Goal: Task Accomplishment & Management: Manage account settings

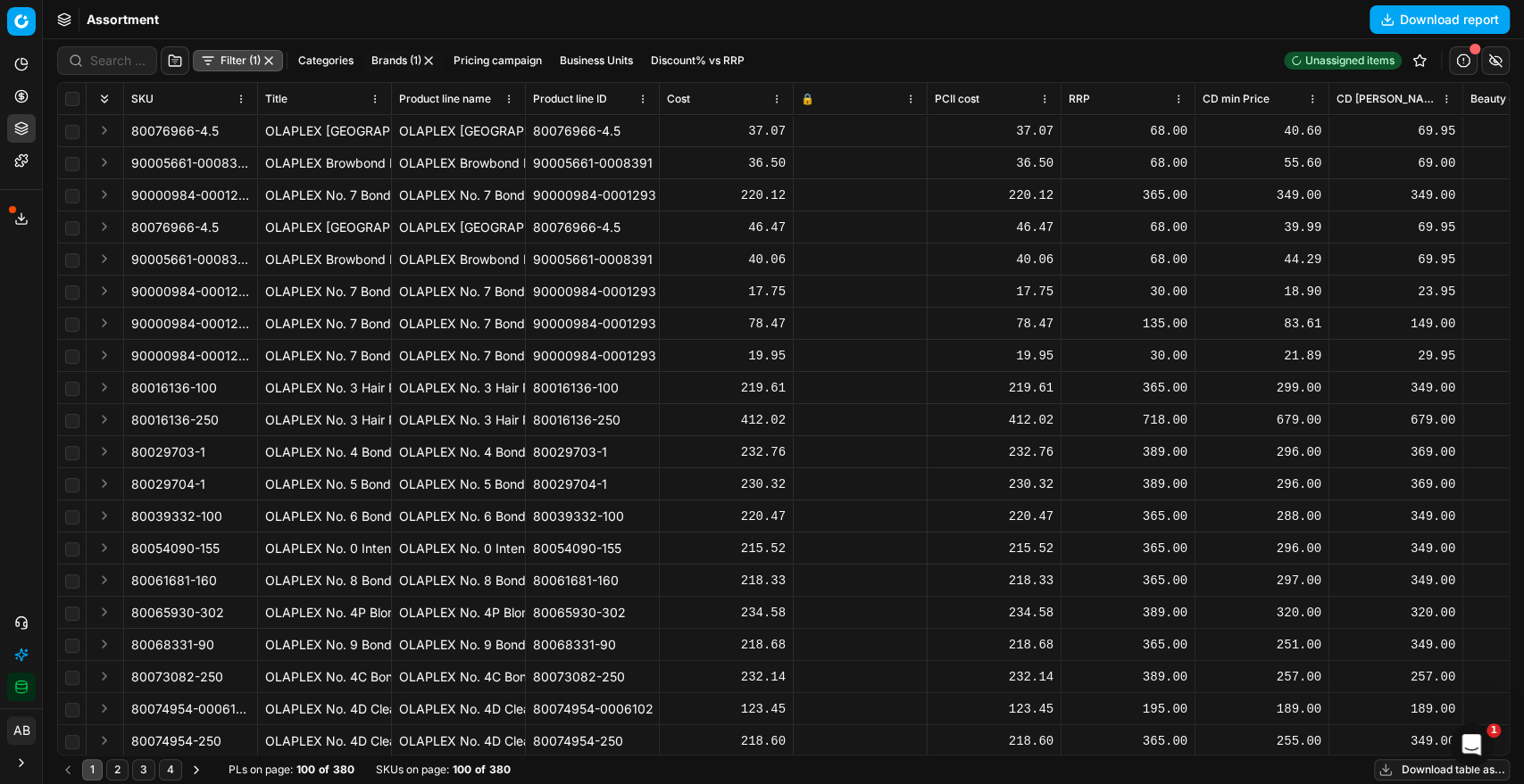
click at [396, 62] on button "Brands (1)" at bounding box center [404, 61] width 79 height 22
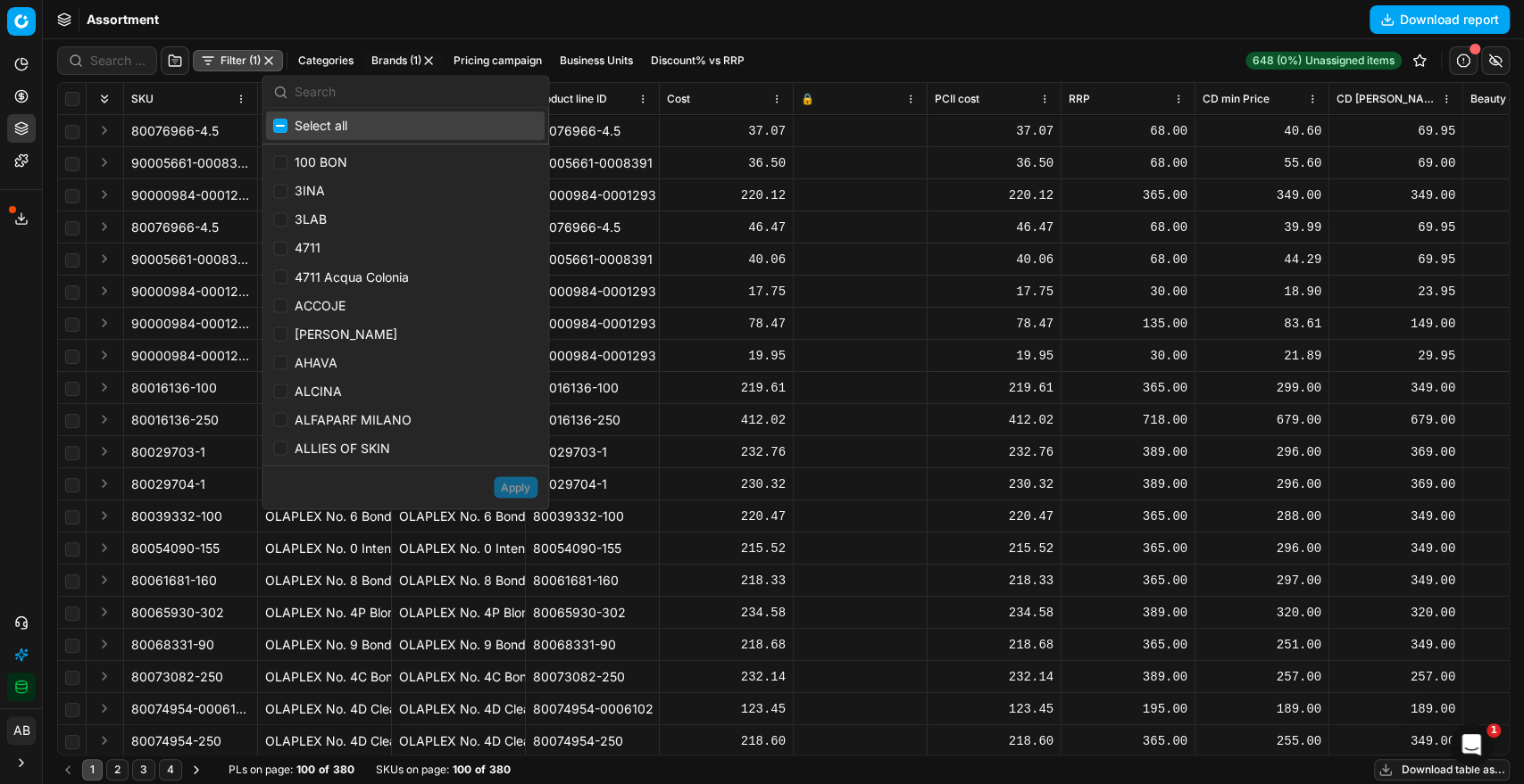
click at [334, 123] on span "Select all" at bounding box center [320, 126] width 52 height 18
checkbox input "true"
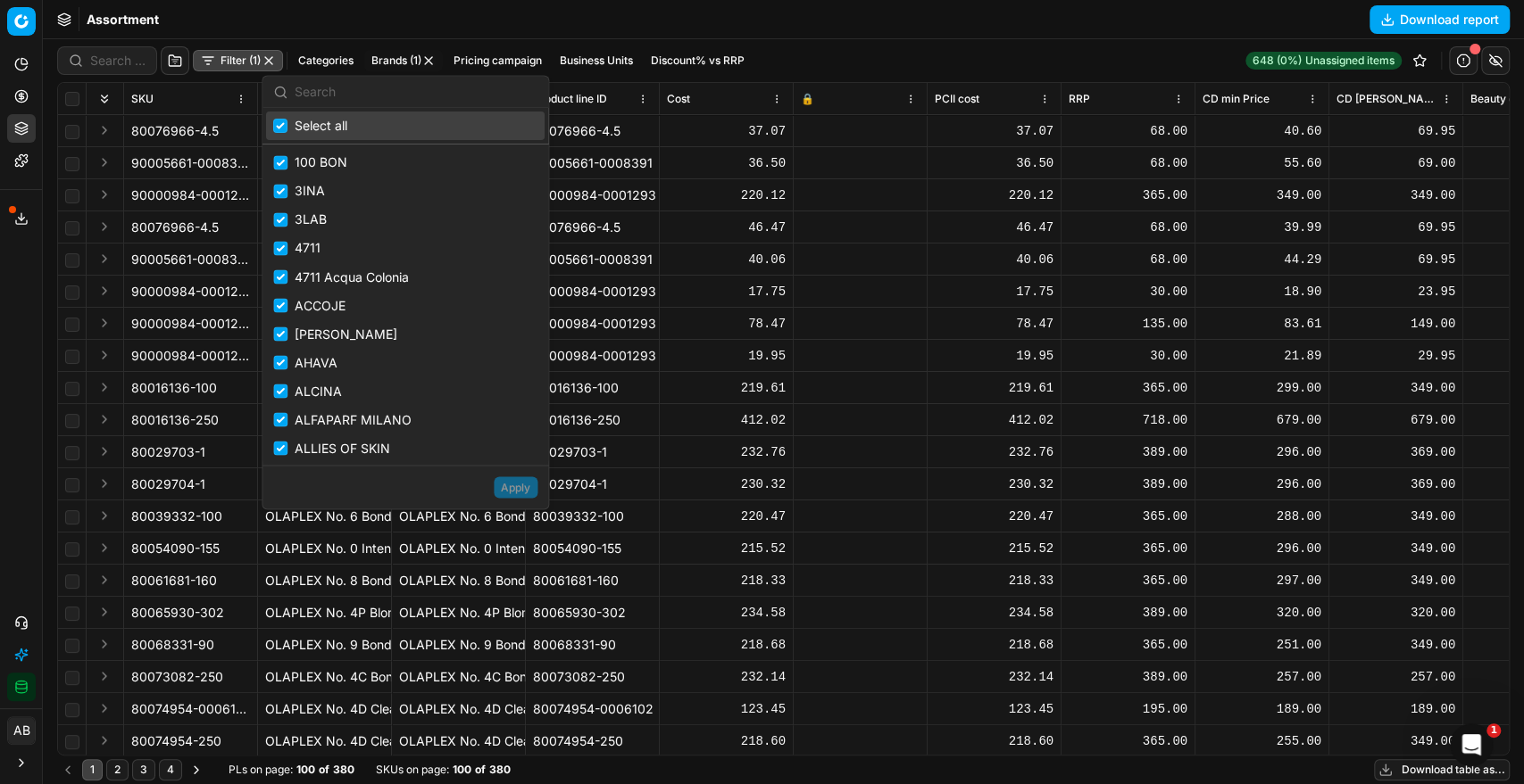
checkbox input "true"
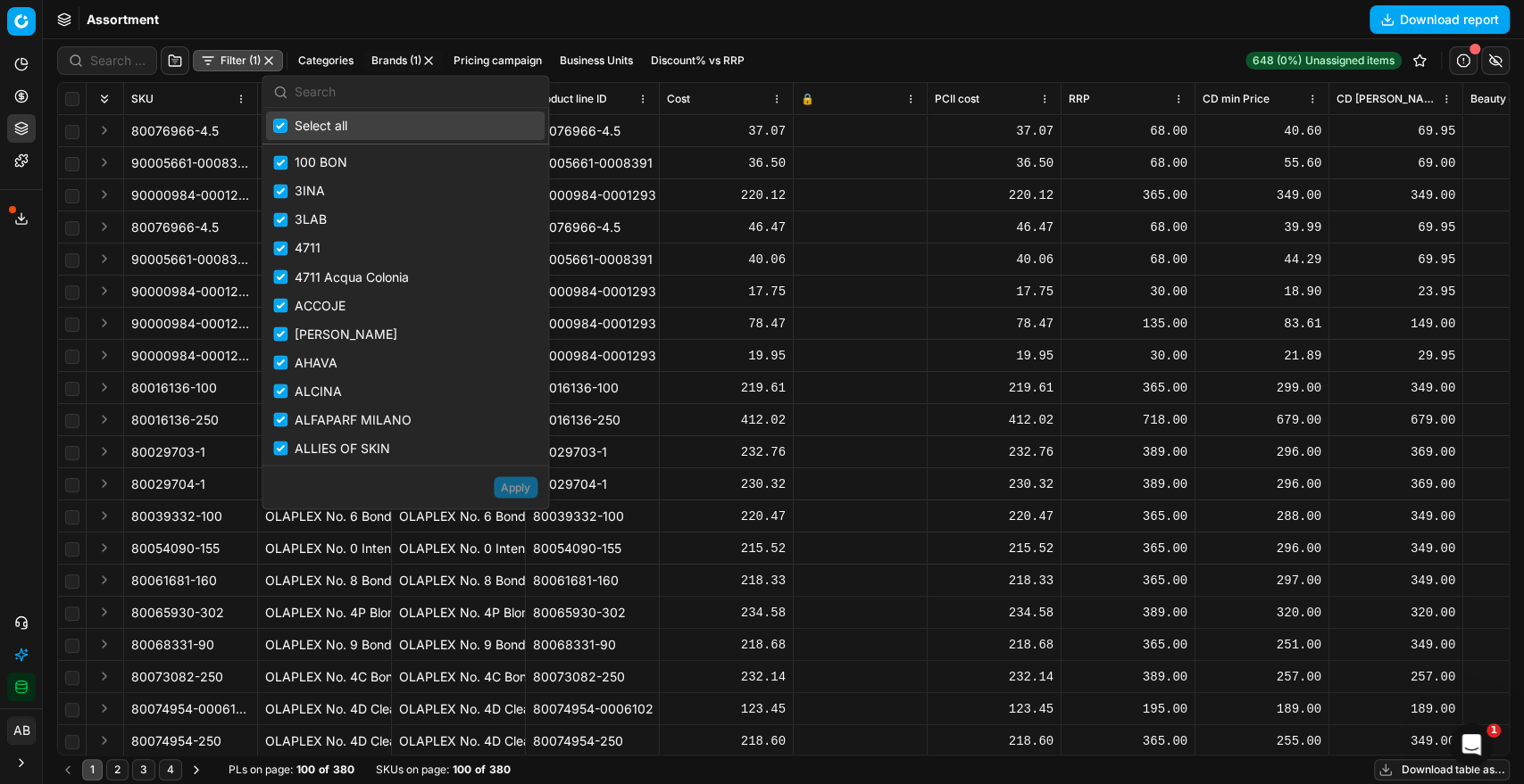
checkbox input "true"
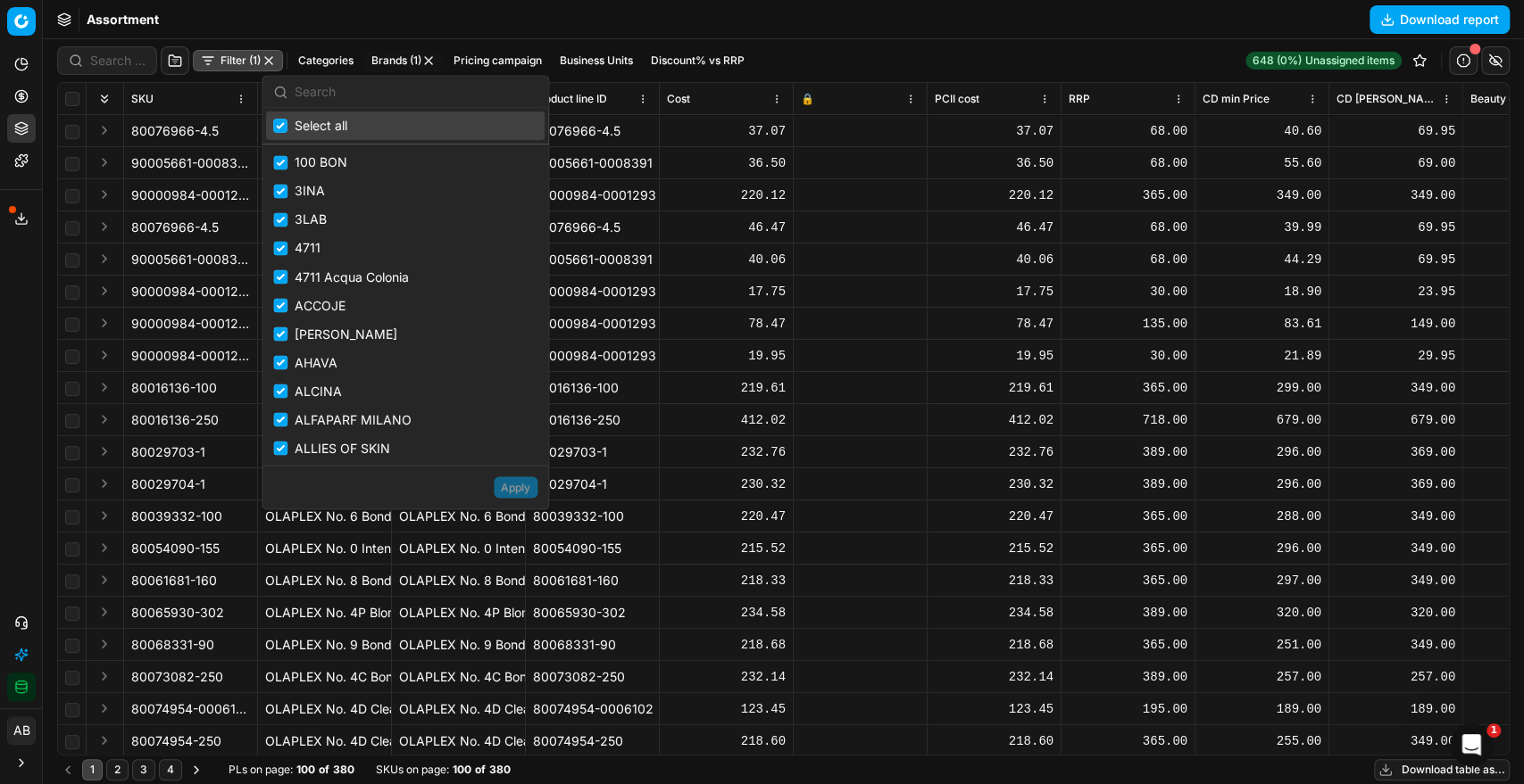
checkbox input "true"
click at [330, 126] on span "Select all" at bounding box center [320, 126] width 52 height 18
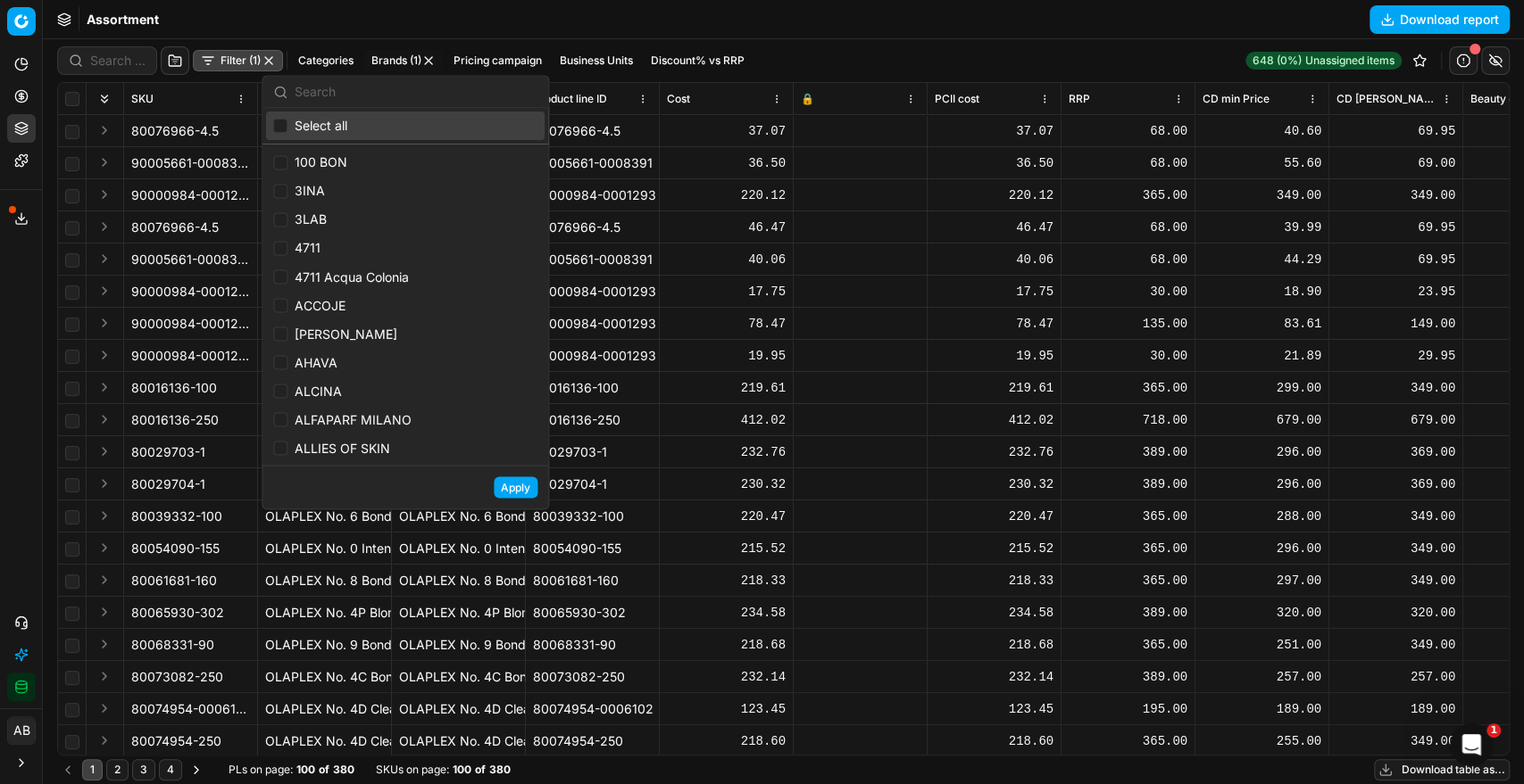
checkbox input "false"
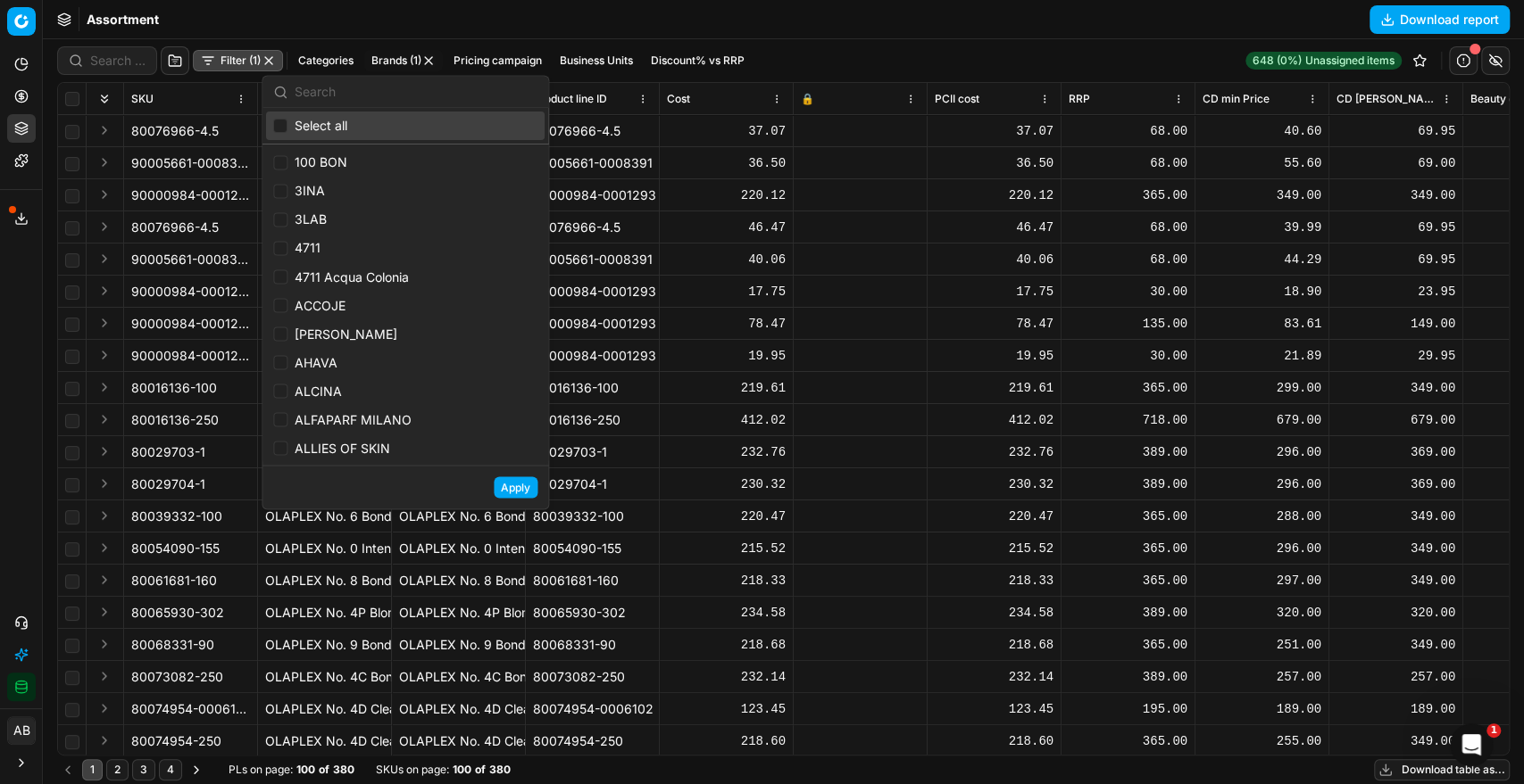
checkbox input "false"
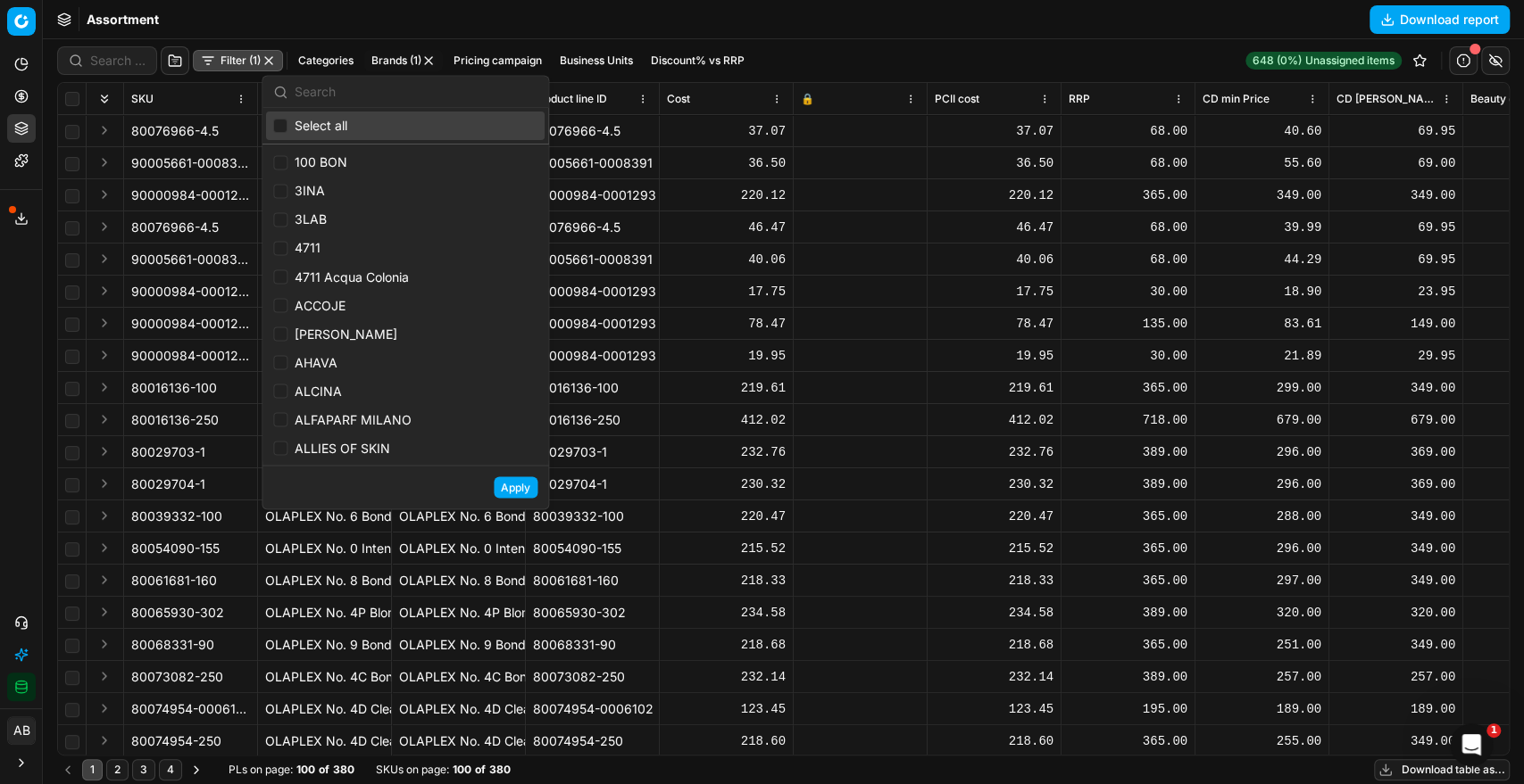
checkbox input "false"
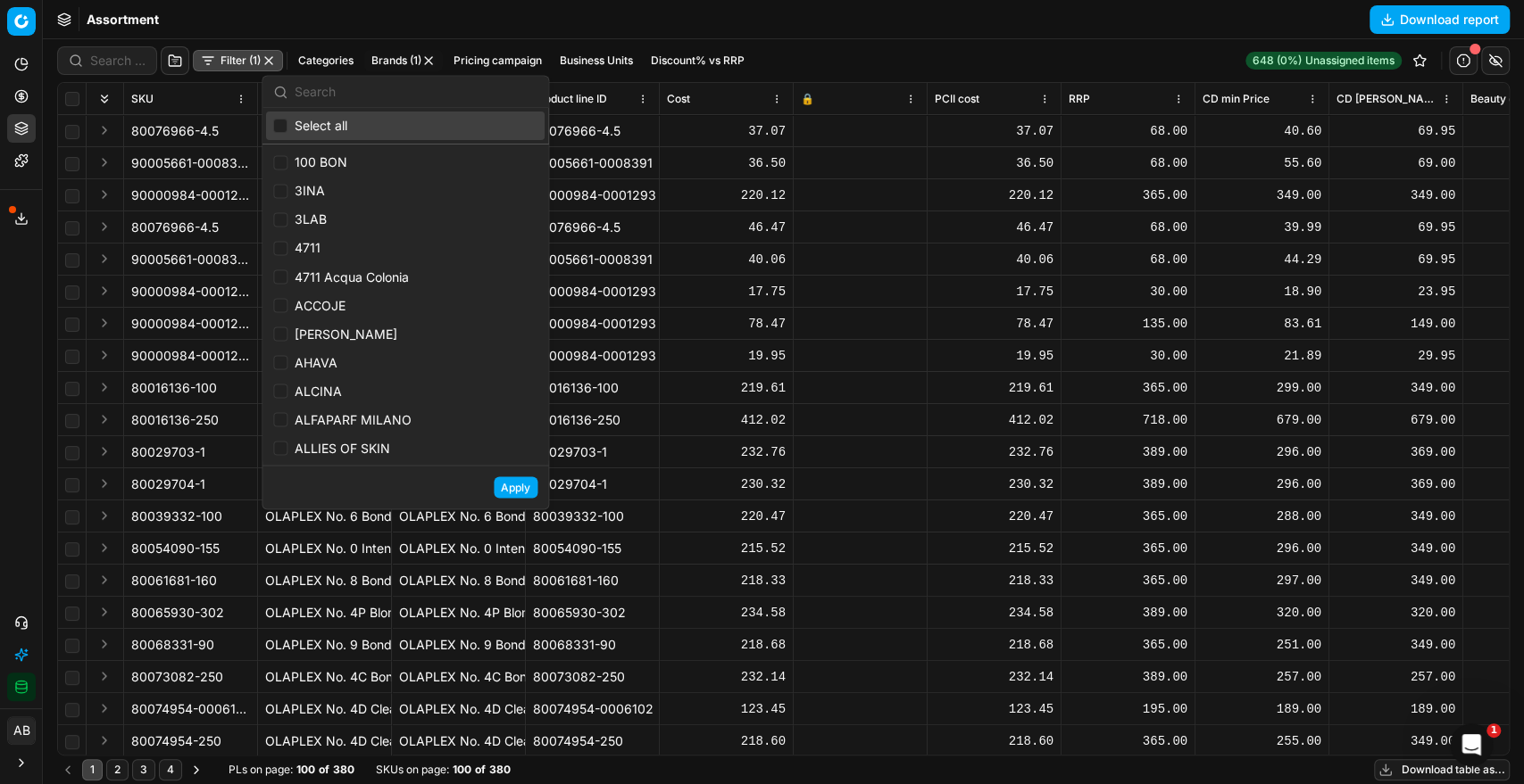
checkbox input "false"
click at [327, 103] on input "text" at bounding box center [415, 92] width 243 height 36
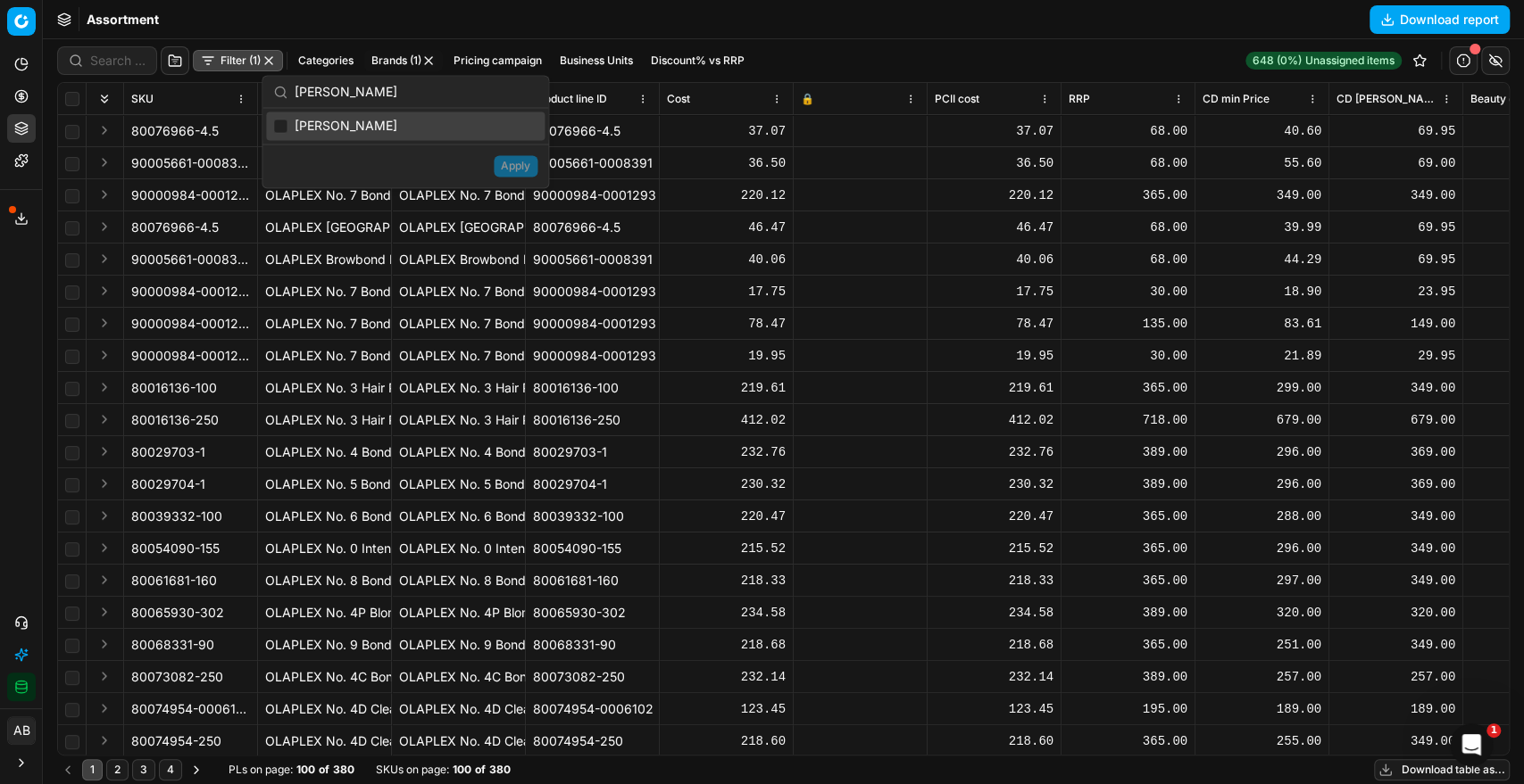
type input "[PERSON_NAME]"
click at [280, 122] on input "Suggestions" at bounding box center [280, 126] width 14 height 14
checkbox input "true"
click at [514, 161] on button "Apply" at bounding box center [516, 166] width 44 height 22
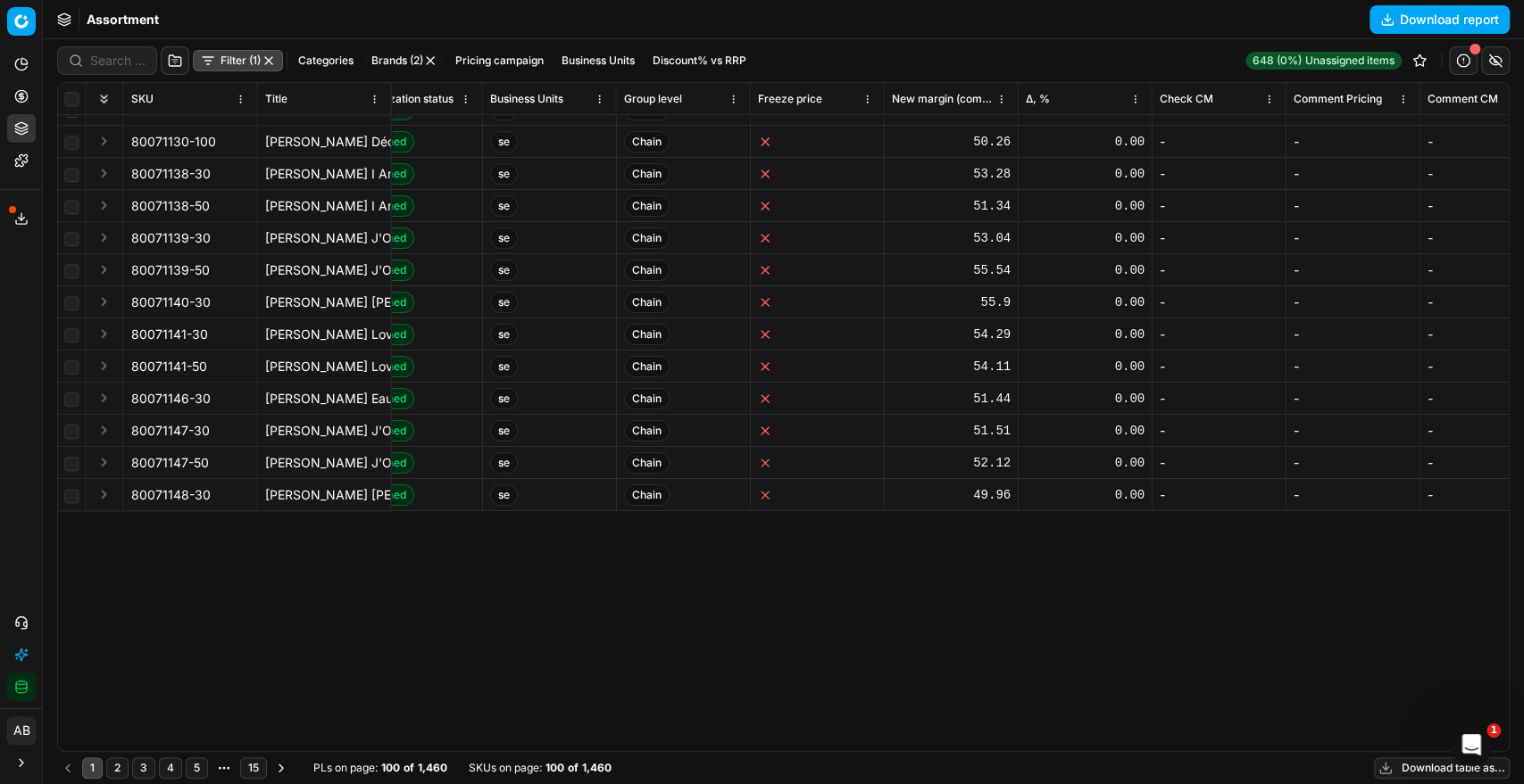
scroll to position [396, 2453]
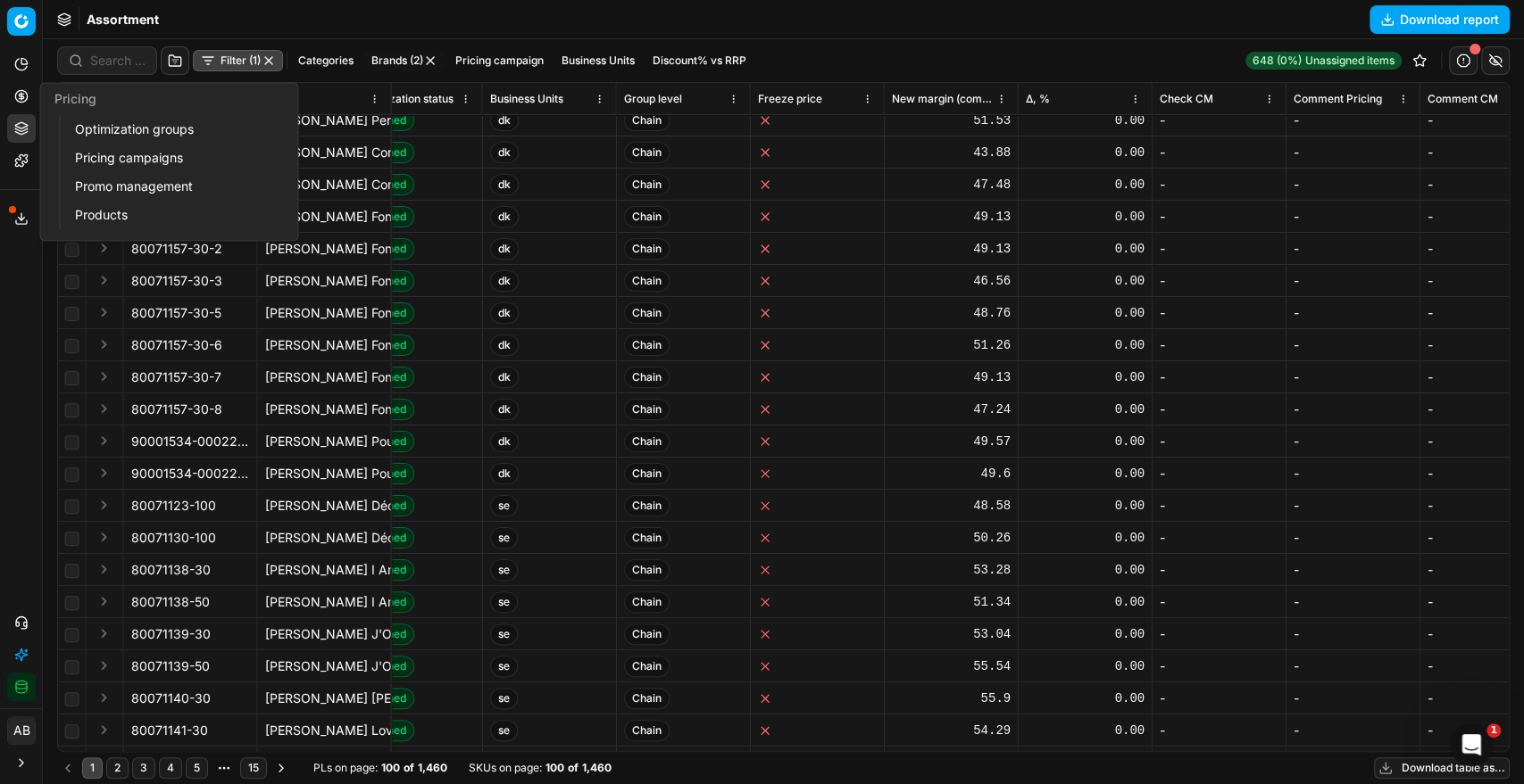
click at [100, 141] on link "Optimization groups" at bounding box center [171, 129] width 208 height 25
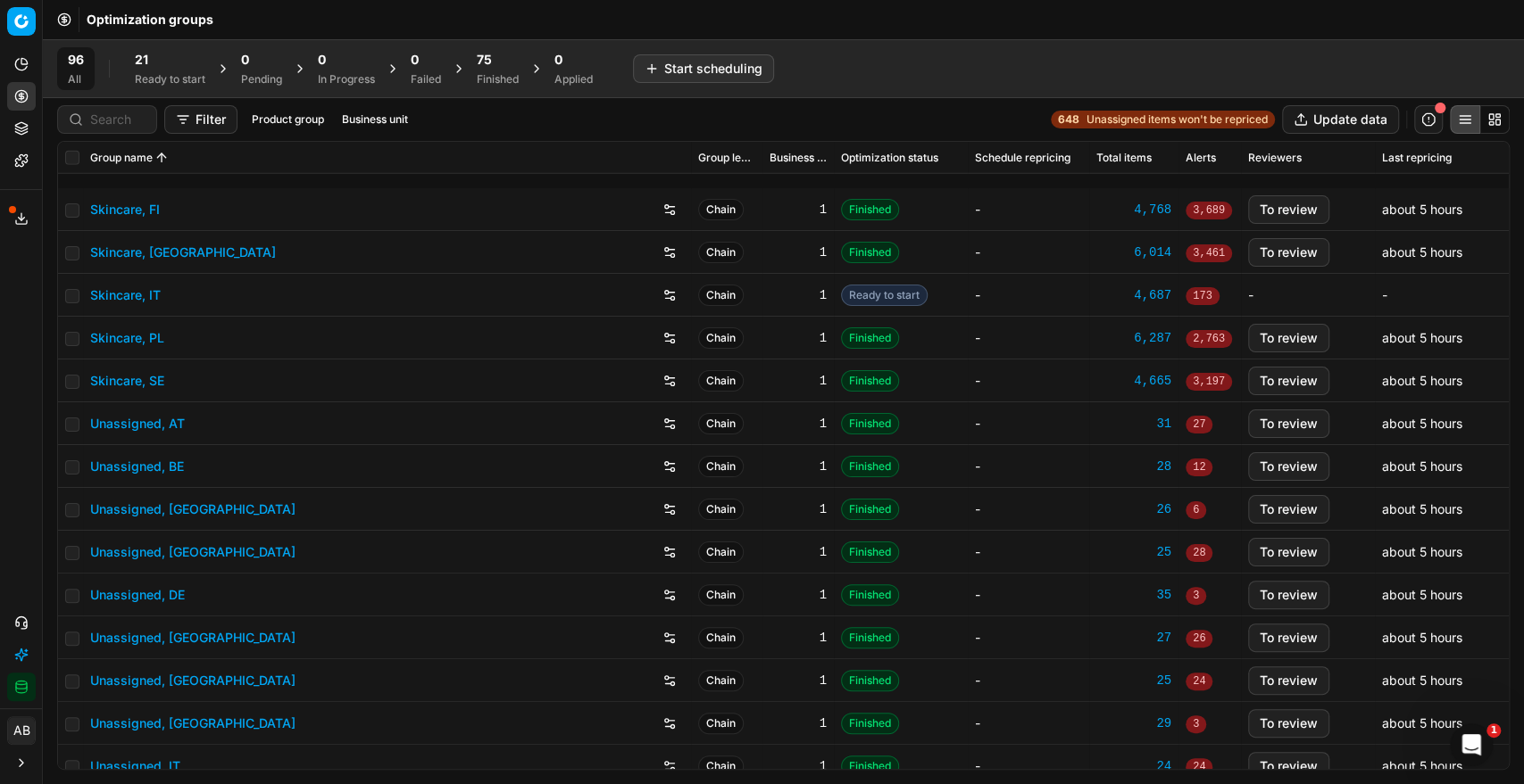
scroll to position [3515, 0]
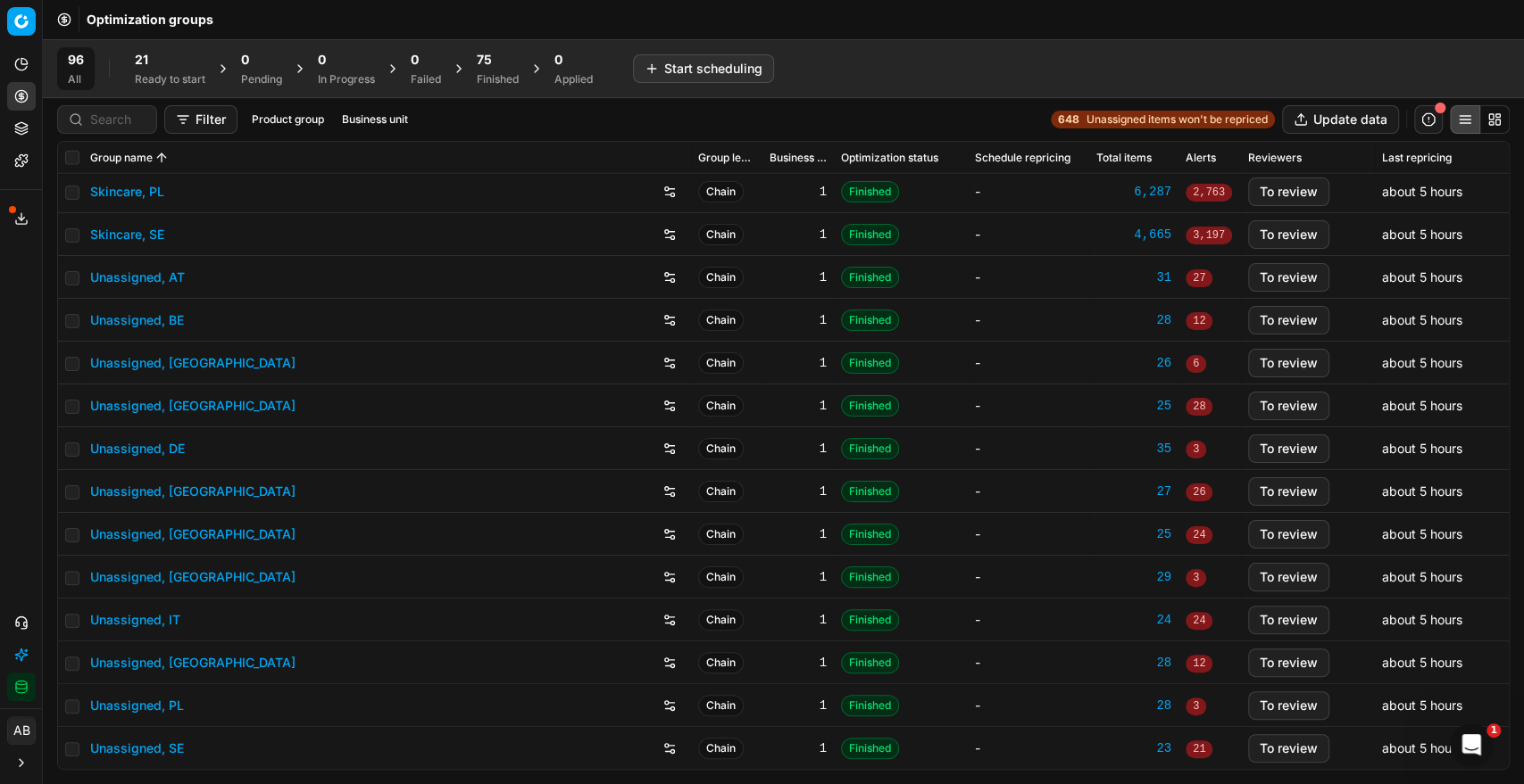
click at [475, 69] on div "75 Finished" at bounding box center [497, 69] width 64 height 43
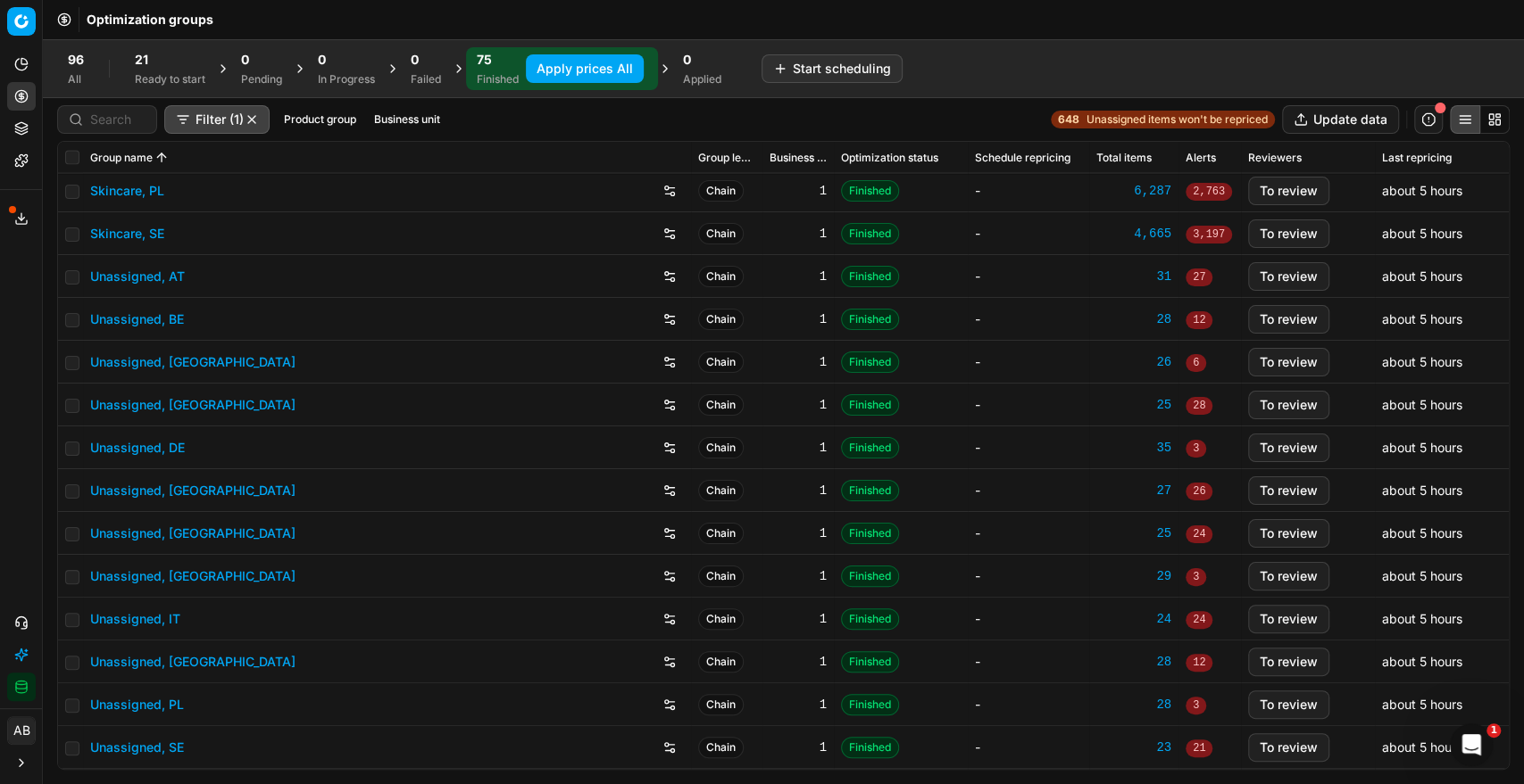
scroll to position [2616, 0]
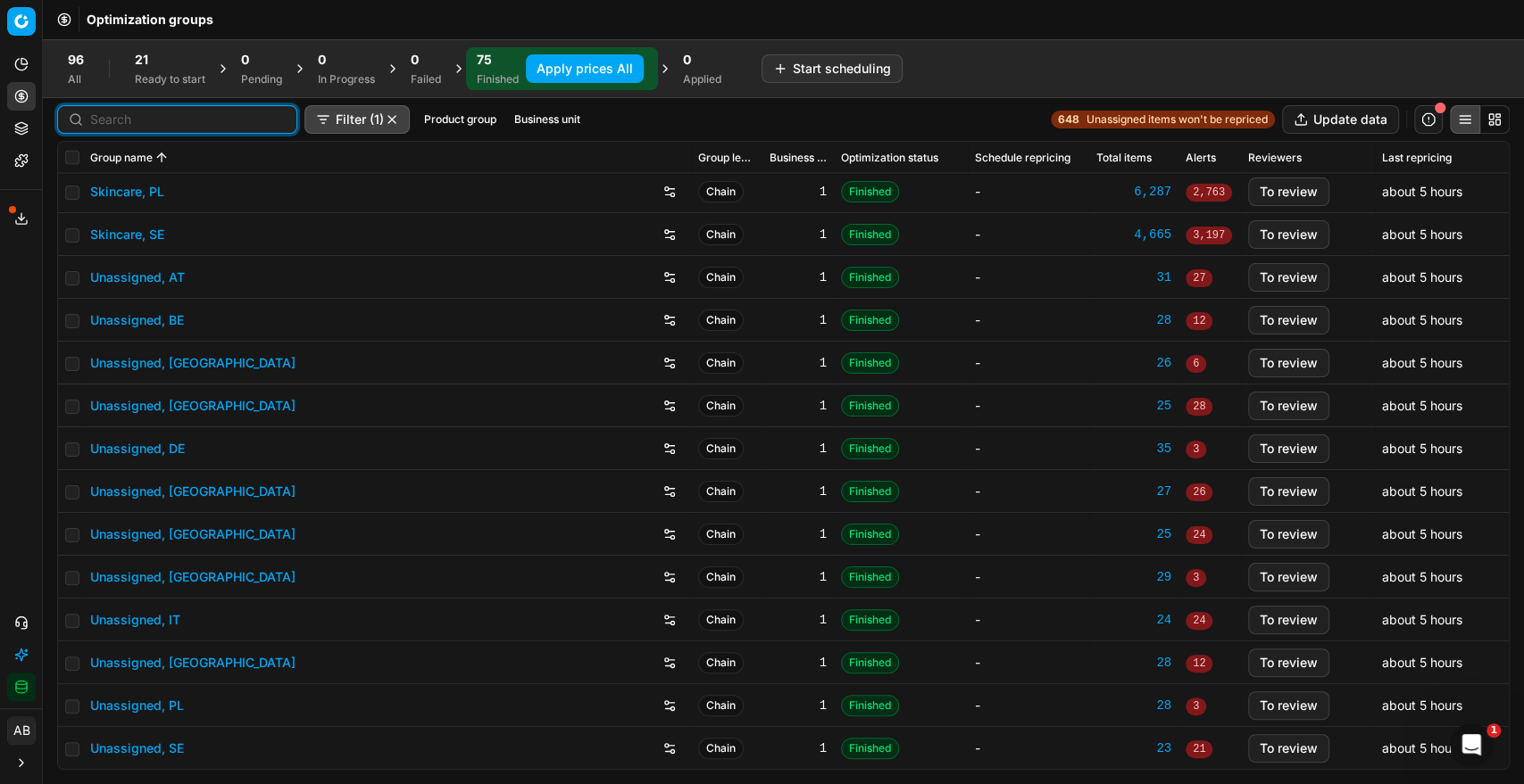
click at [108, 121] on input at bounding box center [188, 119] width 195 height 18
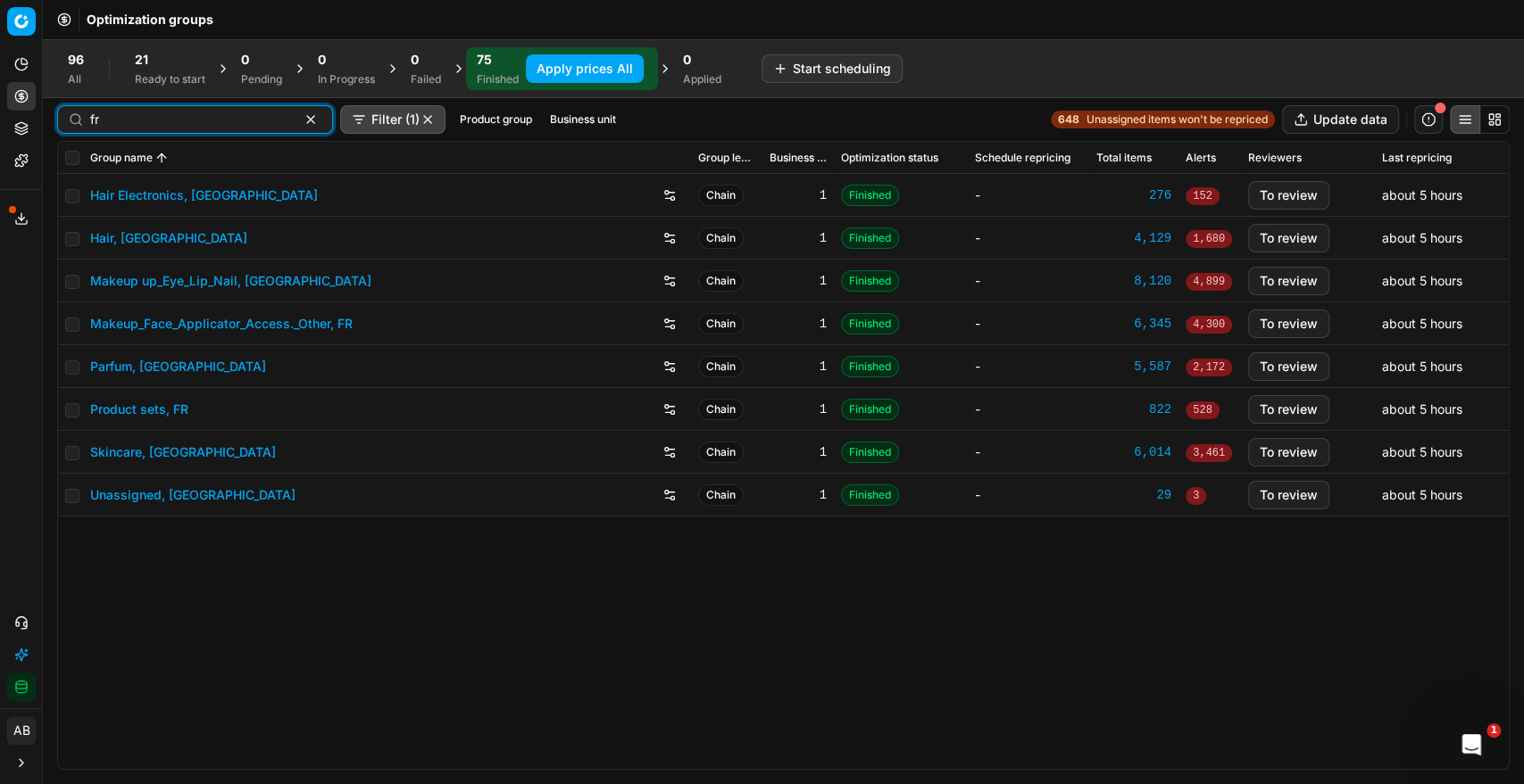
scroll to position [0, 0]
type input "fr"
click at [183, 193] on link "Hair Electronics, [GEOGRAPHIC_DATA]" at bounding box center [204, 195] width 228 height 18
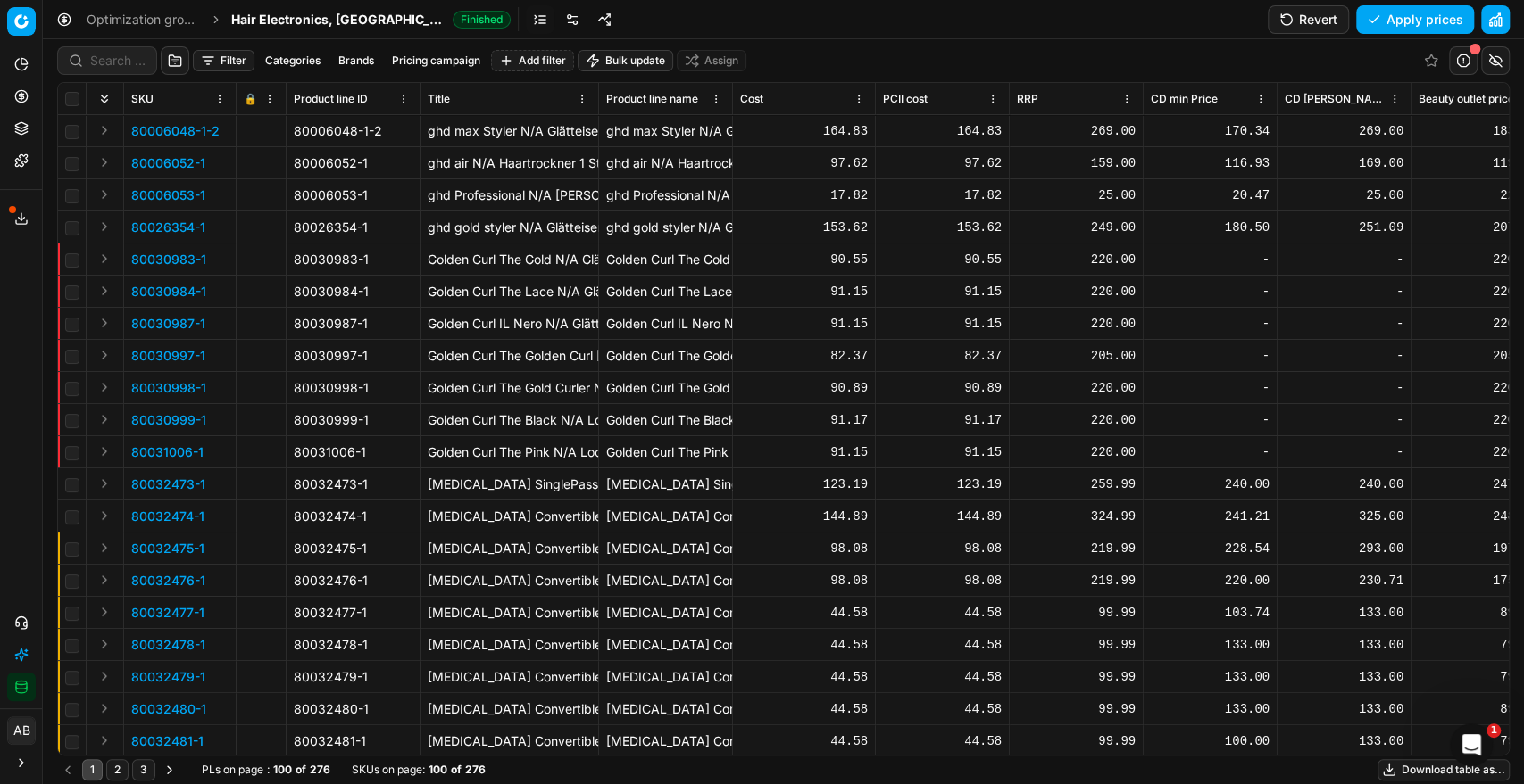
click at [1322, 10] on button "Revert" at bounding box center [1307, 20] width 81 height 29
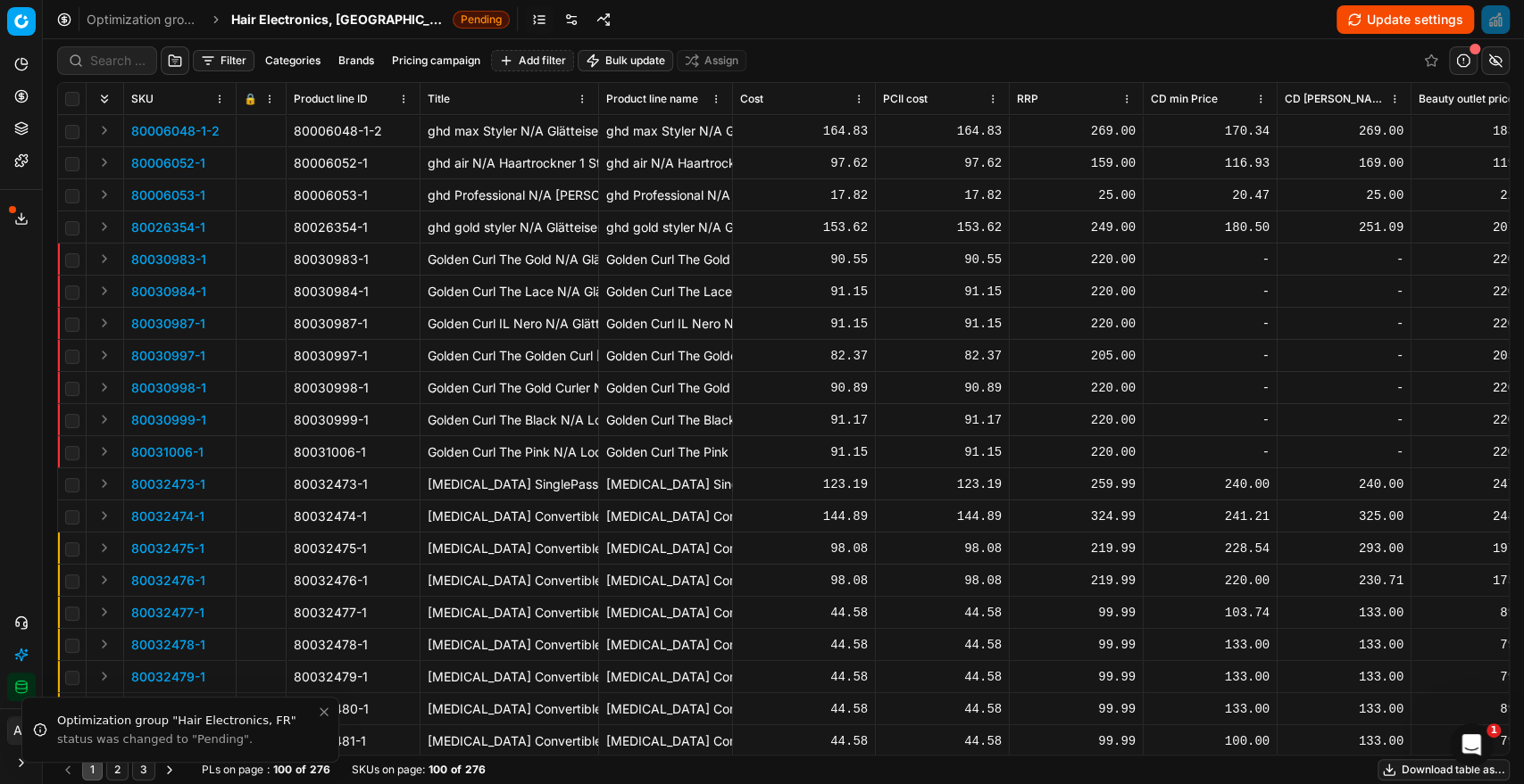
click at [326, 26] on span "Hair Electronics, [GEOGRAPHIC_DATA]" at bounding box center [338, 19] width 214 height 18
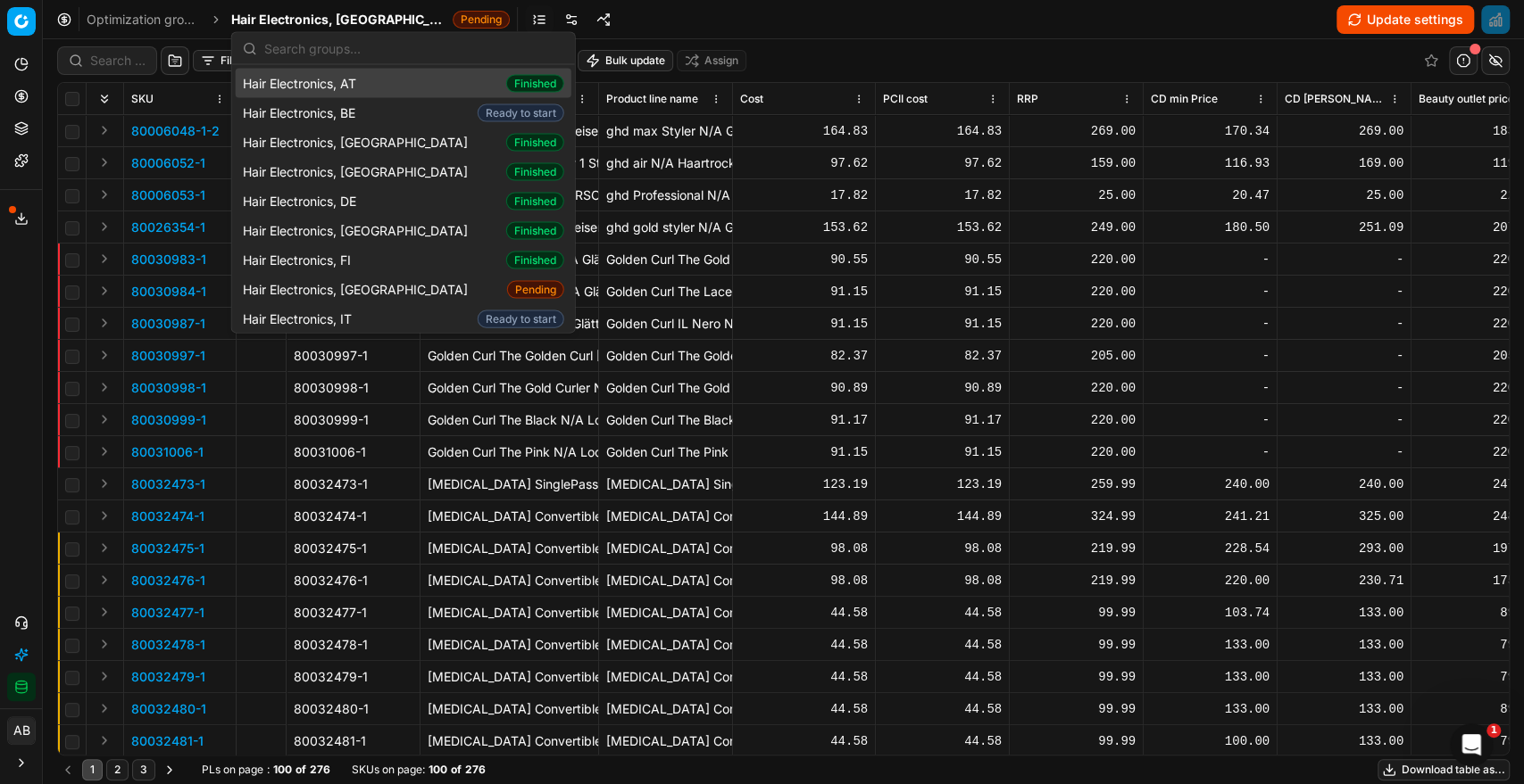
click at [557, 27] on link at bounding box center [571, 20] width 29 height 29
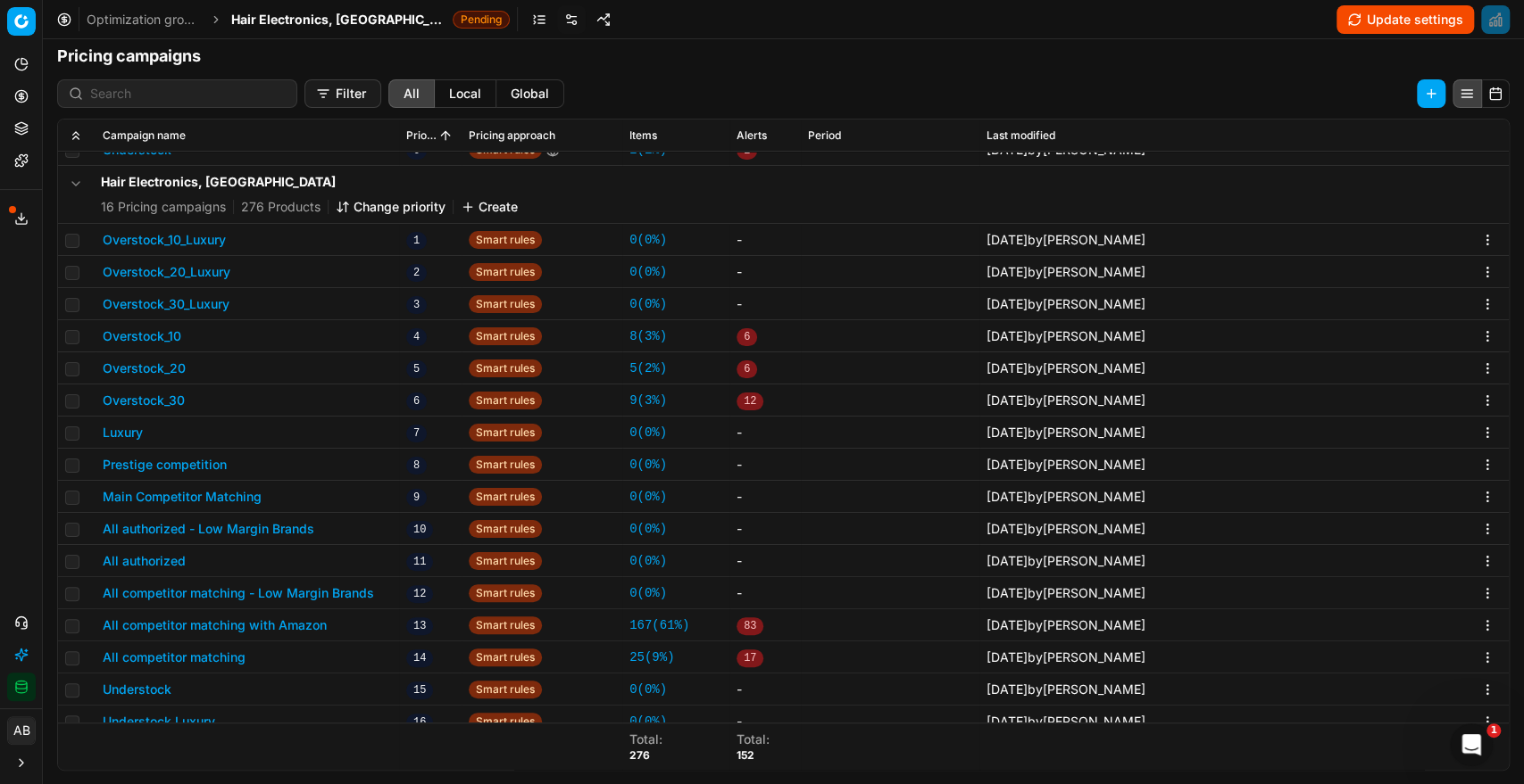
scroll to position [265, 0]
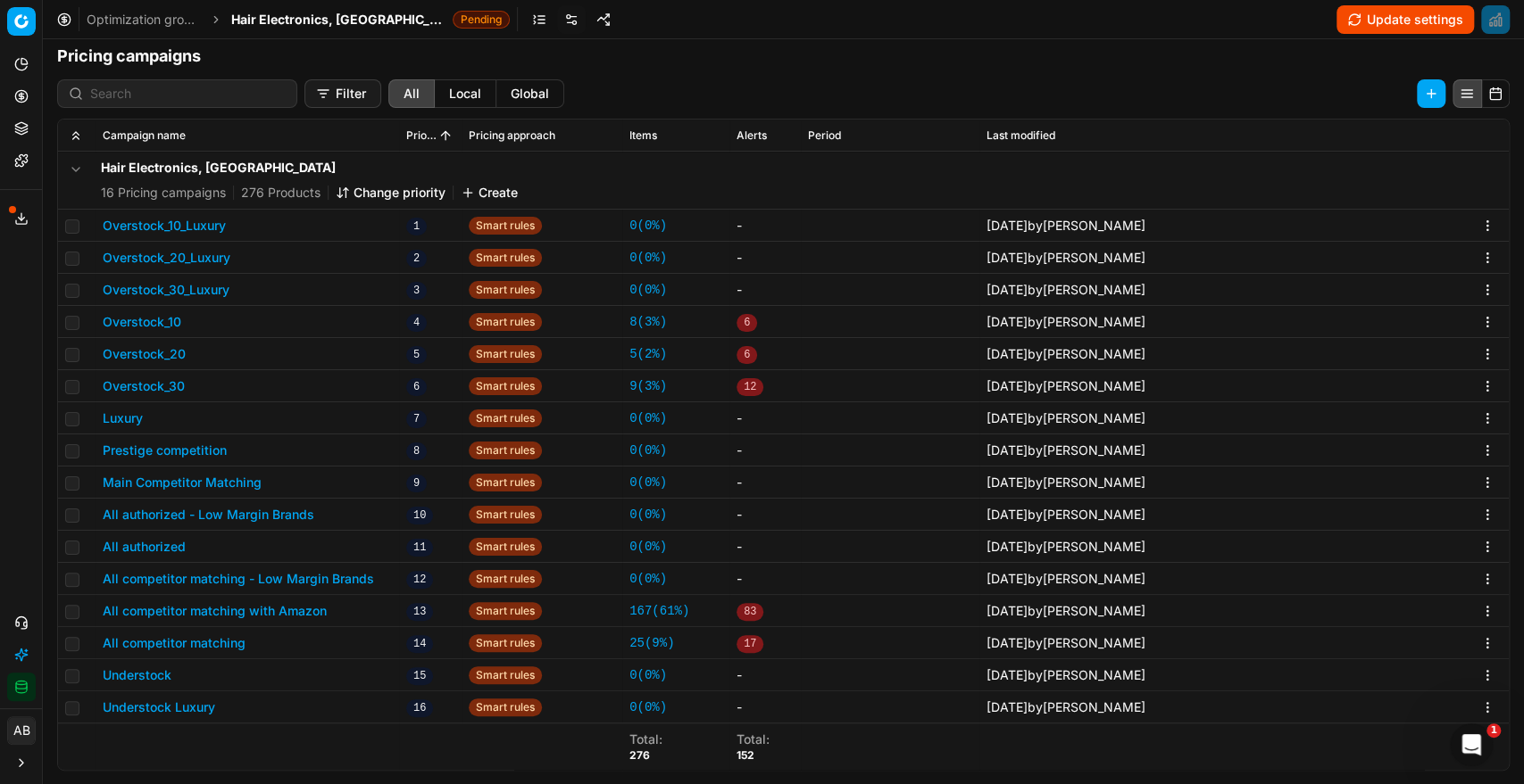
click at [65, 422] on td at bounding box center [76, 419] width 37 height 32
click at [70, 415] on input "checkbox" at bounding box center [71, 419] width 14 height 14
checkbox input "true"
click at [67, 444] on input "checkbox" at bounding box center [71, 451] width 14 height 14
checkbox input "true"
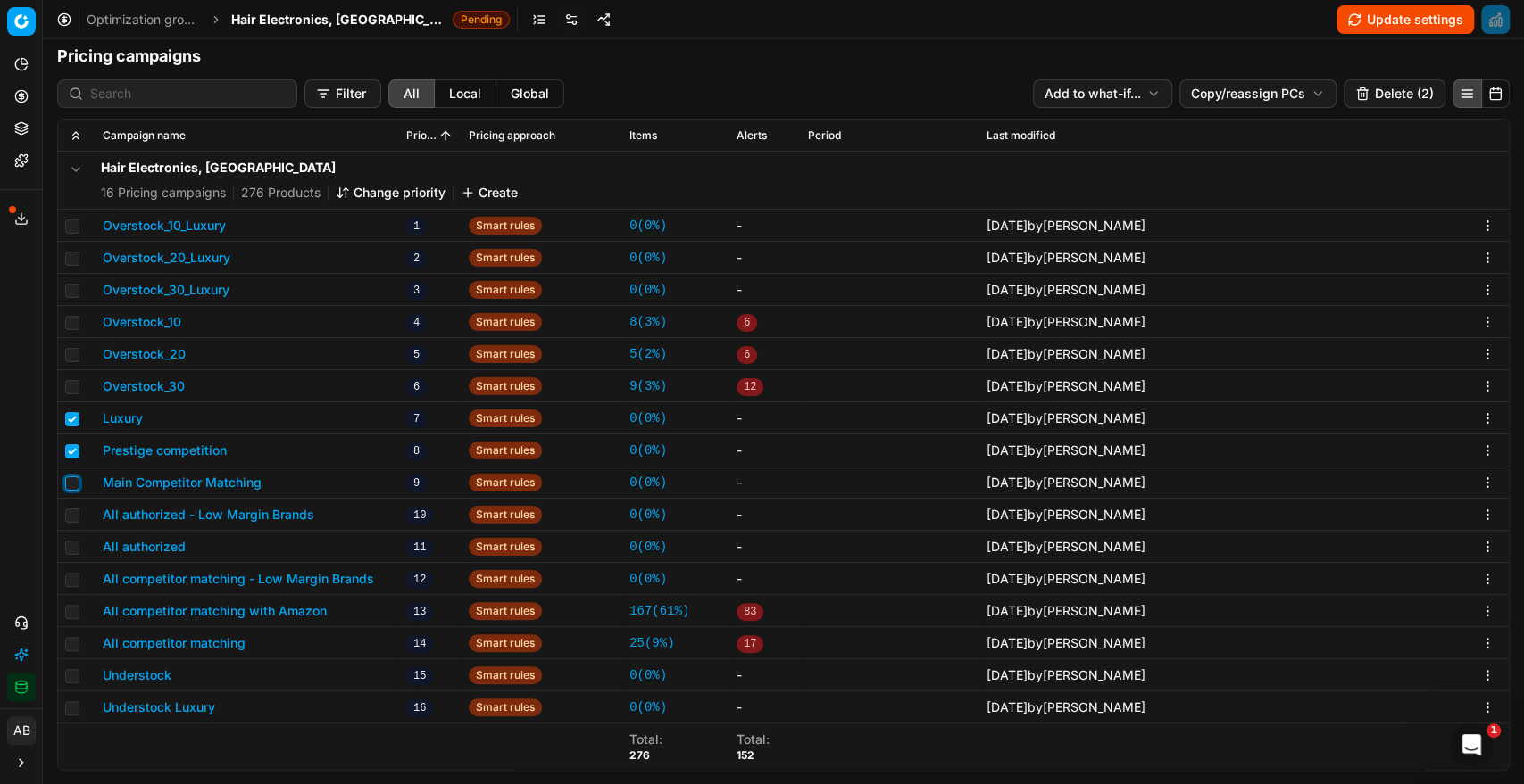
click at [65, 487] on input "checkbox" at bounding box center [71, 483] width 14 height 14
checkbox input "true"
click at [72, 548] on input "checkbox" at bounding box center [71, 547] width 14 height 14
checkbox input "true"
click at [74, 613] on input "checkbox" at bounding box center [71, 612] width 14 height 14
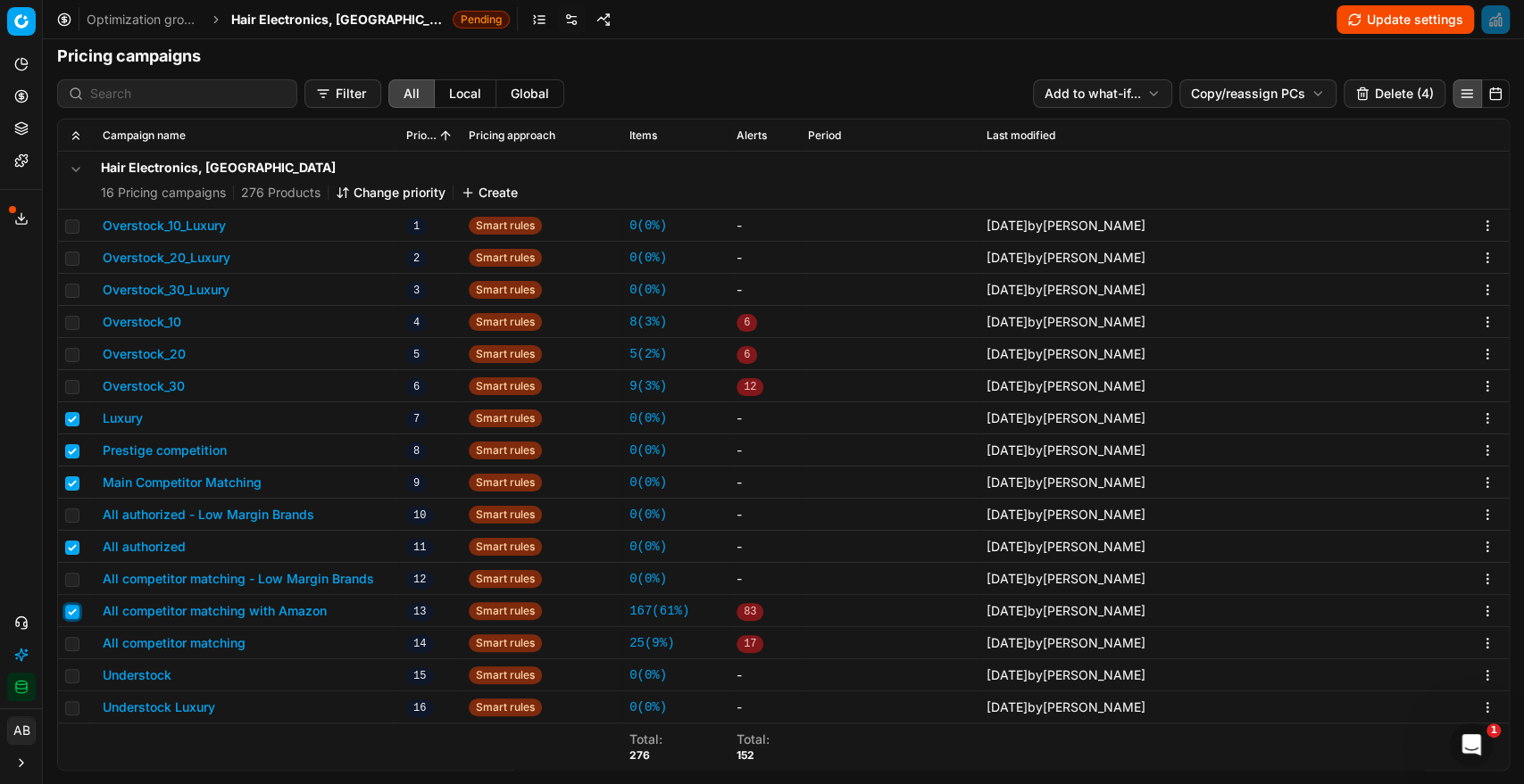
checkbox input "true"
click at [71, 638] on input "checkbox" at bounding box center [71, 643] width 14 height 14
checkbox input "true"
click at [1262, 79] on html "Pricing platform Analytics Pricing Product portfolio Templates Export service 2…" at bounding box center [762, 392] width 1524 height 784
click at [1186, 135] on div "Copy PCs" at bounding box center [1243, 129] width 191 height 29
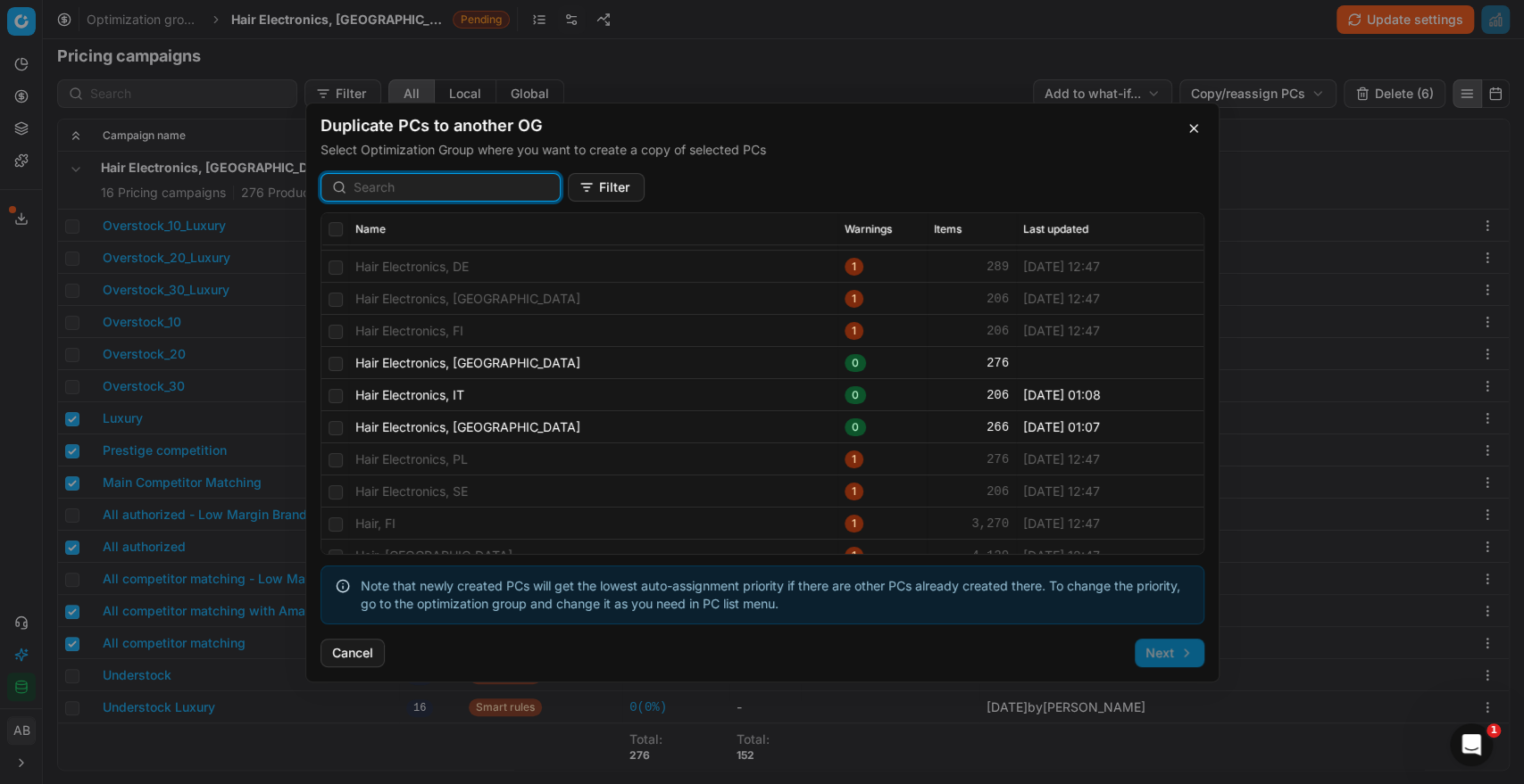
scroll to position [269, 0]
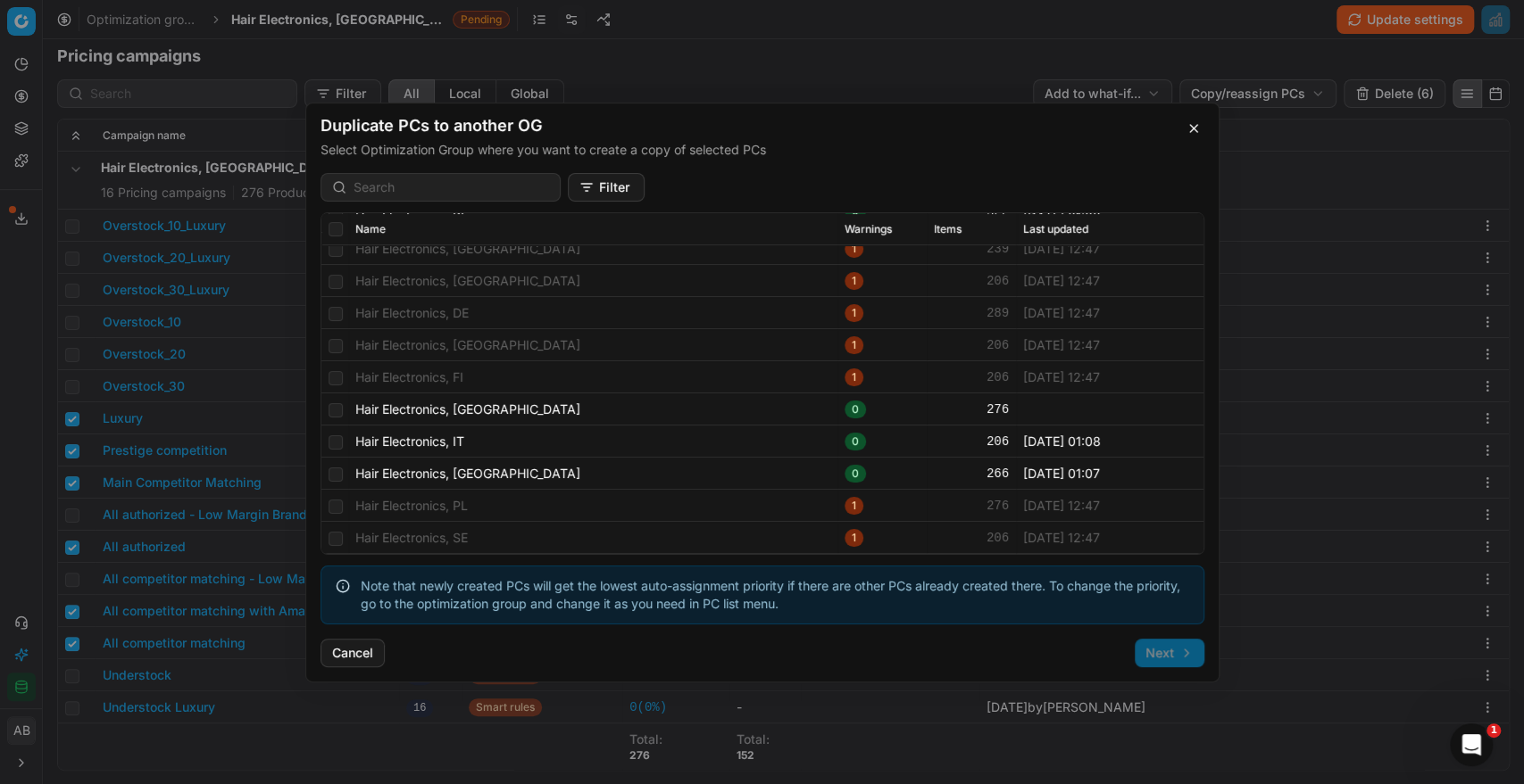
click at [332, 417] on td at bounding box center [335, 409] width 27 height 32
click at [331, 406] on input "checkbox" at bounding box center [335, 409] width 14 height 14
checkbox input "true"
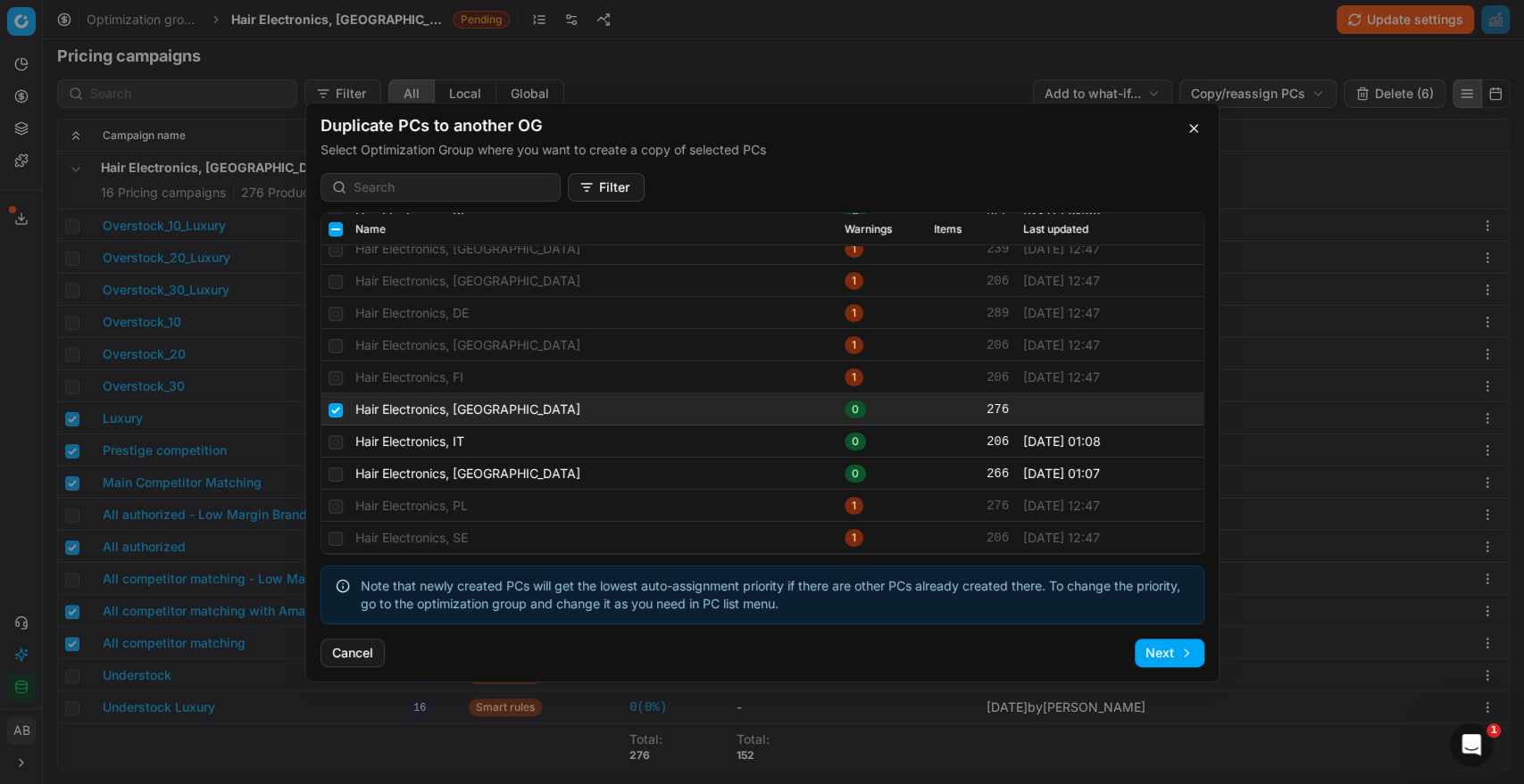
click at [1156, 657] on button "Next" at bounding box center [1169, 653] width 69 height 29
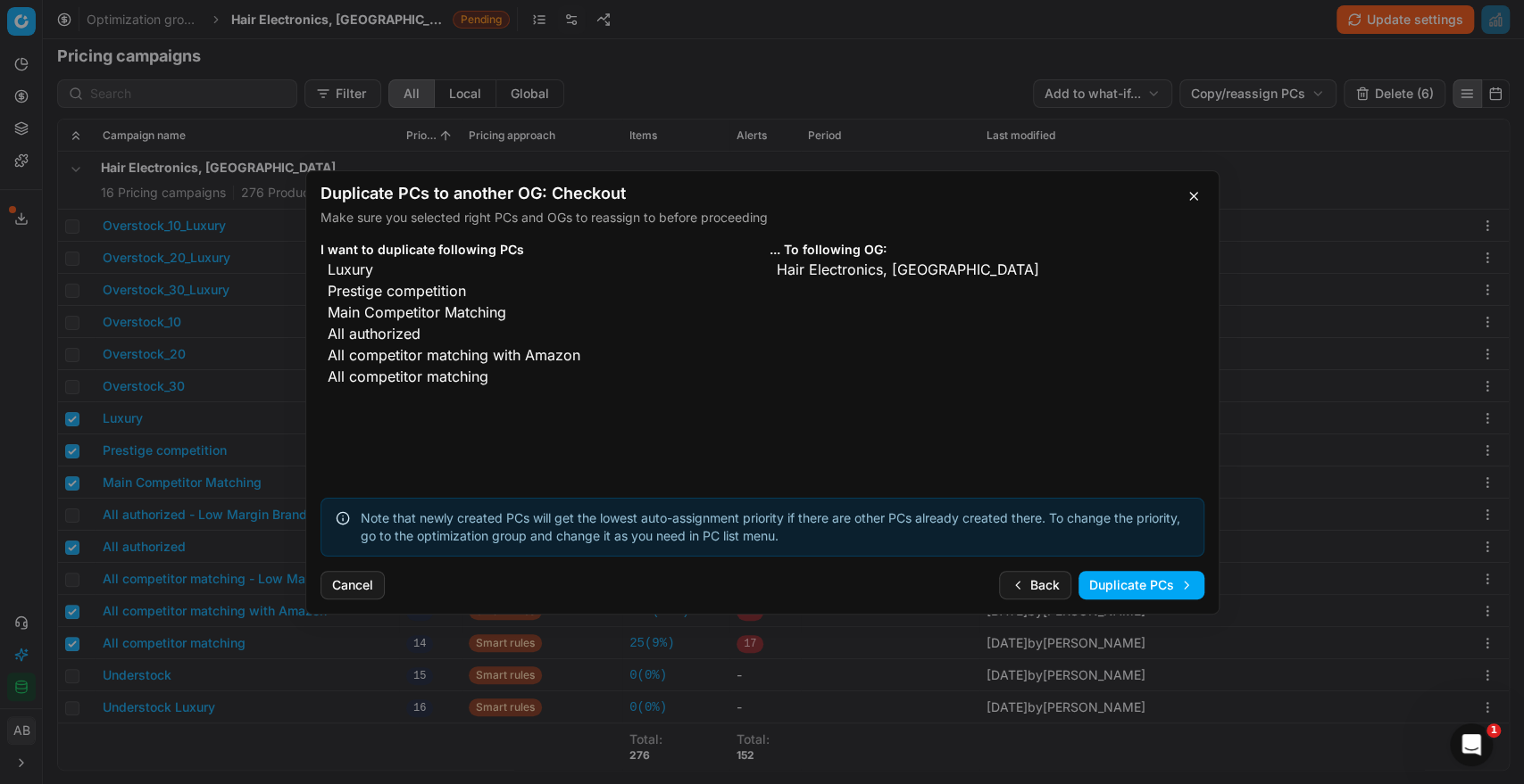
click at [1149, 583] on button "Duplicate PCs" at bounding box center [1141, 585] width 126 height 29
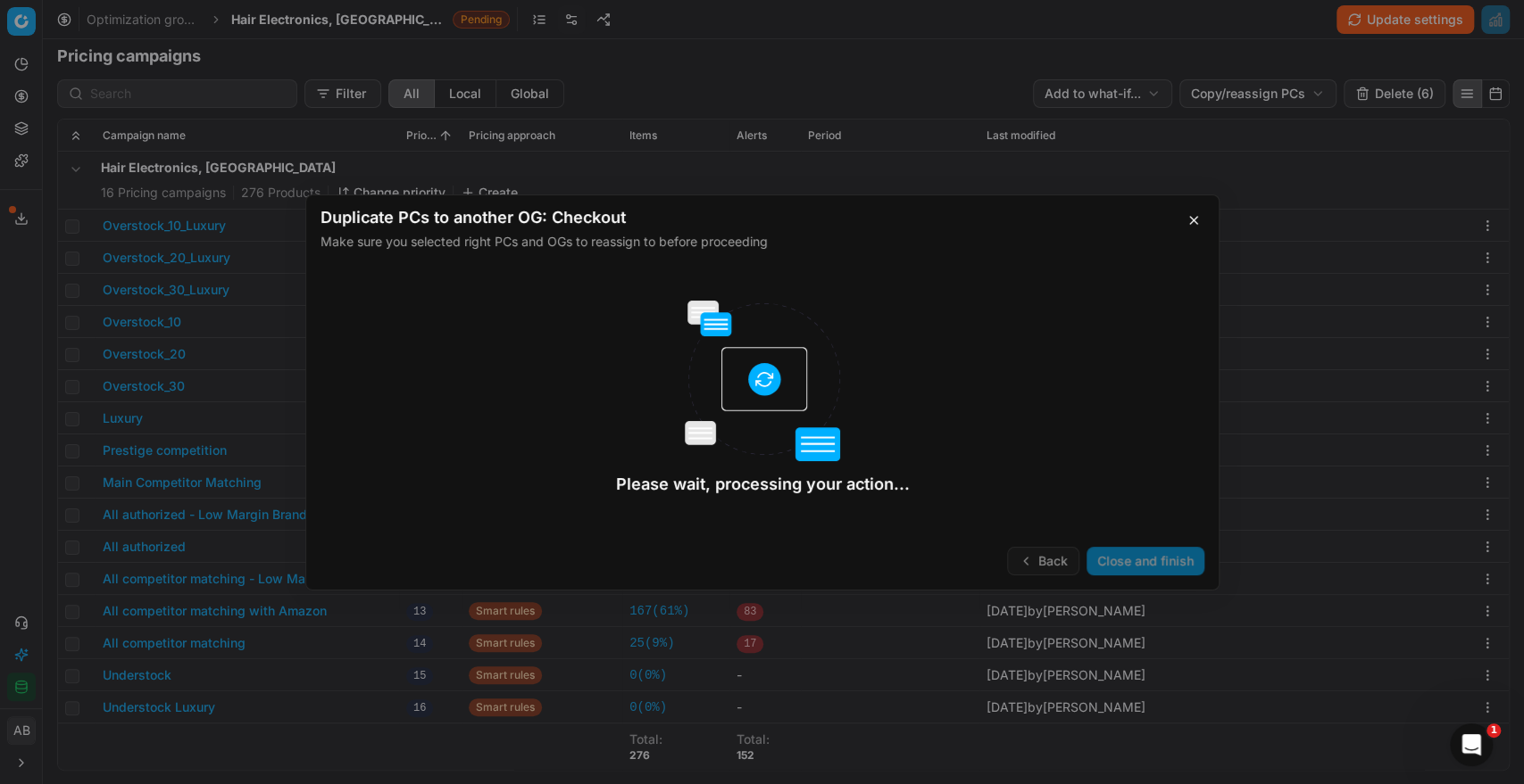
checkbox input "false"
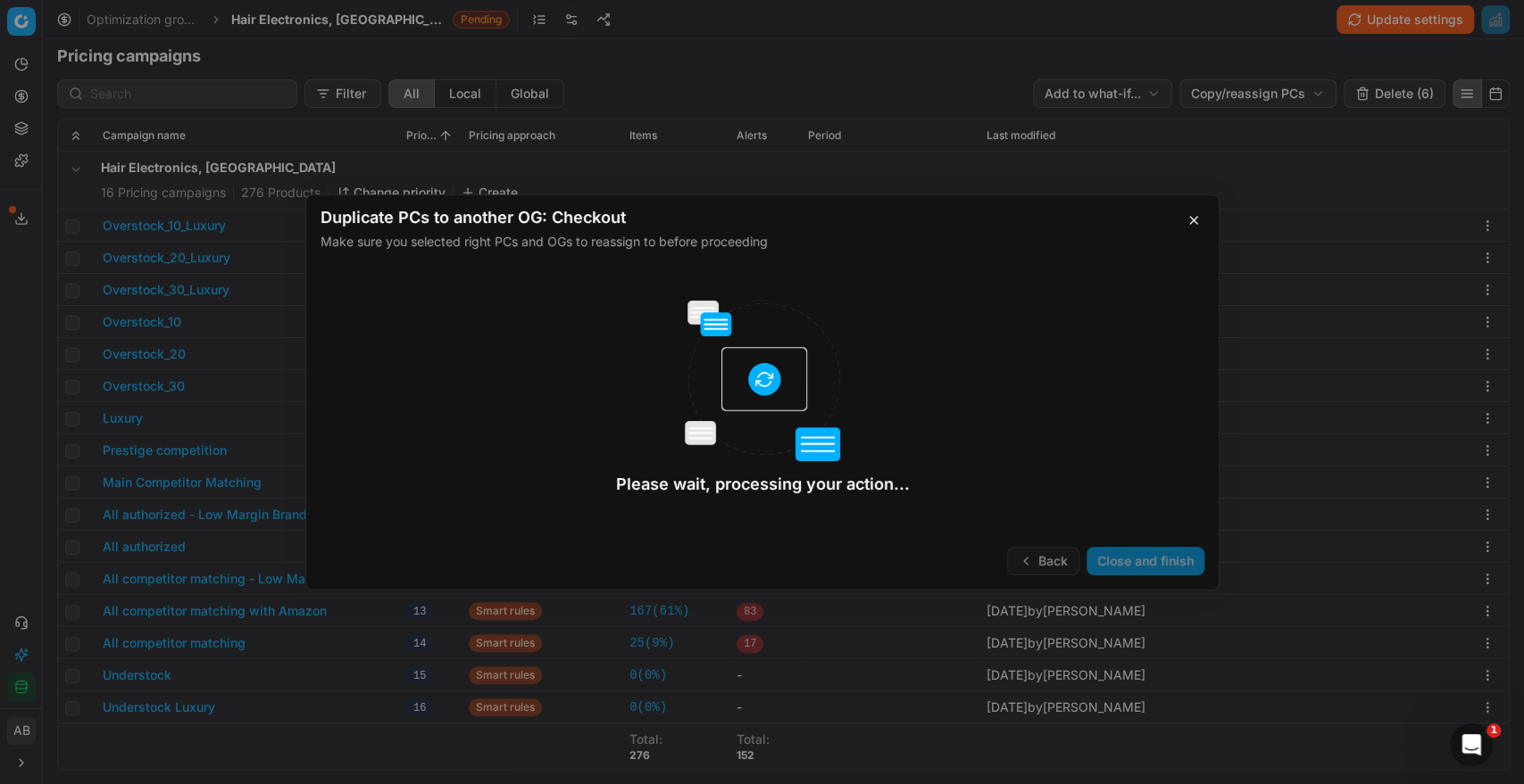
checkbox input "false"
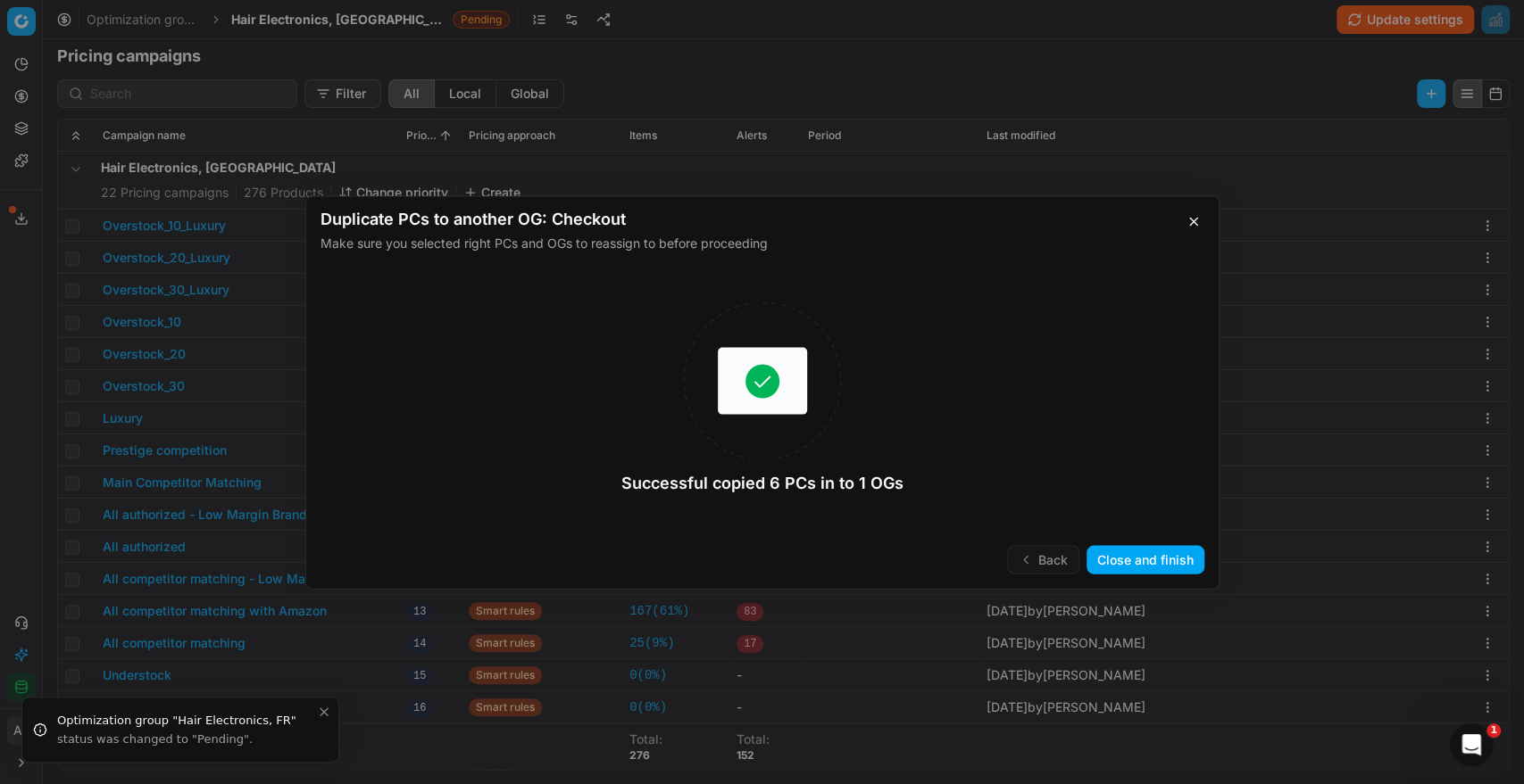
click at [1135, 565] on button "Close and finish" at bounding box center [1145, 559] width 118 height 29
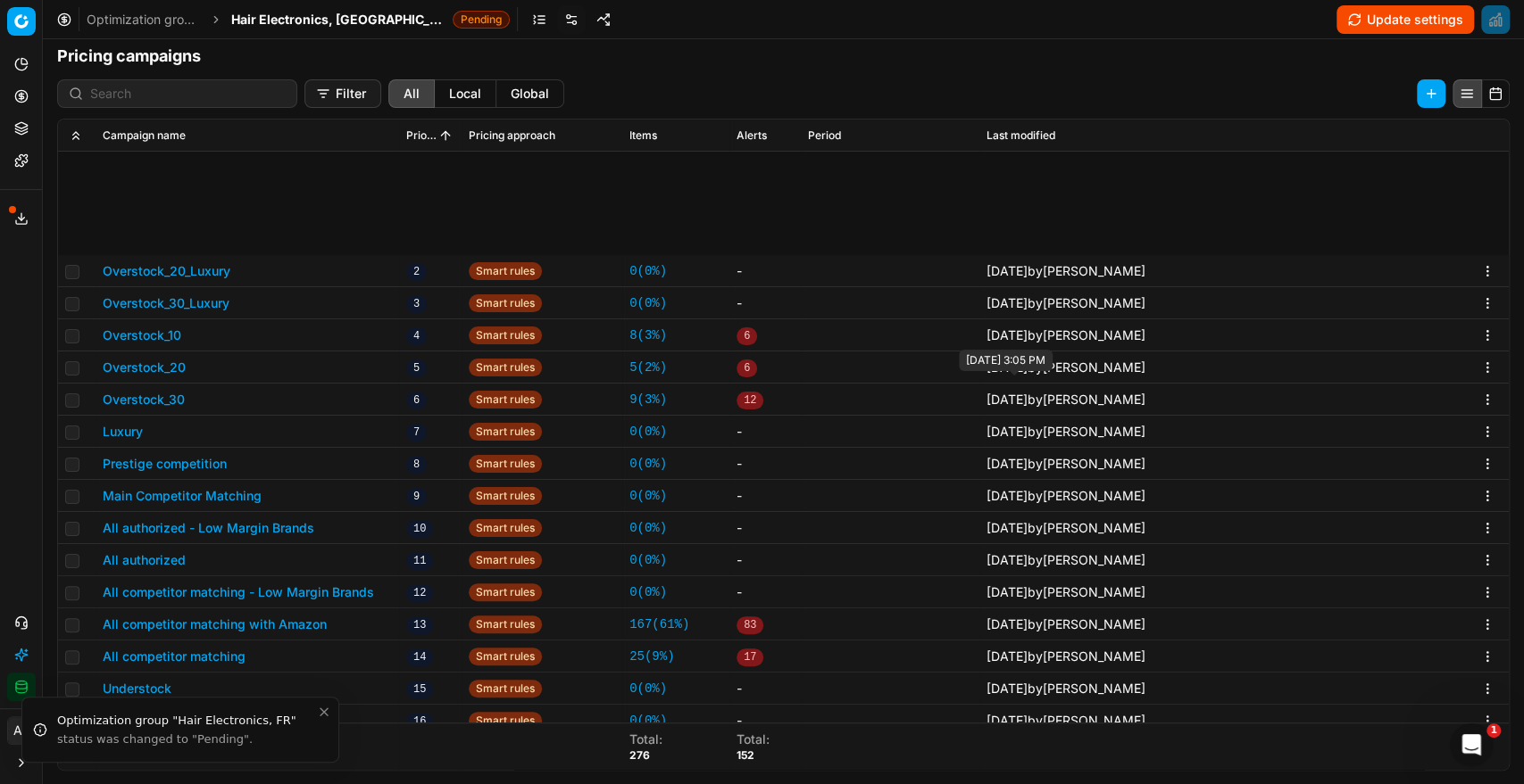
scroll to position [470, 0]
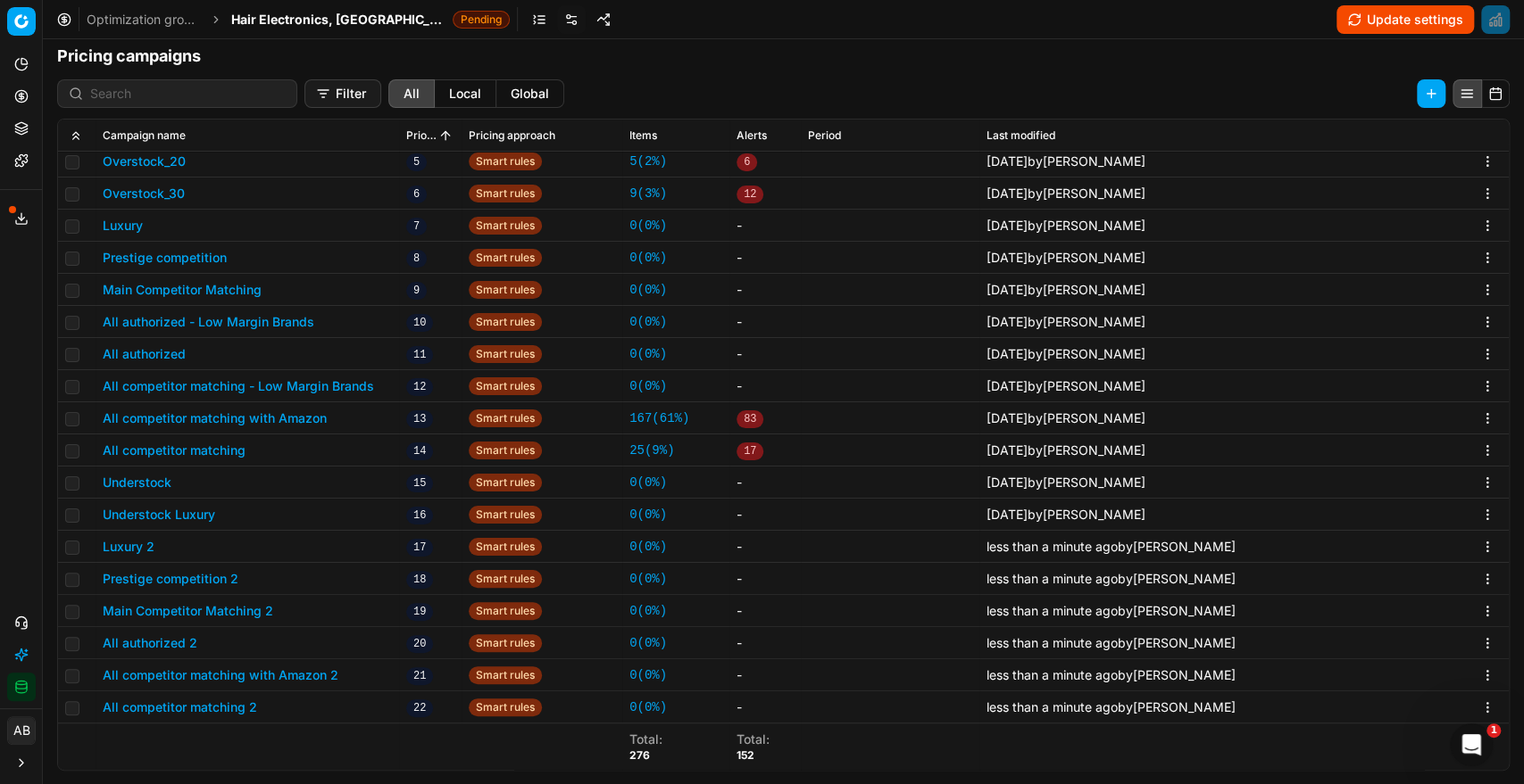
click at [140, 546] on button "Luxury 2" at bounding box center [129, 546] width 51 height 18
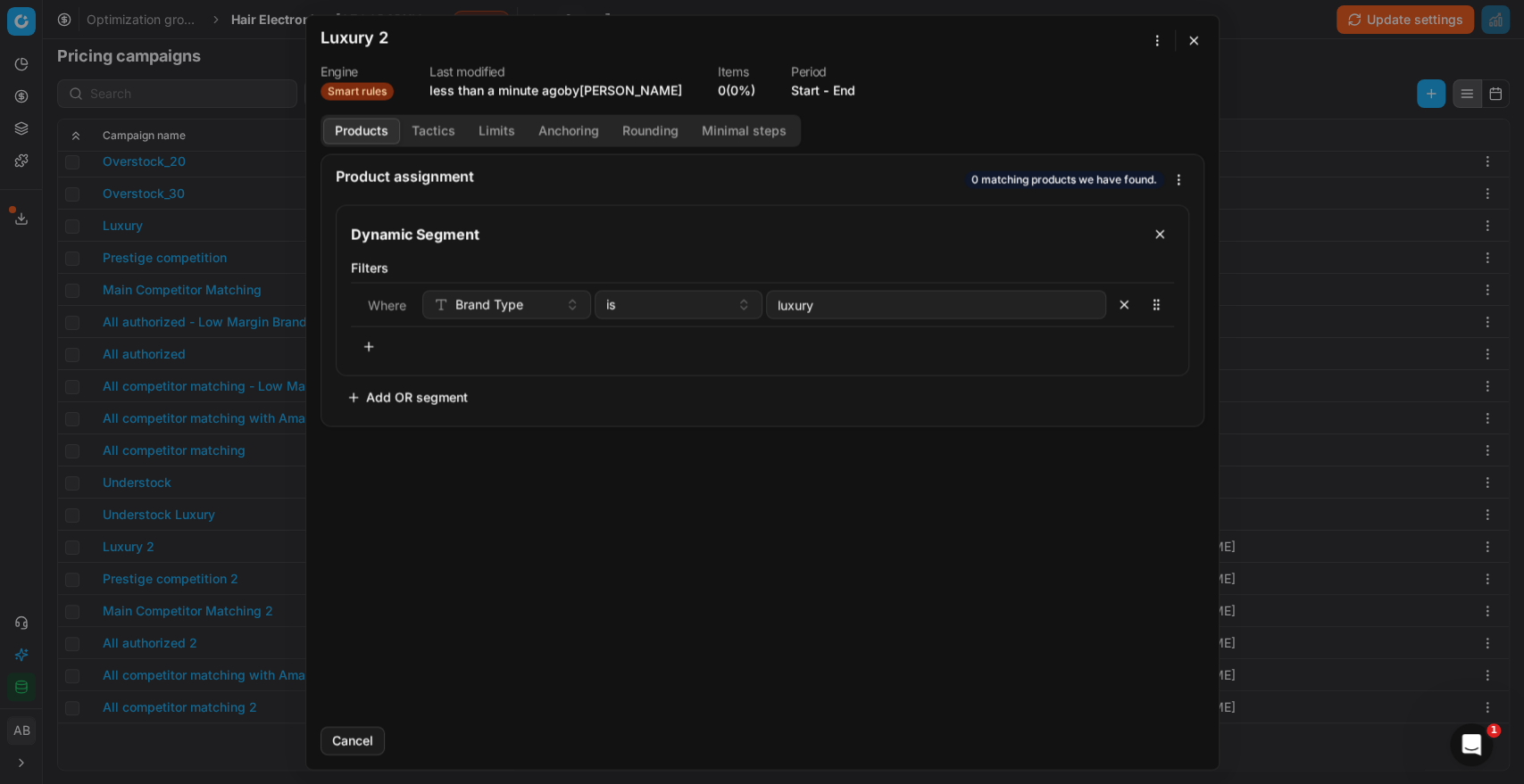
click at [400, 36] on div "Luxury 2" at bounding box center [752, 40] width 862 height 22
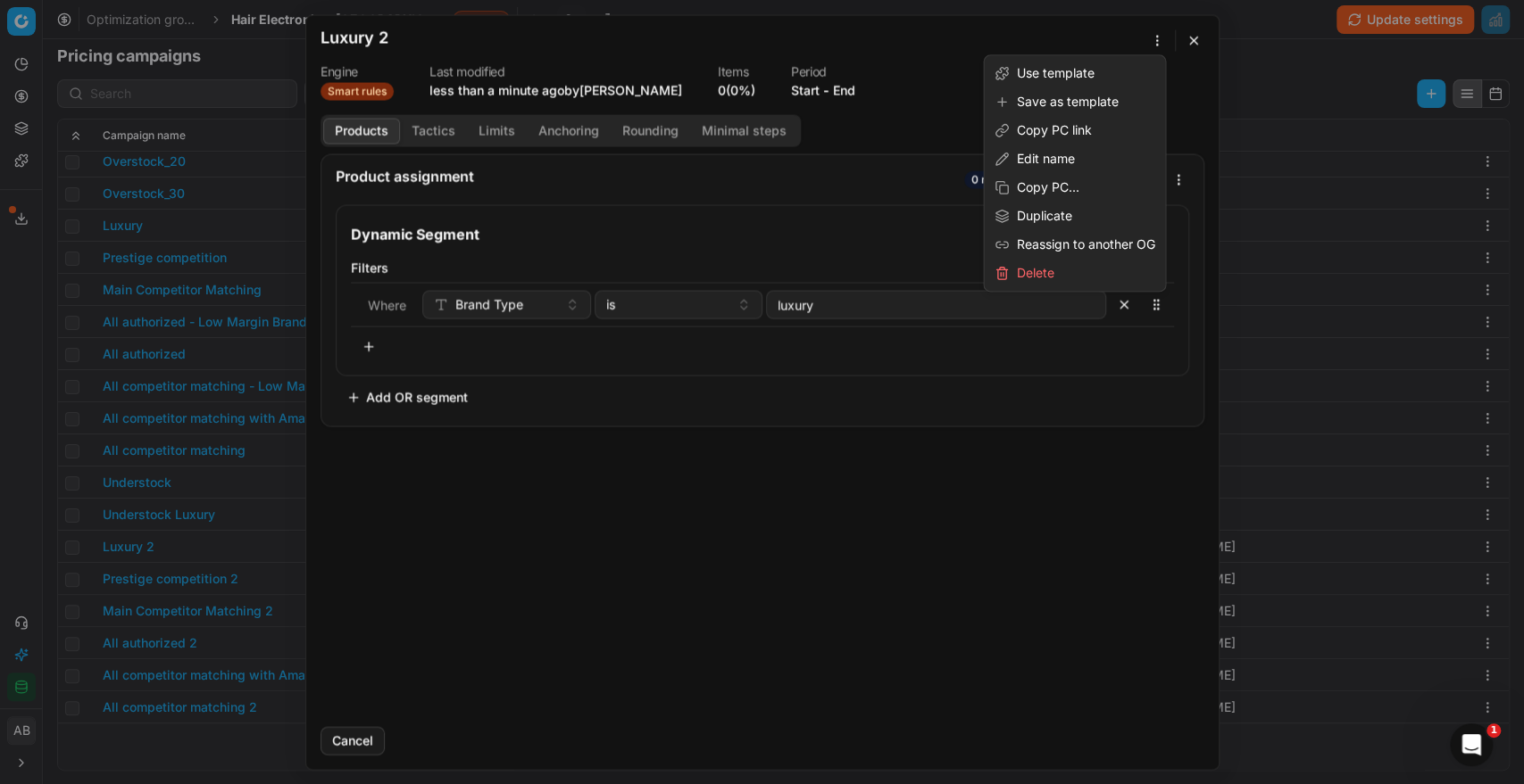
click at [1151, 33] on div "We are saving PC settings. Please wait, it should take a few minutes Luxury 2 E…" at bounding box center [762, 392] width 1524 height 784
click at [1028, 157] on div "Edit name" at bounding box center [1074, 159] width 174 height 29
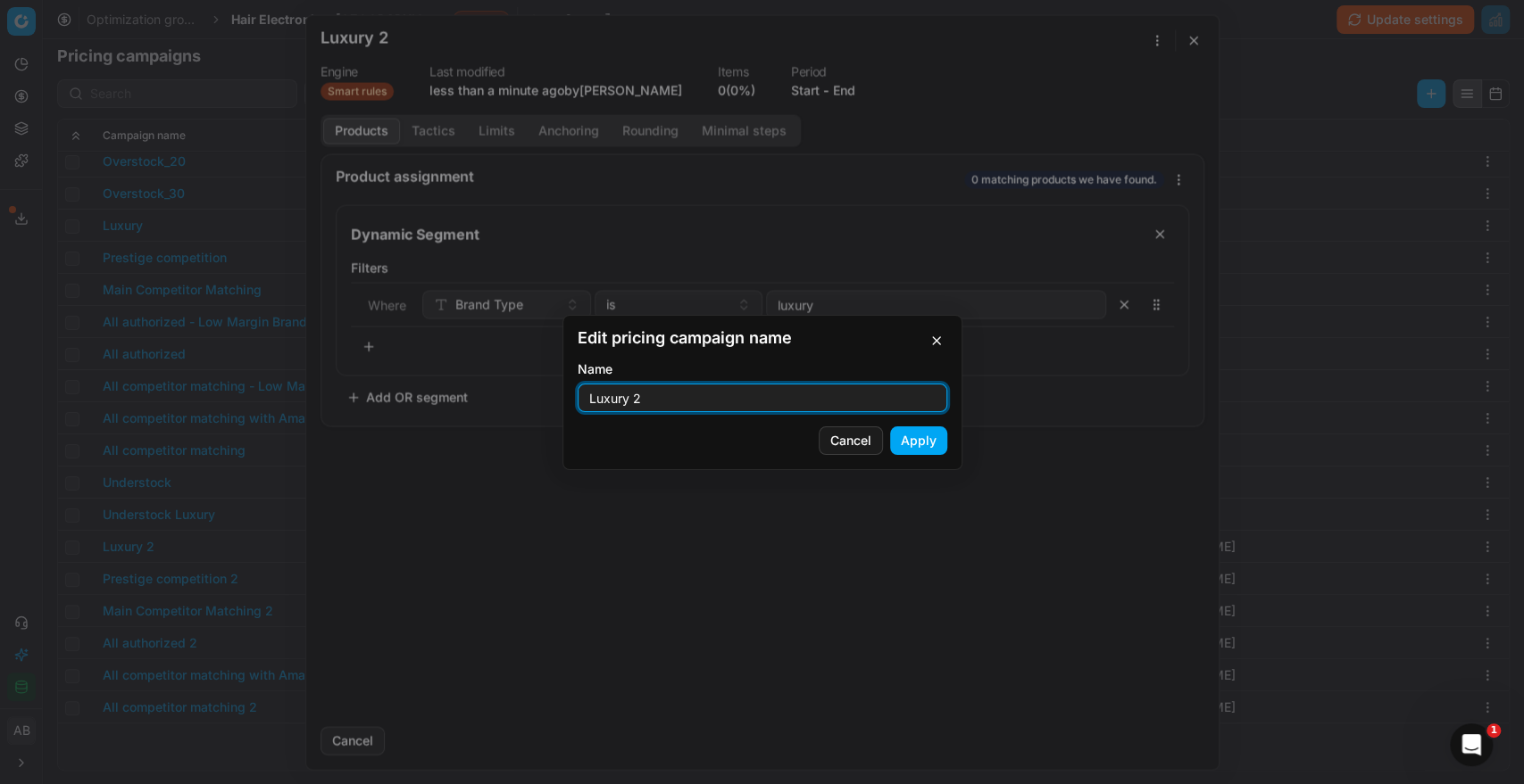
click at [660, 398] on input "Luxury 2" at bounding box center [762, 398] width 353 height 27
type input "Luxury- Weekday"
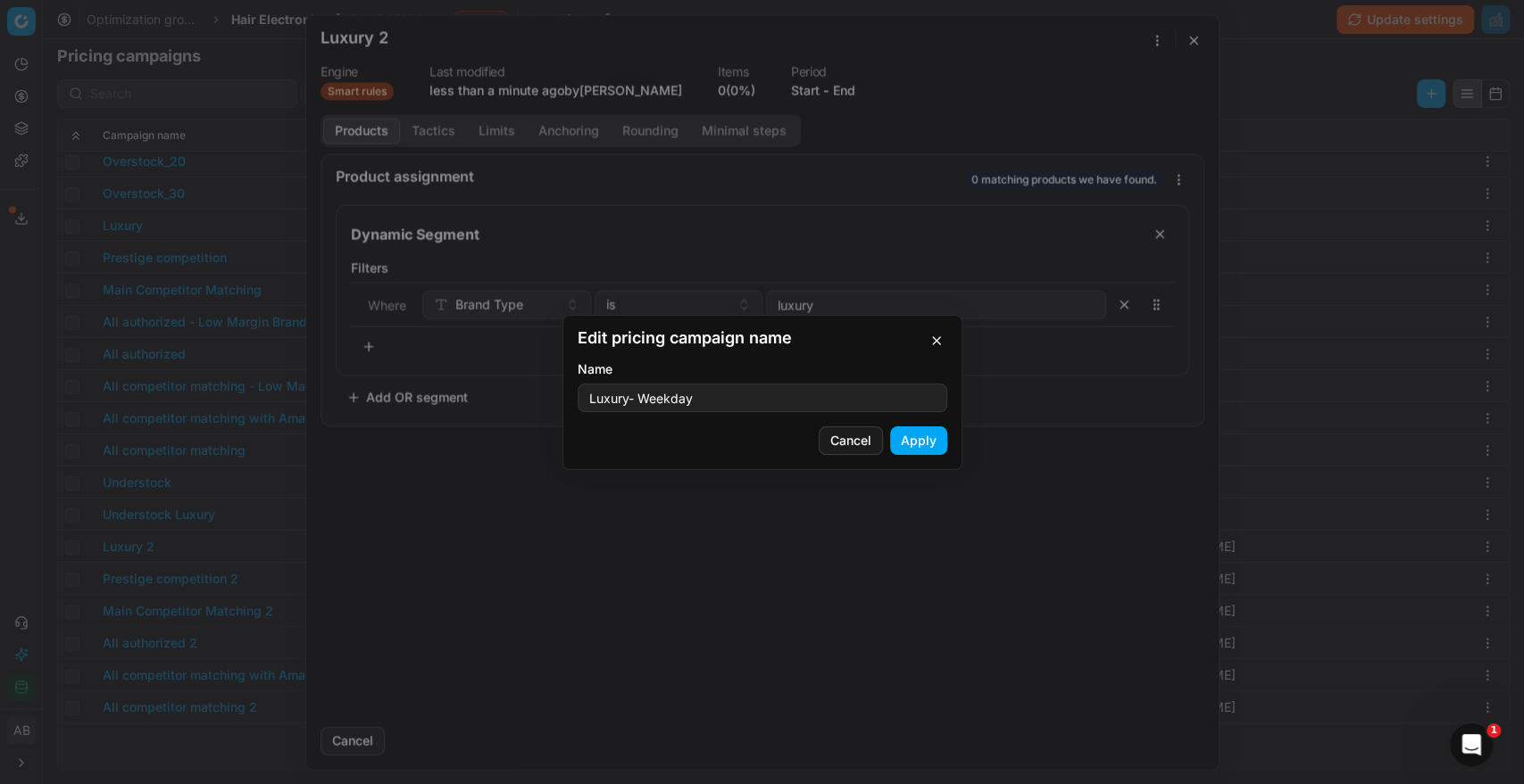
click at [915, 437] on button "Apply" at bounding box center [919, 441] width 57 height 29
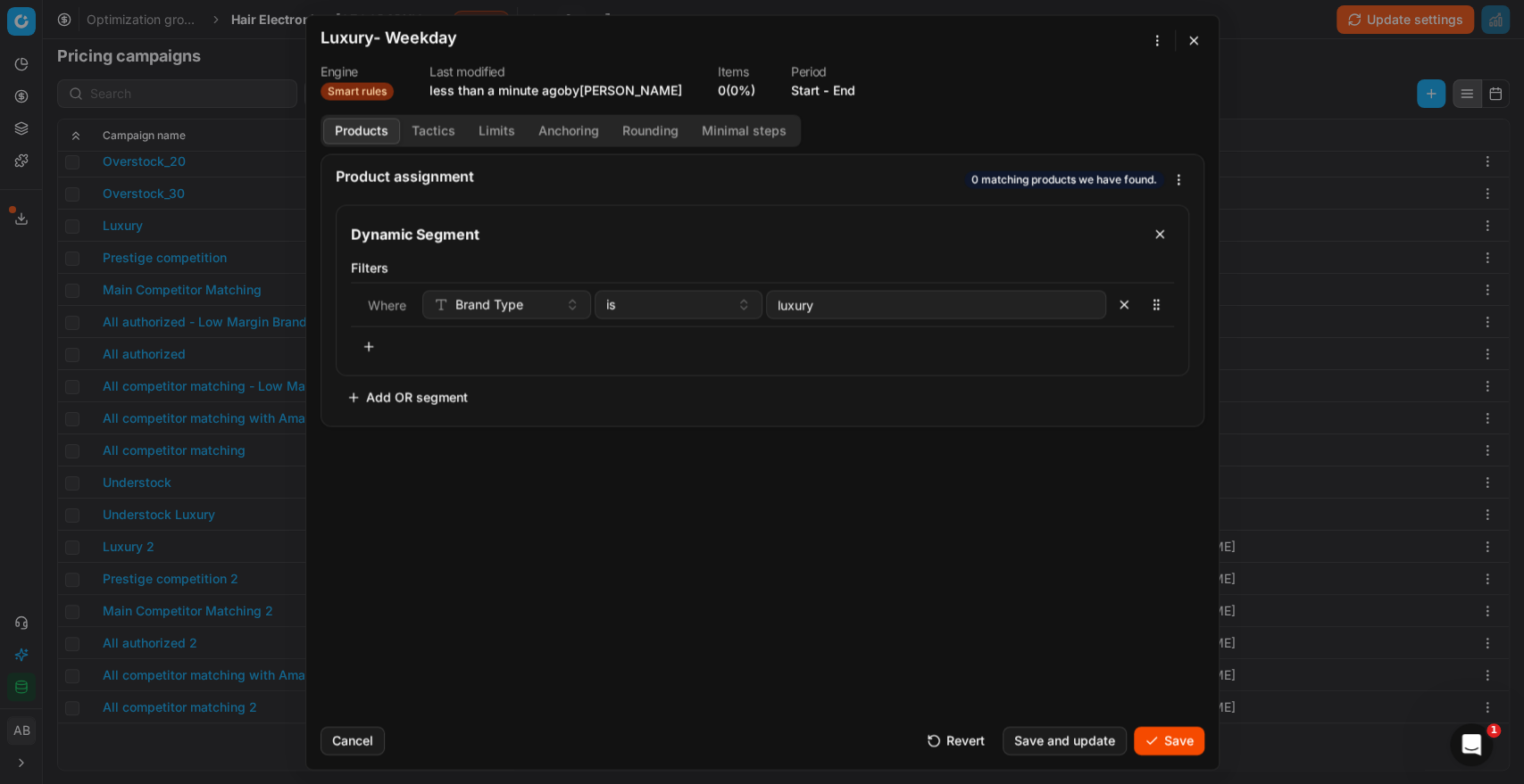
click at [435, 129] on button "Tactics" at bounding box center [433, 130] width 67 height 26
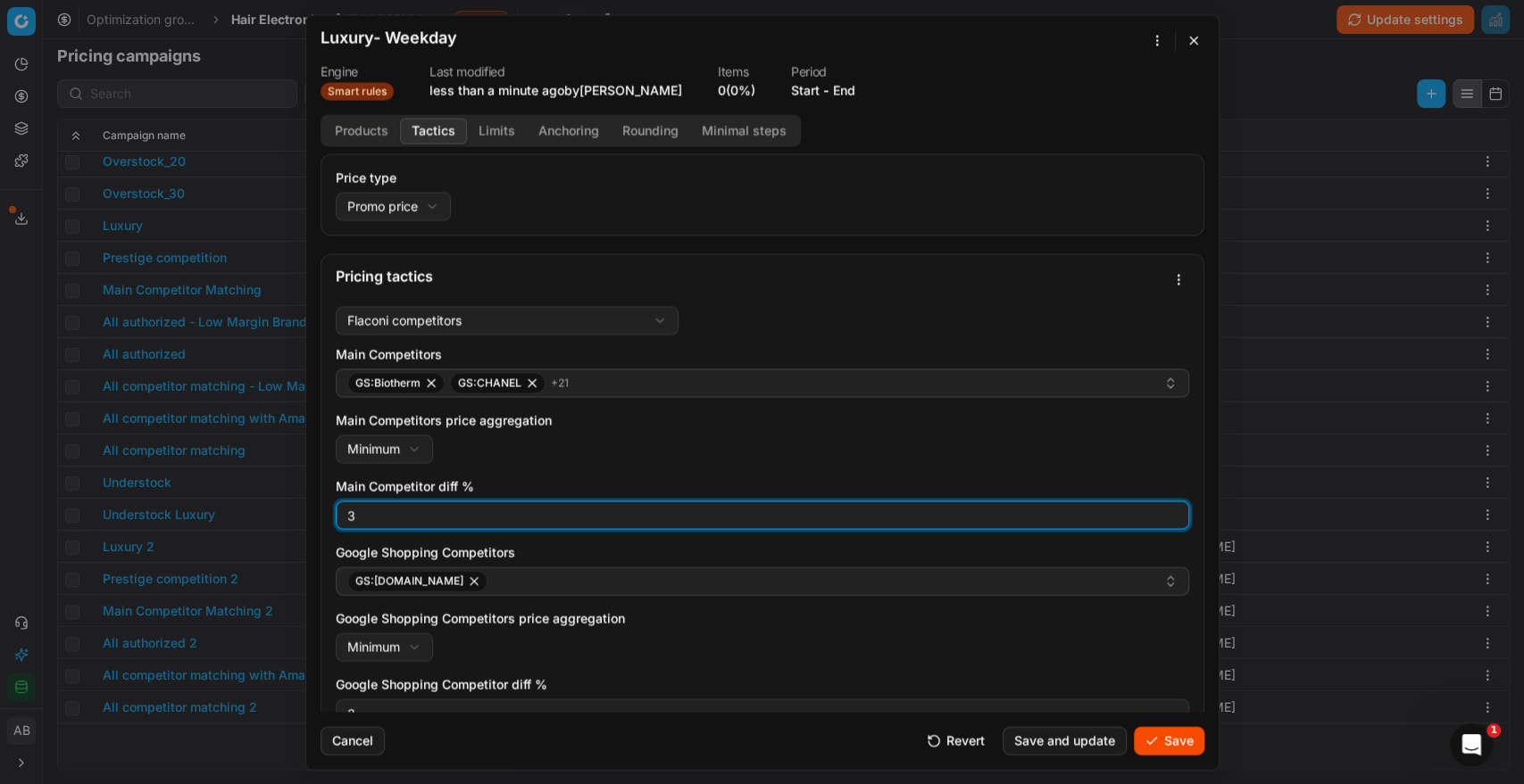
drag, startPoint x: 371, startPoint y: 512, endPoint x: 307, endPoint y: 522, distance: 64.8
click at [307, 522] on div "Price type Promo price Default Regular price Promo price Pricing tactics Flacon…" at bounding box center [762, 432] width 912 height 559
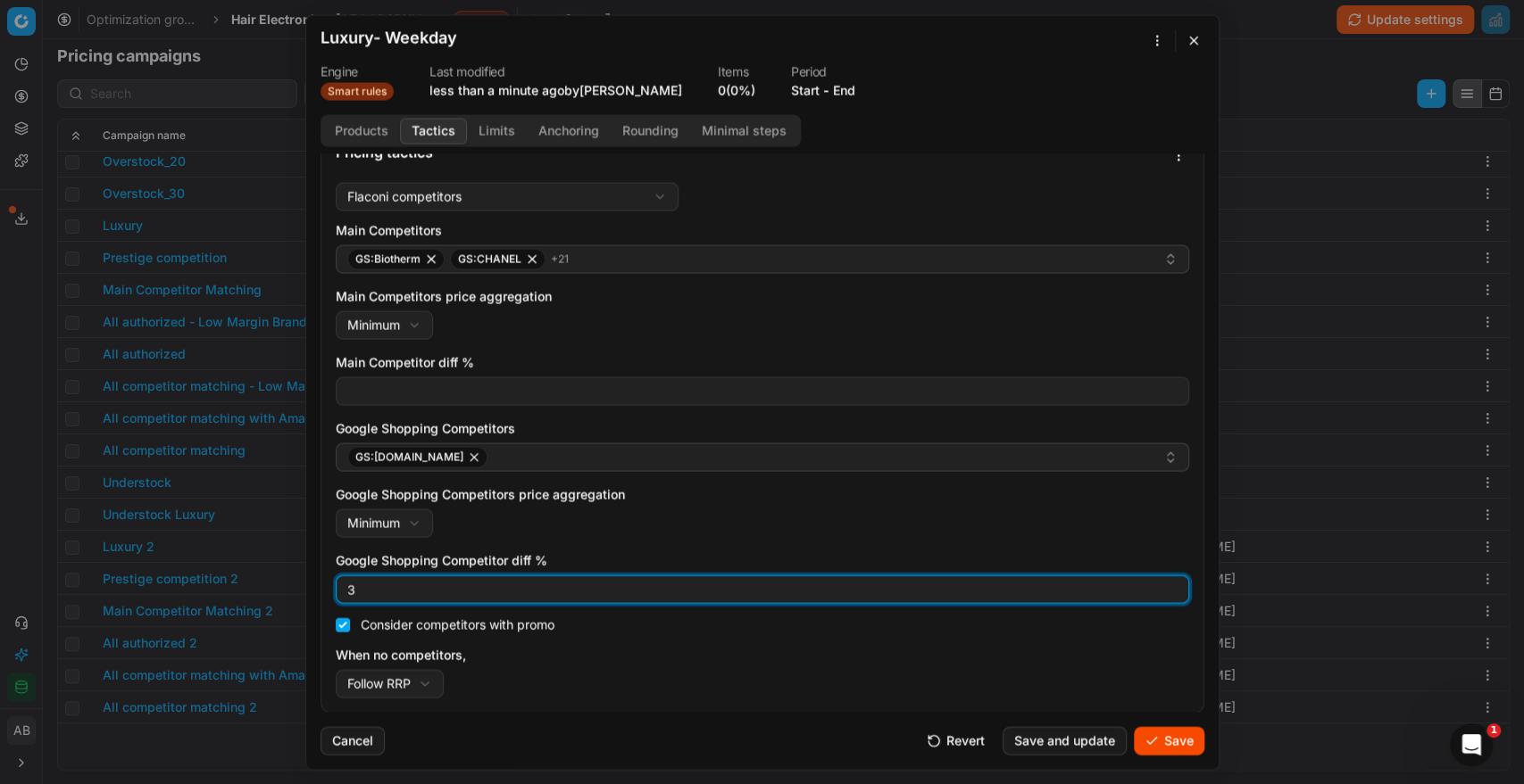
drag, startPoint x: 366, startPoint y: 594, endPoint x: 303, endPoint y: 593, distance: 63.0
click at [303, 593] on div "We are saving PC settings. Please wait, it should take a few minutes Luxury- We…" at bounding box center [762, 392] width 1524 height 784
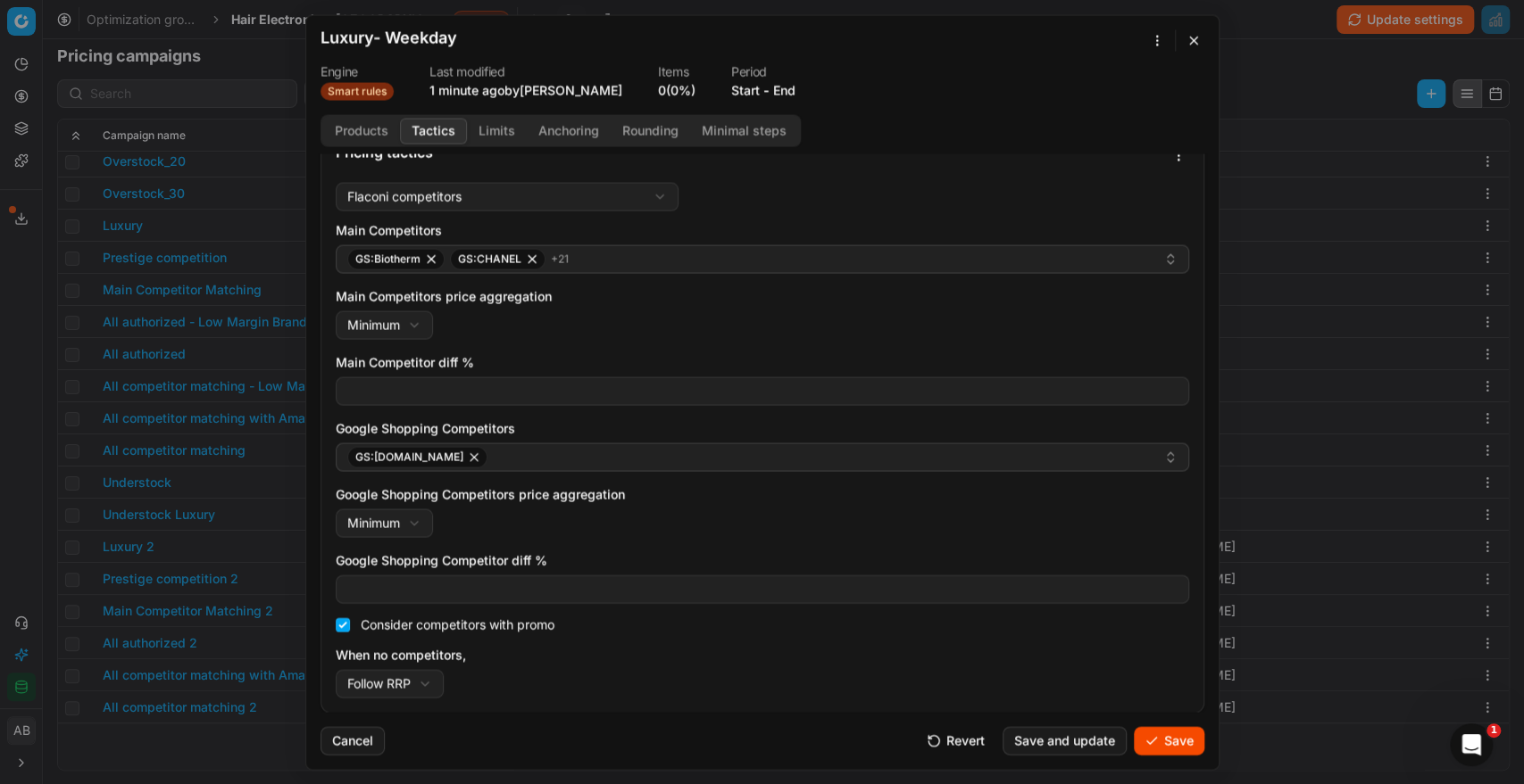
click at [1171, 740] on button "Save" at bounding box center [1169, 740] width 70 height 29
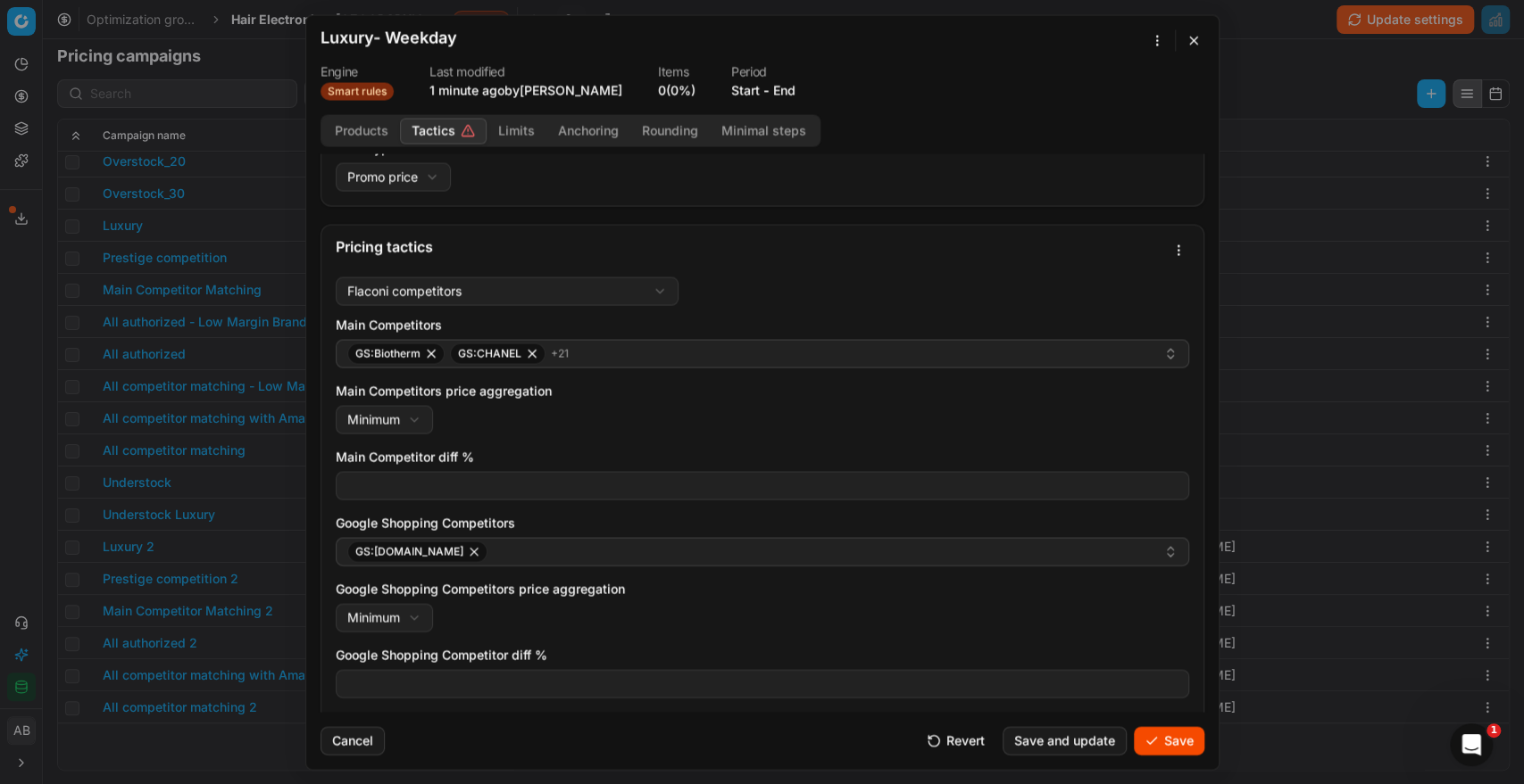
scroll to position [43, 0]
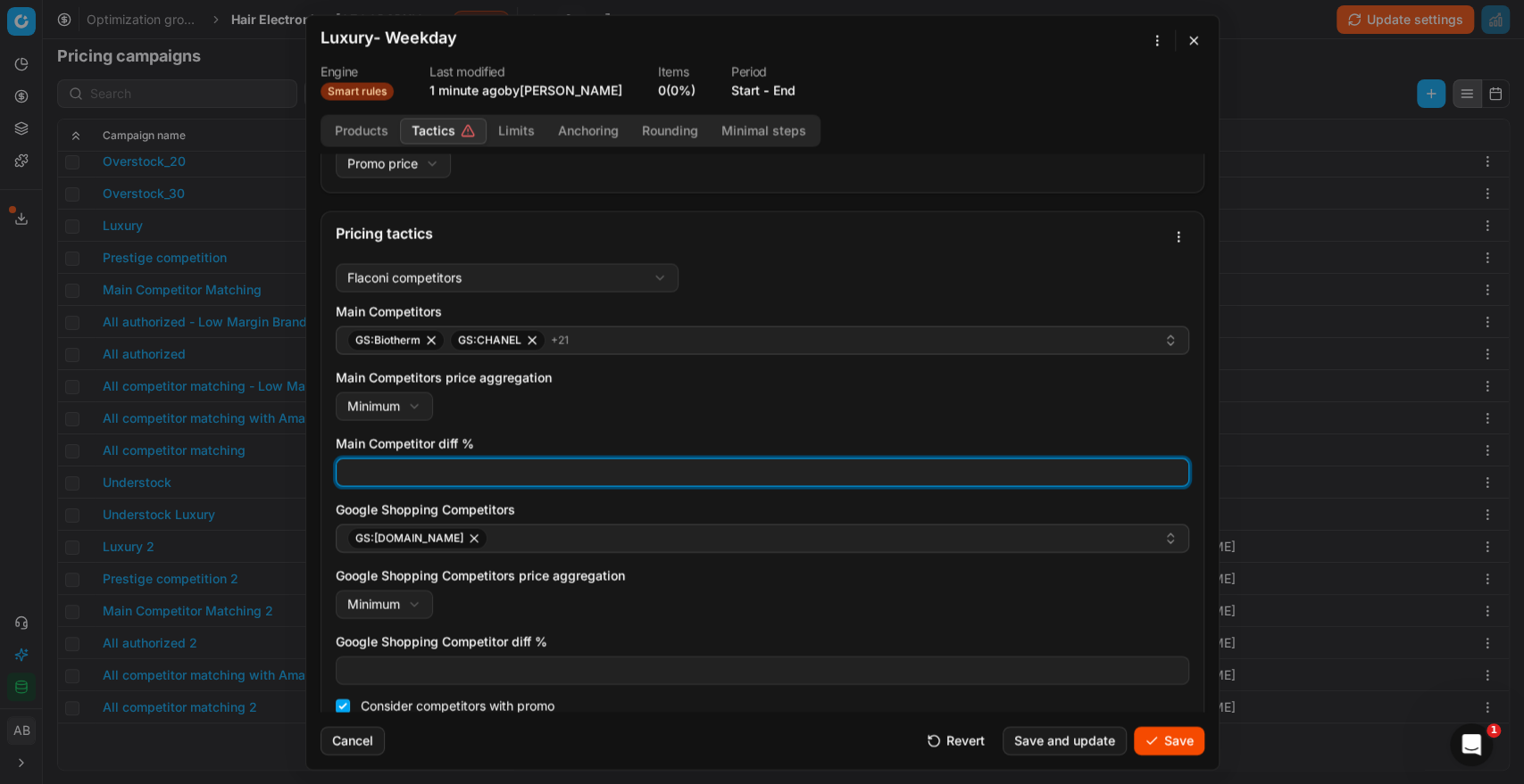
click at [582, 477] on input "Main Competitor diff %" at bounding box center [762, 472] width 837 height 27
type input "0"
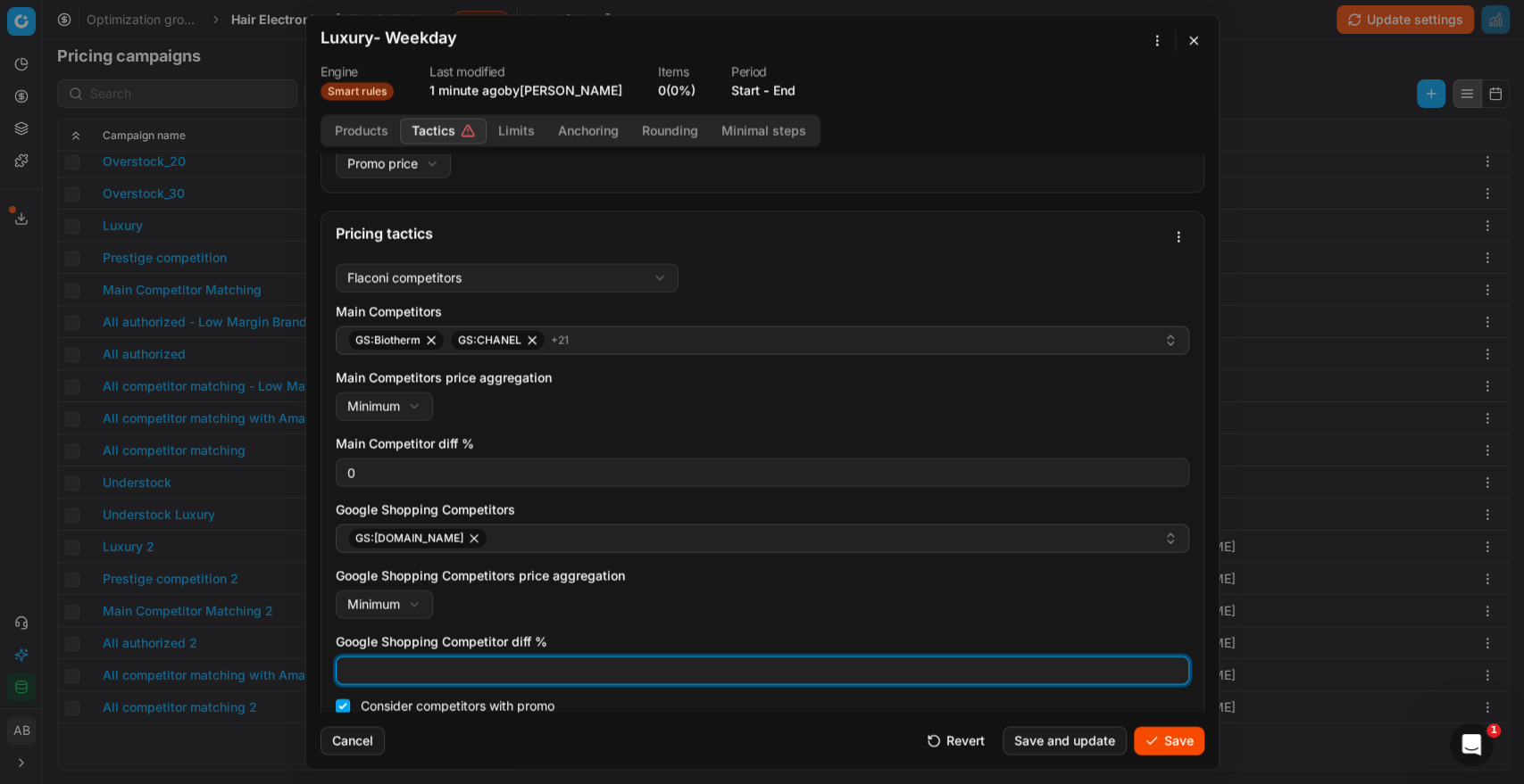
click at [450, 672] on input "Google Shopping Competitor diff %" at bounding box center [762, 670] width 837 height 27
type input "0"
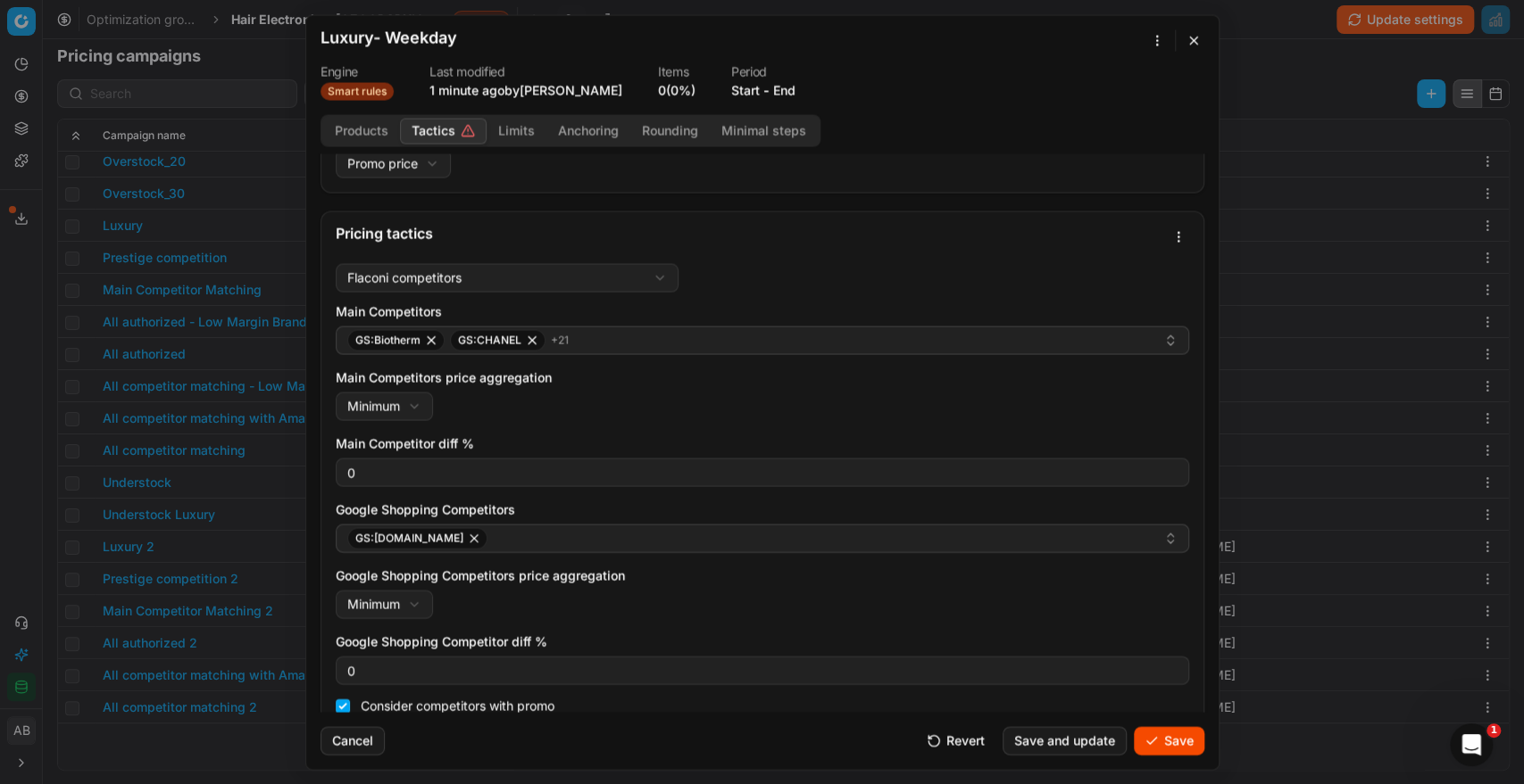
click at [1155, 747] on button "Save" at bounding box center [1169, 740] width 70 height 29
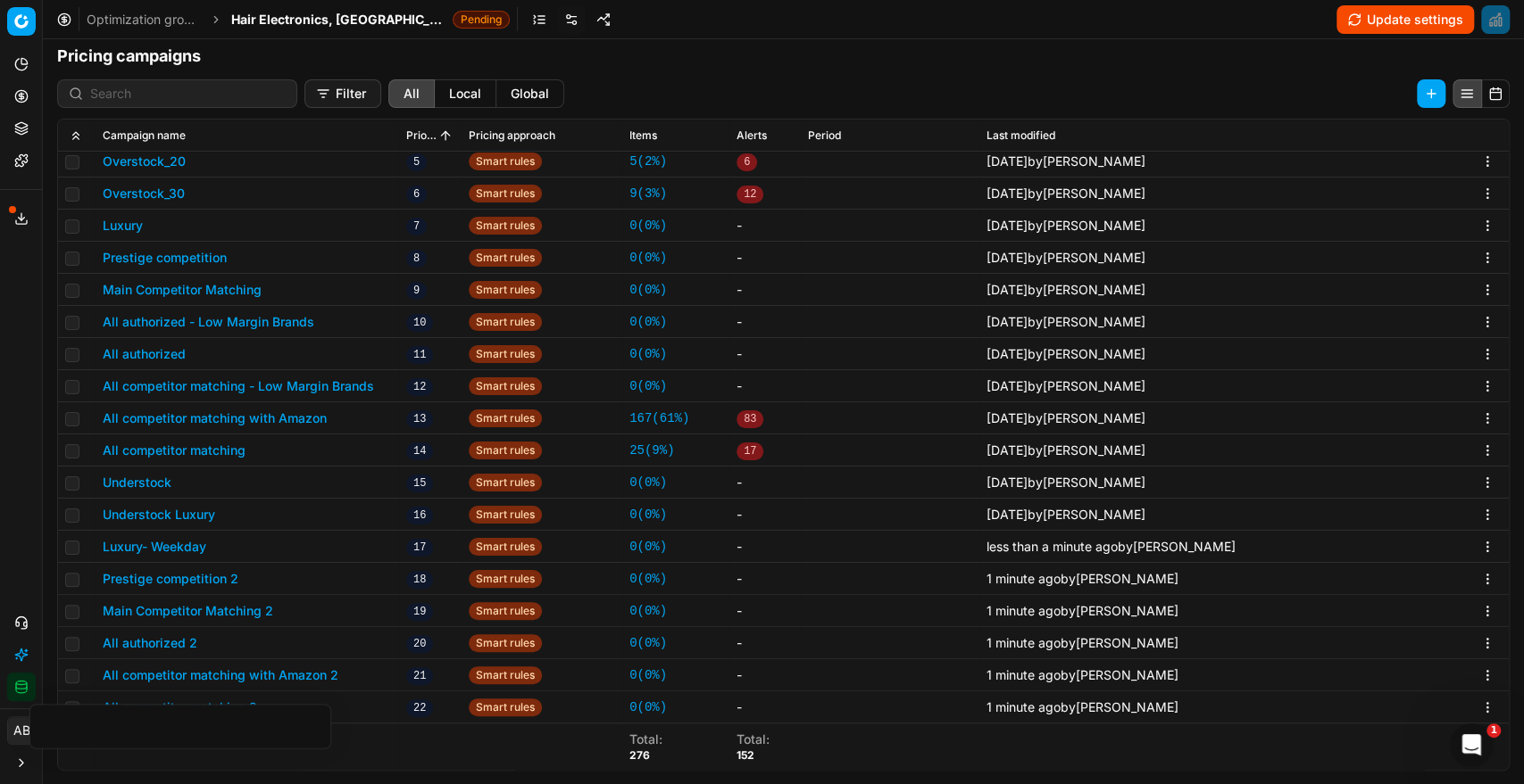
click at [189, 574] on button "Prestige competition 2" at bounding box center [170, 578] width 136 height 18
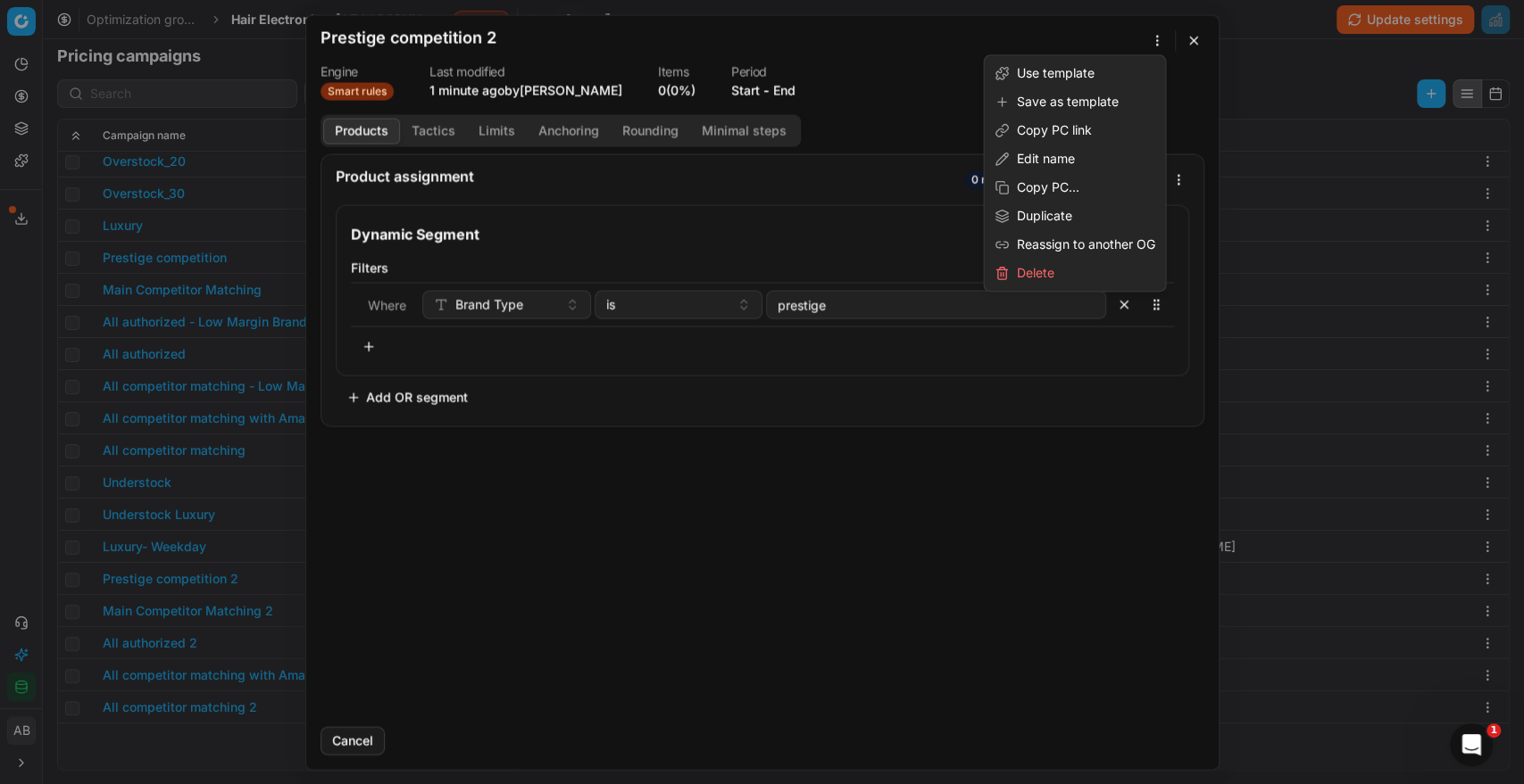
click at [1162, 41] on div "We are saving PC settings. Please wait, it should take a few minutes Prestige c…" at bounding box center [762, 392] width 1524 height 784
click at [1044, 158] on div "Edit name" at bounding box center [1074, 159] width 174 height 29
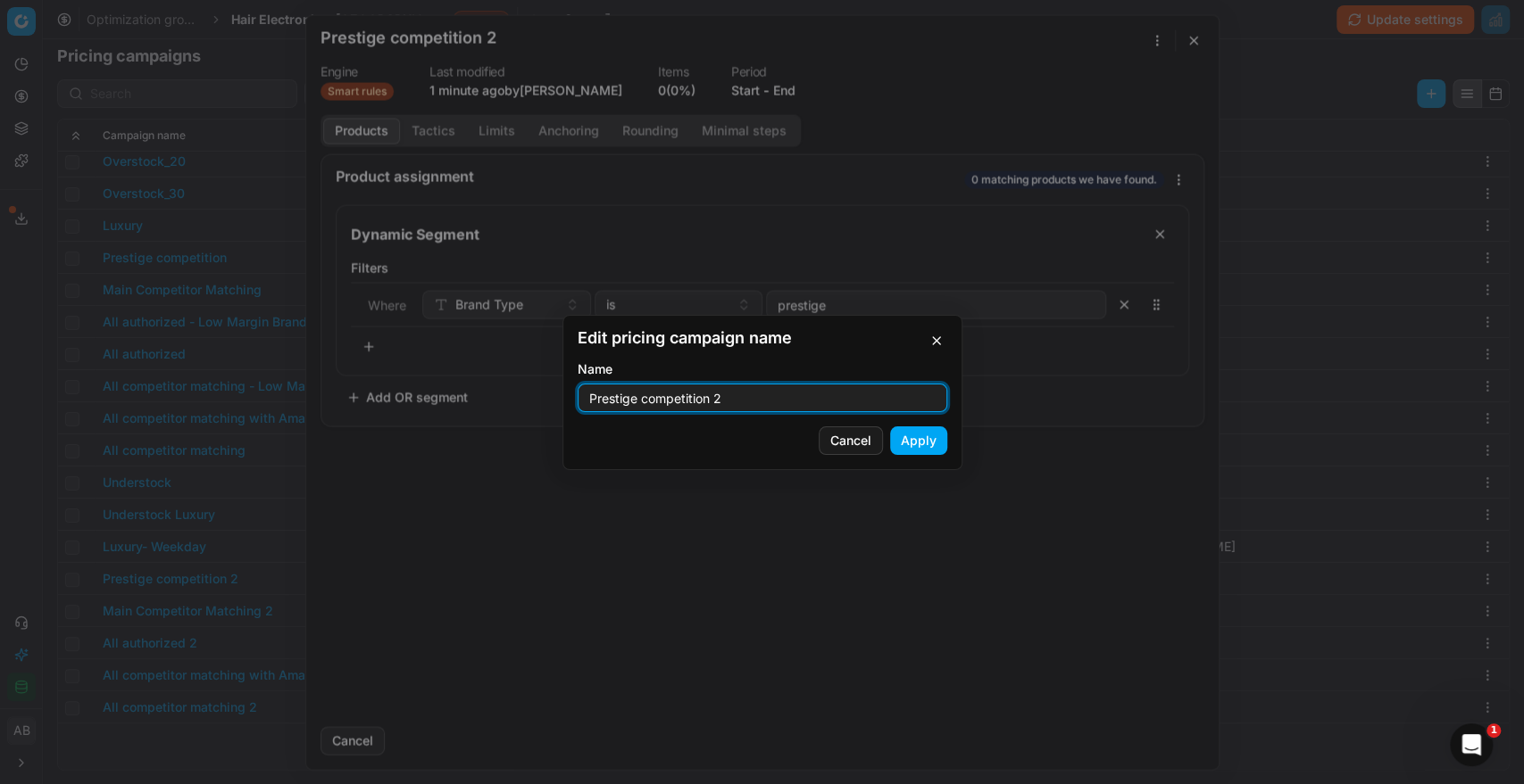
click at [749, 398] on input "Prestige competition 2" at bounding box center [762, 398] width 353 height 27
type input "Prestige competition - Weekday"
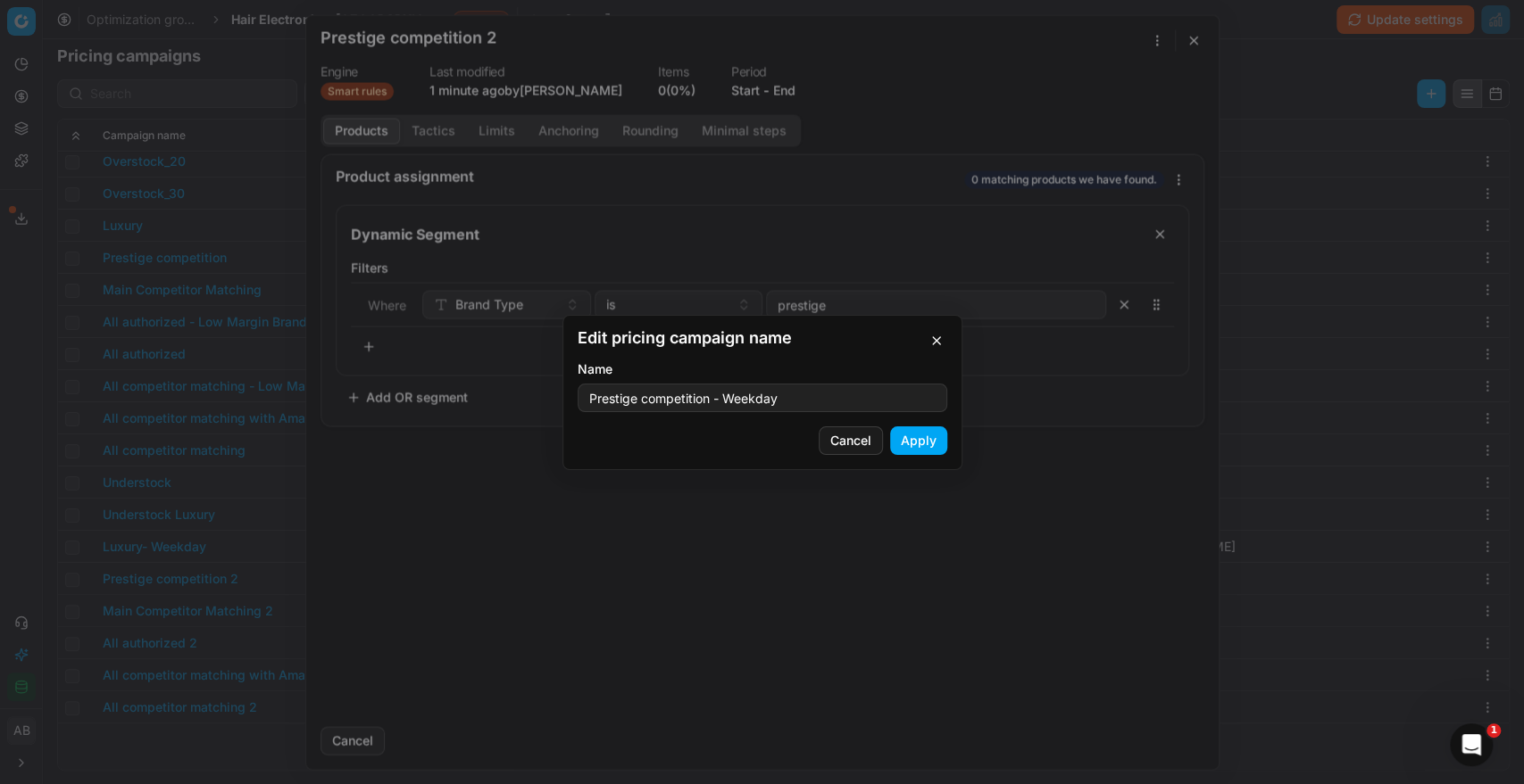
click at [920, 452] on button "Apply" at bounding box center [919, 441] width 57 height 29
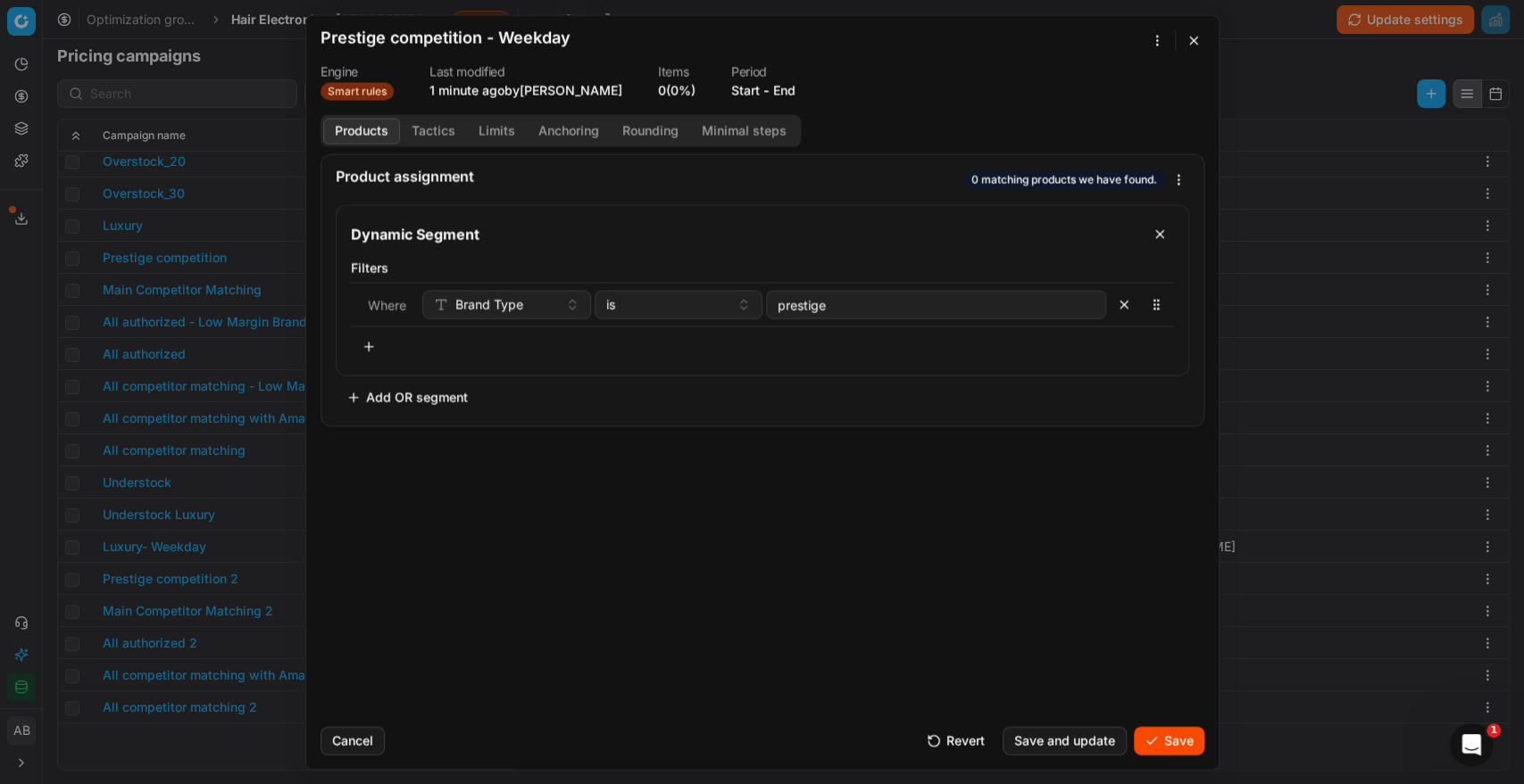
click at [424, 135] on button "Tactics" at bounding box center [433, 130] width 67 height 26
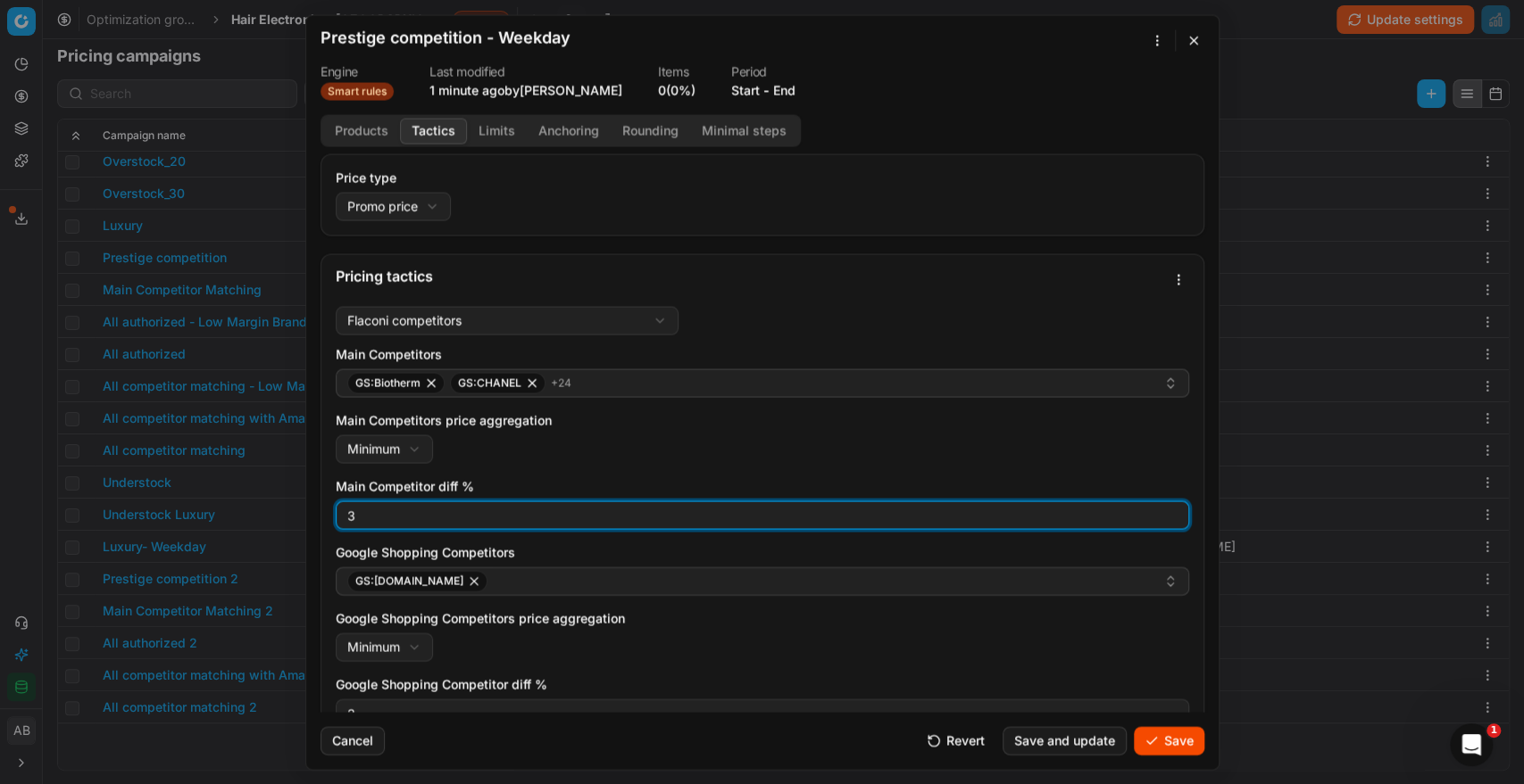
drag, startPoint x: 415, startPoint y: 506, endPoint x: 308, endPoint y: 524, distance: 108.5
click at [308, 524] on div "Price type Promo price Default Regular price Promo price Pricing tactics Flacon…" at bounding box center [762, 432] width 912 height 559
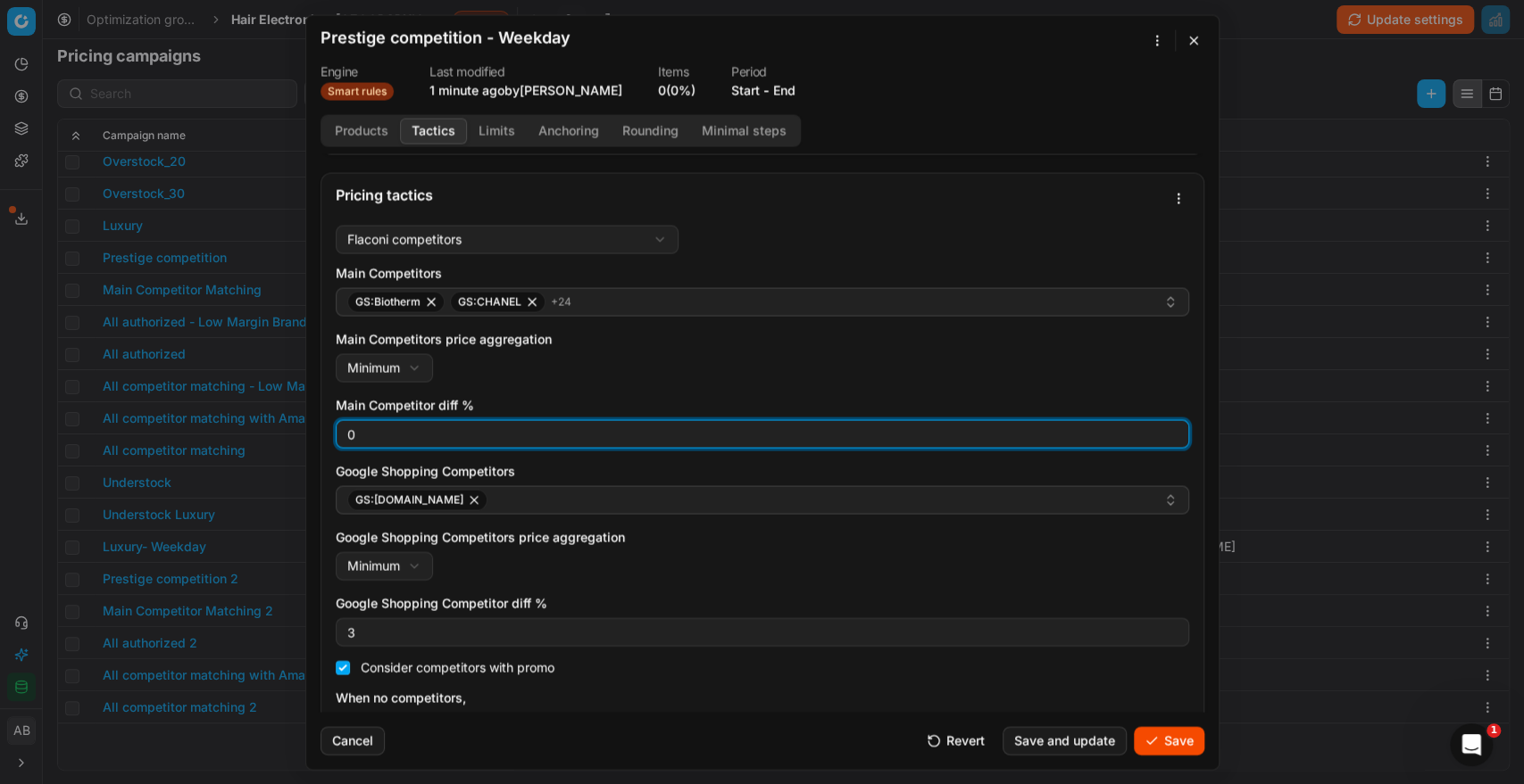
scroll to position [82, 0]
type input "0"
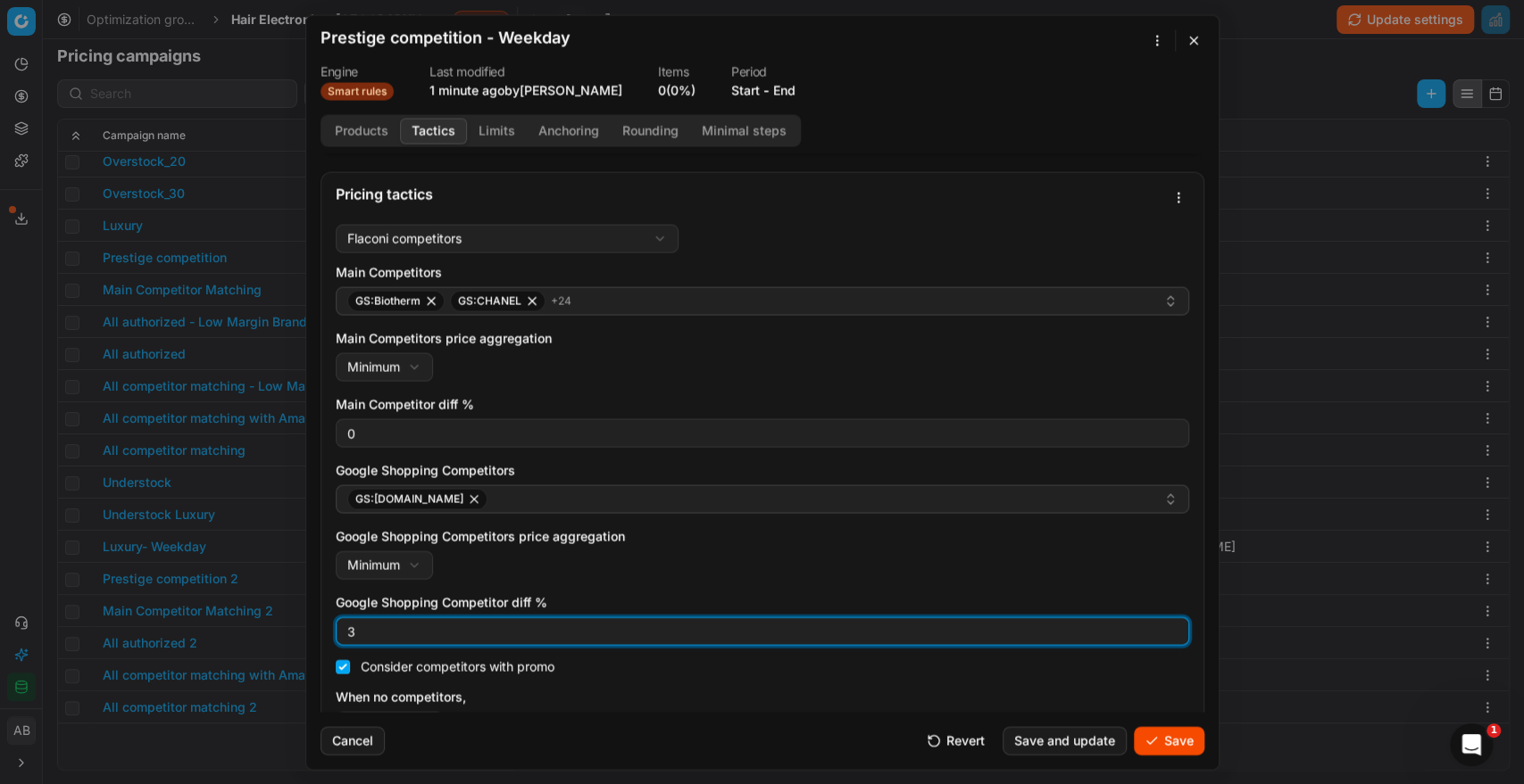
drag, startPoint x: 363, startPoint y: 628, endPoint x: 278, endPoint y: 614, distance: 86.1
click at [278, 614] on div "We are saving PC settings. Please wait, it should take a few minutes Prestige c…" at bounding box center [762, 392] width 1524 height 784
type input "0"
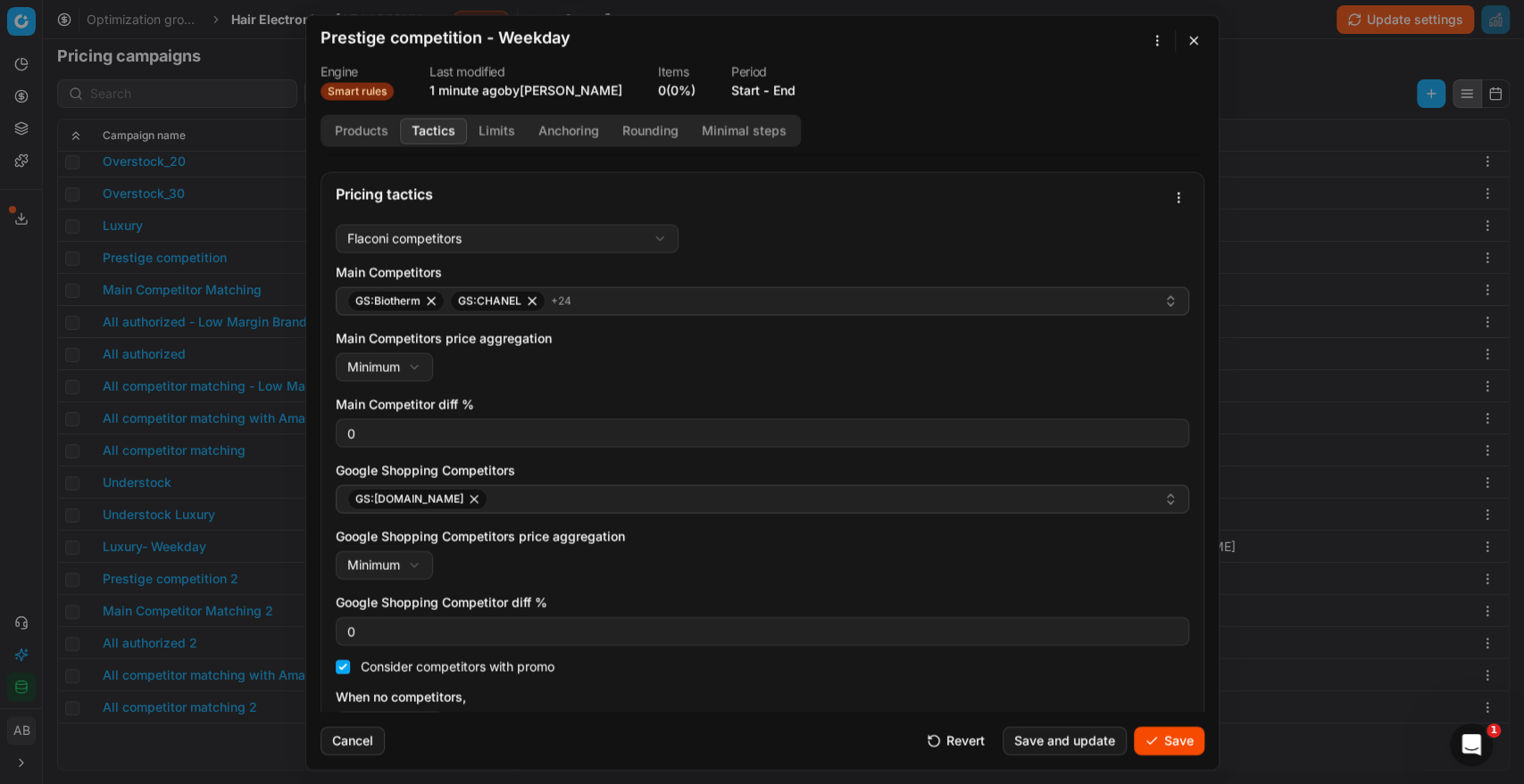
click at [1164, 744] on button "Save" at bounding box center [1169, 740] width 70 height 29
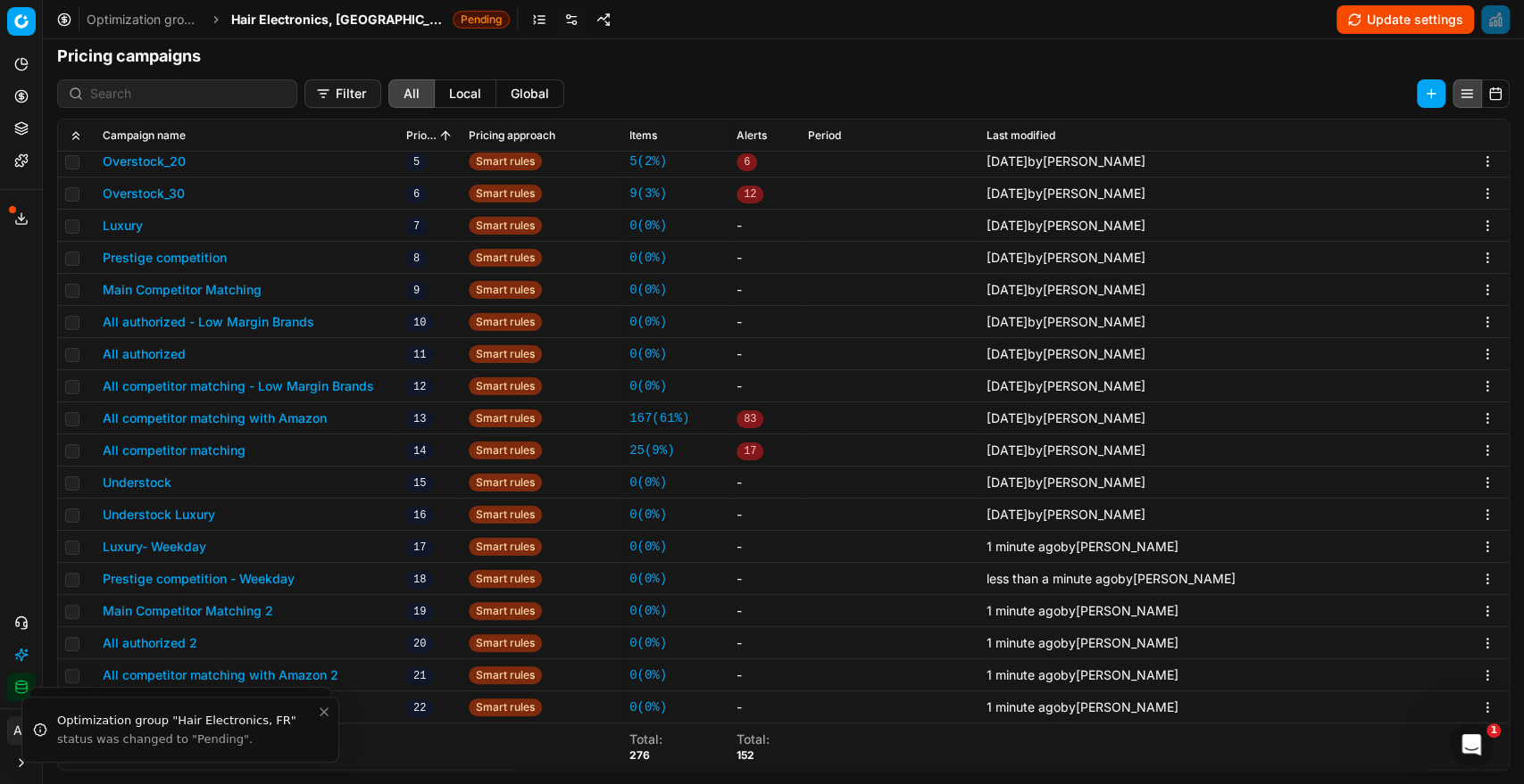
click at [247, 608] on button "Main Competitor Matching 2" at bounding box center [188, 611] width 170 height 18
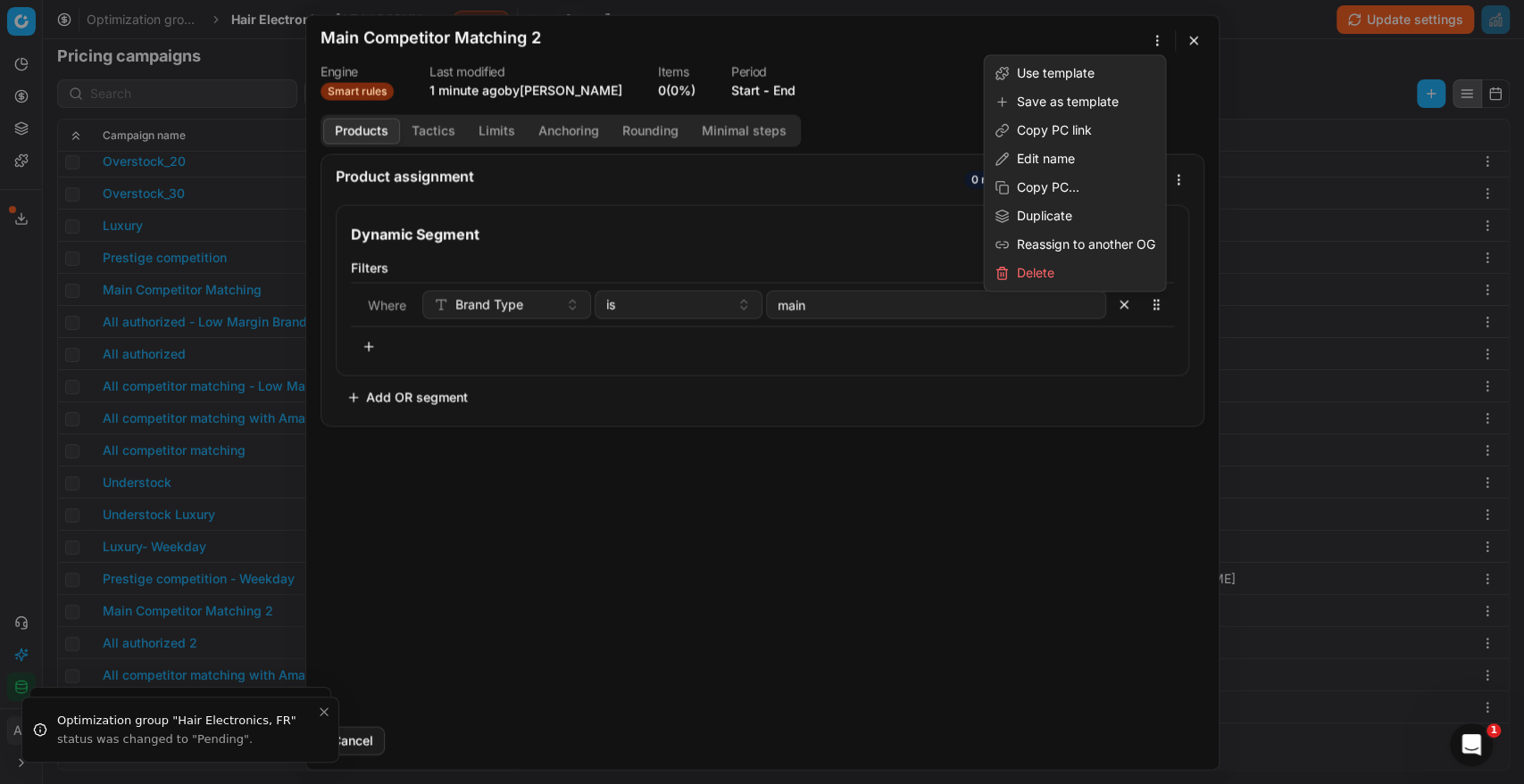
click at [1157, 41] on div "We are saving PC settings. Please wait, it should take a few minutes Main Compe…" at bounding box center [762, 392] width 1524 height 784
click at [1021, 160] on div "Edit name" at bounding box center [1074, 159] width 174 height 29
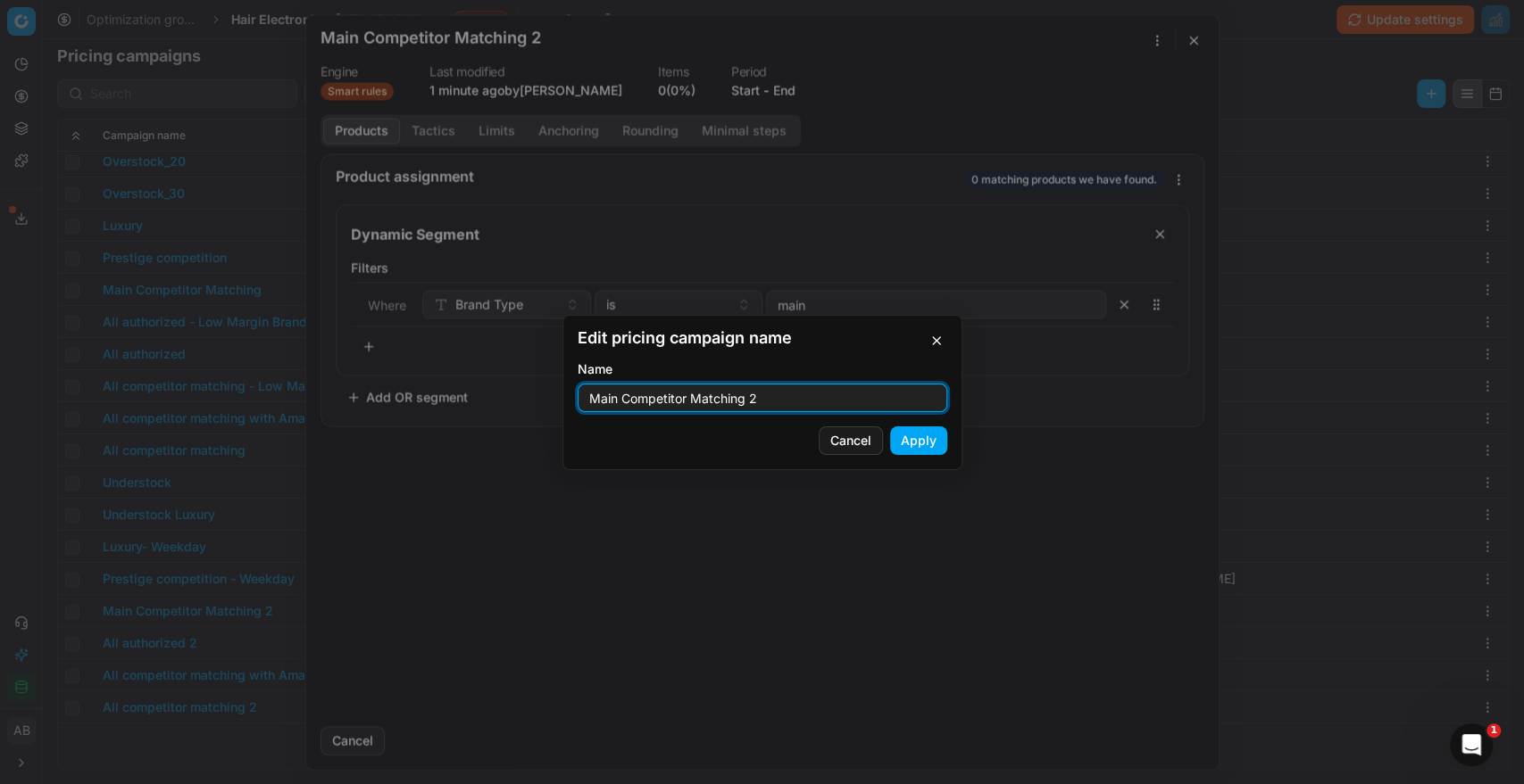
click at [784, 401] on input "Main Competitor Matching 2" at bounding box center [762, 398] width 353 height 27
type input "Main Competitor Matching- Weekday"
click at [918, 448] on button "Apply" at bounding box center [919, 441] width 57 height 29
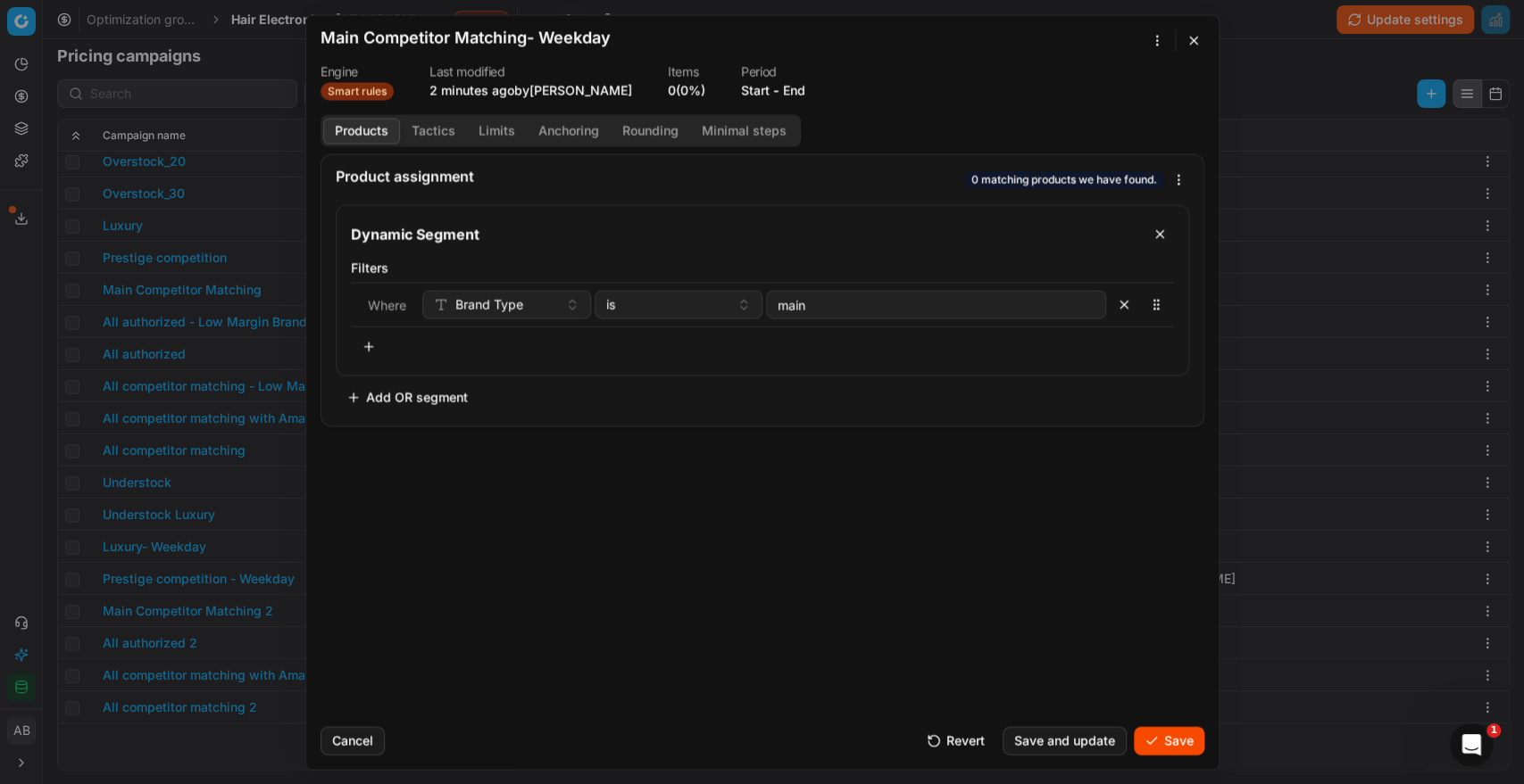
click at [428, 122] on button "Tactics" at bounding box center [433, 130] width 67 height 26
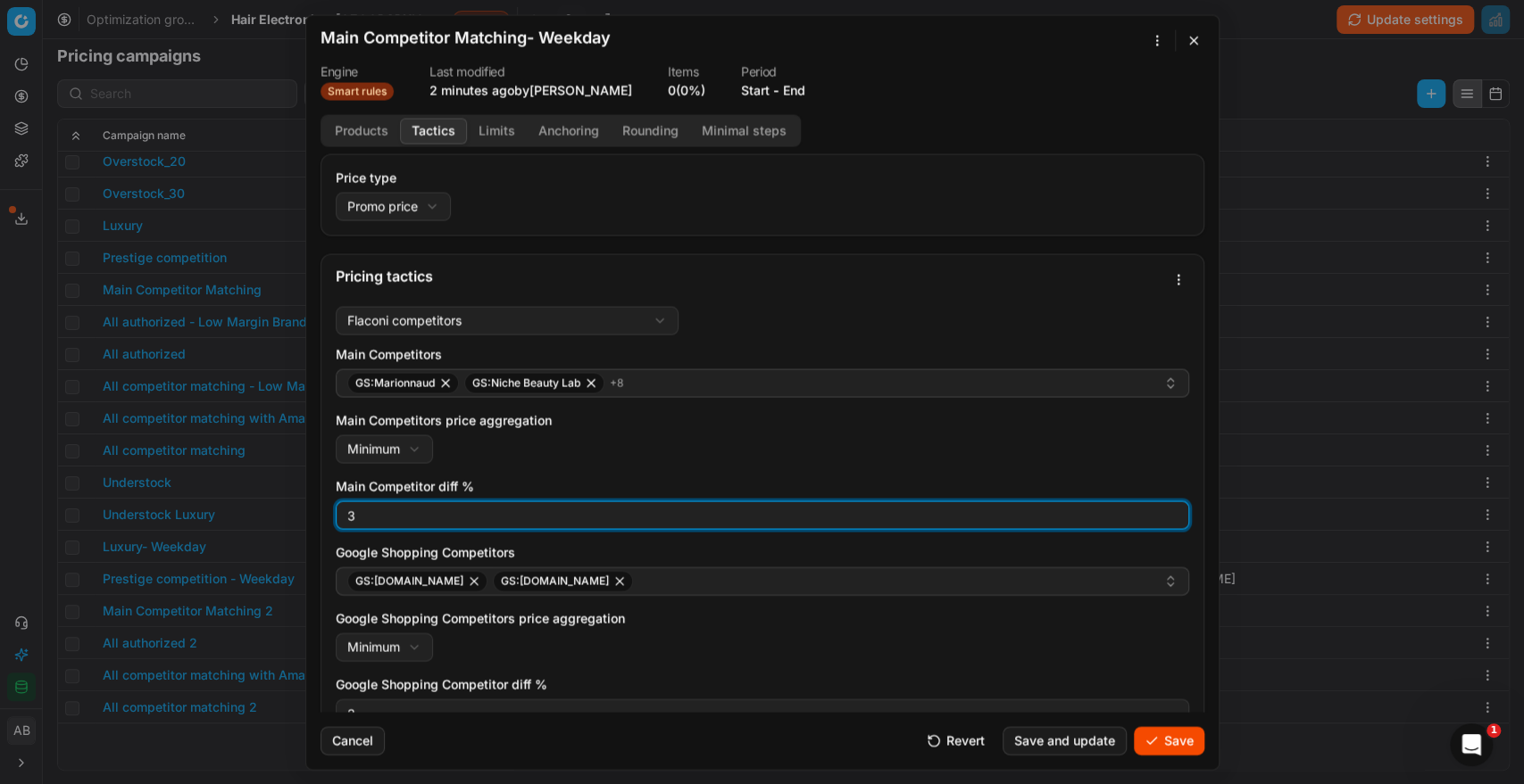
drag, startPoint x: 434, startPoint y: 518, endPoint x: 320, endPoint y: 494, distance: 116.5
click at [321, 494] on div "Pricing tactics Flaconi competitors Flaconi competitorsFlaconi competitors rule…" at bounding box center [762, 544] width 883 height 583
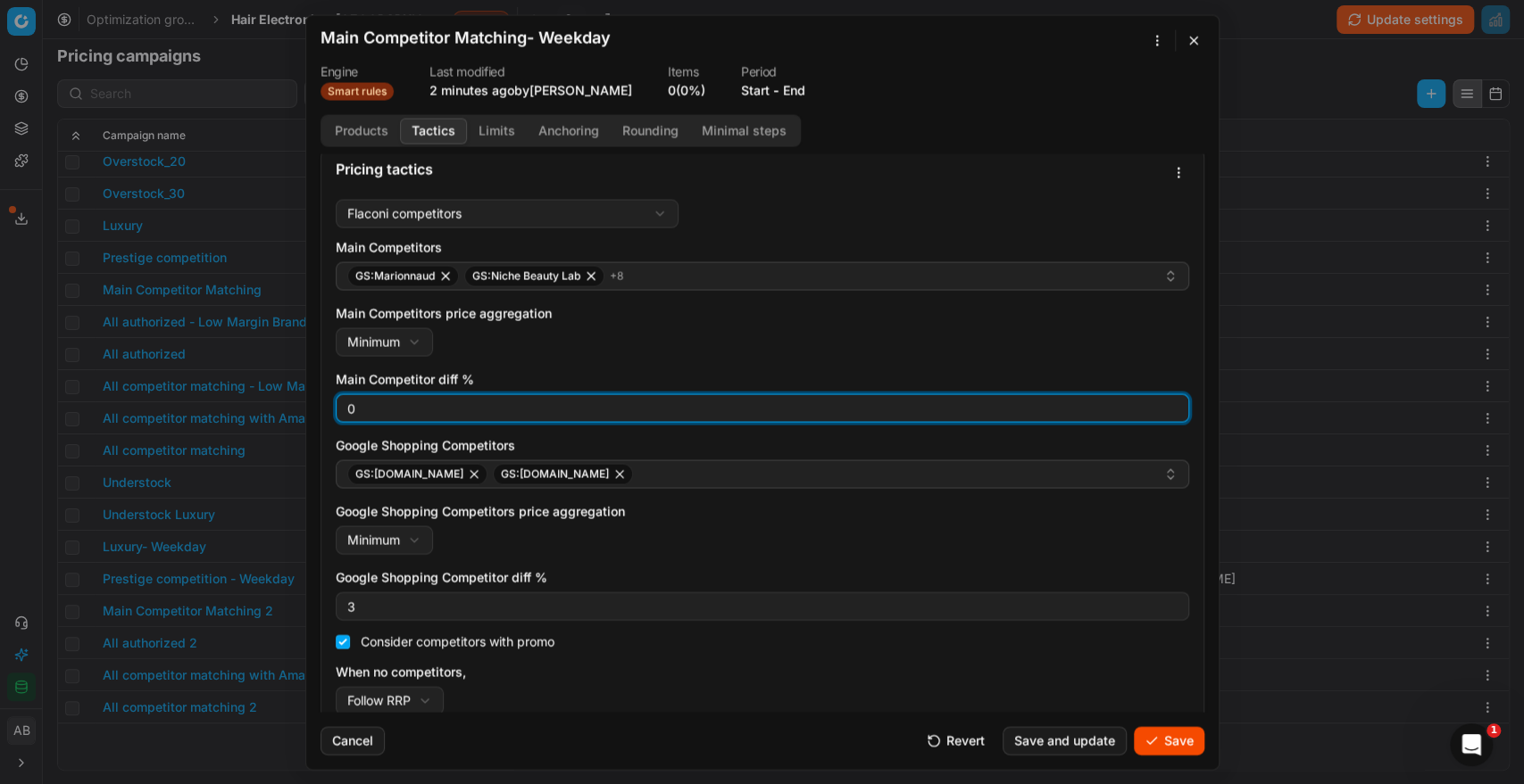
scroll to position [118, 0]
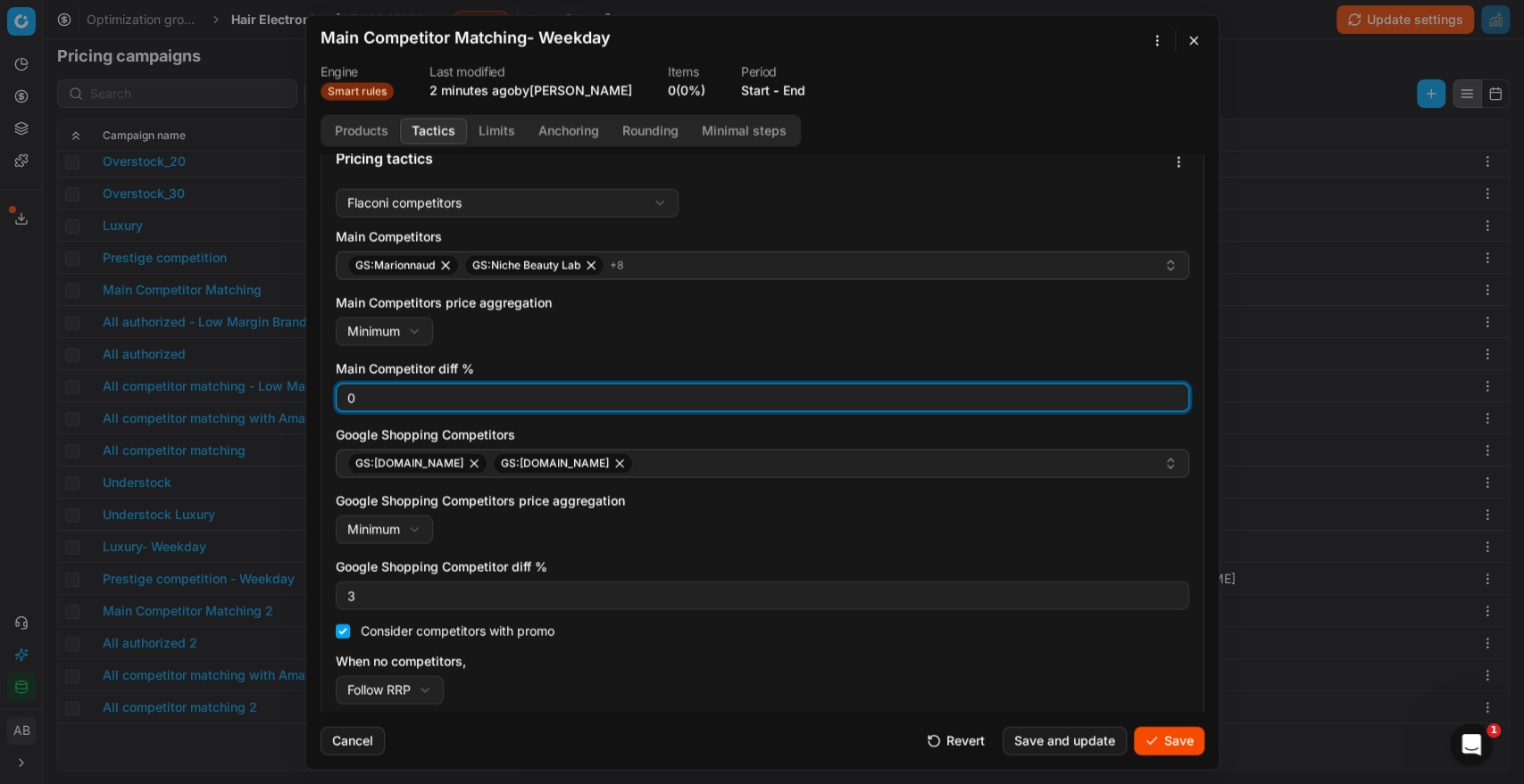
type input "0"
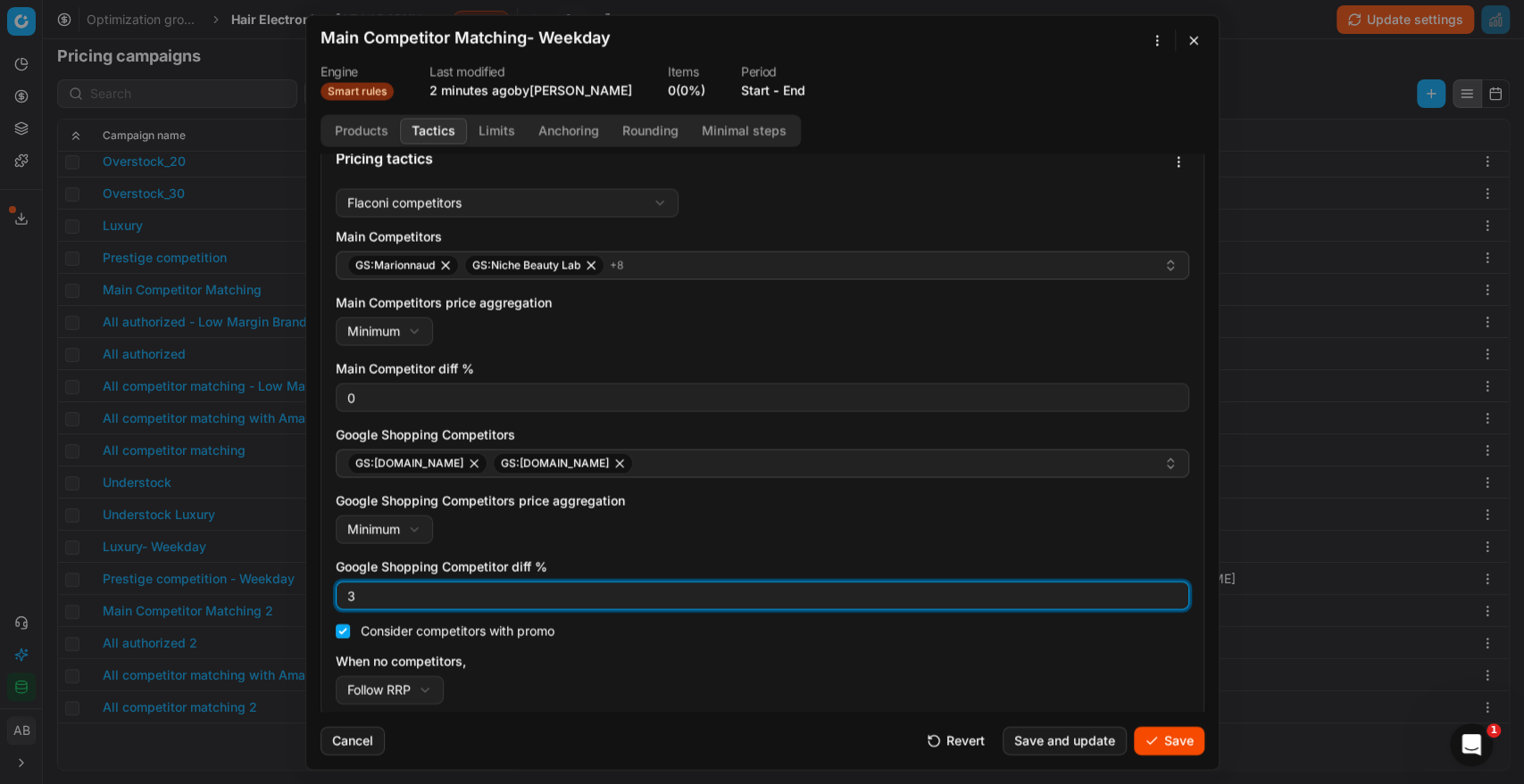
drag, startPoint x: 358, startPoint y: 594, endPoint x: 302, endPoint y: 593, distance: 56.0
click at [302, 593] on div "We are saving PC settings. Please wait, it should take a few minutes Main Compe…" at bounding box center [762, 392] width 1524 height 784
type input "0"
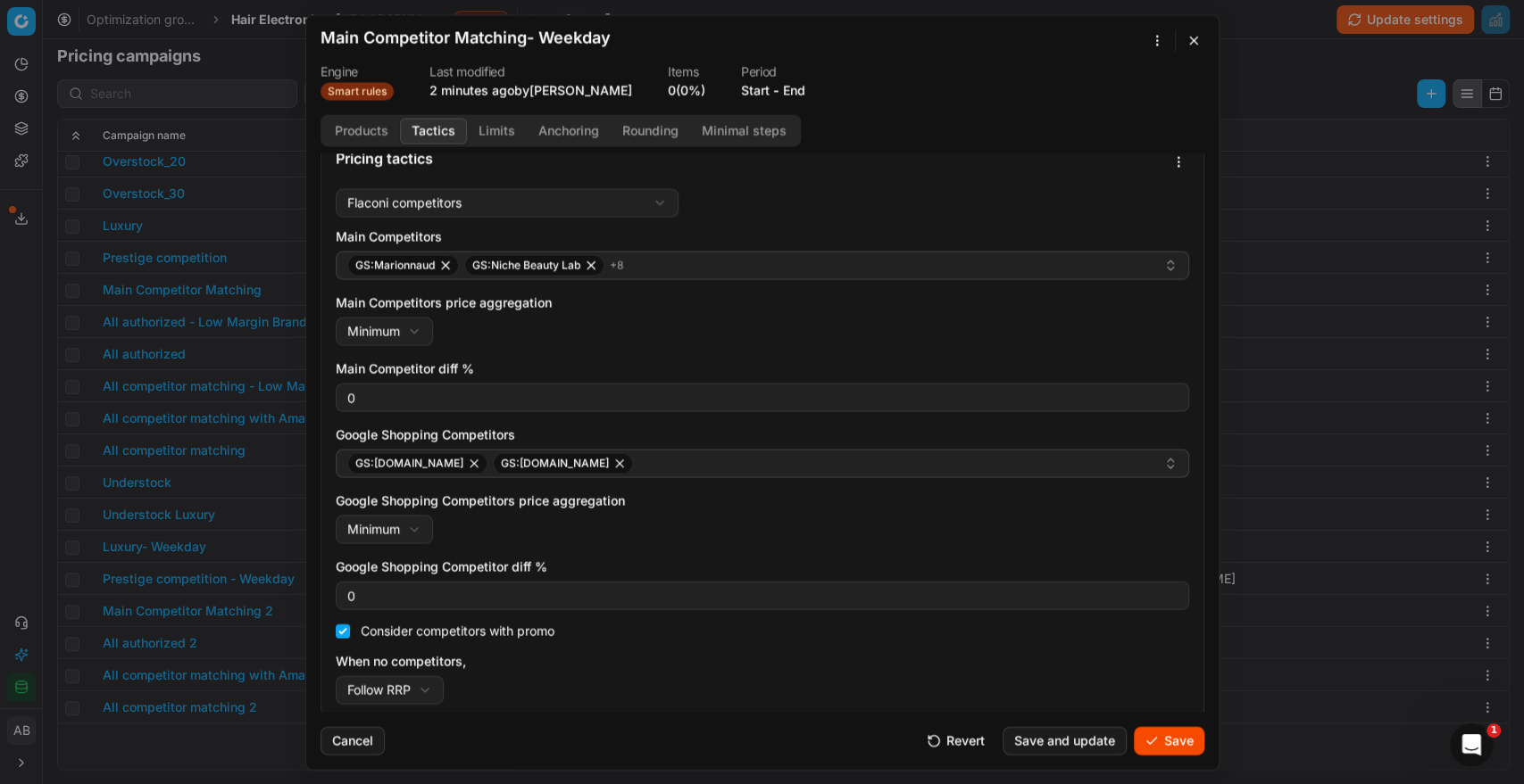
click at [1176, 740] on button "Save" at bounding box center [1169, 740] width 70 height 29
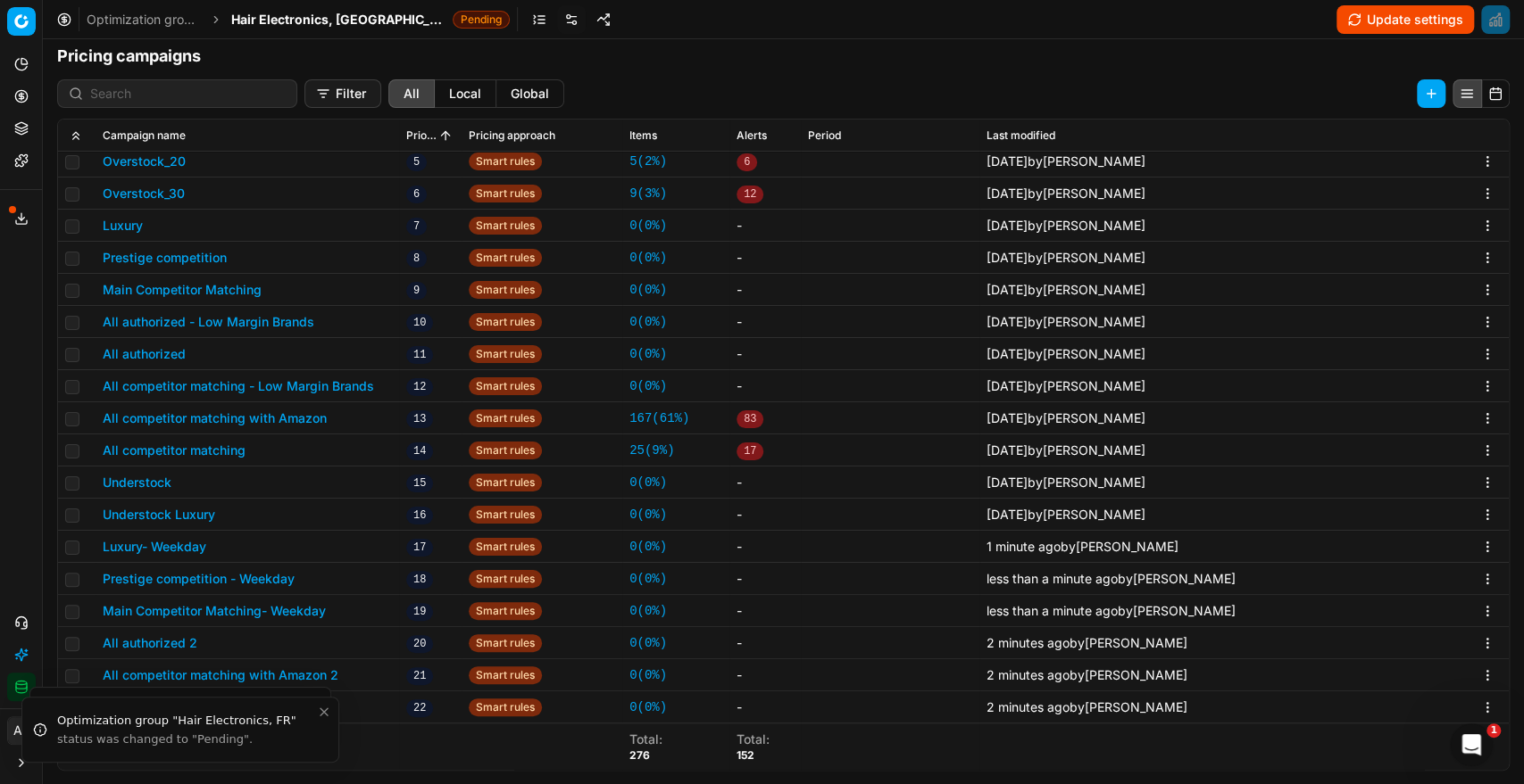
click at [183, 641] on button "All authorized 2" at bounding box center [149, 643] width 94 height 18
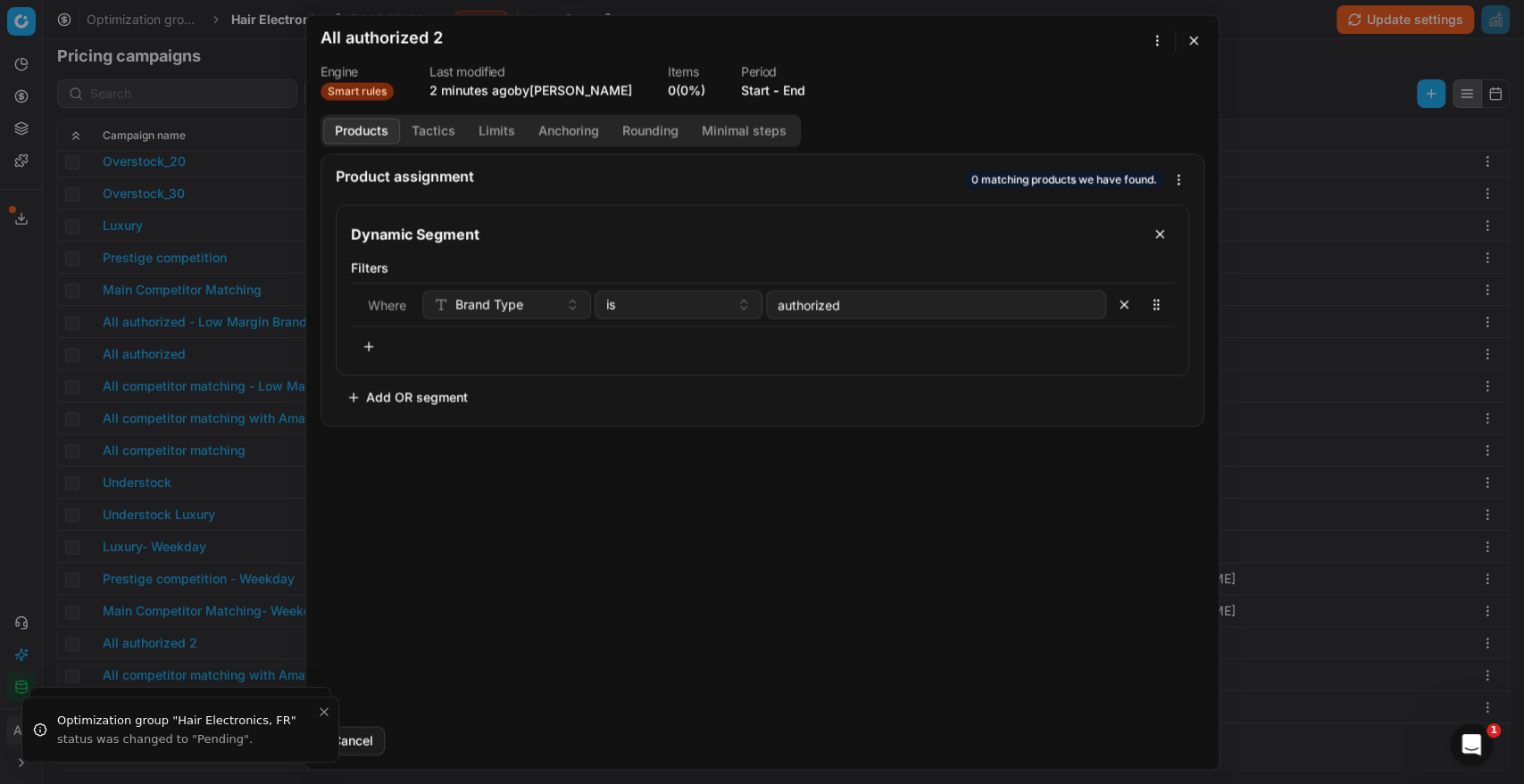
click at [1152, 51] on form "We are saving PC settings. Please wait, it should take a few minutes All author…" at bounding box center [762, 392] width 912 height 754
click at [1152, 29] on div "We are saving PC settings. Please wait, it should take a few minutes All author…" at bounding box center [762, 392] width 1524 height 784
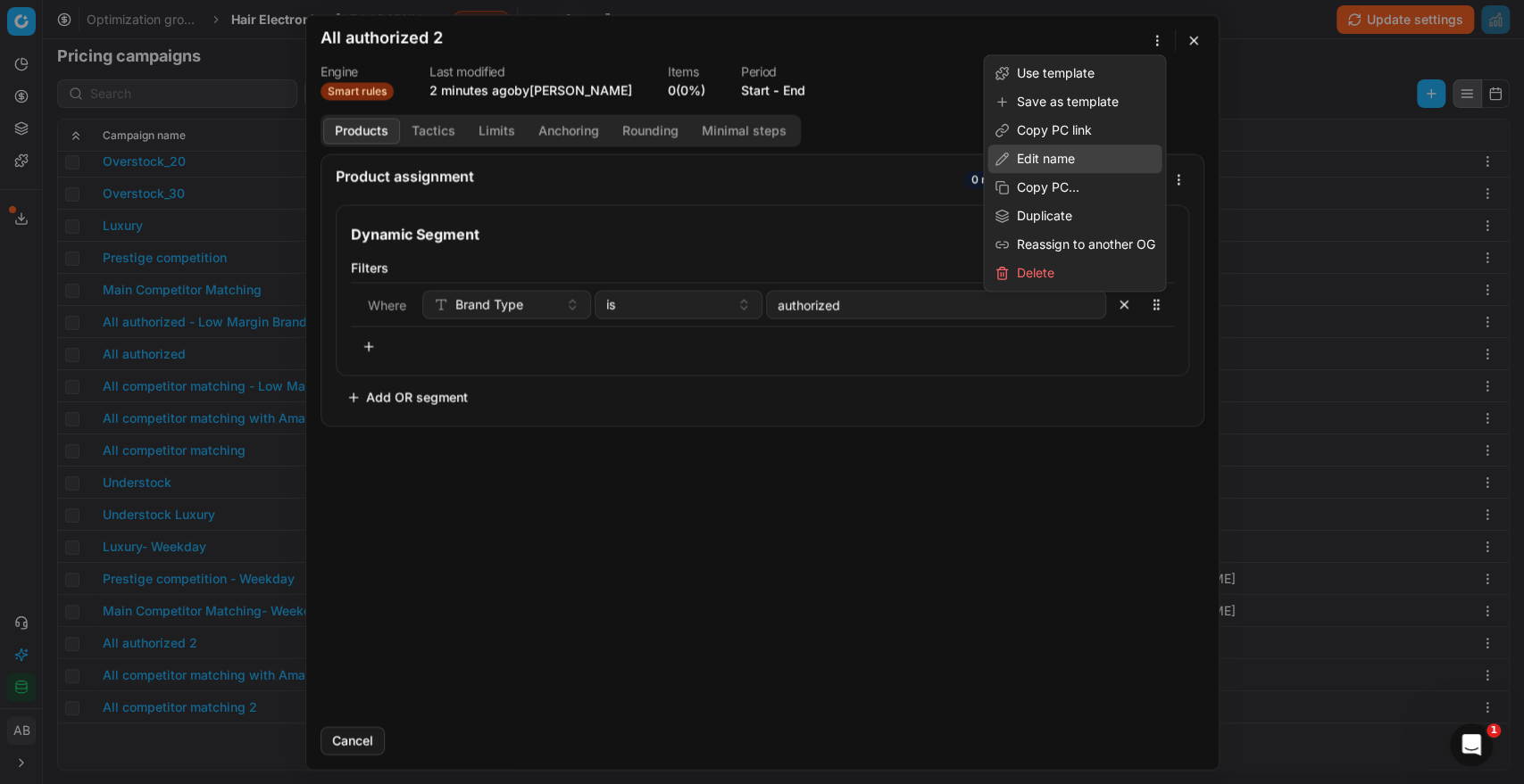
click at [1029, 163] on div "Edit name" at bounding box center [1074, 159] width 174 height 29
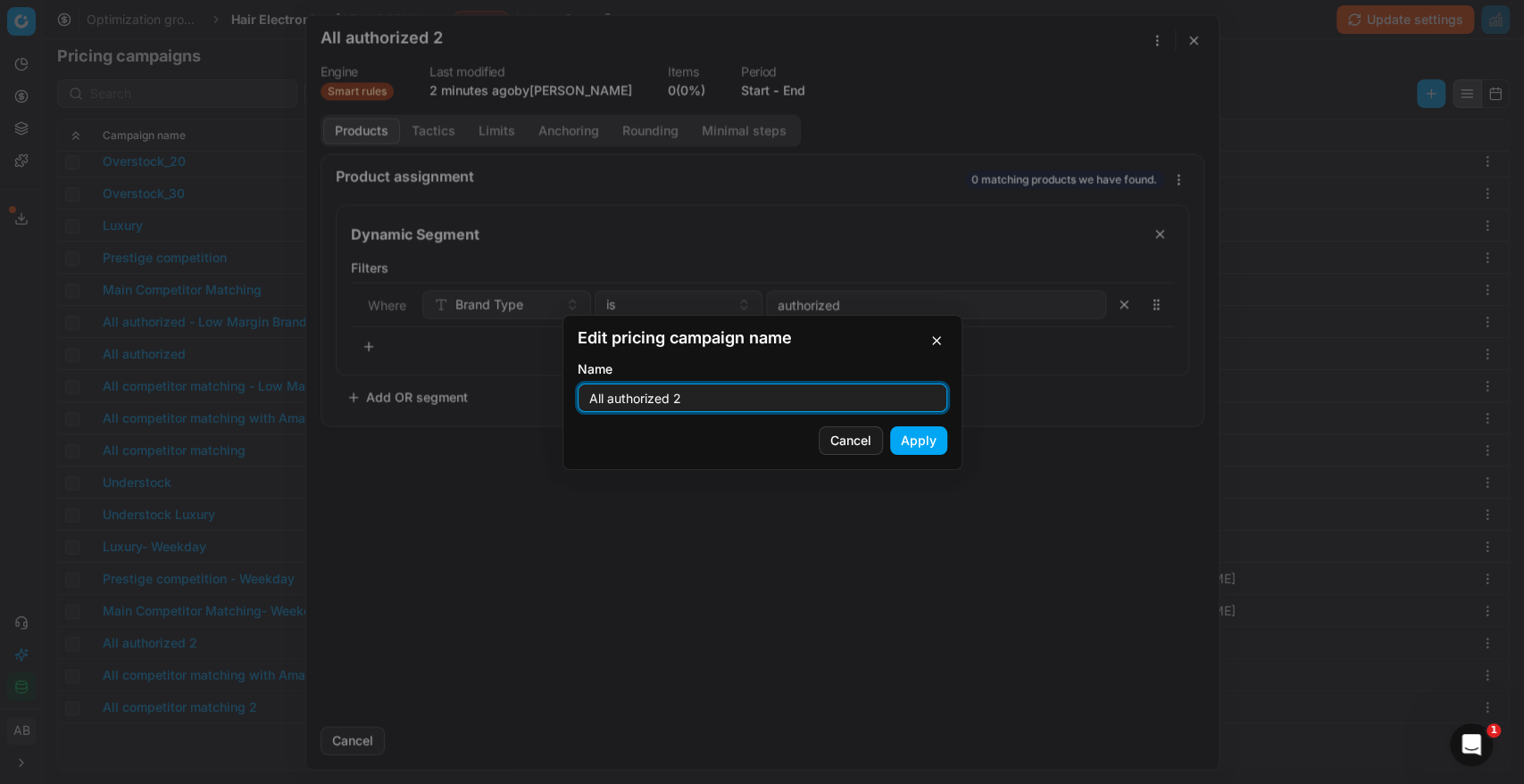
click at [700, 403] on input "All authorized 2" at bounding box center [762, 398] width 353 height 27
type input "All authorized - Weekday"
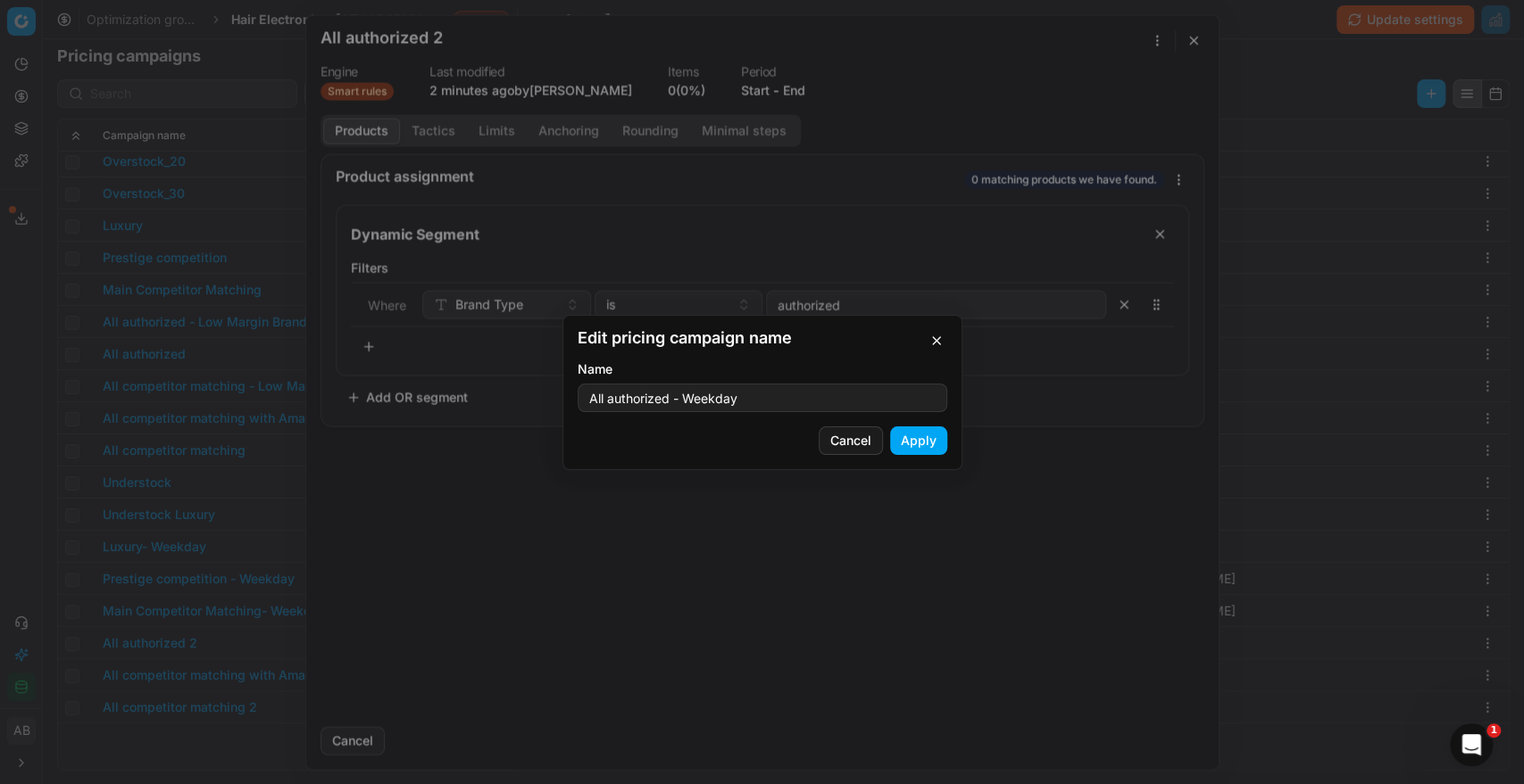
click at [923, 436] on button "Apply" at bounding box center [919, 441] width 57 height 29
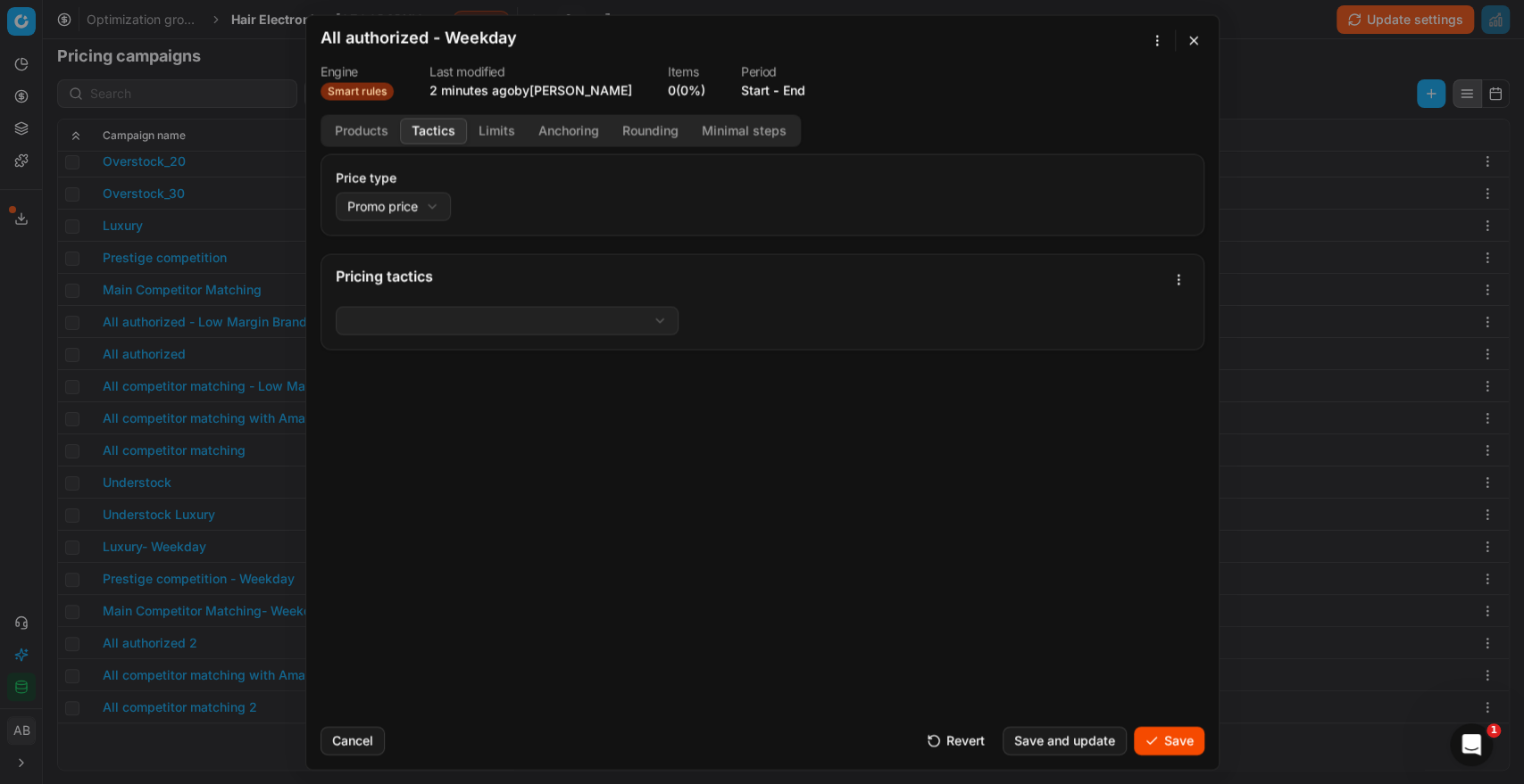
click at [422, 134] on button "Tactics" at bounding box center [433, 130] width 67 height 26
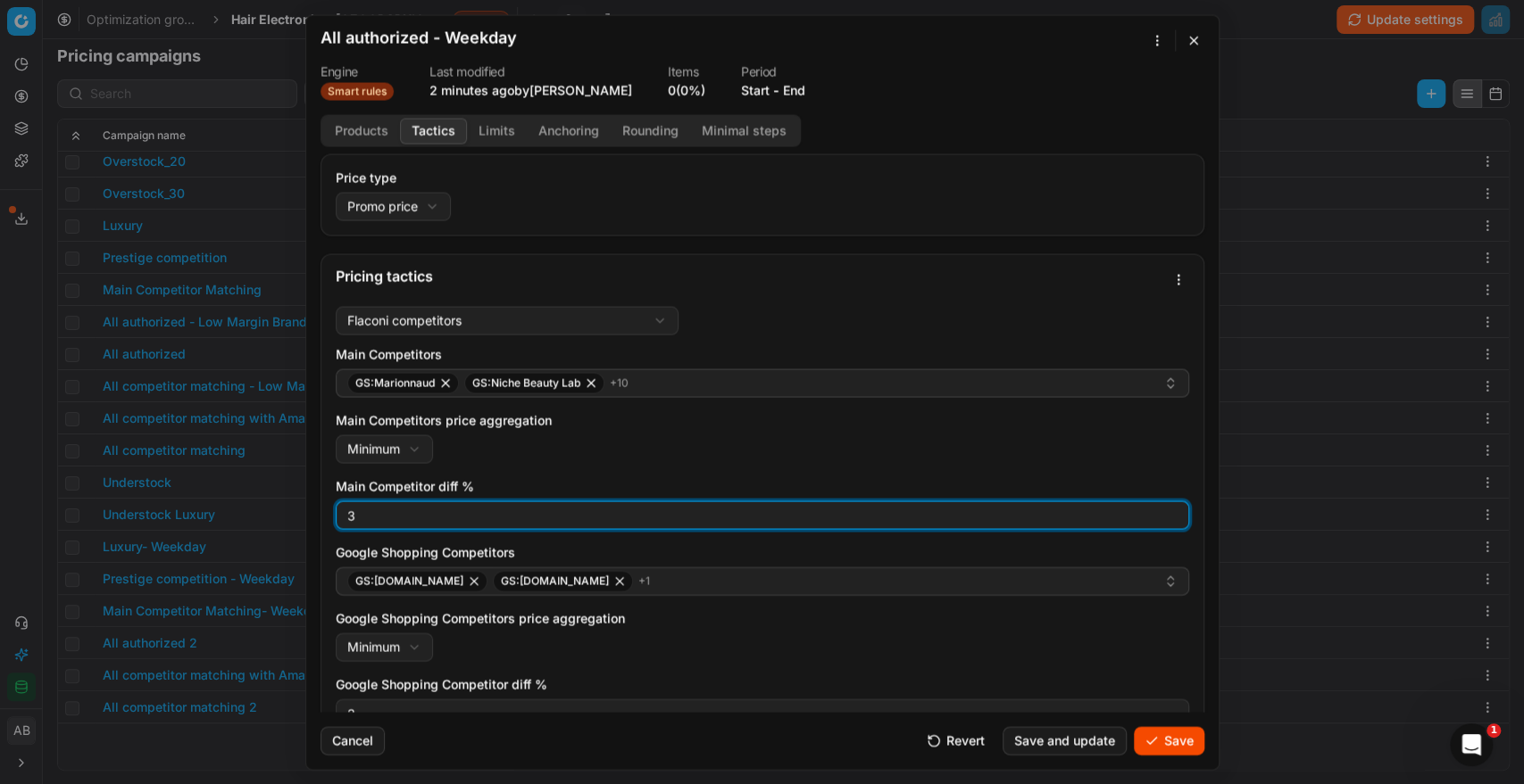
click at [407, 519] on input "3" at bounding box center [762, 515] width 837 height 27
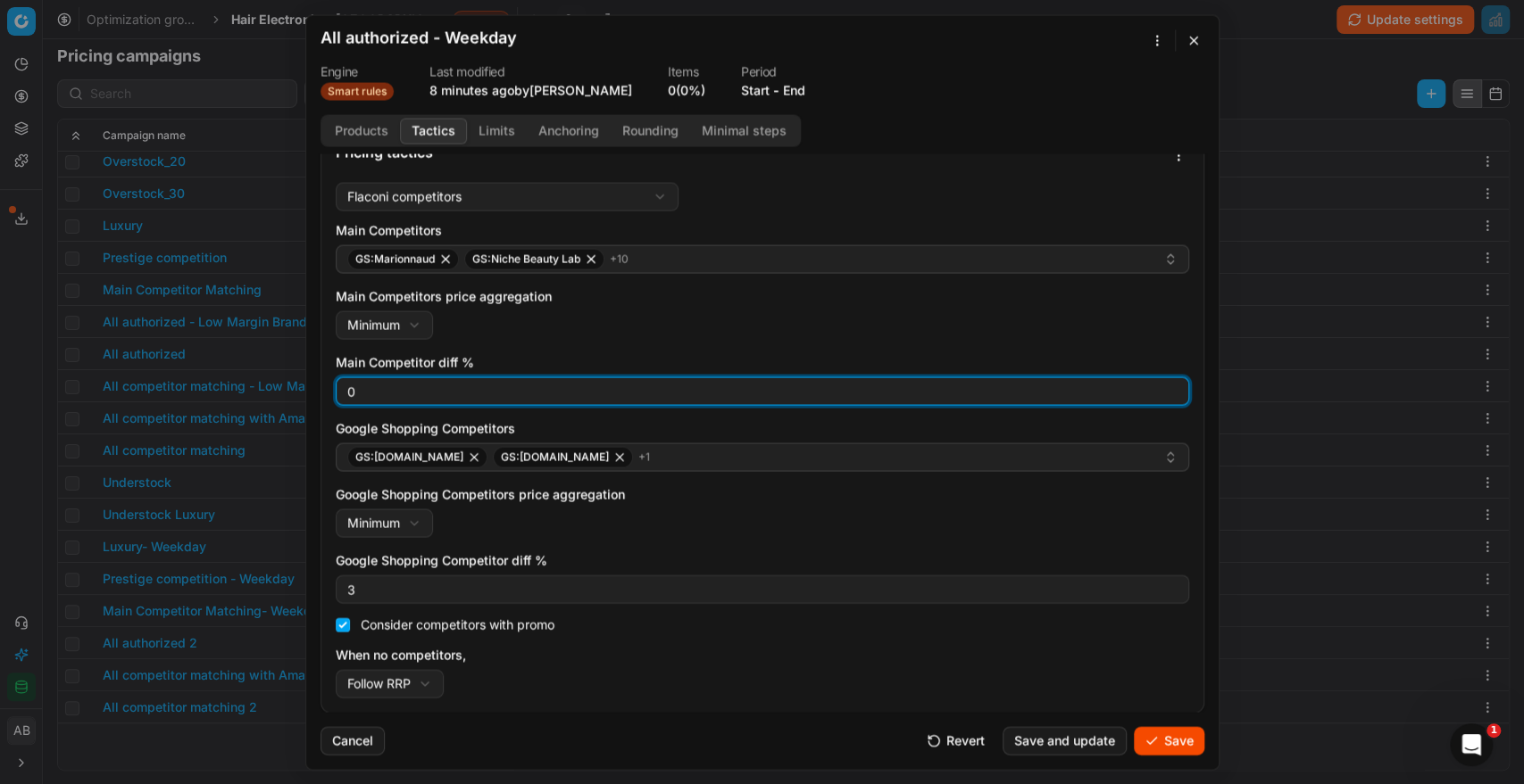
type input "0"
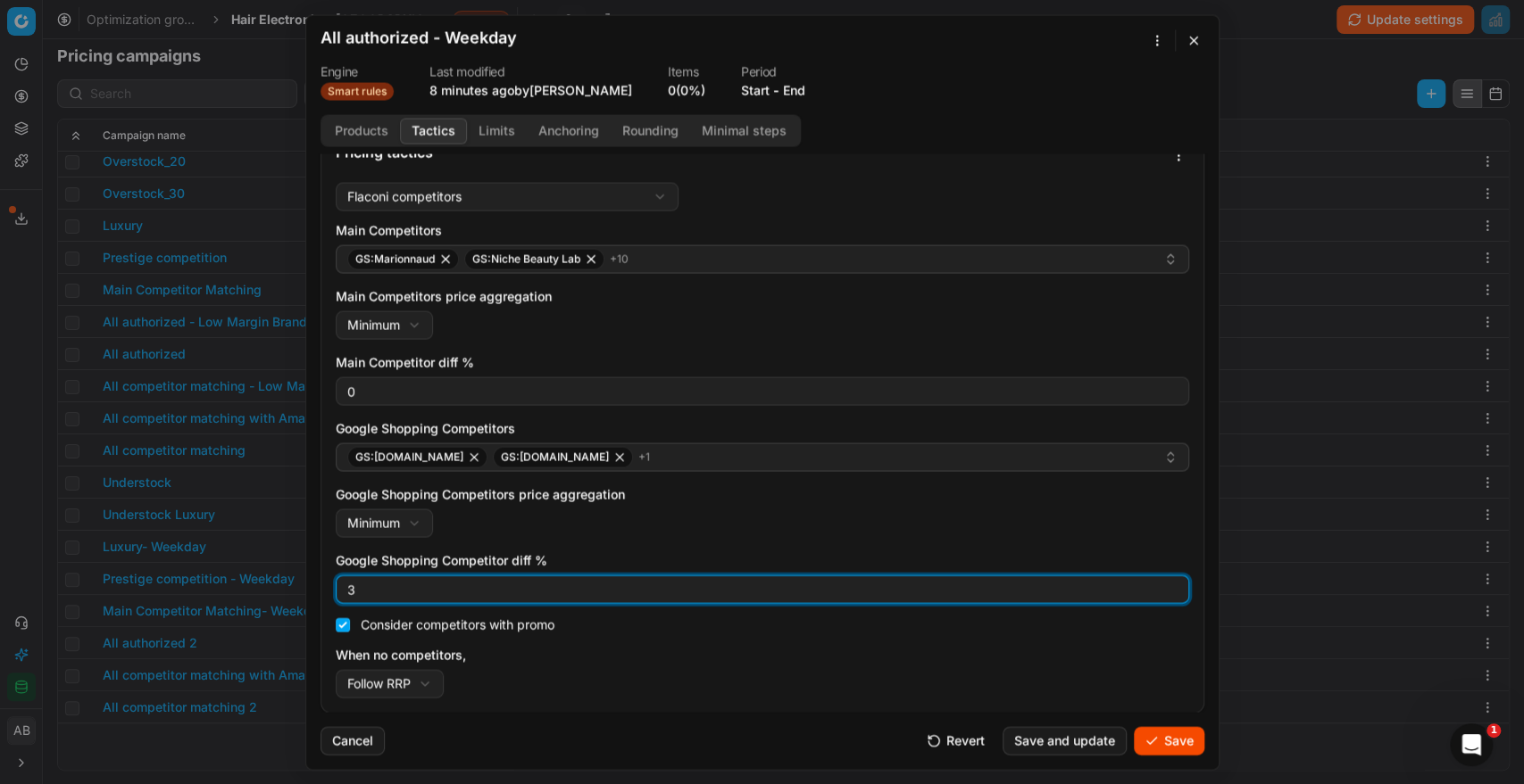
drag, startPoint x: 357, startPoint y: 587, endPoint x: 334, endPoint y: 588, distance: 23.0
click at [334, 588] on div "Flaconi competitors Flaconi competitorsFlaconi competitors rule: first takes in…" at bounding box center [762, 443] width 881 height 537
type input "0"
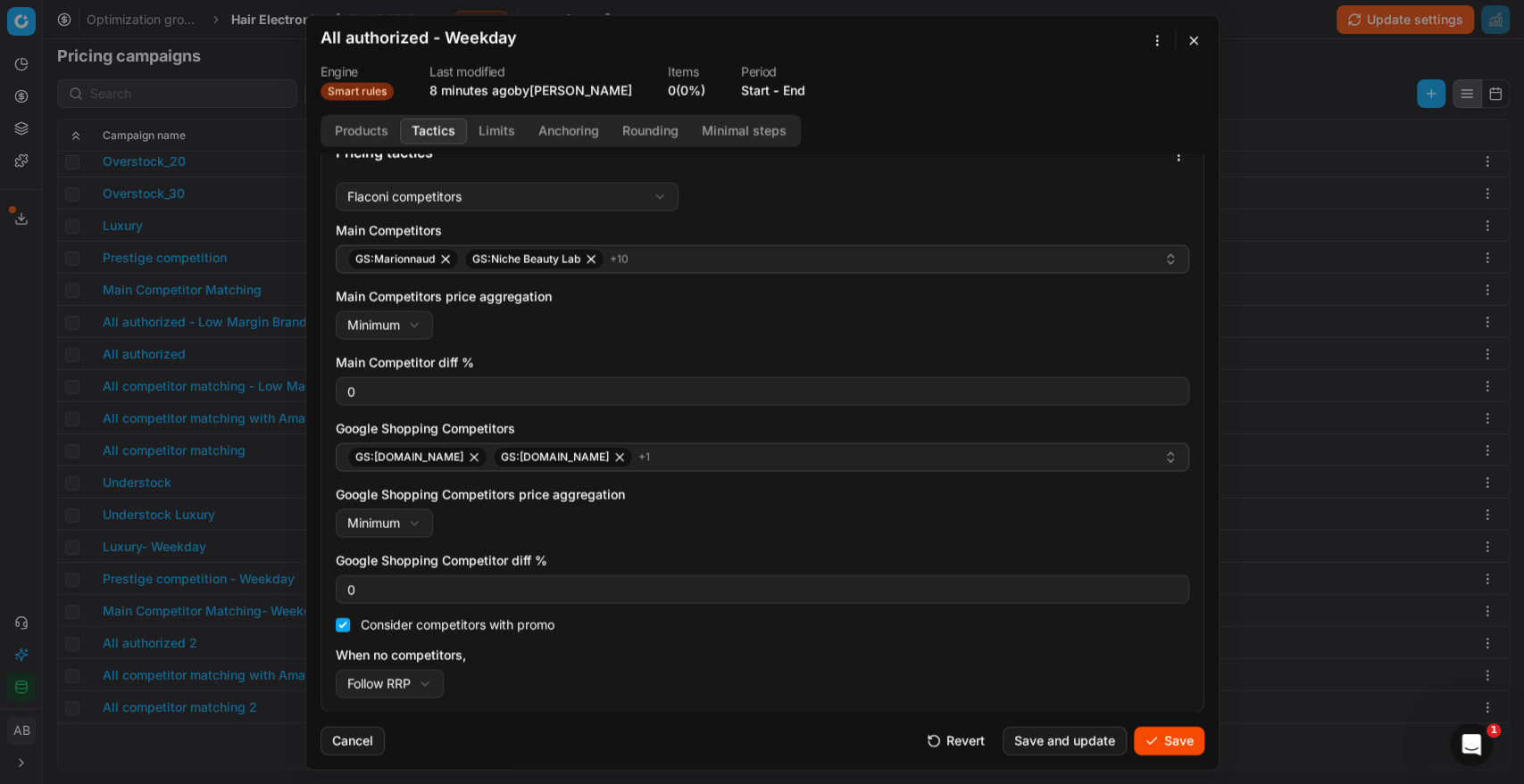
click at [1158, 735] on button "Save" at bounding box center [1169, 740] width 70 height 29
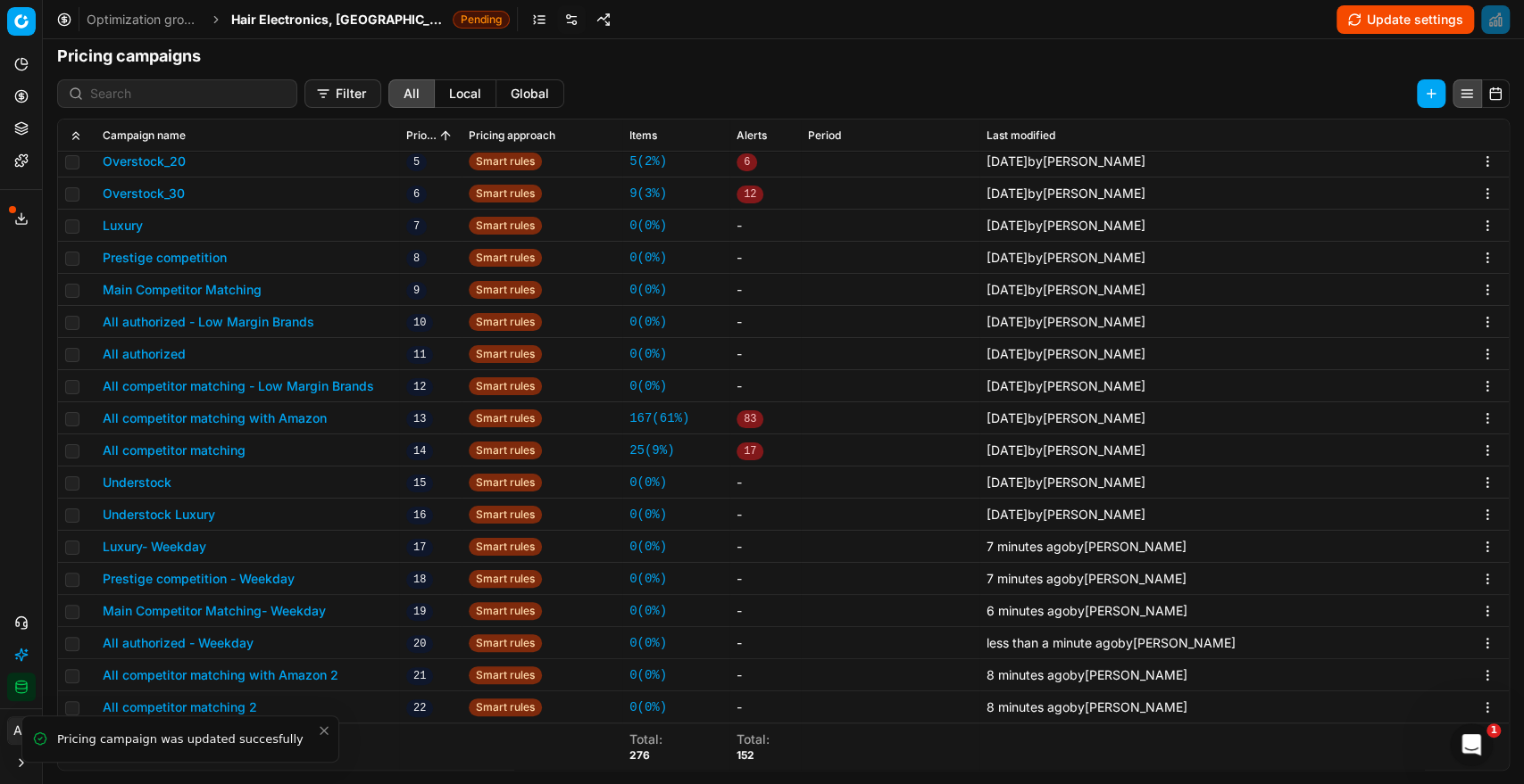
click at [287, 673] on button "All competitor matching with Amazon 2" at bounding box center [221, 675] width 236 height 18
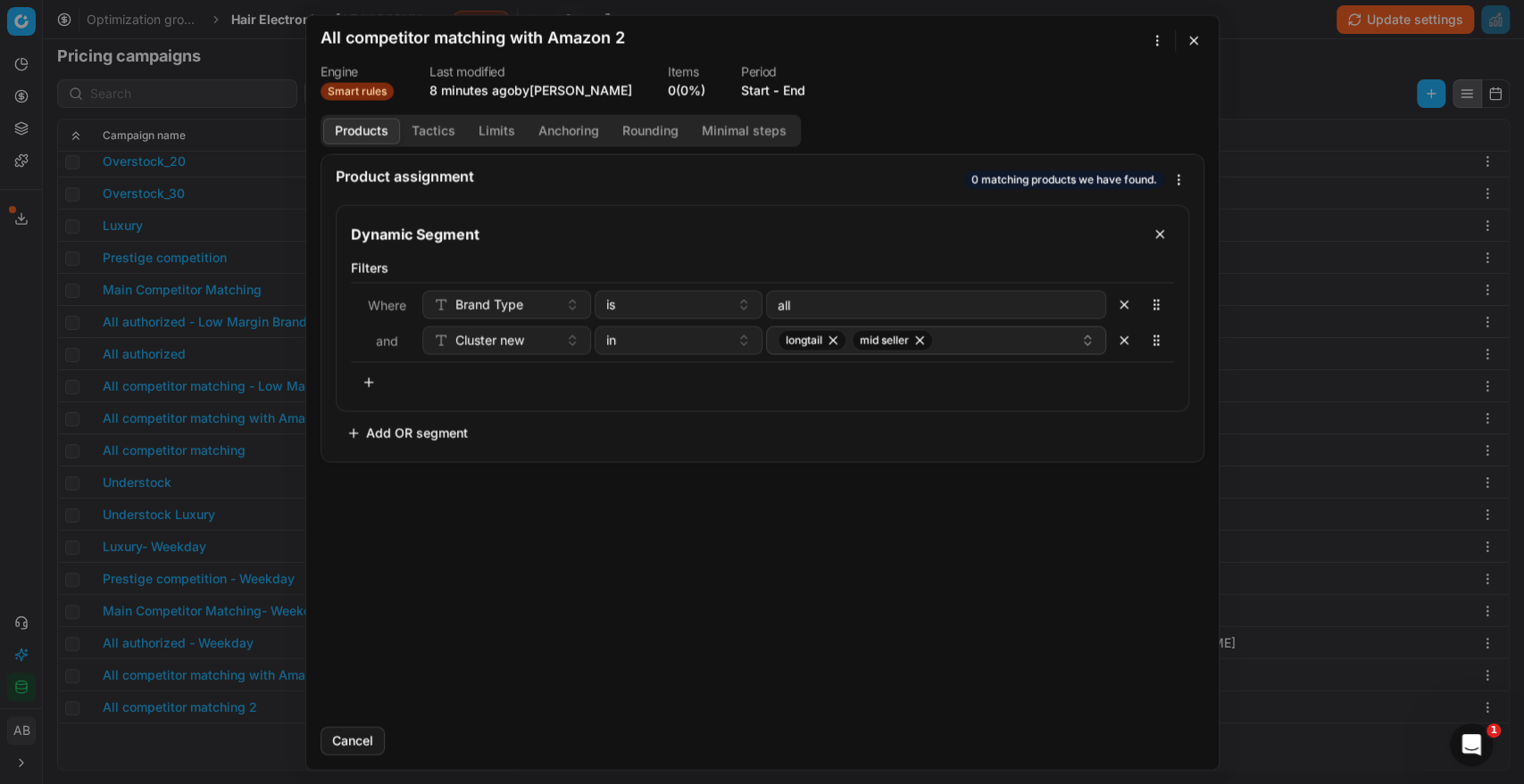
click at [1151, 42] on div "We are saving PC settings. Please wait, it should take a few minutes All compet…" at bounding box center [762, 392] width 1524 height 784
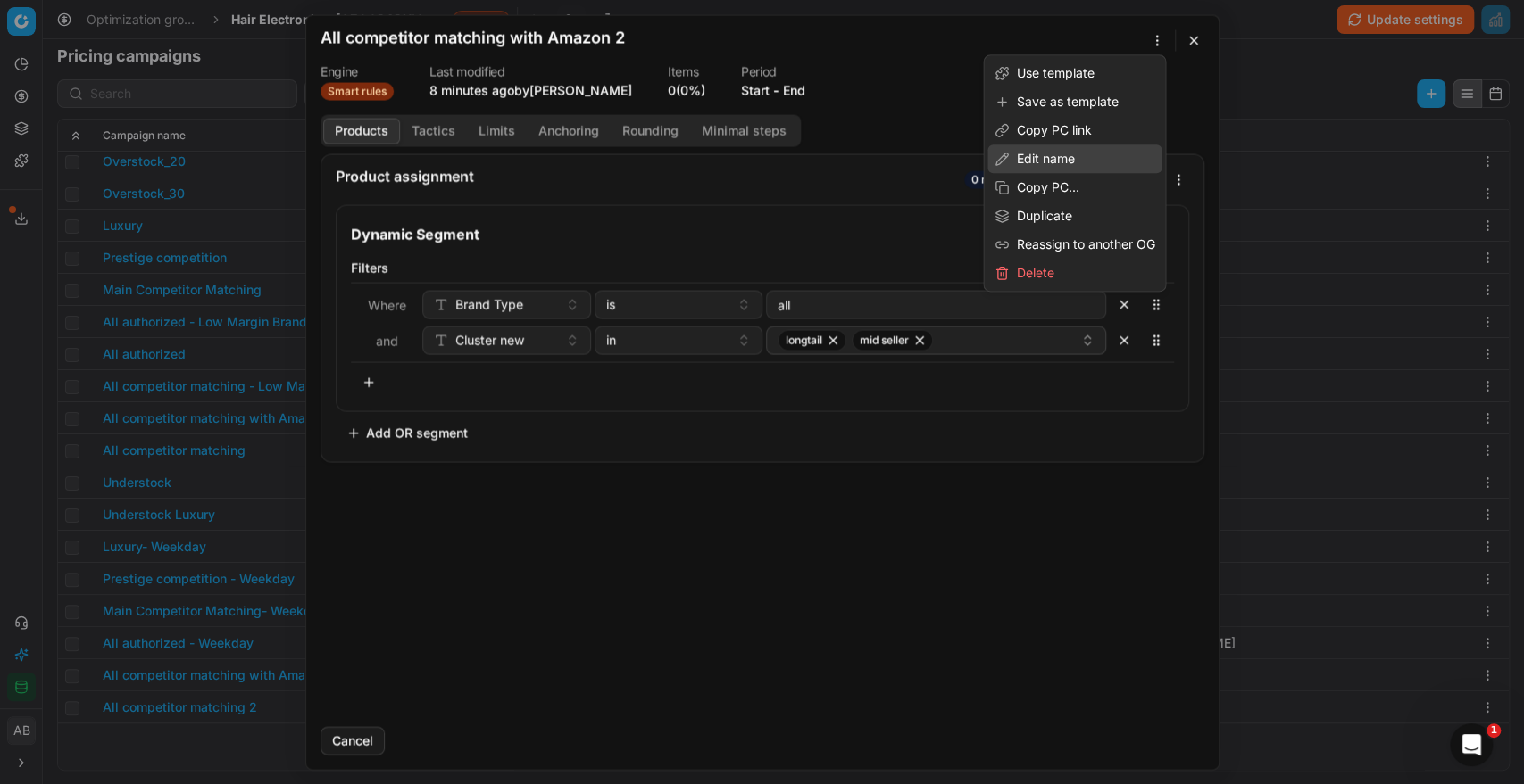
click at [1042, 157] on div "Edit name" at bounding box center [1074, 159] width 174 height 29
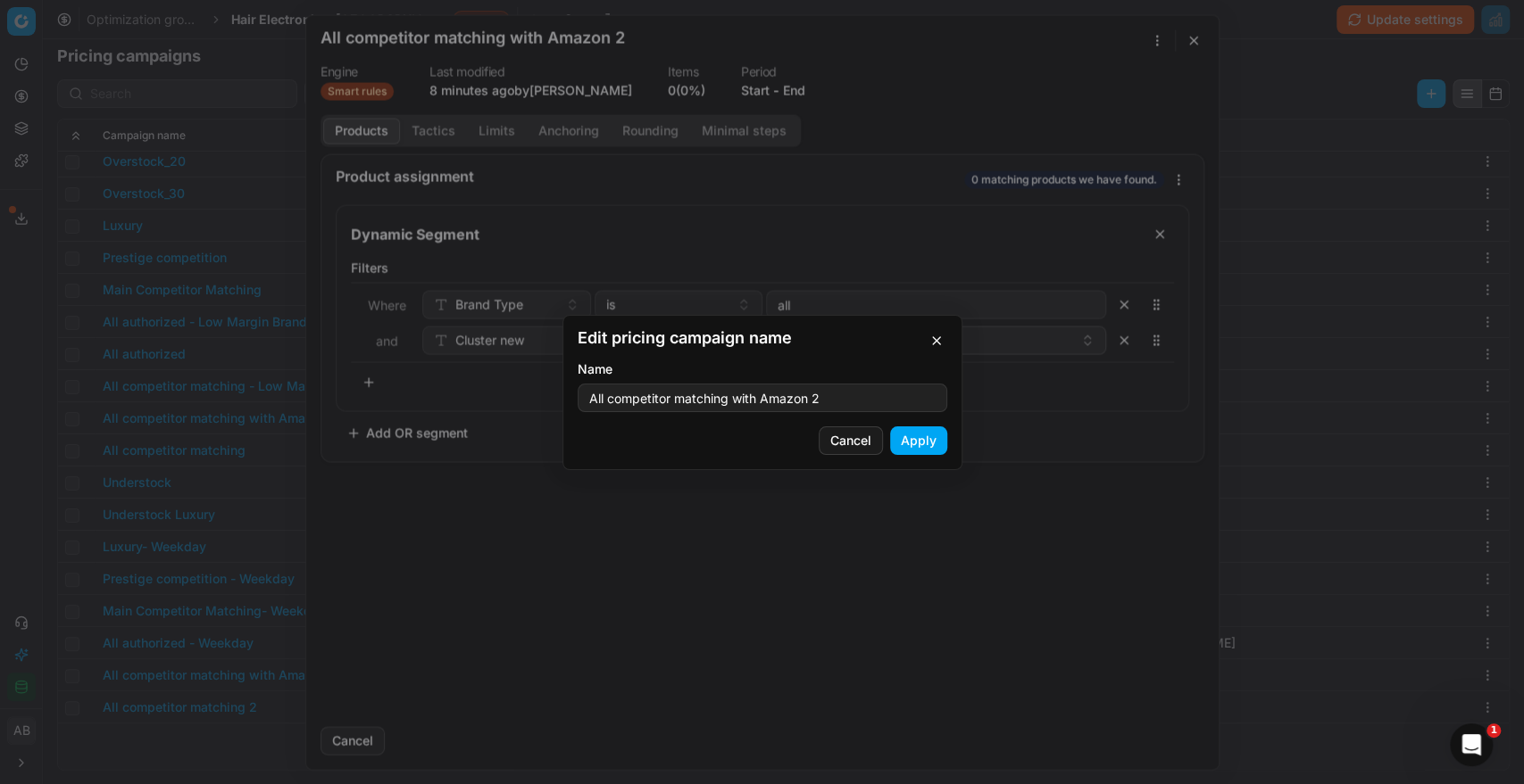
click at [822, 382] on div "Name All competitor matching with Amazon 2" at bounding box center [762, 386] width 369 height 51
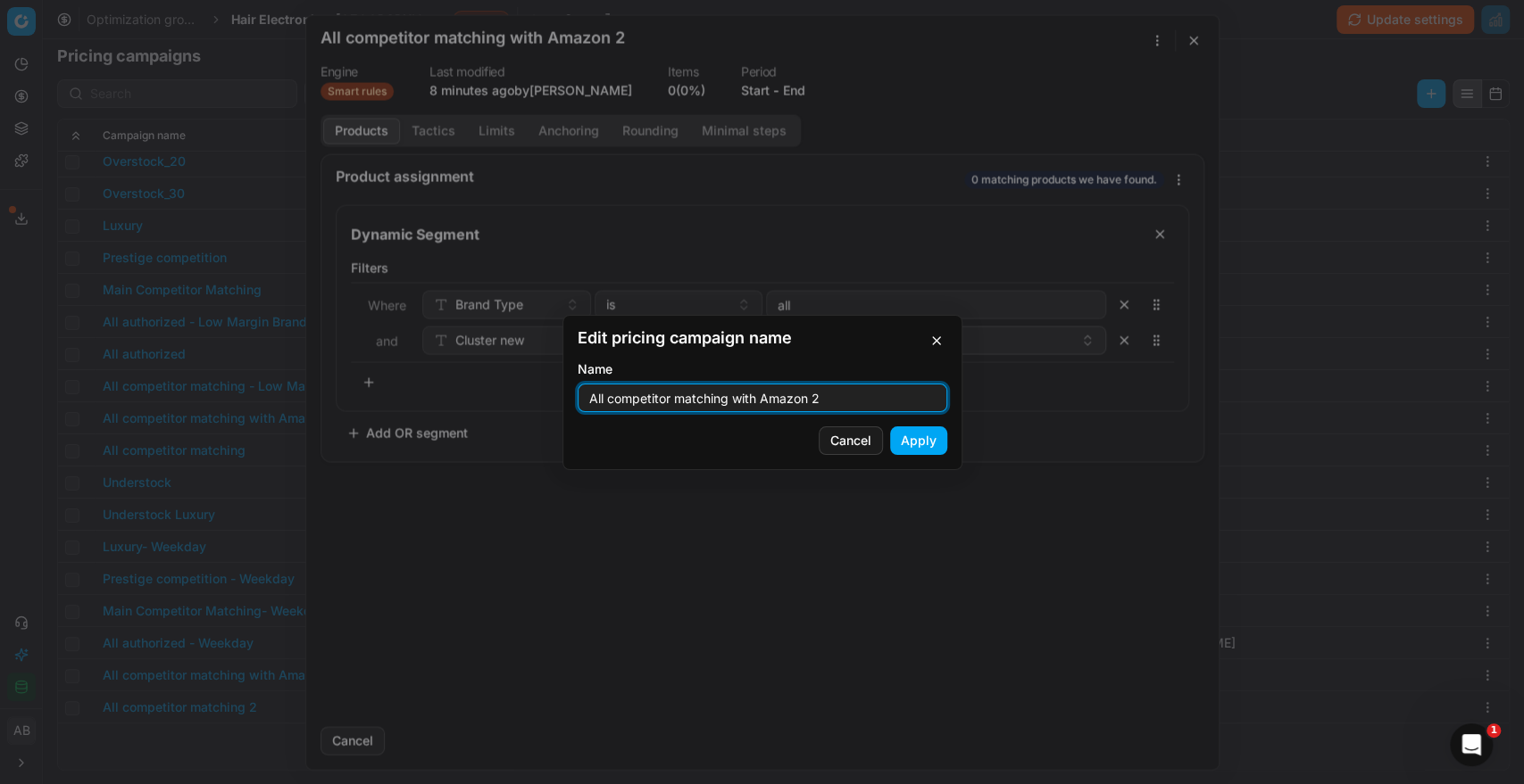
click at [828, 405] on input "All competitor matching with Amazon 2" at bounding box center [762, 398] width 353 height 27
type input "All competitor matching with Amazon - Weekday"
click at [920, 442] on button "Apply" at bounding box center [919, 441] width 57 height 29
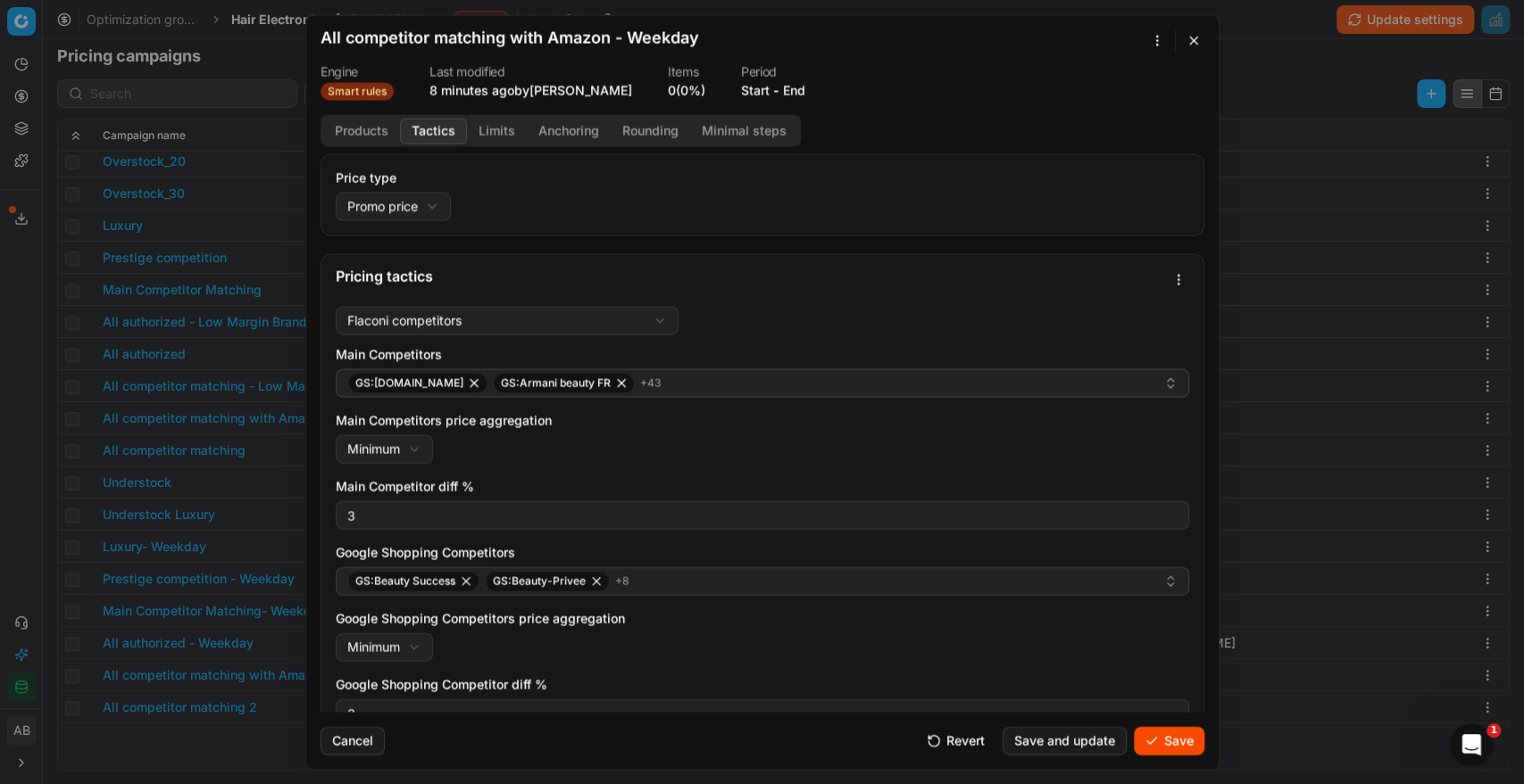
click at [436, 129] on button "Tactics" at bounding box center [433, 130] width 67 height 26
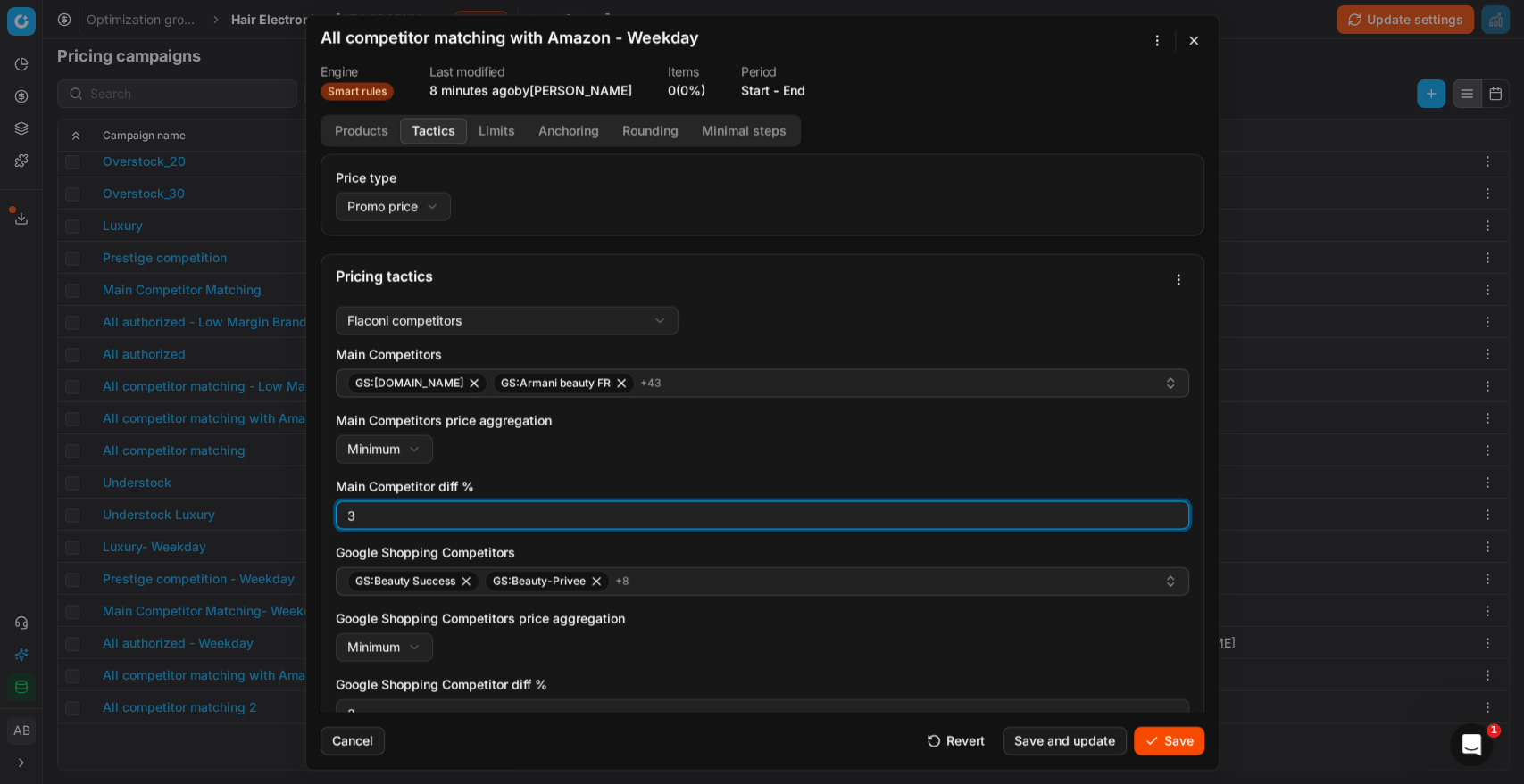
click at [378, 505] on input "3" at bounding box center [762, 515] width 837 height 27
type input "0"
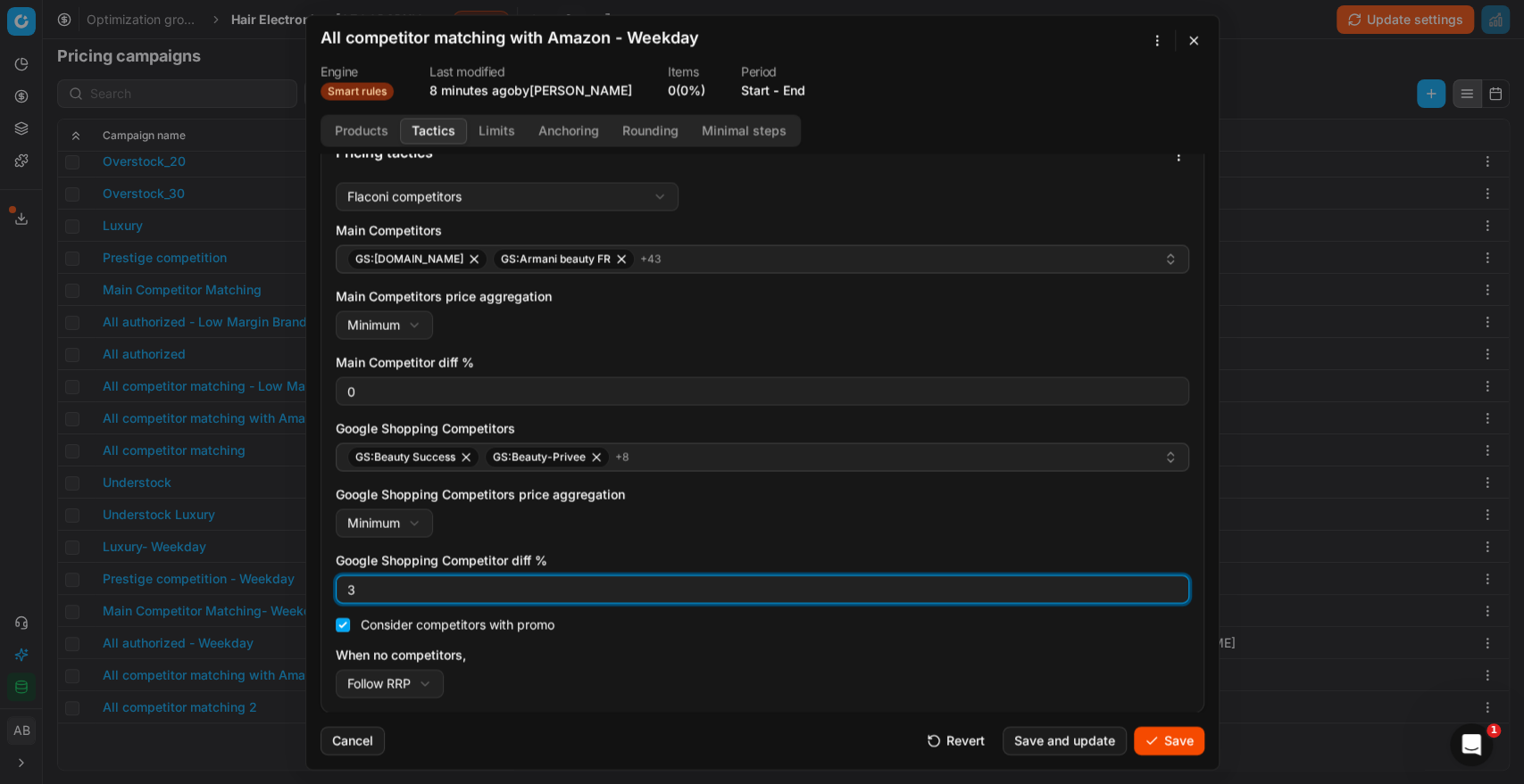
click at [747, 584] on input "3" at bounding box center [762, 589] width 837 height 27
type input "0"
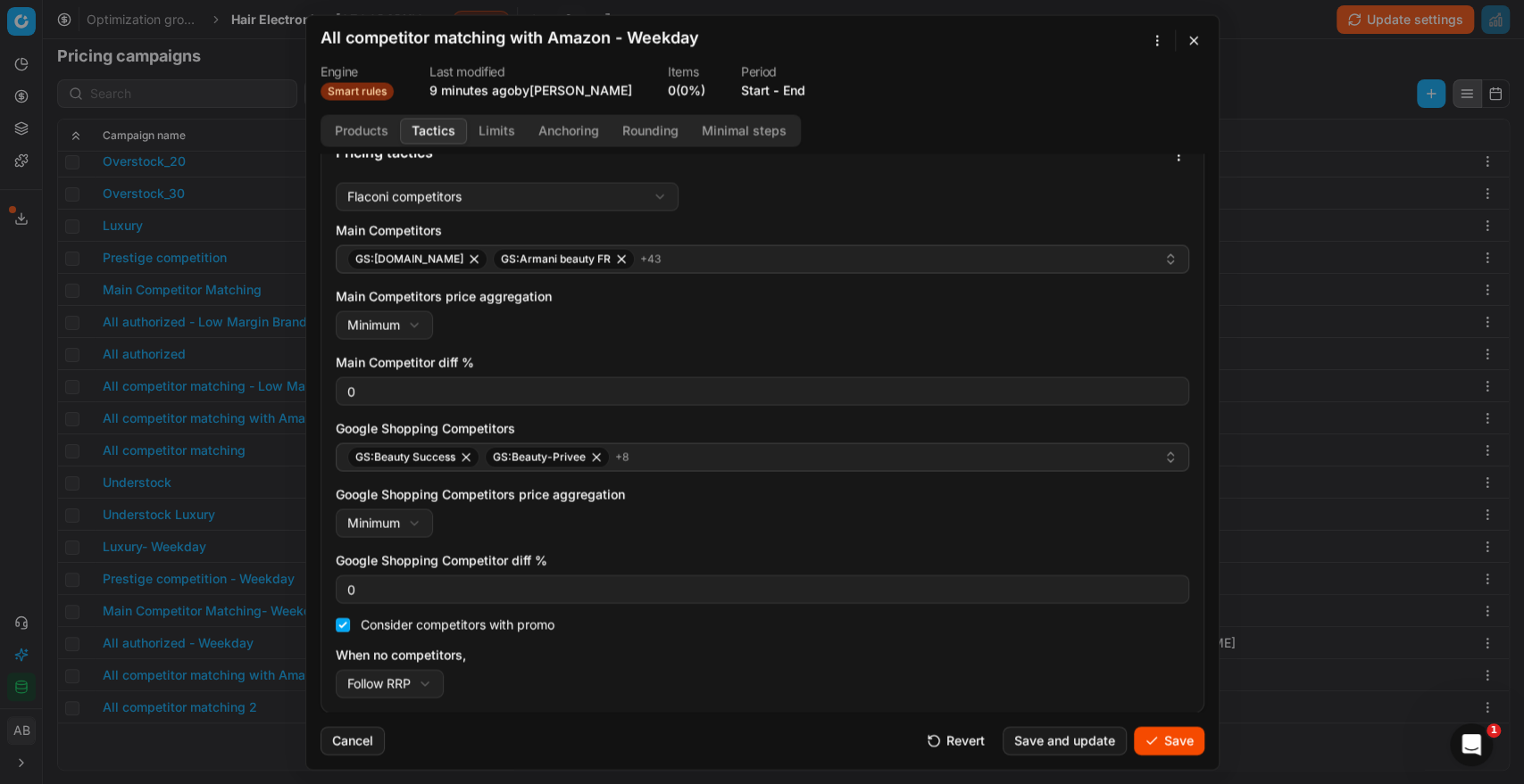
click at [697, 669] on div "When no competitors, Follow RRP Do not reprice Follow RRP" at bounding box center [762, 672] width 853 height 51
click at [1170, 736] on button "Save" at bounding box center [1169, 740] width 70 height 29
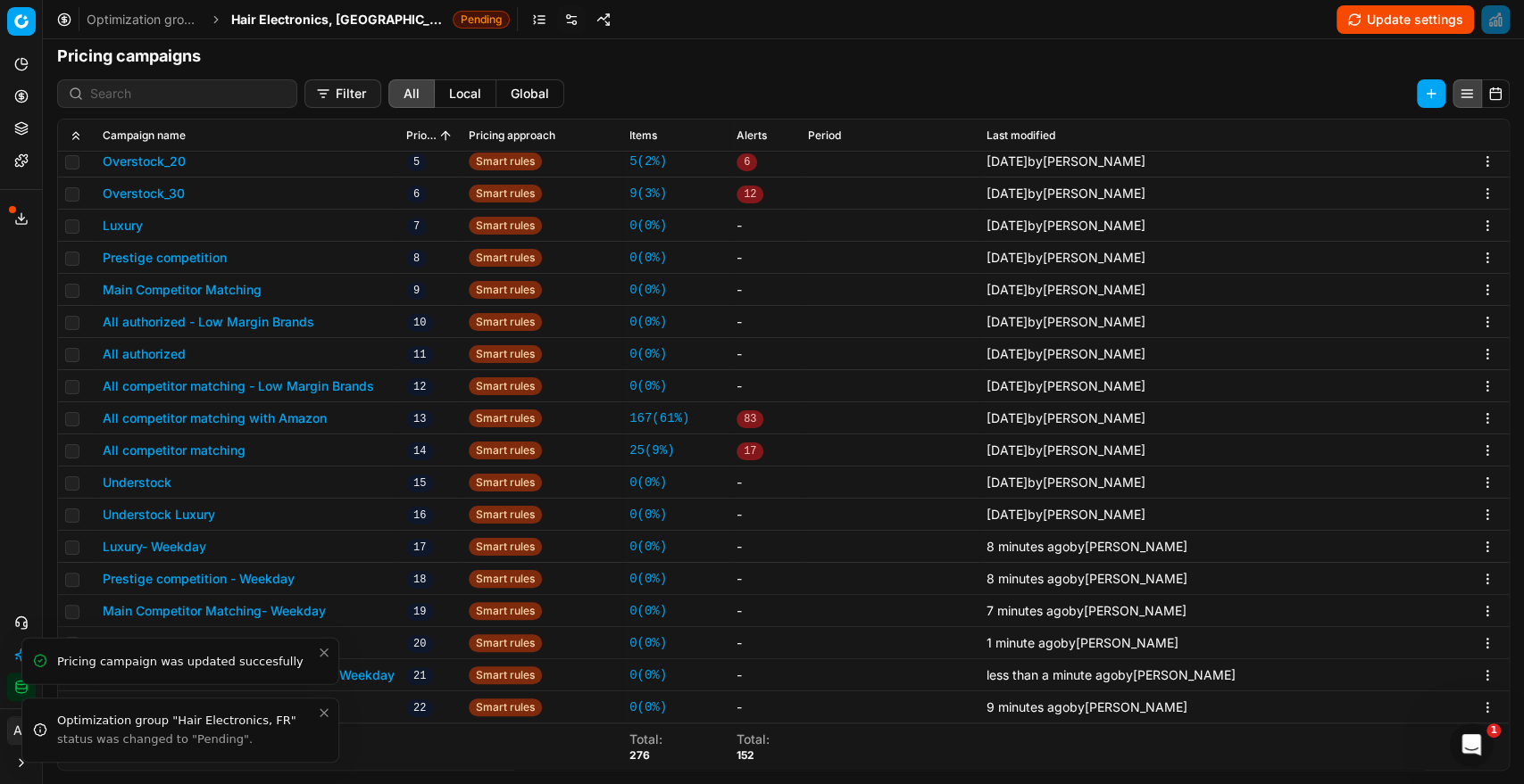
click at [322, 714] on icon "Close toast" at bounding box center [325, 713] width 8 height 8
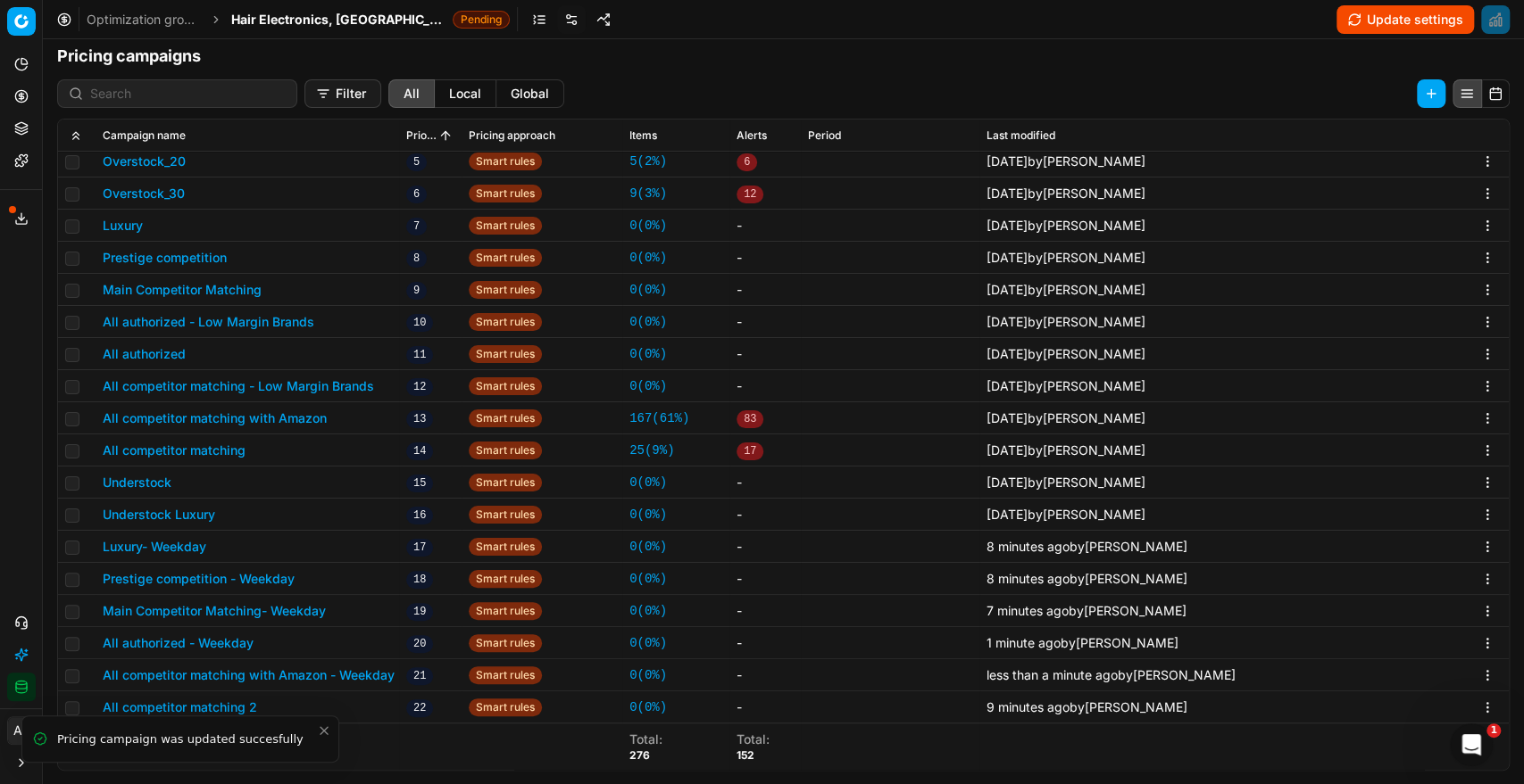
click at [323, 732] on icon "Close toast" at bounding box center [324, 730] width 14 height 14
click at [222, 706] on button "All competitor matching 2" at bounding box center [180, 707] width 154 height 18
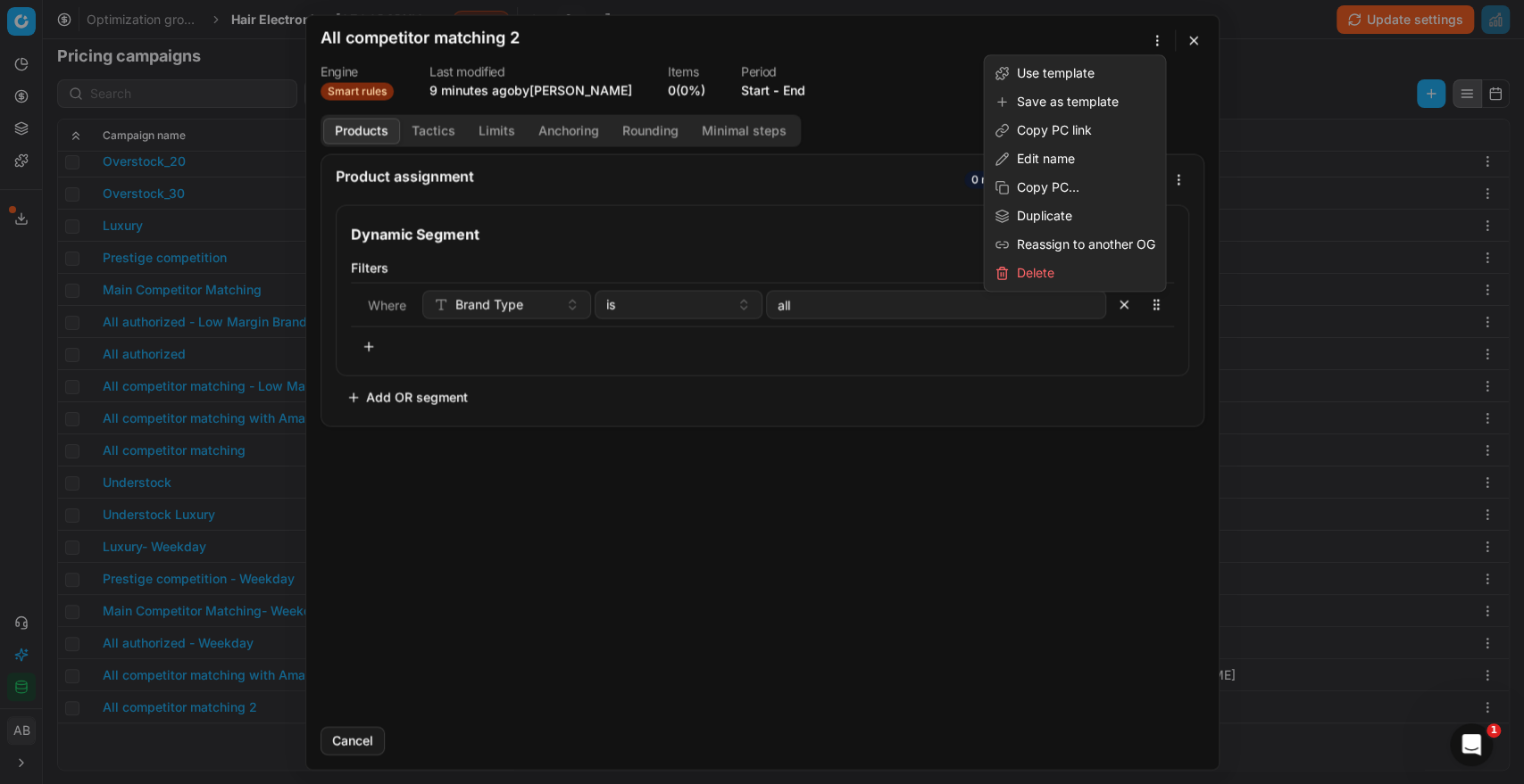
click at [1159, 37] on div "We are saving PC settings. Please wait, it should take a few minutes All compet…" at bounding box center [762, 392] width 1524 height 784
click at [1047, 156] on div "Edit name" at bounding box center [1074, 159] width 174 height 29
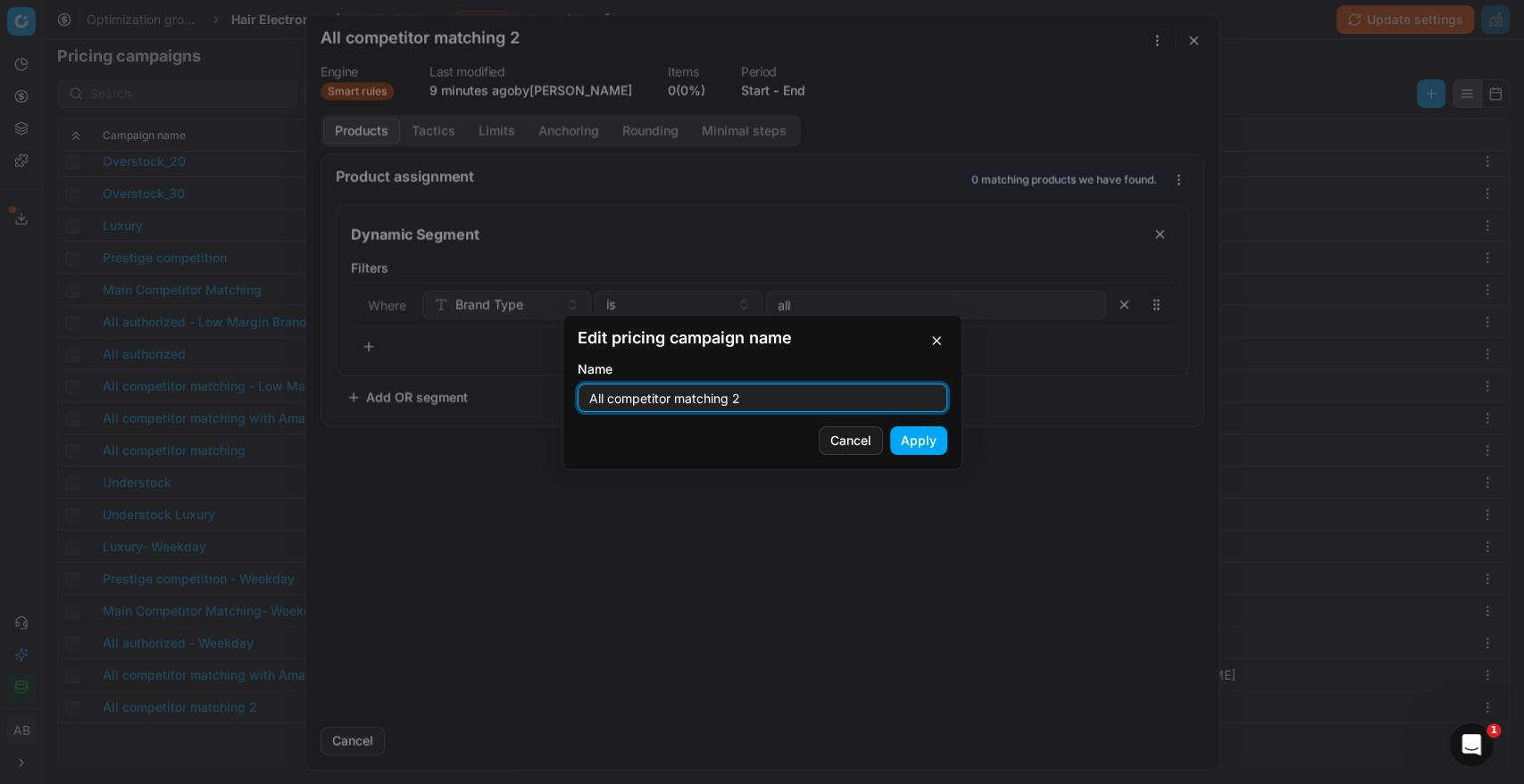
click at [740, 392] on input "All competitor matching 2" at bounding box center [762, 398] width 353 height 27
type input "All competitor matching - Weekday"
click at [929, 426] on button "Apply" at bounding box center [919, 441] width 57 height 29
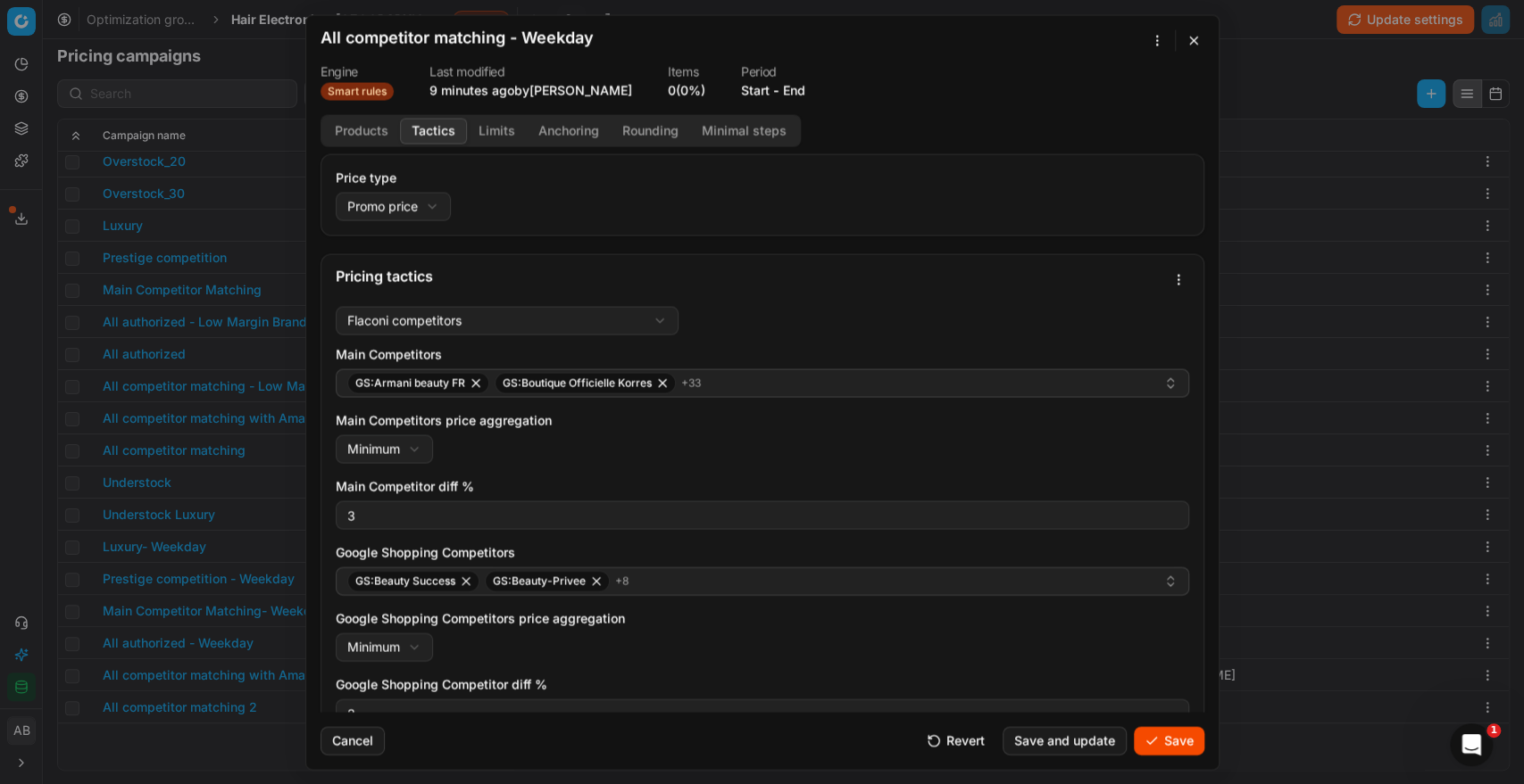
click at [440, 131] on button "Tactics" at bounding box center [433, 130] width 67 height 26
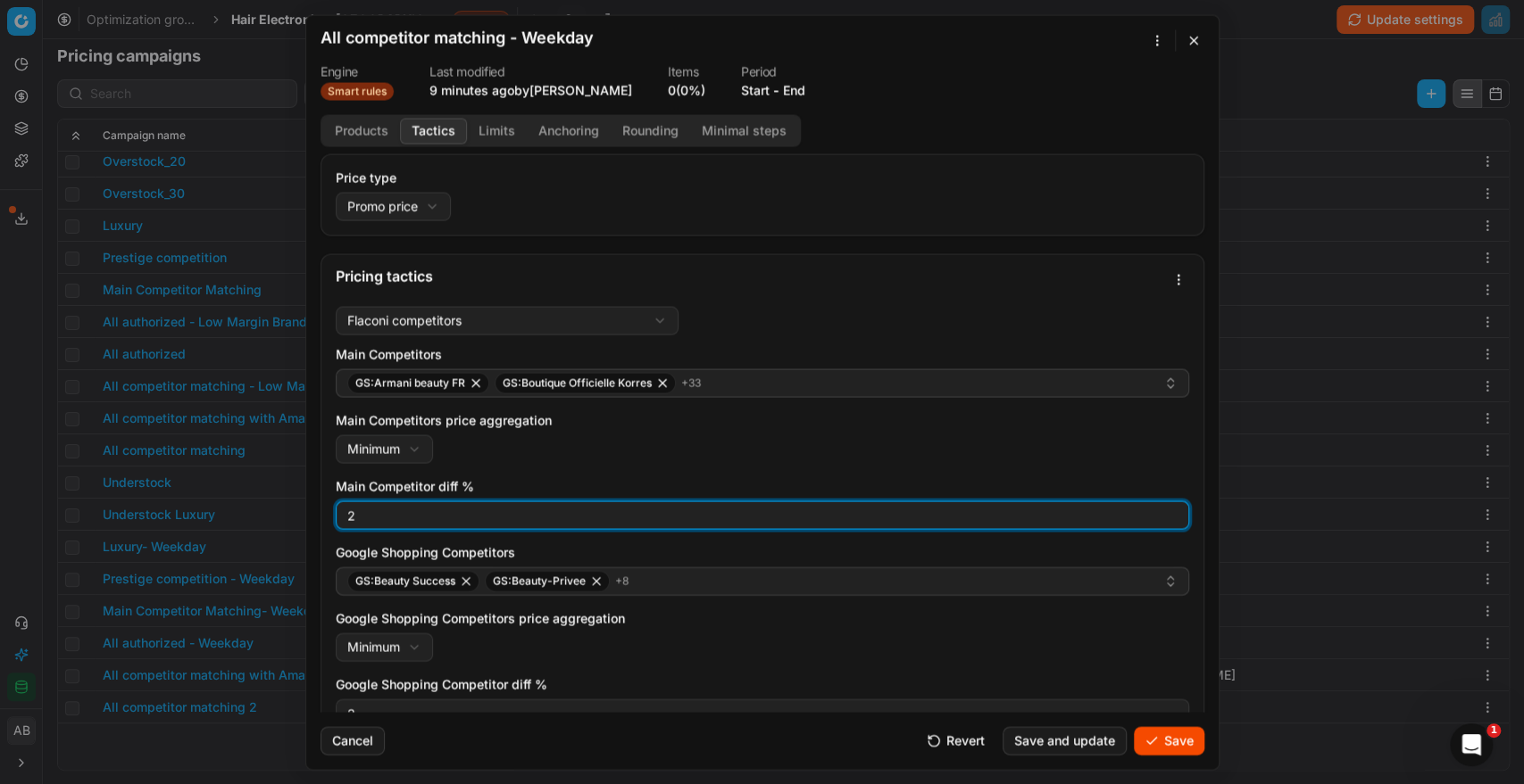
click at [1158, 519] on input "2" at bounding box center [762, 515] width 837 height 27
click at [1158, 519] on input "1" at bounding box center [762, 515] width 837 height 27
click at [1158, 519] on input "0" at bounding box center [762, 515] width 837 height 27
type input "-9"
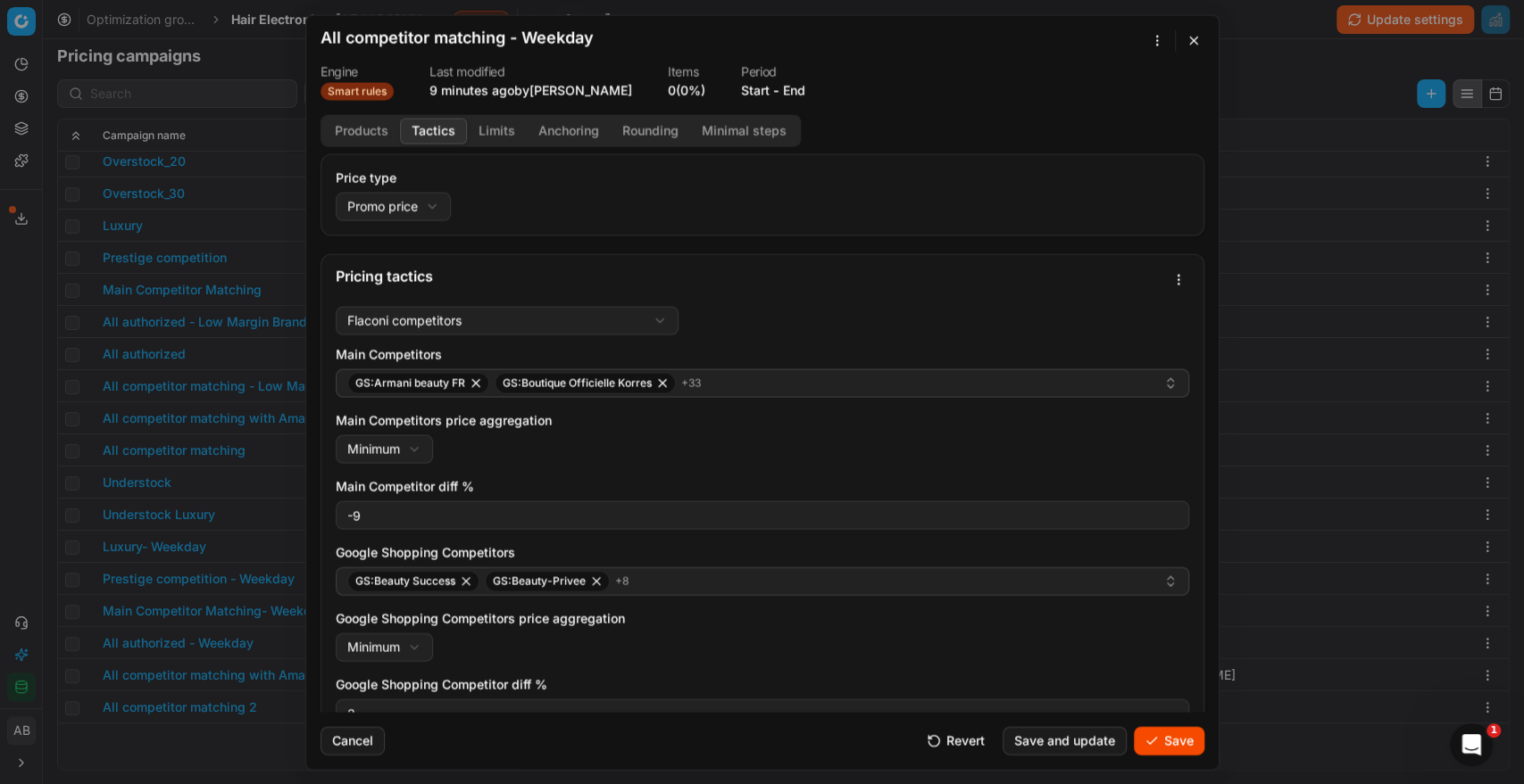
click at [985, 533] on div "Main Competitors GS:Armani beauty FR GS:Boutique Officielle Korres + 33 Main Co…" at bounding box center [762, 583] width 853 height 477
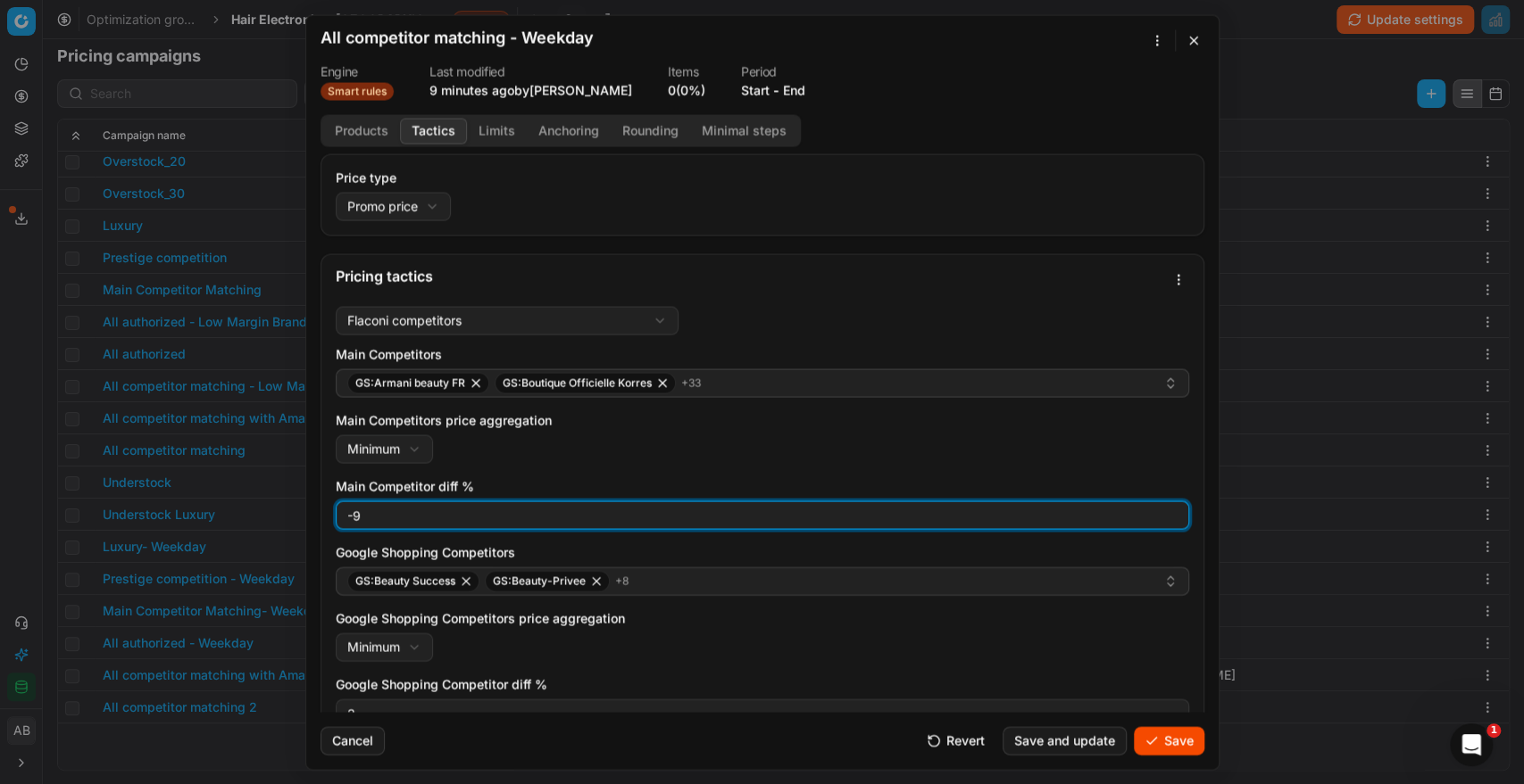
click at [960, 522] on input "-9" at bounding box center [762, 515] width 837 height 27
type input "-1"
type input "0"
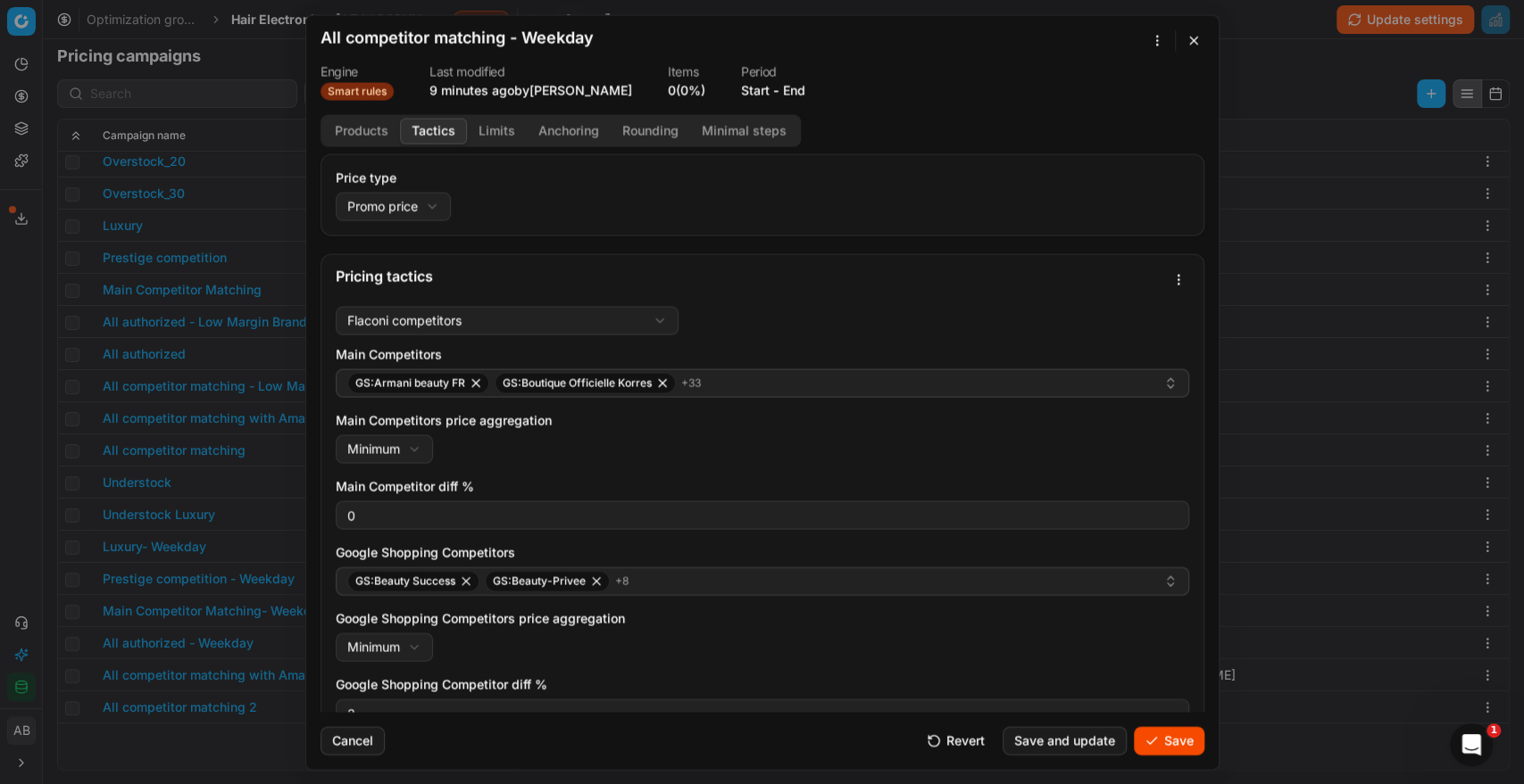
click at [960, 417] on label "Main Competitors price aggregation" at bounding box center [762, 420] width 853 height 18
click at [433, 435] on button "Minimum" at bounding box center [385, 449] width 97 height 29
click at [958, 425] on div "We are saving PC settings. Please wait, it should take a few minutes All compet…" at bounding box center [762, 392] width 1524 height 784
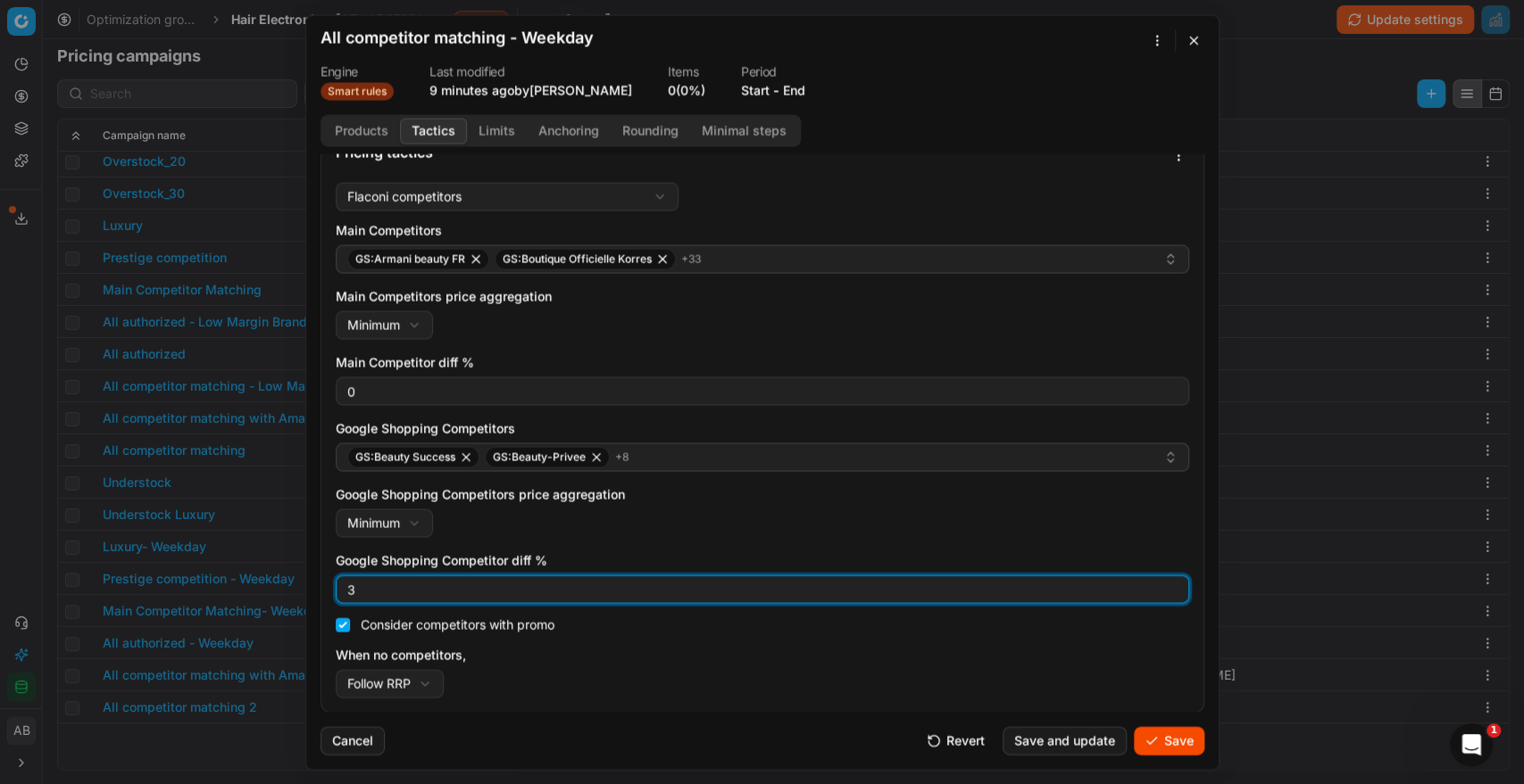
drag, startPoint x: 565, startPoint y: 590, endPoint x: 403, endPoint y: 576, distance: 162.6
click at [403, 576] on input "3" at bounding box center [762, 589] width 837 height 27
type input "0"
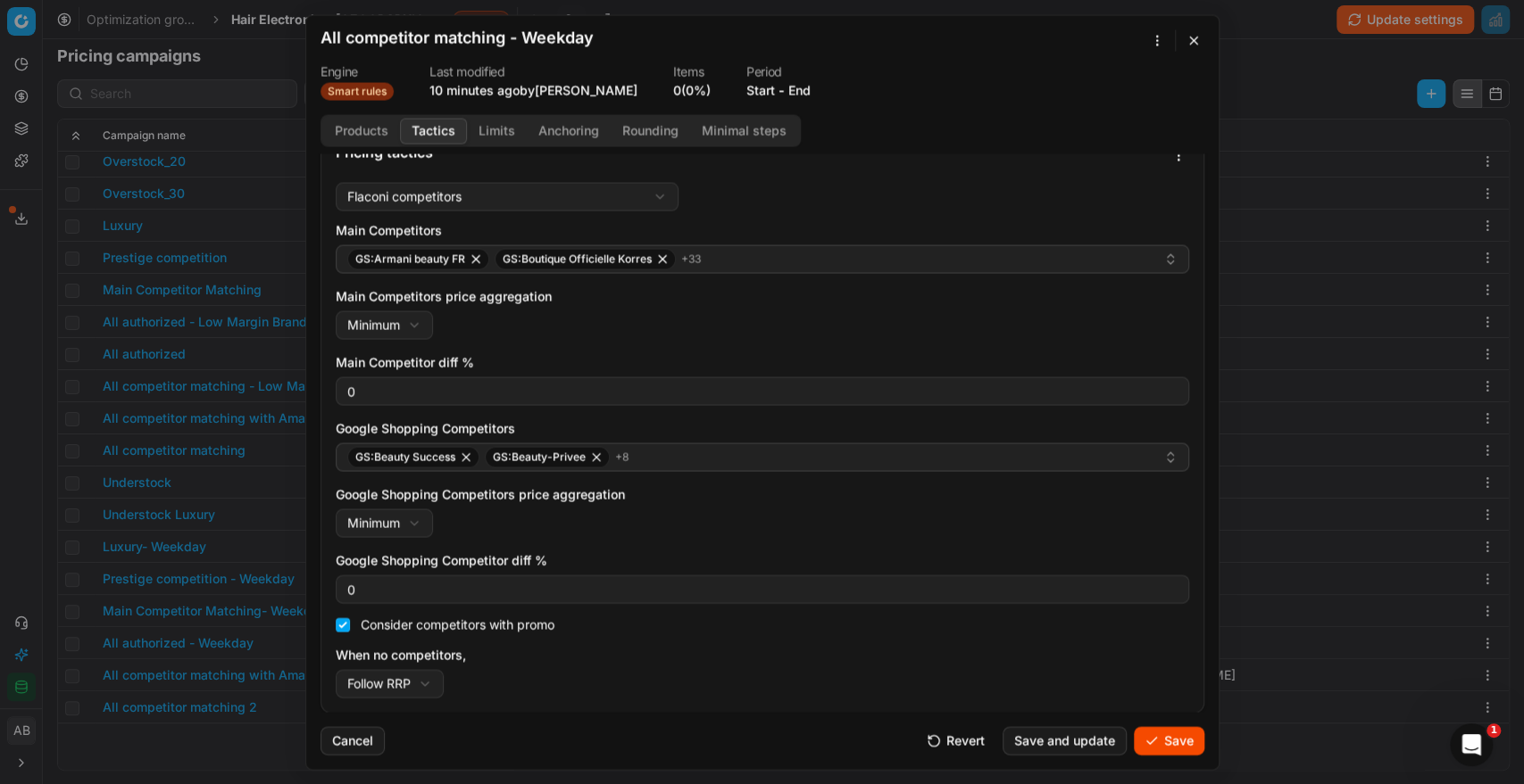
click at [1168, 745] on button "Save" at bounding box center [1169, 740] width 70 height 29
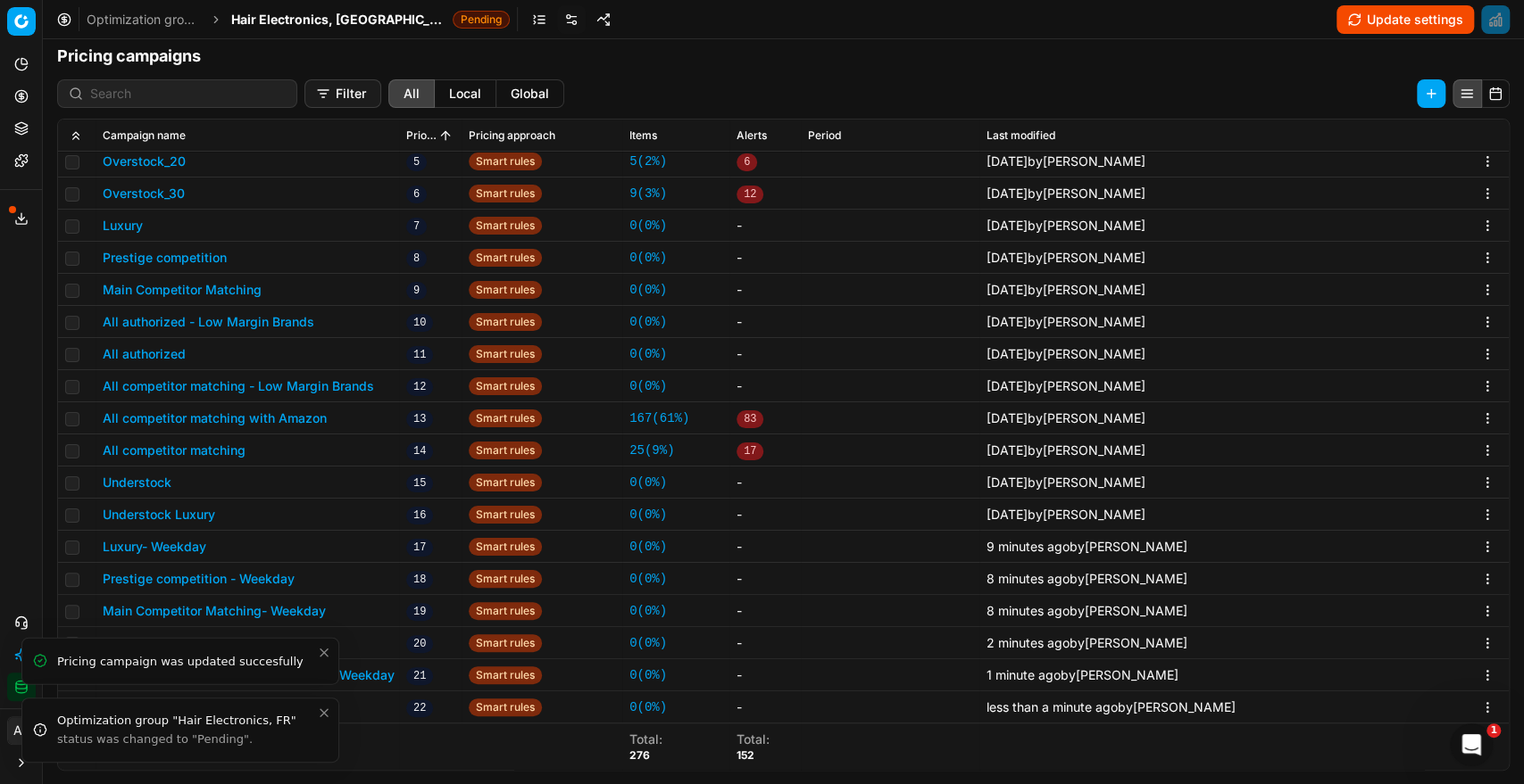
click at [317, 717] on icon "Close toast" at bounding box center [324, 713] width 14 height 14
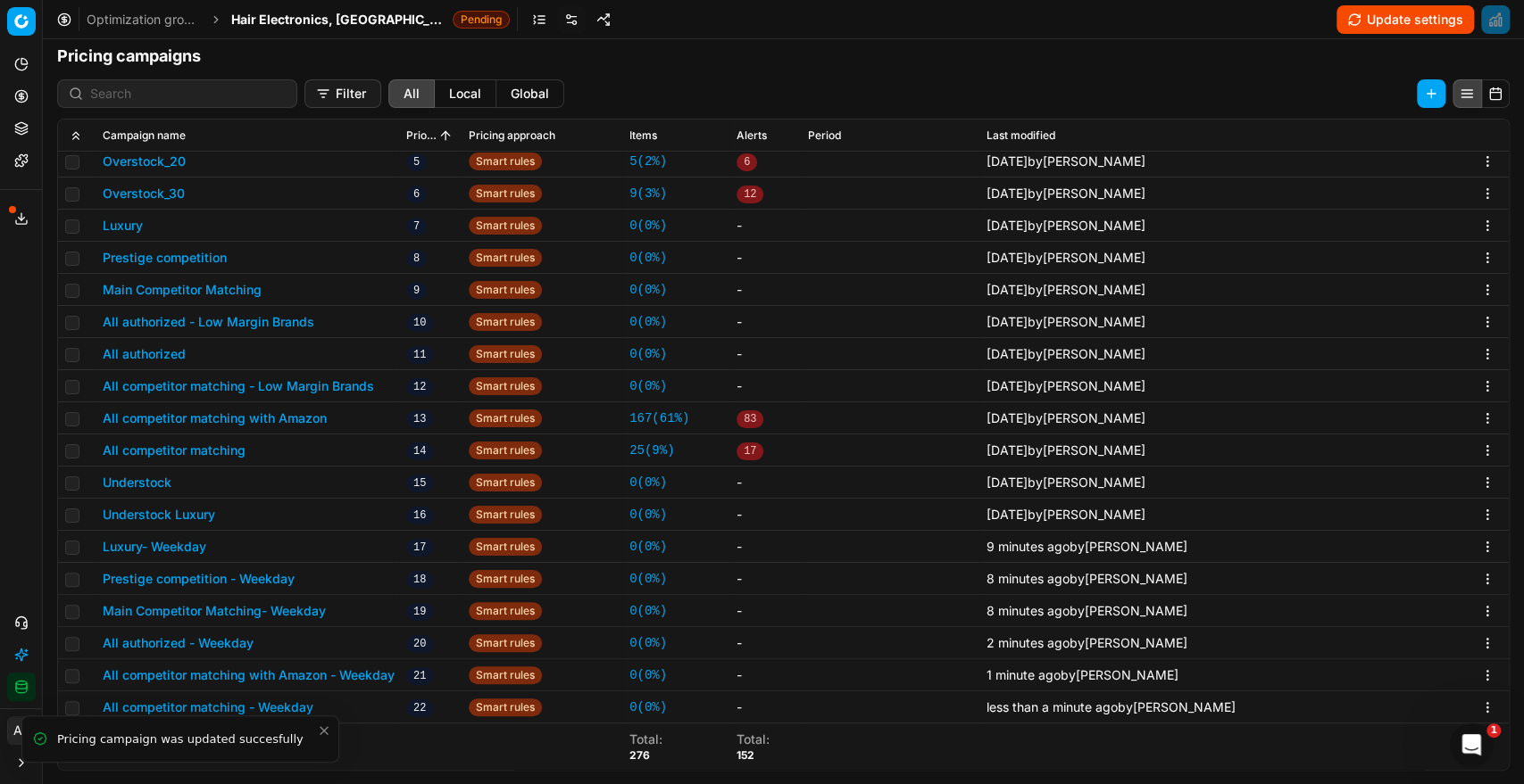
click at [322, 723] on icon "Close toast" at bounding box center [324, 730] width 14 height 14
click at [291, 710] on button "All competitor matching - Weekday" at bounding box center [208, 707] width 210 height 18
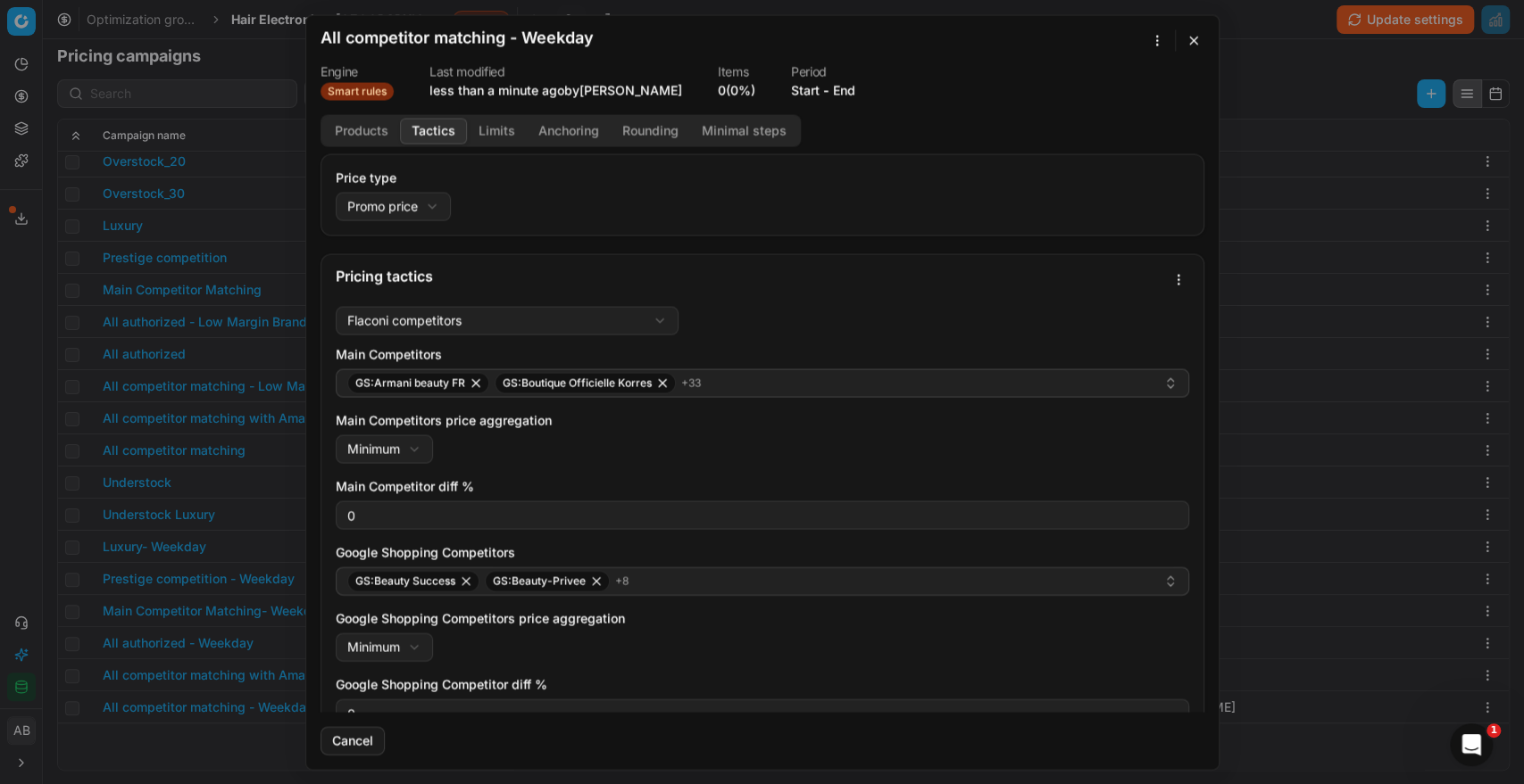
click at [436, 134] on button "Tactics" at bounding box center [433, 130] width 67 height 26
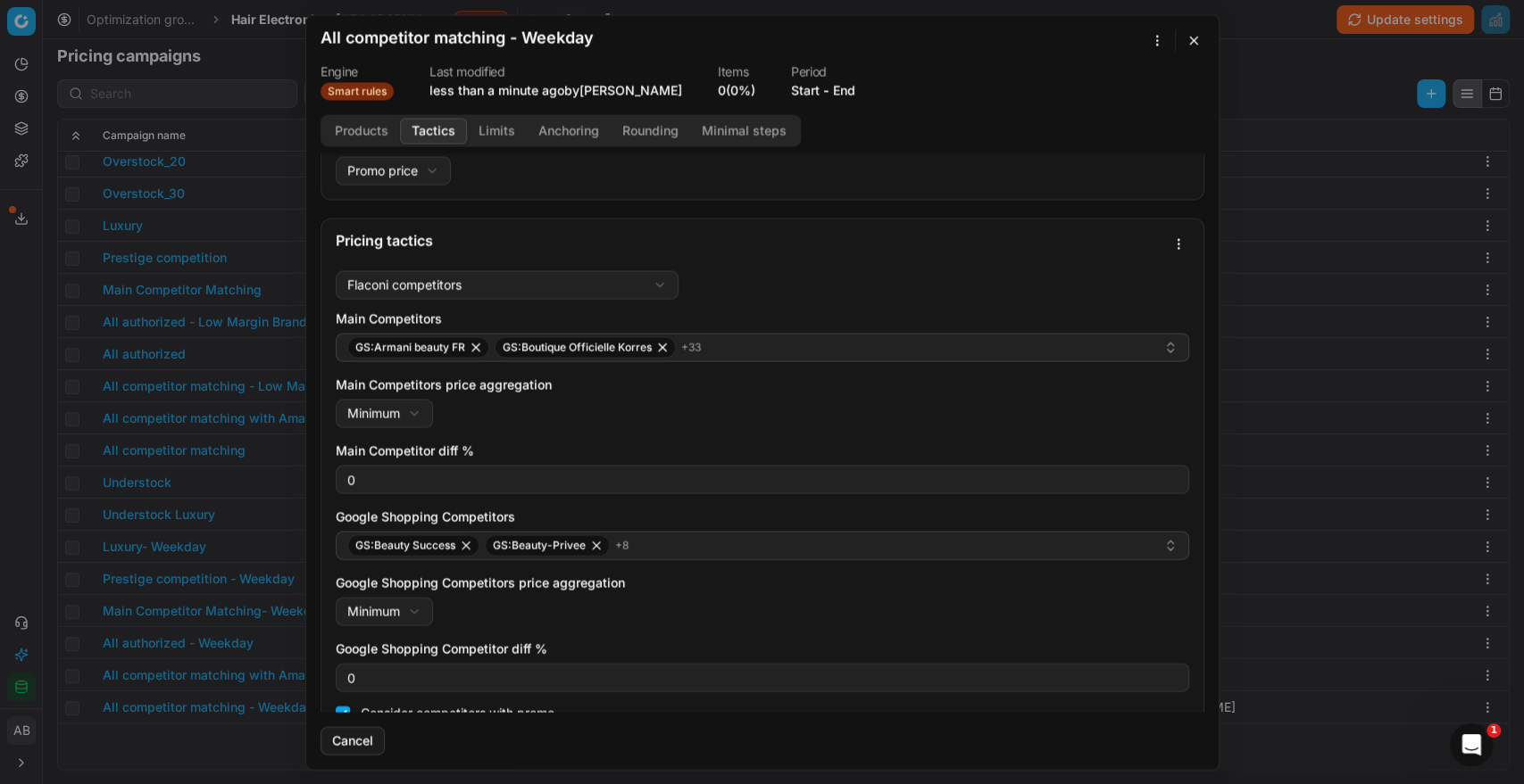
scroll to position [0, 0]
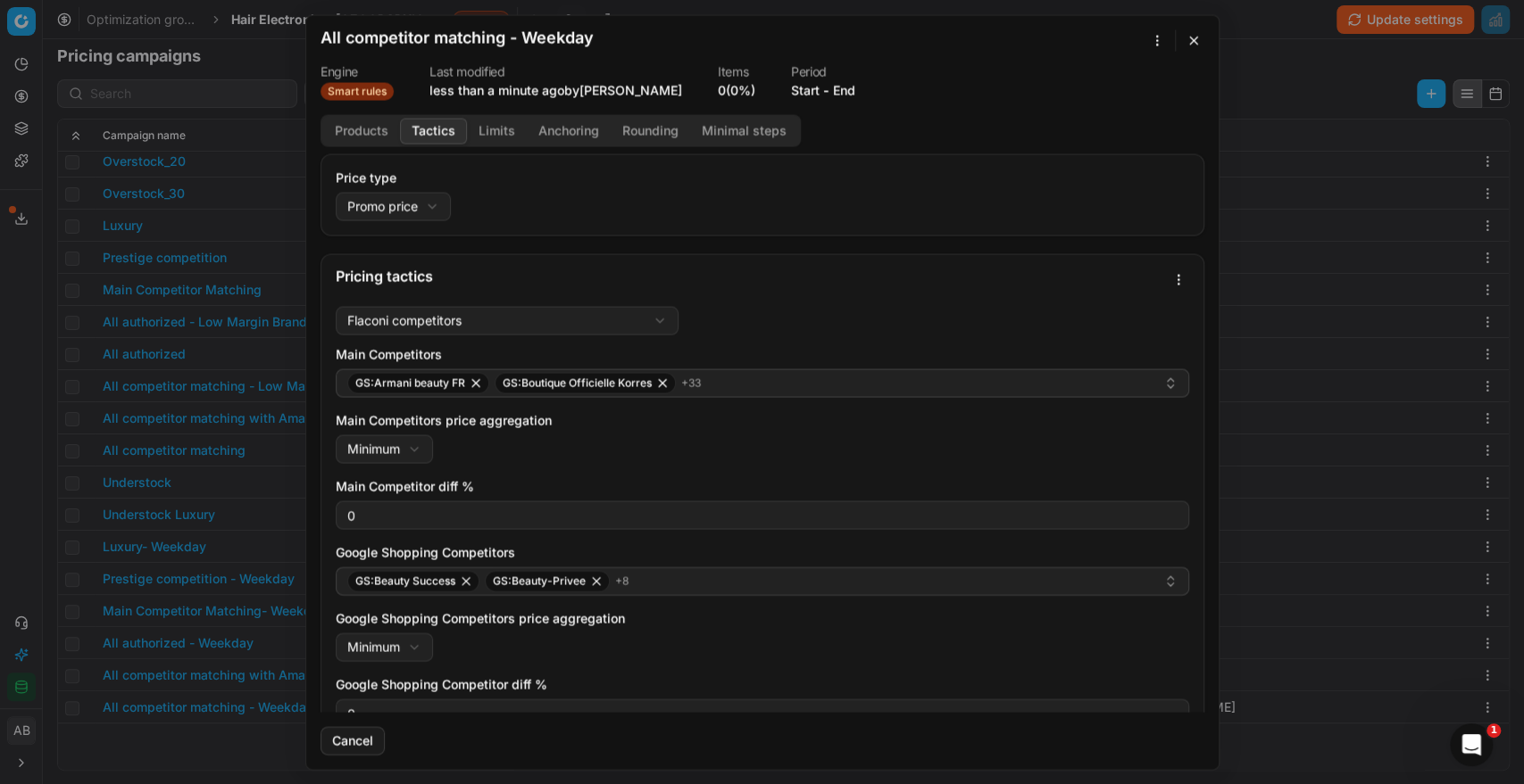
click at [1190, 43] on button "button" at bounding box center [1193, 40] width 22 height 22
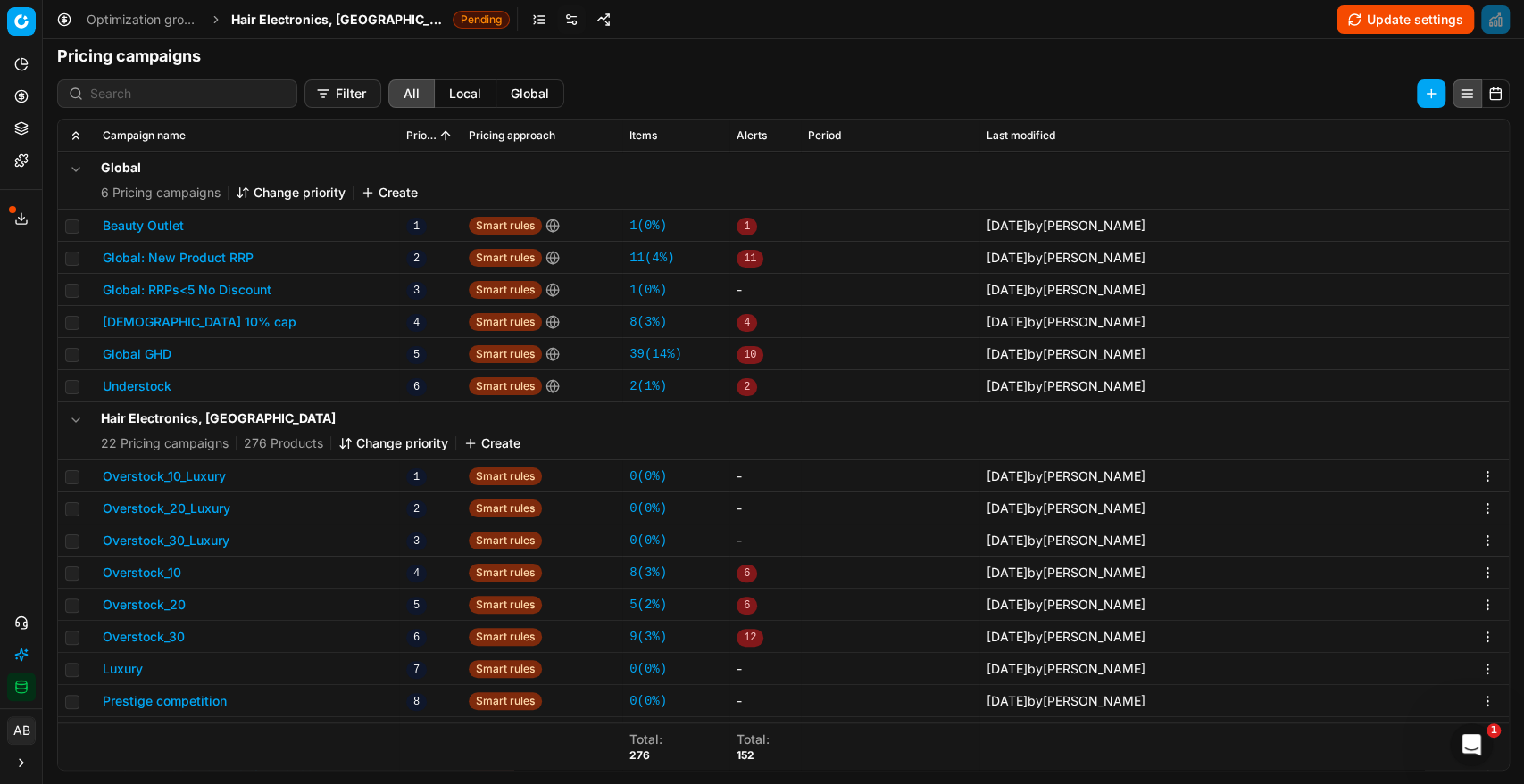
click at [386, 446] on button "Change priority" at bounding box center [392, 443] width 109 height 18
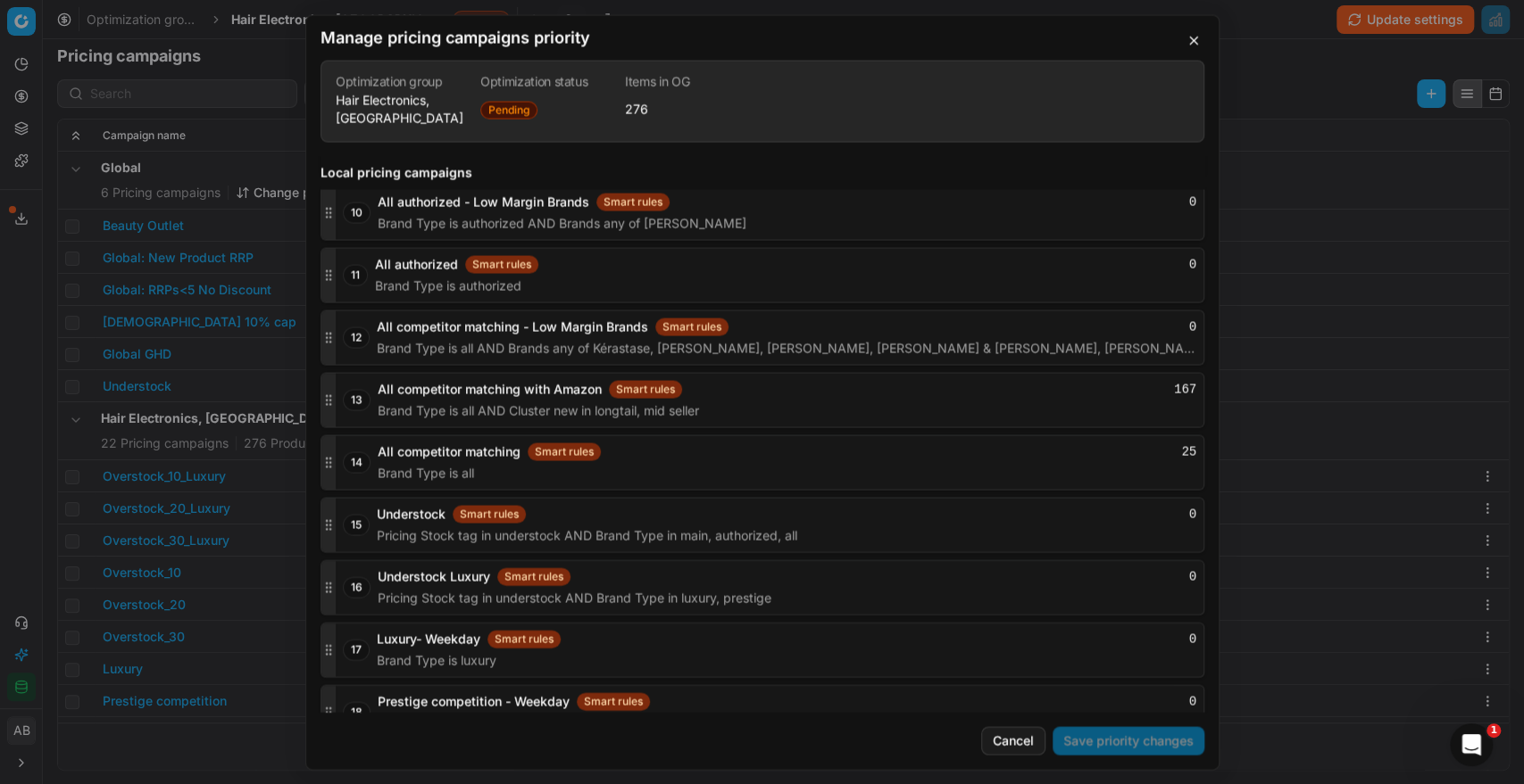
scroll to position [2962, 0]
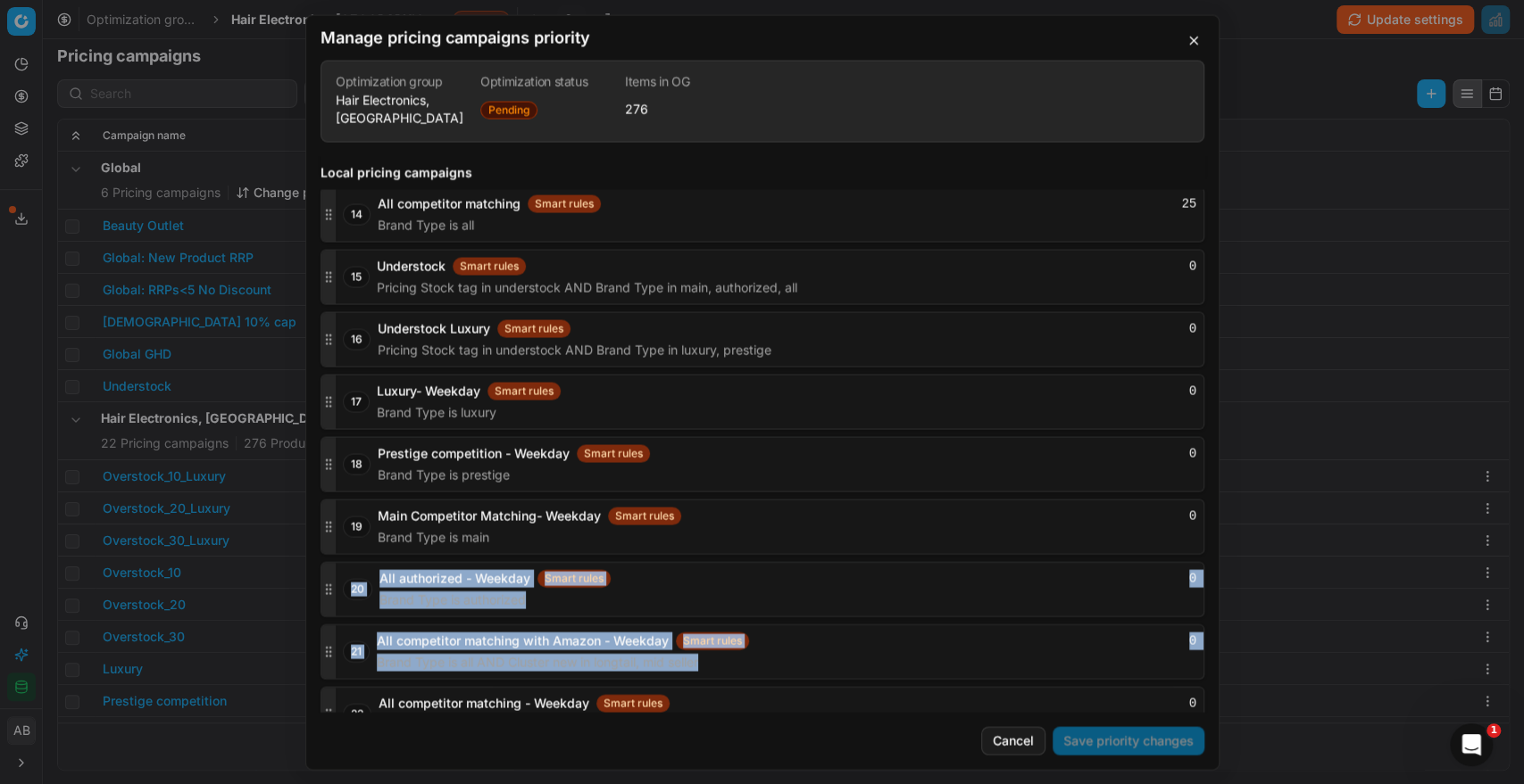
drag, startPoint x: 336, startPoint y: 691, endPoint x: 330, endPoint y: 615, distance: 76.2
click at [330, 615] on div "1 Overstock_10_Luxury Smart rules 0 Brand Type in luxury, prestige AND Pricing …" at bounding box center [762, 58] width 883 height 1366
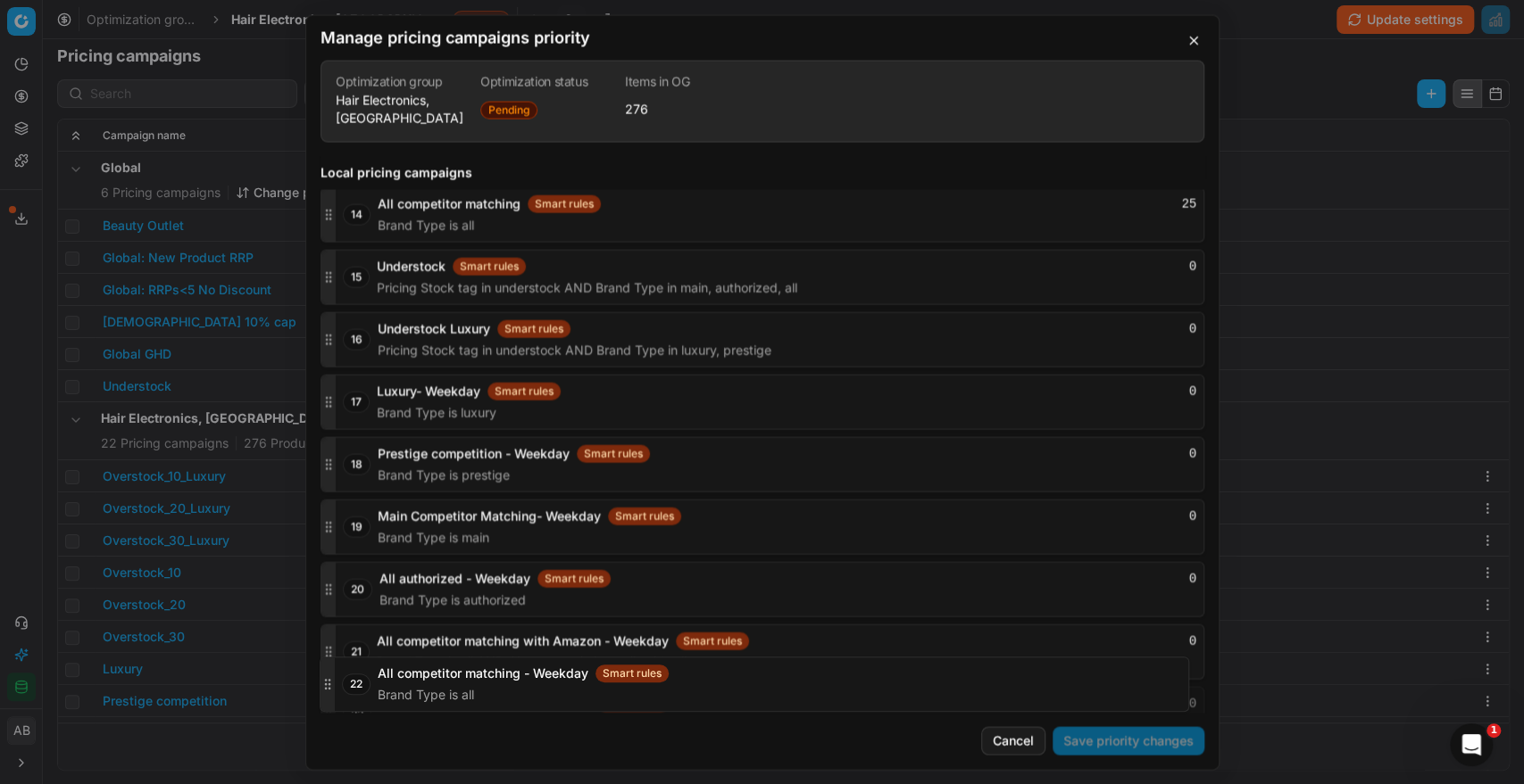
click at [327, 707] on icon "button" at bounding box center [328, 714] width 14 height 14
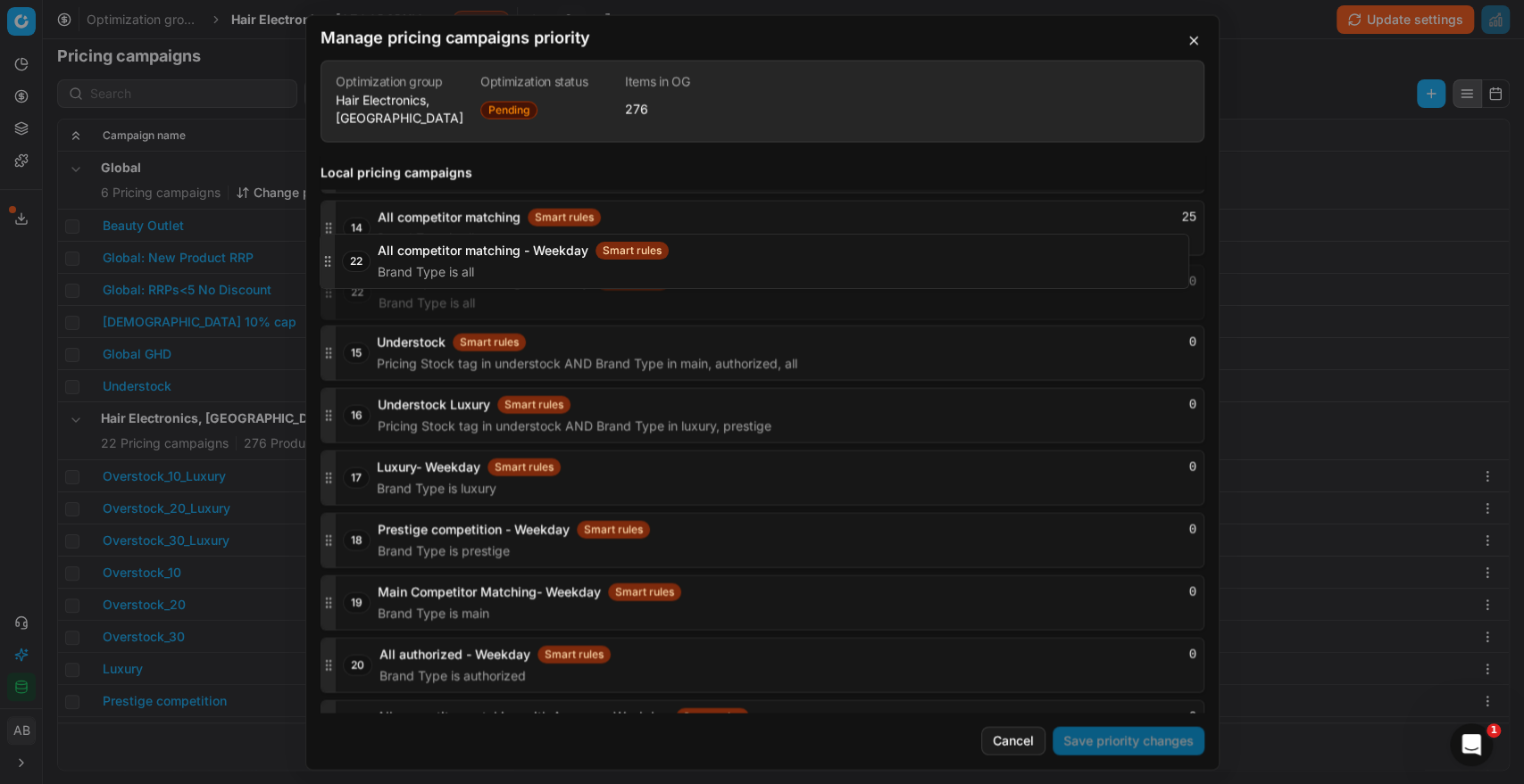
scroll to position [2946, 0]
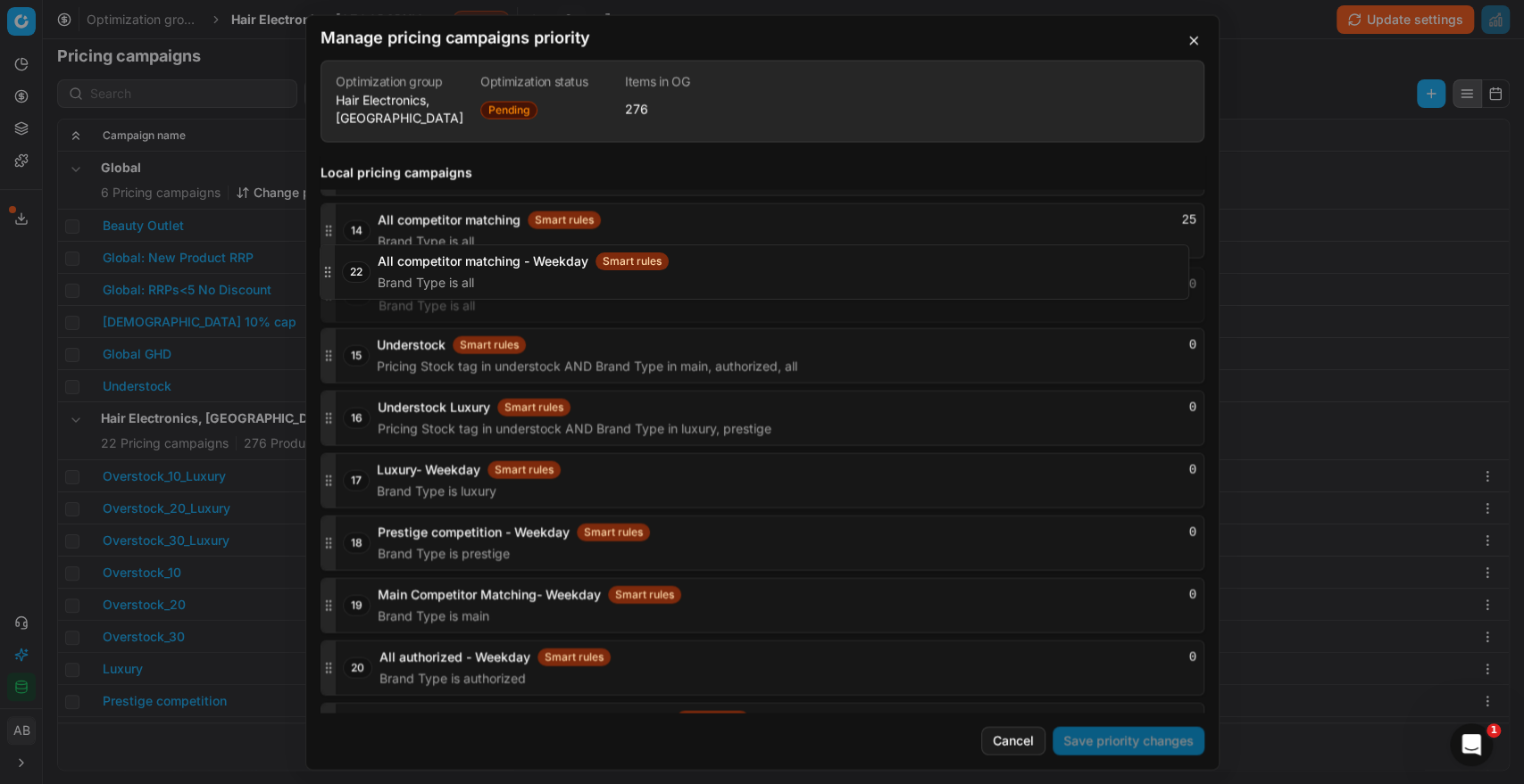
drag, startPoint x: 327, startPoint y: 691, endPoint x: 318, endPoint y: 279, distance: 412.1
click at [318, 279] on div "Global pricing campaigns 1 Global: Gisada CH Smart rules 0 Brands is exactly Gi…" at bounding box center [762, 434] width 912 height 556
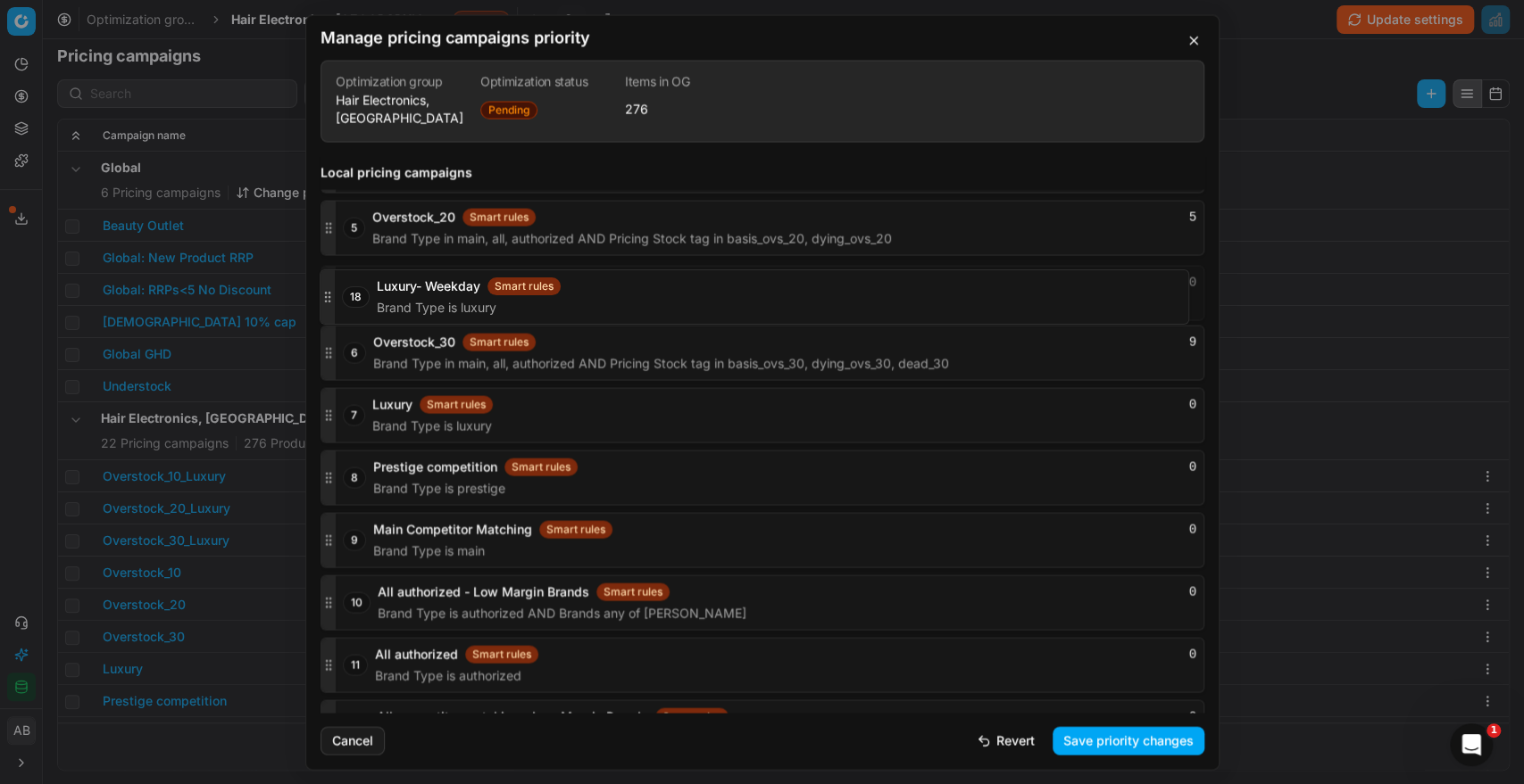
scroll to position [2385, 0]
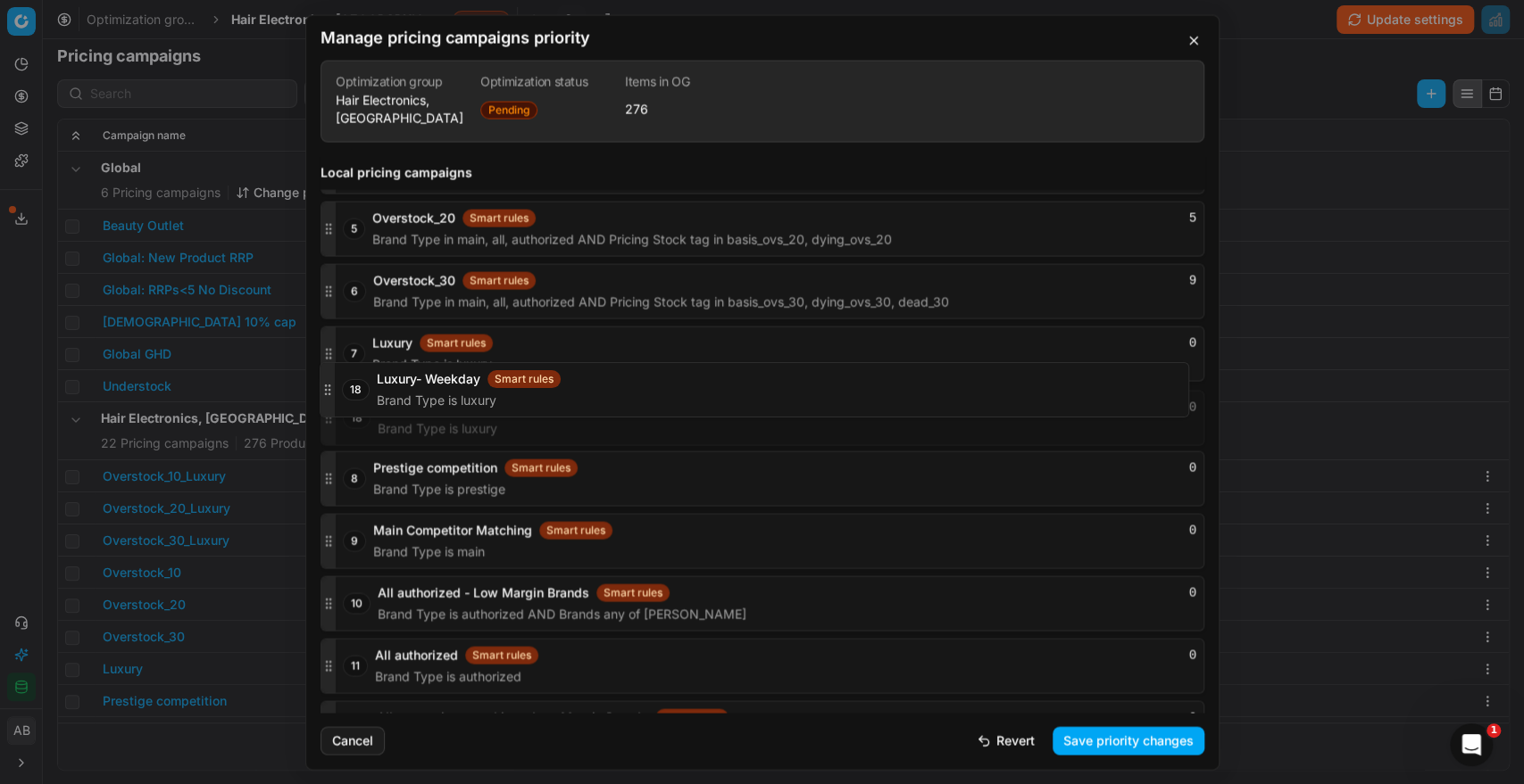
drag, startPoint x: 328, startPoint y: 652, endPoint x: 336, endPoint y: 388, distance: 264.1
click at [336, 390] on div "18 Luxury- Weekday Smart rules 0 Brand Type is luxury" at bounding box center [762, 418] width 883 height 55
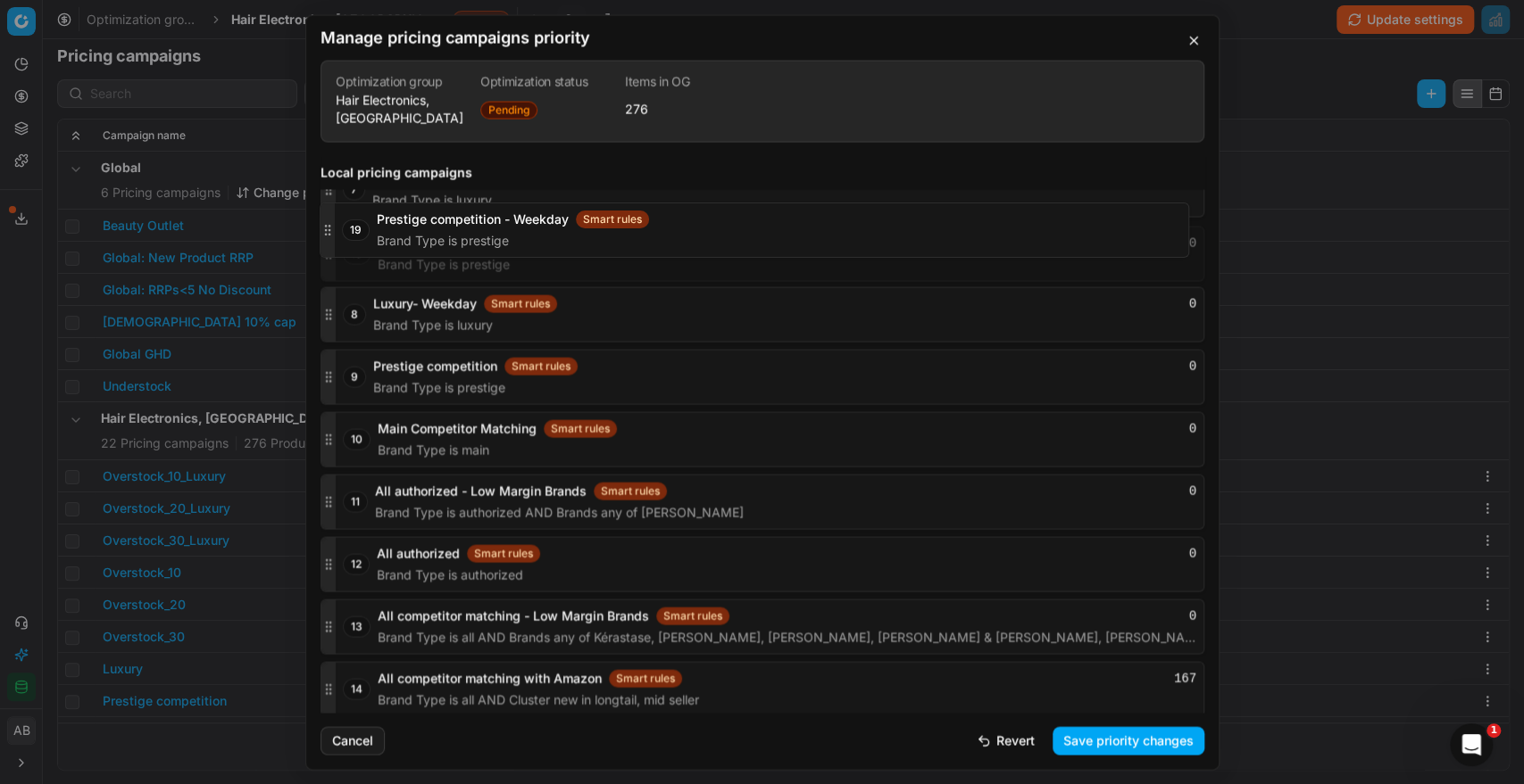
scroll to position [2547, 0]
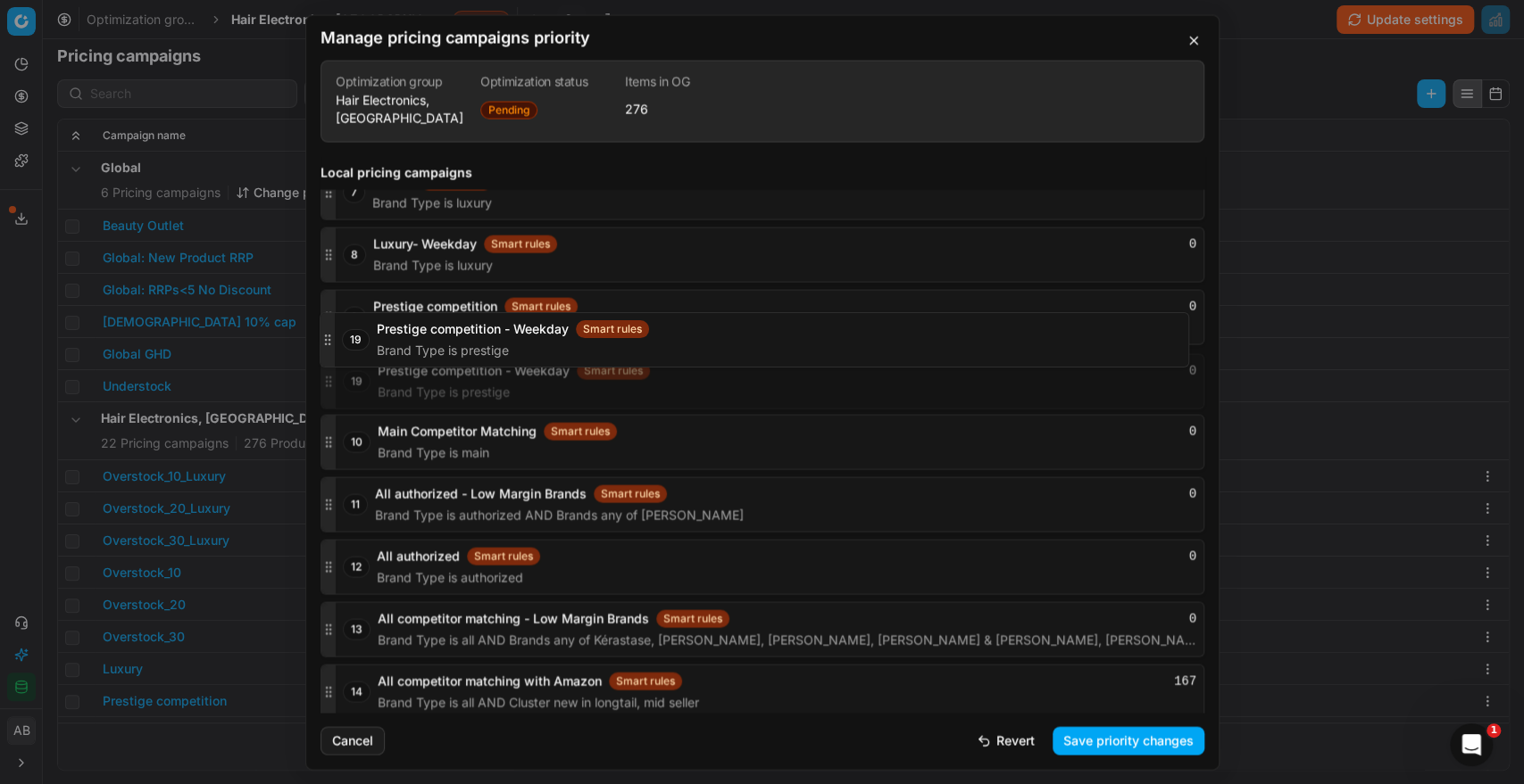
drag, startPoint x: 325, startPoint y: 617, endPoint x: 327, endPoint y: 336, distance: 281.0
click at [327, 354] on div at bounding box center [328, 381] width 14 height 53
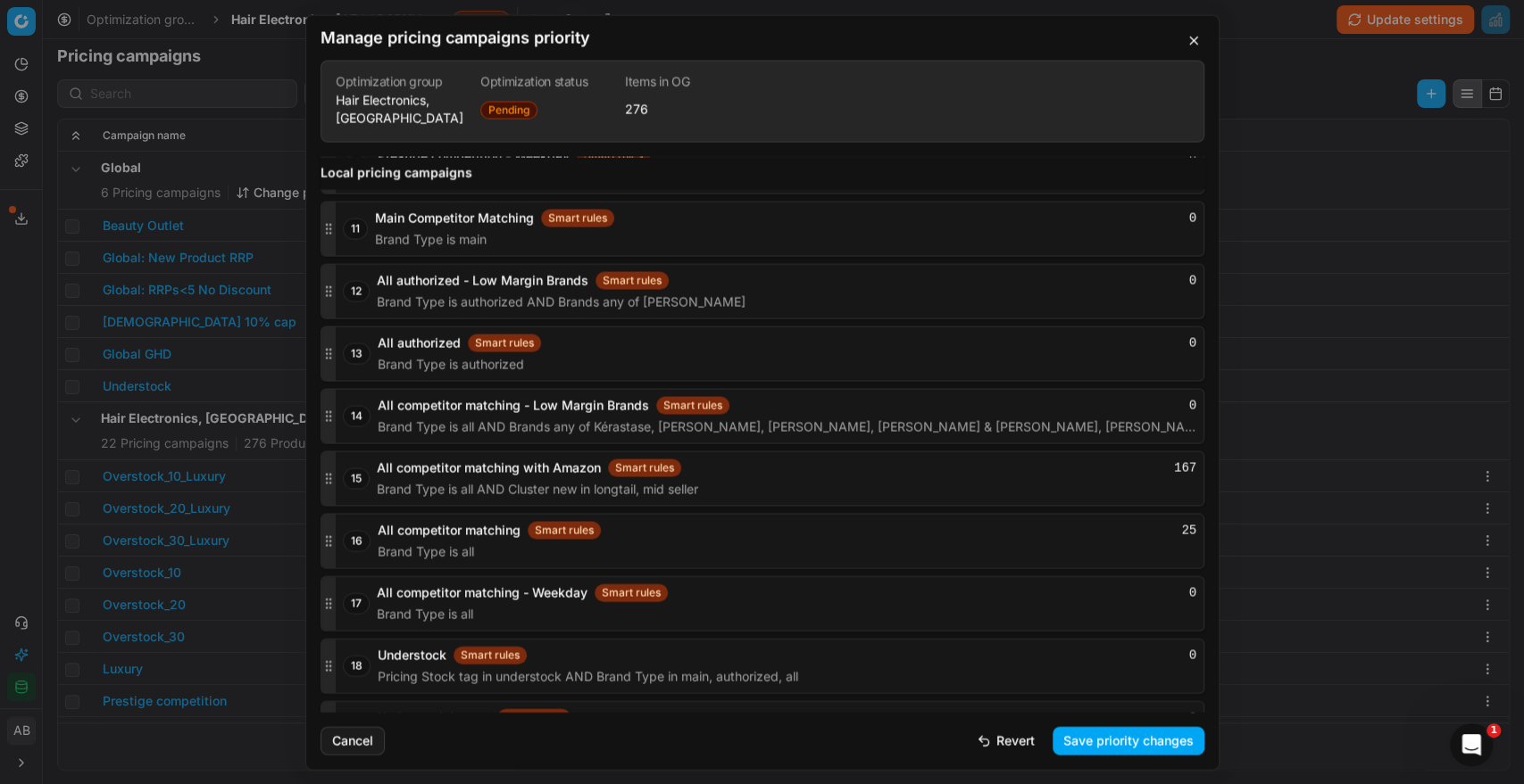
scroll to position [2757, 0]
click at [326, 588] on div at bounding box center [328, 606] width 14 height 53
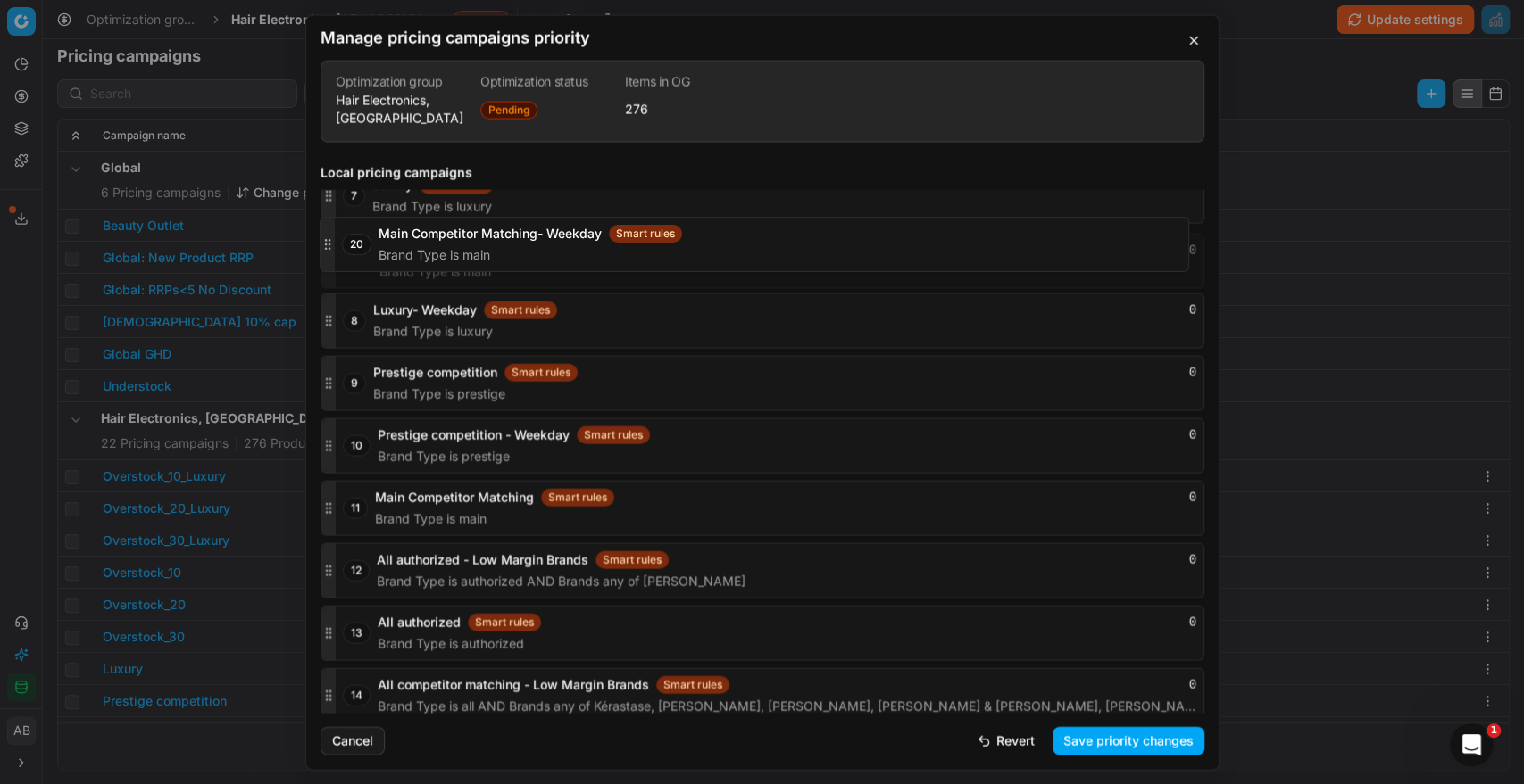
scroll to position [2543, 0]
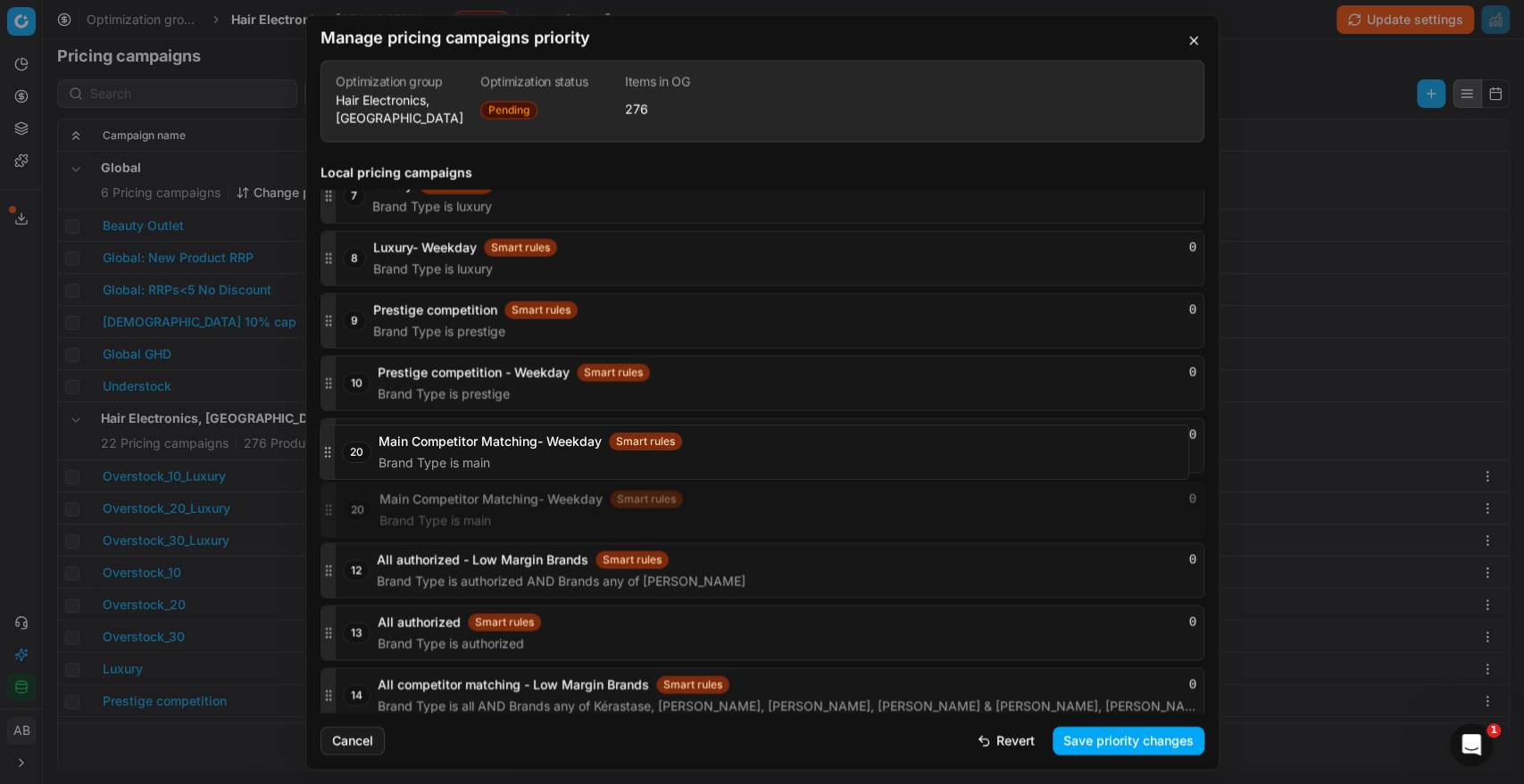
drag, startPoint x: 334, startPoint y: 674, endPoint x: 366, endPoint y: 449, distance: 227.3
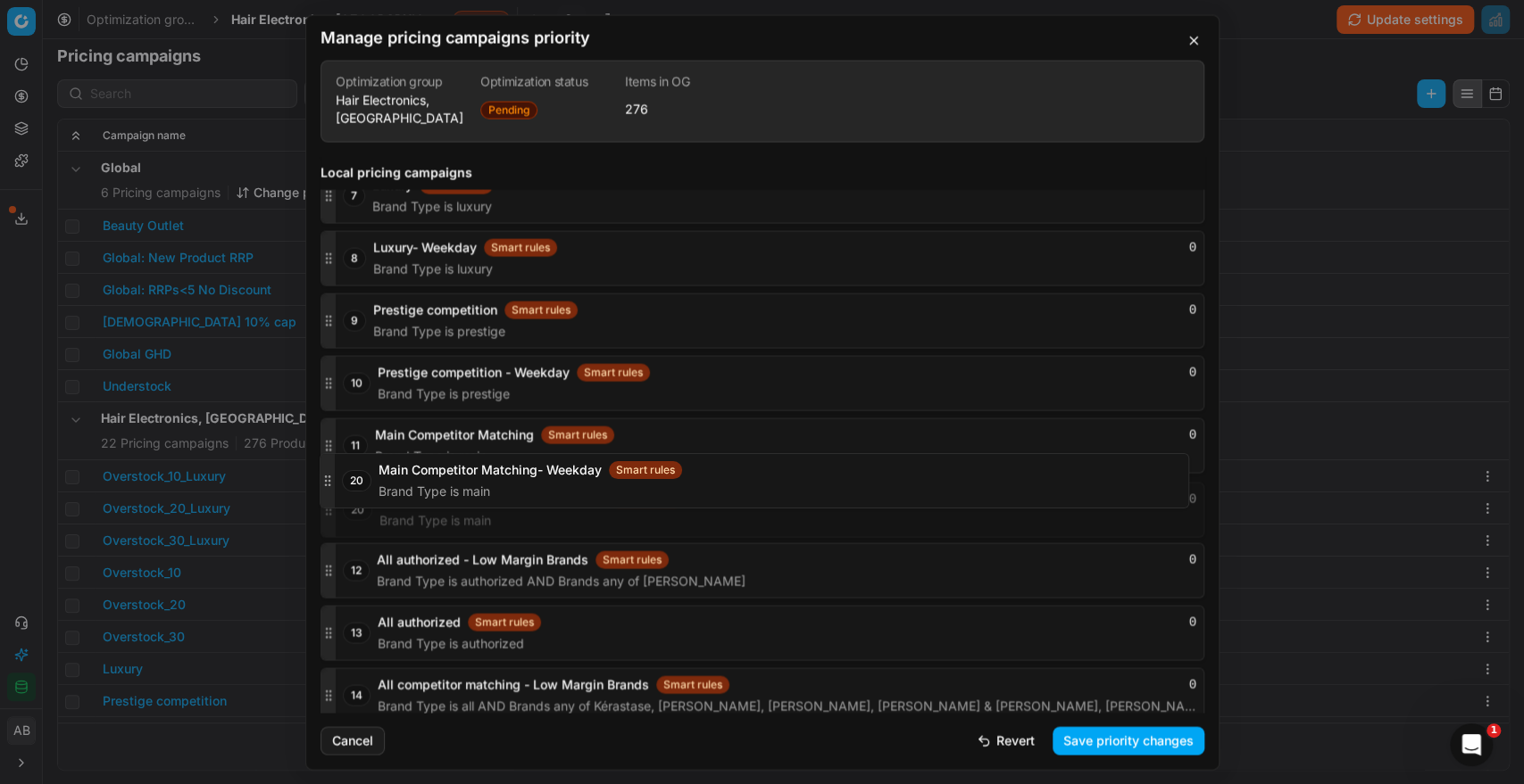
click at [366, 449] on div "1 Overstock_10_Luxury Smart rules 0 Brand Type in luxury, prestige AND Pricing …" at bounding box center [762, 476] width 883 height 1366
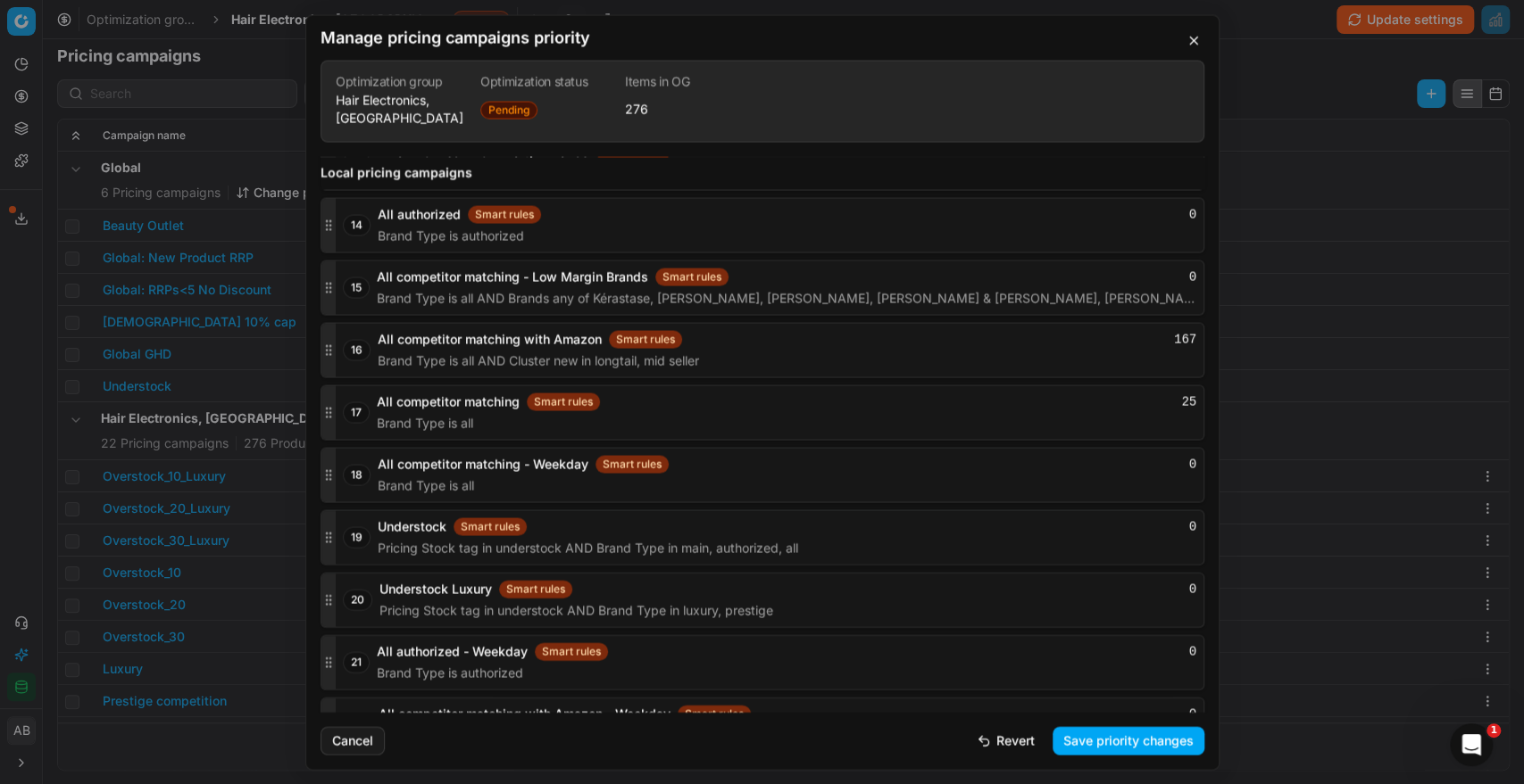
scroll to position [2962, 0]
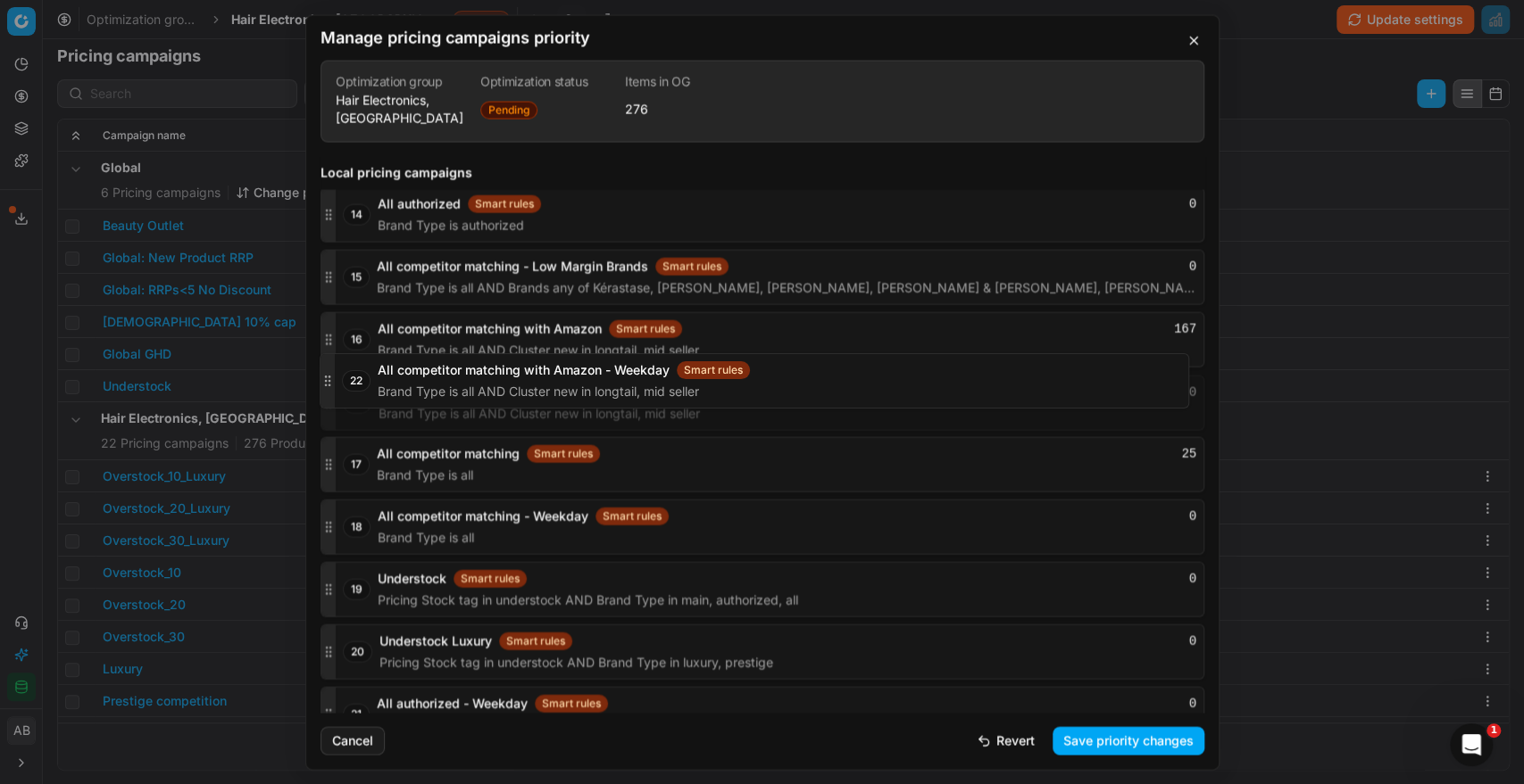
drag, startPoint x: 330, startPoint y: 685, endPoint x: 365, endPoint y: 382, distance: 305.0
click at [365, 382] on div "22 All competitor matching with Amazon - Weekday Smart rules 0 Brand Type is al…" at bounding box center [762, 402] width 883 height 55
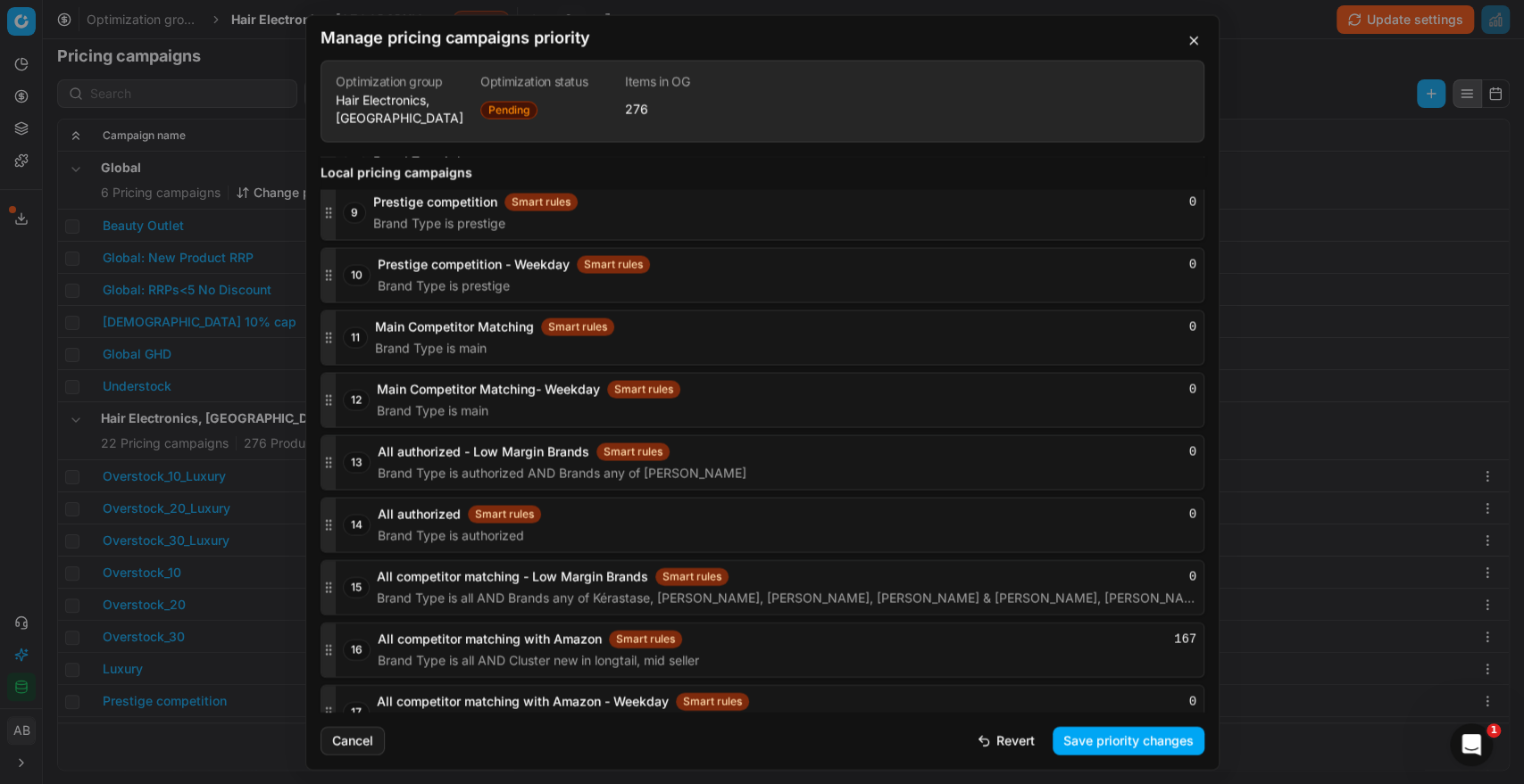
scroll to position [2696, 0]
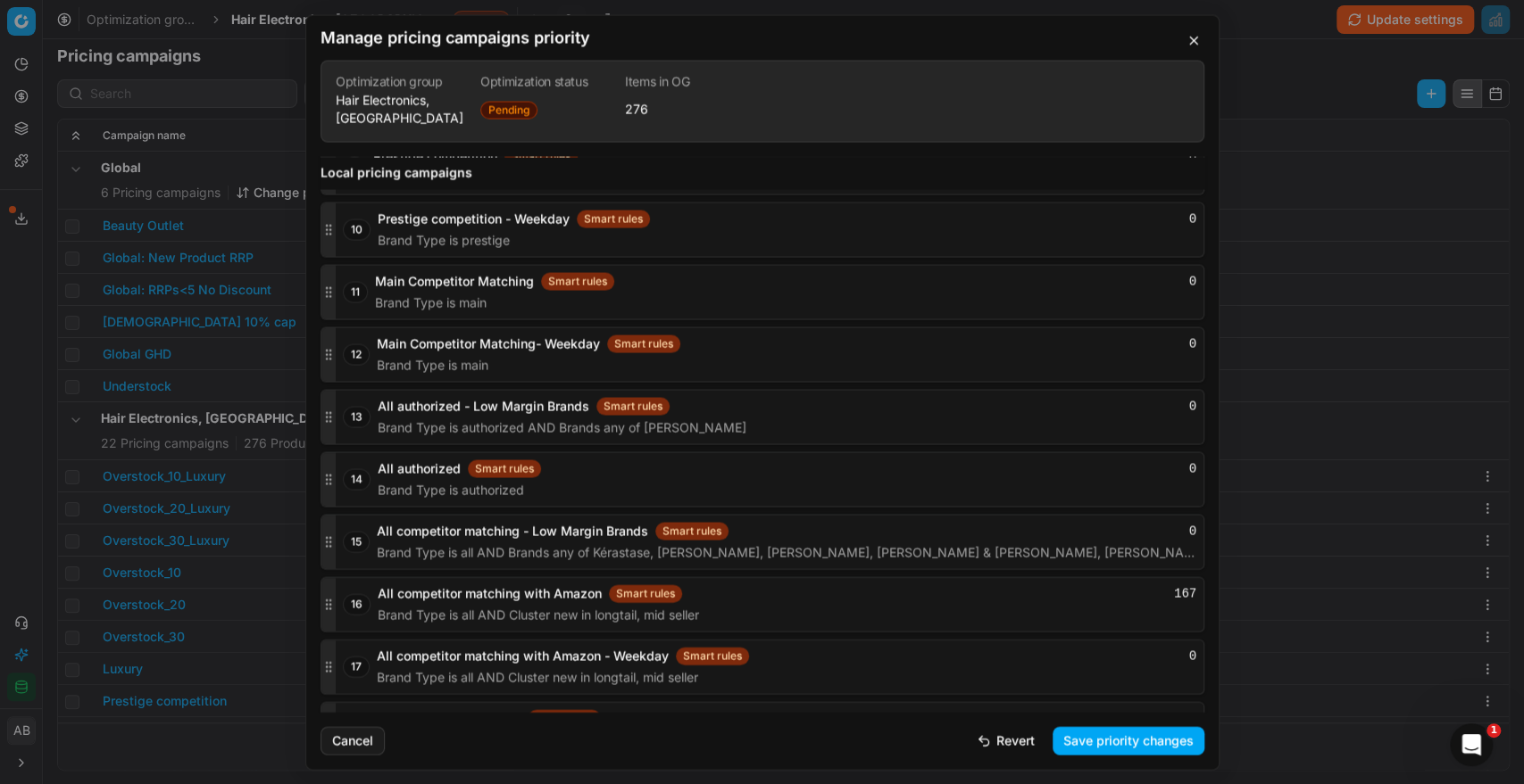
click at [1084, 729] on button "Save priority changes" at bounding box center [1127, 740] width 151 height 29
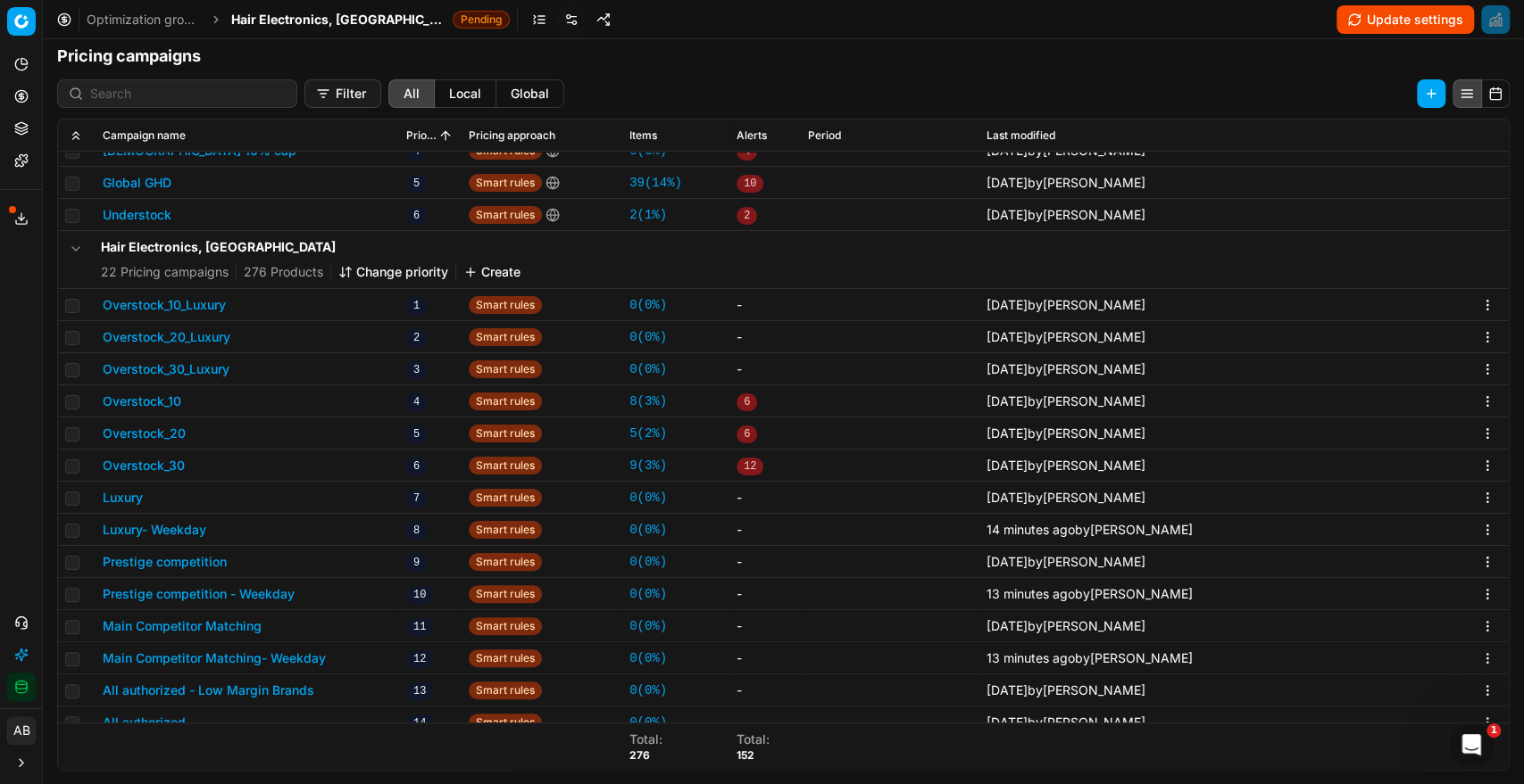
scroll to position [355, 0]
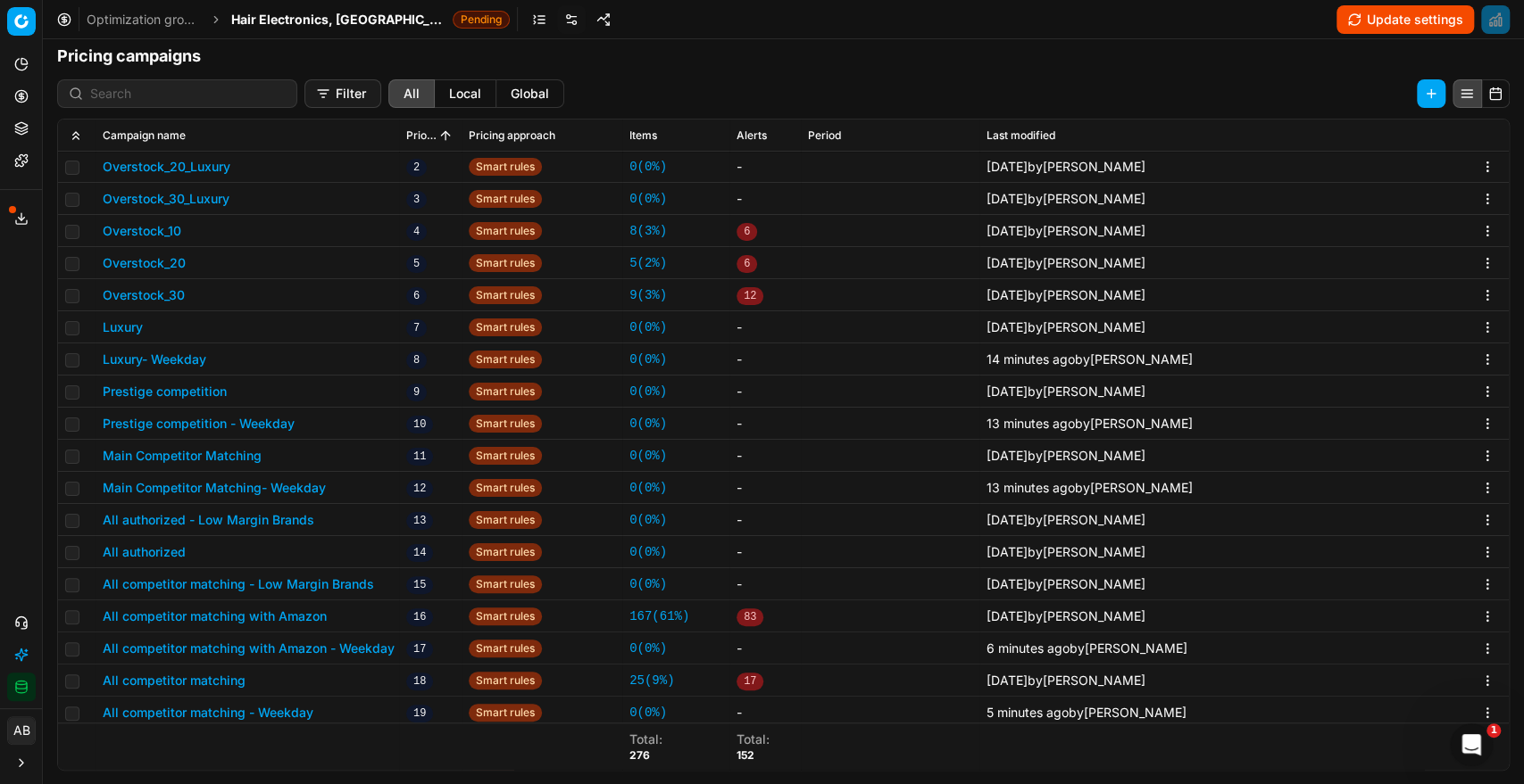
click at [129, 325] on button "Luxury" at bounding box center [123, 327] width 40 height 18
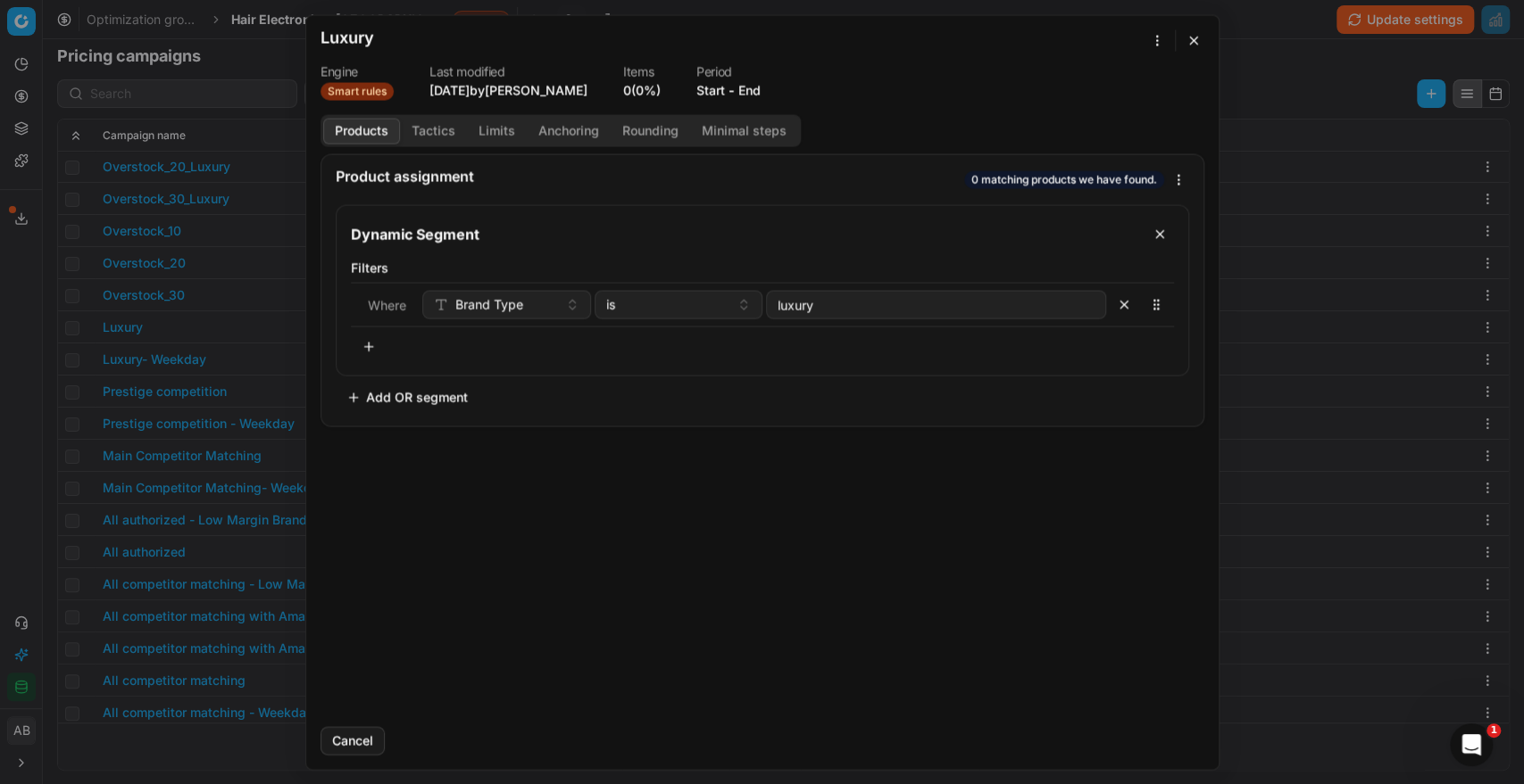
click at [751, 85] on button "End" at bounding box center [748, 89] width 22 height 18
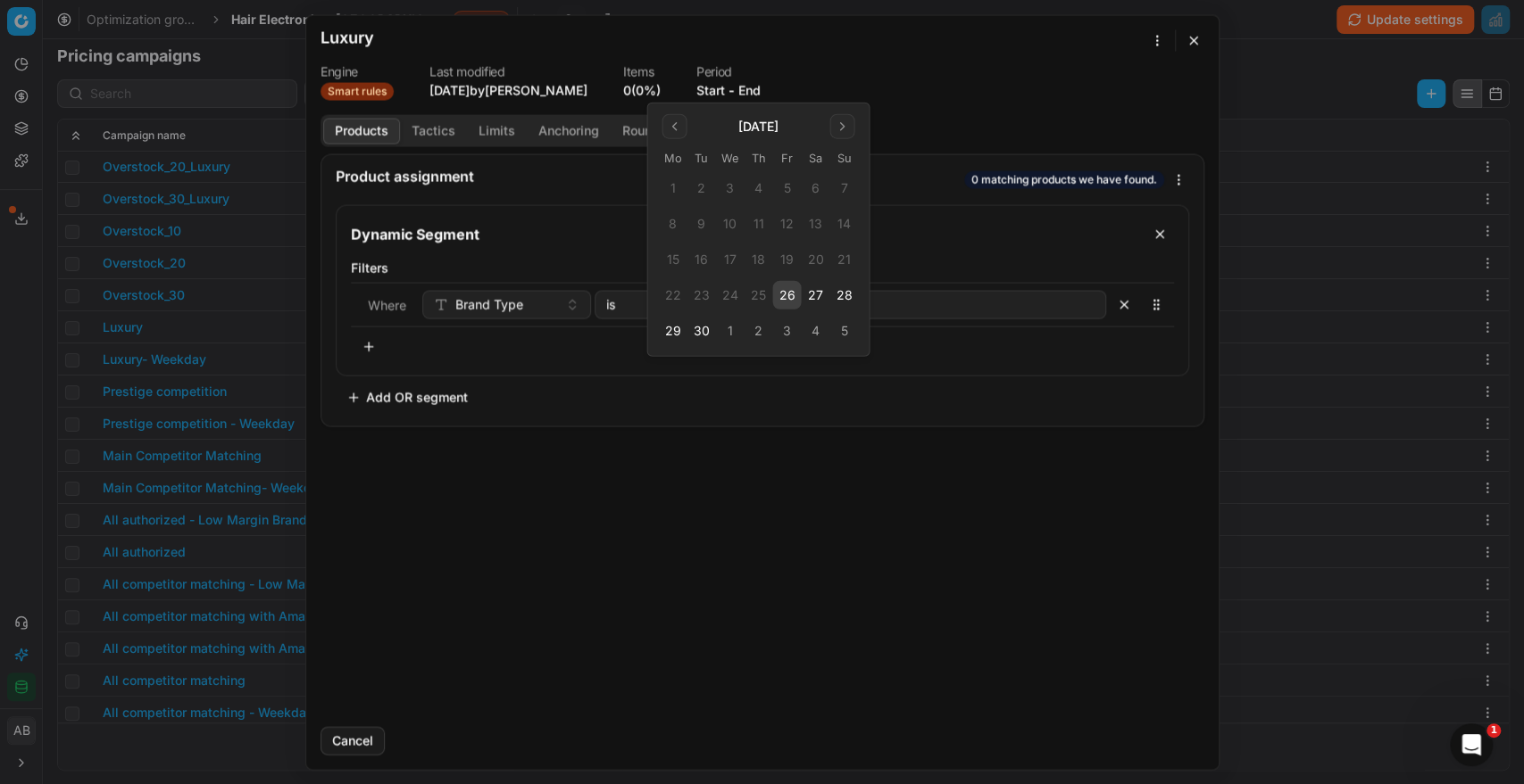
click at [786, 294] on button "26" at bounding box center [786, 295] width 29 height 29
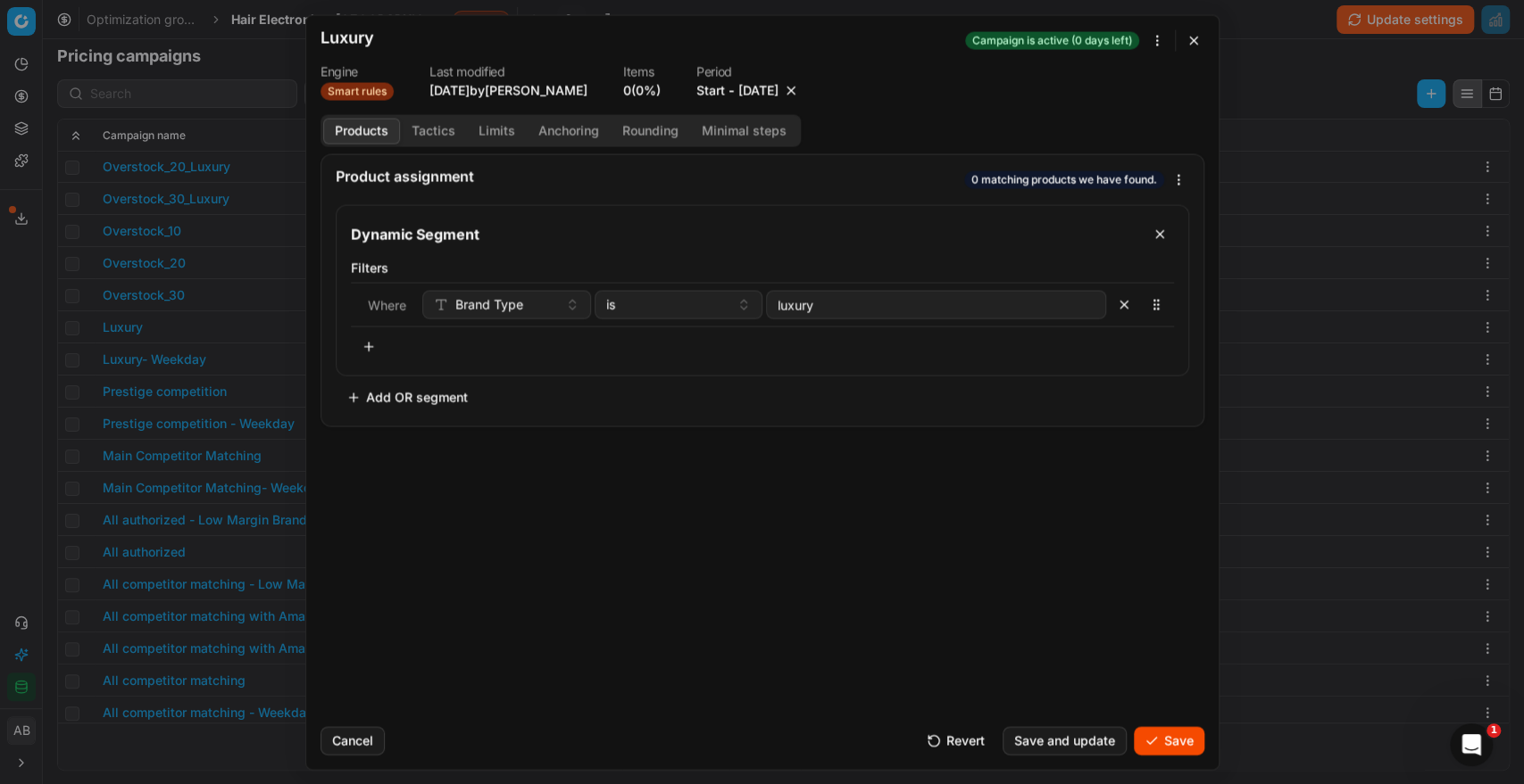
click at [1158, 721] on div "Cancel Revert Save and update Save" at bounding box center [762, 733] width 883 height 43
click at [1162, 730] on button "Save" at bounding box center [1169, 740] width 70 height 29
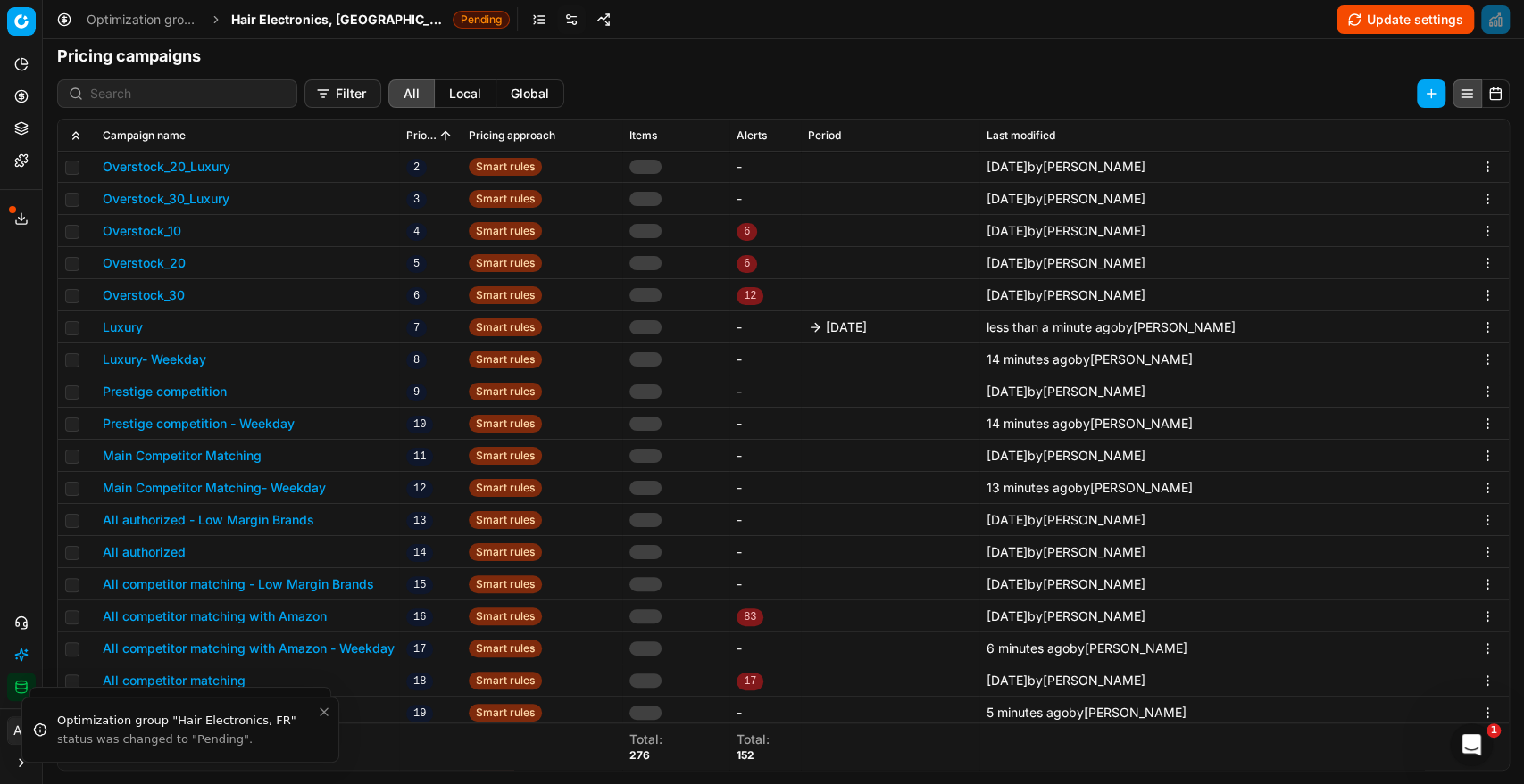
scroll to position [356, 0]
click at [206, 387] on button "Prestige competition" at bounding box center [165, 390] width 124 height 18
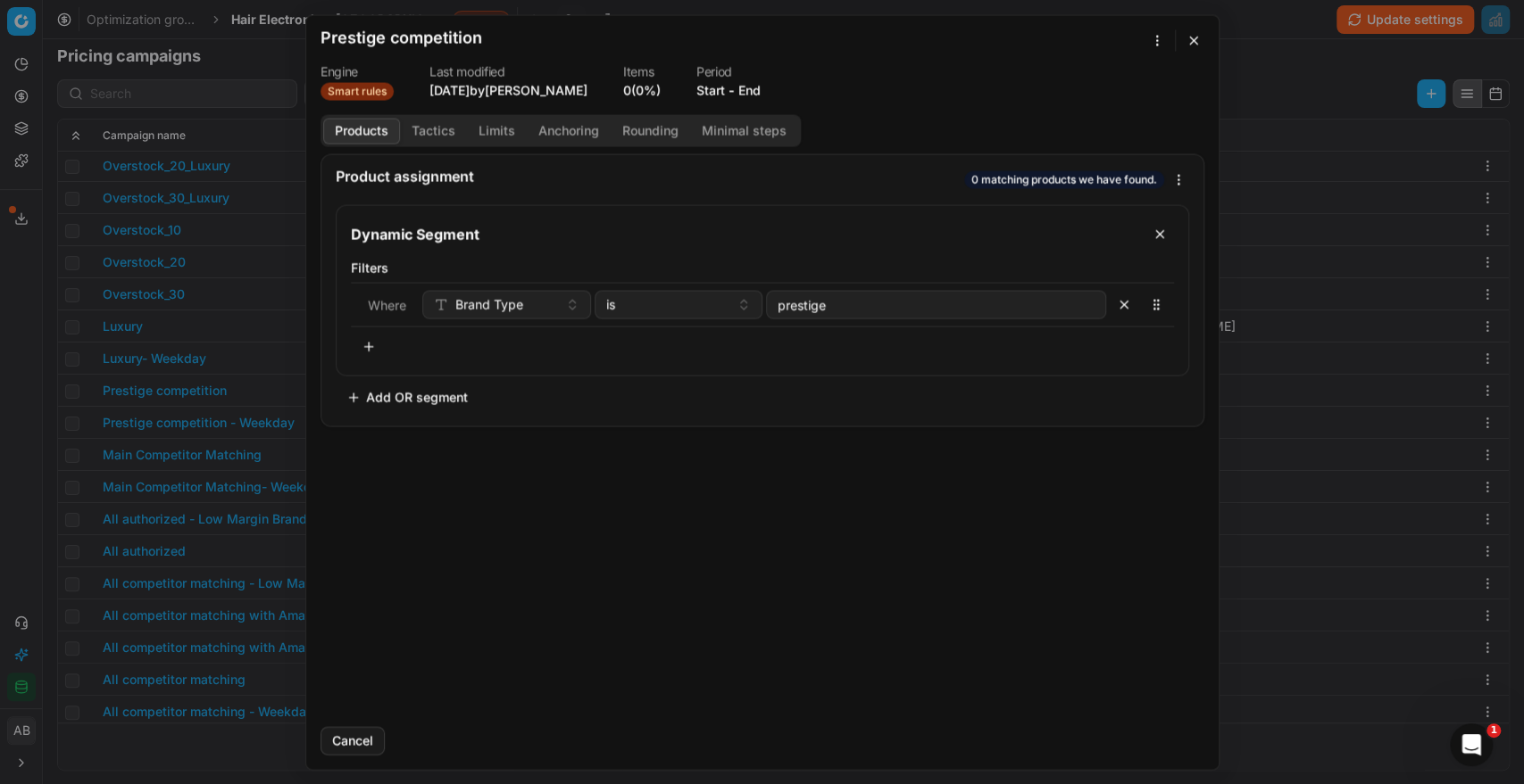
click at [753, 90] on button "End" at bounding box center [748, 89] width 22 height 18
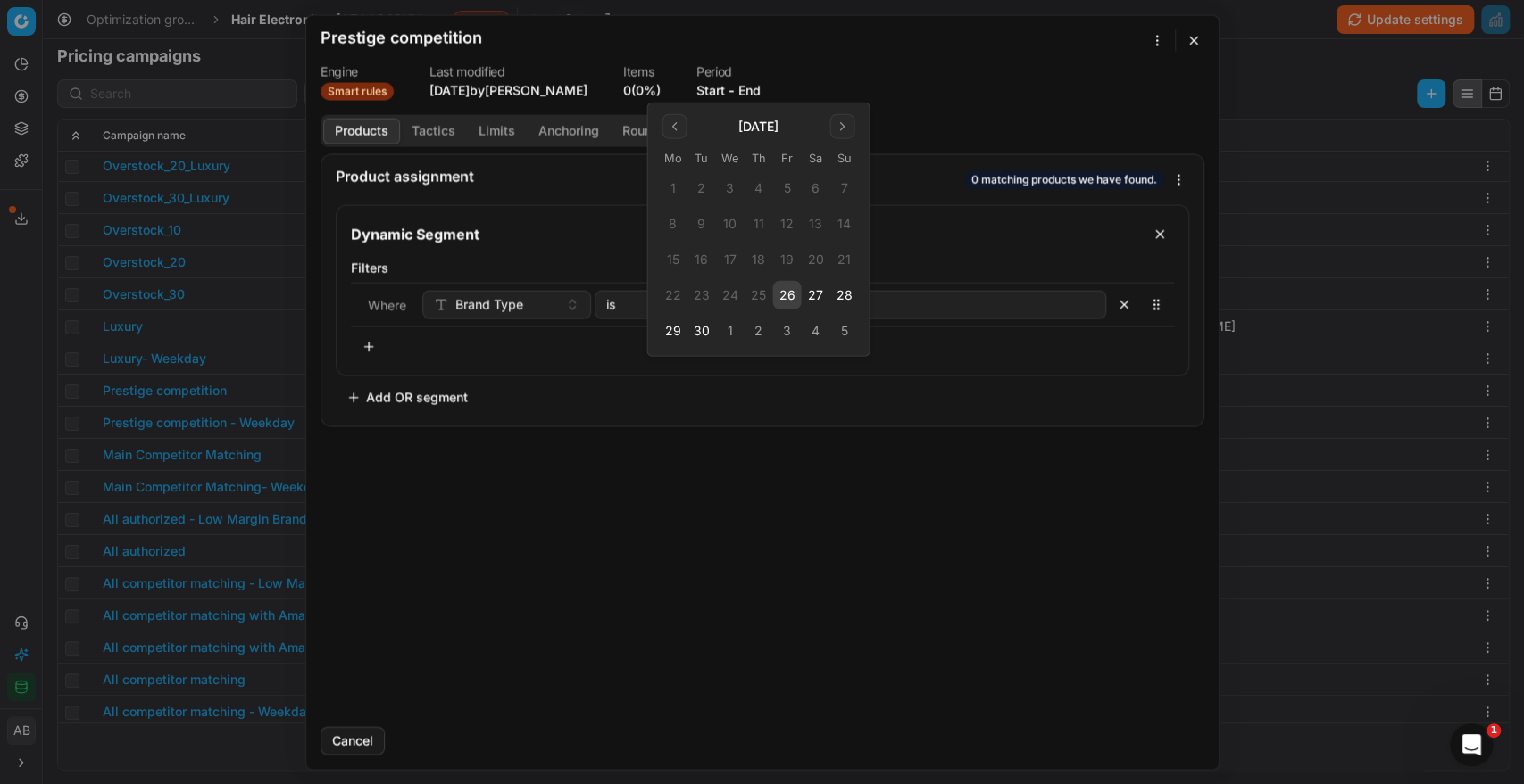
click at [789, 293] on button "26" at bounding box center [786, 295] width 29 height 29
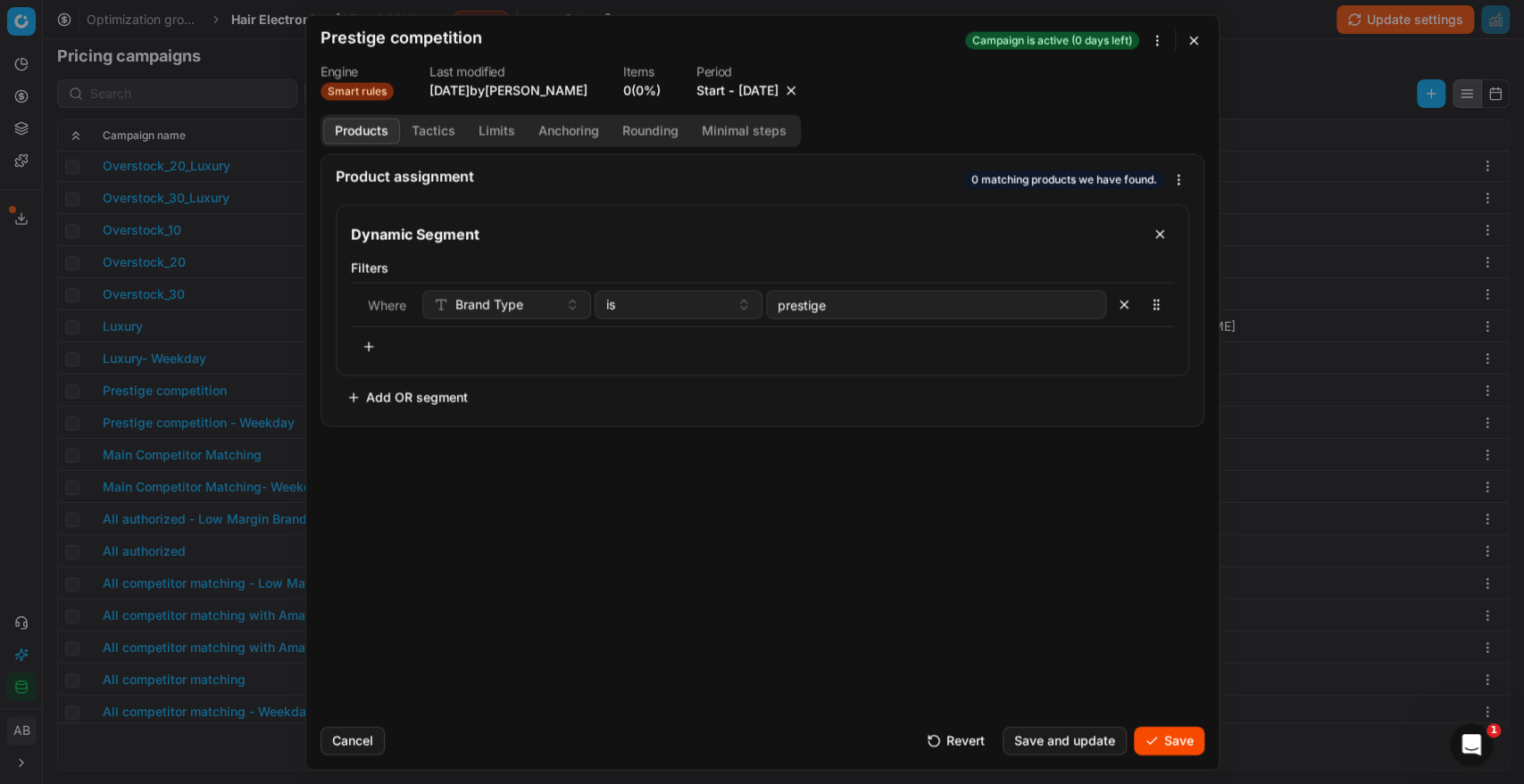
click at [1169, 749] on button "Save" at bounding box center [1169, 740] width 70 height 29
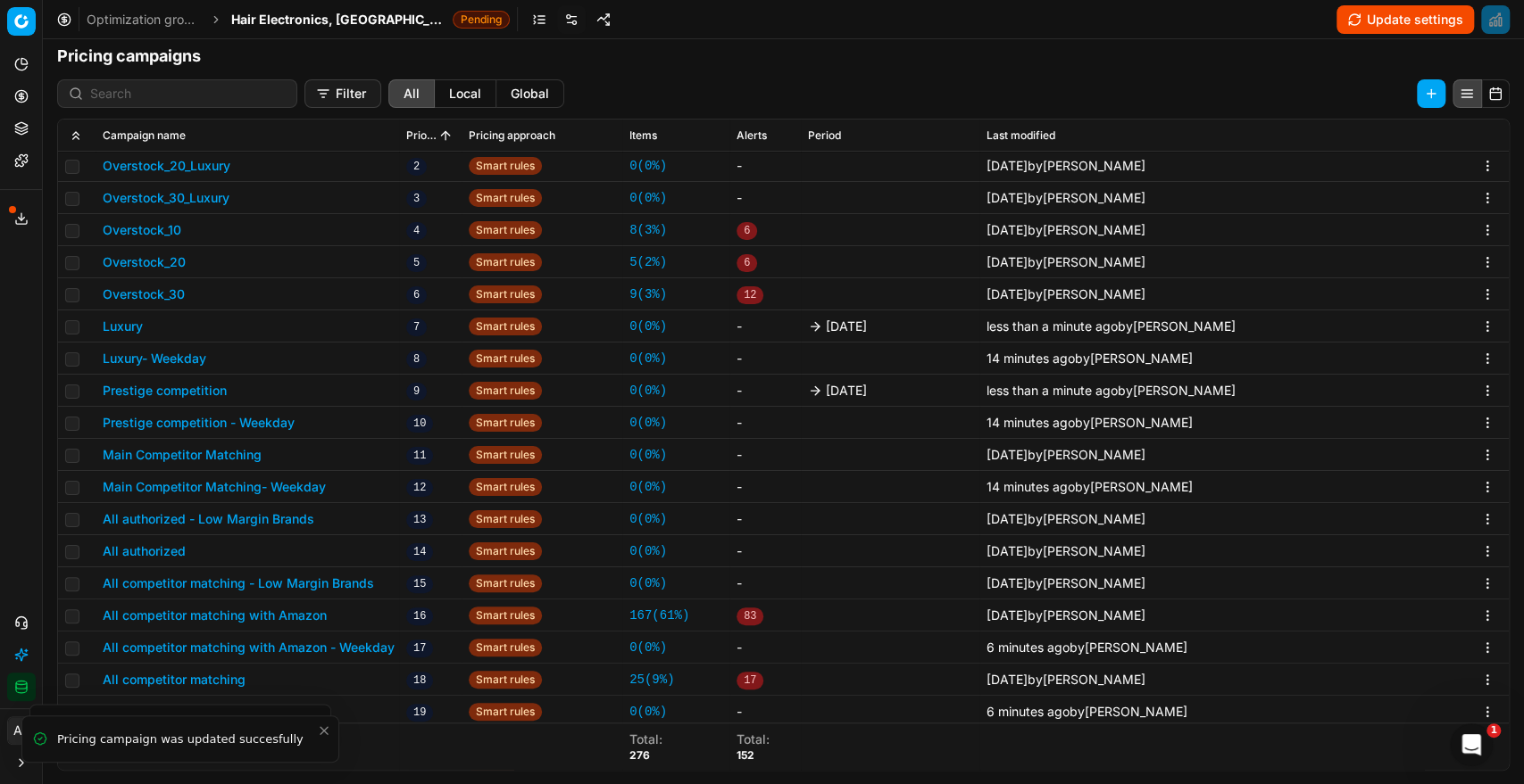
click at [279, 419] on button "Prestige competition - Weekday" at bounding box center [199, 422] width 192 height 18
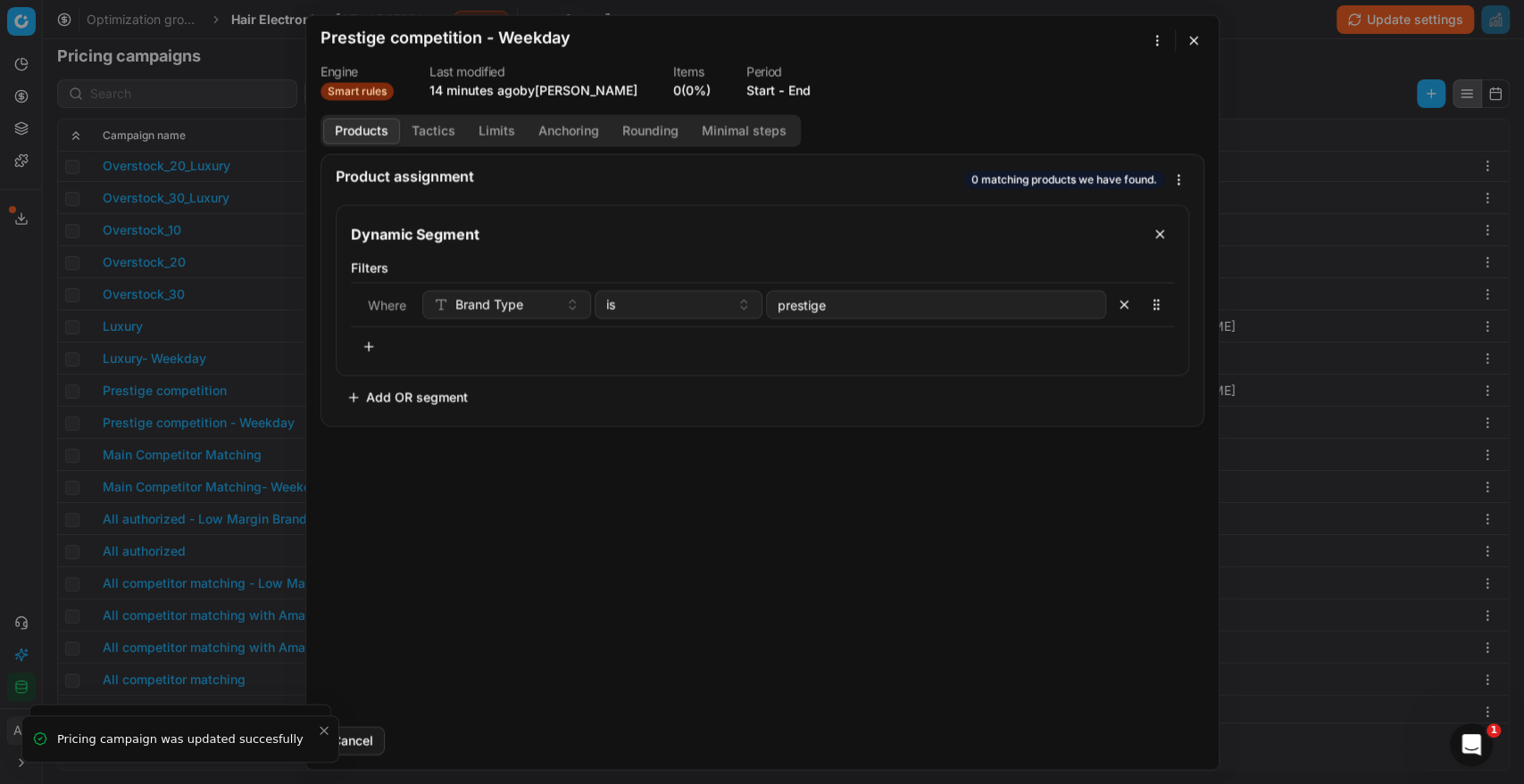
click at [1142, 50] on div "Prestige competition - Weekday" at bounding box center [752, 40] width 862 height 22
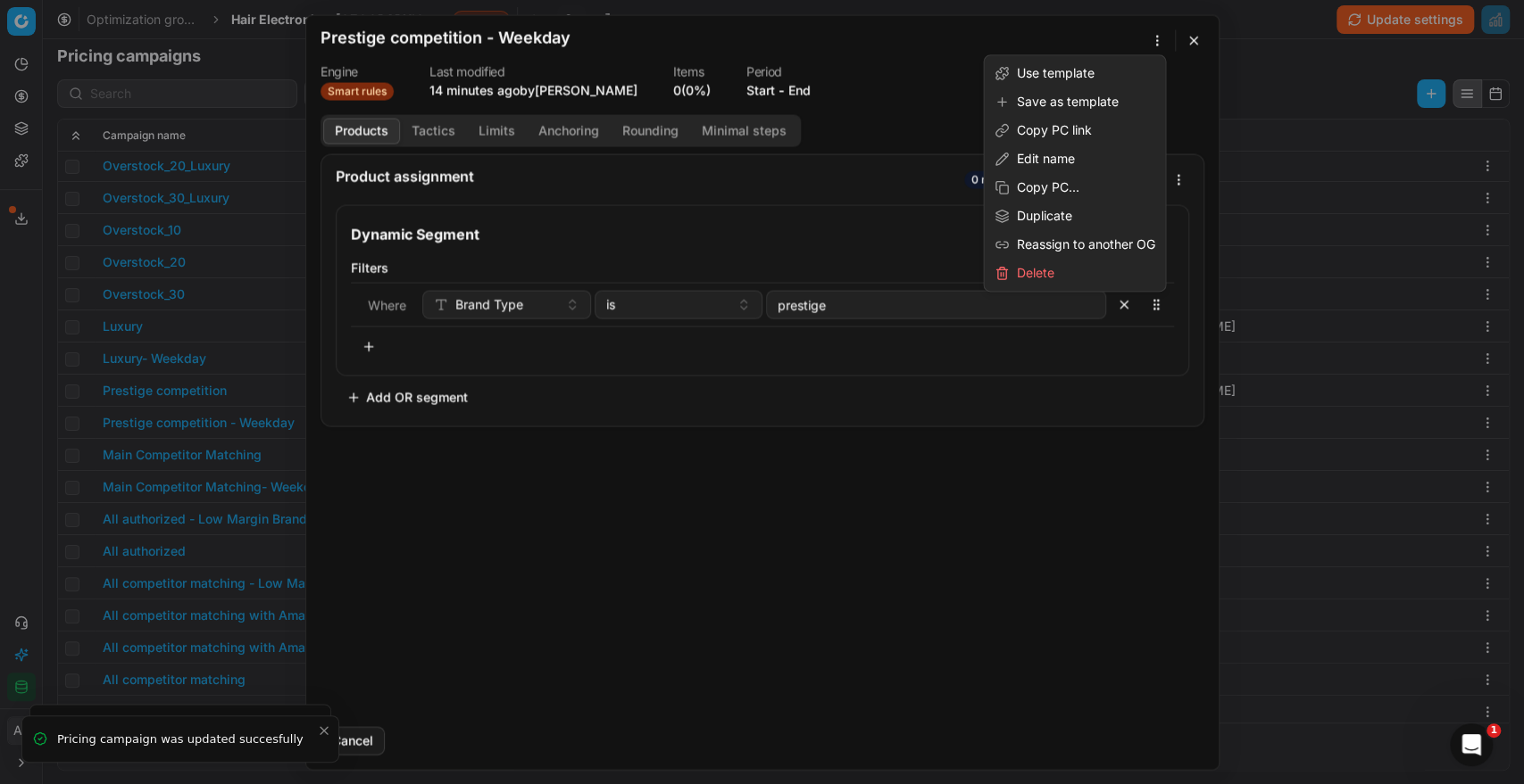
click at [1152, 36] on div "We are saving PC settings. Please wait, it should take a few minutes Prestige c…" at bounding box center [762, 392] width 1524 height 784
click at [1020, 152] on div "Edit name" at bounding box center [1074, 159] width 174 height 29
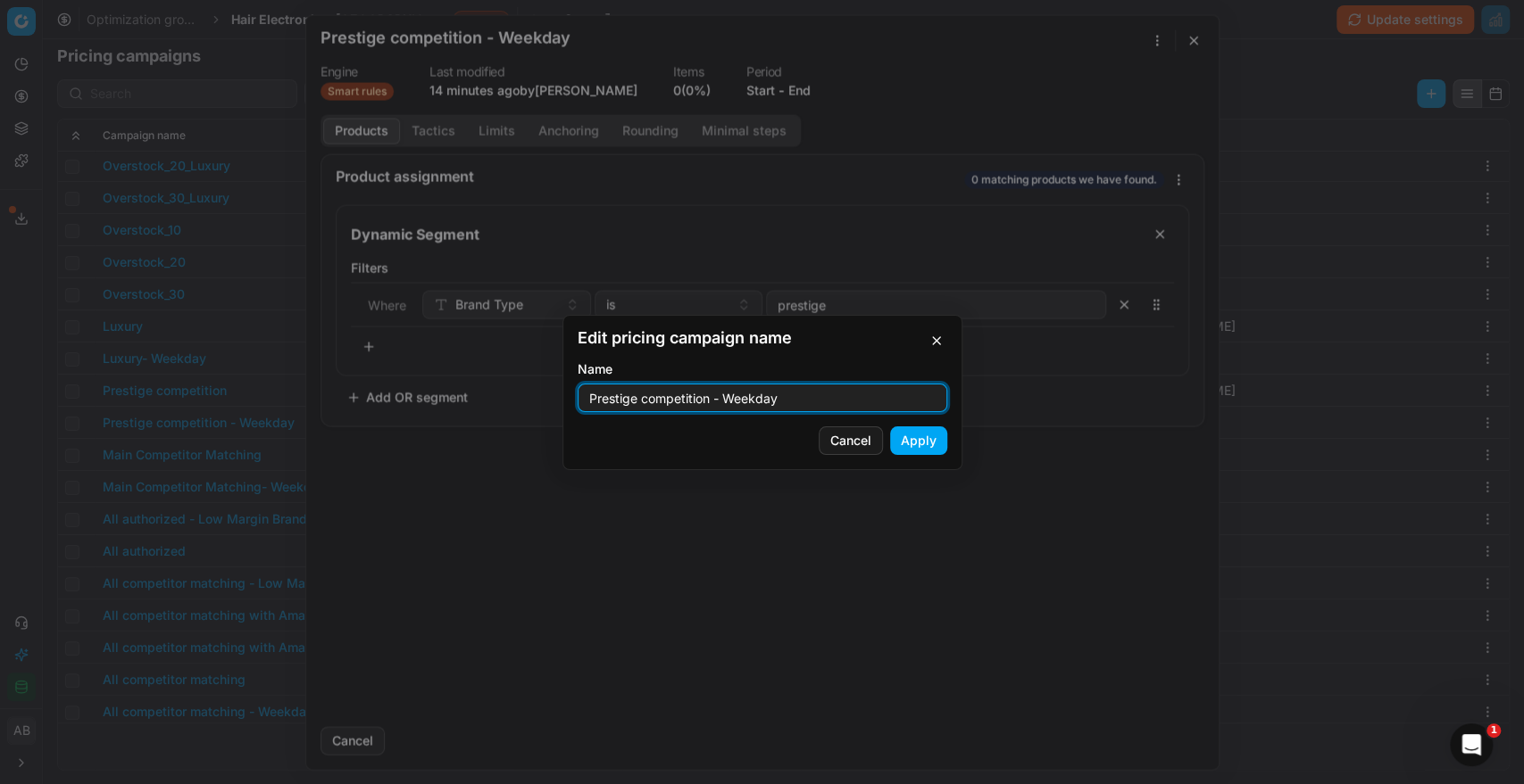
click at [806, 393] on input "Prestige competition - Weekday" at bounding box center [762, 398] width 353 height 27
type input "Prestige competition - Weekend"
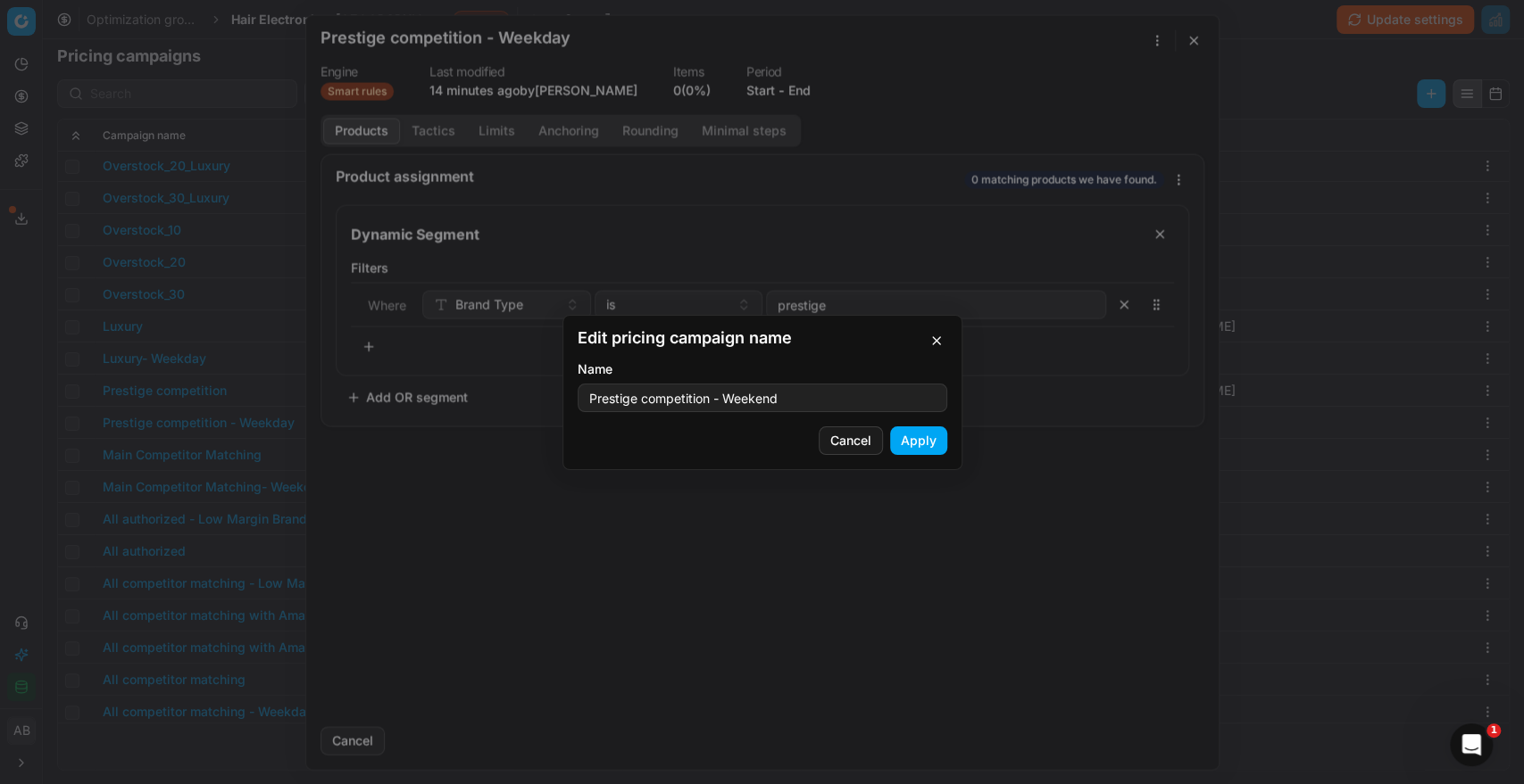
click at [908, 441] on button "Apply" at bounding box center [919, 441] width 57 height 29
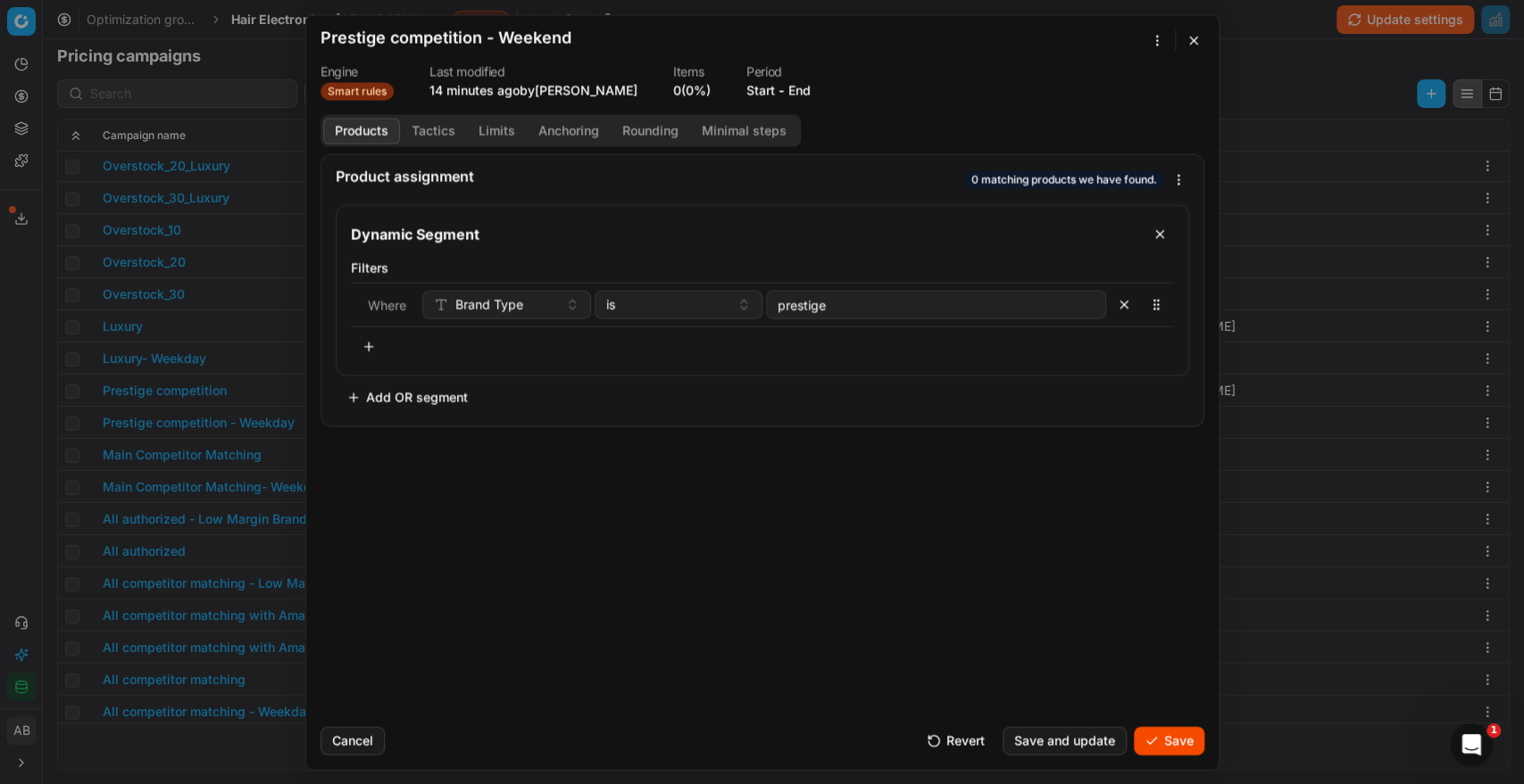
click at [1169, 736] on button "Save" at bounding box center [1169, 740] width 70 height 29
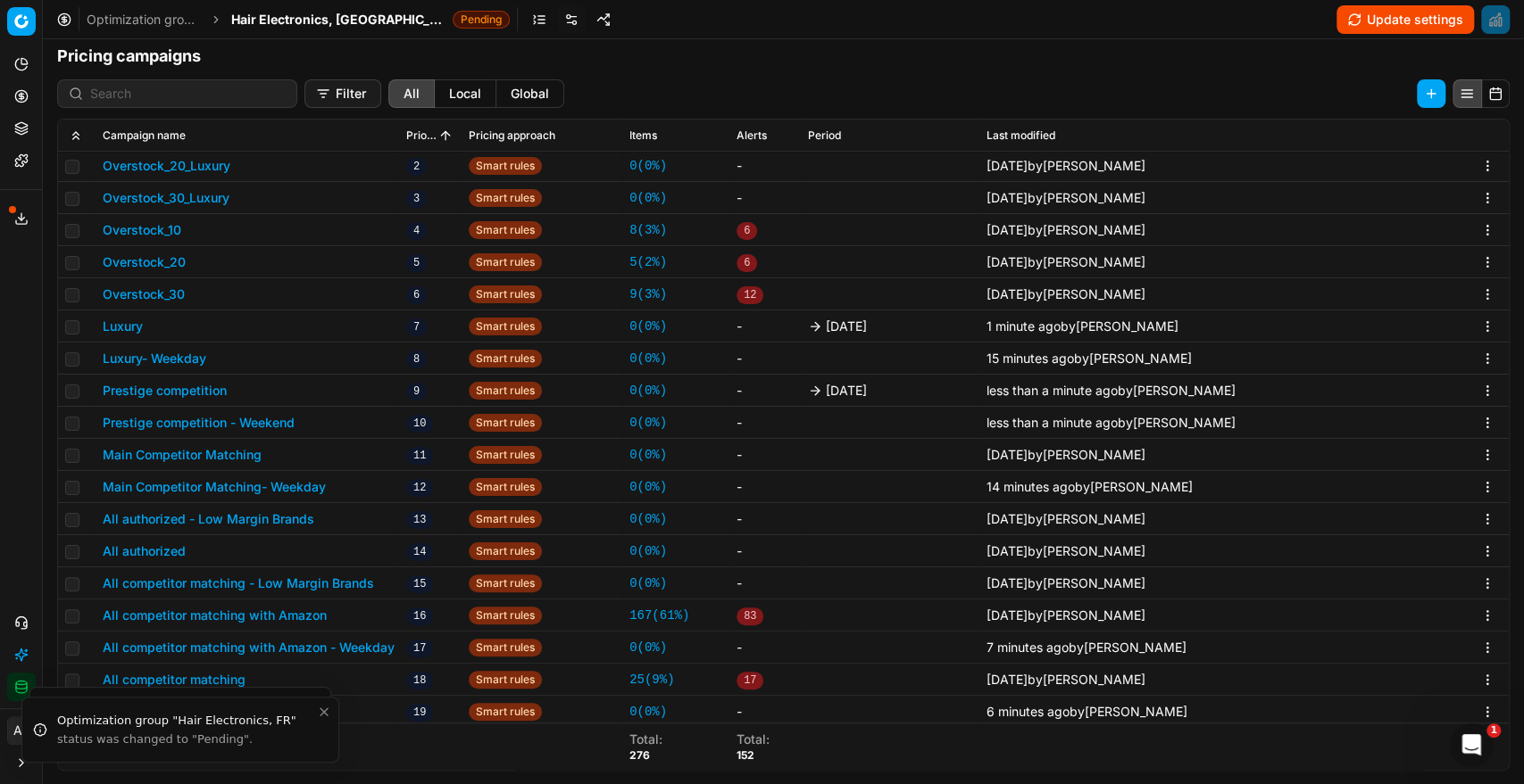
click at [193, 352] on button "Luxury- Weekday" at bounding box center [154, 359] width 104 height 18
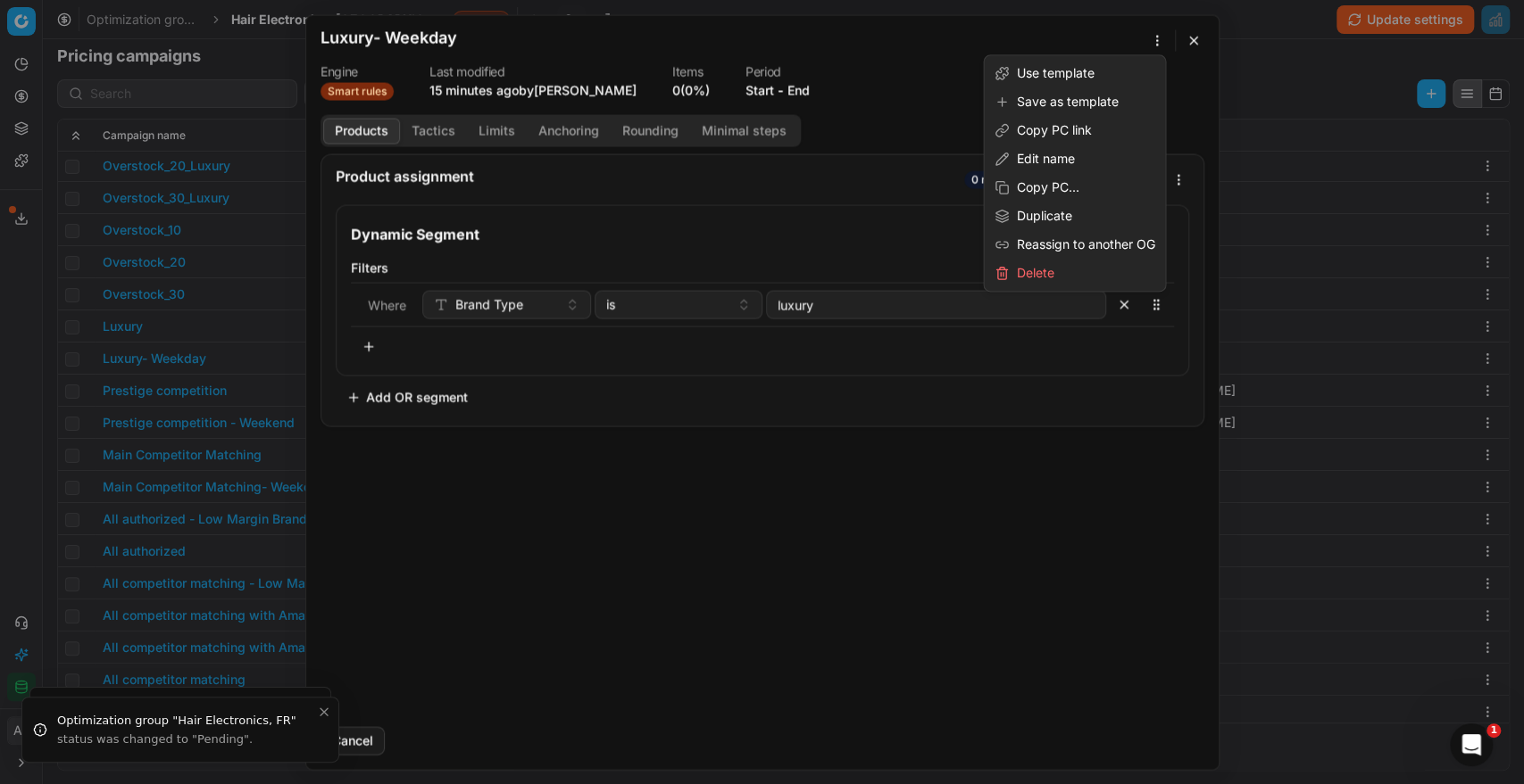
click at [1159, 45] on div "We are saving PC settings. Please wait, it should take a few minutes Luxury- We…" at bounding box center [762, 392] width 1524 height 784
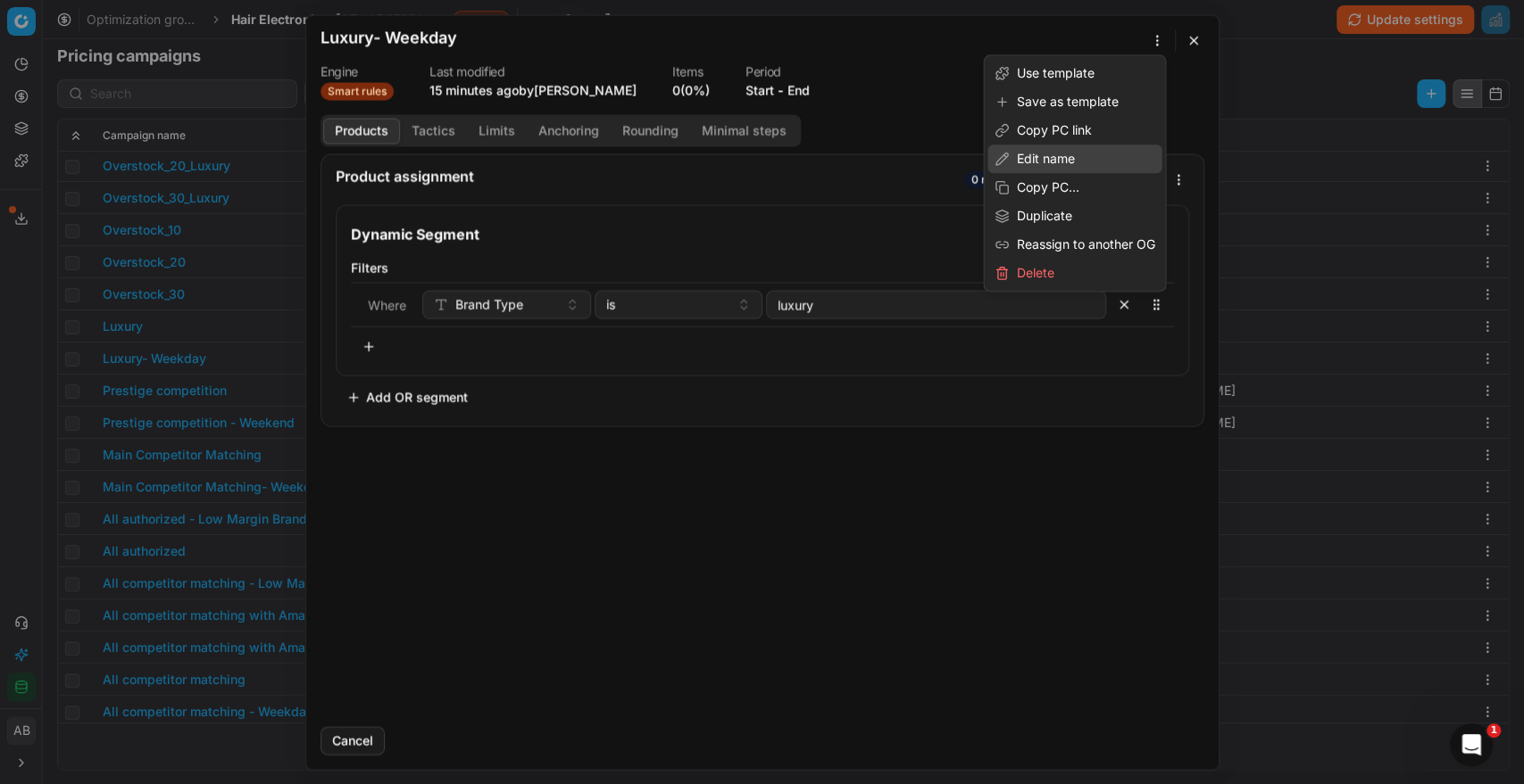
click at [1017, 156] on div "Edit name" at bounding box center [1074, 159] width 174 height 29
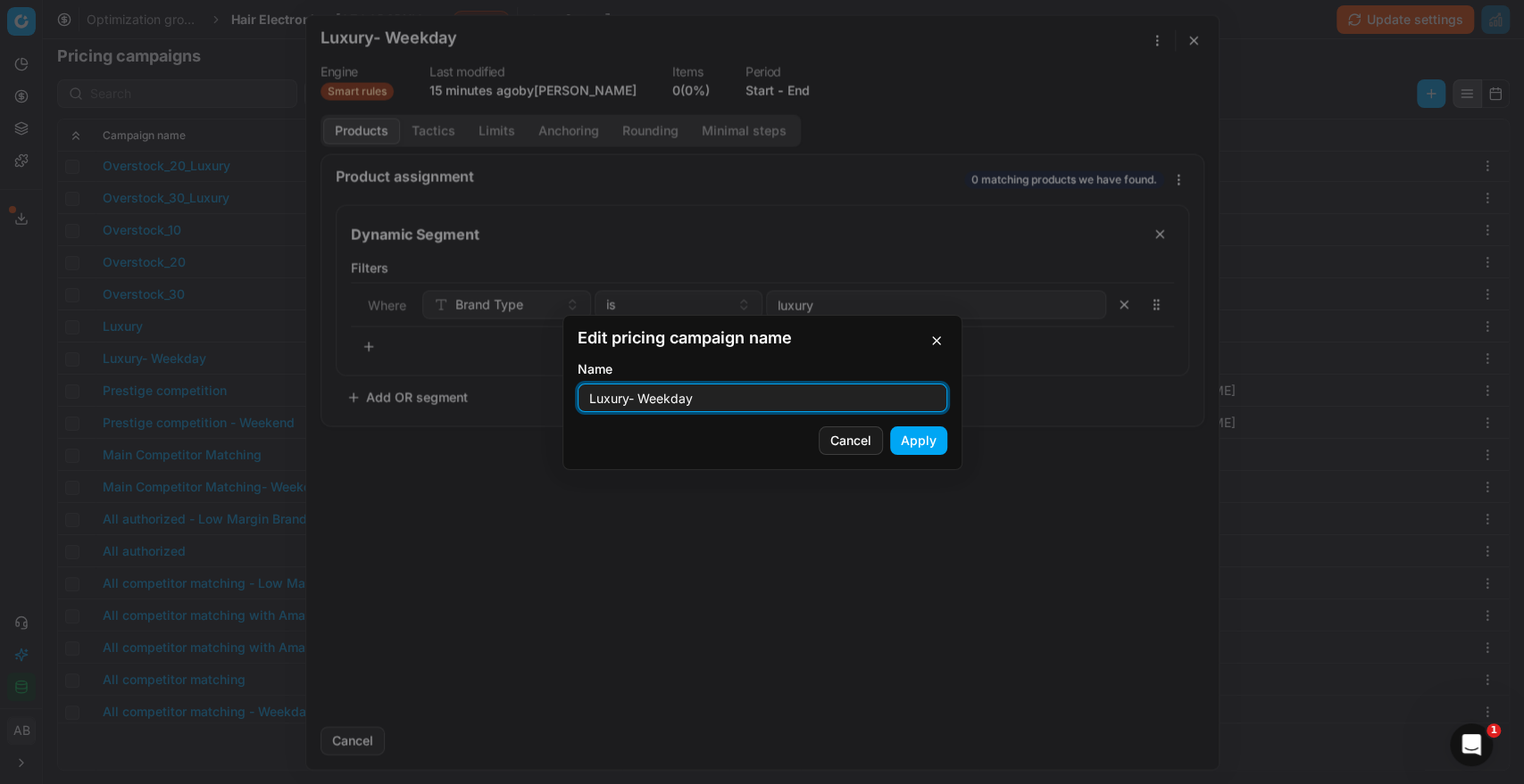
click at [734, 409] on input "Luxury- Weekday" at bounding box center [762, 398] width 353 height 27
type input "Luxury- Weekend"
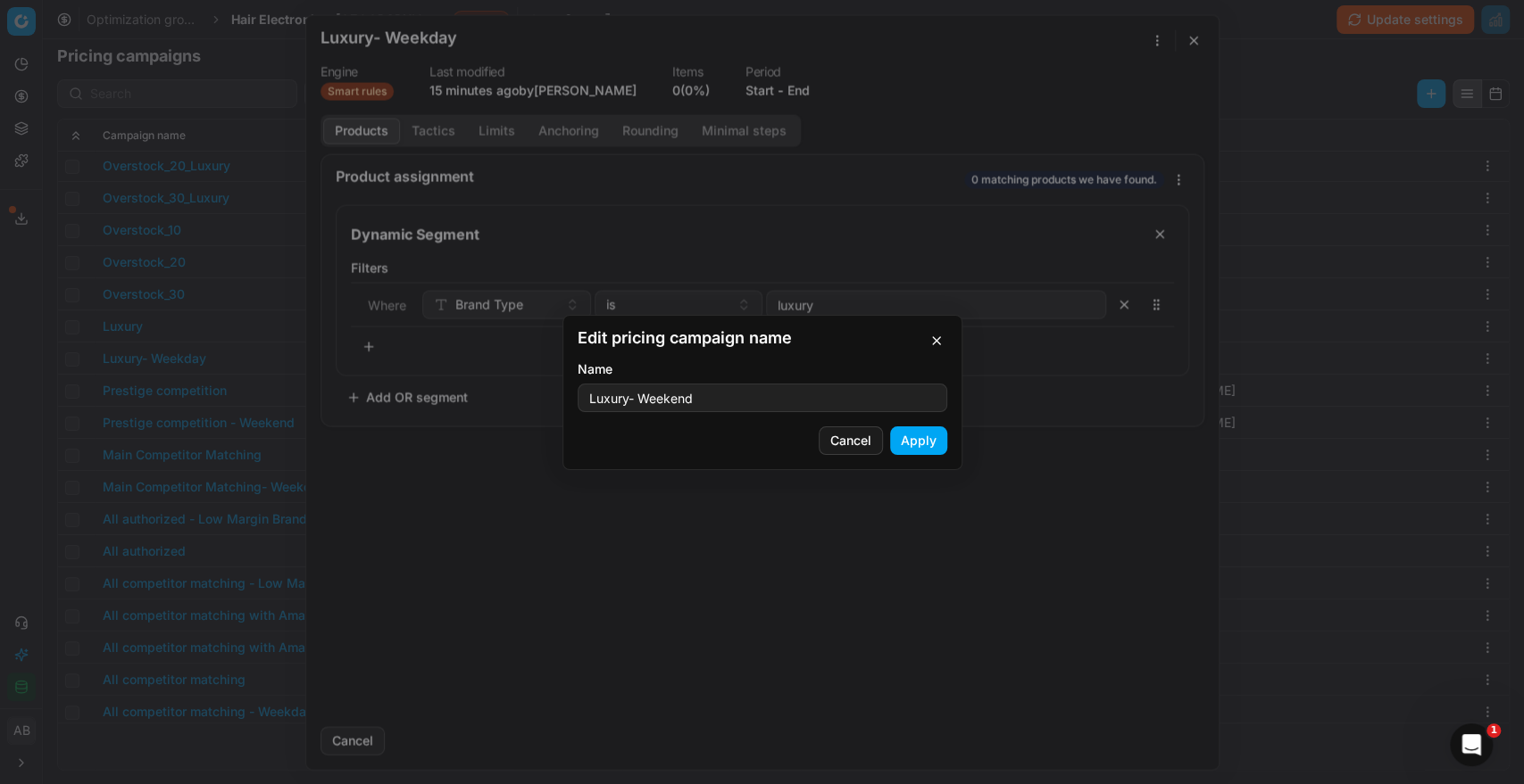
click at [927, 443] on button "Apply" at bounding box center [919, 441] width 57 height 29
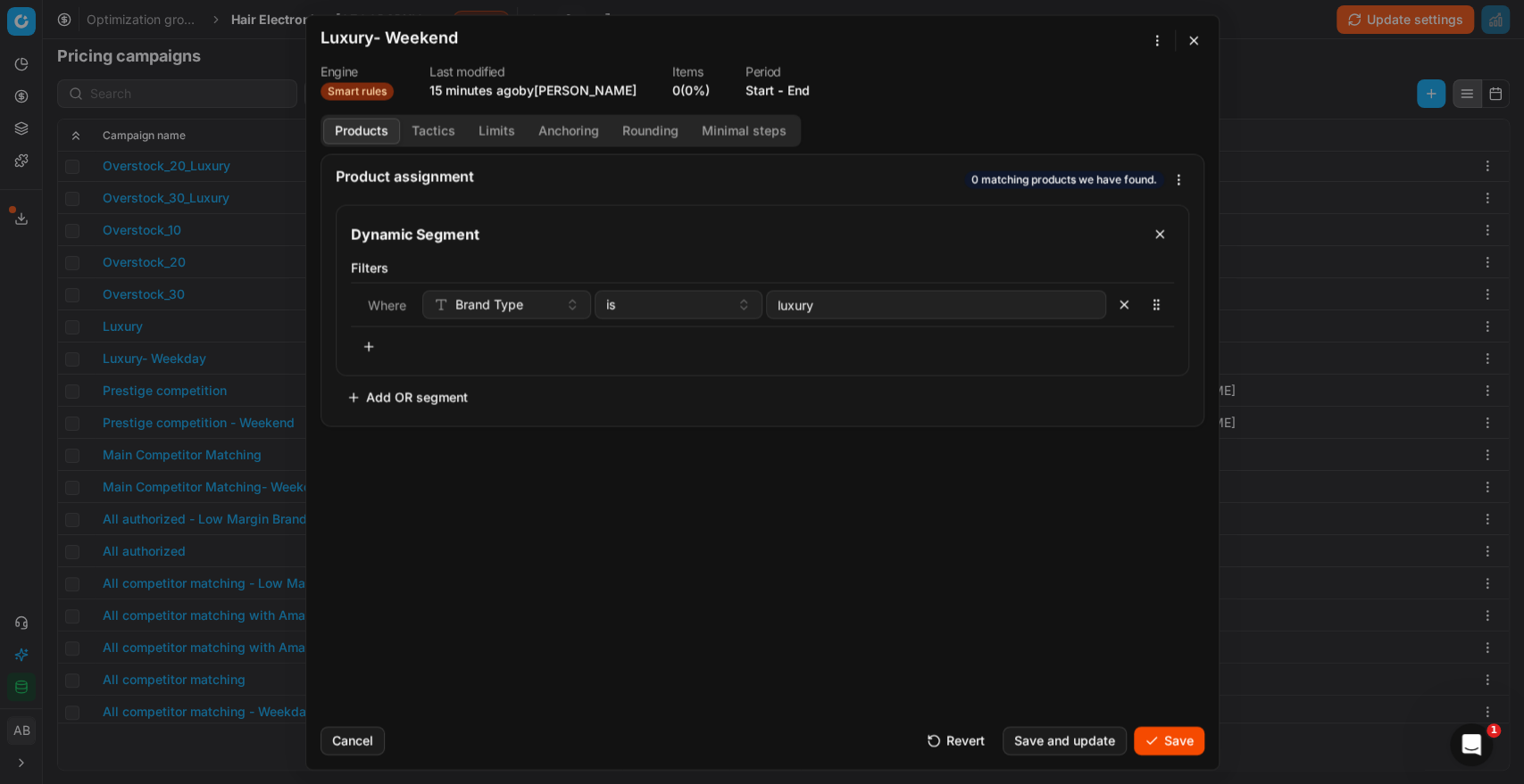
click at [1172, 732] on button "Save" at bounding box center [1169, 740] width 70 height 29
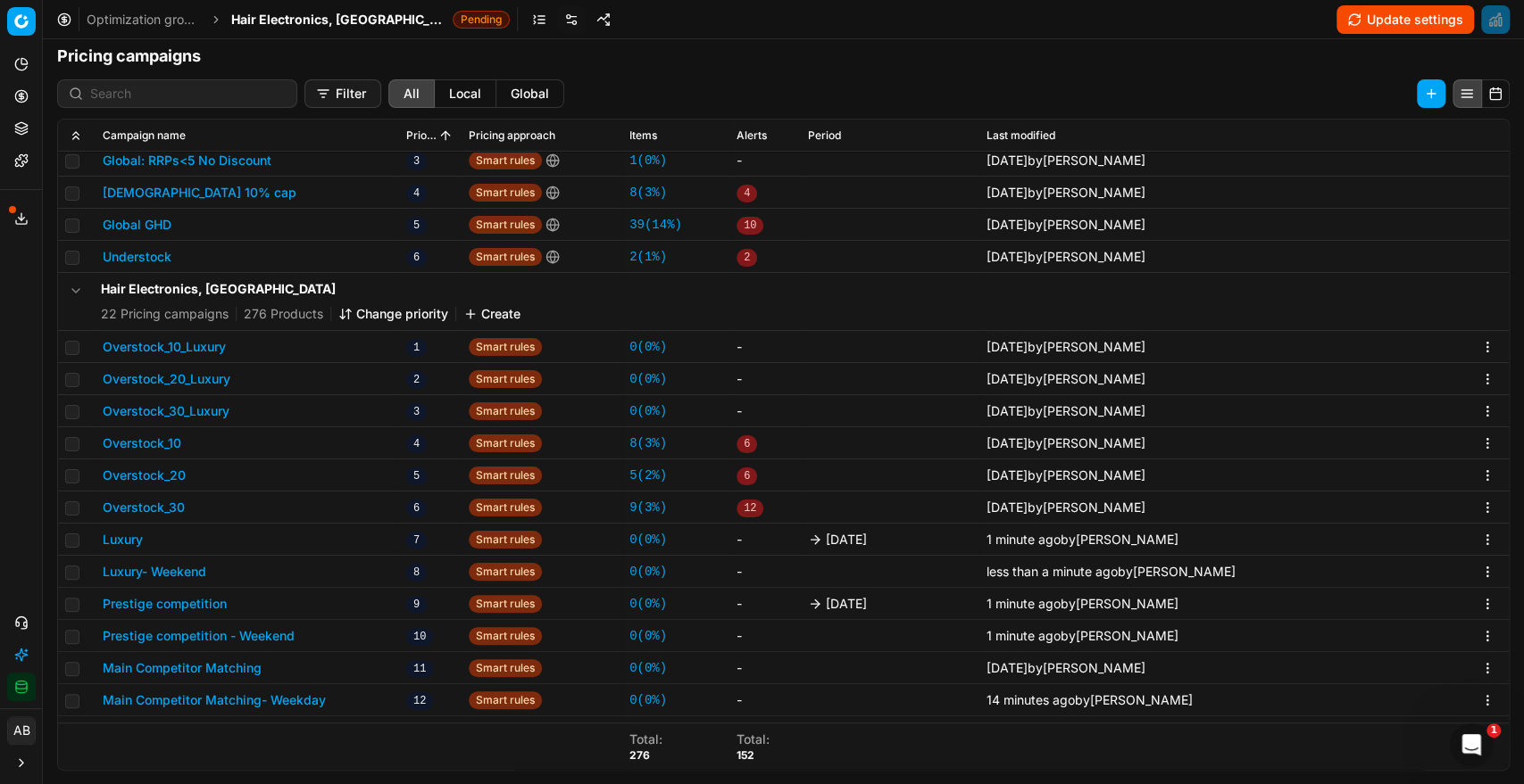
scroll to position [0, 0]
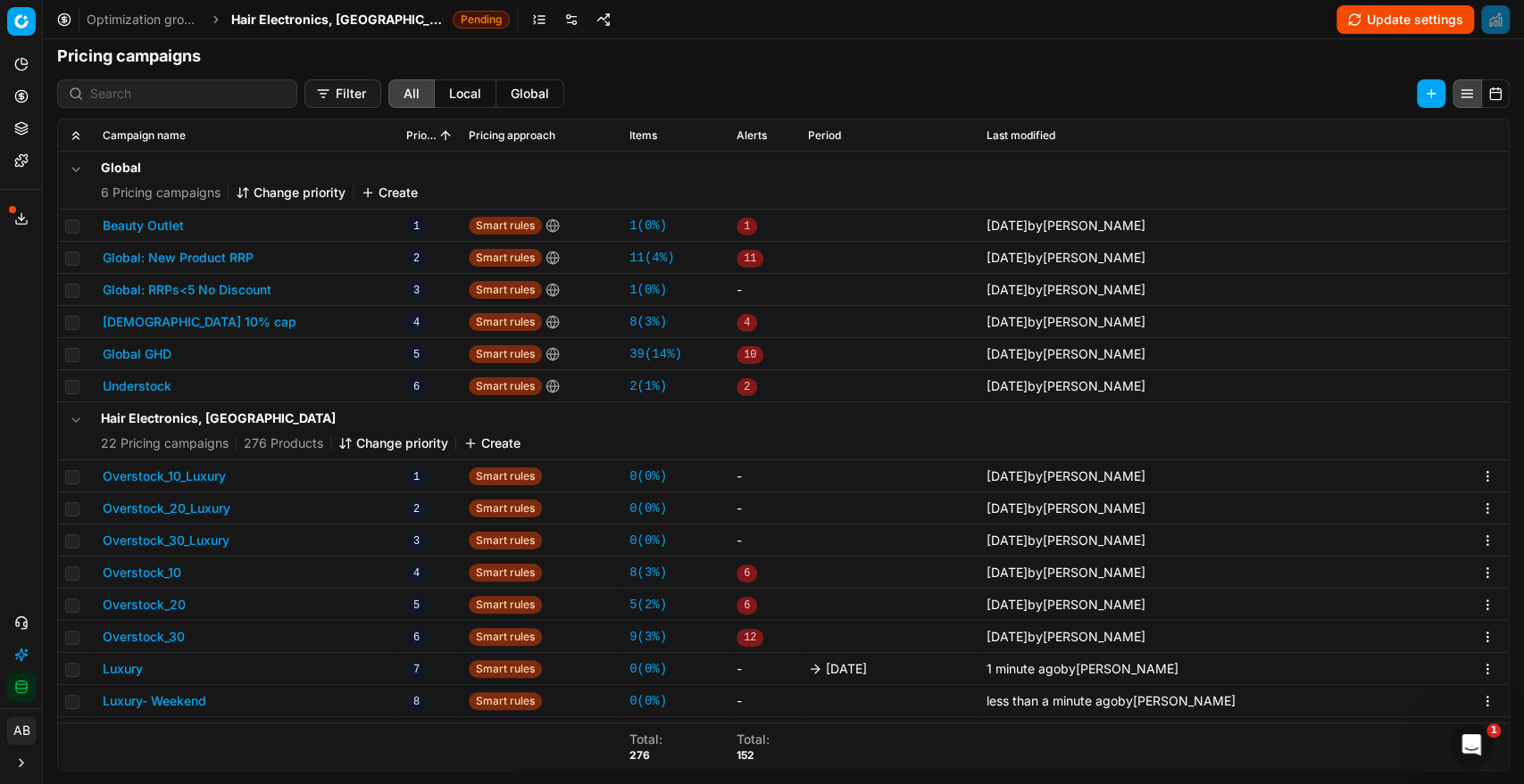
click at [350, 449] on icon "button" at bounding box center [345, 442] width 14 height 14
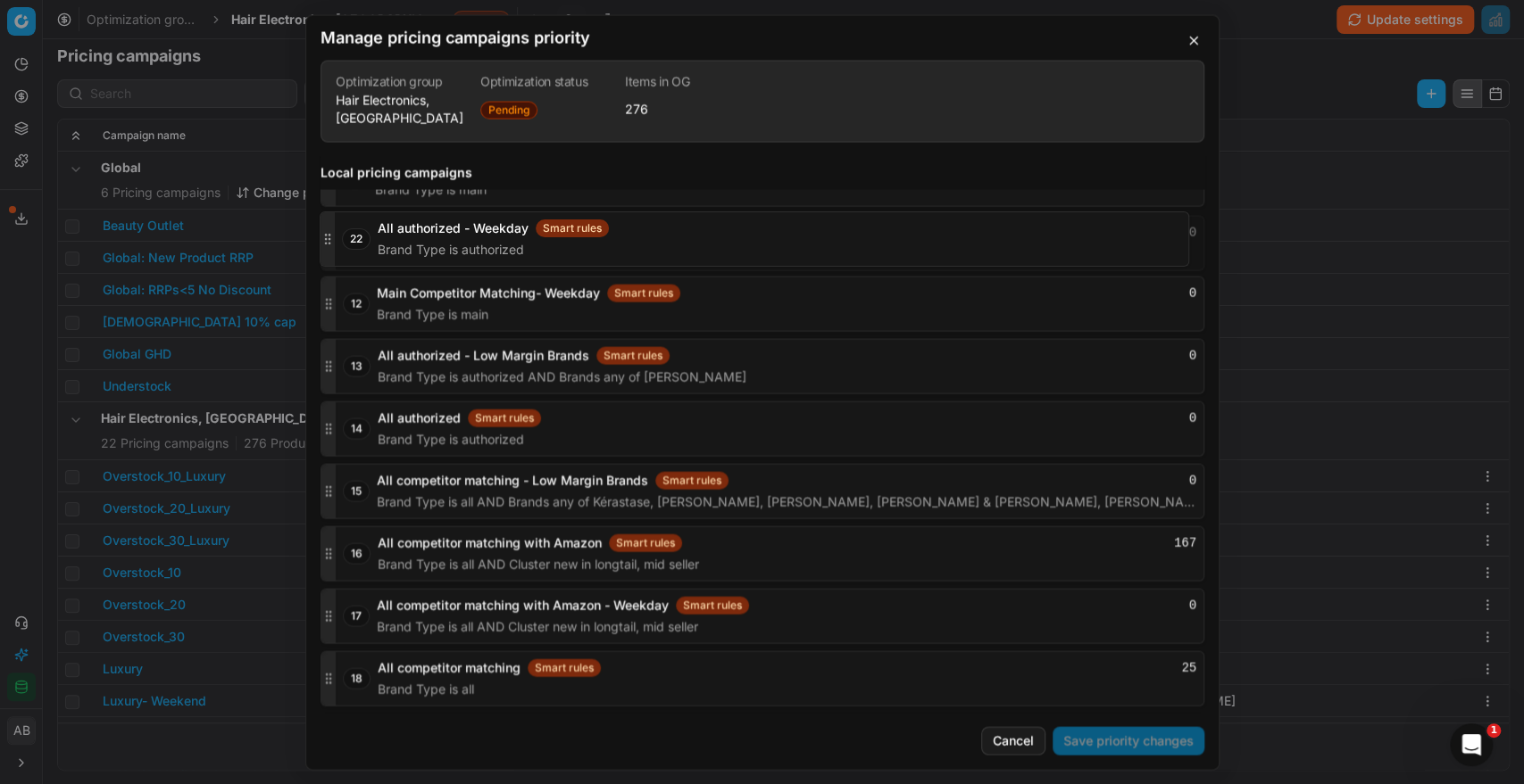
scroll to position [2805, 0]
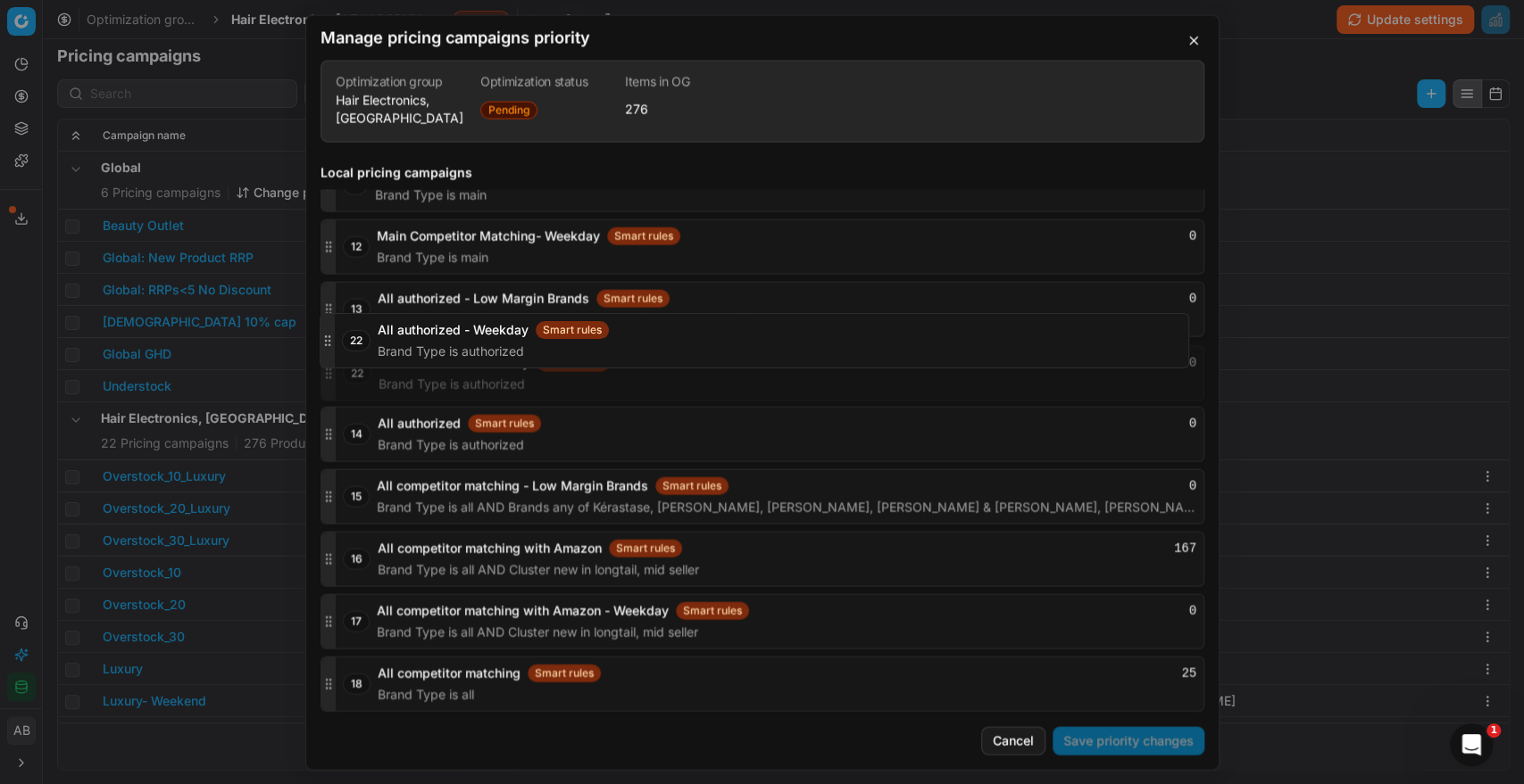
drag, startPoint x: 322, startPoint y: 683, endPoint x: 346, endPoint y: 340, distance: 343.8
click at [346, 345] on div "22 All authorized - Weekday Smart rules 0 Brand Type is authorized" at bounding box center [762, 373] width 883 height 55
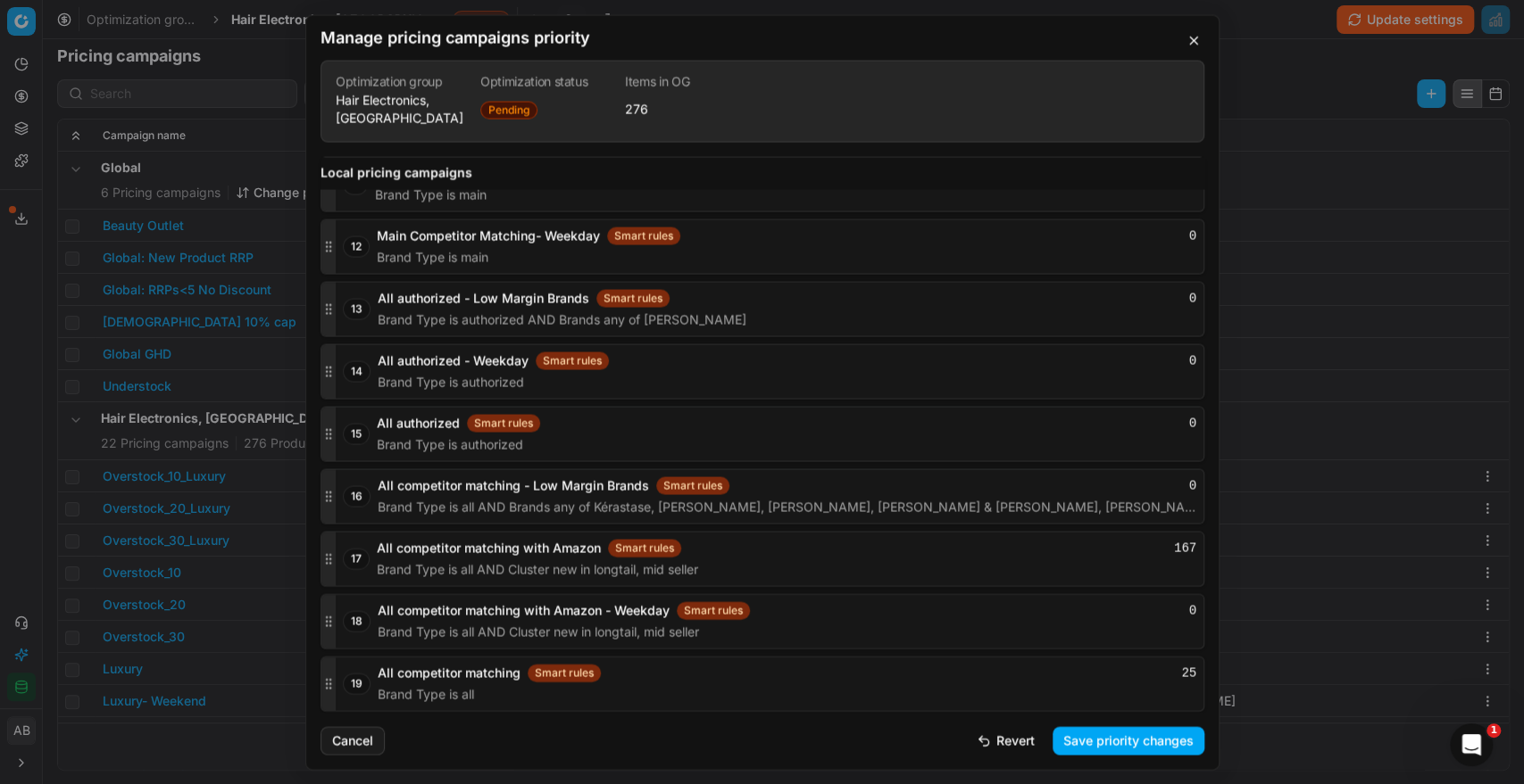
click at [1074, 746] on button "Save priority changes" at bounding box center [1127, 740] width 151 height 29
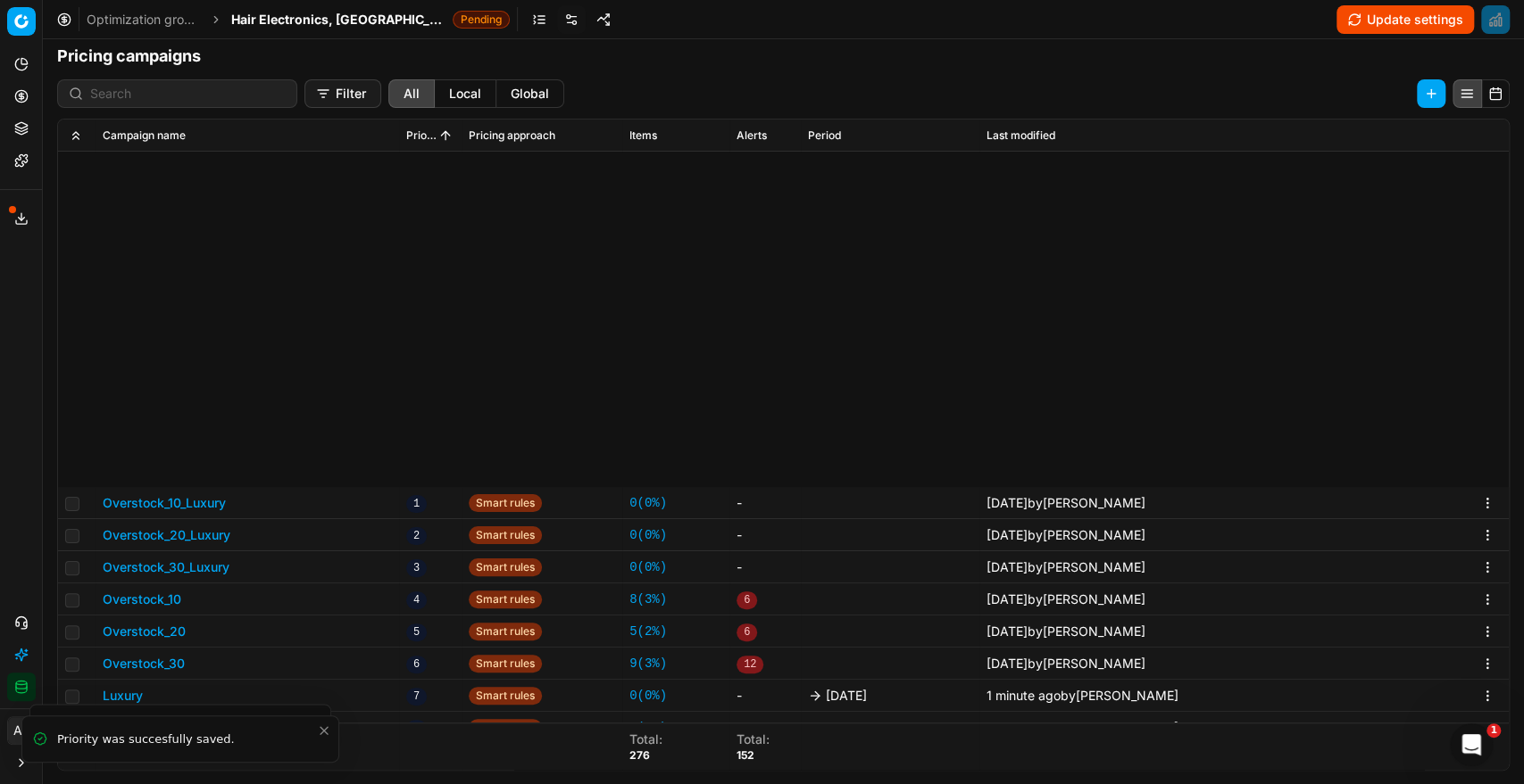
scroll to position [470, 0]
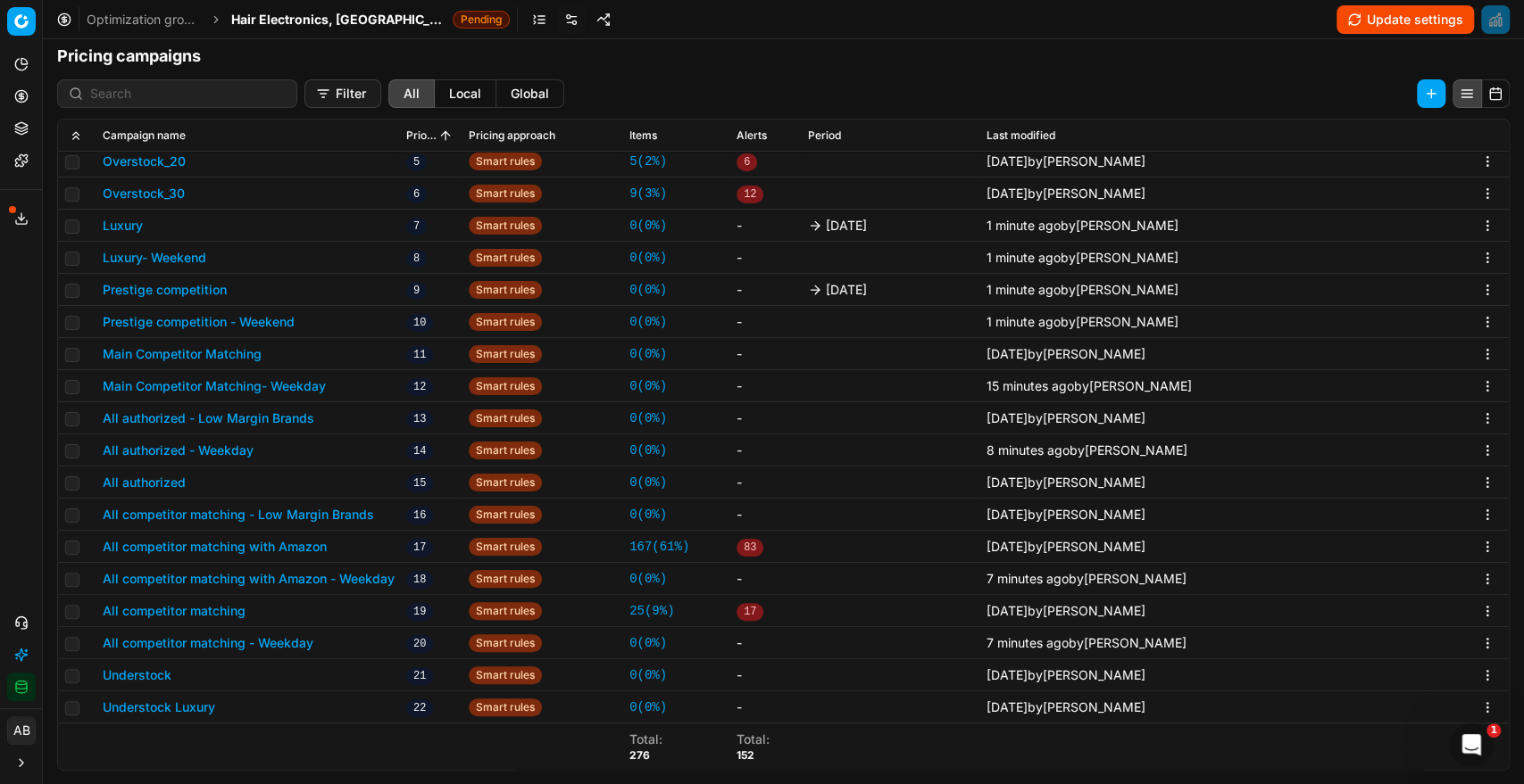
click at [227, 450] on button "All authorized - Weekday" at bounding box center [178, 450] width 150 height 18
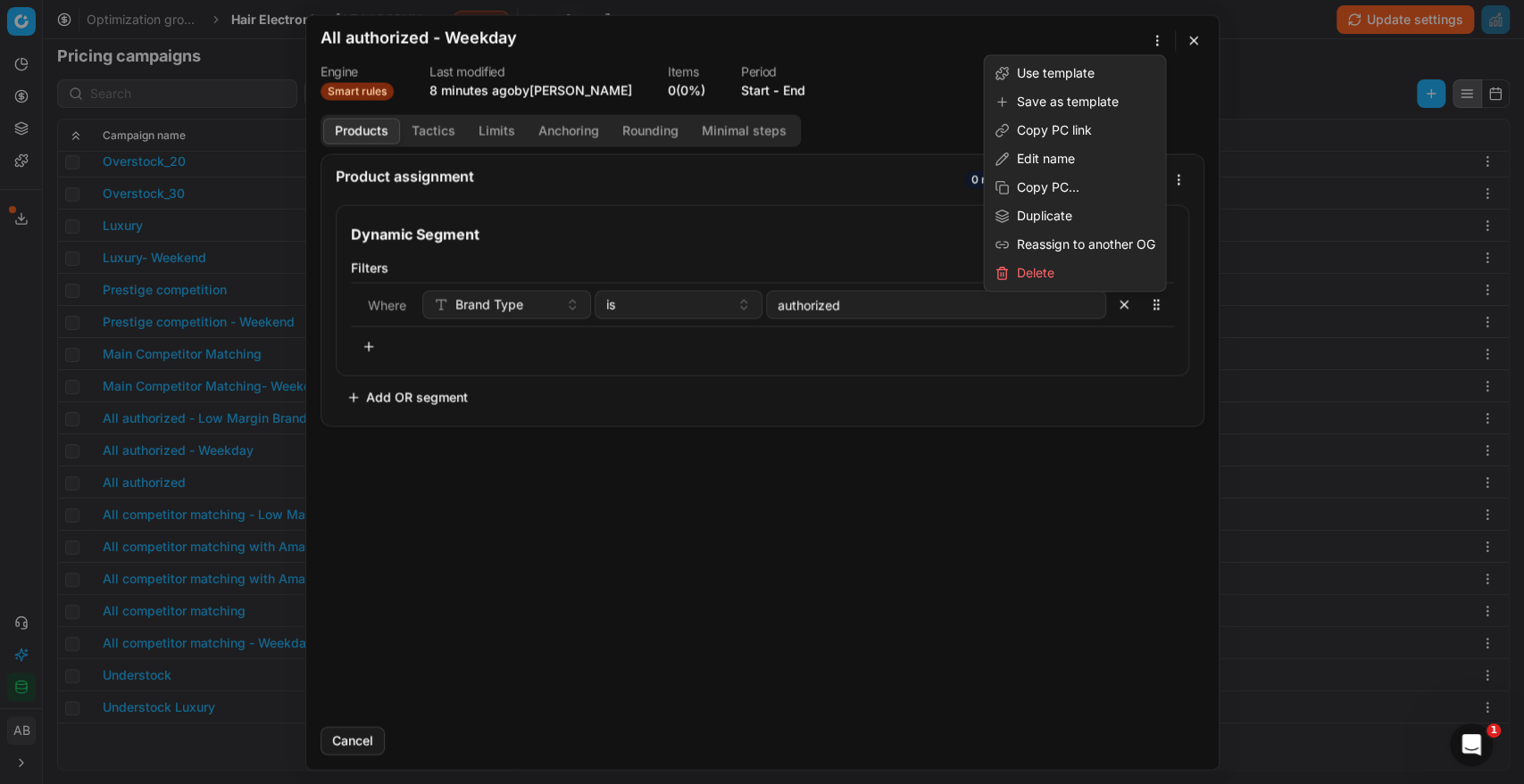
click at [1151, 47] on div "We are saving PC settings. Please wait, it should take a few minutes All author…" at bounding box center [762, 392] width 1524 height 784
click at [1061, 163] on div "Edit name" at bounding box center [1074, 159] width 174 height 29
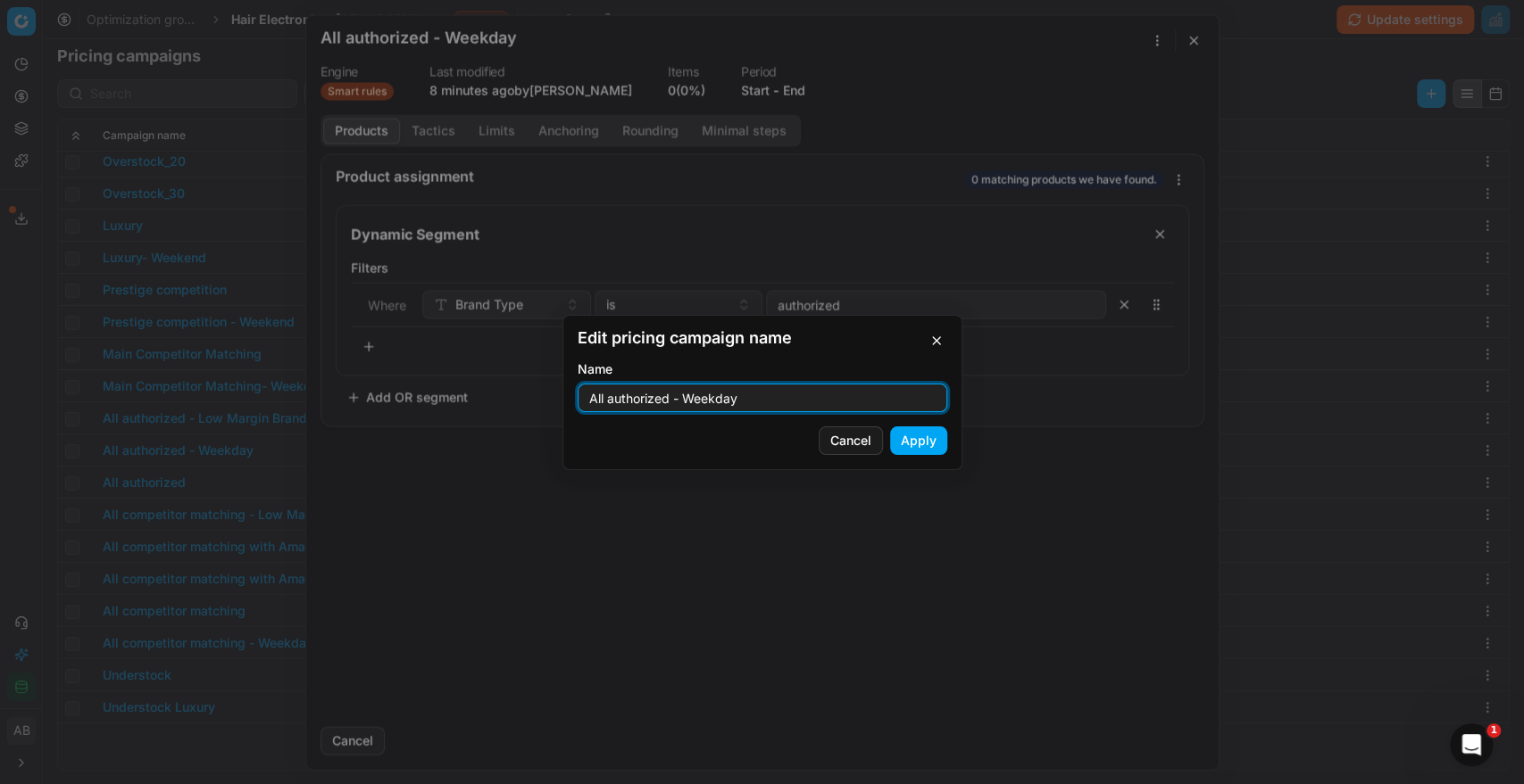
click at [773, 404] on input "All authorized - Weekday" at bounding box center [762, 398] width 353 height 27
type input "All authorized - Weekend"
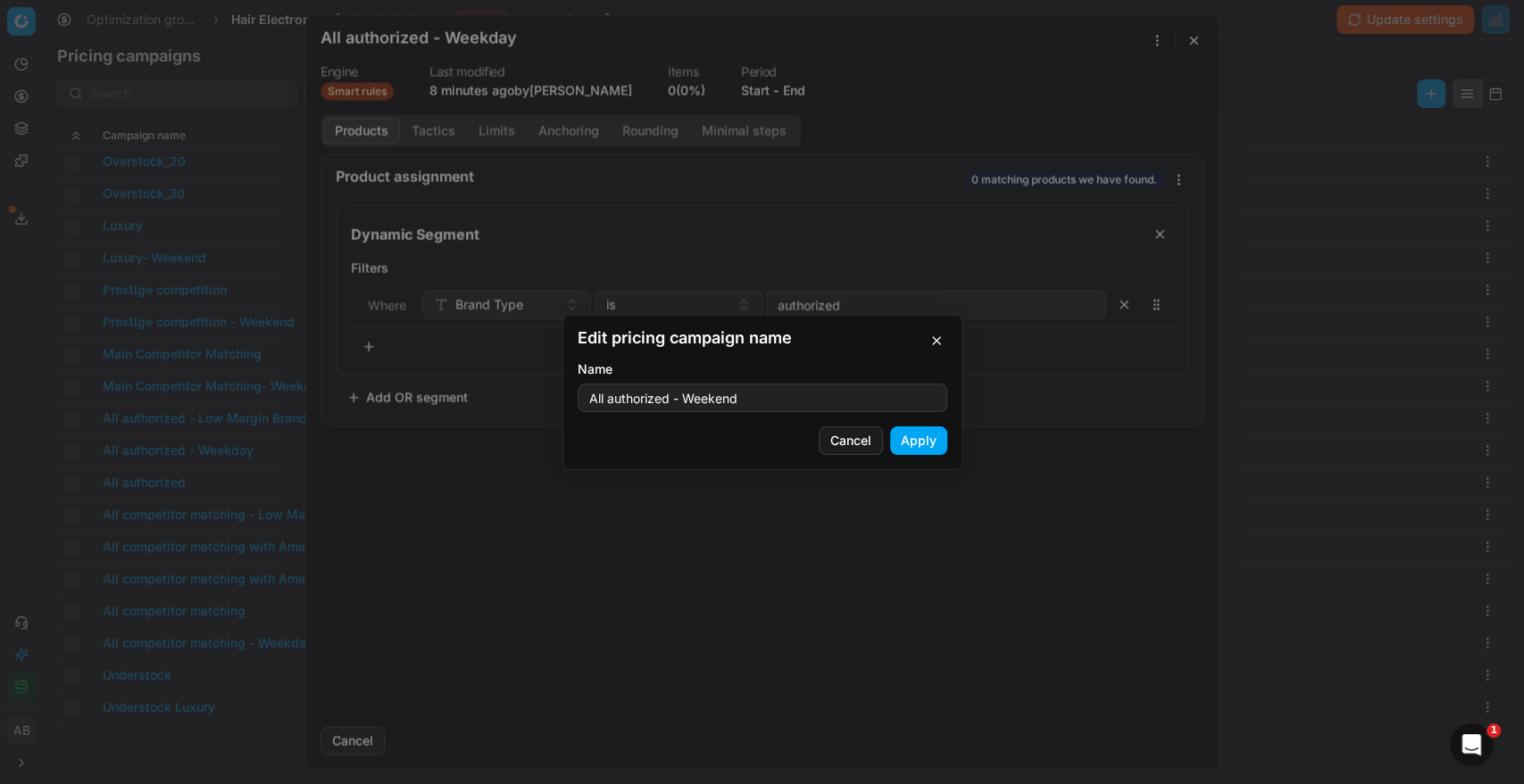
click at [923, 444] on button "Apply" at bounding box center [919, 441] width 57 height 29
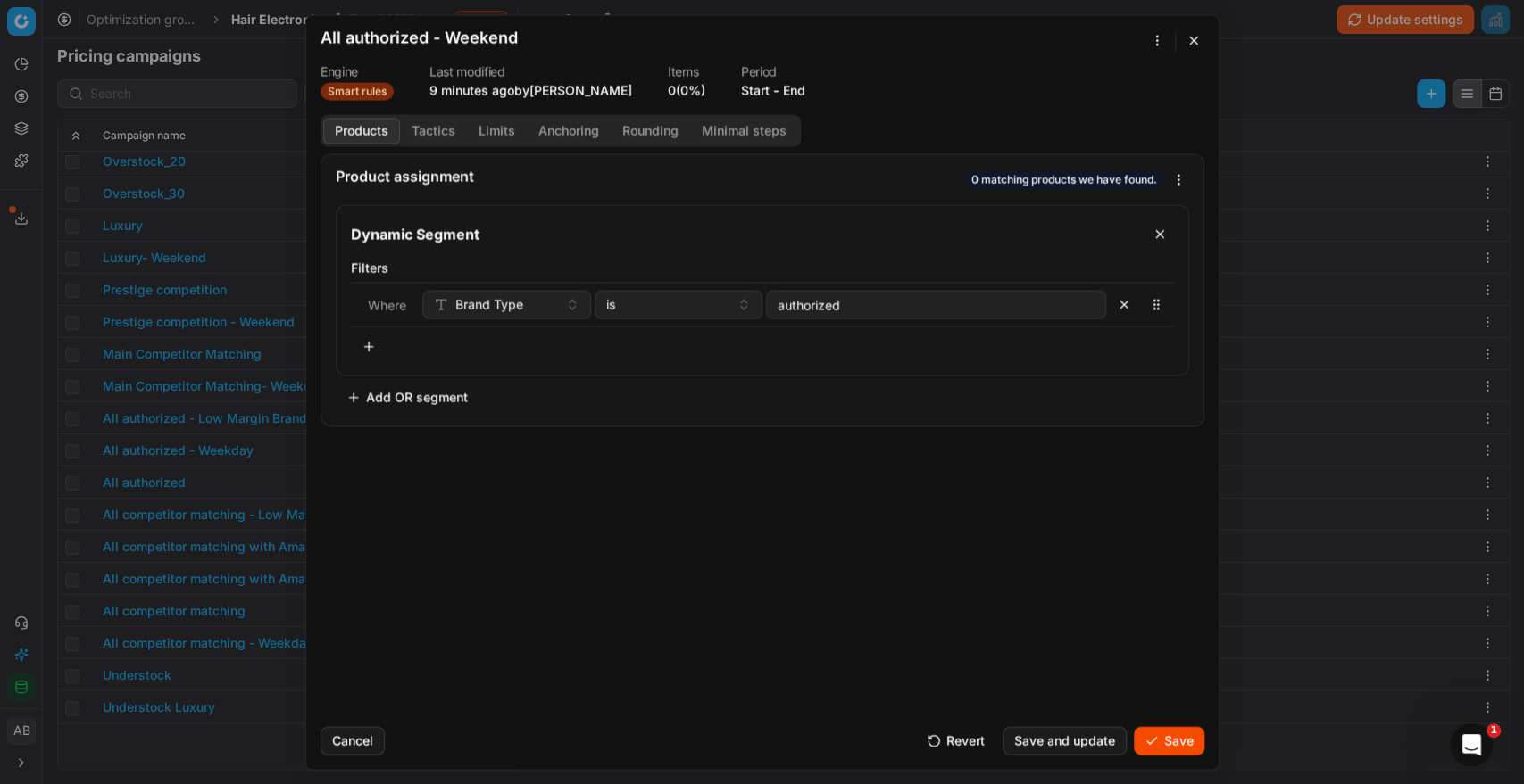
click at [422, 124] on button "Tactics" at bounding box center [433, 130] width 67 height 26
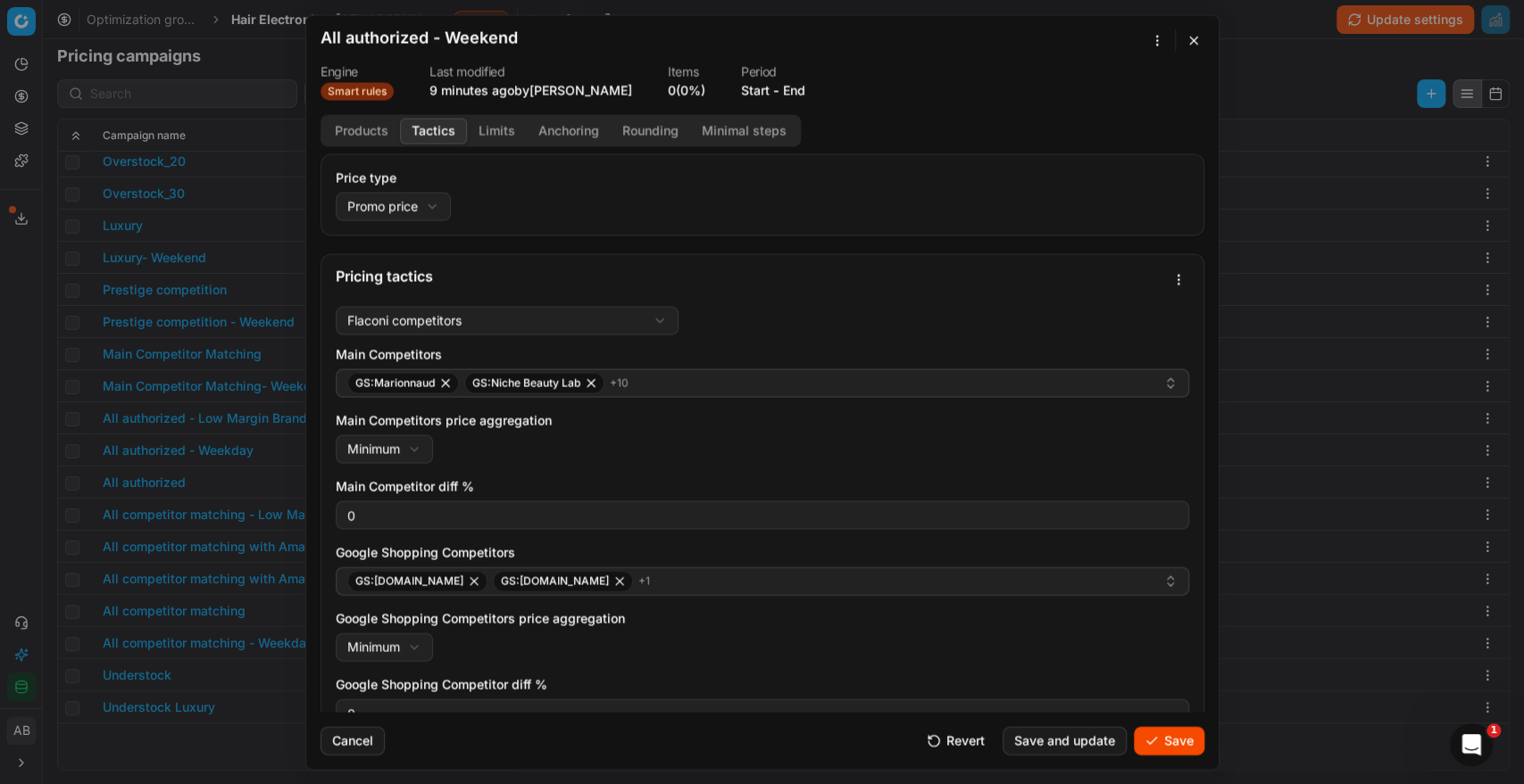
click at [1178, 737] on button "Save" at bounding box center [1169, 740] width 70 height 29
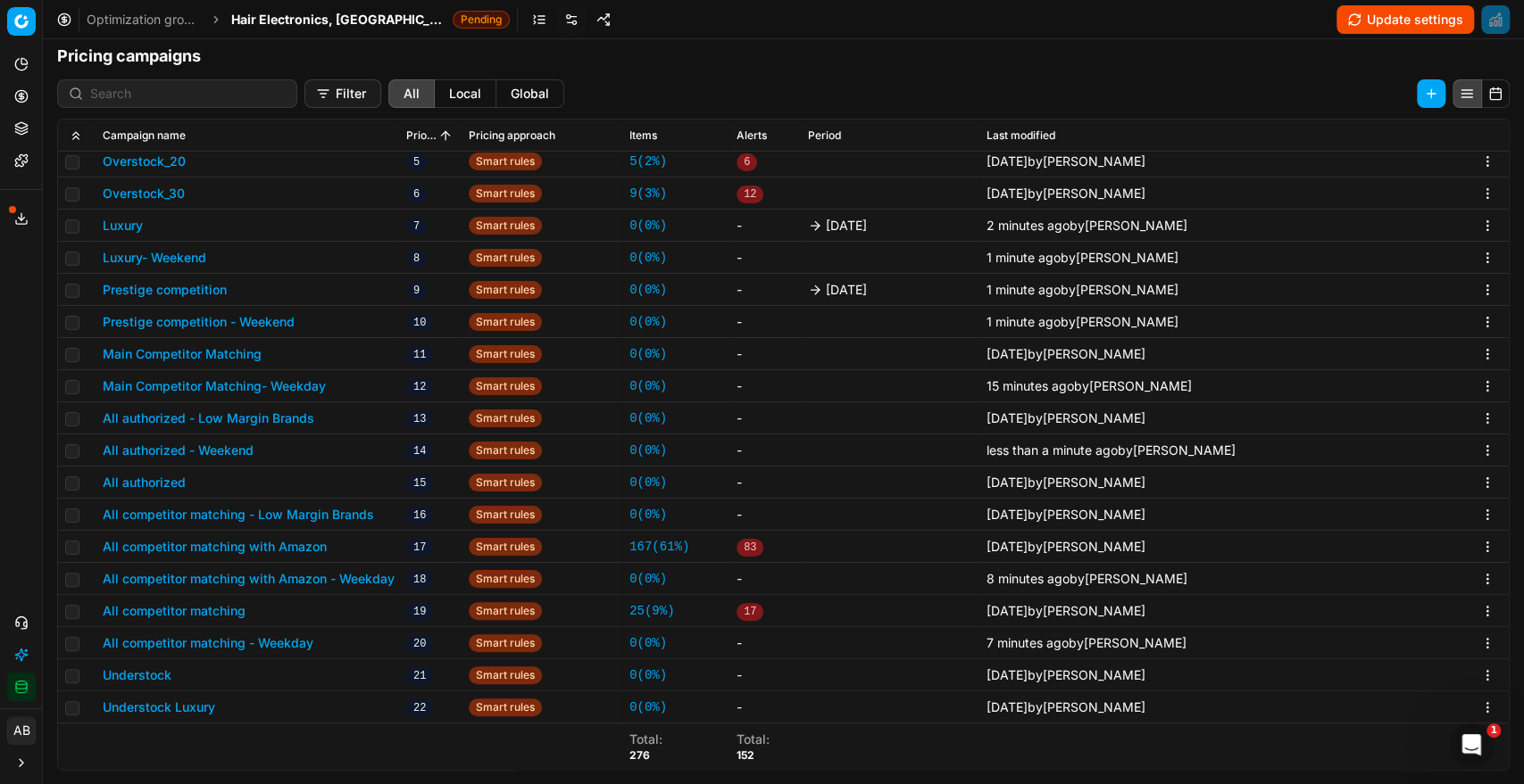
click at [290, 379] on button "Main Competitor Matching- Weekday" at bounding box center [214, 386] width 223 height 18
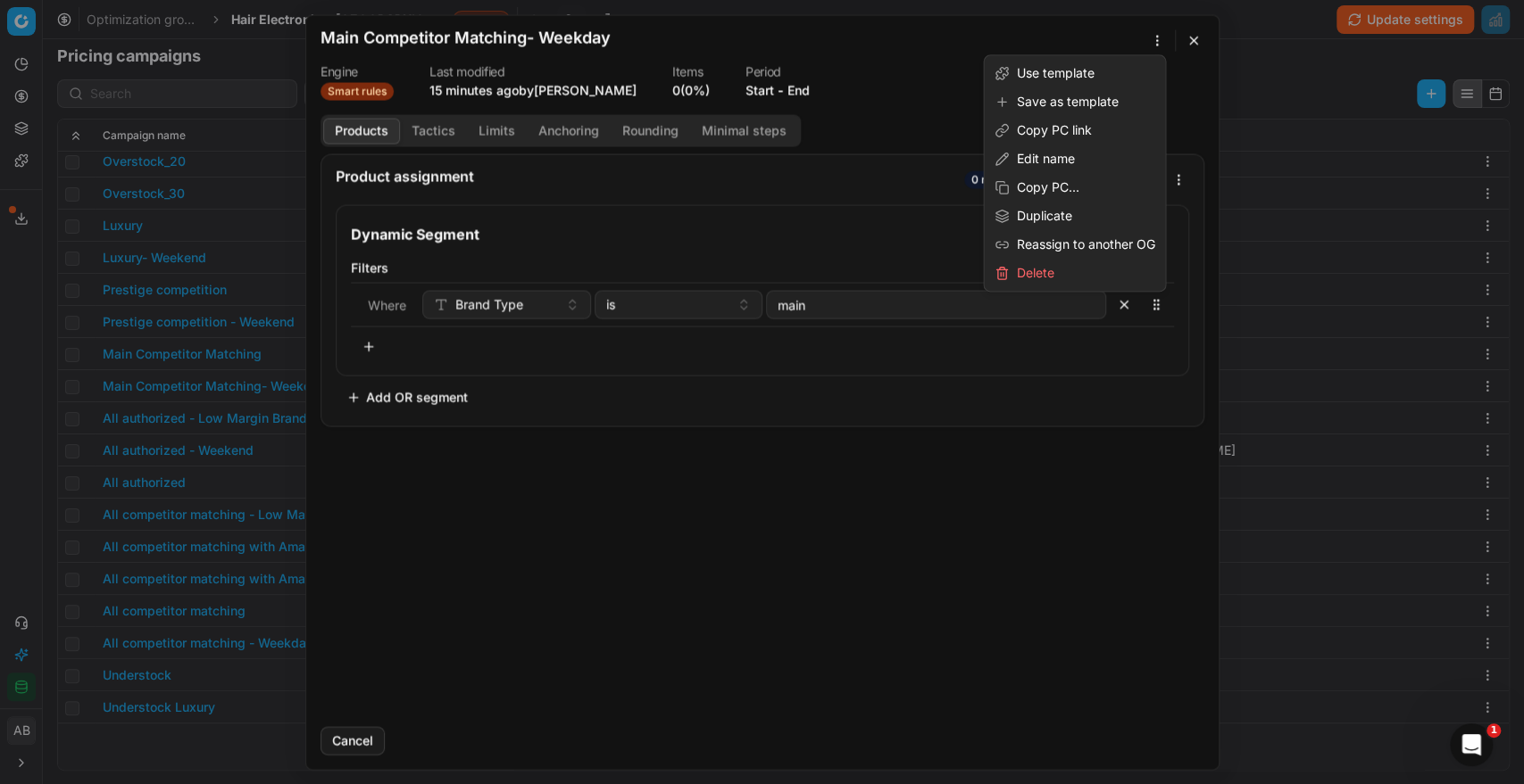
click at [1156, 40] on div "We are saving PC settings. Please wait, it should take a few minutes Main Compe…" at bounding box center [762, 392] width 1524 height 784
click at [1049, 159] on div "Edit name" at bounding box center [1074, 159] width 174 height 29
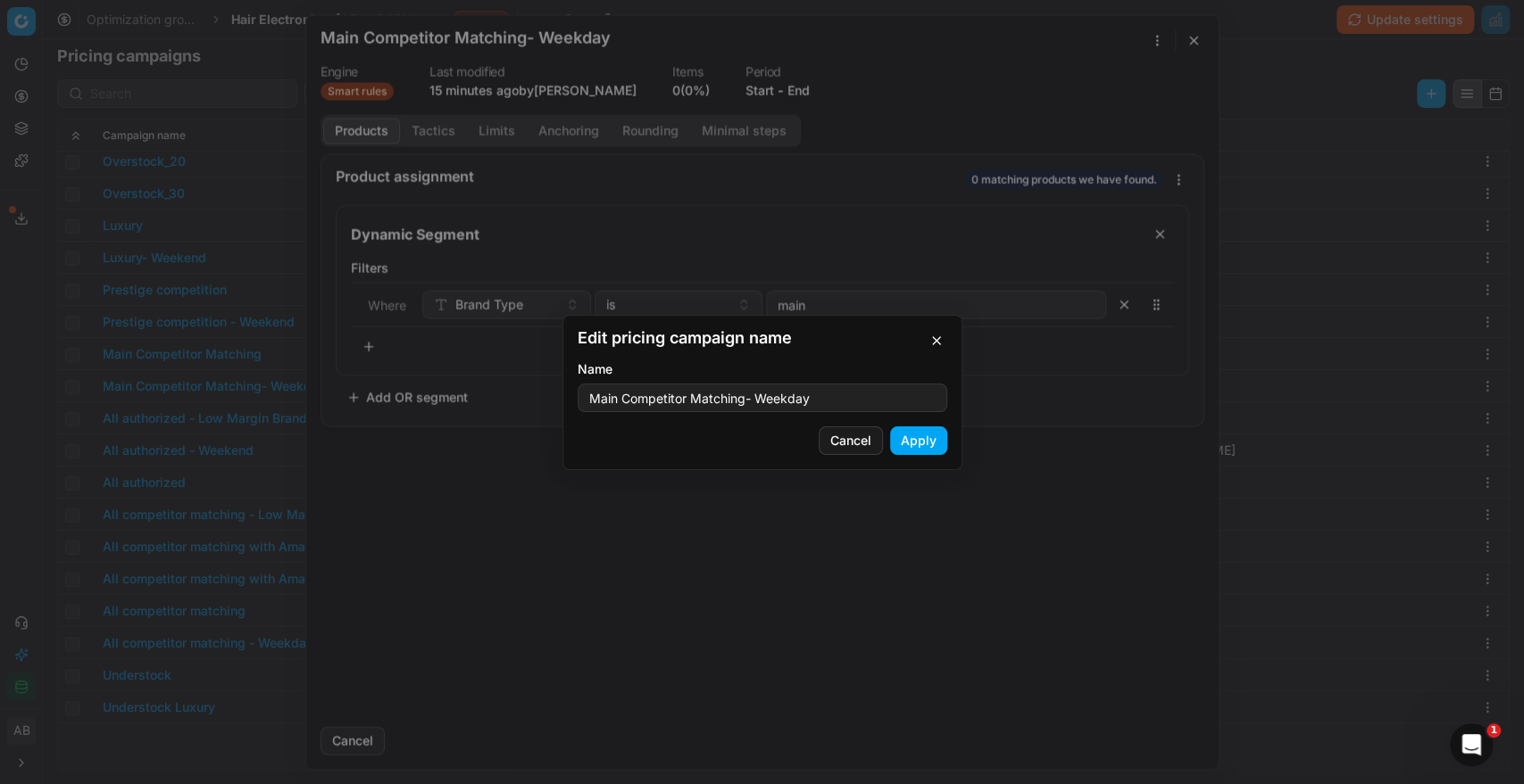
click at [826, 401] on input "Main Competitor Matching- Weekday" at bounding box center [762, 398] width 353 height 27
type input "Main Competitor Matching- End"
click at [906, 442] on button "Apply" at bounding box center [919, 441] width 57 height 29
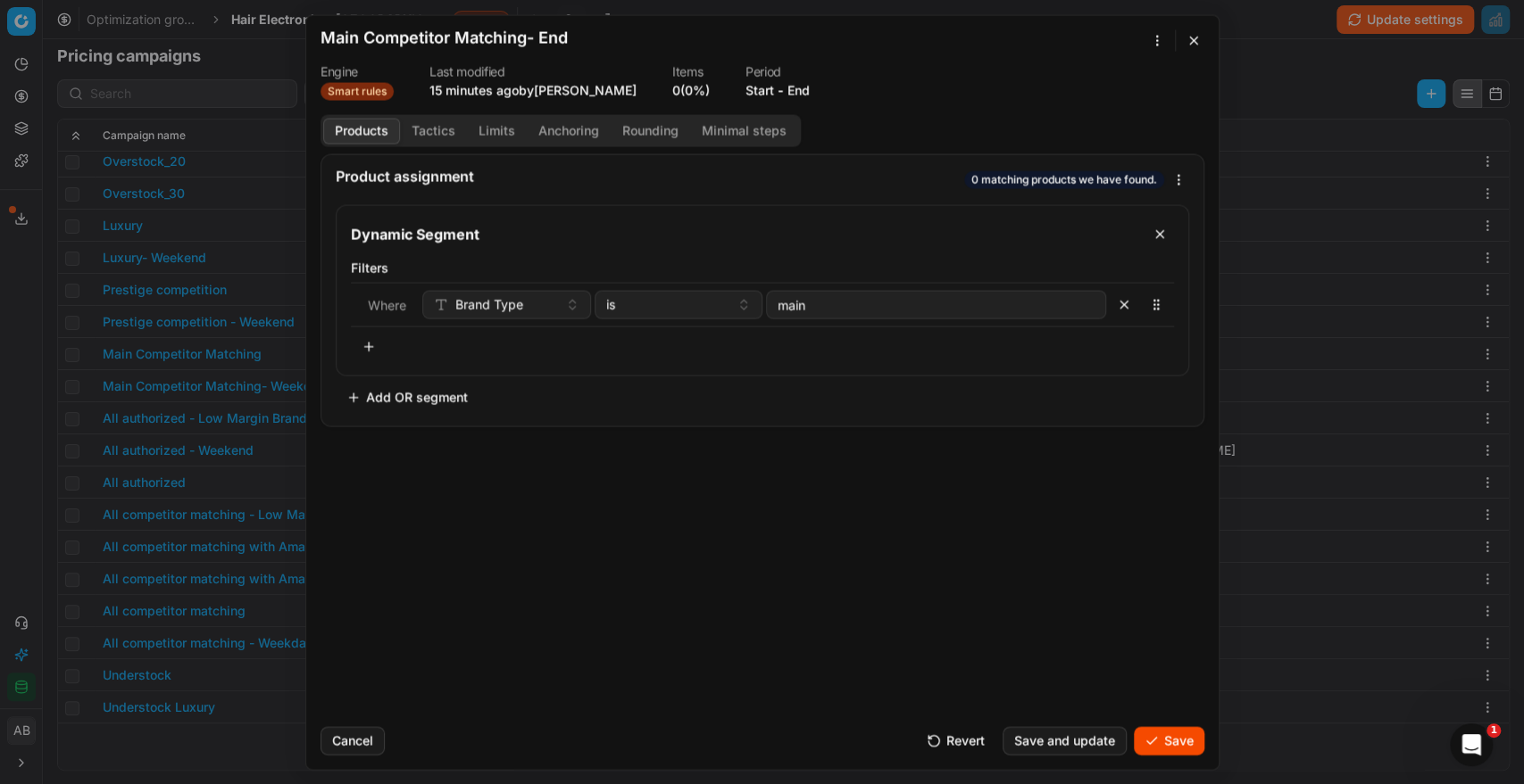
click at [787, 87] on button "End" at bounding box center [798, 89] width 22 height 18
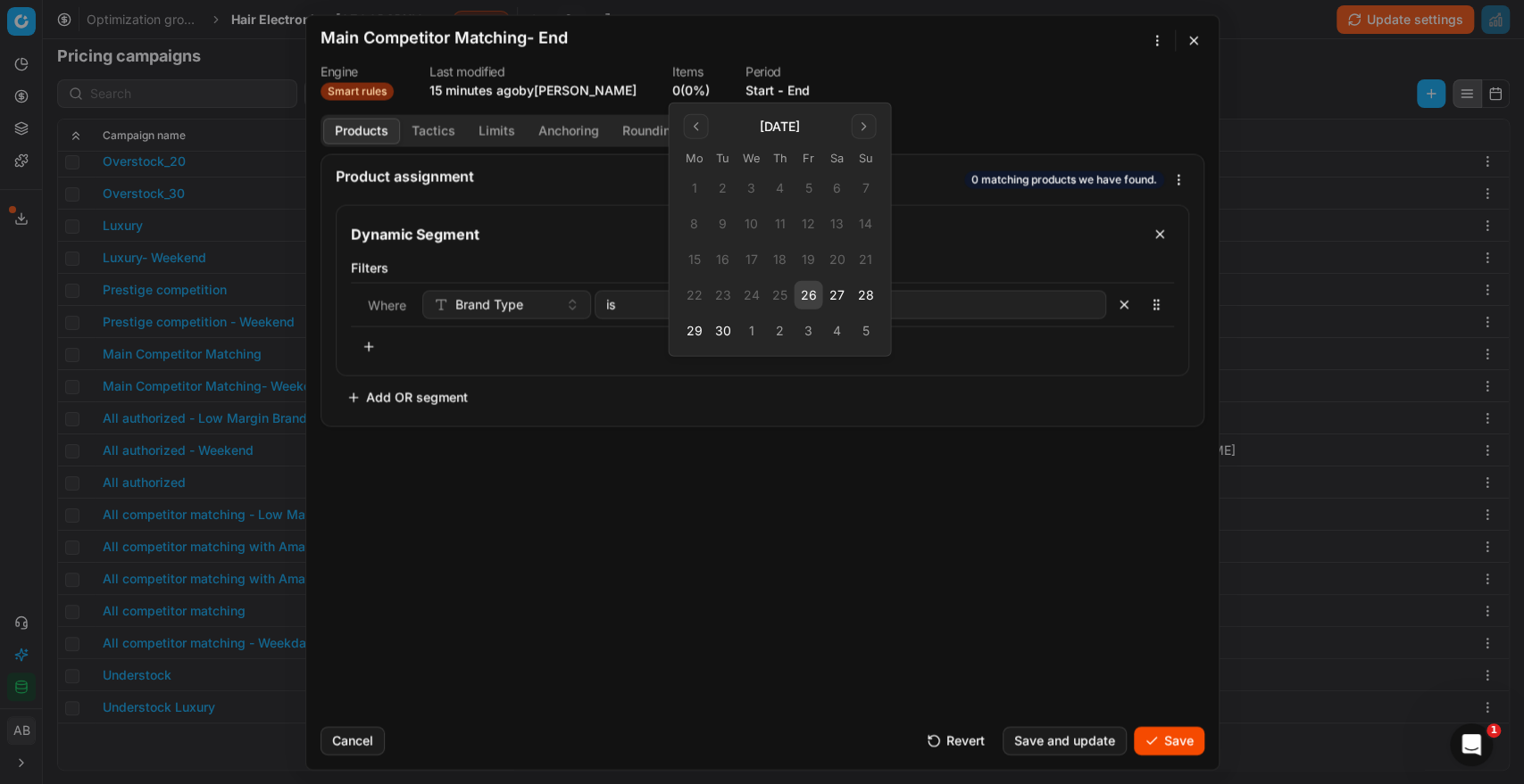
click at [799, 306] on button "26" at bounding box center [808, 295] width 29 height 29
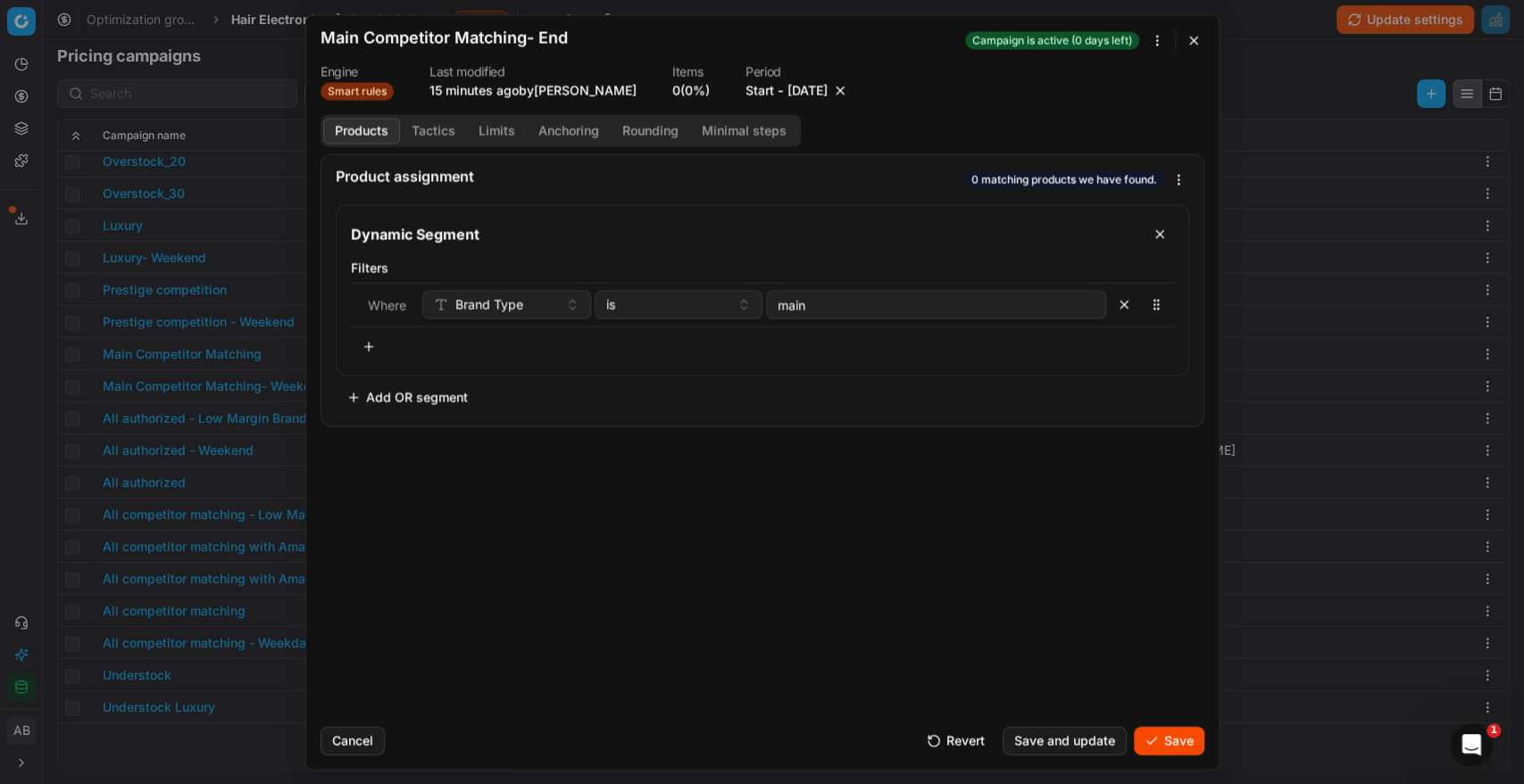
click at [811, 90] on button "[DATE]" at bounding box center [807, 89] width 40 height 18
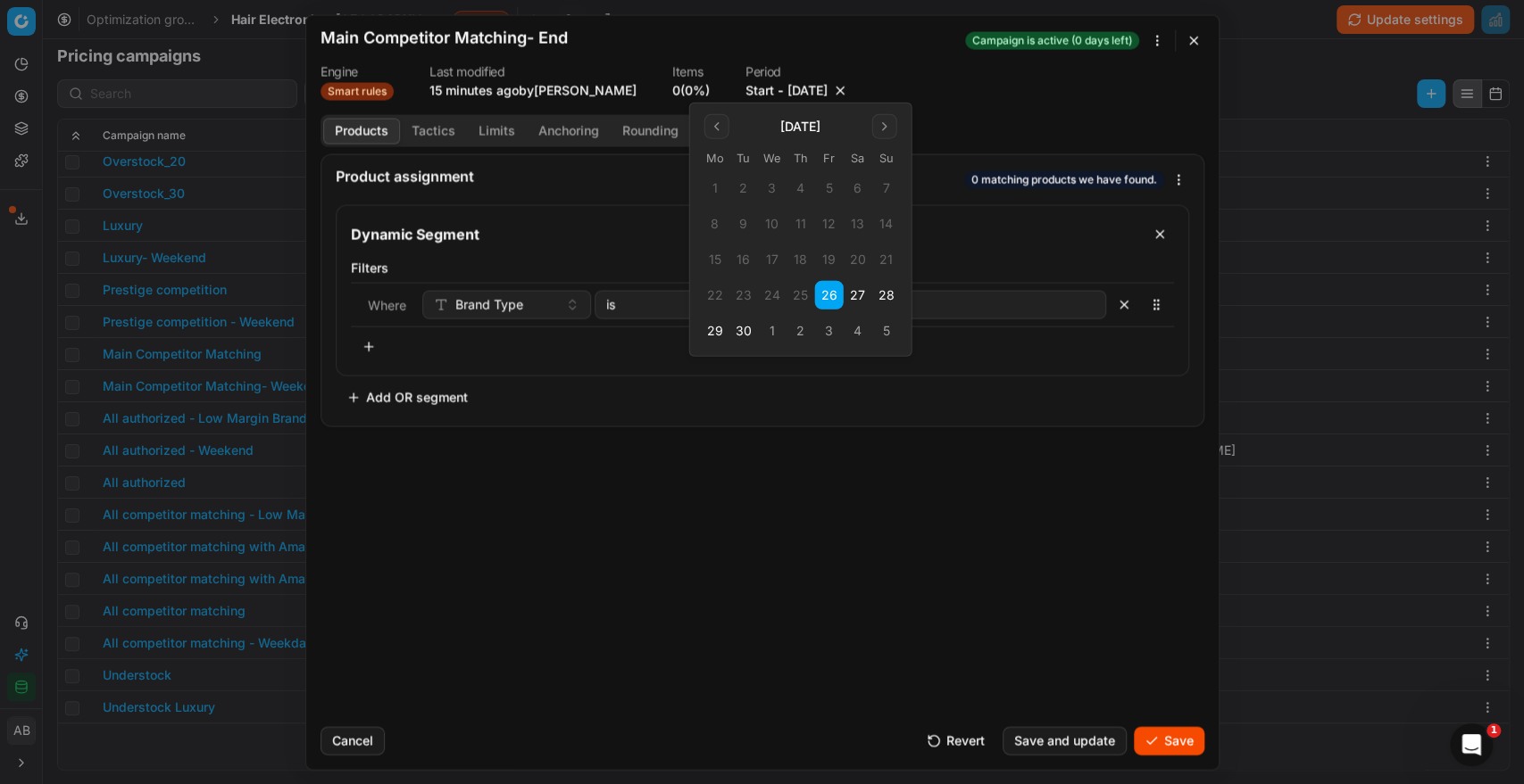
click at [841, 88] on button "button" at bounding box center [840, 89] width 18 height 18
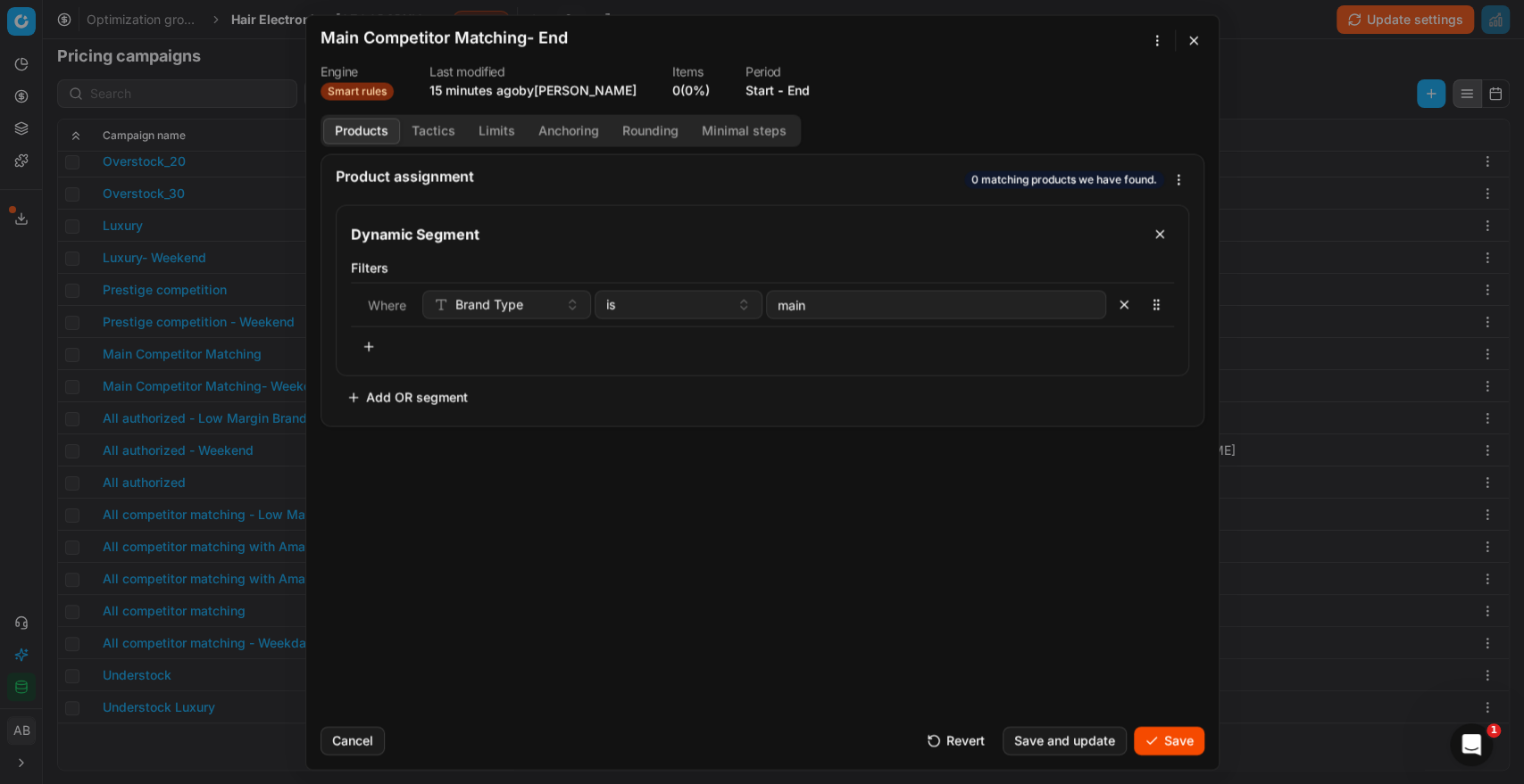
click at [1169, 733] on button "Save" at bounding box center [1169, 740] width 70 height 29
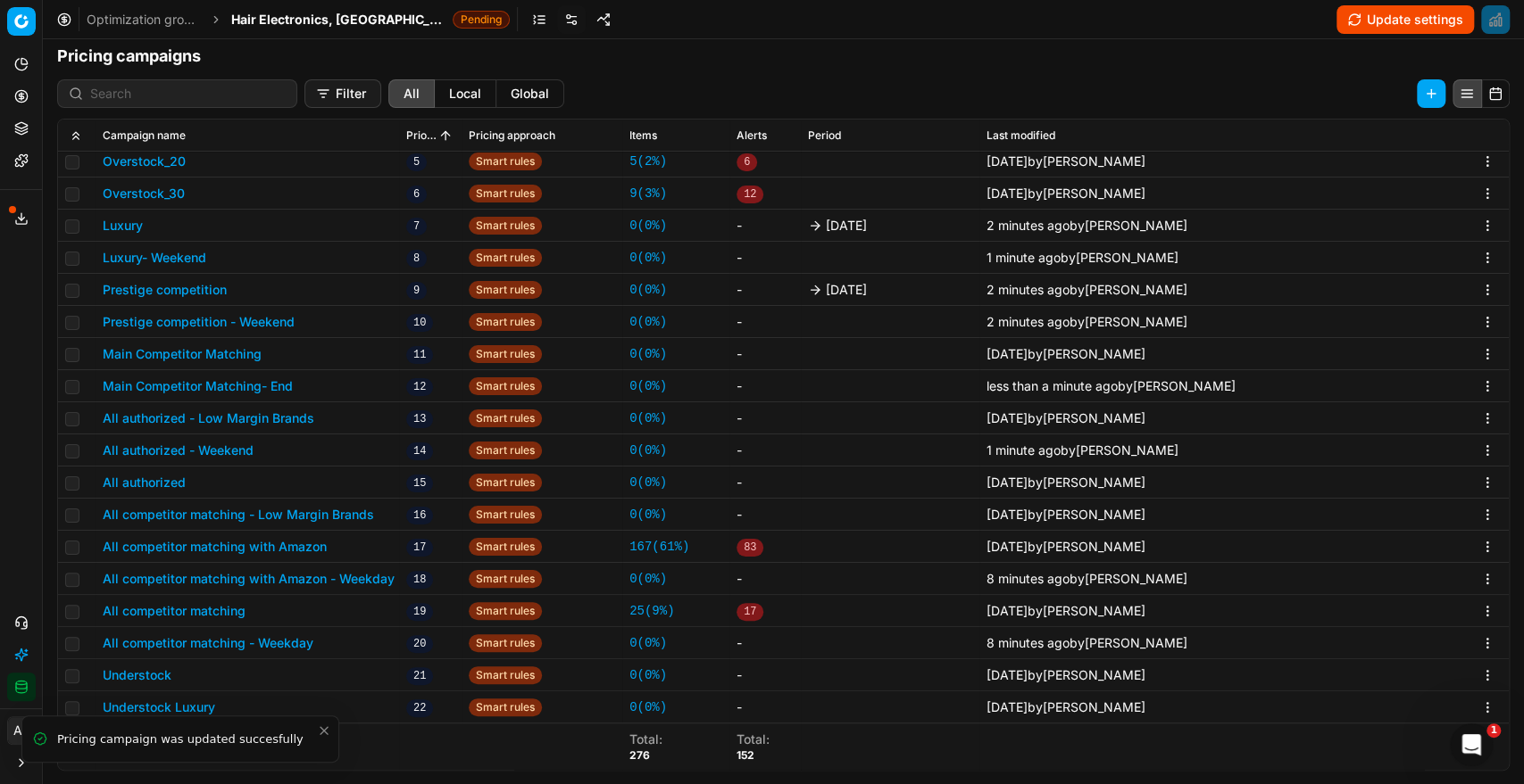
click at [244, 352] on button "Main Competitor Matching" at bounding box center [182, 354] width 159 height 18
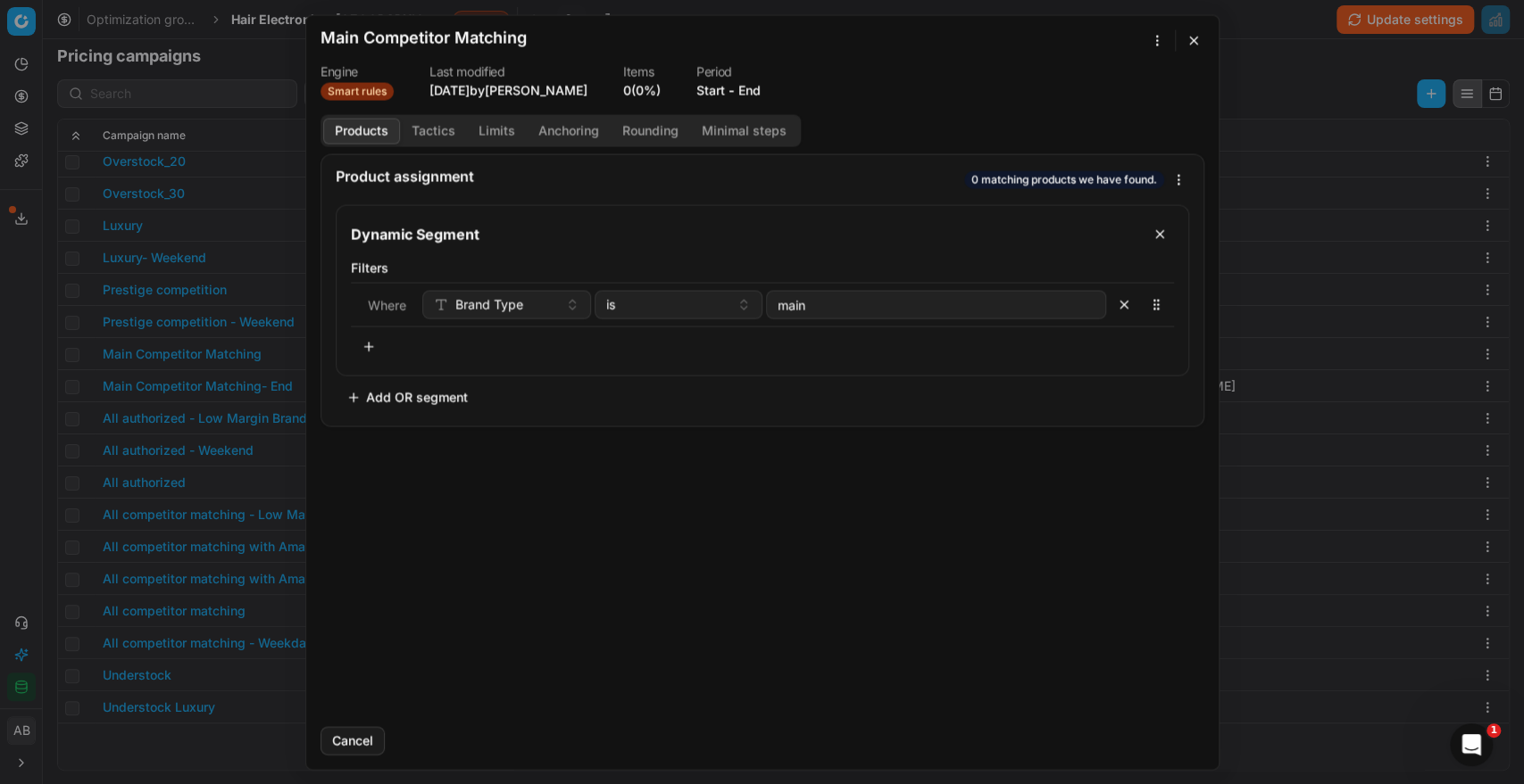
click at [752, 91] on button "End" at bounding box center [748, 89] width 22 height 18
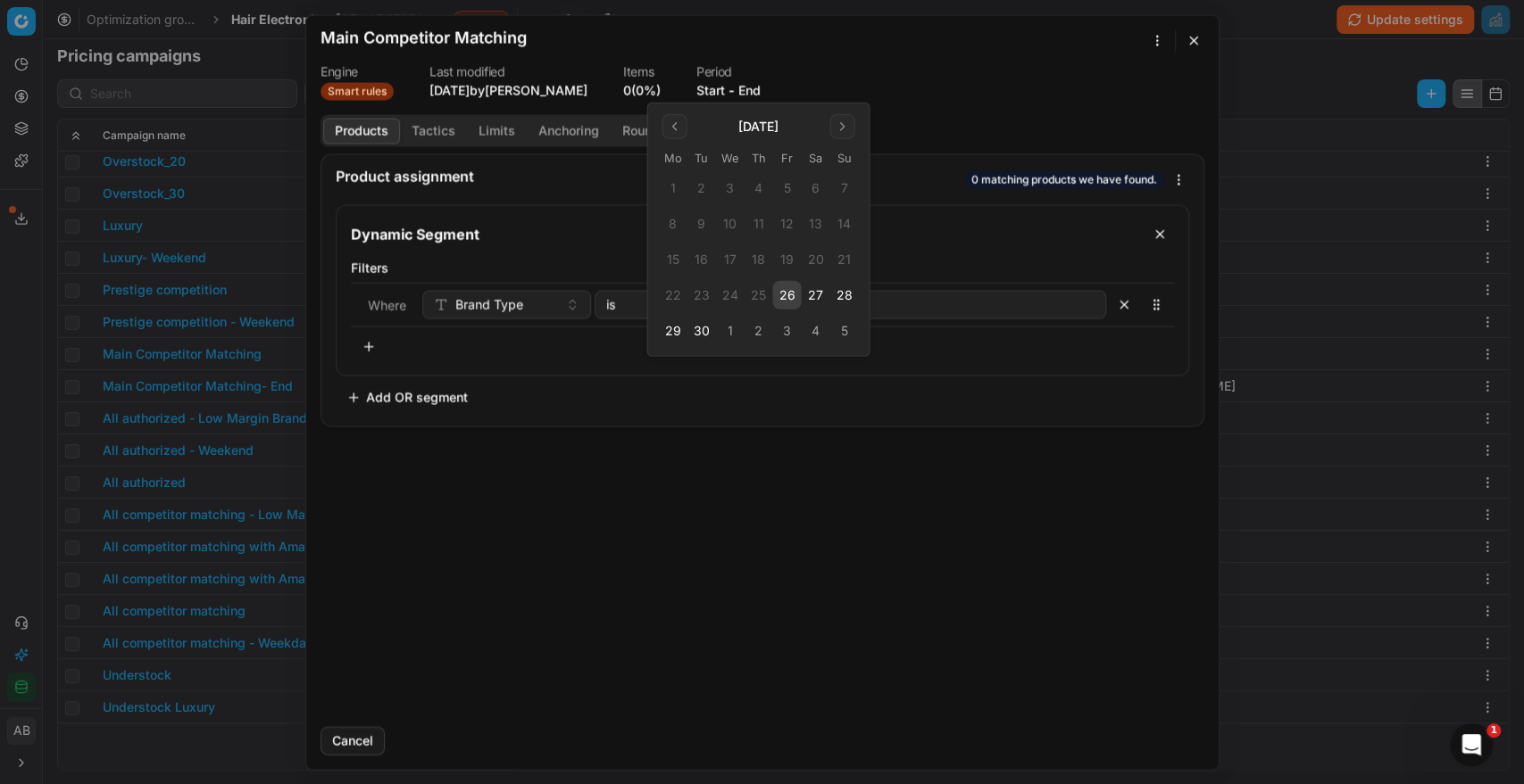
click at [792, 304] on button "26" at bounding box center [786, 295] width 29 height 29
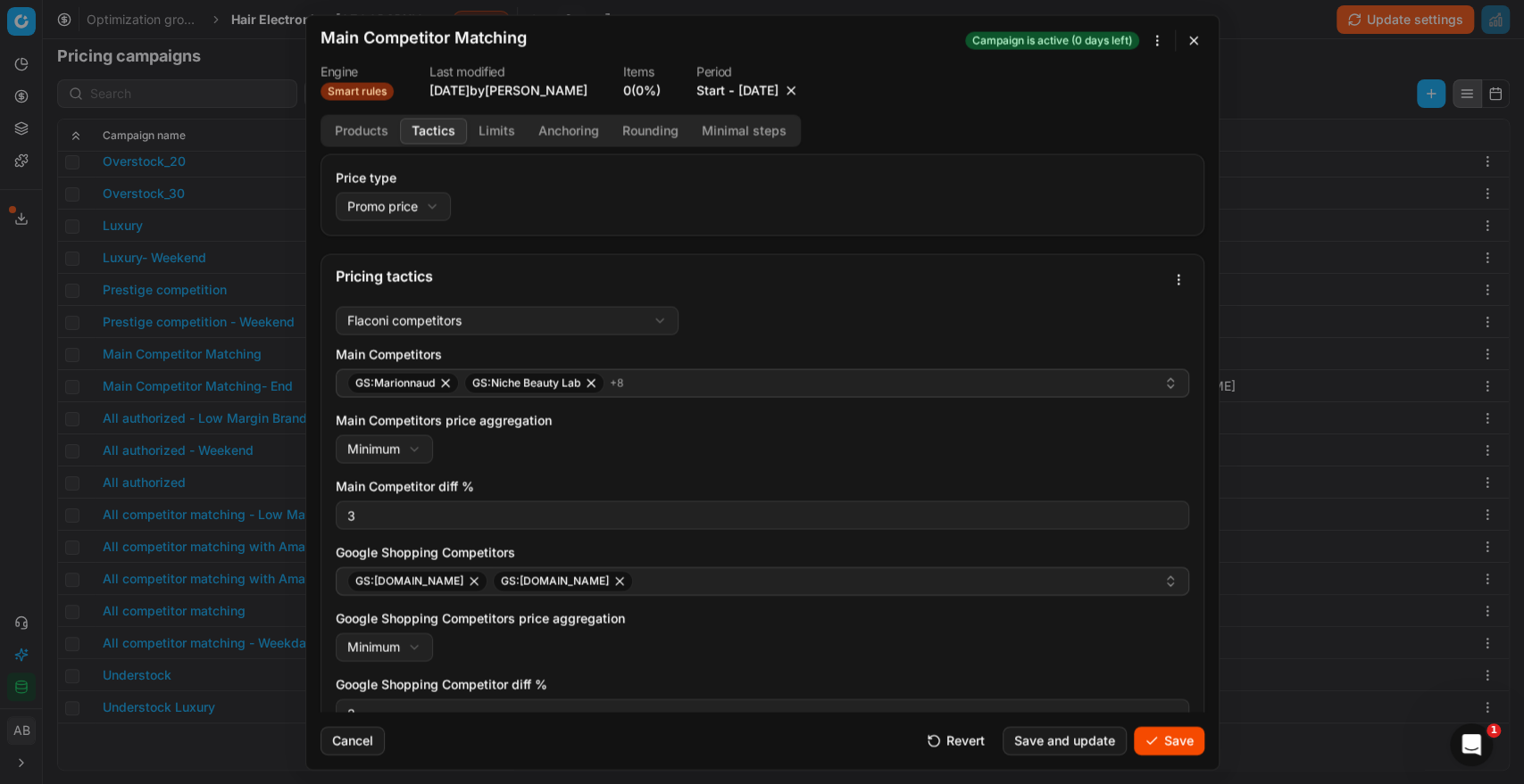
click at [419, 124] on button "Tactics" at bounding box center [433, 130] width 67 height 26
click at [1192, 743] on button "Save" at bounding box center [1169, 740] width 70 height 29
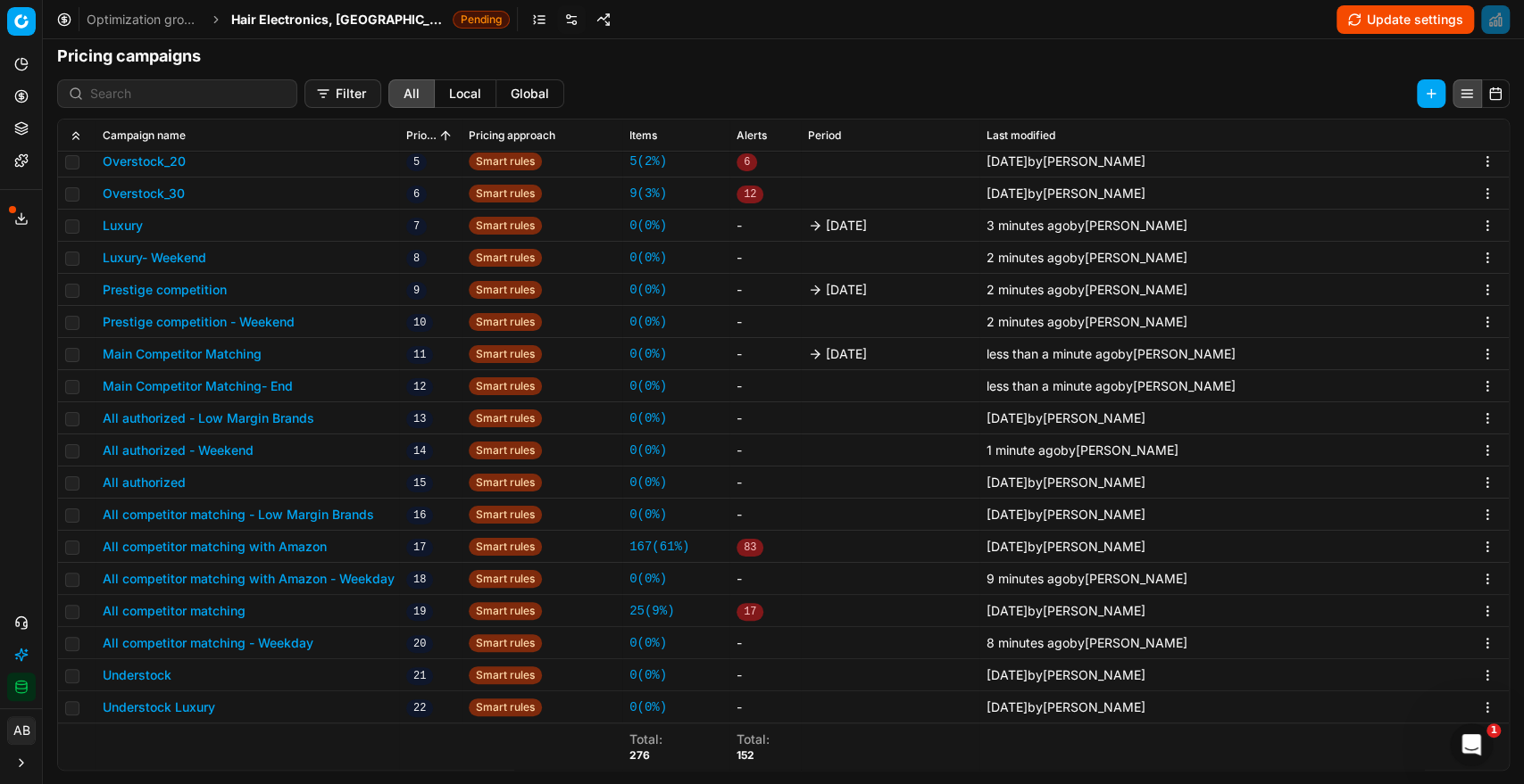
click at [173, 475] on button "All authorized" at bounding box center [144, 482] width 83 height 18
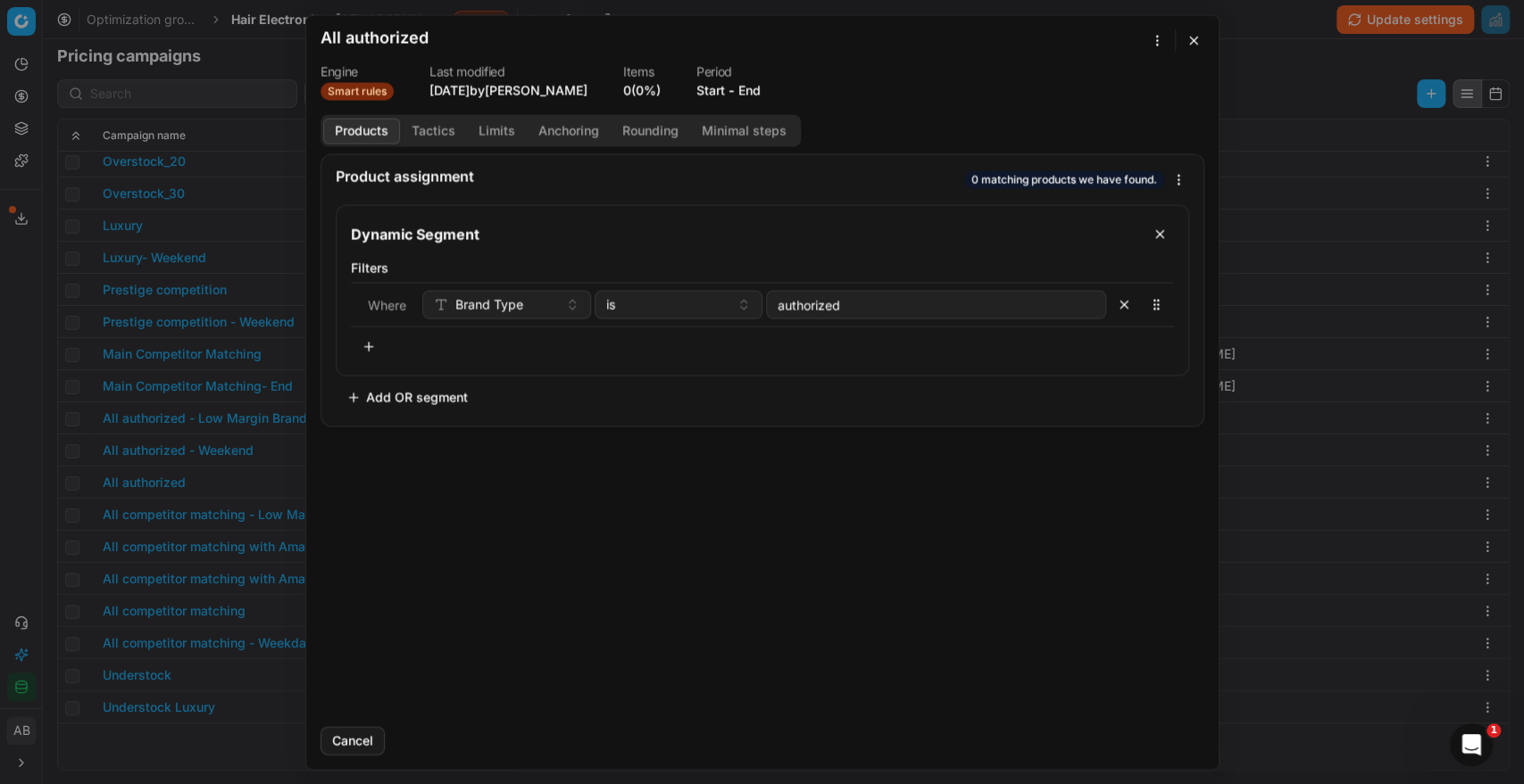
click at [438, 128] on button "Tactics" at bounding box center [433, 130] width 67 height 26
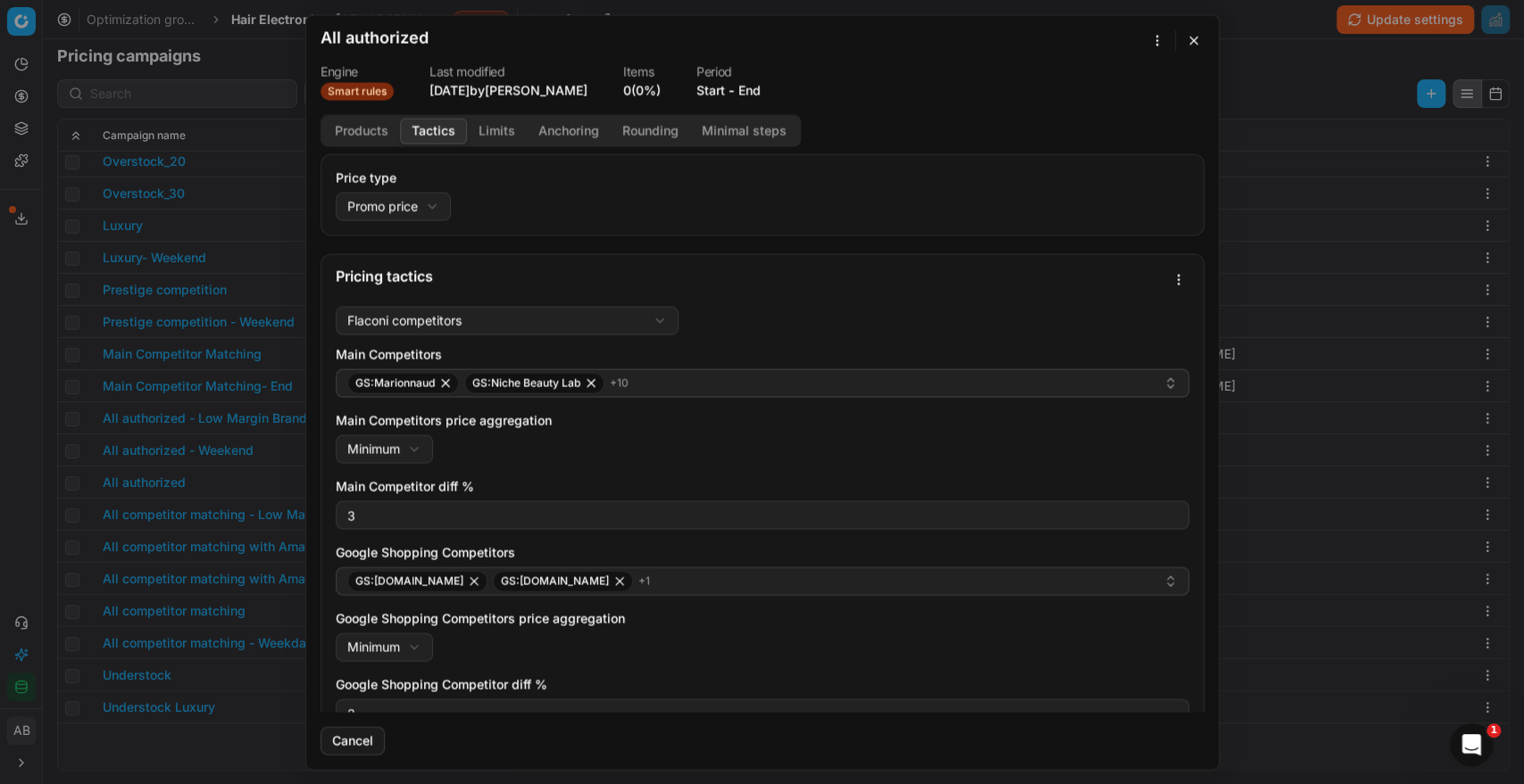
click at [369, 137] on button "Products" at bounding box center [361, 130] width 77 height 26
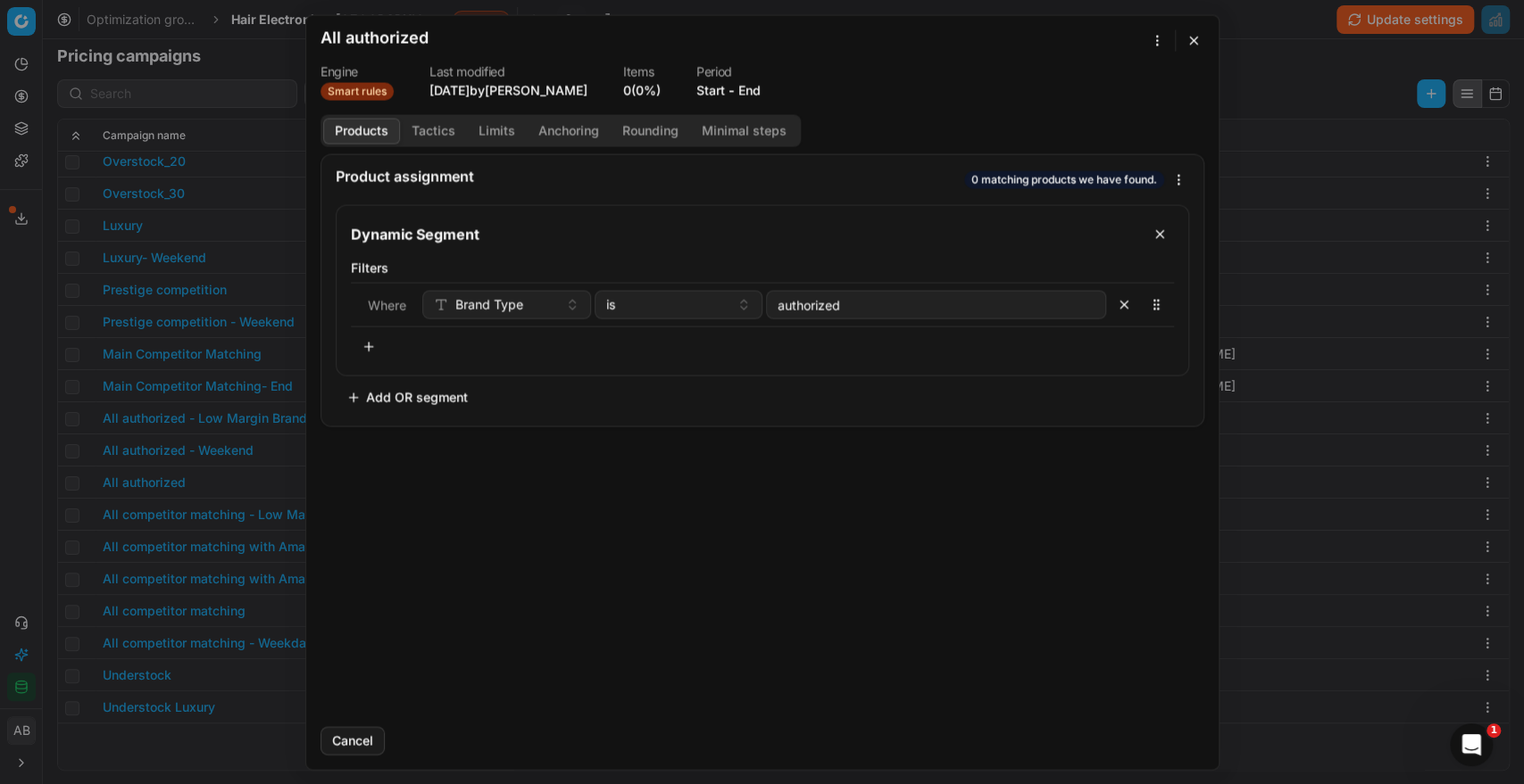
click at [761, 84] on button "End" at bounding box center [748, 89] width 22 height 18
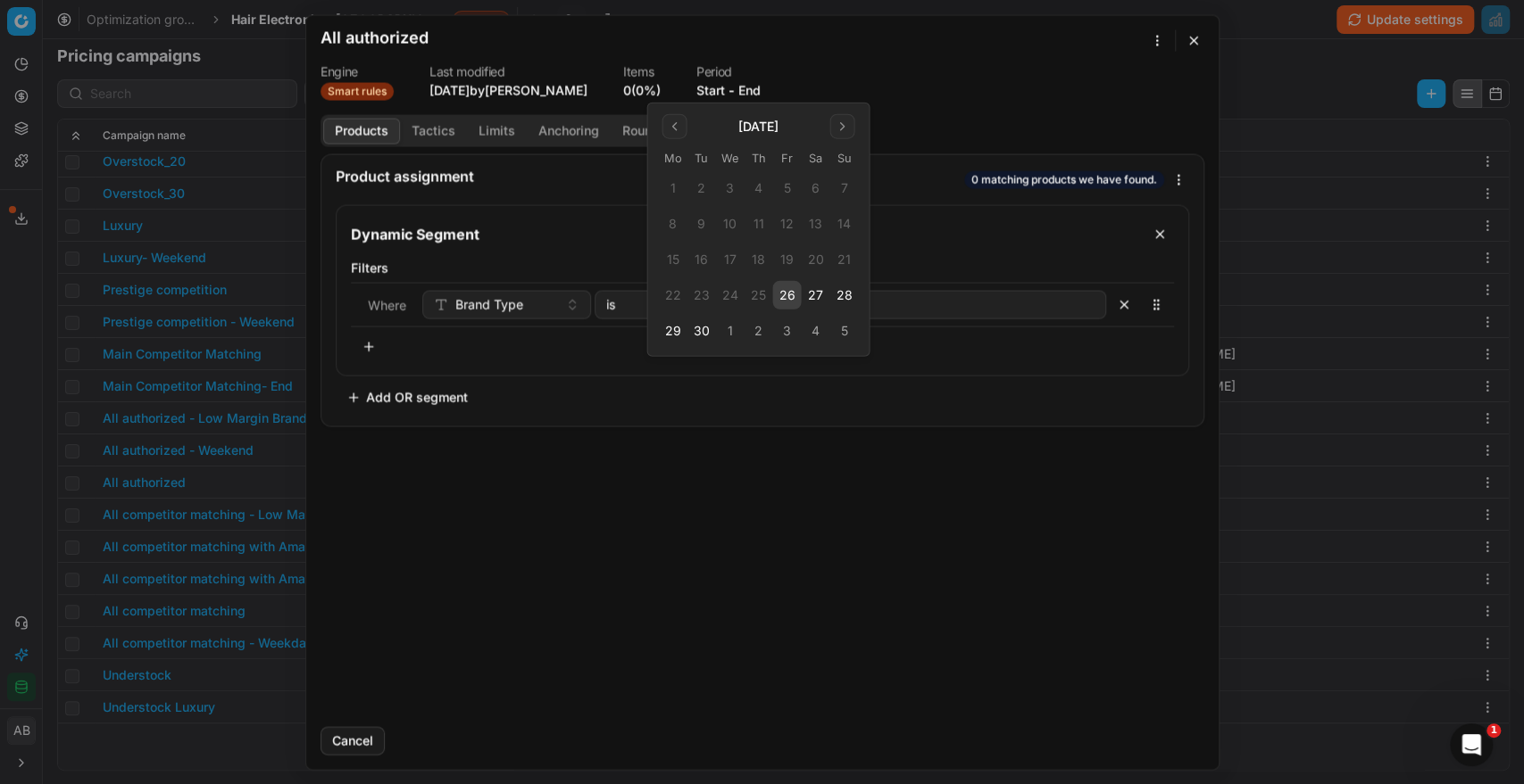
click at [786, 297] on button "26" at bounding box center [786, 295] width 29 height 29
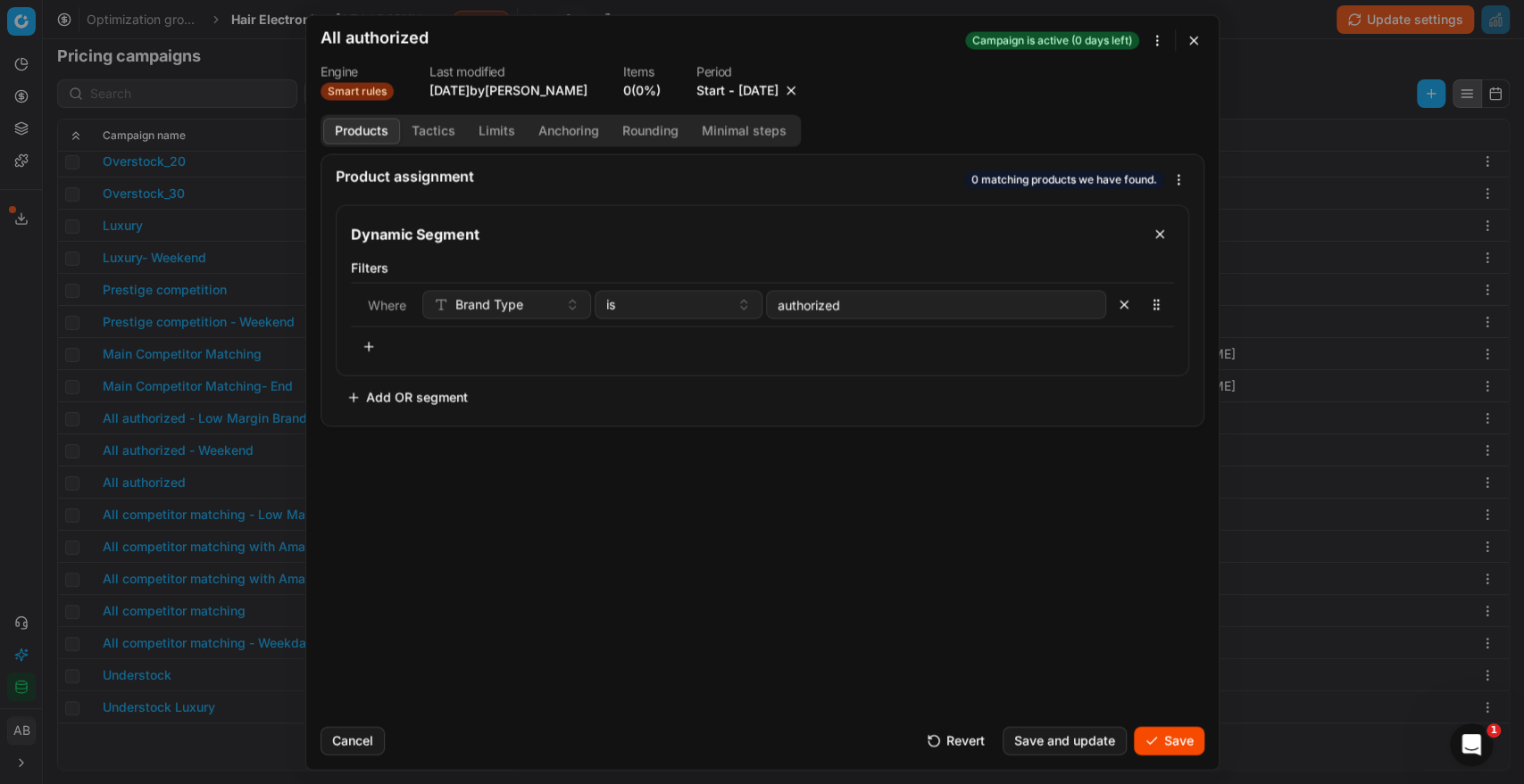
click at [1158, 740] on button "Save" at bounding box center [1169, 740] width 70 height 29
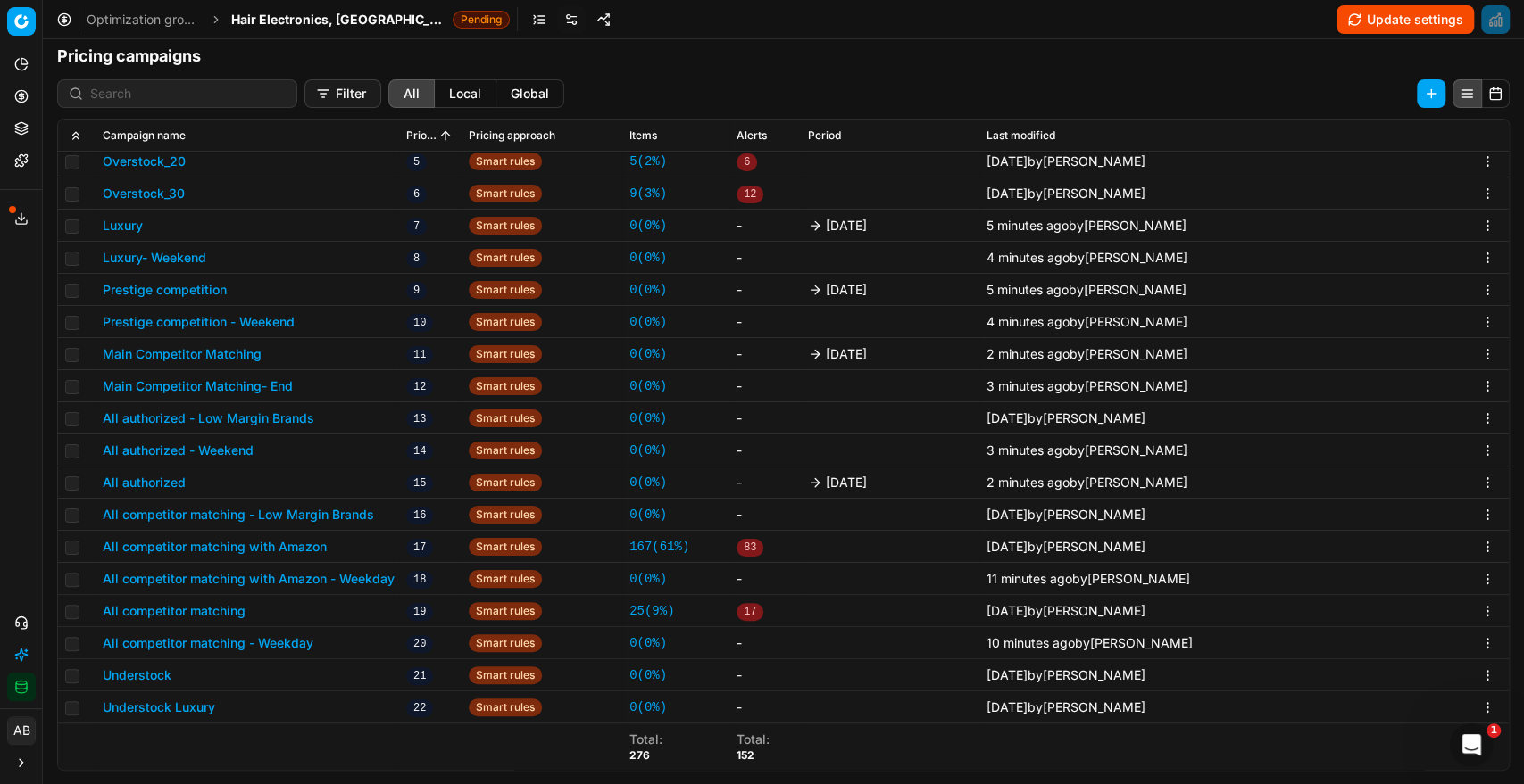
click at [361, 579] on button "All competitor matching with Amazon - Weekday" at bounding box center [248, 578] width 292 height 18
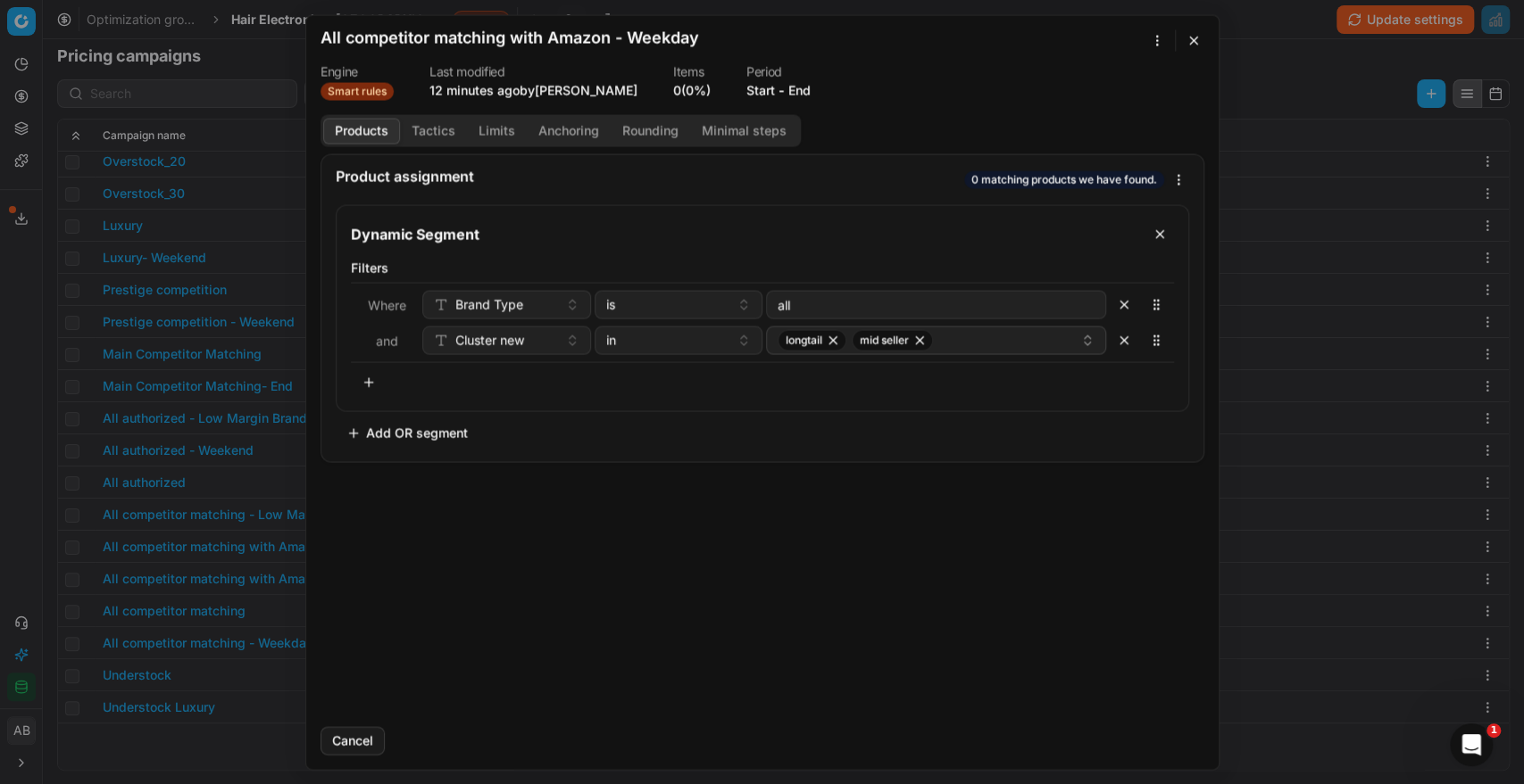
click at [445, 127] on button "Tactics" at bounding box center [433, 130] width 67 height 26
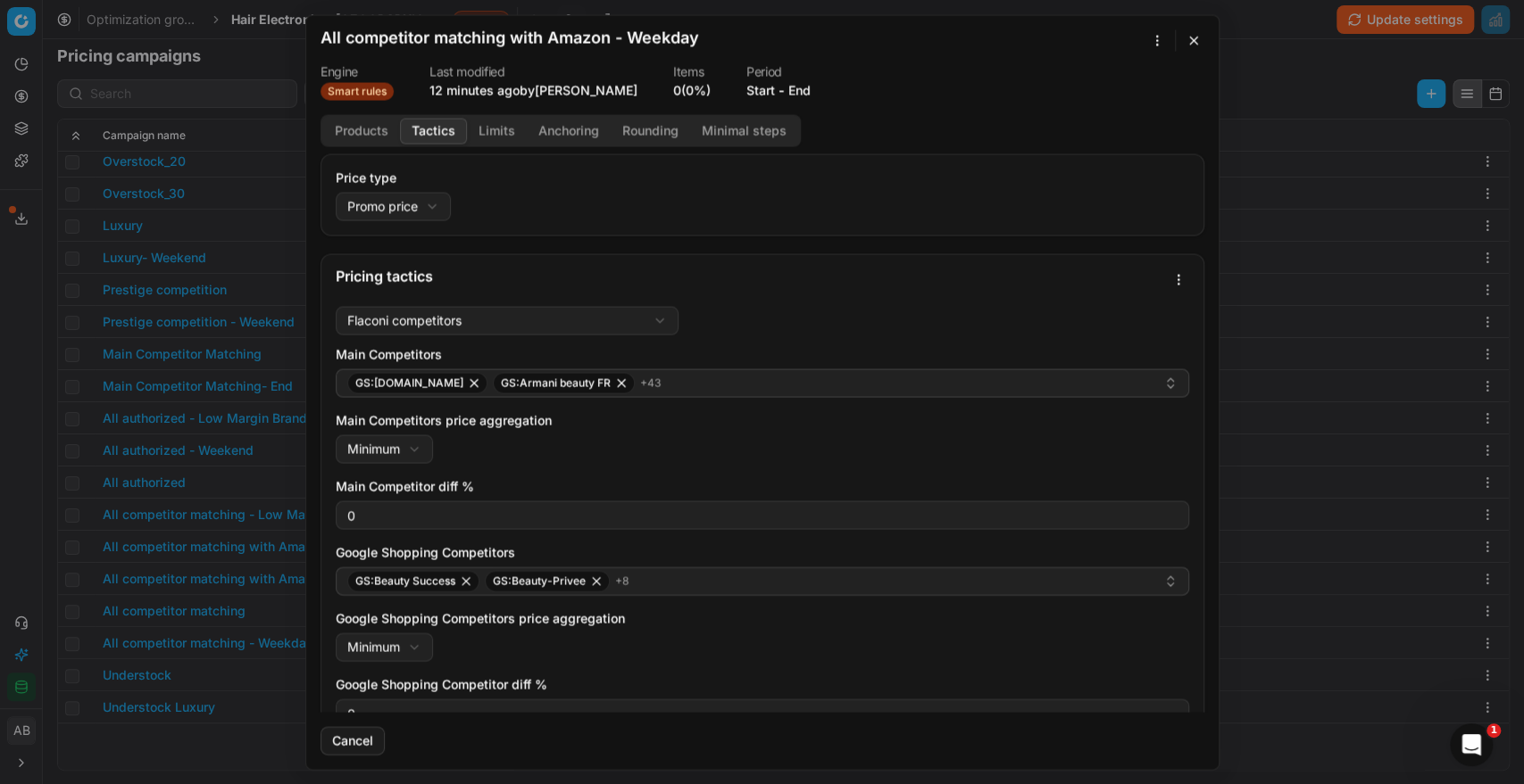
click at [368, 131] on button "Products" at bounding box center [361, 130] width 77 height 26
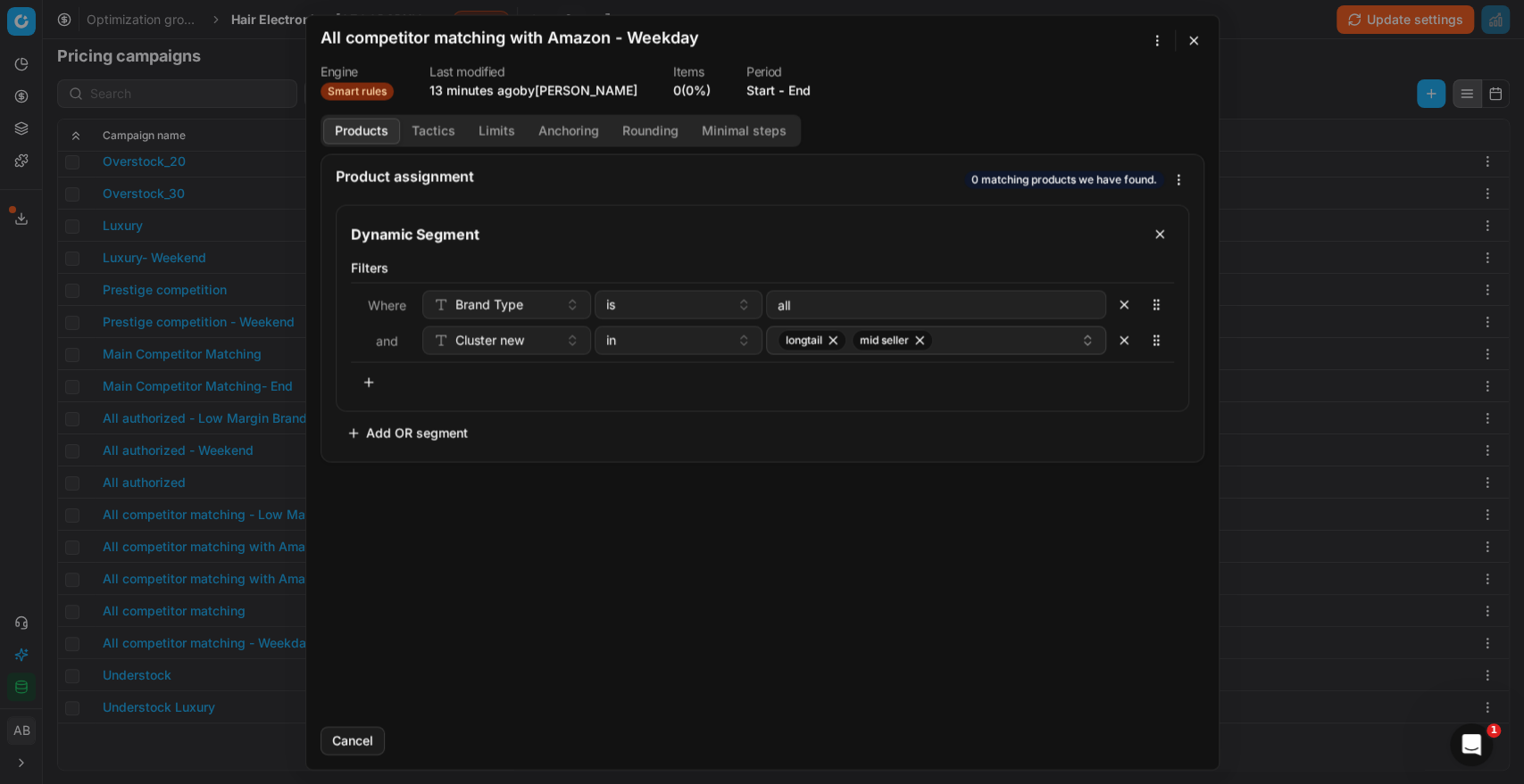
click at [1141, 44] on div "All competitor matching with Amazon - Weekday" at bounding box center [752, 40] width 862 height 22
click at [1152, 37] on div "We are saving PC settings. Please wait, it should take a few minutes All compet…" at bounding box center [762, 392] width 1524 height 784
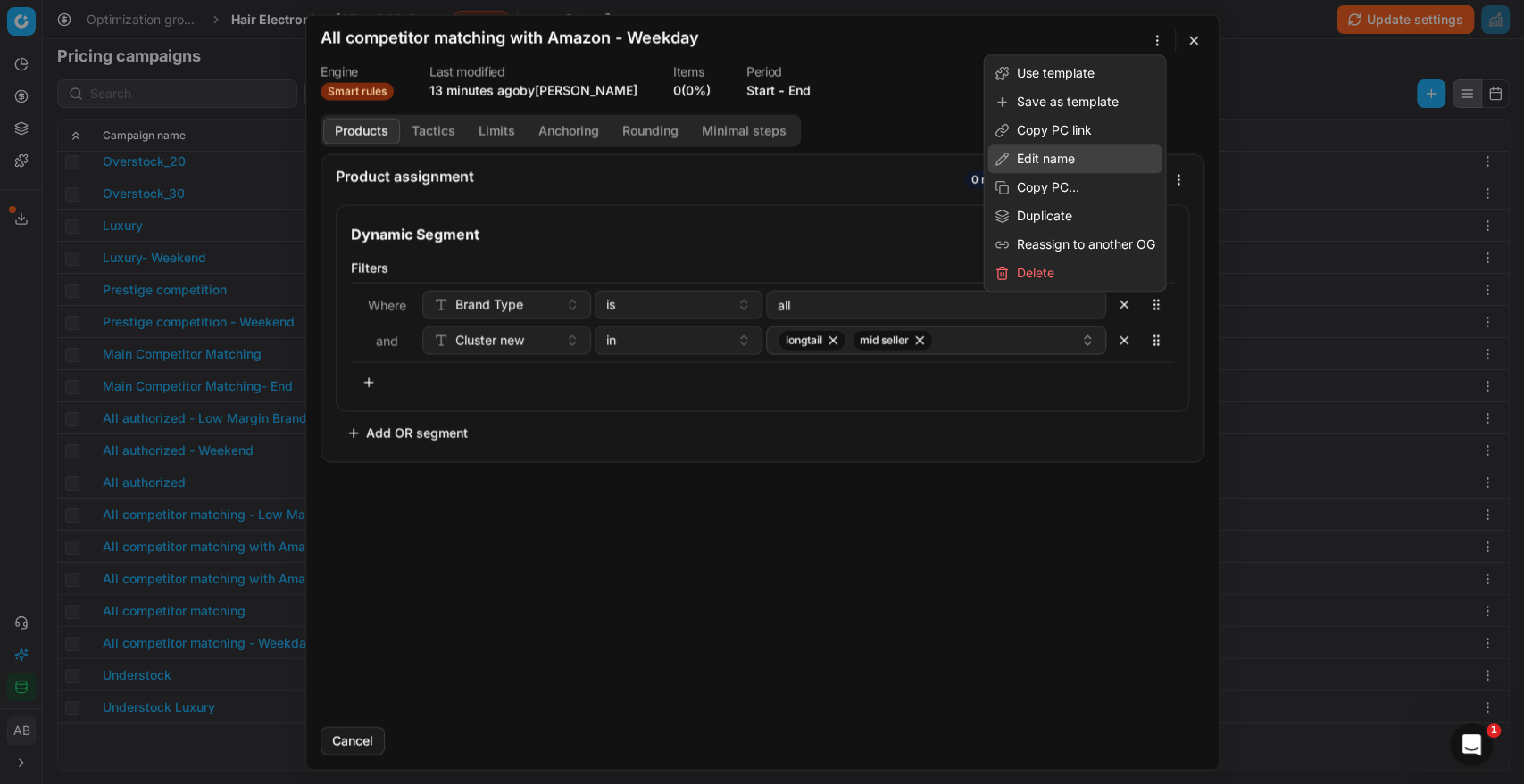
click at [1041, 153] on div "Edit name" at bounding box center [1074, 159] width 174 height 29
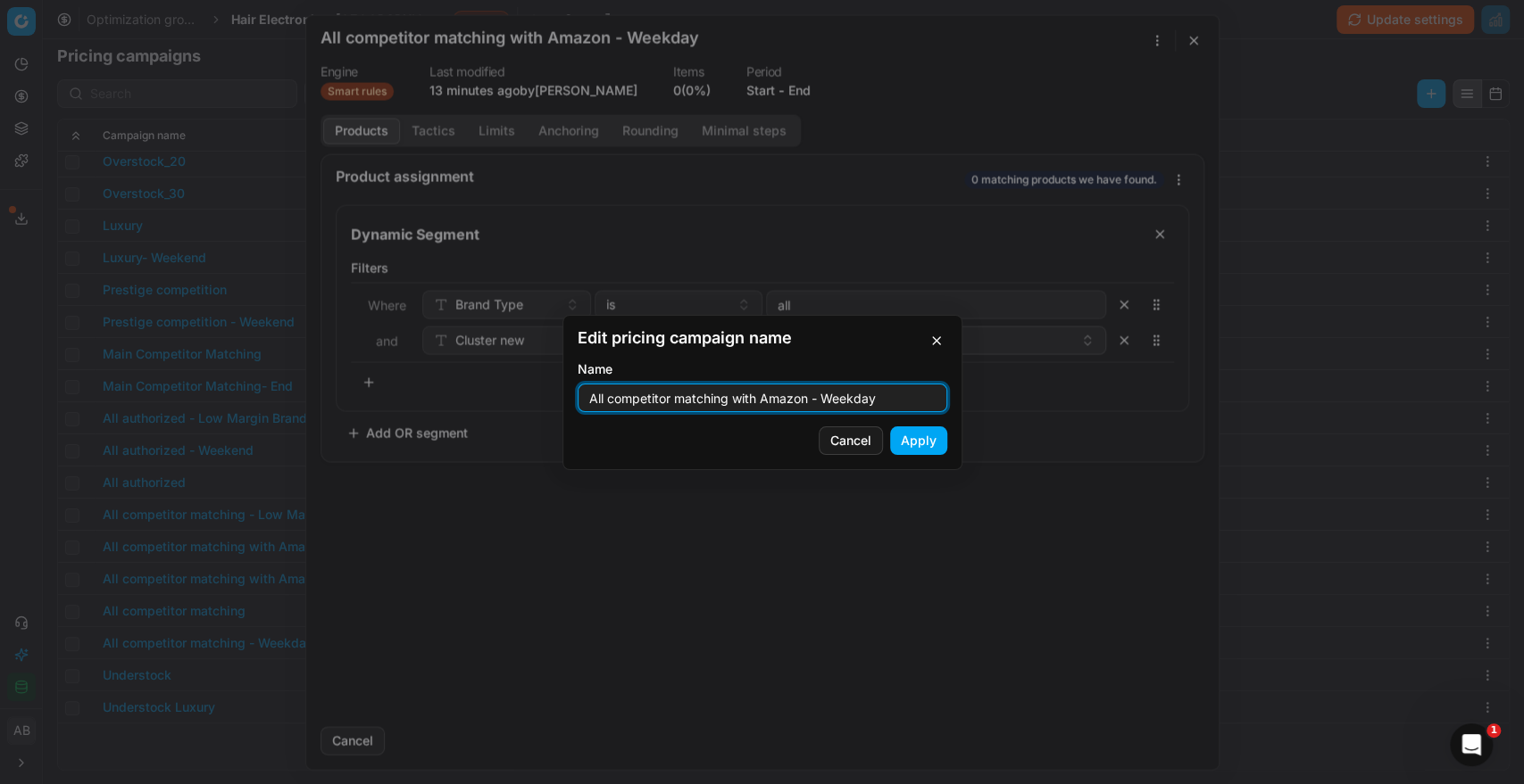
click at [885, 391] on input "All competitor matching with Amazon - Weekday" at bounding box center [762, 398] width 353 height 27
type input "All competitor matching with Amazon - Weekend"
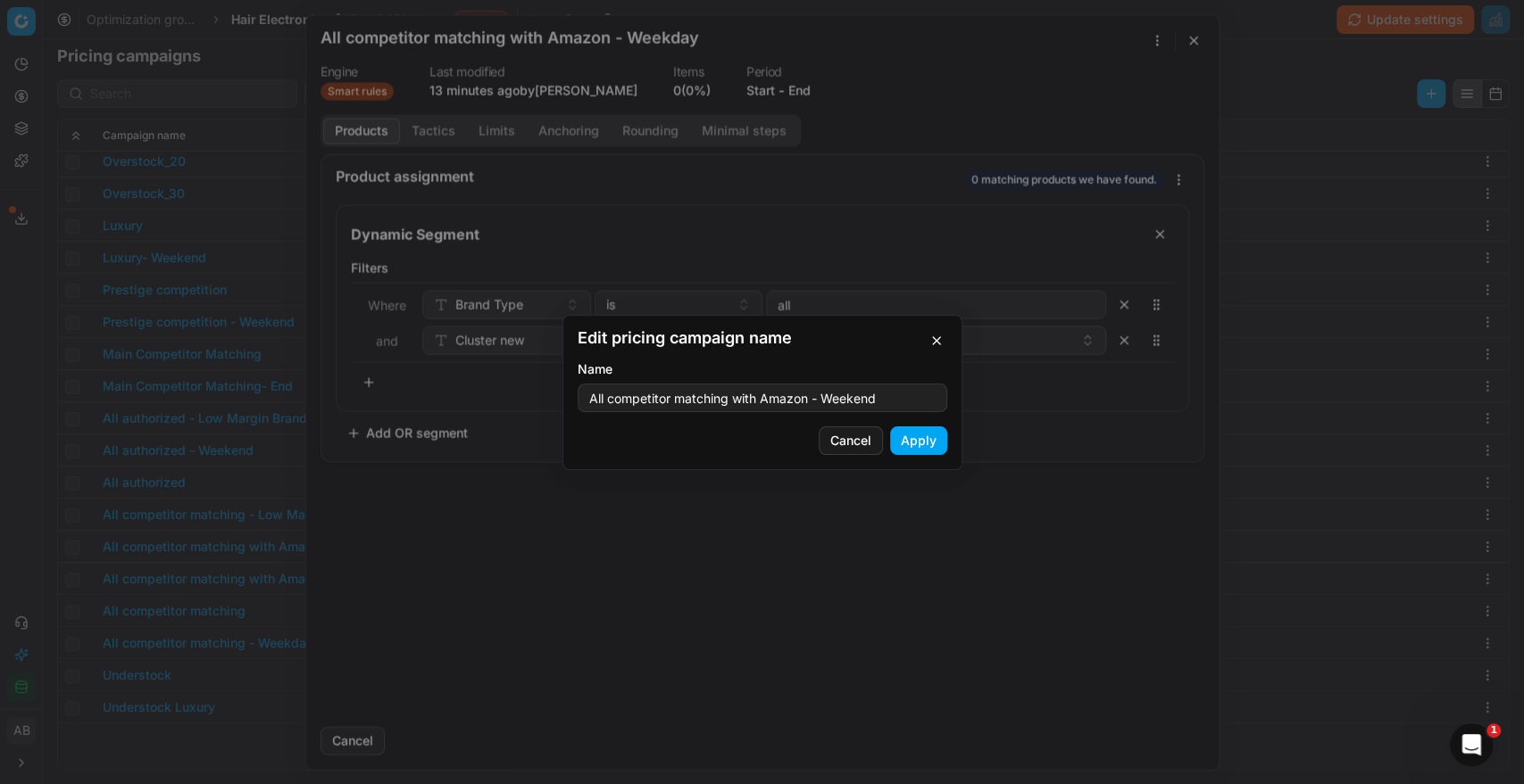
click at [913, 431] on button "Apply" at bounding box center [919, 441] width 57 height 29
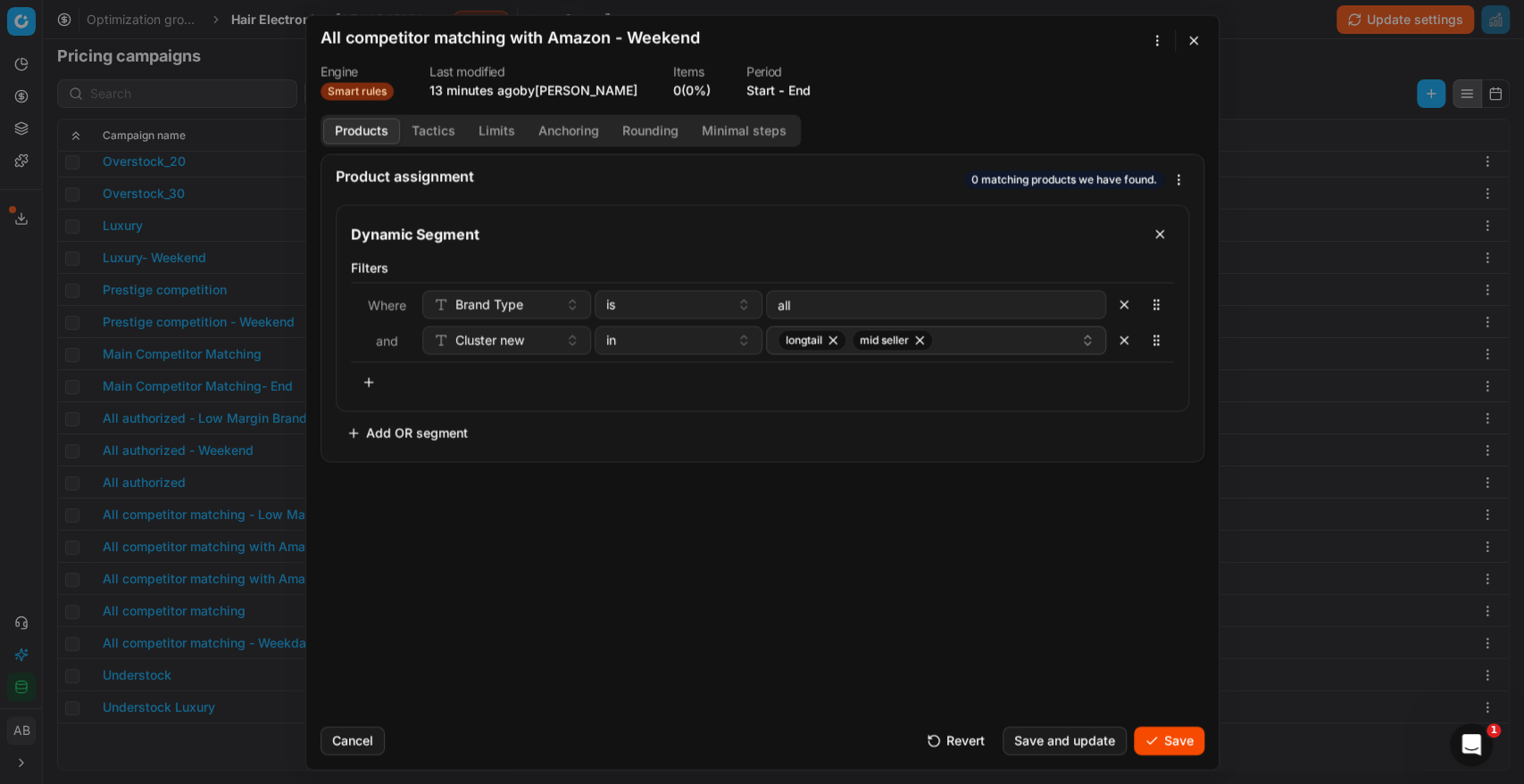
click at [1172, 739] on button "Save" at bounding box center [1169, 740] width 70 height 29
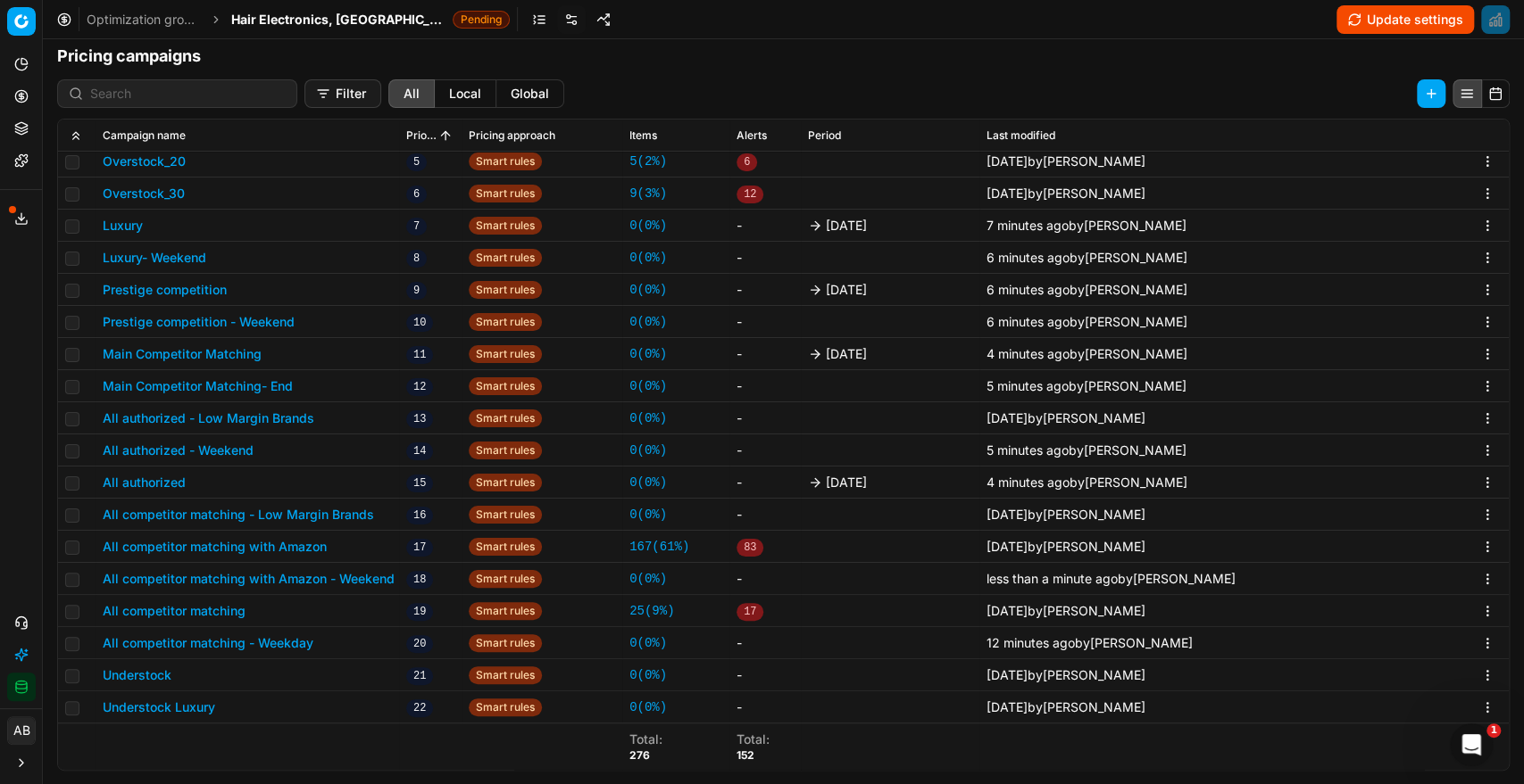
click at [321, 543] on button "All competitor matching with Amazon" at bounding box center [214, 546] width 224 height 18
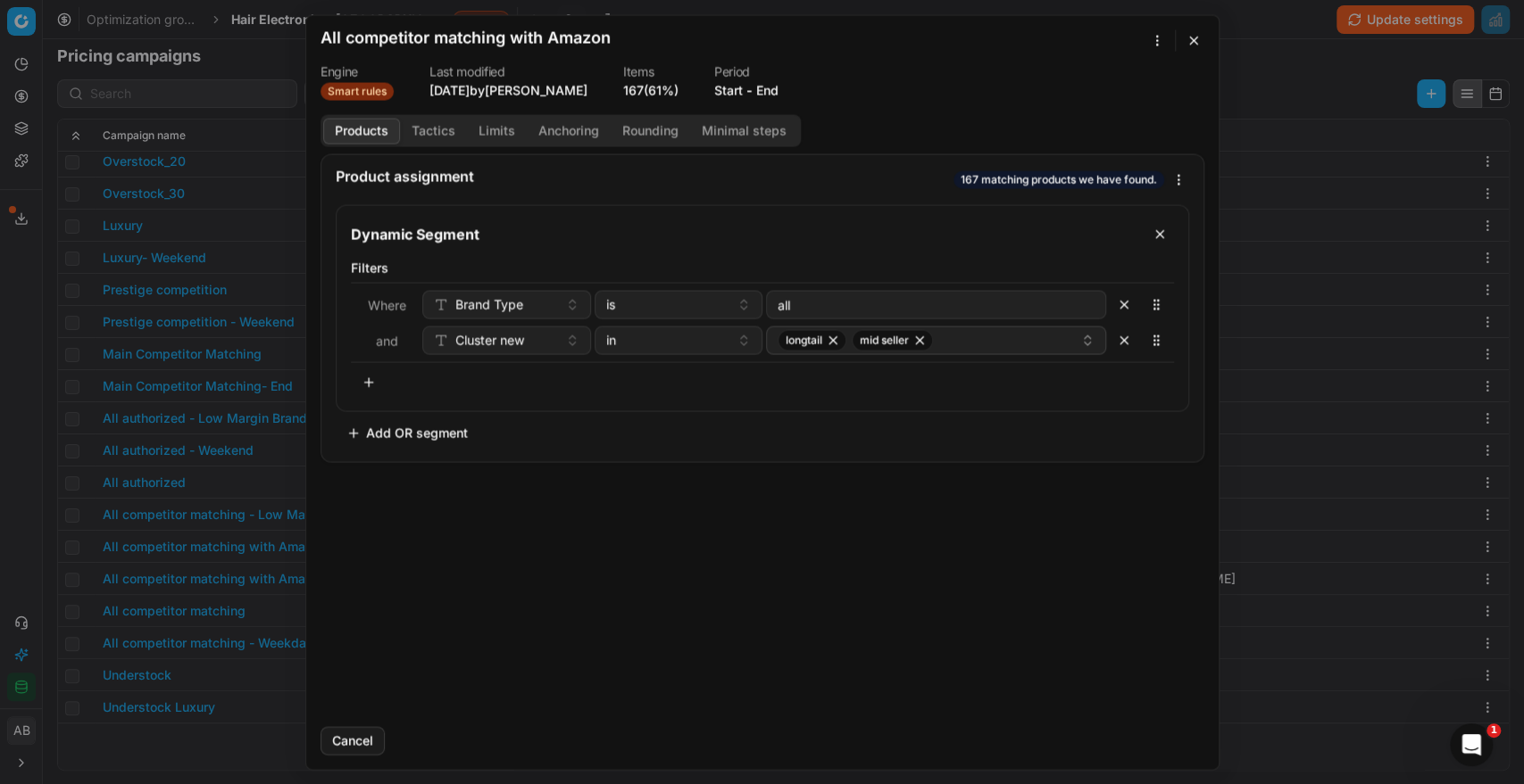
click at [779, 82] on button "End" at bounding box center [766, 89] width 22 height 18
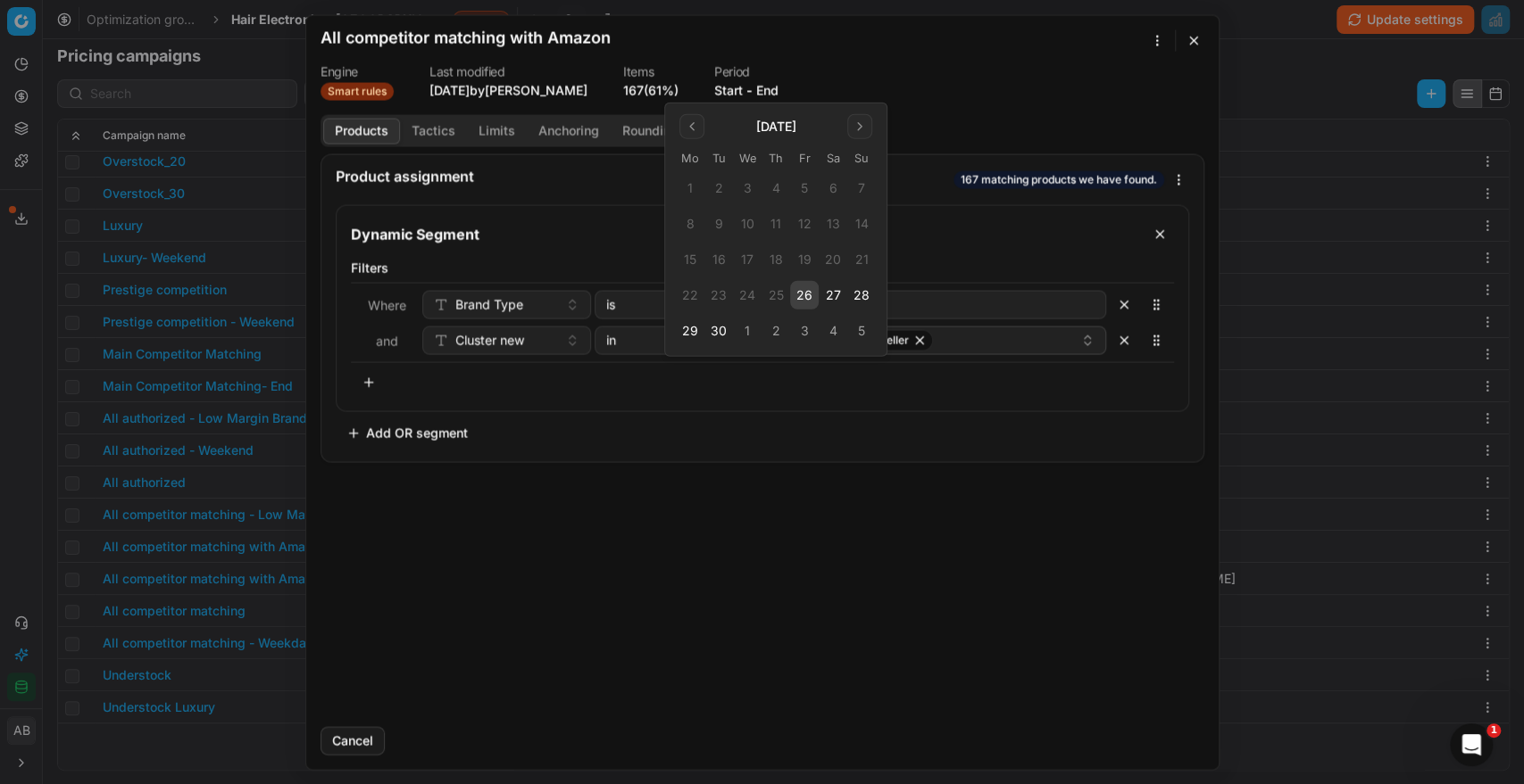
click at [813, 294] on button "26" at bounding box center [804, 295] width 29 height 29
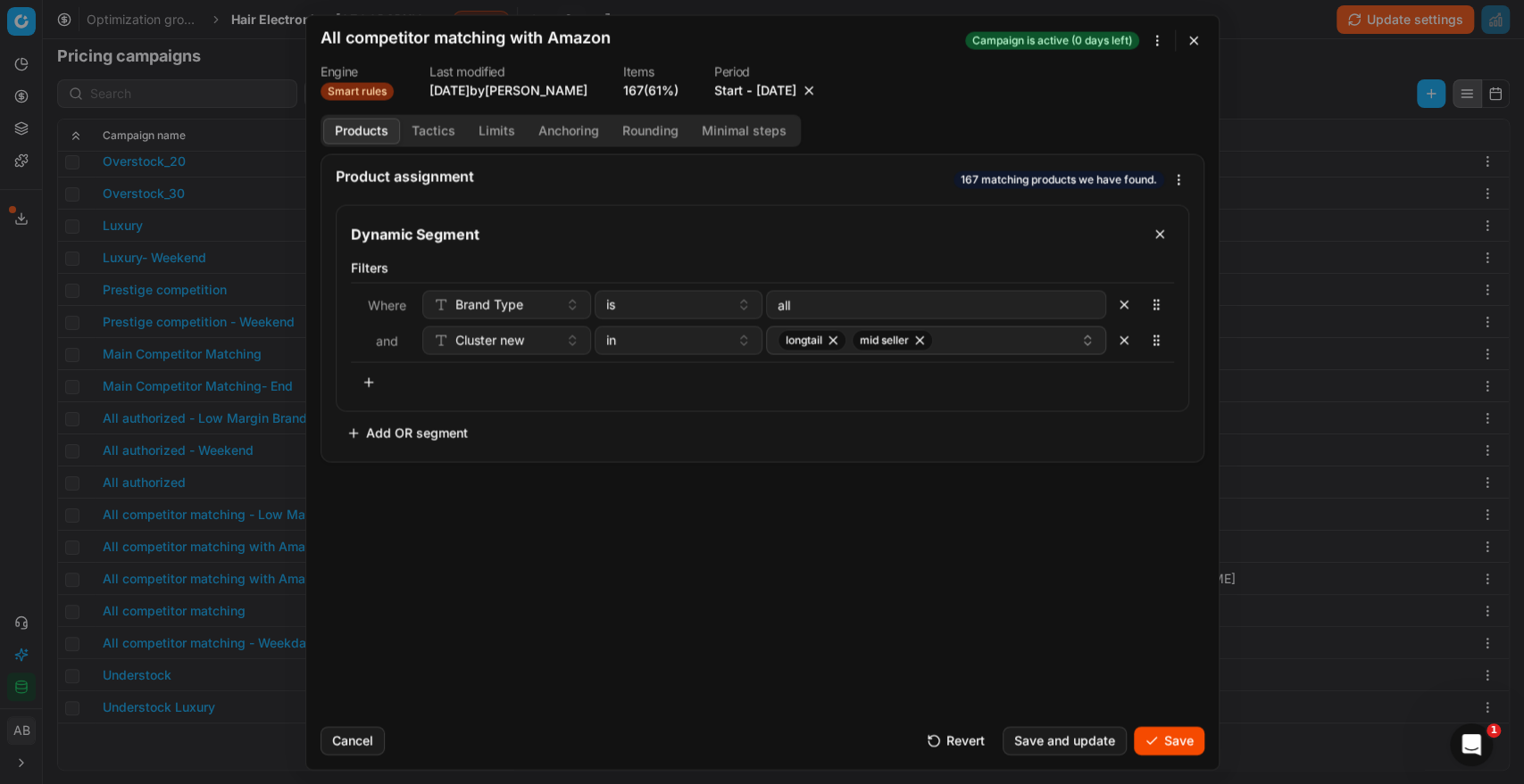
click at [1172, 748] on button "Save" at bounding box center [1169, 740] width 70 height 29
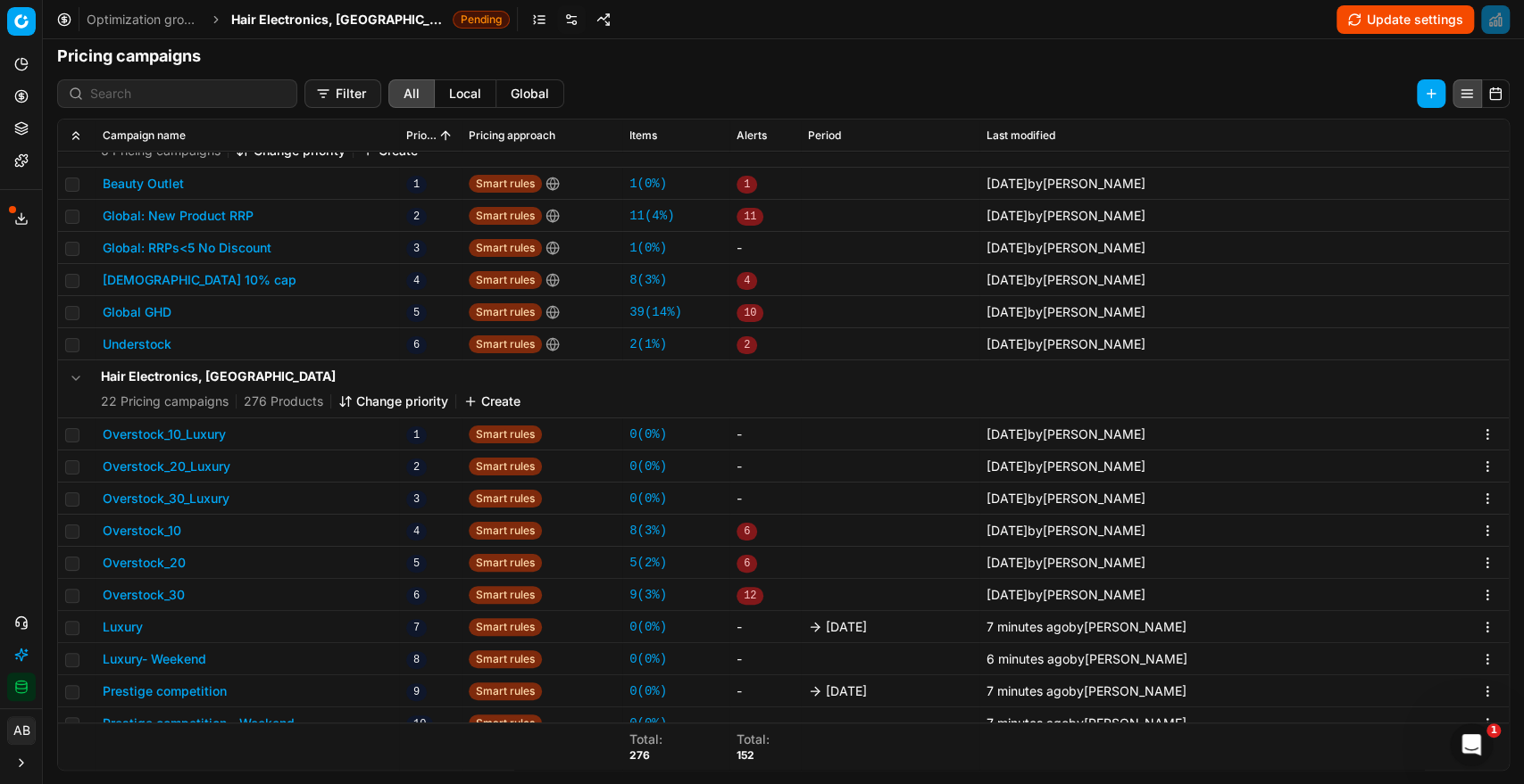
scroll to position [0, 0]
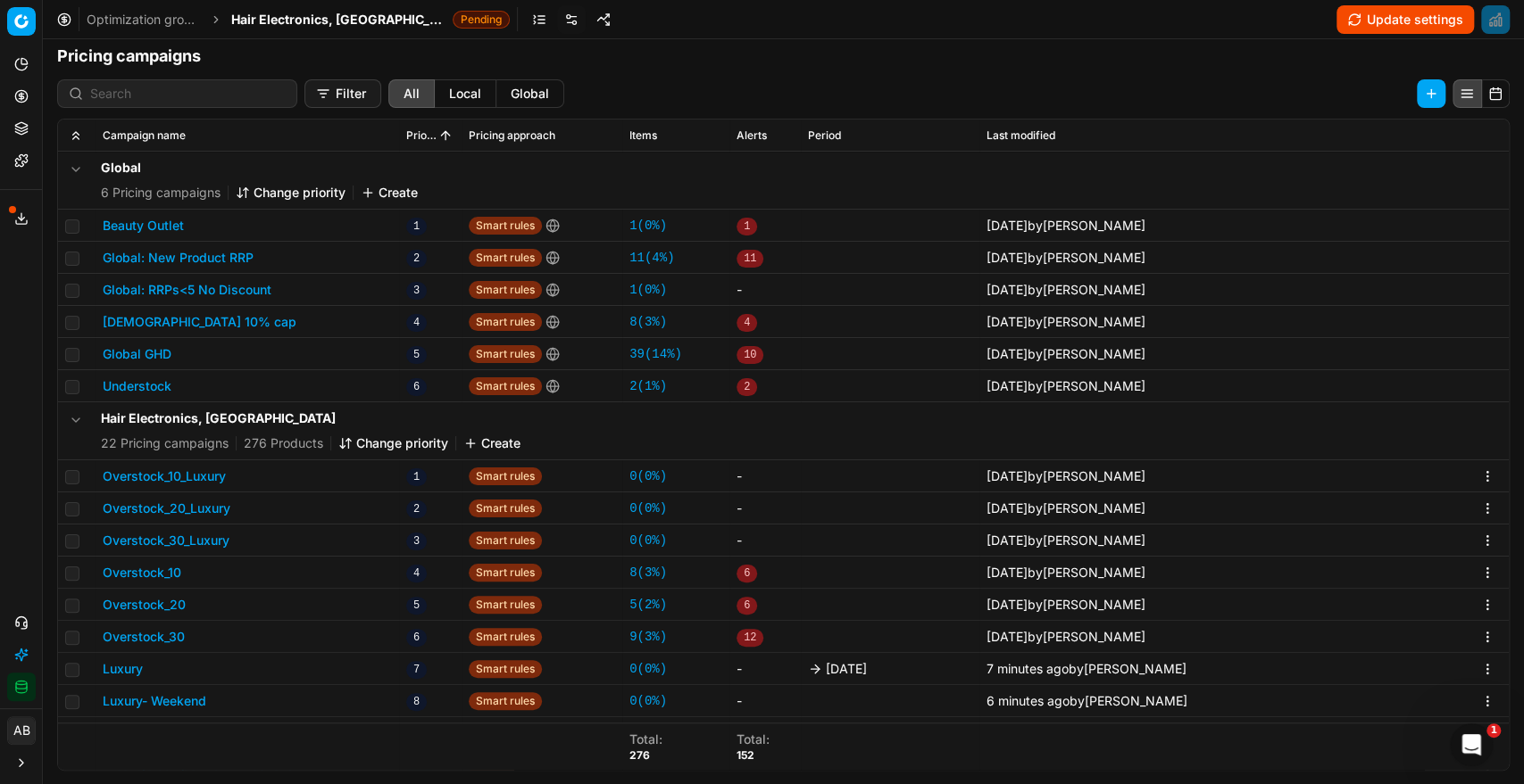
click at [367, 437] on button "Change priority" at bounding box center [392, 443] width 109 height 18
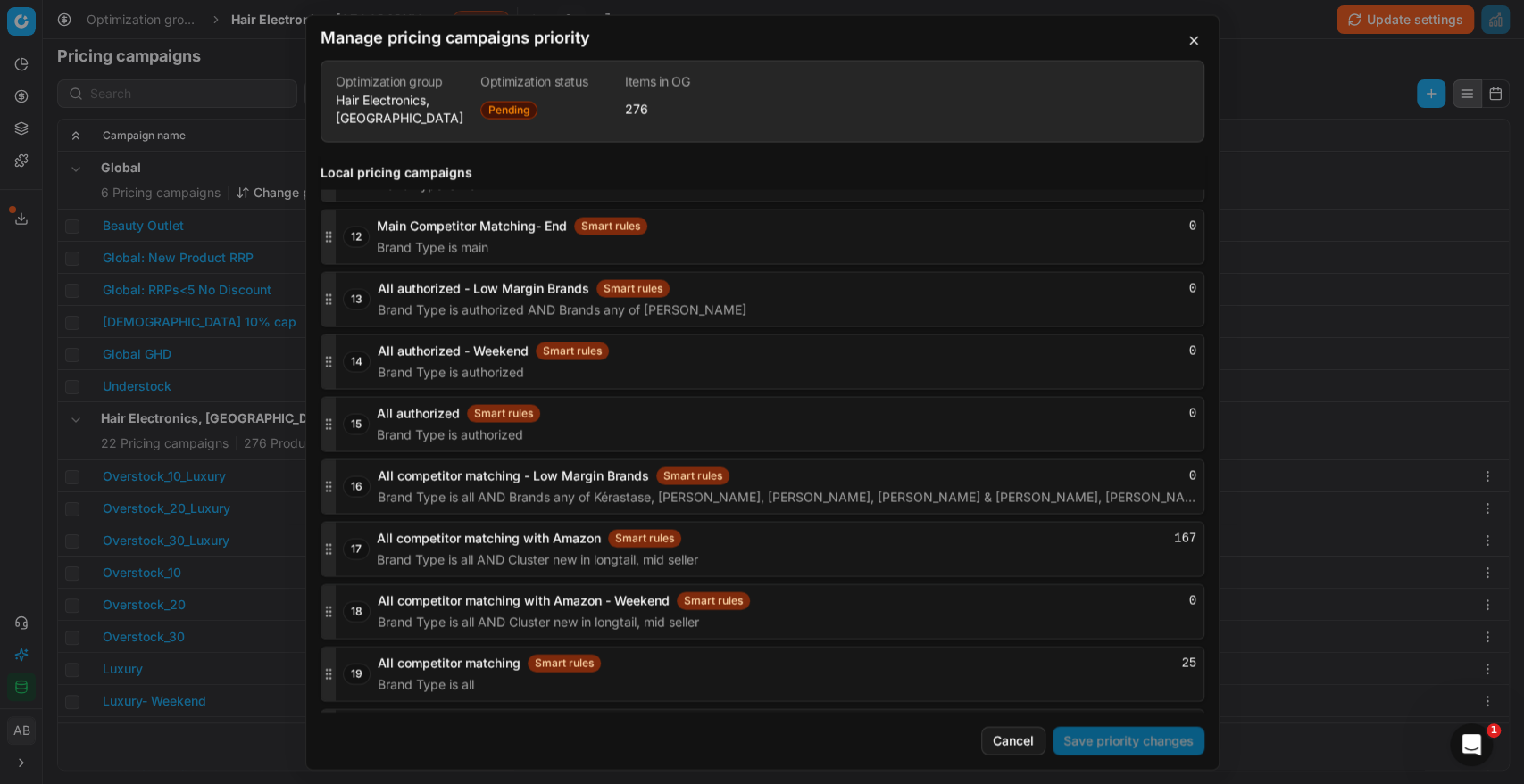
scroll to position [2962, 0]
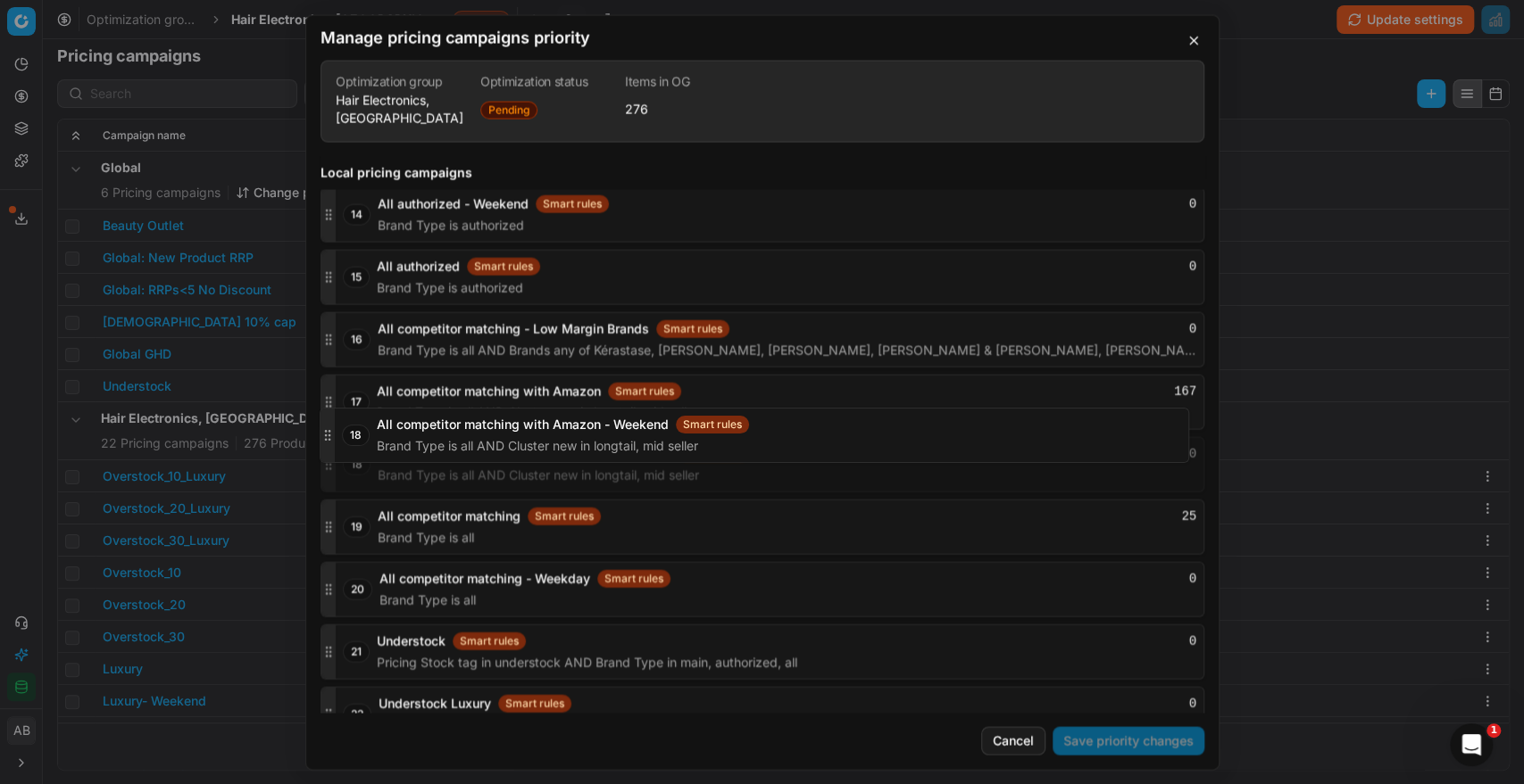
click at [322, 457] on icon "button" at bounding box center [328, 463] width 14 height 14
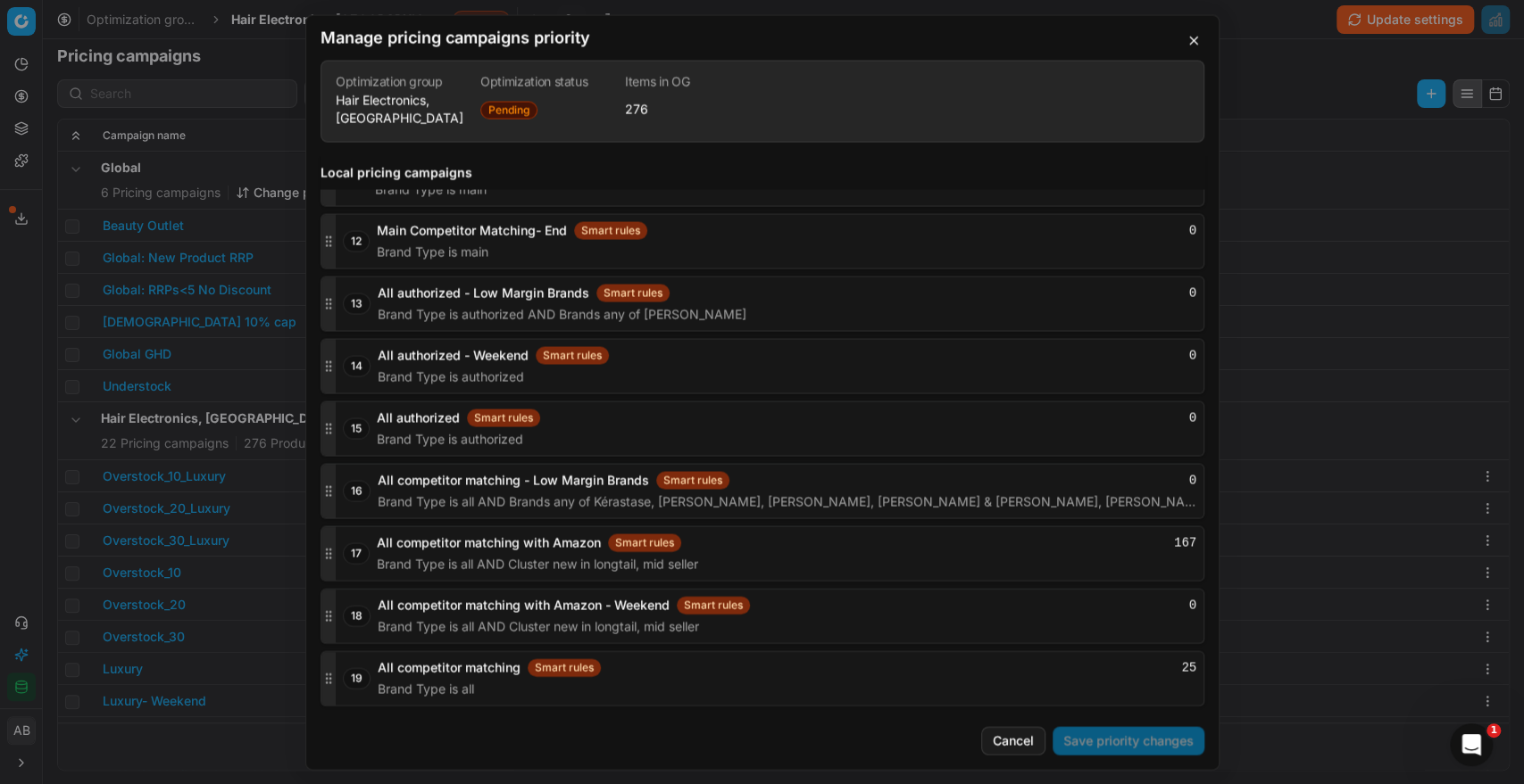
scroll to position [2804, 0]
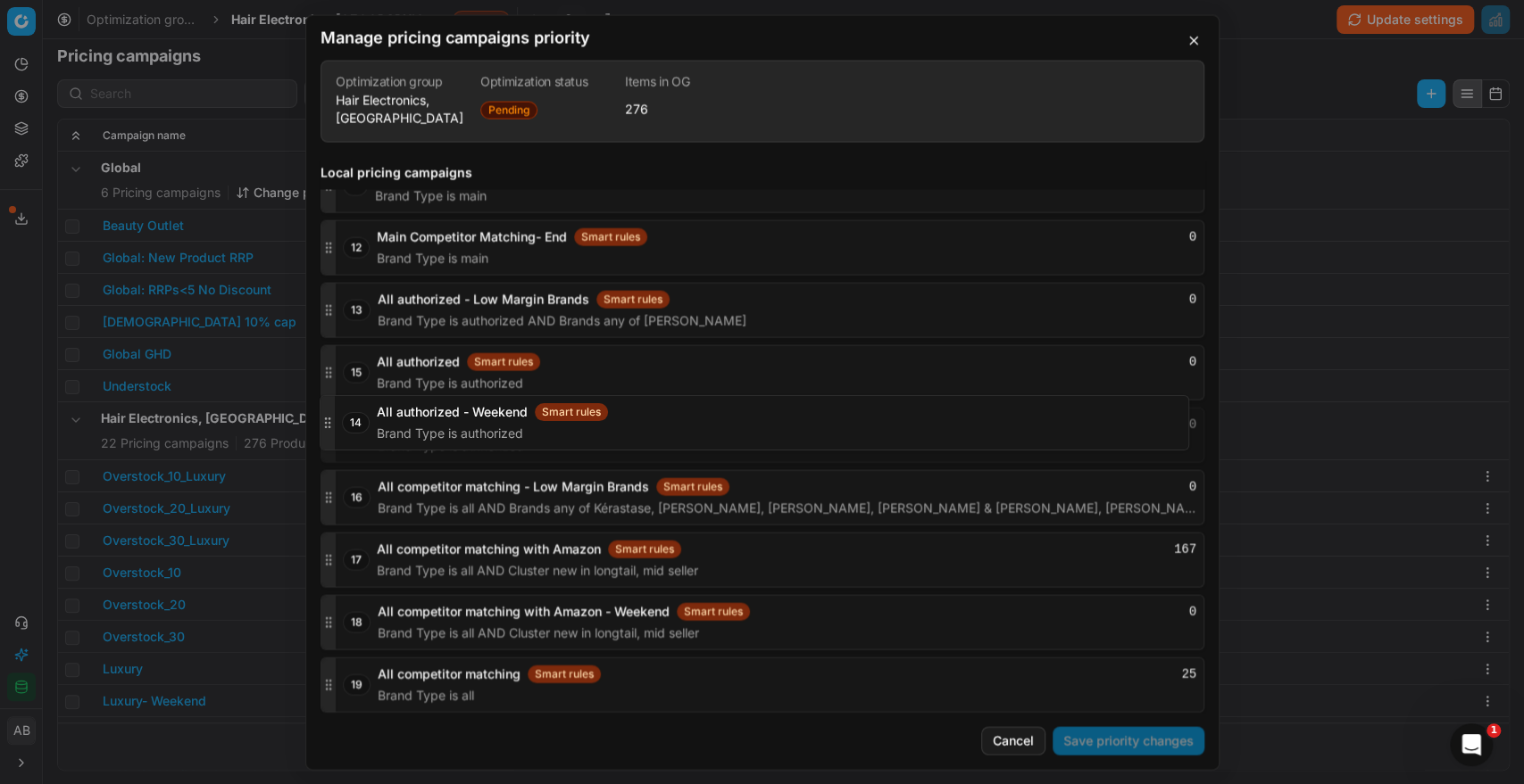
drag, startPoint x: 329, startPoint y: 340, endPoint x: 327, endPoint y: 418, distance: 78.0
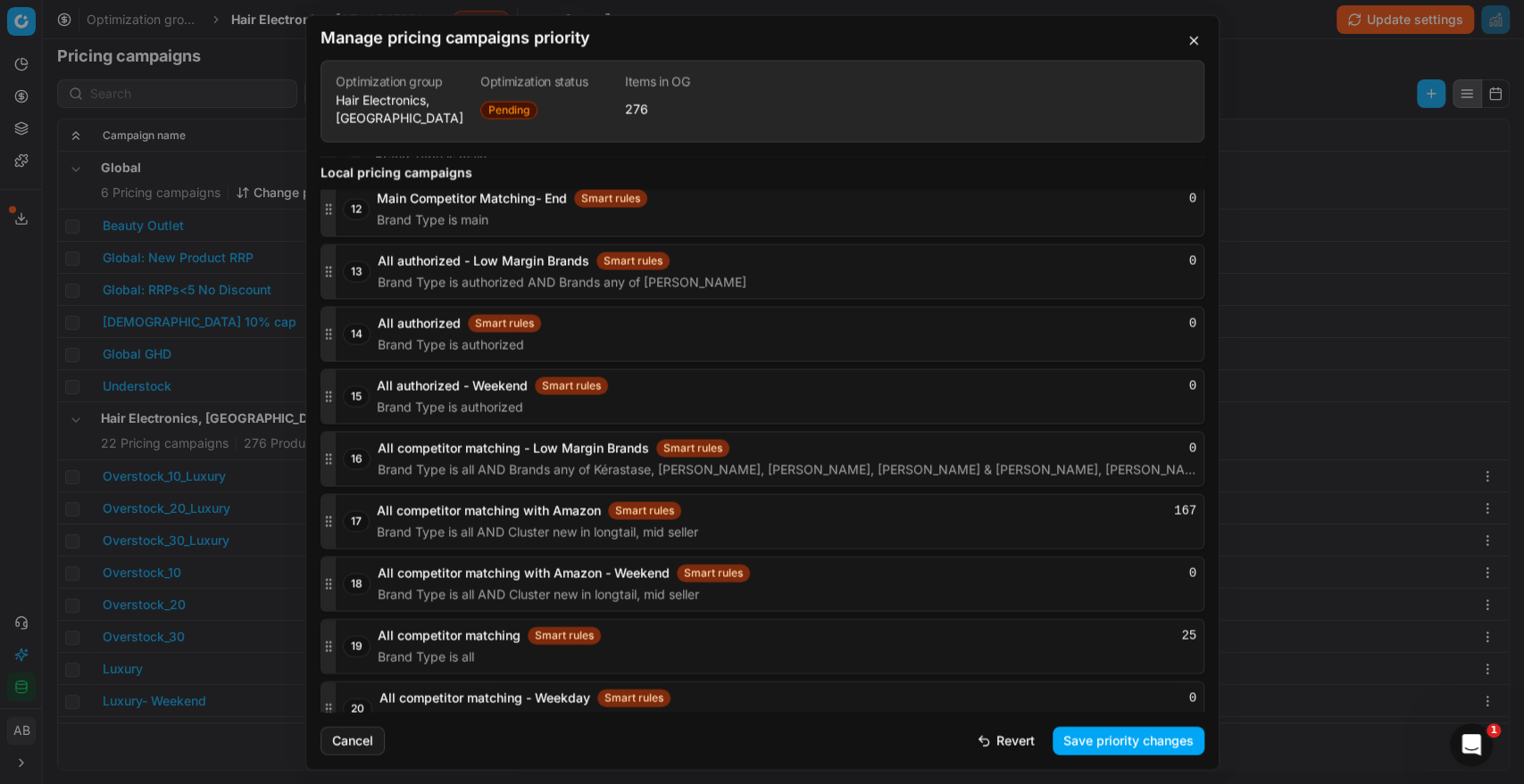
scroll to position [2878, 0]
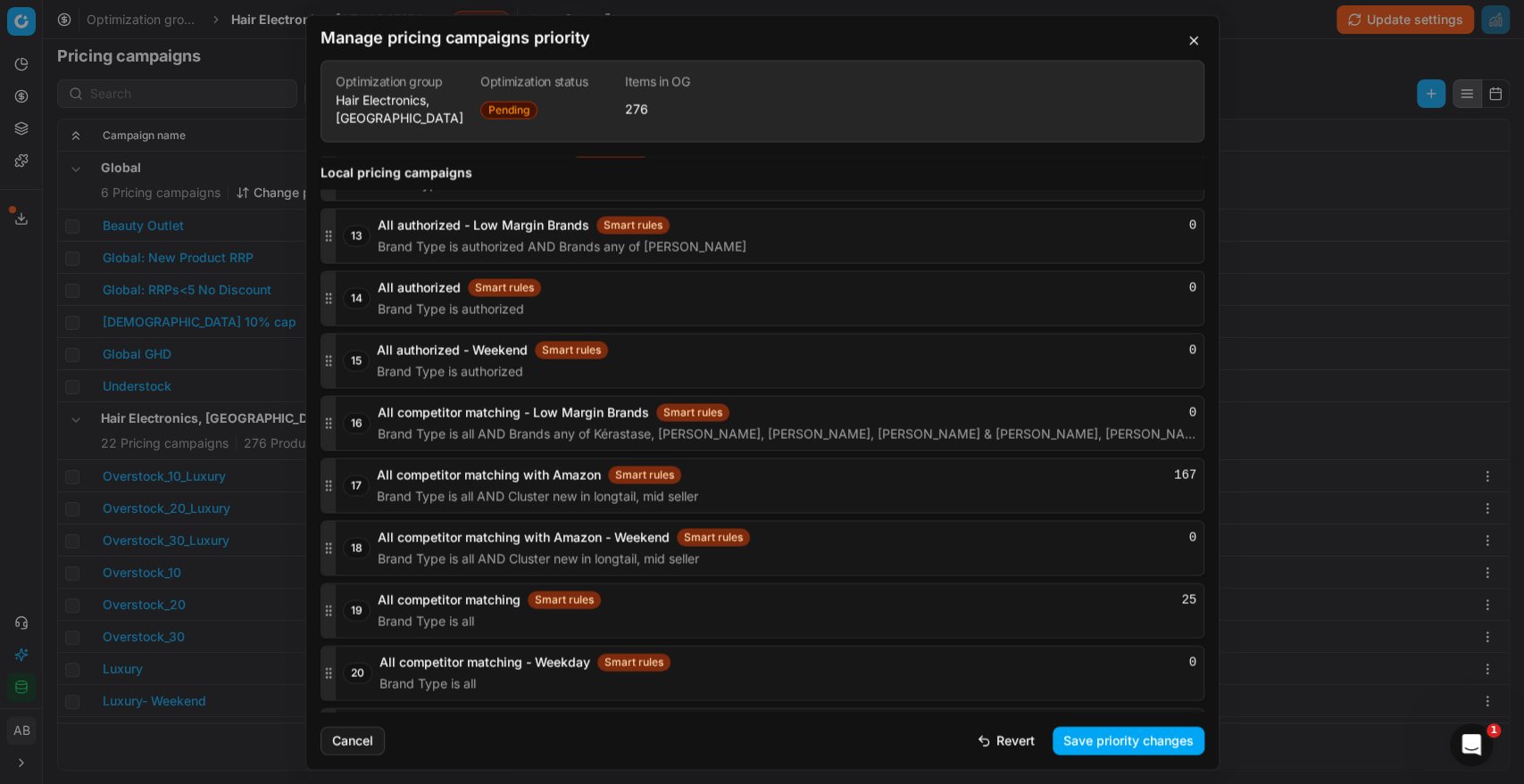
click at [1078, 737] on button "Save priority changes" at bounding box center [1127, 740] width 151 height 29
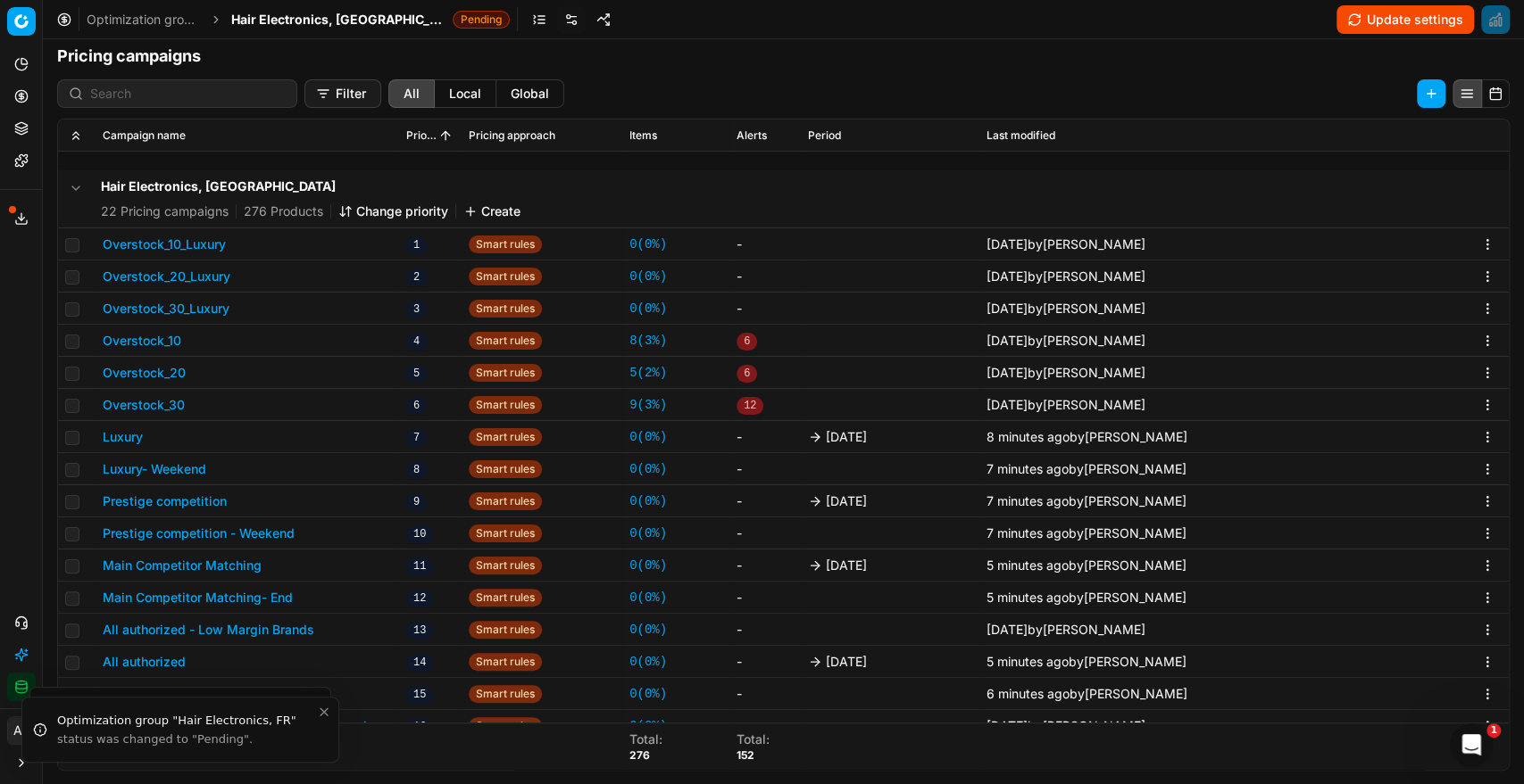
scroll to position [411, 0]
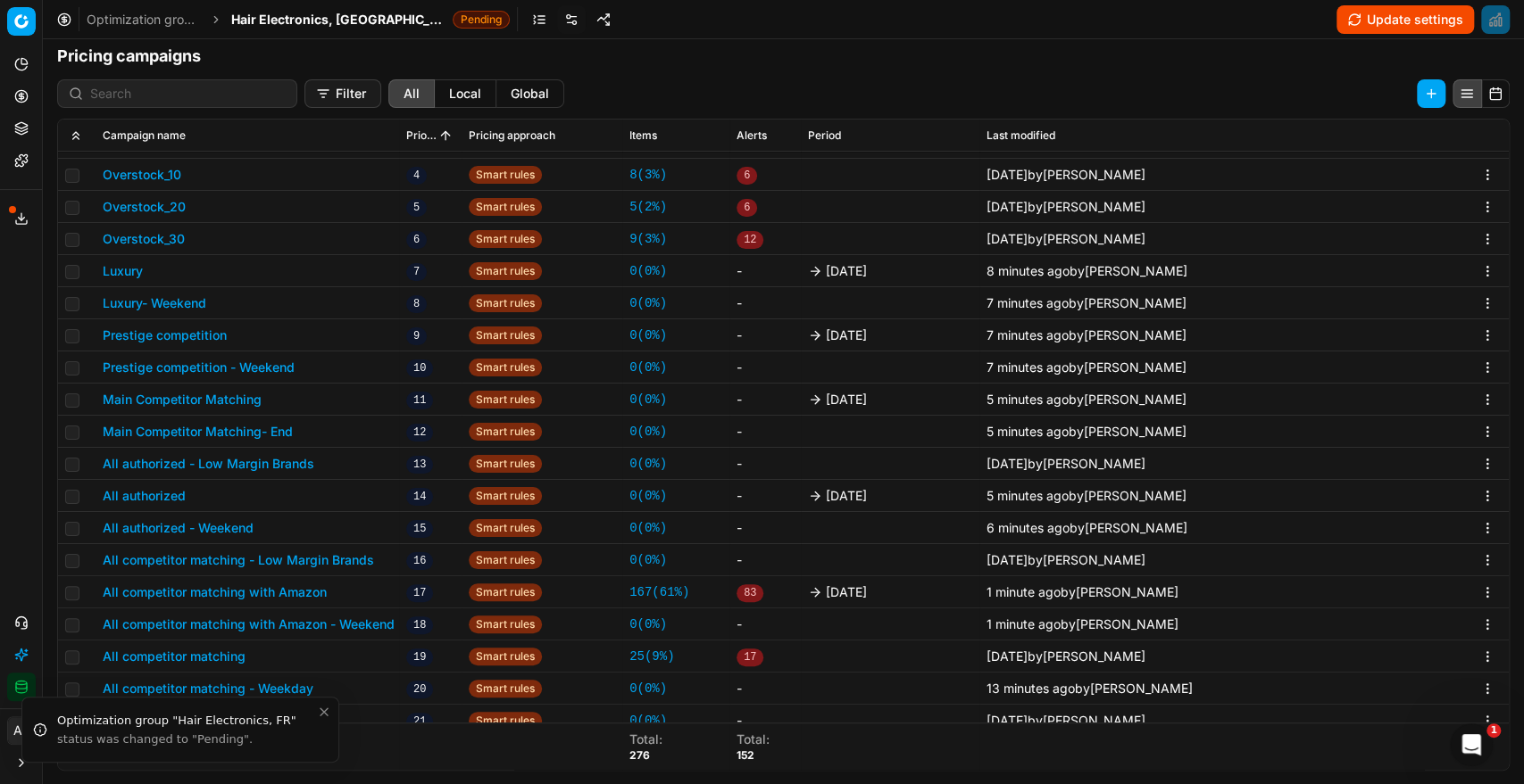
click at [275, 429] on button "Main Competitor Matching- End" at bounding box center [198, 431] width 190 height 18
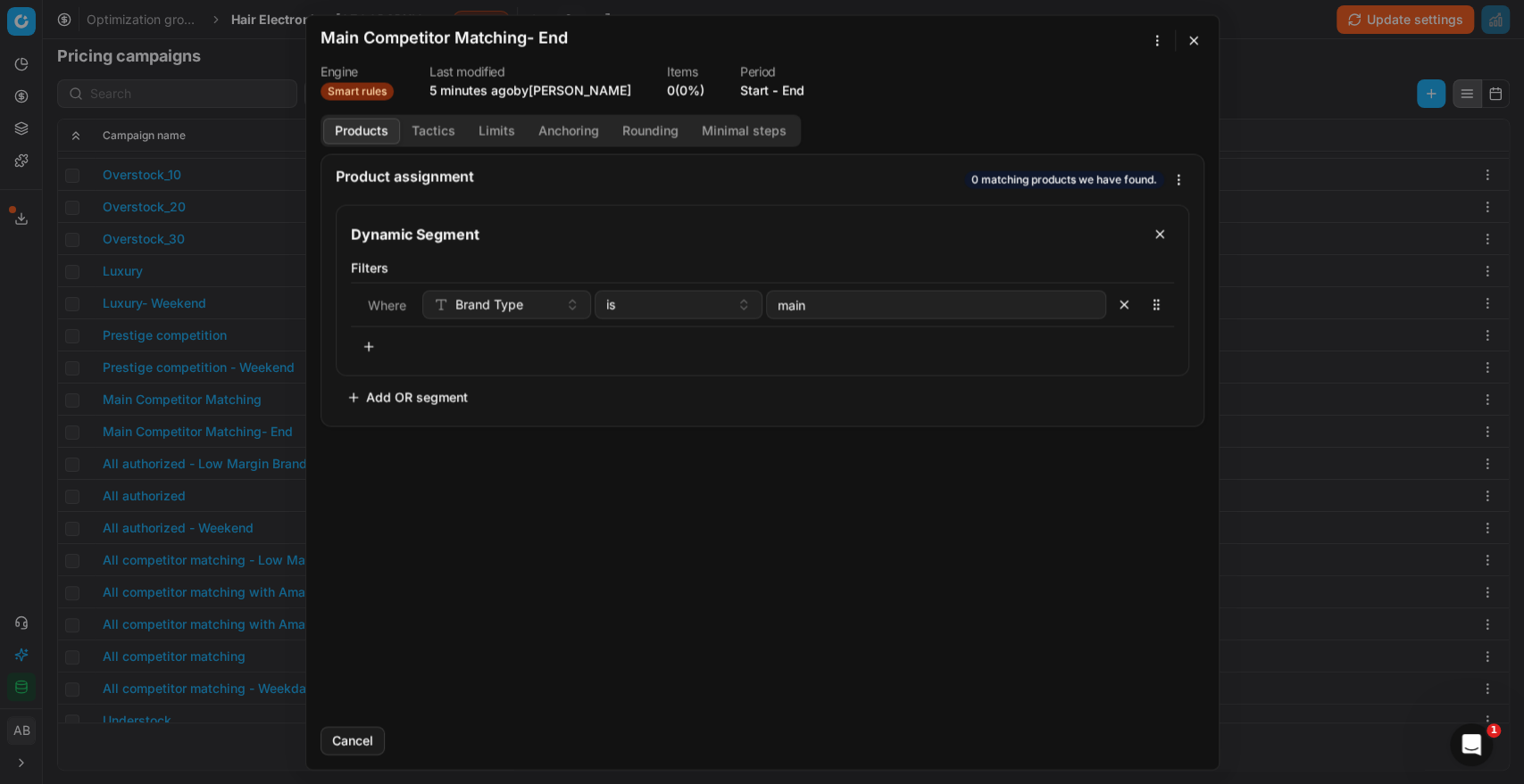
click at [428, 127] on button "Tactics" at bounding box center [433, 130] width 67 height 26
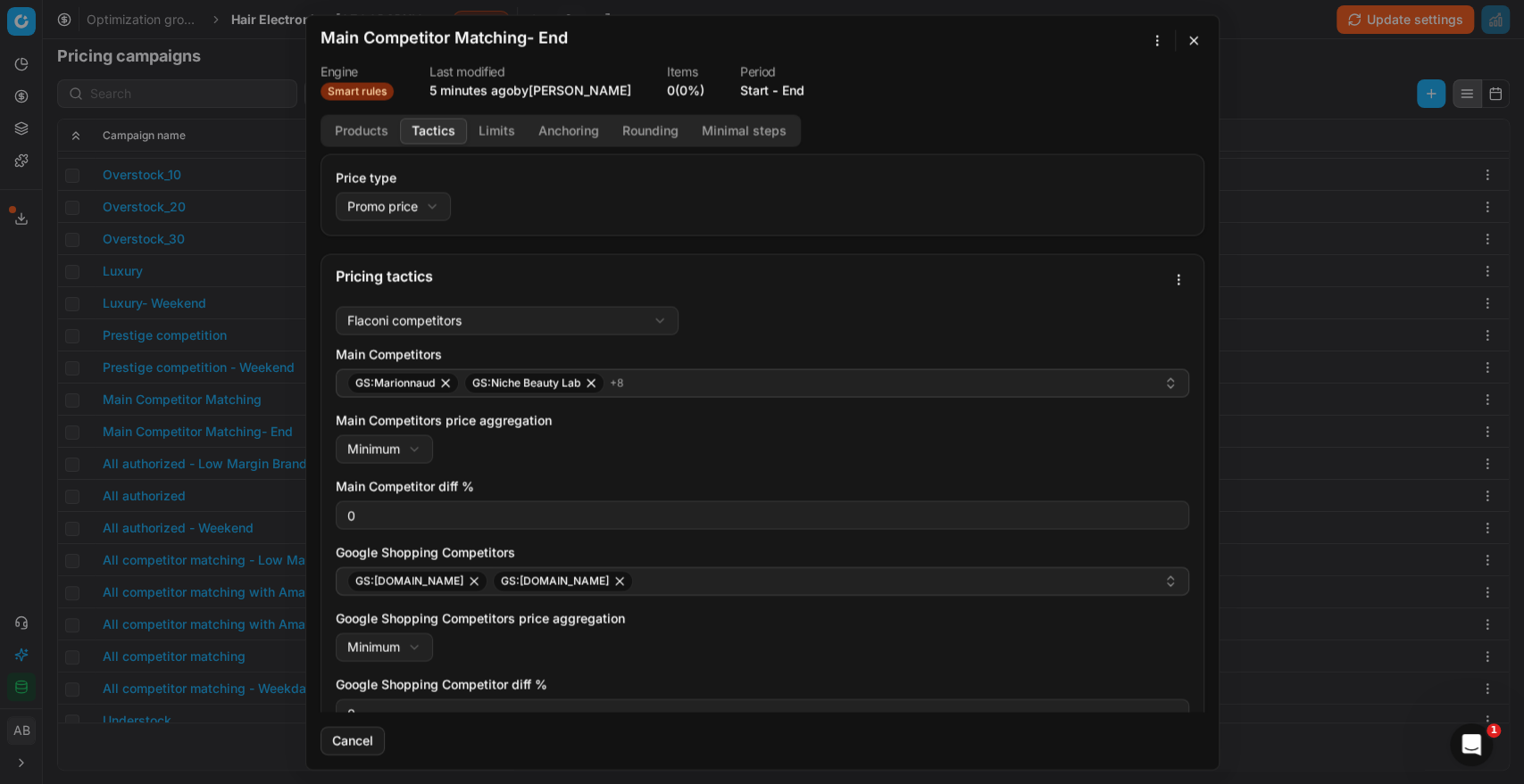
click at [350, 134] on button "Products" at bounding box center [361, 130] width 77 height 26
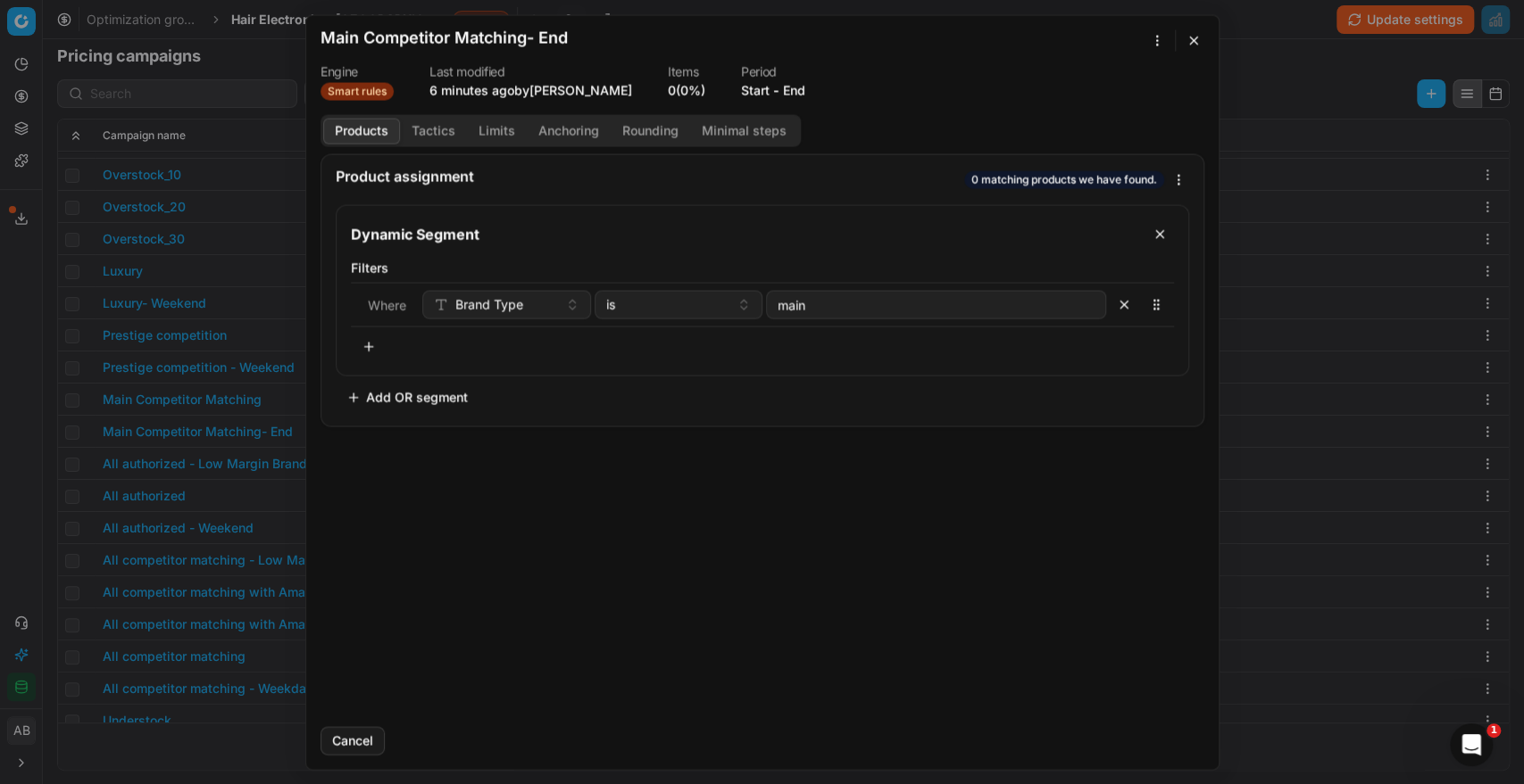
click at [1149, 35] on div "We are saving PC settings. Please wait, it should take a few minutes Main Compe…" at bounding box center [762, 392] width 1524 height 784
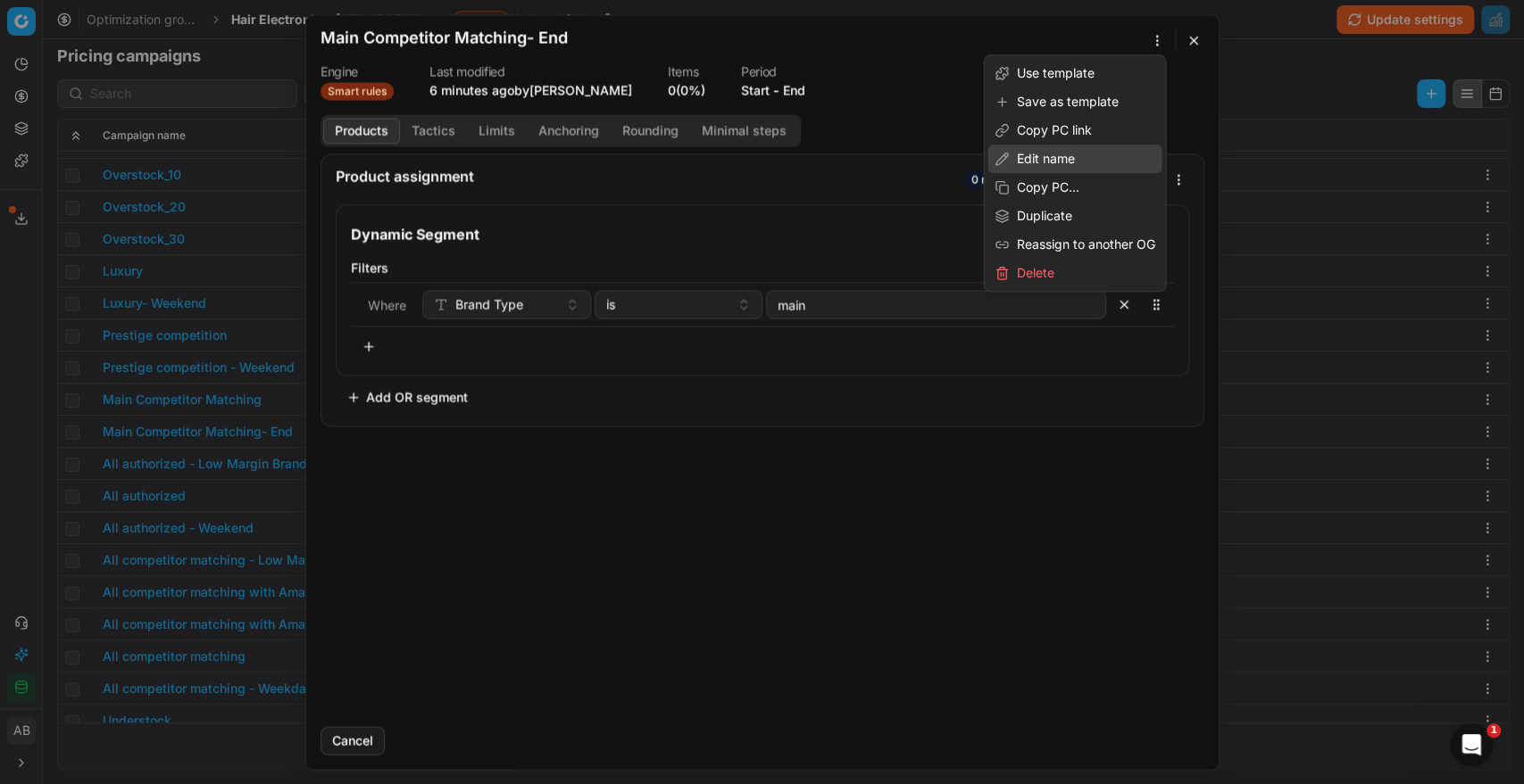
click at [1026, 155] on div "Edit name" at bounding box center [1074, 159] width 174 height 29
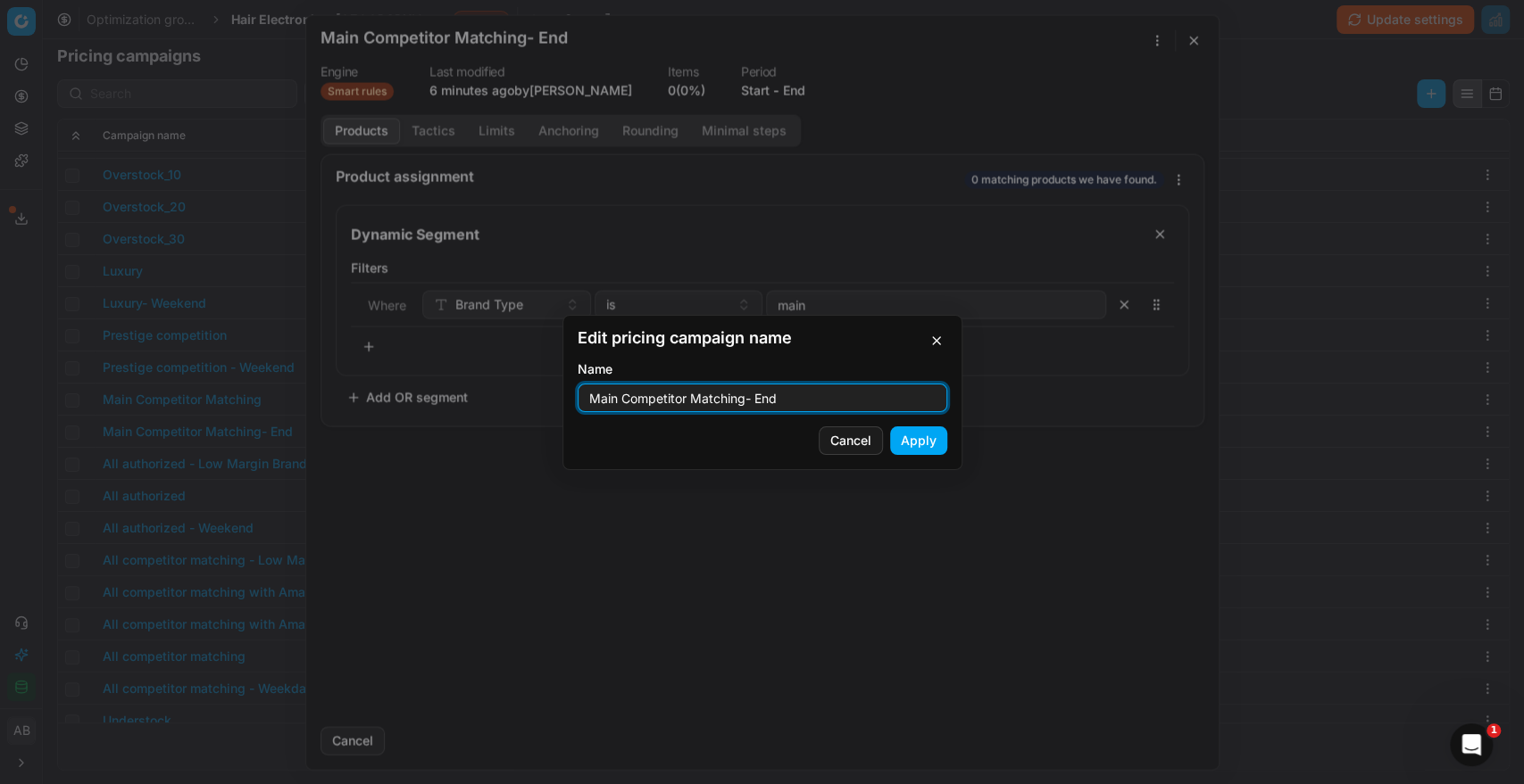
click at [757, 401] on input "Main Competitor Matching- End" at bounding box center [762, 398] width 353 height 27
type input "Main Competitor Matching- Weekend"
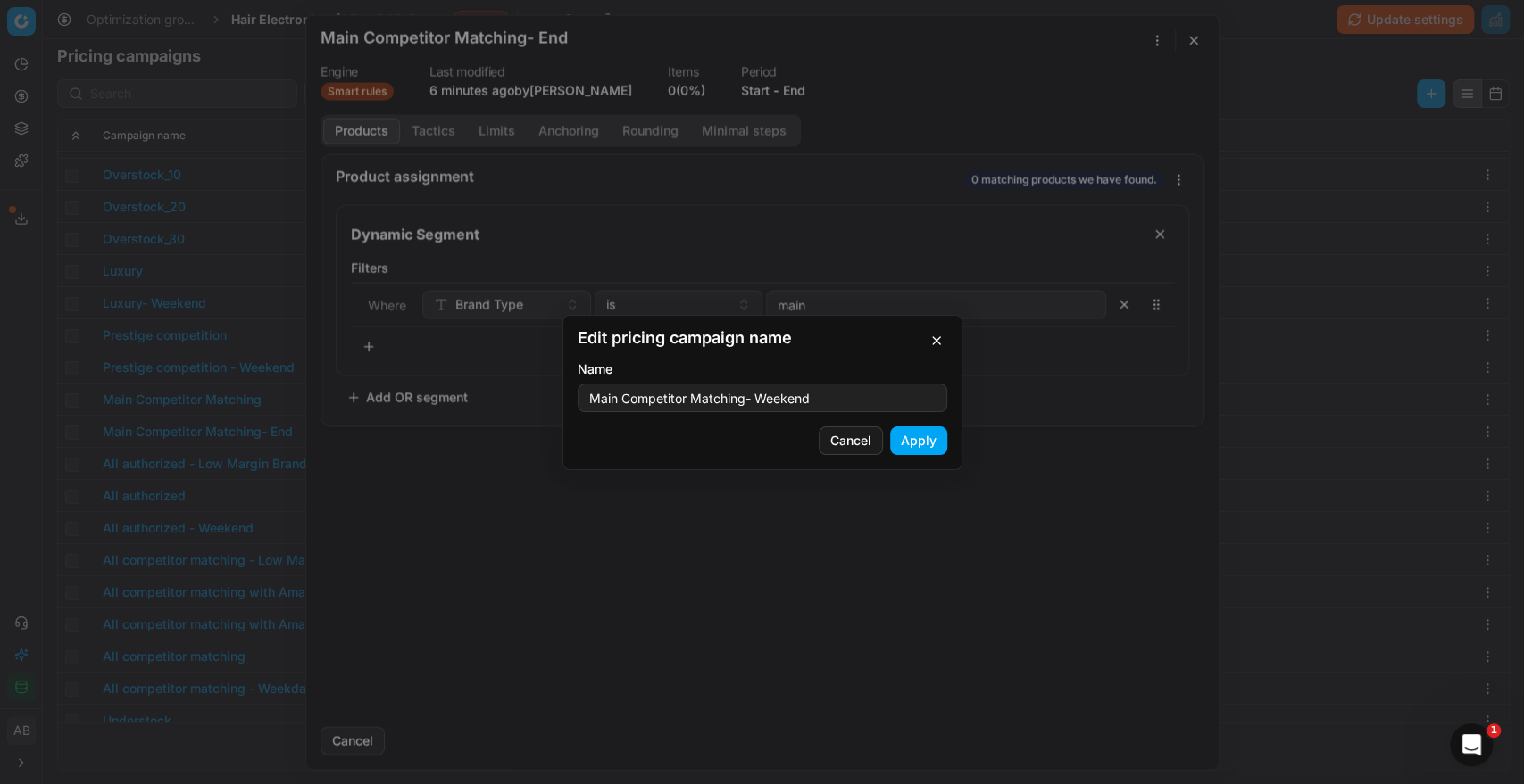
click at [929, 451] on button "Apply" at bounding box center [919, 441] width 57 height 29
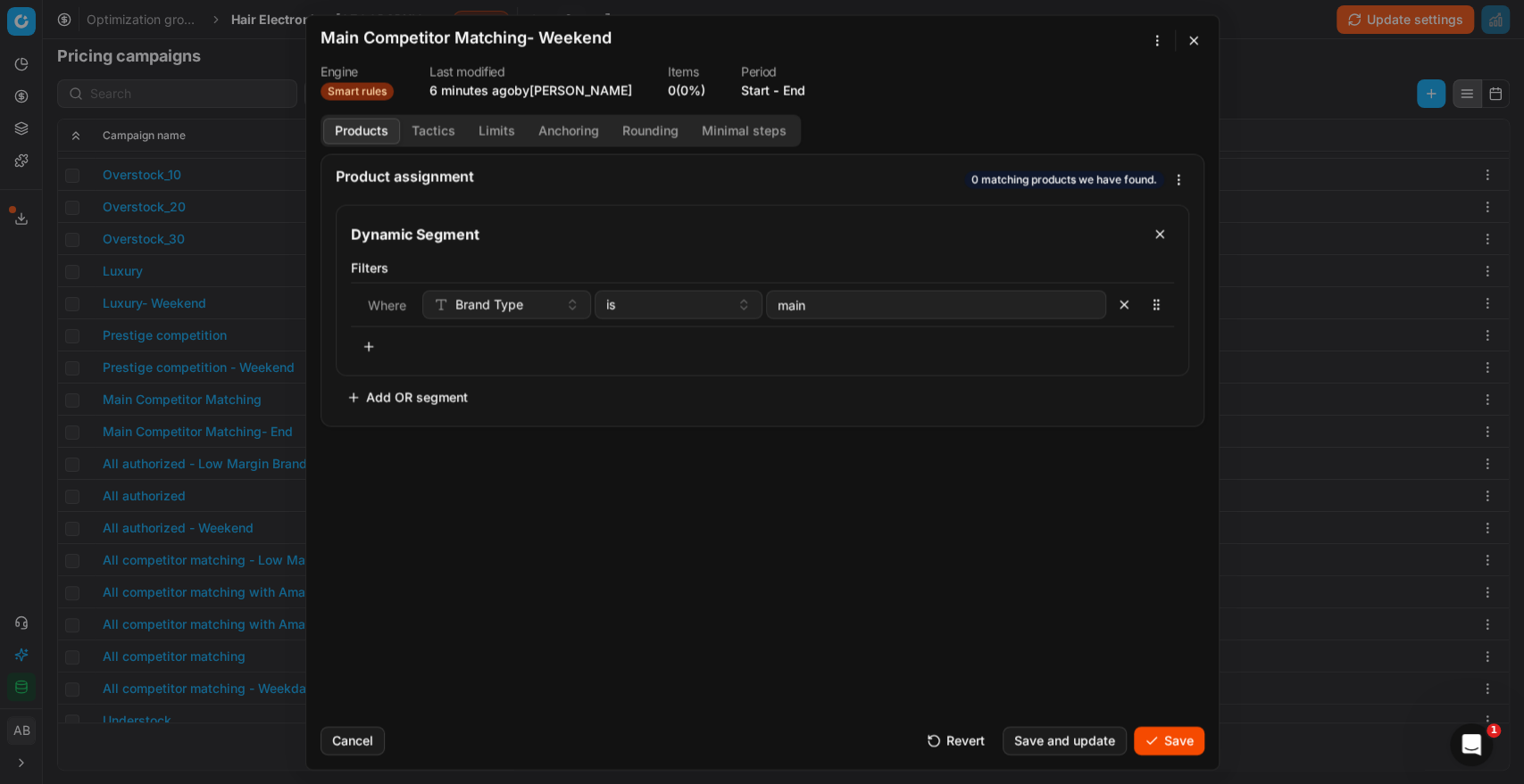
click at [1154, 744] on button "Save" at bounding box center [1169, 740] width 70 height 29
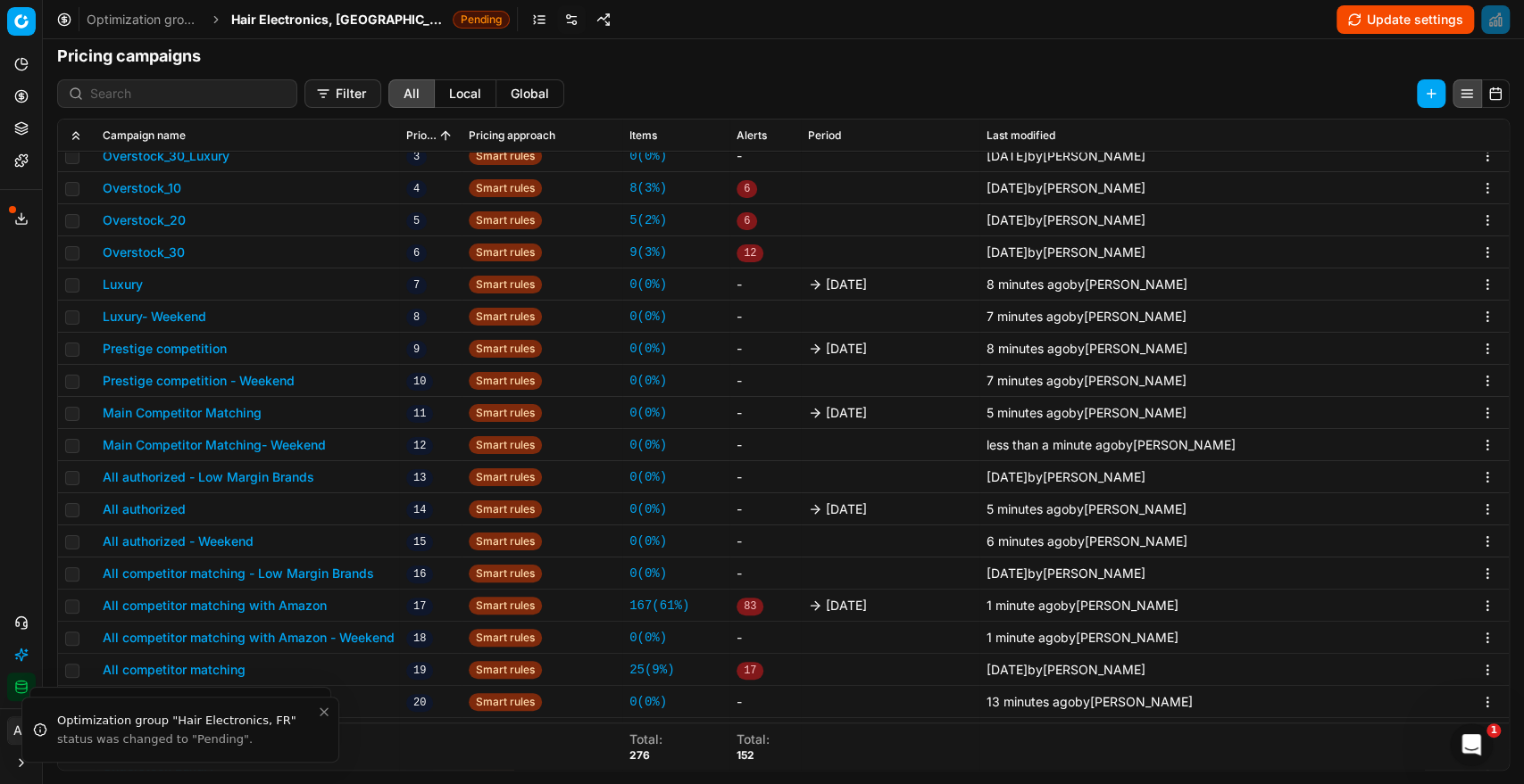
scroll to position [470, 0]
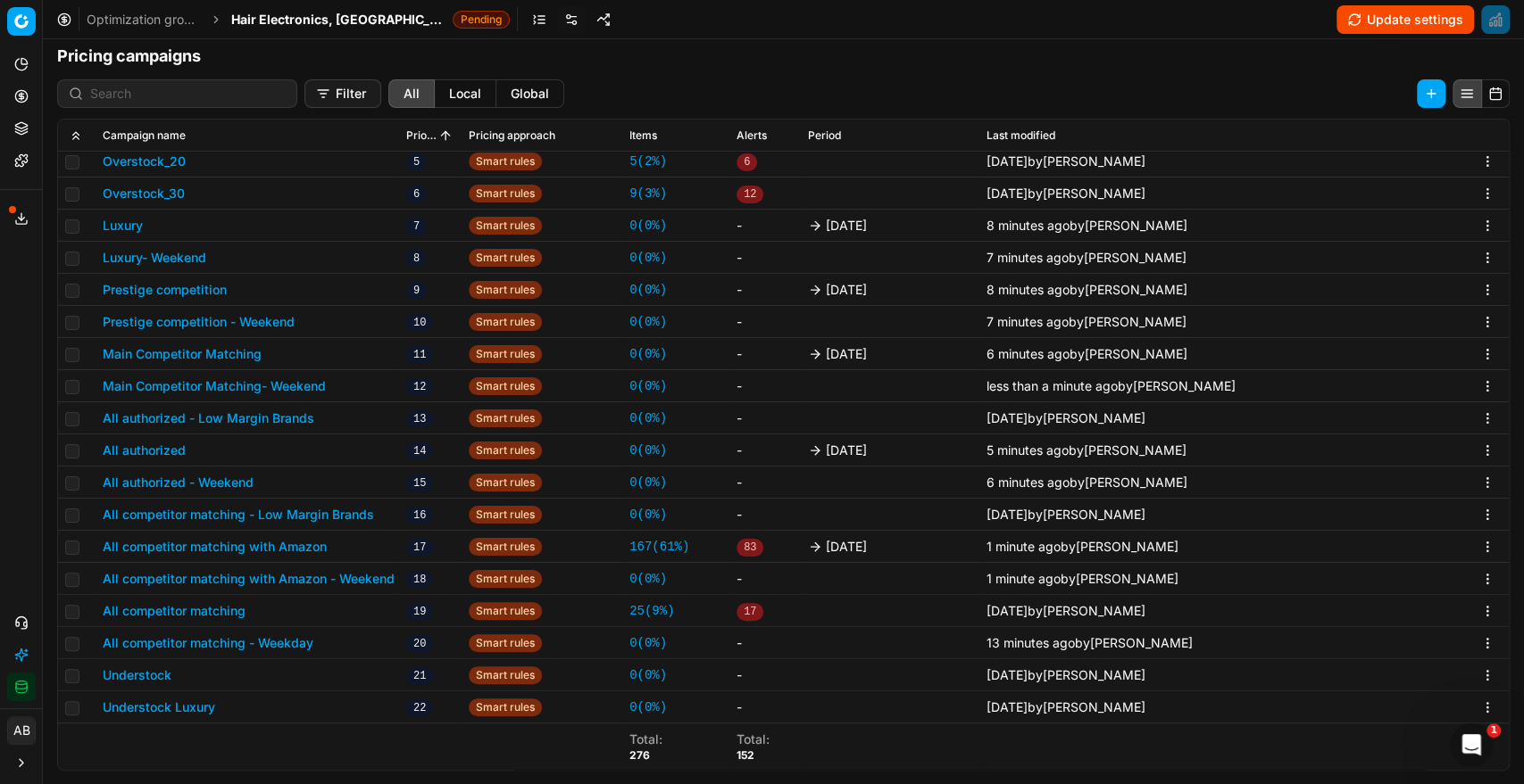
click at [294, 636] on button "All competitor matching - Weekday" at bounding box center [208, 643] width 210 height 18
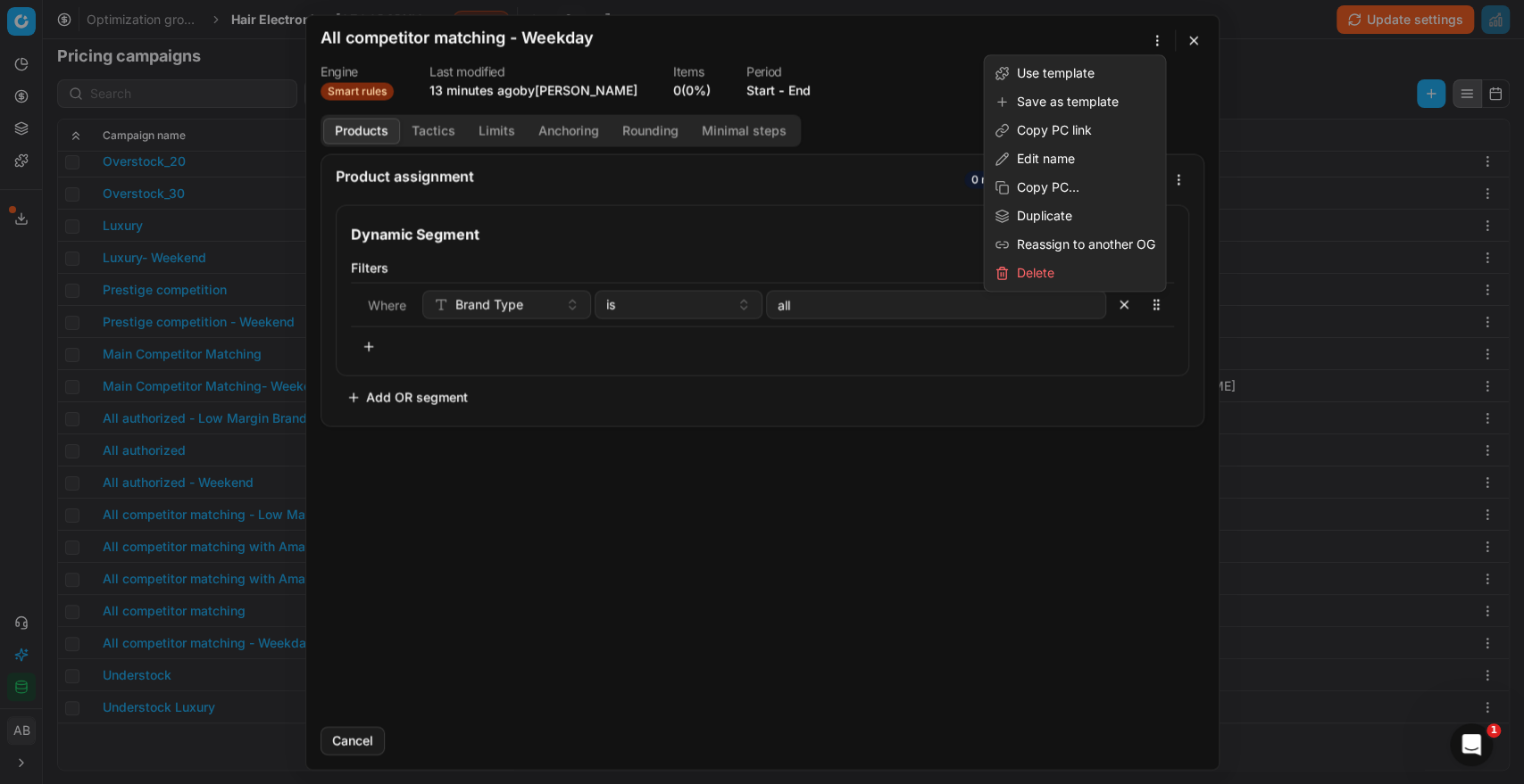
click at [1161, 39] on div "We are saving PC settings. Please wait, it should take a few minutes All compet…" at bounding box center [762, 392] width 1524 height 784
click at [1062, 156] on div "Edit name" at bounding box center [1074, 159] width 174 height 29
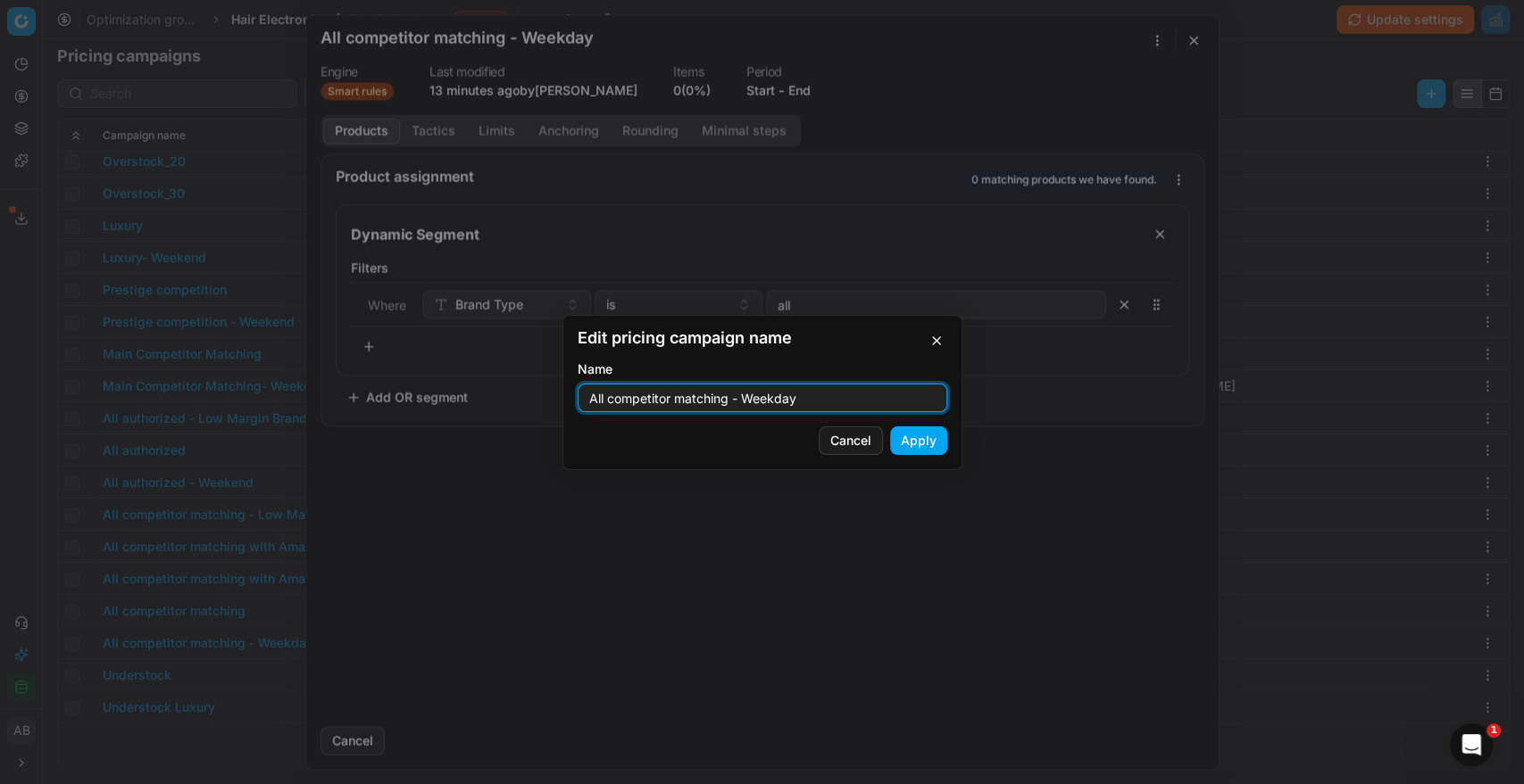
click at [817, 406] on input "All competitor matching - Weekday" at bounding box center [762, 398] width 353 height 27
type input "All competitor matching - Weekend"
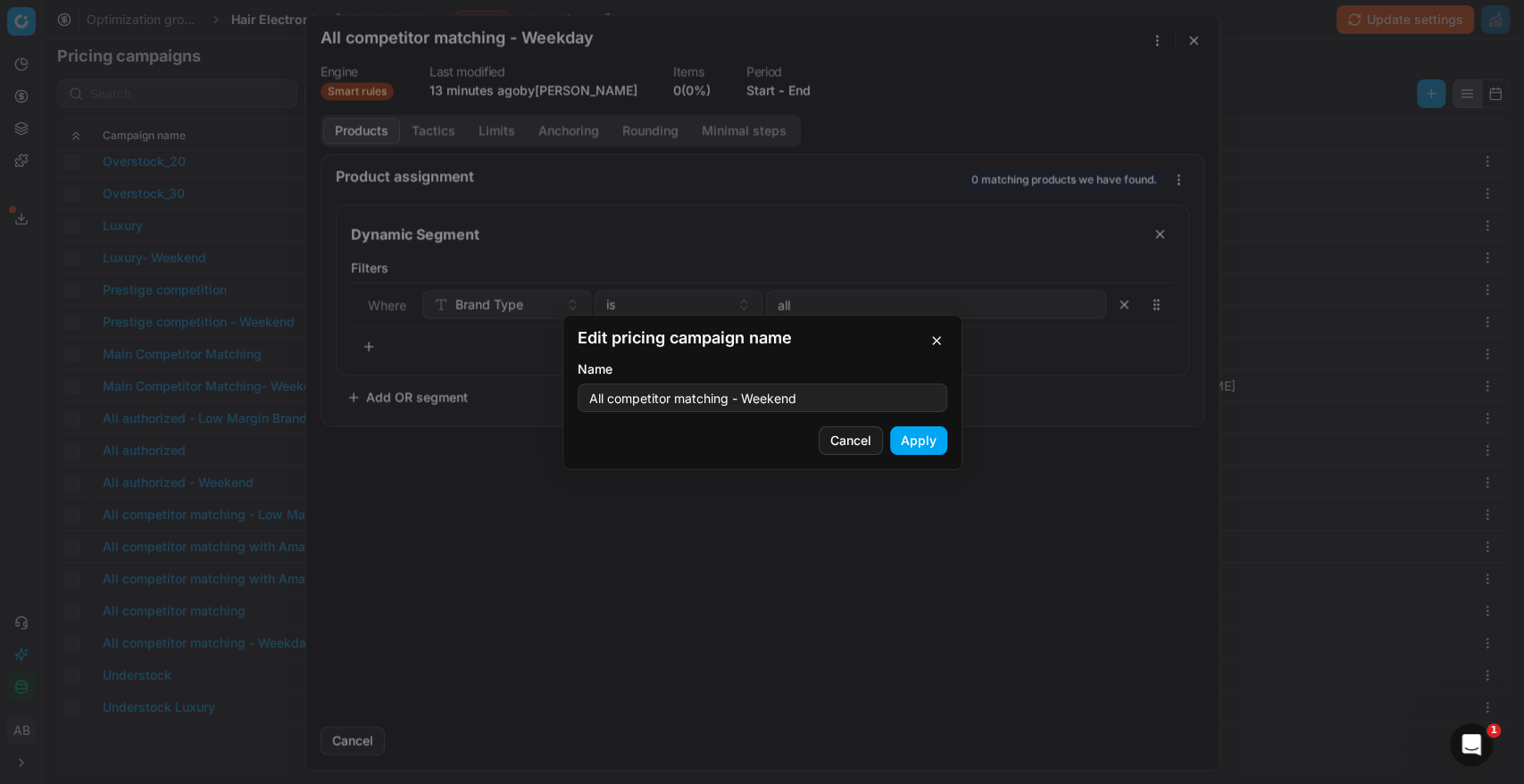
click at [915, 428] on button "Apply" at bounding box center [919, 441] width 57 height 29
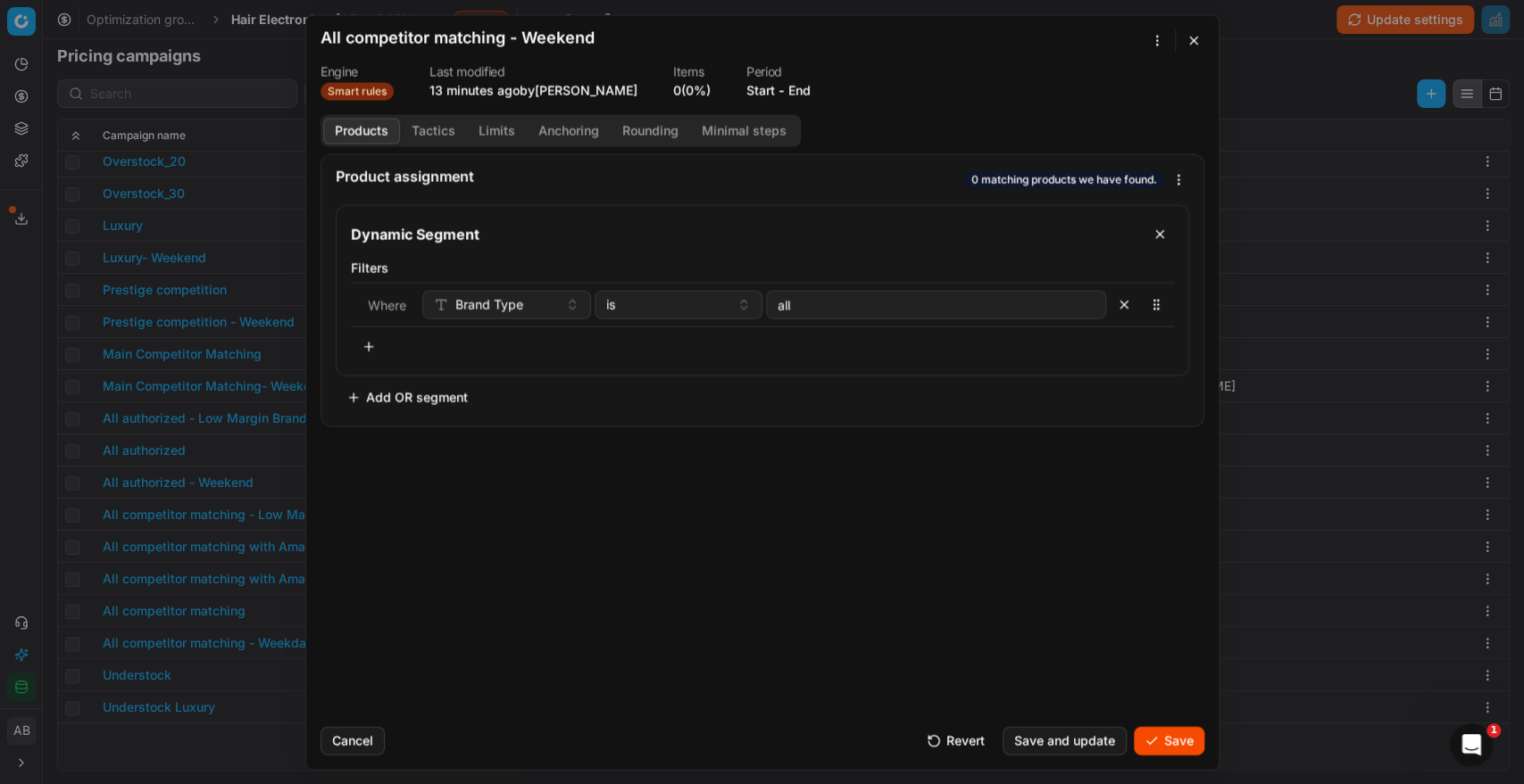
click at [1182, 740] on button "Save" at bounding box center [1169, 740] width 70 height 29
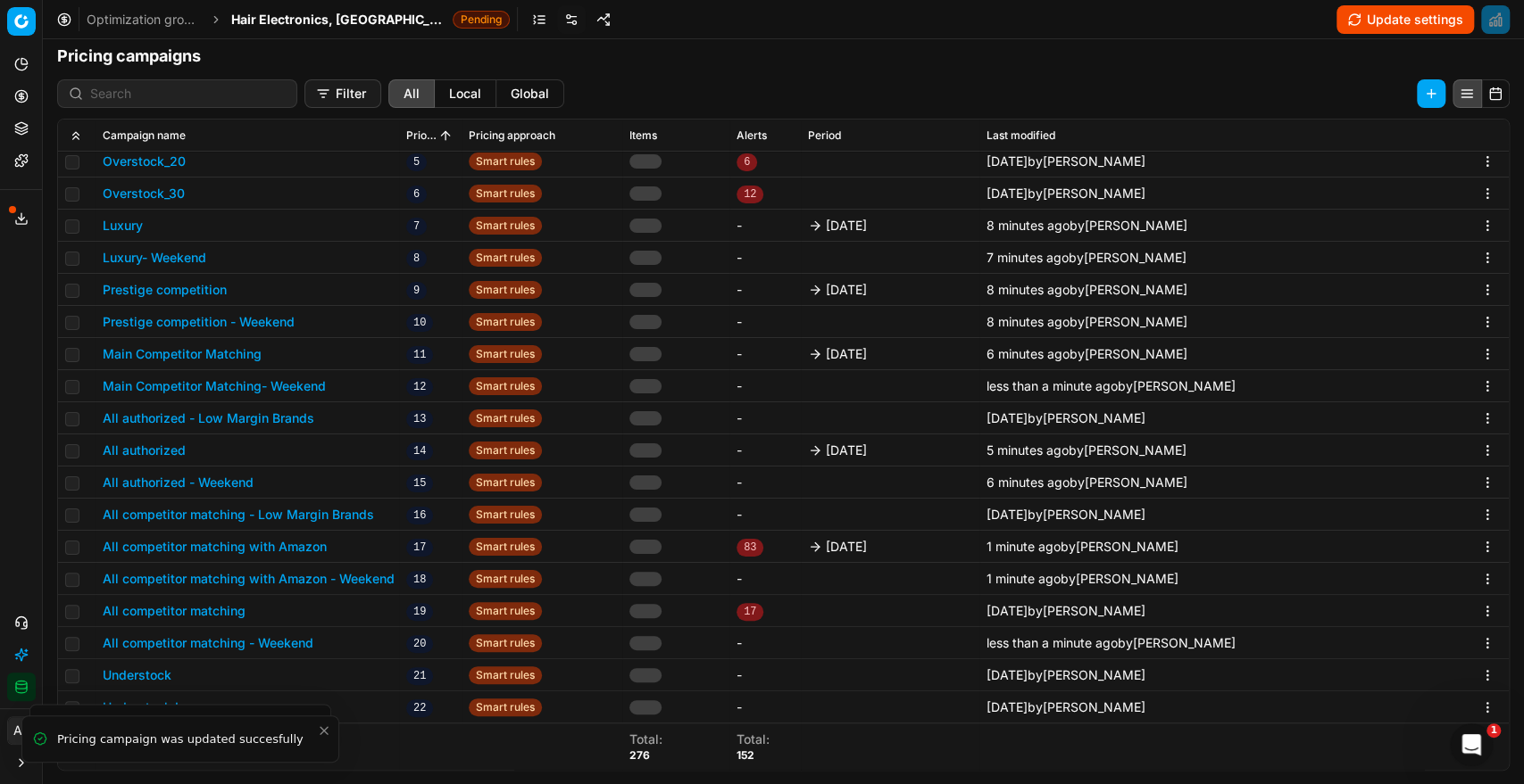
click at [209, 613] on button "All competitor matching" at bounding box center [174, 611] width 143 height 18
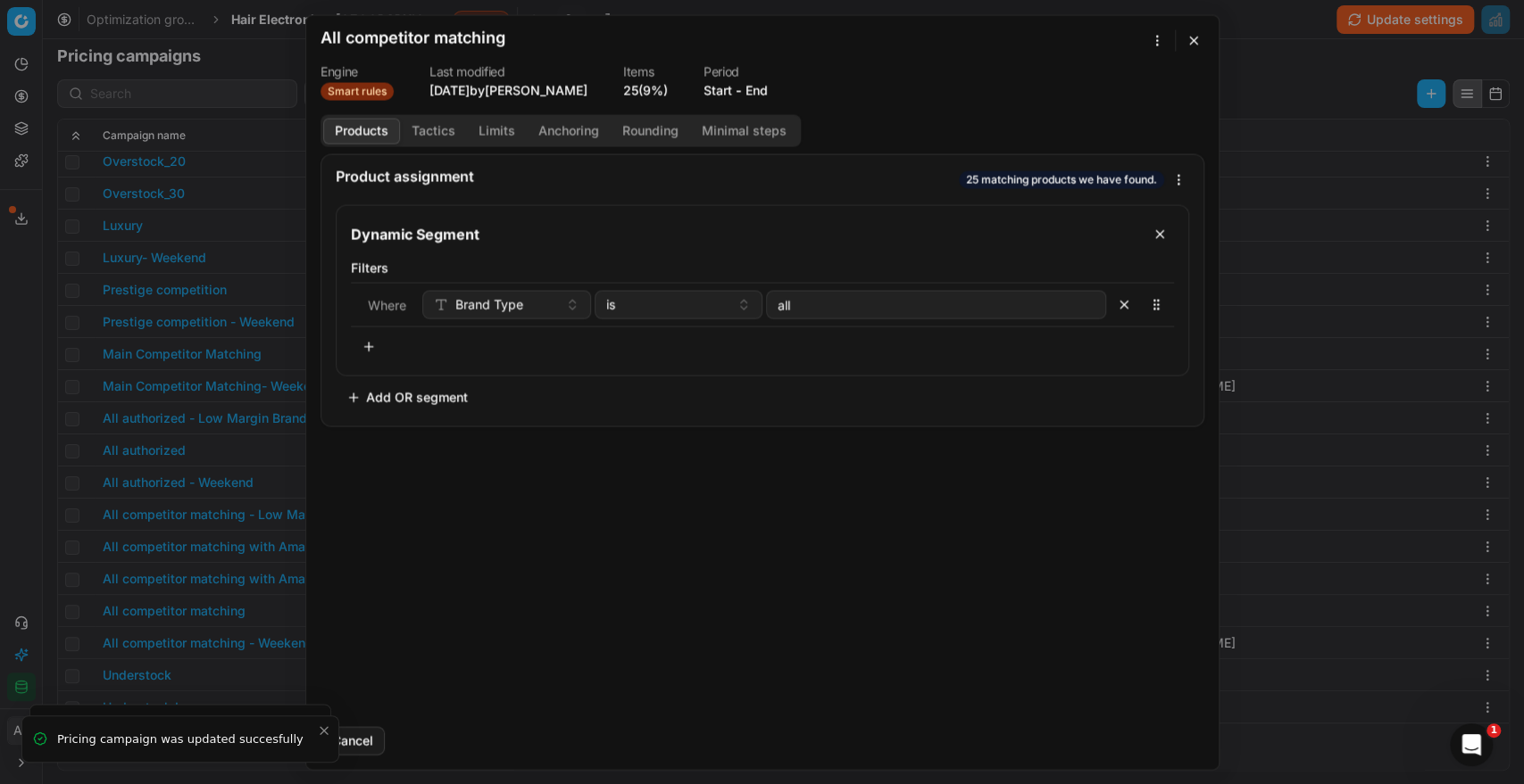
click at [767, 89] on button "End" at bounding box center [756, 89] width 22 height 18
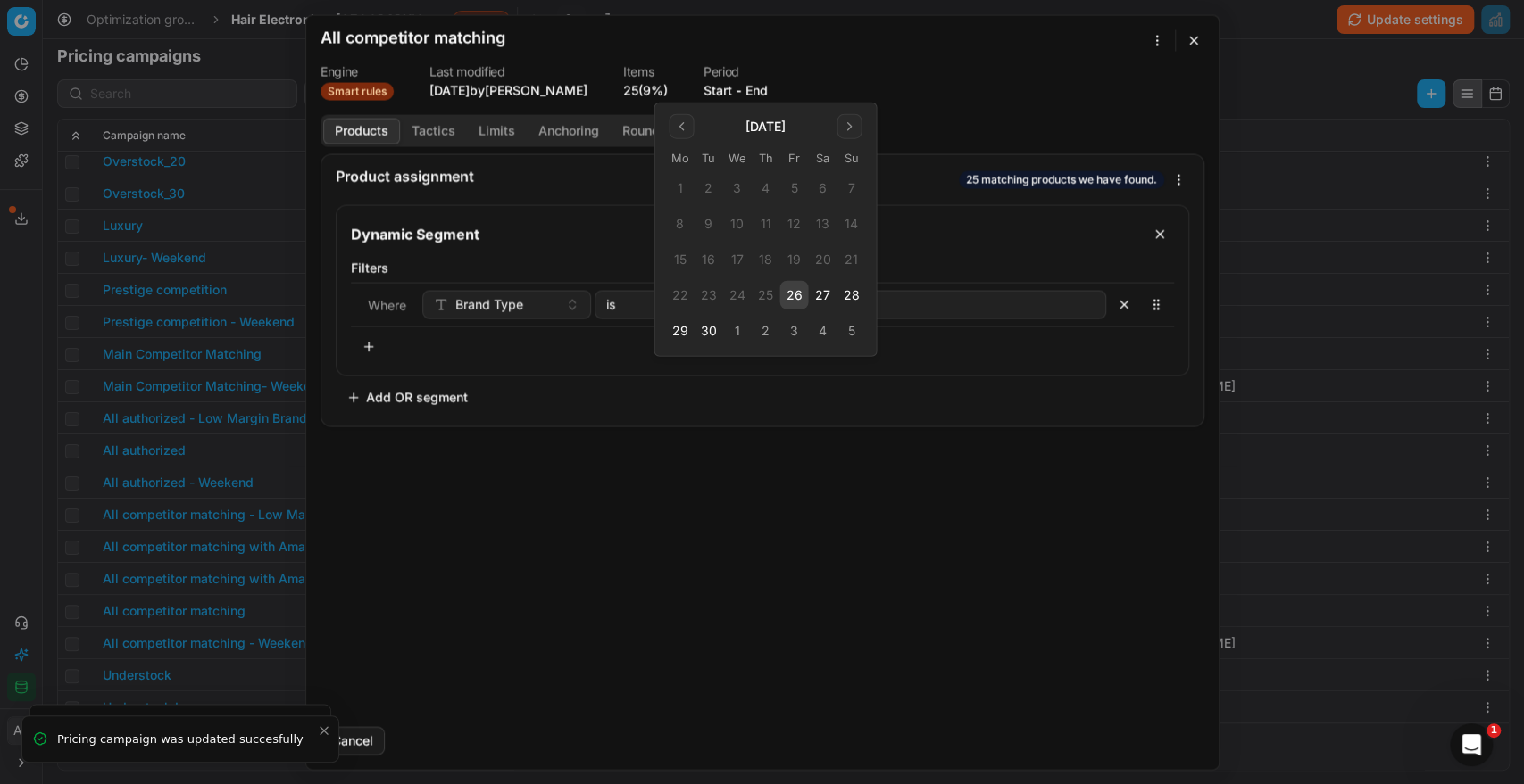
click at [800, 300] on button "26" at bounding box center [794, 295] width 29 height 29
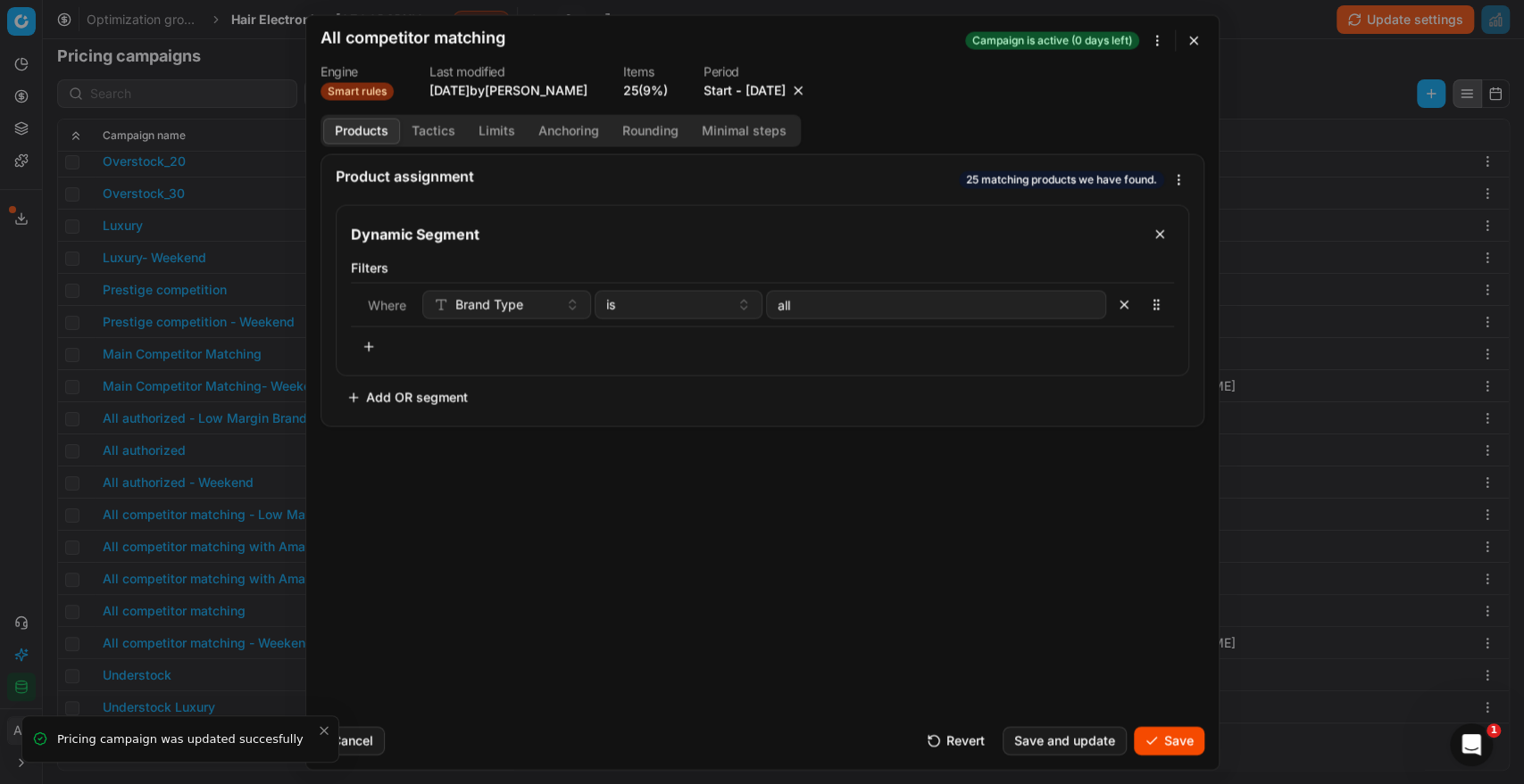
click at [1168, 726] on button "Save" at bounding box center [1169, 740] width 70 height 29
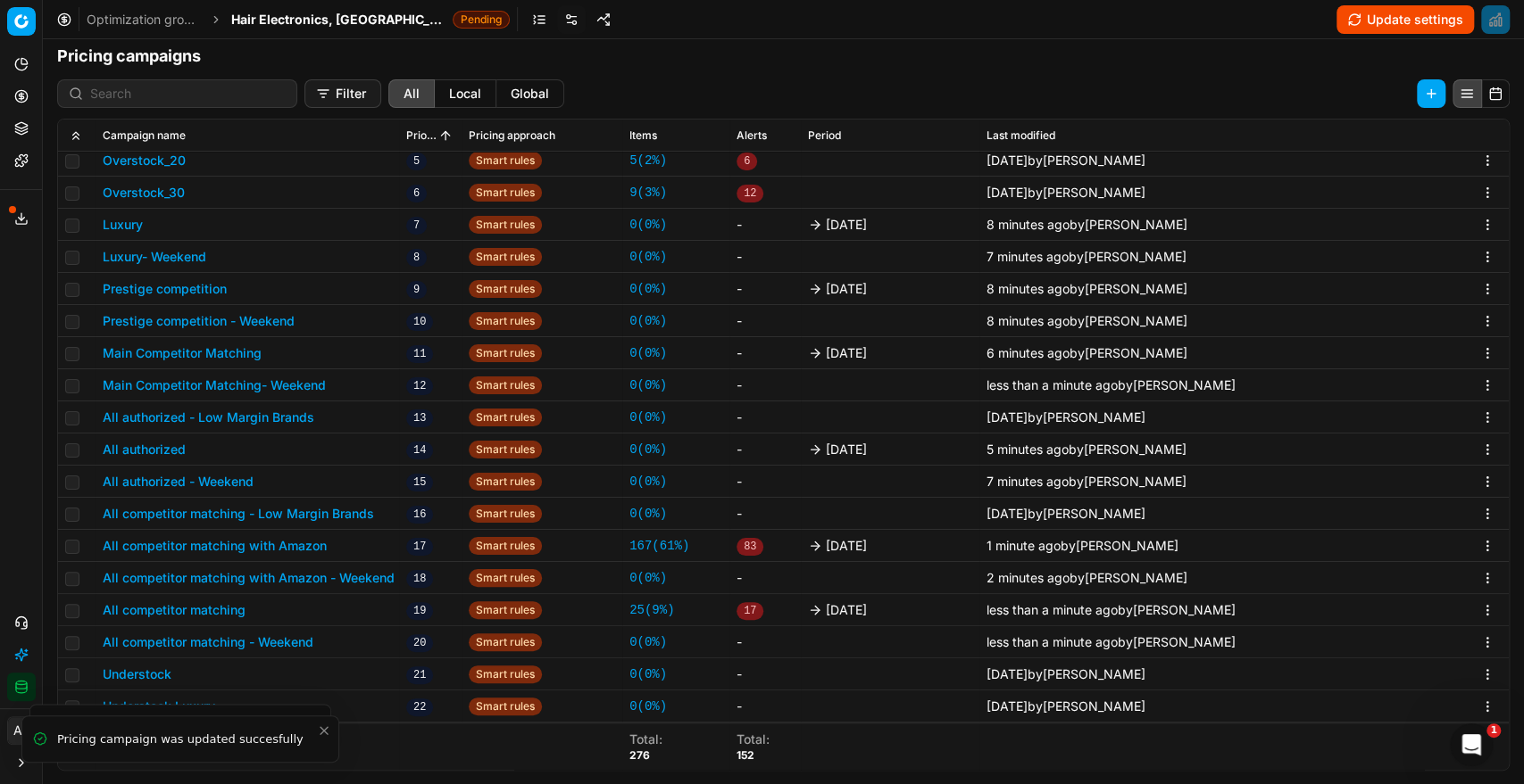
scroll to position [405, 0]
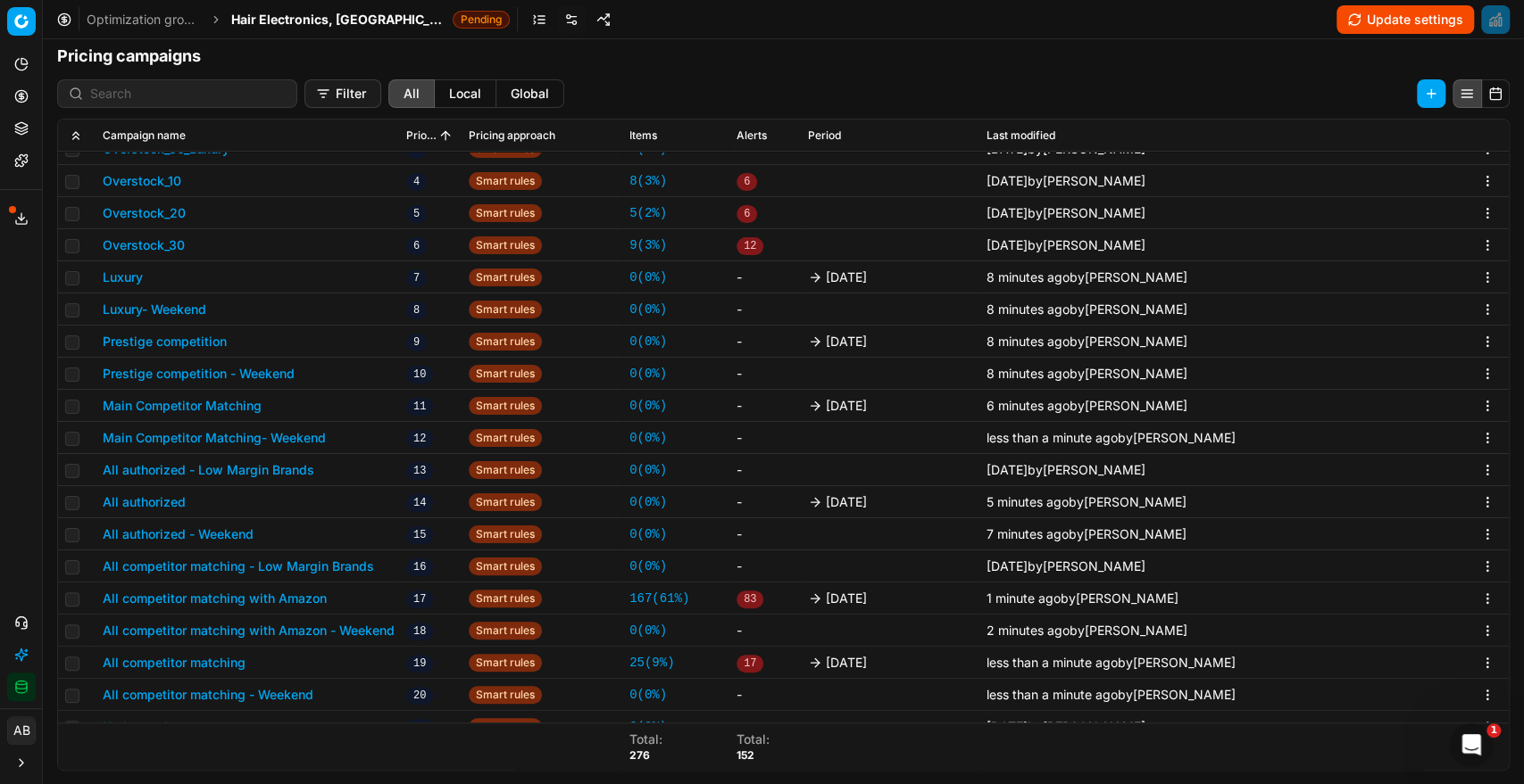
click at [1381, 12] on button "Update settings" at bounding box center [1405, 20] width 137 height 29
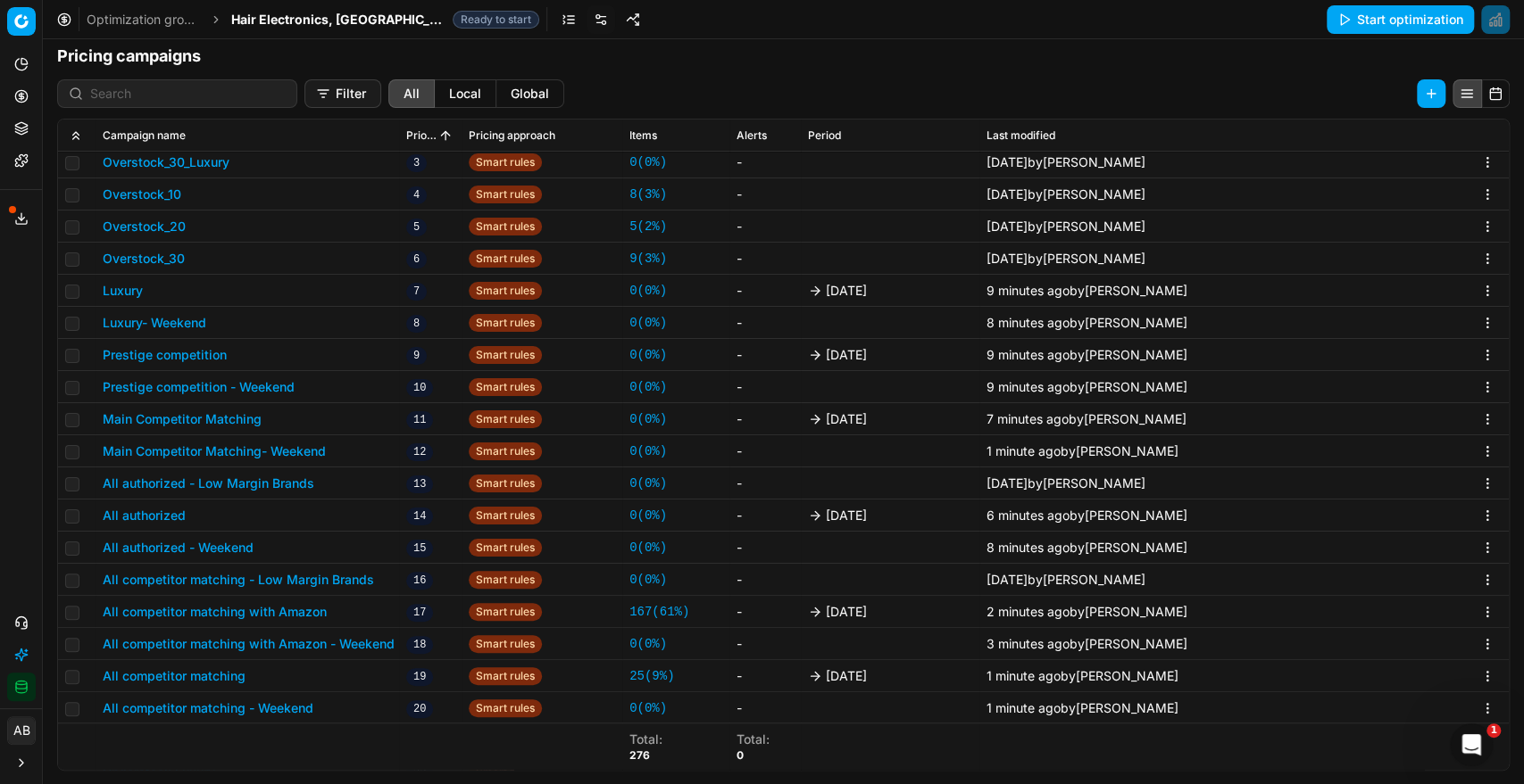
scroll to position [470, 0]
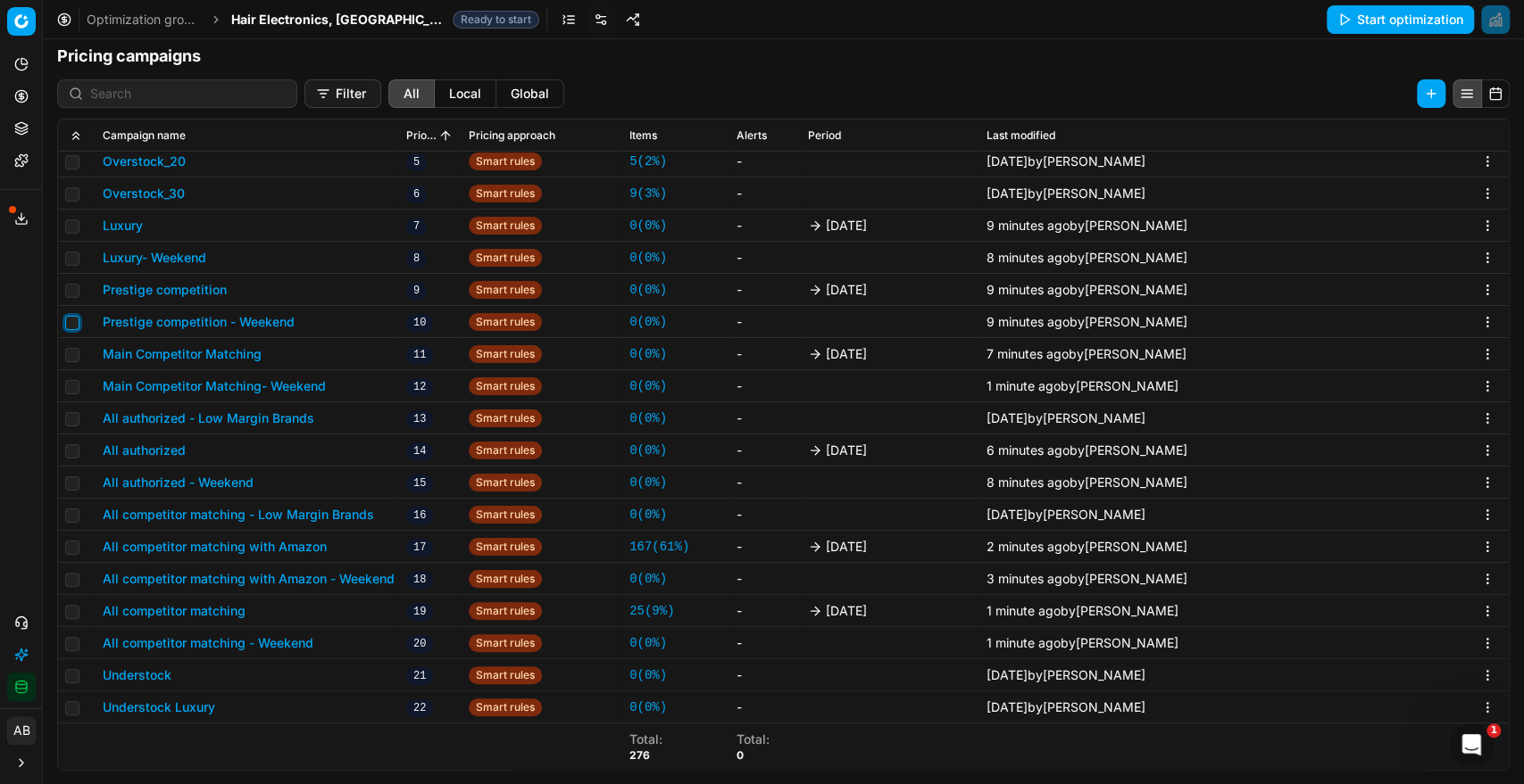
click at [69, 323] on input "checkbox" at bounding box center [71, 323] width 14 height 14
checkbox input "true"
click at [69, 383] on input "checkbox" at bounding box center [71, 386] width 14 height 14
checkbox input "true"
click at [71, 479] on input "checkbox" at bounding box center [71, 483] width 14 height 14
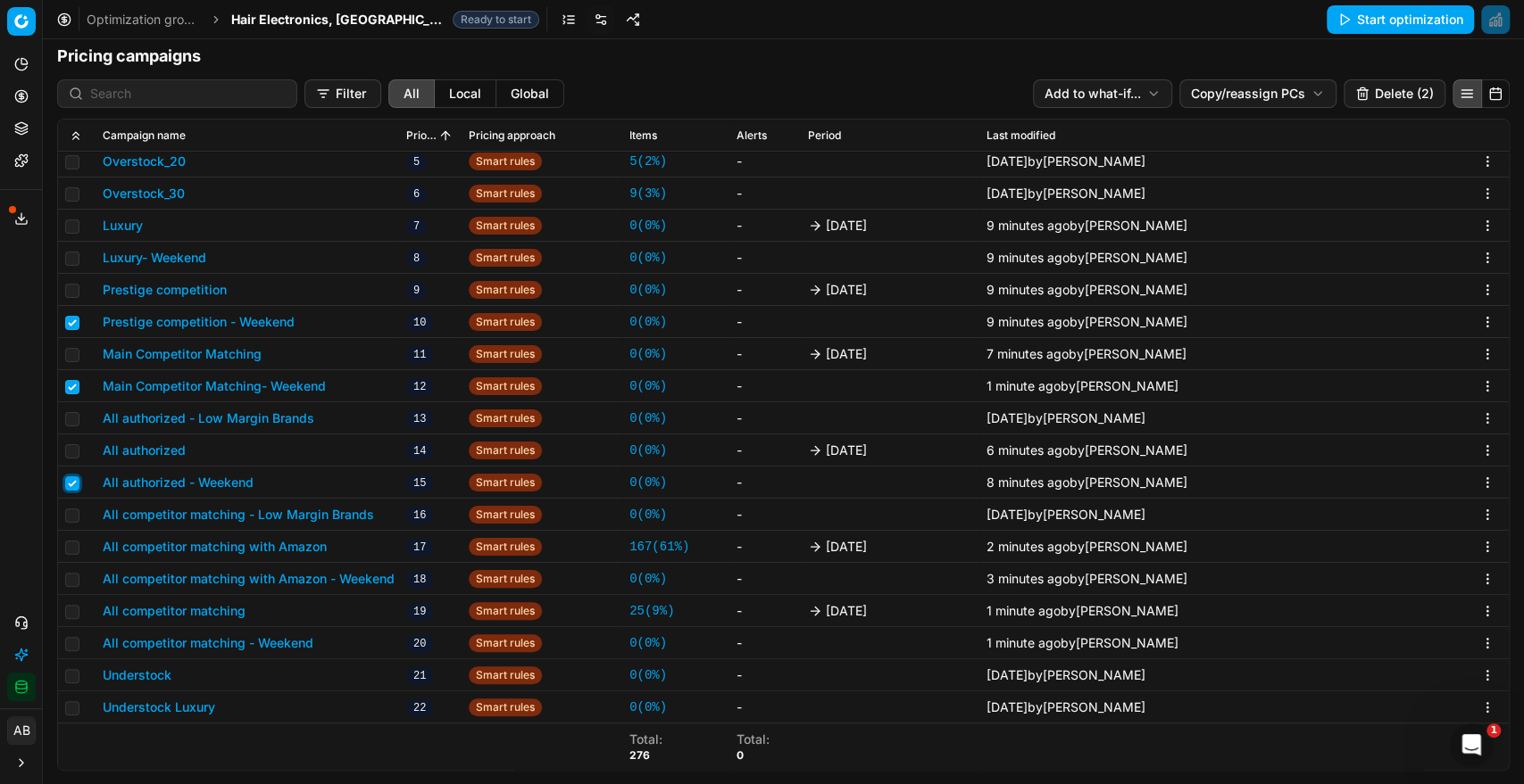
checkbox input "true"
click at [74, 574] on input "checkbox" at bounding box center [71, 579] width 14 height 14
checkbox input "true"
click at [70, 640] on input "checkbox" at bounding box center [71, 643] width 14 height 14
checkbox input "true"
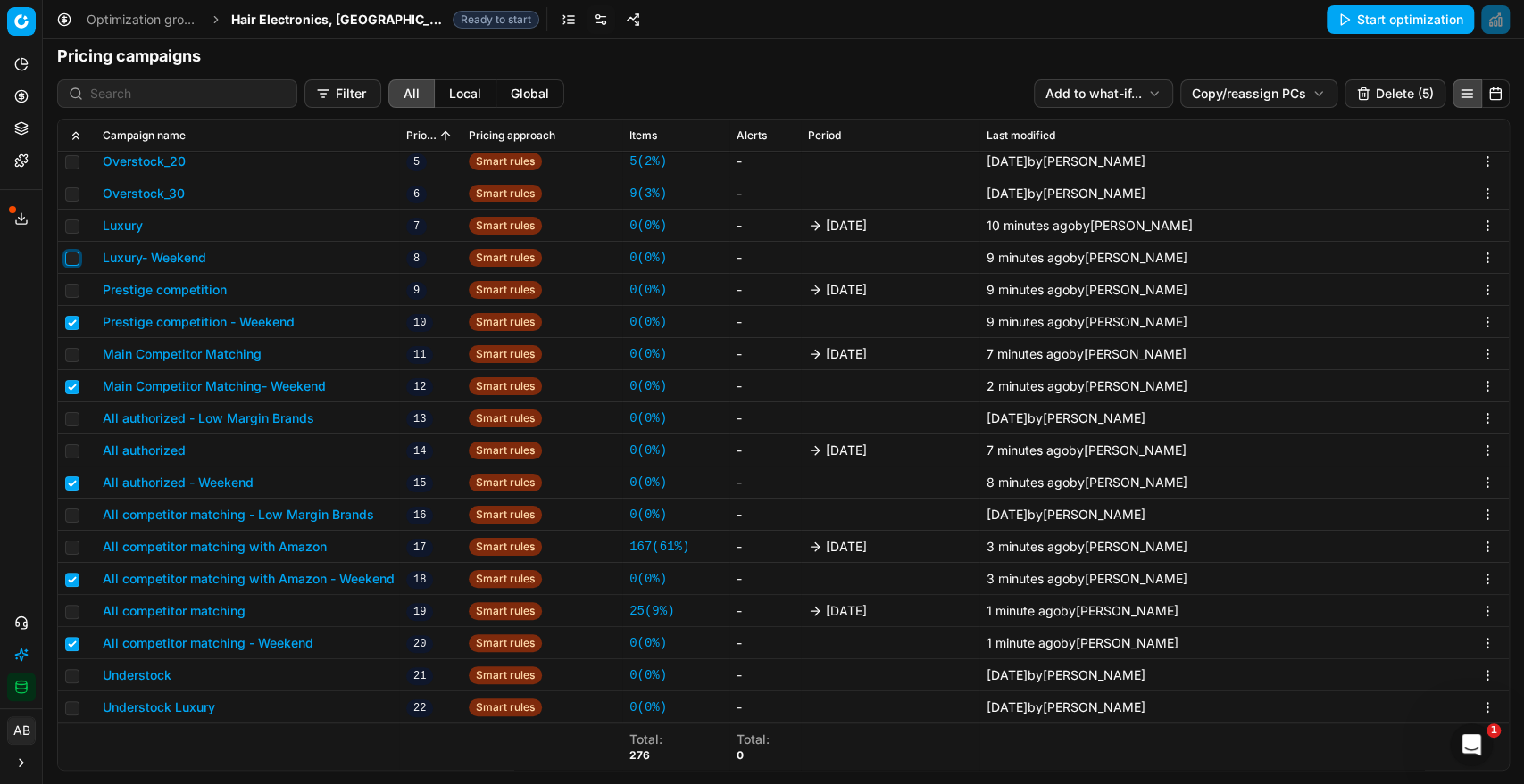
click at [73, 256] on input "checkbox" at bounding box center [71, 258] width 14 height 14
checkbox input "true"
click at [1219, 94] on html "Pricing platform Analytics Pricing Product portfolio Templates Export service 2…" at bounding box center [762, 392] width 1524 height 784
click at [1219, 124] on div "Copy PCs" at bounding box center [1243, 129] width 191 height 29
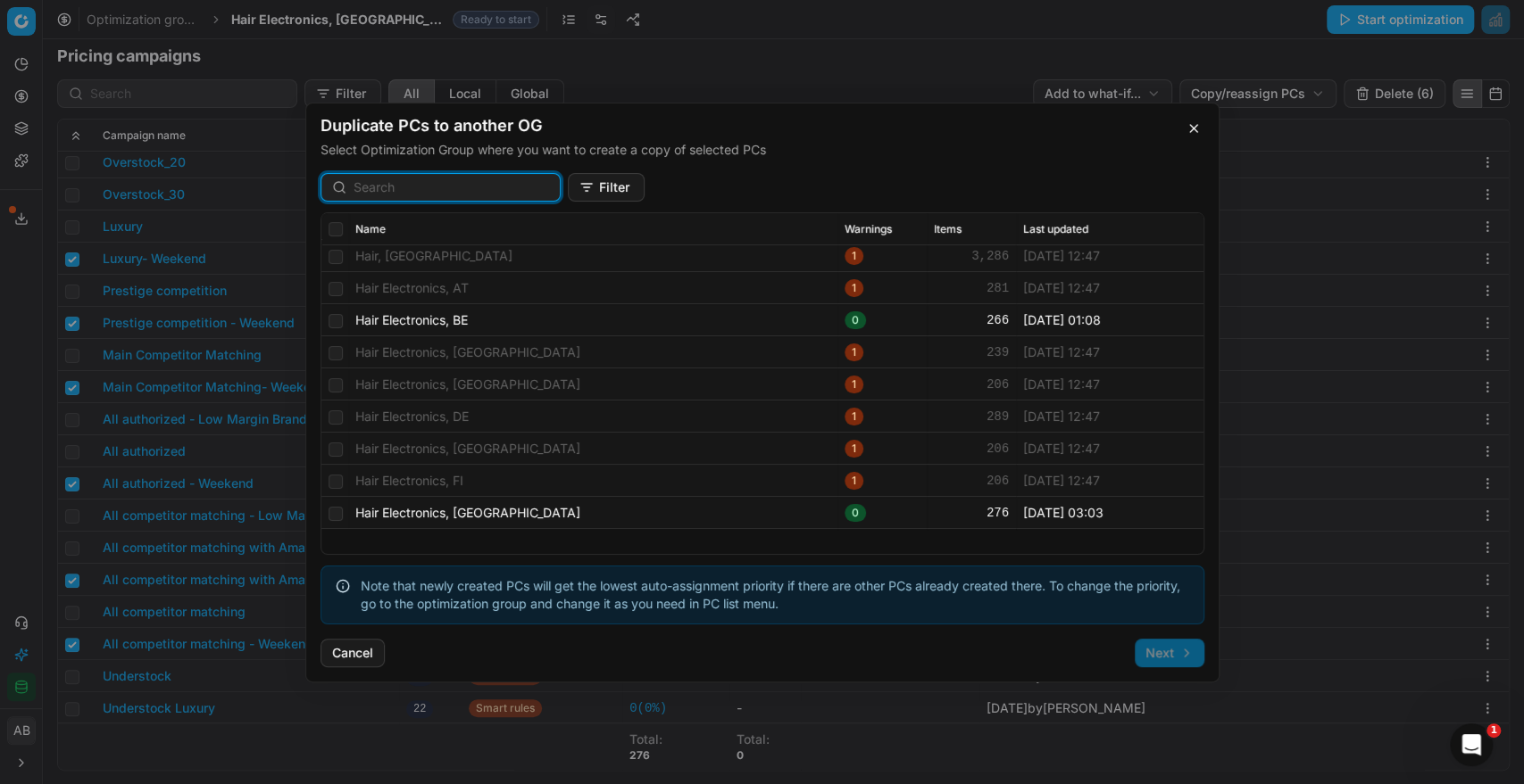
scroll to position [0, 0]
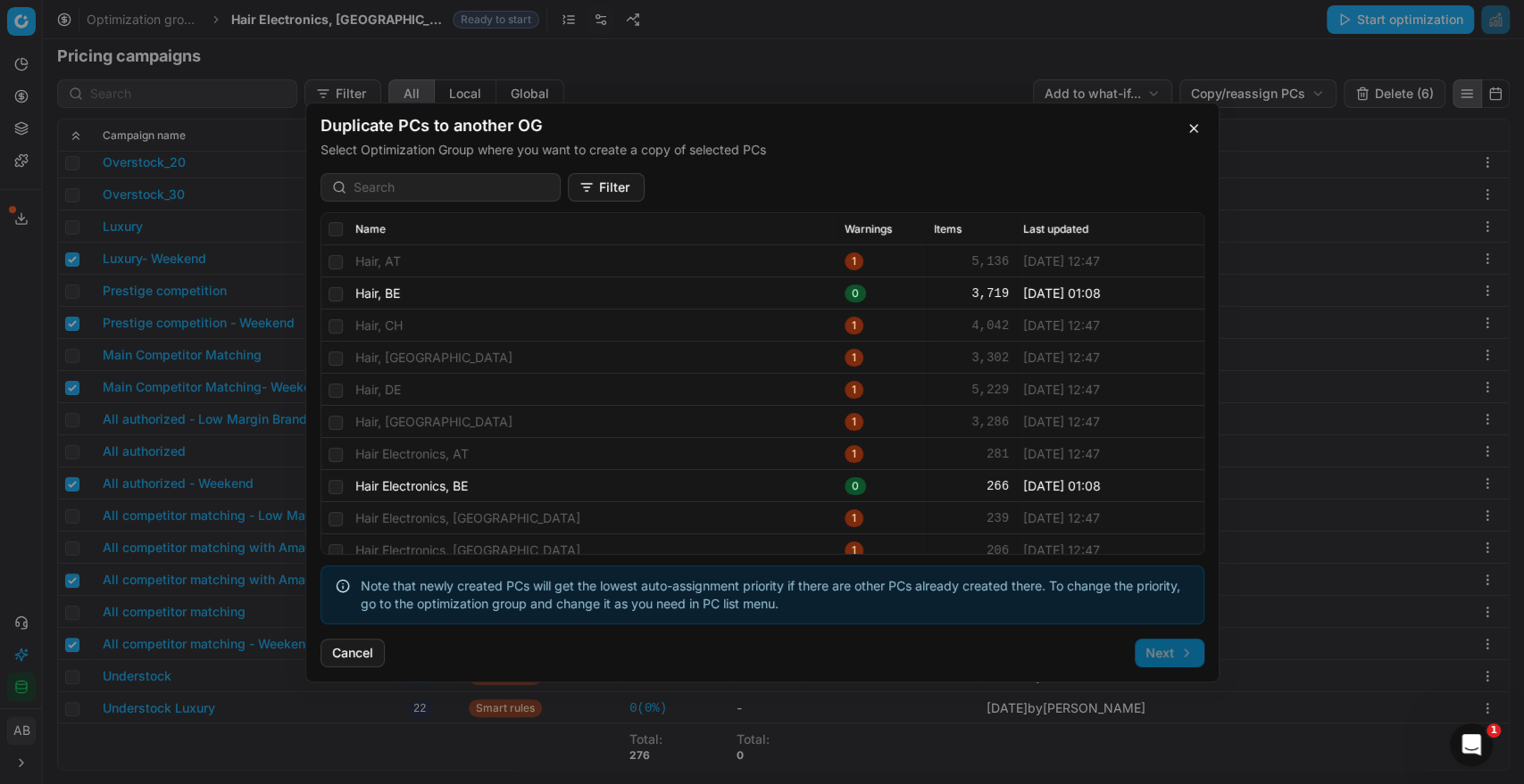
click at [352, 657] on button "Cancel" at bounding box center [353, 653] width 65 height 29
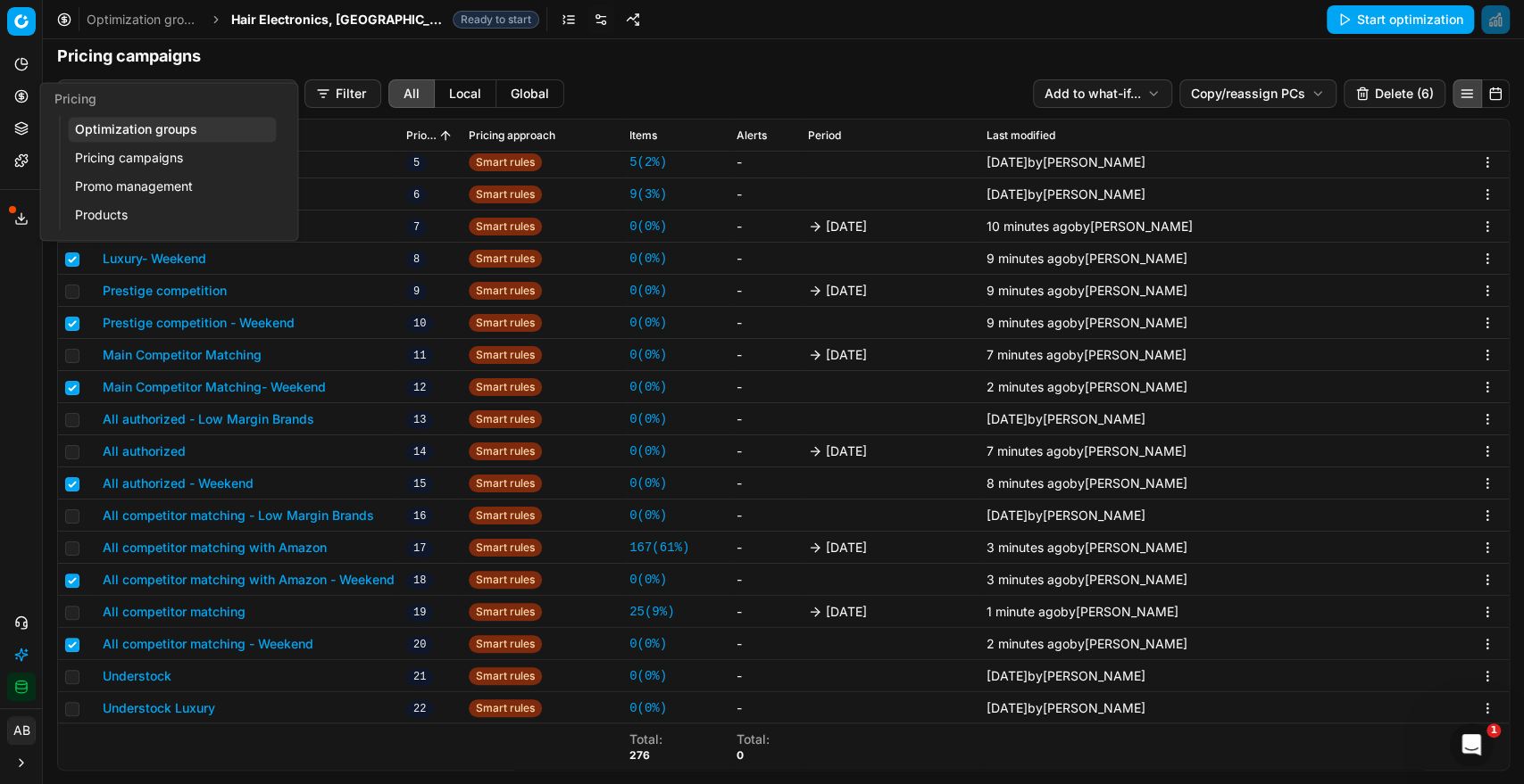
click at [133, 129] on link "Optimization groups" at bounding box center [171, 129] width 208 height 25
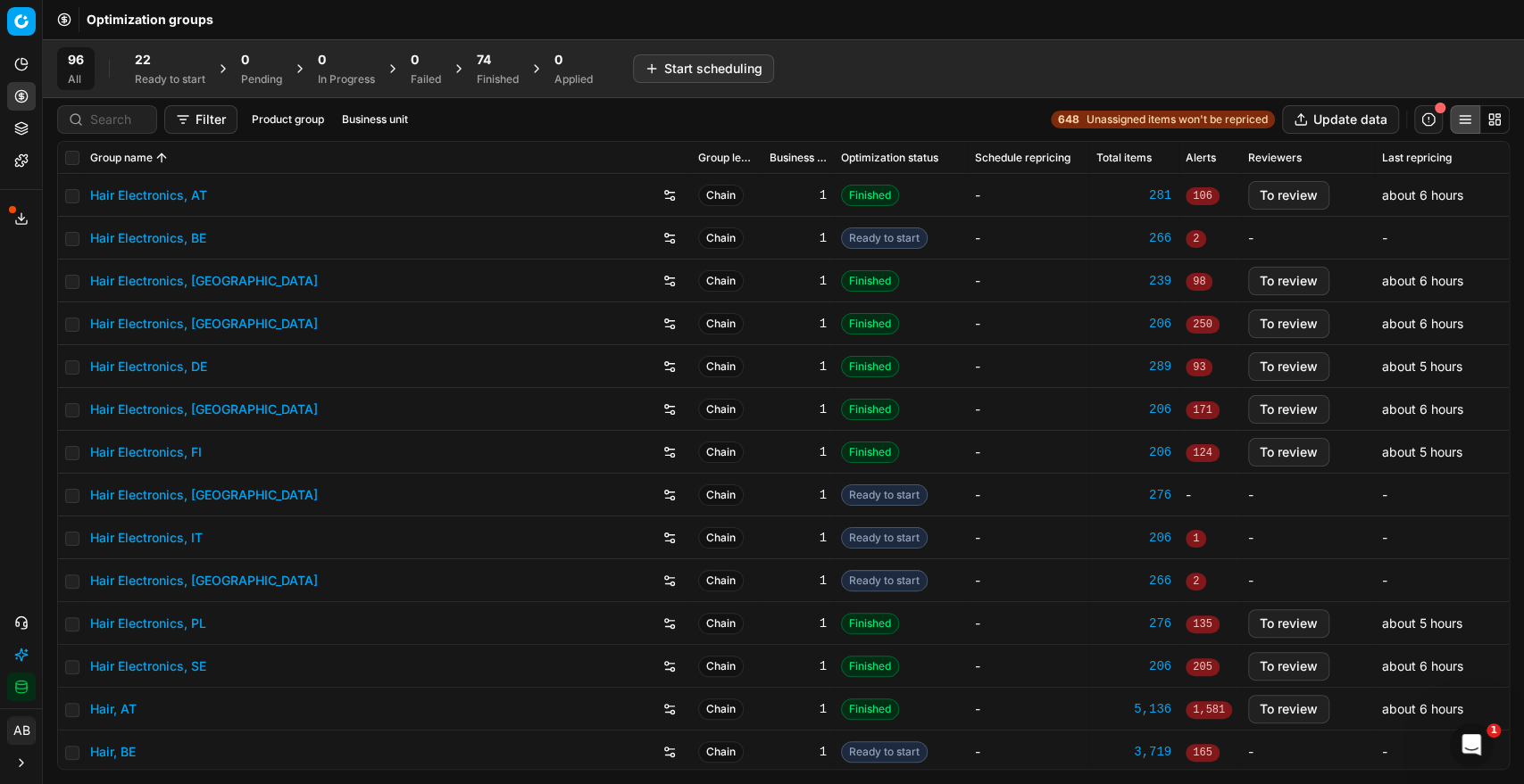
click at [354, 122] on button "Business unit" at bounding box center [375, 119] width 80 height 22
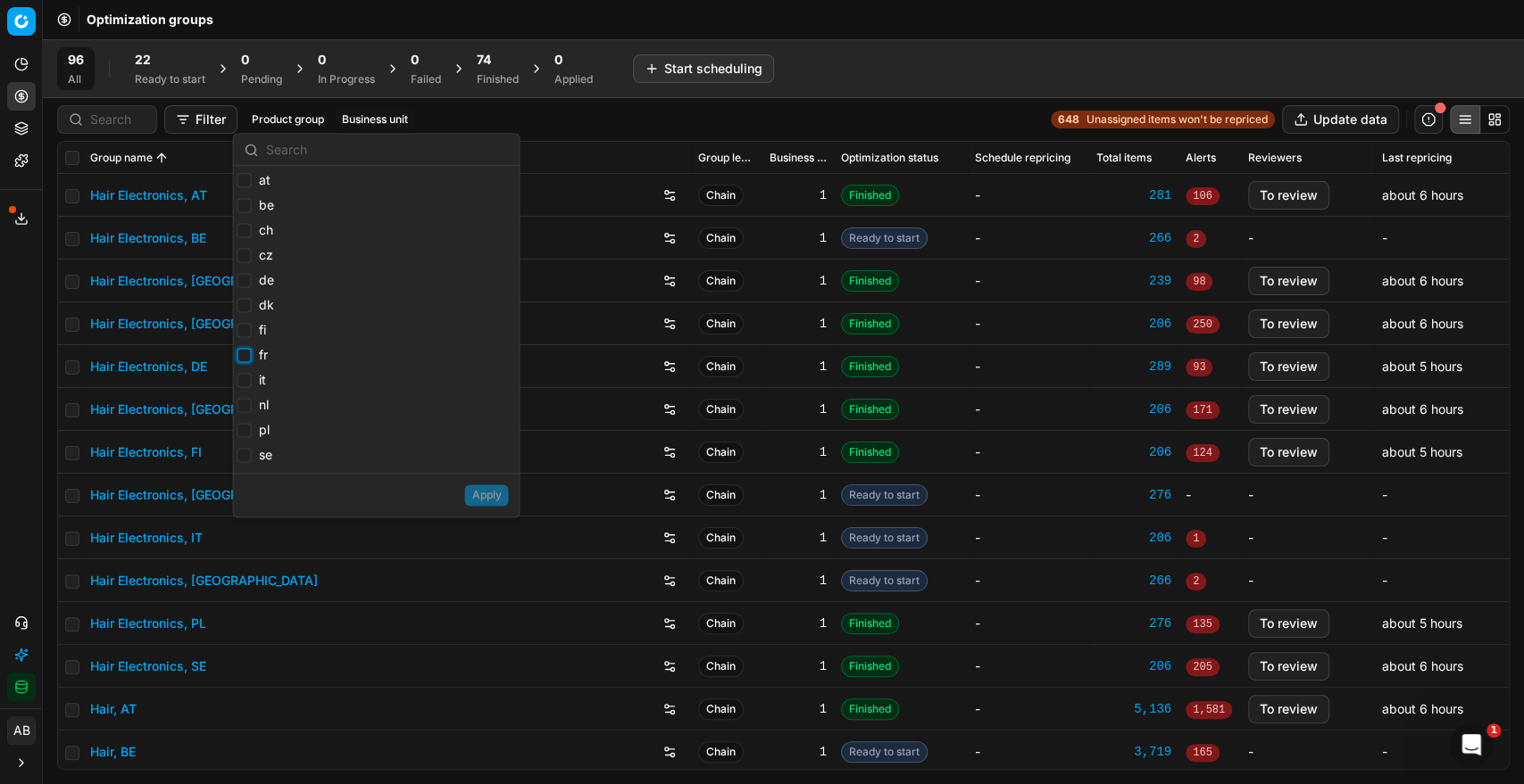
click at [242, 353] on input "fr" at bounding box center [243, 355] width 14 height 14
checkbox input "true"
click at [477, 501] on button "Apply" at bounding box center [486, 495] width 44 height 22
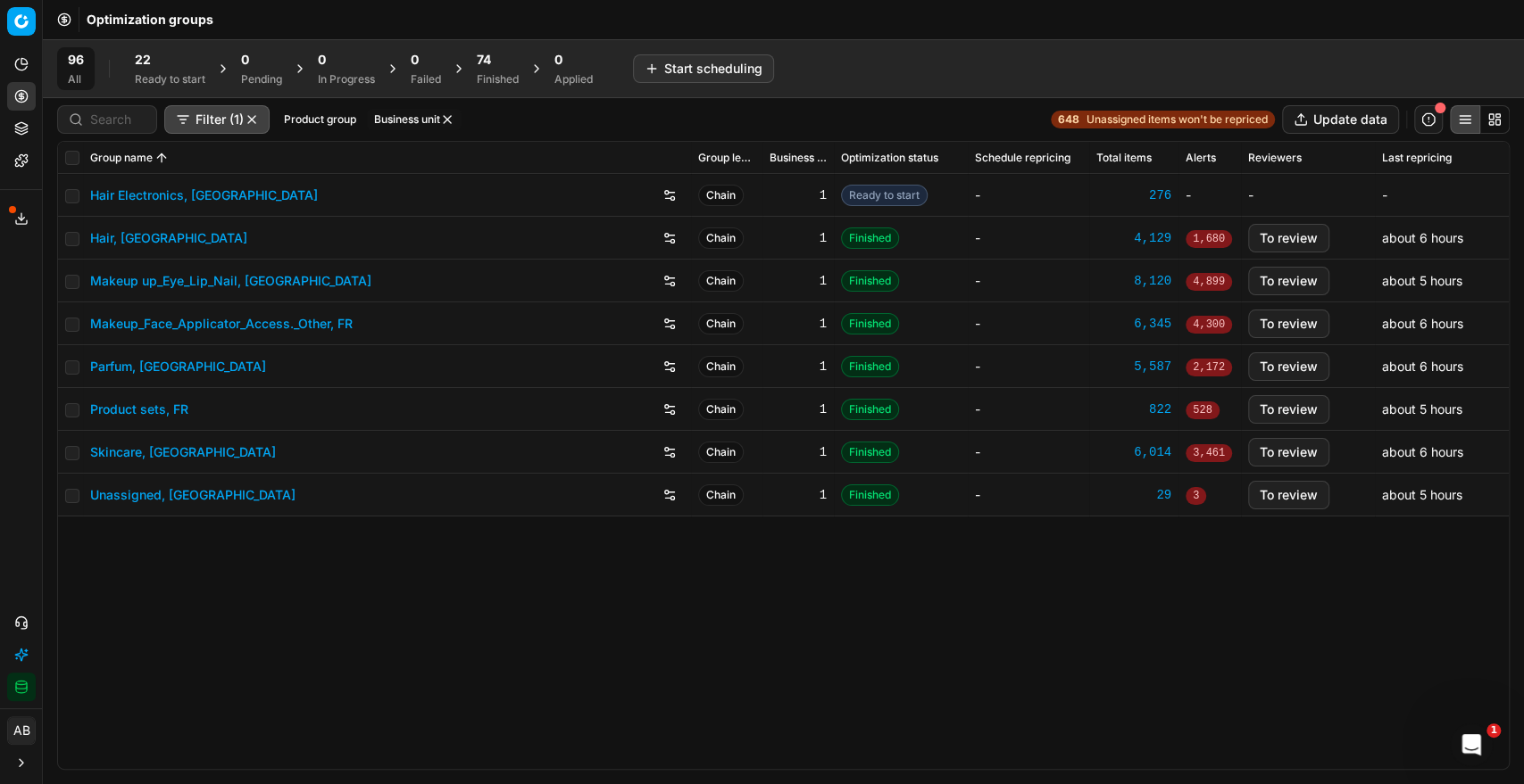
click at [116, 236] on link "Hair, [GEOGRAPHIC_DATA]" at bounding box center [168, 238] width 157 height 18
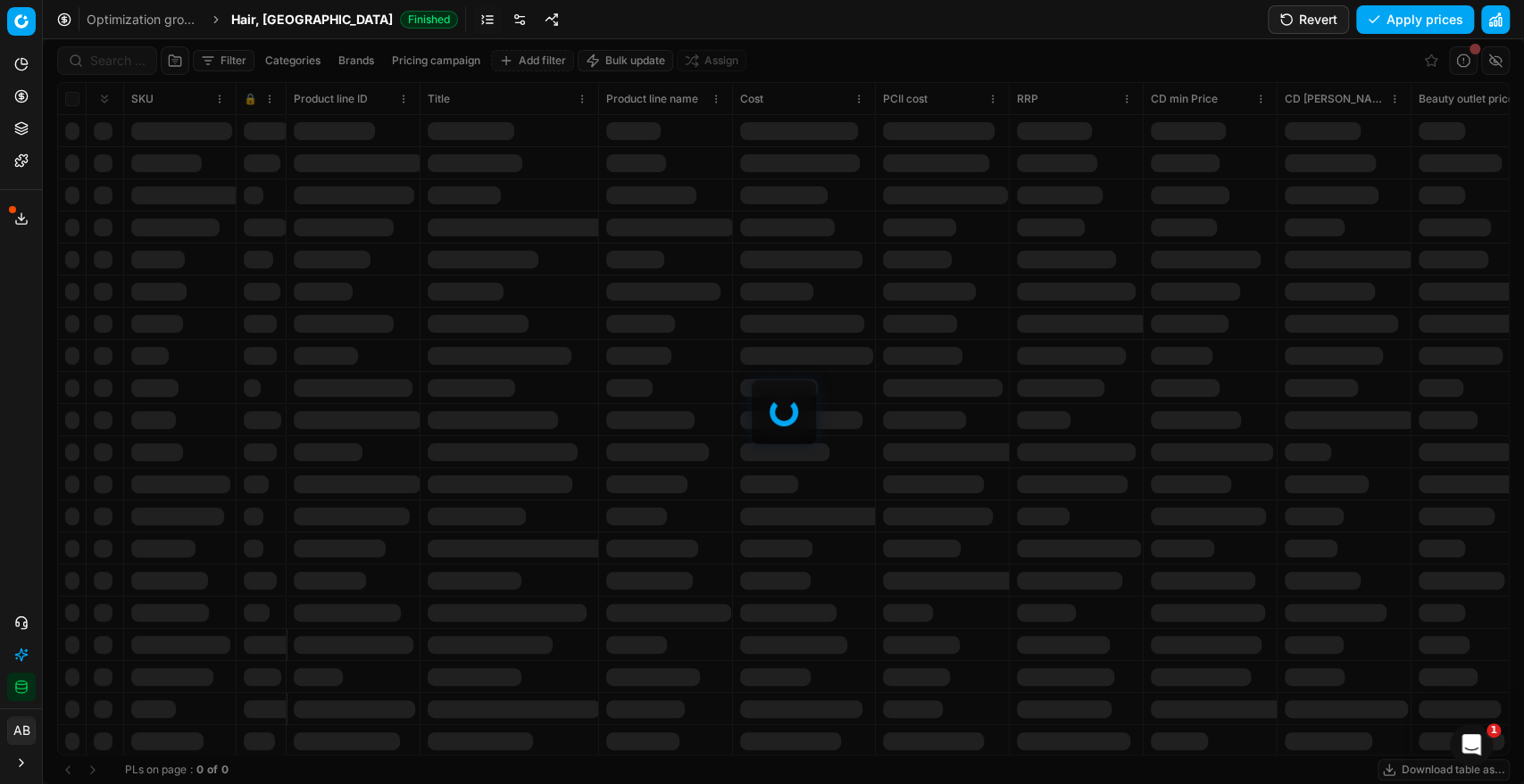
click at [1327, 13] on button "Revert" at bounding box center [1307, 20] width 81 height 29
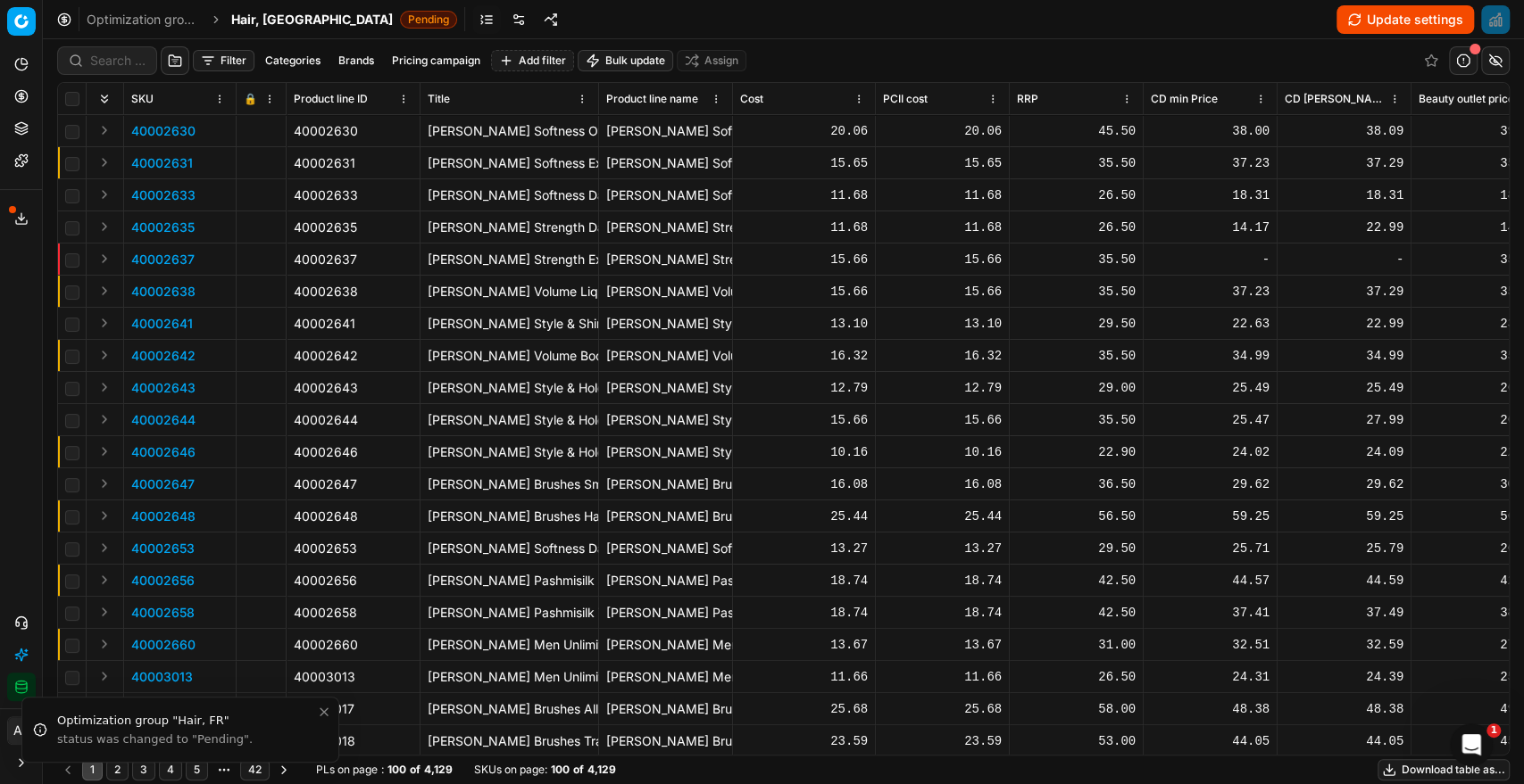
click at [259, 22] on span "Hair, [GEOGRAPHIC_DATA]" at bounding box center [312, 19] width 162 height 18
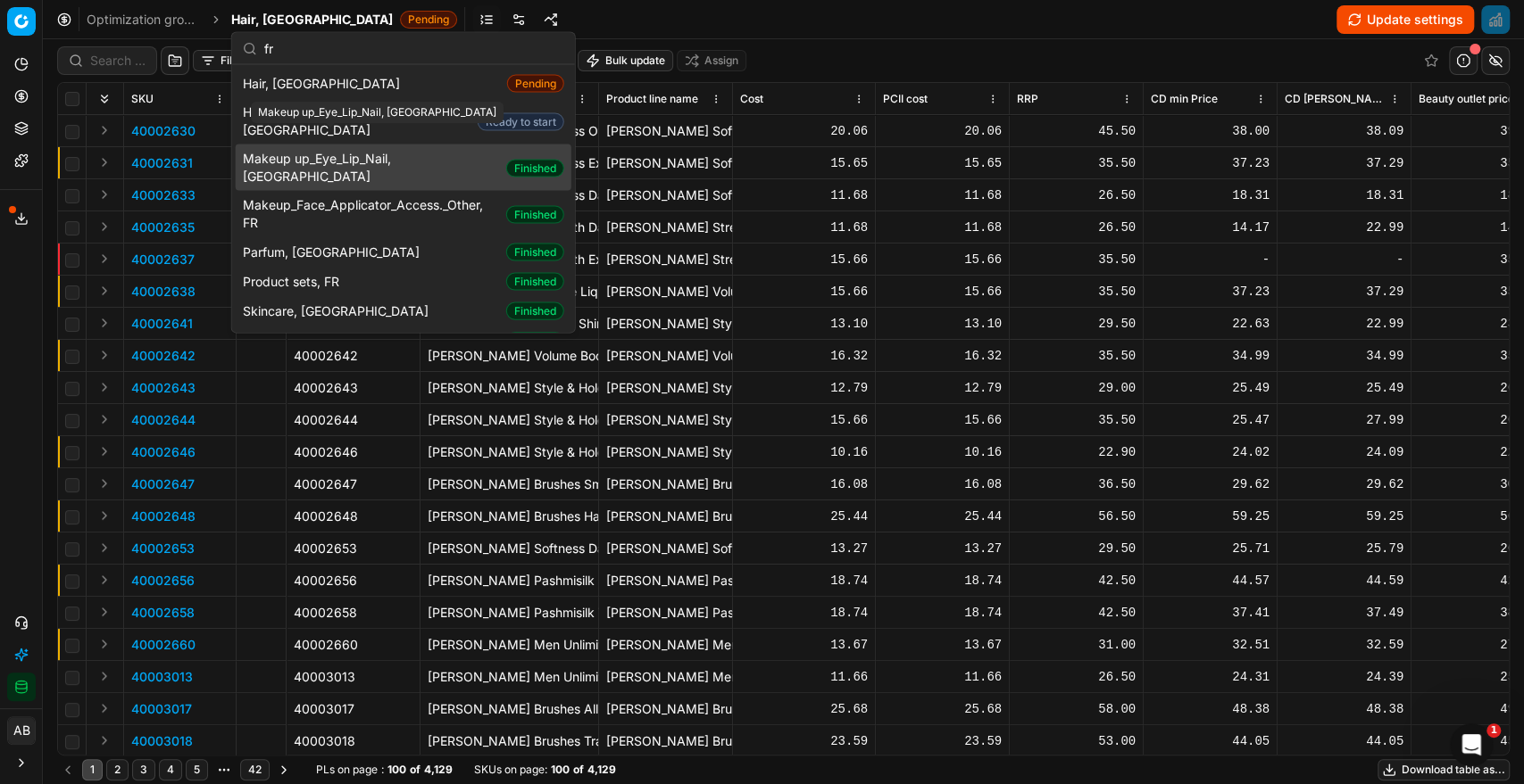
type input "fr"
click at [345, 150] on span "Makeup up_Eye_Lip_Nail, [GEOGRAPHIC_DATA]" at bounding box center [370, 168] width 256 height 36
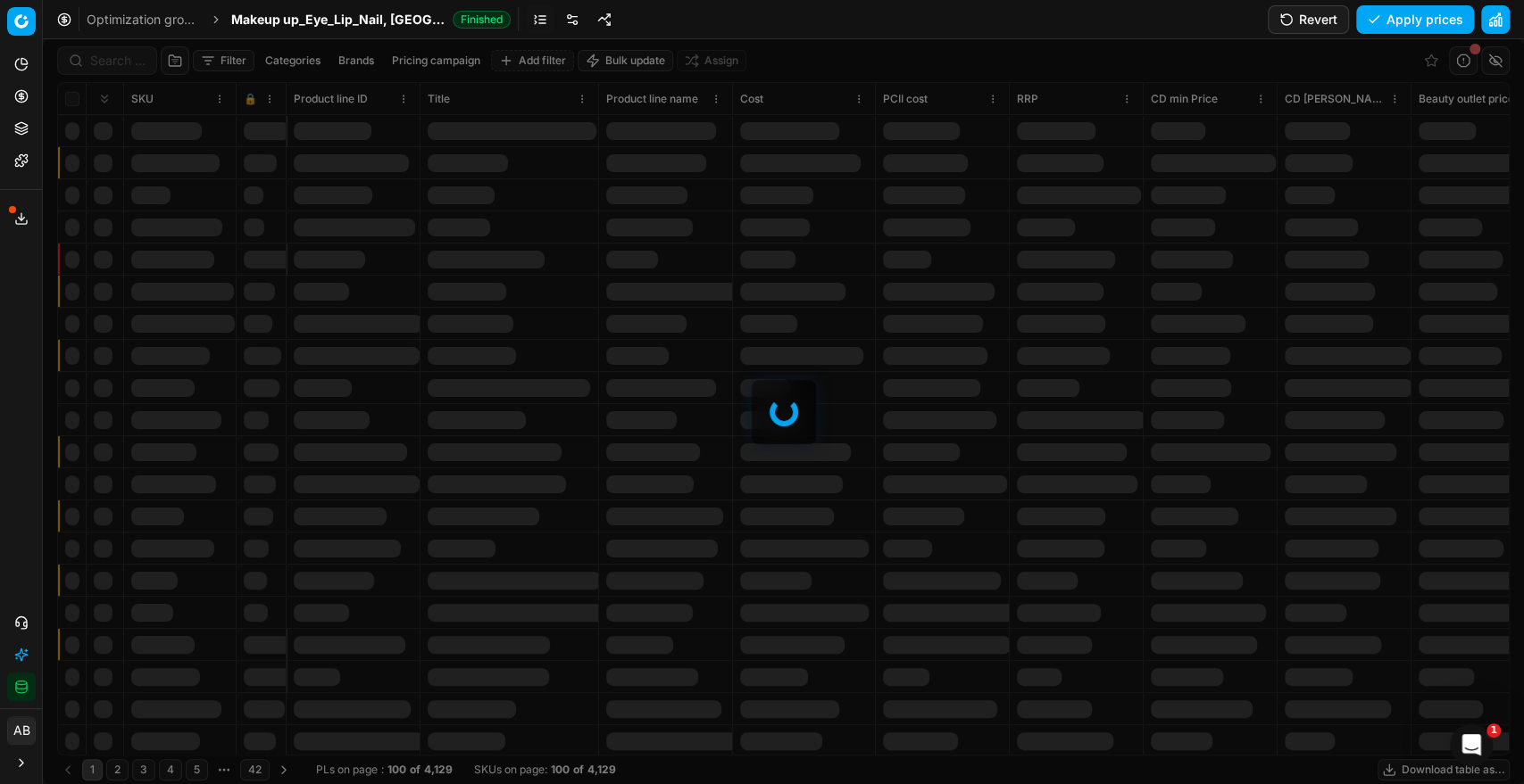
click at [1320, 17] on button "Revert" at bounding box center [1307, 20] width 81 height 29
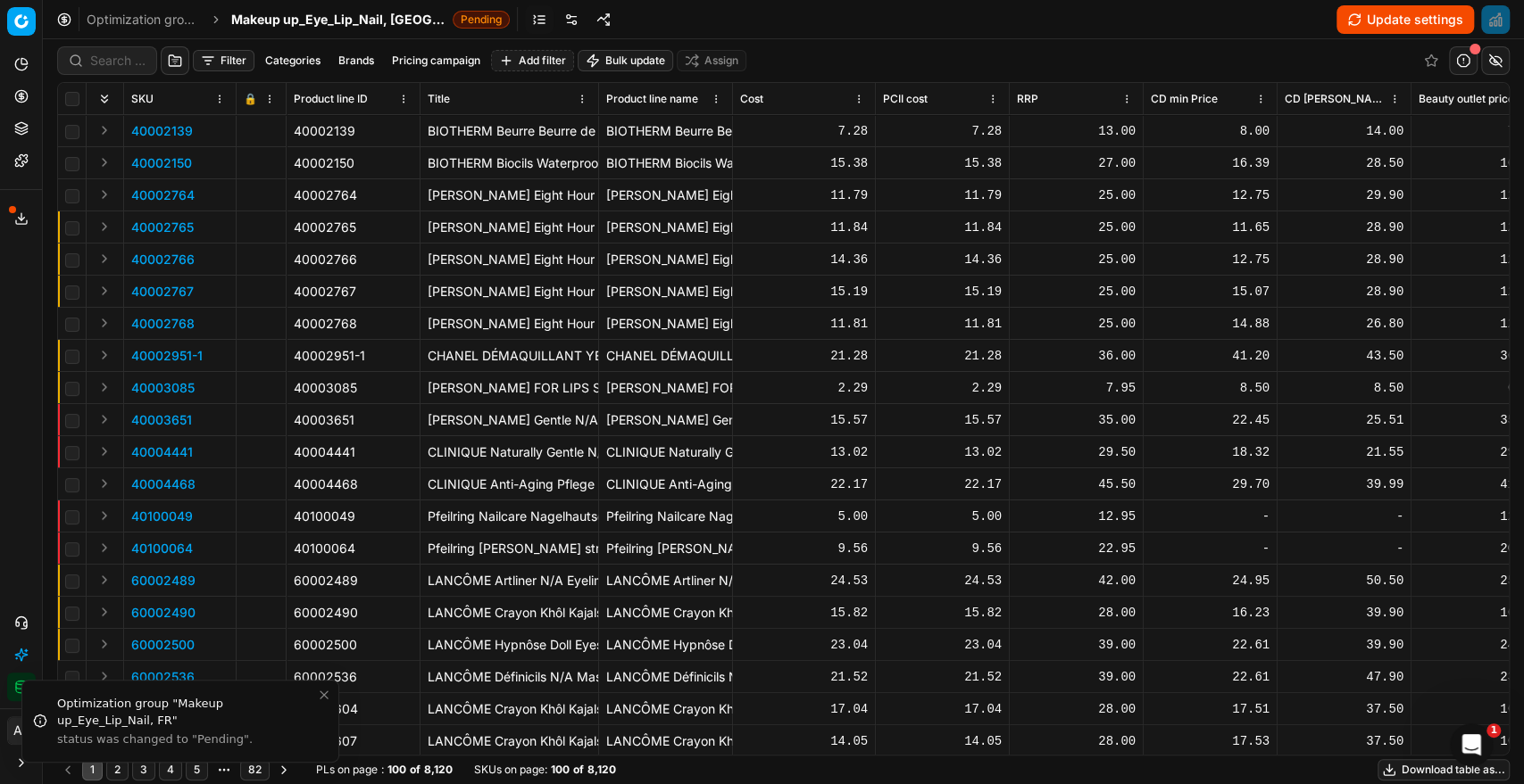
click at [375, 25] on span "Makeup up_Eye_Lip_Nail, [GEOGRAPHIC_DATA]" at bounding box center [338, 19] width 214 height 18
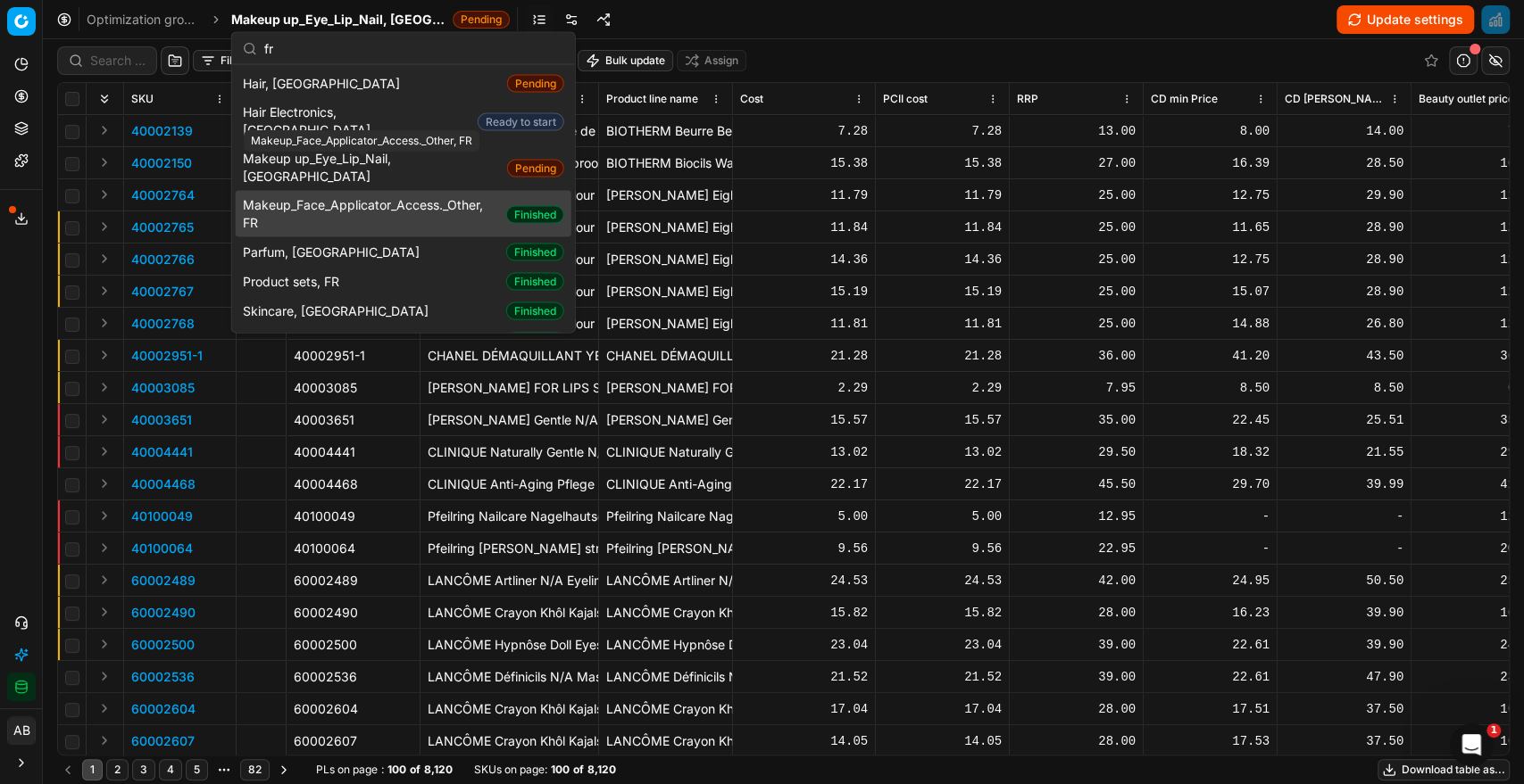
type input "fr"
click at [354, 196] on span "Makeup_Face_Applicator_Access._Other, FR" at bounding box center [370, 214] width 256 height 36
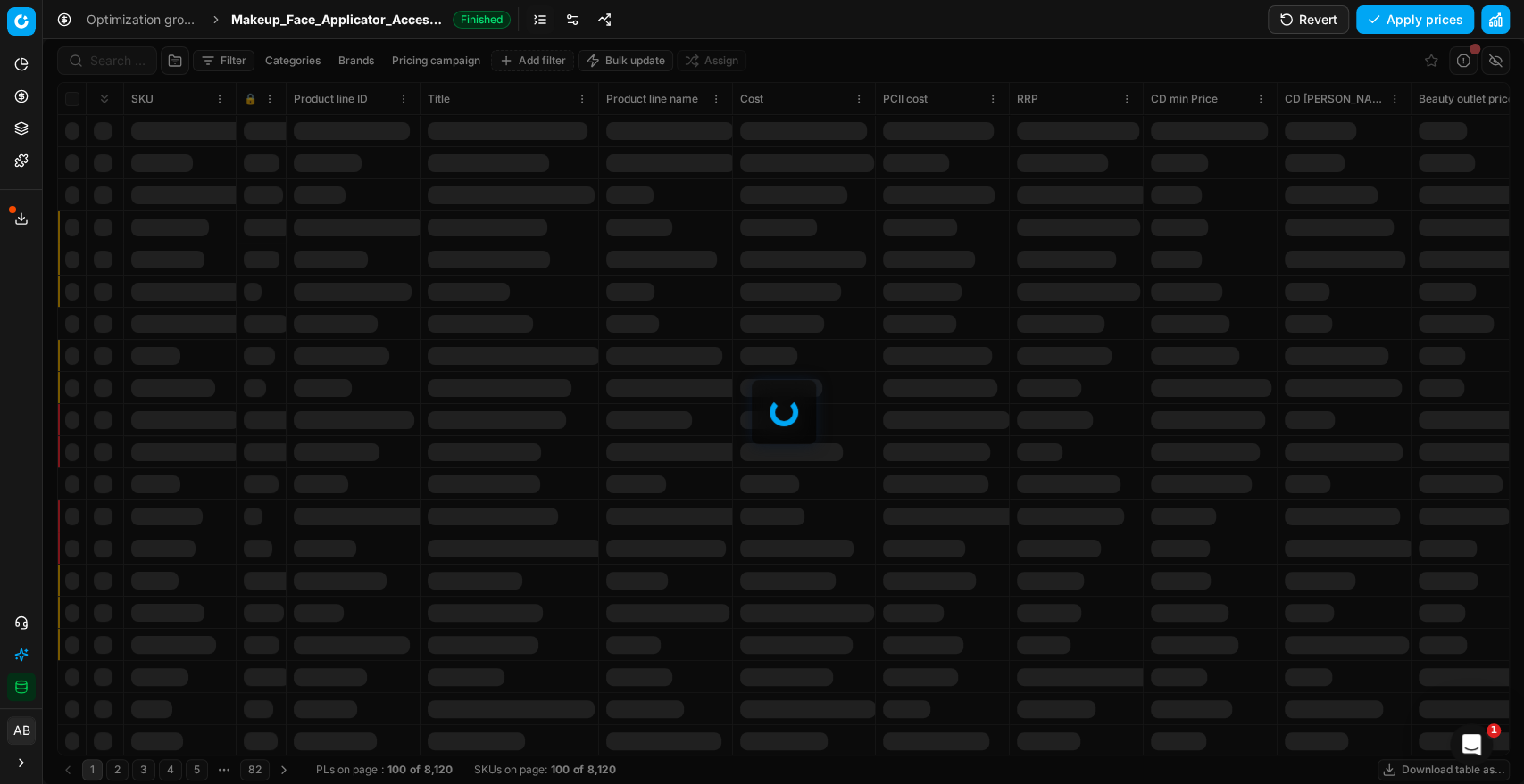
click at [1312, 20] on button "Revert" at bounding box center [1307, 20] width 81 height 29
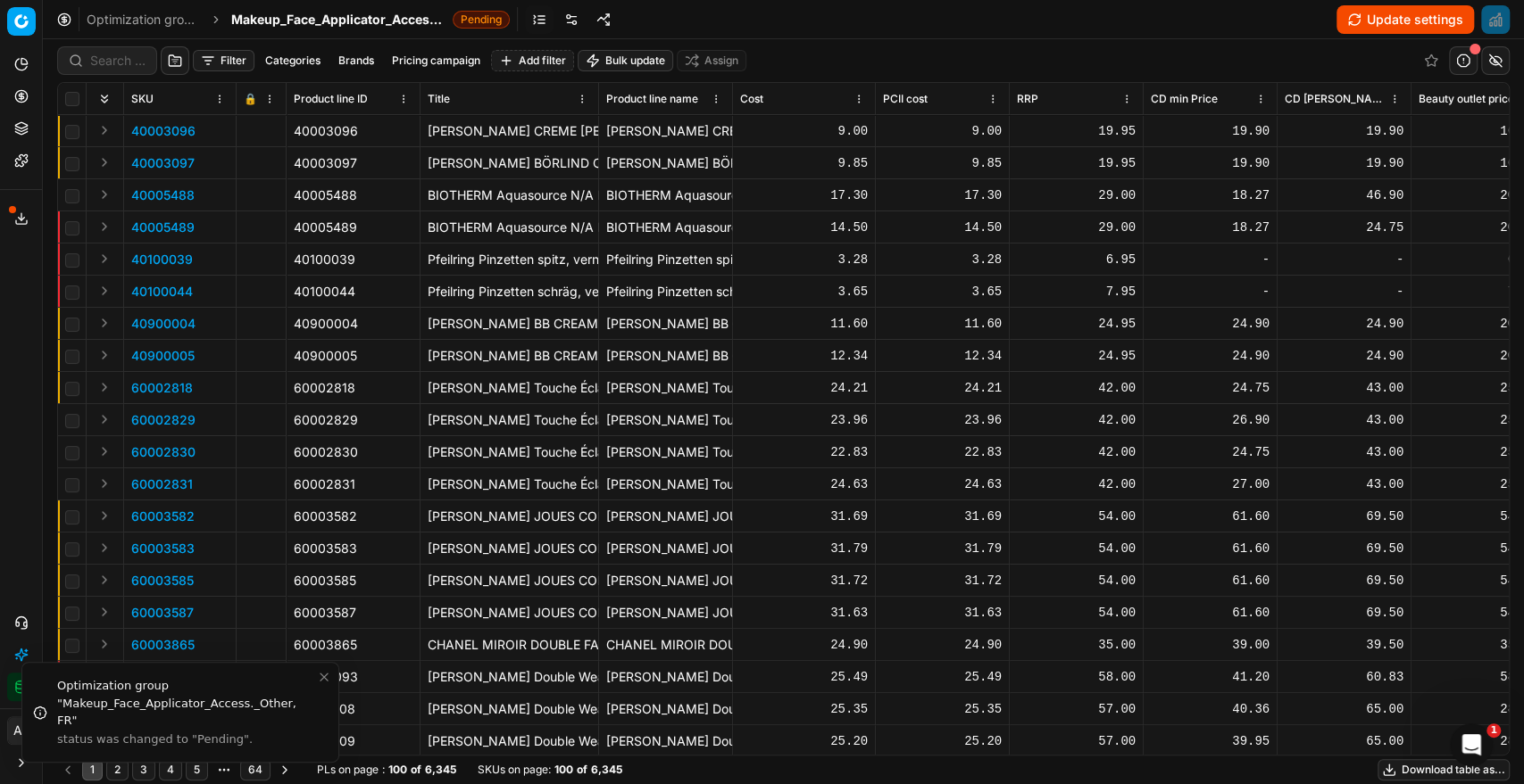
click at [374, 18] on span "Makeup_Face_Applicator_Access._Other, FR" at bounding box center [338, 19] width 214 height 18
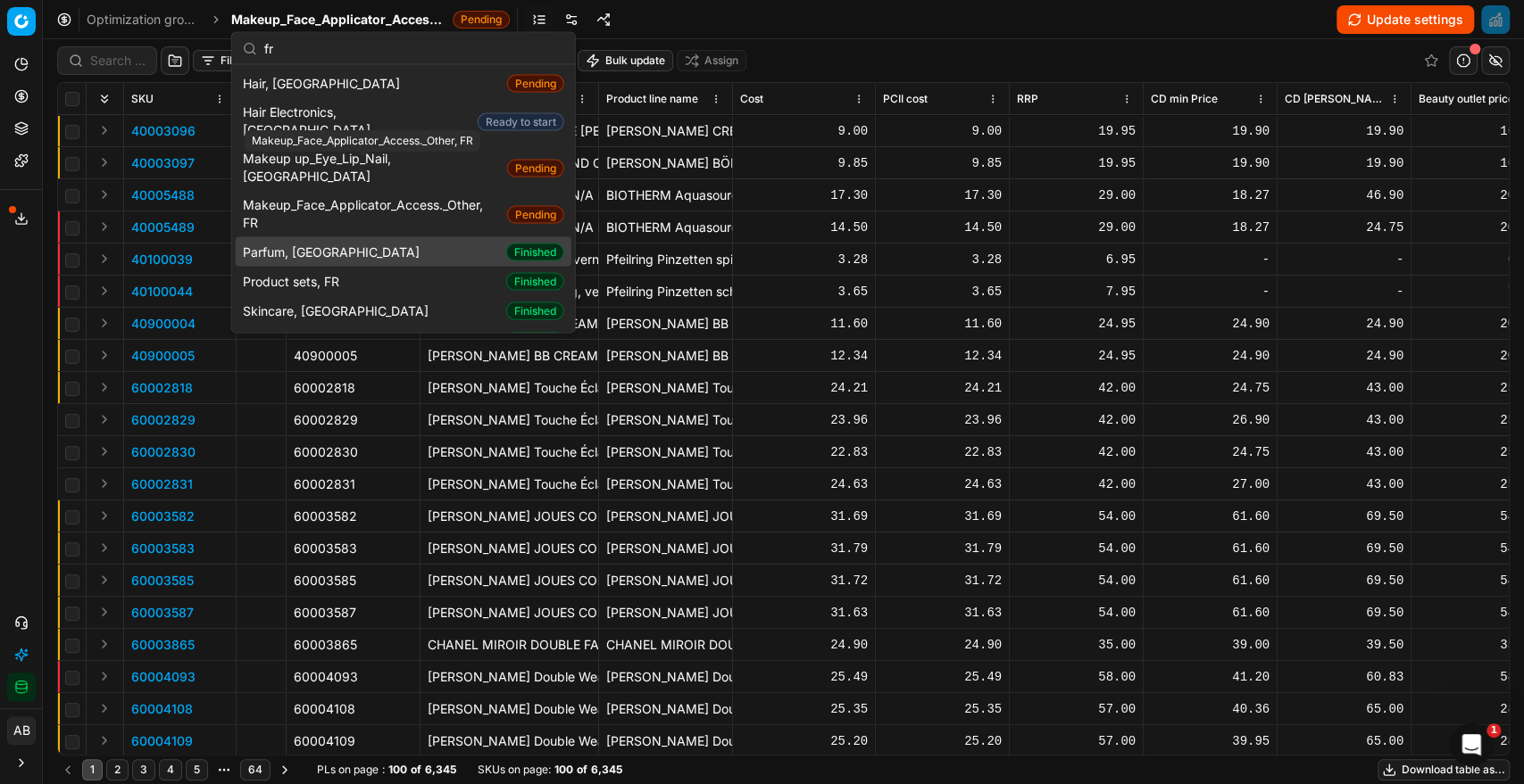
type input "fr"
click at [408, 237] on div "Parfum, FR Finished" at bounding box center [404, 251] width 336 height 29
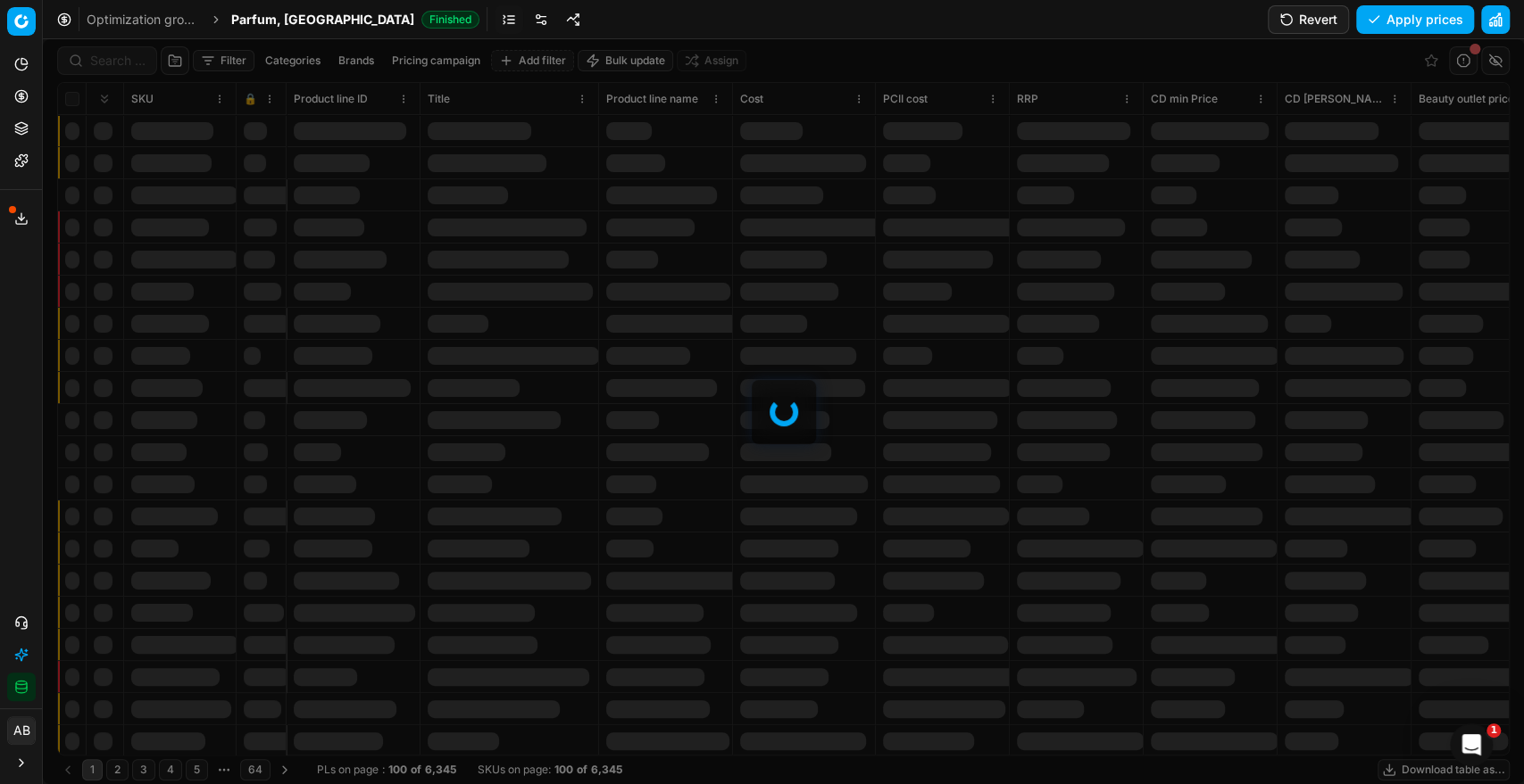
click at [1300, 23] on button "Revert" at bounding box center [1307, 20] width 81 height 29
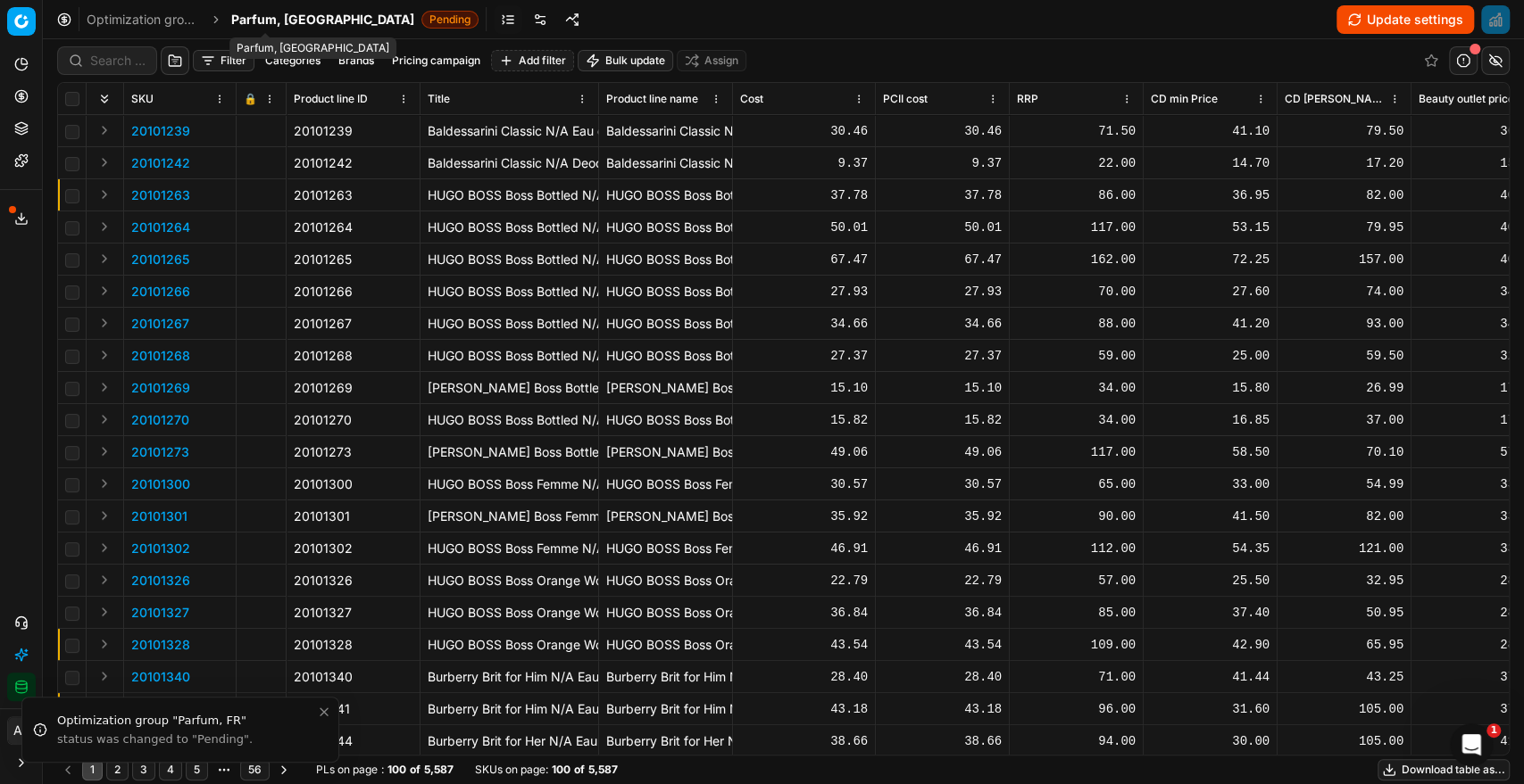
click at [287, 24] on span "Parfum, [GEOGRAPHIC_DATA]" at bounding box center [323, 19] width 183 height 18
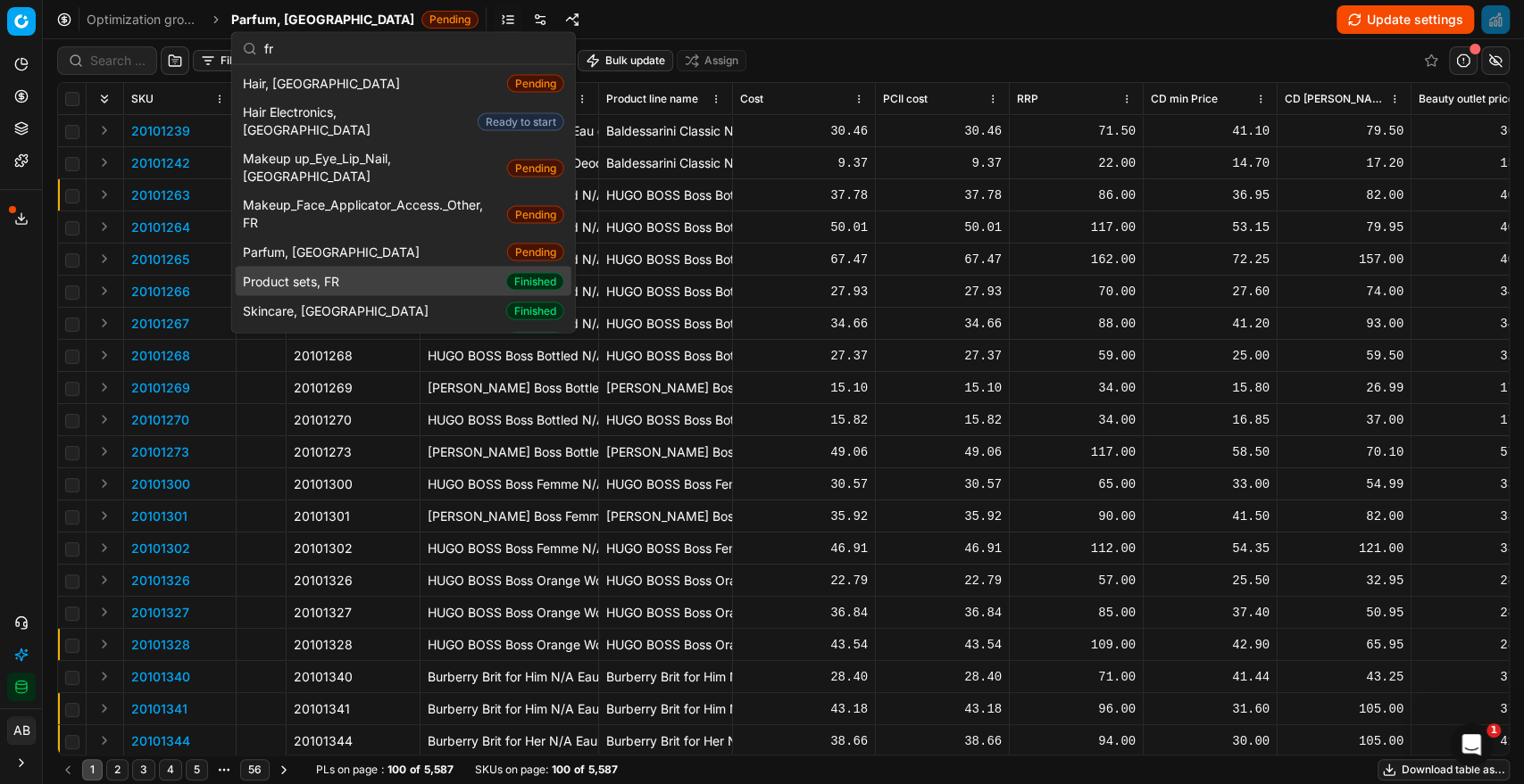
type input "fr"
click at [340, 272] on span "Product sets, FR" at bounding box center [294, 281] width 104 height 18
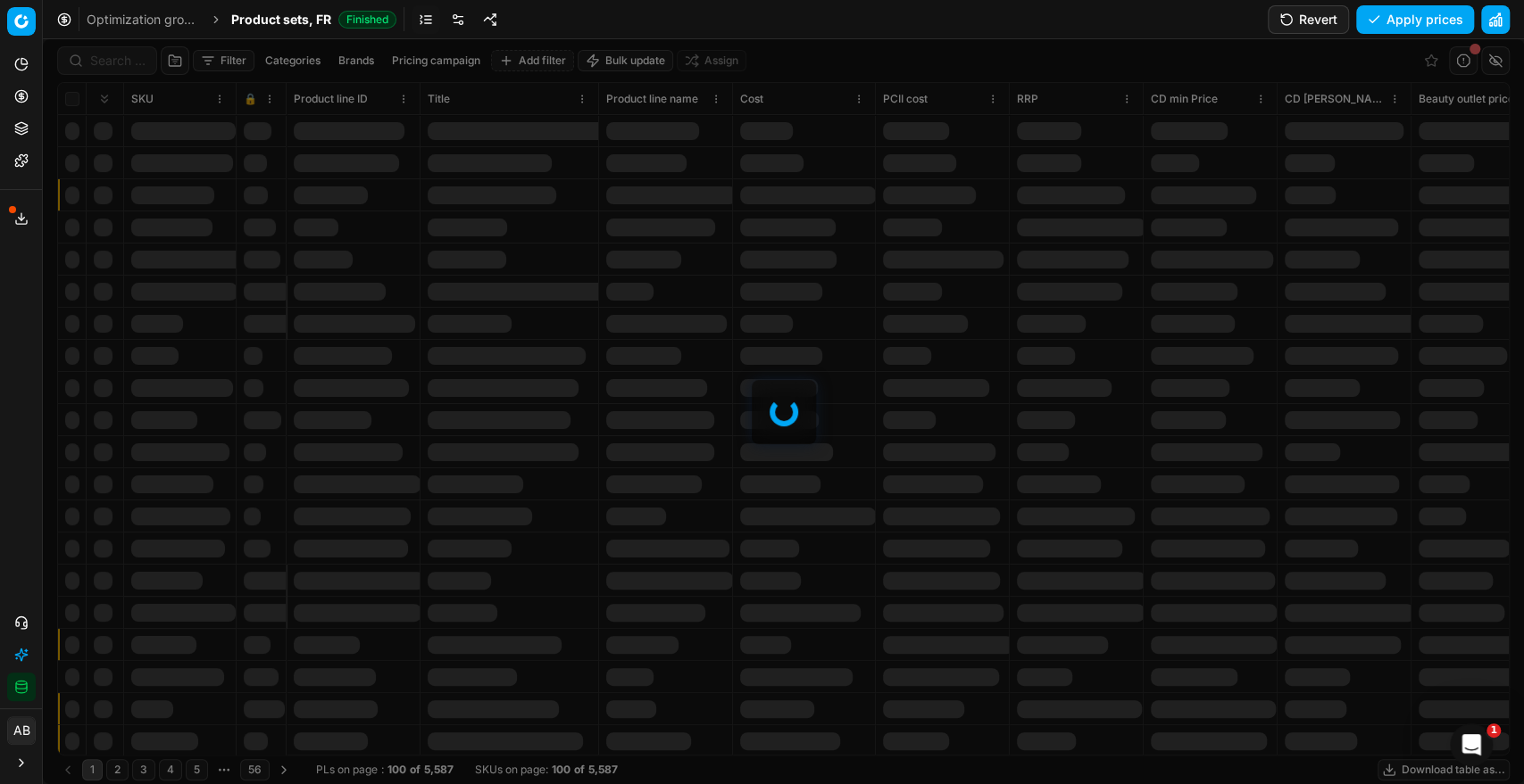
click at [1305, 15] on button "Revert" at bounding box center [1307, 20] width 81 height 29
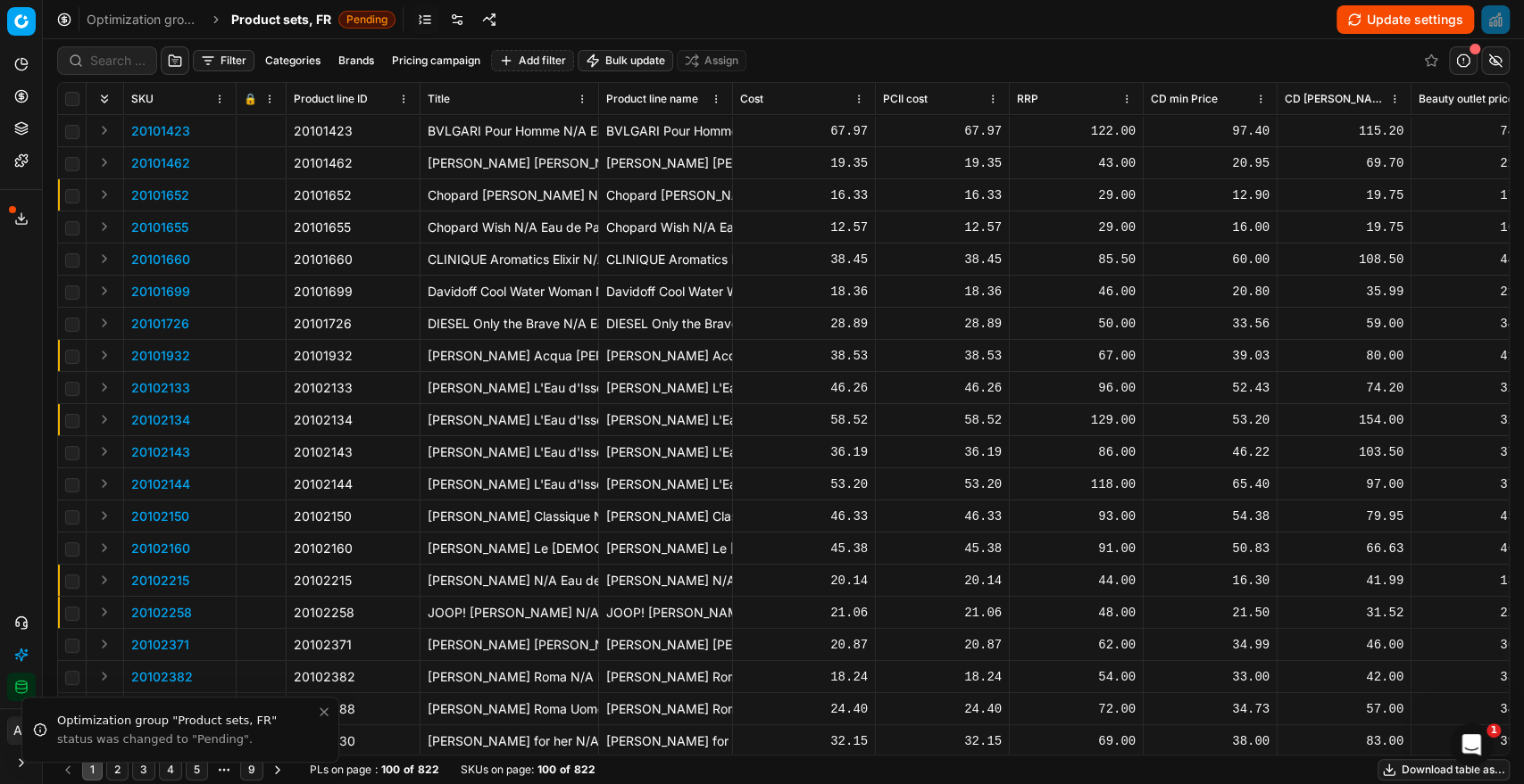
click at [338, 11] on div "Product sets, FR Pending" at bounding box center [313, 19] width 165 height 18
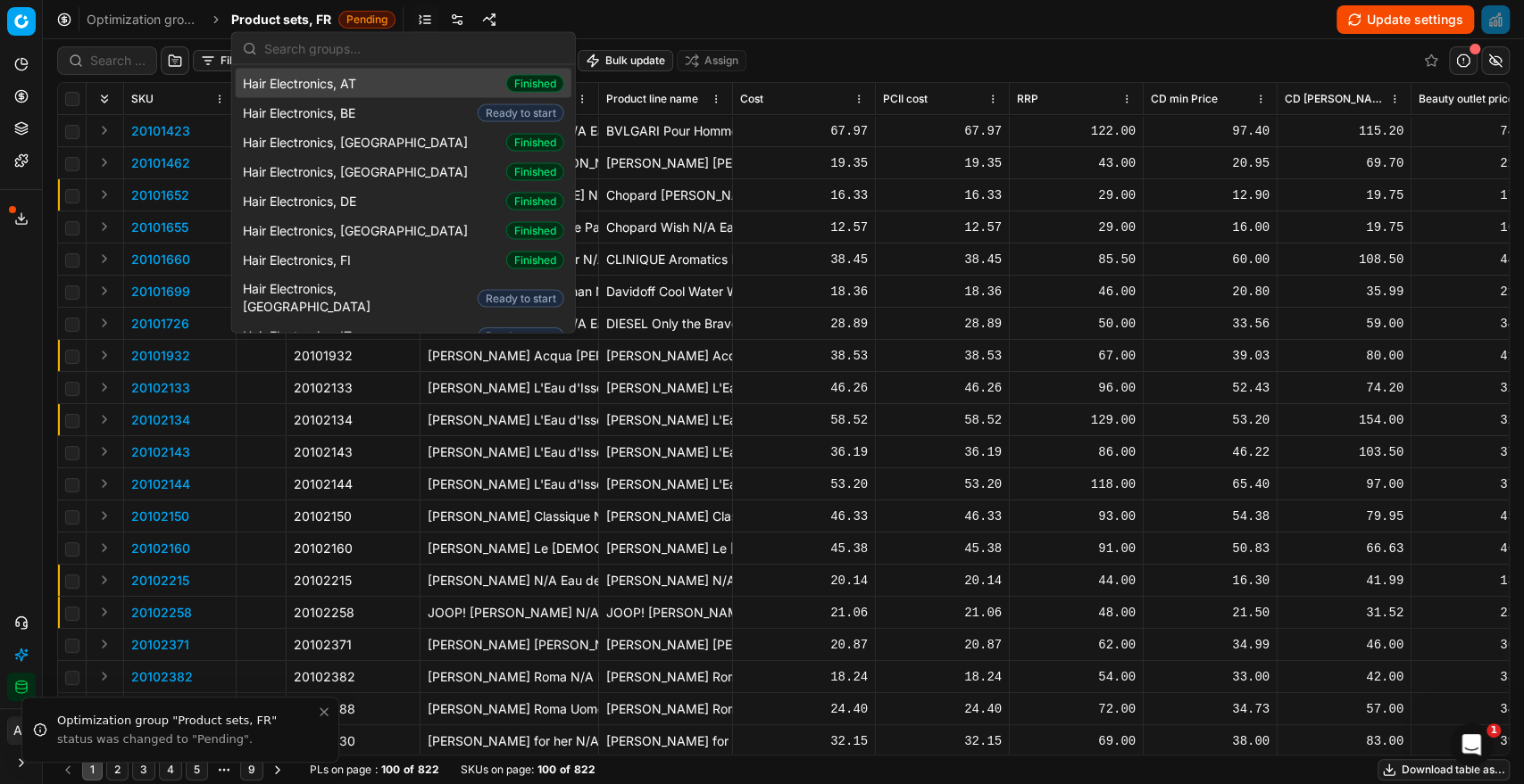
click at [307, 62] on input "text" at bounding box center [414, 49] width 300 height 36
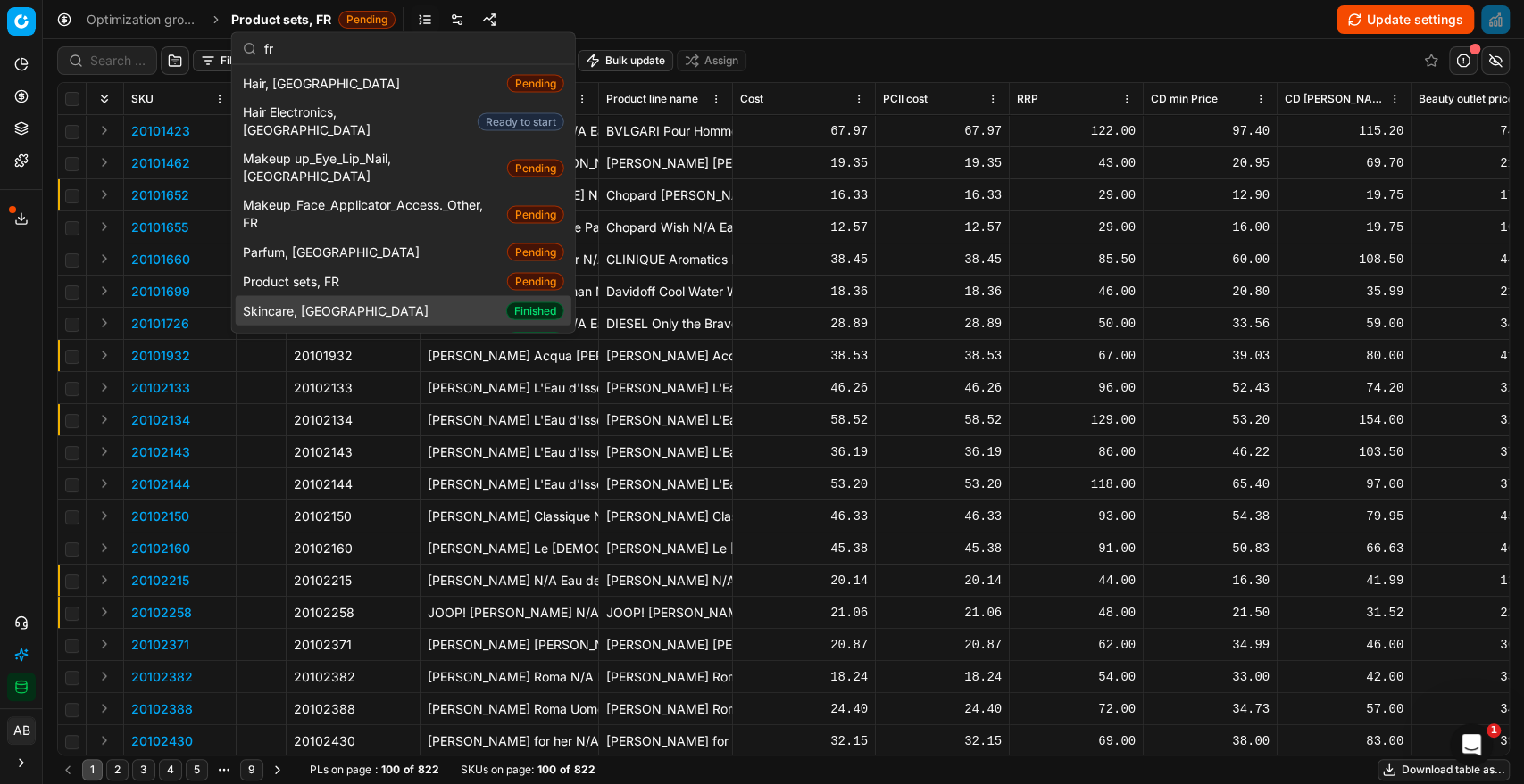
type input "fr"
click at [327, 296] on div "Skincare, FR Finished" at bounding box center [404, 310] width 336 height 29
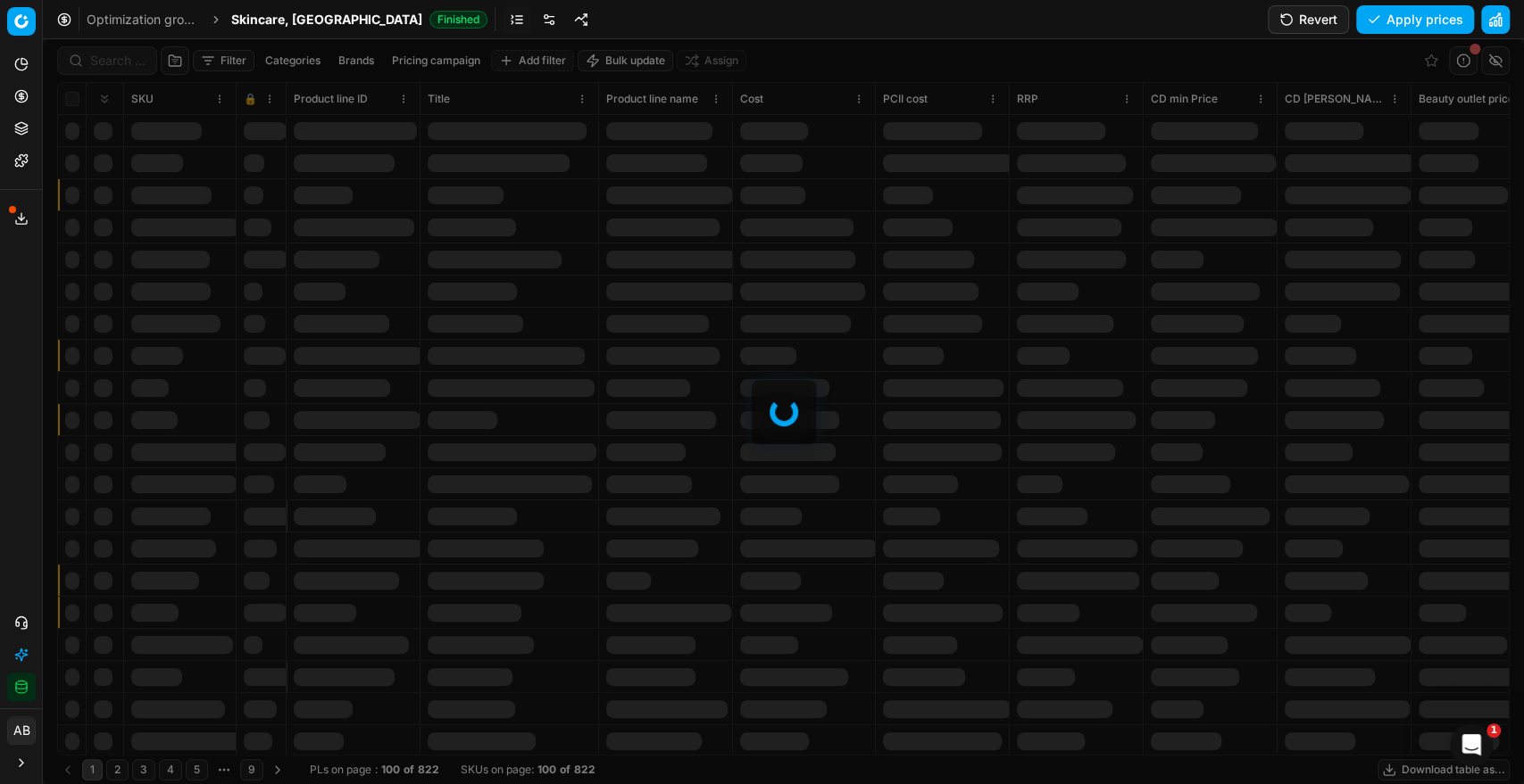
click at [1297, 28] on button "Revert" at bounding box center [1307, 20] width 81 height 29
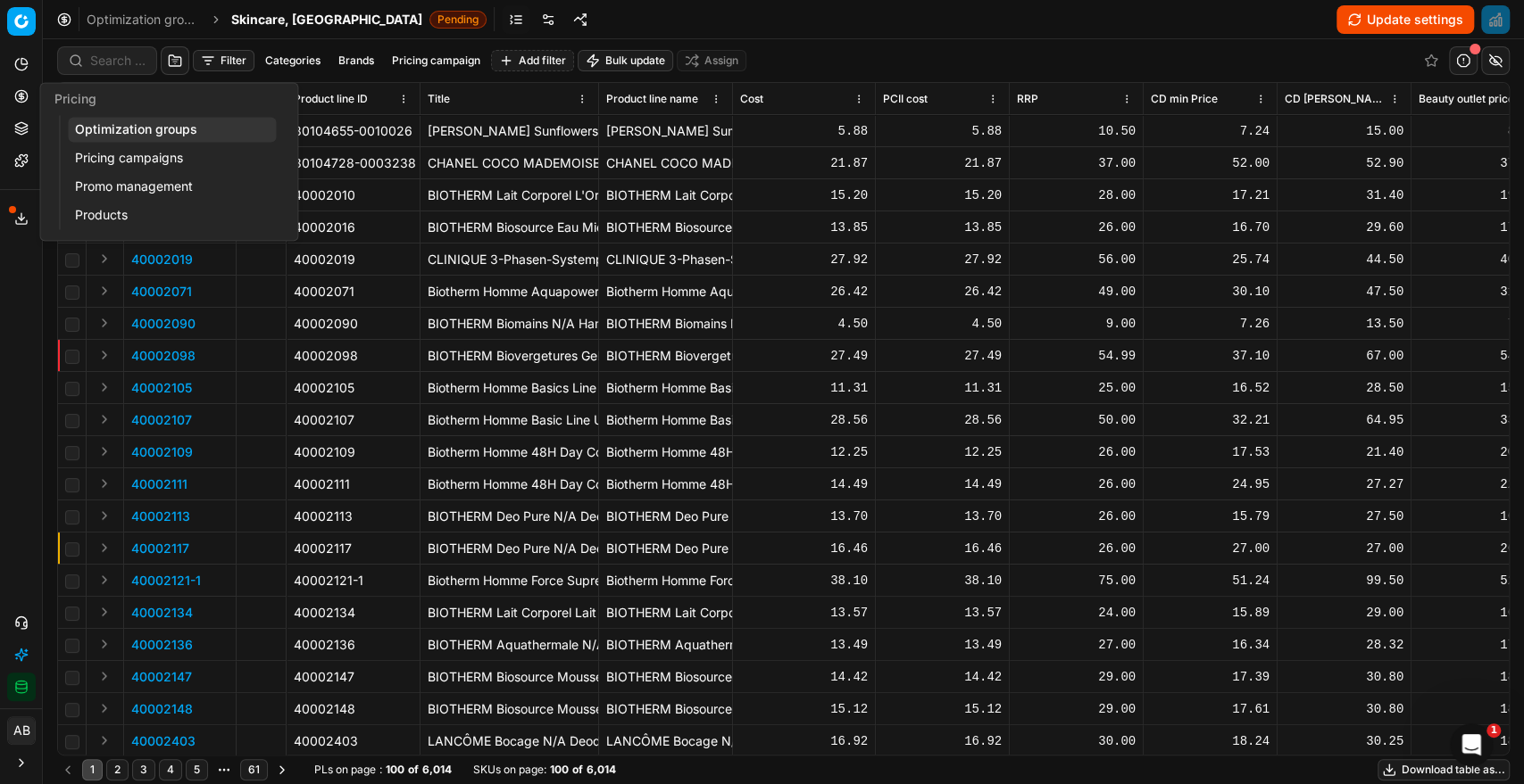
click at [132, 137] on link "Optimization groups" at bounding box center [171, 129] width 208 height 25
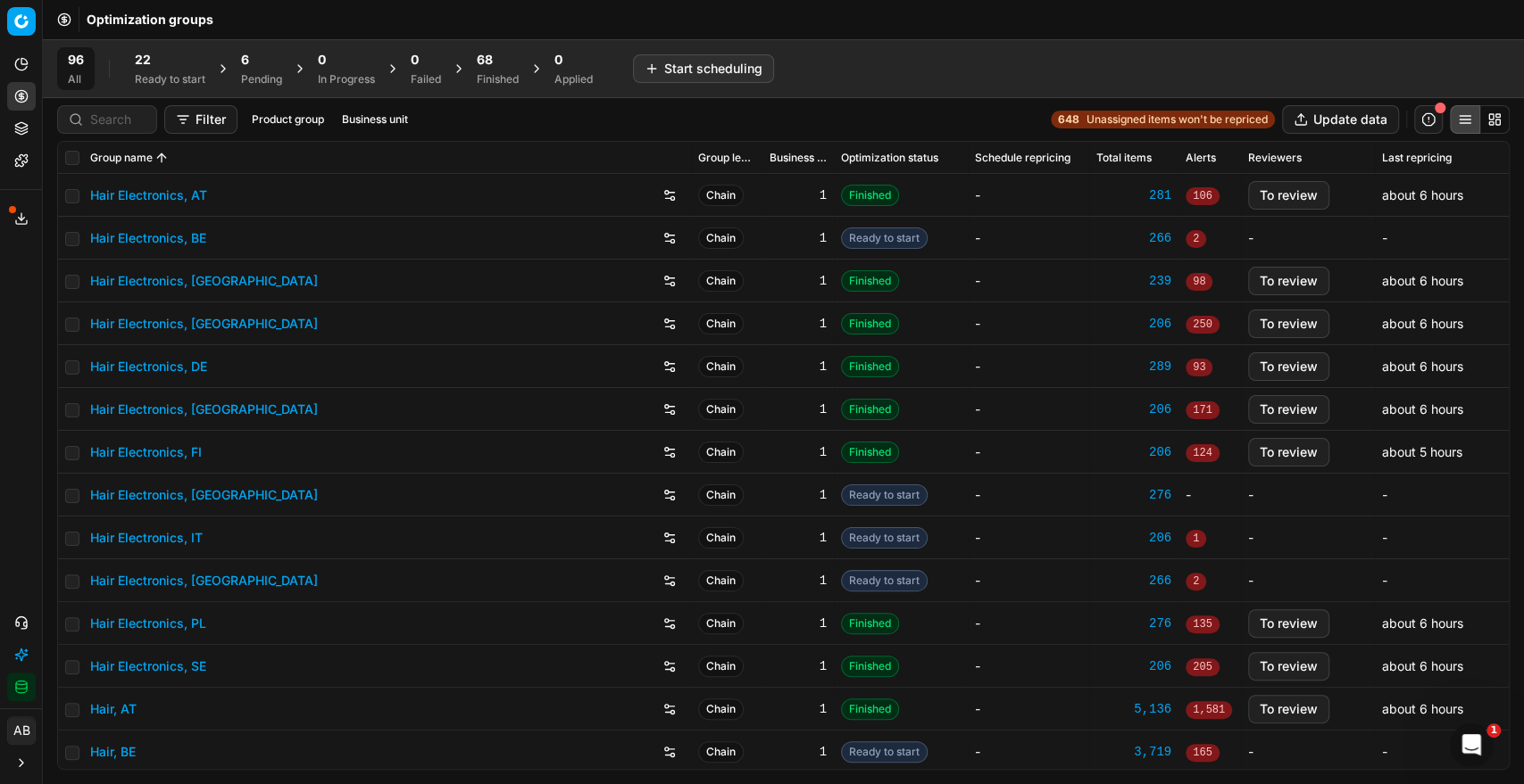
click at [253, 72] on div "Pending" at bounding box center [261, 79] width 41 height 14
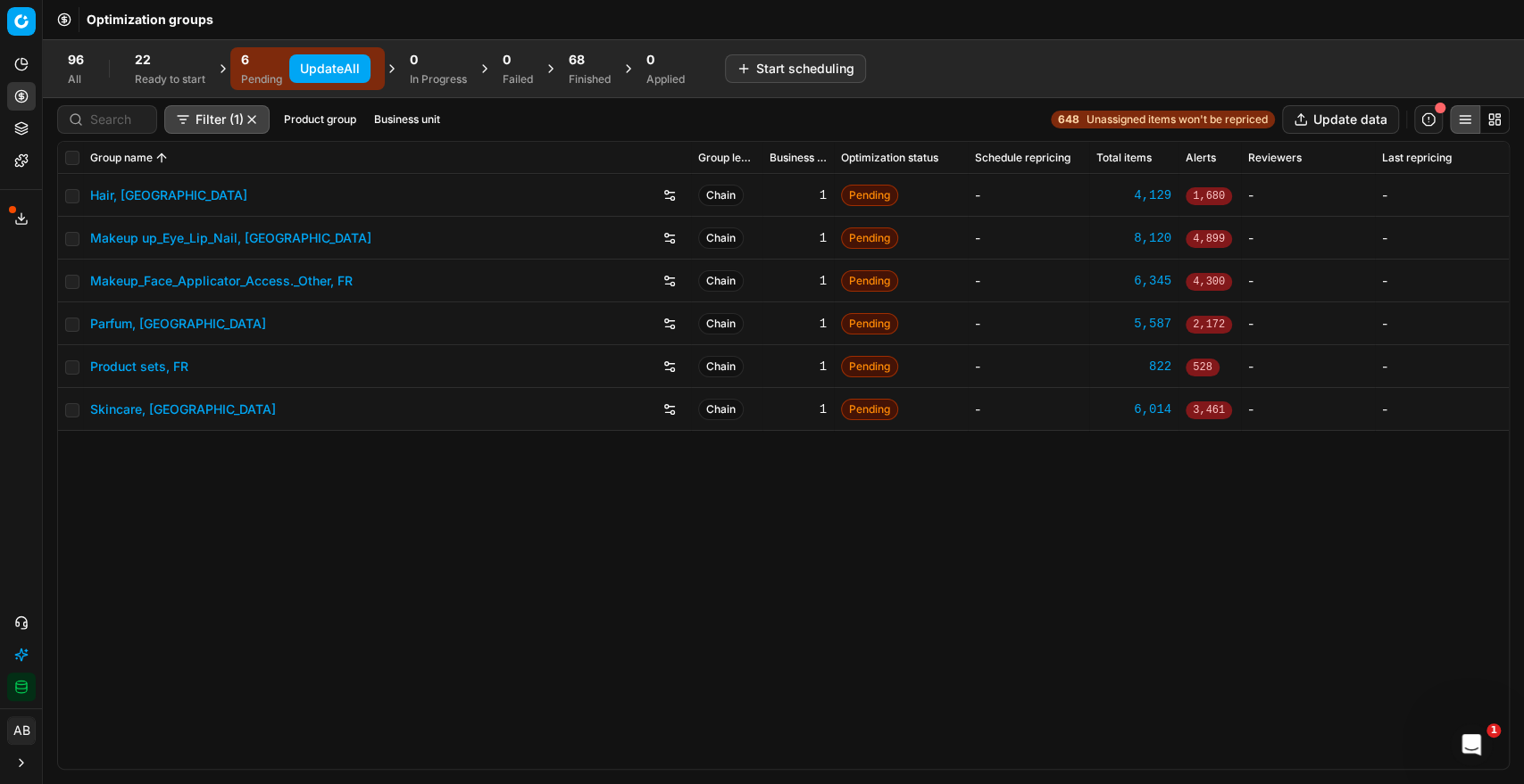
click at [175, 50] on div "22" at bounding box center [170, 59] width 70 height 18
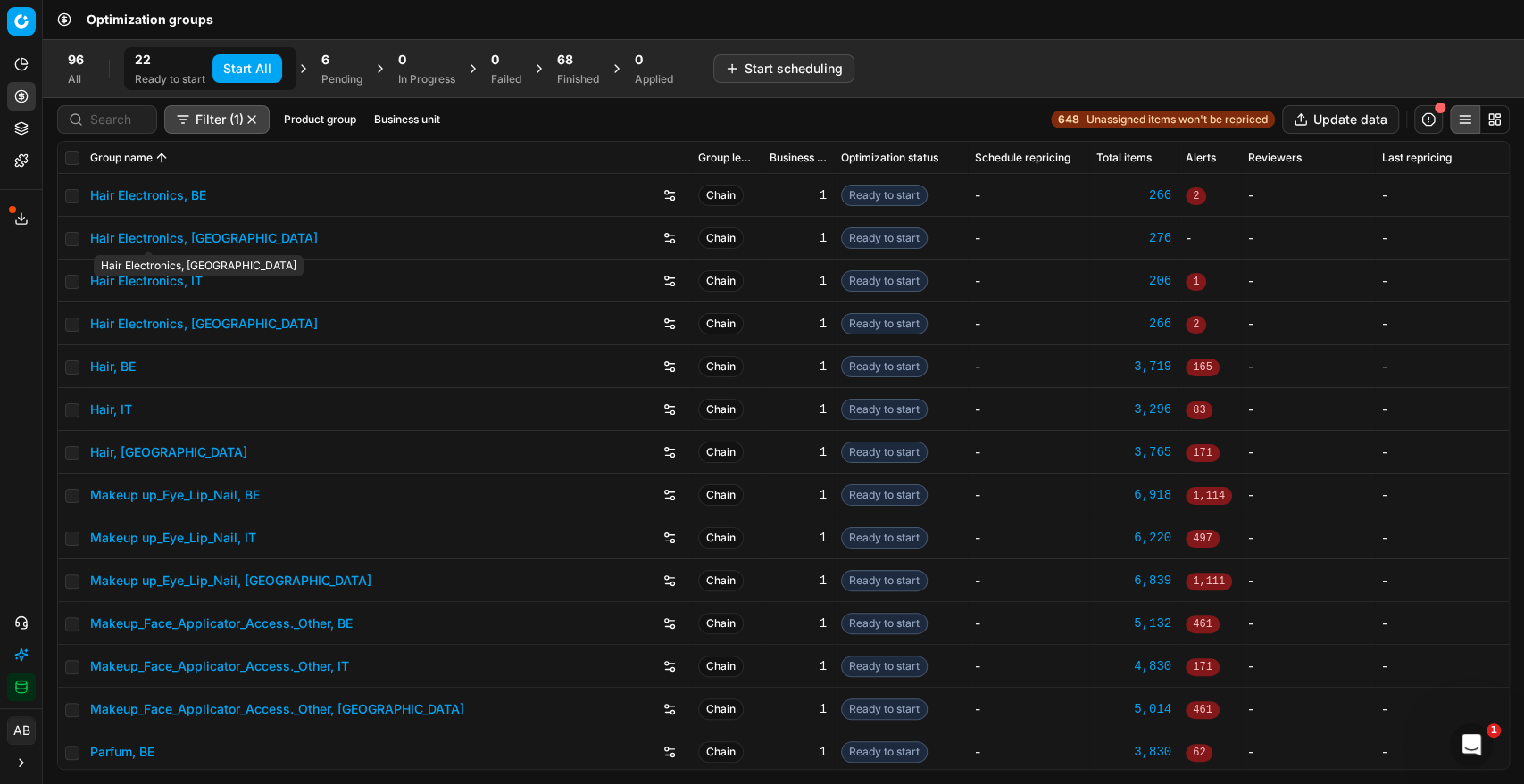
click at [155, 243] on link "Hair Electronics, [GEOGRAPHIC_DATA]" at bounding box center [204, 238] width 228 height 18
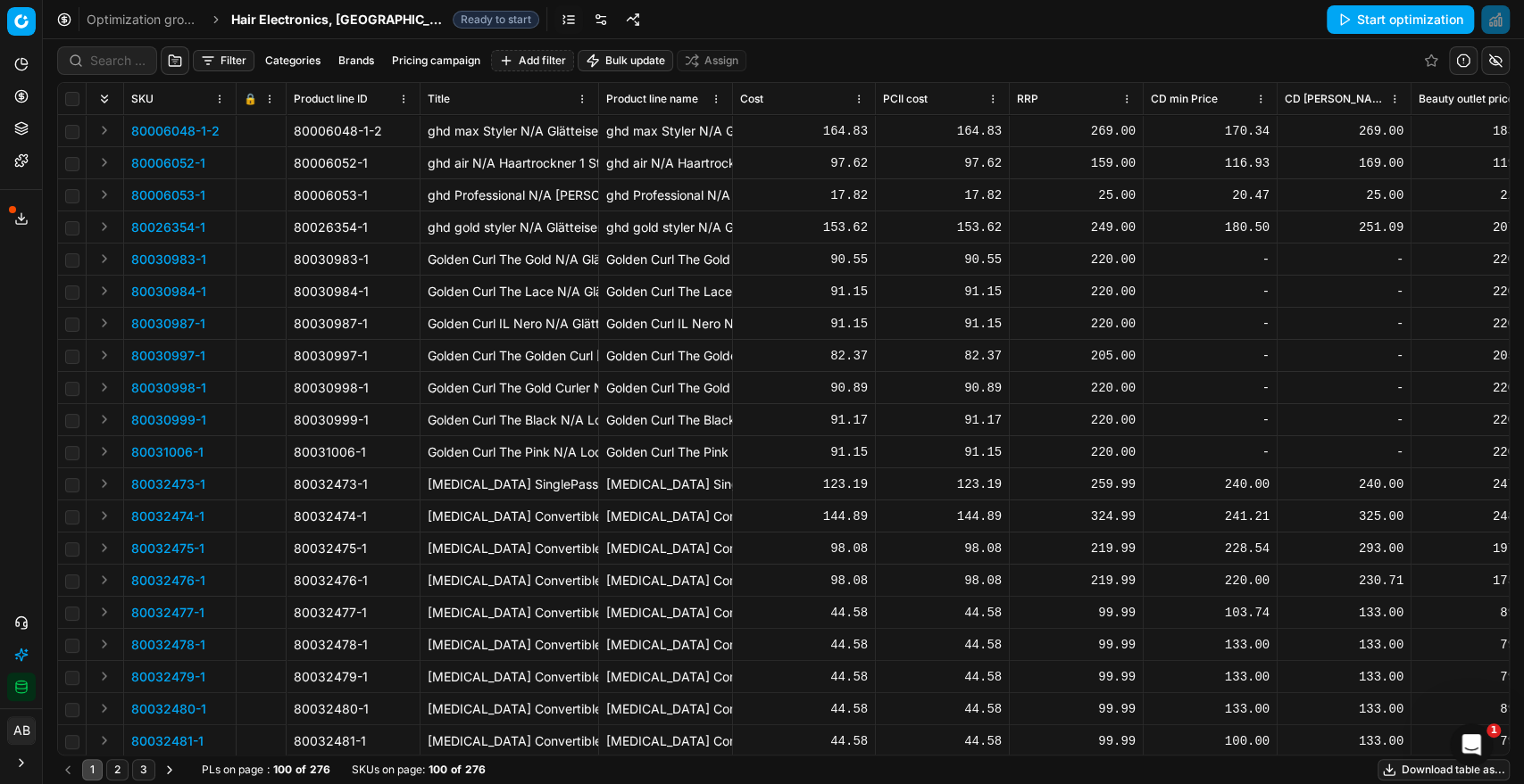
click at [586, 15] on link at bounding box center [601, 20] width 29 height 29
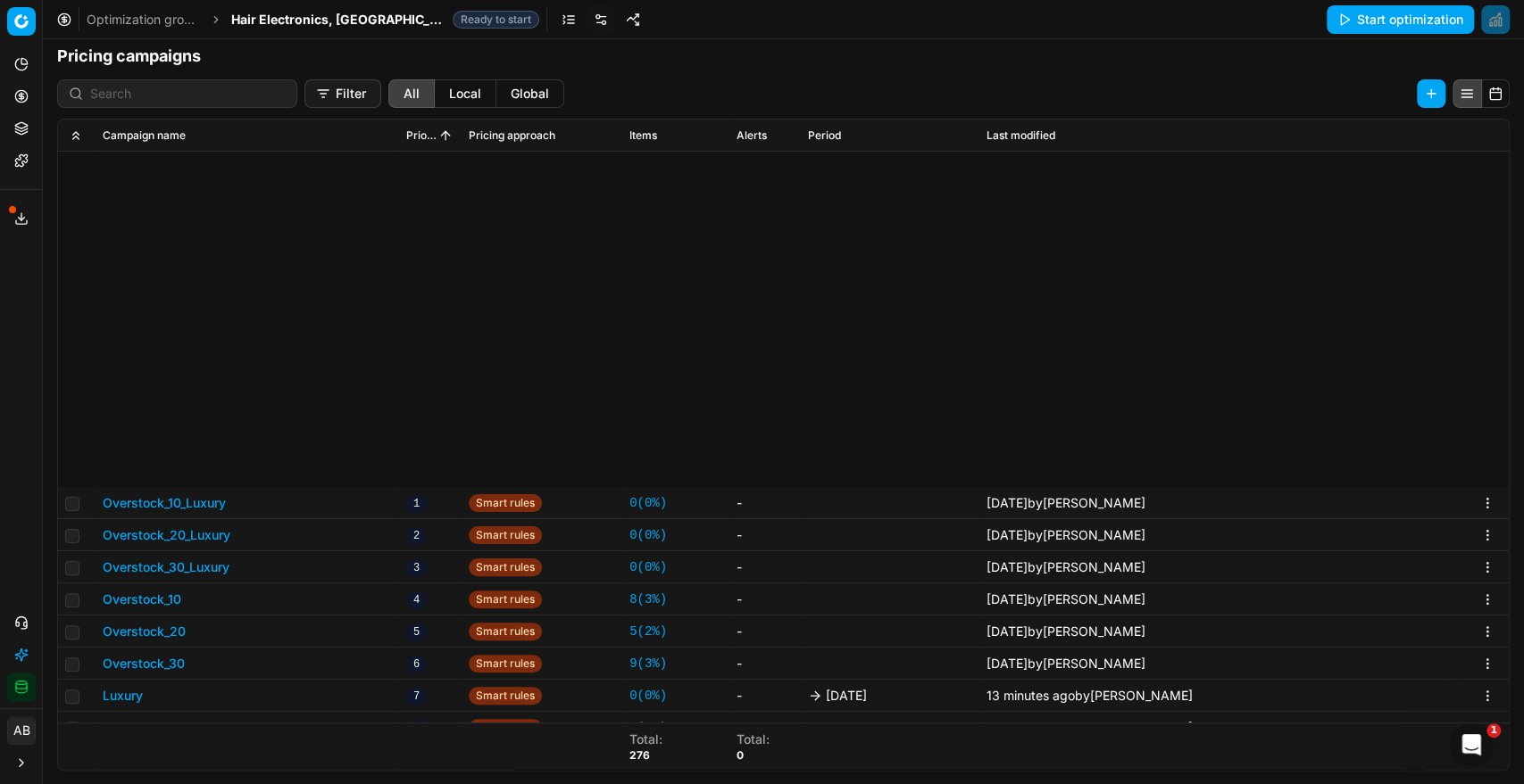
scroll to position [457, 0]
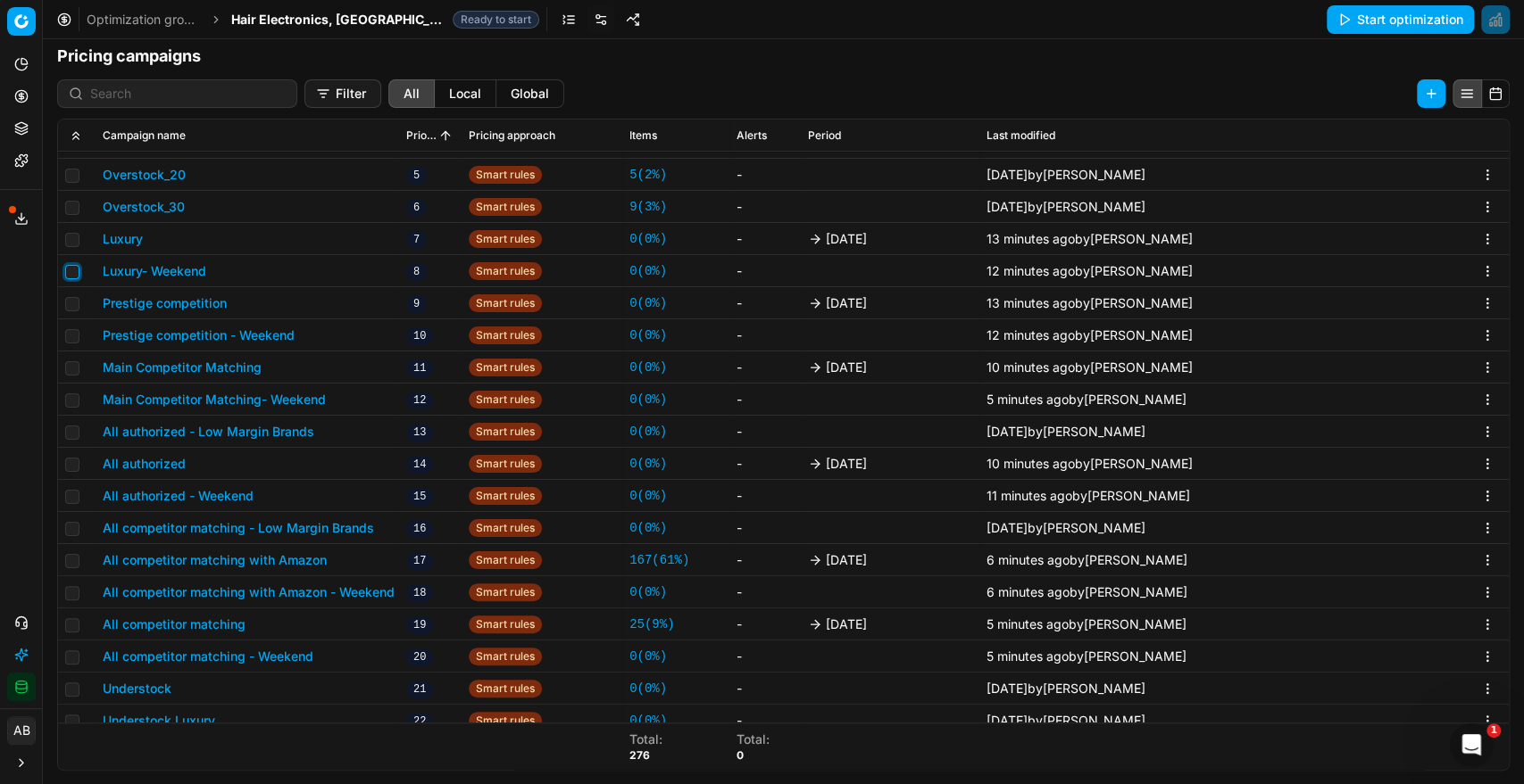
click at [71, 276] on input "checkbox" at bounding box center [71, 271] width 14 height 14
checkbox input "true"
click at [68, 336] on input "checkbox" at bounding box center [71, 336] width 14 height 14
checkbox input "true"
click at [70, 396] on input "checkbox" at bounding box center [71, 400] width 14 height 14
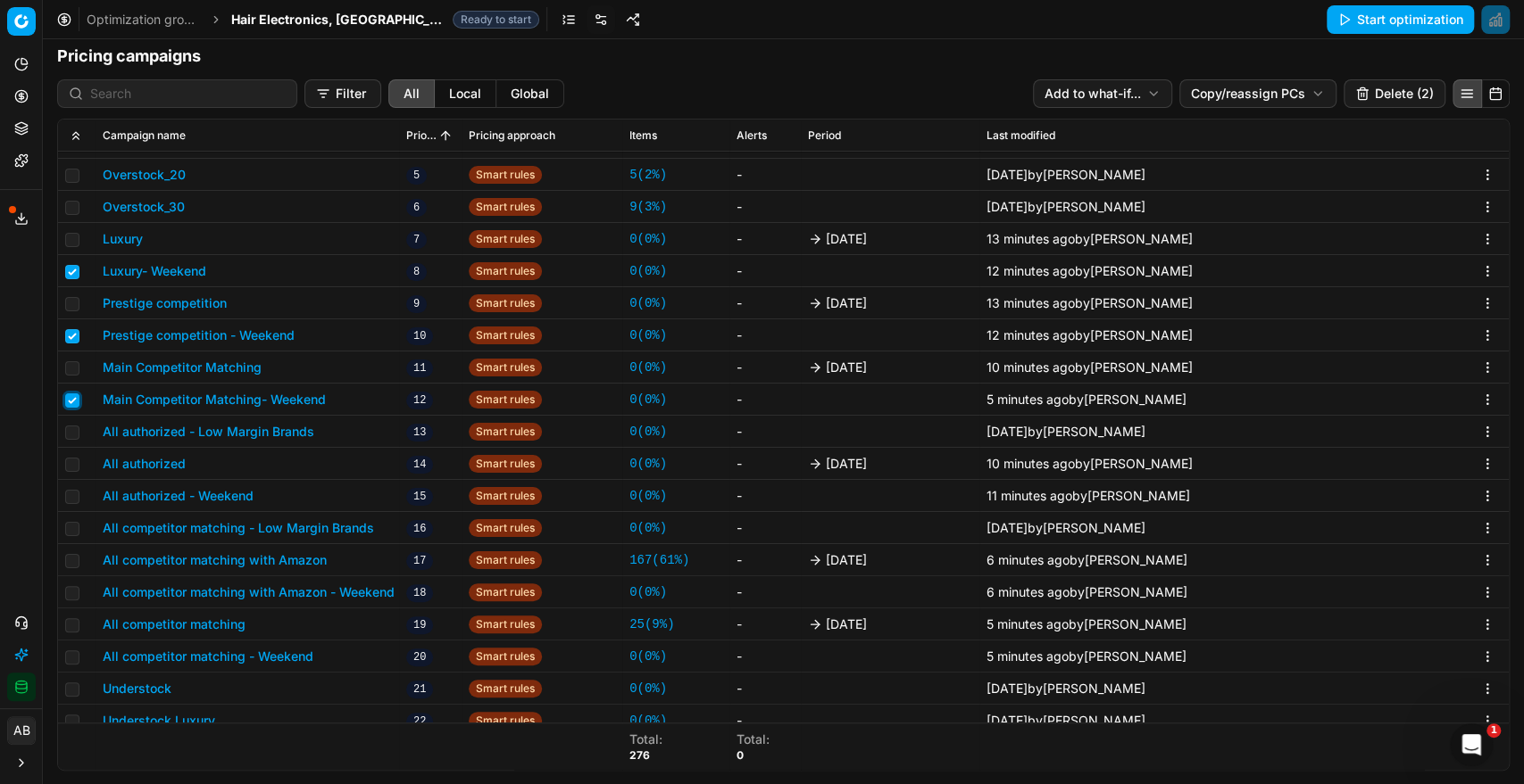
checkbox input "true"
click at [69, 494] on input "checkbox" at bounding box center [71, 497] width 14 height 14
checkbox input "true"
click at [74, 586] on input "checkbox" at bounding box center [71, 593] width 14 height 14
checkbox input "true"
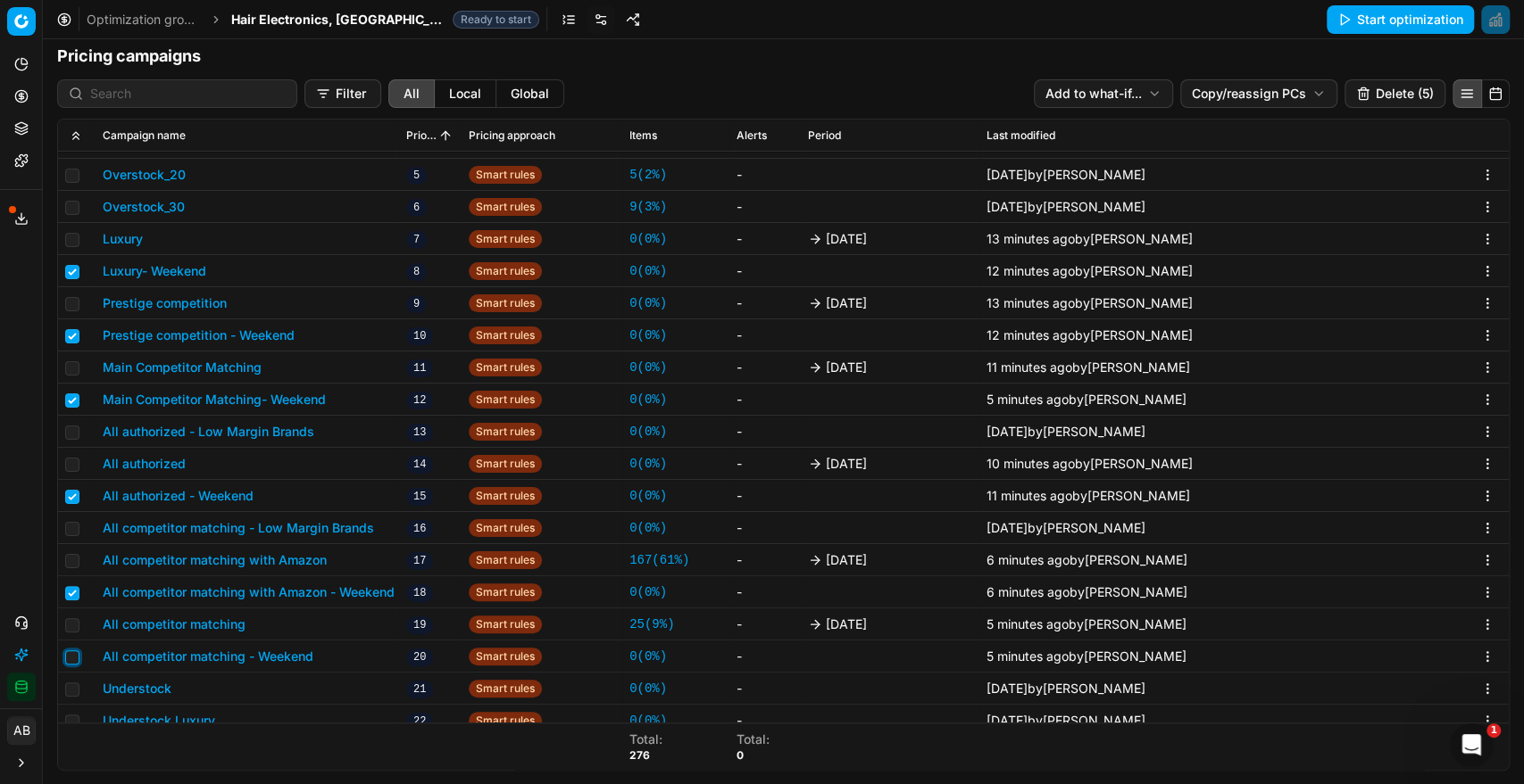
click at [72, 656] on input "checkbox" at bounding box center [71, 657] width 14 height 14
click at [69, 656] on input "checkbox" at bounding box center [71, 657] width 14 height 14
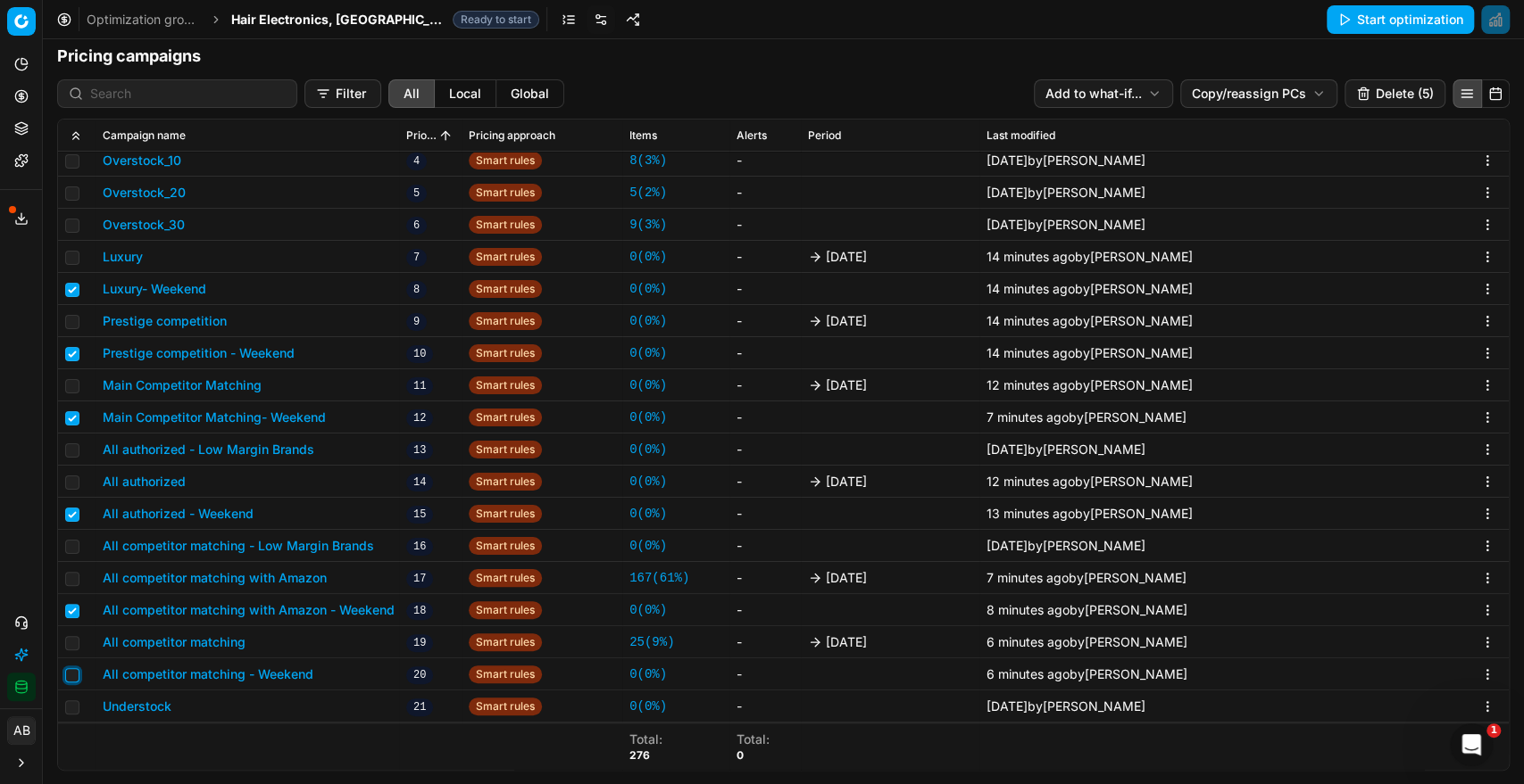
scroll to position [470, 0]
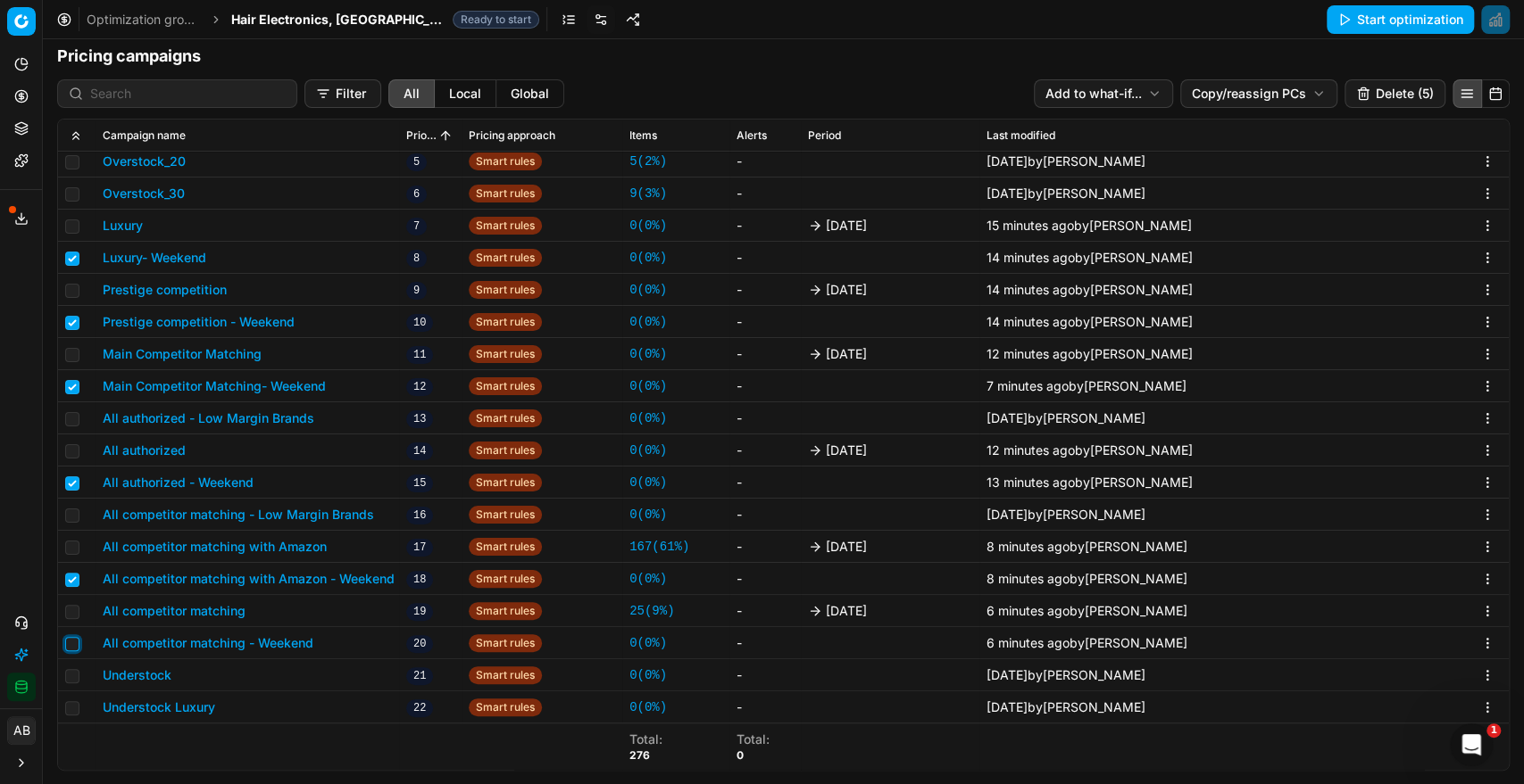
click at [69, 640] on input "checkbox" at bounding box center [71, 643] width 14 height 14
checkbox input "true"
click at [1207, 100] on html "Pricing platform Analytics Pricing Product portfolio Templates Export service 2…" at bounding box center [762, 392] width 1524 height 784
click at [1192, 128] on div "Copy PCs" at bounding box center [1243, 129] width 191 height 29
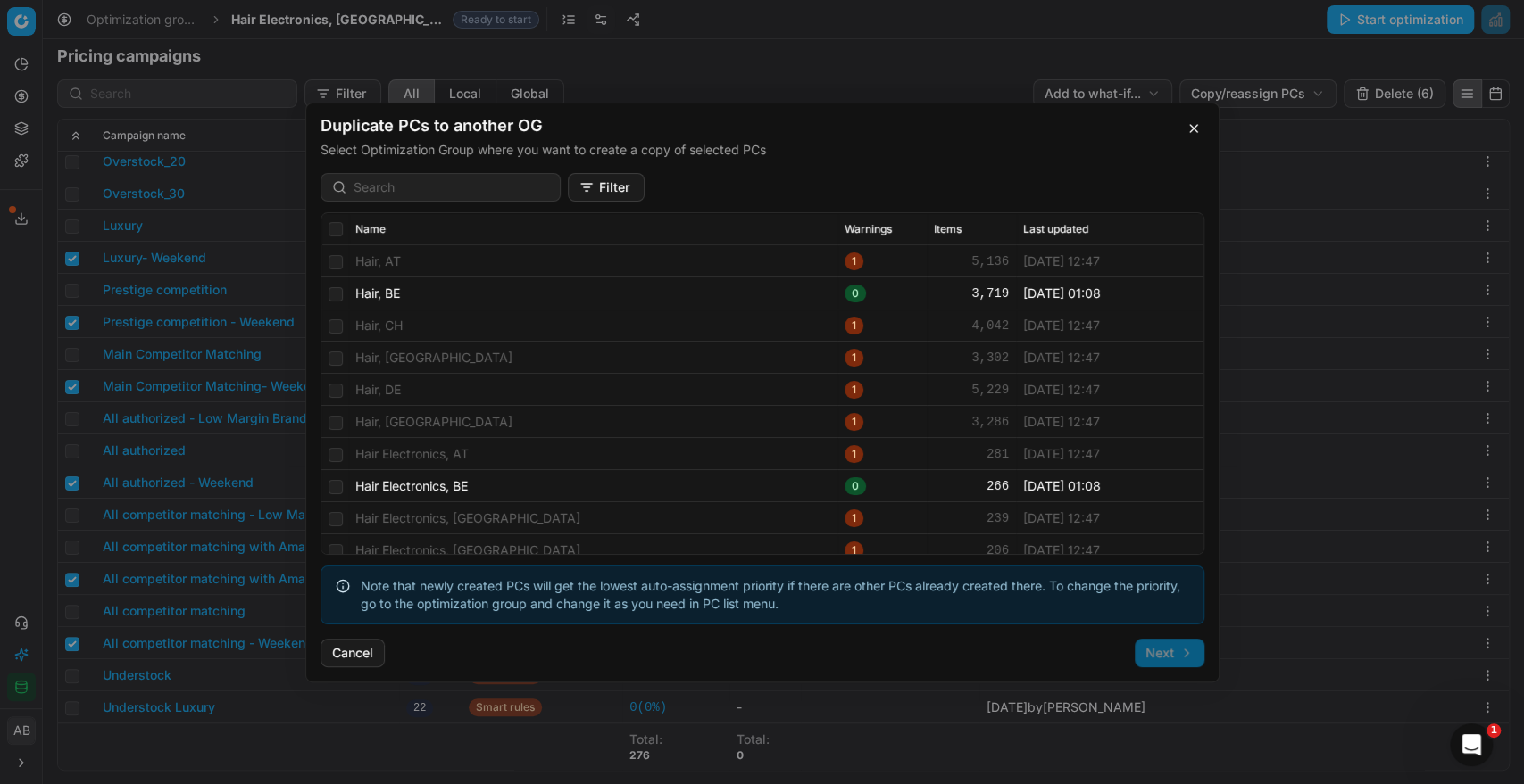
click at [579, 186] on button "Filter" at bounding box center [605, 187] width 77 height 29
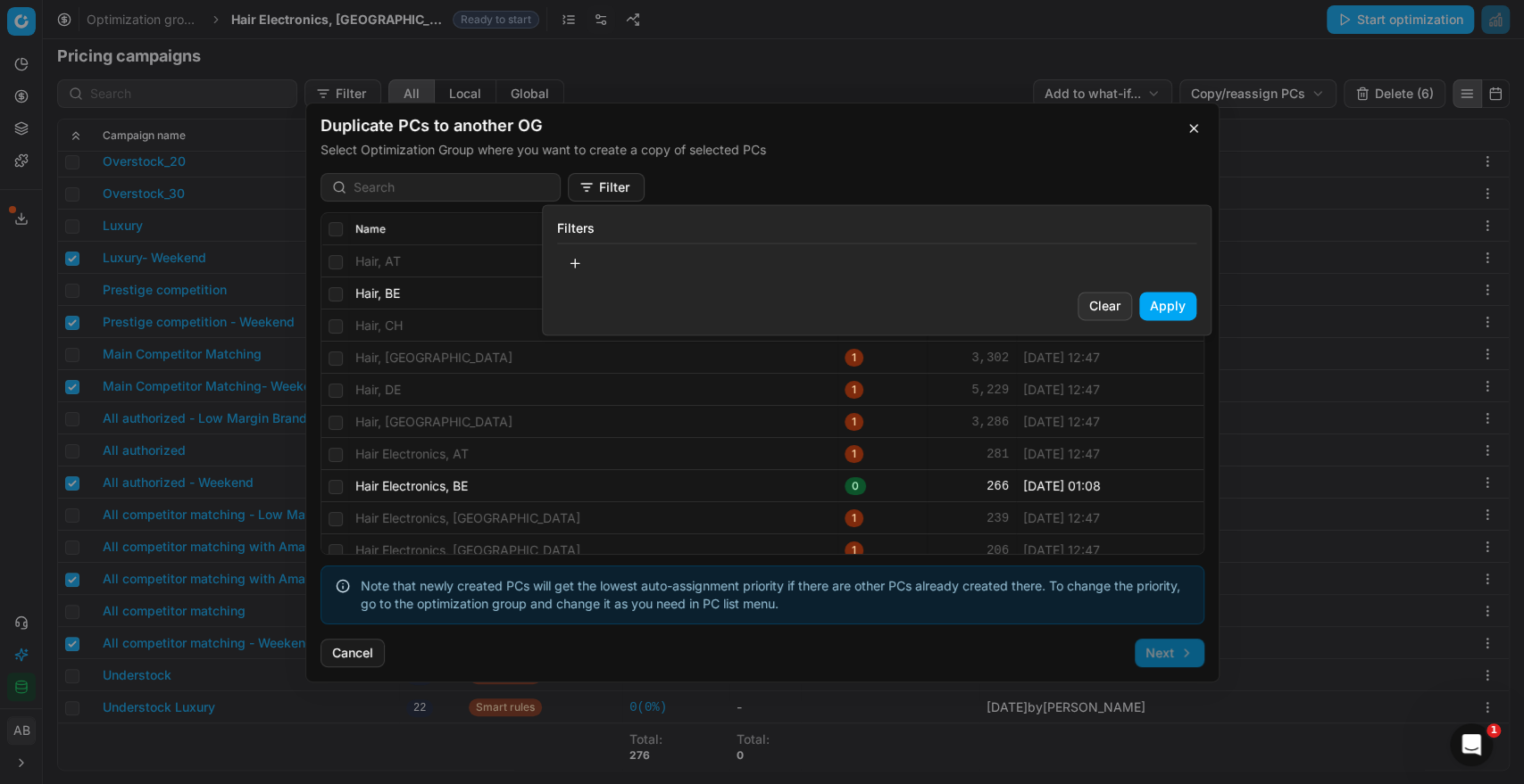
click at [585, 263] on button "button" at bounding box center [575, 264] width 36 height 29
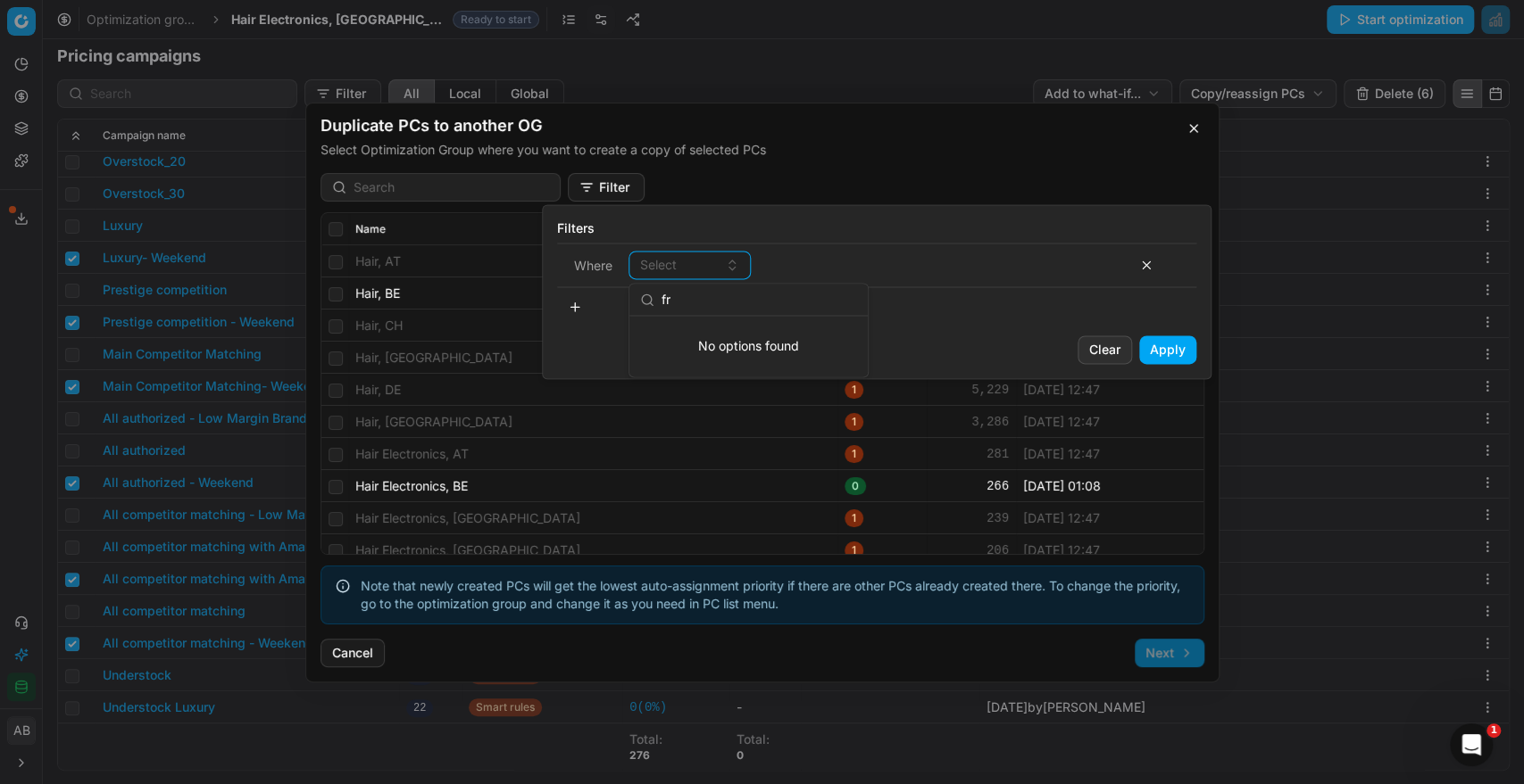
type input "f"
click at [1106, 359] on button "Clear" at bounding box center [1104, 350] width 54 height 29
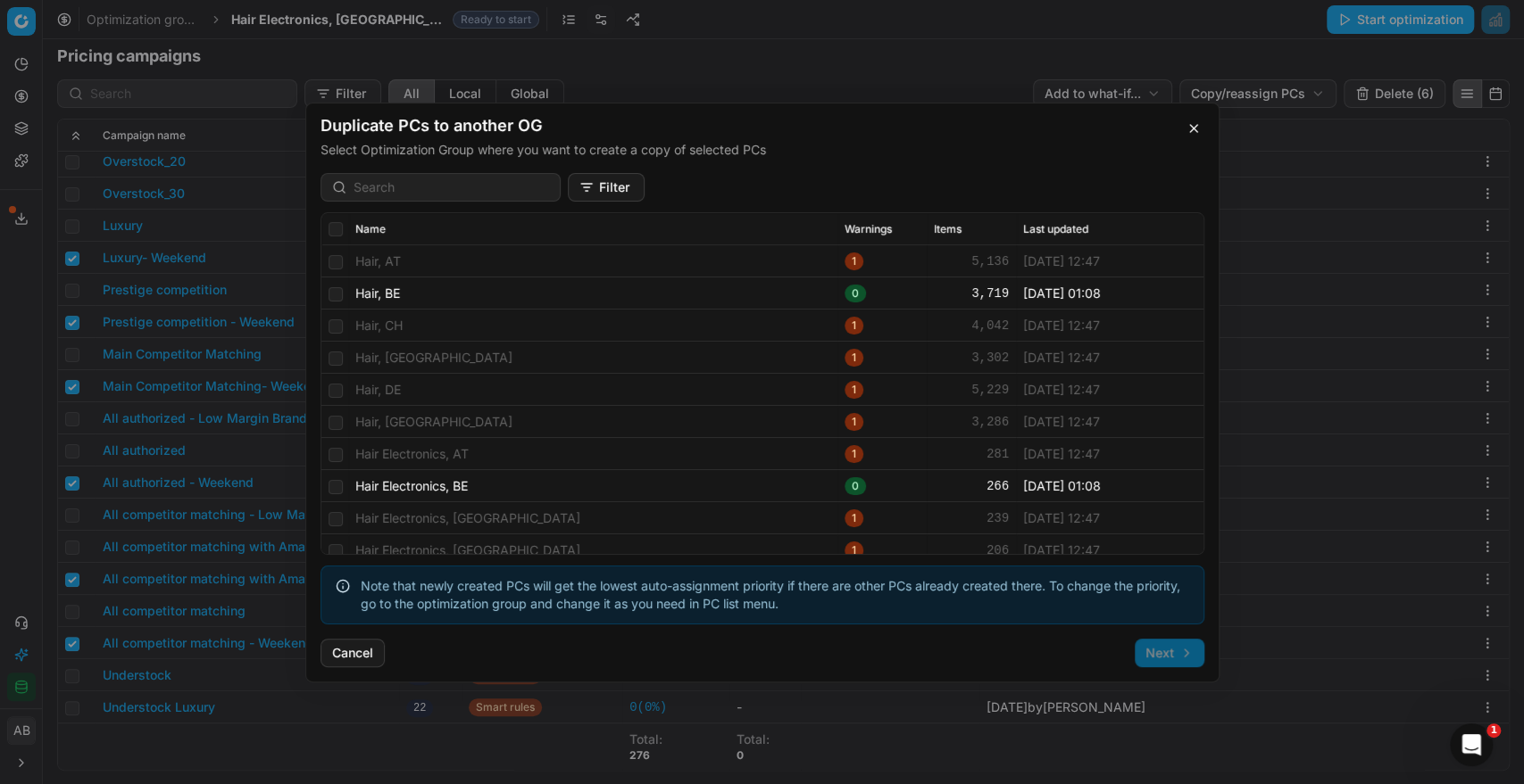
click at [946, 226] on div "Items" at bounding box center [971, 228] width 75 height 14
click at [865, 231] on span "Warnings" at bounding box center [868, 228] width 48 height 14
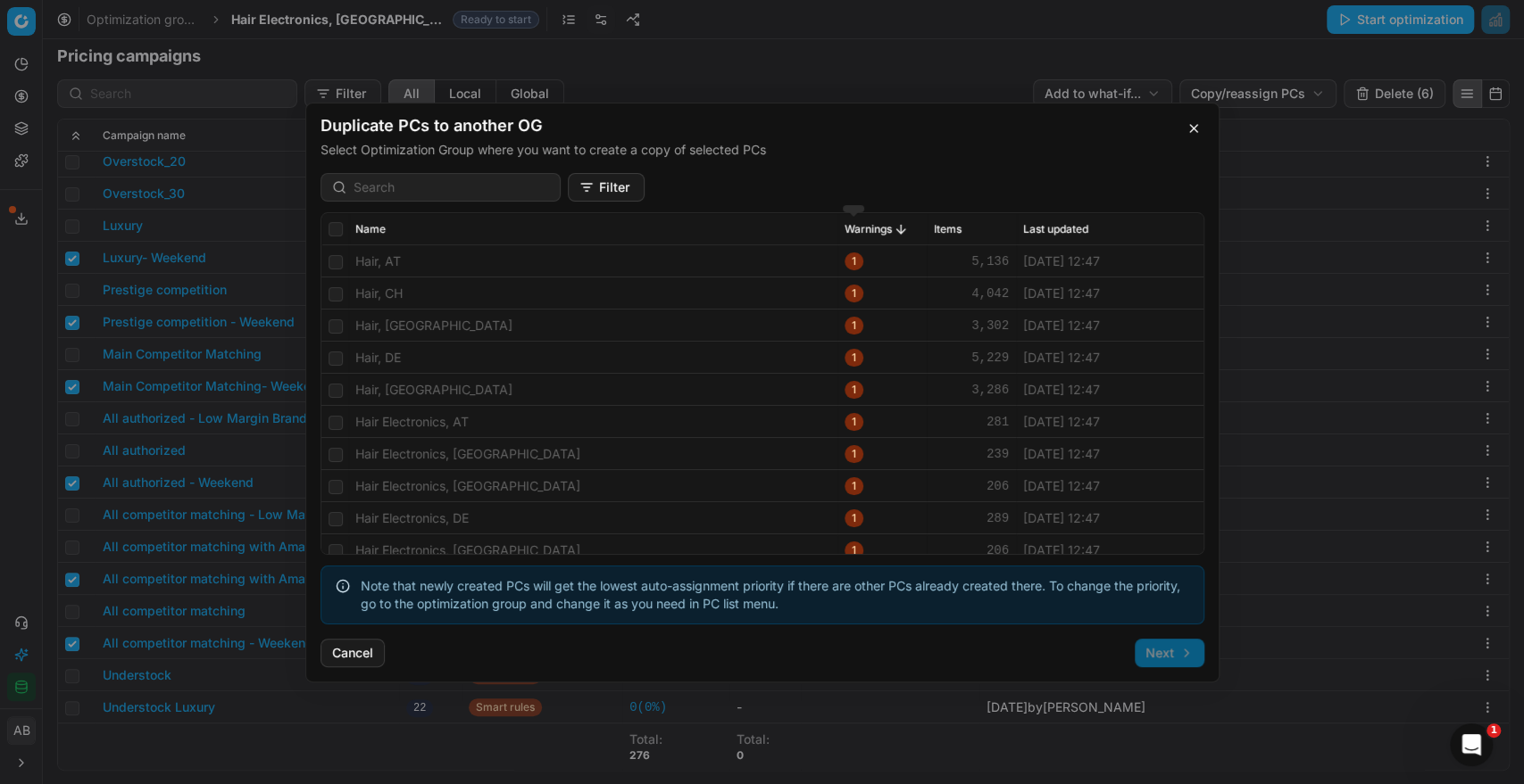
click at [870, 229] on span "Warnings" at bounding box center [868, 228] width 48 height 14
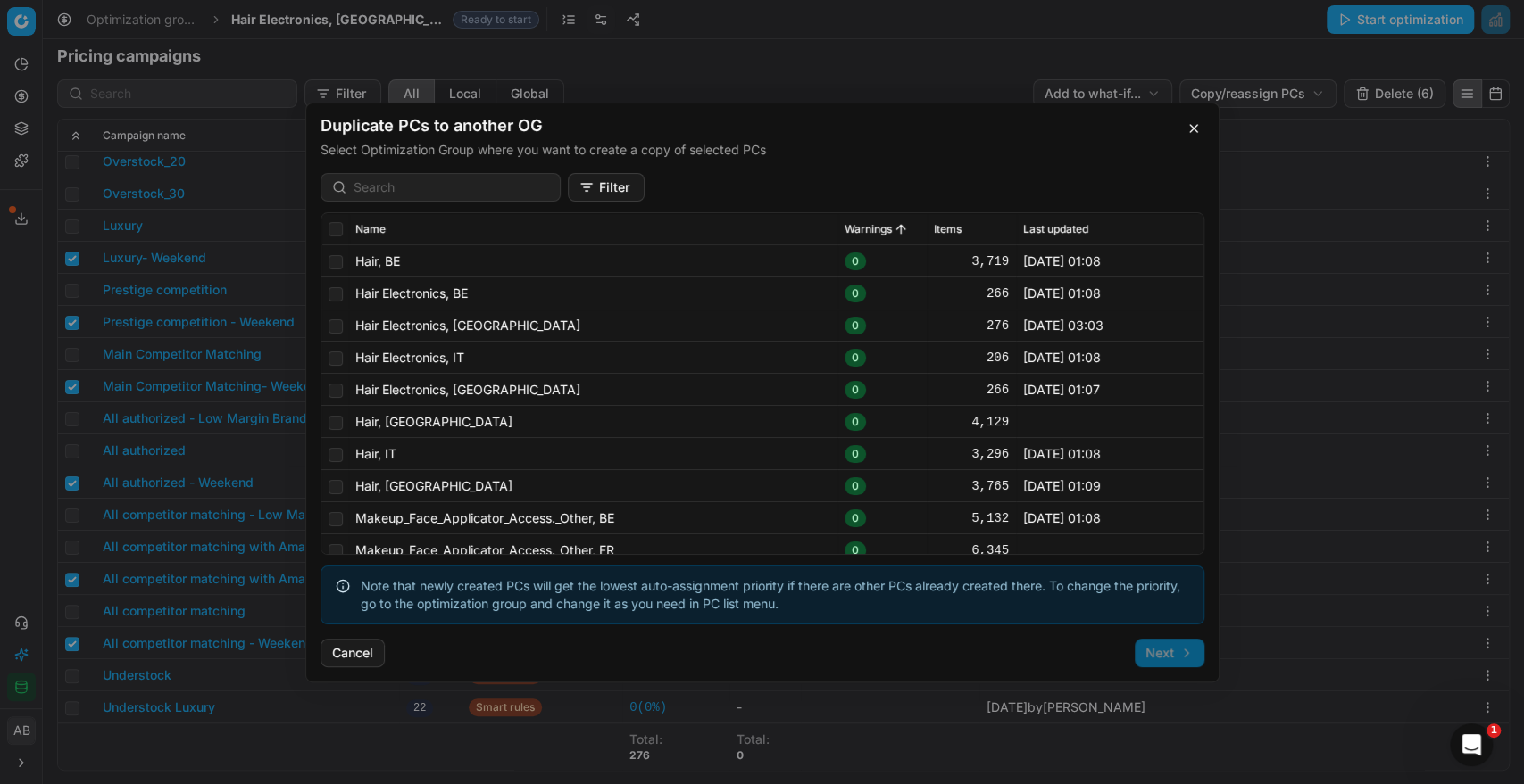
scroll to position [43, 0]
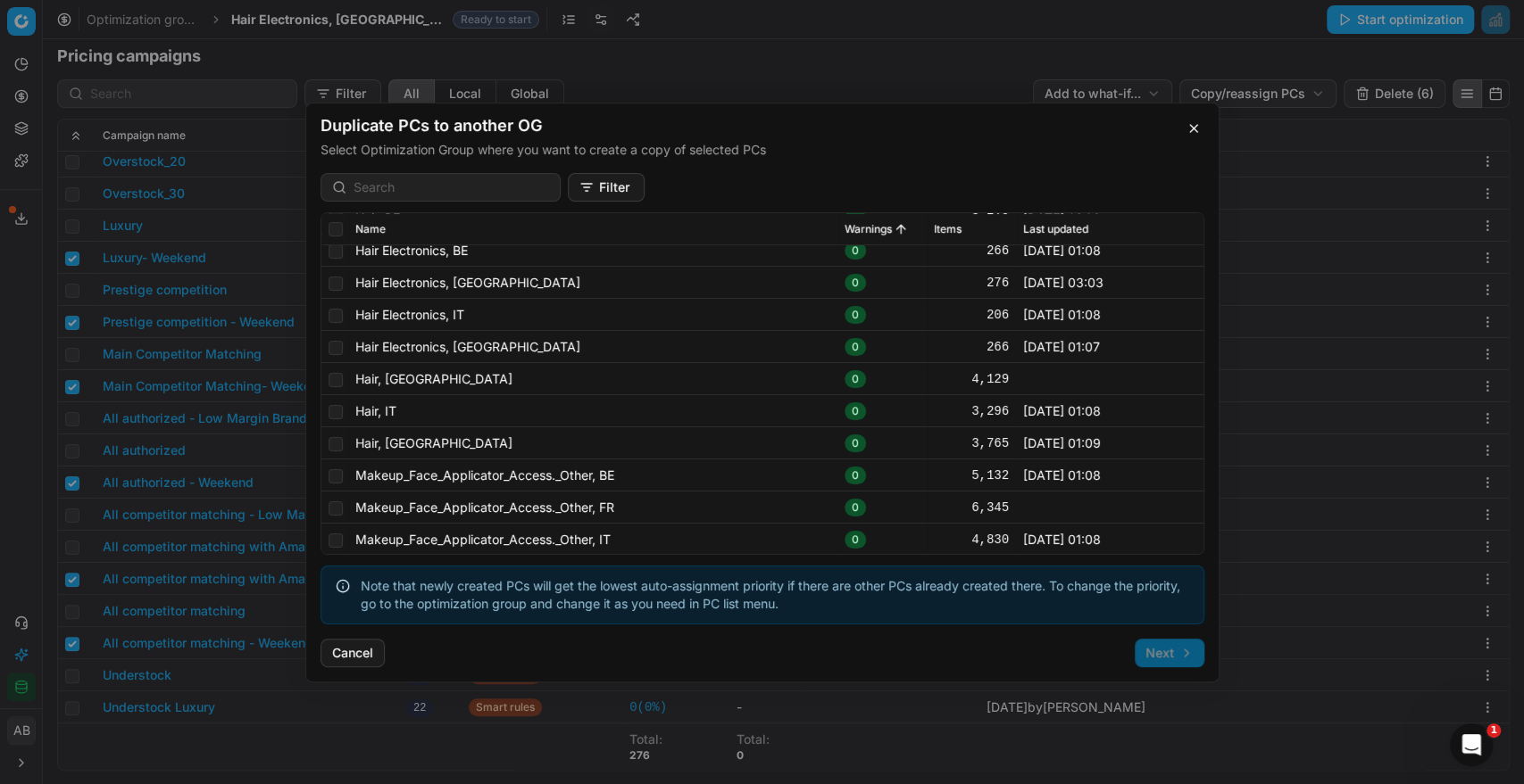
click at [343, 383] on td at bounding box center [335, 380] width 27 height 32
click at [336, 382] on input "checkbox" at bounding box center [335, 379] width 14 height 14
checkbox input "true"
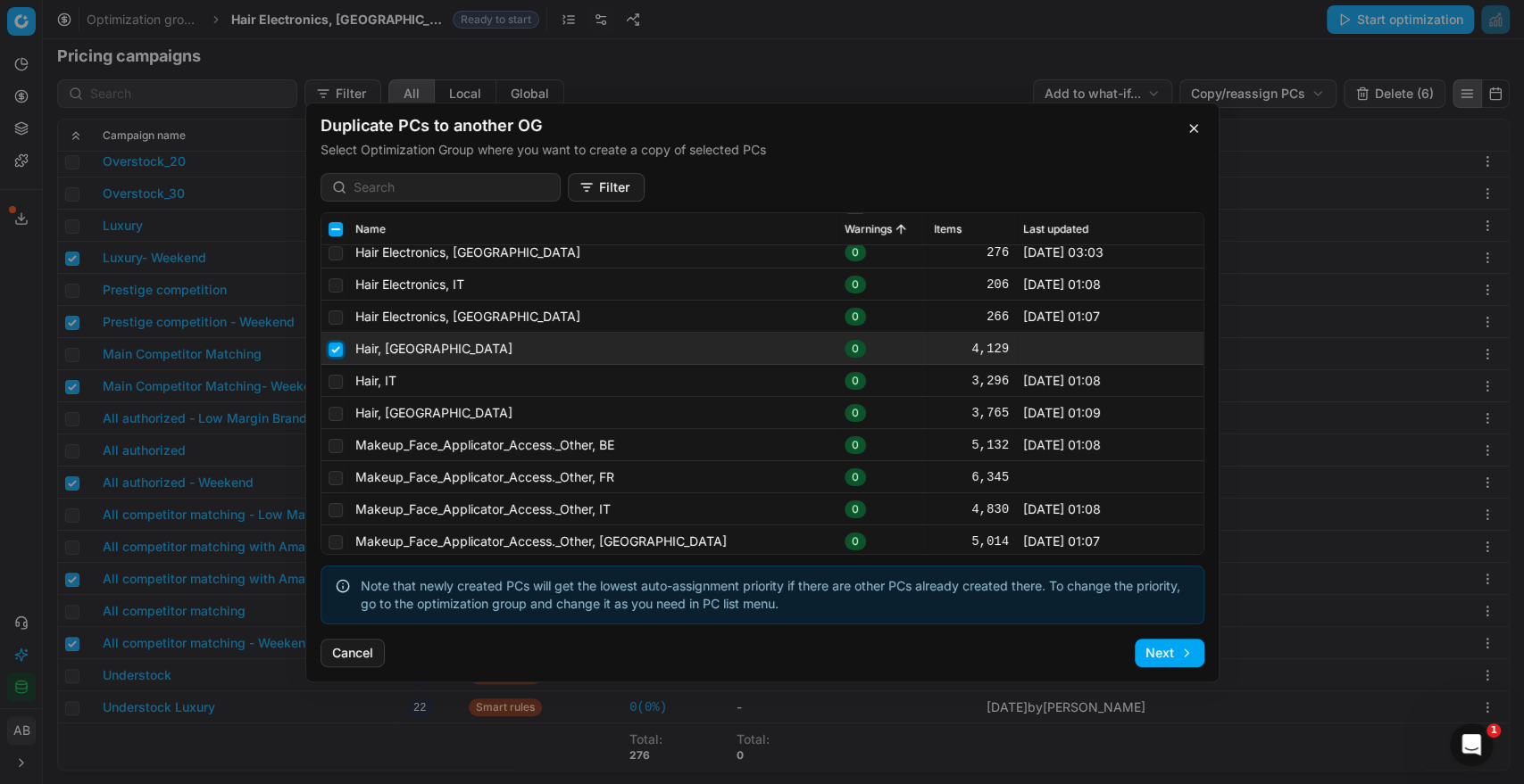
scroll to position [74, 0]
click at [336, 476] on input "checkbox" at bounding box center [335, 476] width 14 height 14
checkbox input "true"
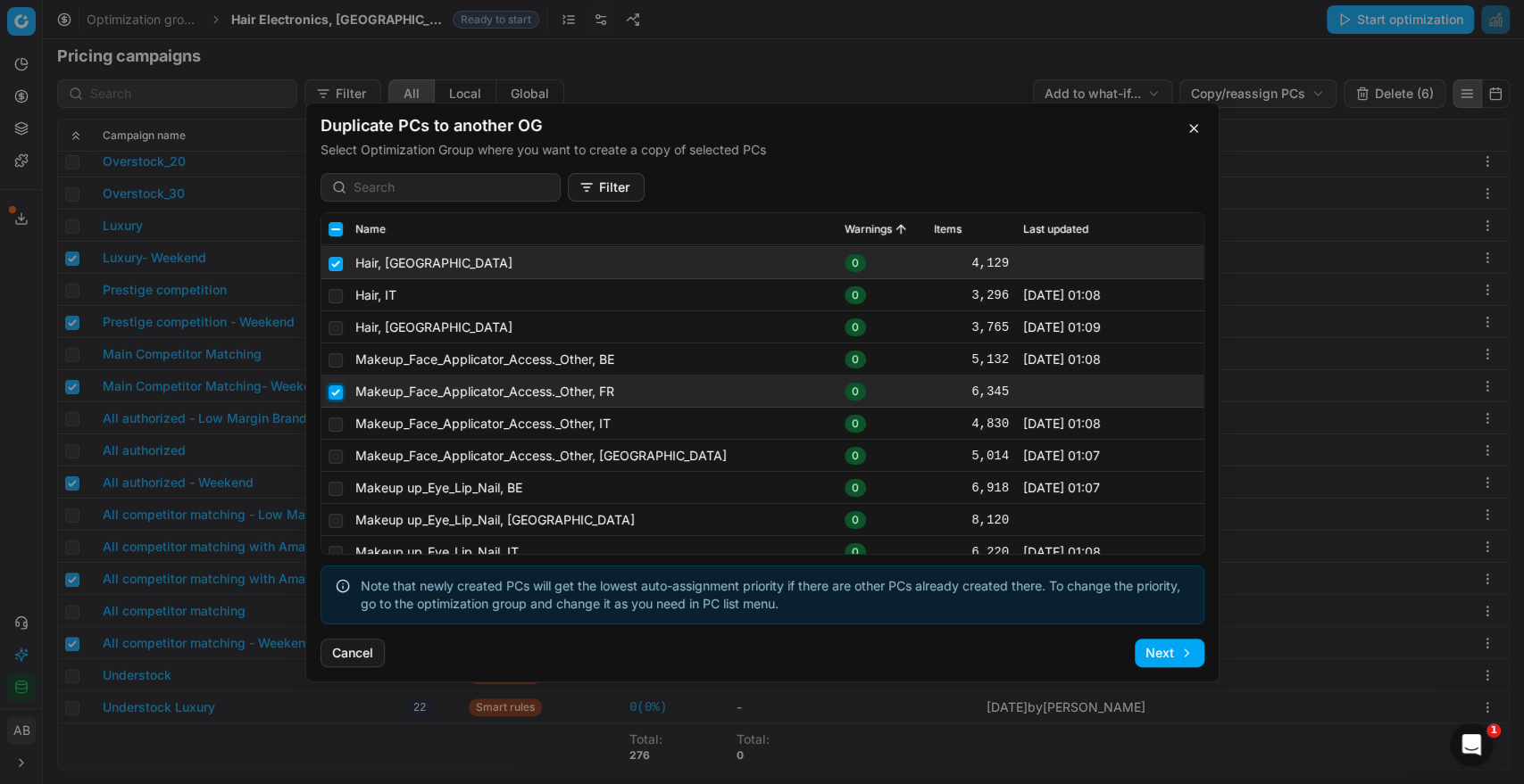
scroll to position [213, 0]
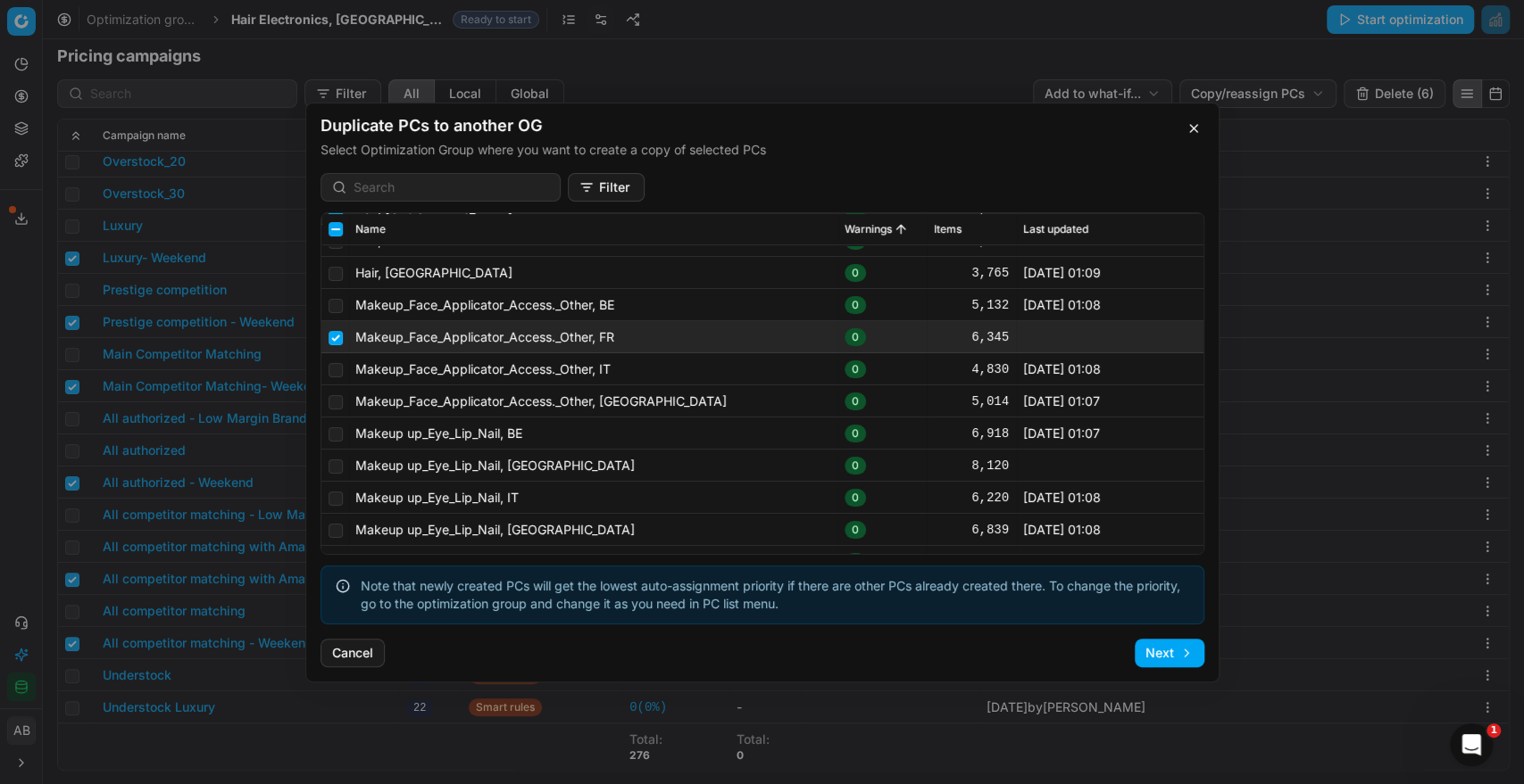
click at [329, 456] on td at bounding box center [335, 466] width 27 height 32
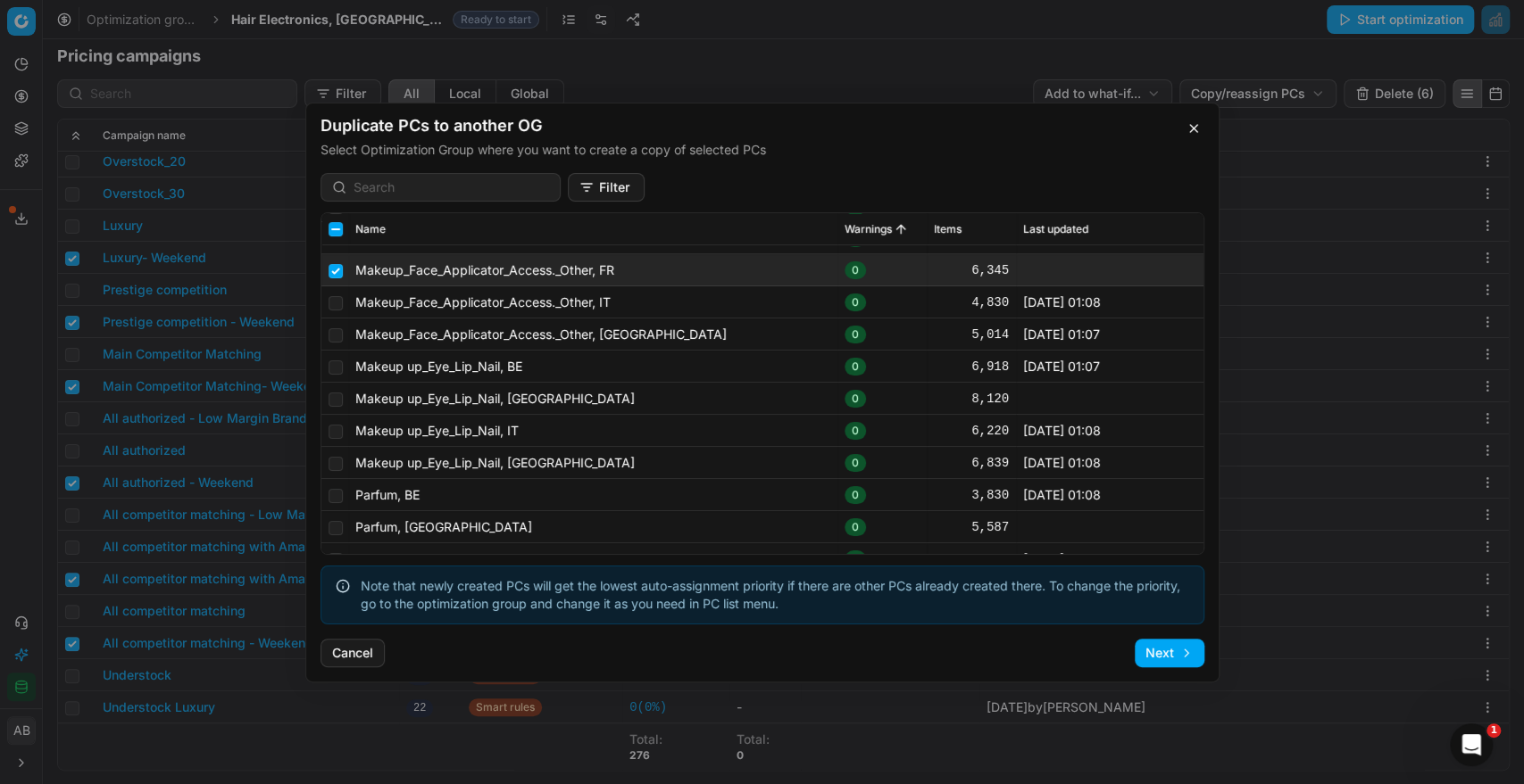
scroll to position [282, 0]
click at [335, 395] on input "checkbox" at bounding box center [335, 397] width 14 height 14
checkbox input "true"
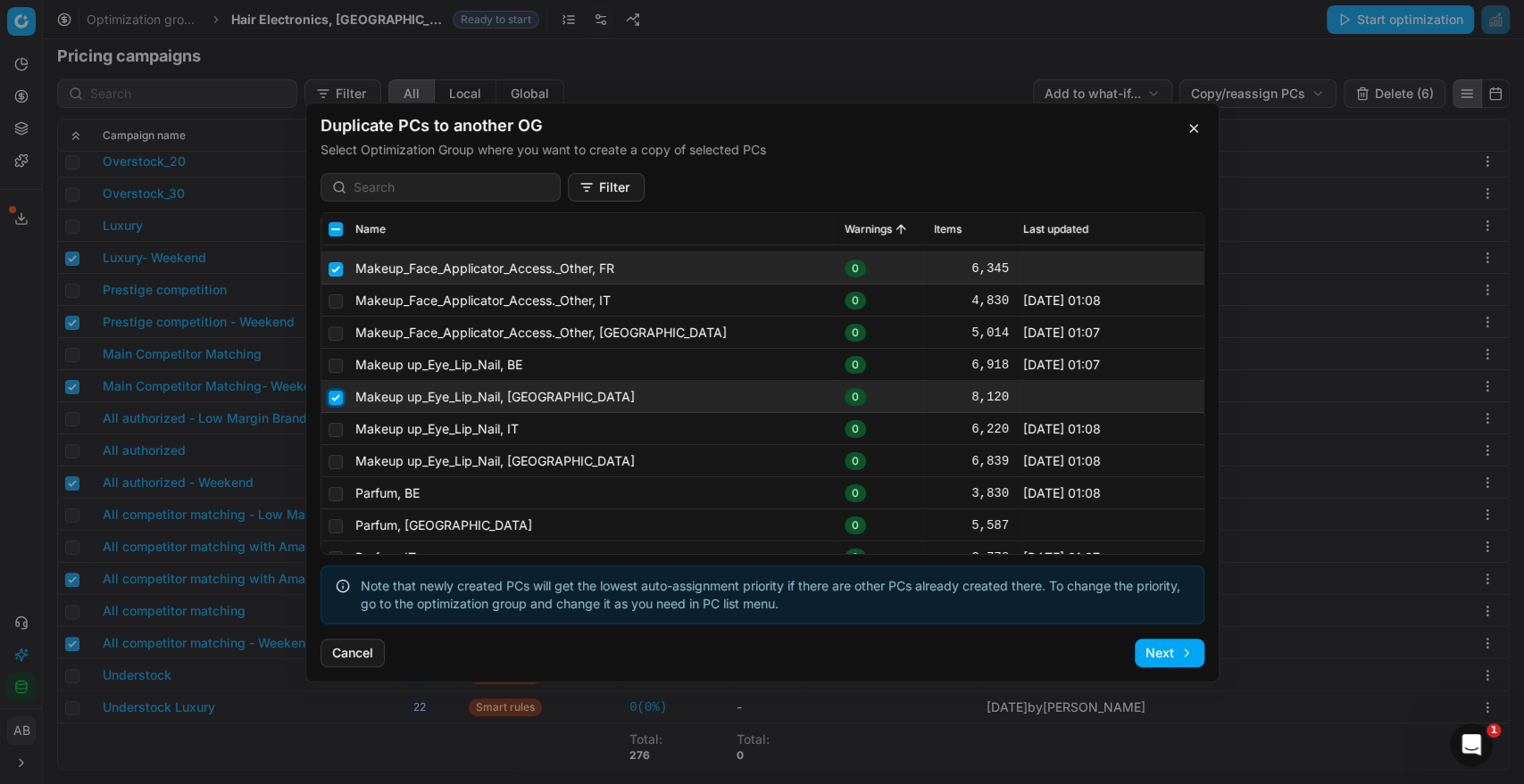
scroll to position [371, 0]
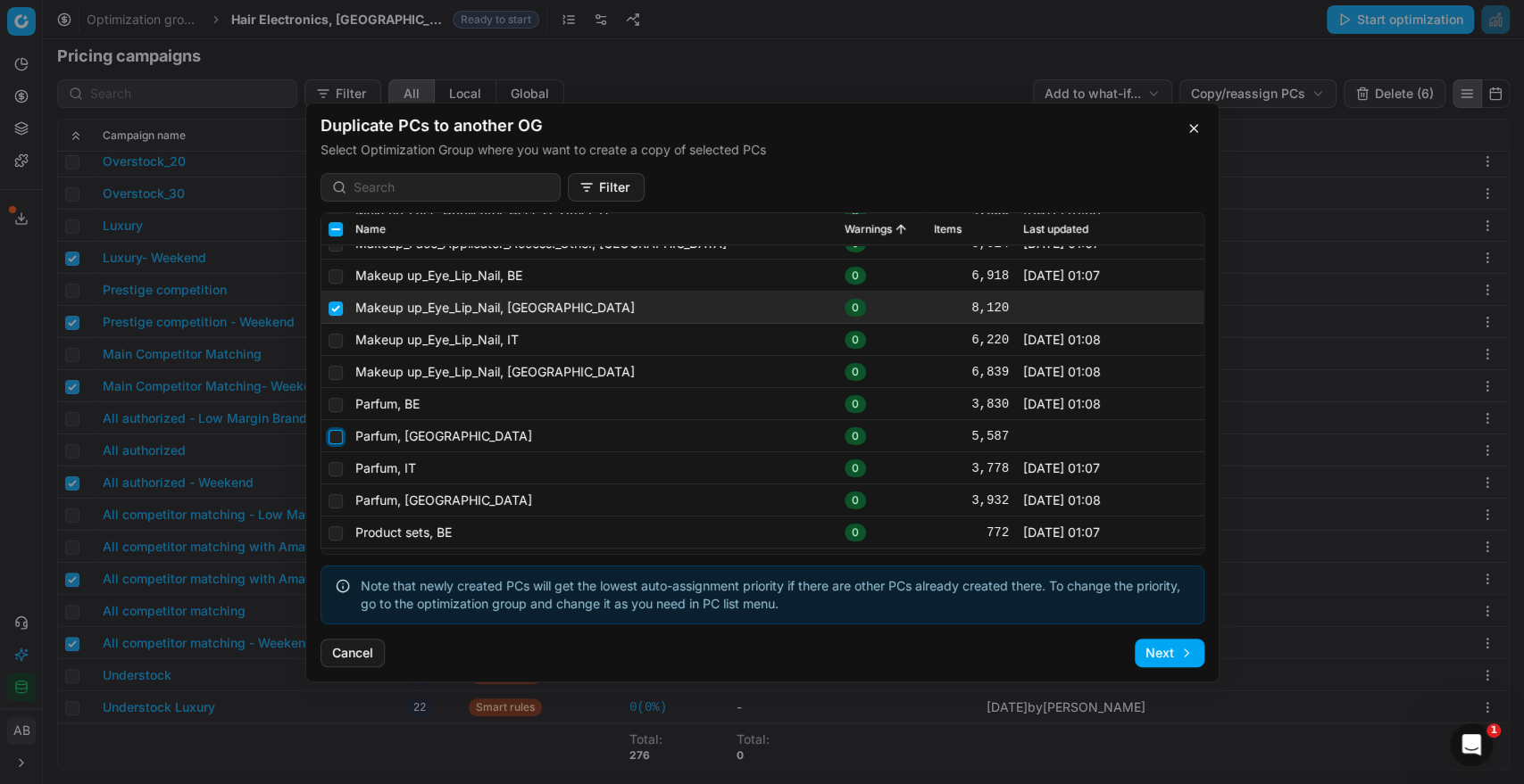
click at [333, 431] on input "checkbox" at bounding box center [335, 436] width 14 height 14
checkbox input "true"
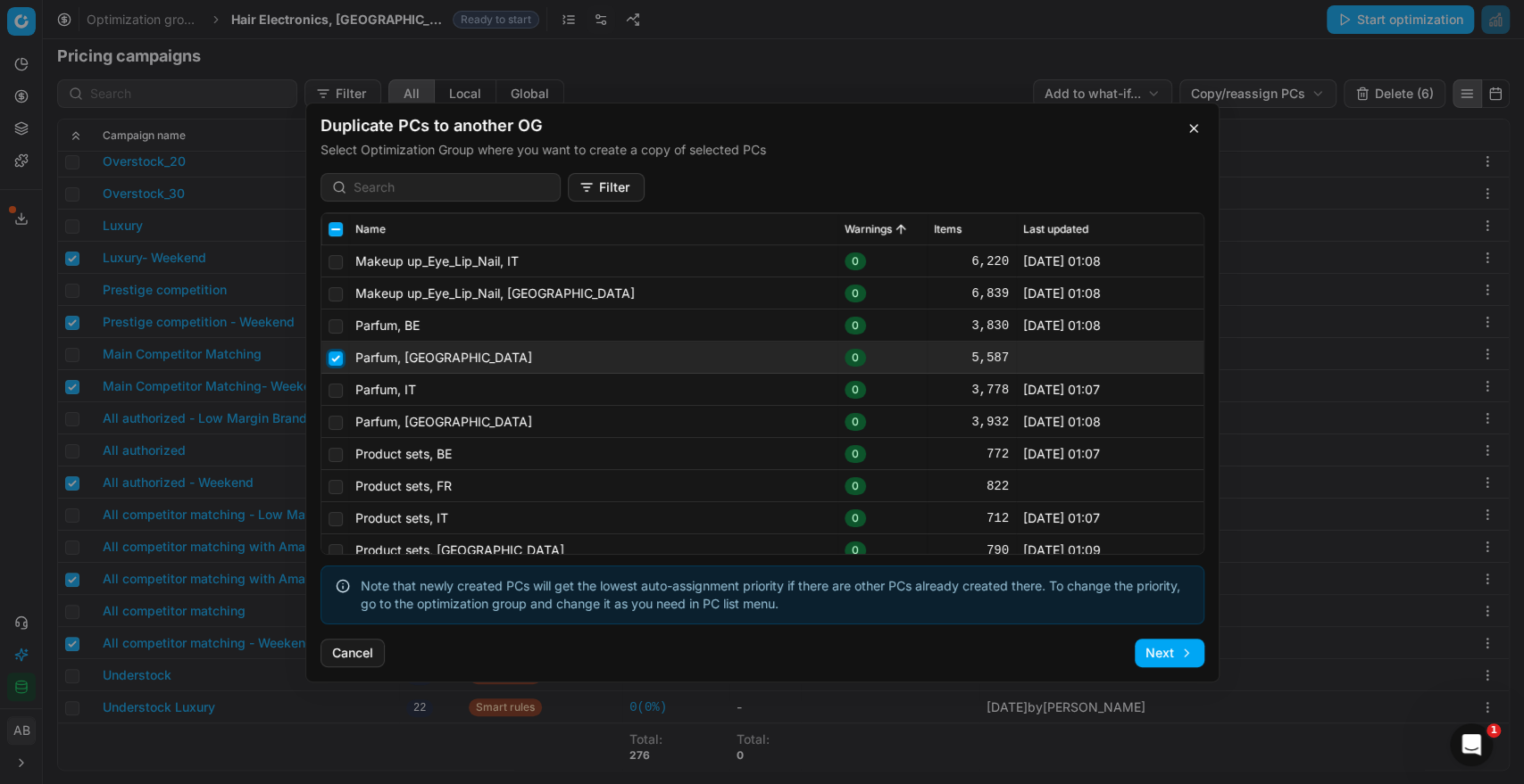
scroll to position [498, 0]
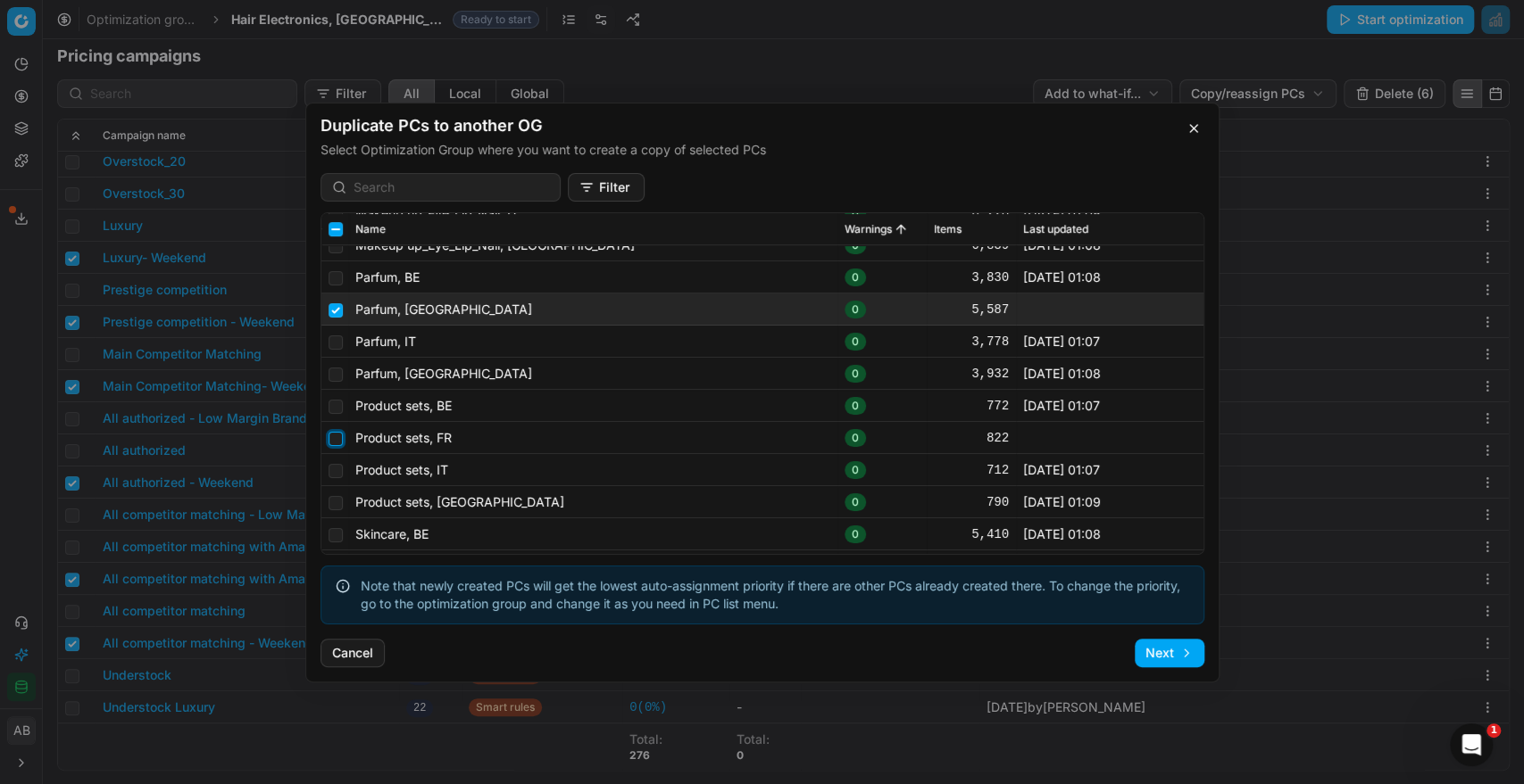
click at [333, 441] on input "checkbox" at bounding box center [335, 438] width 14 height 14
checkbox input "true"
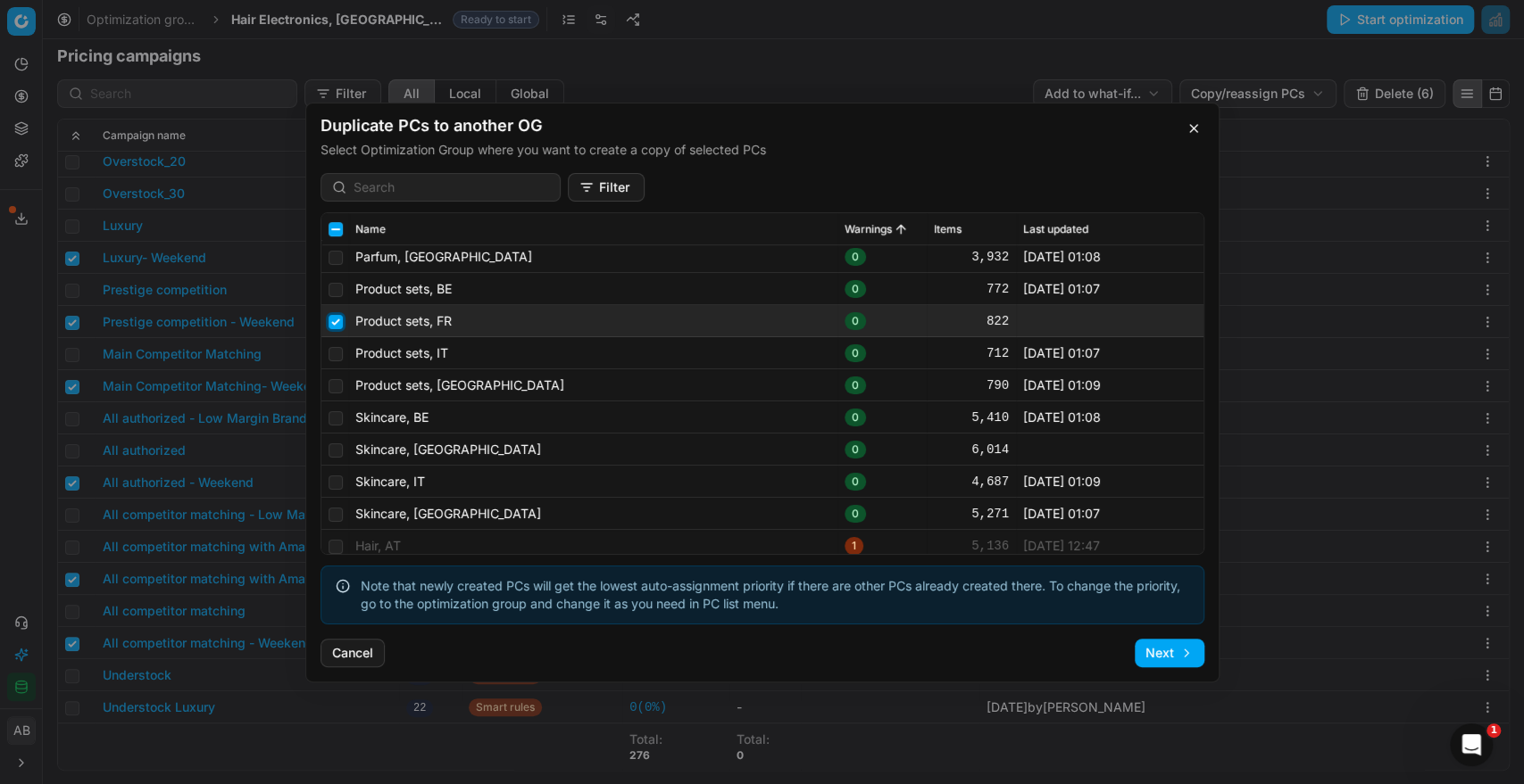
scroll to position [657, 0]
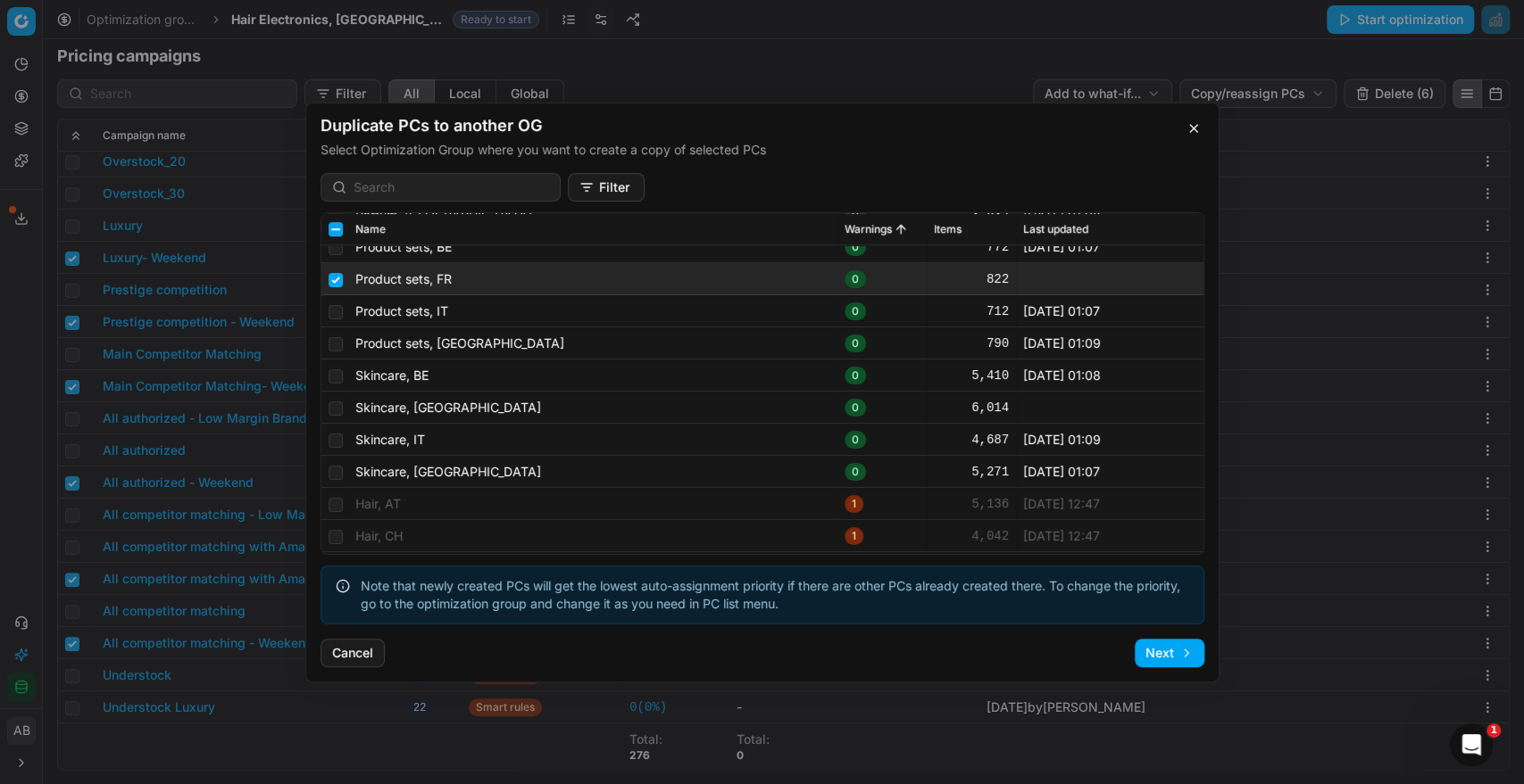
click at [329, 415] on td at bounding box center [335, 408] width 27 height 32
click at [335, 407] on input "checkbox" at bounding box center [335, 407] width 14 height 14
checkbox input "true"
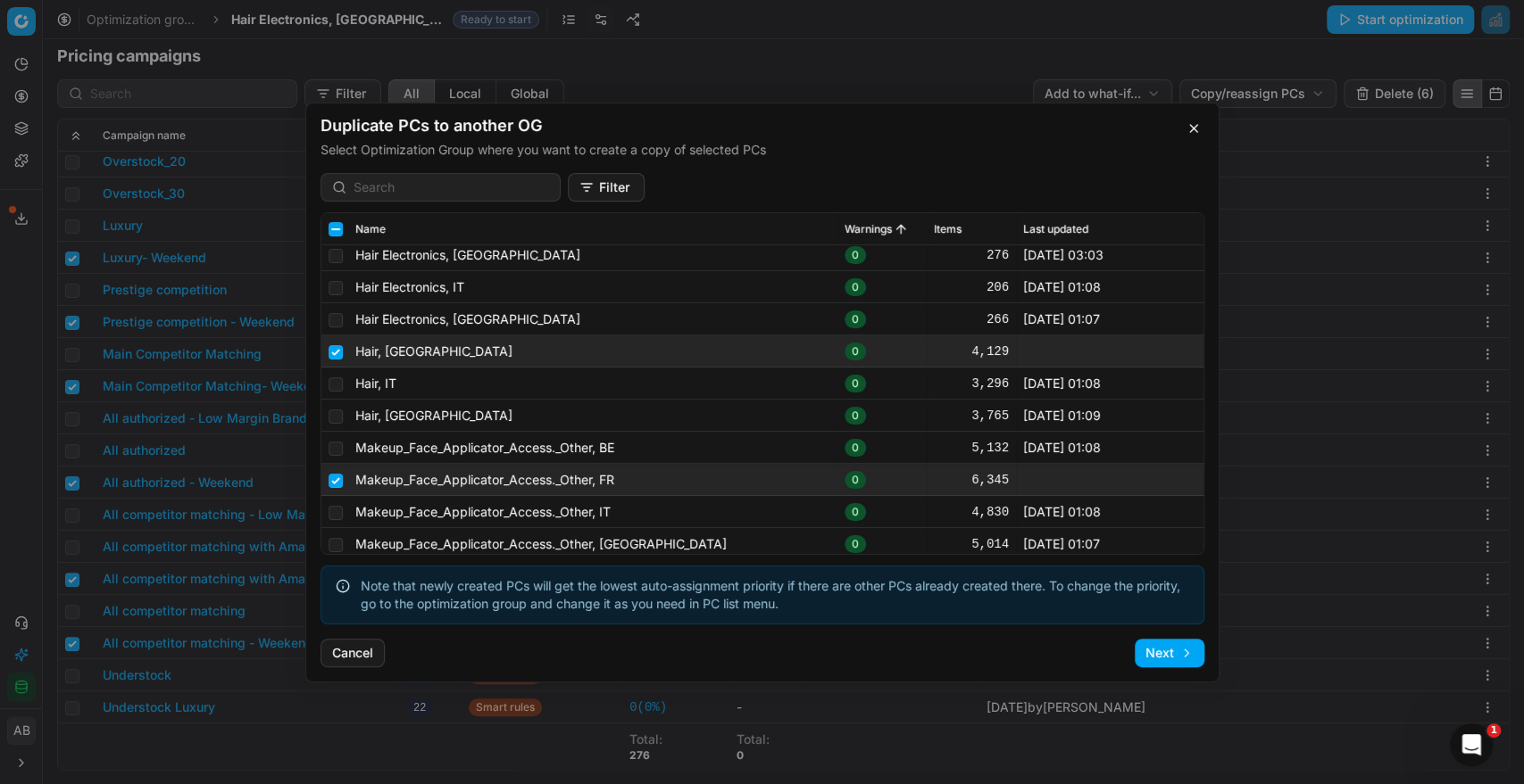
scroll to position [68, 0]
click at [1140, 642] on button "Next" at bounding box center [1169, 653] width 69 height 29
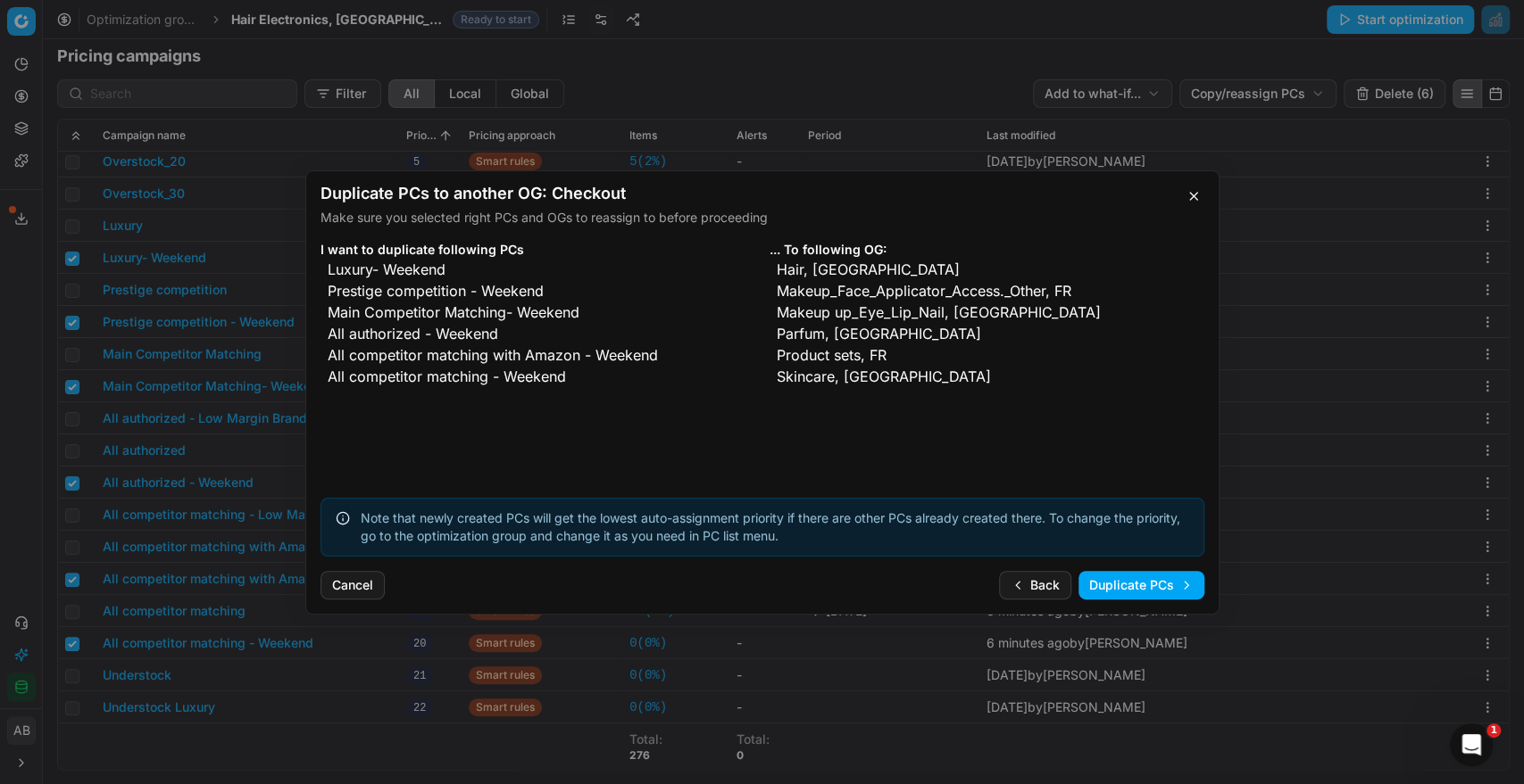
click at [1114, 591] on button "Duplicate PCs" at bounding box center [1141, 585] width 126 height 29
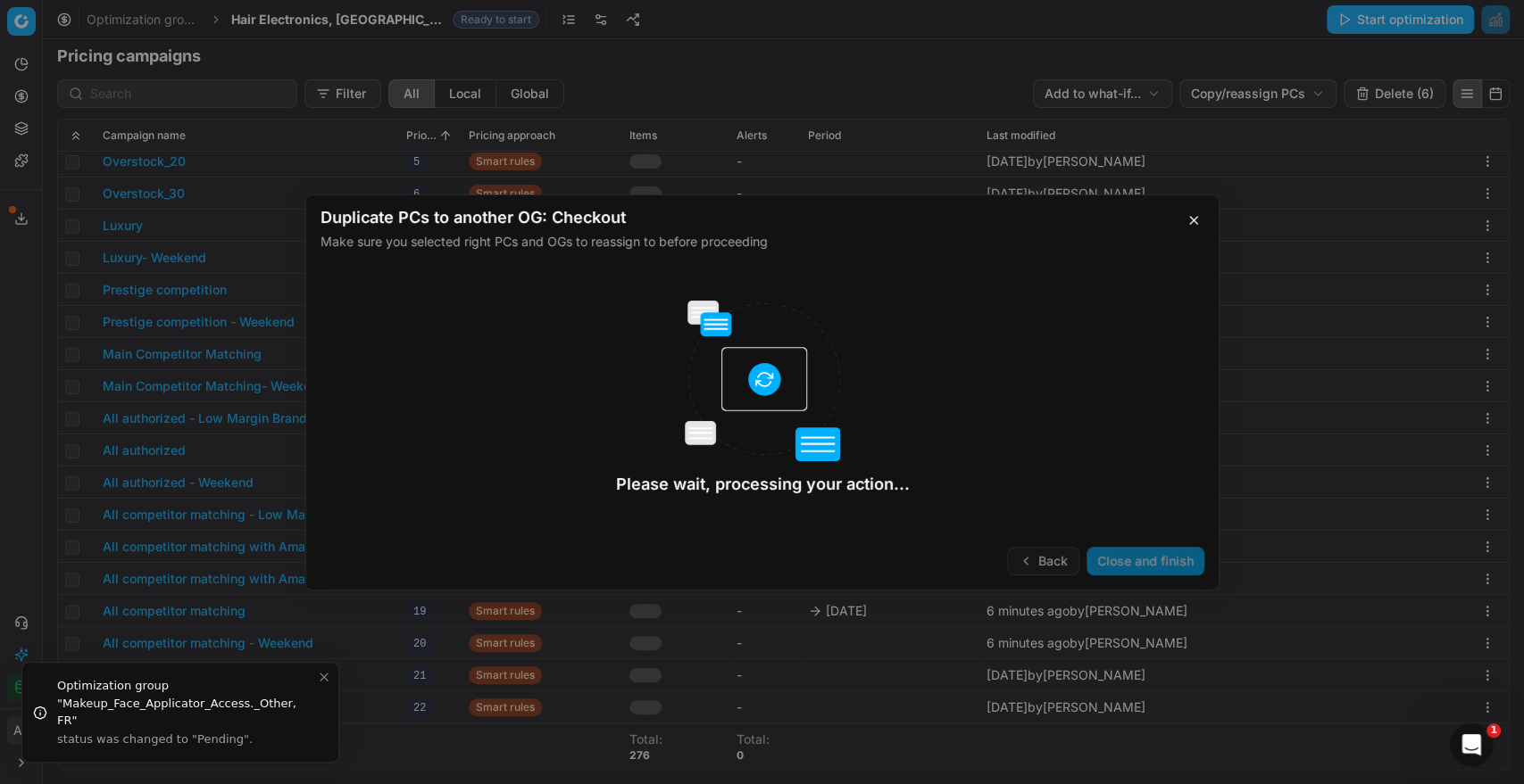
checkbox input "false"
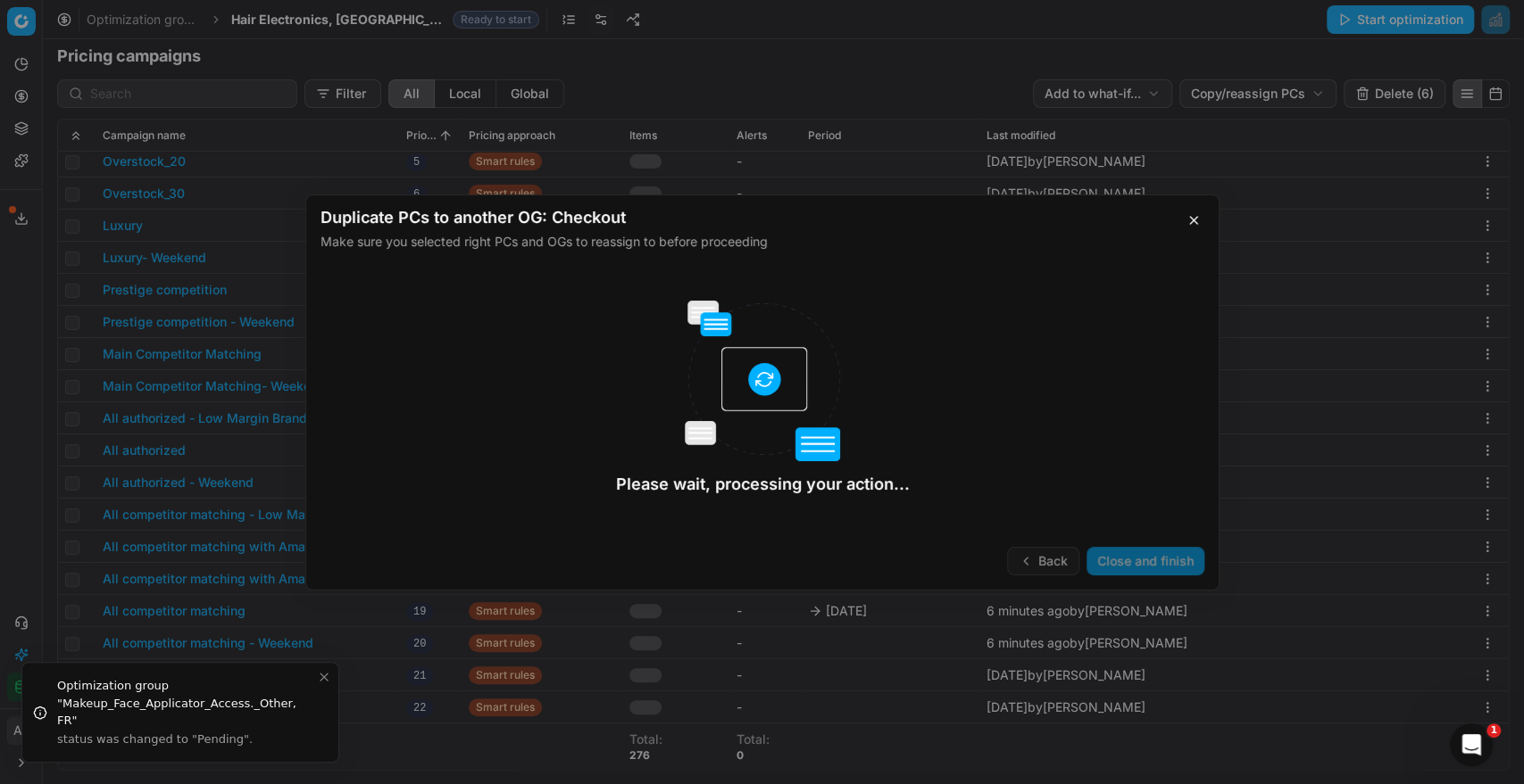
checkbox input "false"
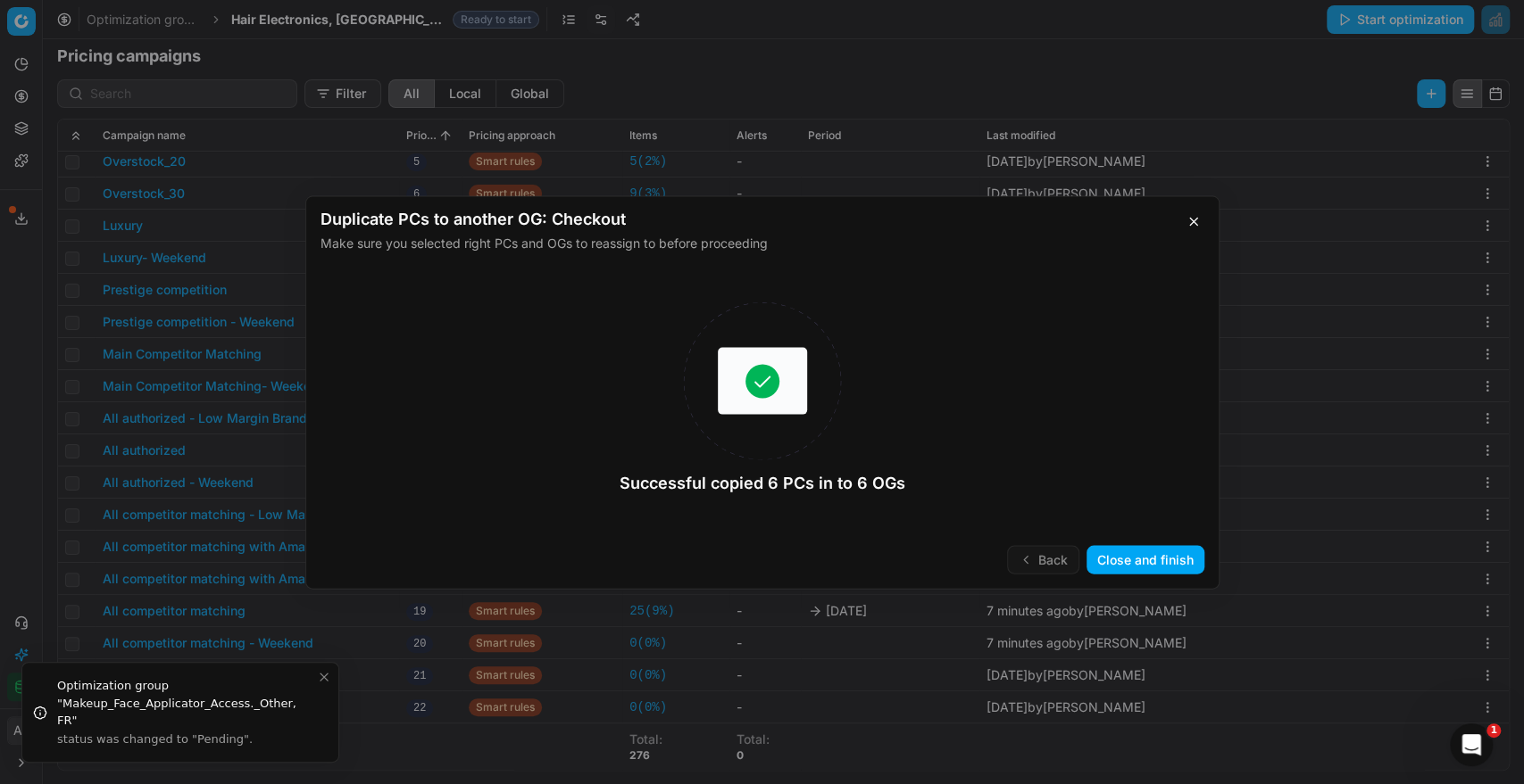
click at [1123, 559] on button "Close and finish" at bounding box center [1145, 559] width 118 height 29
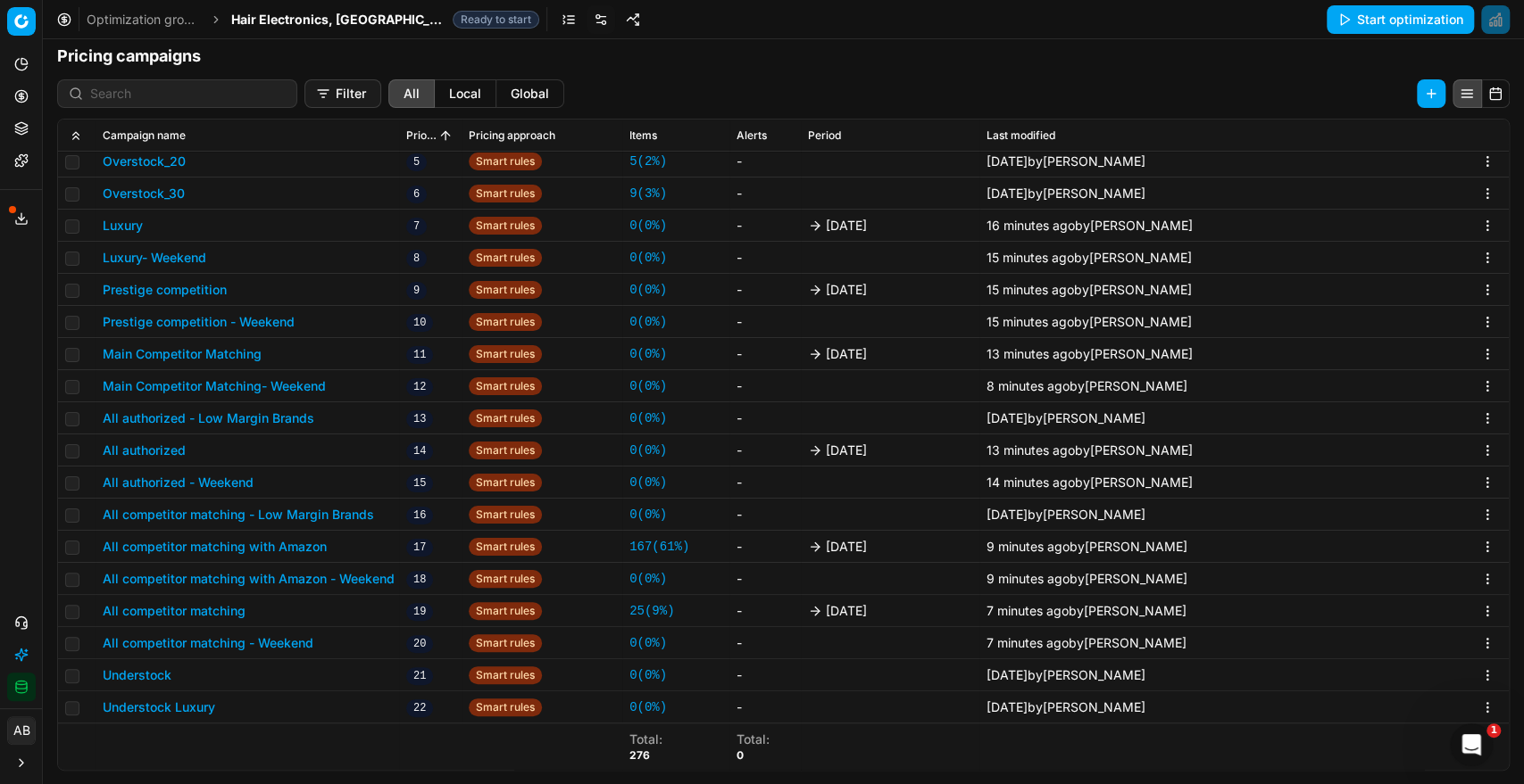
click at [320, 26] on span "Hair Electronics, [GEOGRAPHIC_DATA]" at bounding box center [338, 19] width 214 height 18
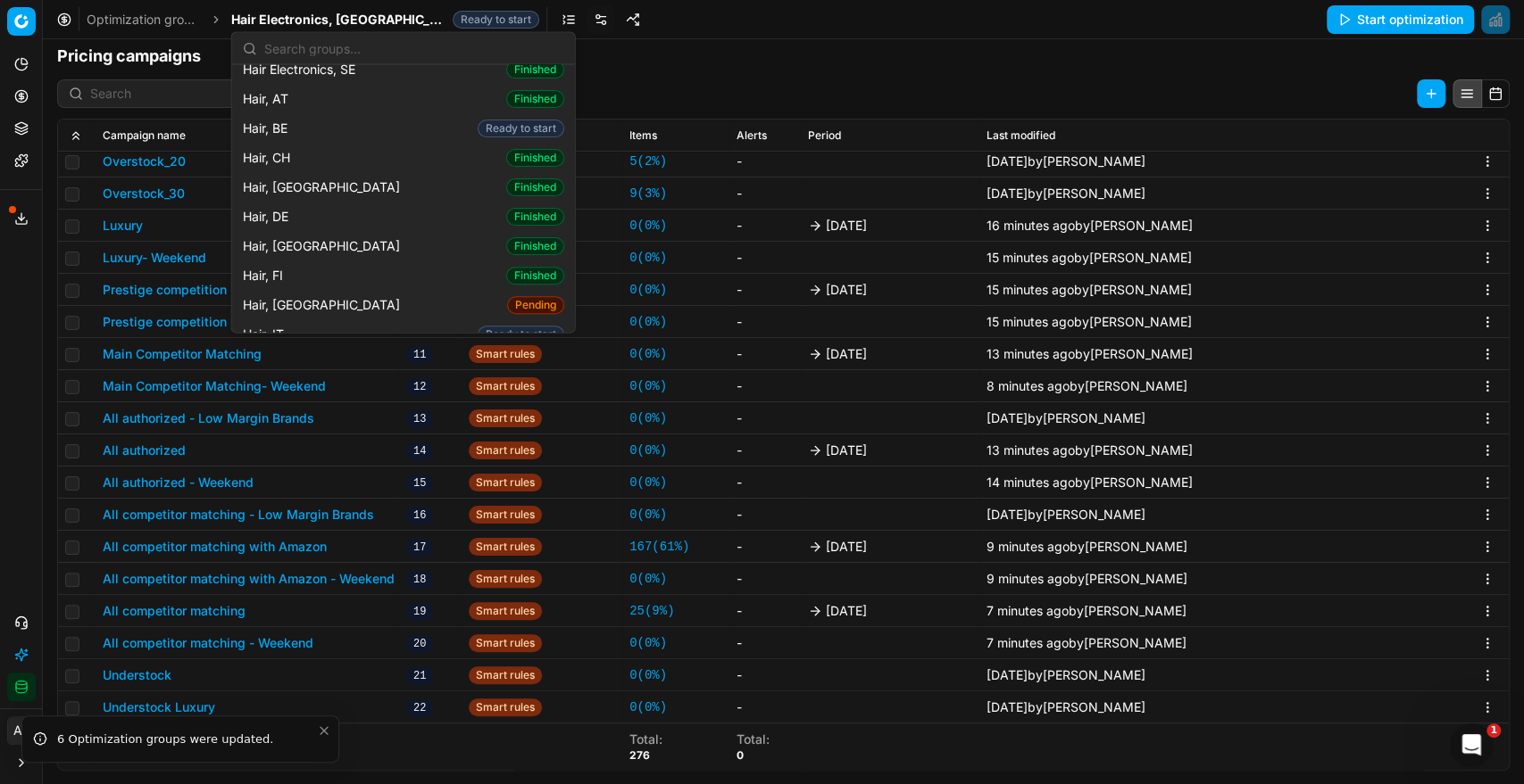
scroll to position [399, 0]
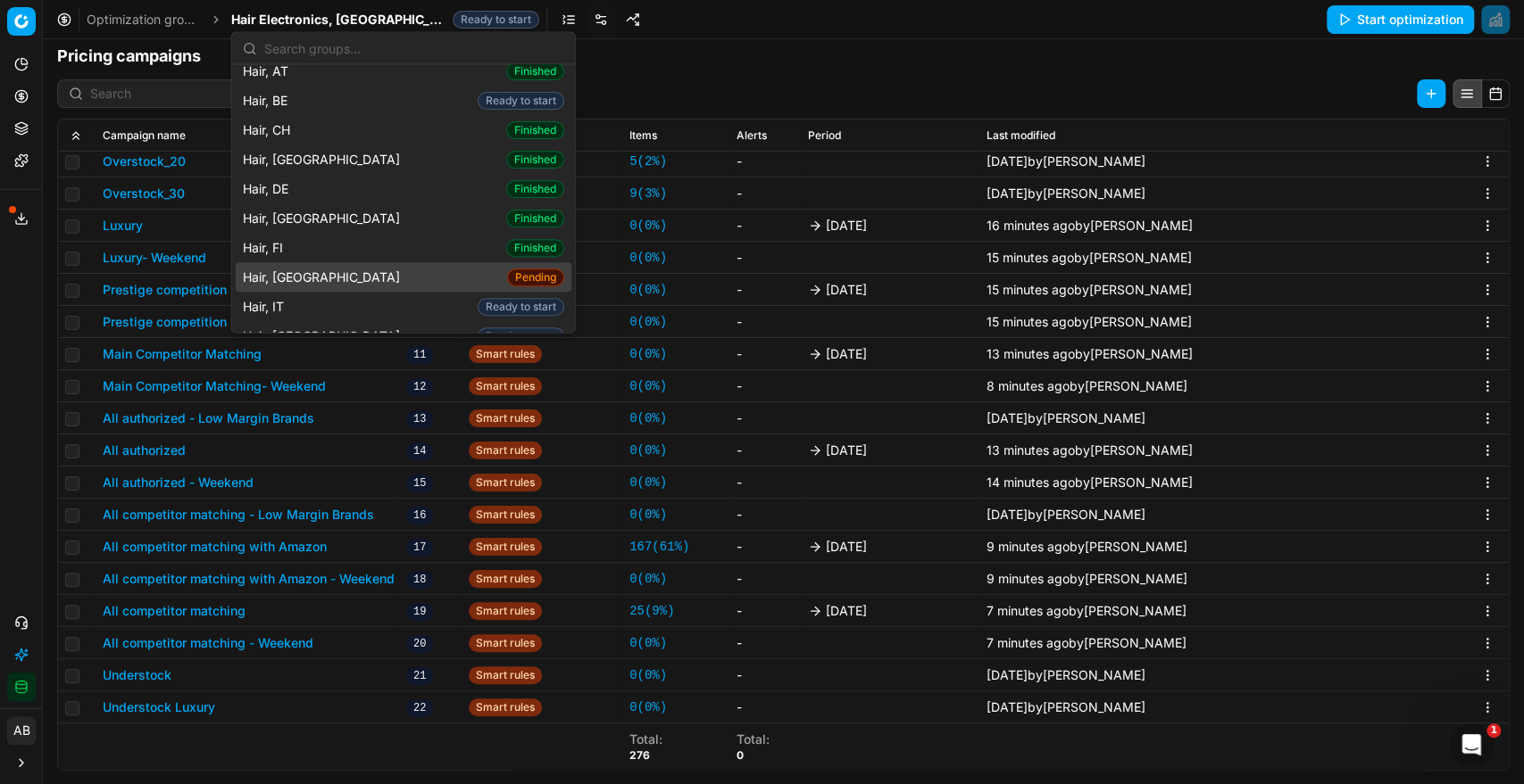
click at [328, 264] on div "Hair, FR Pending" at bounding box center [404, 278] width 336 height 29
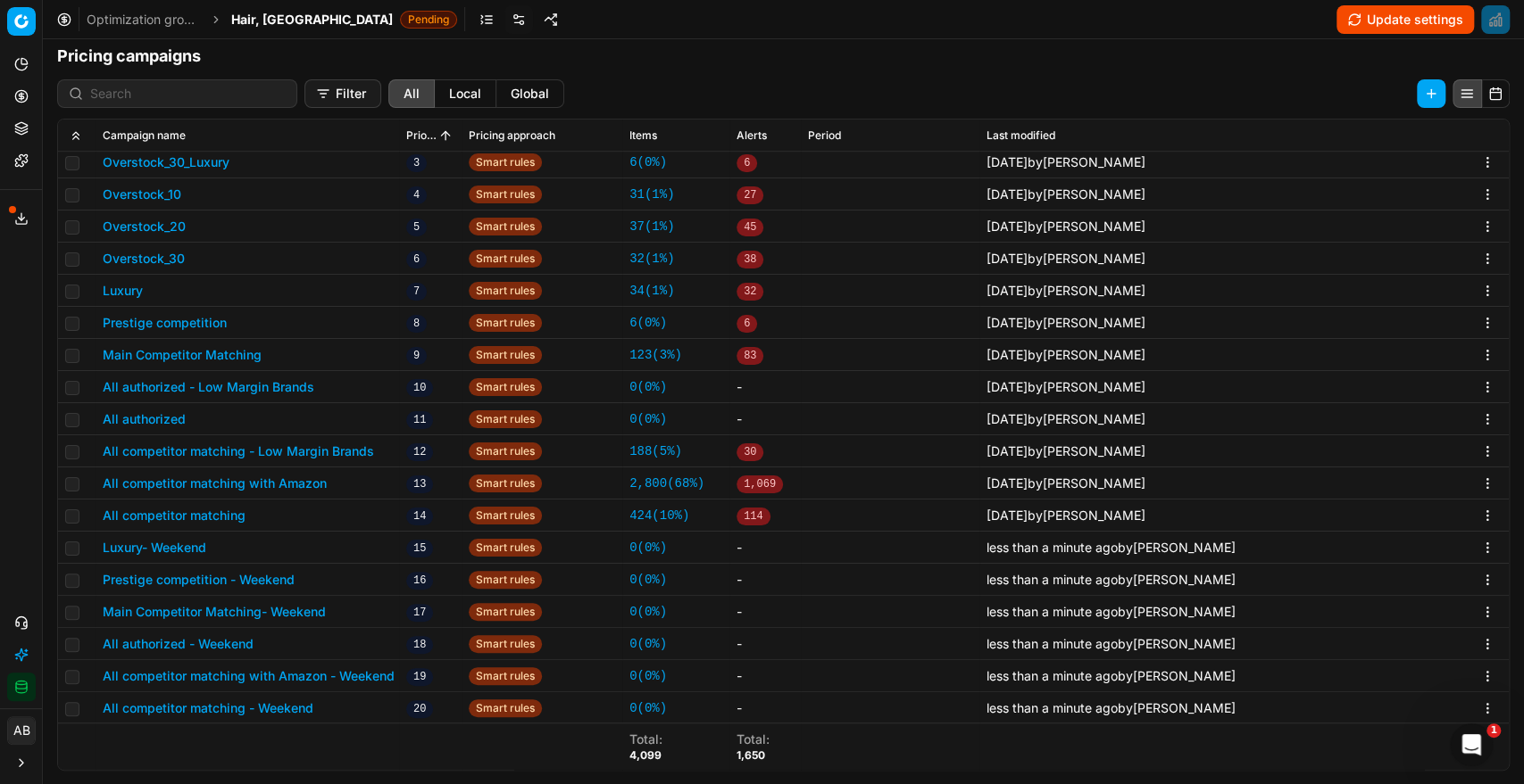
scroll to position [402, 0]
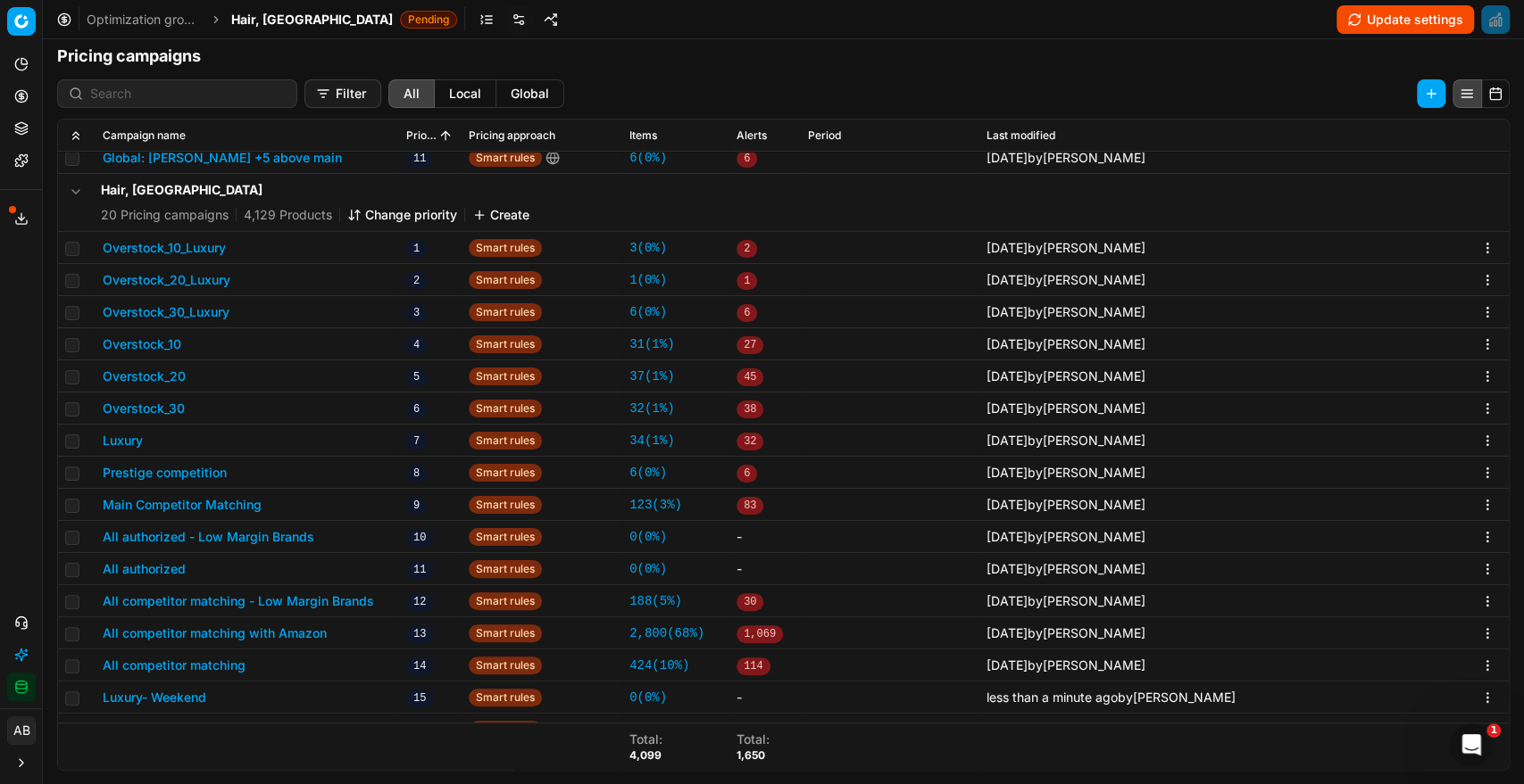
click at [426, 216] on button "Change priority" at bounding box center [402, 215] width 109 height 18
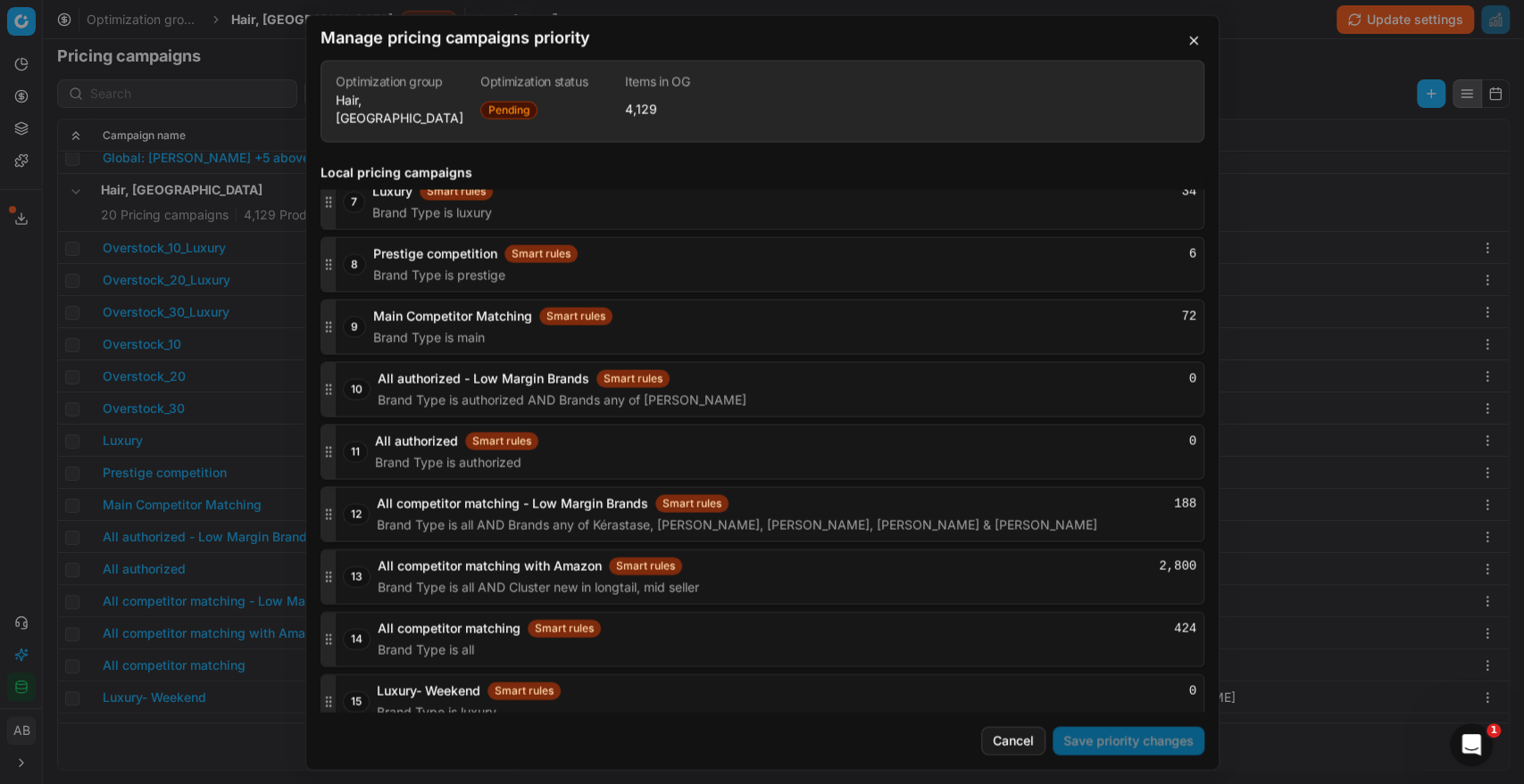
scroll to position [2838, 0]
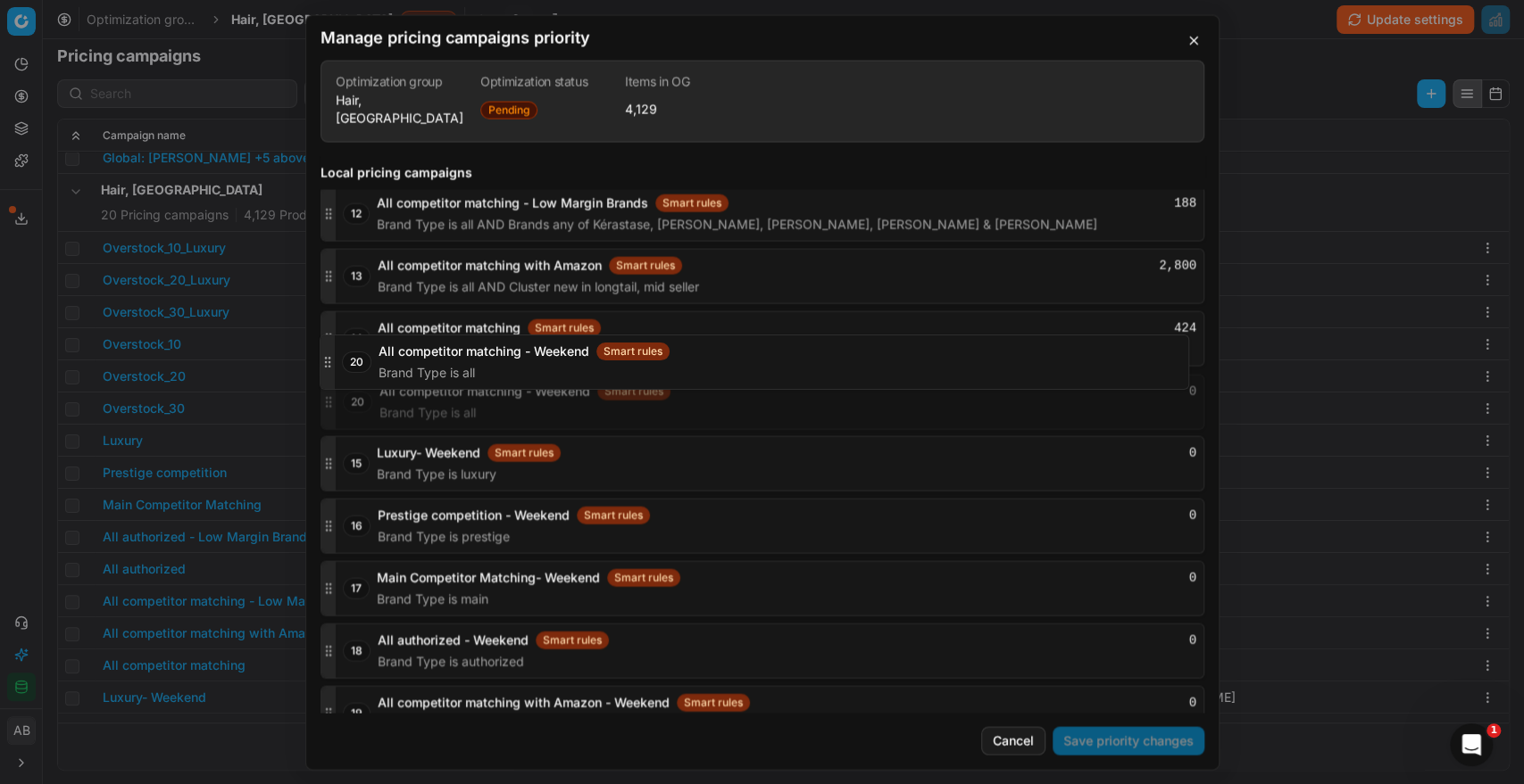
drag, startPoint x: 330, startPoint y: 686, endPoint x: 375, endPoint y: 364, distance: 325.1
click at [375, 374] on div "20 All competitor matching - Weekend Smart rules 0 Brand Type is all" at bounding box center [762, 402] width 883 height 55
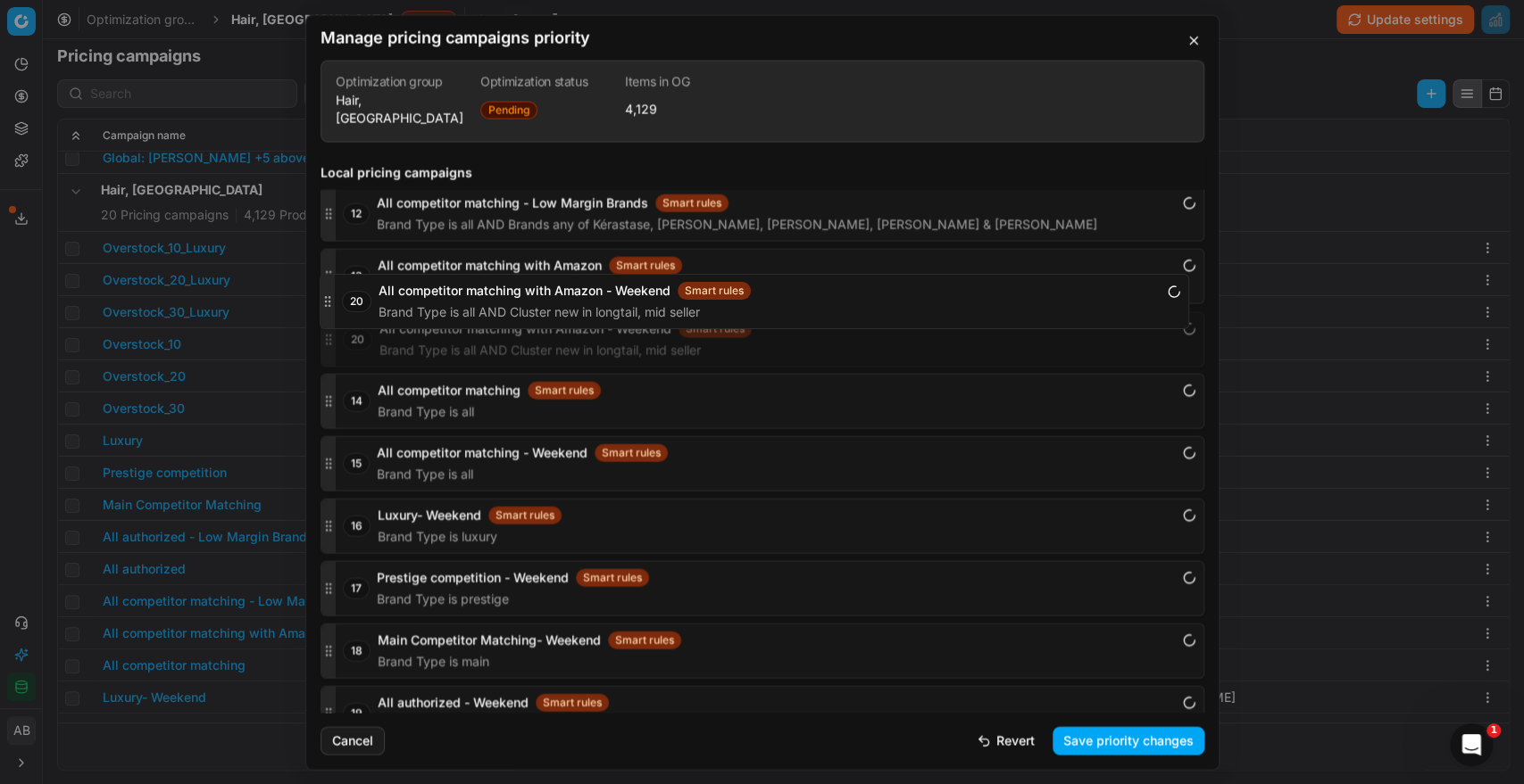
drag, startPoint x: 328, startPoint y: 690, endPoint x: 372, endPoint y: 307, distance: 385.5
click at [372, 311] on div "20 All competitor matching with Amazon - Weekend Smart rules Brand Type is all …" at bounding box center [762, 339] width 883 height 55
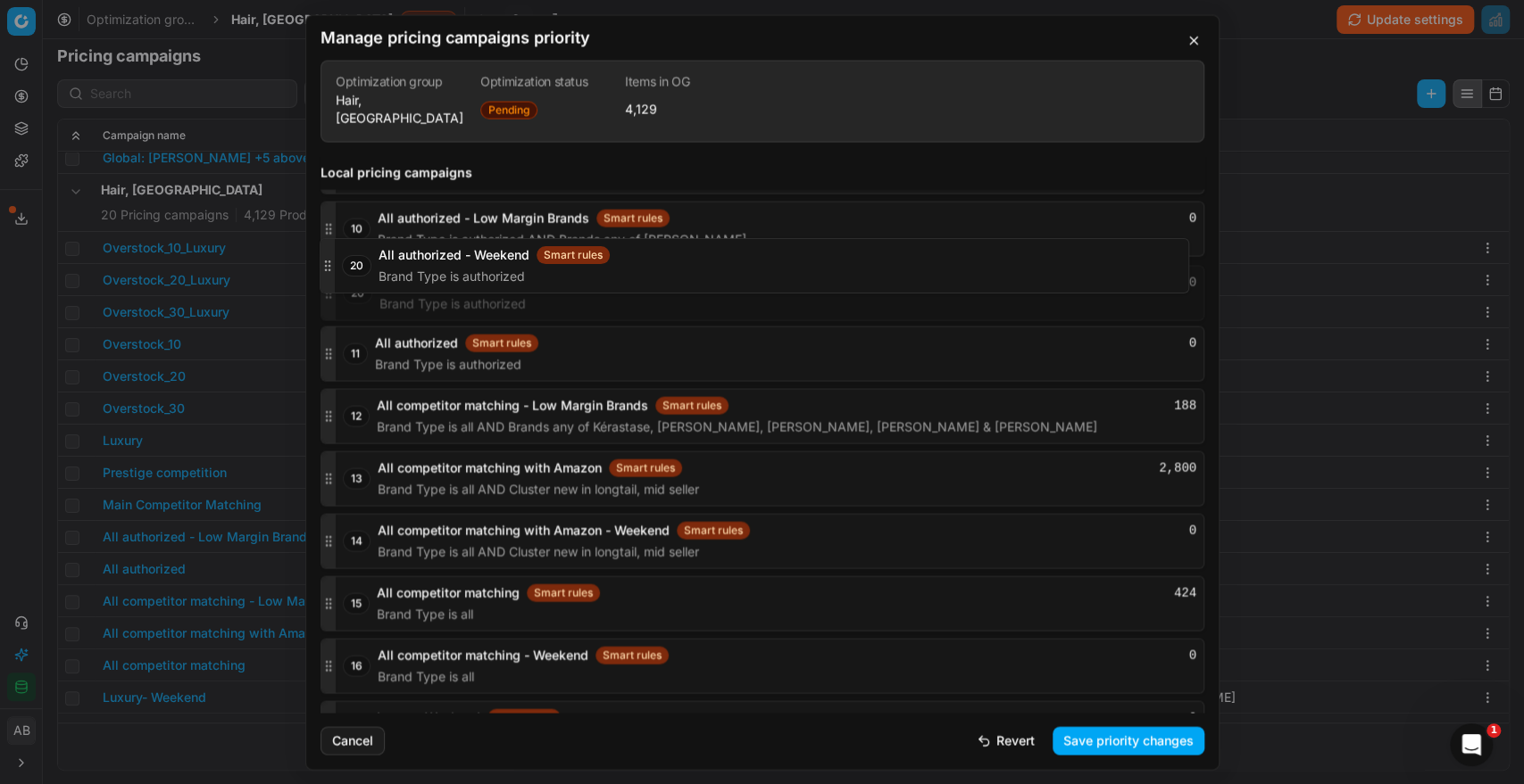
scroll to position [2691, 0]
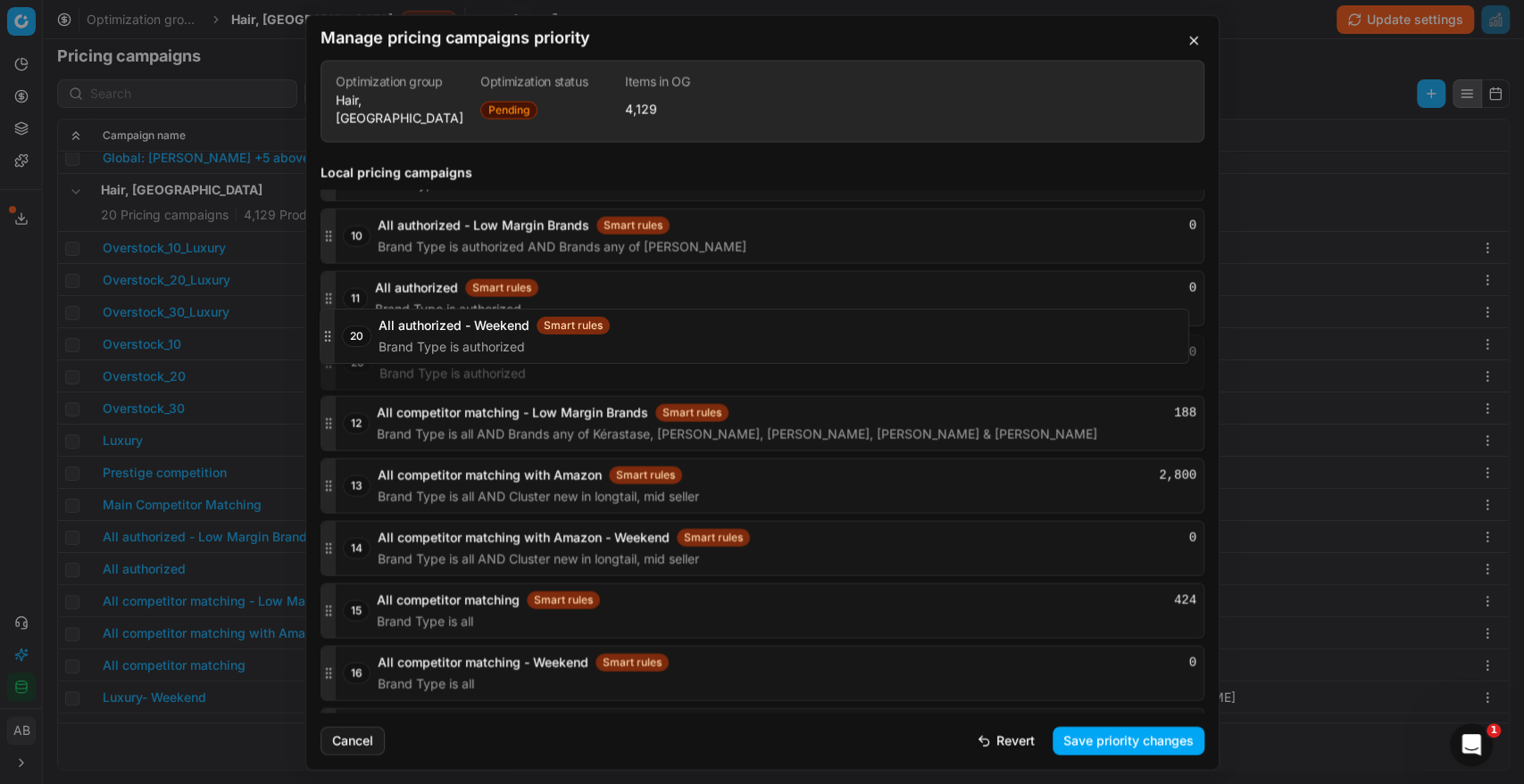
drag, startPoint x: 327, startPoint y: 685, endPoint x: 360, endPoint y: 331, distance: 355.5
click at [360, 335] on div "20 All authorized - Weekend Smart rules 0 Brand Type is authorized" at bounding box center [762, 363] width 883 height 55
click at [370, 414] on div "13 All competitor matching - Low Margin Brands Smart rules 188 Brand Type is al…" at bounding box center [773, 422] width 861 height 53
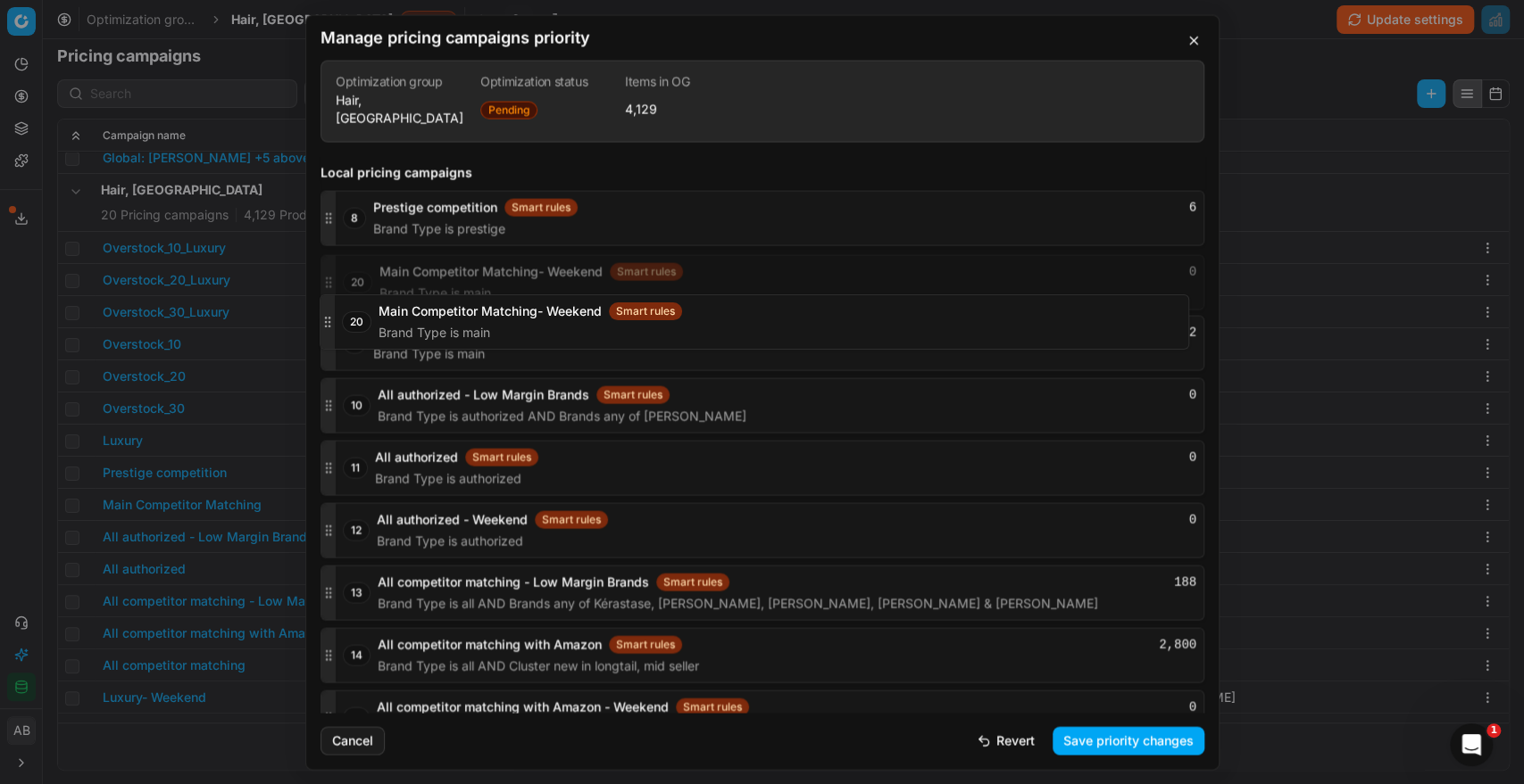
scroll to position [2577, 0]
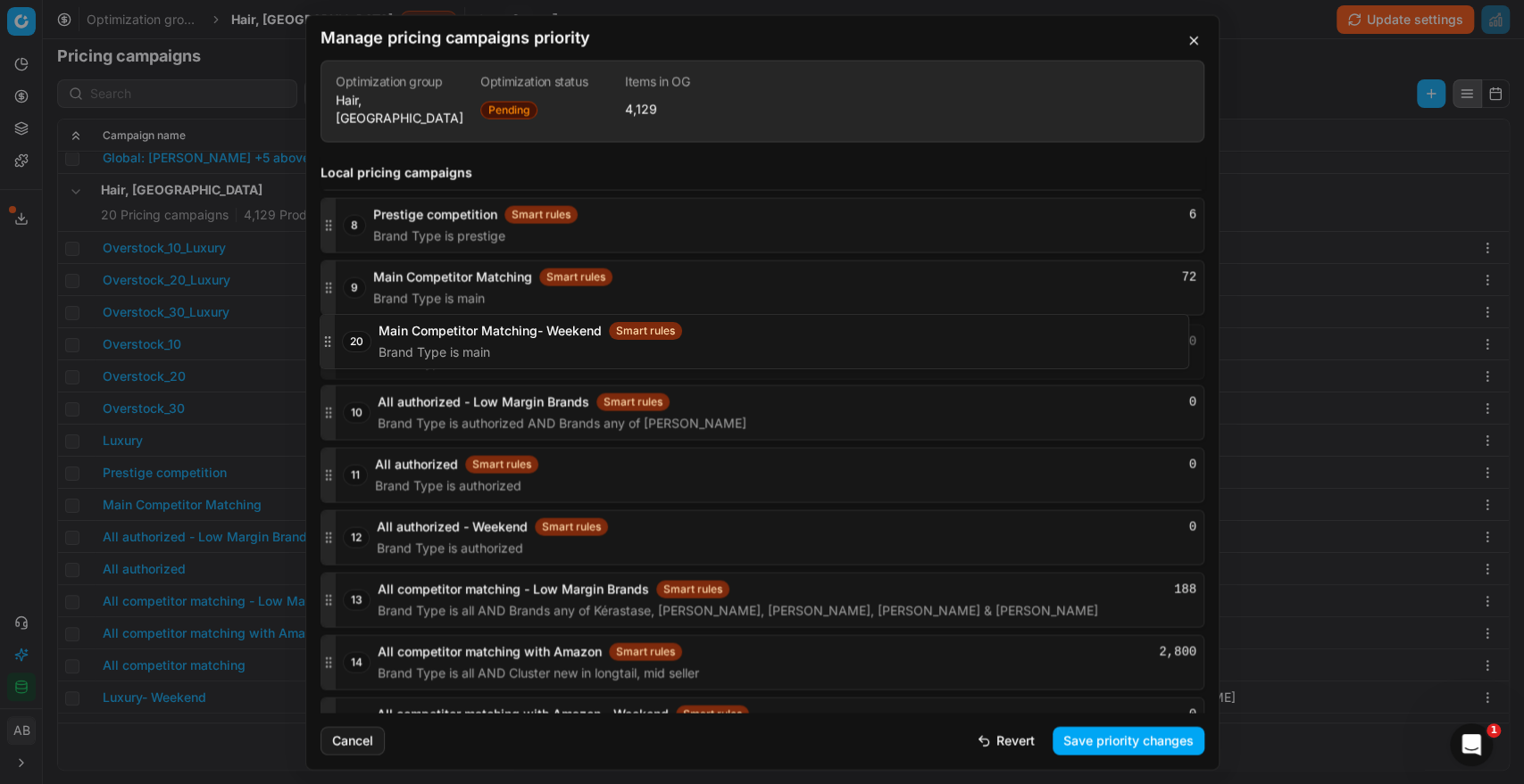
drag, startPoint x: 329, startPoint y: 683, endPoint x: 397, endPoint y: 340, distance: 349.7
click at [397, 340] on div "20 Main Competitor Matching- Weekend Smart rules 0 Brand Type is main" at bounding box center [762, 351] width 883 height 55
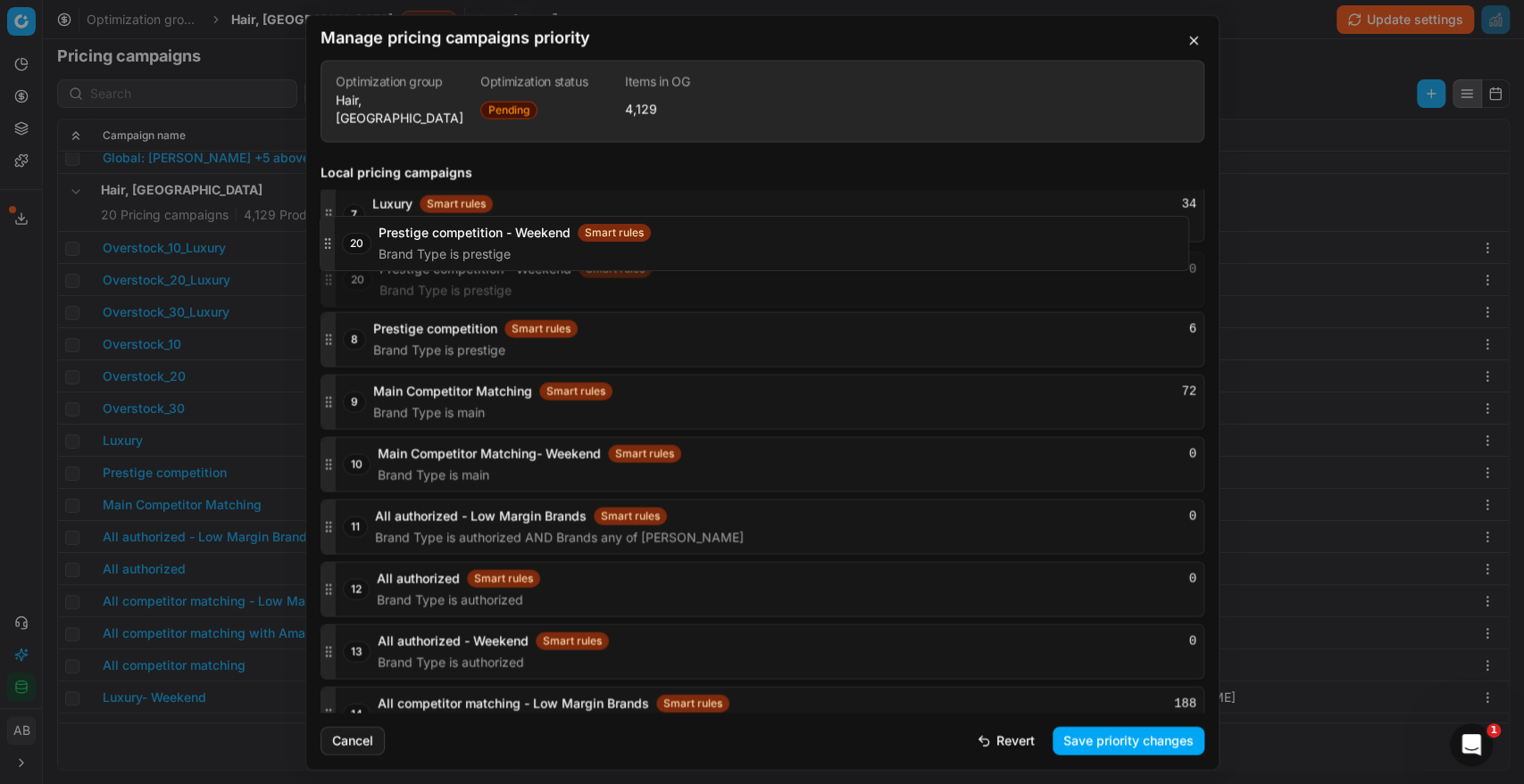
scroll to position [2518, 0]
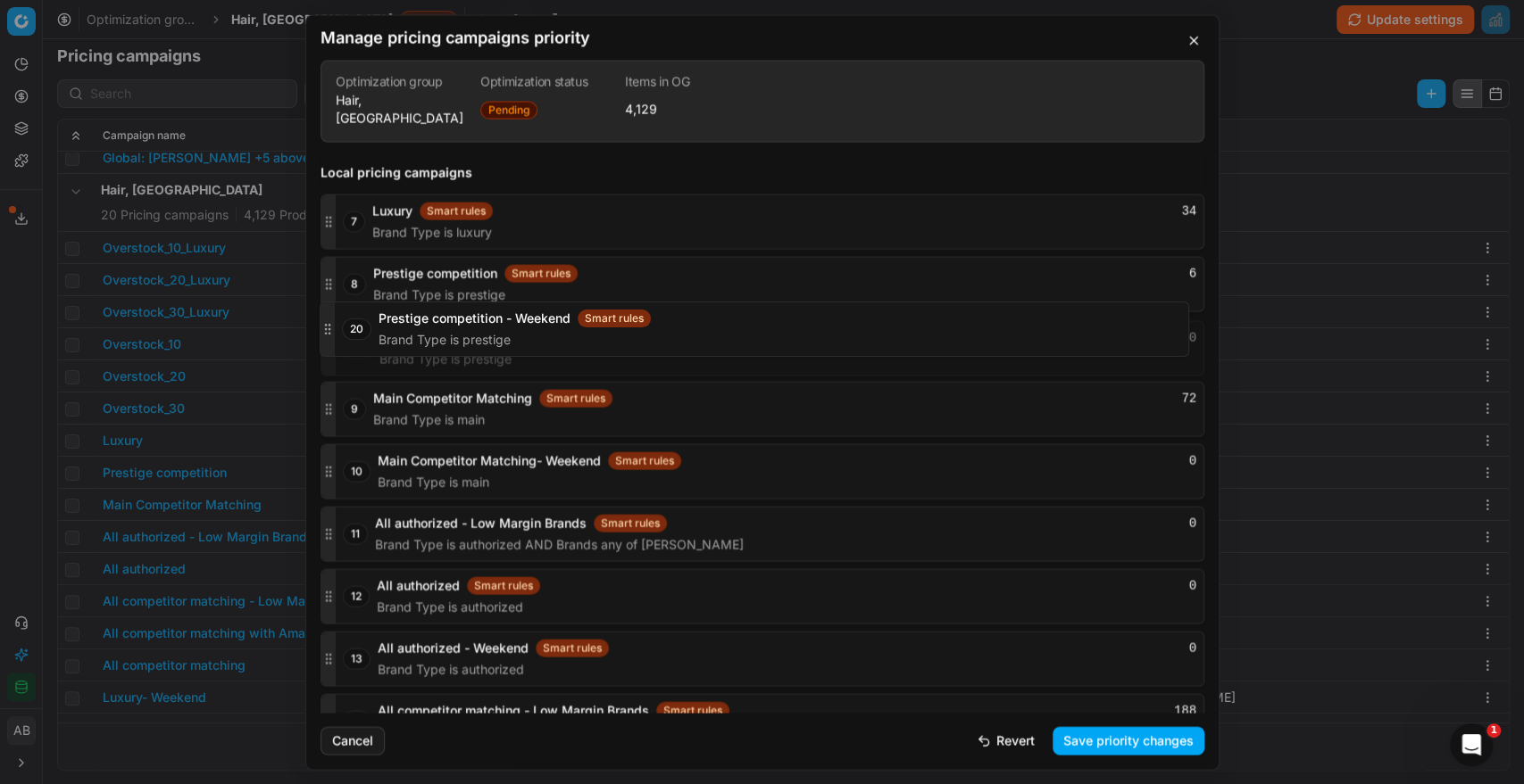
drag, startPoint x: 327, startPoint y: 681, endPoint x: 346, endPoint y: 326, distance: 355.5
click at [346, 326] on div "20 Prestige competition - Weekend Smart rules 0 Brand Type is prestige" at bounding box center [762, 348] width 883 height 55
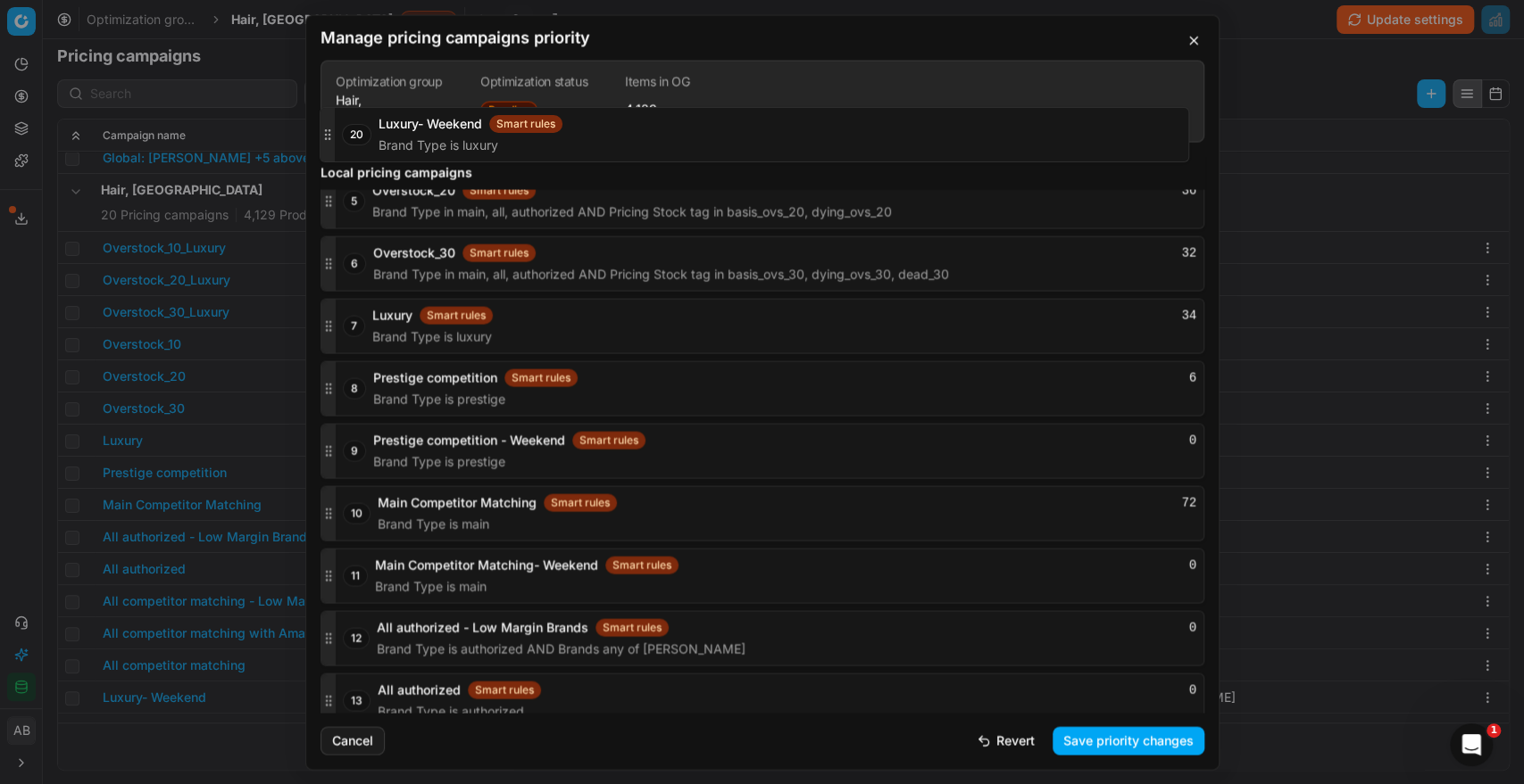
scroll to position [2411, 0]
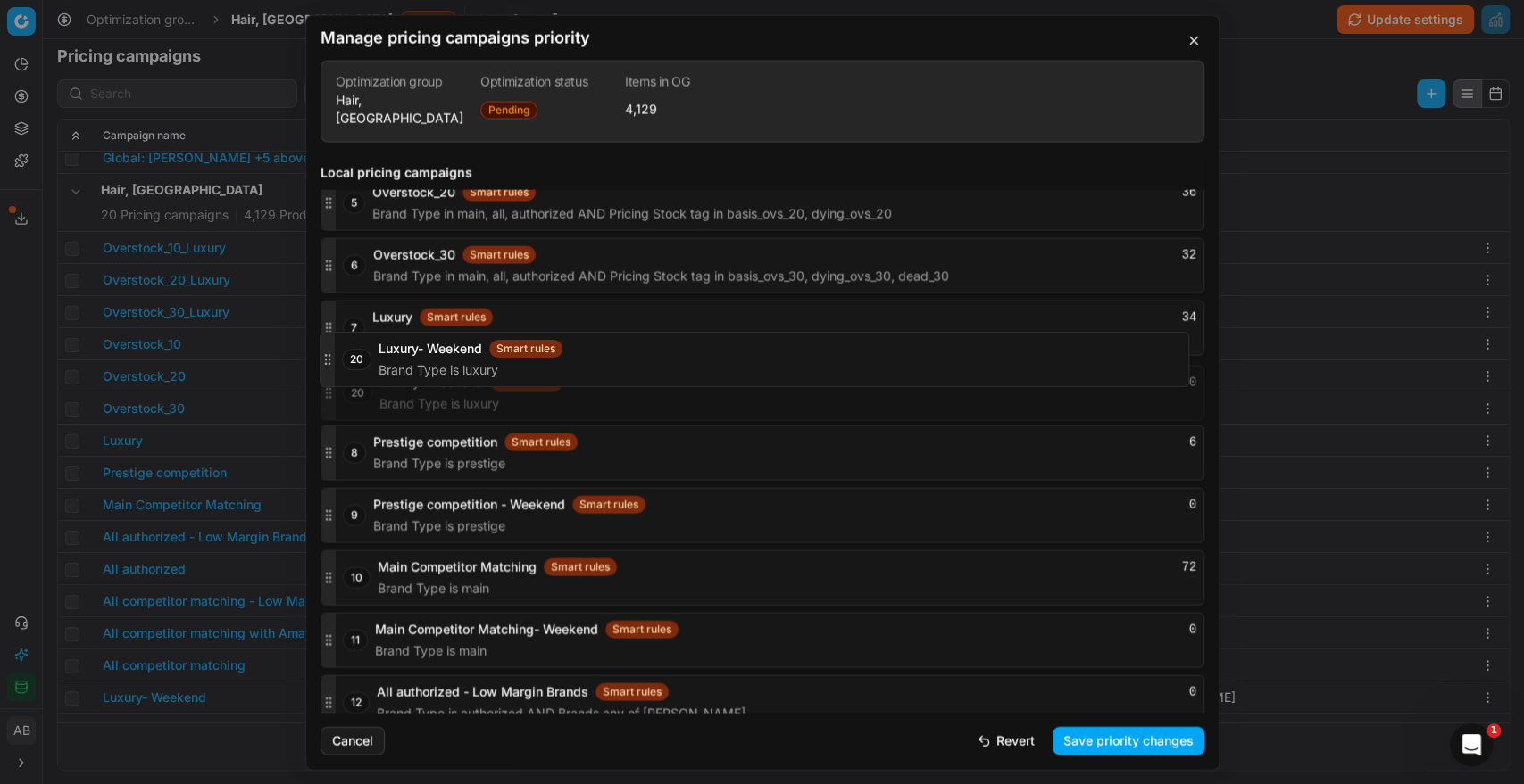
drag, startPoint x: 334, startPoint y: 683, endPoint x: 393, endPoint y: 358, distance: 330.3
click at [393, 364] on div "20 Luxury- Weekend Smart rules 0 Brand Type is luxury" at bounding box center [762, 392] width 883 height 55
click at [1079, 741] on button "Save priority changes" at bounding box center [1127, 740] width 151 height 29
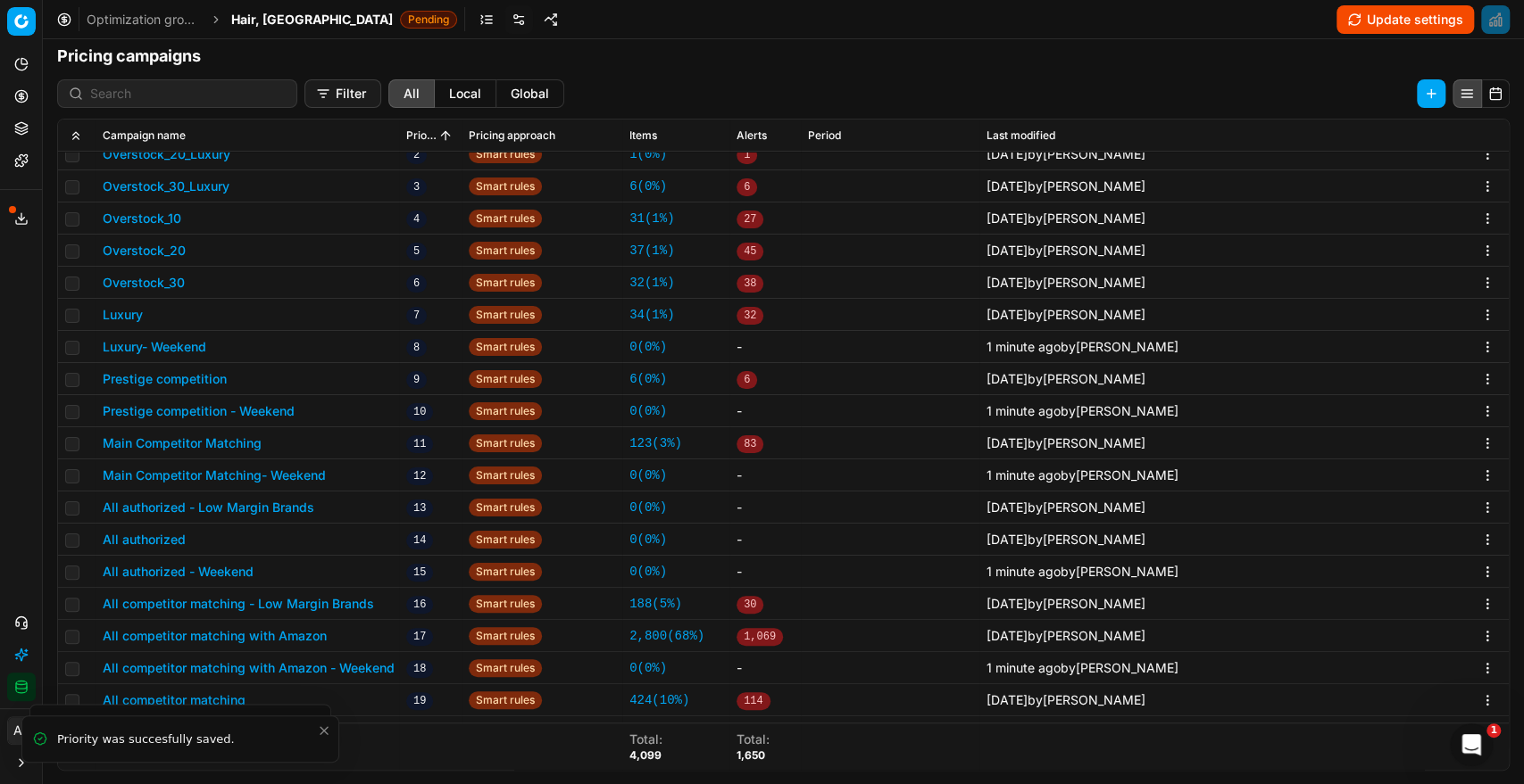
scroll to position [552, 0]
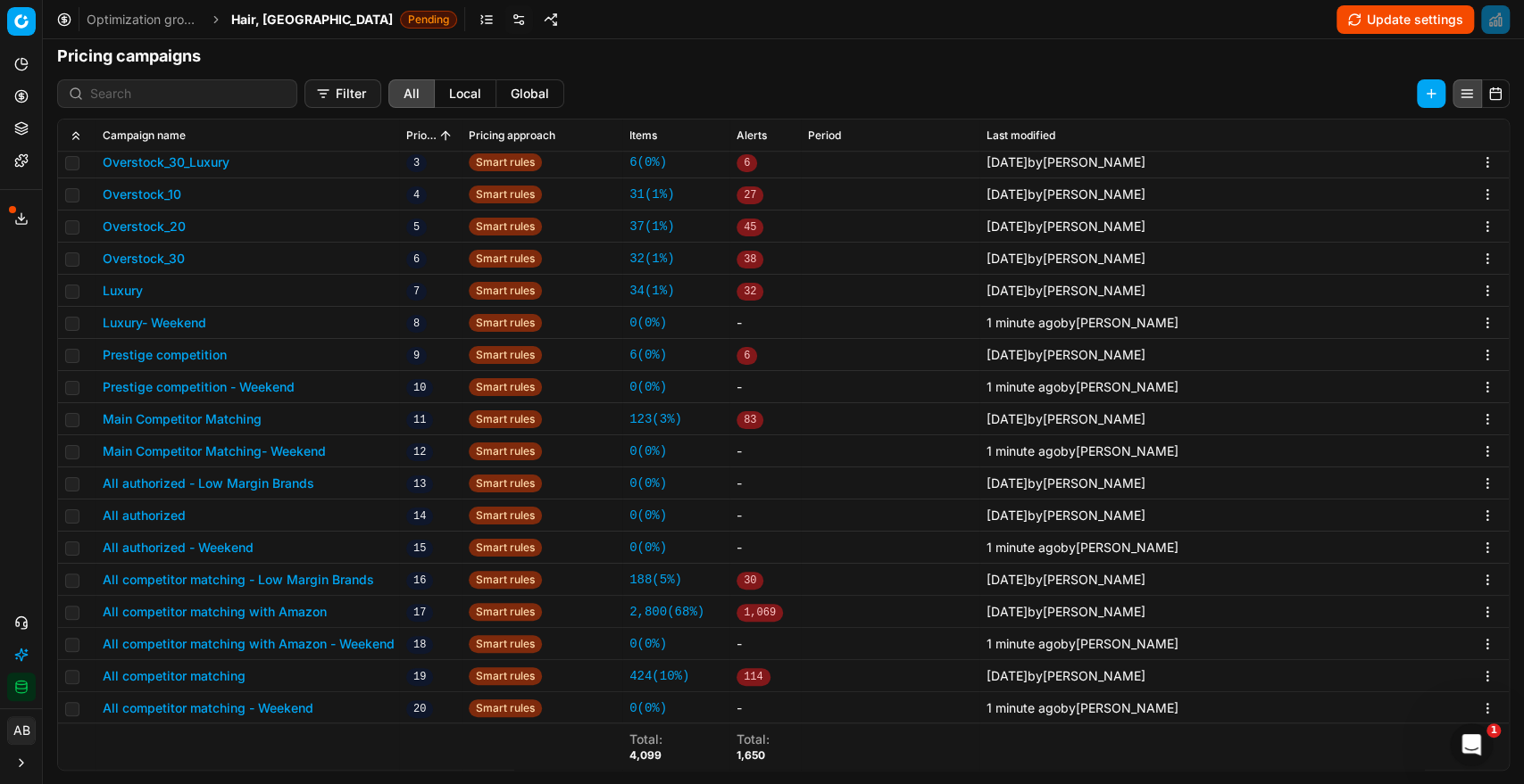
click at [136, 284] on button "Luxury" at bounding box center [123, 290] width 40 height 18
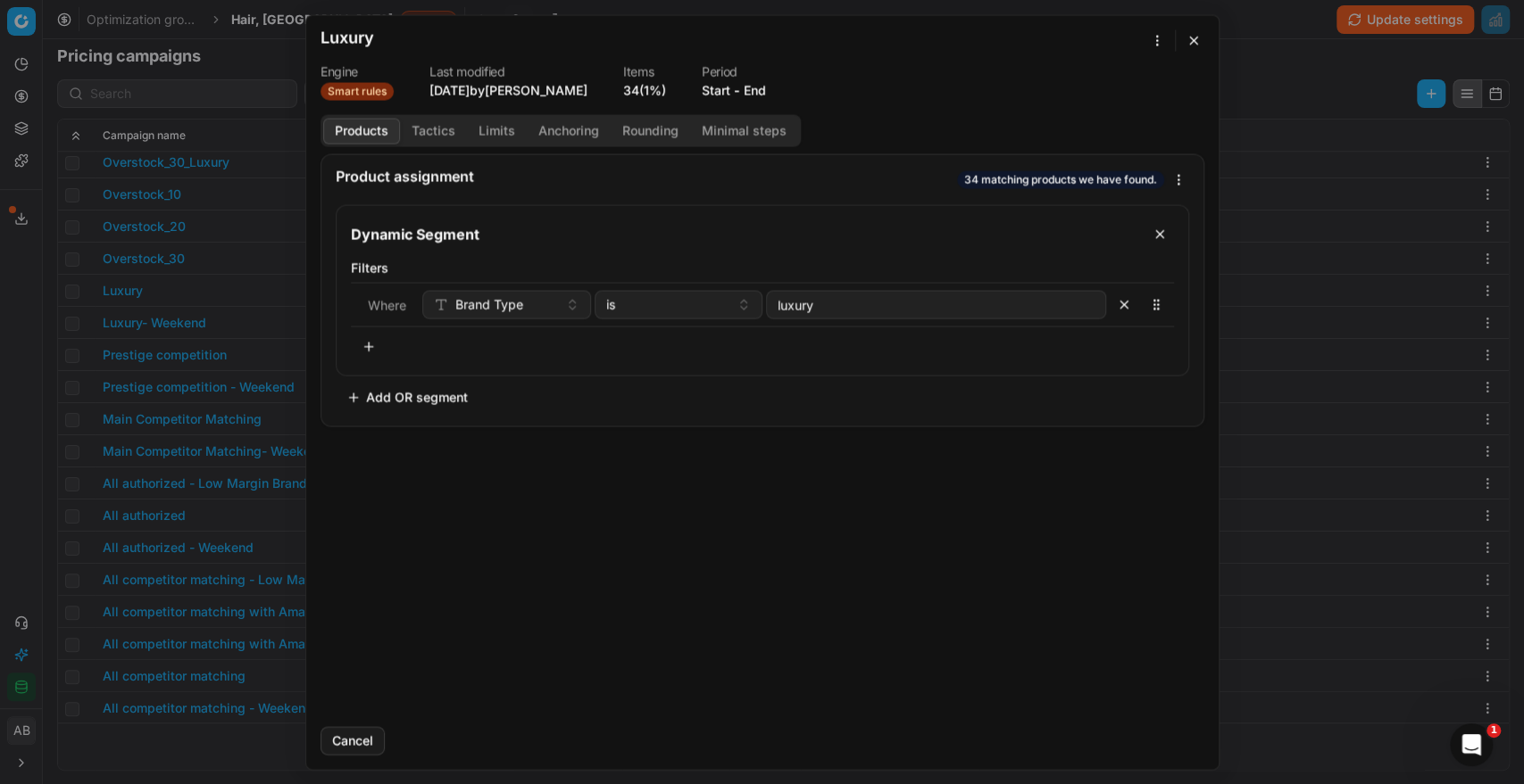
click at [755, 89] on button "End" at bounding box center [754, 89] width 22 height 18
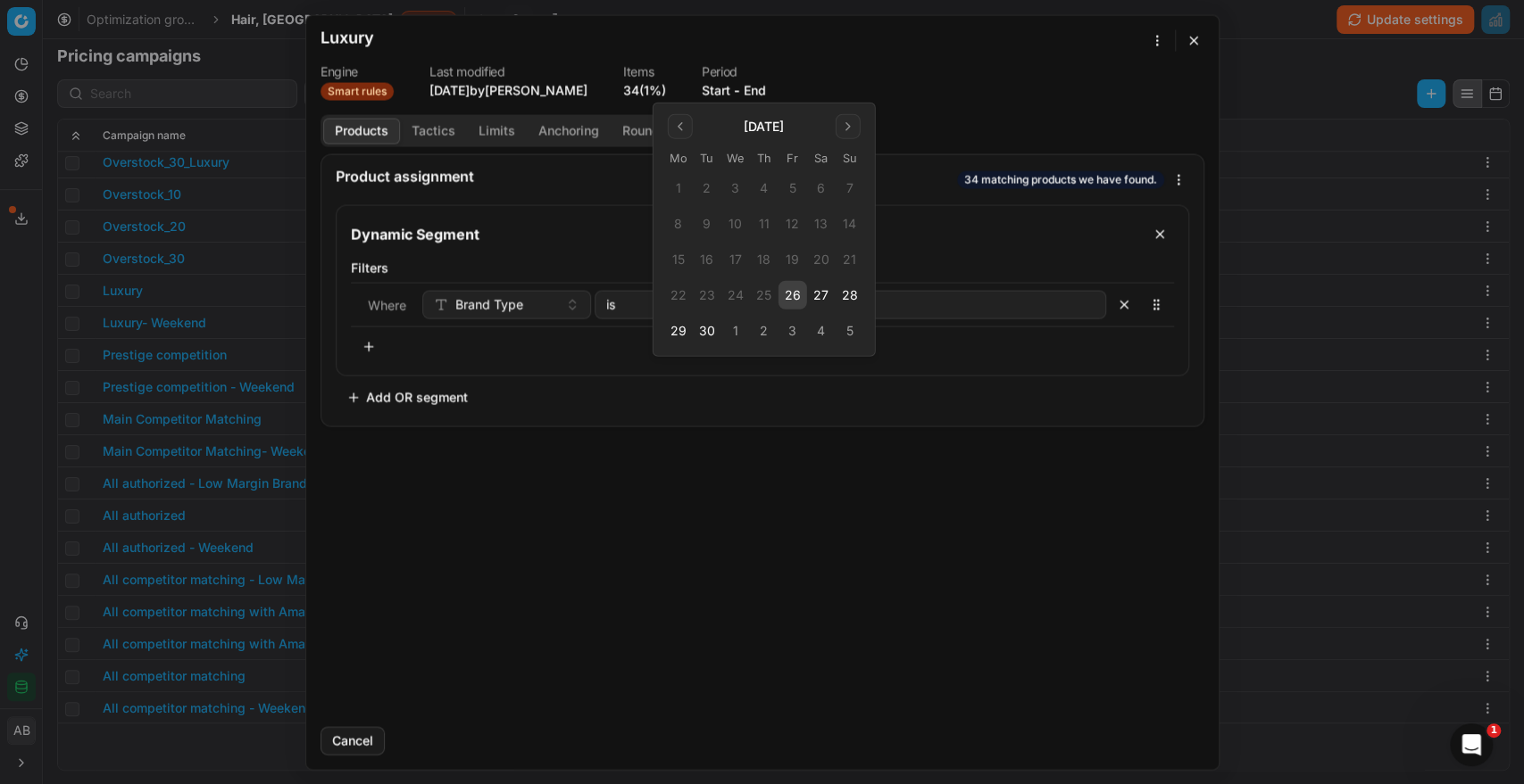
click at [796, 302] on button "26" at bounding box center [793, 295] width 29 height 29
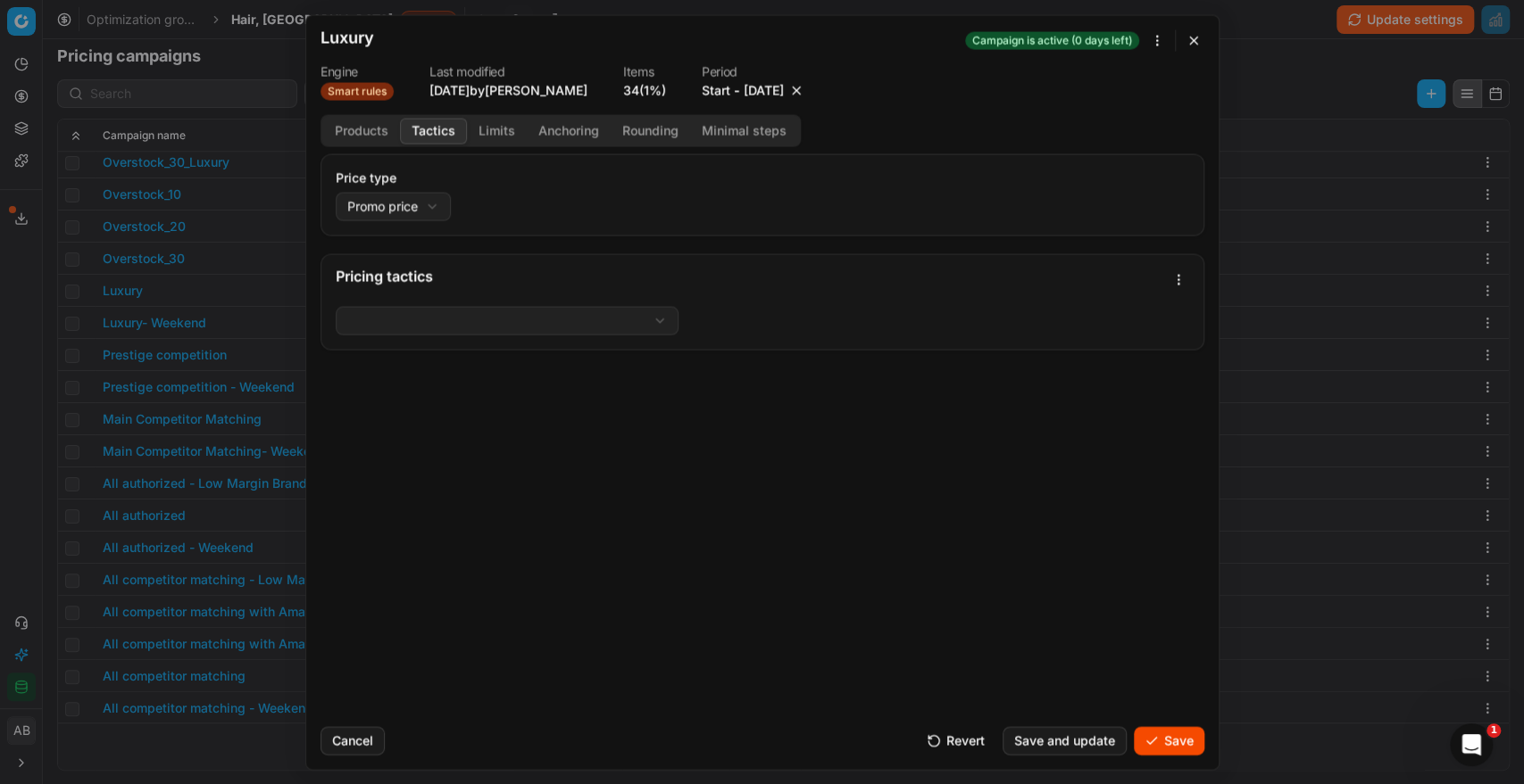
click at [428, 134] on button "Tactics" at bounding box center [433, 130] width 67 height 26
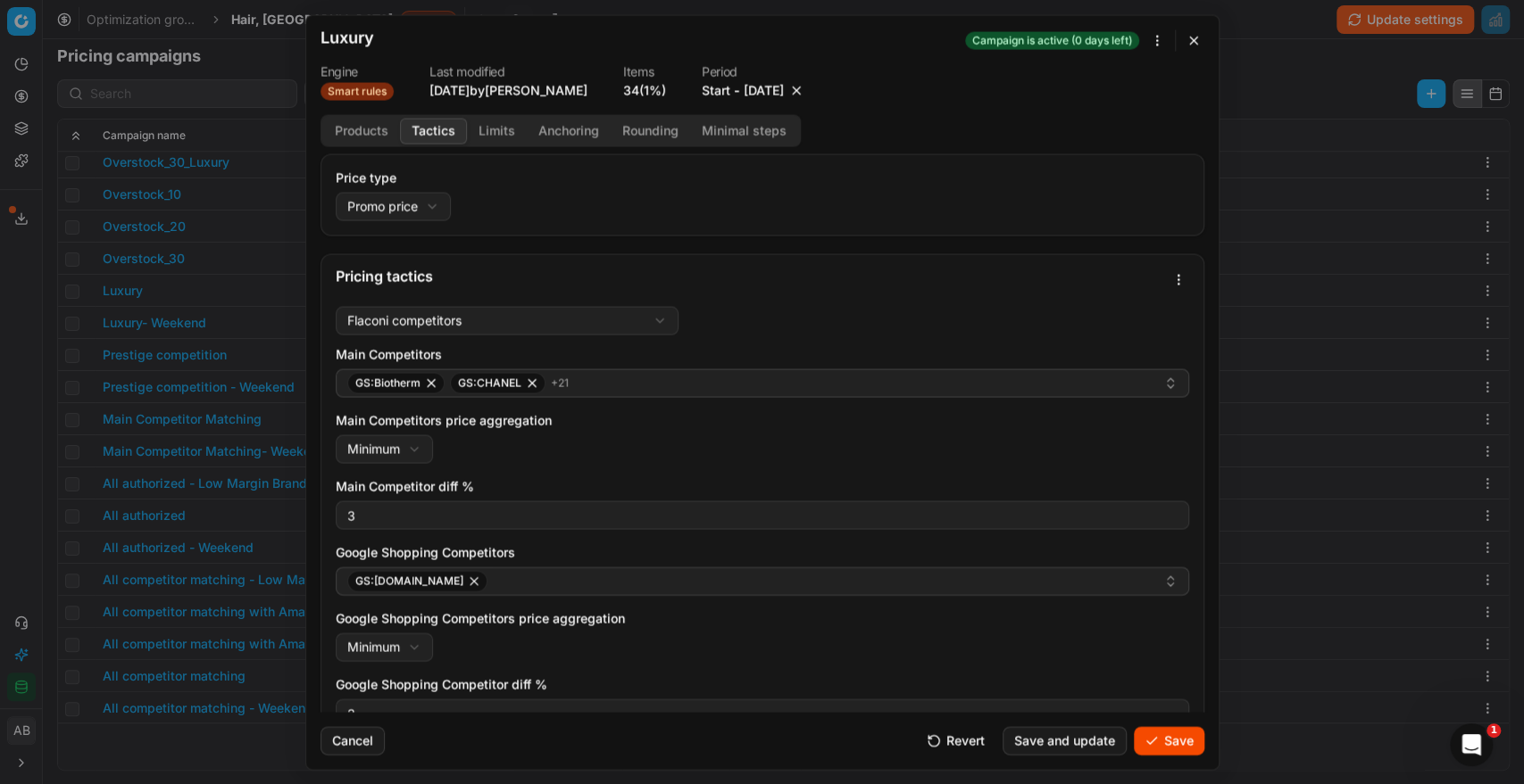
click at [1157, 743] on button "Save" at bounding box center [1169, 740] width 70 height 29
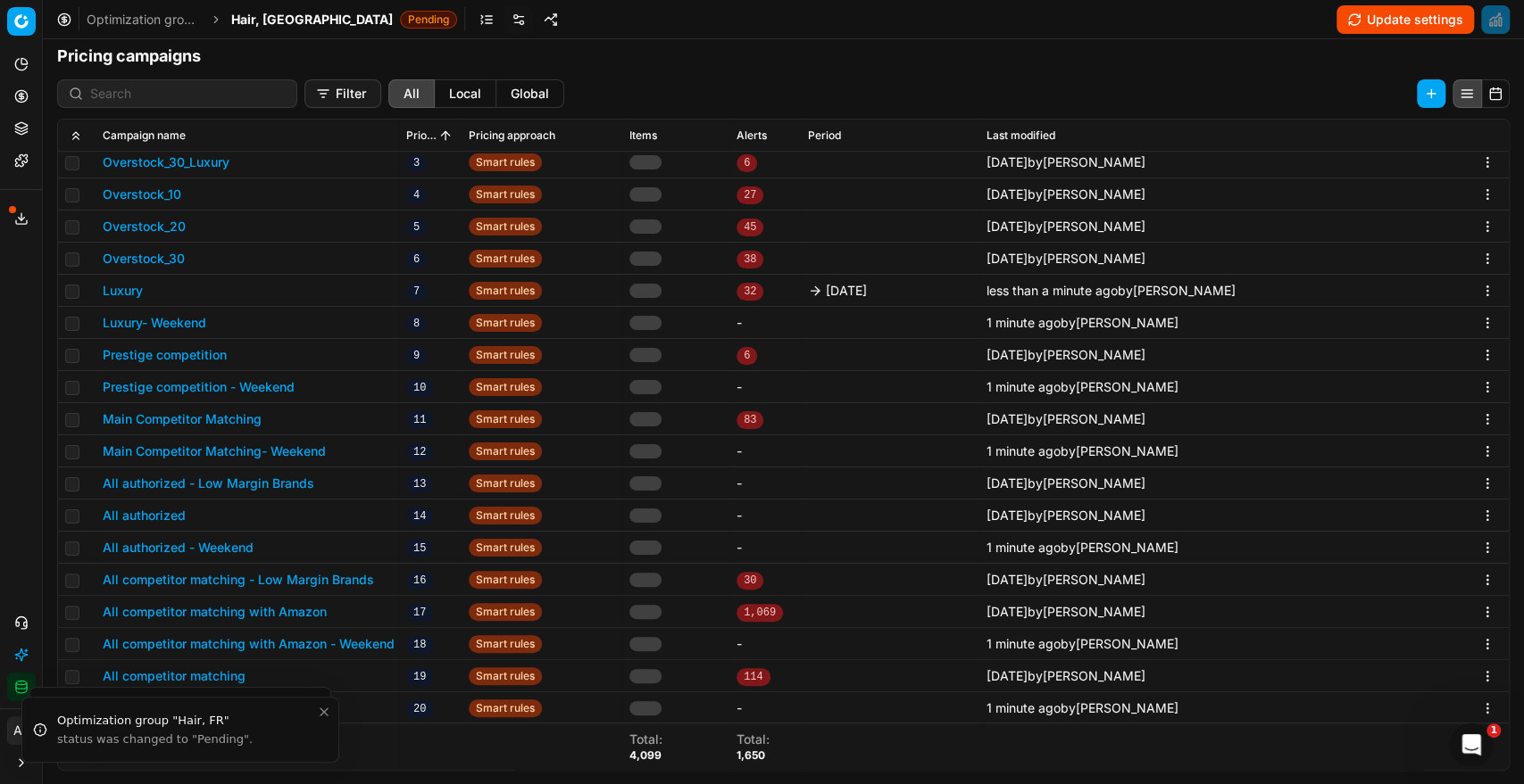
click at [187, 353] on button "Prestige competition" at bounding box center [165, 355] width 124 height 18
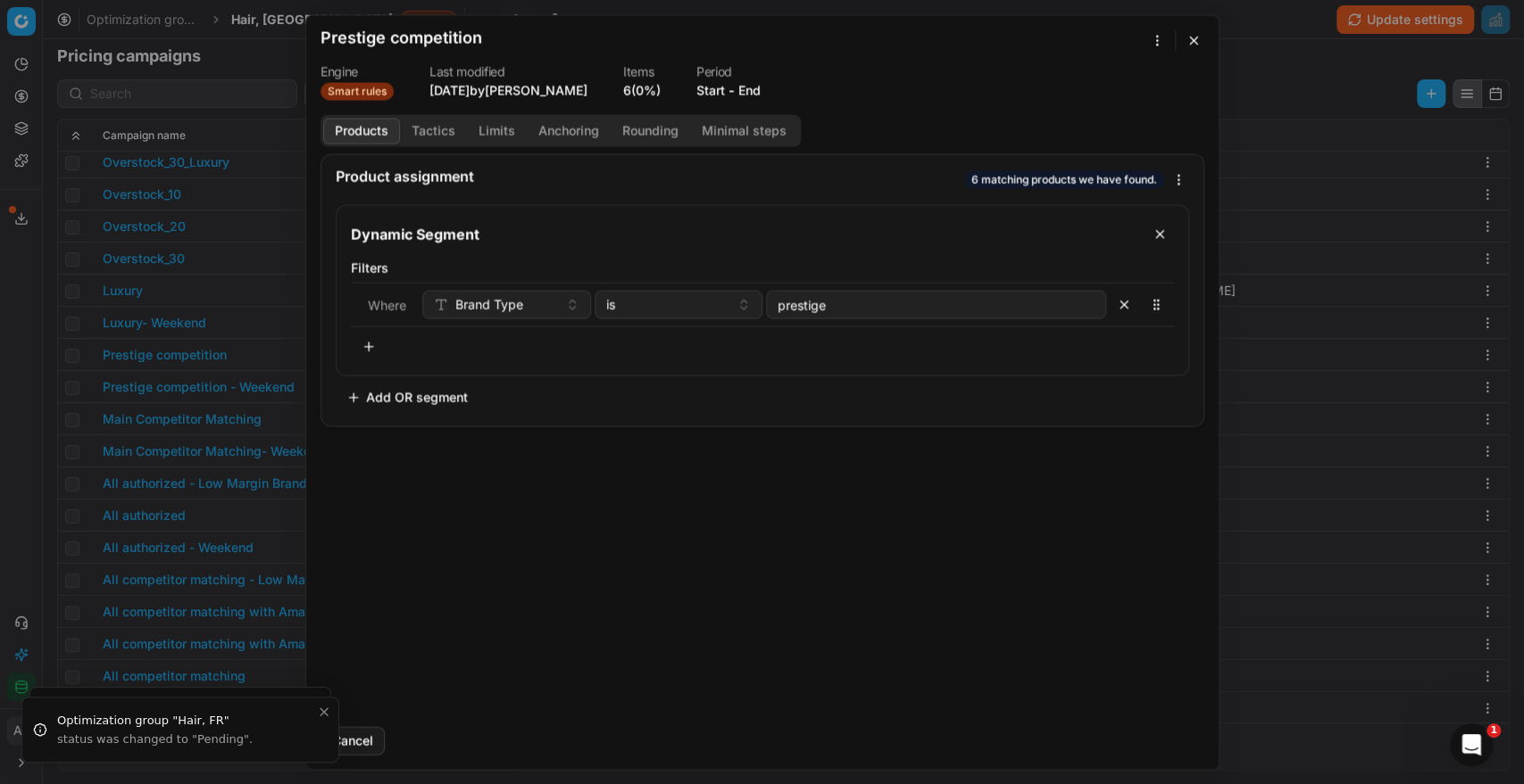
click at [760, 89] on button "End" at bounding box center [748, 89] width 22 height 18
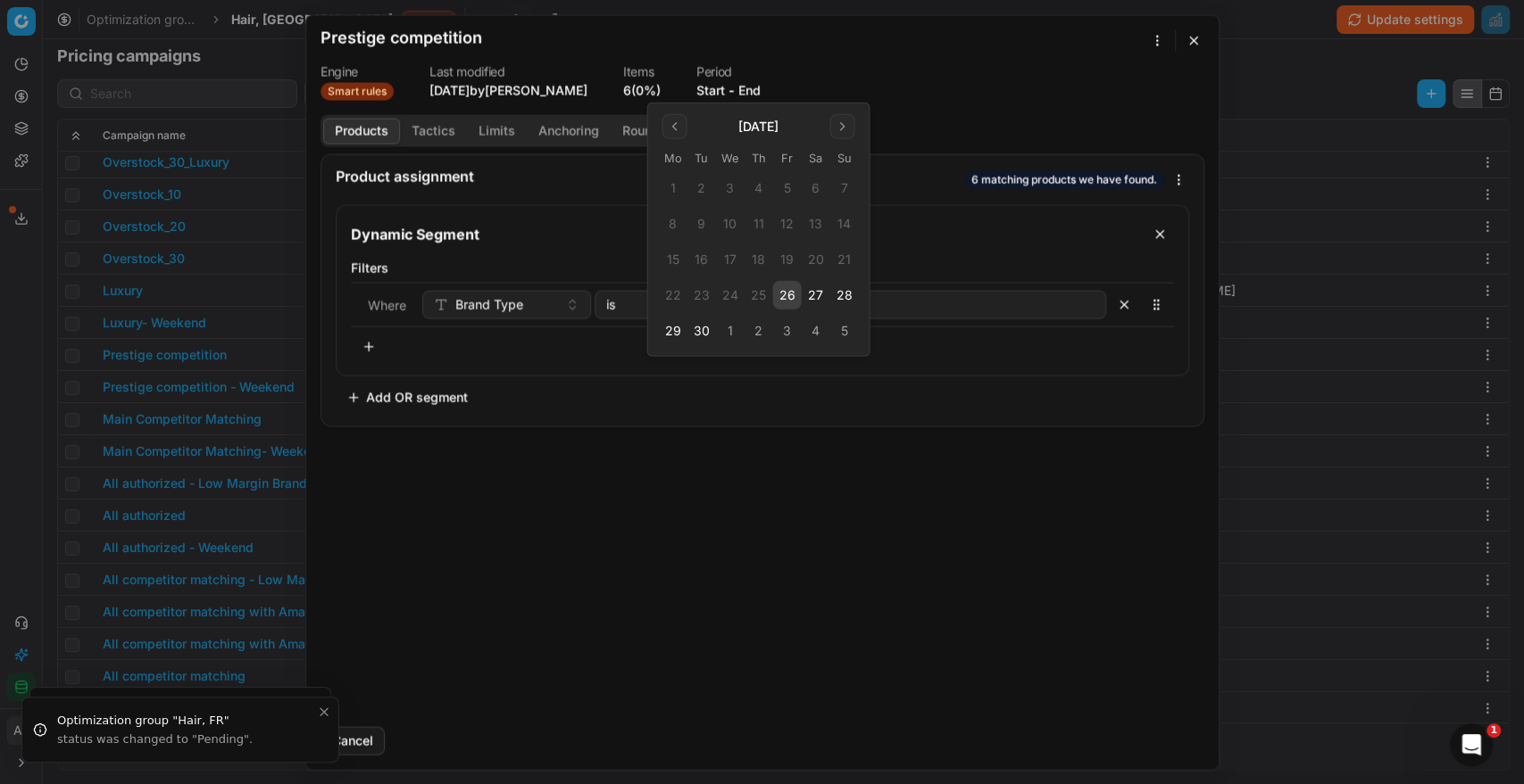
click at [793, 301] on button "26" at bounding box center [786, 295] width 29 height 29
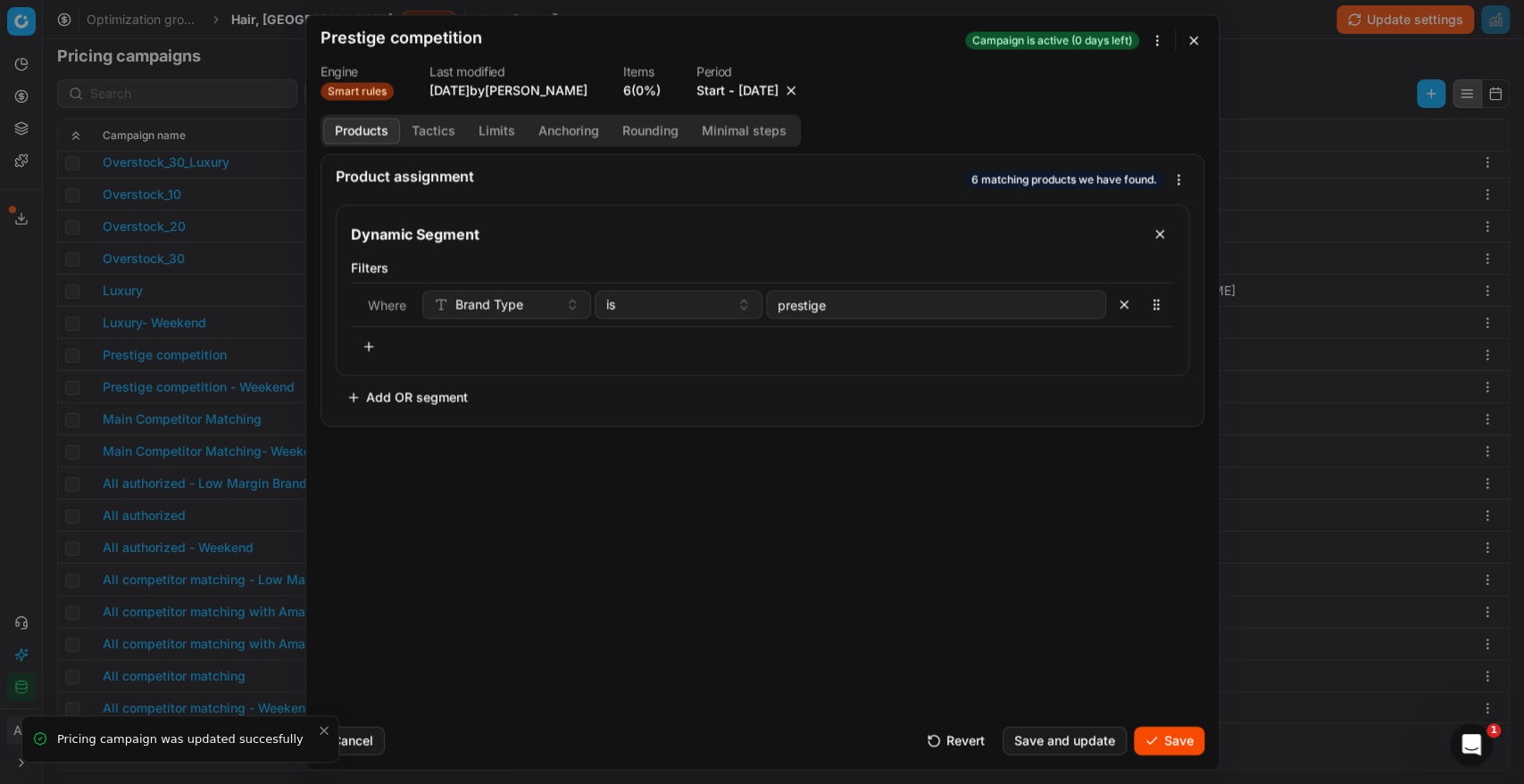
click at [1154, 736] on button "Save" at bounding box center [1169, 740] width 70 height 29
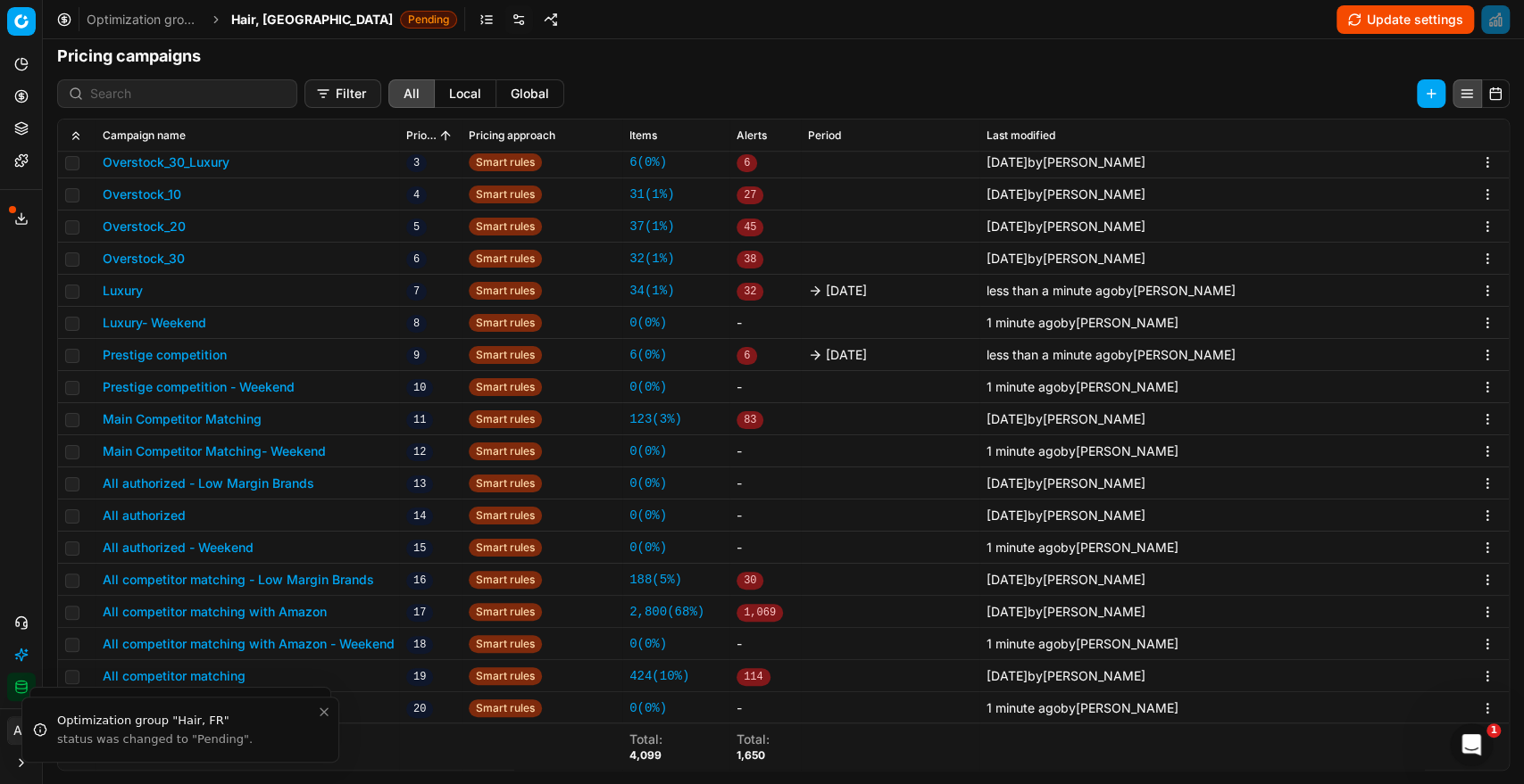
click at [208, 420] on button "Main Competitor Matching" at bounding box center [182, 419] width 159 height 18
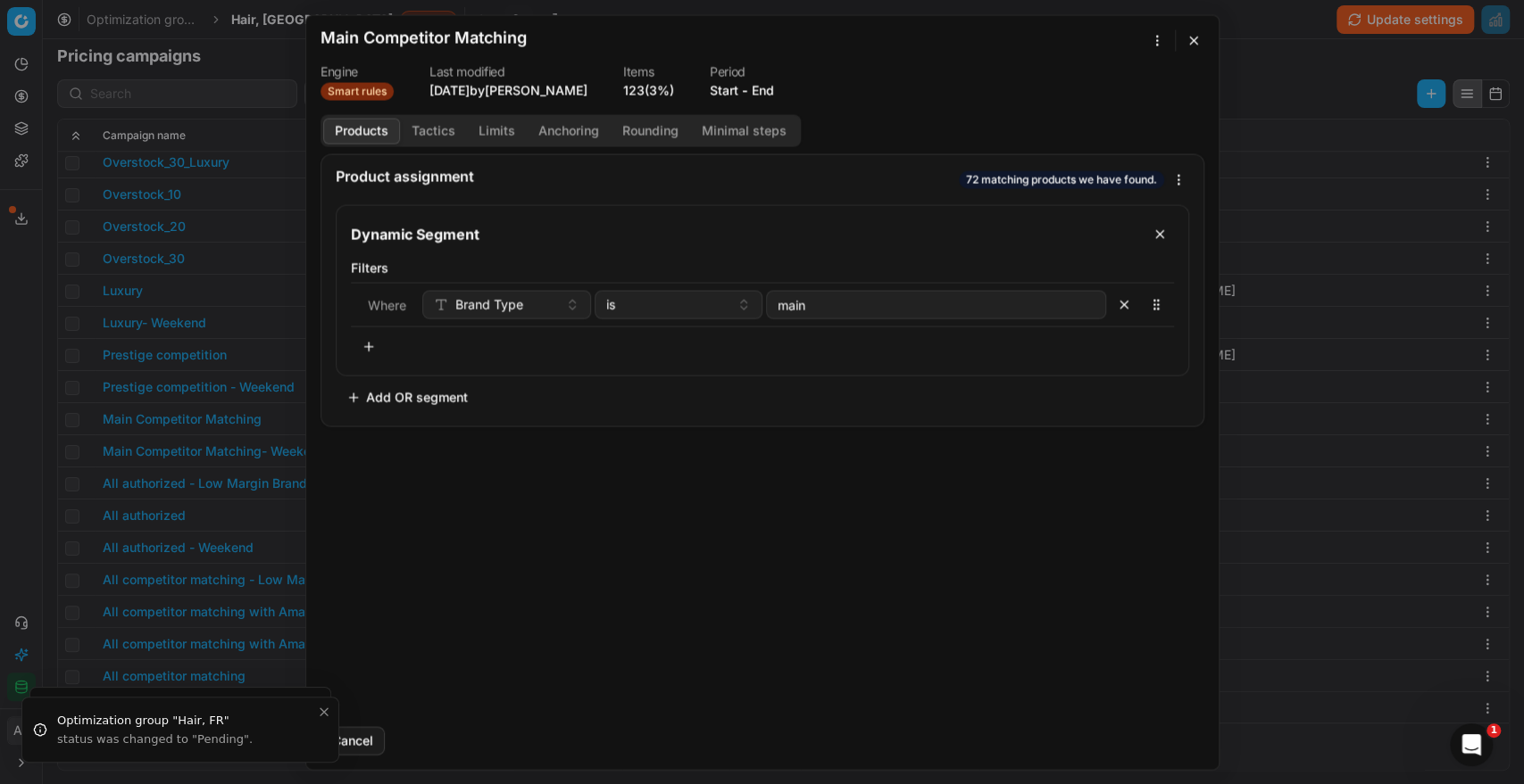
click at [768, 92] on button "End" at bounding box center [762, 89] width 22 height 18
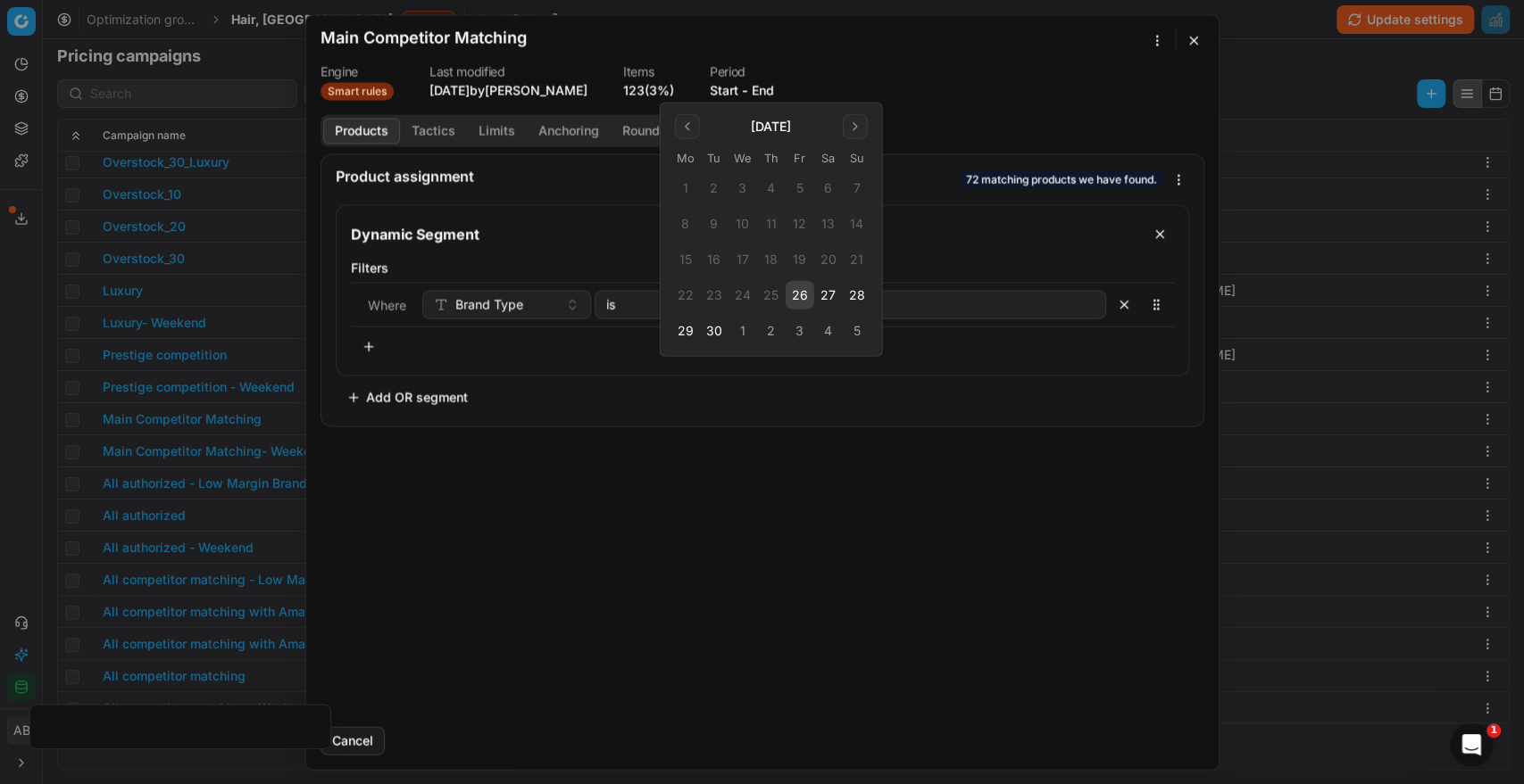
click at [803, 289] on button "26" at bounding box center [800, 295] width 29 height 29
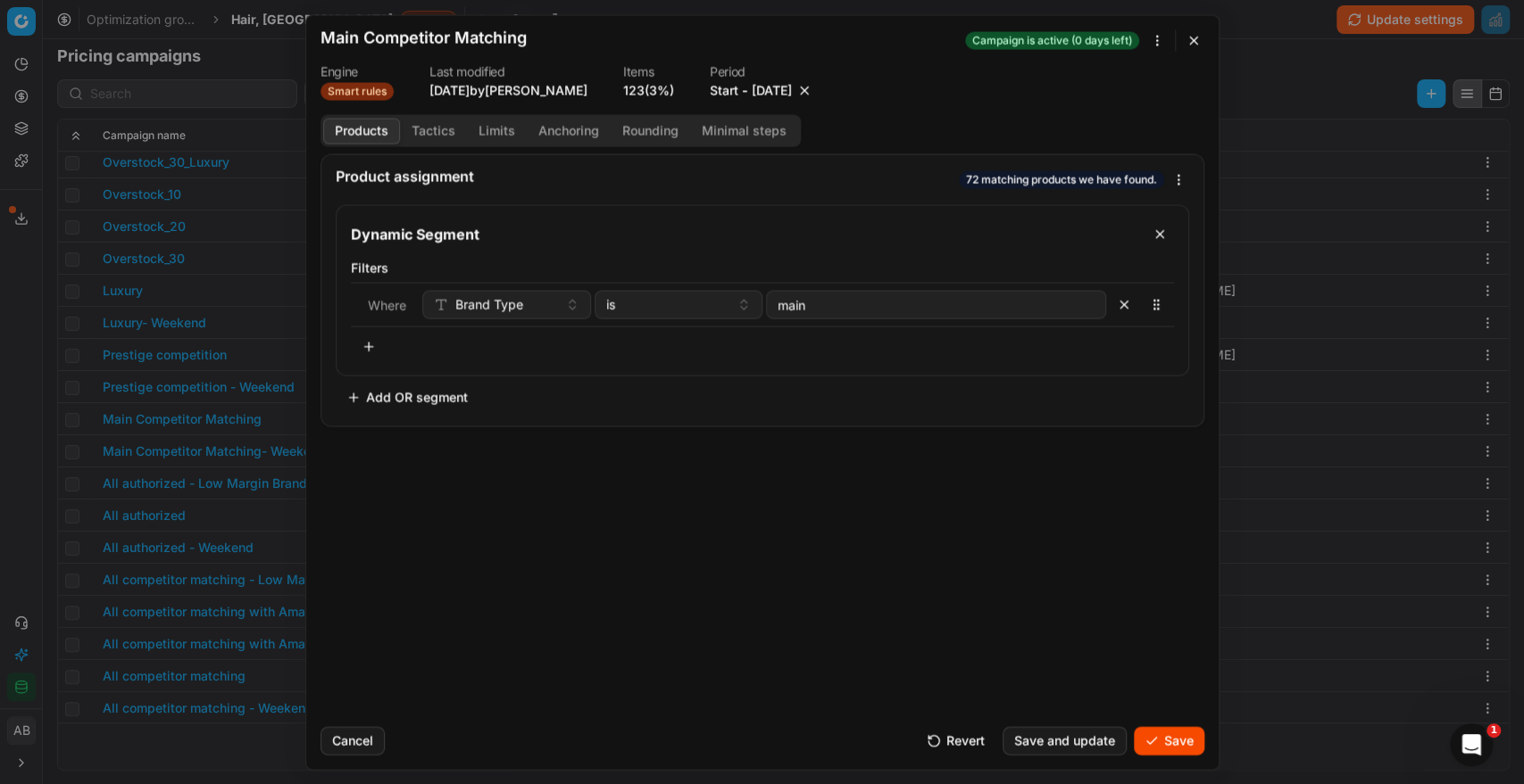
click at [1171, 738] on button "Save" at bounding box center [1169, 740] width 70 height 29
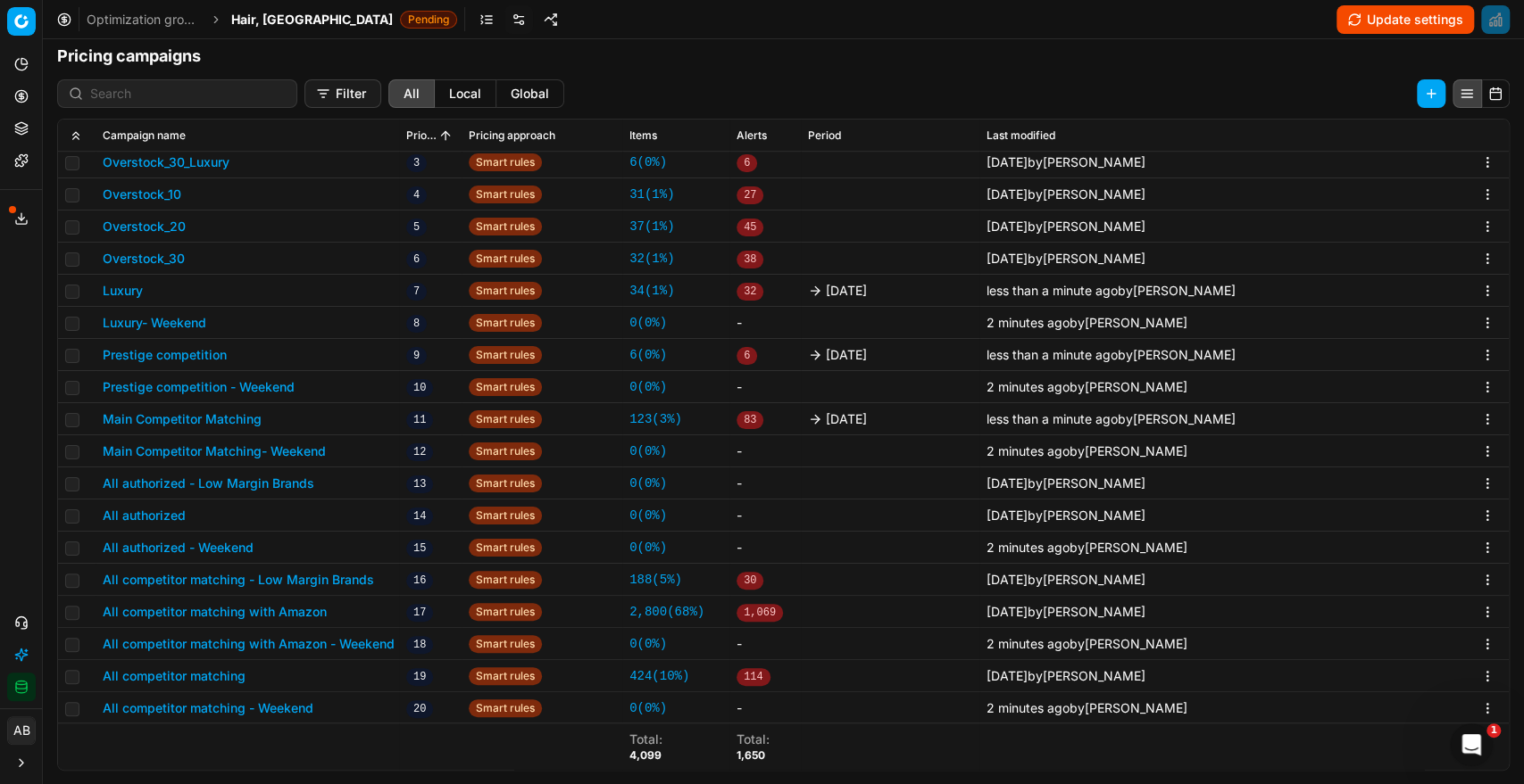
click at [154, 517] on button "All authorized" at bounding box center [144, 516] width 83 height 18
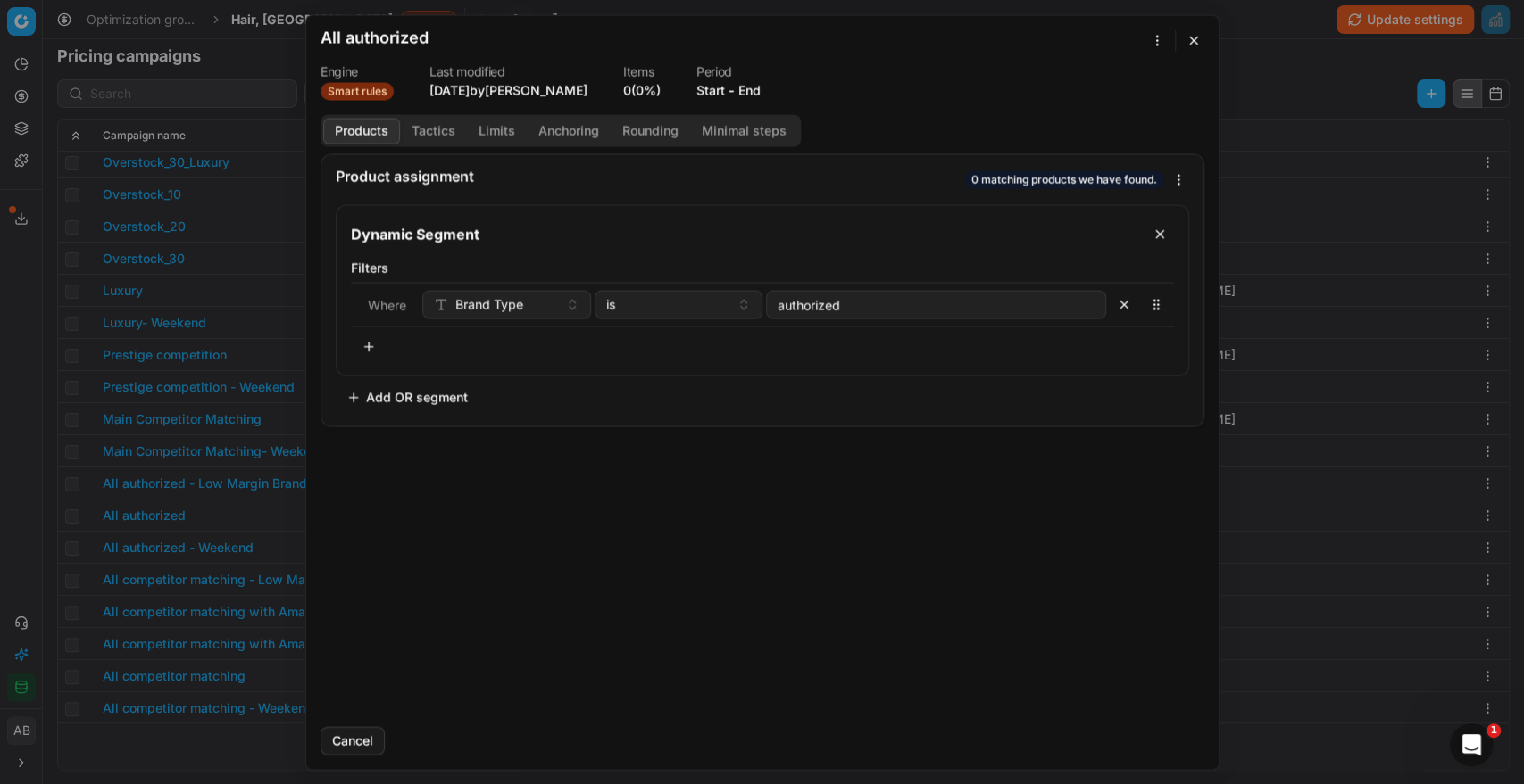
click at [757, 82] on button "End" at bounding box center [748, 89] width 22 height 18
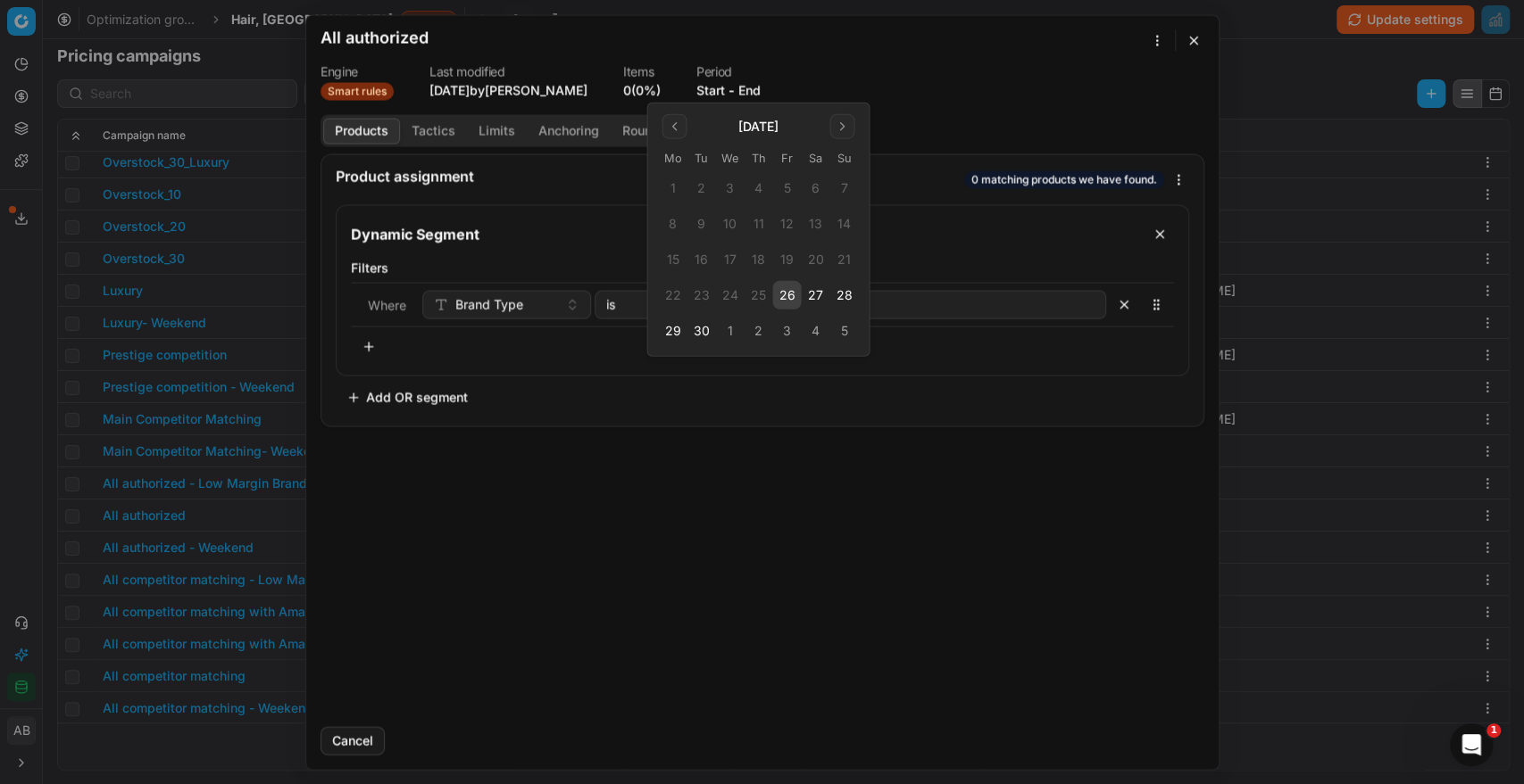
click at [784, 285] on button "26" at bounding box center [786, 295] width 29 height 29
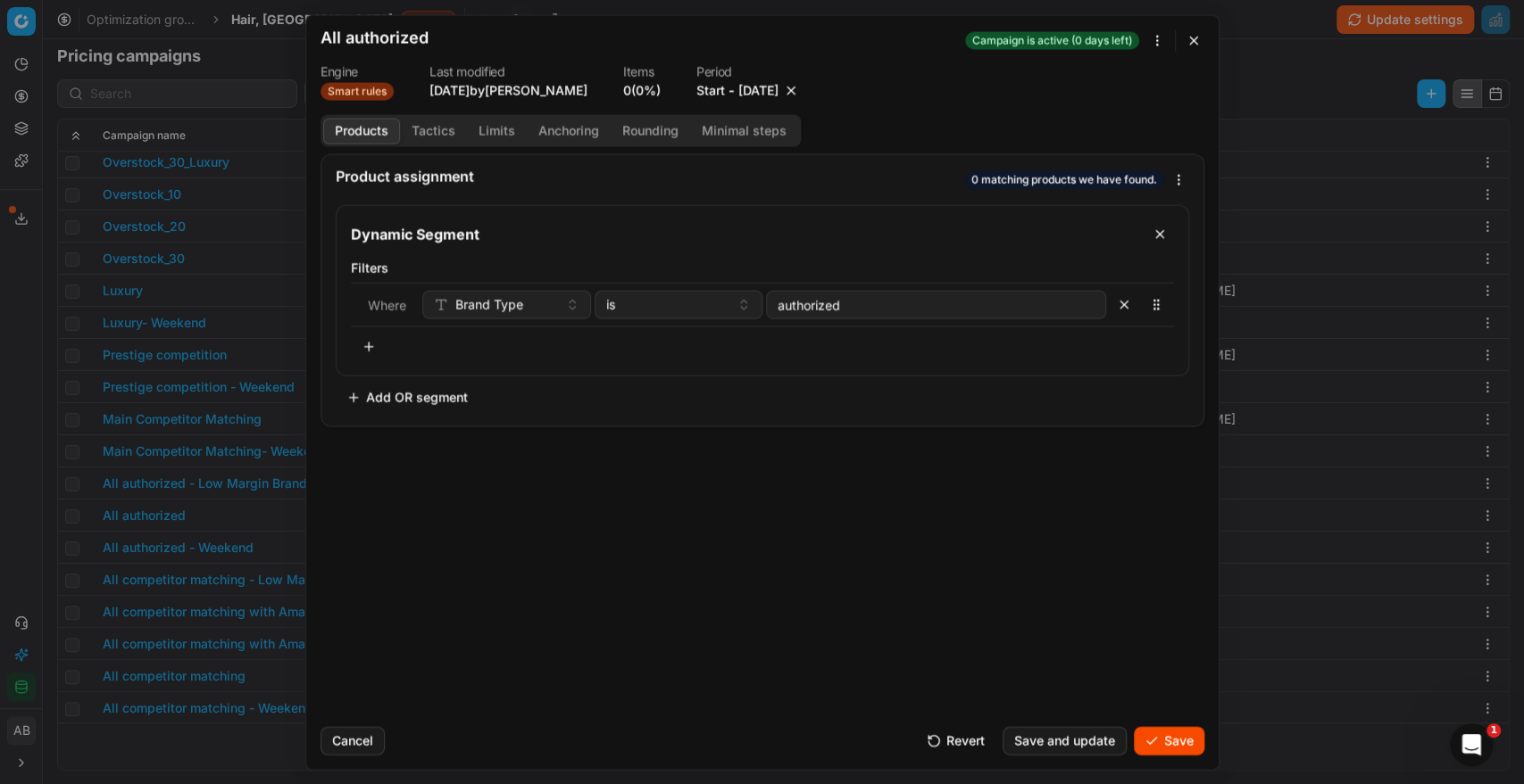
click at [1180, 742] on button "Save" at bounding box center [1169, 740] width 70 height 29
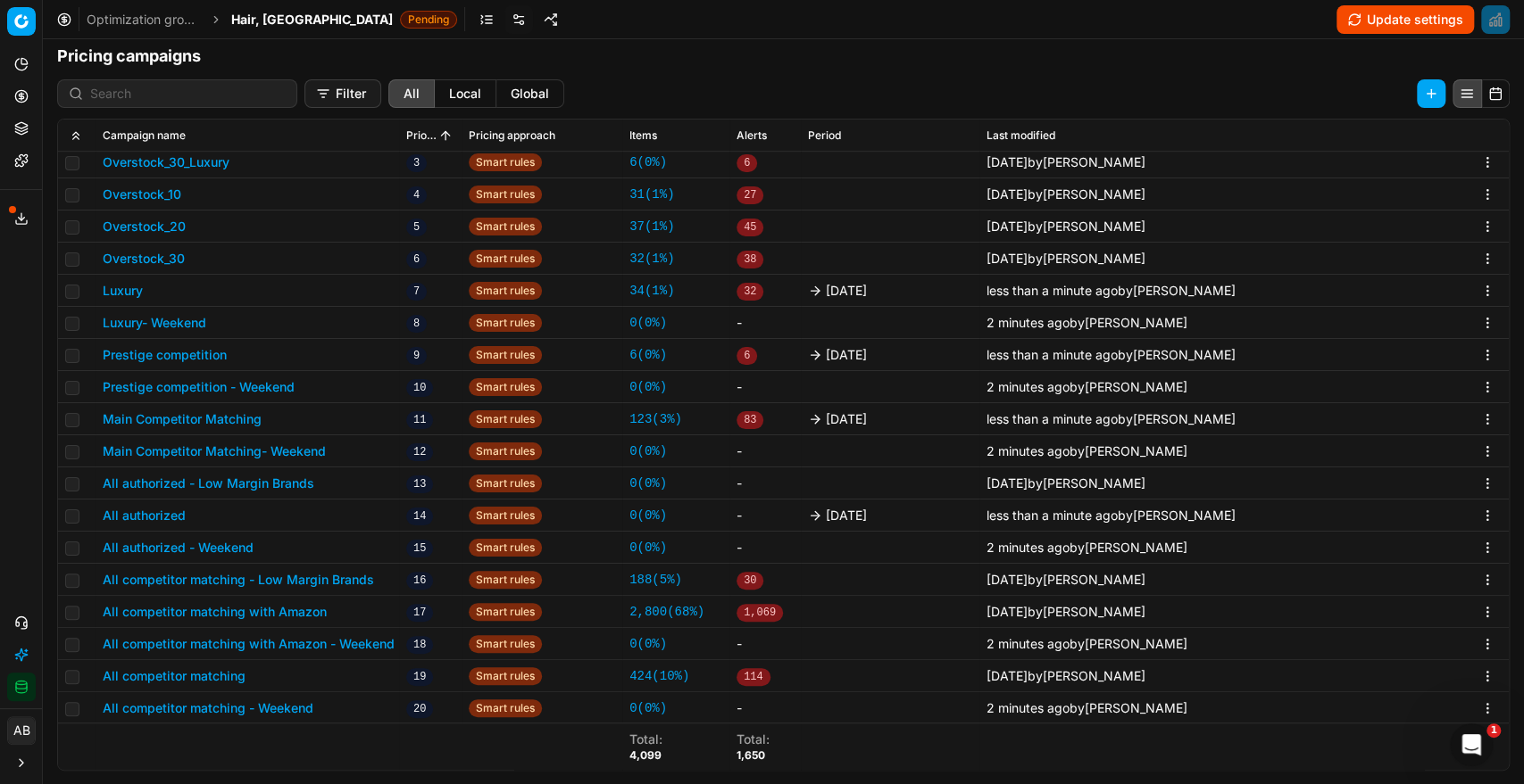
click at [327, 650] on button "All competitor matching with Amazon - Weekend" at bounding box center [248, 644] width 292 height 18
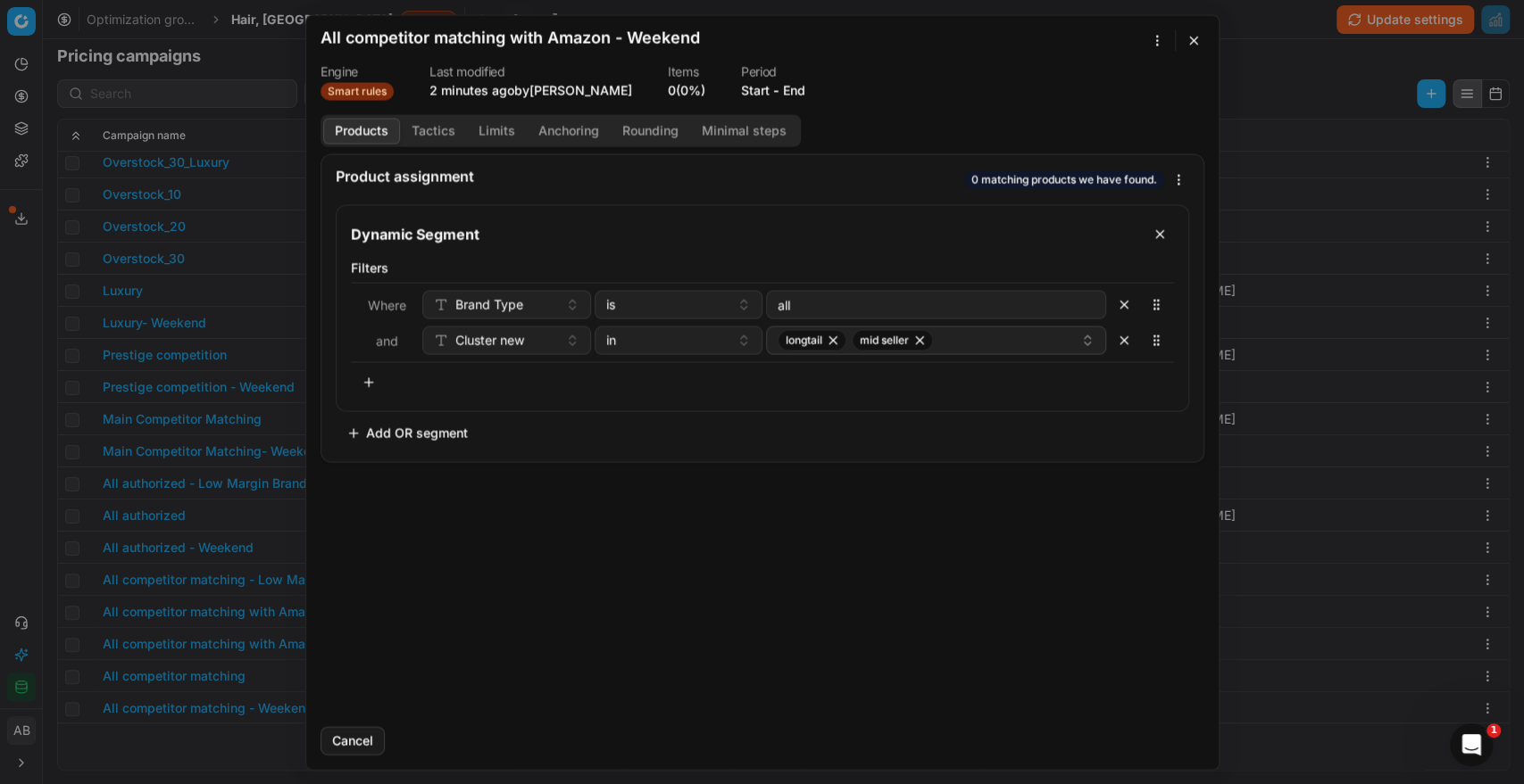
click at [442, 127] on button "Tactics" at bounding box center [433, 130] width 67 height 26
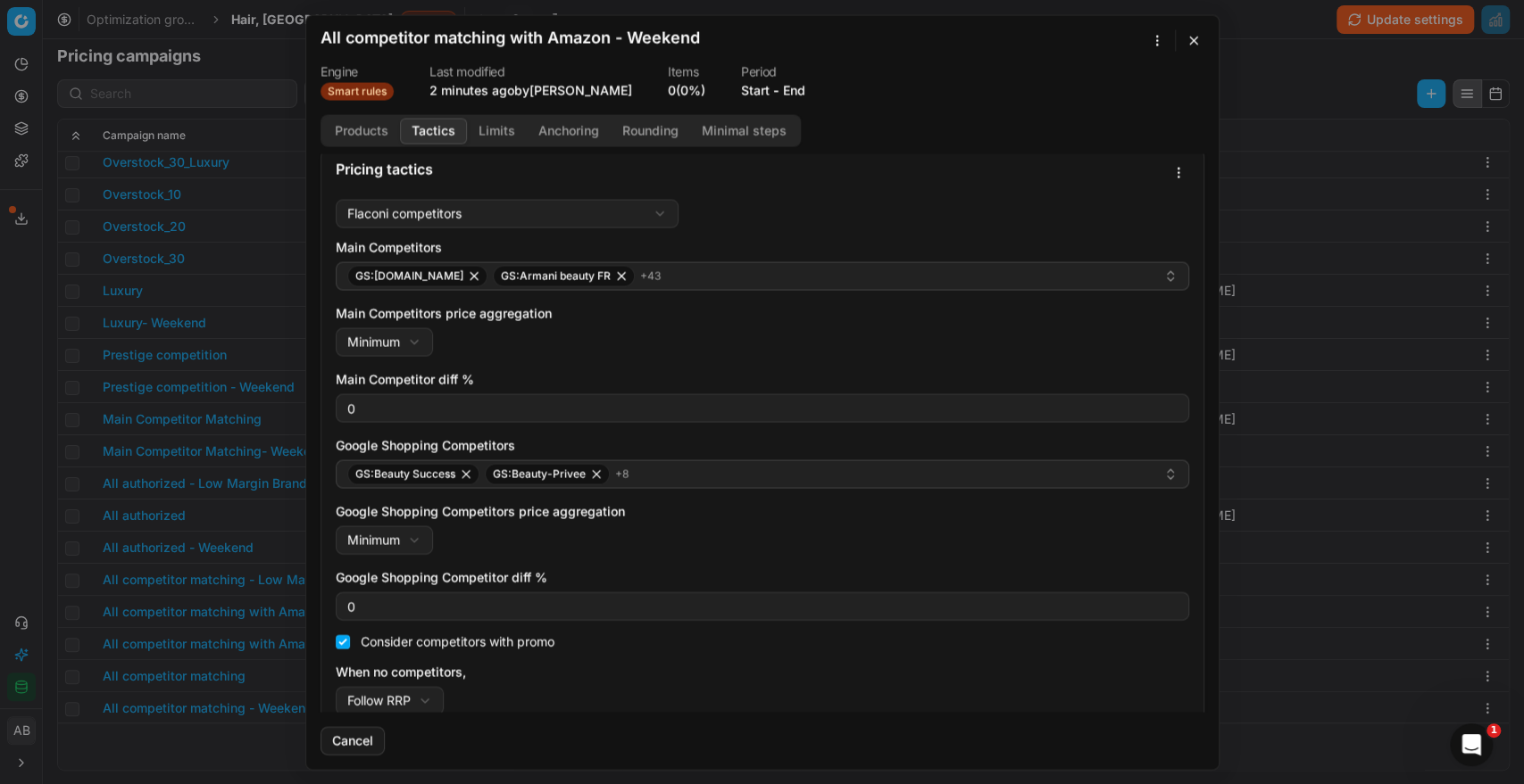
scroll to position [108, 0]
click at [1187, 29] on button "button" at bounding box center [1193, 40] width 22 height 22
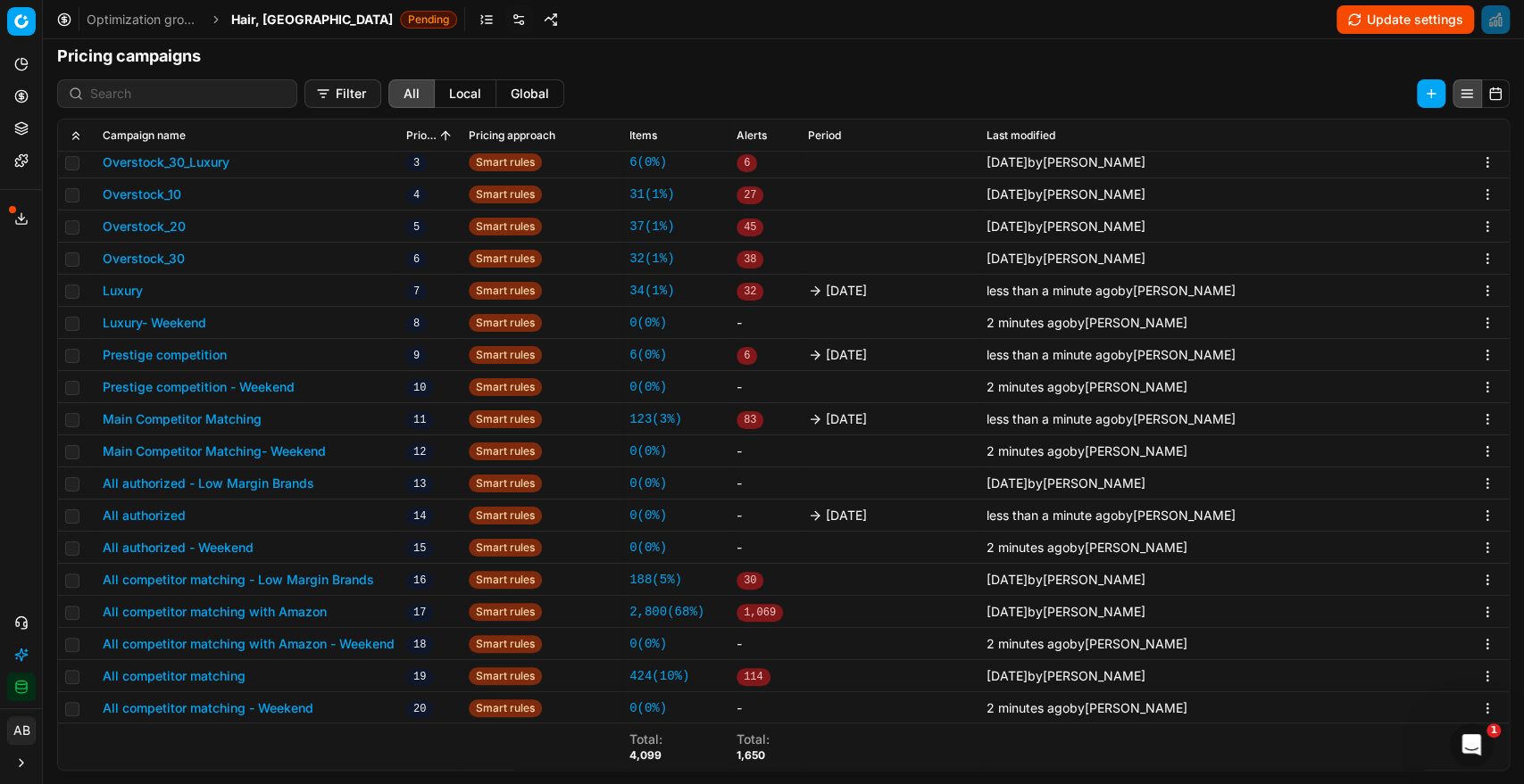
click at [288, 610] on button "All competitor matching with Amazon" at bounding box center [214, 612] width 224 height 18
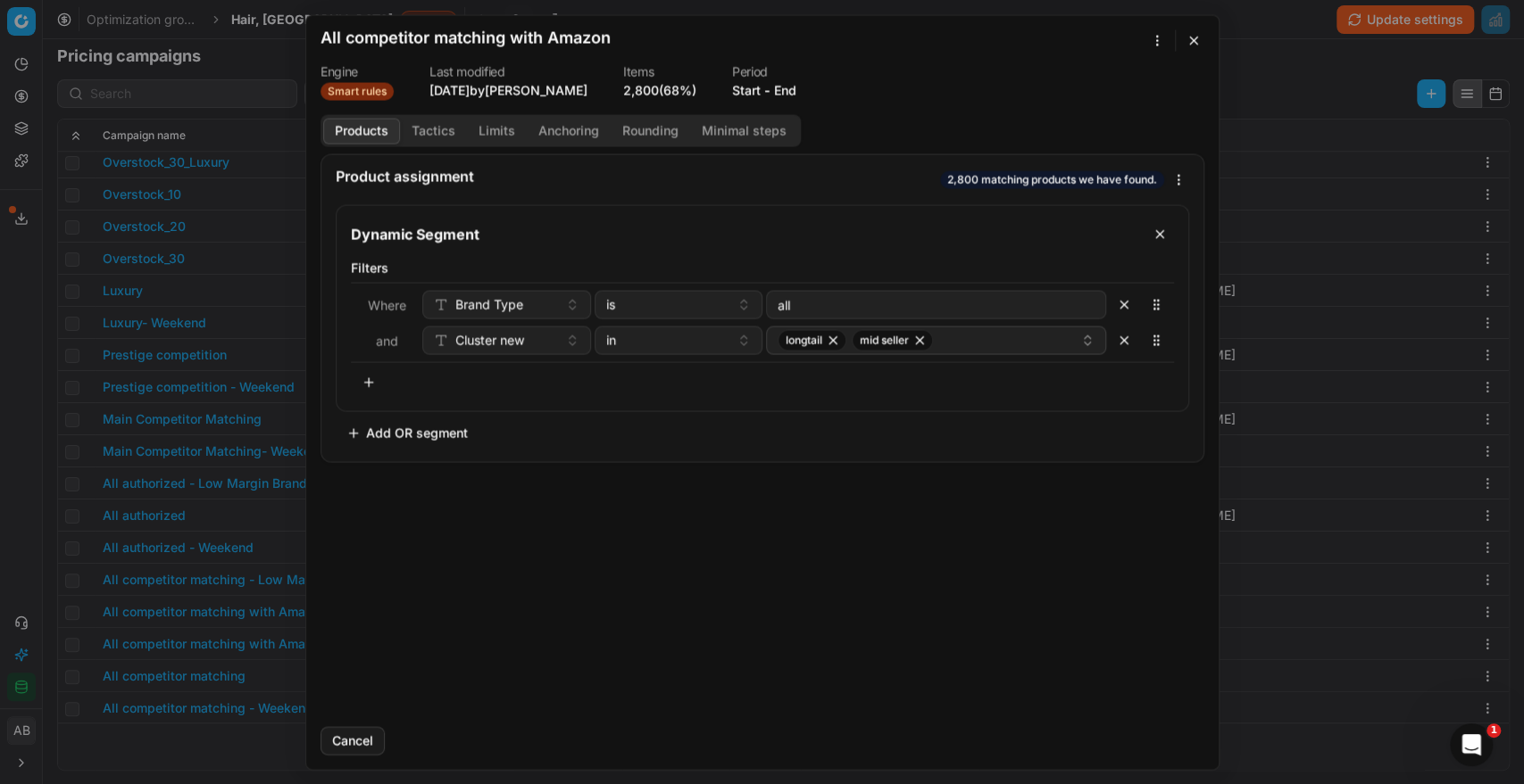
click at [785, 92] on button "End" at bounding box center [784, 89] width 22 height 18
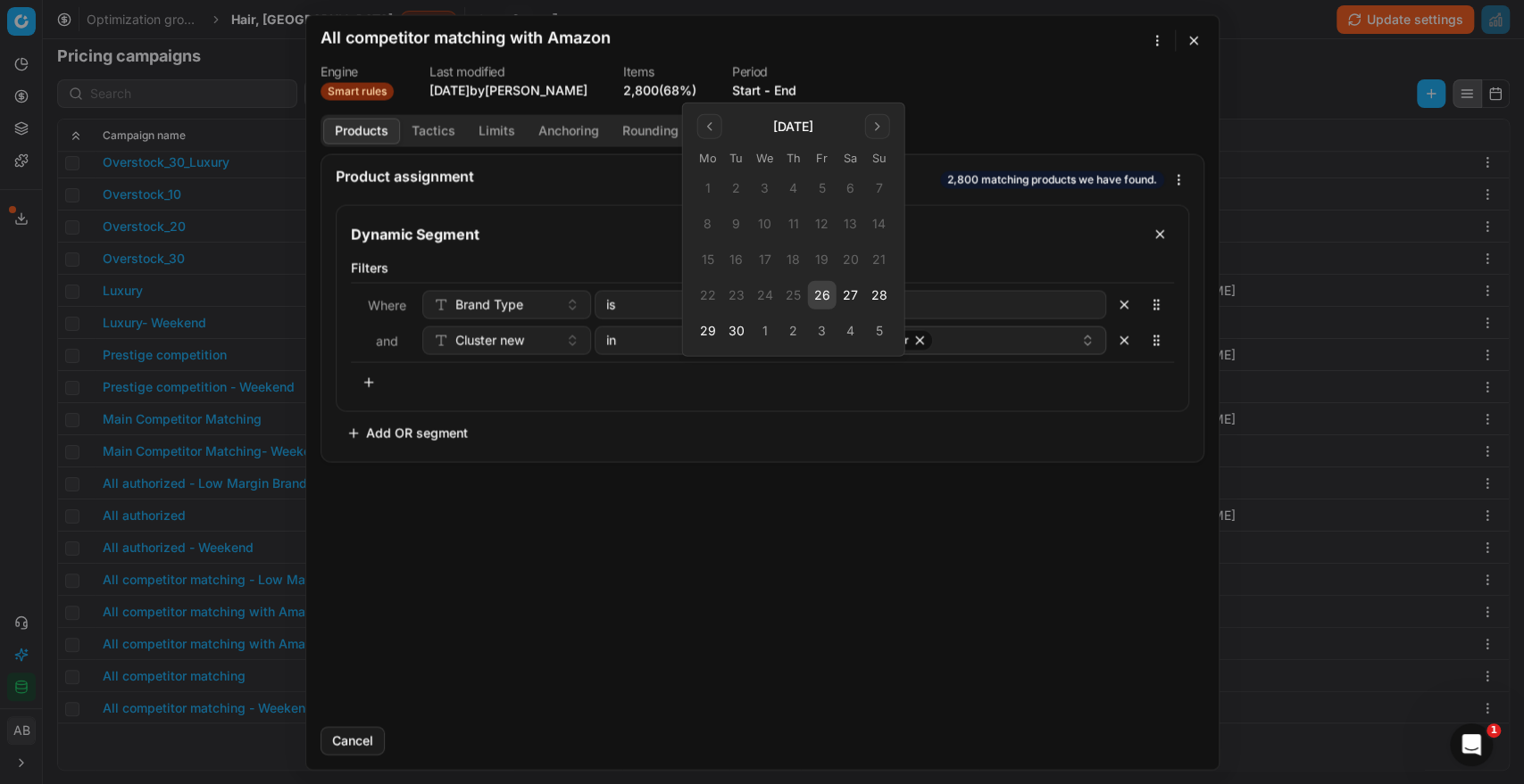
click at [825, 301] on button "26" at bounding box center [822, 295] width 29 height 29
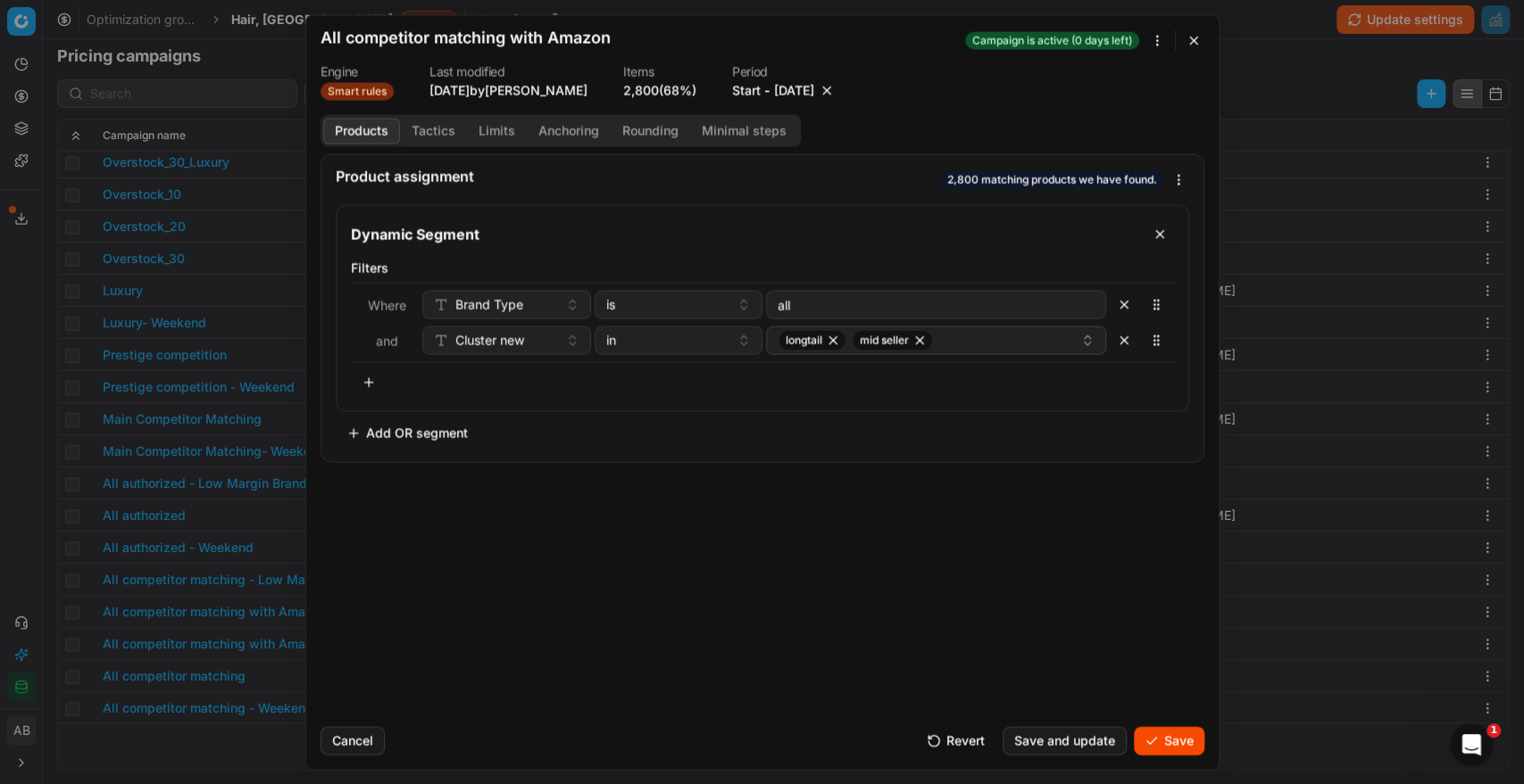
click at [1193, 749] on button "Save" at bounding box center [1169, 740] width 70 height 29
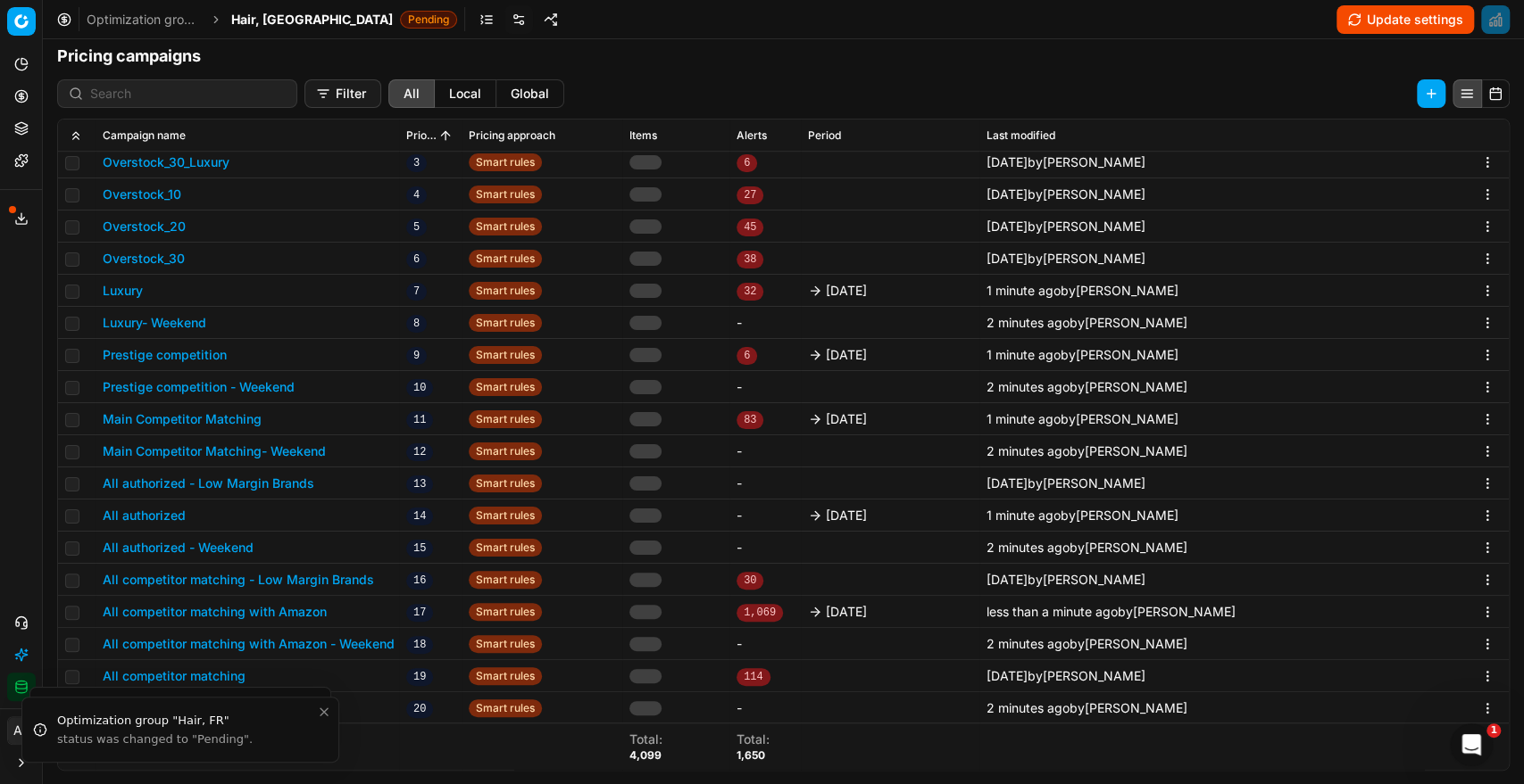
click at [200, 676] on button "All competitor matching" at bounding box center [174, 676] width 143 height 18
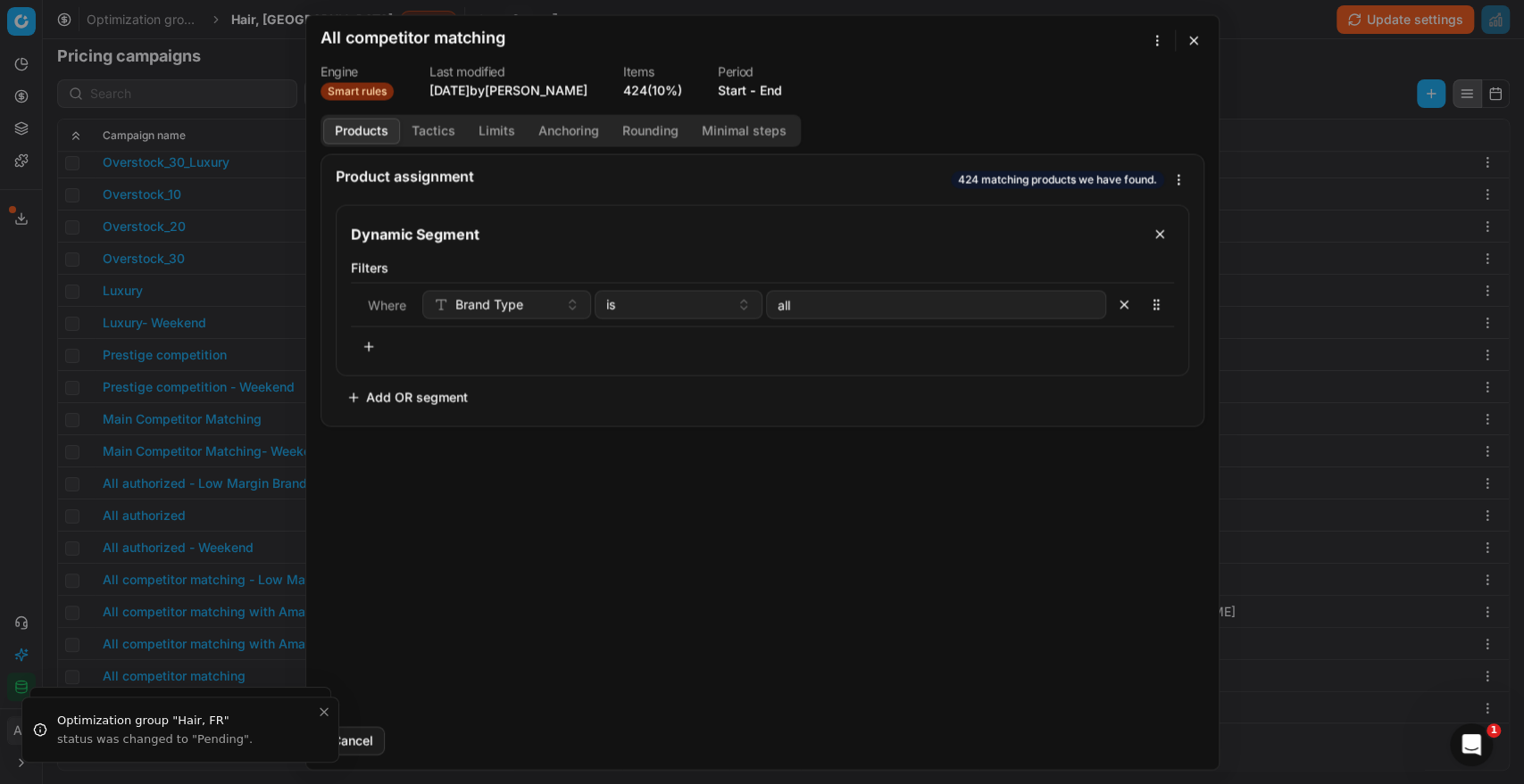
click at [778, 82] on button "End" at bounding box center [770, 89] width 22 height 18
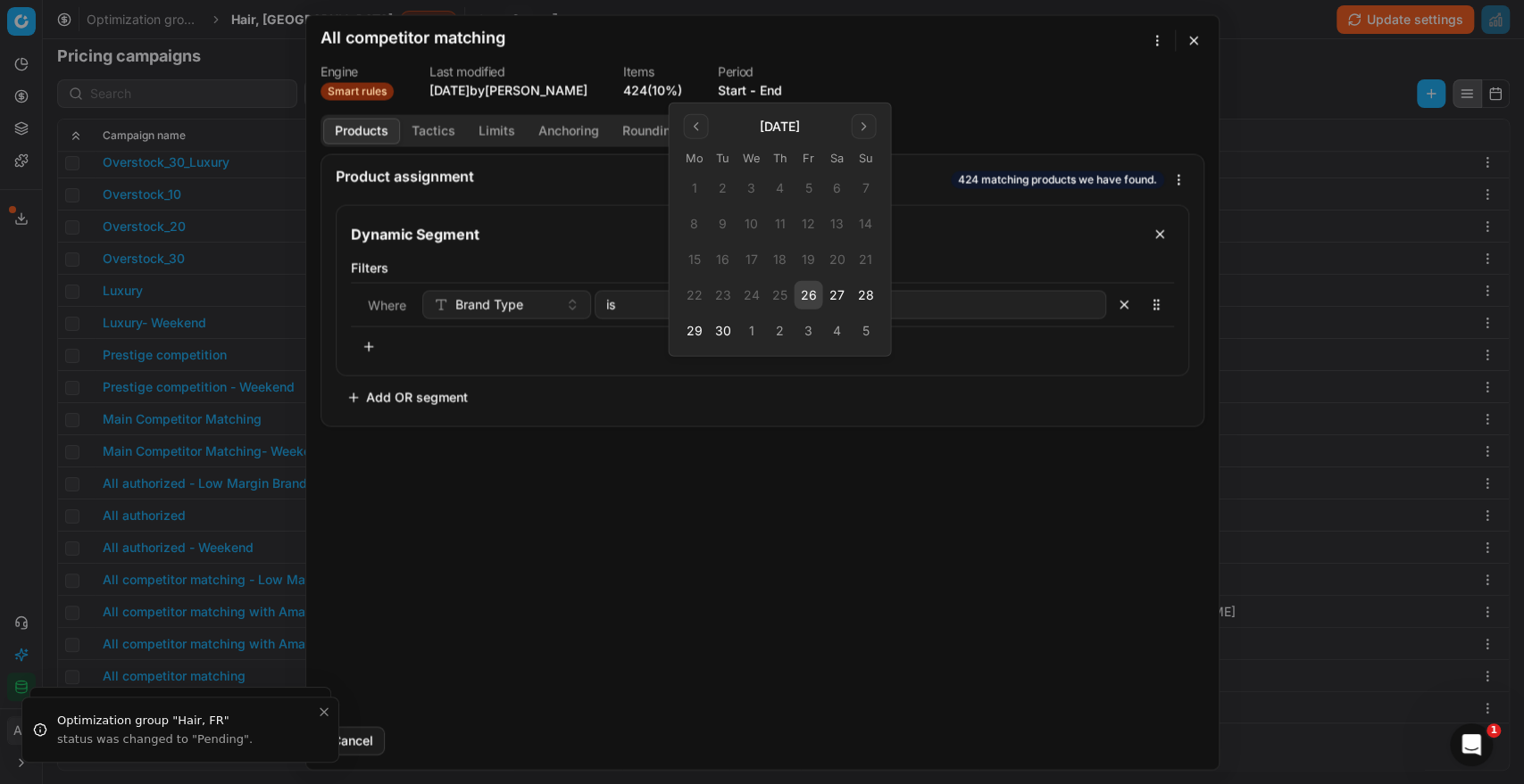
click at [805, 298] on button "26" at bounding box center [808, 295] width 29 height 29
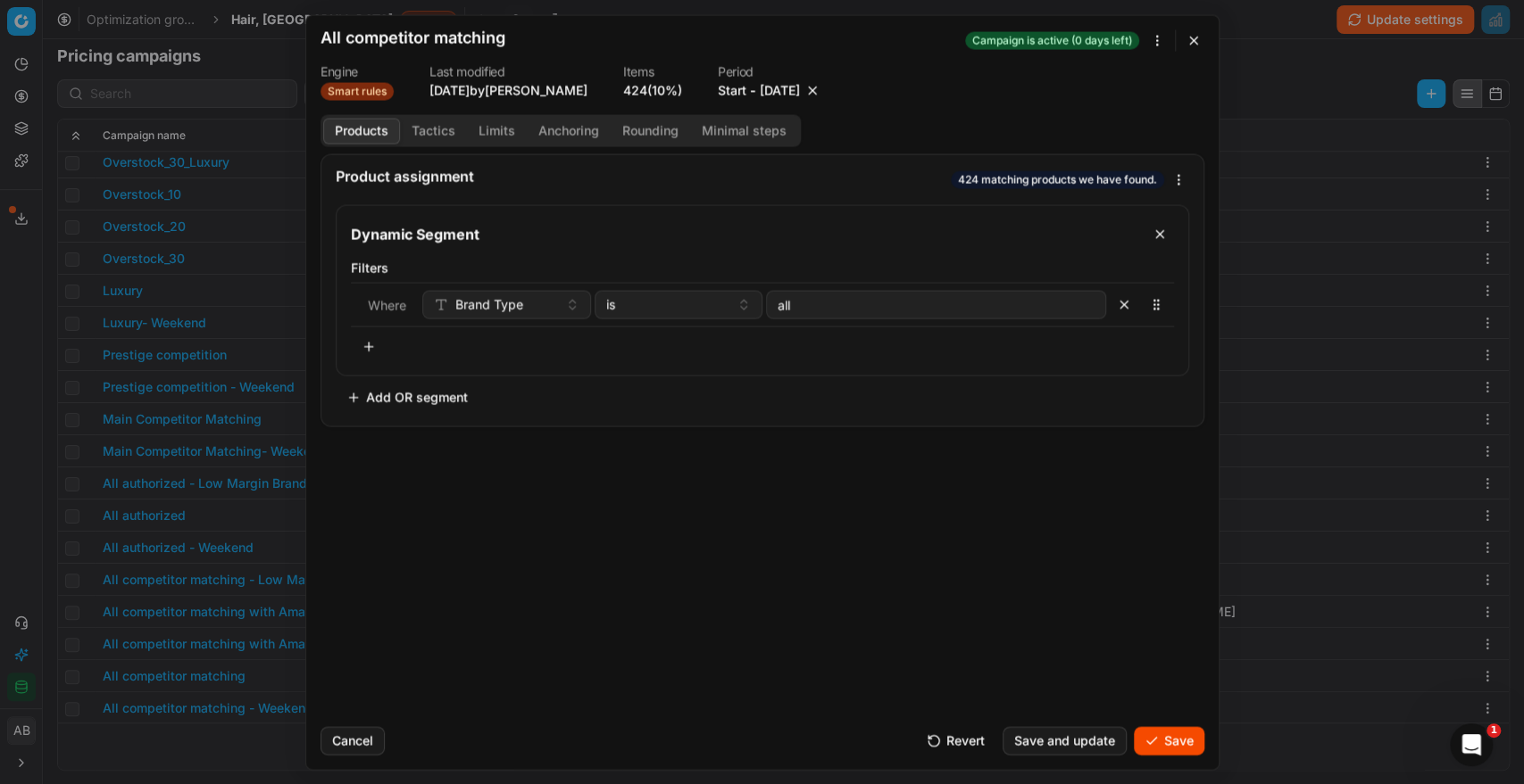
click at [1173, 745] on button "Save" at bounding box center [1169, 740] width 70 height 29
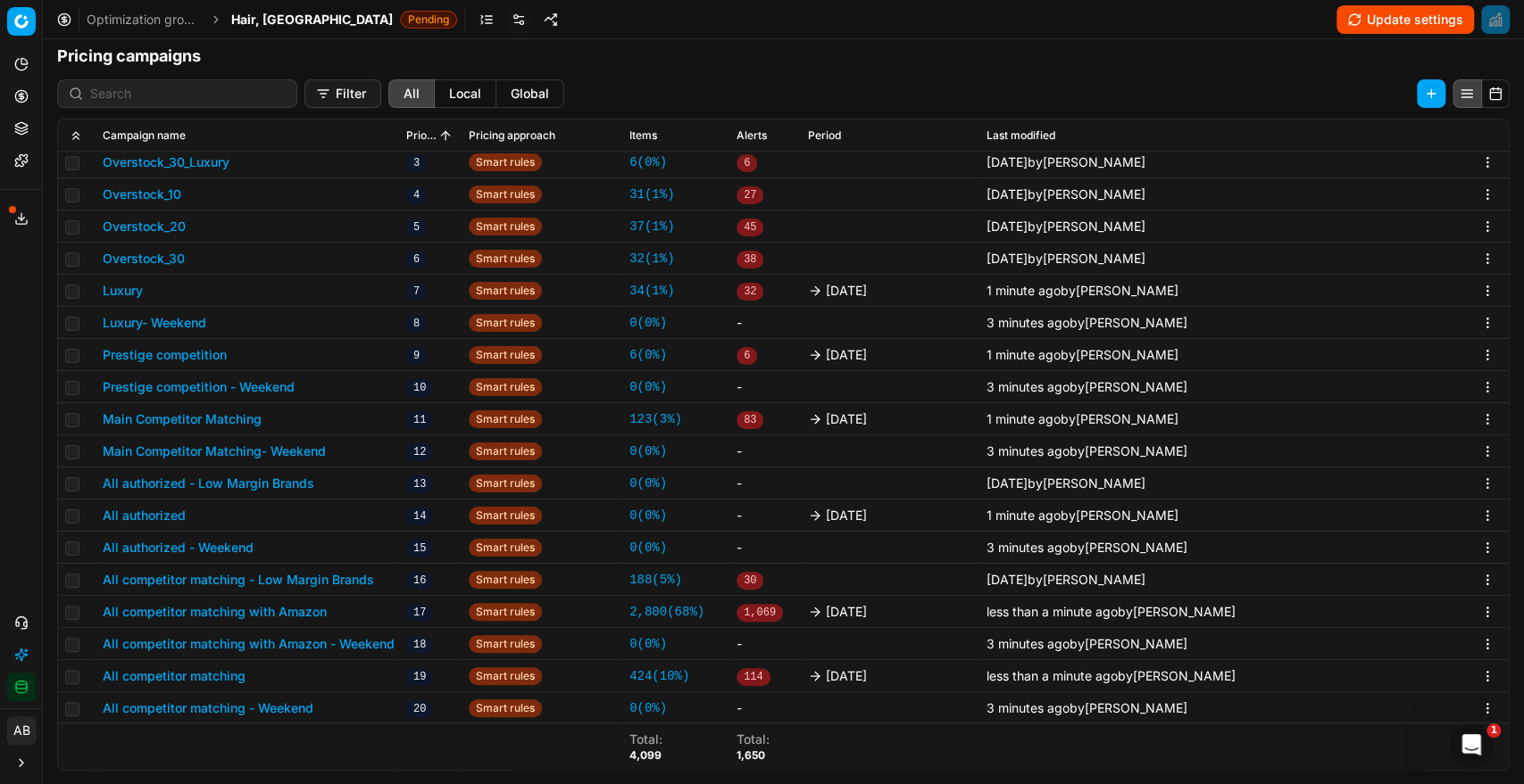
click at [1416, 16] on button "Update settings" at bounding box center [1405, 20] width 137 height 29
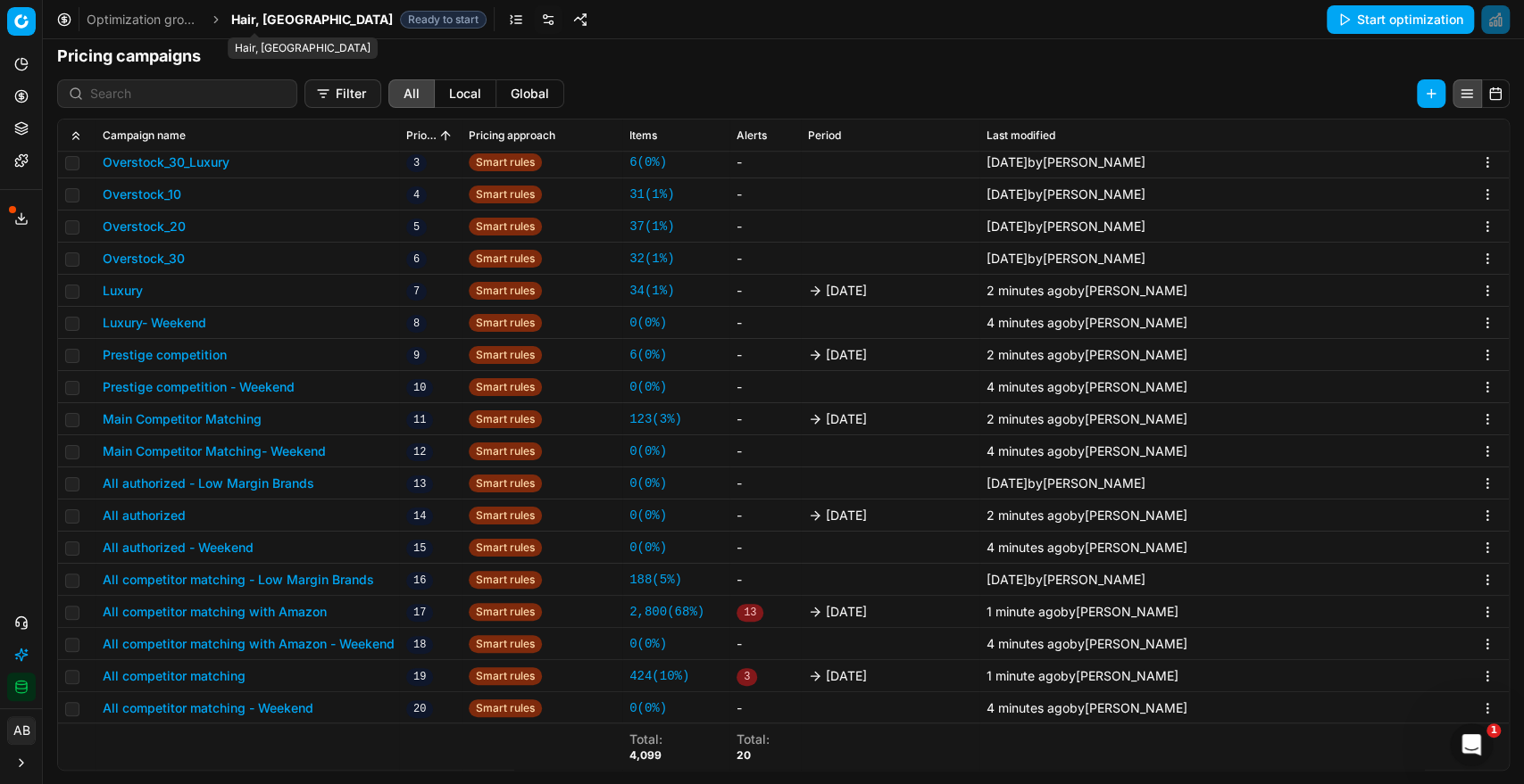
click at [253, 16] on span "Hair, [GEOGRAPHIC_DATA]" at bounding box center [312, 19] width 162 height 18
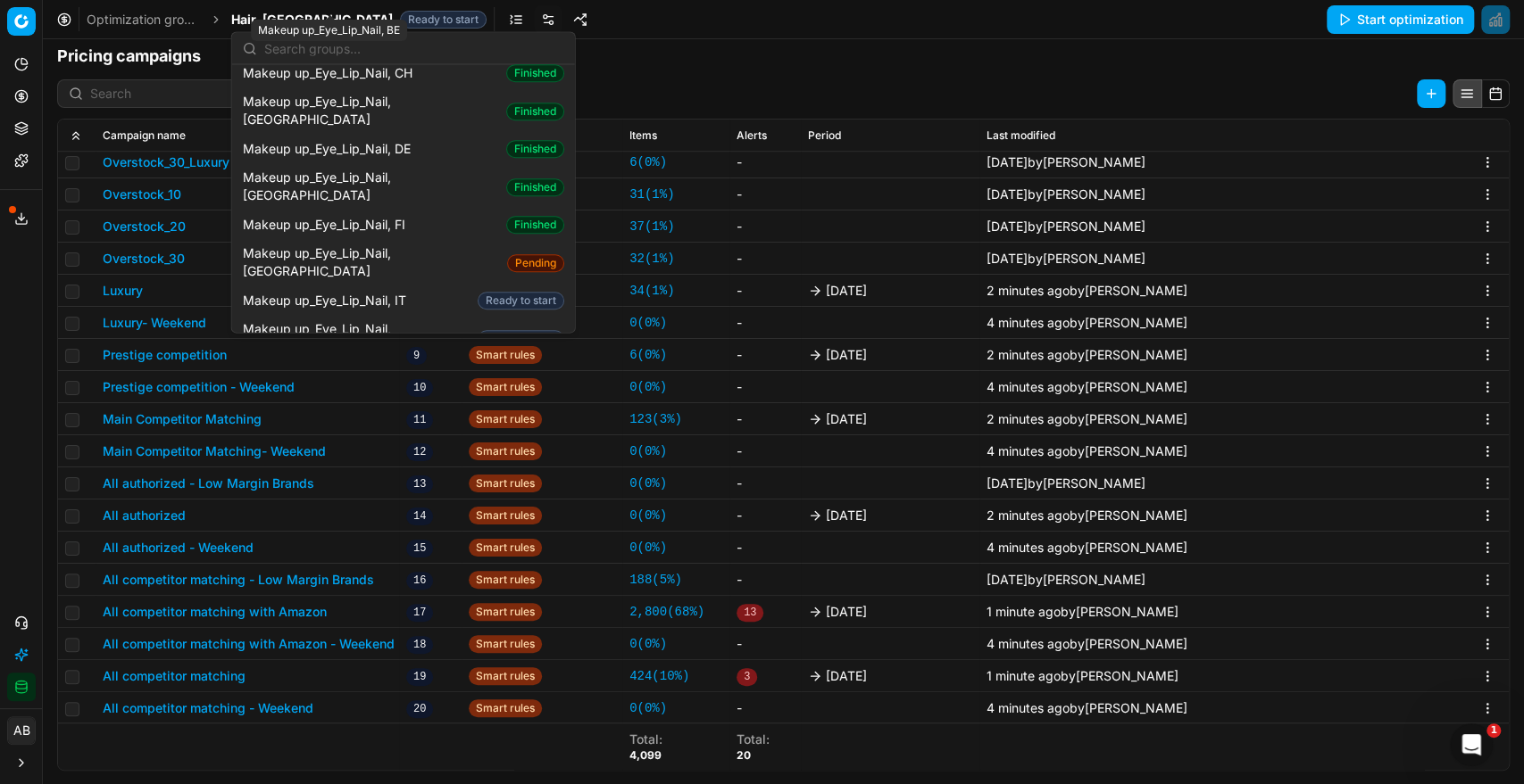
scroll to position [824, 0]
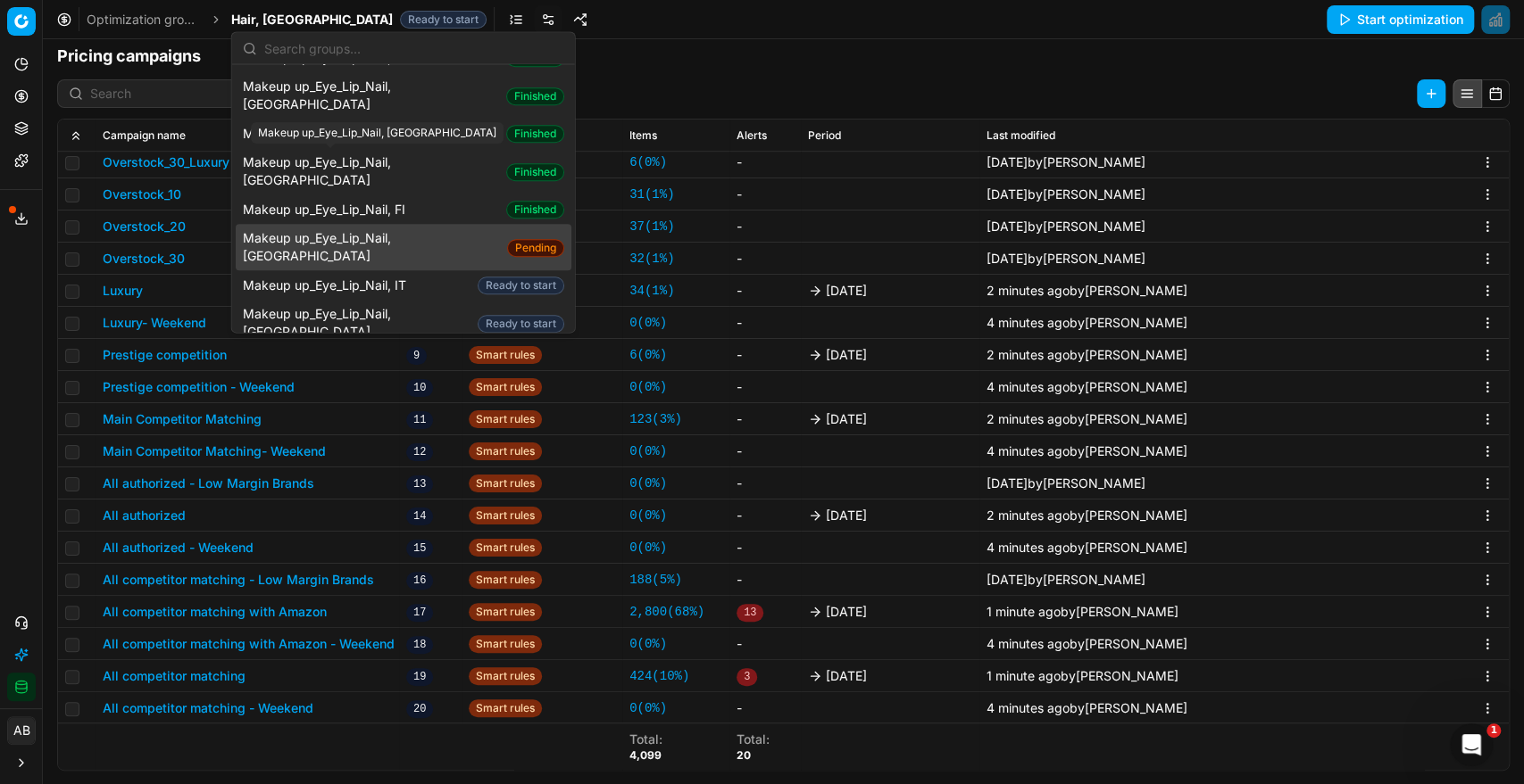
click at [336, 230] on span "Makeup up_Eye_Lip_Nail, [GEOGRAPHIC_DATA]" at bounding box center [371, 248] width 257 height 36
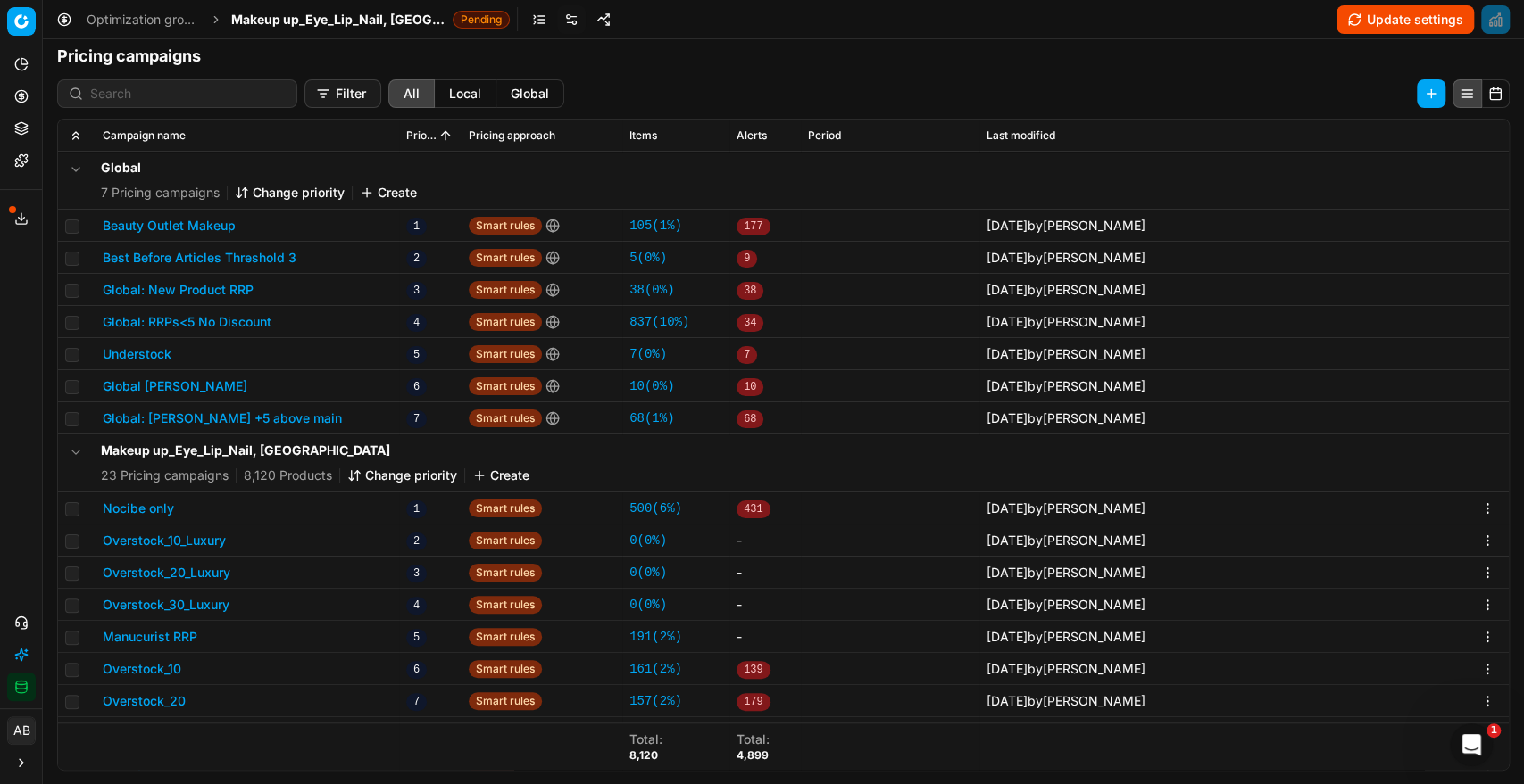
click at [412, 473] on button "Change priority" at bounding box center [402, 475] width 109 height 18
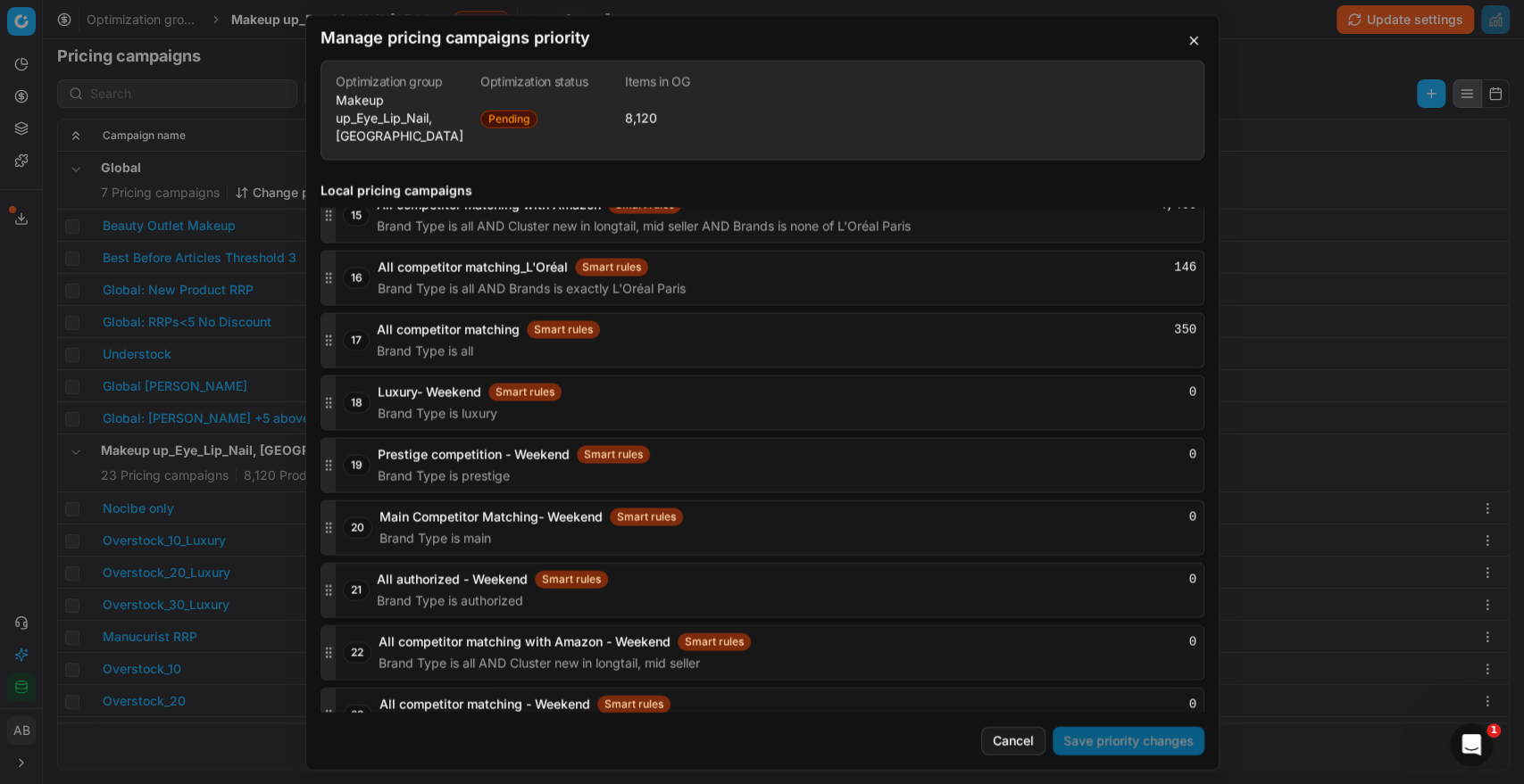
scroll to position [3040, 0]
drag, startPoint x: 320, startPoint y: 687, endPoint x: 337, endPoint y: 657, distance: 34.5
click at [337, 657] on div "1 Nocibe only Smart rules 500 Brands any of CLINIQUE, [PERSON_NAME], Aveda, Bum…" at bounding box center [762, 29] width 883 height 1429
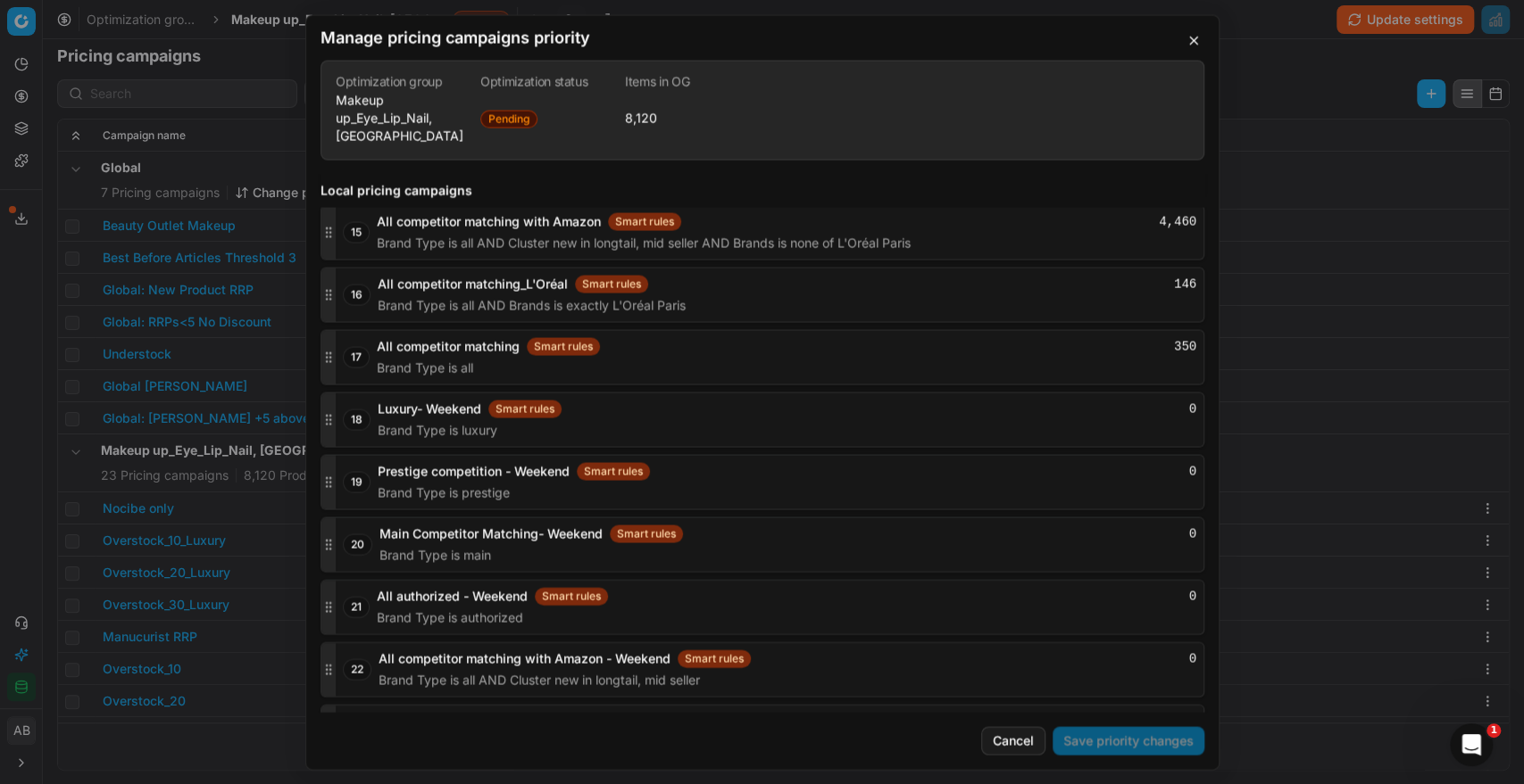
scroll to position [3041, 0]
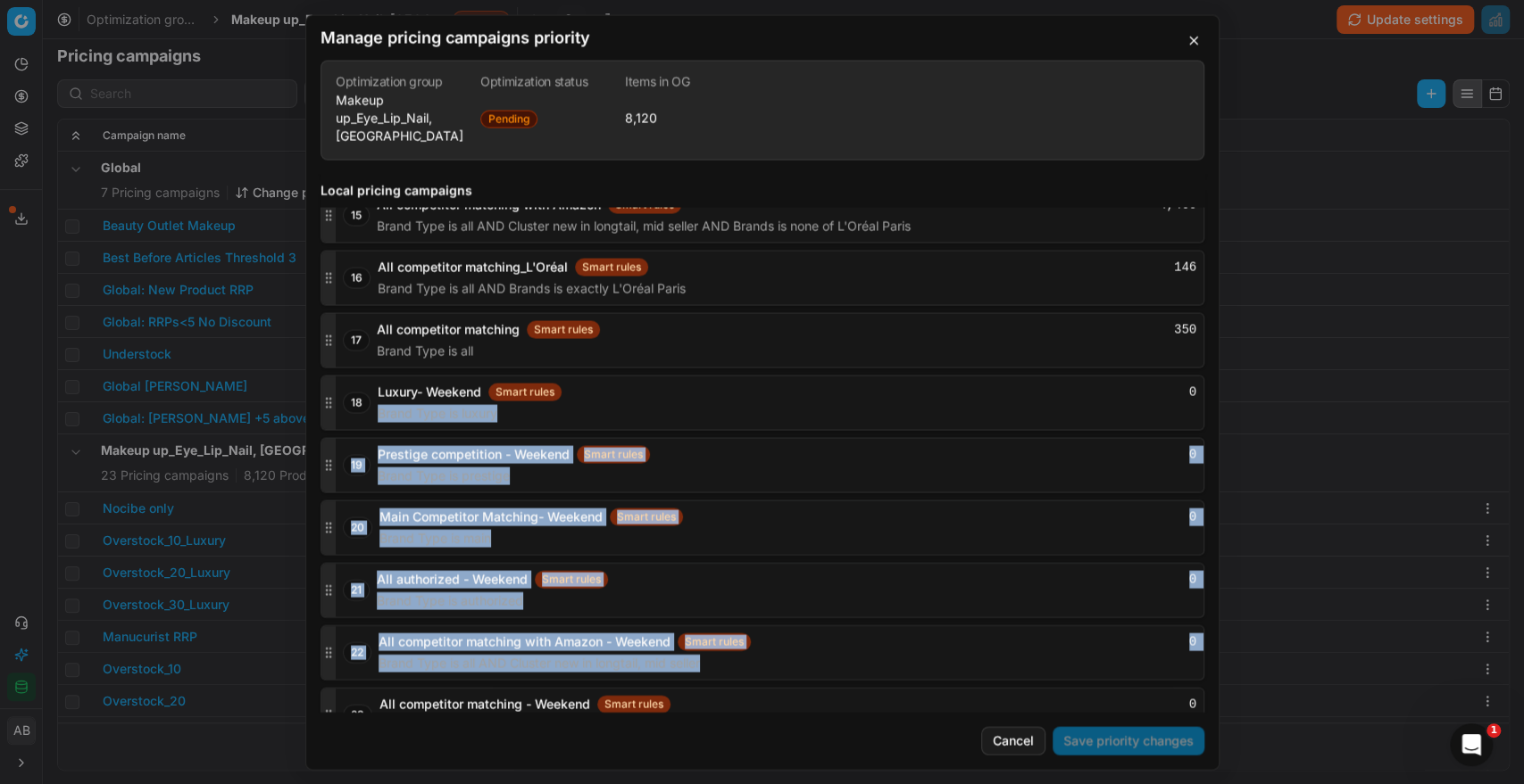
drag, startPoint x: 322, startPoint y: 697, endPoint x: 364, endPoint y: 407, distance: 293.0
click at [365, 402] on div "1 Nocibe only Smart rules 500 Brands any of CLINIQUE, [PERSON_NAME], Aveda, Bum…" at bounding box center [762, 28] width 883 height 1429
click at [329, 714] on circle "button" at bounding box center [329, 714] width 1 height 1
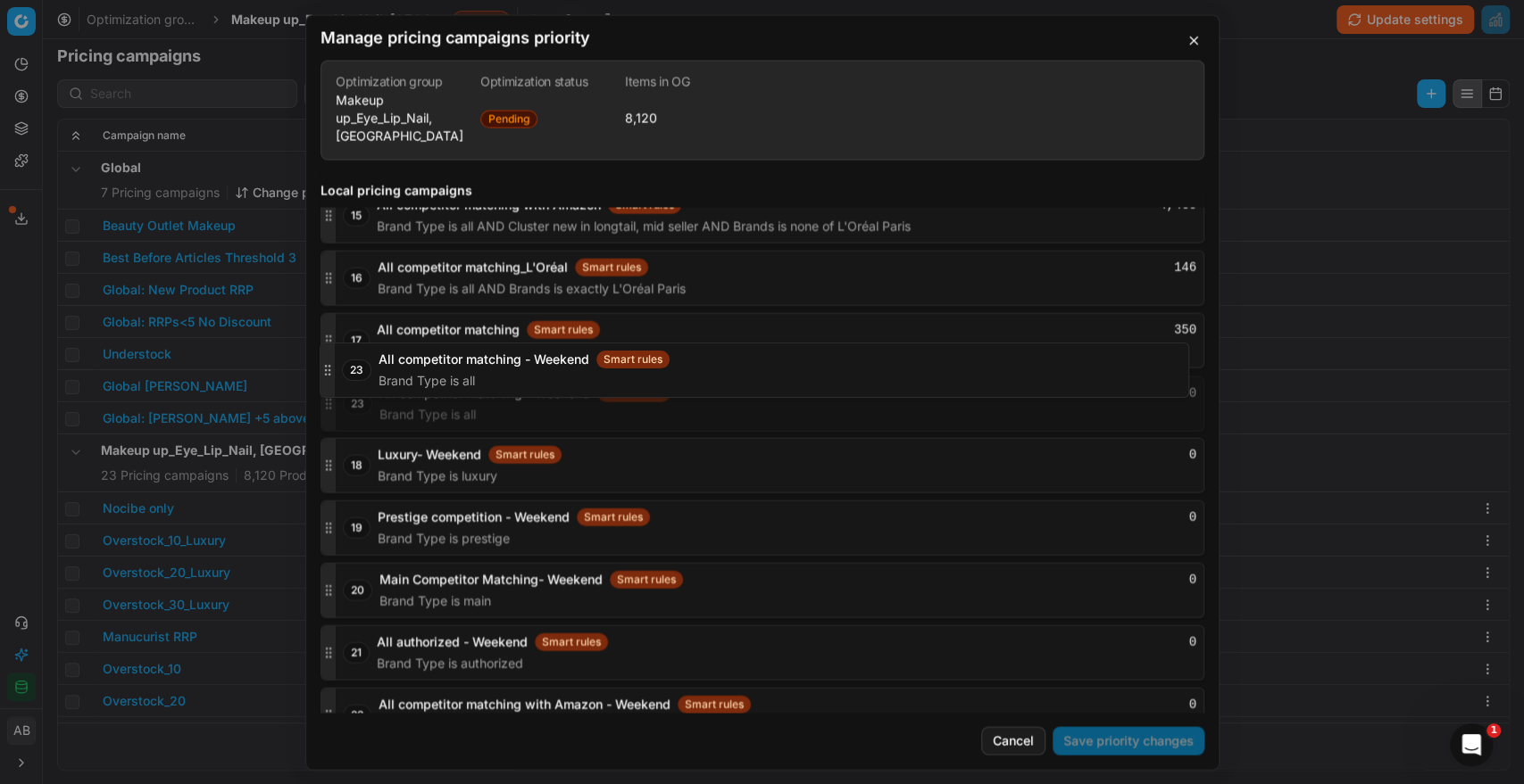
drag, startPoint x: 328, startPoint y: 685, endPoint x: 358, endPoint y: 371, distance: 315.4
click at [358, 376] on div "23 All competitor matching - Weekend Smart rules 0 Brand Type is all" at bounding box center [762, 403] width 883 height 55
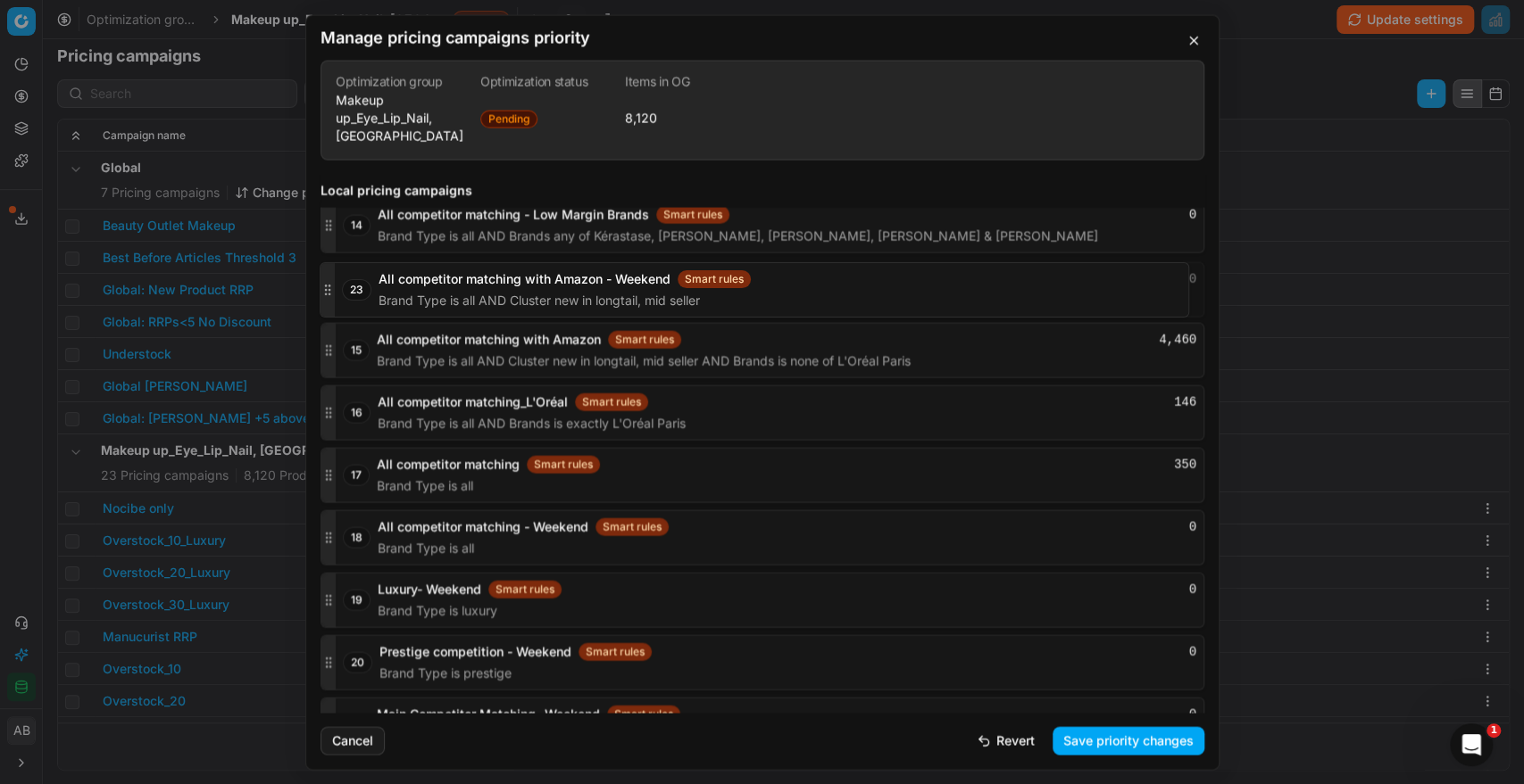
scroll to position [2964, 0]
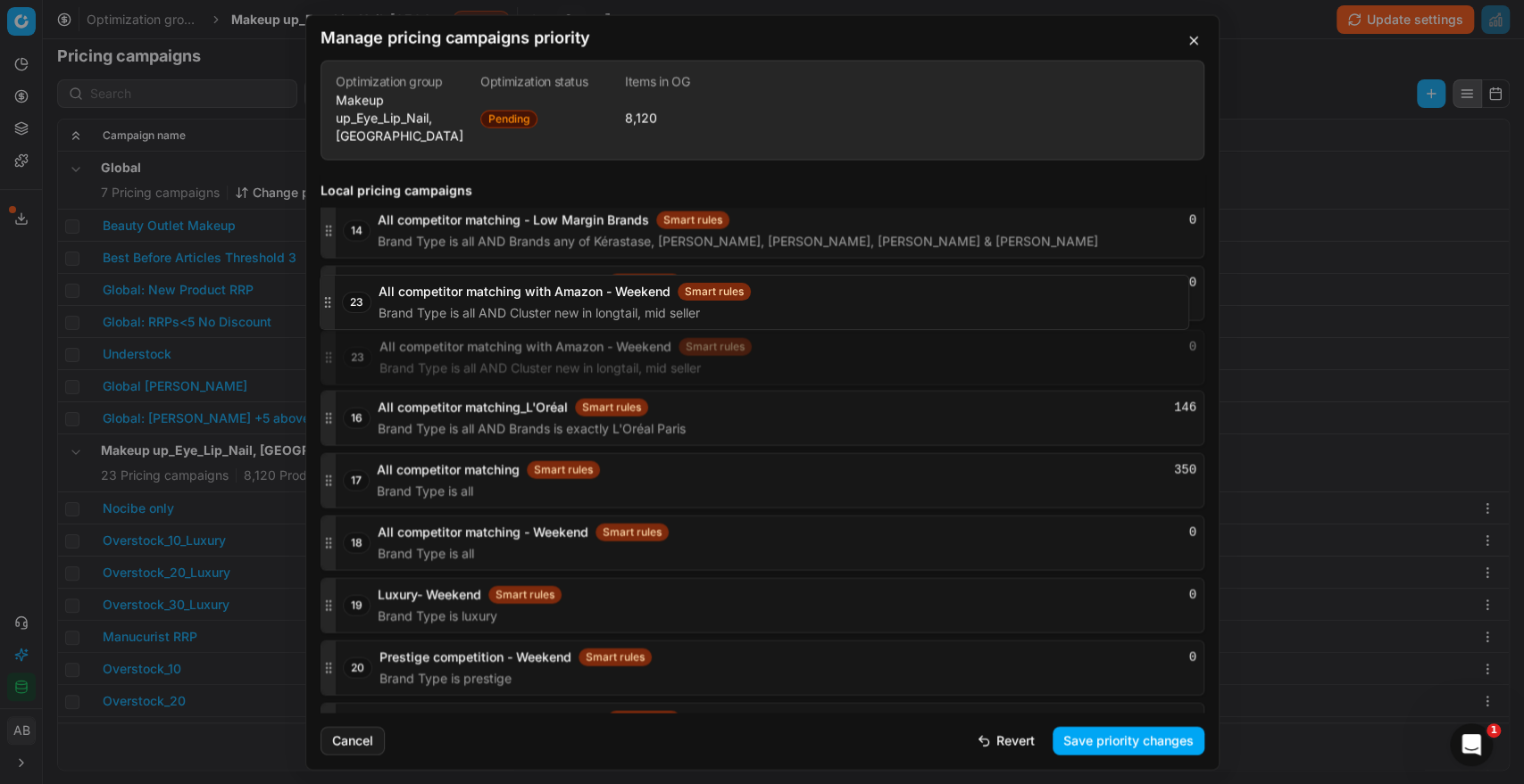
drag, startPoint x: 325, startPoint y: 683, endPoint x: 336, endPoint y: 306, distance: 377.2
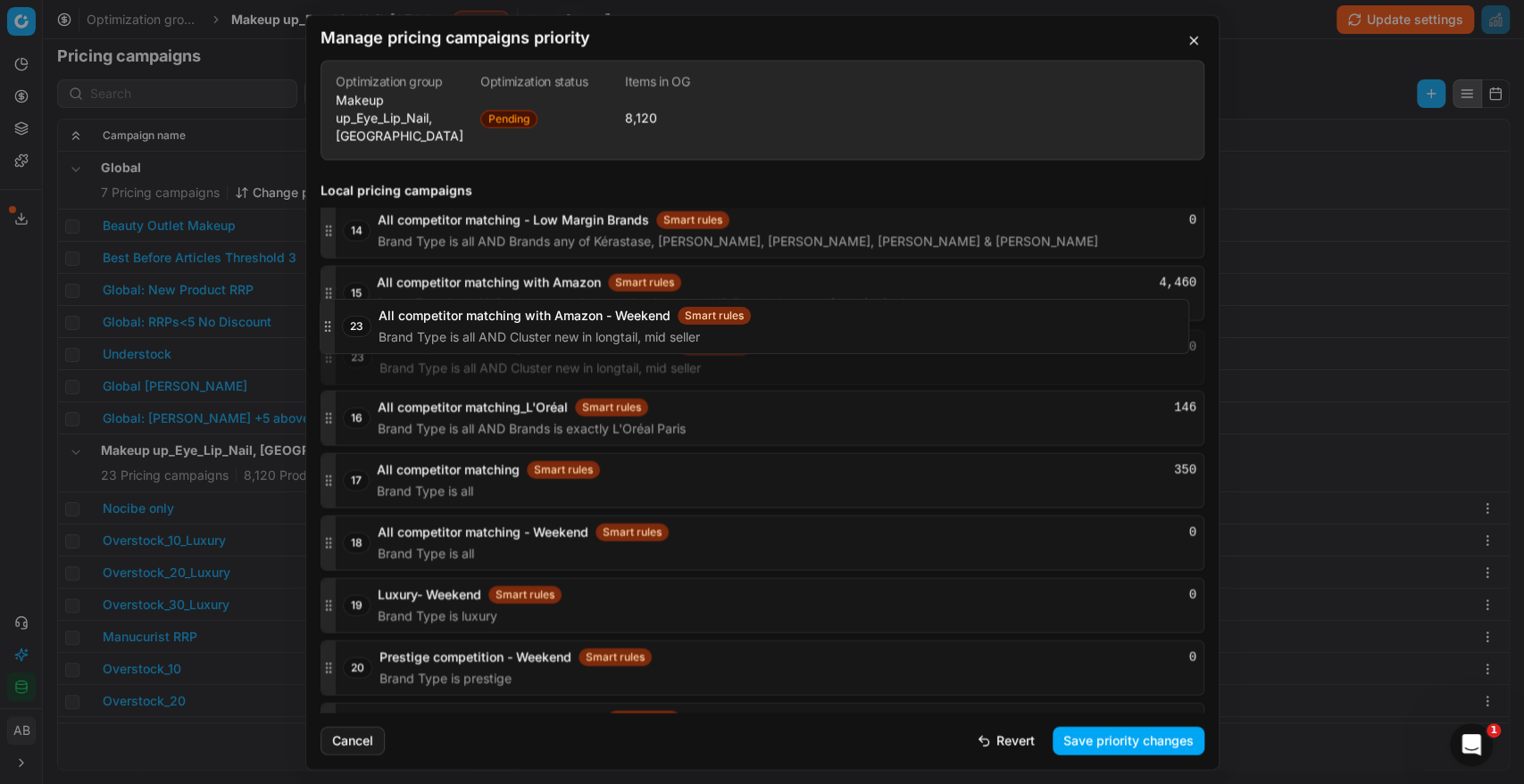
click at [336, 329] on div "23 All competitor matching with Amazon - Weekend Smart rules 0 Brand Type is al…" at bounding box center [762, 357] width 883 height 55
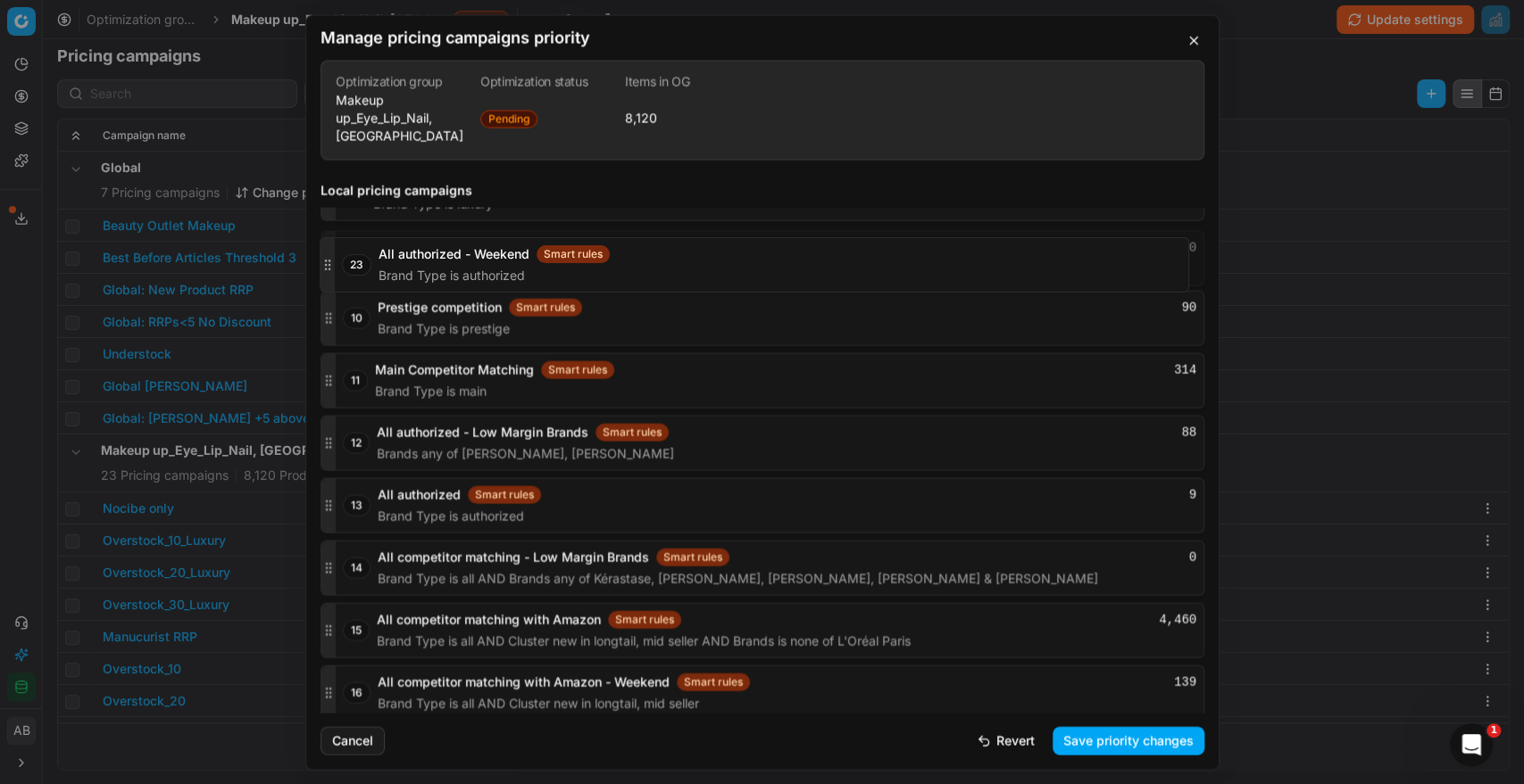
scroll to position [2671, 0]
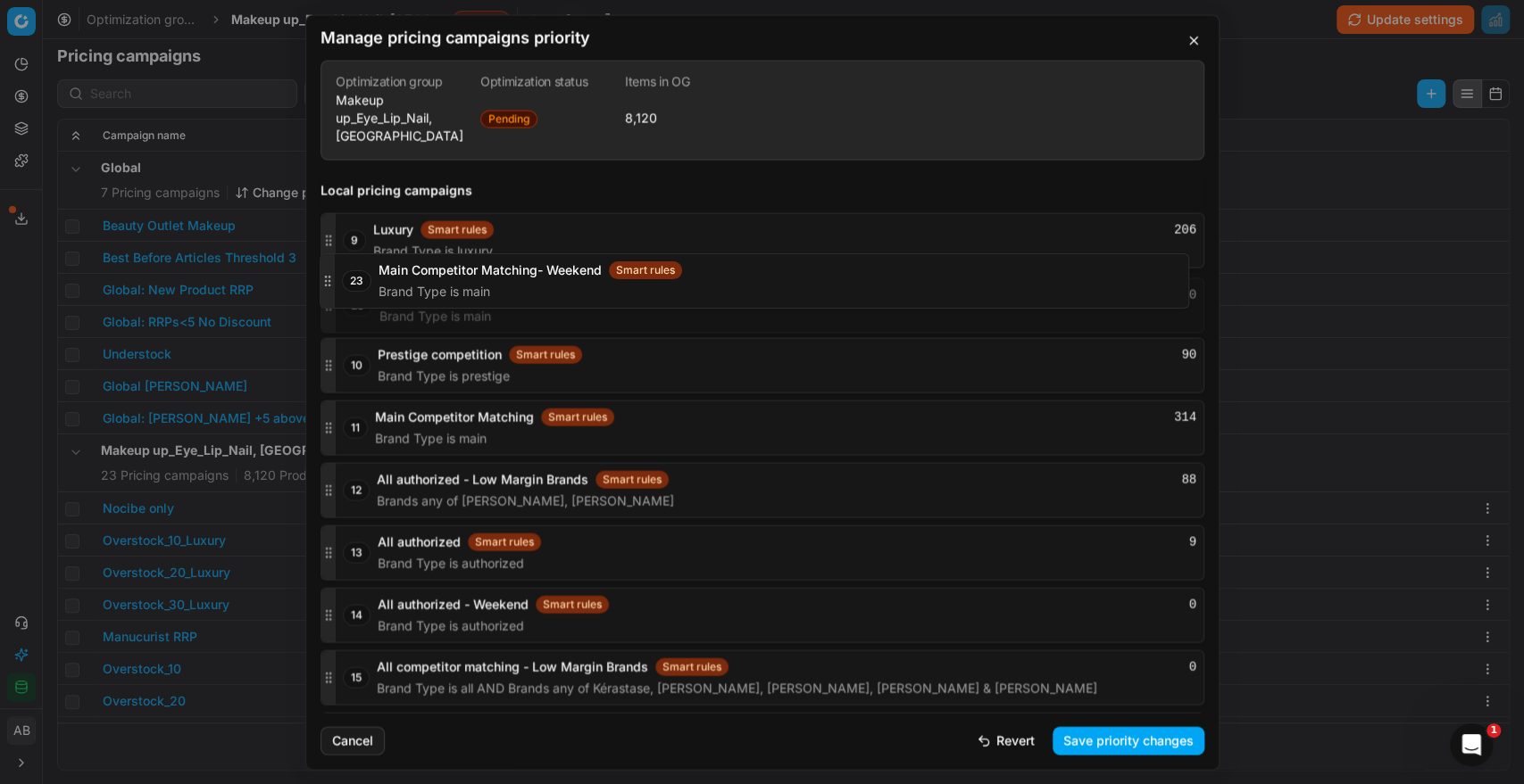
scroll to position [2623, 0]
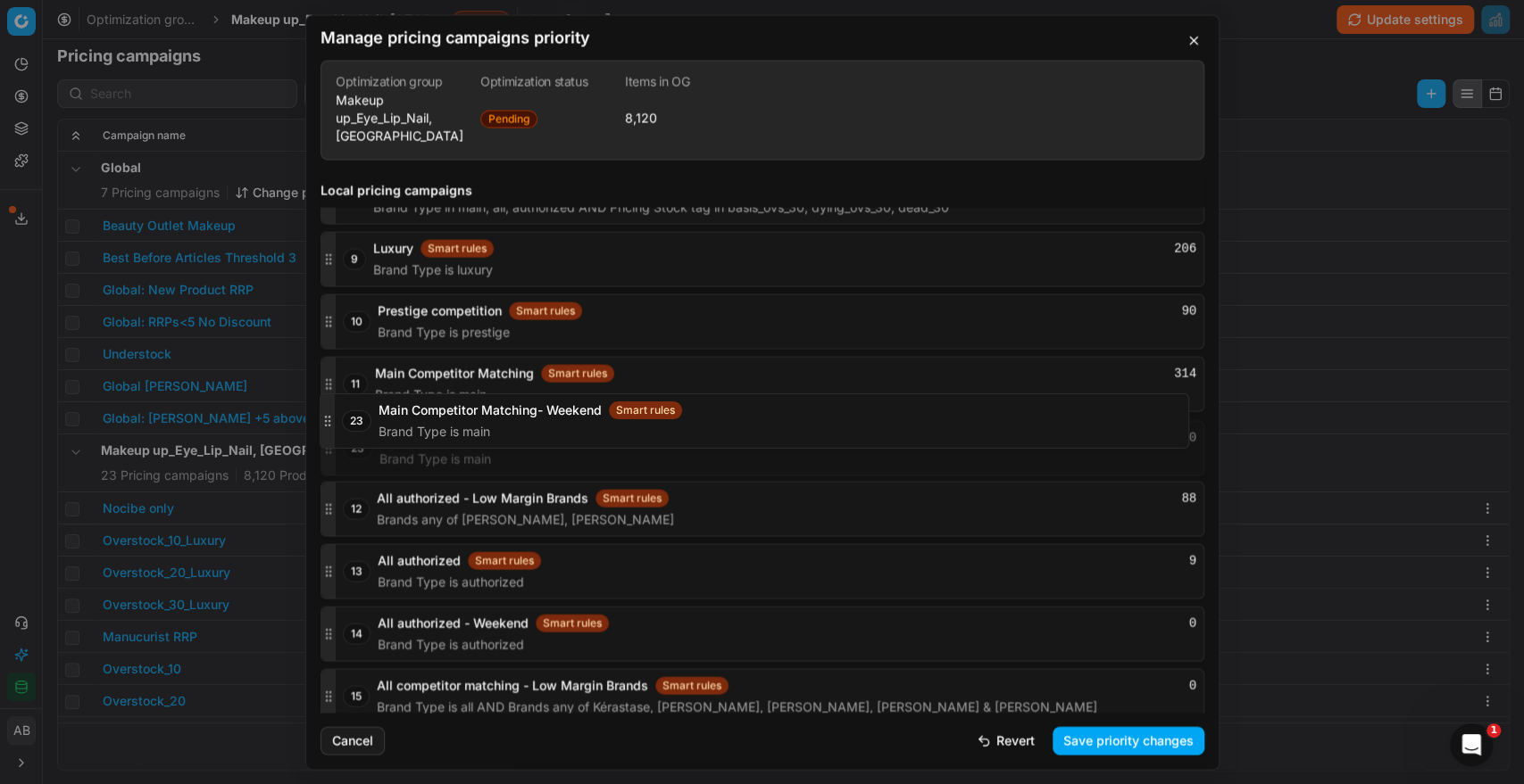
drag, startPoint x: 321, startPoint y: 677, endPoint x: 366, endPoint y: 414, distance: 266.8
click at [366, 421] on div "23 Main Competitor Matching- Weekend Smart rules 0 Brand Type is main" at bounding box center [762, 448] width 883 height 55
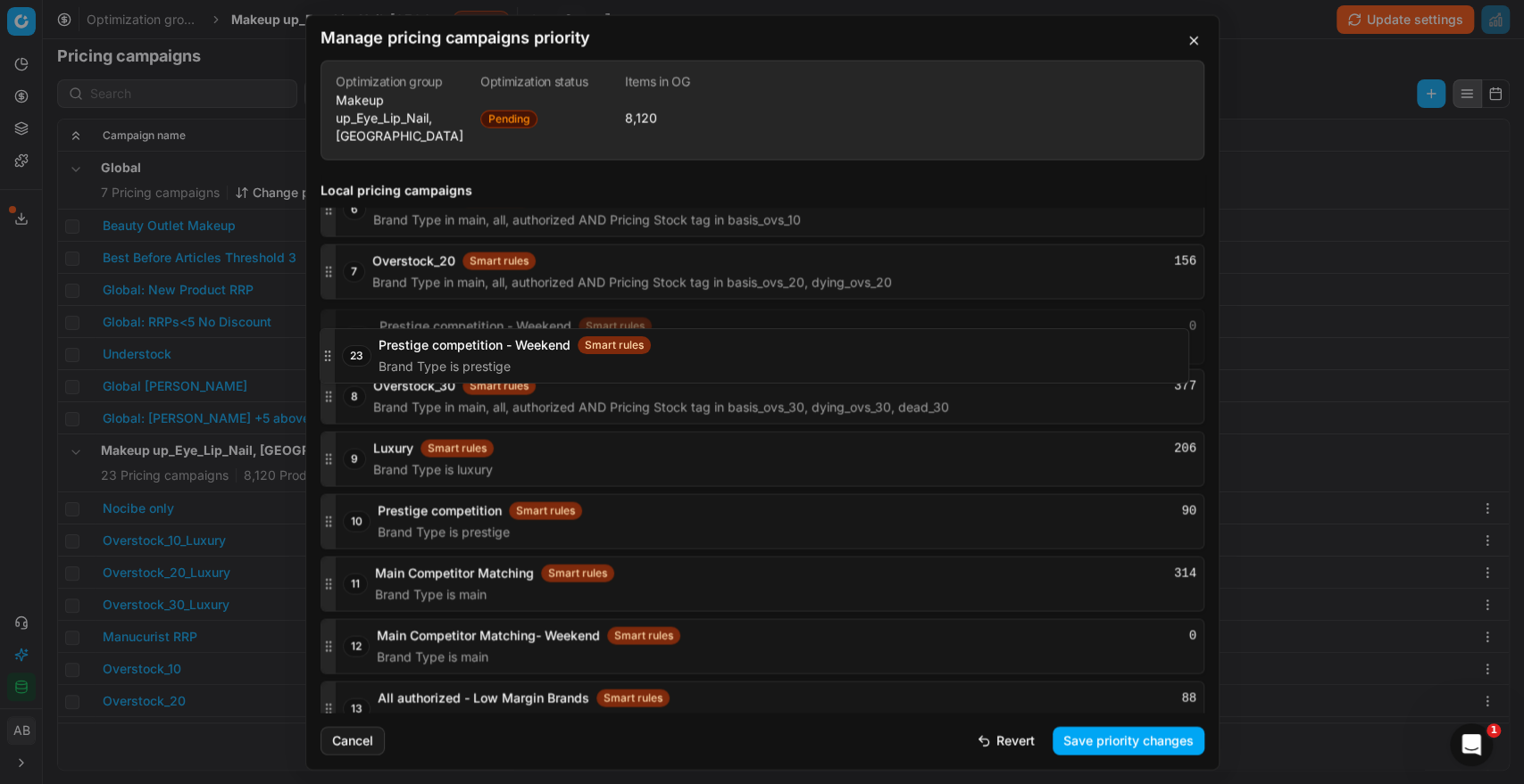
scroll to position [2483, 0]
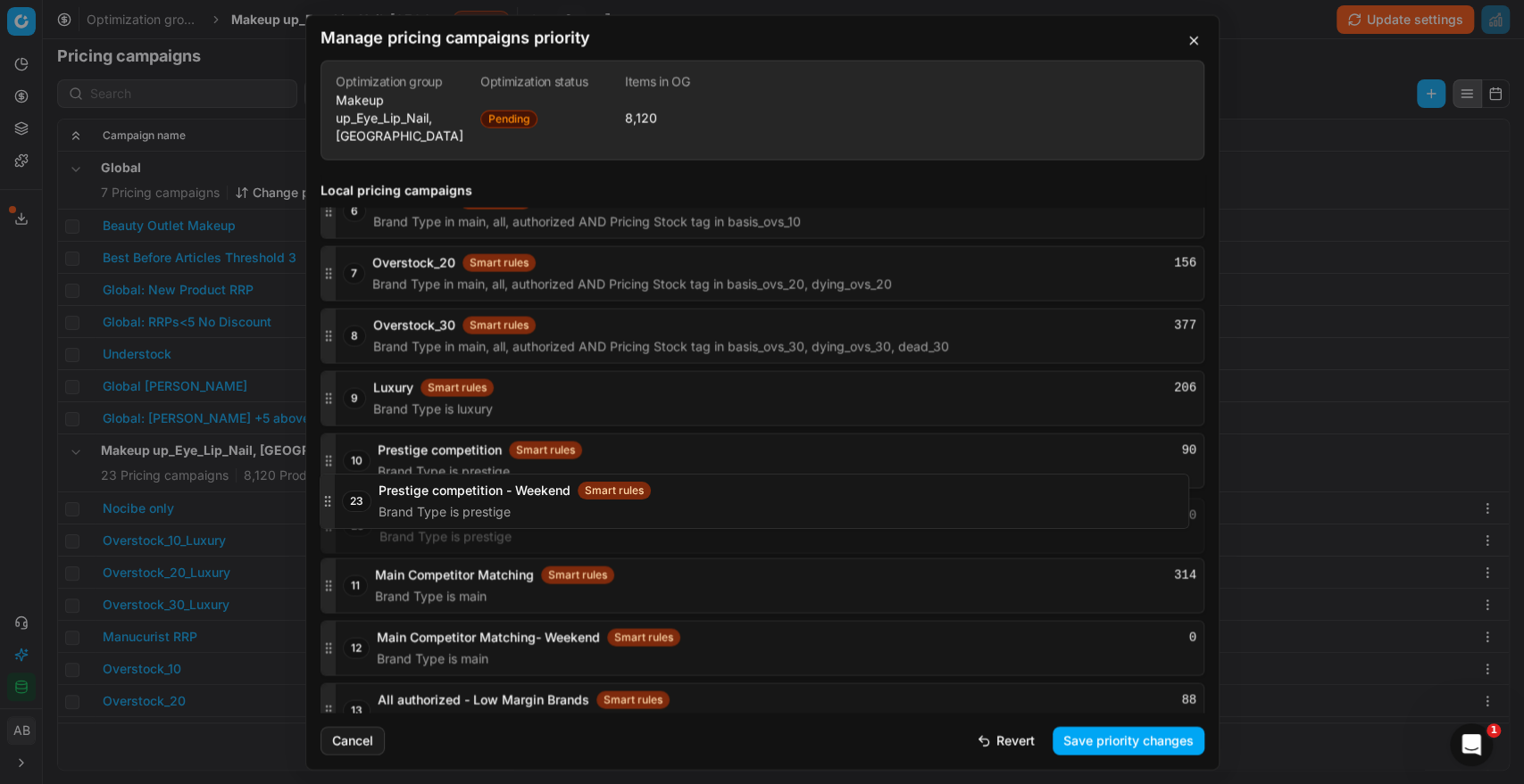
drag, startPoint x: 327, startPoint y: 683, endPoint x: 420, endPoint y: 501, distance: 204.4
click at [420, 501] on div "23 Prestige competition - Weekend Smart rules 0 Brand Type is prestige" at bounding box center [762, 525] width 883 height 55
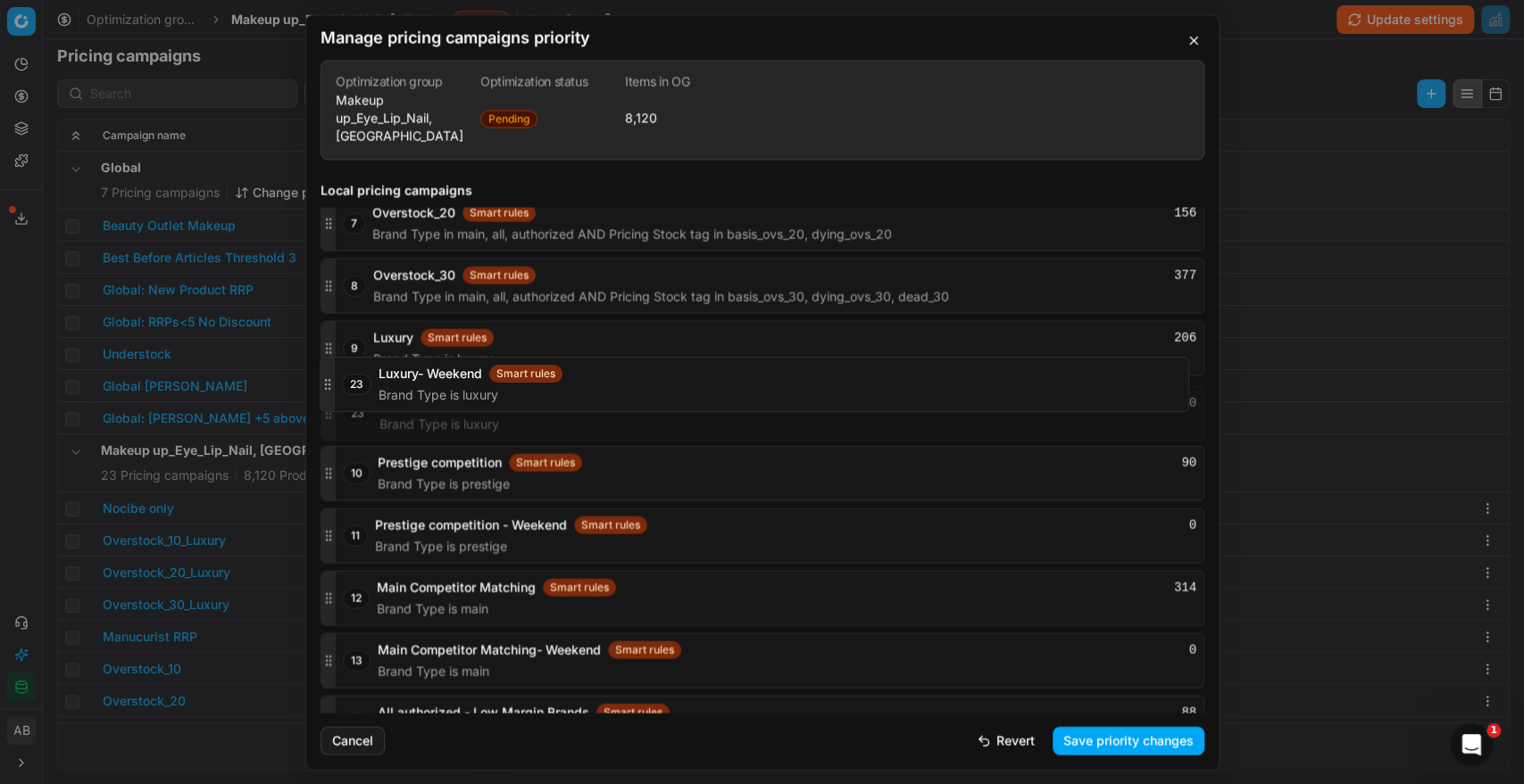
scroll to position [2534, 0]
drag, startPoint x: 328, startPoint y: 682, endPoint x: 399, endPoint y: 399, distance: 291.8
click at [399, 399] on div "23 Luxury- Weekend Smart rules 0 Brand Type is luxury" at bounding box center [762, 413] width 883 height 55
click at [1160, 744] on button "Save priority changes" at bounding box center [1127, 740] width 151 height 29
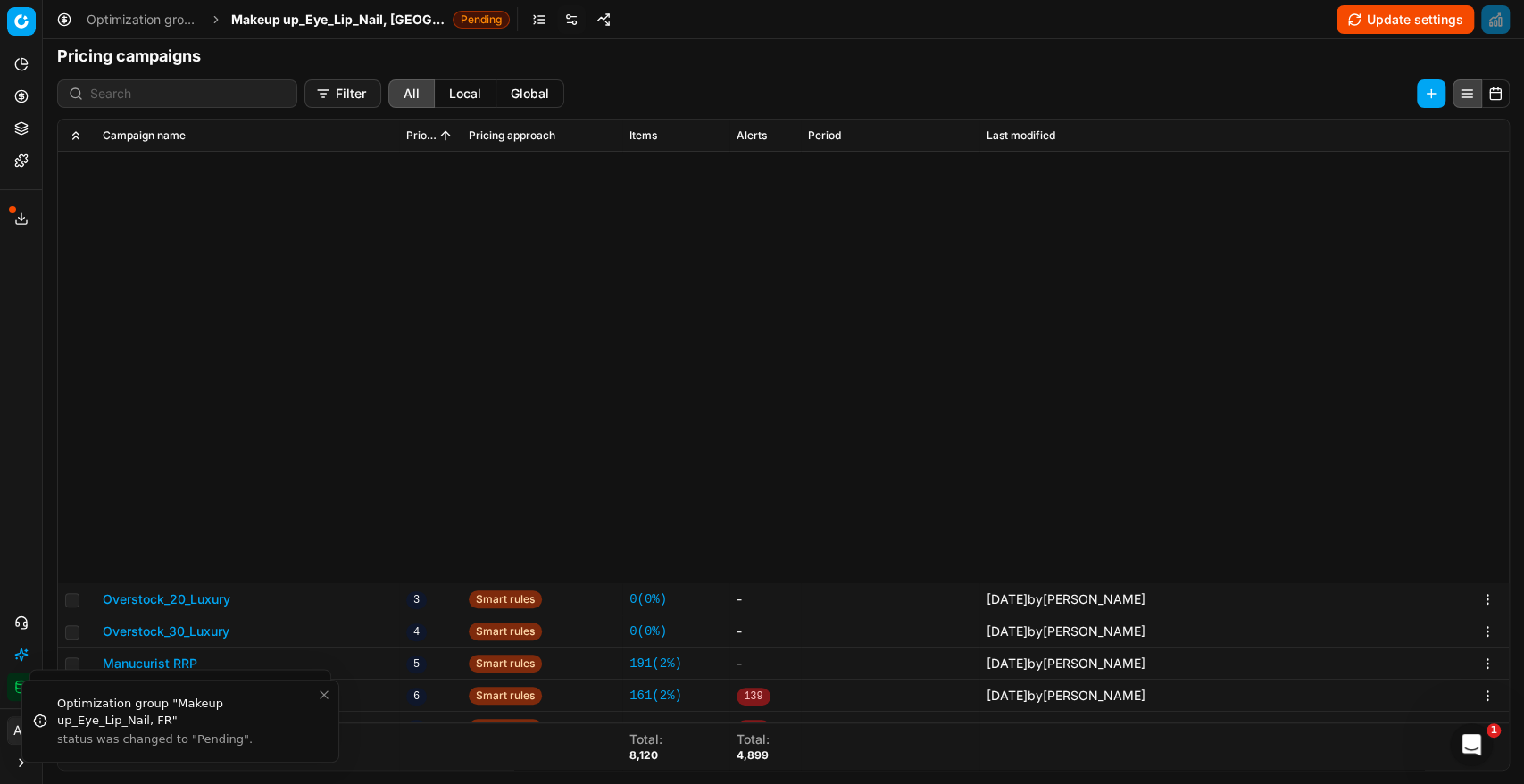
scroll to position [535, 0]
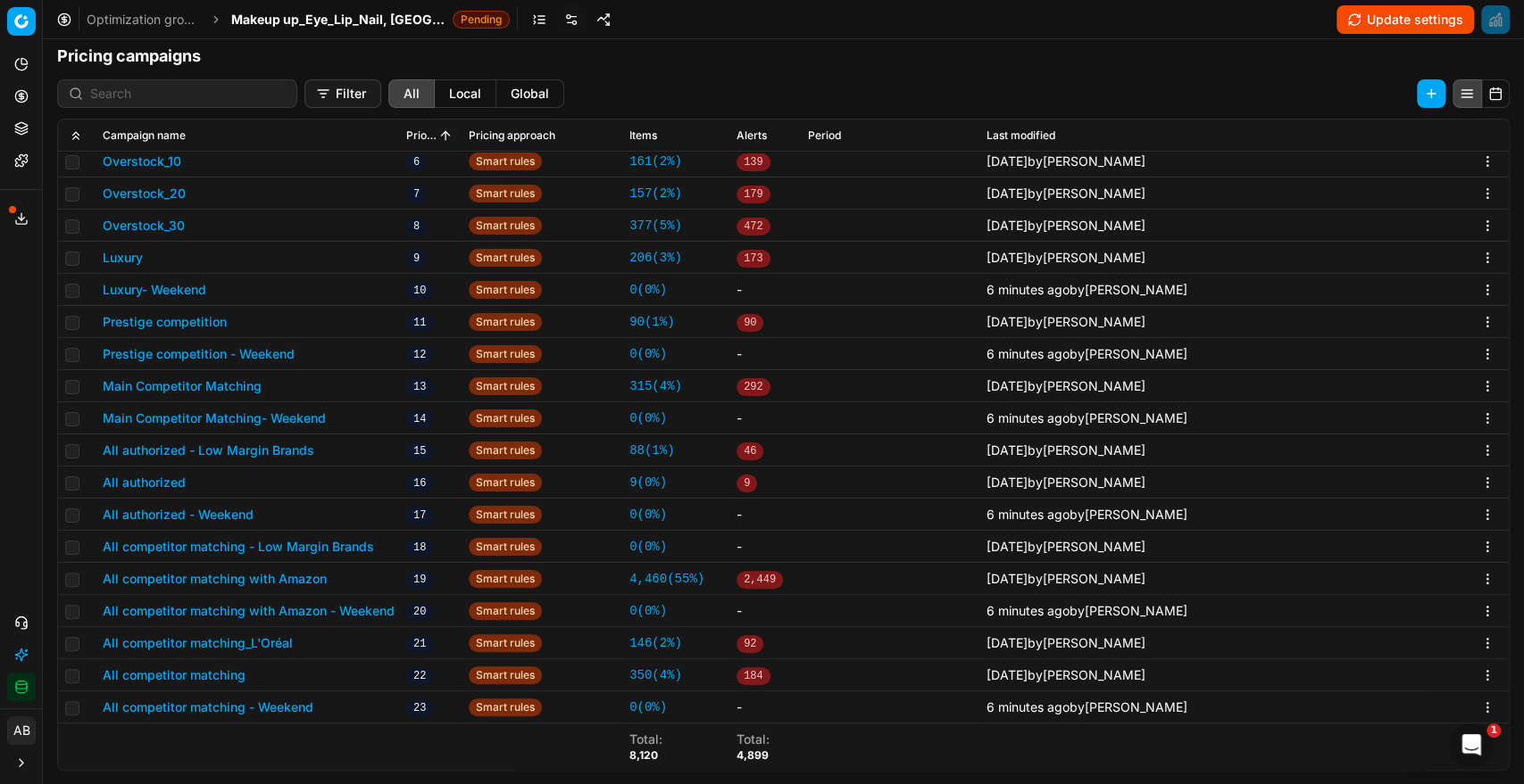
click at [123, 255] on button "Luxury" at bounding box center [123, 258] width 40 height 18
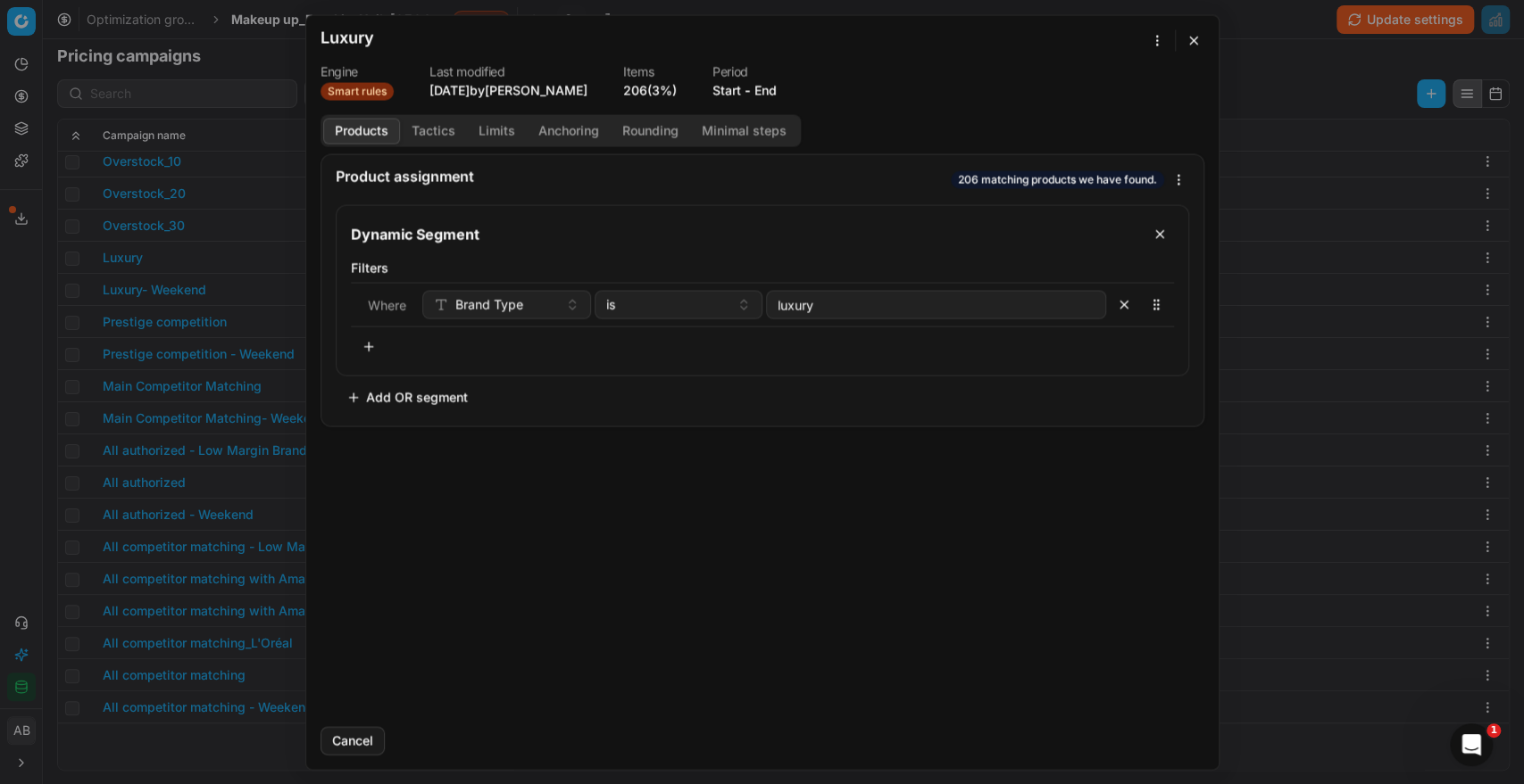
click at [769, 89] on button "End" at bounding box center [764, 89] width 22 height 18
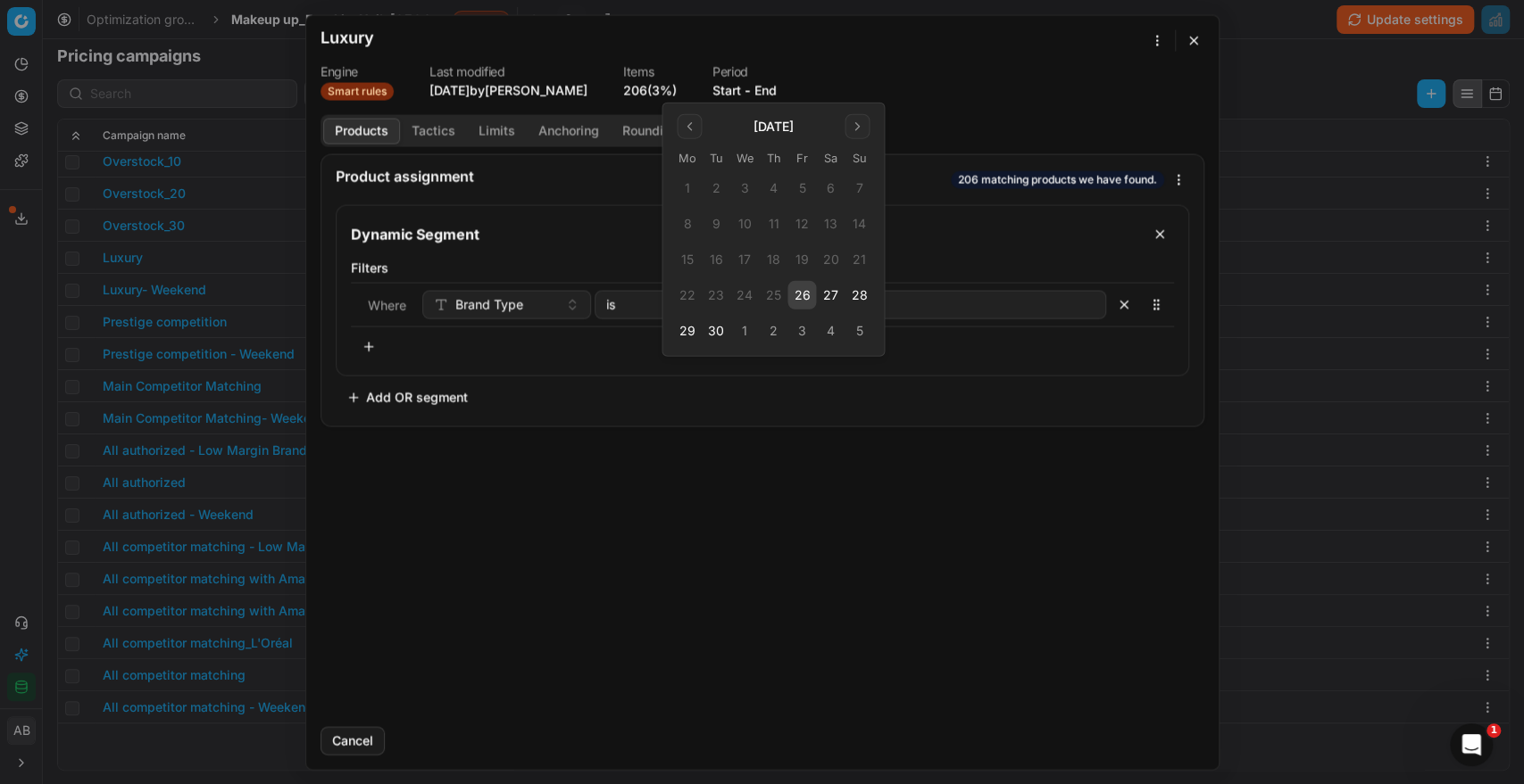
drag, startPoint x: 806, startPoint y: 307, endPoint x: 803, endPoint y: 294, distance: 13.3
click at [803, 294] on button "26" at bounding box center [802, 295] width 29 height 29
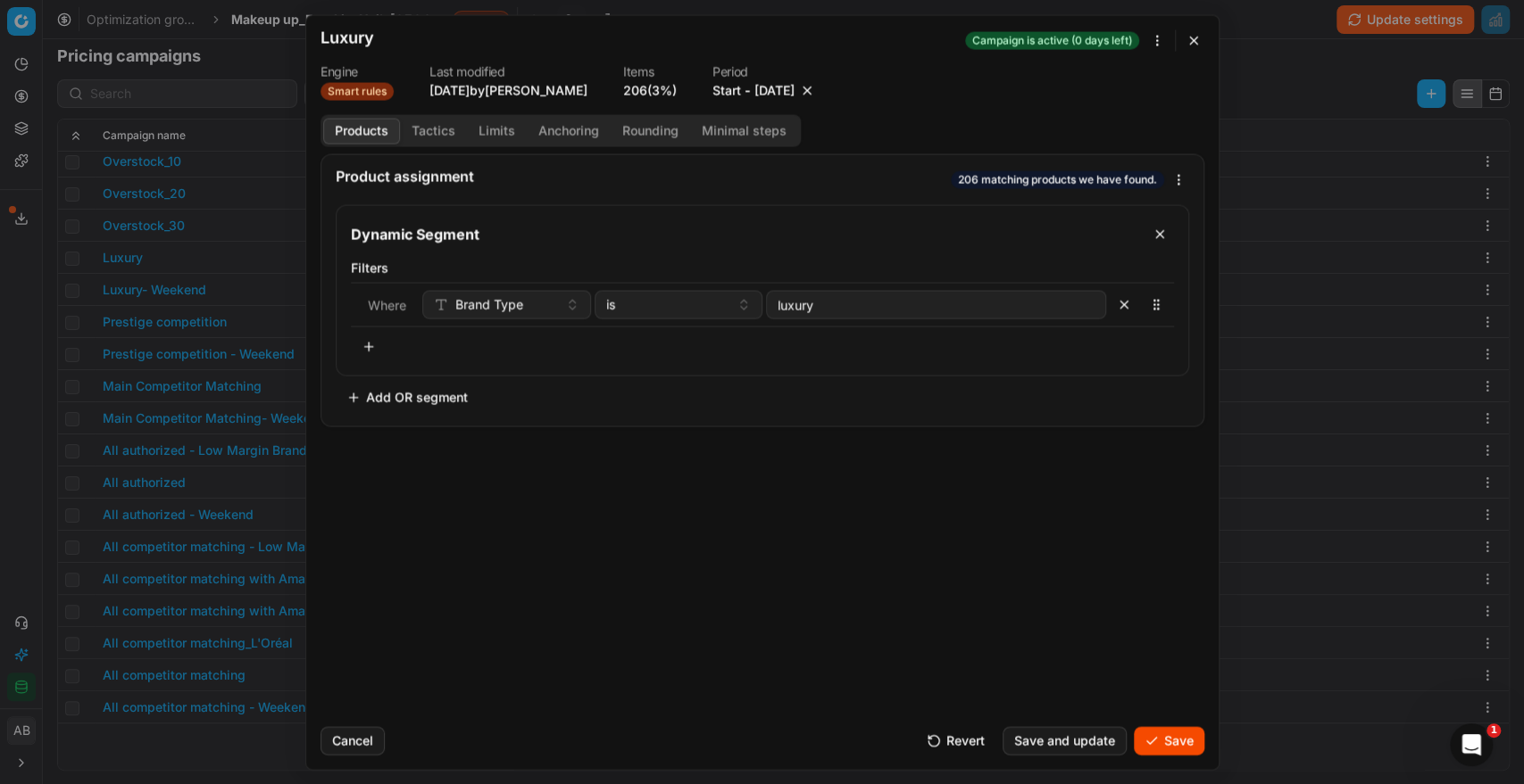
click at [1160, 747] on button "Save" at bounding box center [1169, 740] width 70 height 29
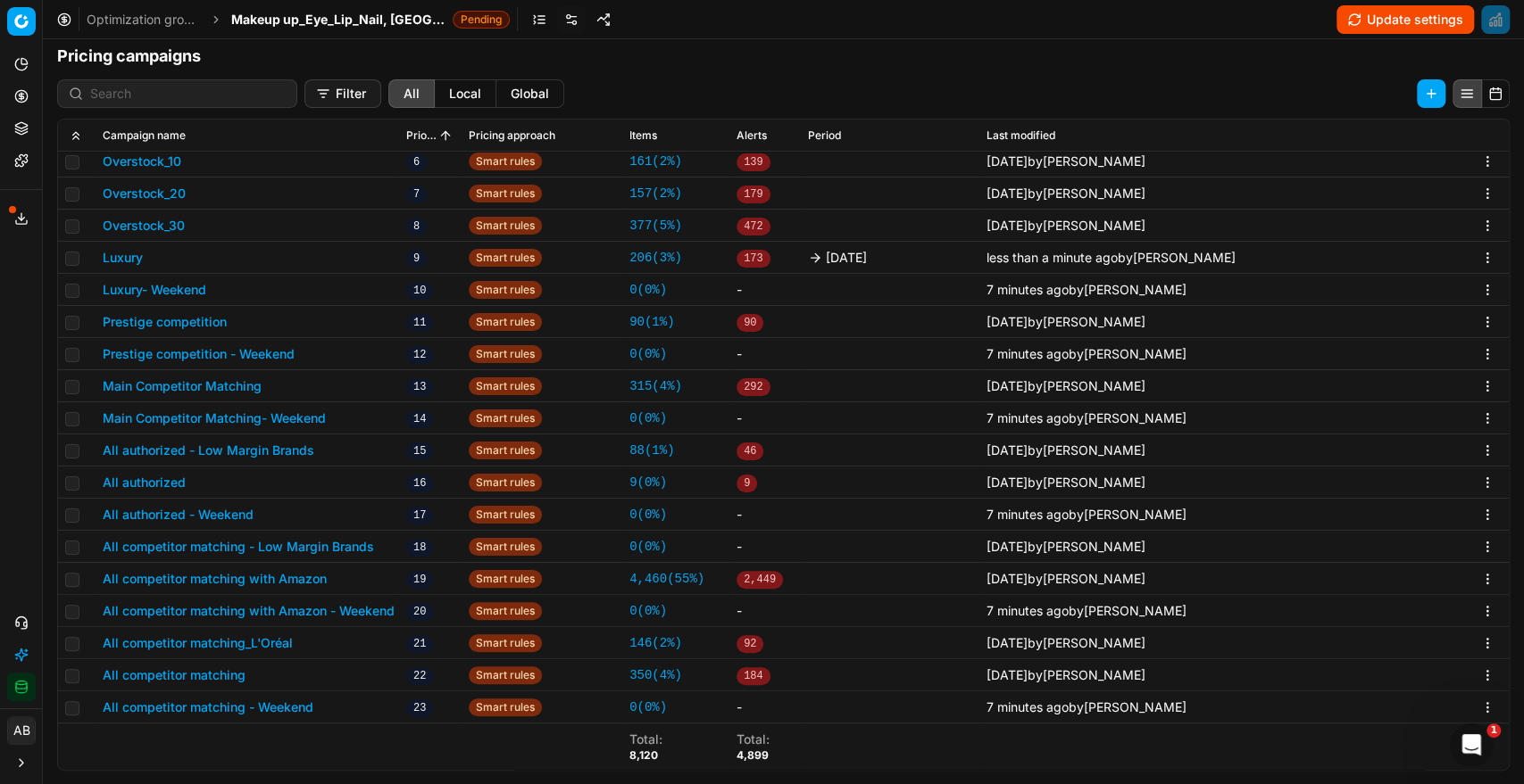
click at [208, 320] on button "Prestige competition" at bounding box center [165, 322] width 124 height 18
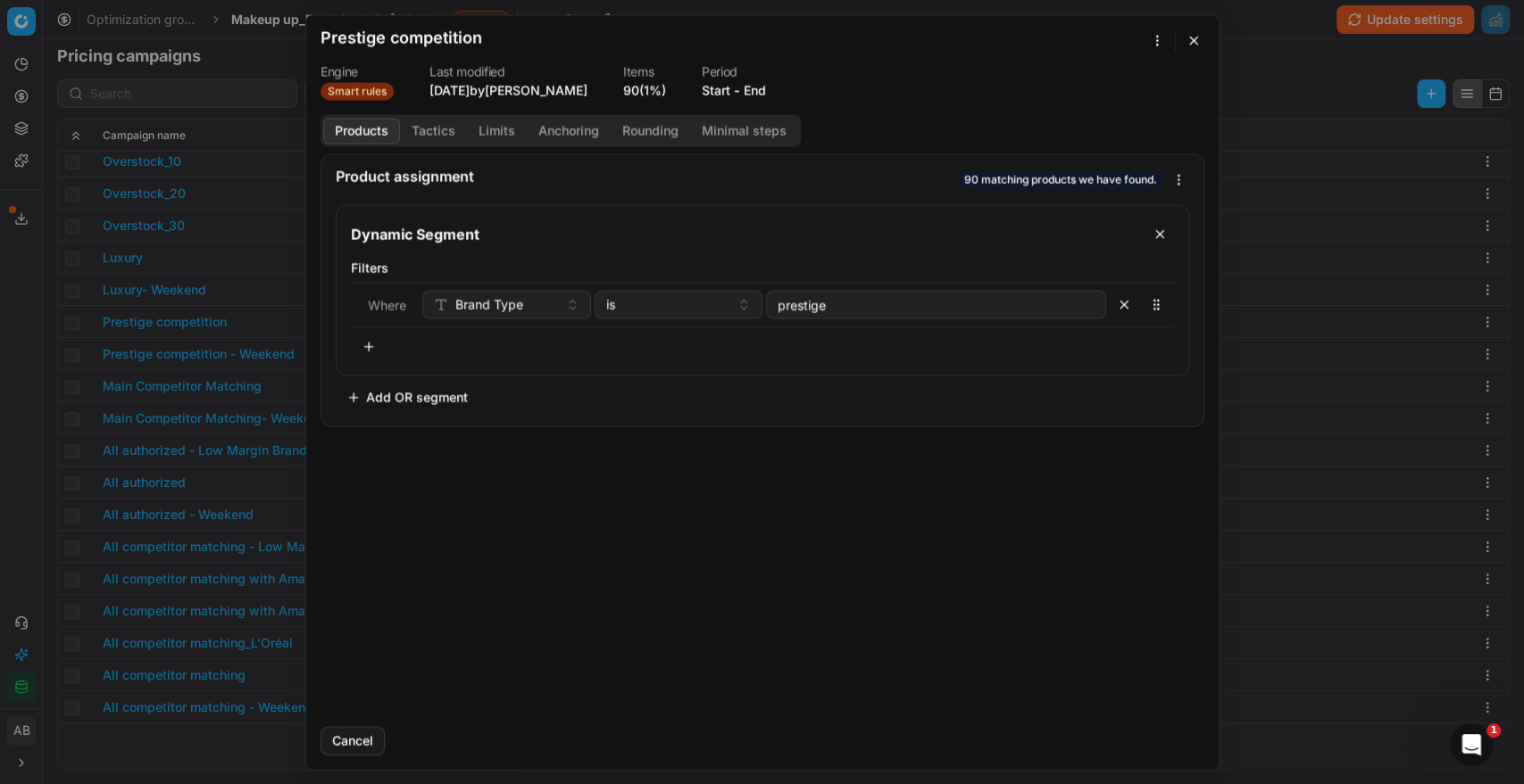
click at [761, 81] on button "End" at bounding box center [754, 89] width 22 height 18
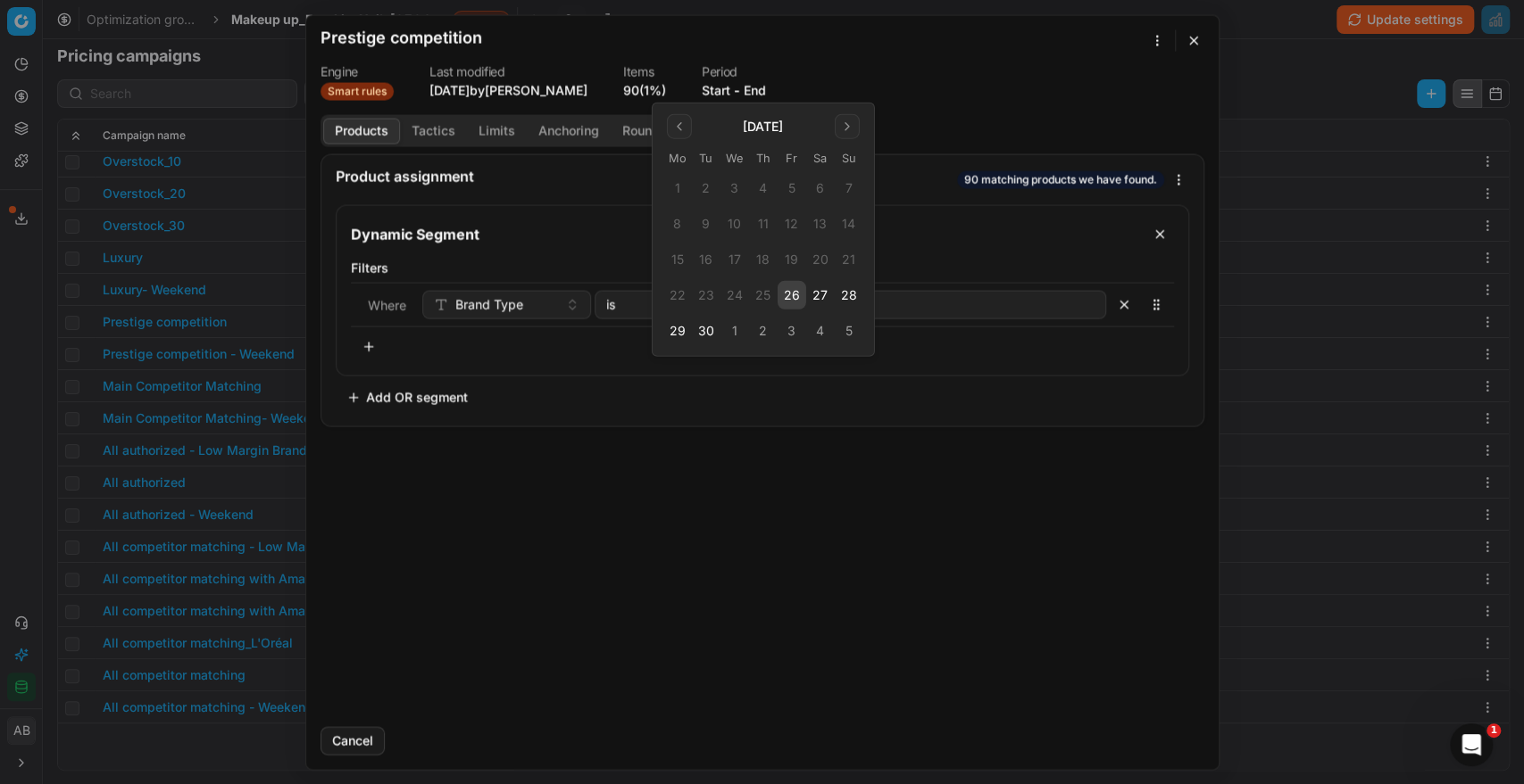
click at [797, 301] on button "26" at bounding box center [792, 295] width 29 height 29
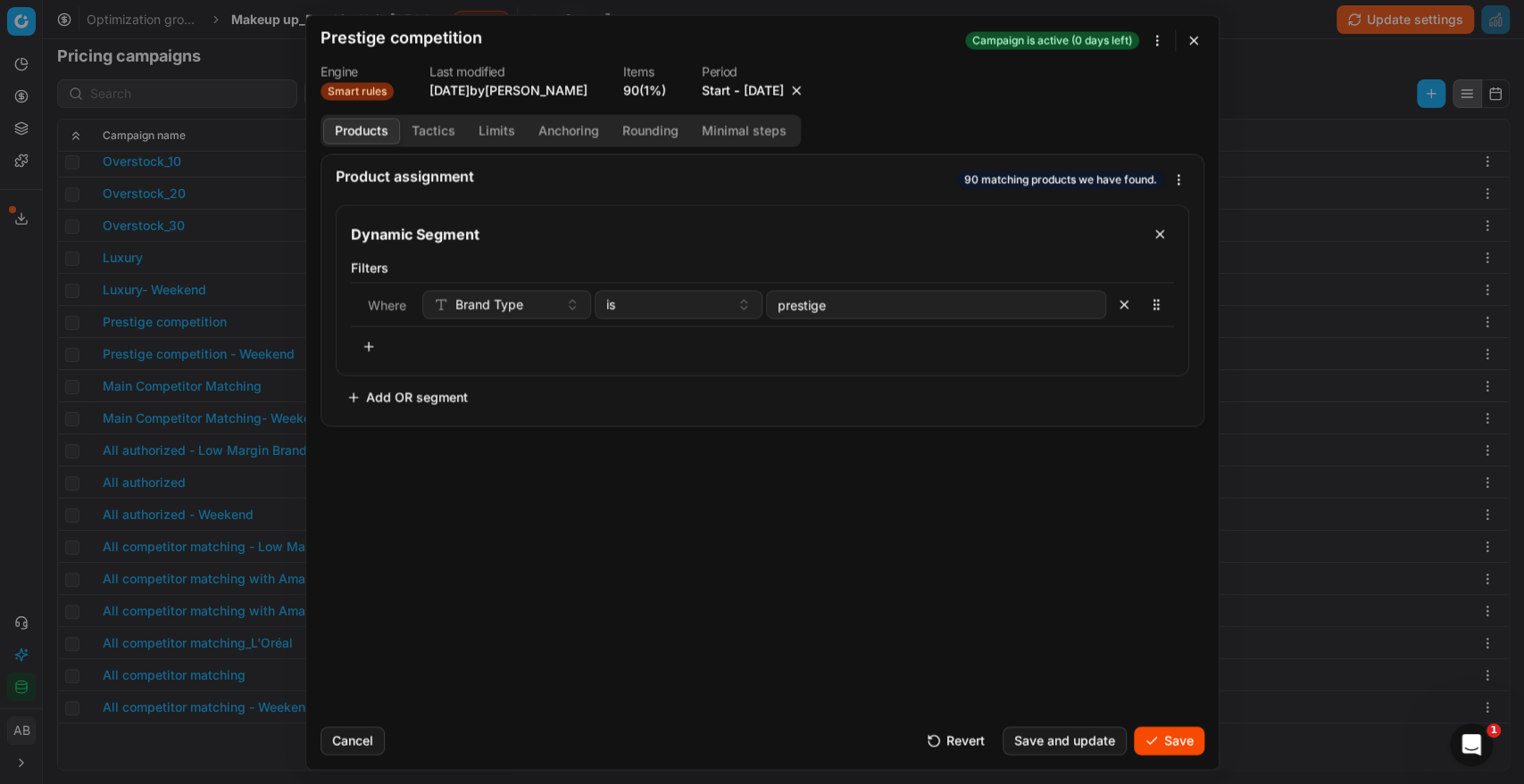
click at [1167, 733] on button "Save" at bounding box center [1169, 740] width 70 height 29
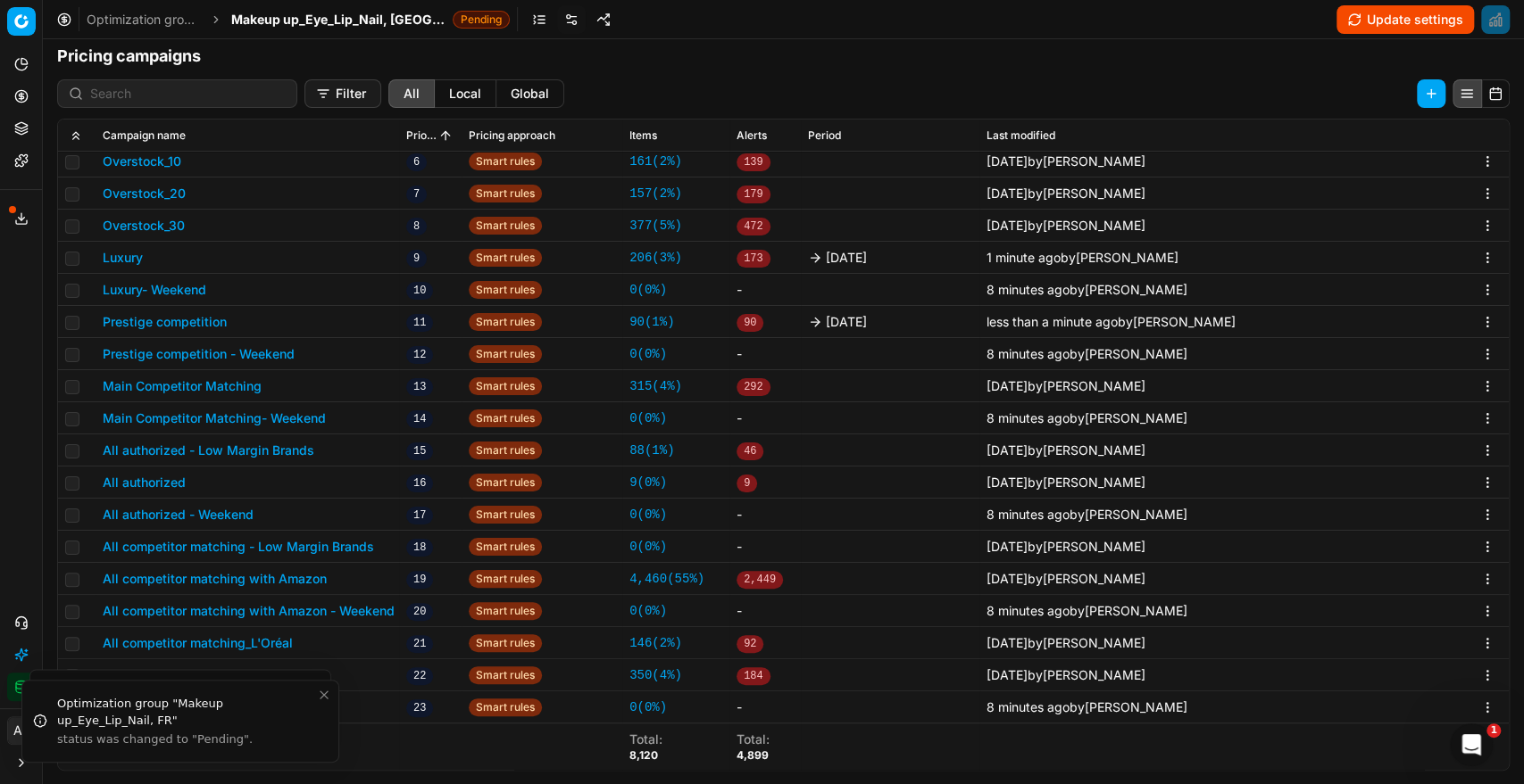
click at [228, 391] on button "Main Competitor Matching" at bounding box center [182, 386] width 159 height 18
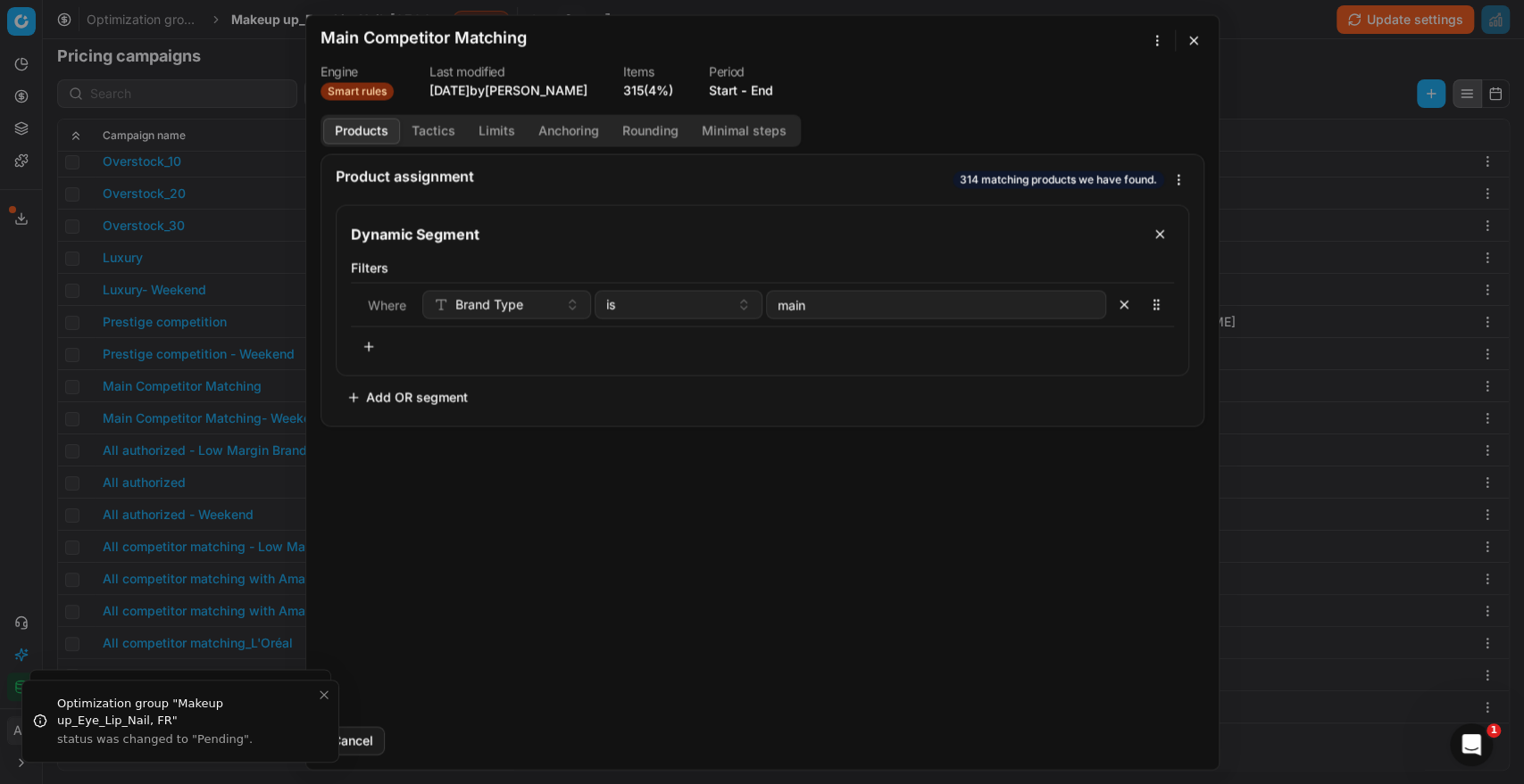
click at [773, 86] on button "End" at bounding box center [762, 89] width 22 height 18
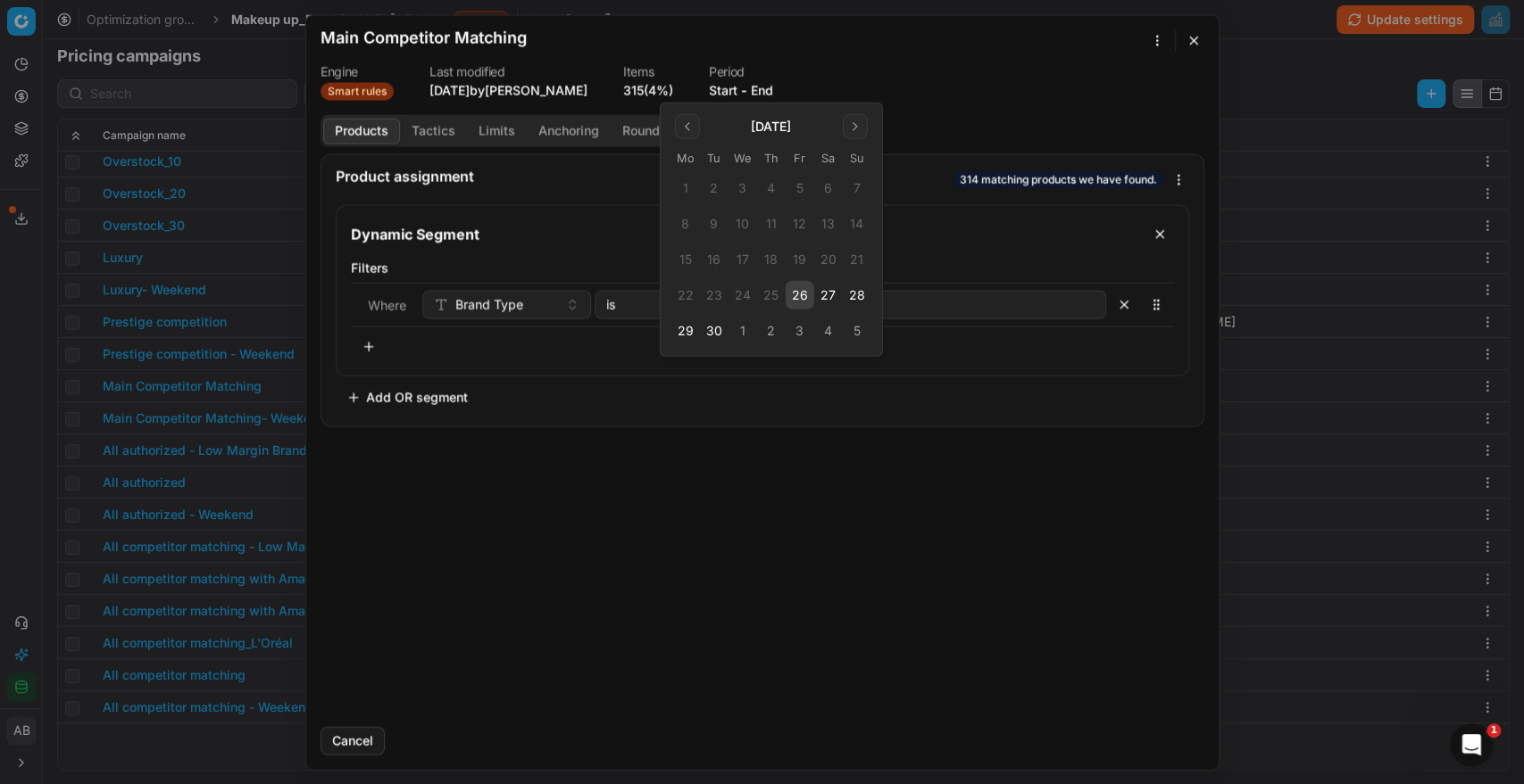
click at [804, 304] on button "26" at bounding box center [800, 295] width 29 height 29
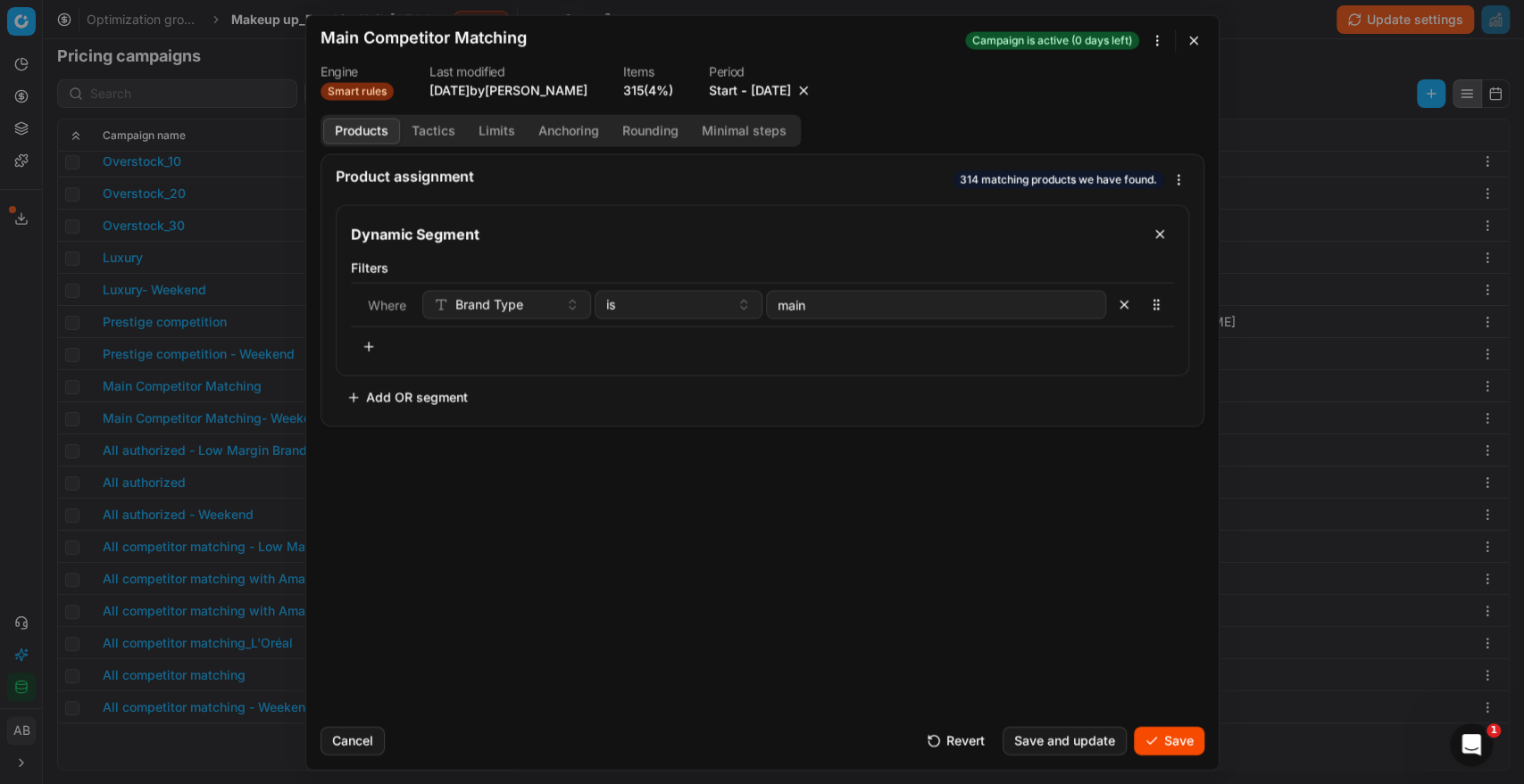
click at [1165, 743] on button "Save" at bounding box center [1169, 740] width 70 height 29
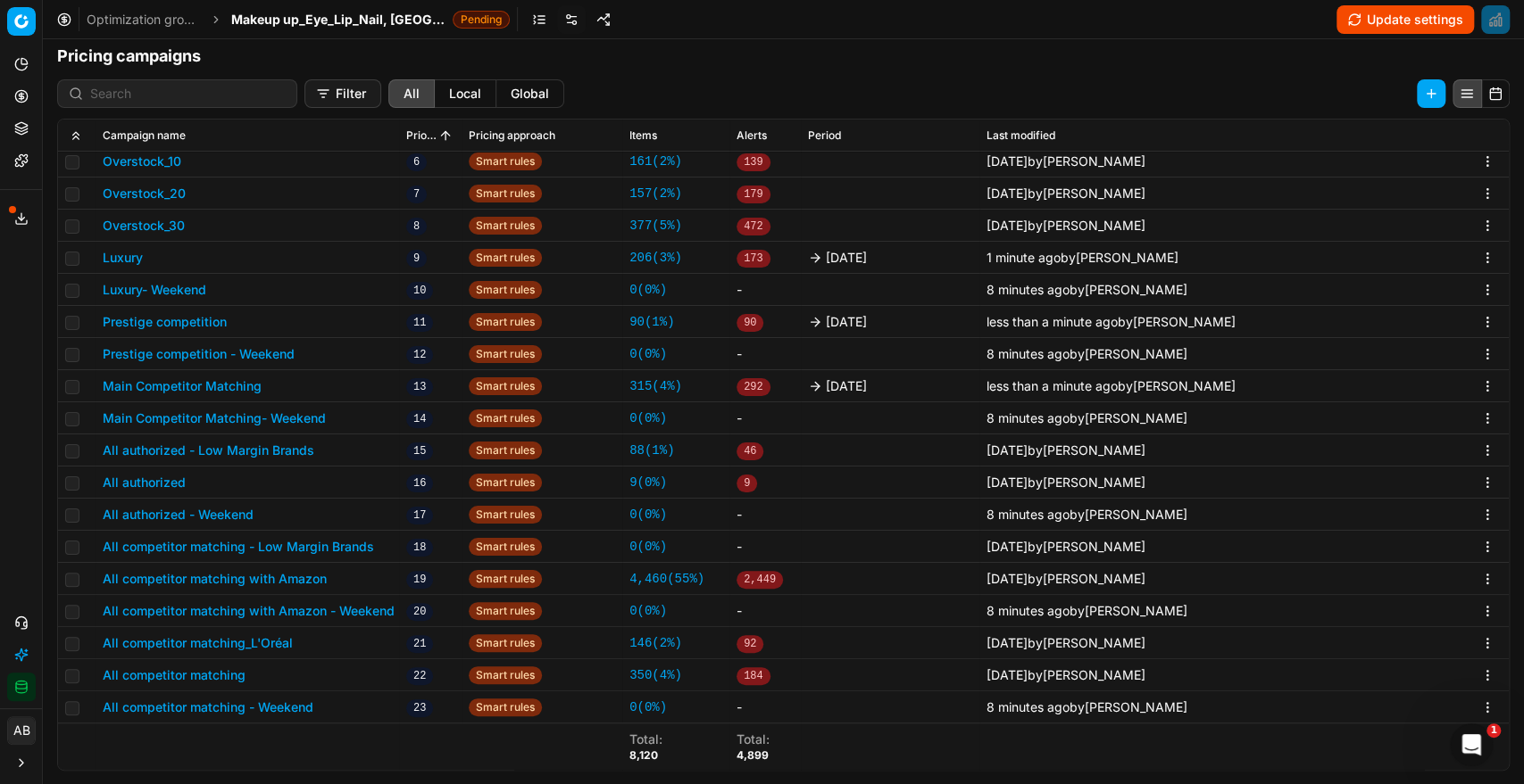
click at [241, 447] on button "All authorized - Low Margin Brands" at bounding box center [208, 450] width 211 height 18
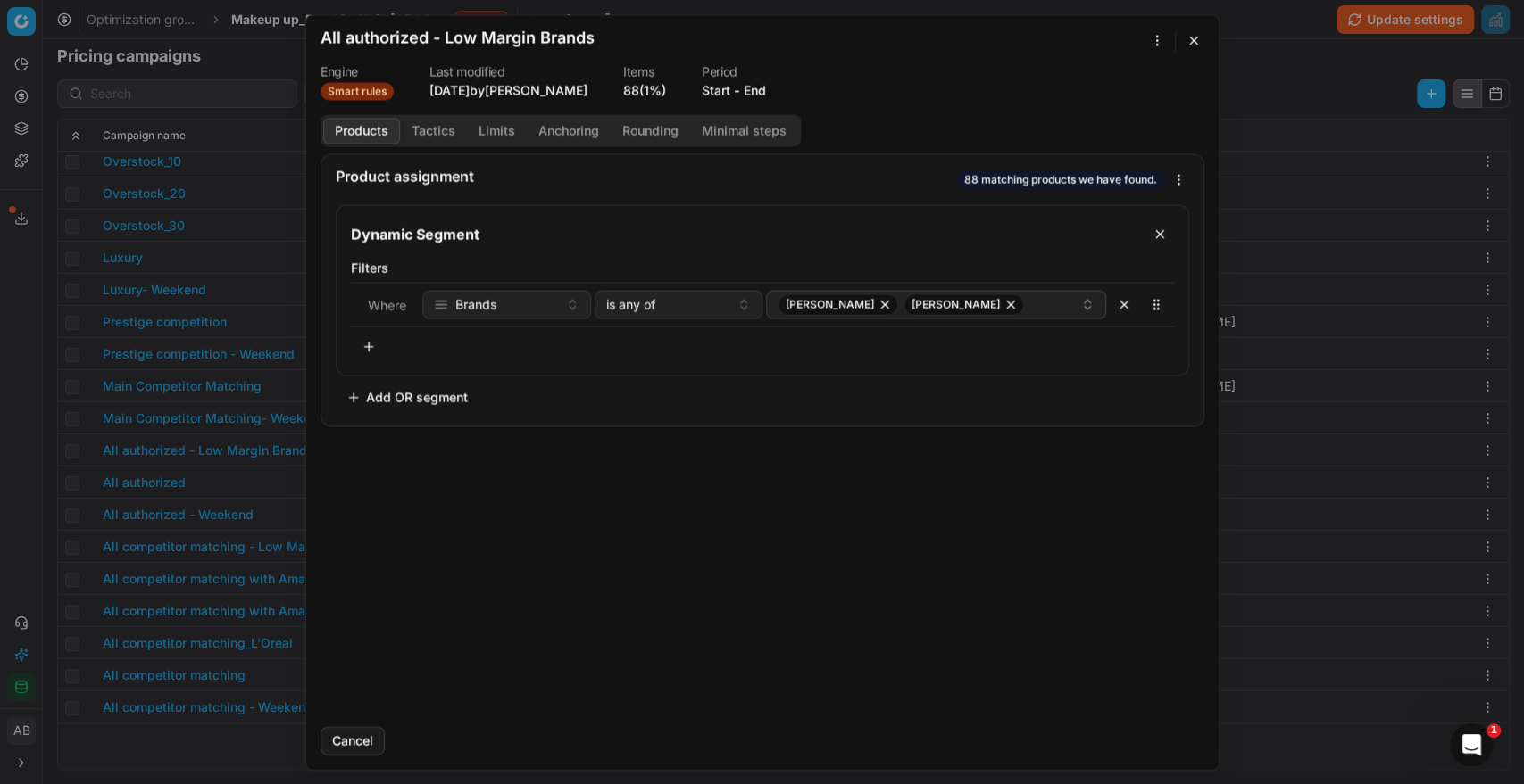
click at [22, 484] on div "We are saving PC settings. Please wait, it should take a few minutes All author…" at bounding box center [762, 392] width 1524 height 784
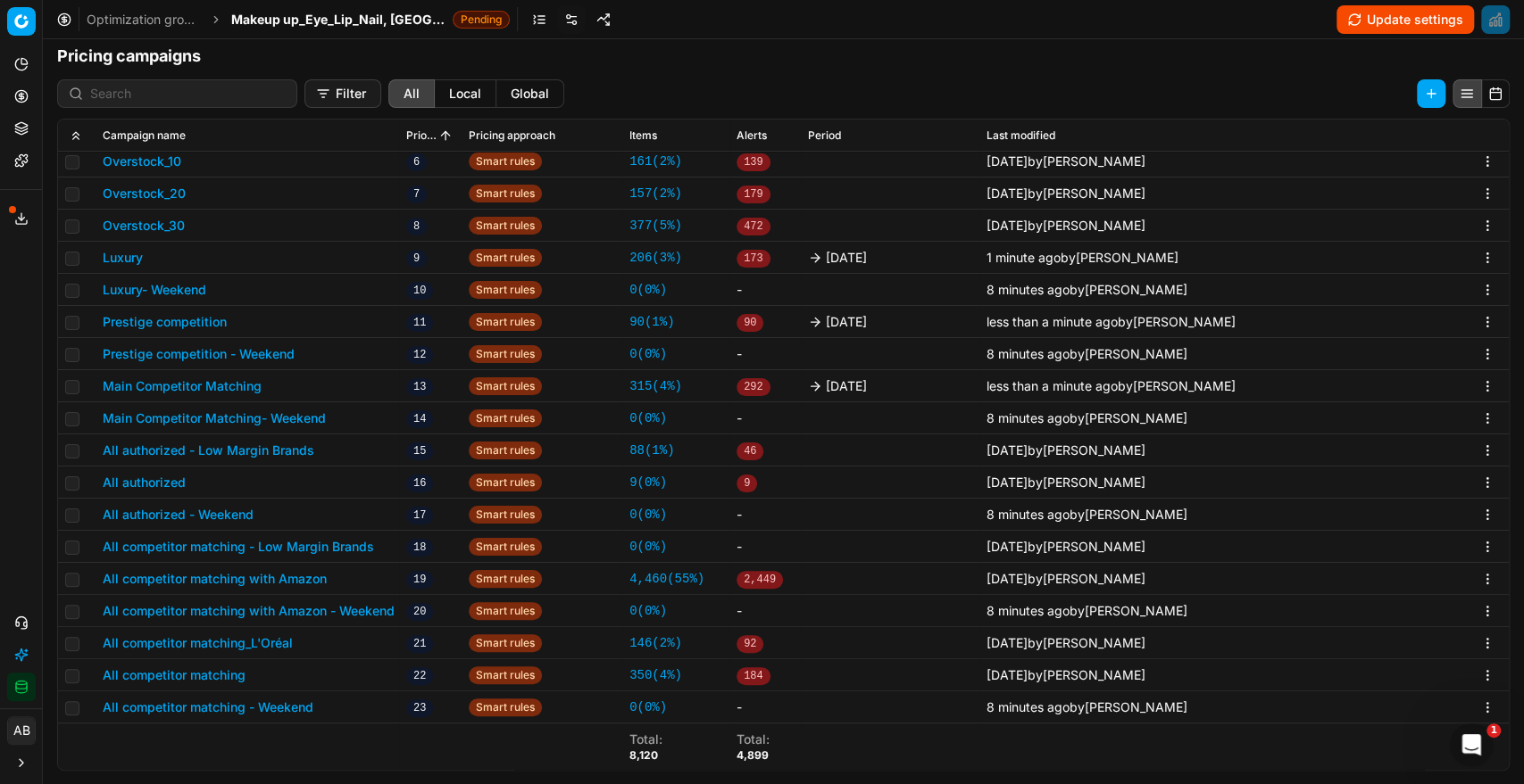
click at [169, 483] on button "All authorized" at bounding box center [144, 482] width 83 height 18
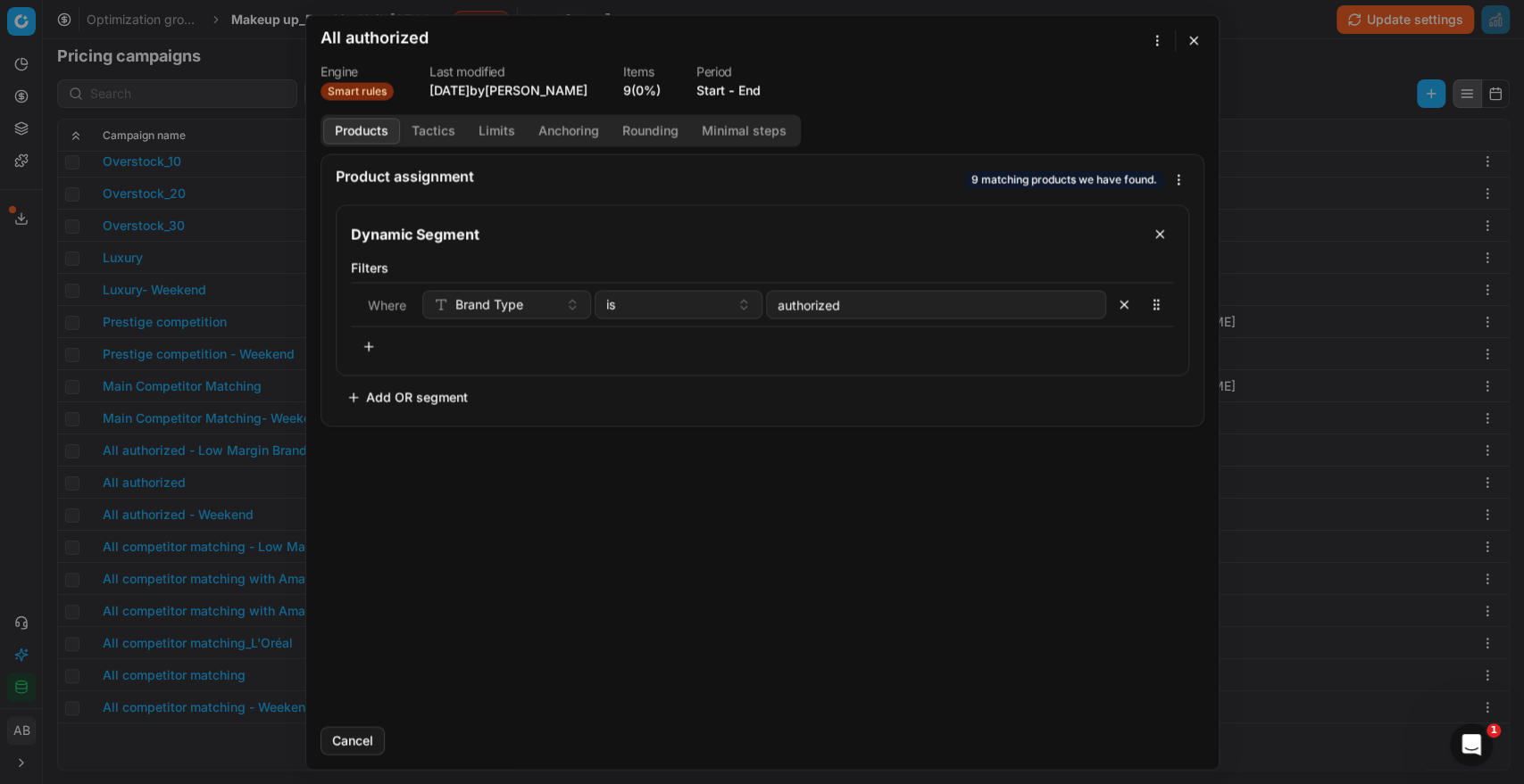
click at [751, 92] on button "End" at bounding box center [748, 89] width 22 height 18
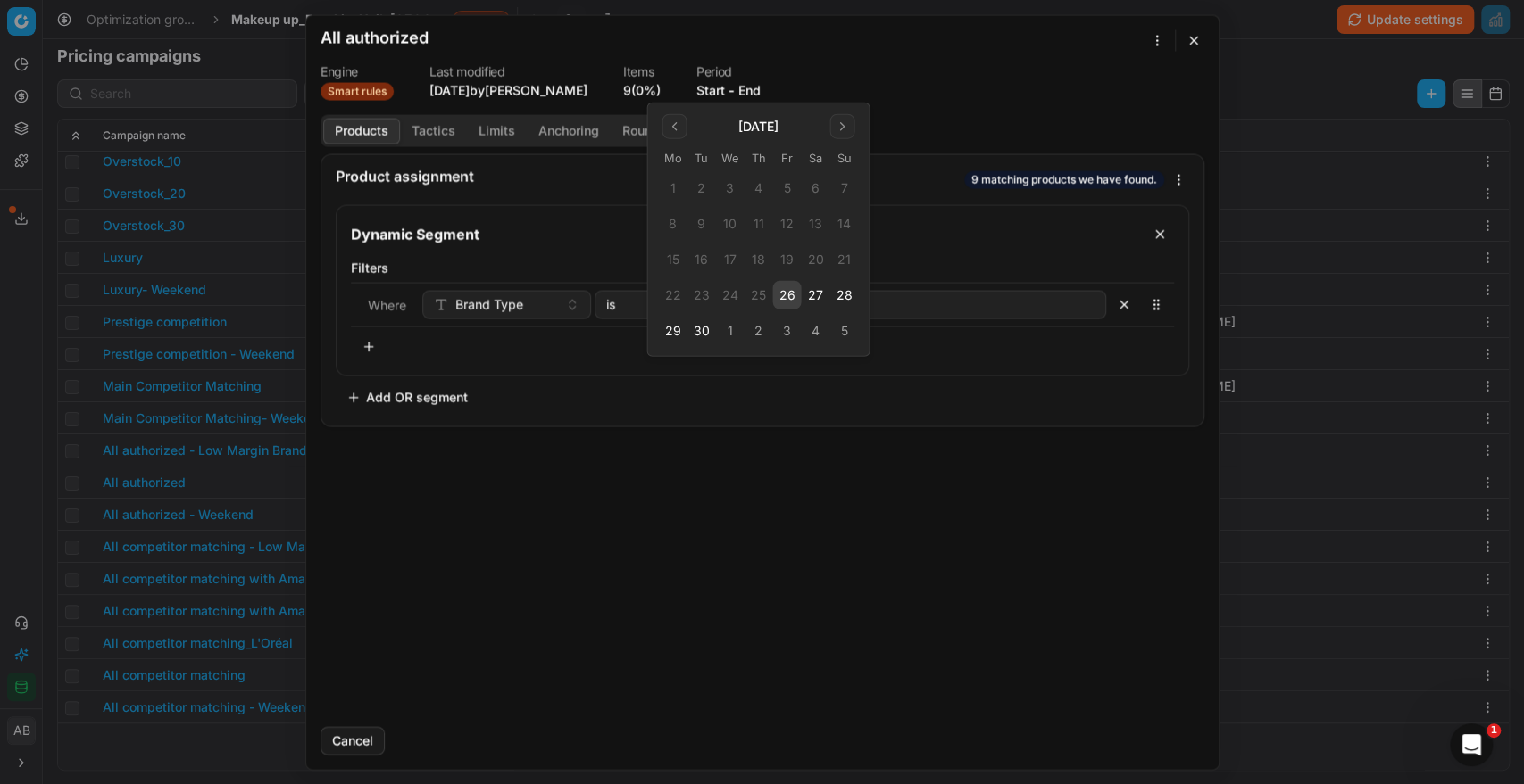
click at [780, 295] on button "26" at bounding box center [786, 295] width 29 height 29
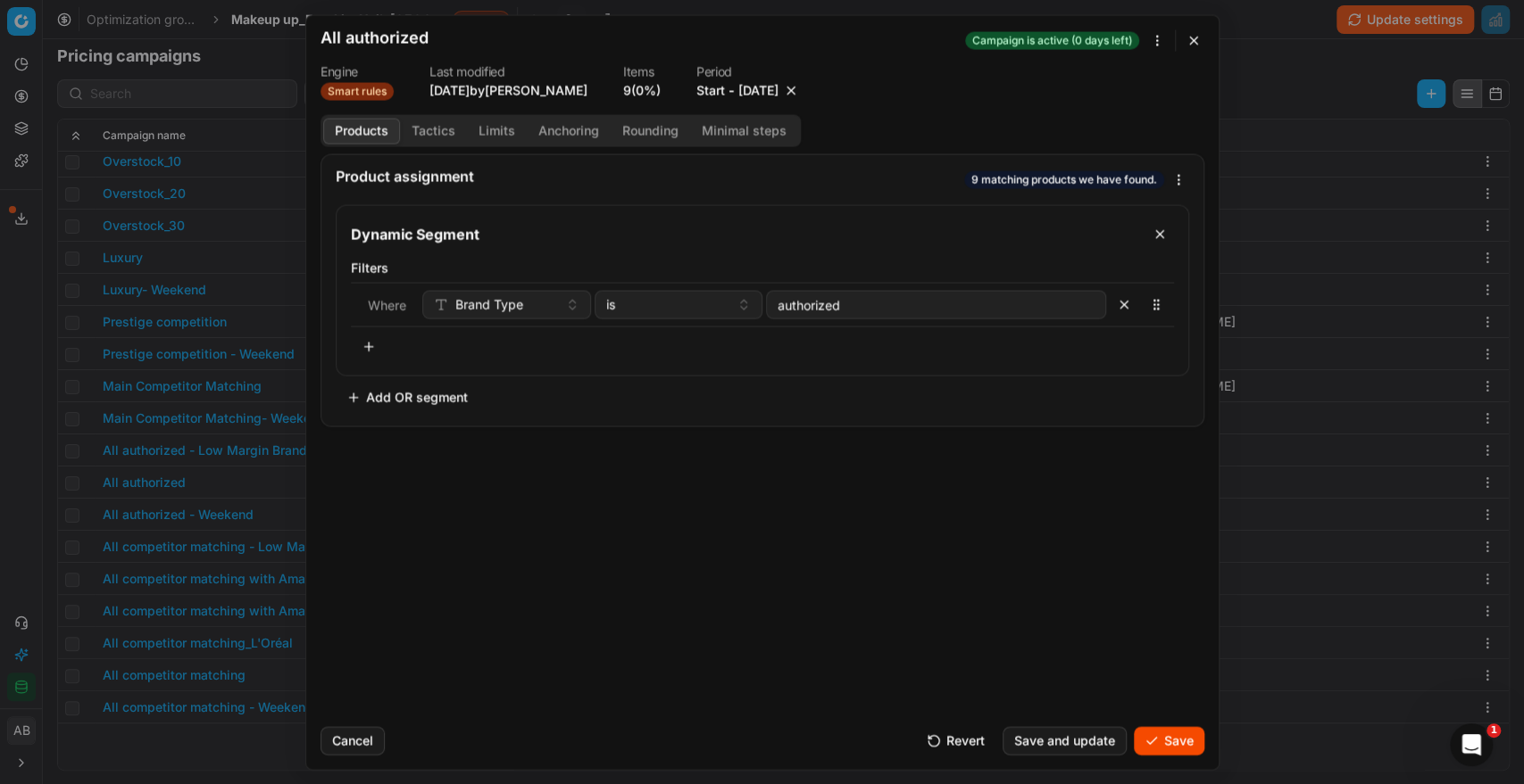
click at [1180, 739] on button "Save" at bounding box center [1169, 740] width 70 height 29
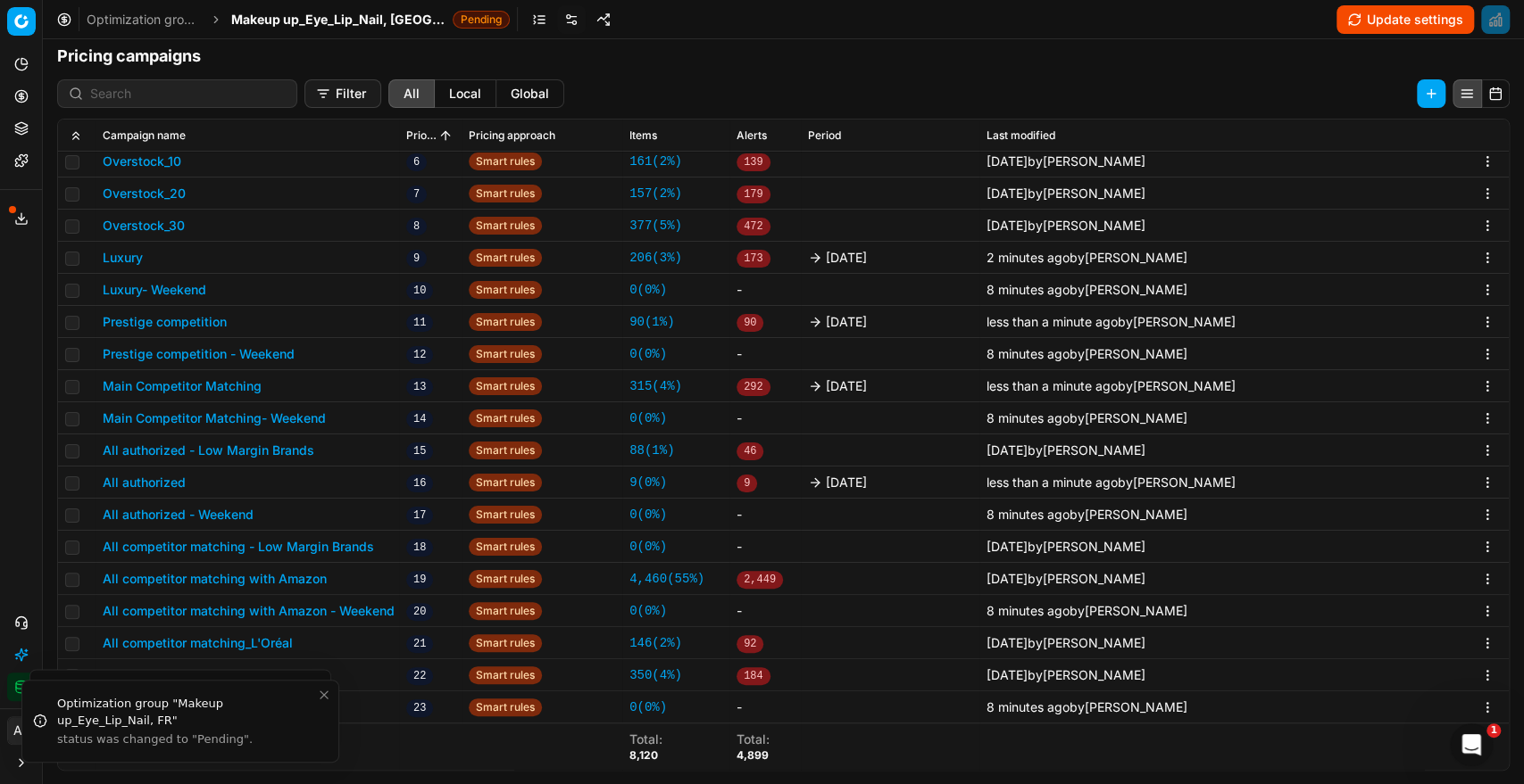
click at [243, 578] on button "All competitor matching with Amazon" at bounding box center [214, 578] width 224 height 18
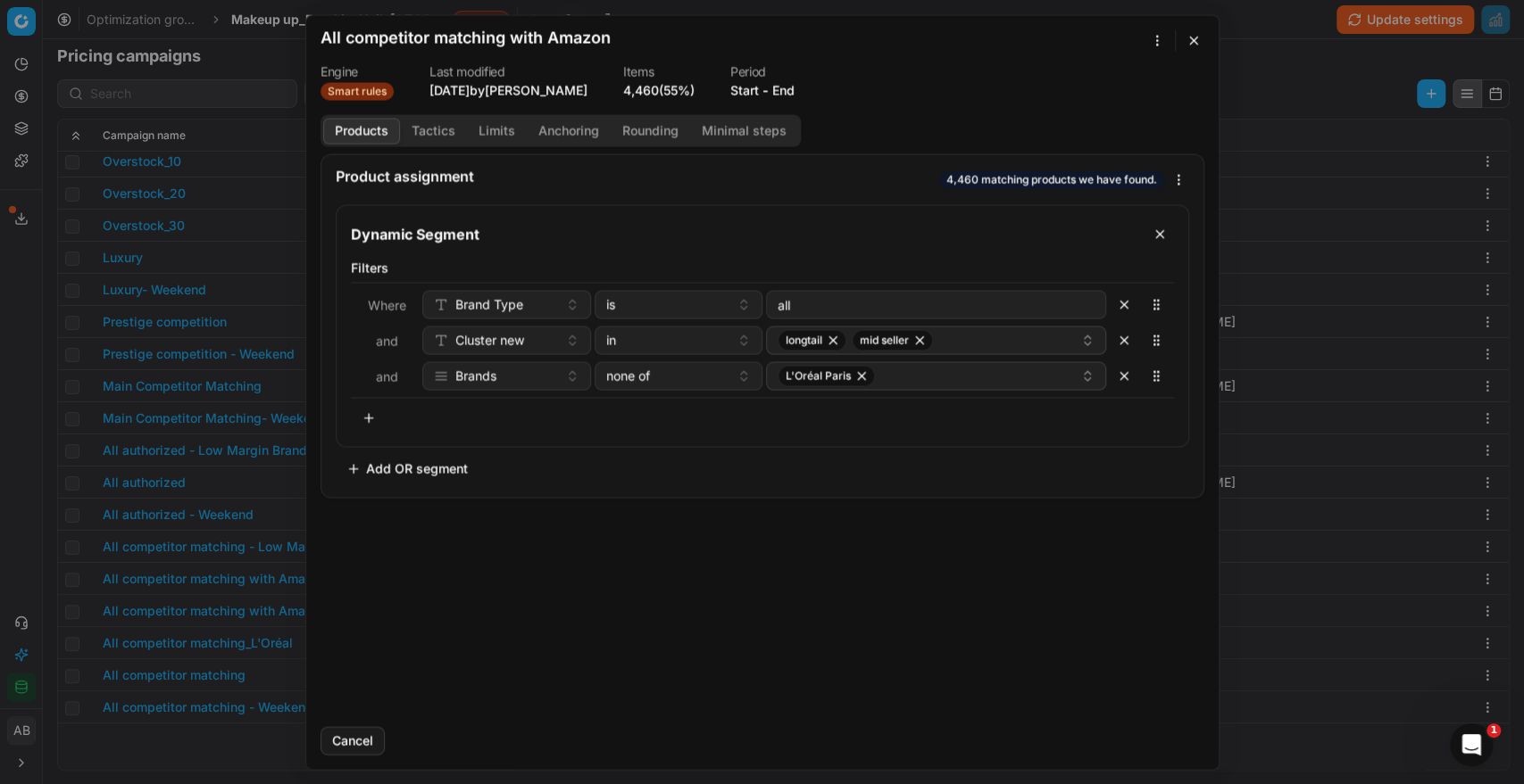
click at [790, 88] on button "End" at bounding box center [782, 89] width 22 height 18
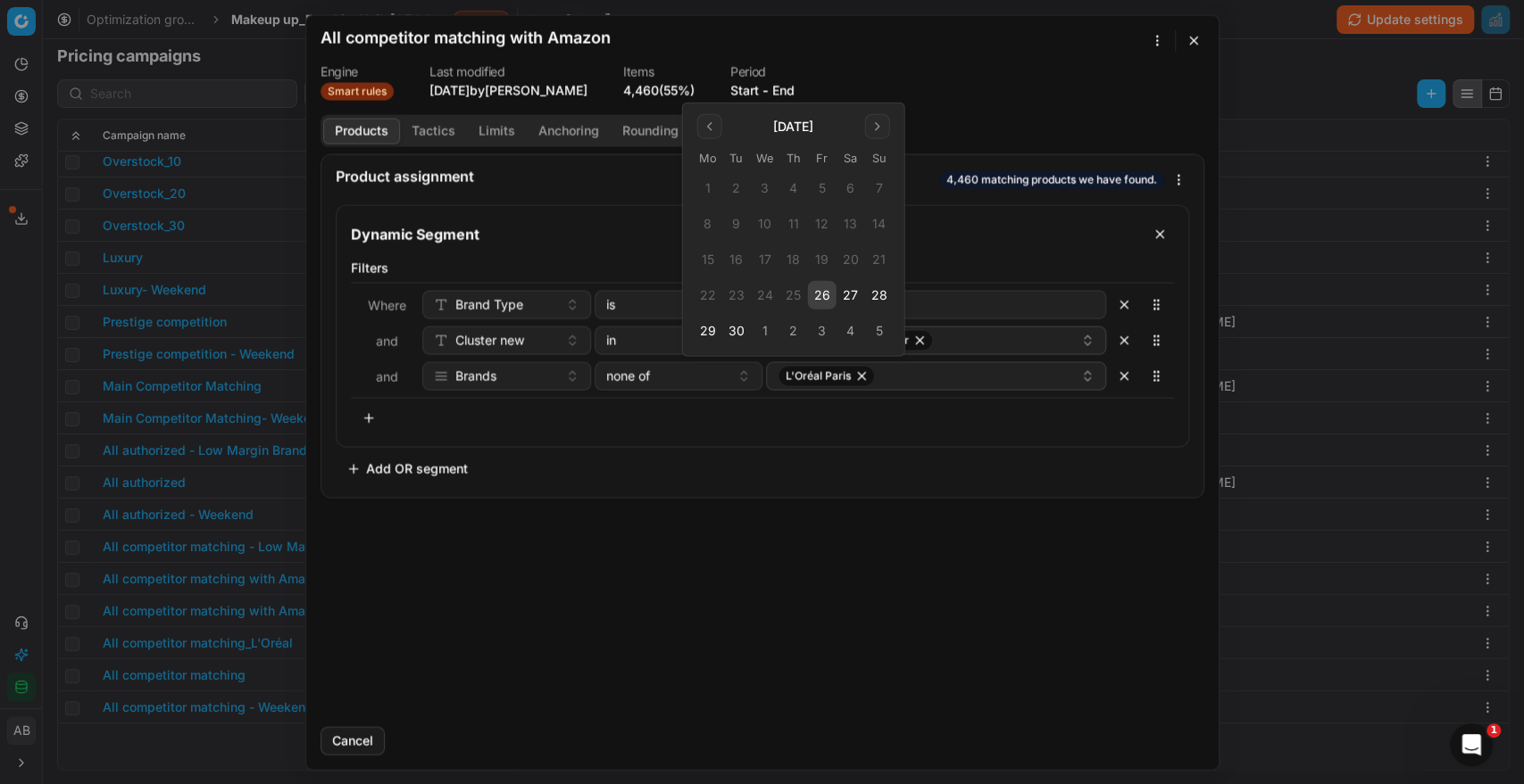
click at [822, 290] on button "26" at bounding box center [822, 295] width 29 height 29
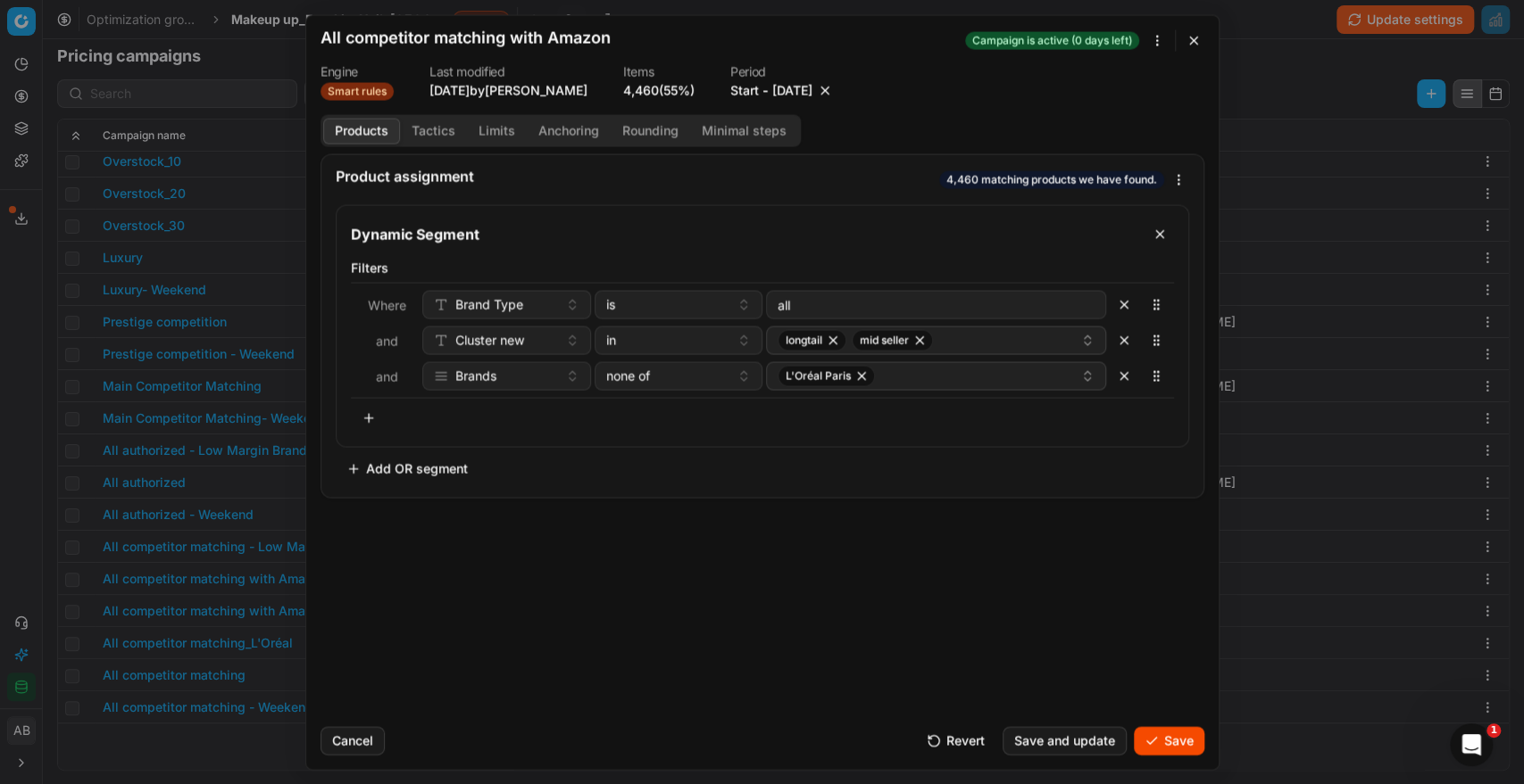
click at [1185, 744] on button "Save" at bounding box center [1169, 740] width 70 height 29
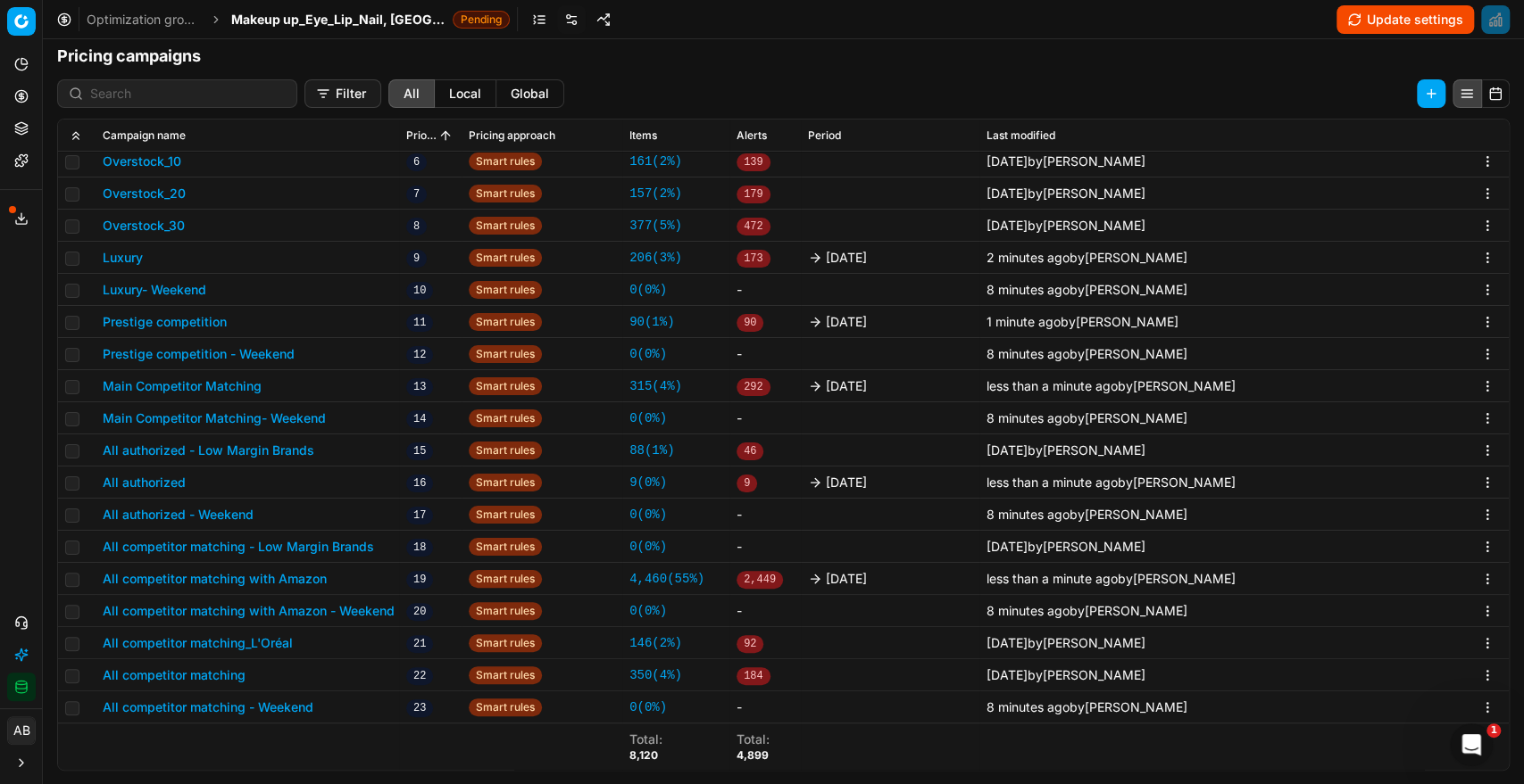
click at [228, 666] on button "All competitor matching" at bounding box center [174, 675] width 143 height 18
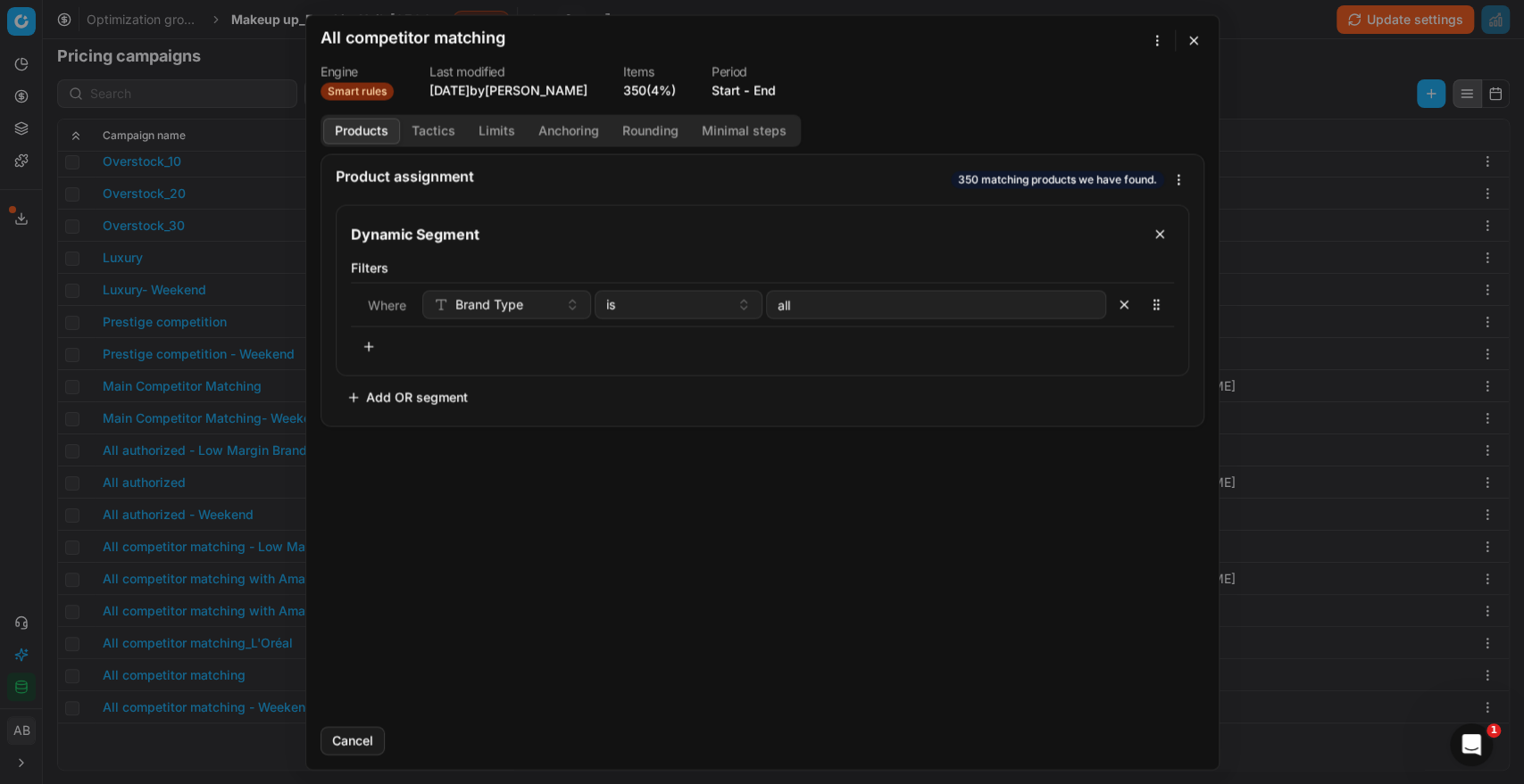
click at [776, 95] on button "End" at bounding box center [763, 89] width 22 height 18
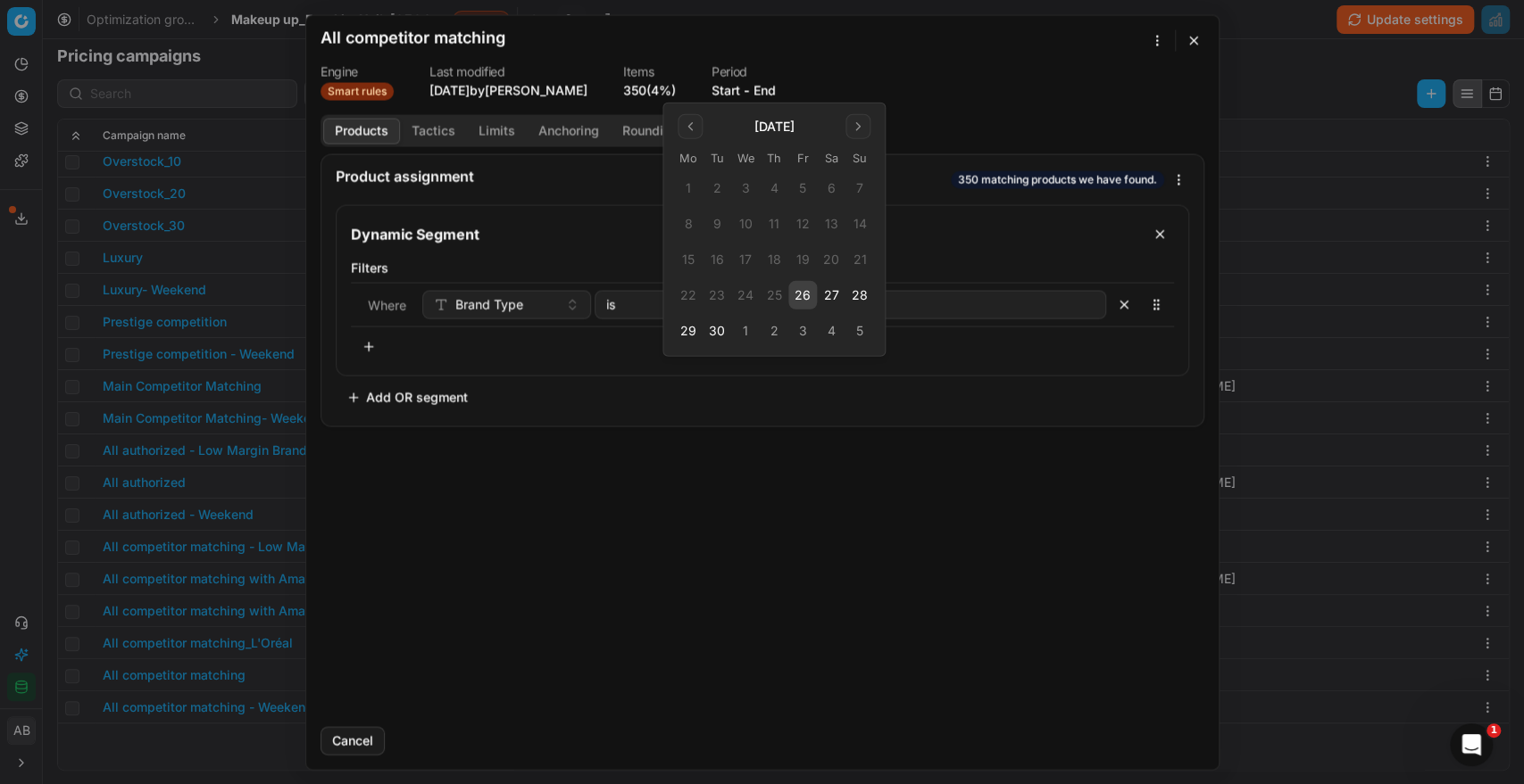
click at [802, 294] on button "26" at bounding box center [802, 295] width 29 height 29
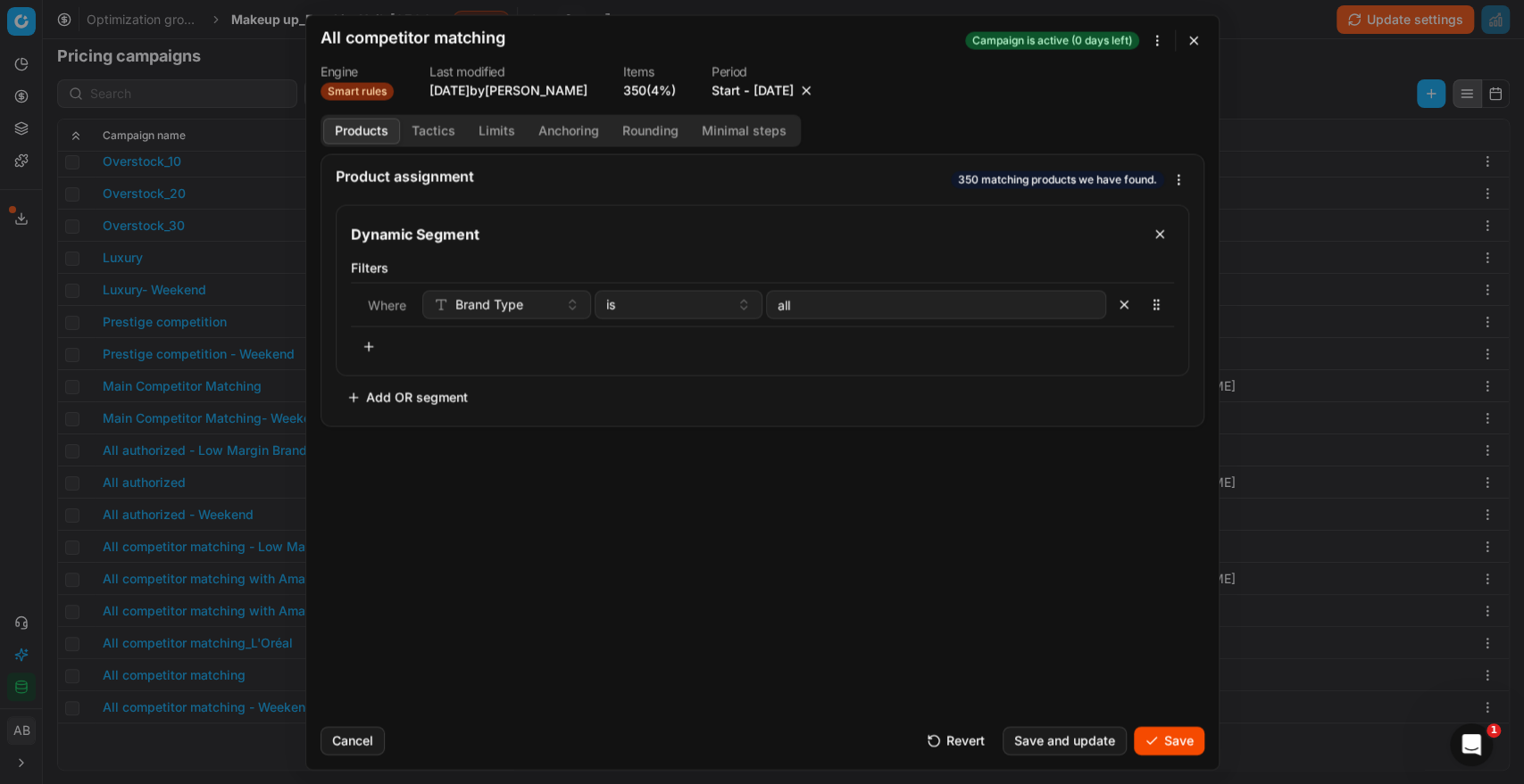
click at [430, 123] on button "Tactics" at bounding box center [433, 130] width 67 height 26
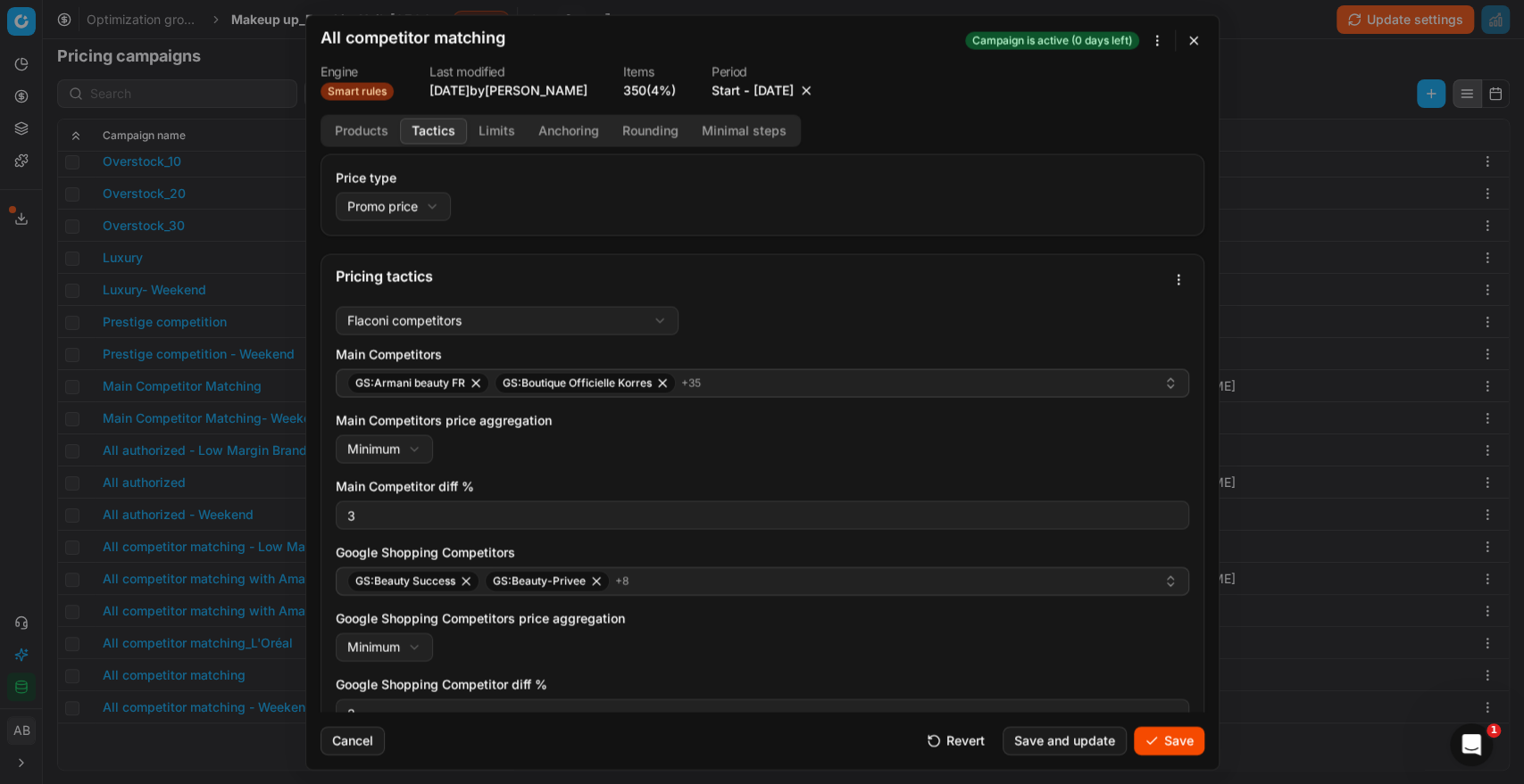
click at [1152, 751] on button "Save" at bounding box center [1169, 740] width 70 height 29
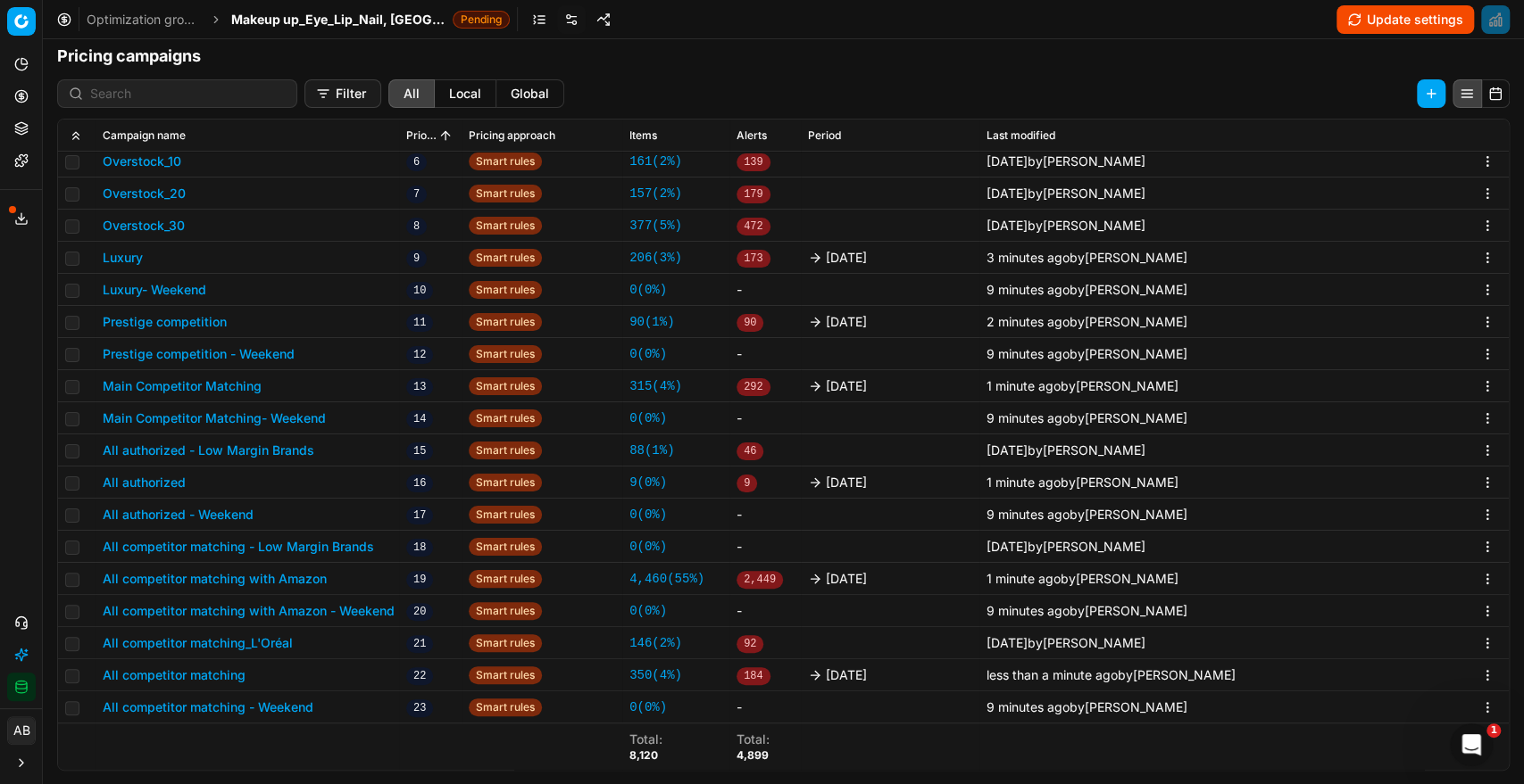
click at [1399, 20] on button "Update settings" at bounding box center [1405, 20] width 137 height 29
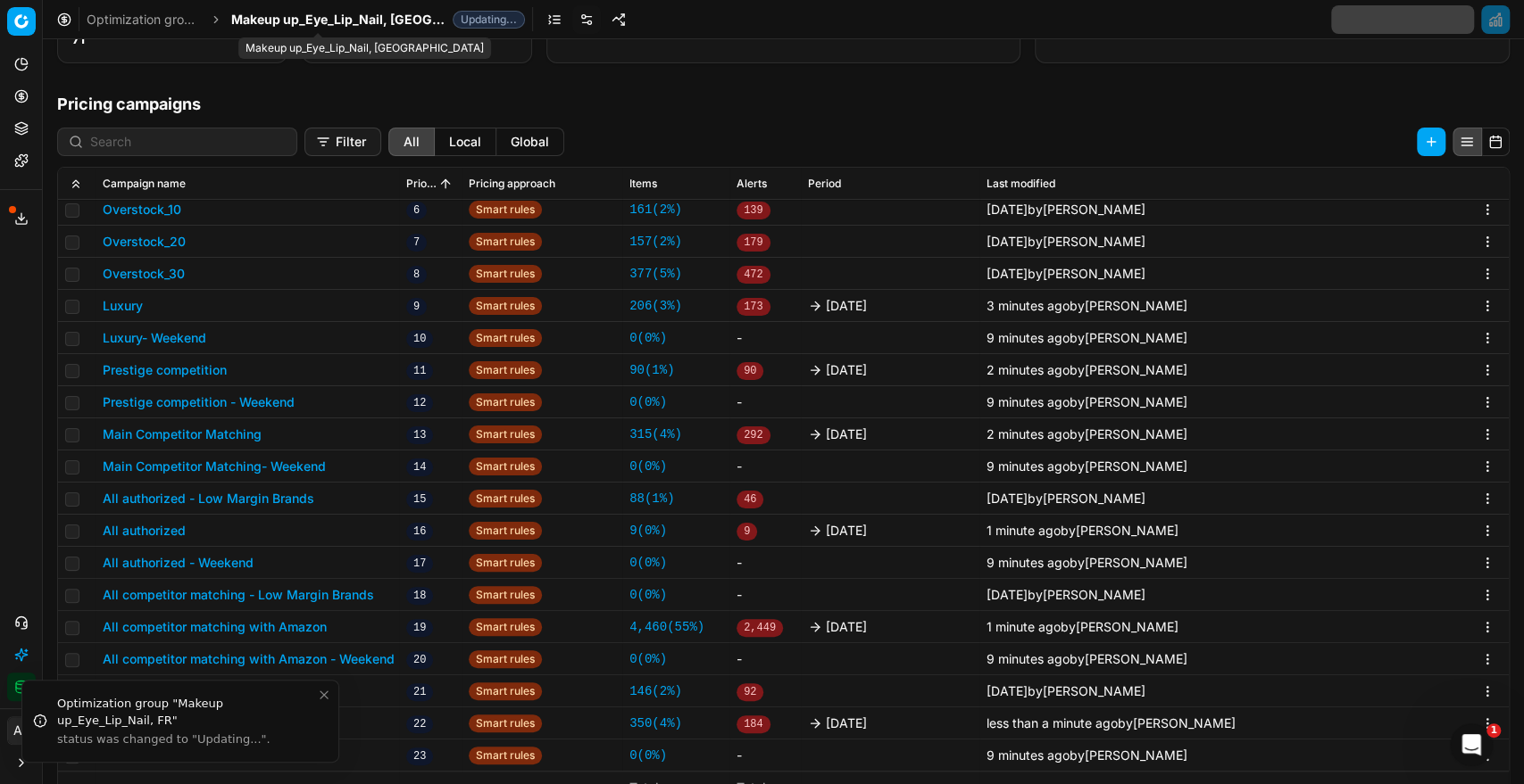
click at [328, 20] on span "Makeup up_Eye_Lip_Nail, [GEOGRAPHIC_DATA]" at bounding box center [338, 19] width 214 height 18
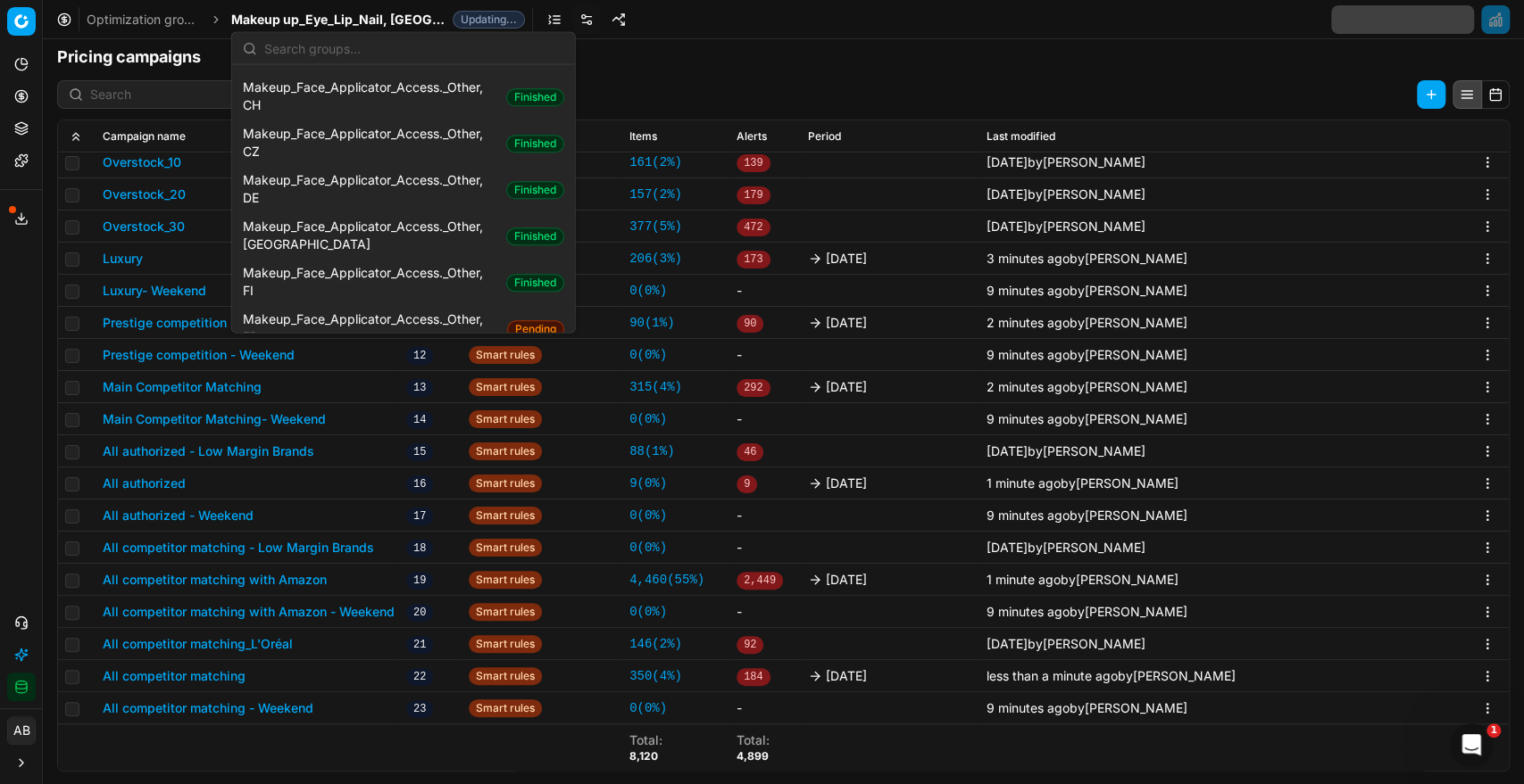
scroll to position [1251, 0]
click at [407, 308] on span "Makeup_Face_Applicator_Access._Other, FR" at bounding box center [371, 326] width 257 height 36
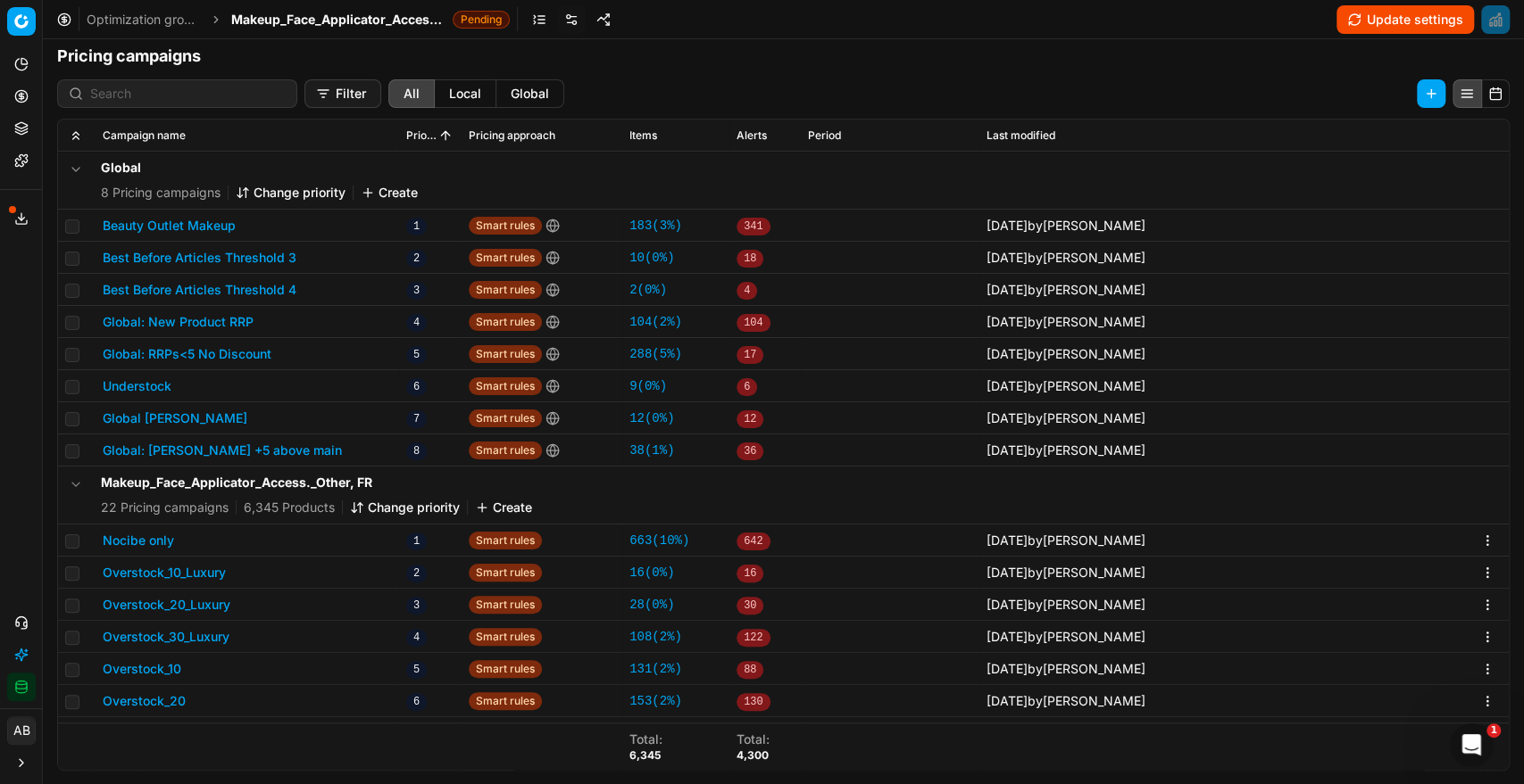
click at [400, 503] on button "Change priority" at bounding box center [405, 507] width 109 height 18
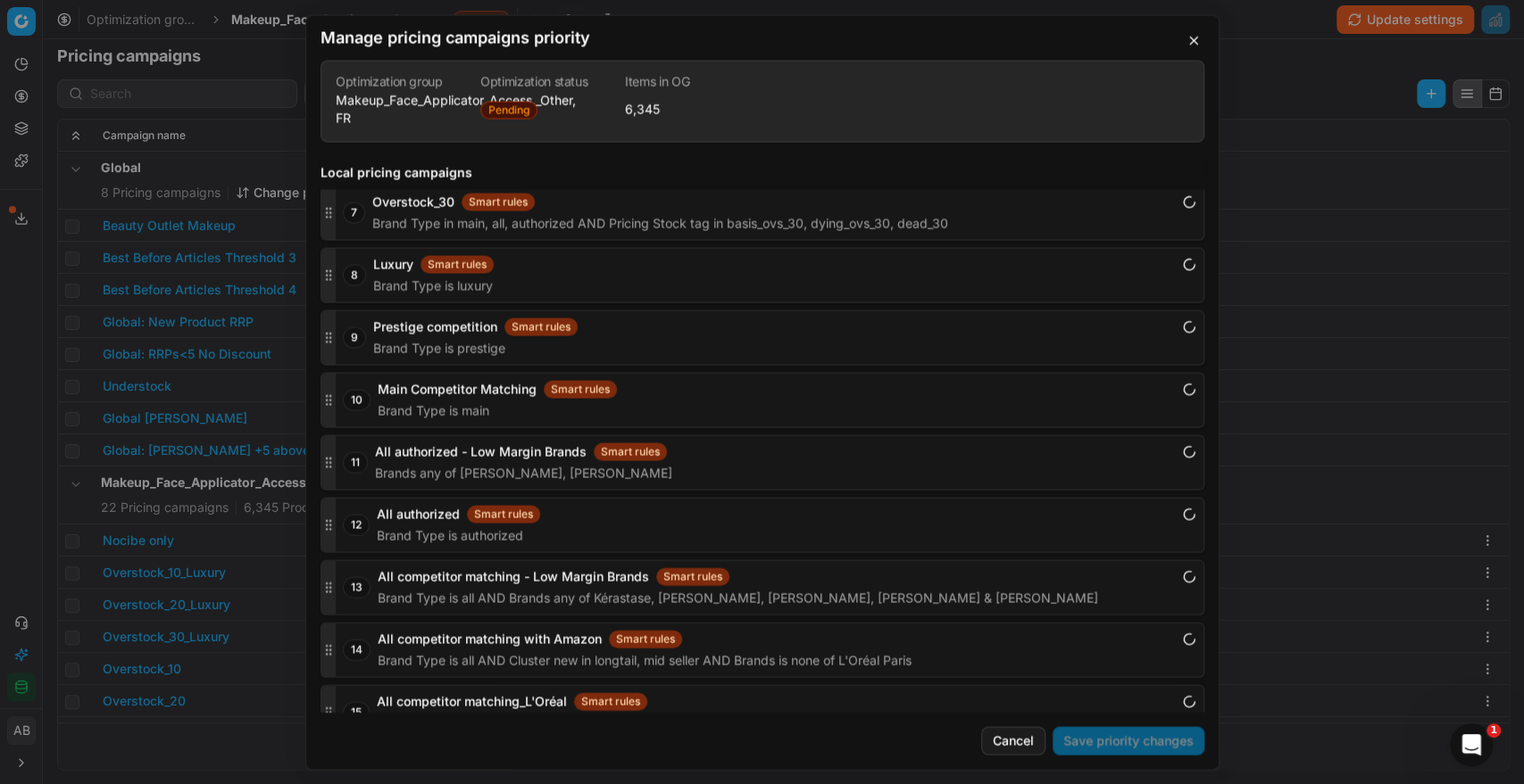
scroll to position [2979, 0]
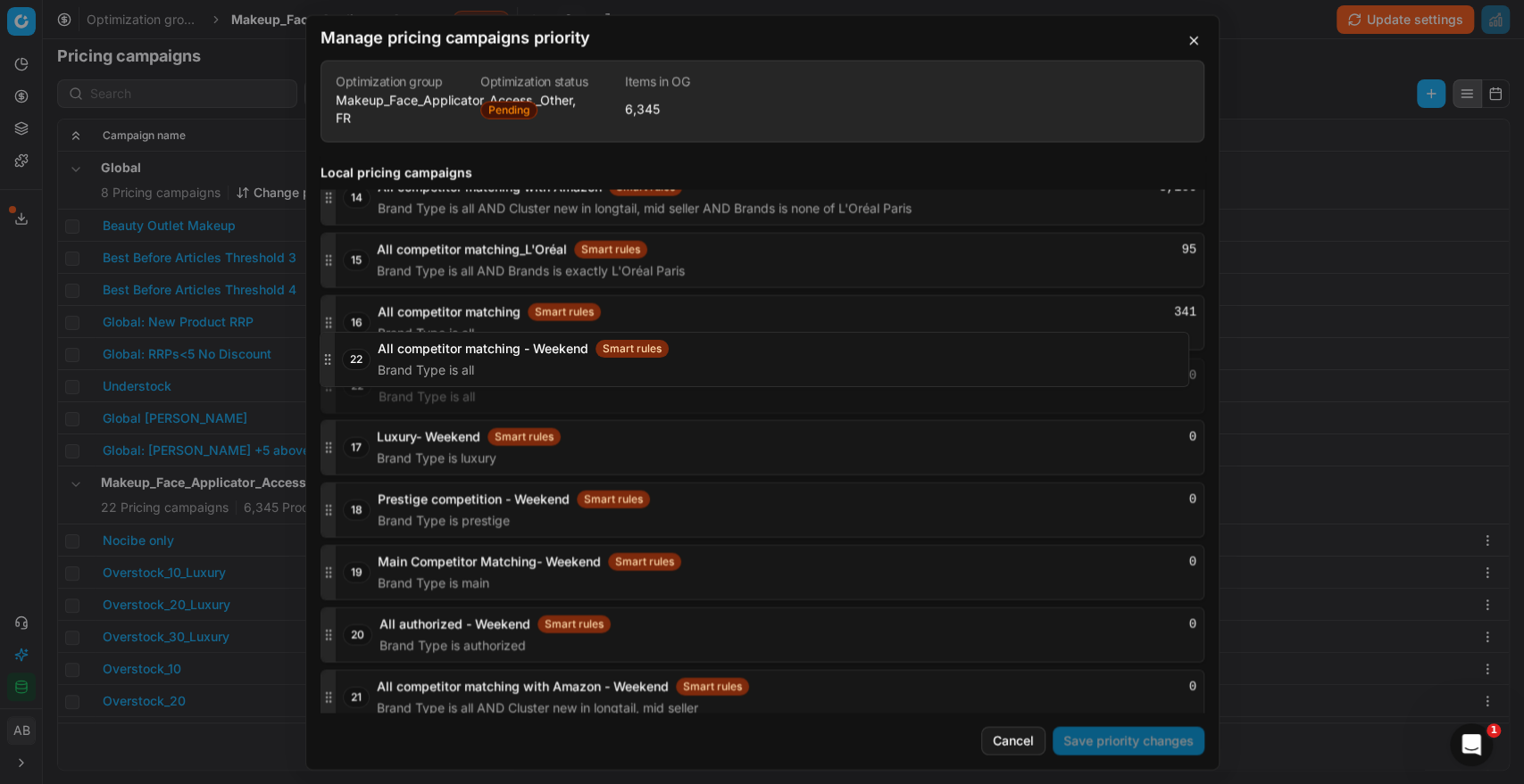
drag, startPoint x: 326, startPoint y: 683, endPoint x: 390, endPoint y: 352, distance: 337.1
click at [390, 358] on div "22 All competitor matching - Weekend Smart rules 0 Brand Type is all" at bounding box center [762, 385] width 883 height 55
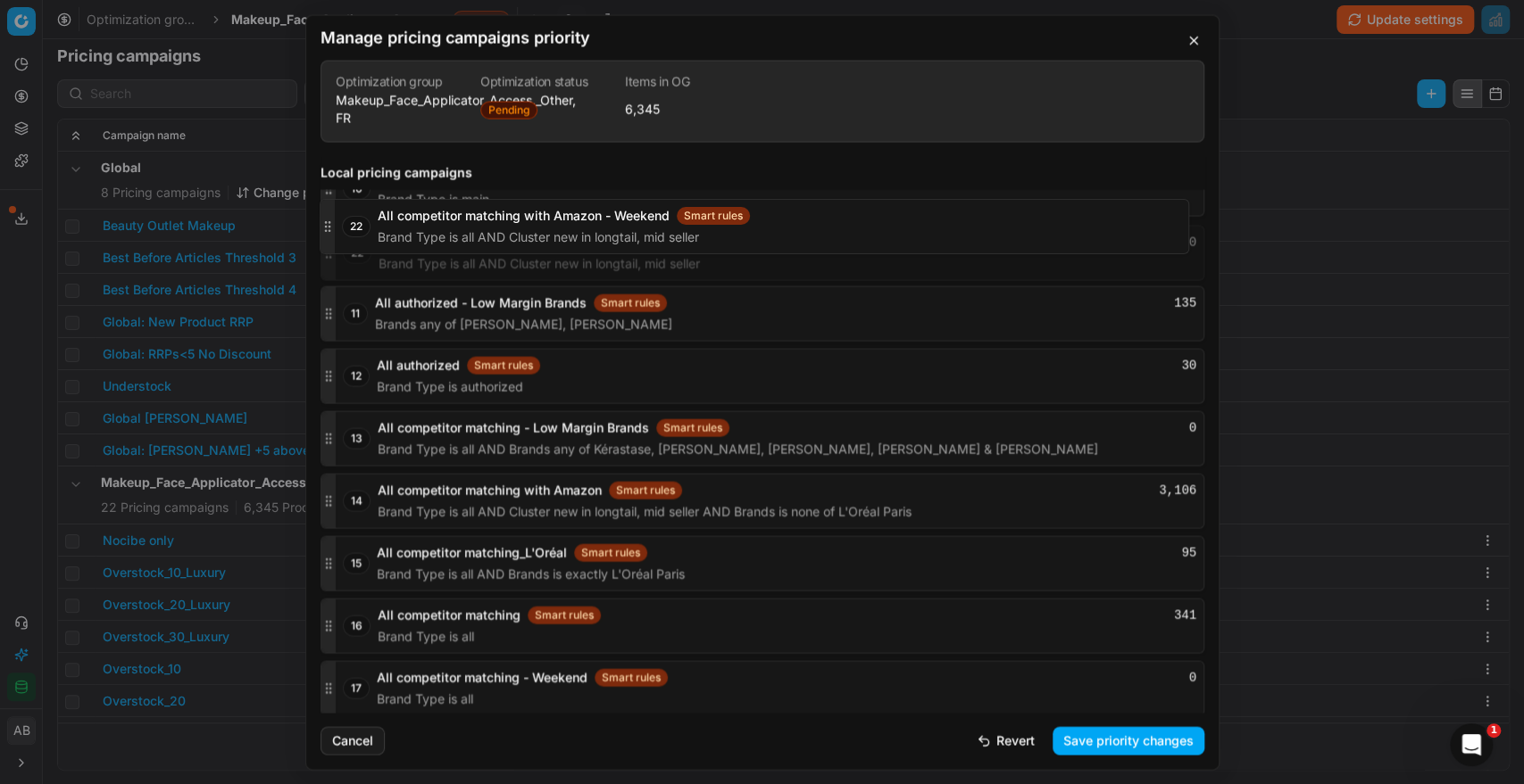
scroll to position [2734, 0]
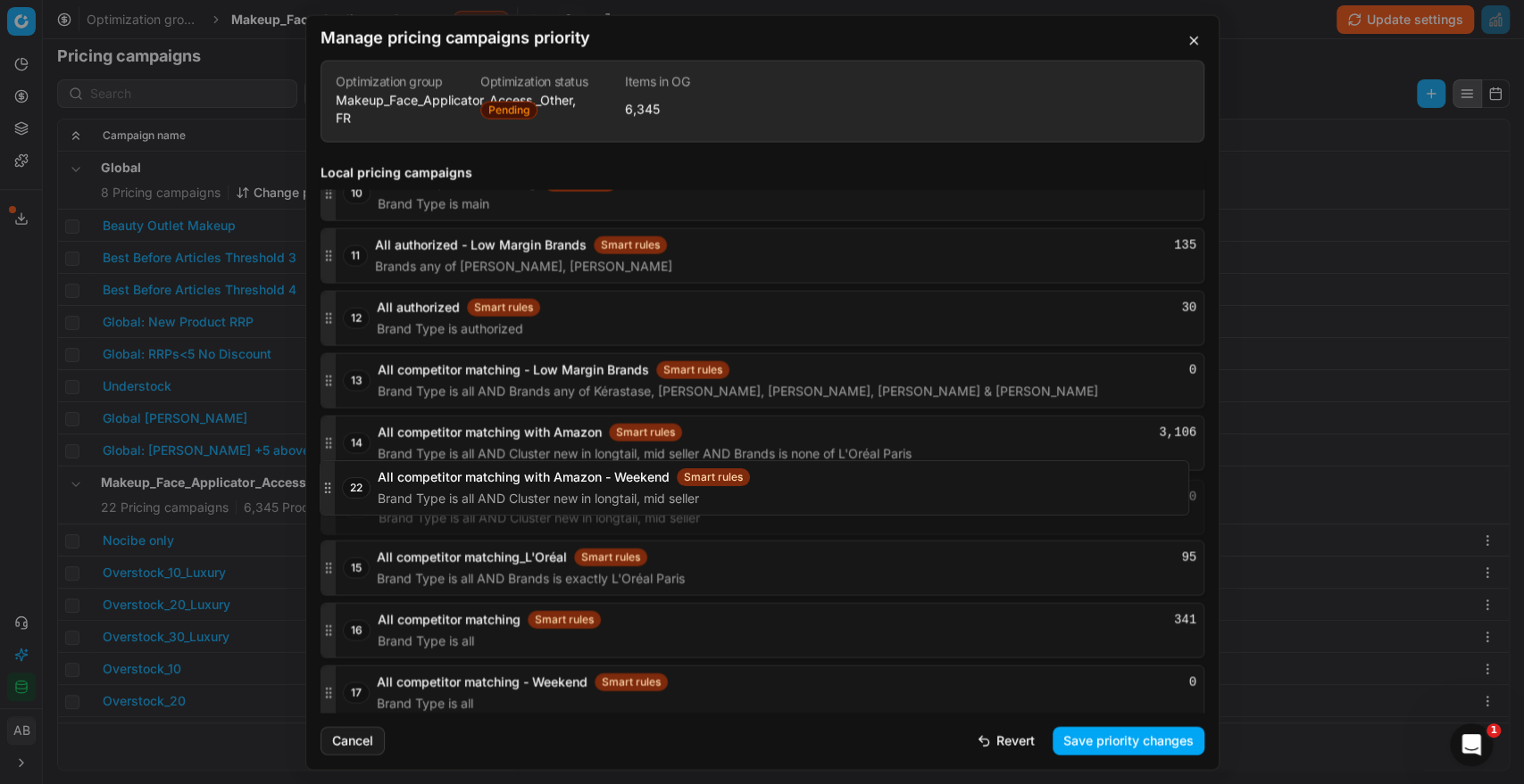
drag, startPoint x: 329, startPoint y: 679, endPoint x: 347, endPoint y: 481, distance: 198.8
click at [347, 481] on div "22 All competitor matching with Amazon - Weekend Smart rules 0 Brand Type is al…" at bounding box center [762, 506] width 883 height 55
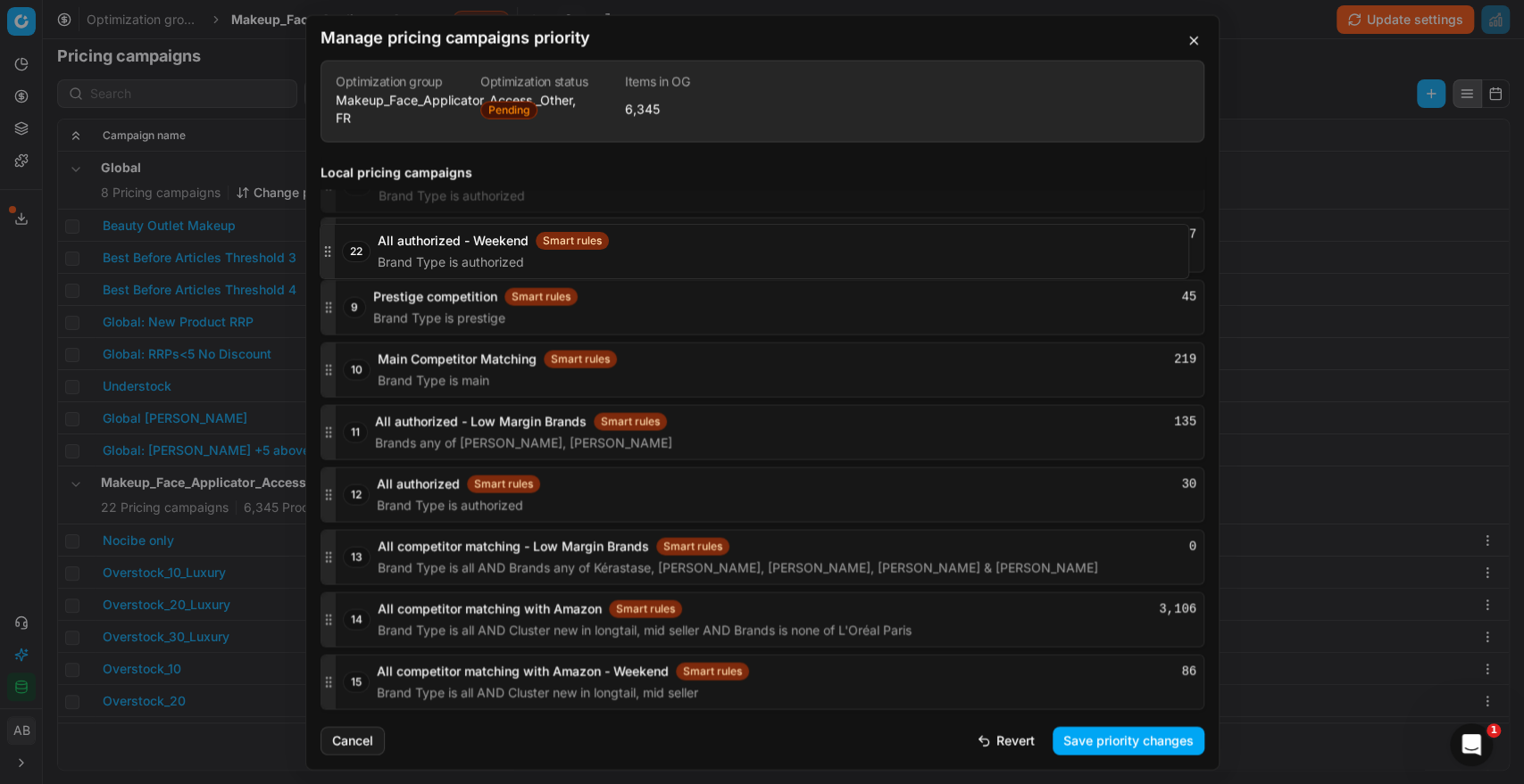
scroll to position [2596, 0]
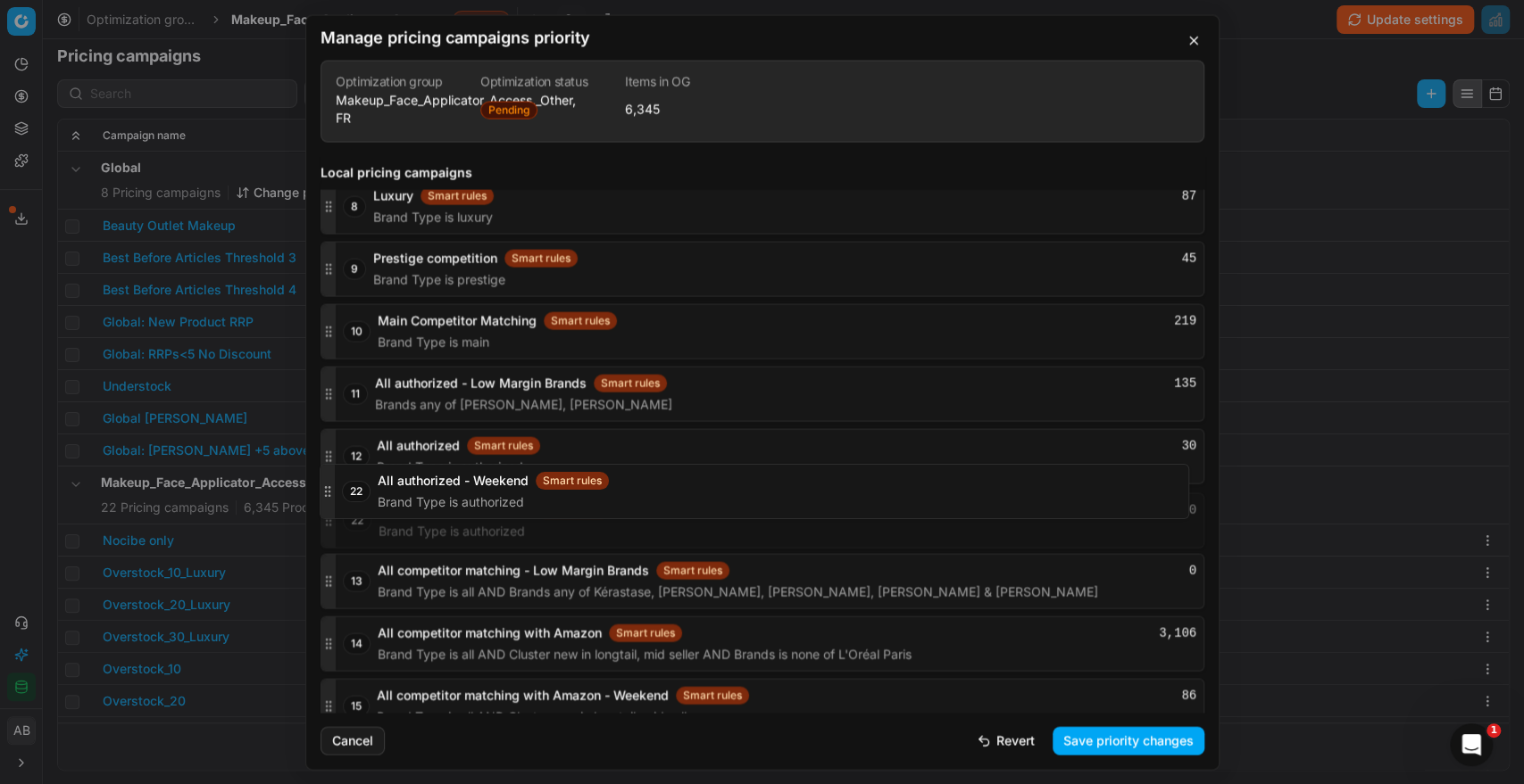
drag, startPoint x: 329, startPoint y: 679, endPoint x: 352, endPoint y: 487, distance: 193.4
click at [352, 493] on div "22 All authorized - Weekend Smart rules 0 Brand Type is authorized" at bounding box center [762, 520] width 883 height 55
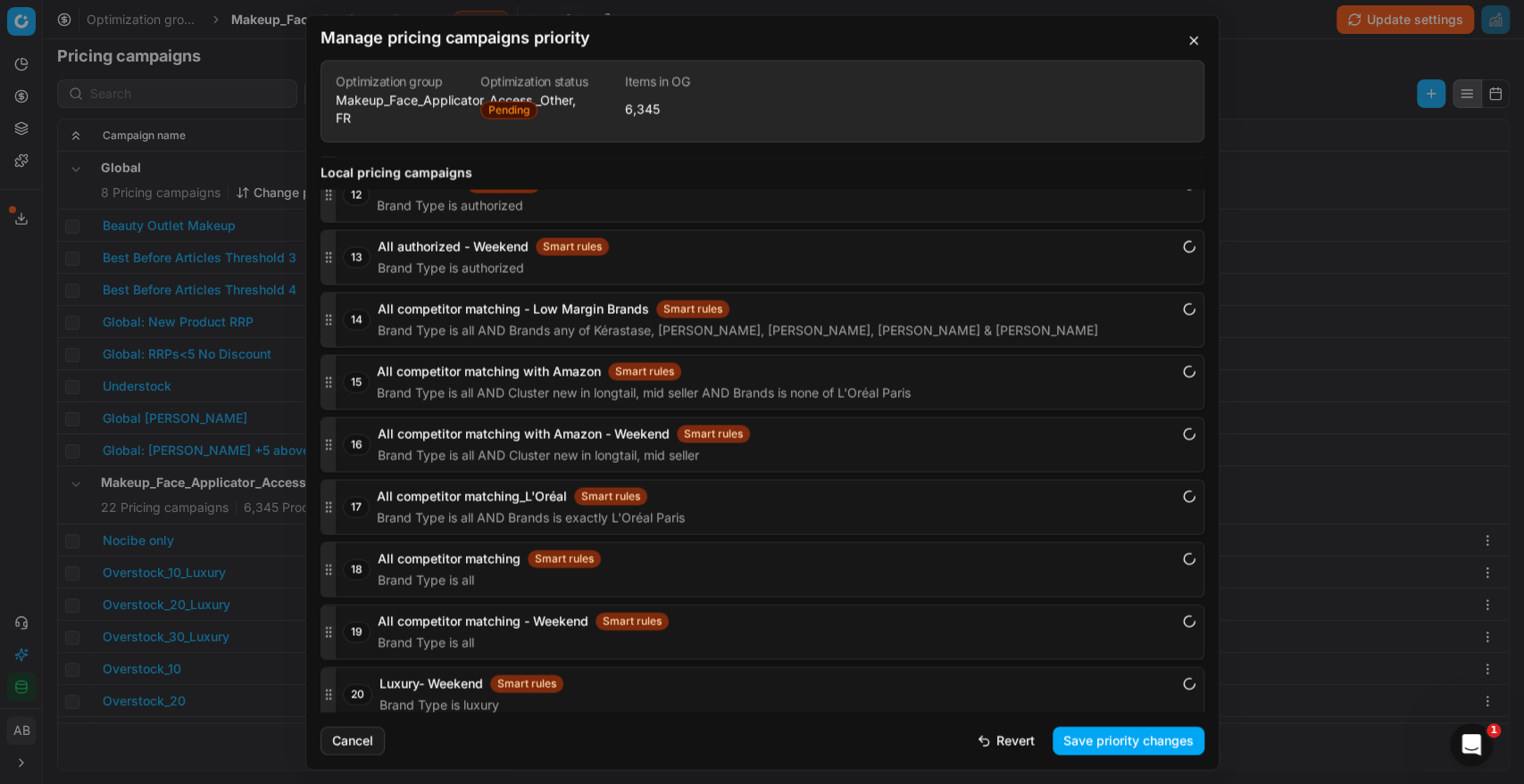
scroll to position [2979, 0]
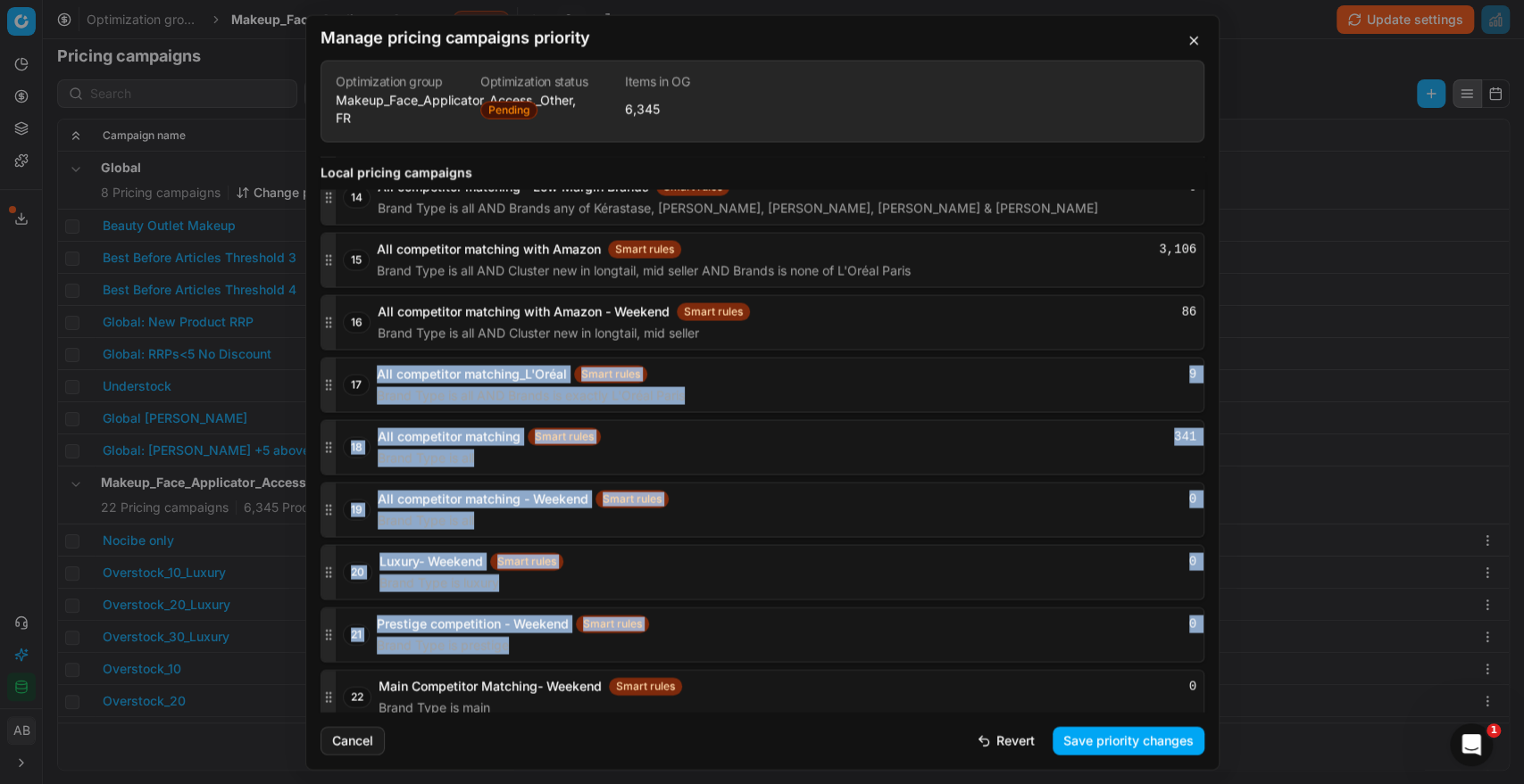
drag, startPoint x: 327, startPoint y: 676, endPoint x: 336, endPoint y: 506, distance: 170.2
click at [336, 506] on div "1 Nocibe only Smart rules 663 Brands any of CLINIQUE, ESTÉE LAUDER, Aveda, Bumb…" at bounding box center [762, 41] width 883 height 1366
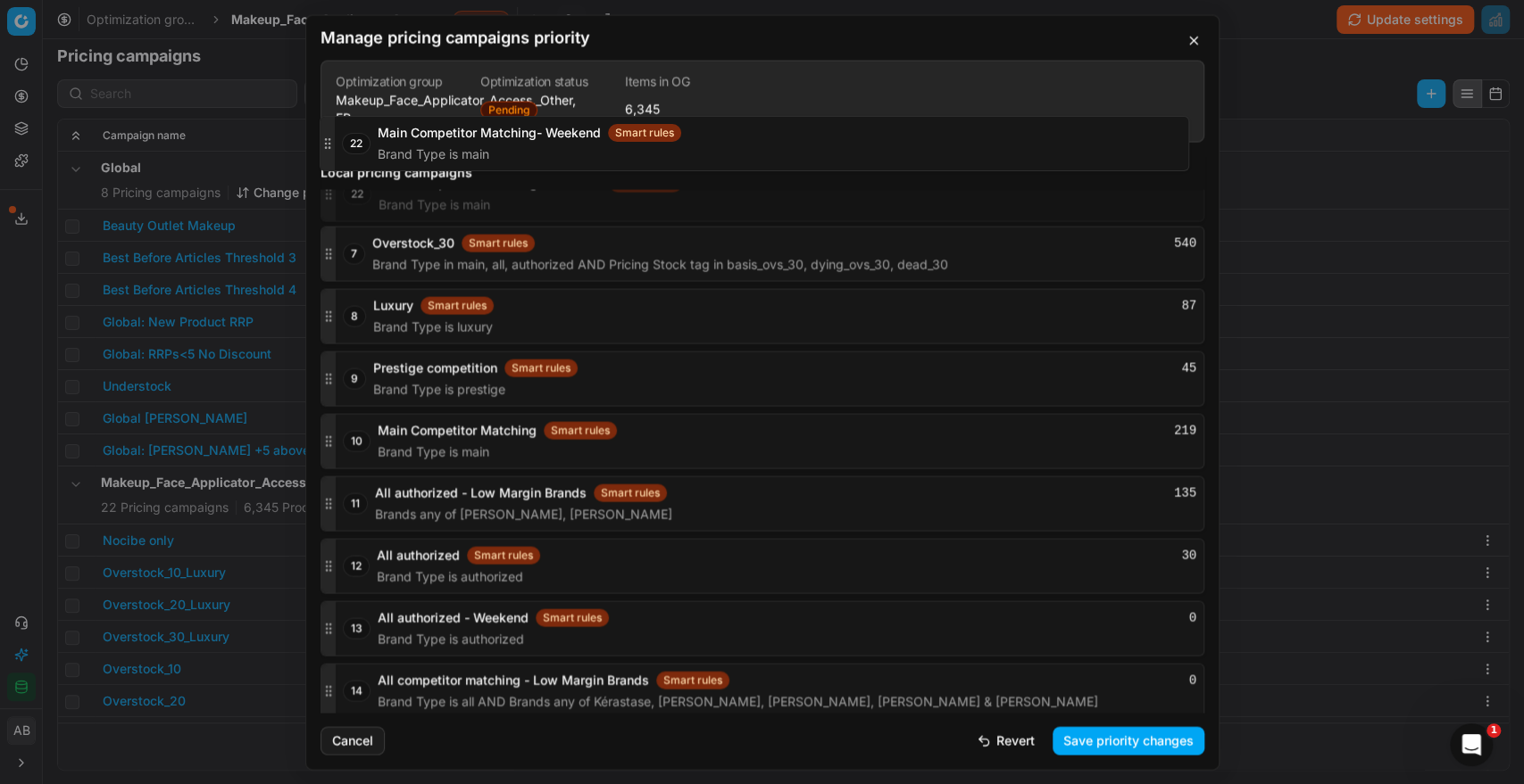
scroll to position [2541, 0]
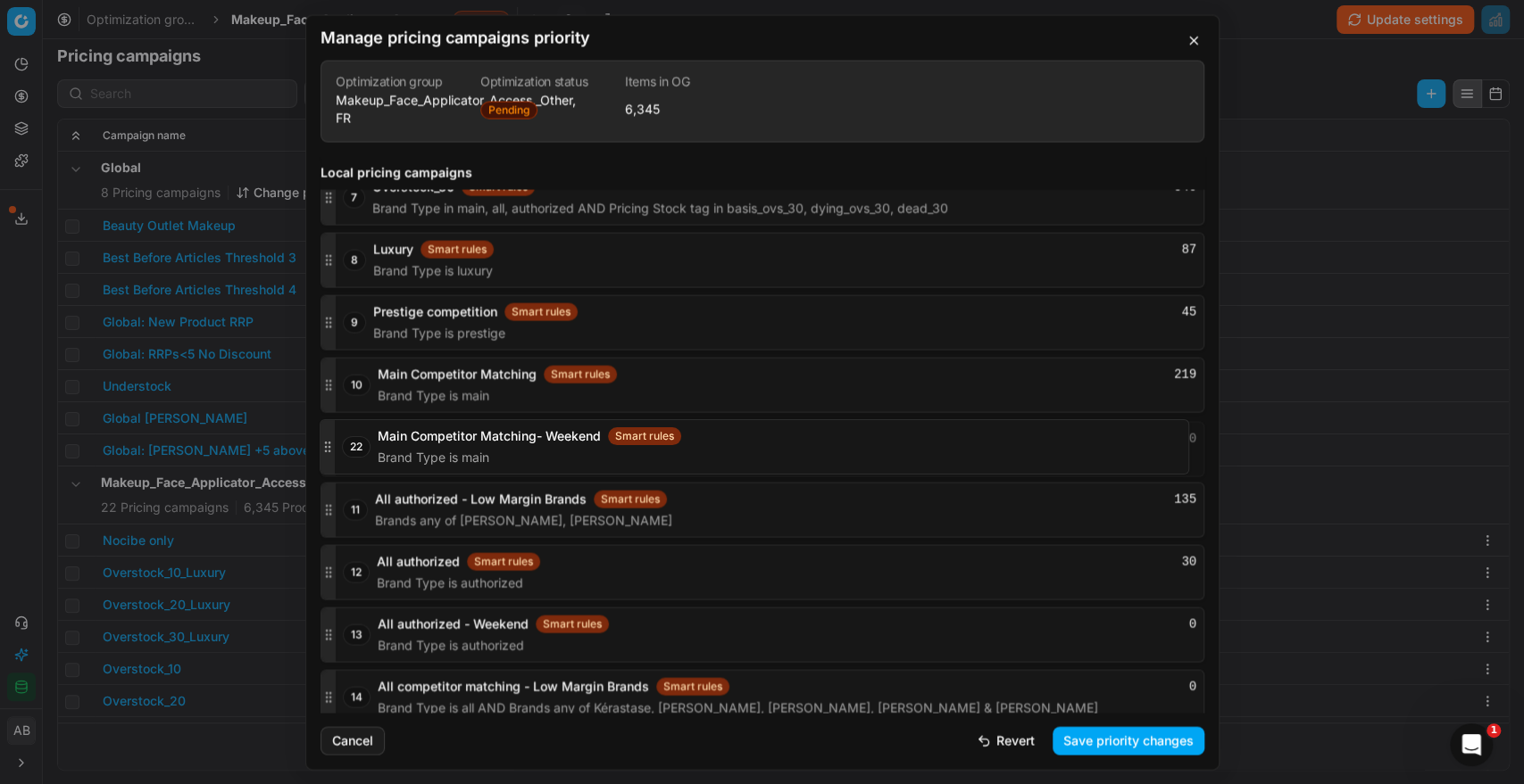
drag, startPoint x: 330, startPoint y: 689, endPoint x: 344, endPoint y: 451, distance: 238.4
click at [344, 451] on div "22 Main Competitor Matching- Weekend Smart rules 0 Brand Type is main" at bounding box center [762, 449] width 883 height 55
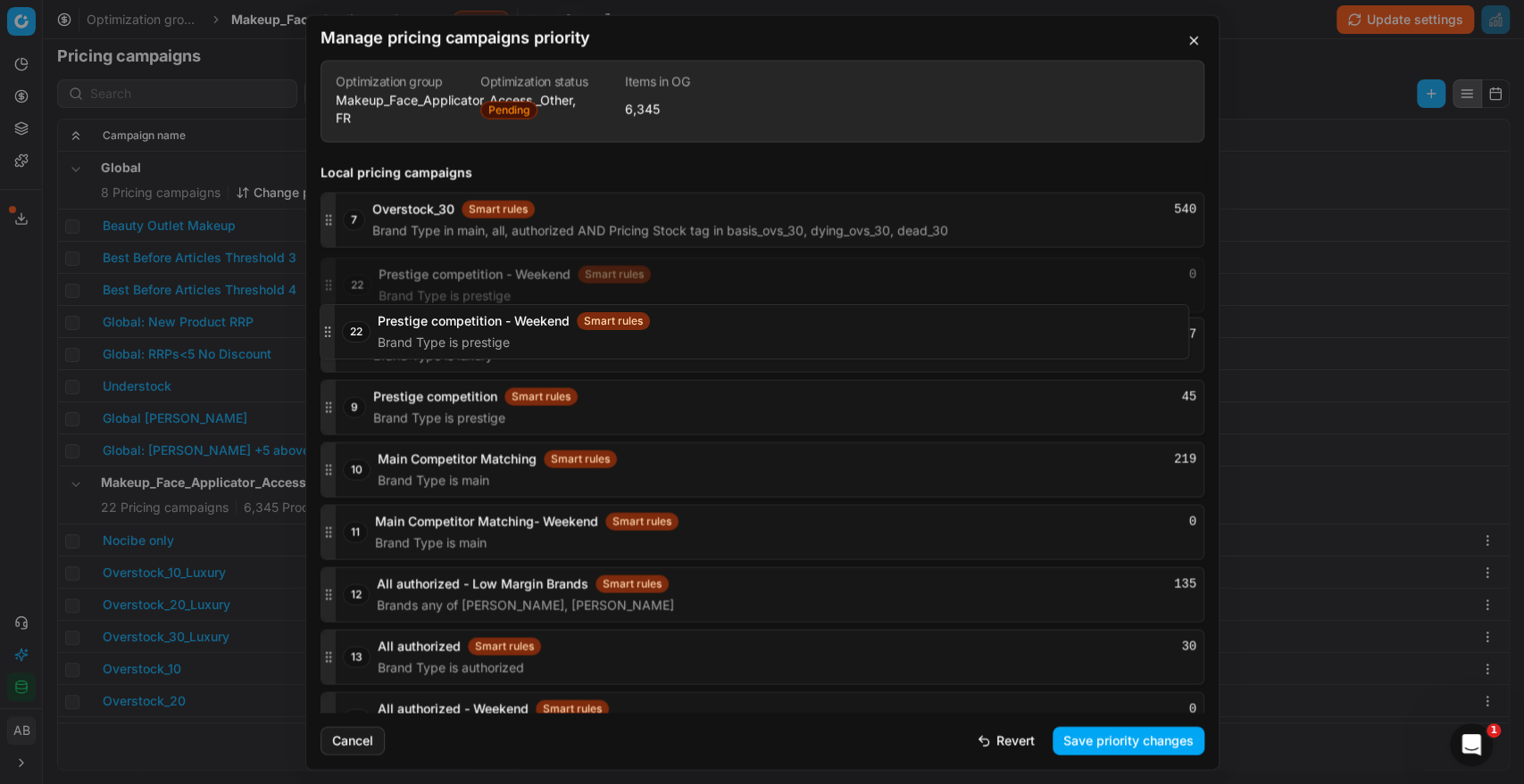
scroll to position [2510, 0]
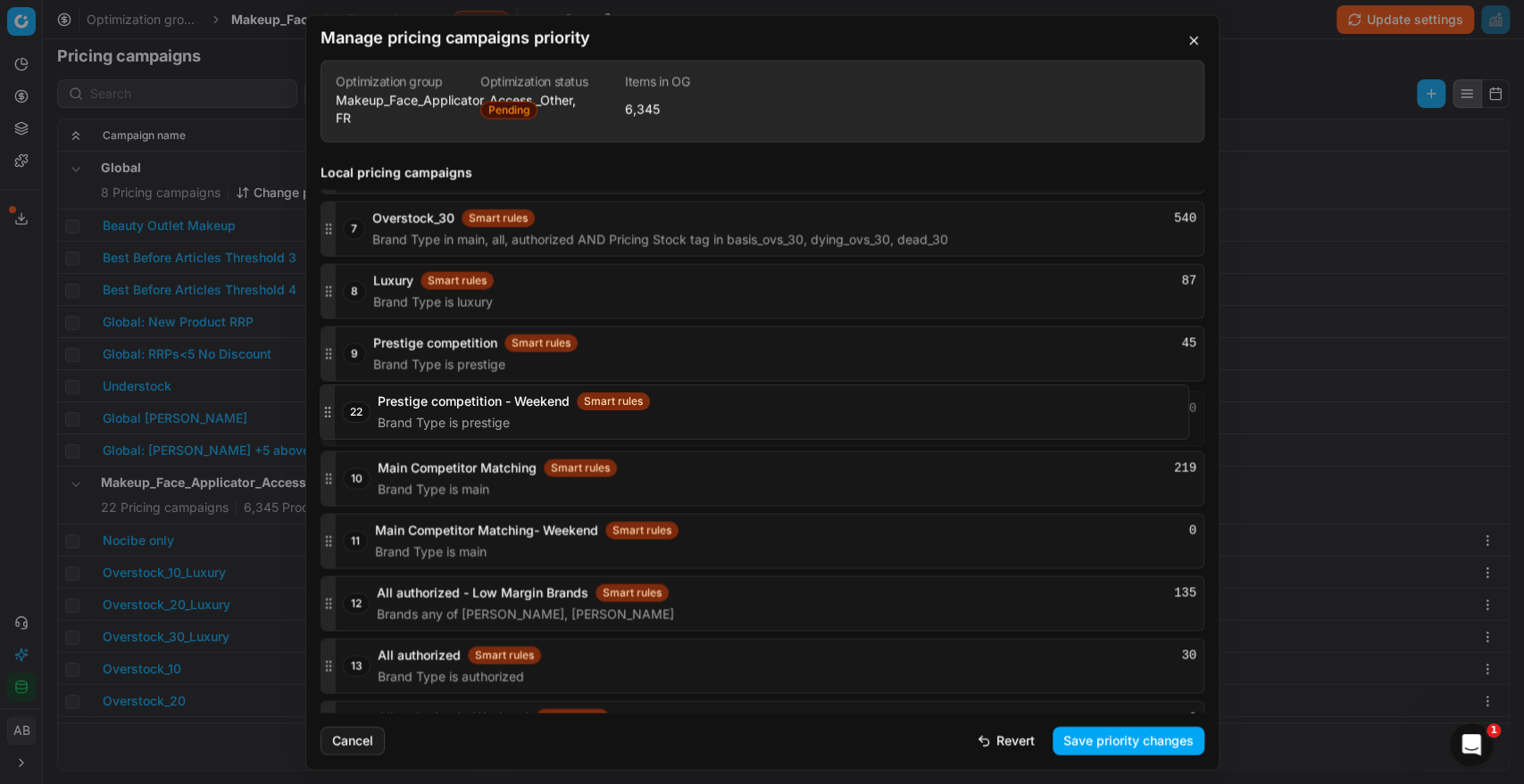
drag, startPoint x: 332, startPoint y: 690, endPoint x: 362, endPoint y: 417, distance: 274.6
click at [362, 417] on div "22 Prestige competition - Weekend Smart rules 0 Brand Type is prestige" at bounding box center [762, 419] width 883 height 55
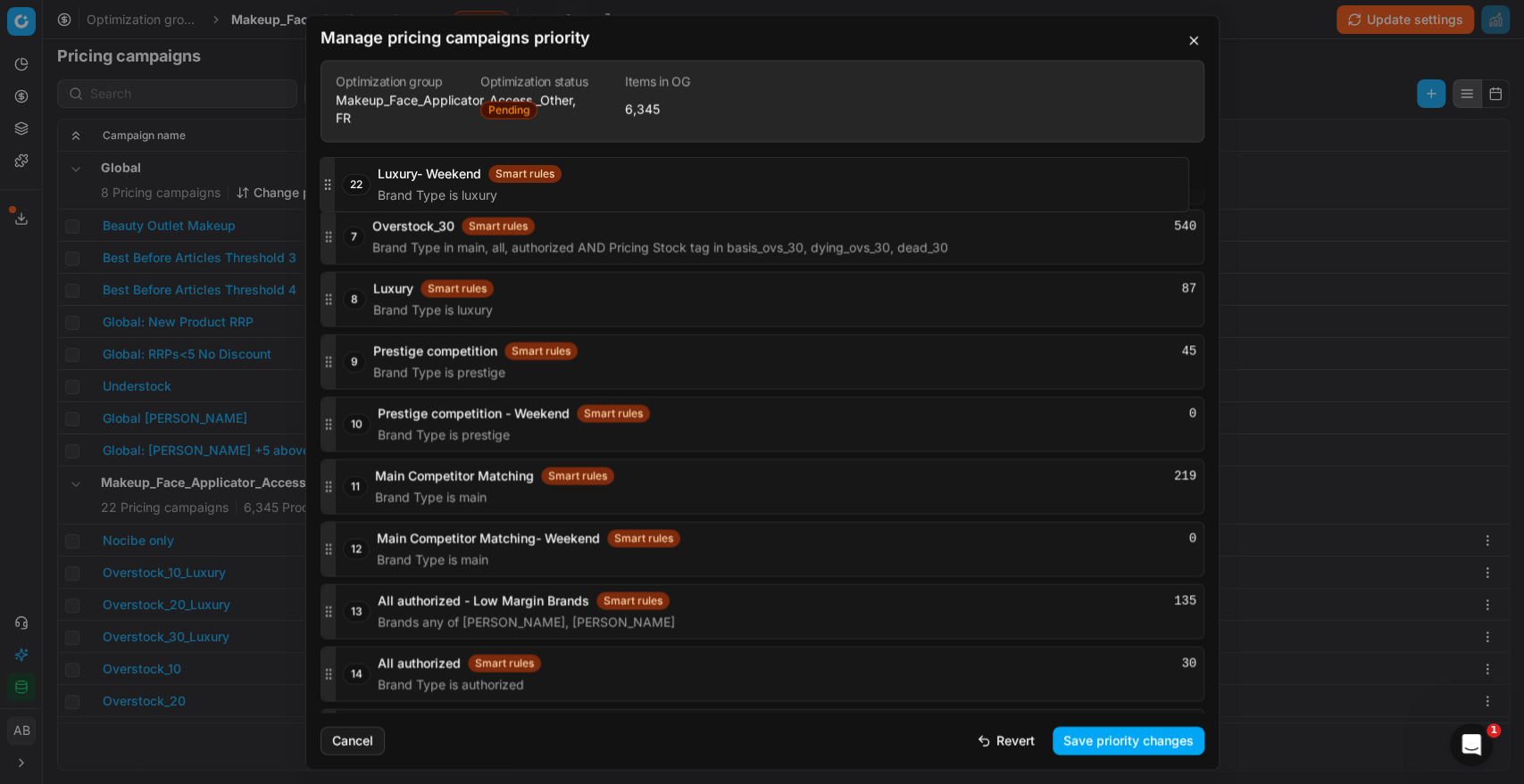
scroll to position [2538, 0]
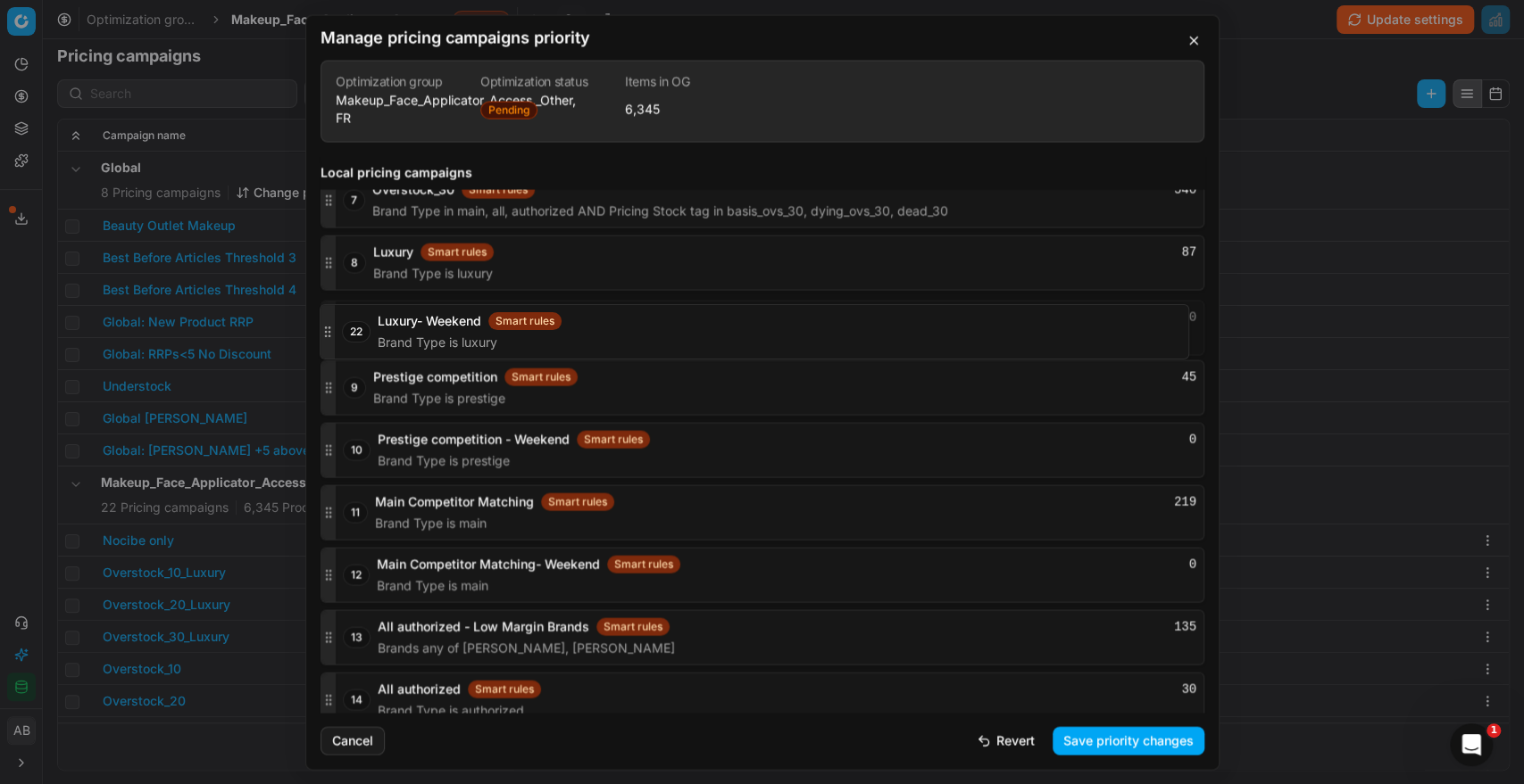
drag, startPoint x: 327, startPoint y: 681, endPoint x: 359, endPoint y: 327, distance: 355.4
click at [359, 327] on div "22 Luxury- Weekend Smart rules 0 Brand Type is luxury" at bounding box center [762, 327] width 883 height 55
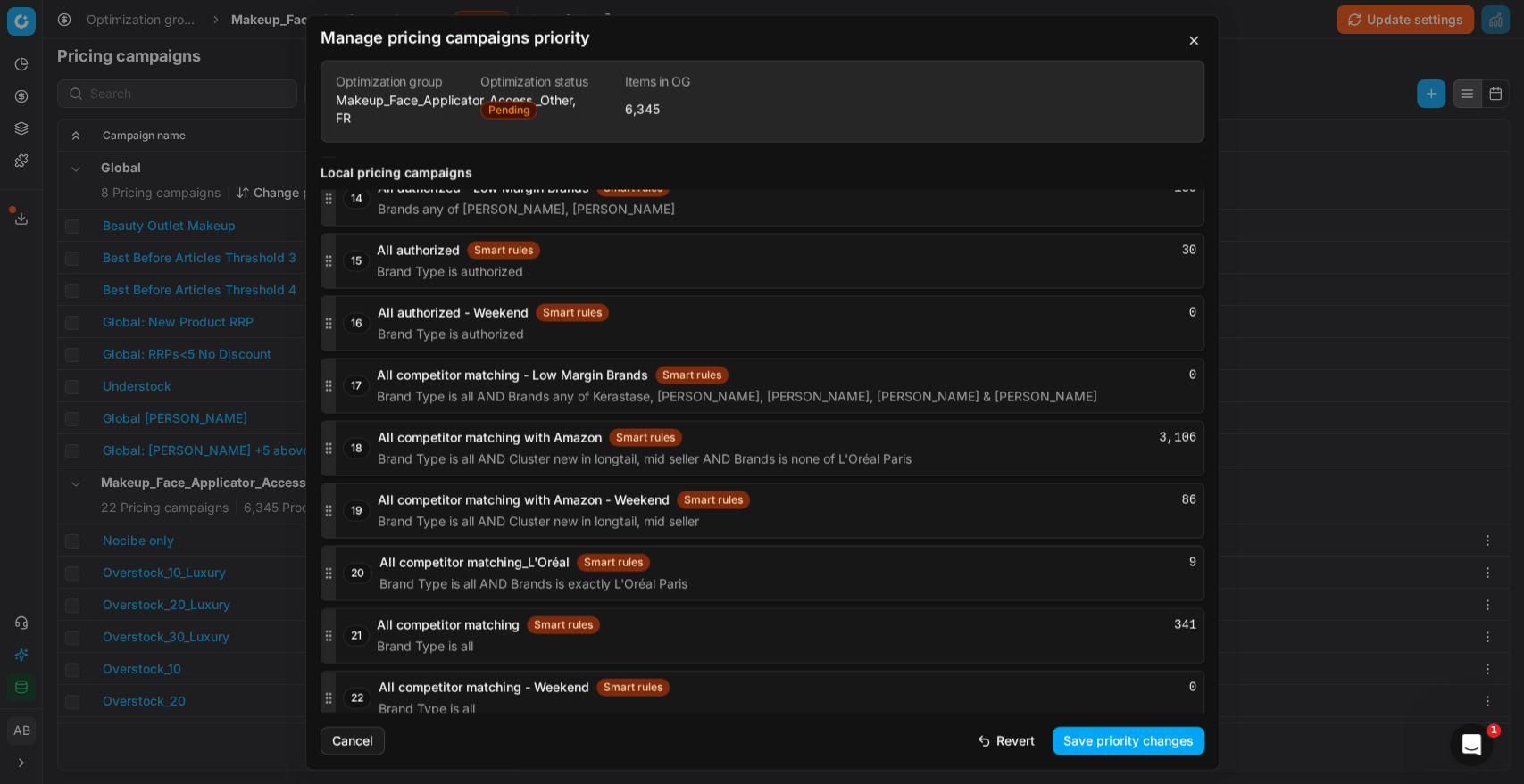
scroll to position [2979, 0]
click at [1109, 745] on button "Save priority changes" at bounding box center [1127, 740] width 151 height 29
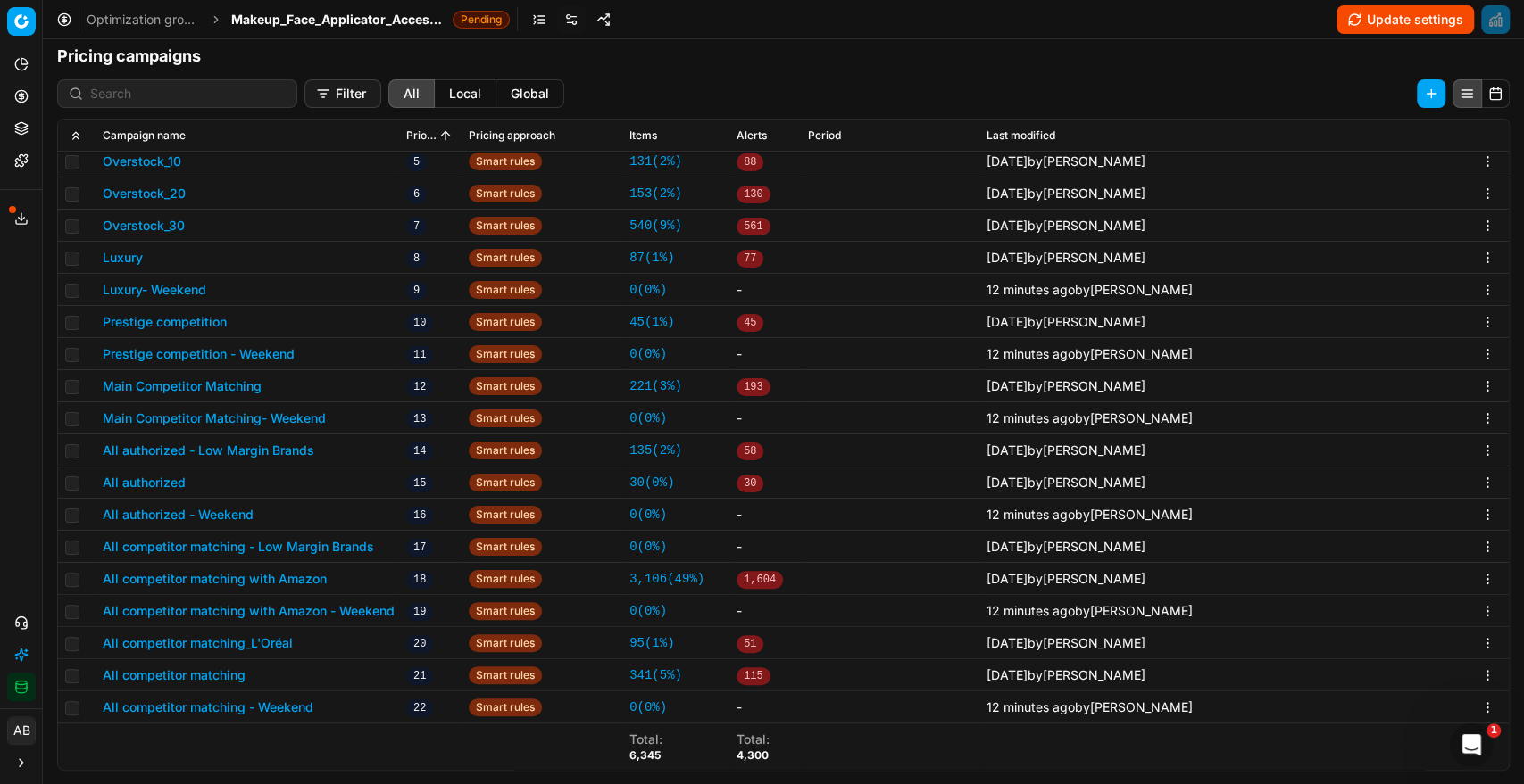
scroll to position [503, 0]
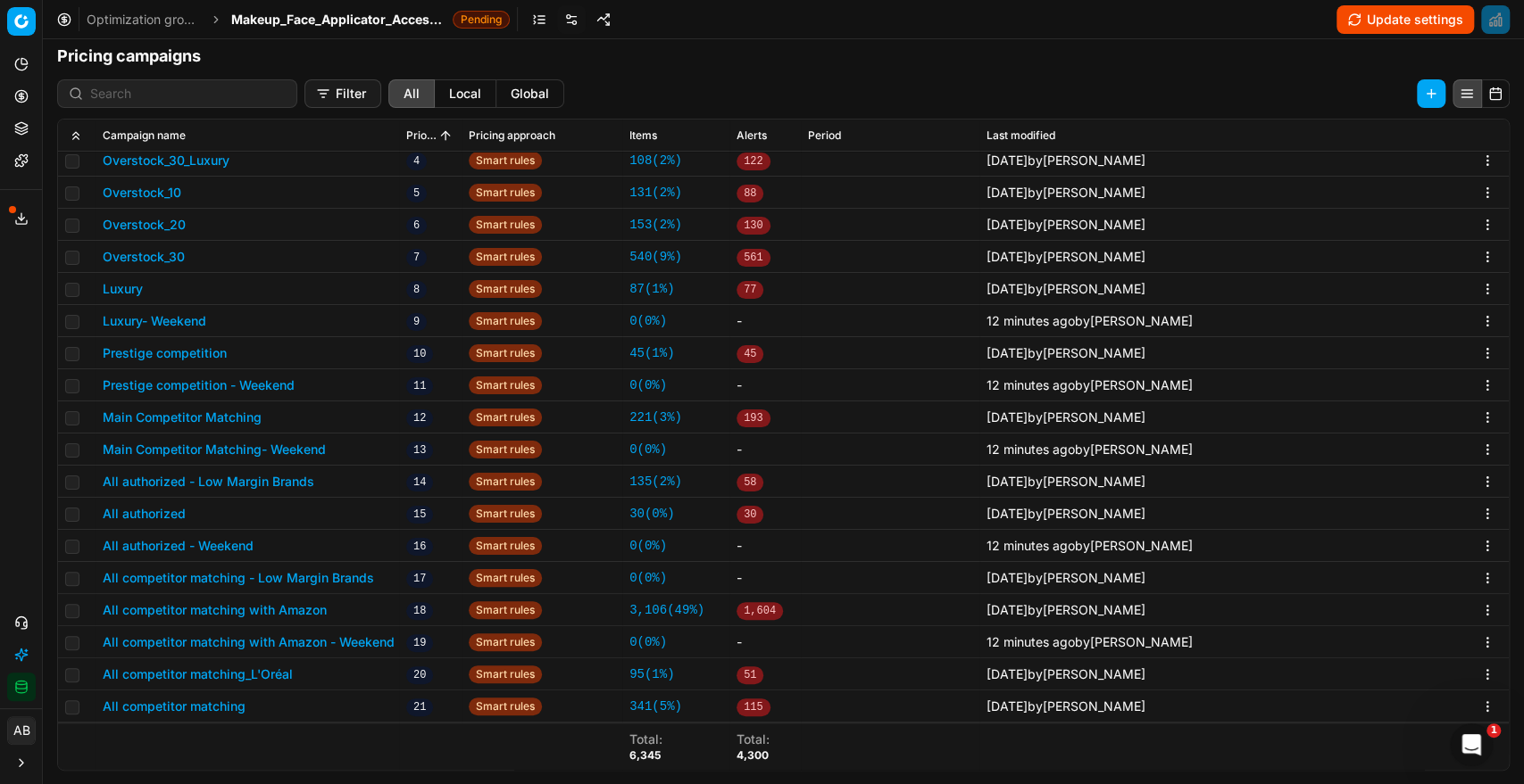
click at [132, 281] on button "Luxury" at bounding box center [123, 288] width 40 height 18
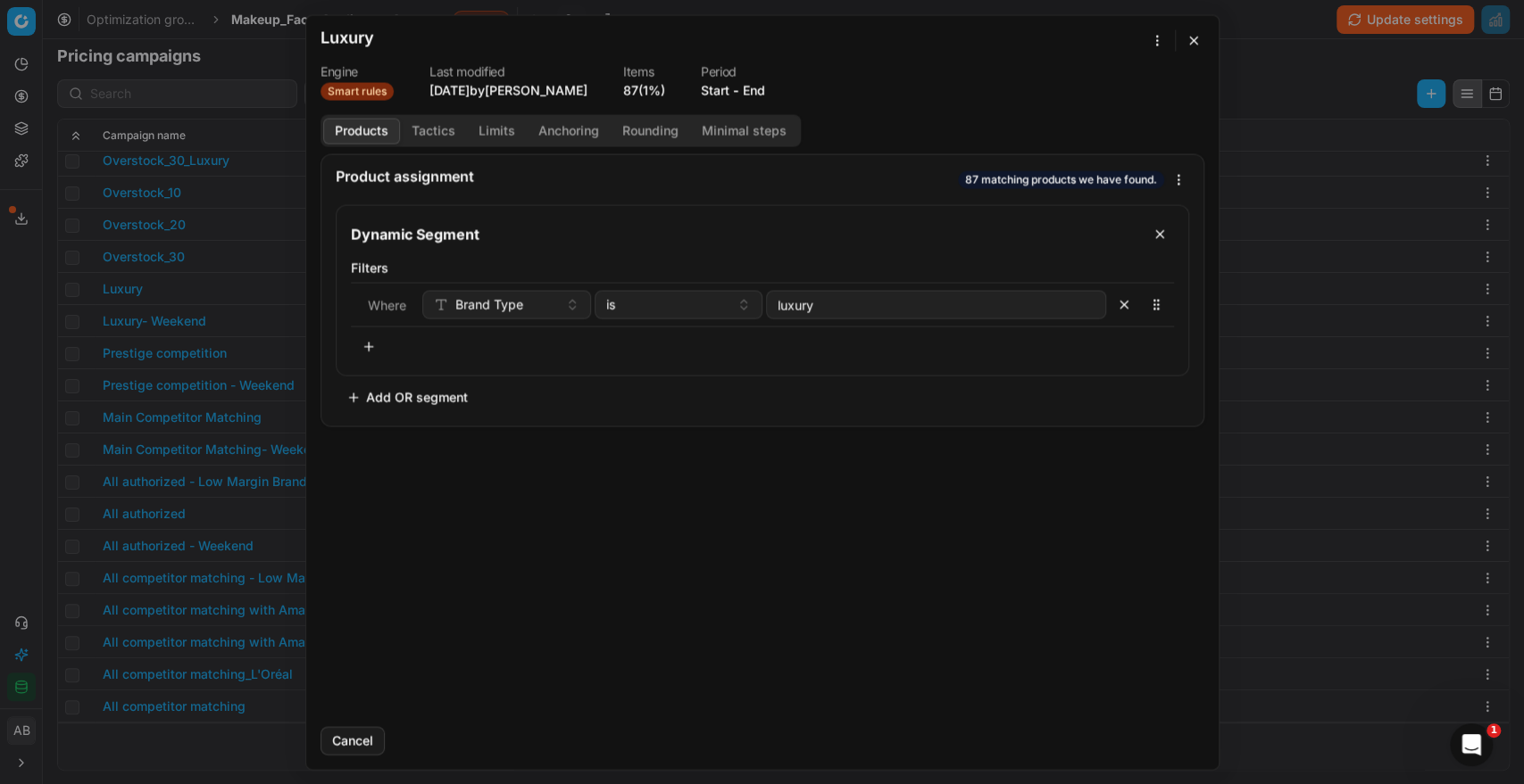
click at [765, 86] on button "End" at bounding box center [753, 89] width 22 height 18
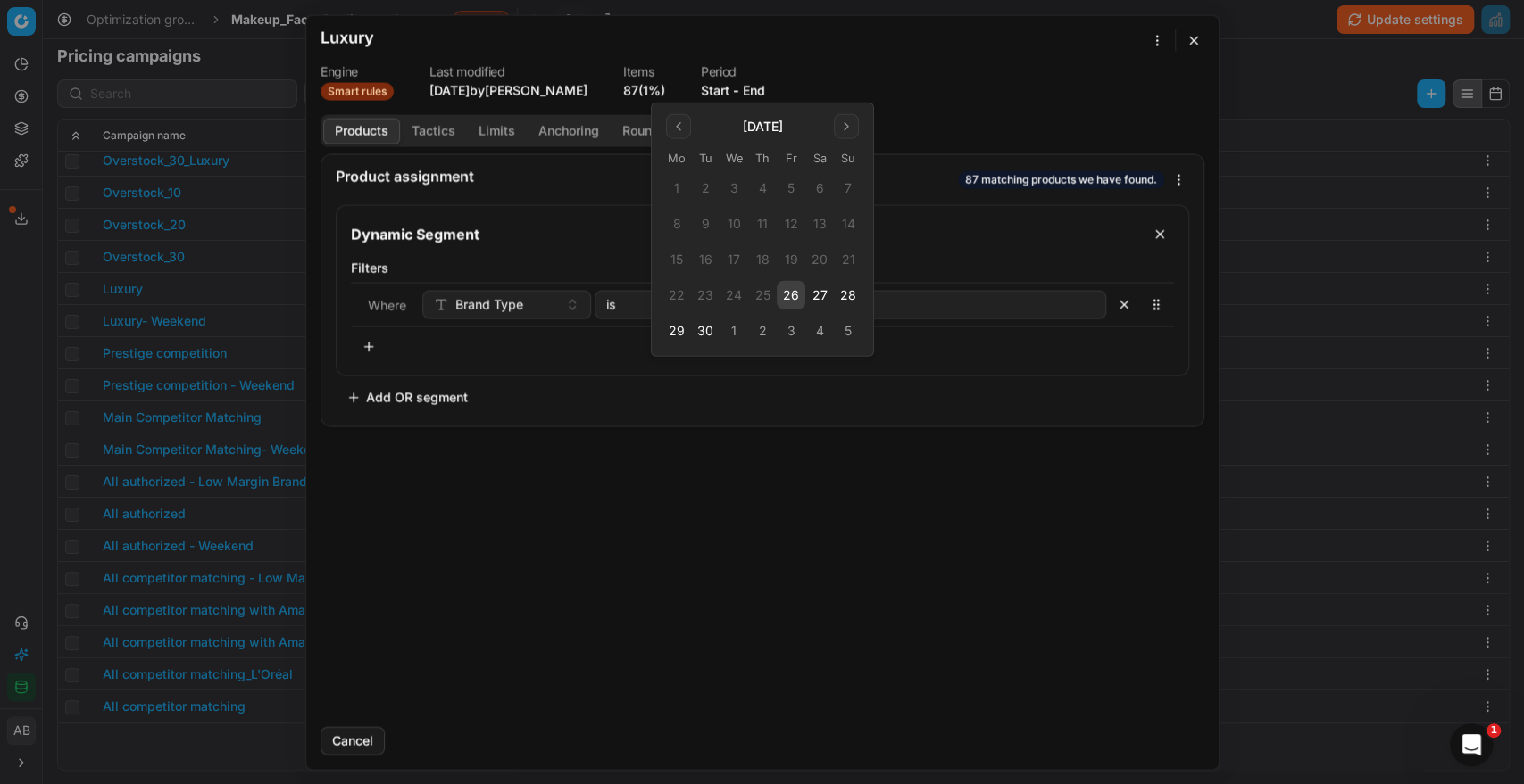
click at [790, 298] on button "26" at bounding box center [791, 295] width 29 height 29
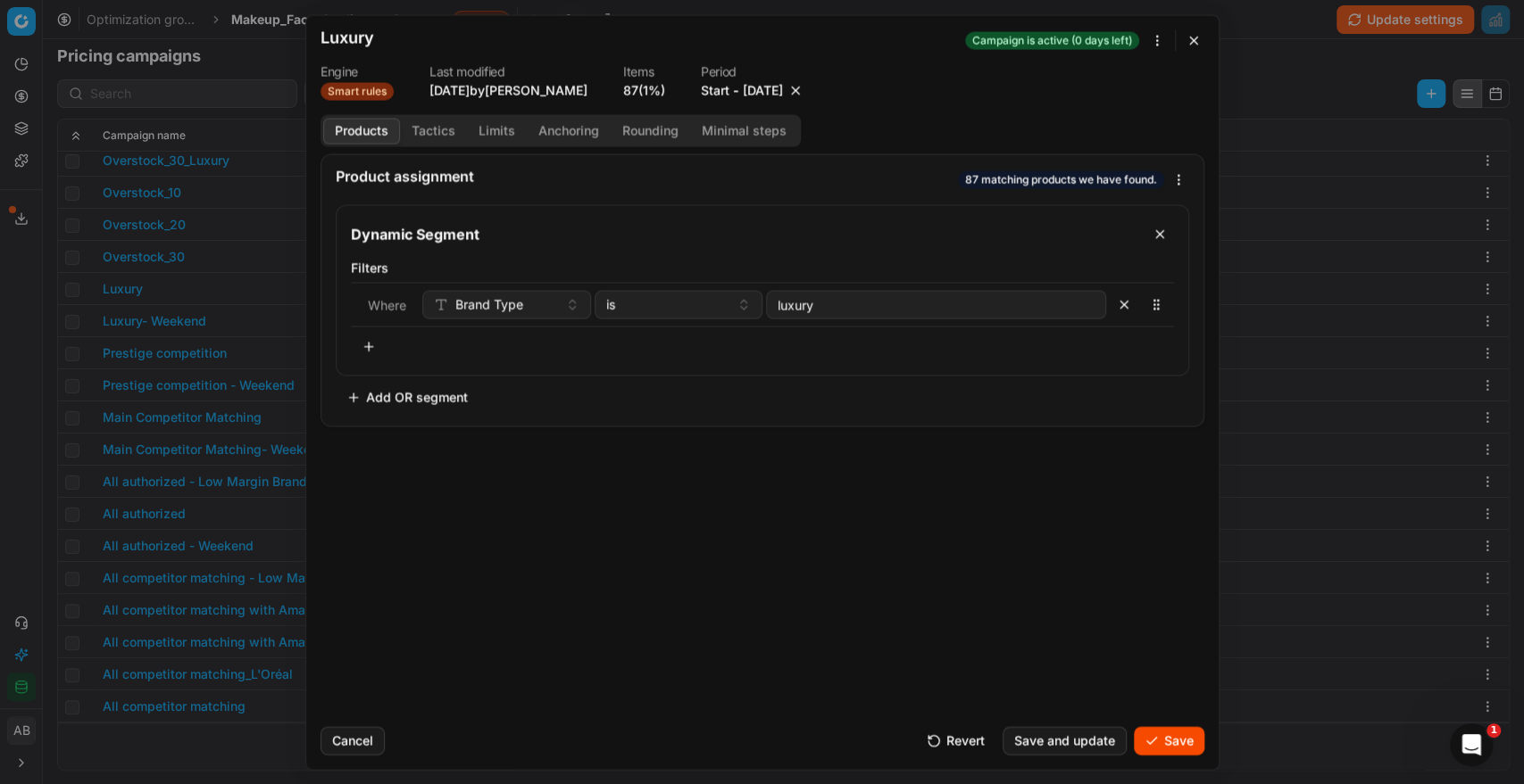
click at [1164, 743] on button "Save" at bounding box center [1169, 740] width 70 height 29
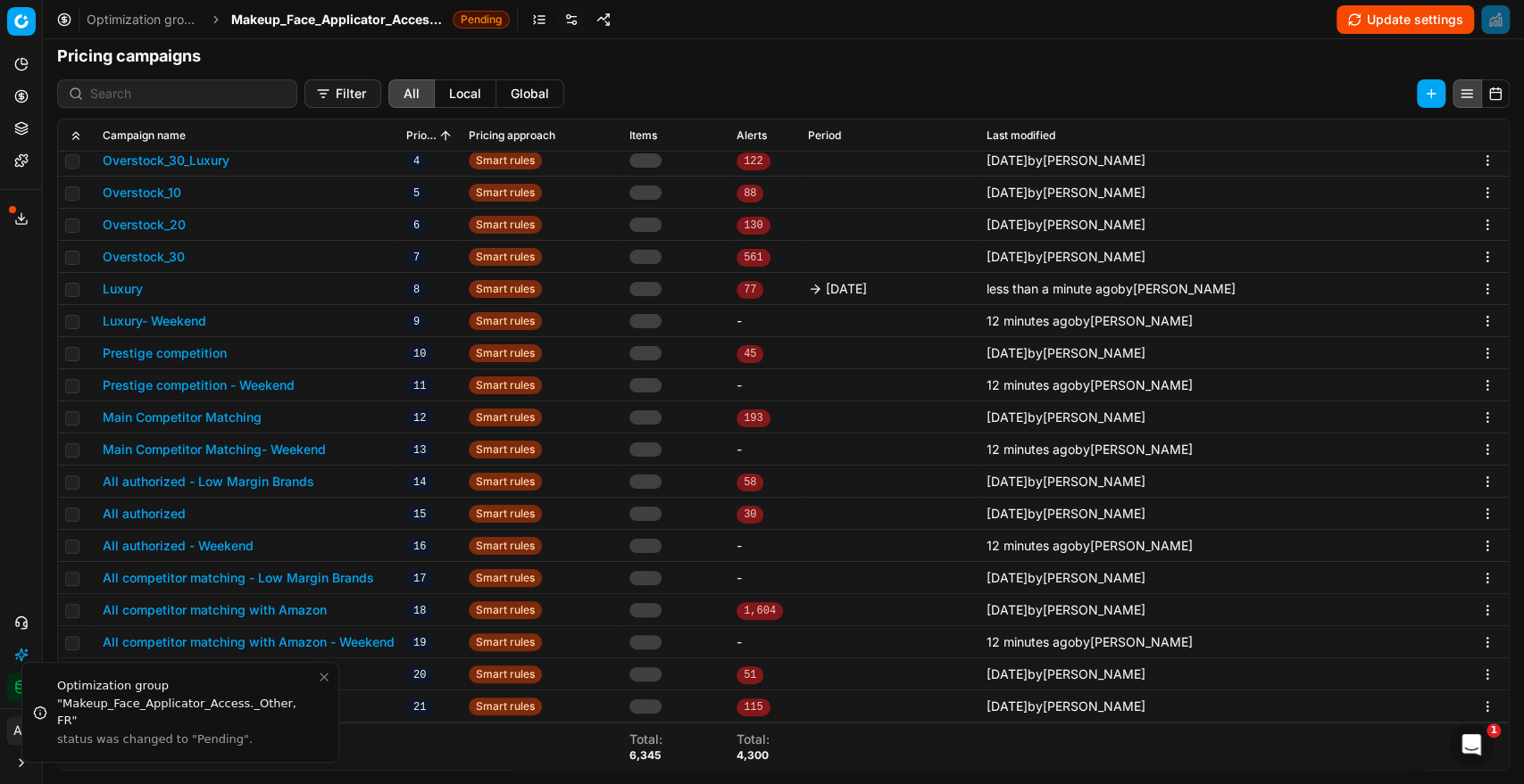
click at [180, 349] on button "Prestige competition" at bounding box center [165, 353] width 124 height 18
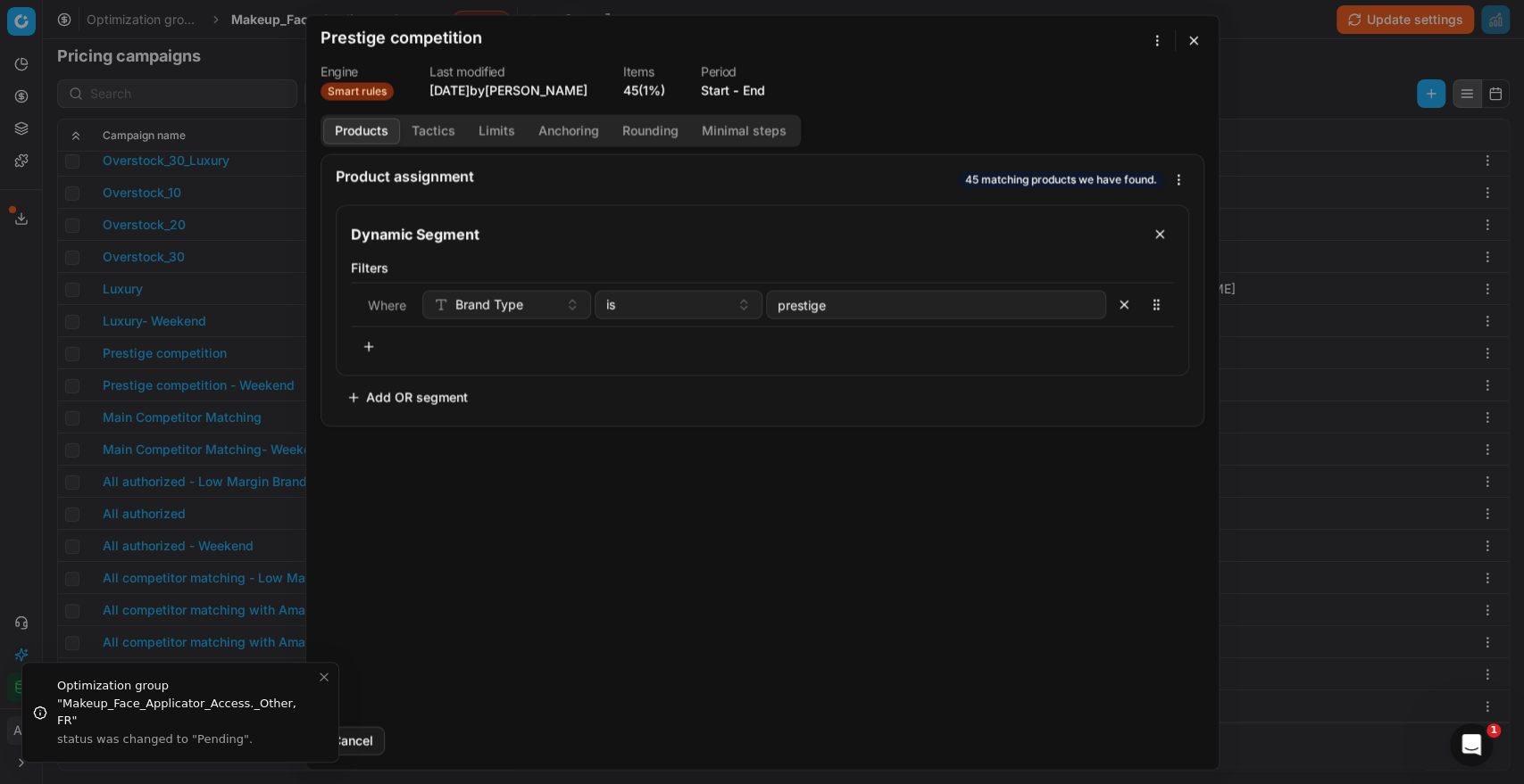
click at [765, 90] on button "End" at bounding box center [753, 89] width 22 height 18
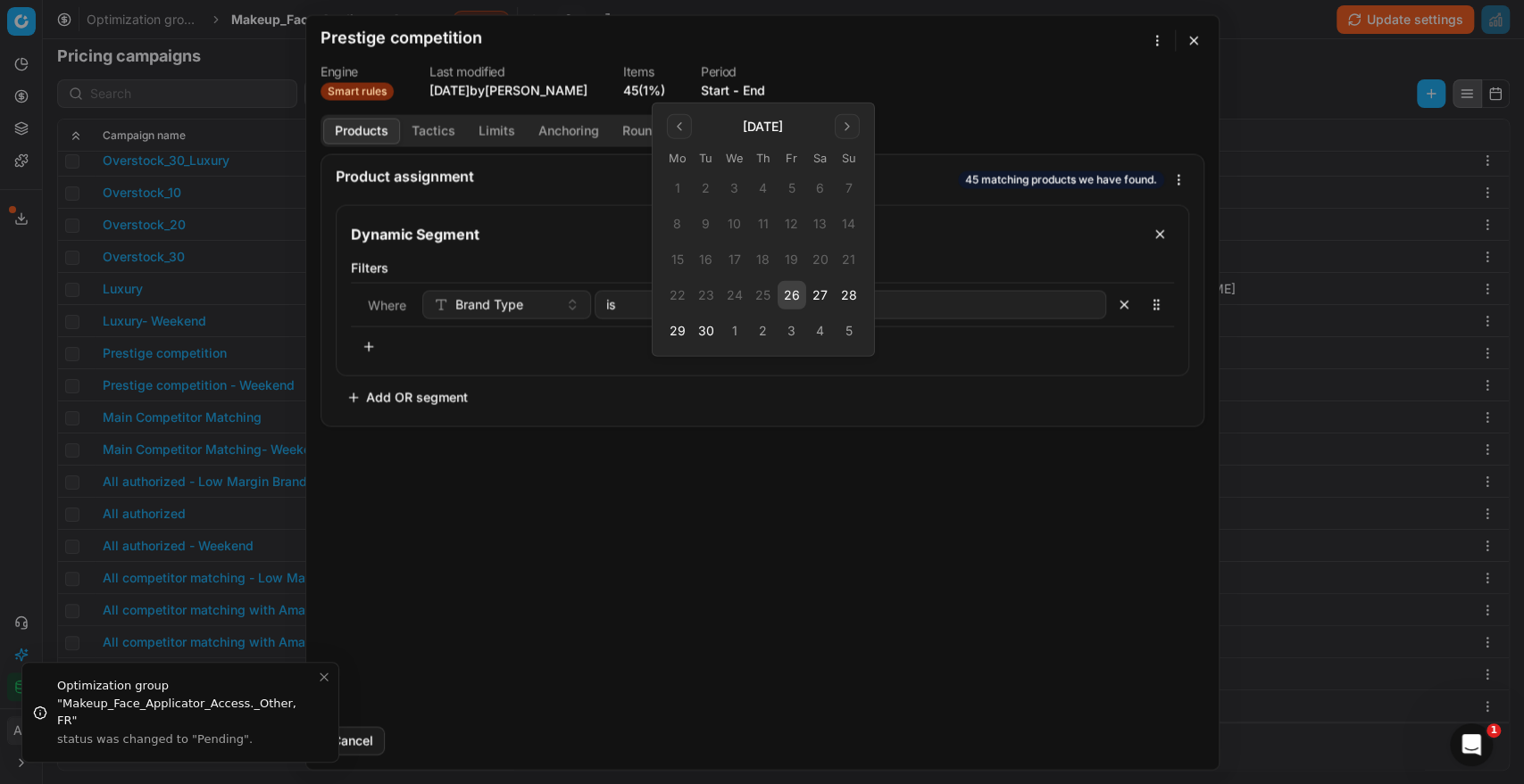
click at [795, 293] on button "26" at bounding box center [792, 295] width 29 height 29
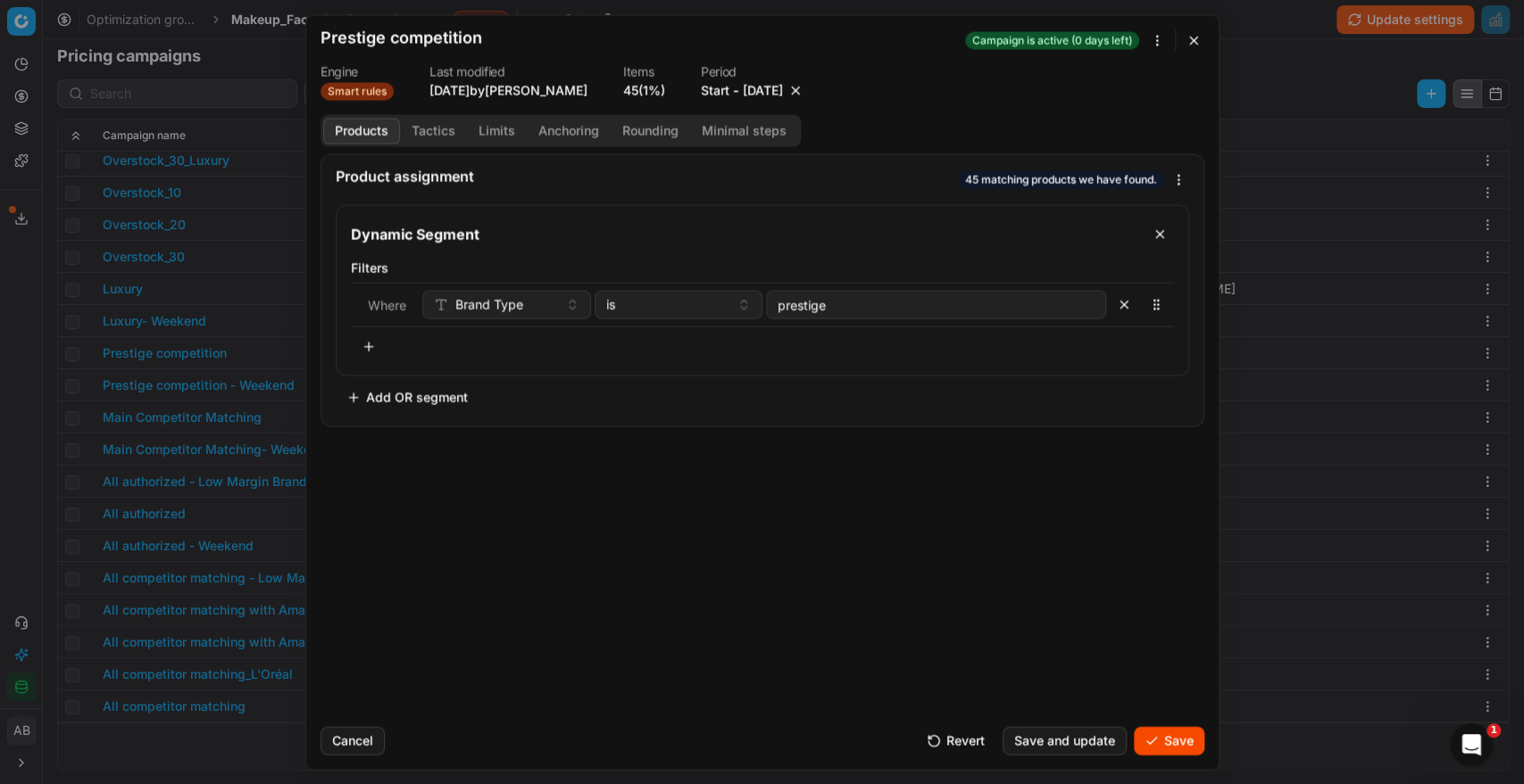
click at [1161, 744] on button "Save" at bounding box center [1169, 740] width 70 height 29
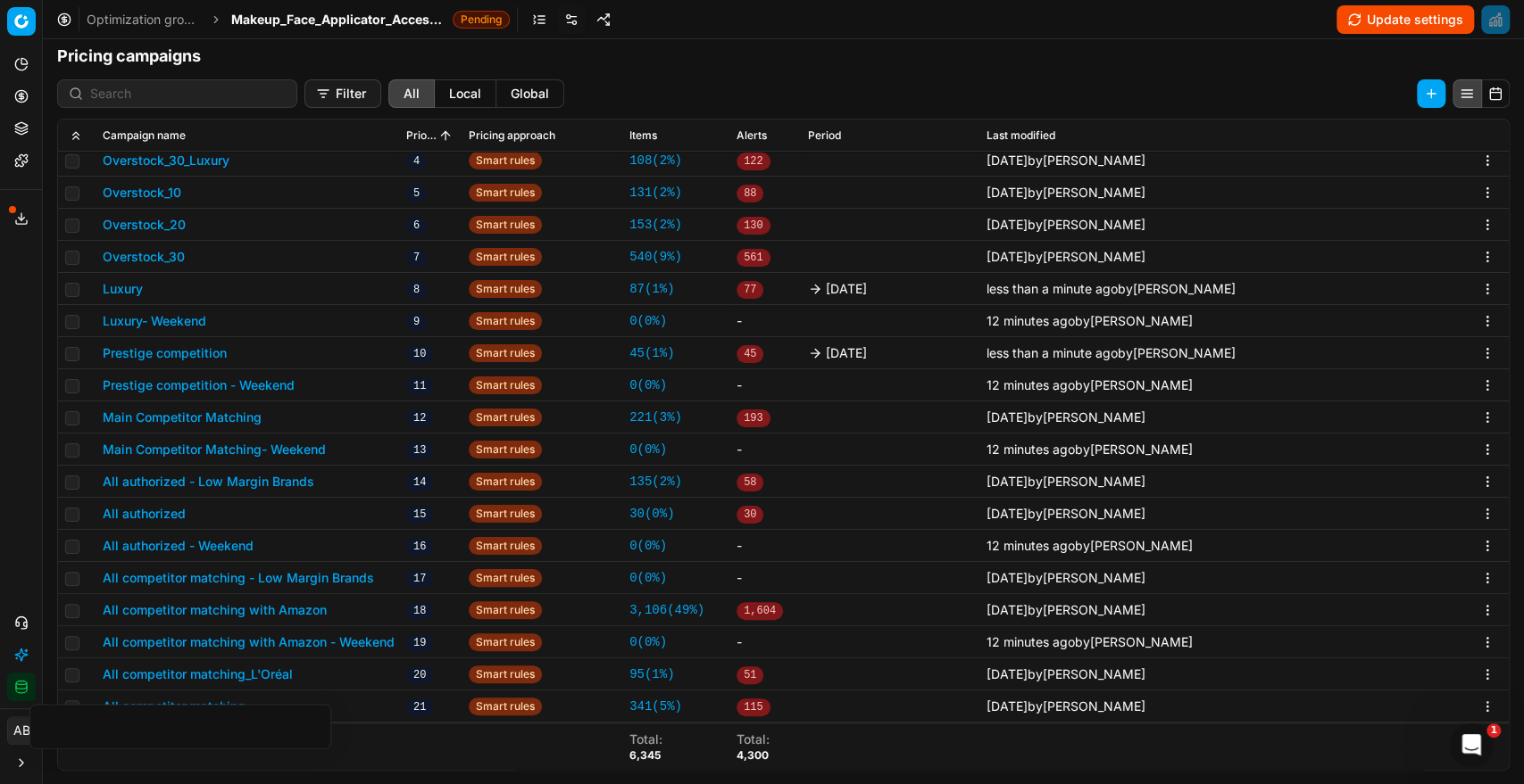
click at [239, 409] on button "Main Competitor Matching" at bounding box center [182, 417] width 159 height 18
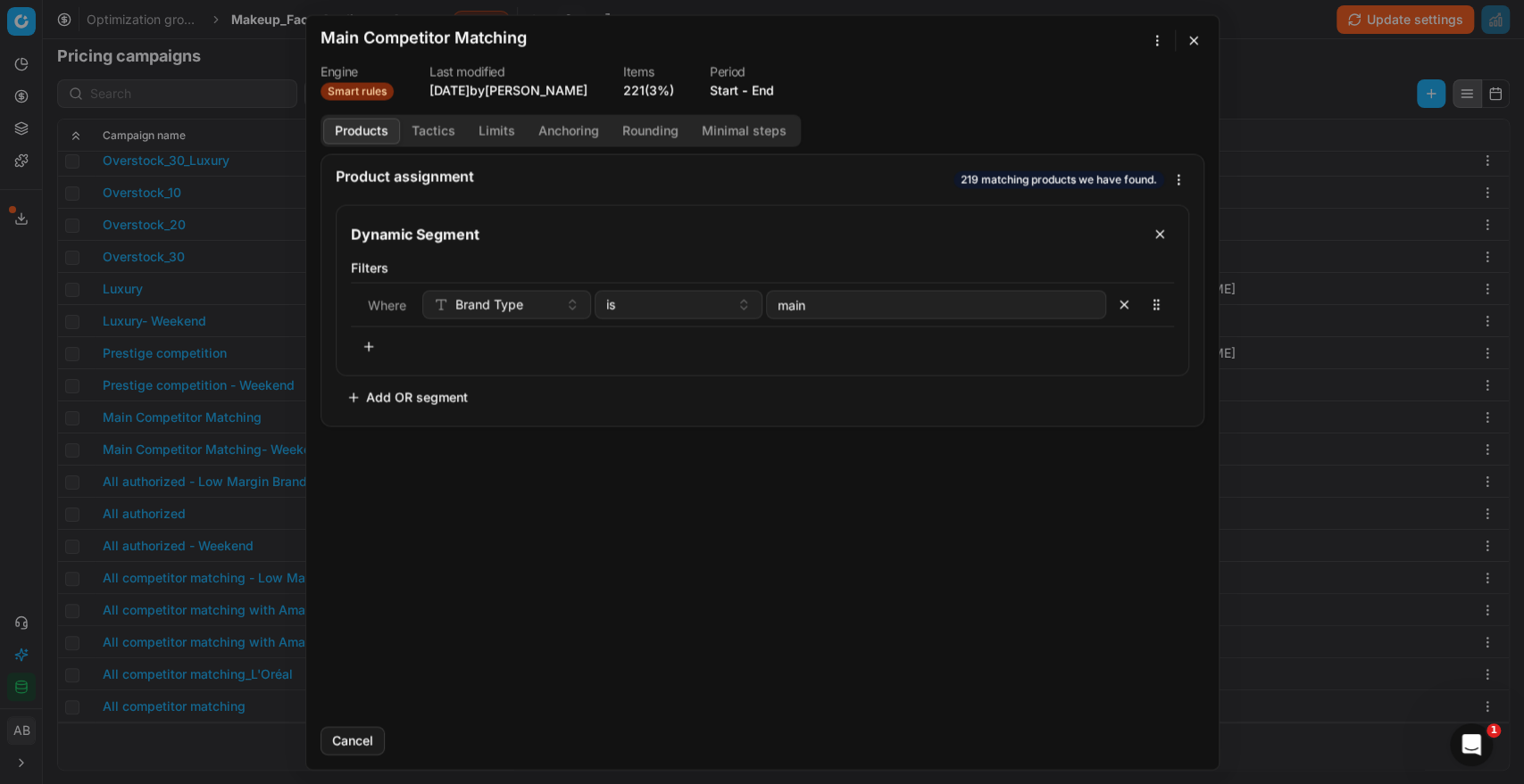
click at [764, 90] on button "End" at bounding box center [762, 89] width 22 height 18
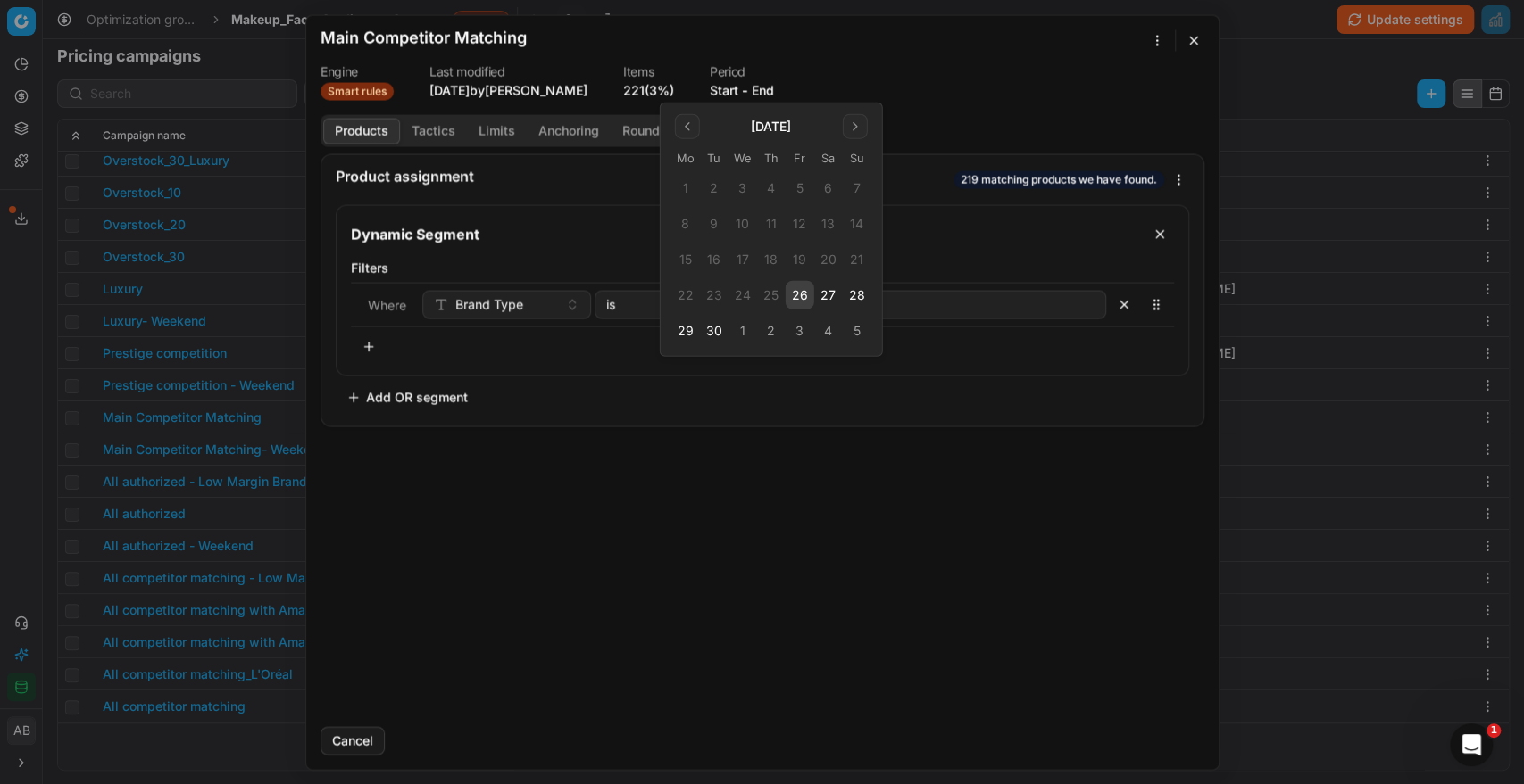
click at [807, 297] on button "26" at bounding box center [800, 295] width 29 height 29
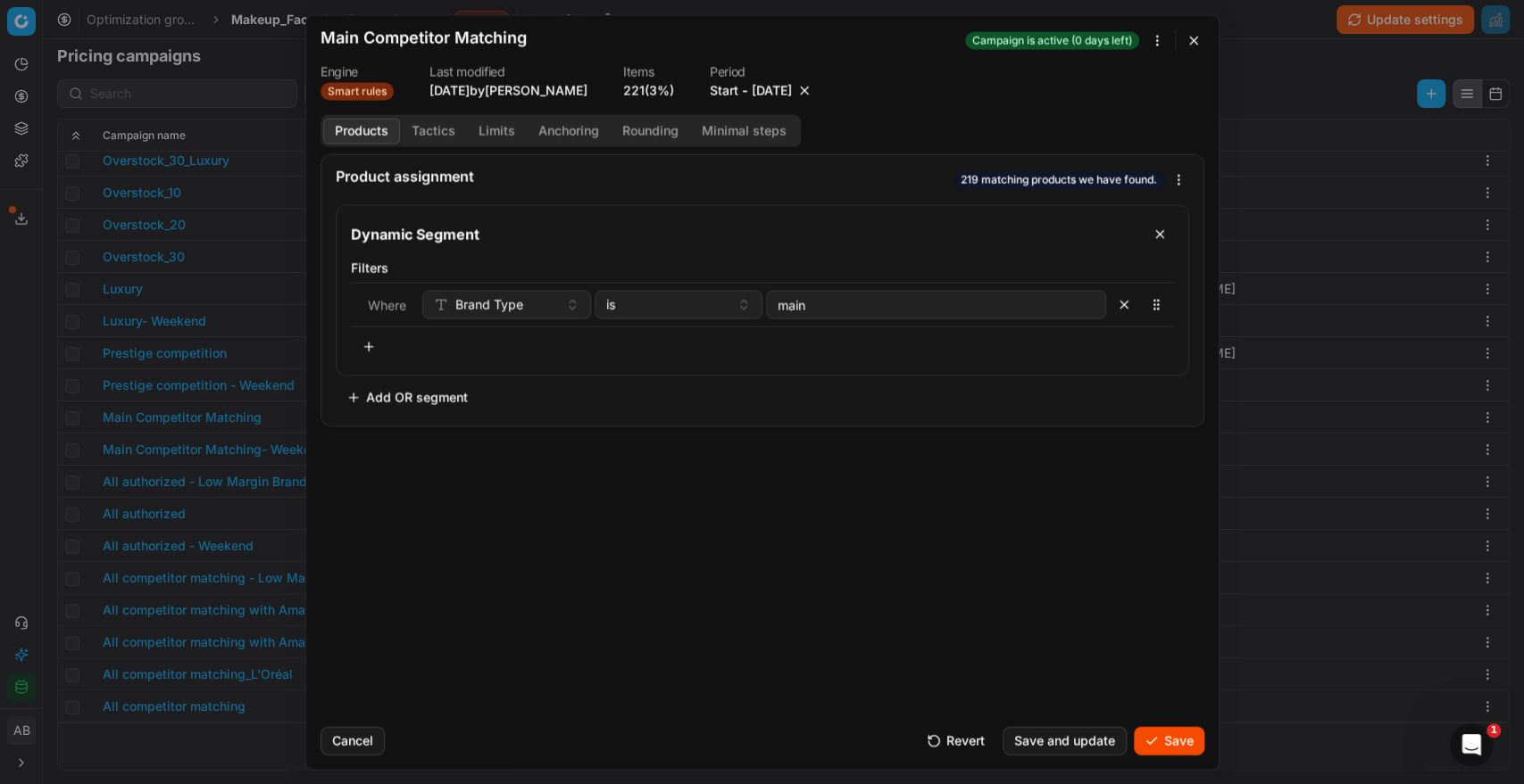
click at [1163, 743] on button "Save" at bounding box center [1169, 740] width 70 height 29
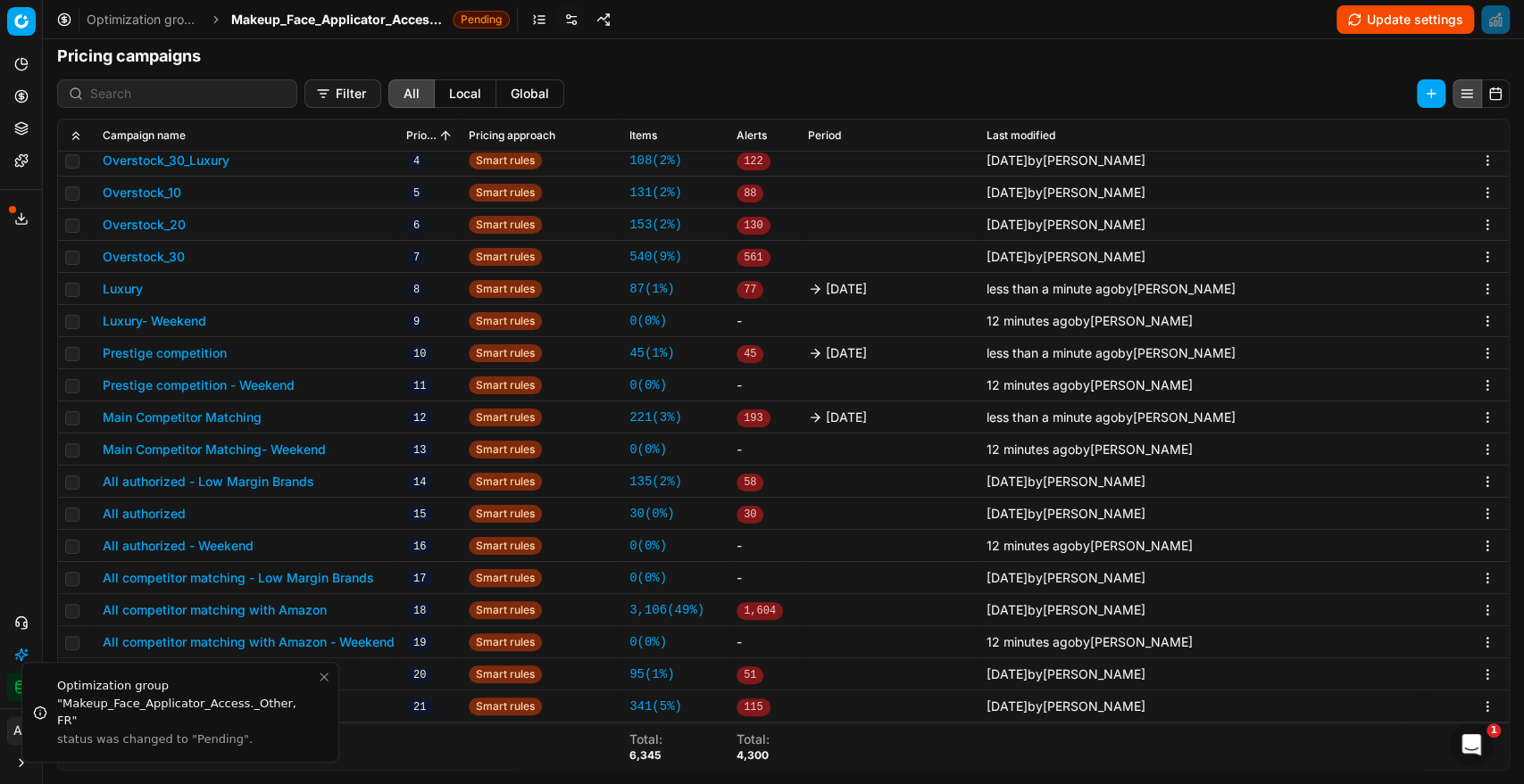
click at [167, 513] on button "All authorized" at bounding box center [144, 514] width 83 height 18
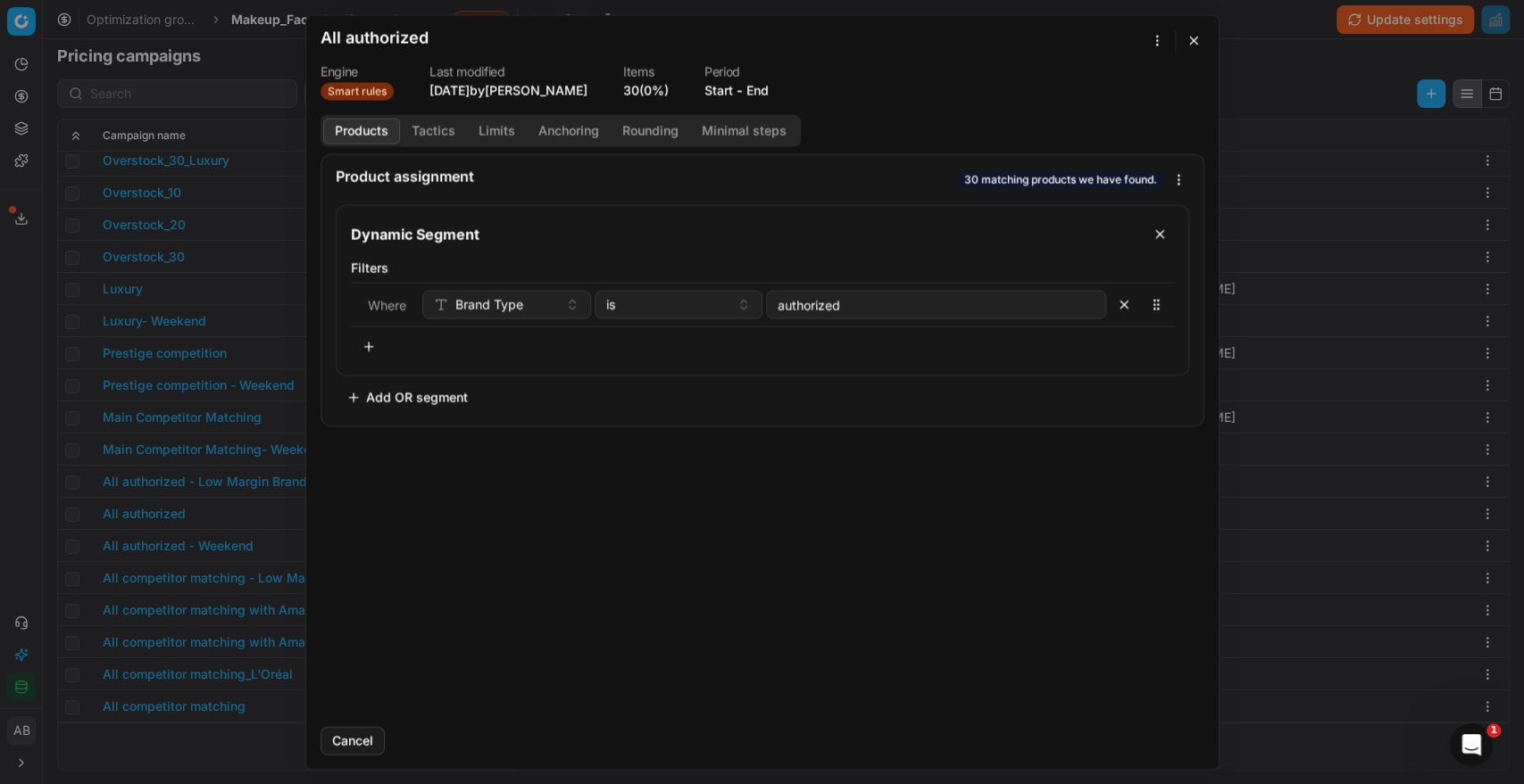
click at [765, 87] on button "End" at bounding box center [757, 89] width 22 height 18
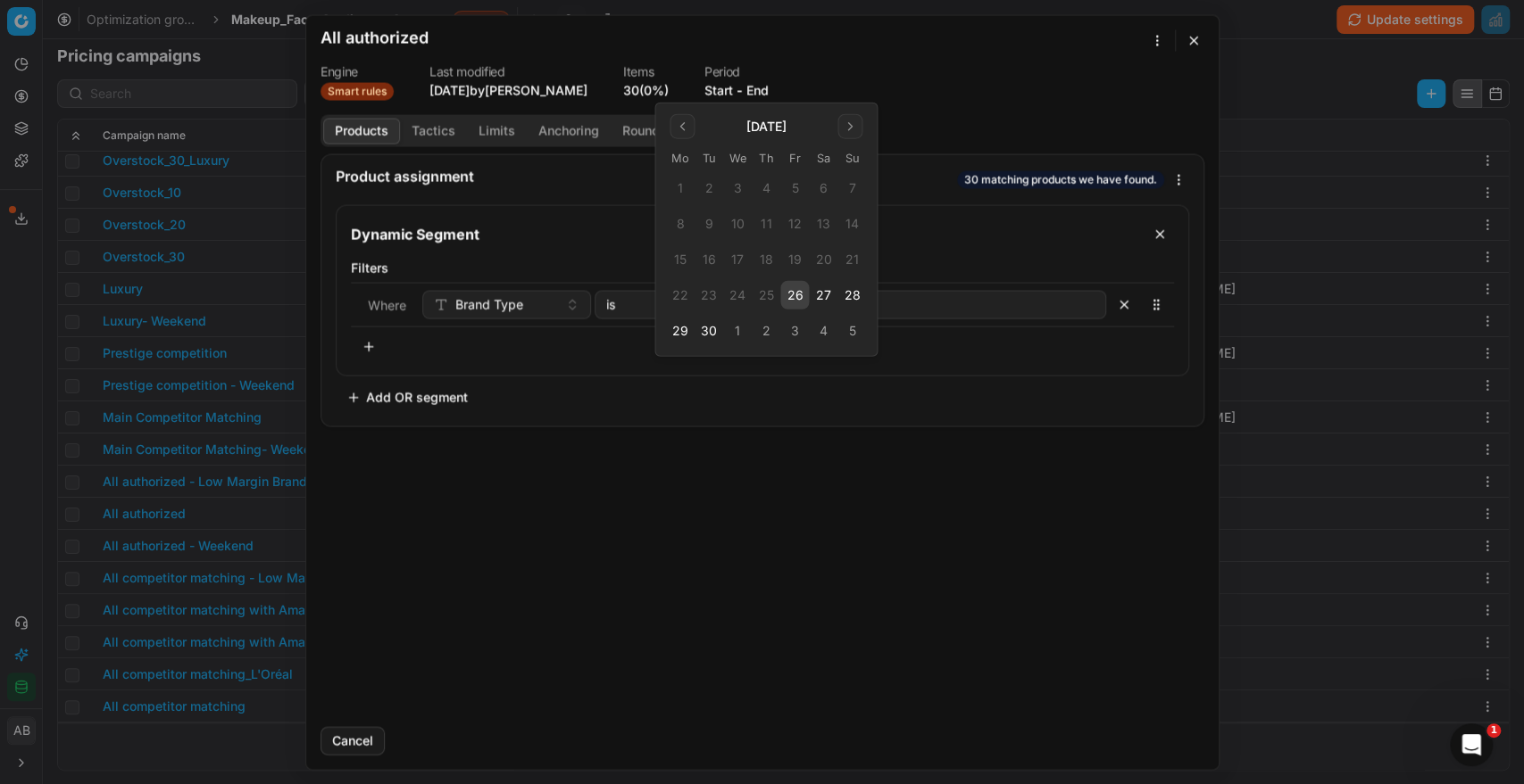
click at [799, 298] on button "26" at bounding box center [794, 295] width 29 height 29
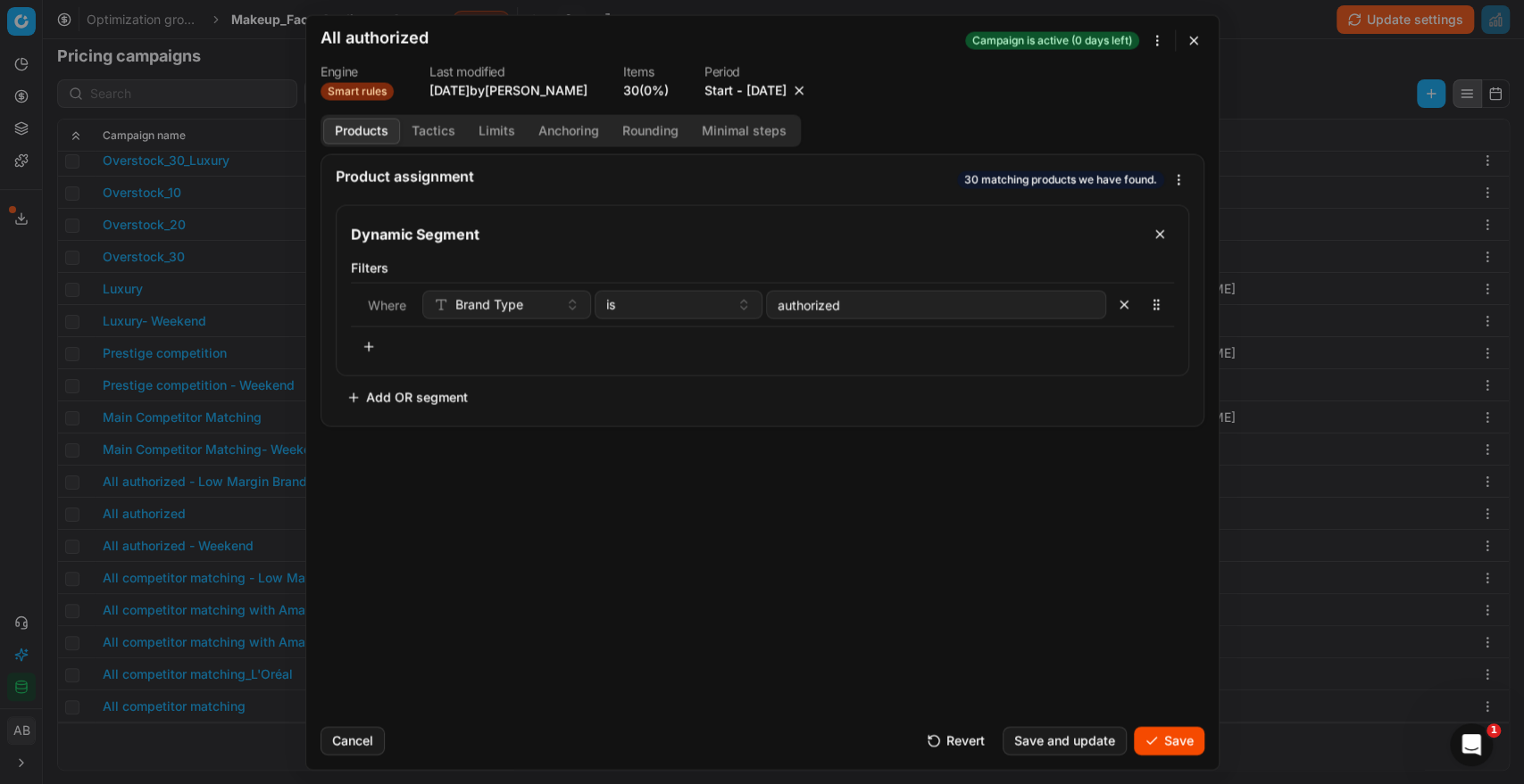
click at [1179, 734] on button "Save" at bounding box center [1169, 740] width 70 height 29
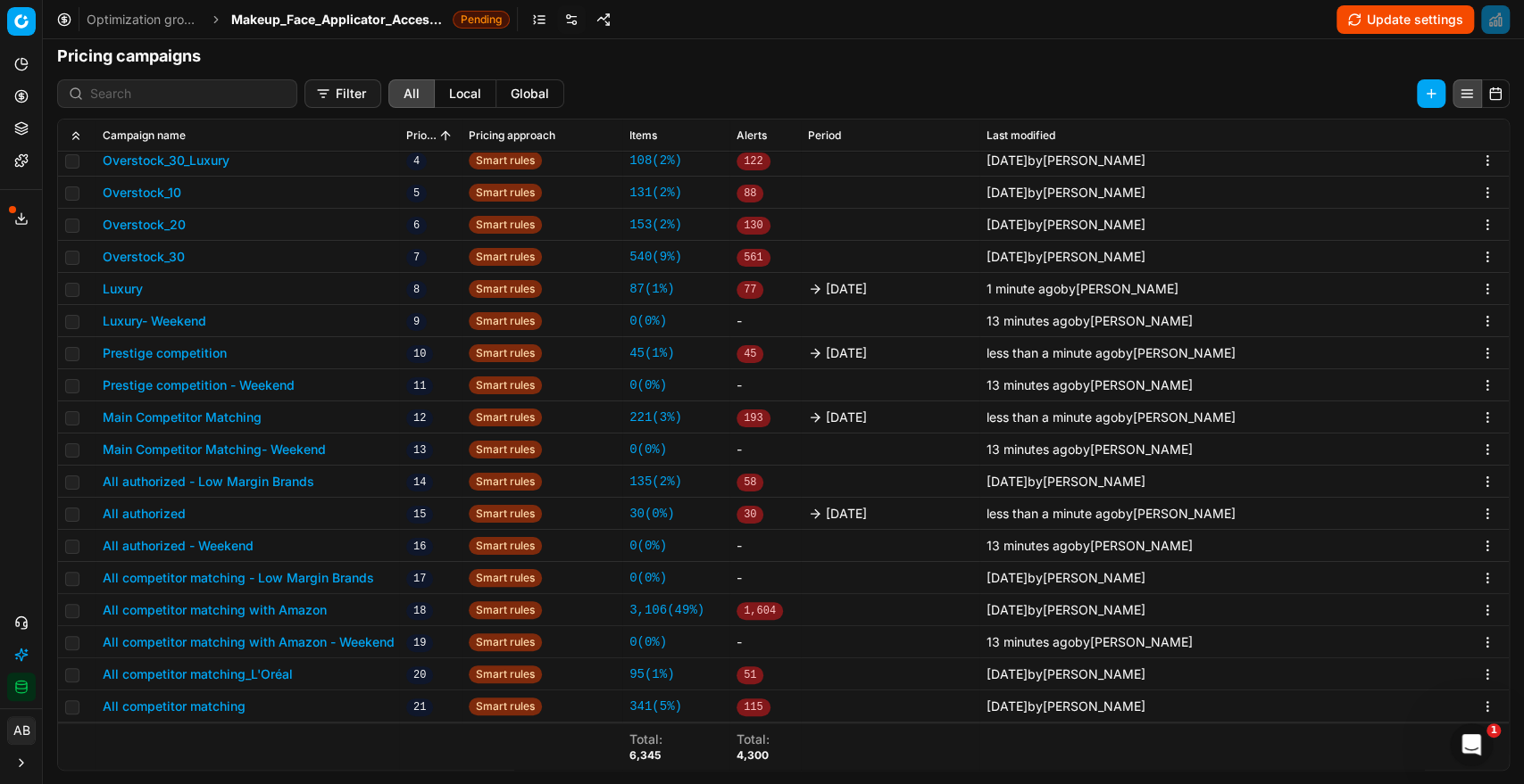
click at [307, 612] on button "All competitor matching with Amazon" at bounding box center [214, 610] width 224 height 18
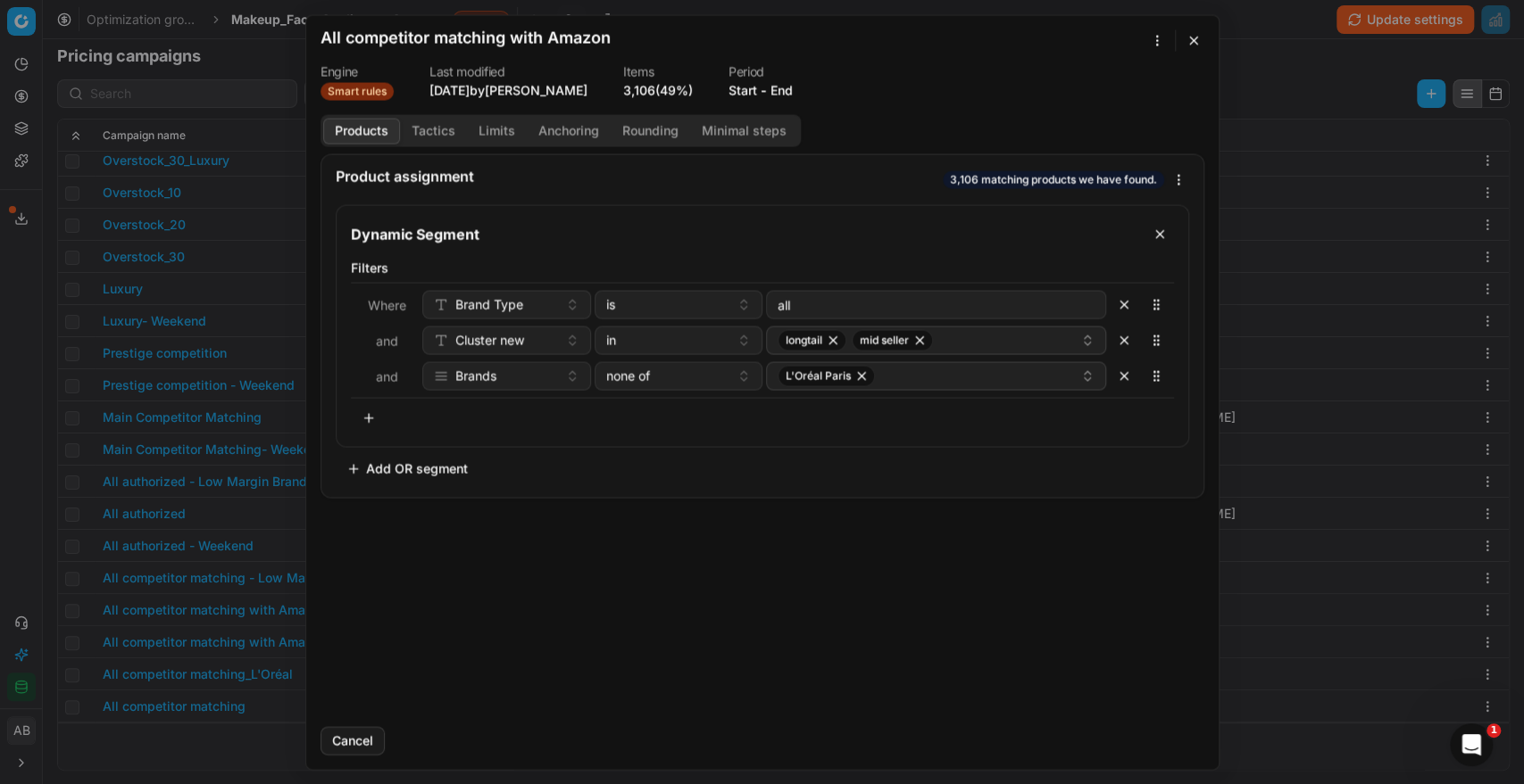
click at [793, 88] on button "End" at bounding box center [781, 89] width 22 height 18
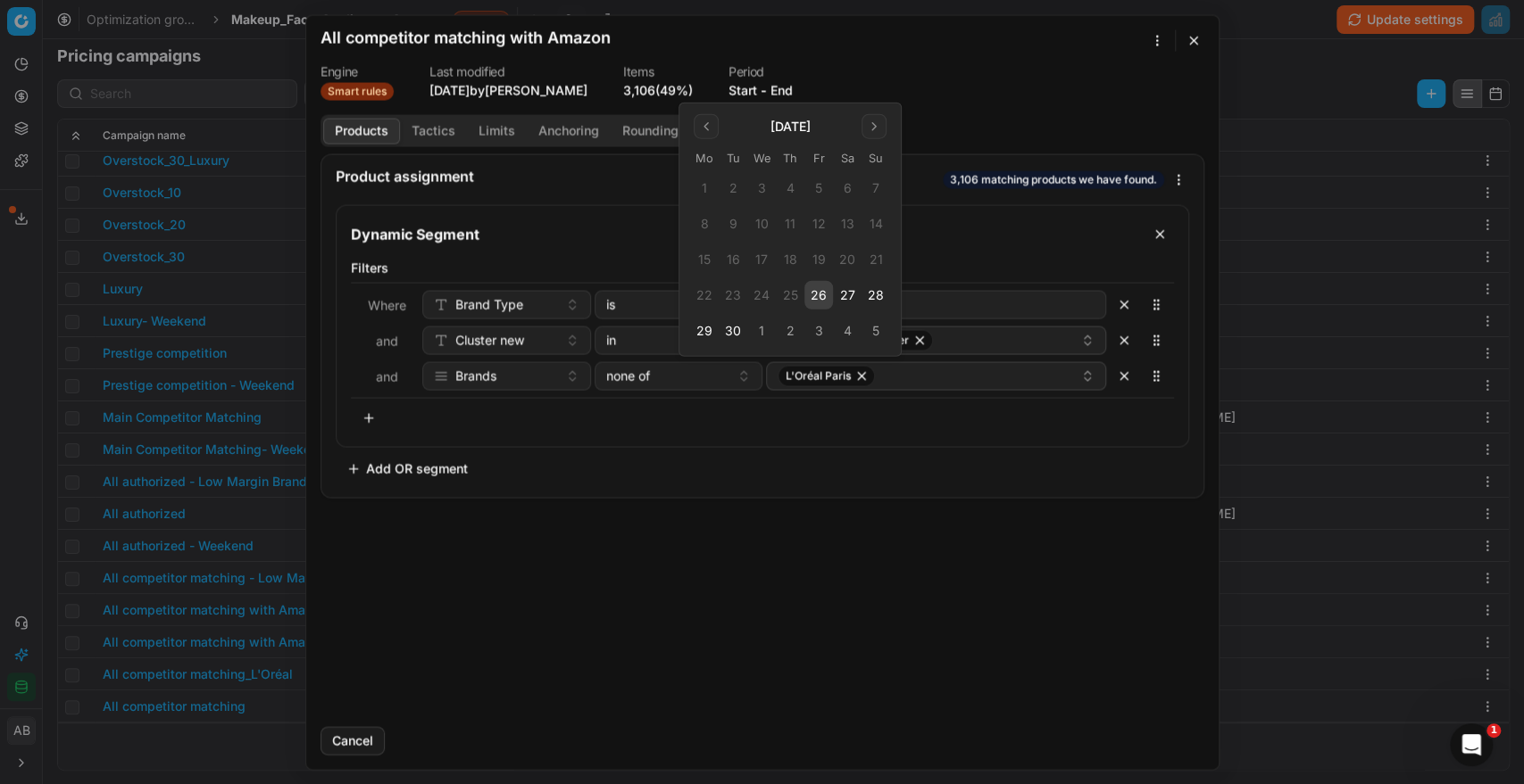
click at [822, 299] on button "26" at bounding box center [819, 295] width 29 height 29
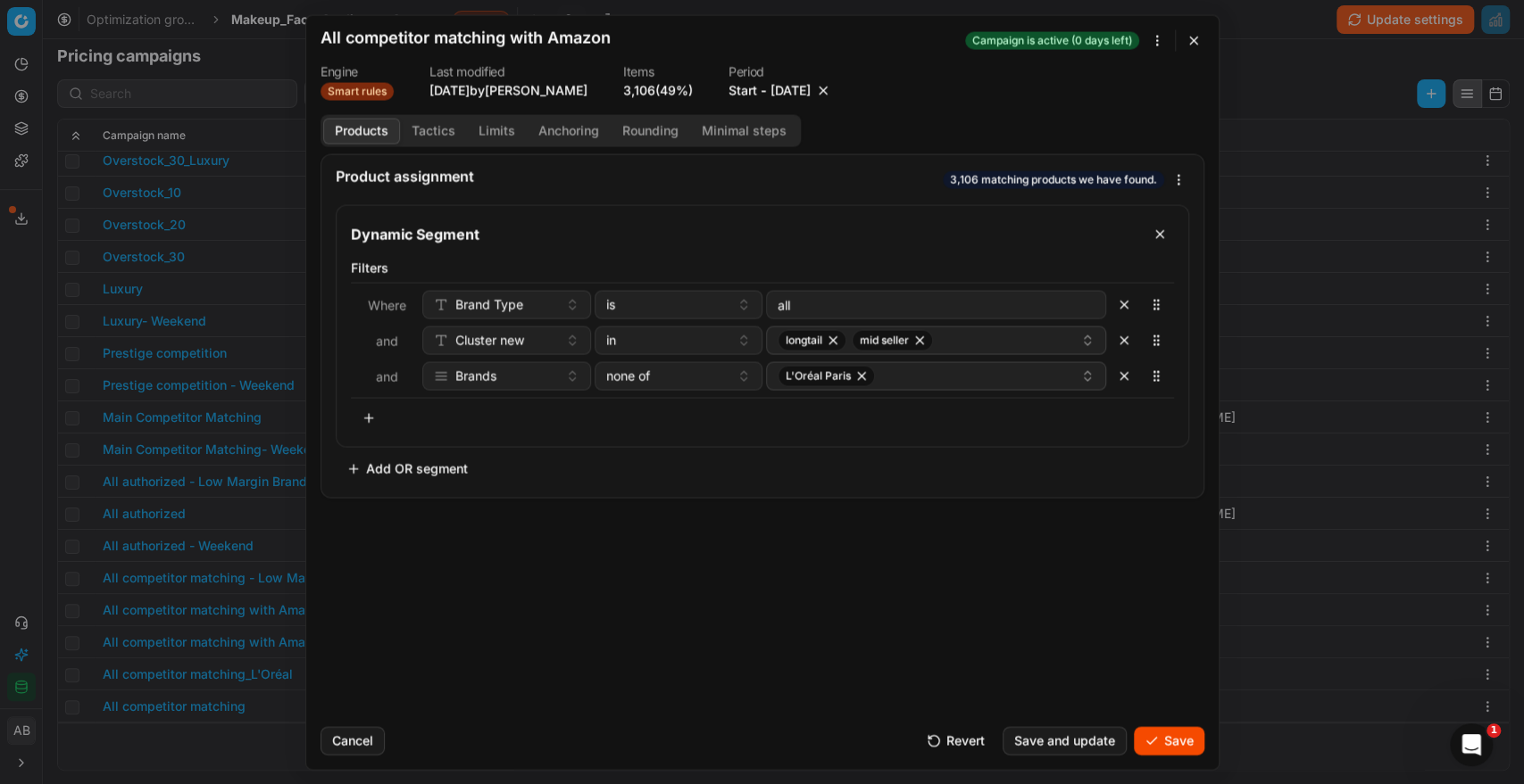
click at [1153, 743] on button "Save" at bounding box center [1169, 740] width 70 height 29
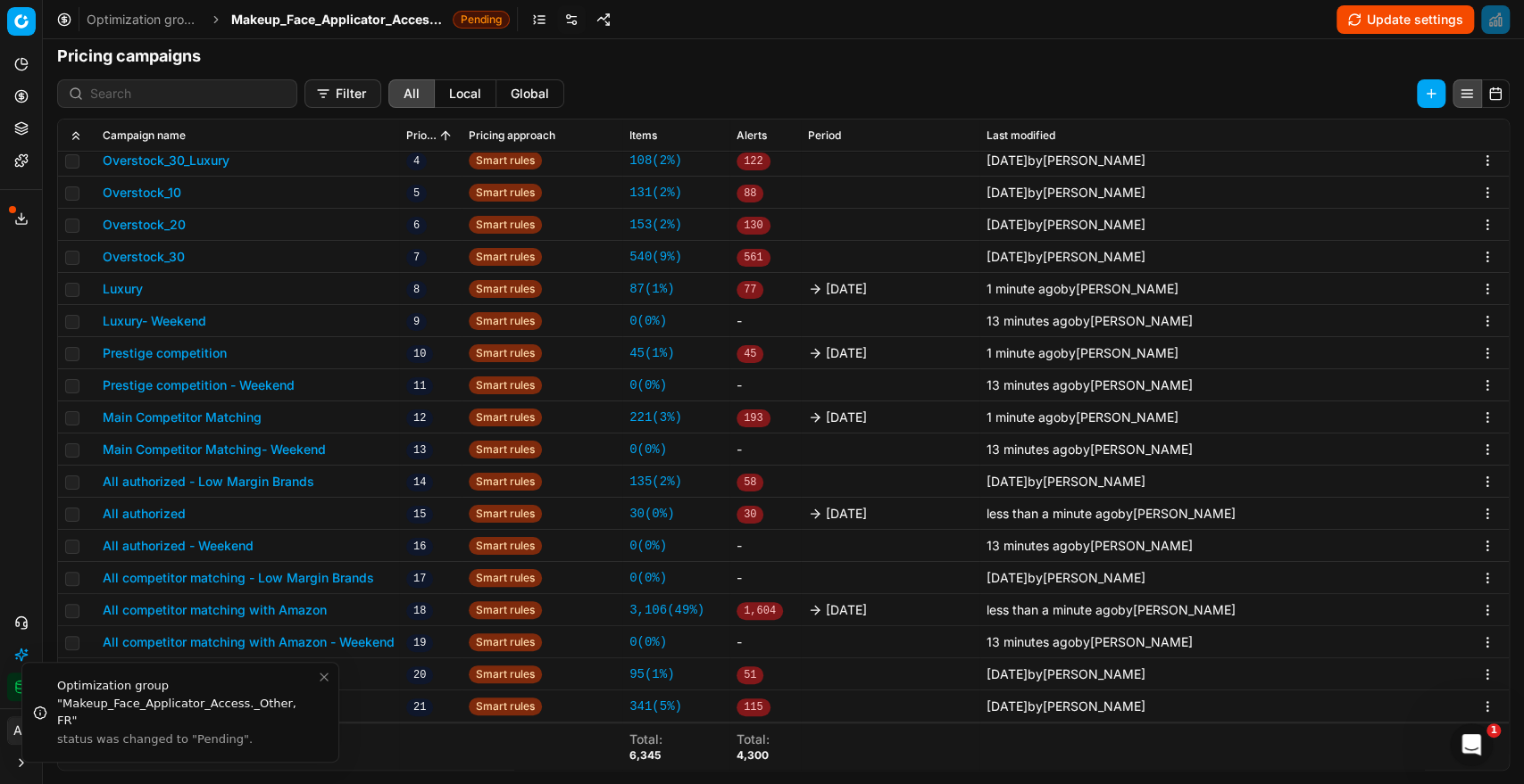
click at [281, 662] on td "All competitor matching_L'Oréal" at bounding box center [247, 675] width 304 height 32
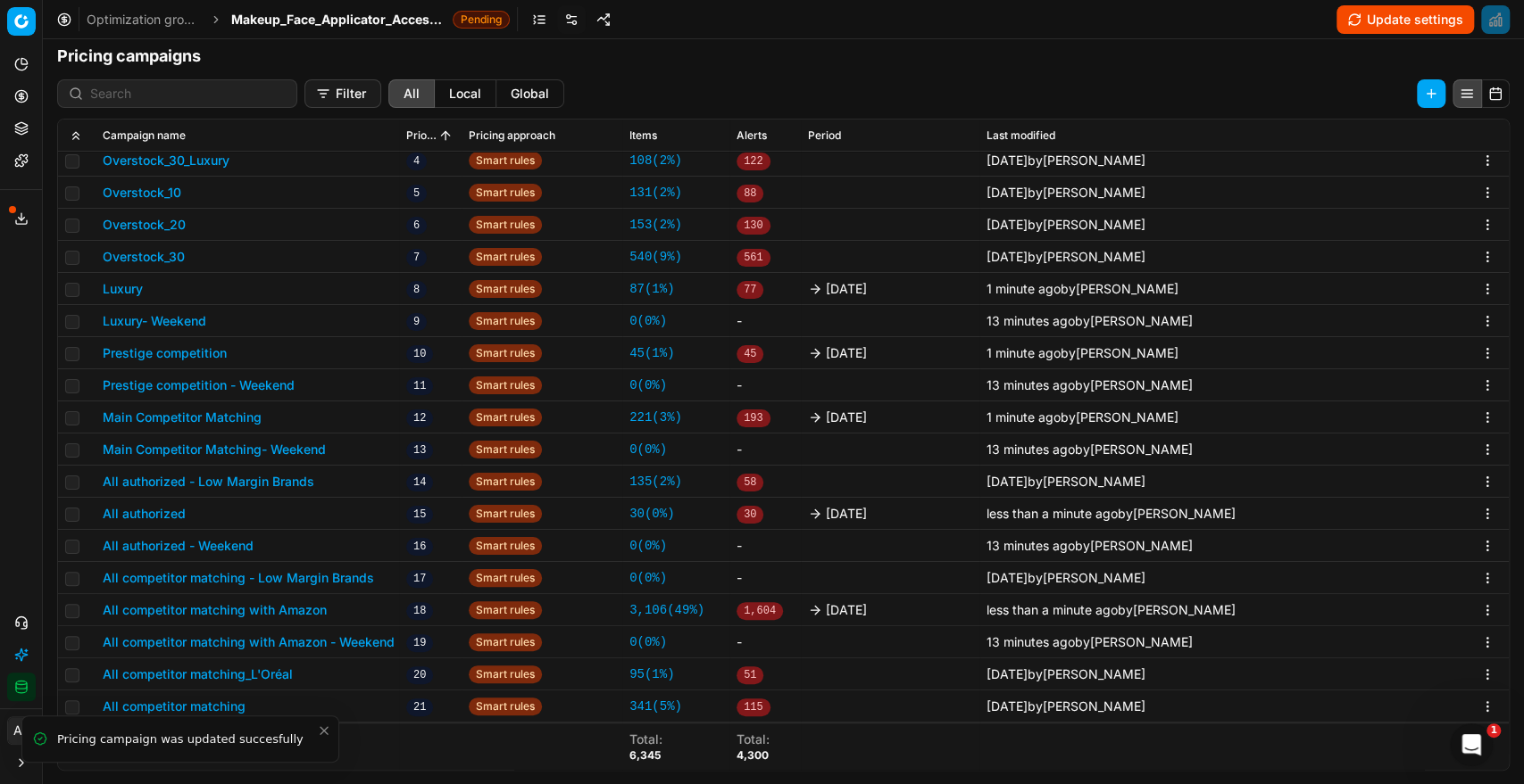
scroll to position [535, 0]
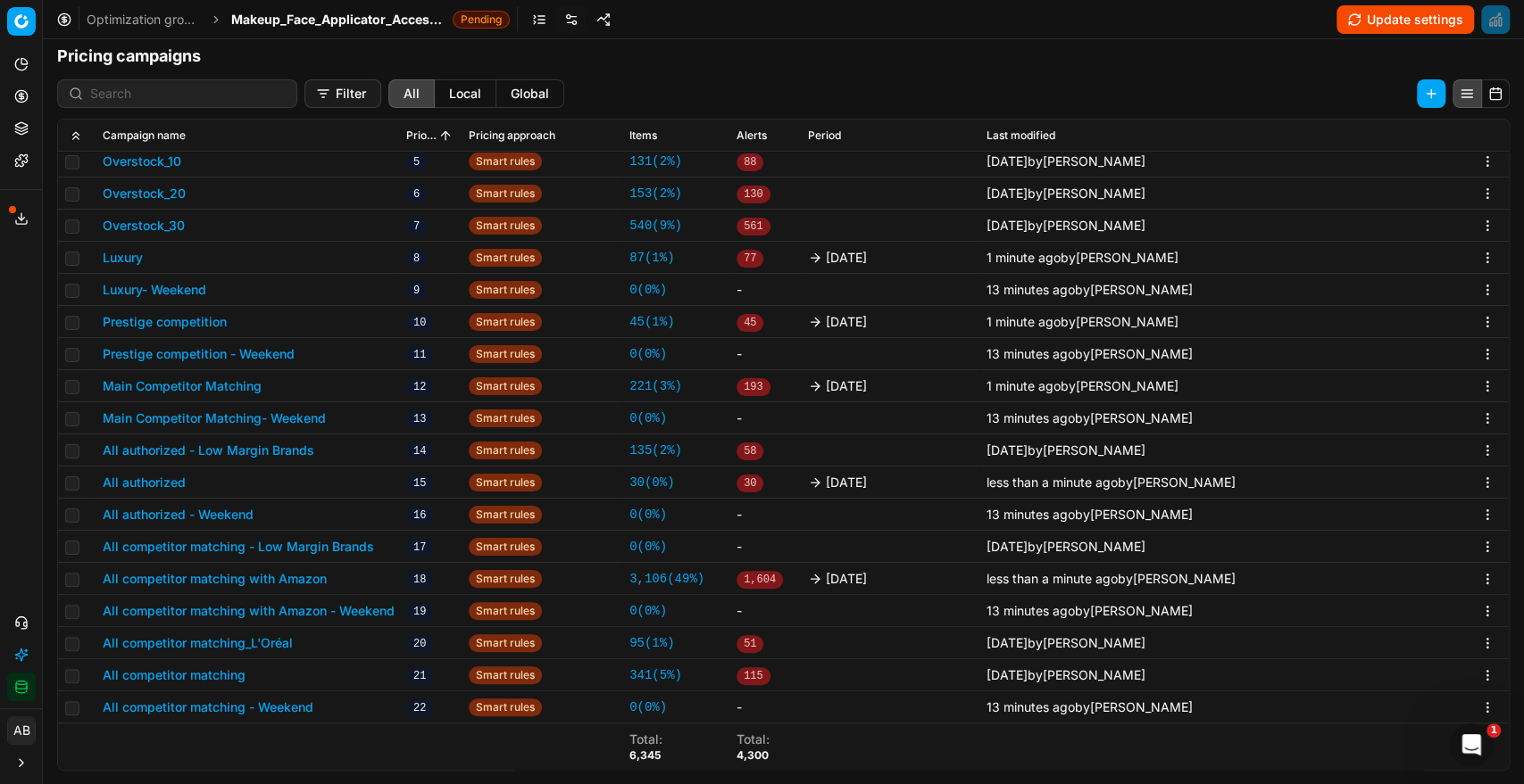
click at [225, 674] on button "All competitor matching" at bounding box center [174, 675] width 143 height 18
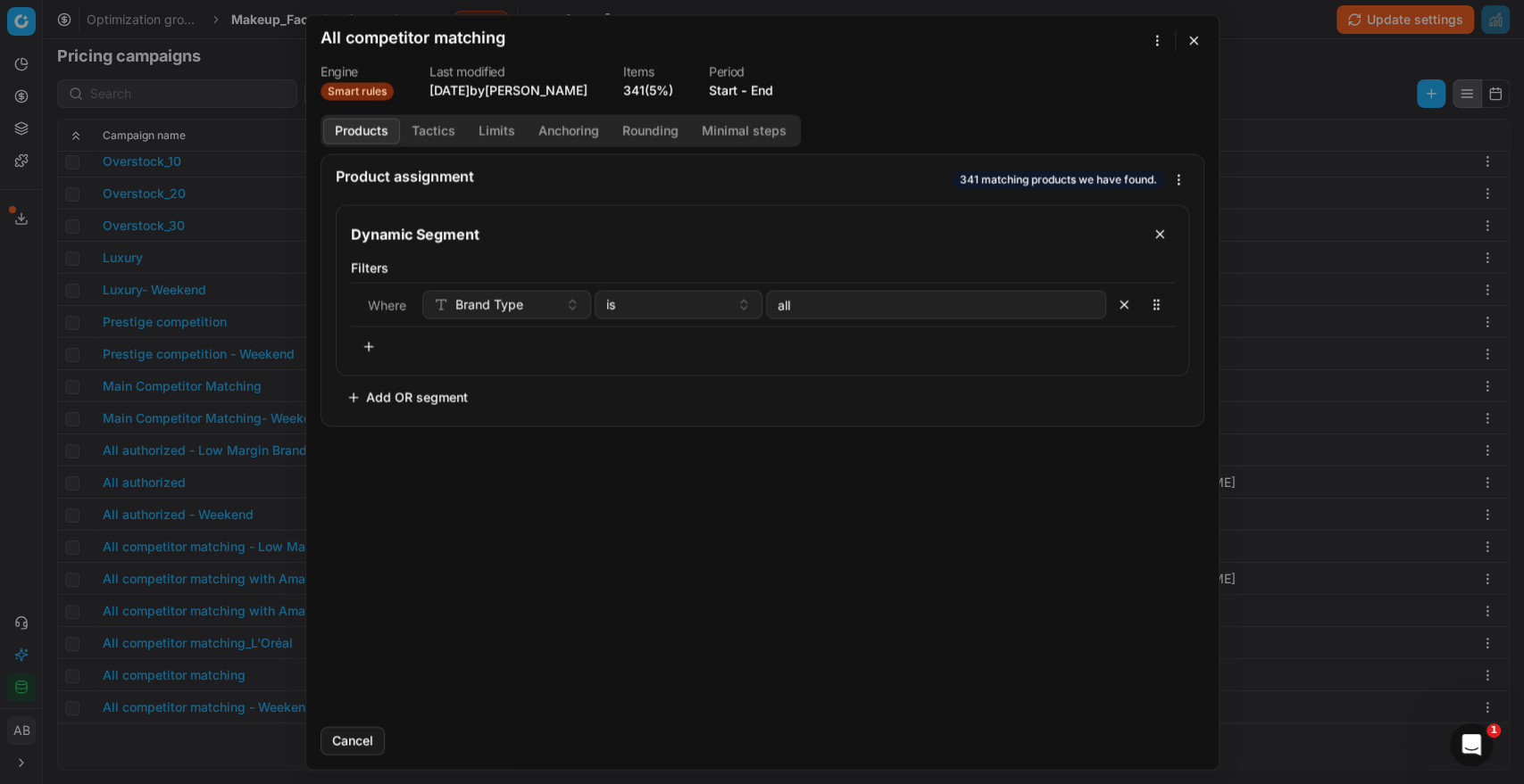
click at [769, 87] on button "End" at bounding box center [762, 89] width 22 height 18
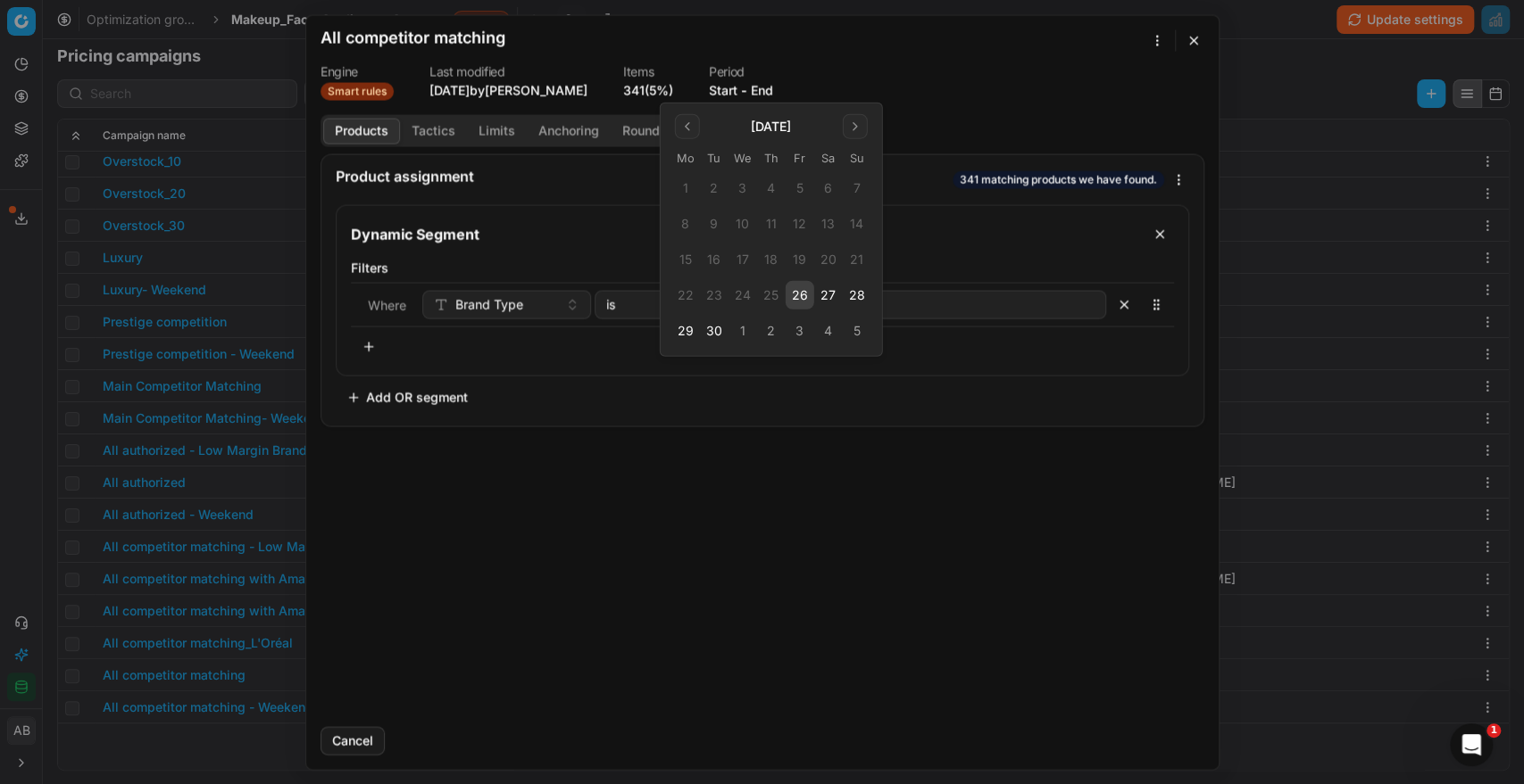
click at [801, 298] on button "26" at bounding box center [800, 295] width 29 height 29
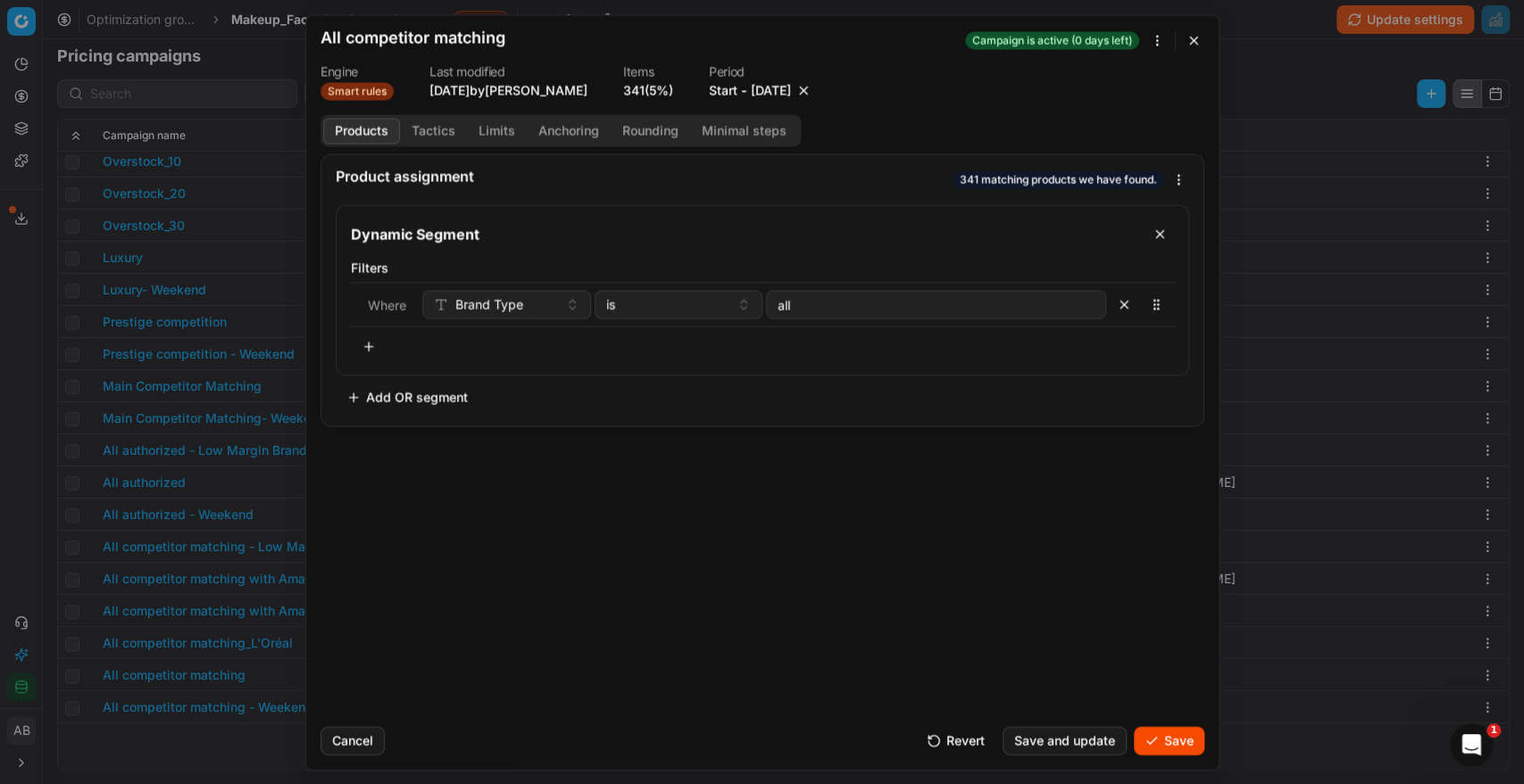
click at [1177, 754] on button "Save" at bounding box center [1169, 740] width 70 height 29
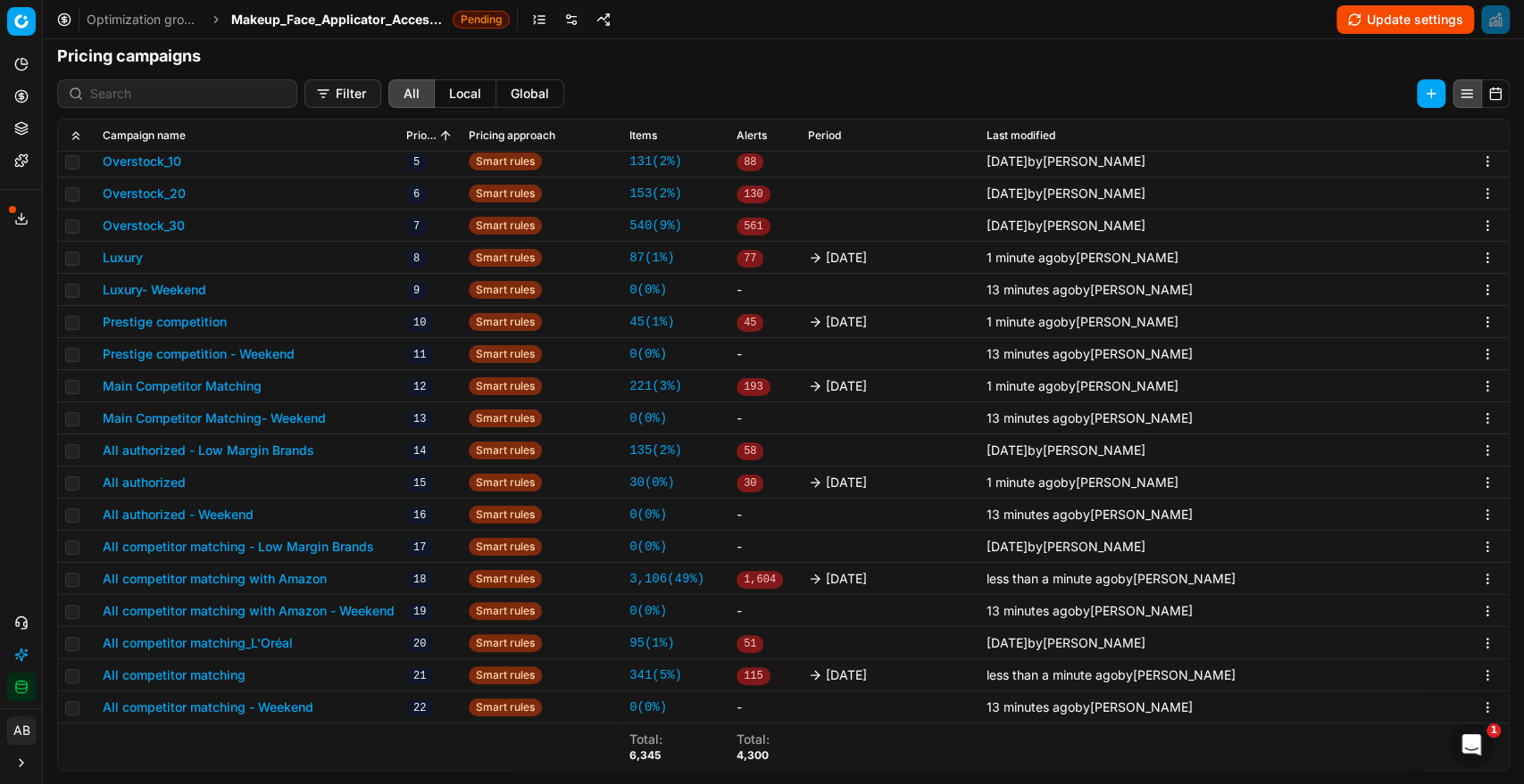
click at [1401, 22] on button "Update settings" at bounding box center [1405, 20] width 137 height 29
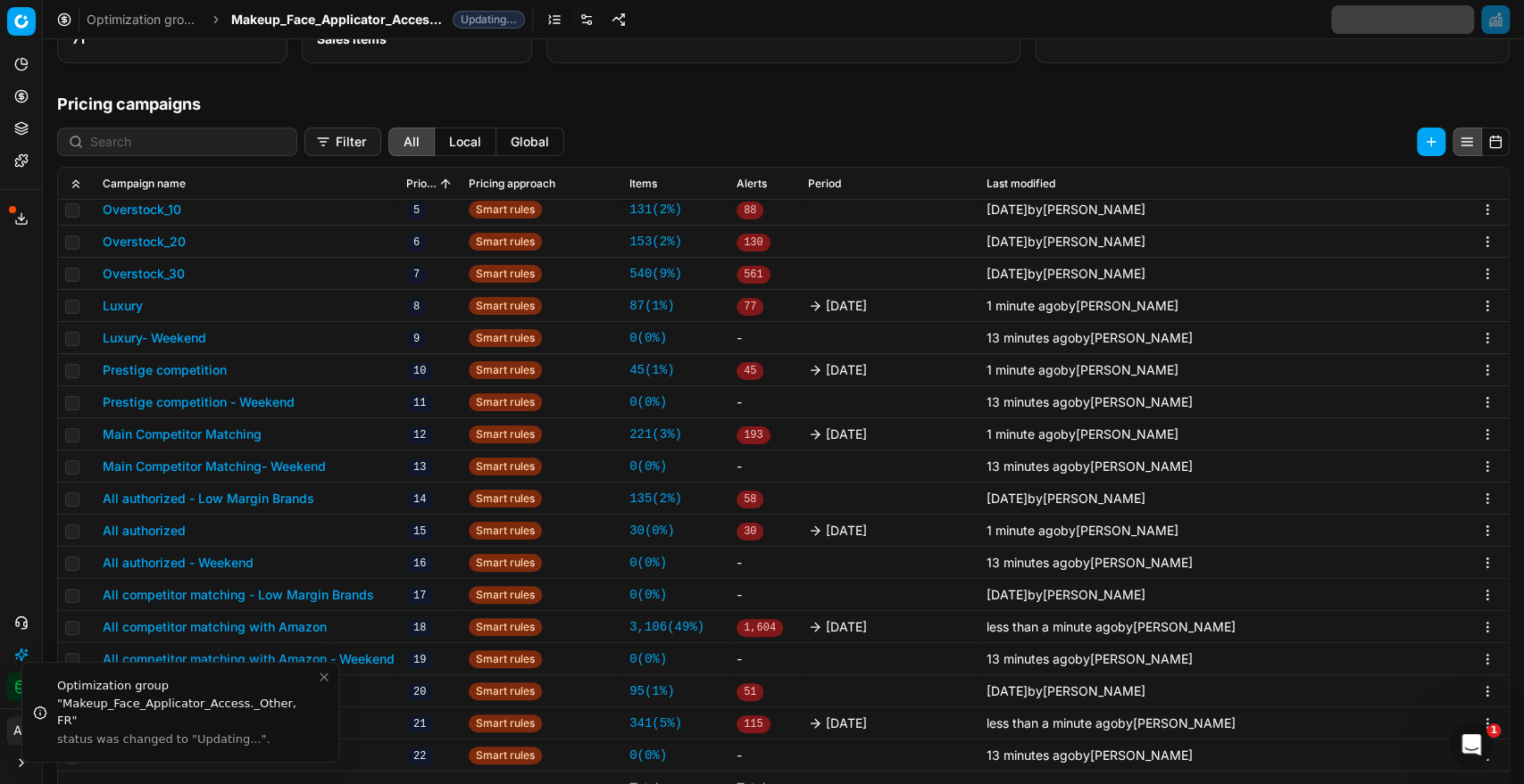
click at [360, 24] on span "Makeup_Face_Applicator_Access._Other, FR" at bounding box center [338, 19] width 214 height 18
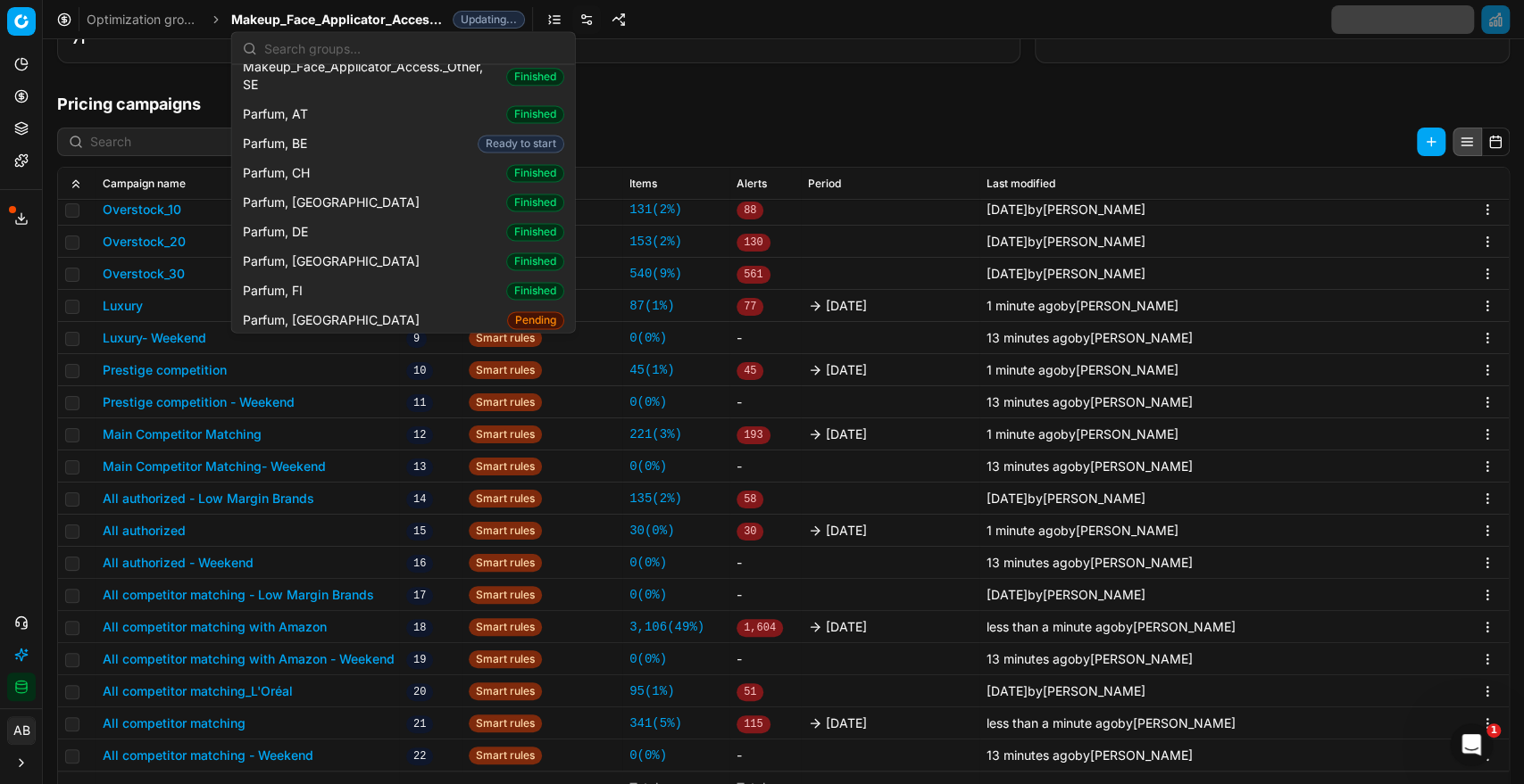
scroll to position [1684, 0]
click at [330, 308] on div "Parfum, FR Pending" at bounding box center [404, 323] width 336 height 29
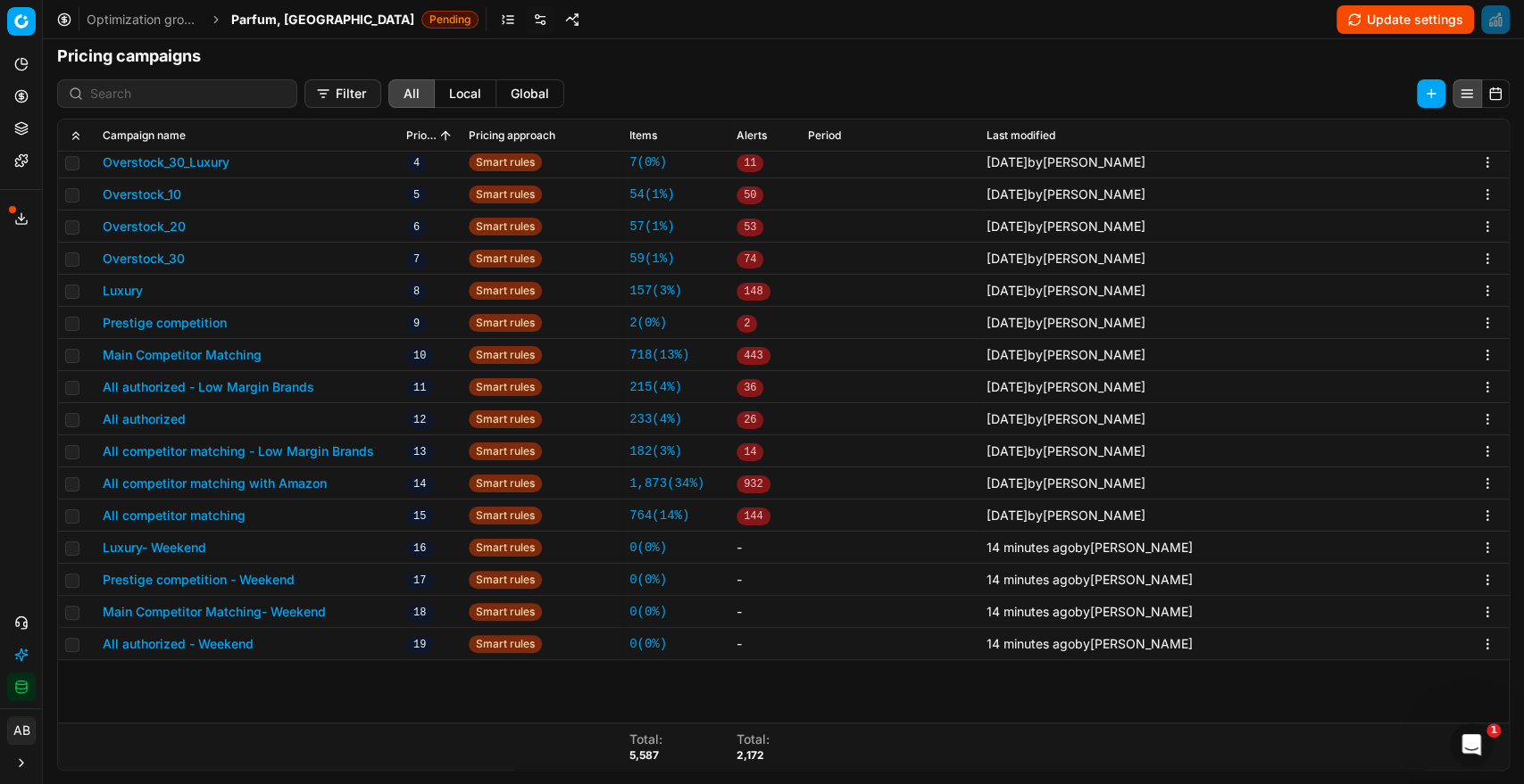
scroll to position [250, 0]
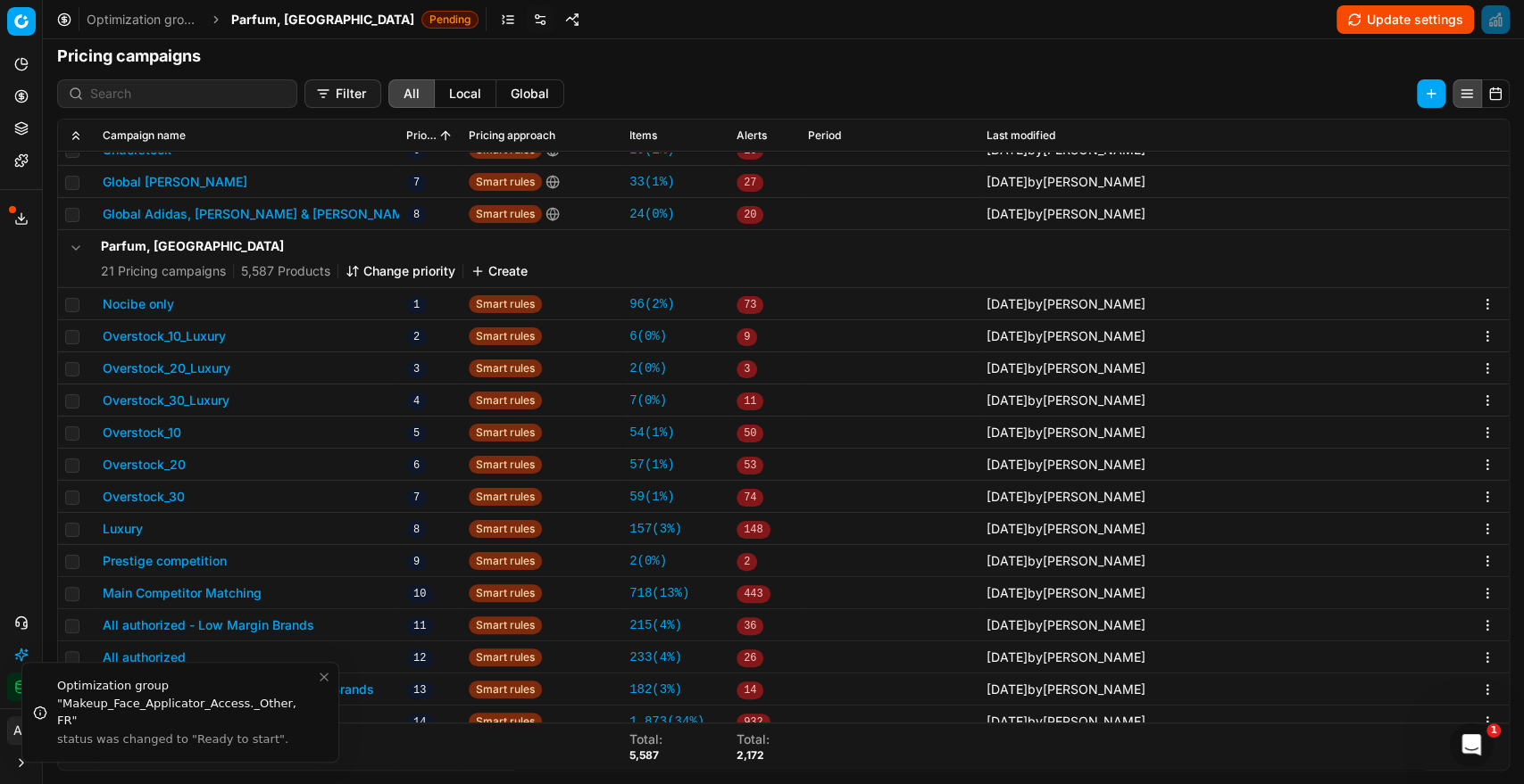
click at [403, 263] on button "Change priority" at bounding box center [400, 271] width 109 height 18
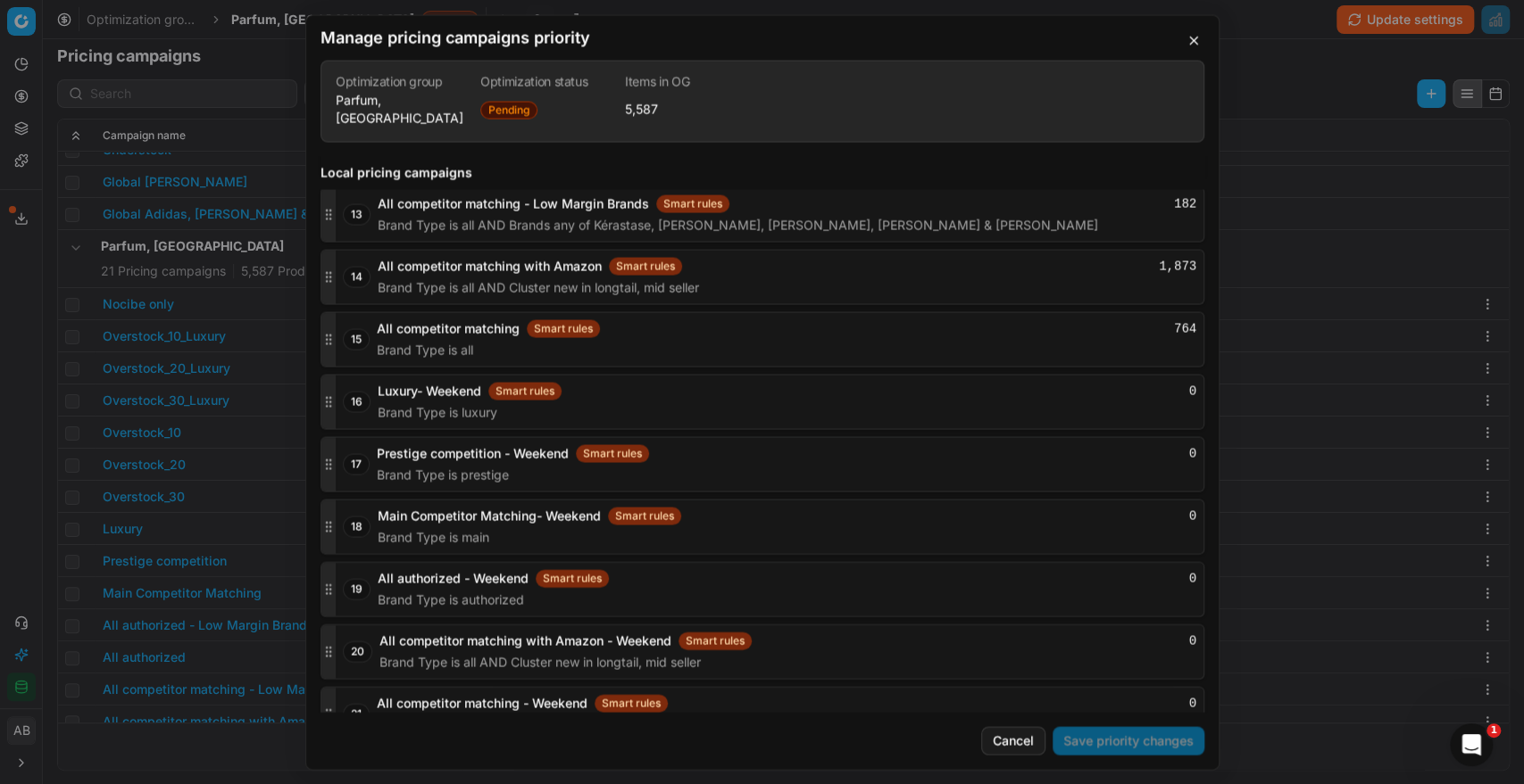
scroll to position [2898, 0]
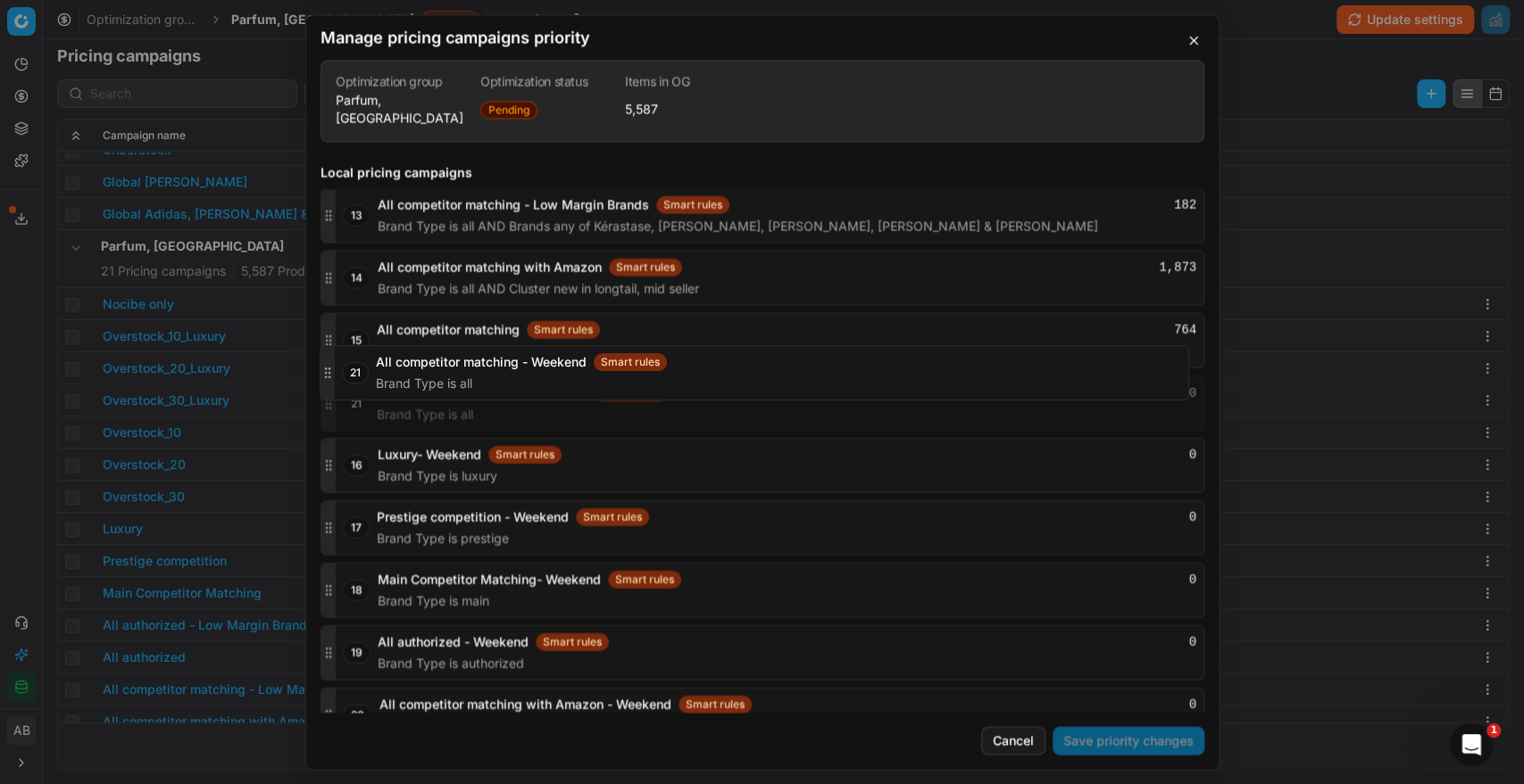
drag, startPoint x: 324, startPoint y: 689, endPoint x: 370, endPoint y: 376, distance: 316.4
click at [370, 376] on div "21 All competitor matching - Weekend Smart rules 0 Brand Type is all" at bounding box center [762, 403] width 883 height 55
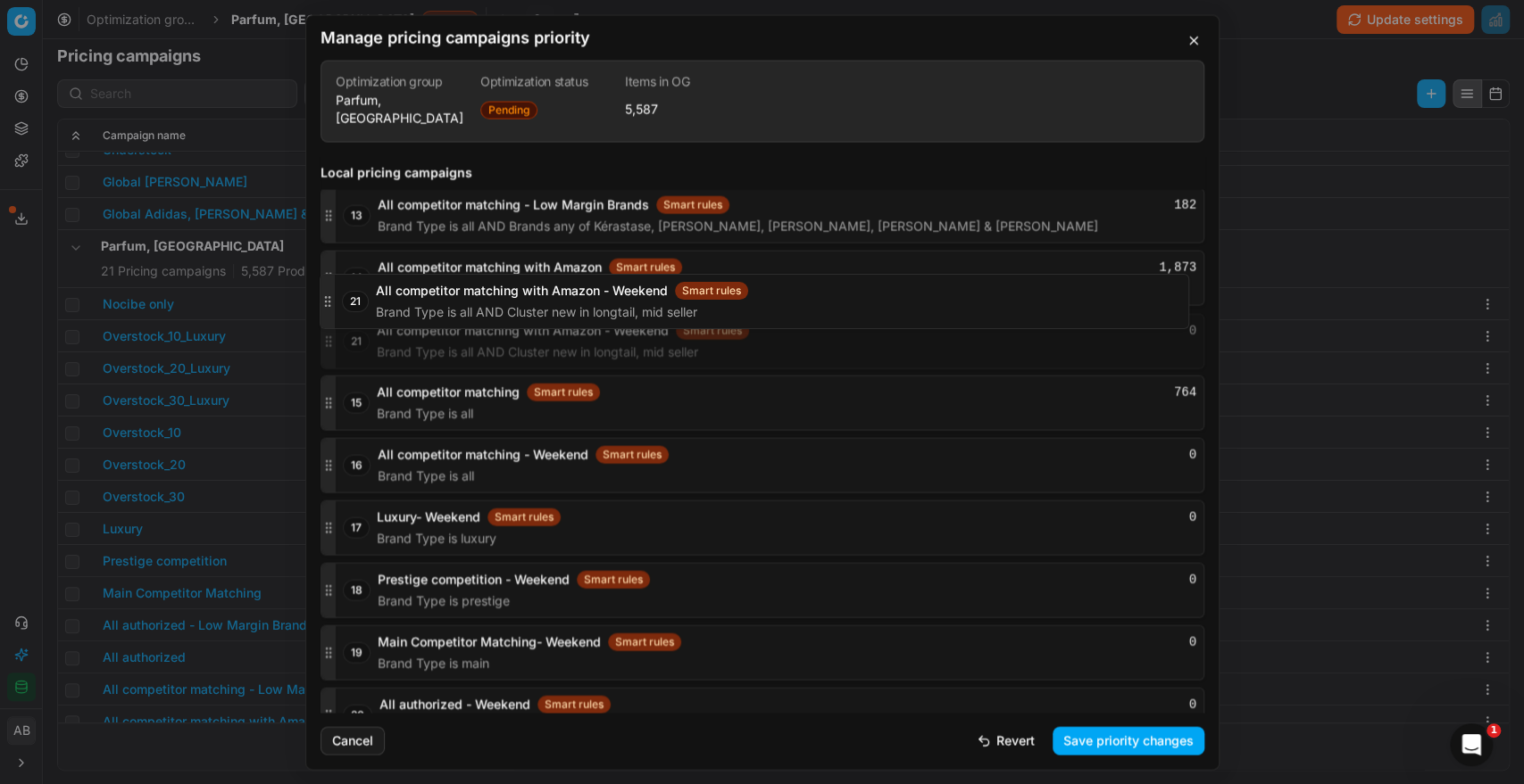
drag, startPoint x: 326, startPoint y: 690, endPoint x: 365, endPoint y: 305, distance: 387.0
click at [365, 313] on div "21 All competitor matching with Amazon - Weekend Smart rules 0 Brand Type is al…" at bounding box center [762, 341] width 883 height 55
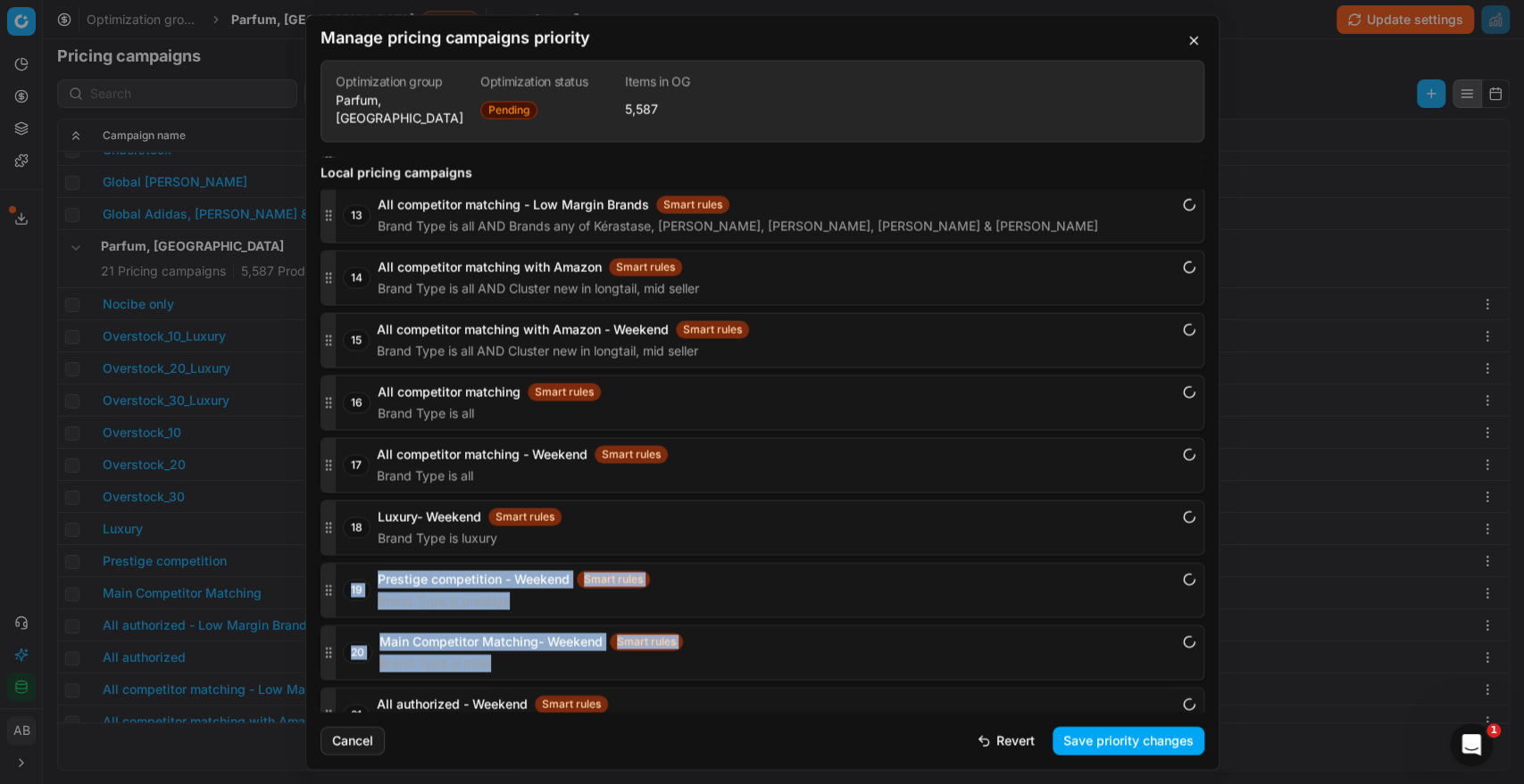
drag, startPoint x: 324, startPoint y: 676, endPoint x: 325, endPoint y: 605, distance: 71.0
click at [325, 605] on div "1 Nocibe only Smart rules Brands any of CLINIQUE, ESTÉE LAUDER, Aveda, Bumble a…" at bounding box center [762, 89] width 883 height 1304
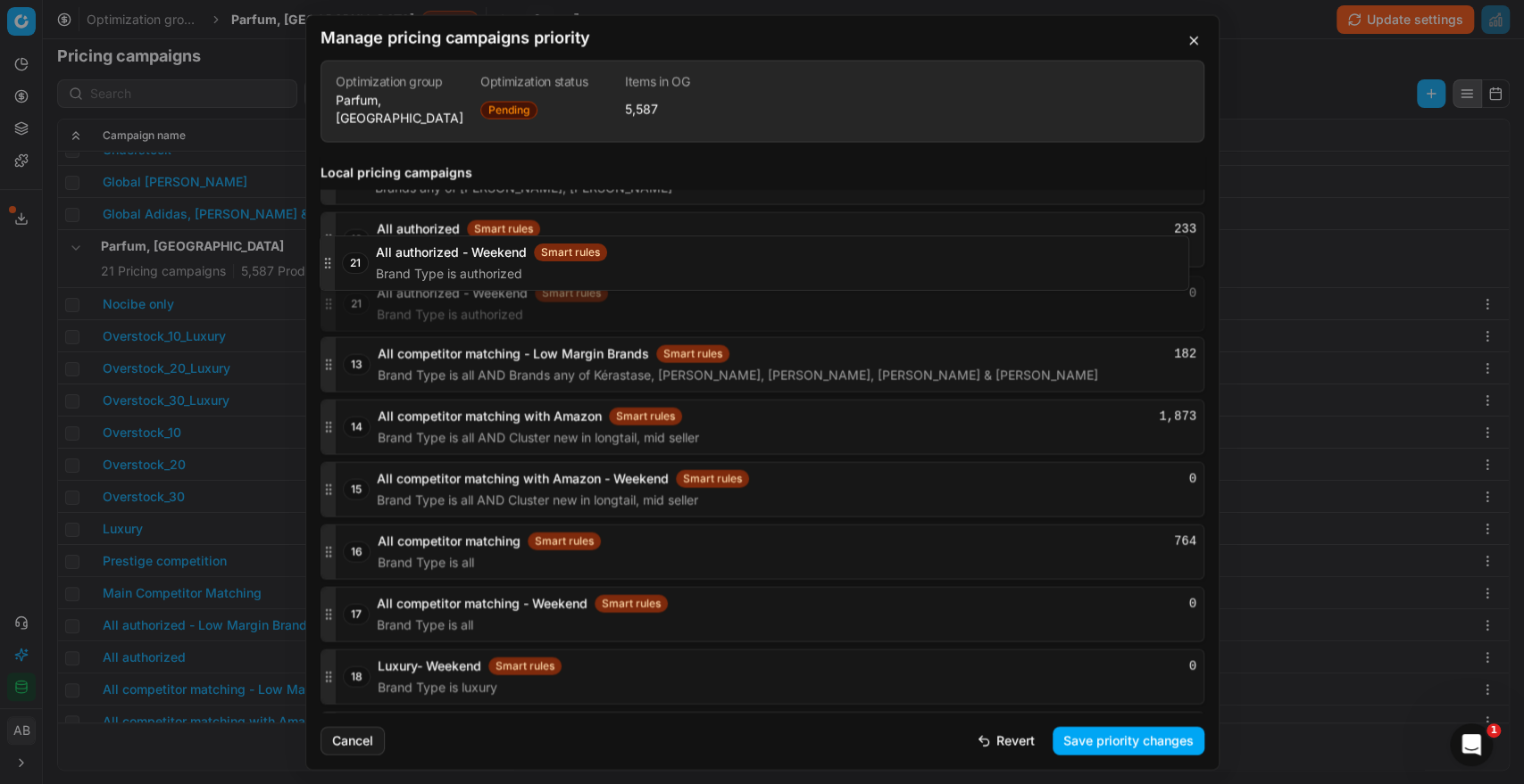
scroll to position [2805, 0]
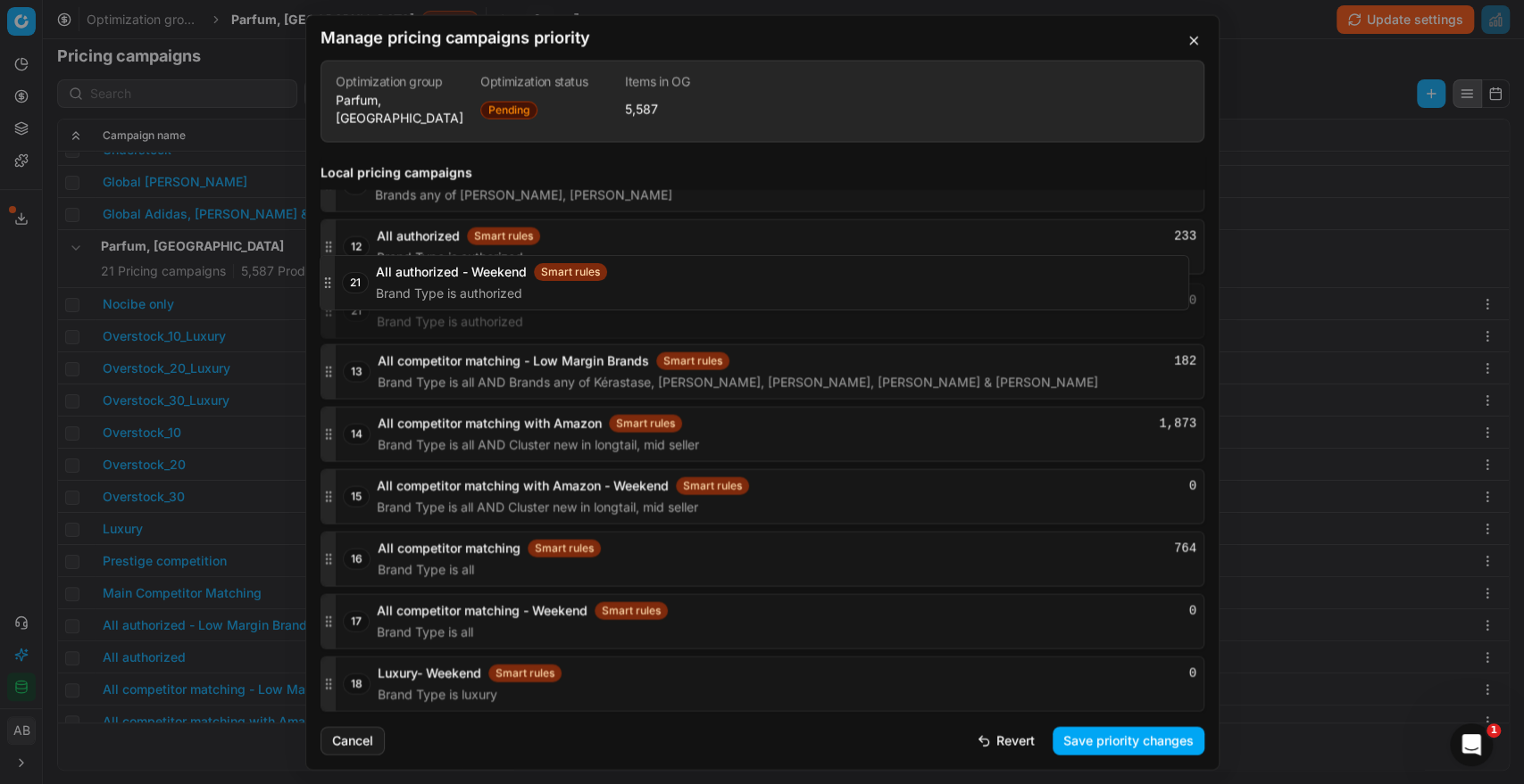
drag, startPoint x: 329, startPoint y: 685, endPoint x: 402, endPoint y: 282, distance: 409.6
click at [402, 283] on div "21 All authorized - Weekend Smart rules 0 Brand Type is authorized" at bounding box center [762, 310] width 883 height 55
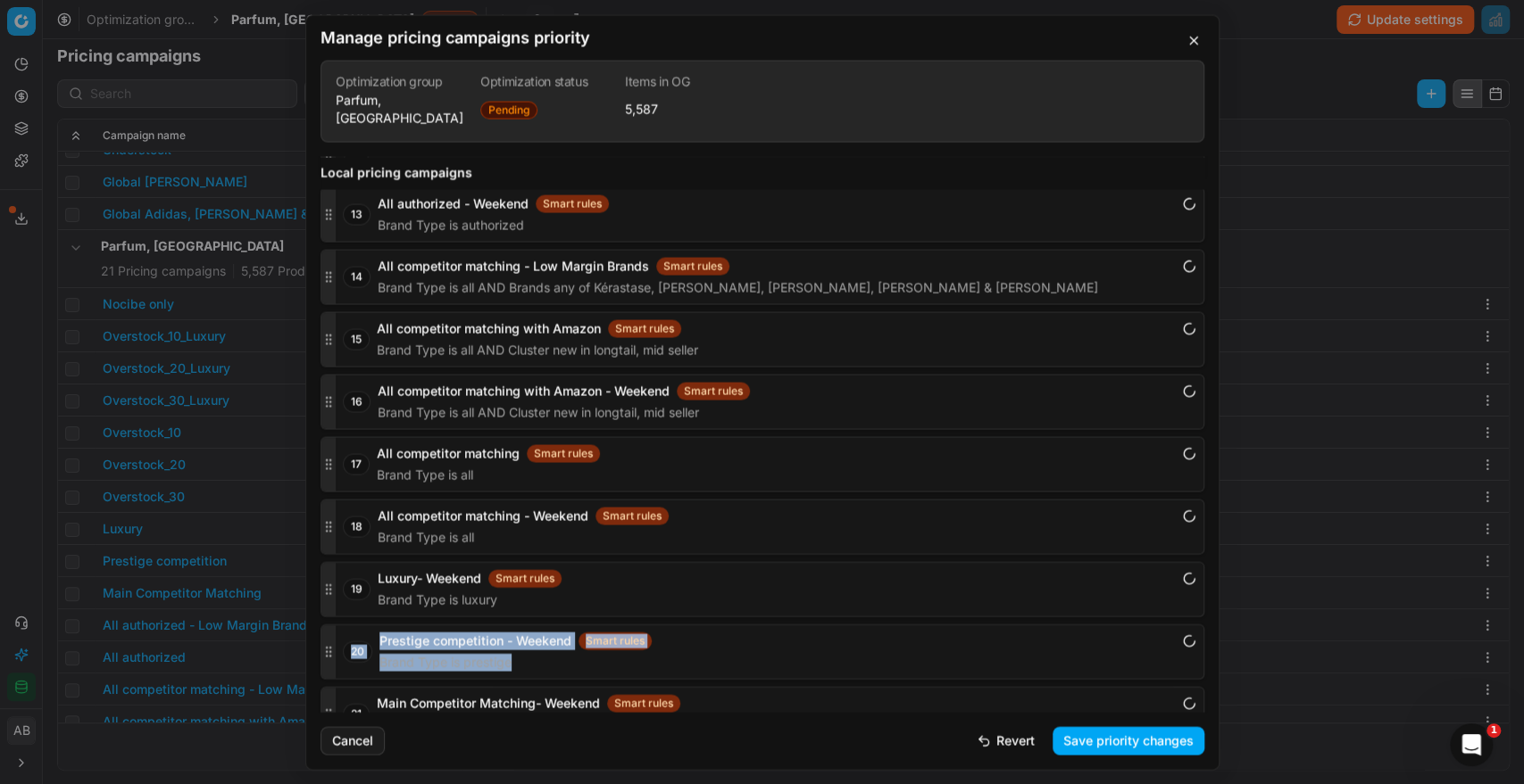
drag, startPoint x: 322, startPoint y: 676, endPoint x: 348, endPoint y: 628, distance: 54.6
click at [348, 626] on div "1 Nocibe only Smart rules Brands any of CLINIQUE, ESTÉE LAUDER, Aveda, Bumble a…" at bounding box center [762, 88] width 883 height 1304
click at [327, 687] on div at bounding box center [328, 714] width 14 height 53
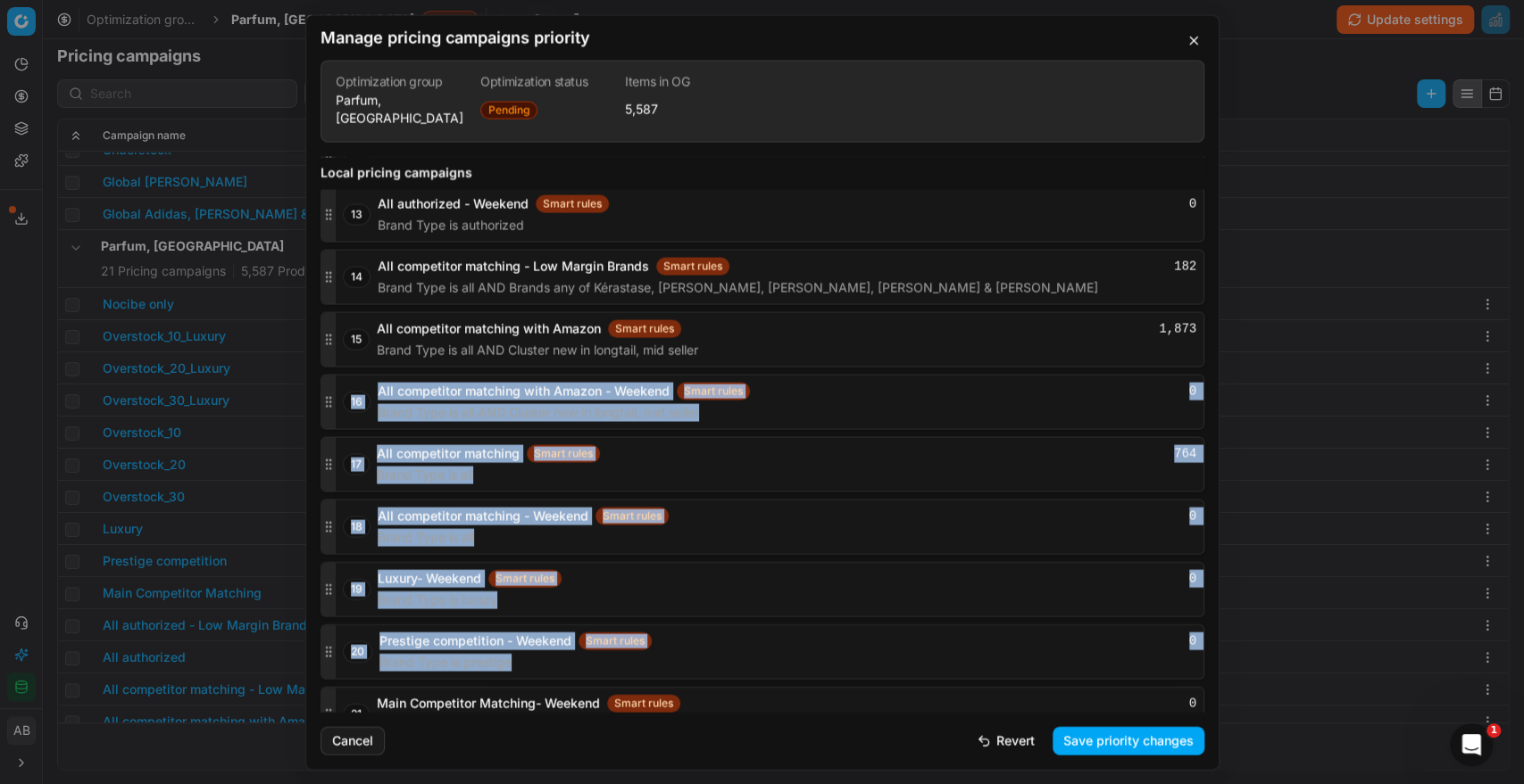
drag, startPoint x: 327, startPoint y: 676, endPoint x: 349, endPoint y: 506, distance: 171.4
click at [349, 506] on div "1 Nocibe only Smart rules 96 Brands any of CLINIQUE, ESTÉE LAUDER, Aveda, Bumbl…" at bounding box center [762, 88] width 883 height 1304
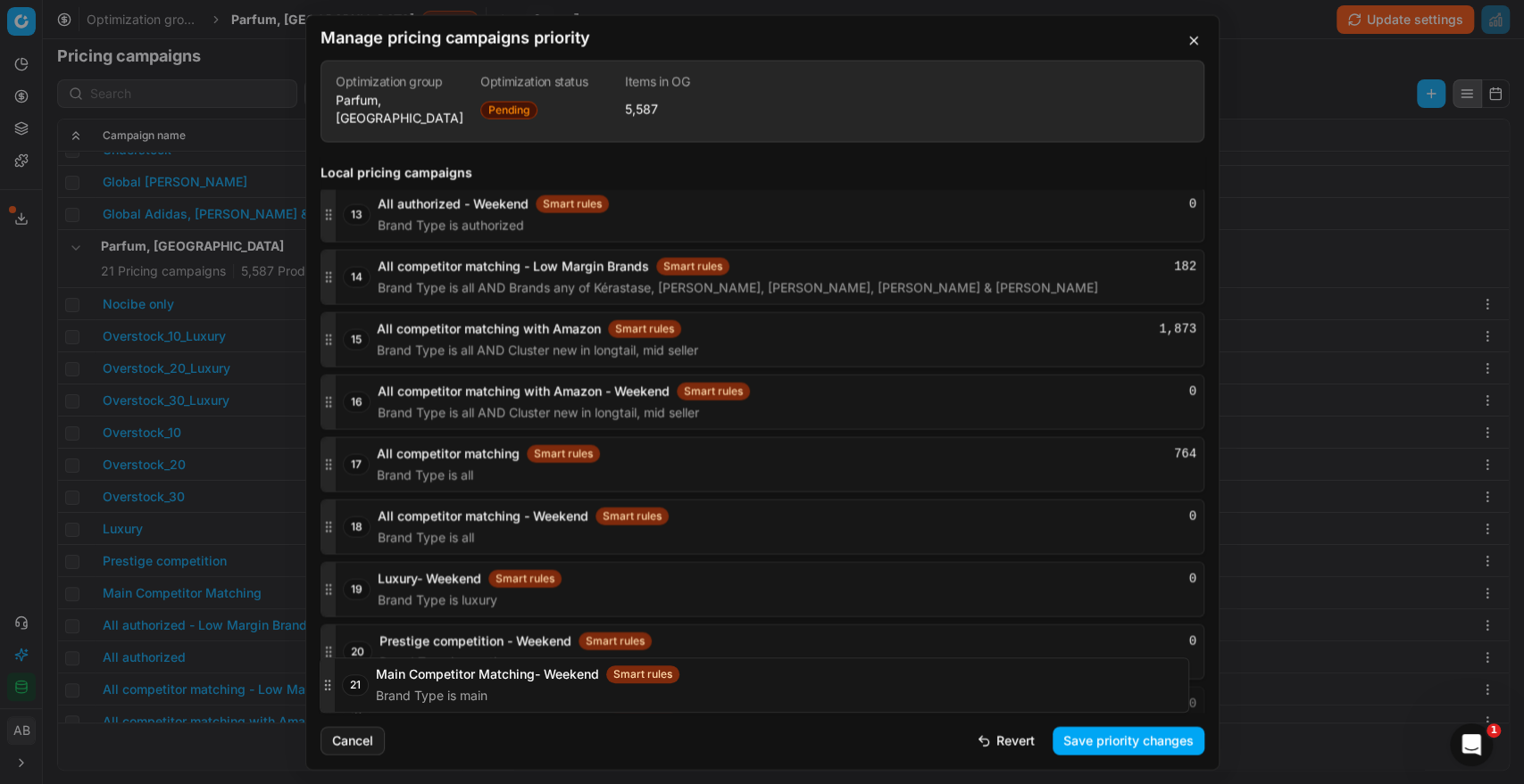
click at [327, 709] on circle "button" at bounding box center [326, 709] width 1 height 1
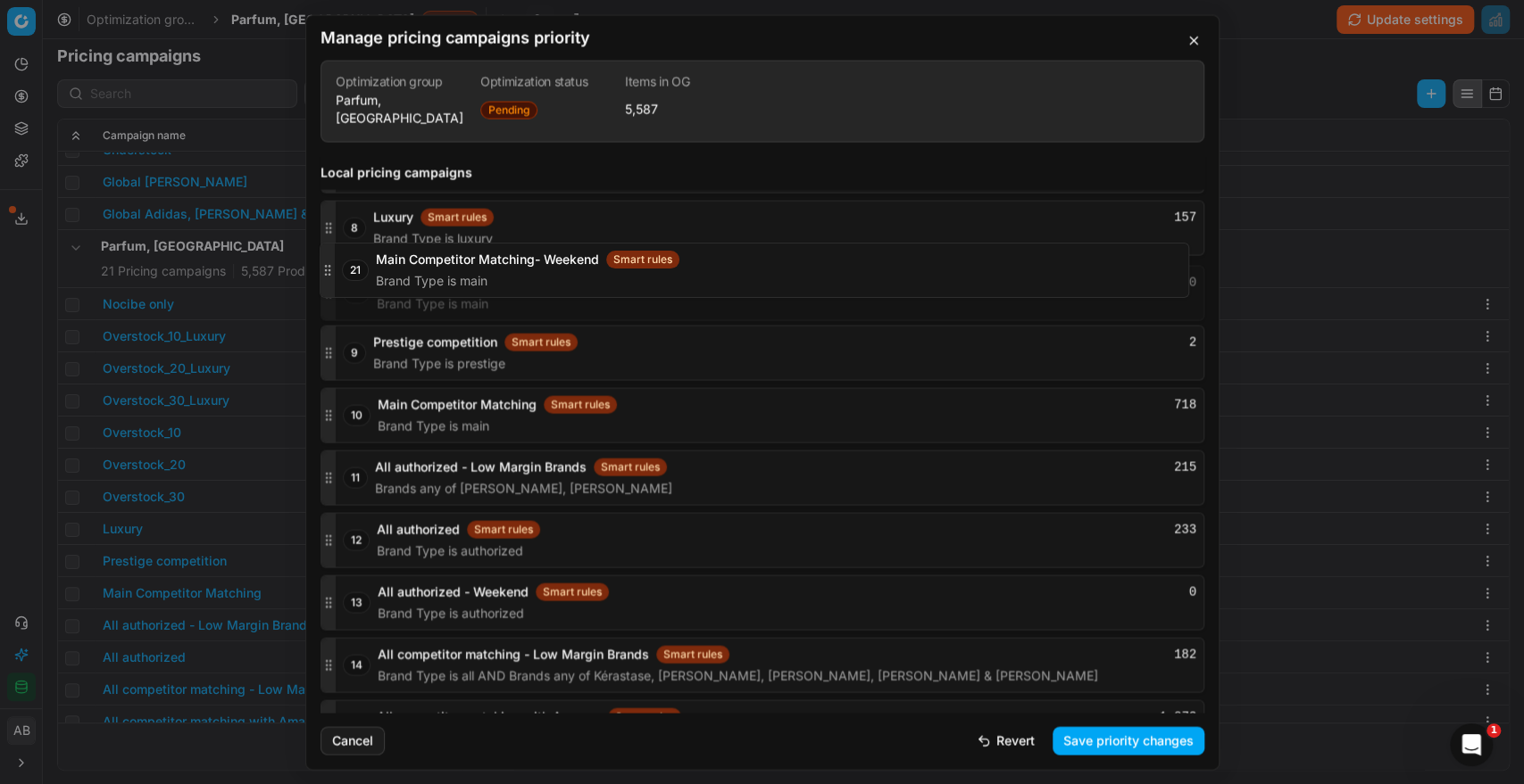
scroll to position [2573, 0]
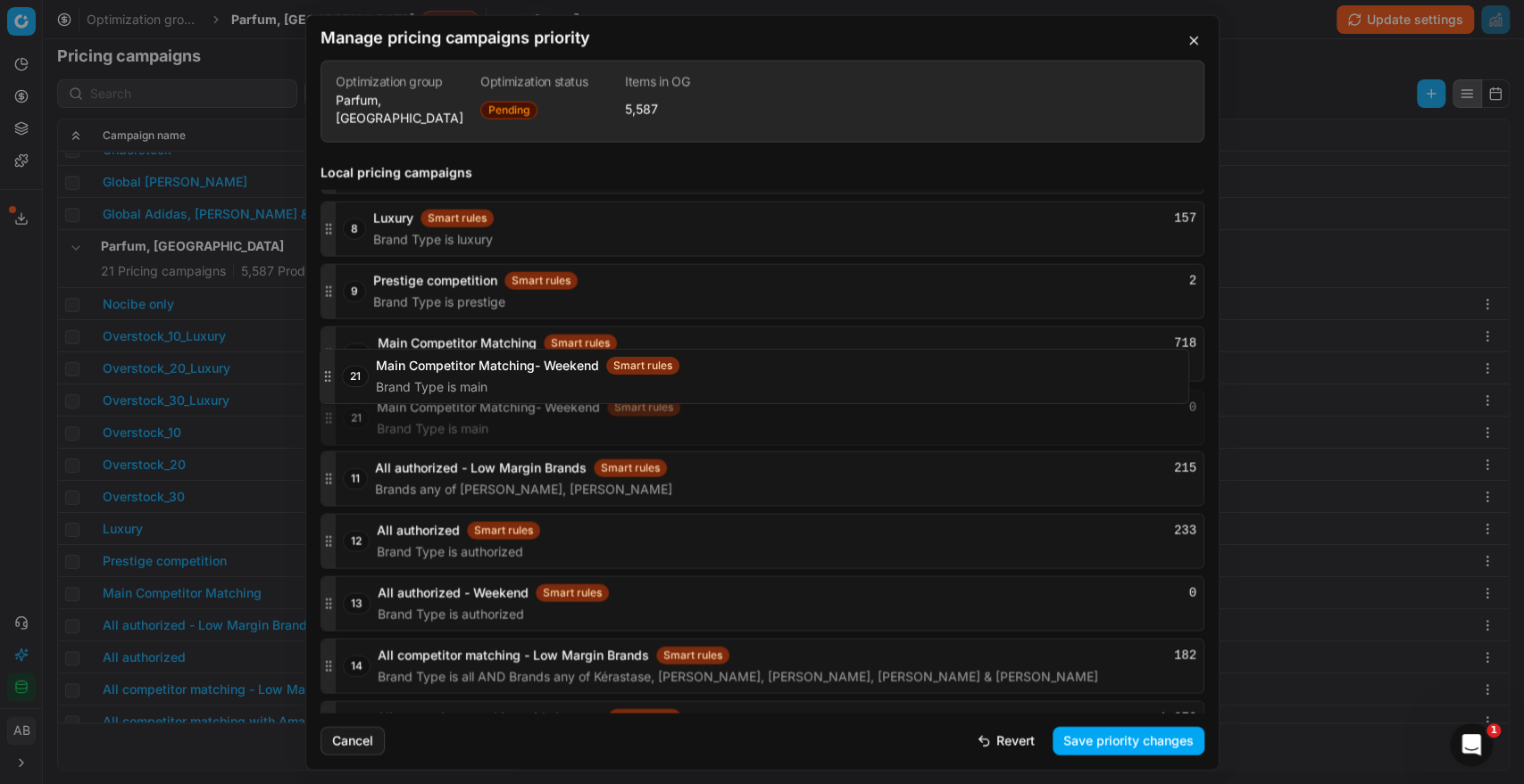
drag, startPoint x: 327, startPoint y: 681, endPoint x: 343, endPoint y: 377, distance: 304.4
click at [343, 390] on div "21 Main Competitor Matching- Weekend Smart rules 0 Brand Type is main" at bounding box center [762, 418] width 883 height 55
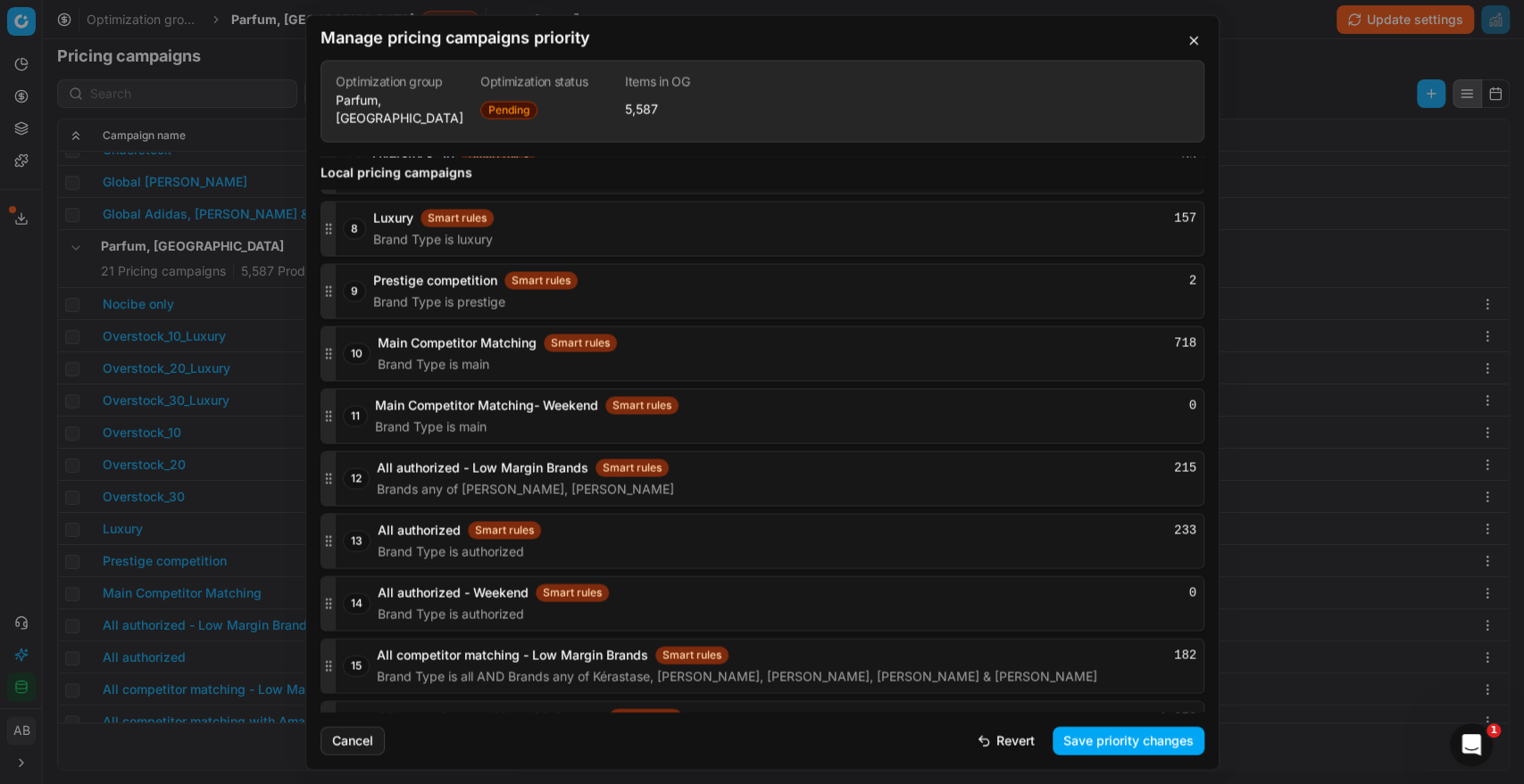
scroll to position [2899, 0]
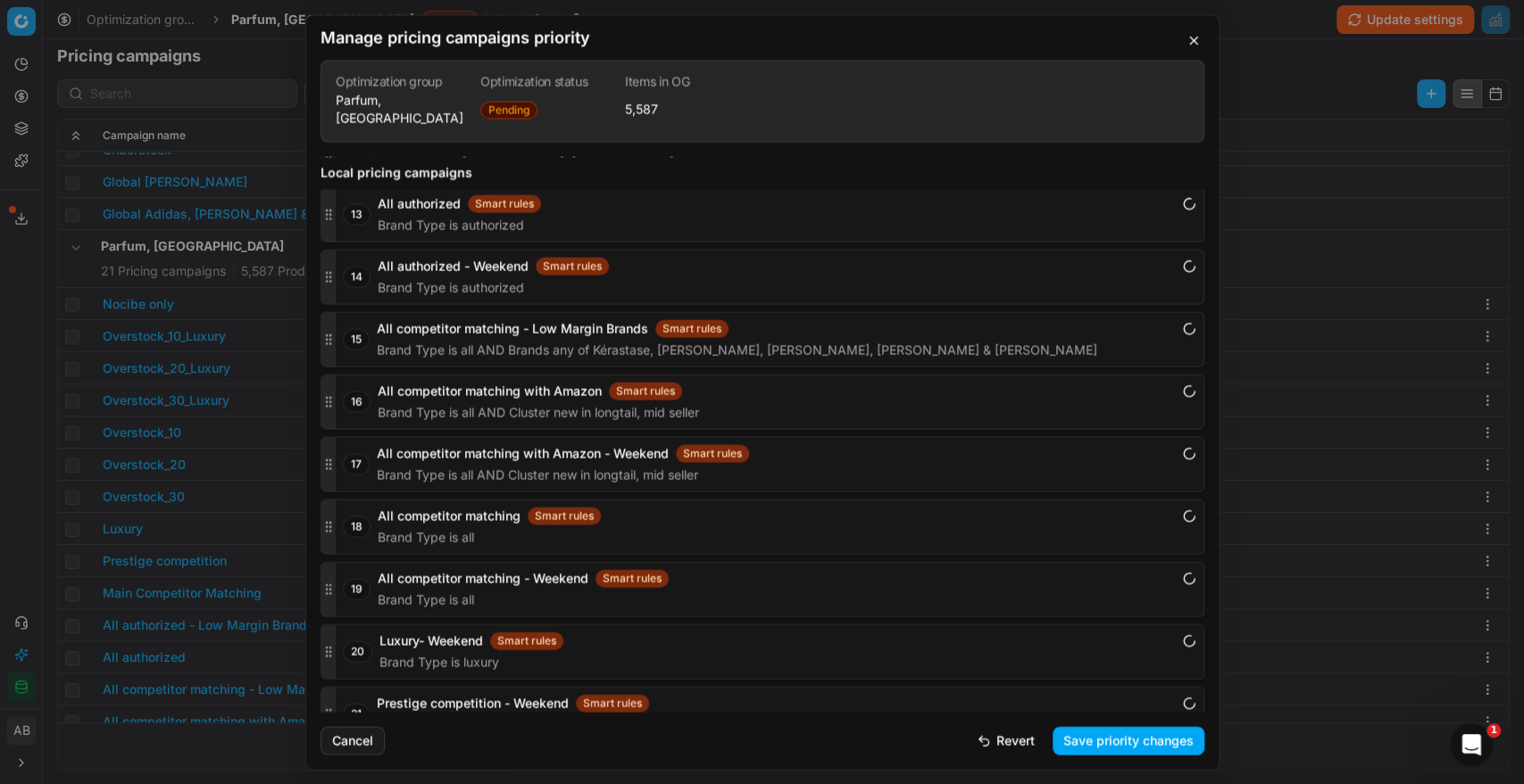
click at [321, 686] on div "21 Prestige competition - Weekend Smart rules Brand Type is prestige" at bounding box center [762, 714] width 883 height 55
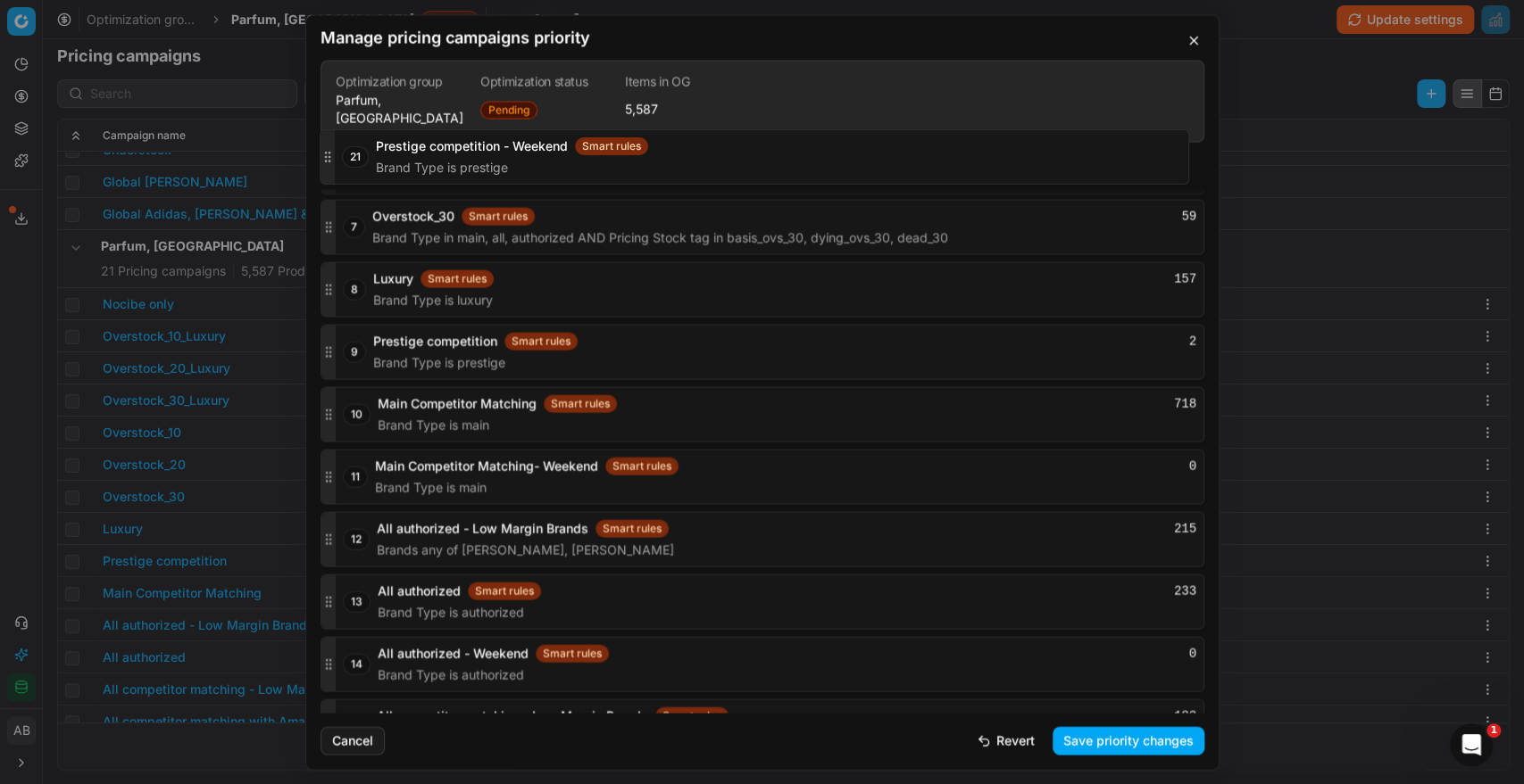
scroll to position [2516, 0]
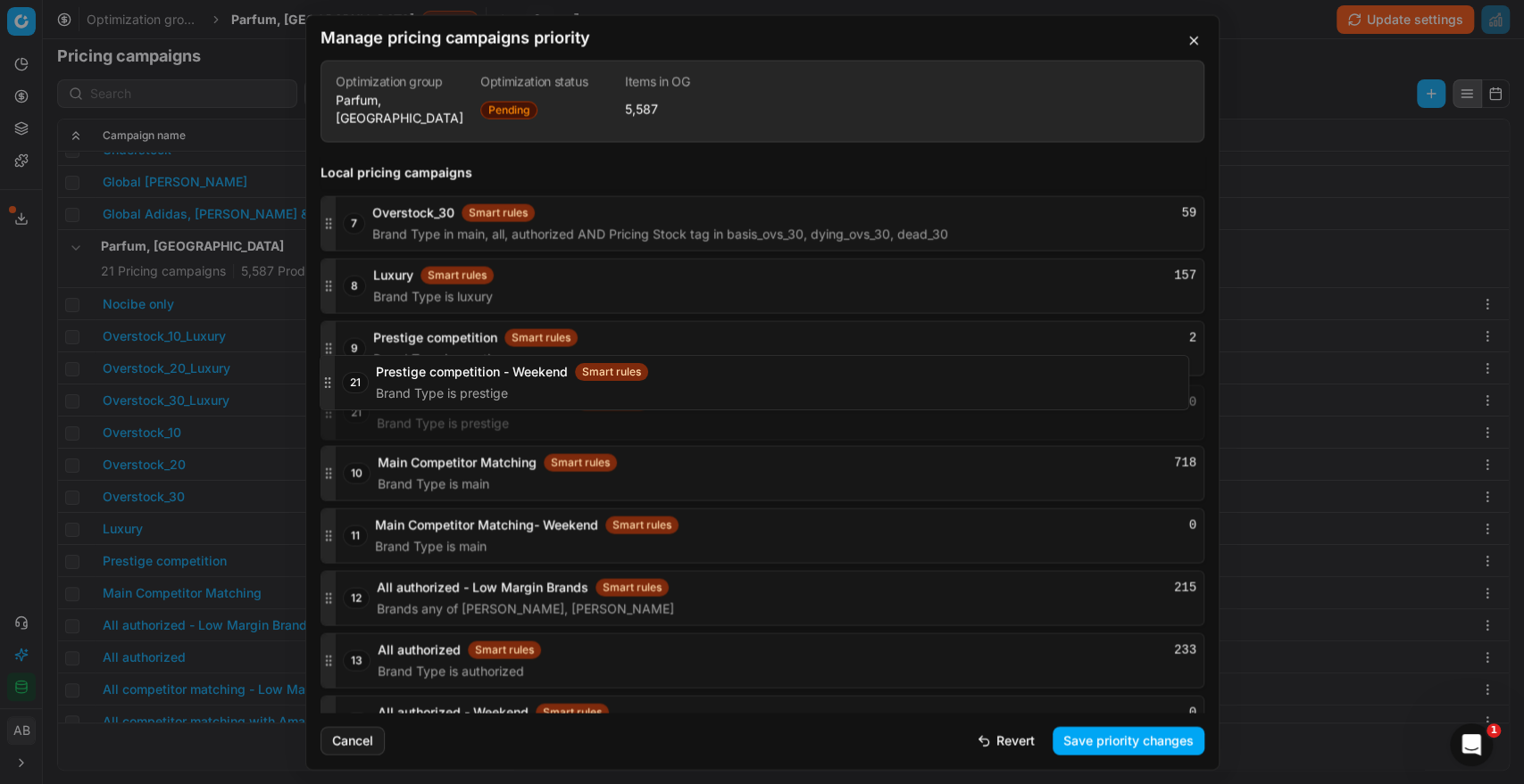
drag, startPoint x: 324, startPoint y: 679, endPoint x: 328, endPoint y: 377, distance: 302.0
click at [328, 405] on icon "button" at bounding box center [328, 412] width 14 height 14
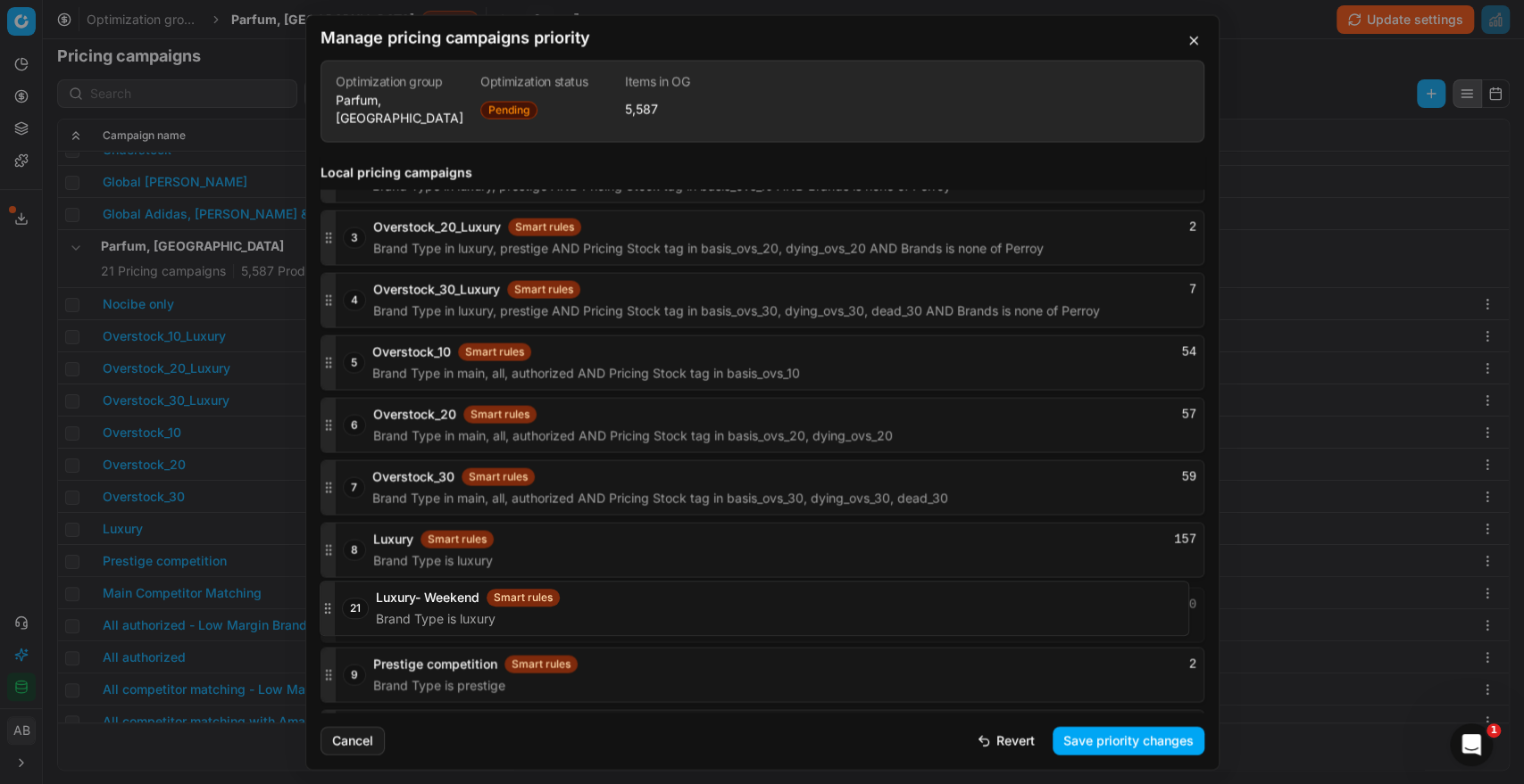
scroll to position [2255, 0]
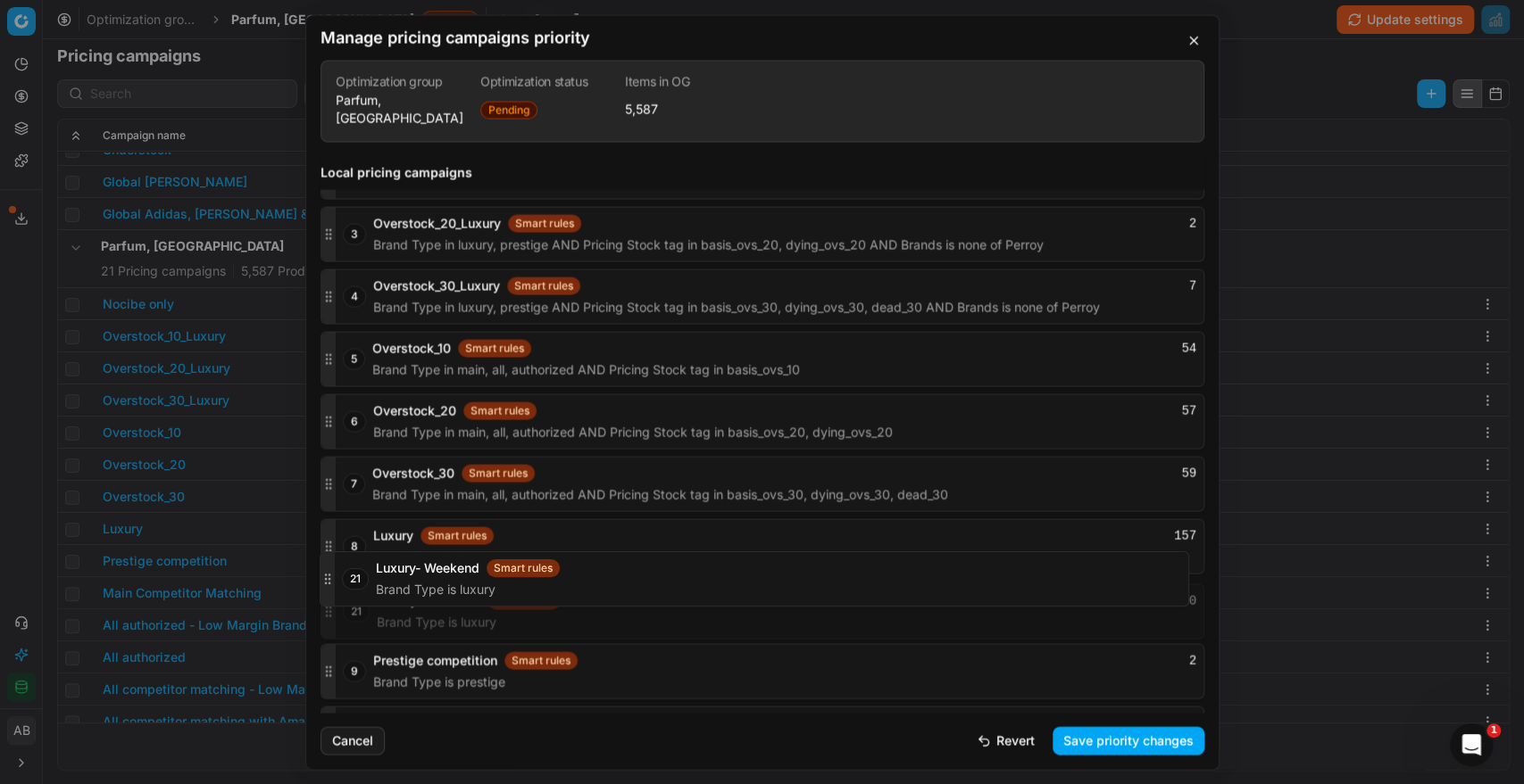
drag, startPoint x: 328, startPoint y: 680, endPoint x: 353, endPoint y: 574, distance: 108.9
click at [353, 583] on div "21 Luxury- Weekend Smart rules 0 Brand Type is luxury" at bounding box center [762, 611] width 883 height 55
click at [1080, 747] on button "Save priority changes" at bounding box center [1127, 740] width 151 height 29
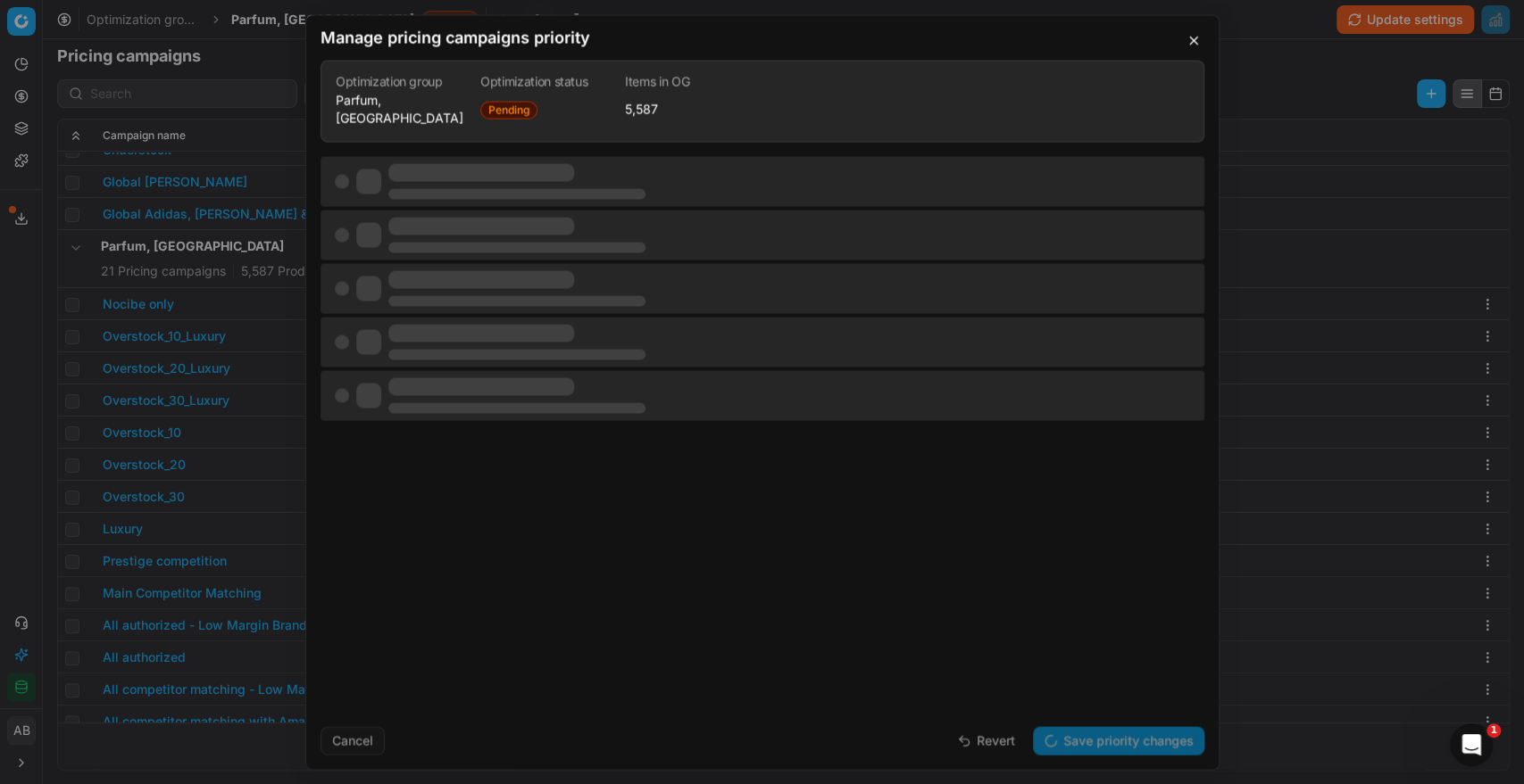
scroll to position [0, 0]
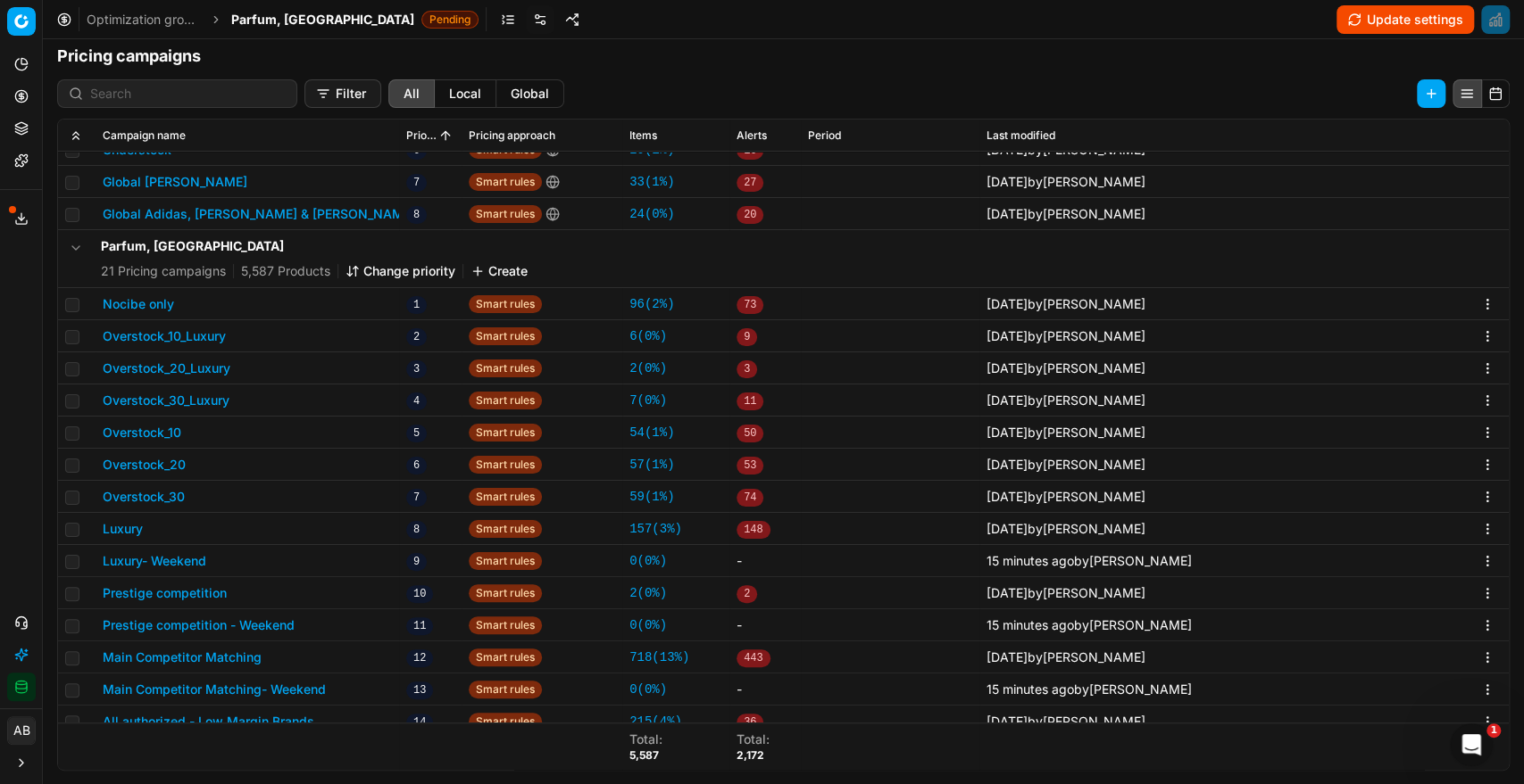
click at [131, 529] on button "Luxury" at bounding box center [123, 529] width 40 height 18
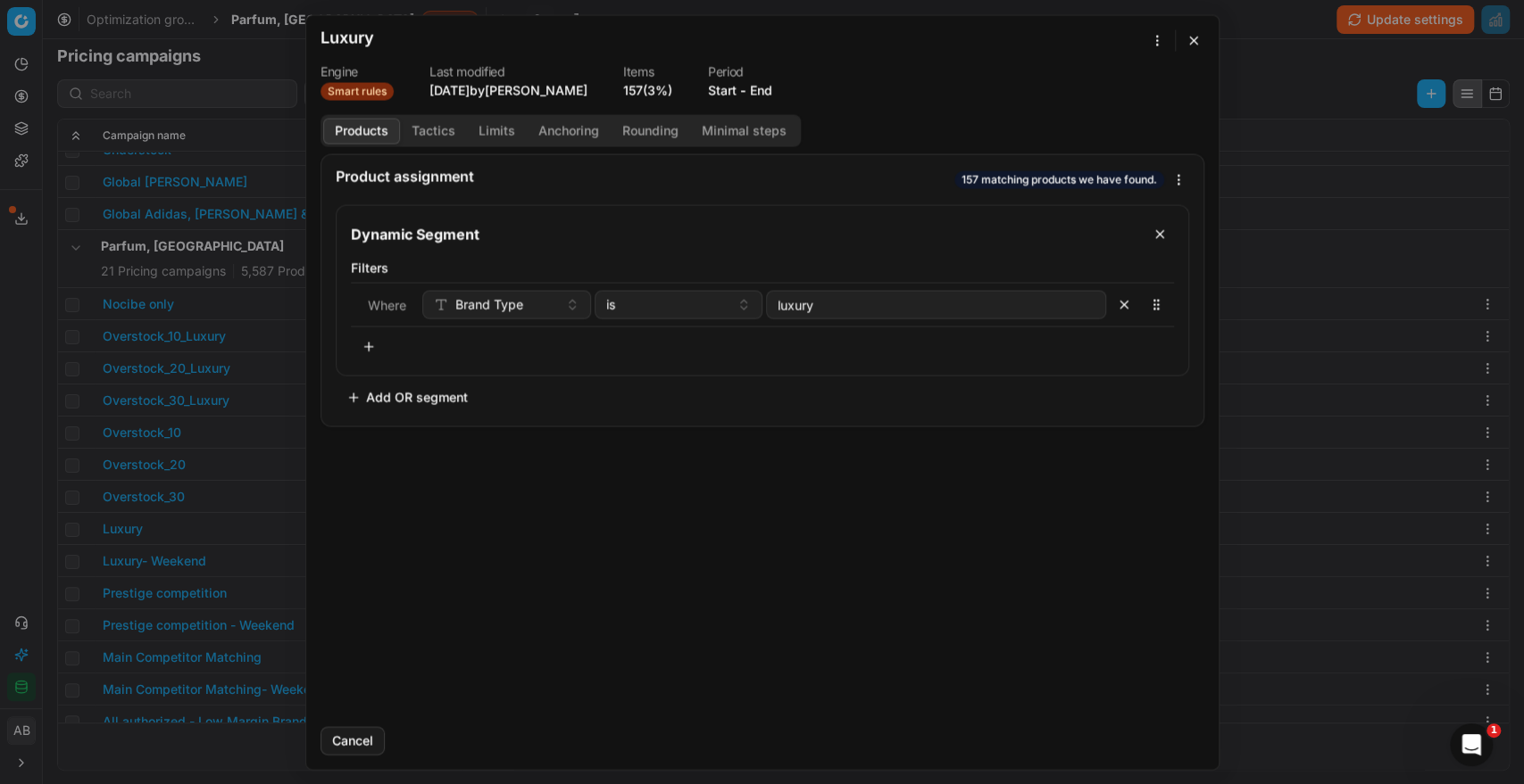
click at [772, 87] on button "End" at bounding box center [761, 89] width 22 height 18
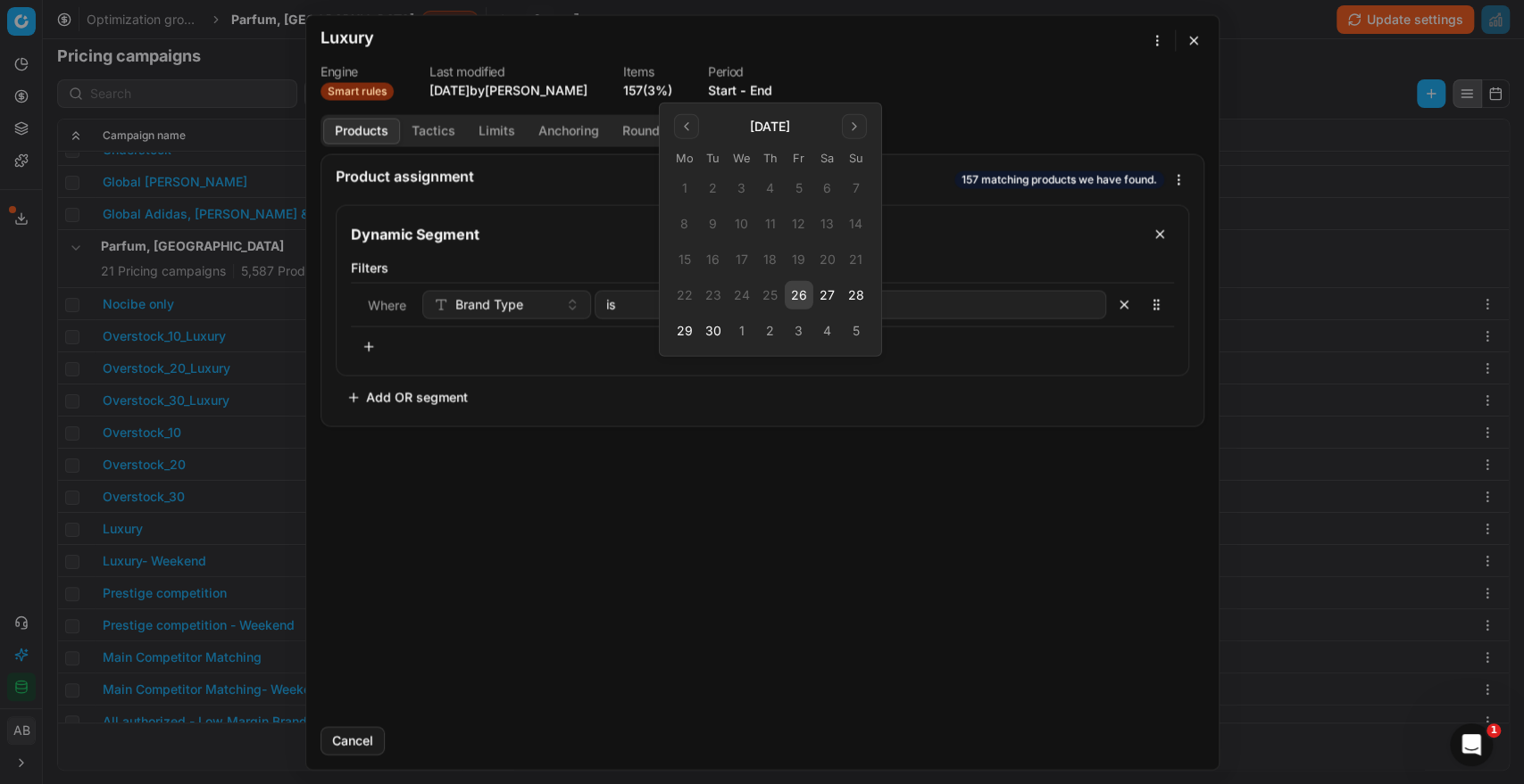
click at [808, 292] on button "26" at bounding box center [799, 295] width 29 height 29
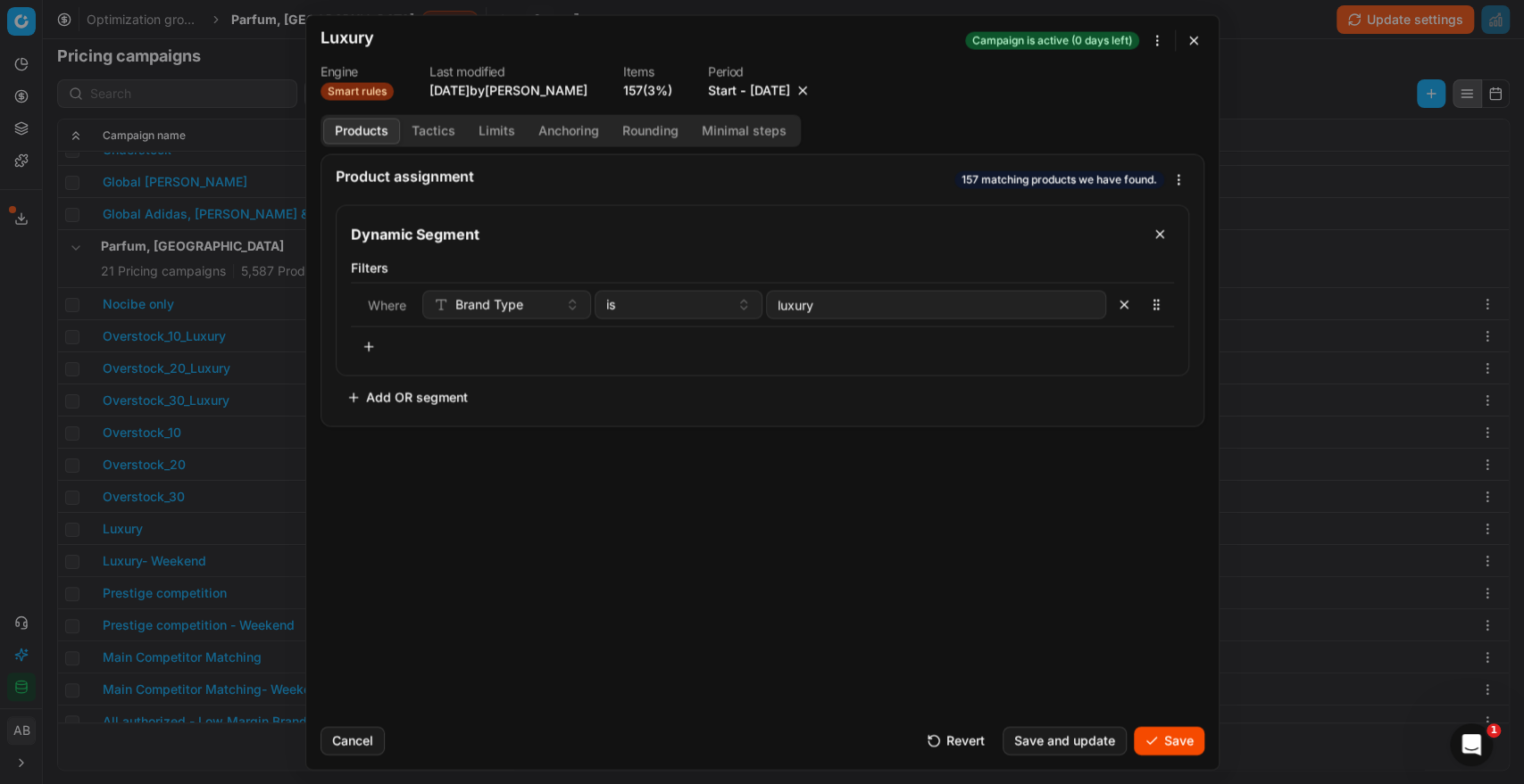
click at [1164, 736] on button "Save" at bounding box center [1169, 740] width 70 height 29
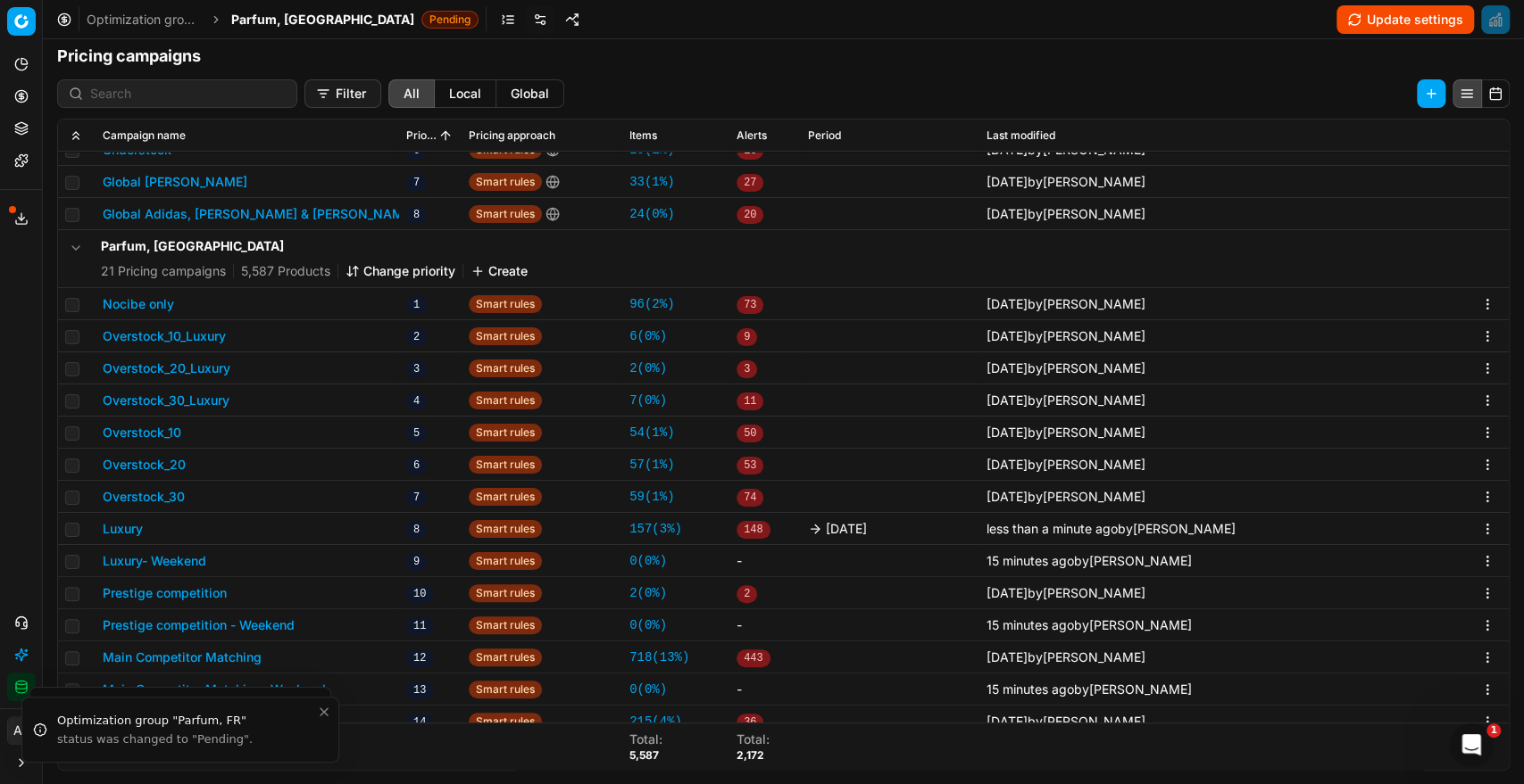
click at [190, 591] on button "Prestige competition" at bounding box center [165, 593] width 124 height 18
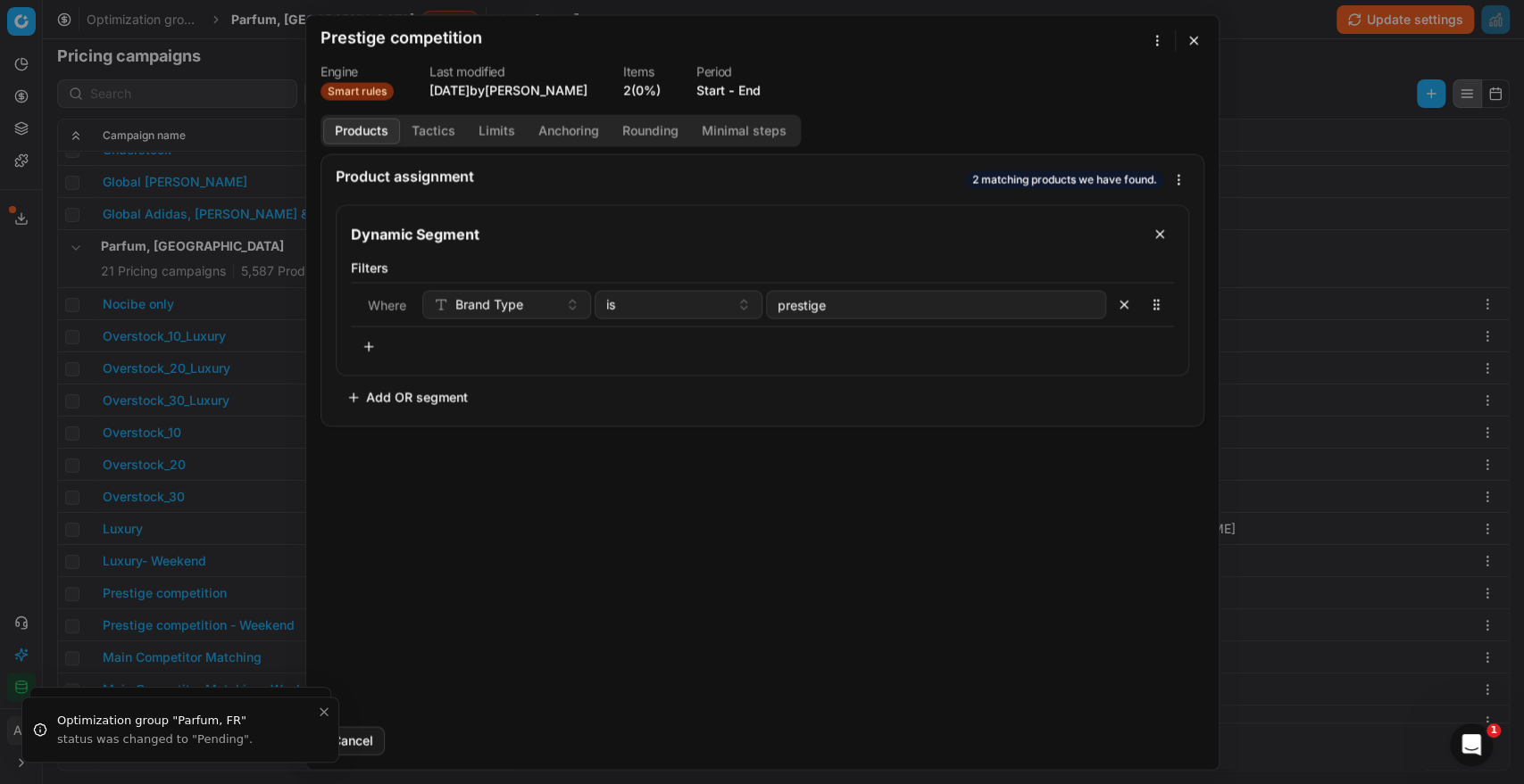
click at [757, 73] on dt "Period" at bounding box center [728, 70] width 65 height 12
click at [758, 84] on button "End" at bounding box center [748, 89] width 22 height 18
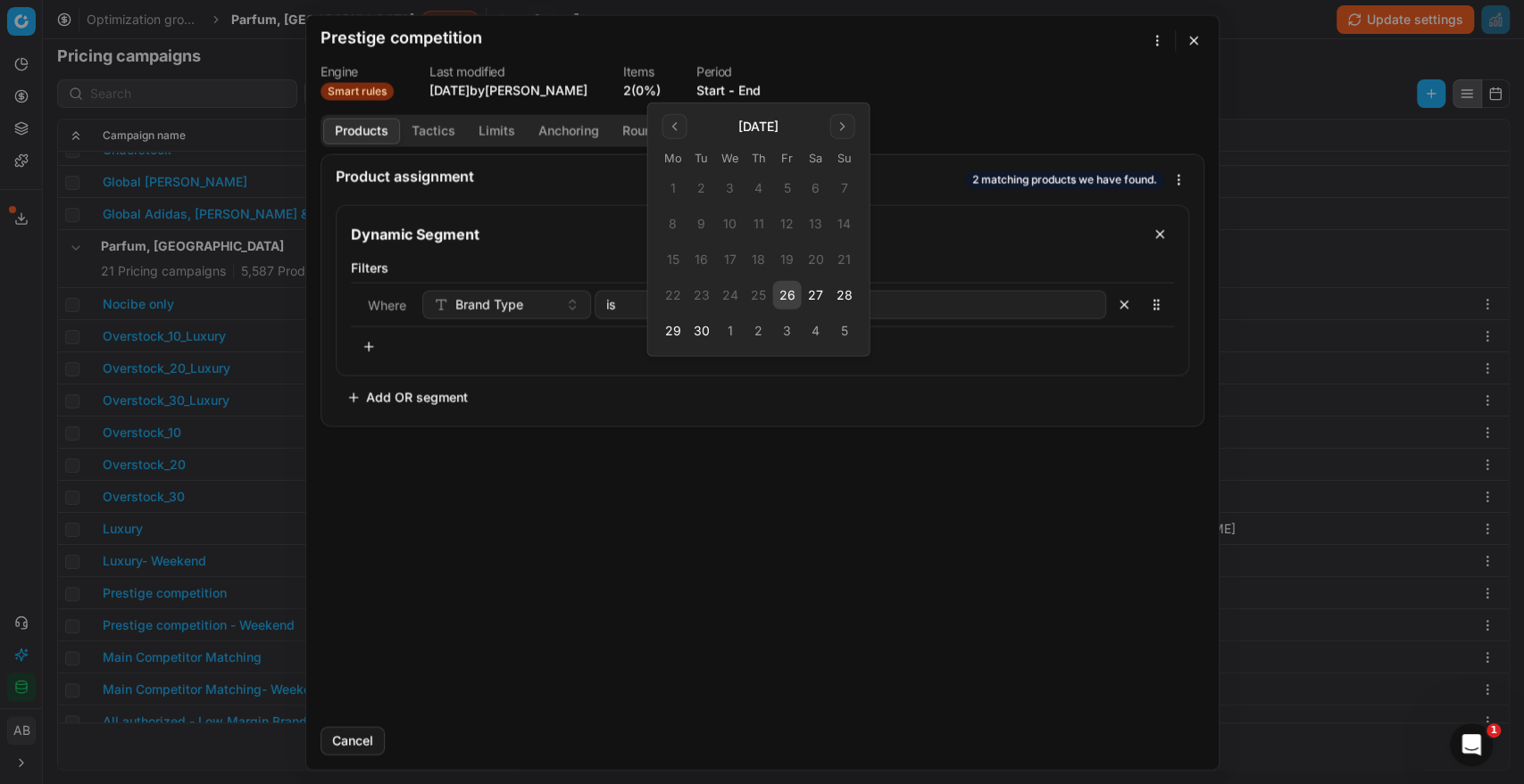
click at [795, 301] on button "26" at bounding box center [786, 295] width 29 height 29
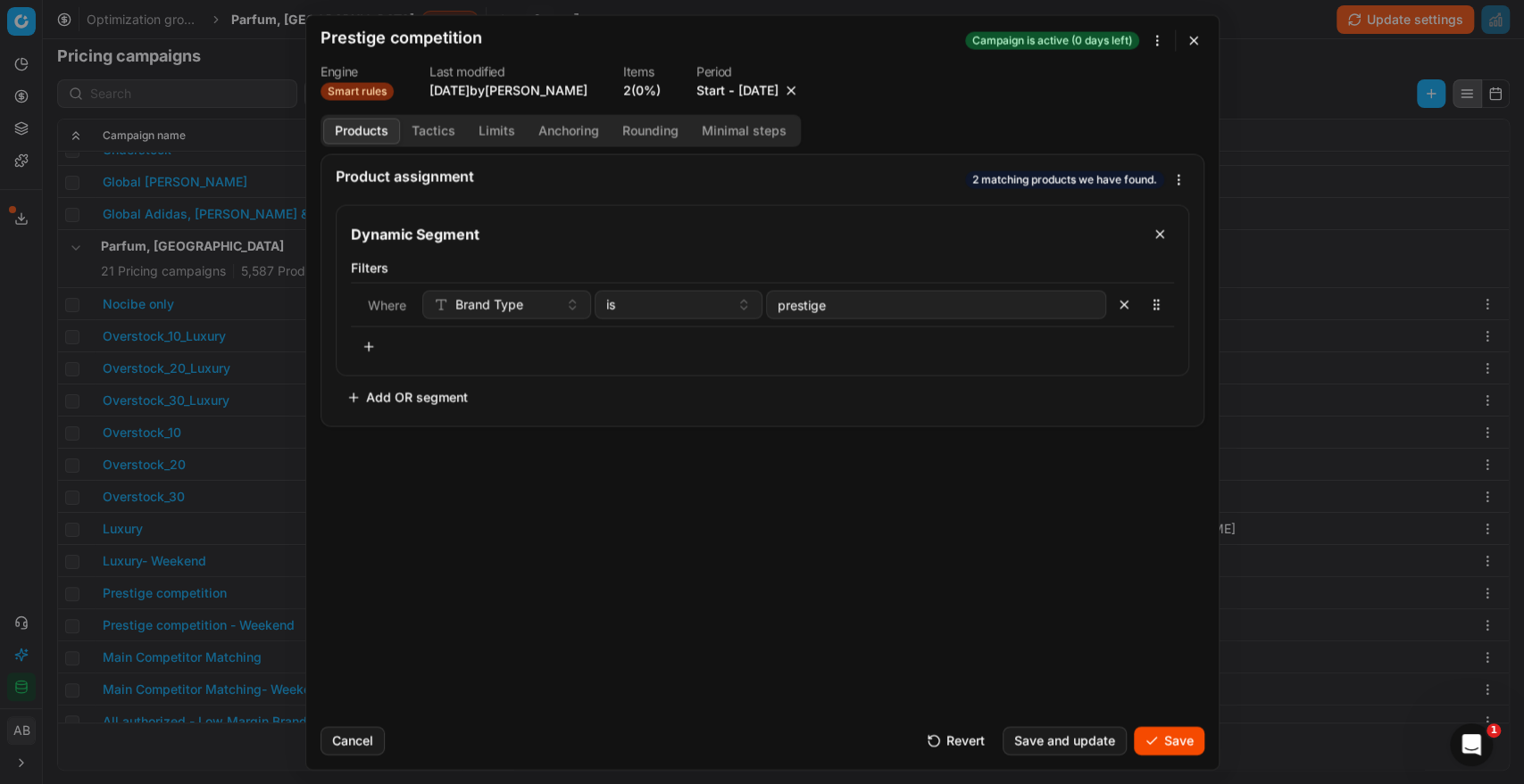
click at [1173, 738] on button "Save" at bounding box center [1169, 740] width 70 height 29
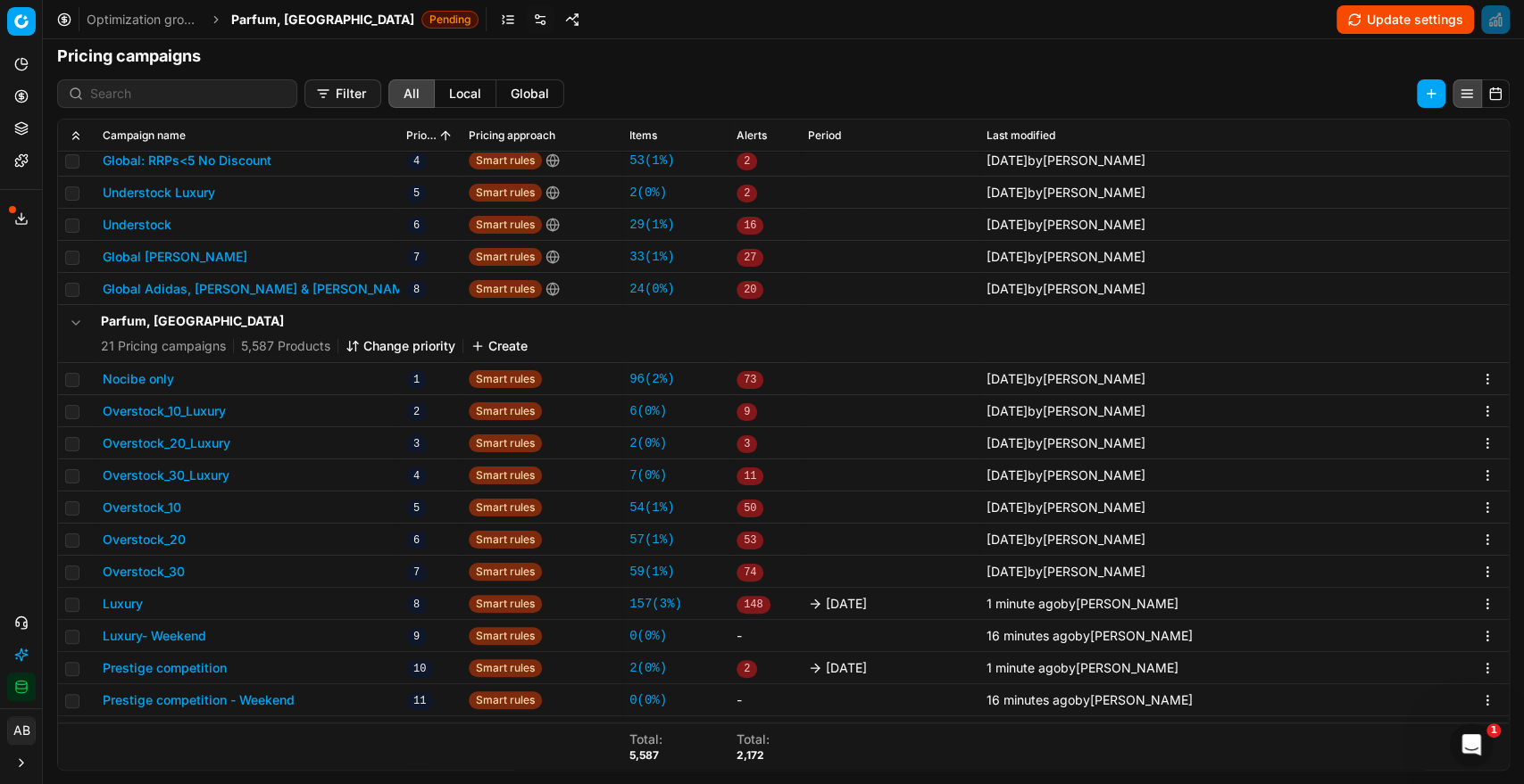
scroll to position [414, 0]
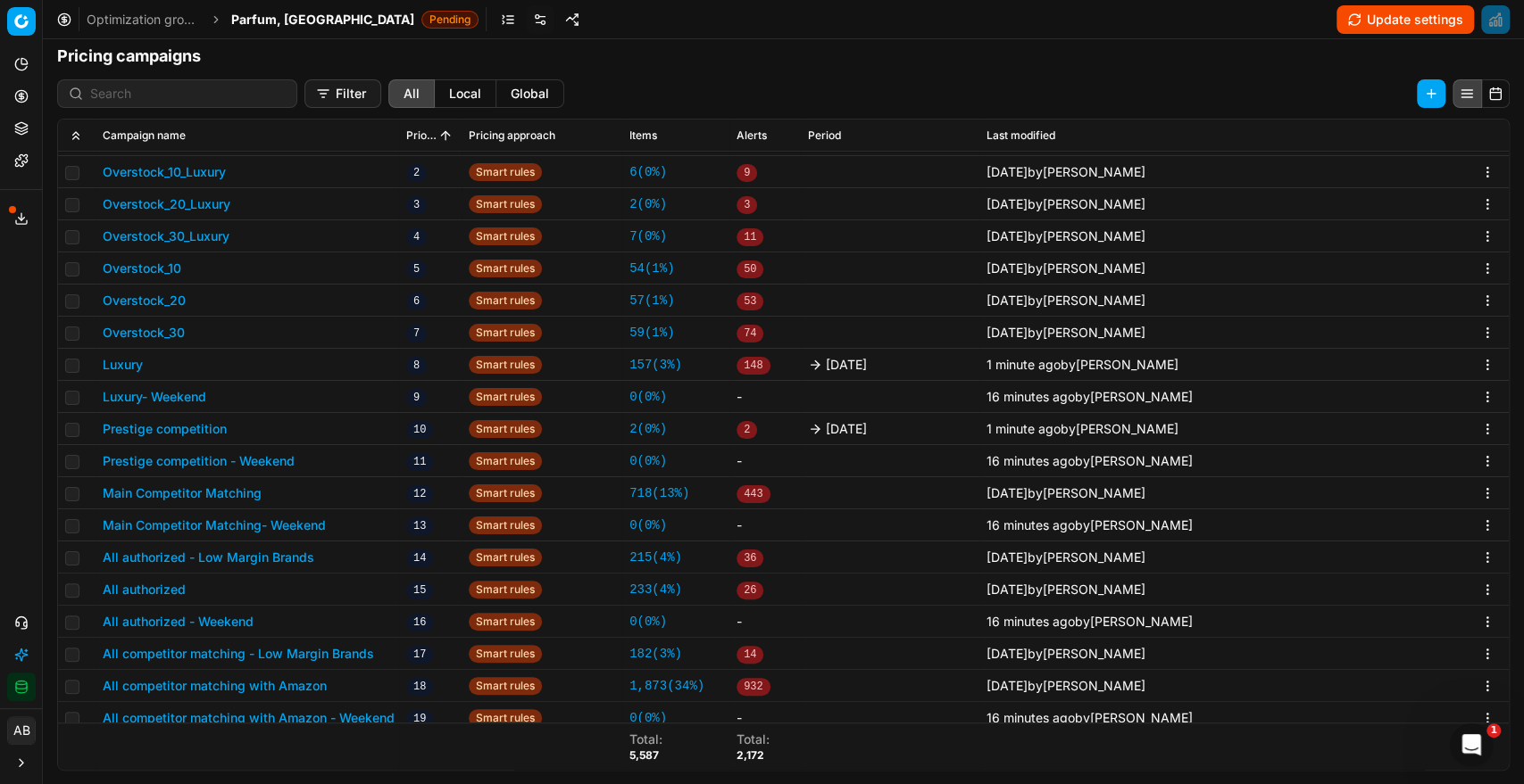
click at [245, 486] on button "Main Competitor Matching" at bounding box center [182, 493] width 159 height 18
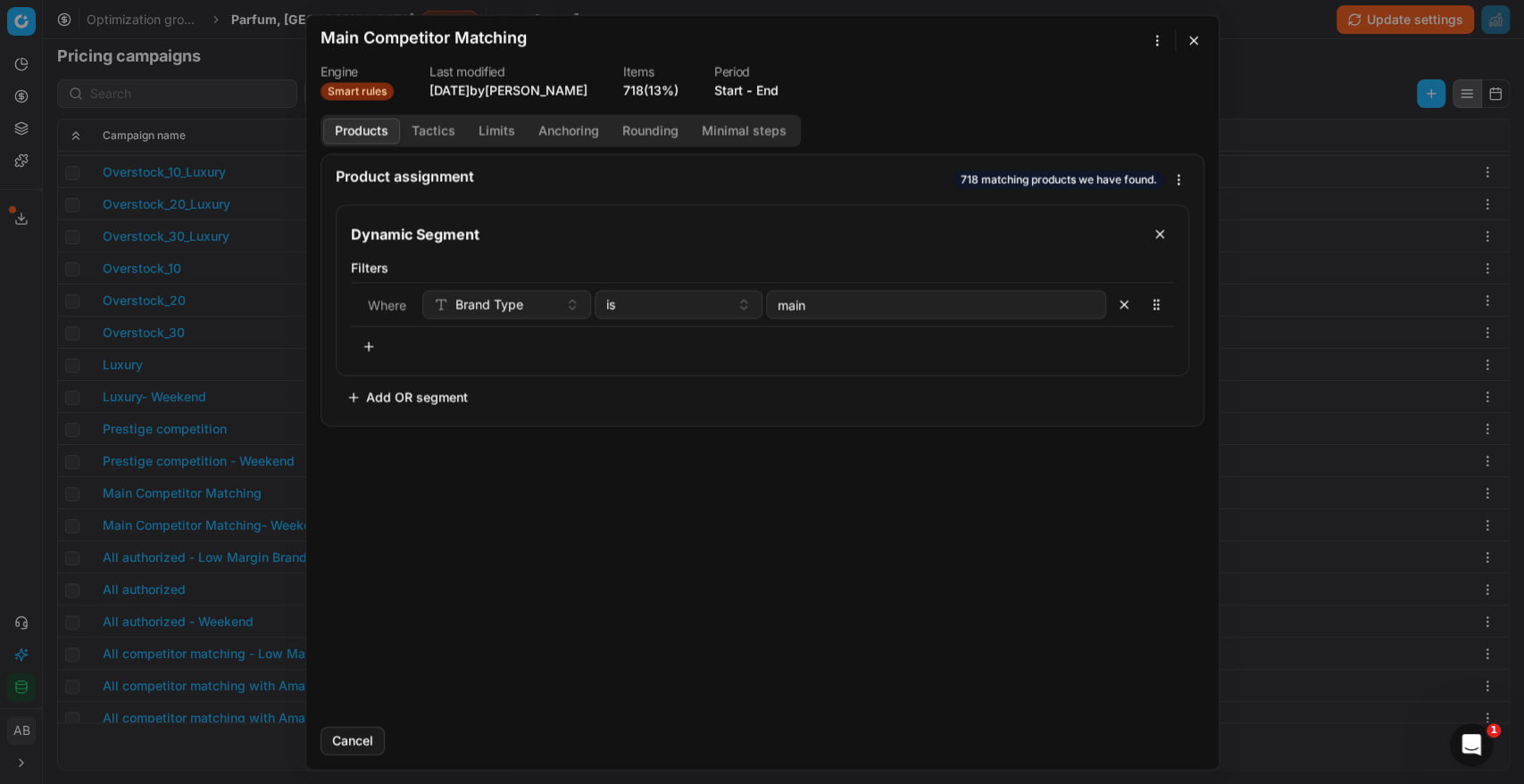
click at [770, 82] on button "End" at bounding box center [766, 89] width 22 height 18
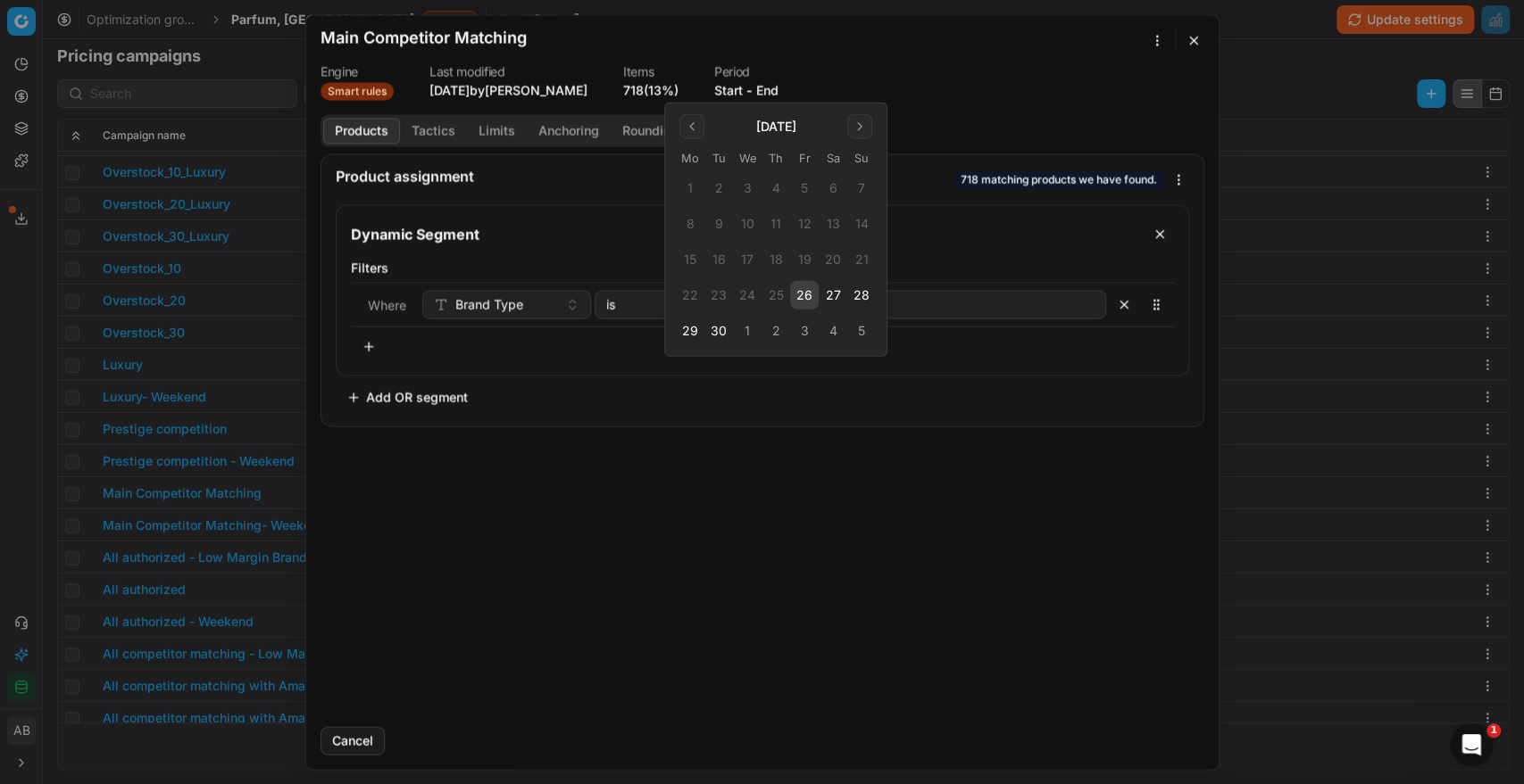
click at [808, 296] on button "26" at bounding box center [804, 295] width 29 height 29
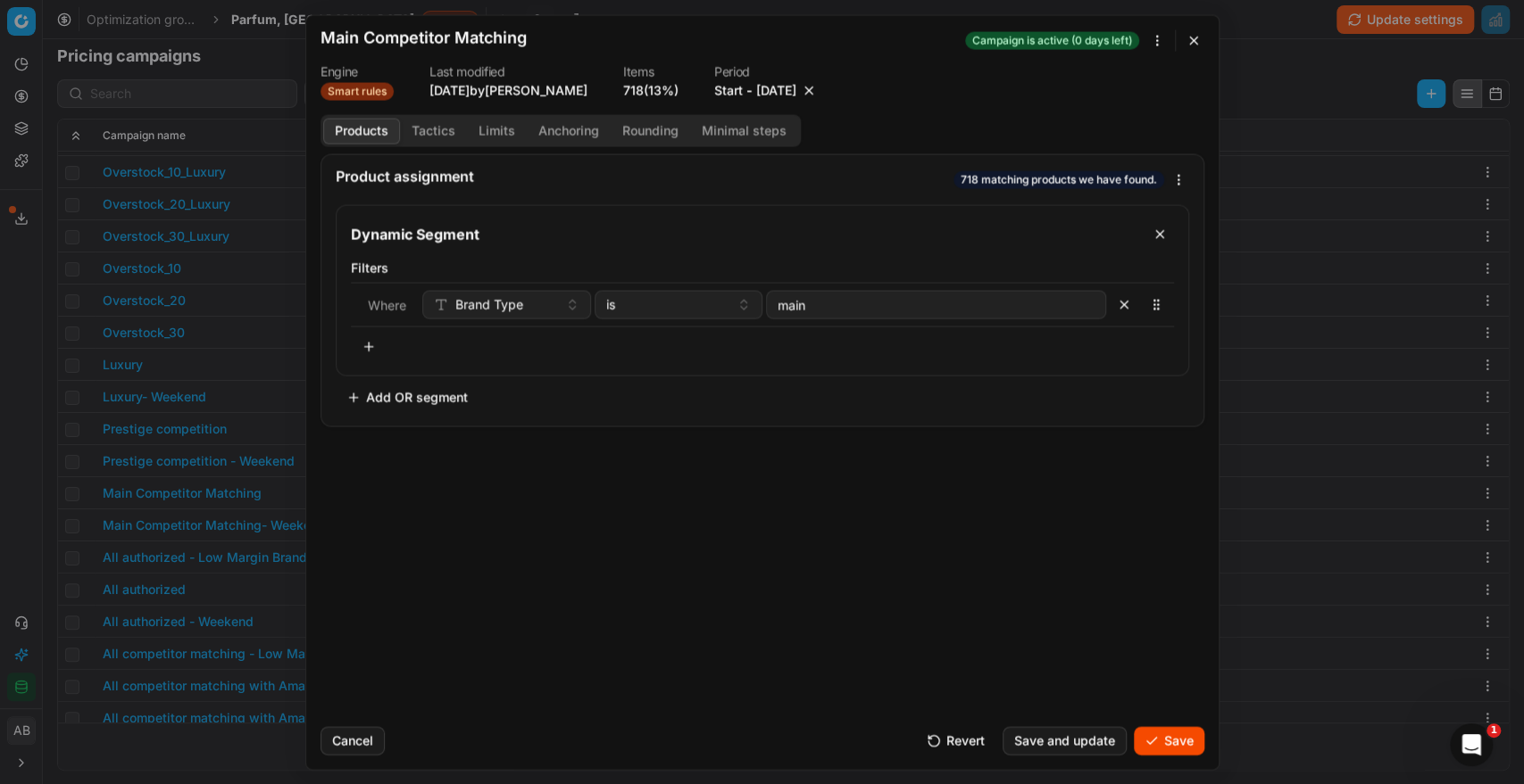
click at [1154, 728] on button "Save" at bounding box center [1169, 740] width 70 height 29
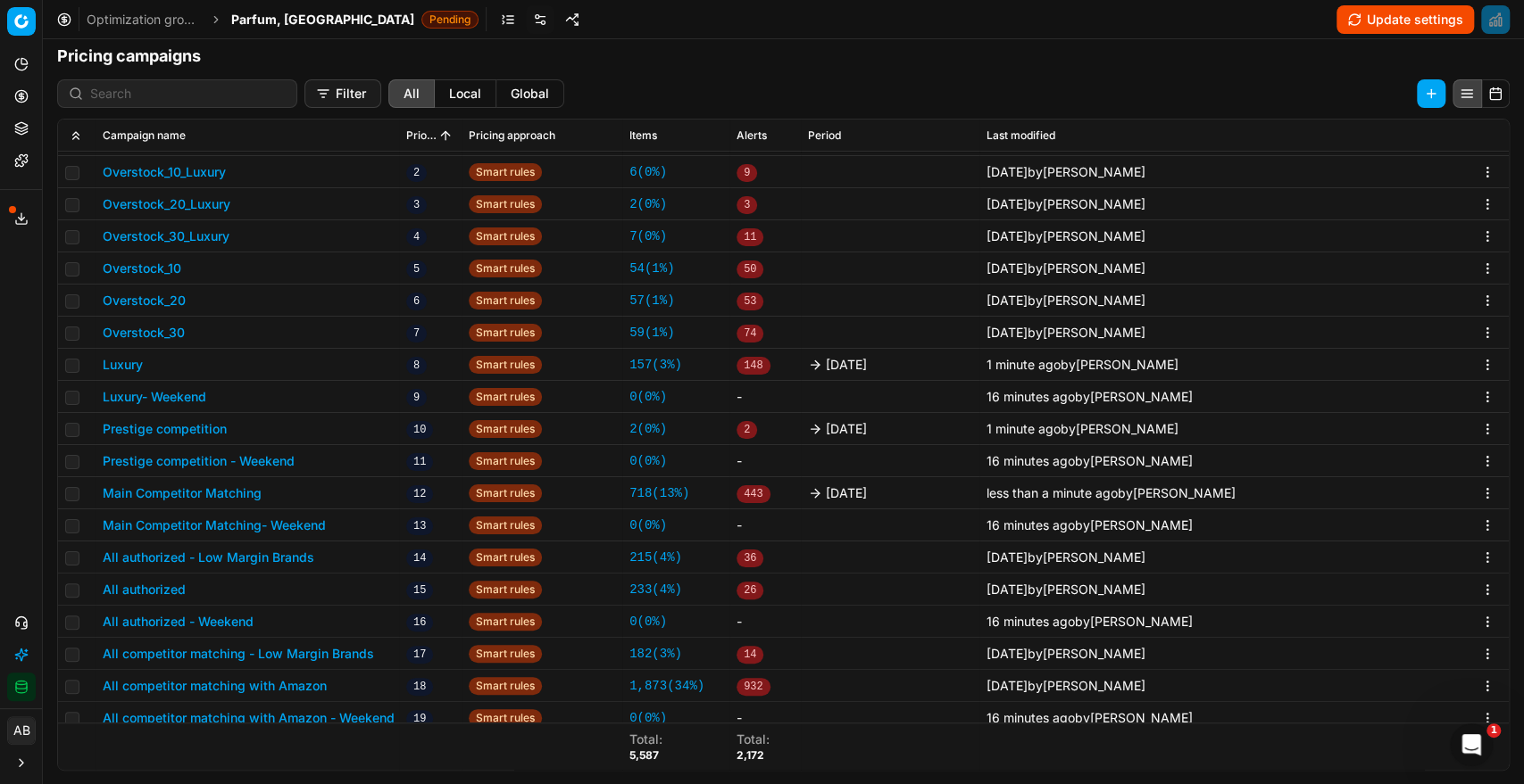
click at [171, 590] on button "All authorized" at bounding box center [144, 589] width 83 height 18
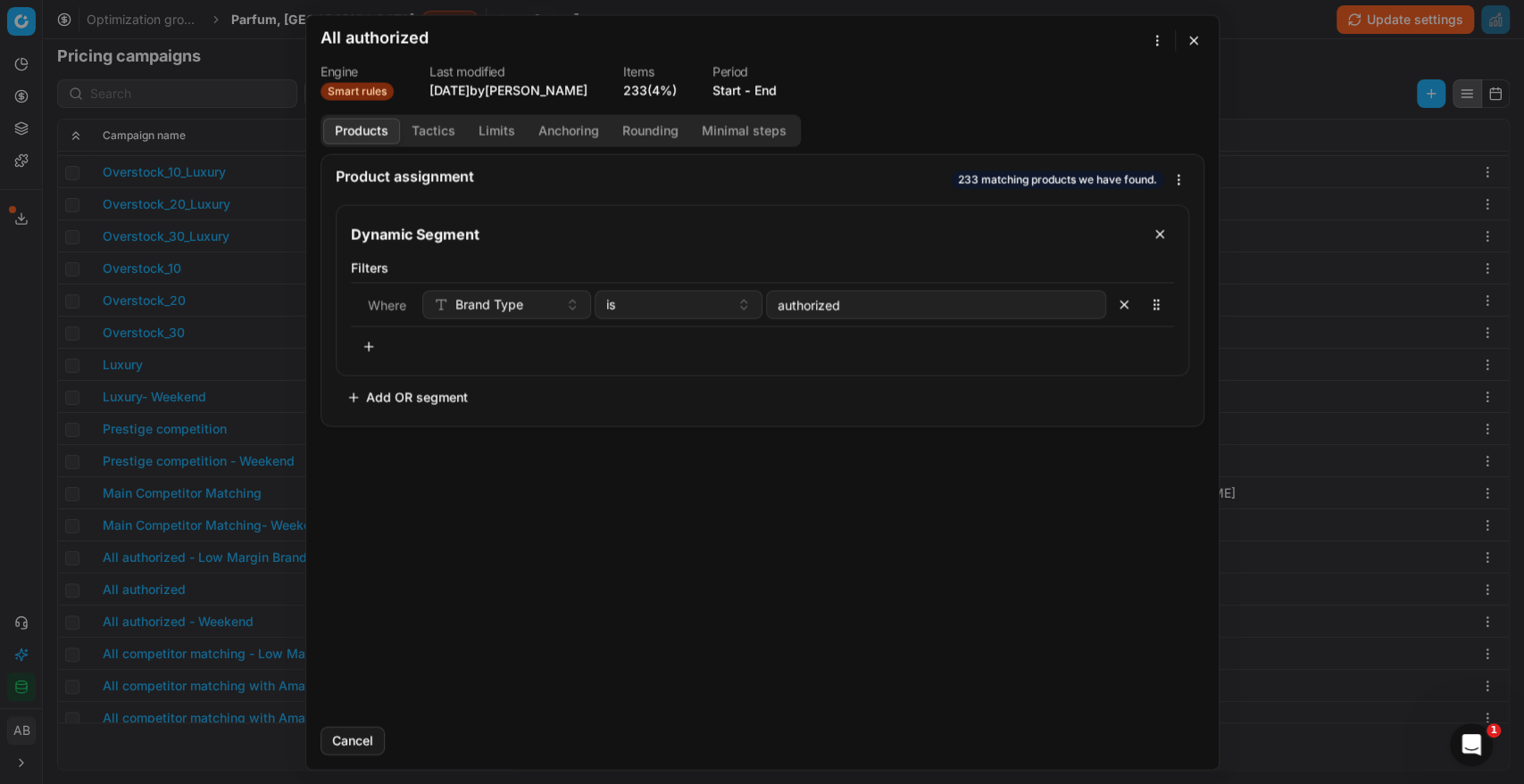
click at [767, 93] on button "End" at bounding box center [764, 89] width 22 height 18
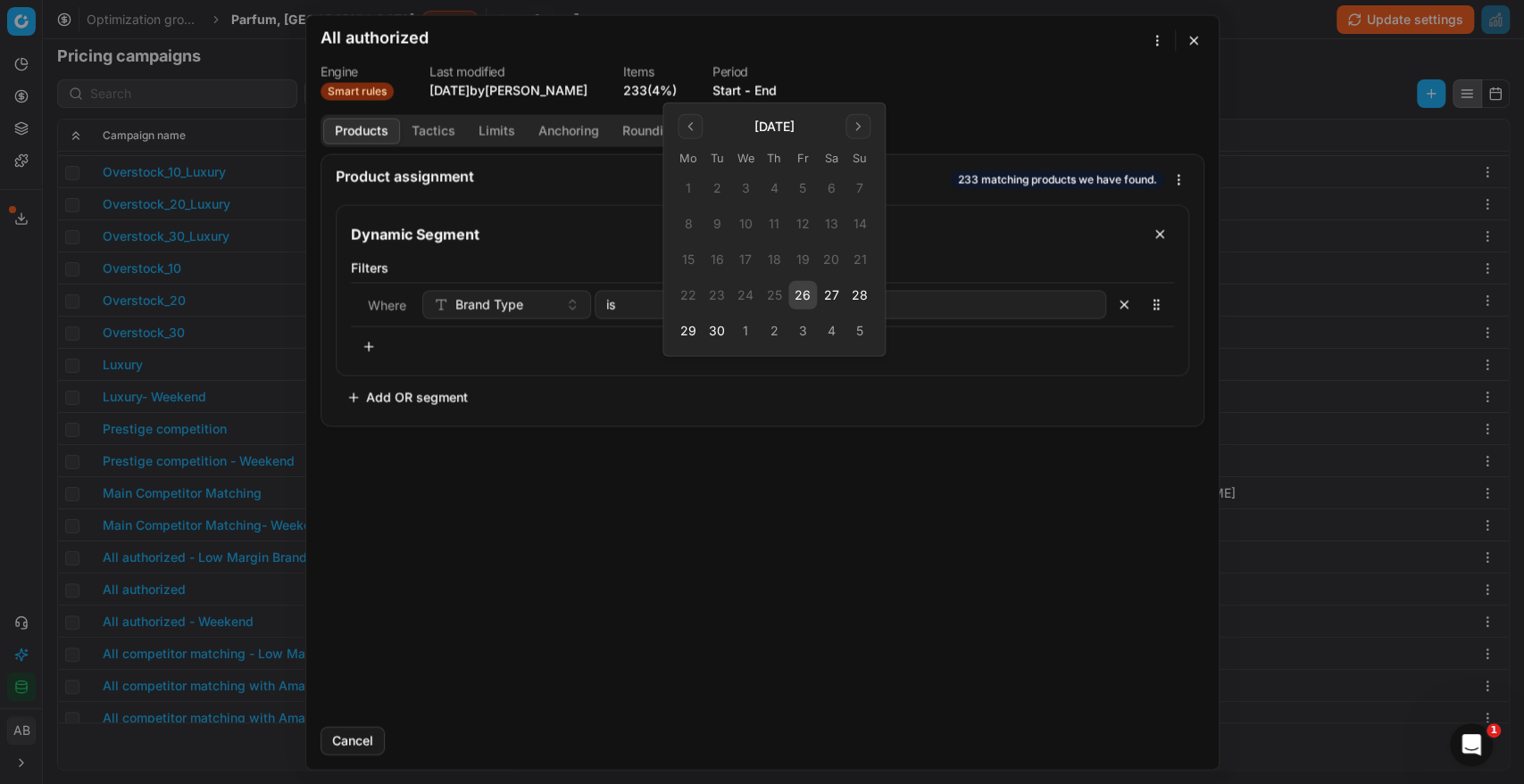
click at [809, 304] on button "26" at bounding box center [802, 295] width 29 height 29
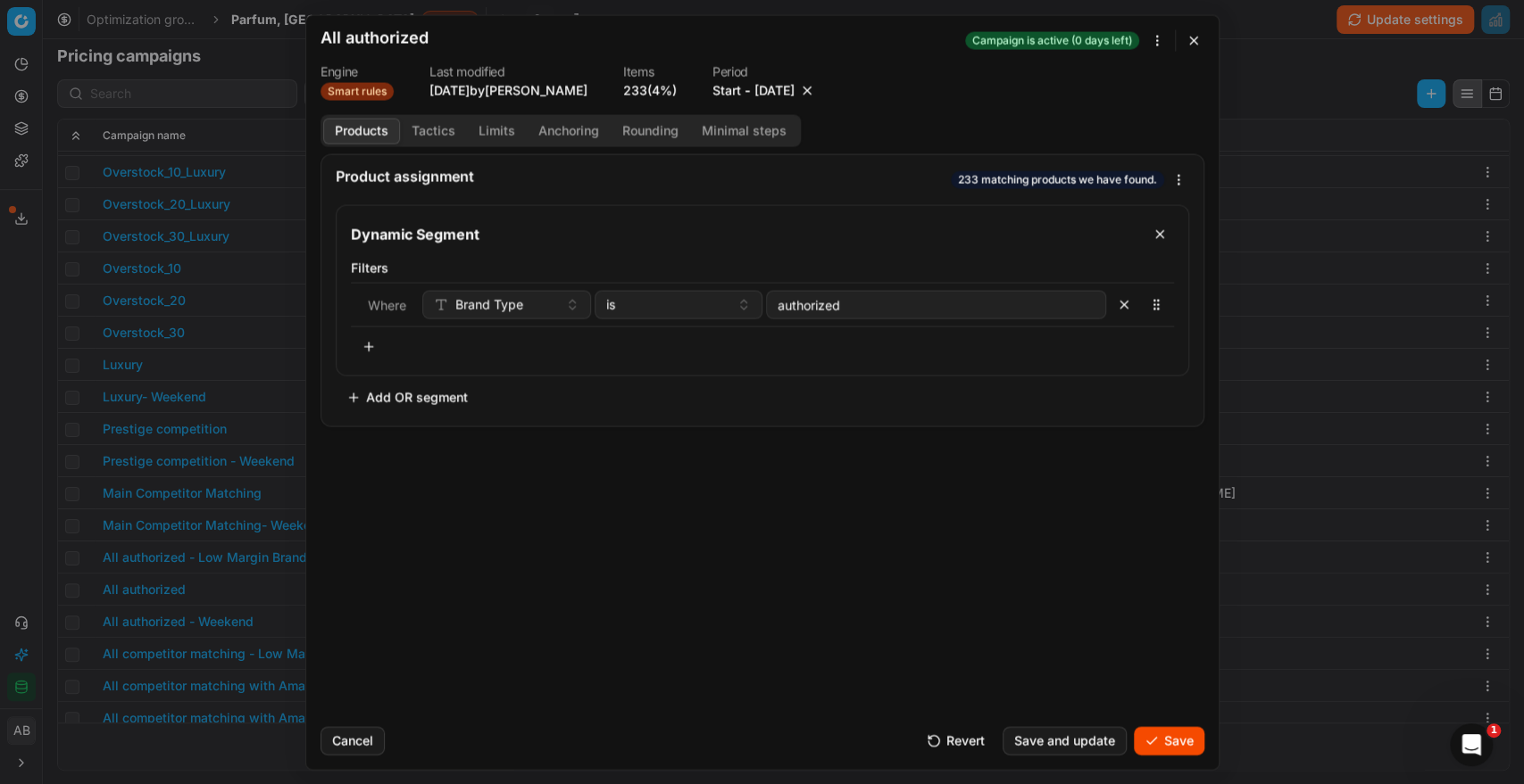
click at [1154, 735] on button "Save" at bounding box center [1169, 740] width 70 height 29
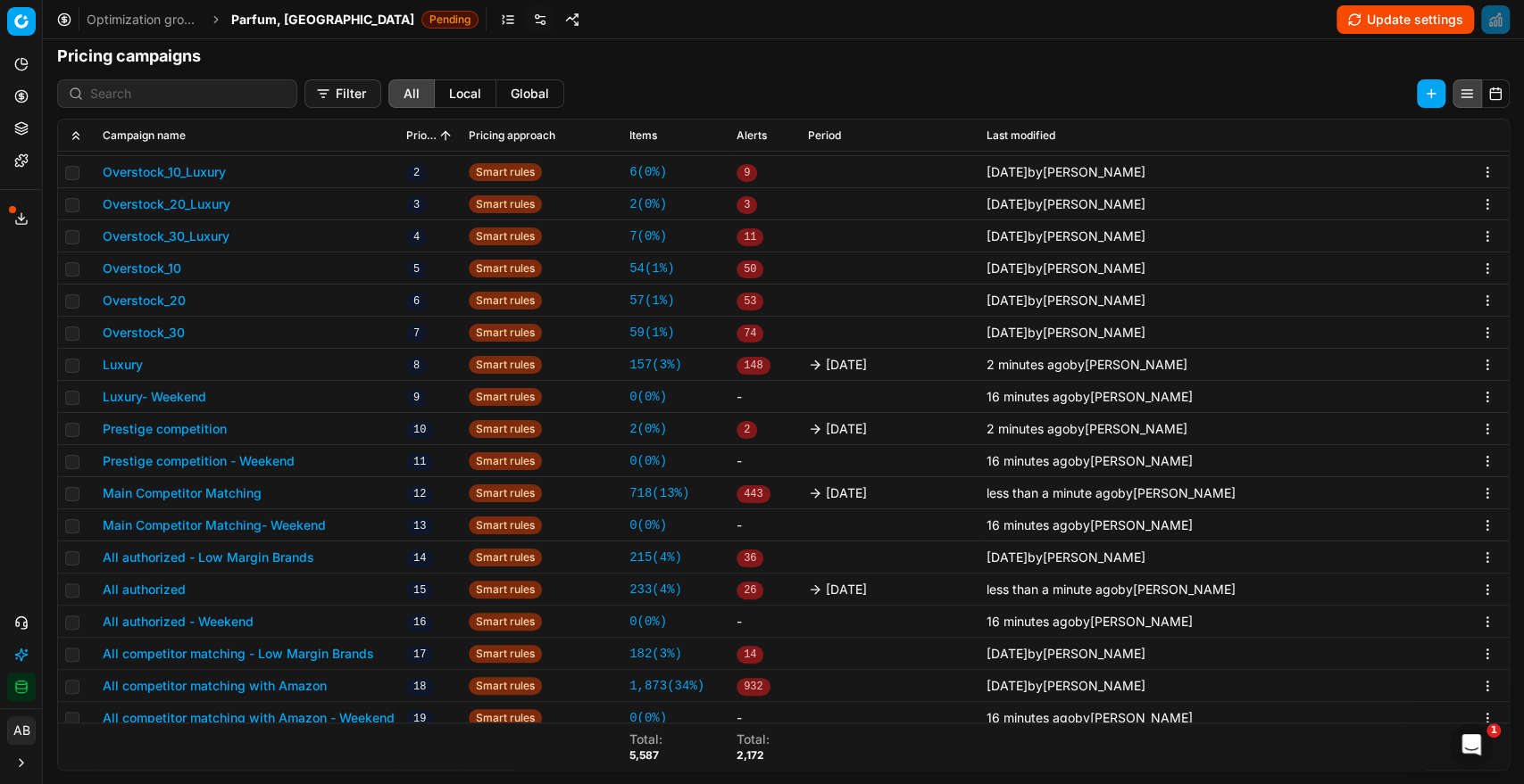
scroll to position [488, 0]
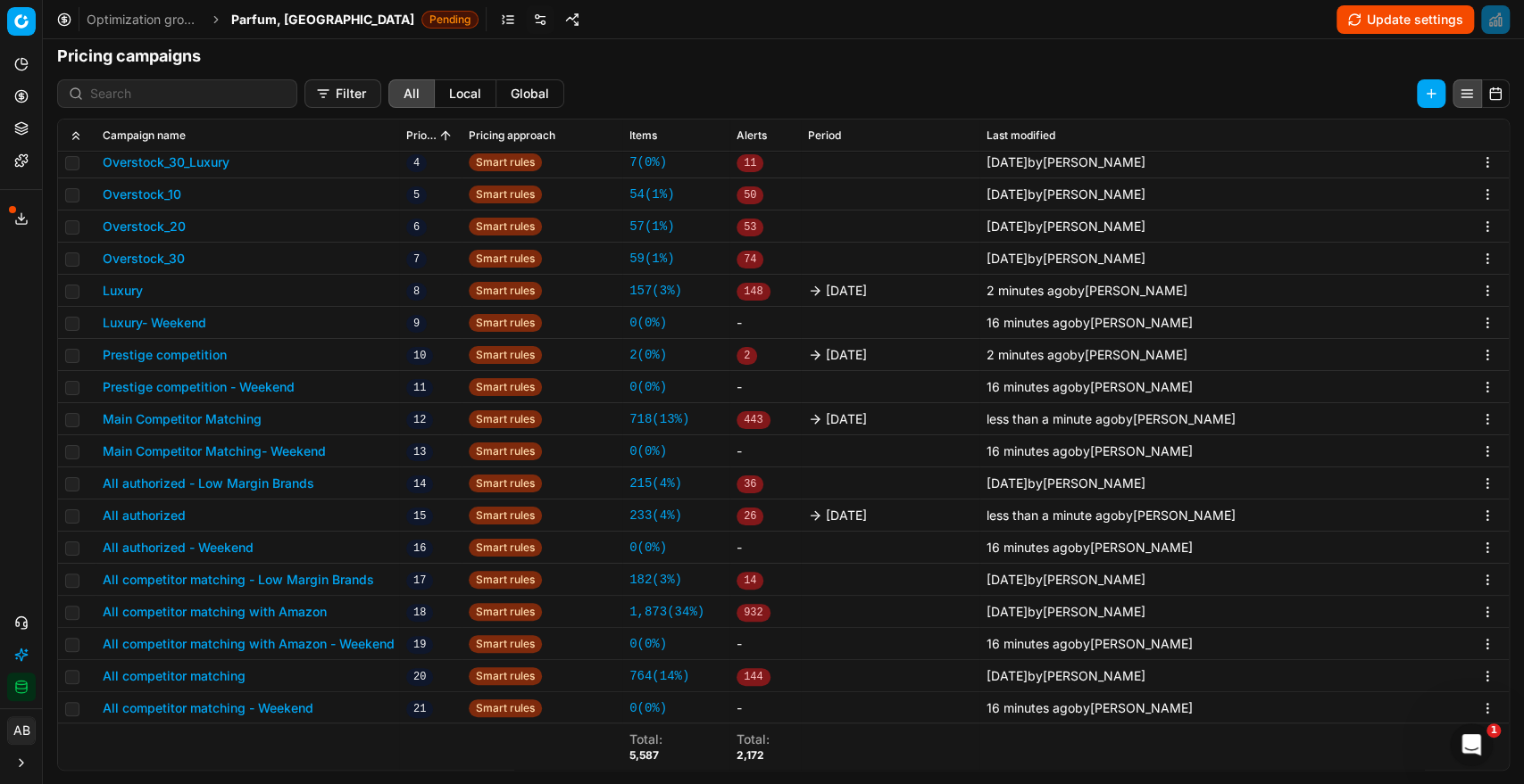
click at [240, 609] on button "All competitor matching with Amazon" at bounding box center [214, 612] width 224 height 18
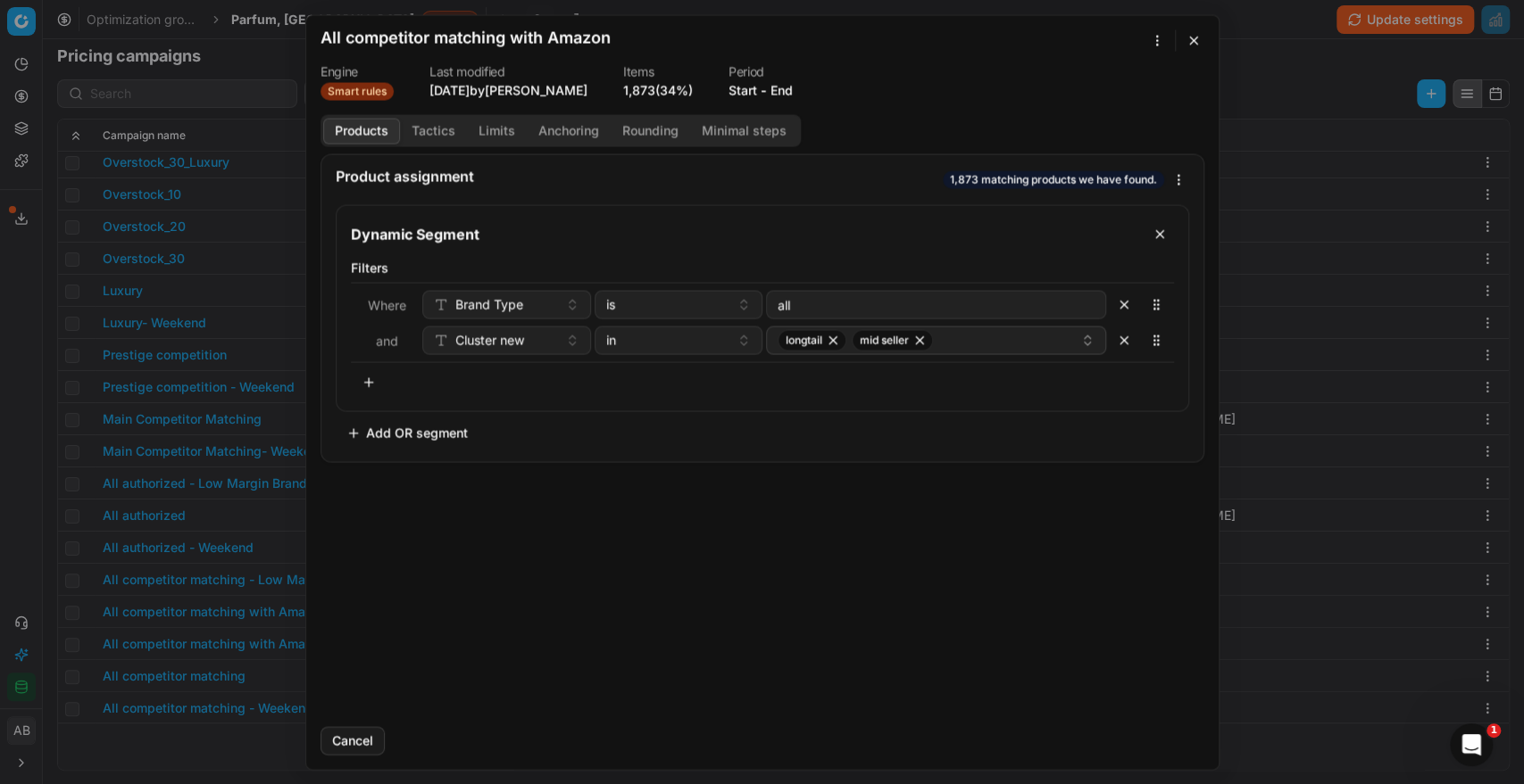
click at [793, 81] on button "End" at bounding box center [781, 89] width 22 height 18
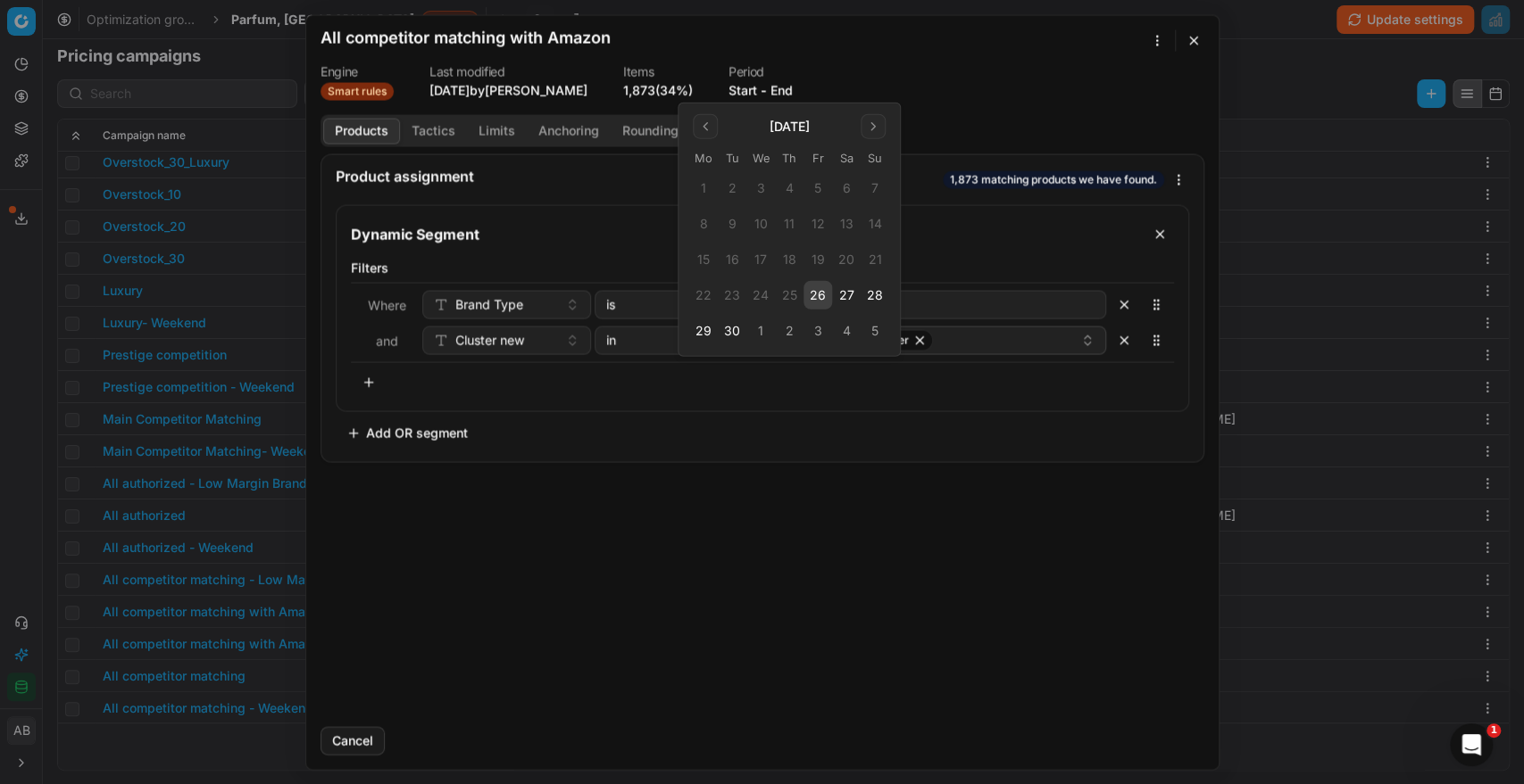
click at [808, 294] on button "26" at bounding box center [818, 295] width 29 height 29
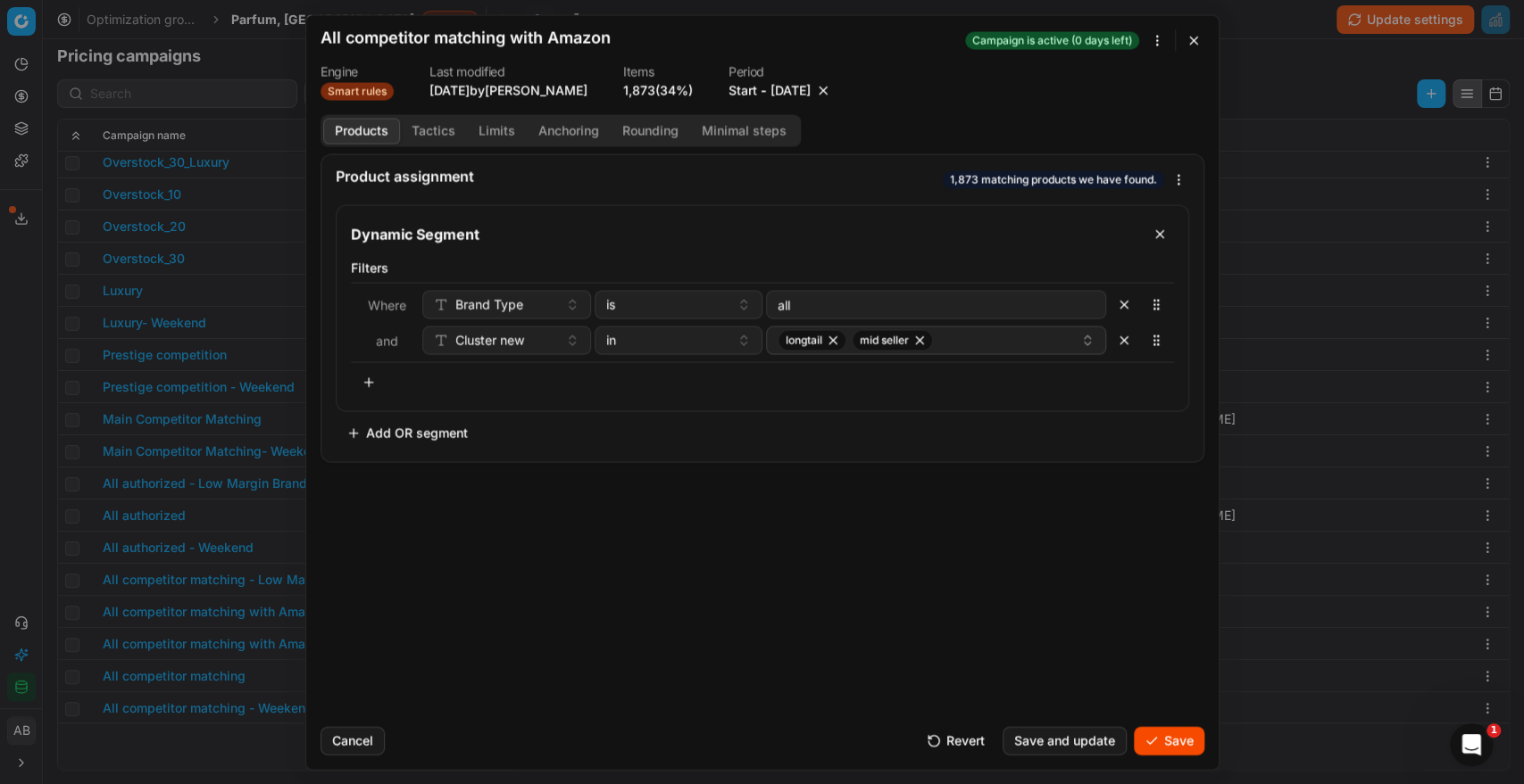
click at [1156, 735] on button "Save" at bounding box center [1169, 740] width 70 height 29
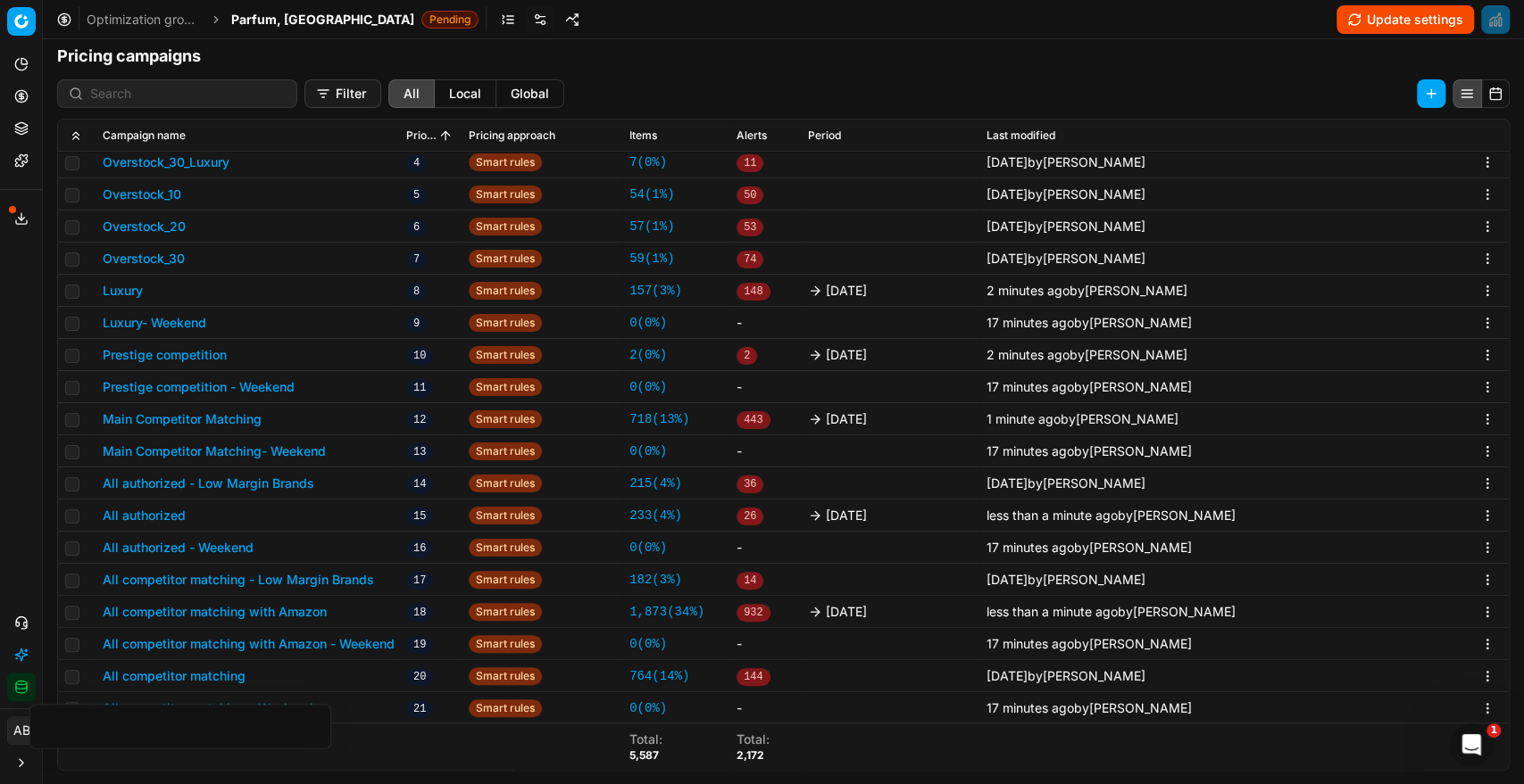
click at [236, 673] on button "All competitor matching" at bounding box center [174, 676] width 143 height 18
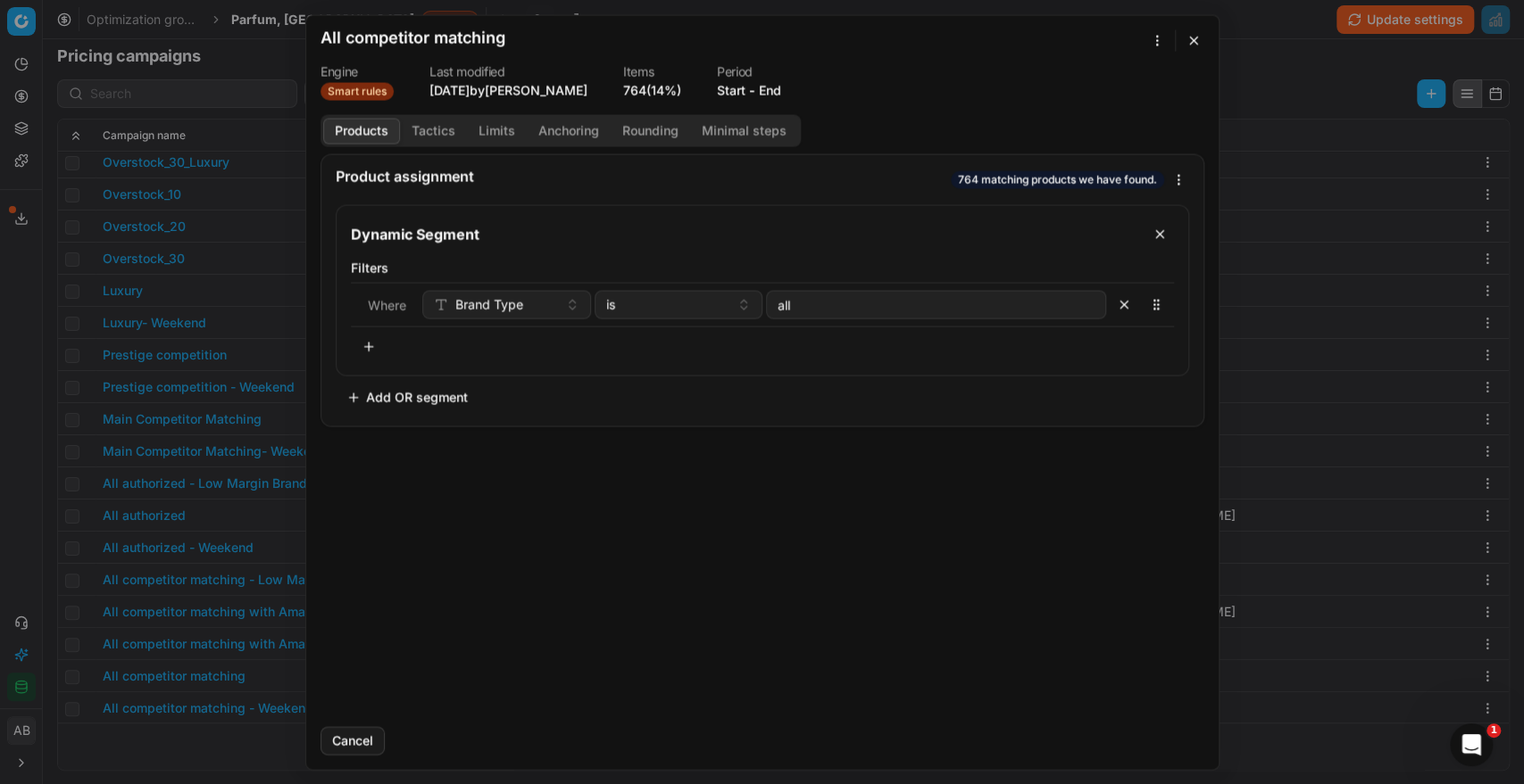
click at [776, 89] on button "End" at bounding box center [769, 89] width 22 height 18
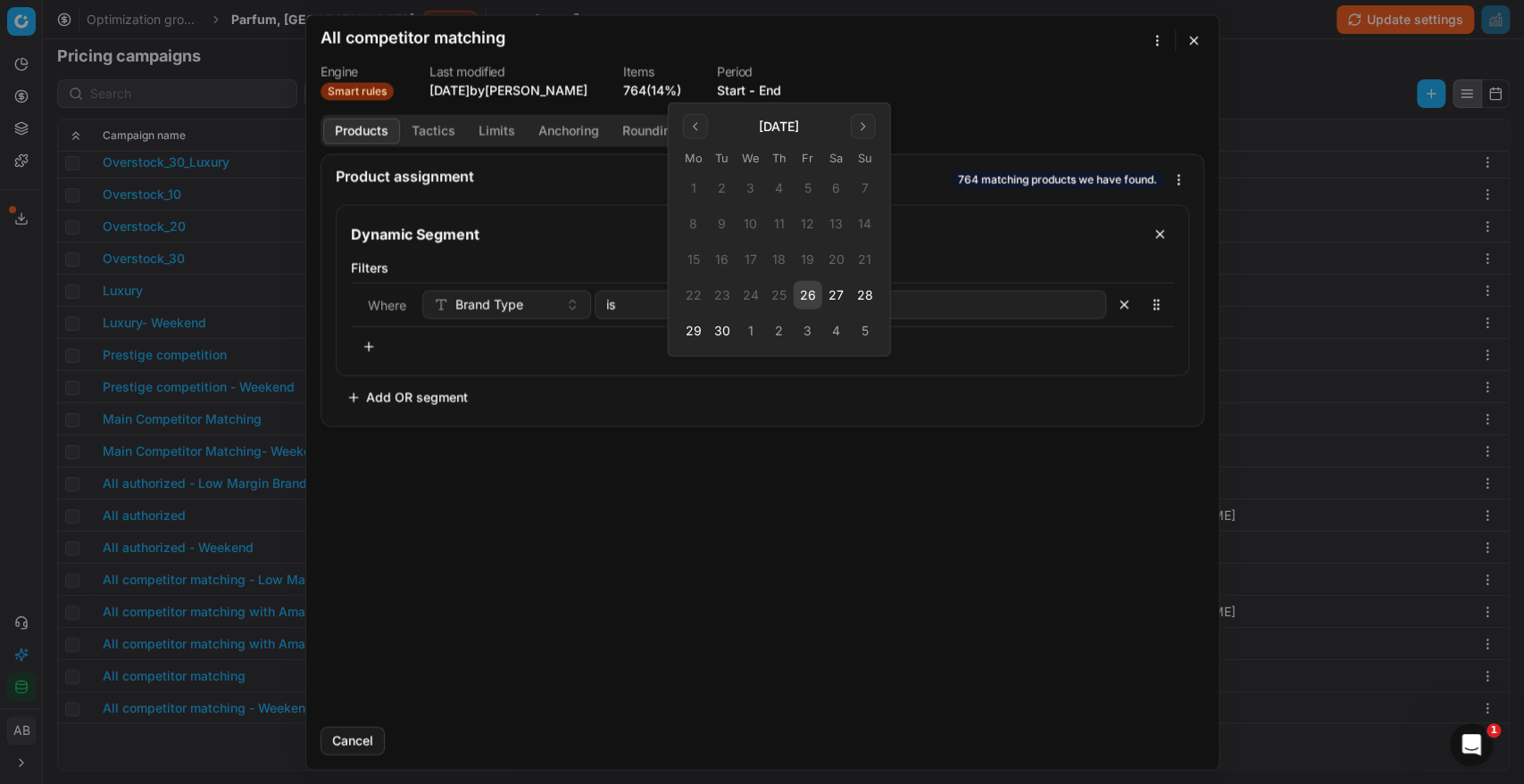
click at [807, 296] on button "26" at bounding box center [808, 295] width 29 height 29
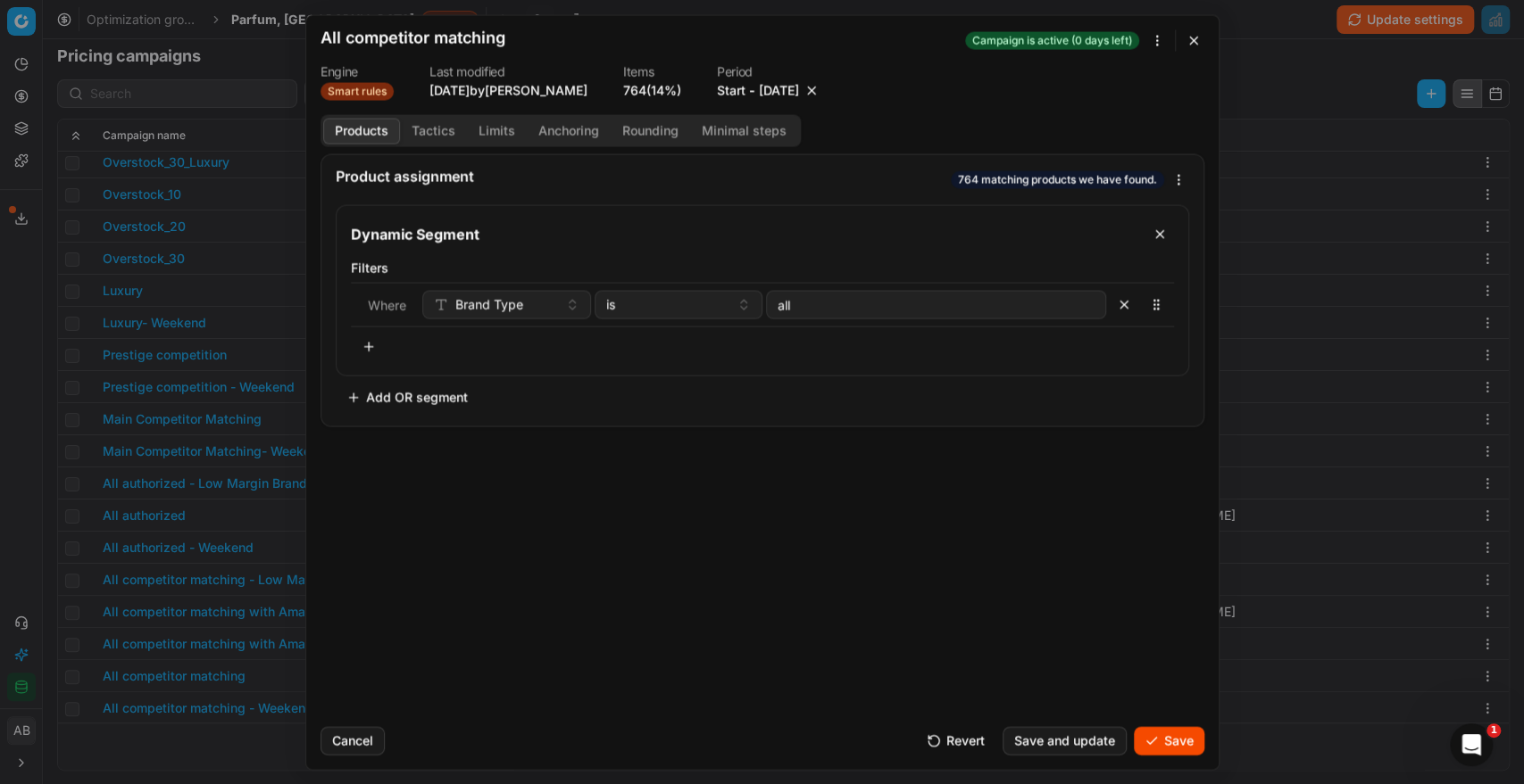
click at [1166, 751] on button "Save" at bounding box center [1169, 740] width 70 height 29
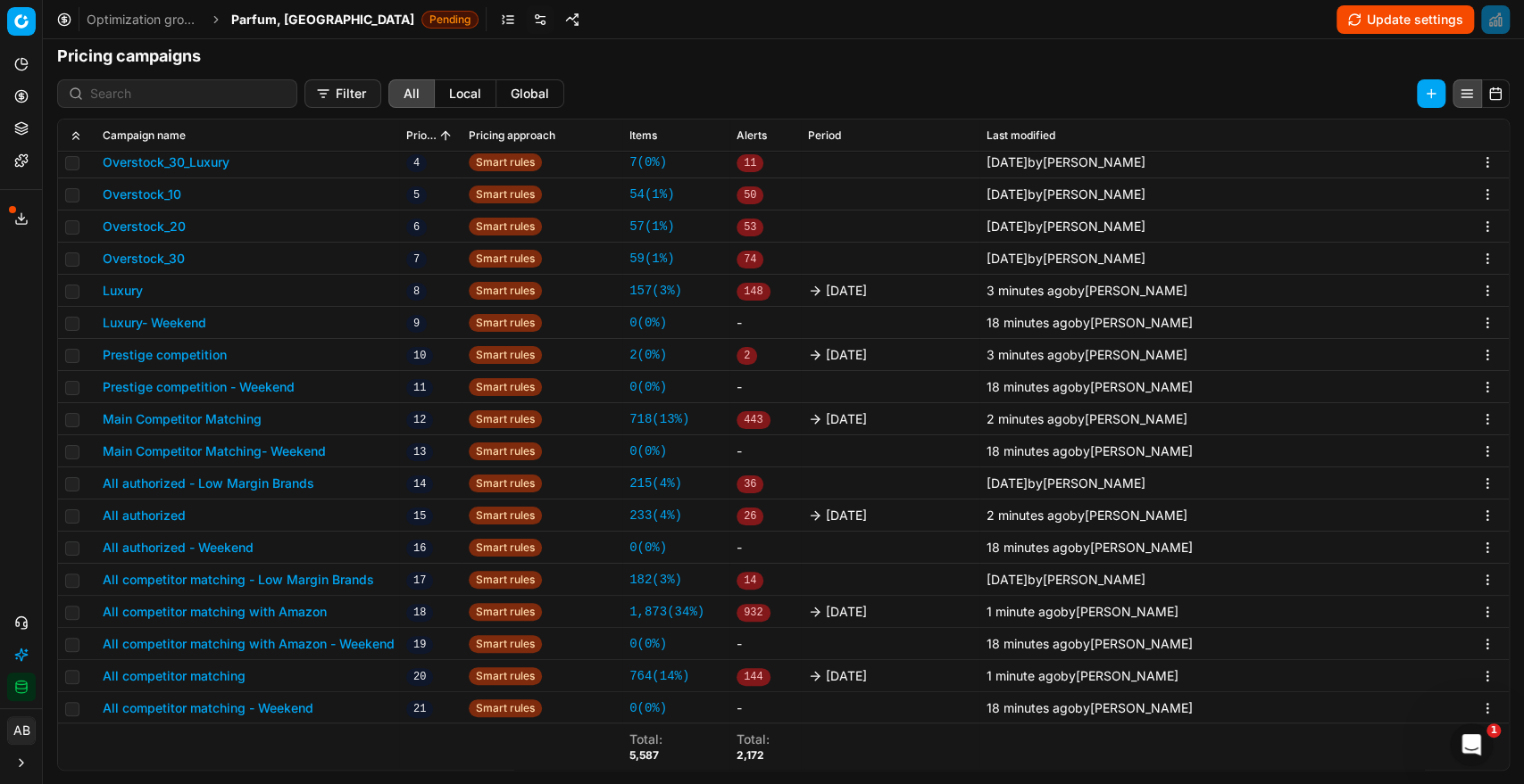
click at [1373, 22] on button "Update settings" at bounding box center [1405, 20] width 137 height 29
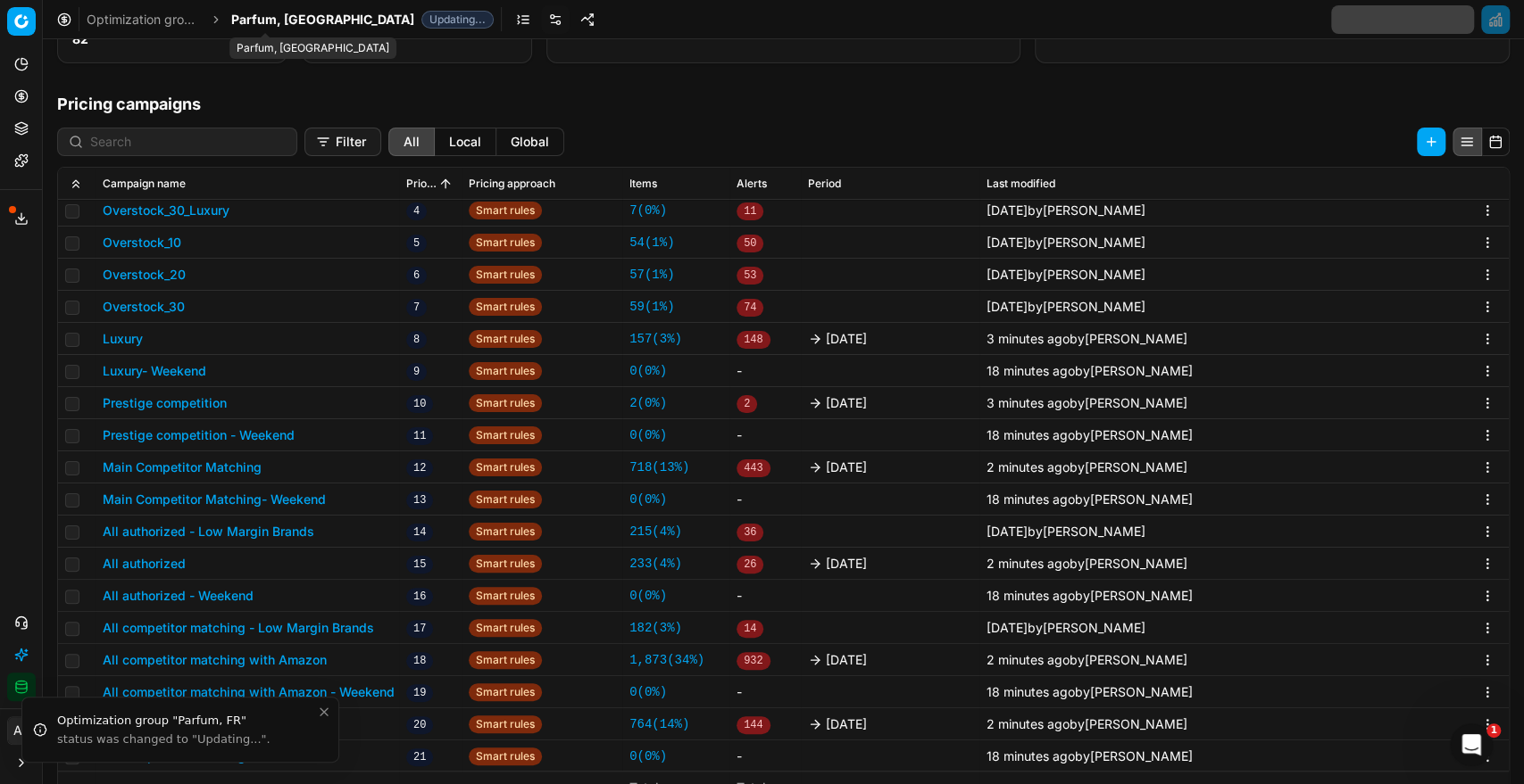
click at [268, 23] on span "Parfum, [GEOGRAPHIC_DATA]" at bounding box center [323, 19] width 183 height 18
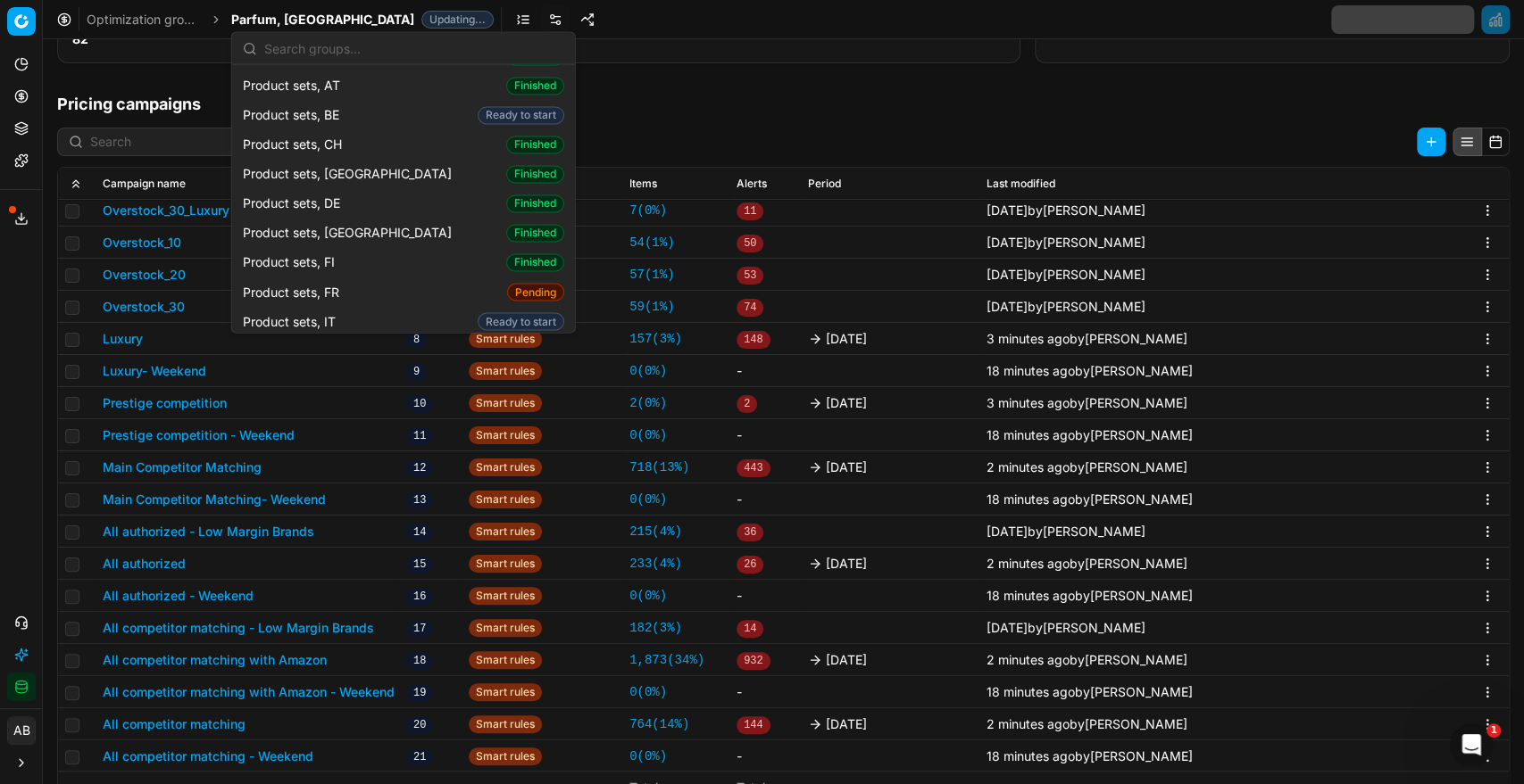
scroll to position [2069, 0]
click at [336, 282] on span "Product sets, FR" at bounding box center [294, 290] width 104 height 18
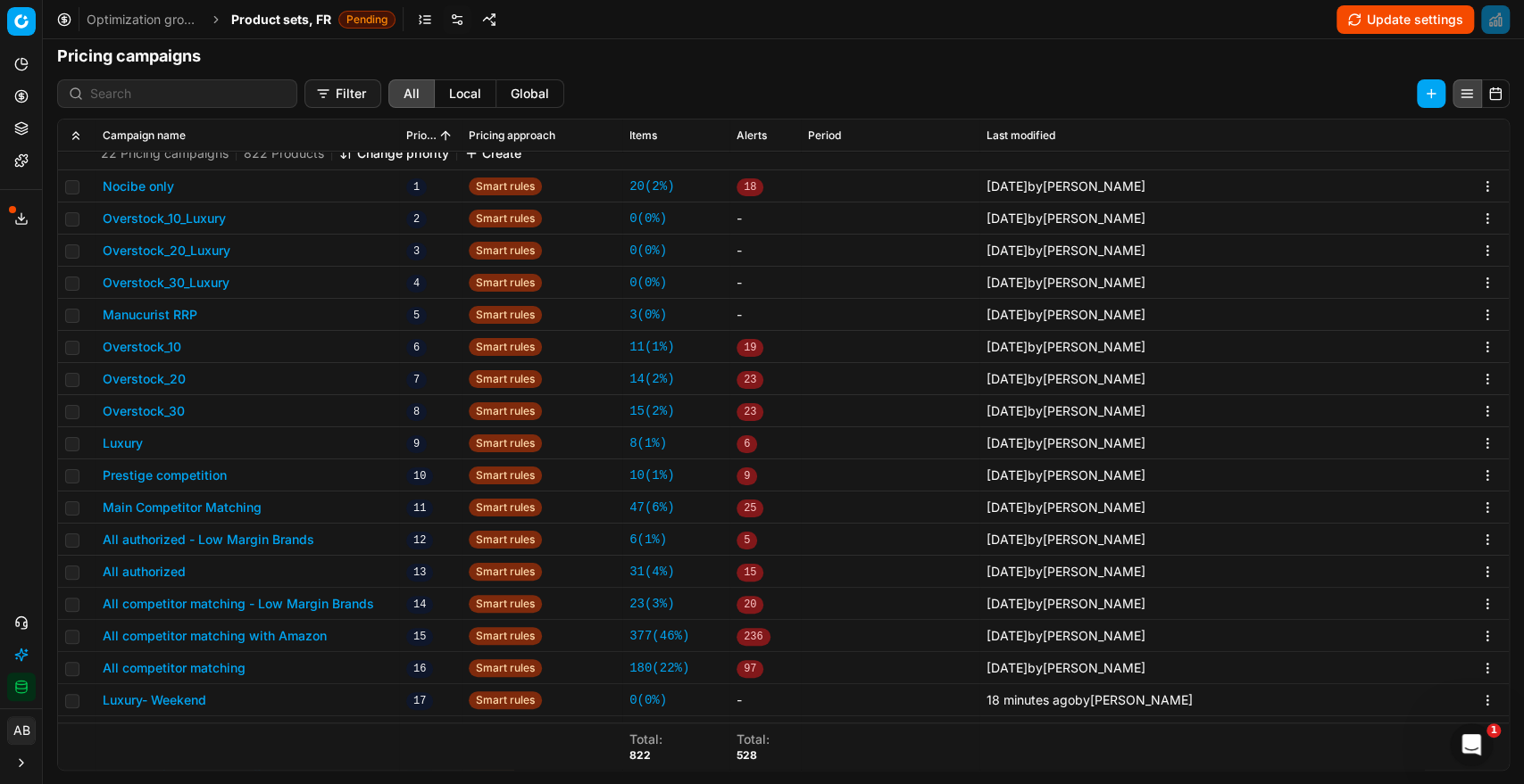
scroll to position [279, 0]
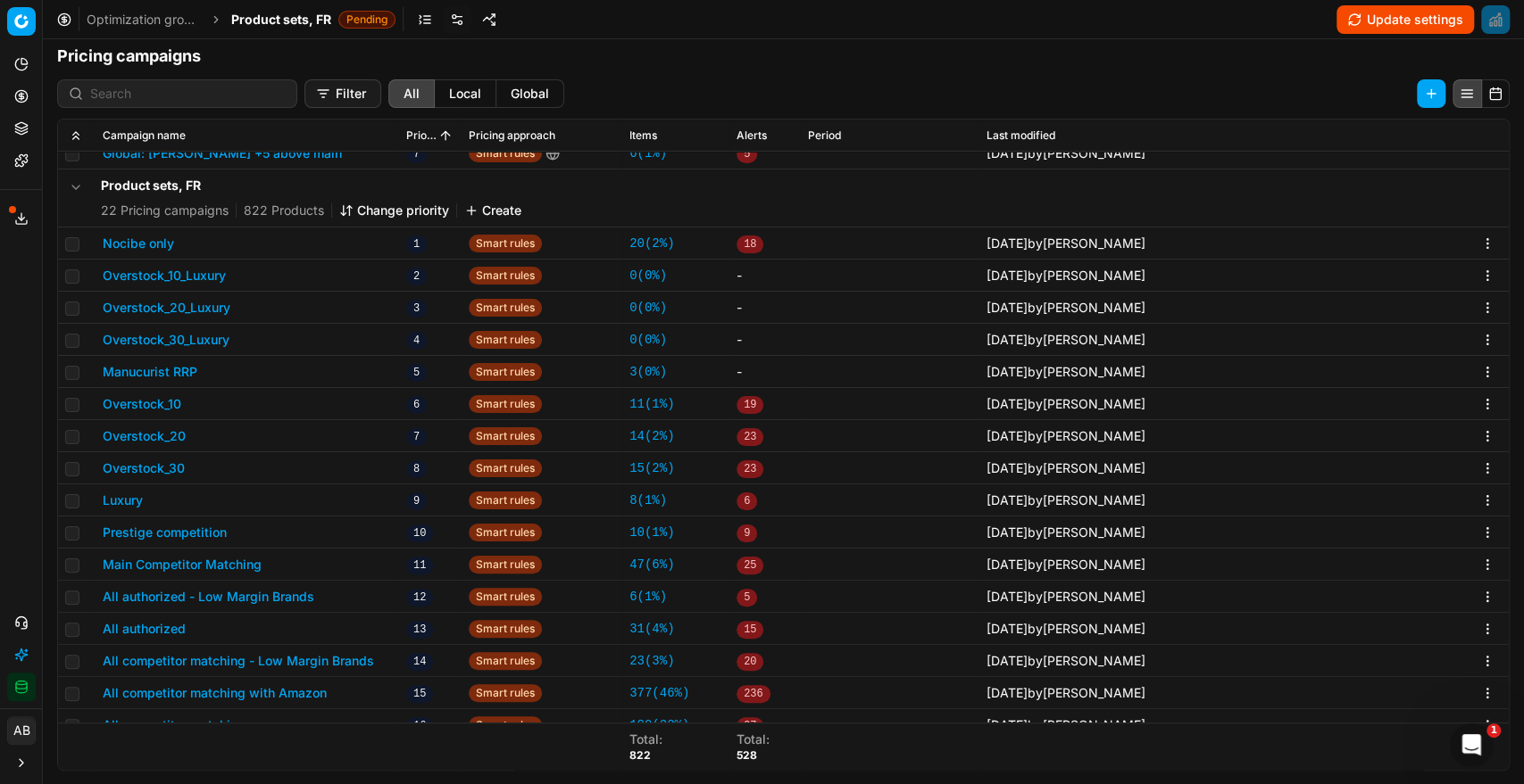
click at [386, 209] on button "Change priority" at bounding box center [393, 210] width 109 height 18
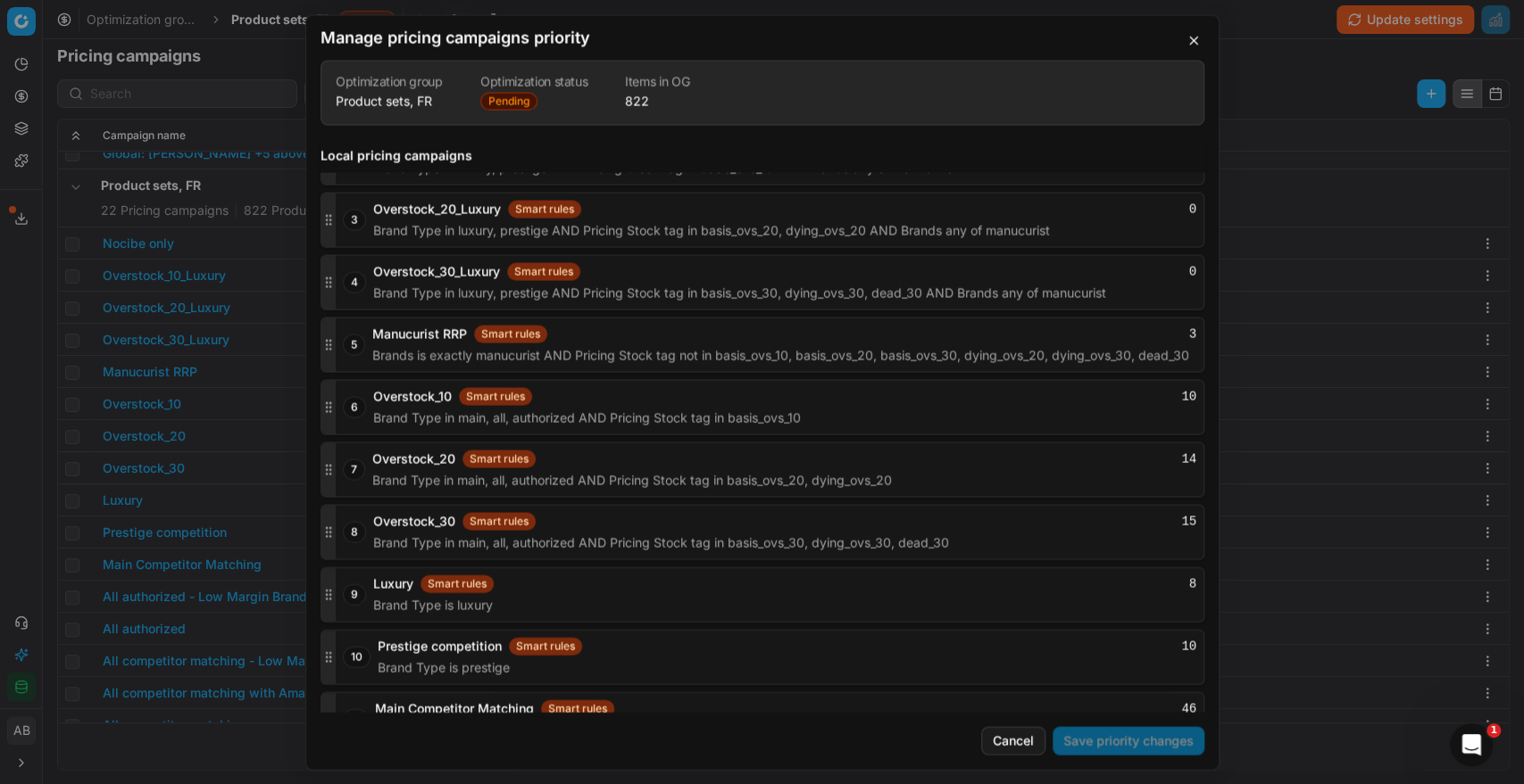
scroll to position [2962, 0]
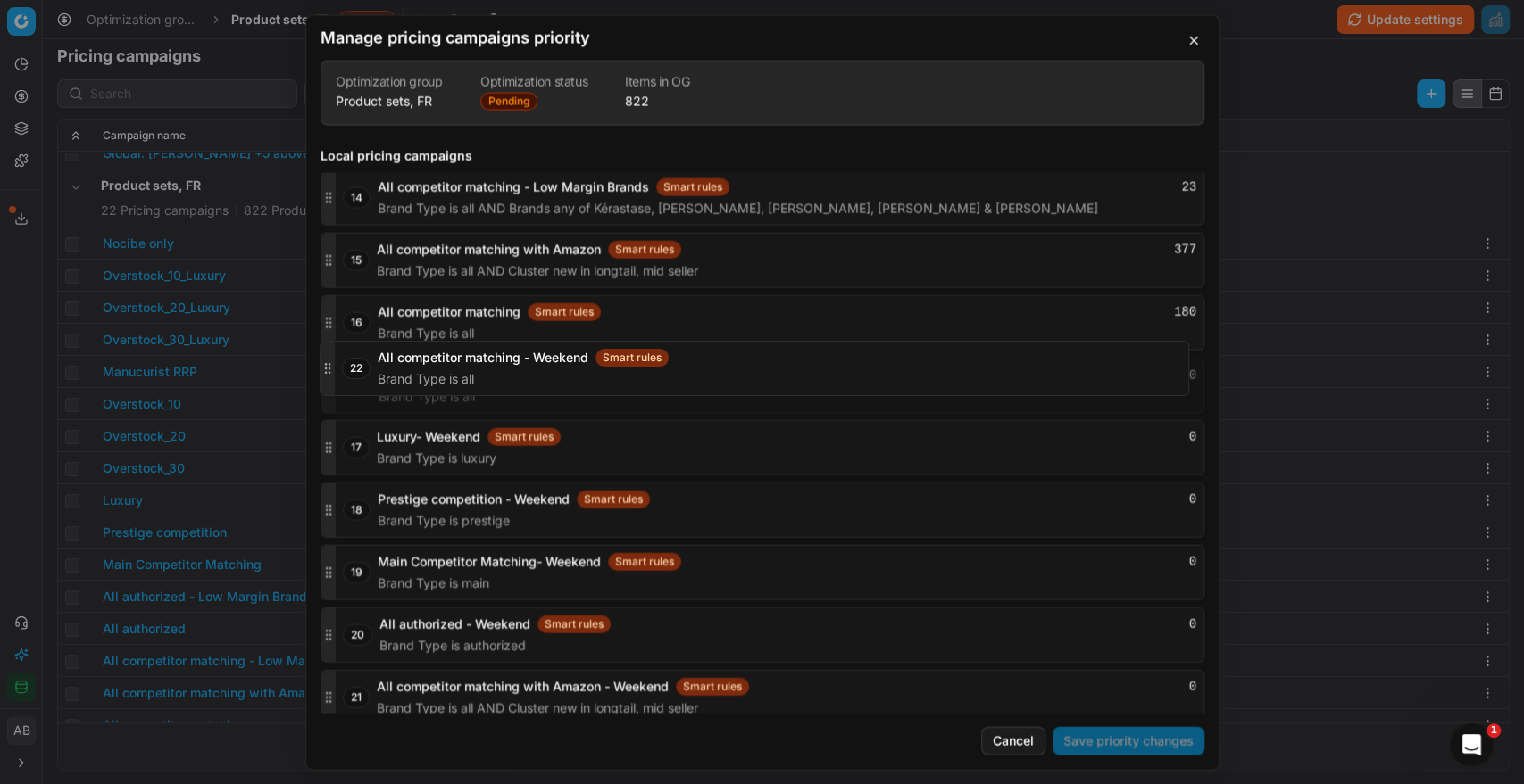
drag, startPoint x: 328, startPoint y: 672, endPoint x: 357, endPoint y: 362, distance: 311.4
click at [357, 362] on div "22 All competitor matching - Weekend Smart rules 0 Brand Type is all" at bounding box center [762, 385] width 883 height 55
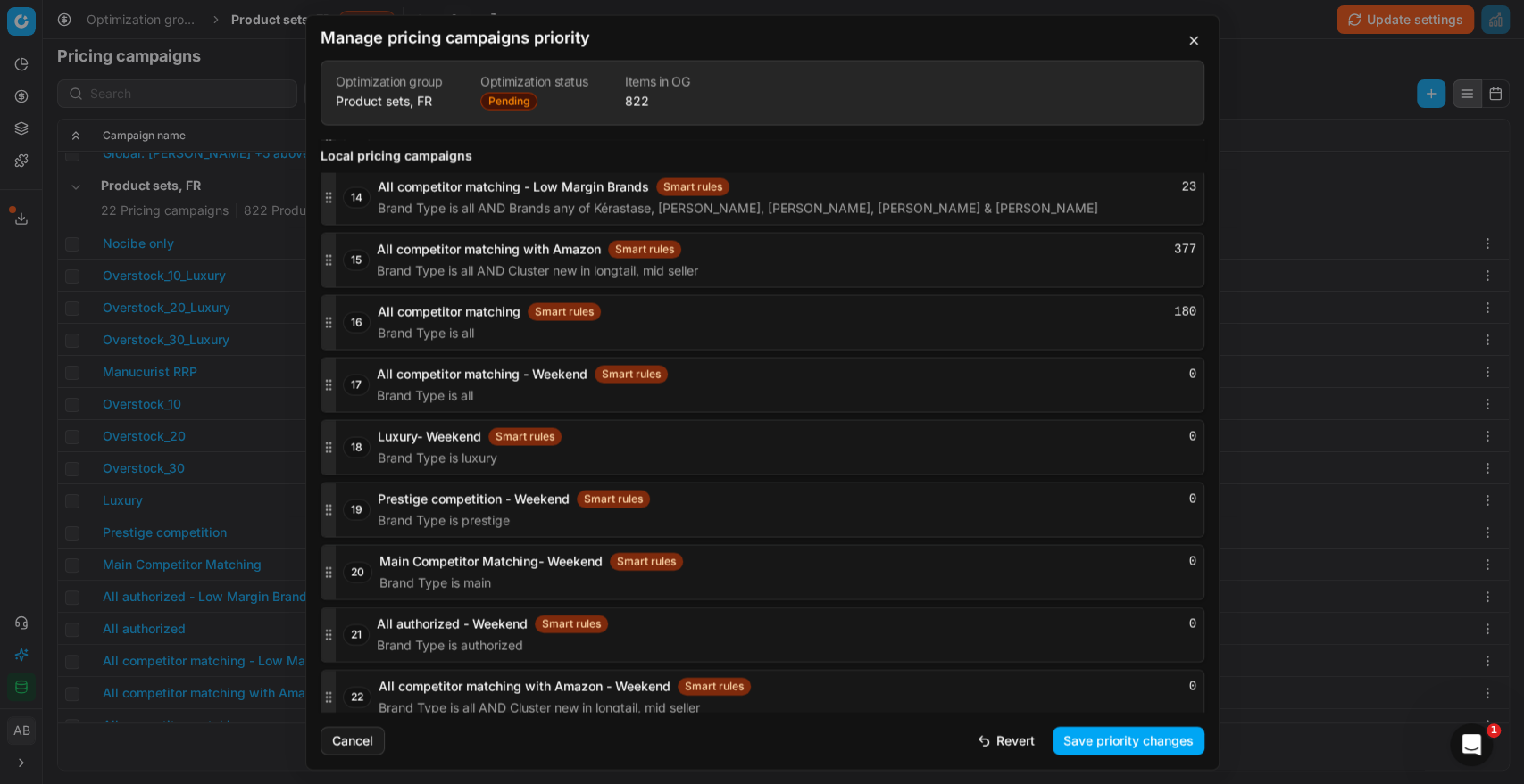
click at [321, 685] on div "22 All competitor matching with Amazon - Weekend Smart rules 0 Brand Type is al…" at bounding box center [762, 696] width 883 height 55
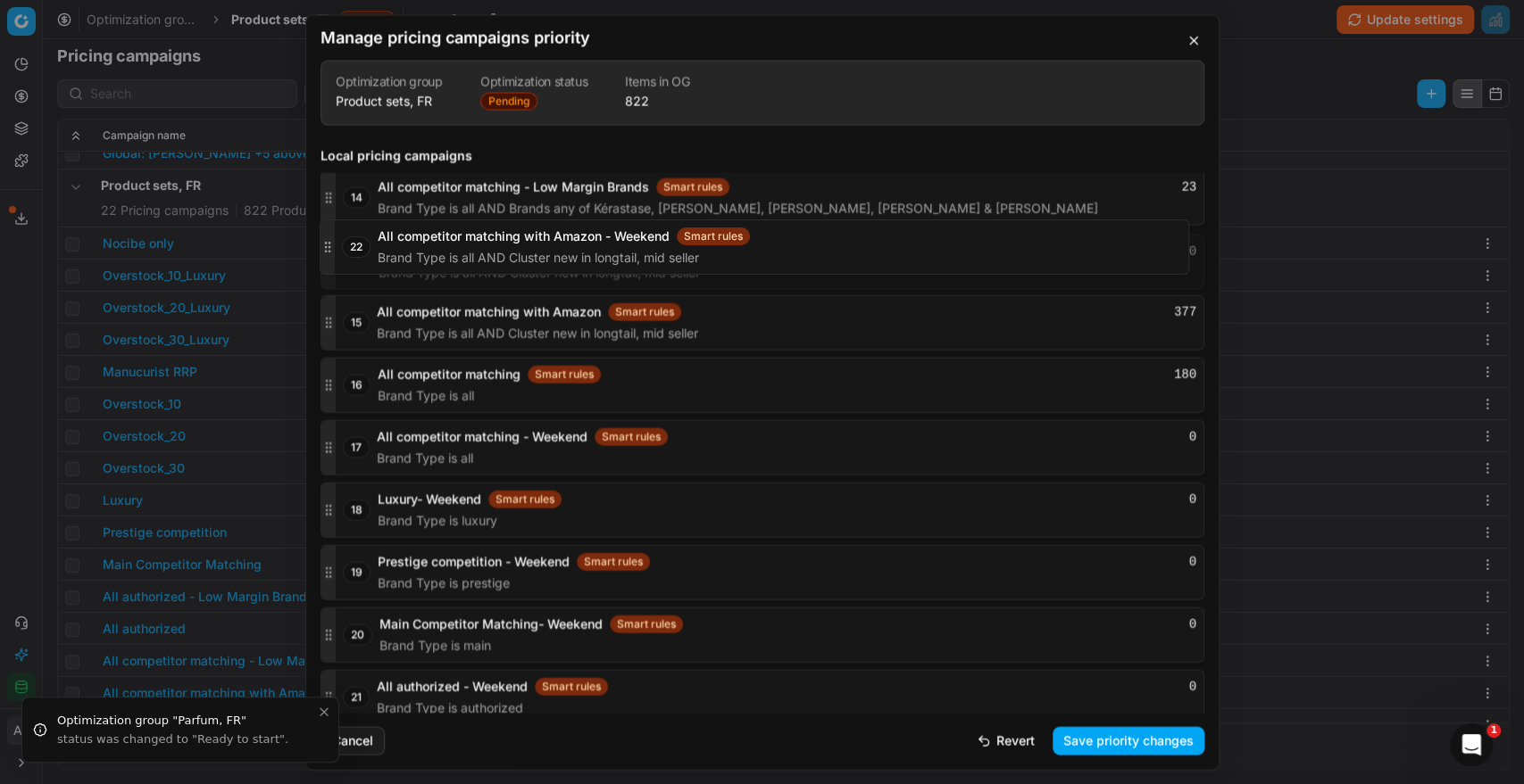
scroll to position [2954, 0]
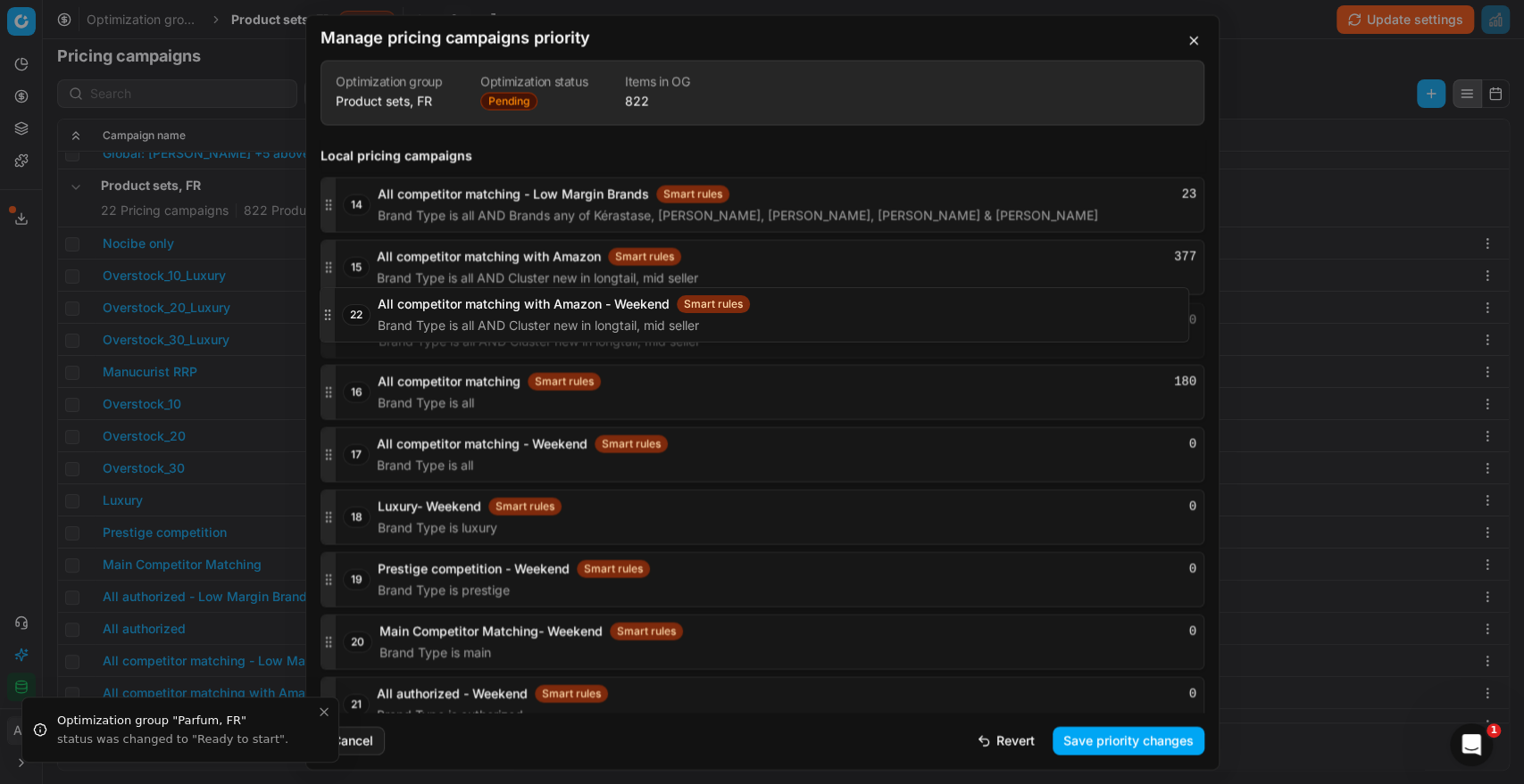
drag, startPoint x: 324, startPoint y: 685, endPoint x: 368, endPoint y: 317, distance: 370.6
click at [368, 317] on div "22 All competitor matching with Amazon - Weekend Smart rules 0 Brand Type is al…" at bounding box center [762, 330] width 883 height 55
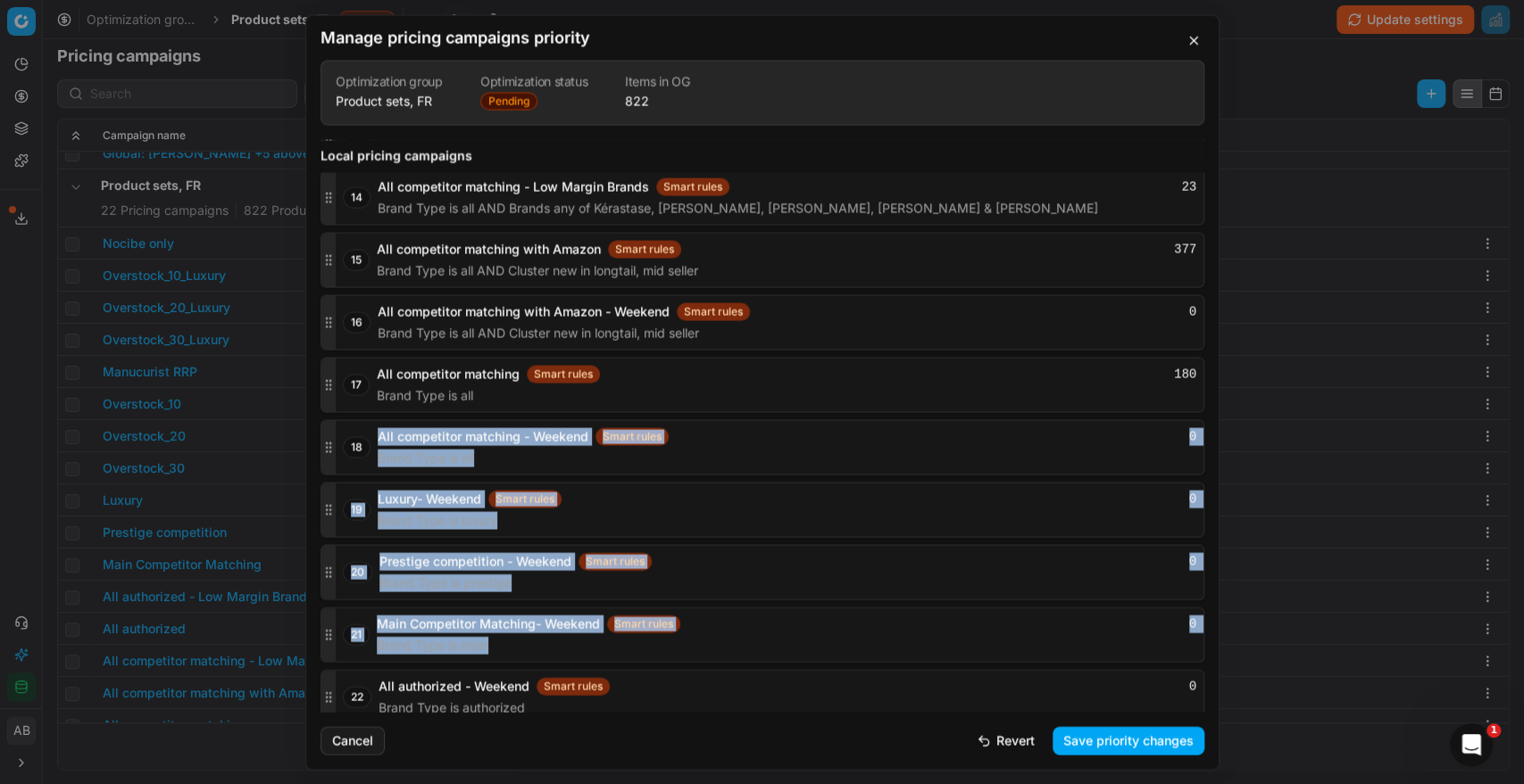
drag, startPoint x: 325, startPoint y: 675, endPoint x: 357, endPoint y: 469, distance: 208.5
click at [357, 458] on div "1 Nocibe only Smart rules 20 Brands any of CLINIQUE, ESTÉE LAUDER, Aveda, Bumbl…" at bounding box center [762, 41] width 883 height 1366
click at [332, 690] on icon "button" at bounding box center [328, 696] width 14 height 14
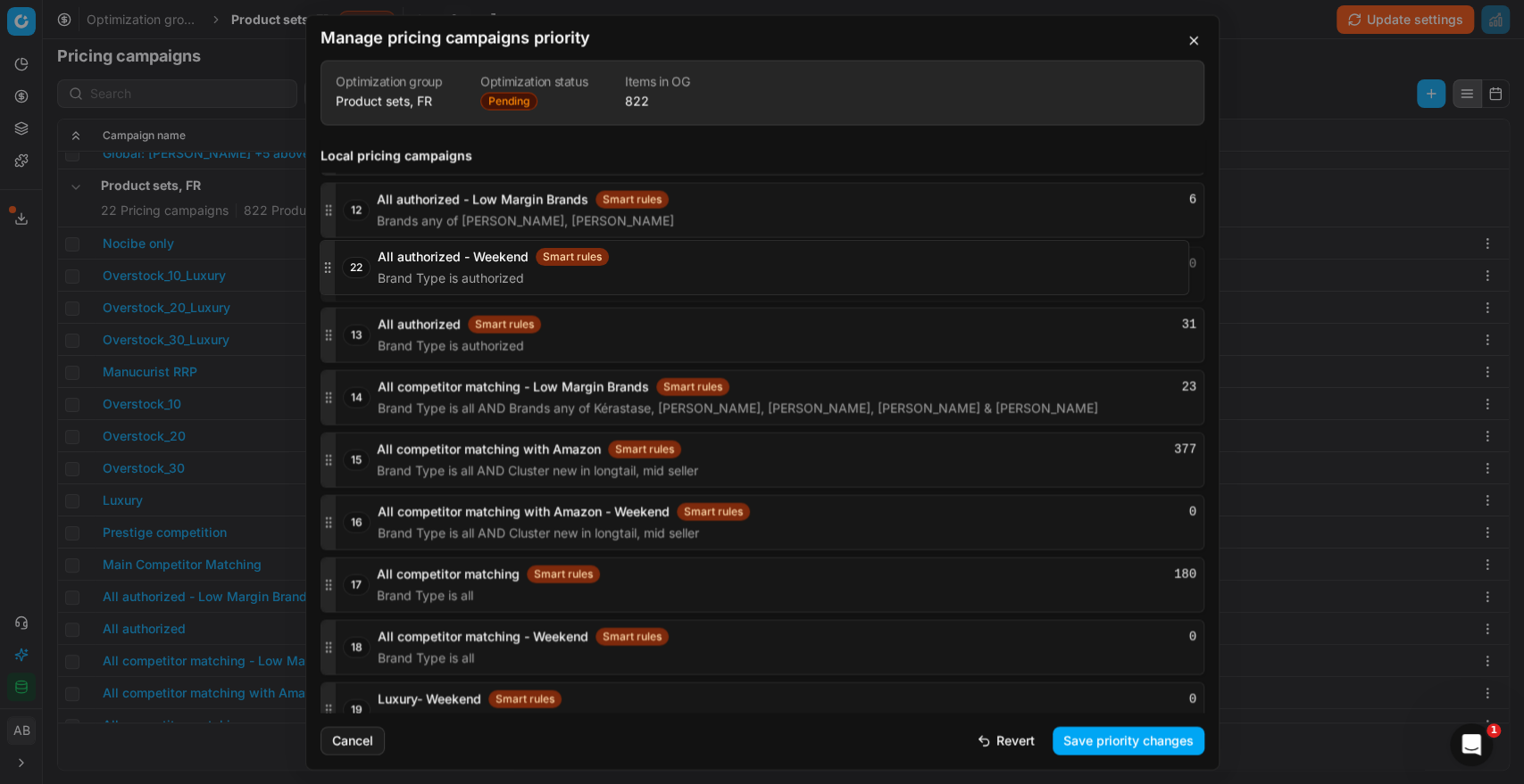
scroll to position [2824, 0]
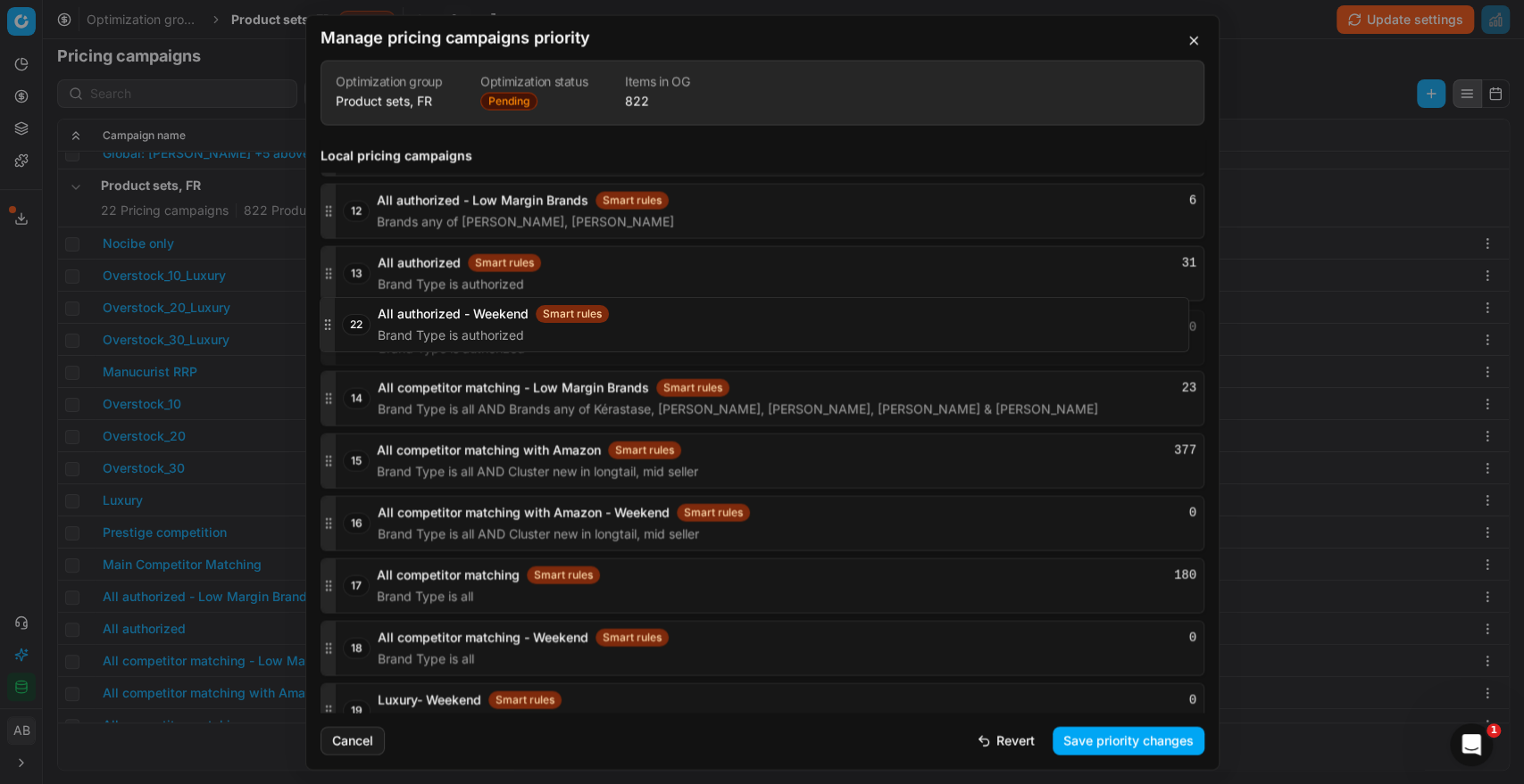
drag, startPoint x: 332, startPoint y: 685, endPoint x: 373, endPoint y: 325, distance: 362.3
click at [373, 325] on div "22 All authorized - Weekend Smart rules 0 Brand Type is authorized" at bounding box center [762, 337] width 883 height 55
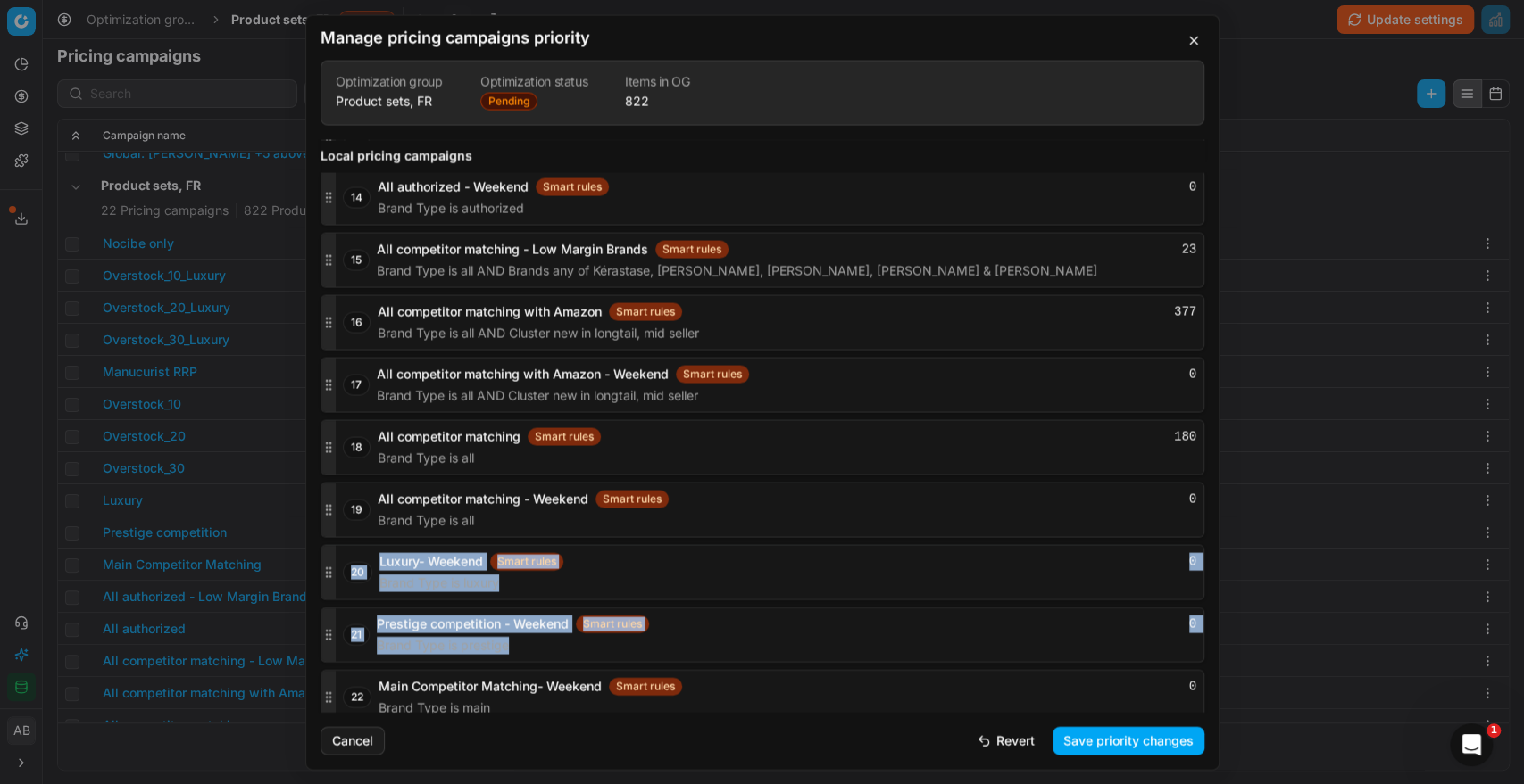
drag, startPoint x: 328, startPoint y: 674, endPoint x: 333, endPoint y: 624, distance: 50.2
click at [336, 568] on div "1 Nocibe only Smart rules 20 Brands any of CLINIQUE, ESTÉE LAUDER, Aveda, Bumbl…" at bounding box center [762, 41] width 883 height 1366
click at [328, 695] on div at bounding box center [328, 696] width 14 height 53
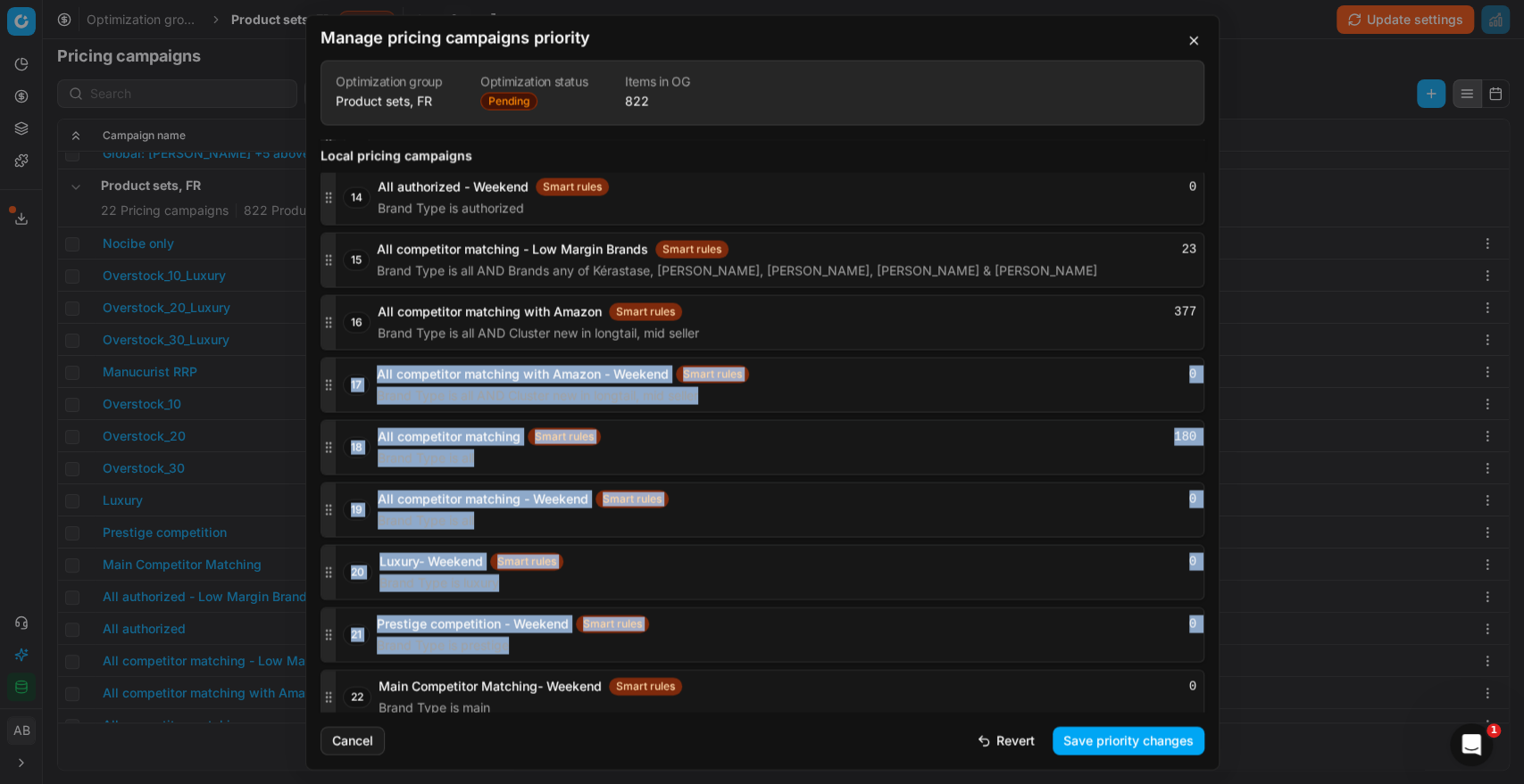
drag, startPoint x: 328, startPoint y: 695, endPoint x: 323, endPoint y: 648, distance: 47.3
click at [322, 611] on div "1 Nocibe only Smart rules 20 Brands any of CLINIQUE, ESTÉE LAUDER, Aveda, Bumbl…" at bounding box center [762, 41] width 883 height 1366
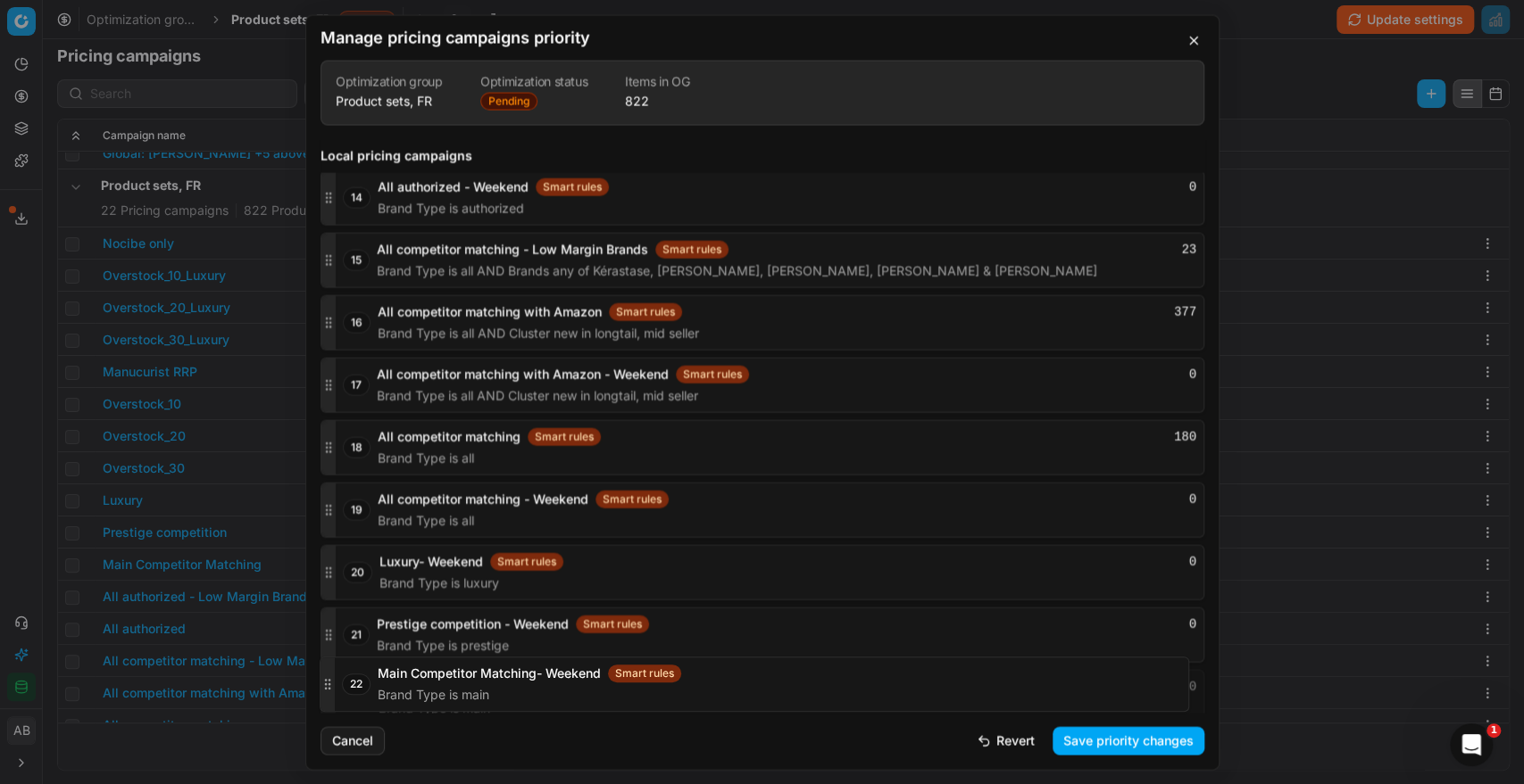
click at [325, 690] on icon "button" at bounding box center [328, 696] width 14 height 14
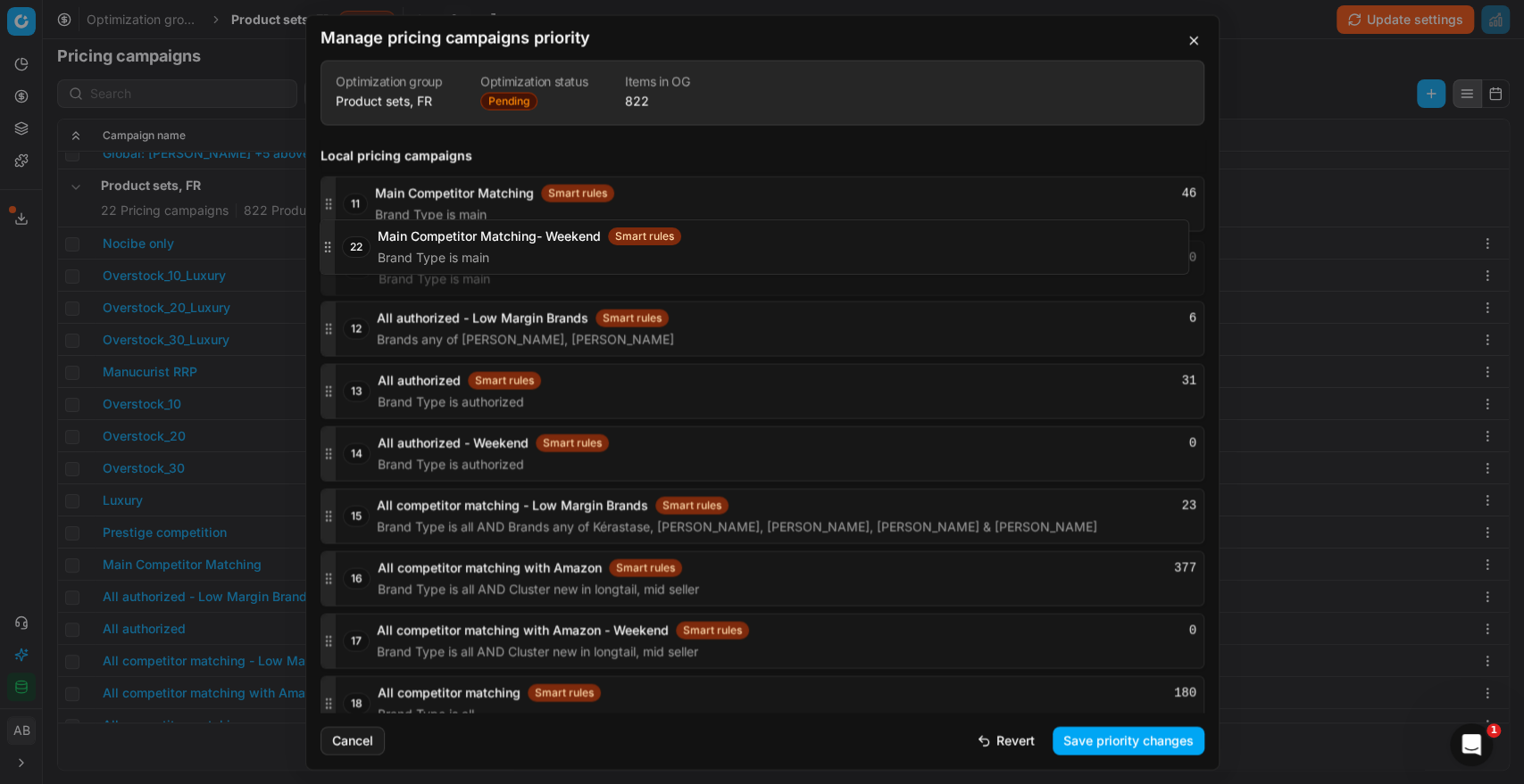
scroll to position [2767, 0]
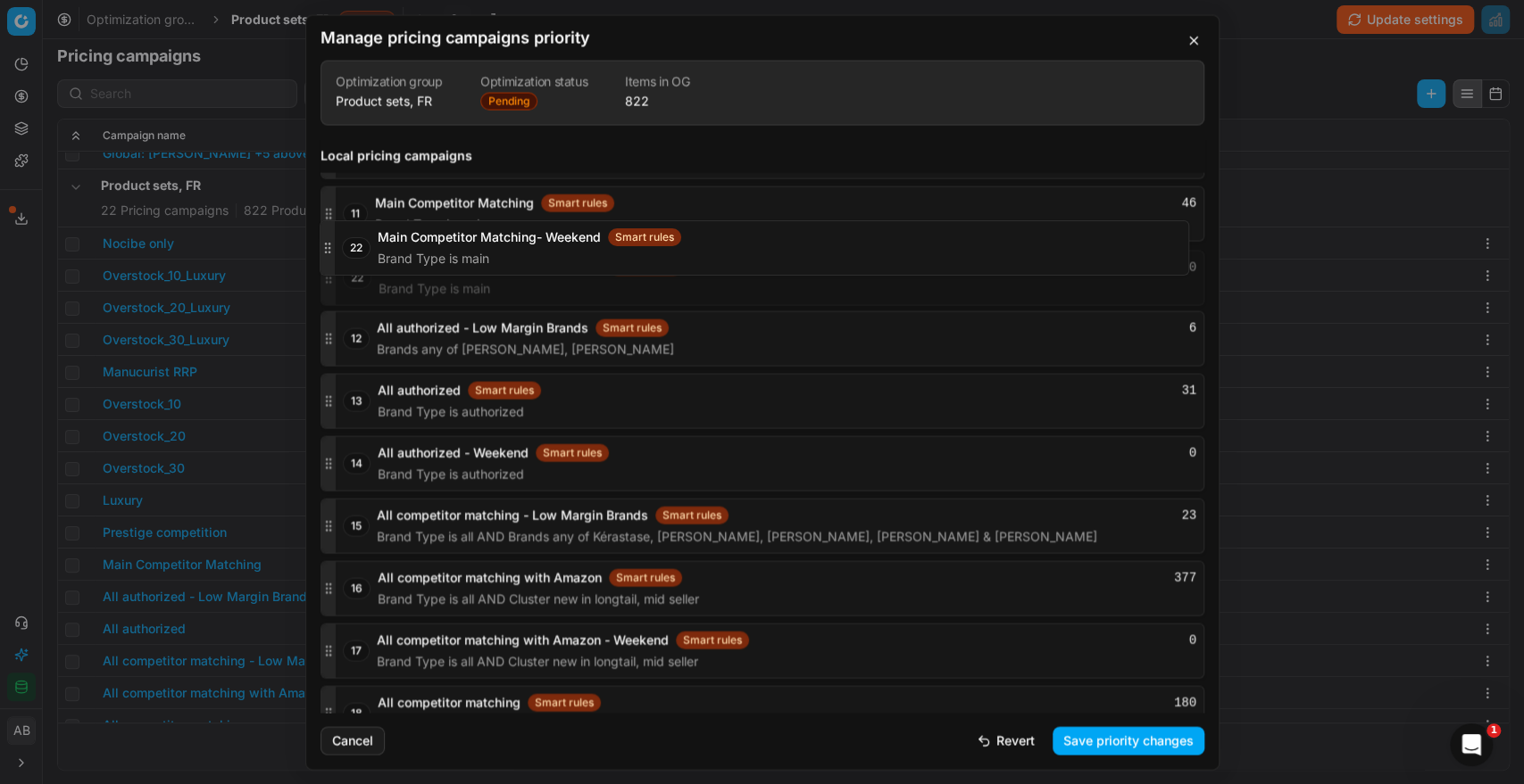
drag, startPoint x: 325, startPoint y: 683, endPoint x: 348, endPoint y: 247, distance: 436.6
click at [348, 250] on div "22 Main Competitor Matching- Weekend Smart rules 0 Brand Type is main" at bounding box center [762, 278] width 883 height 55
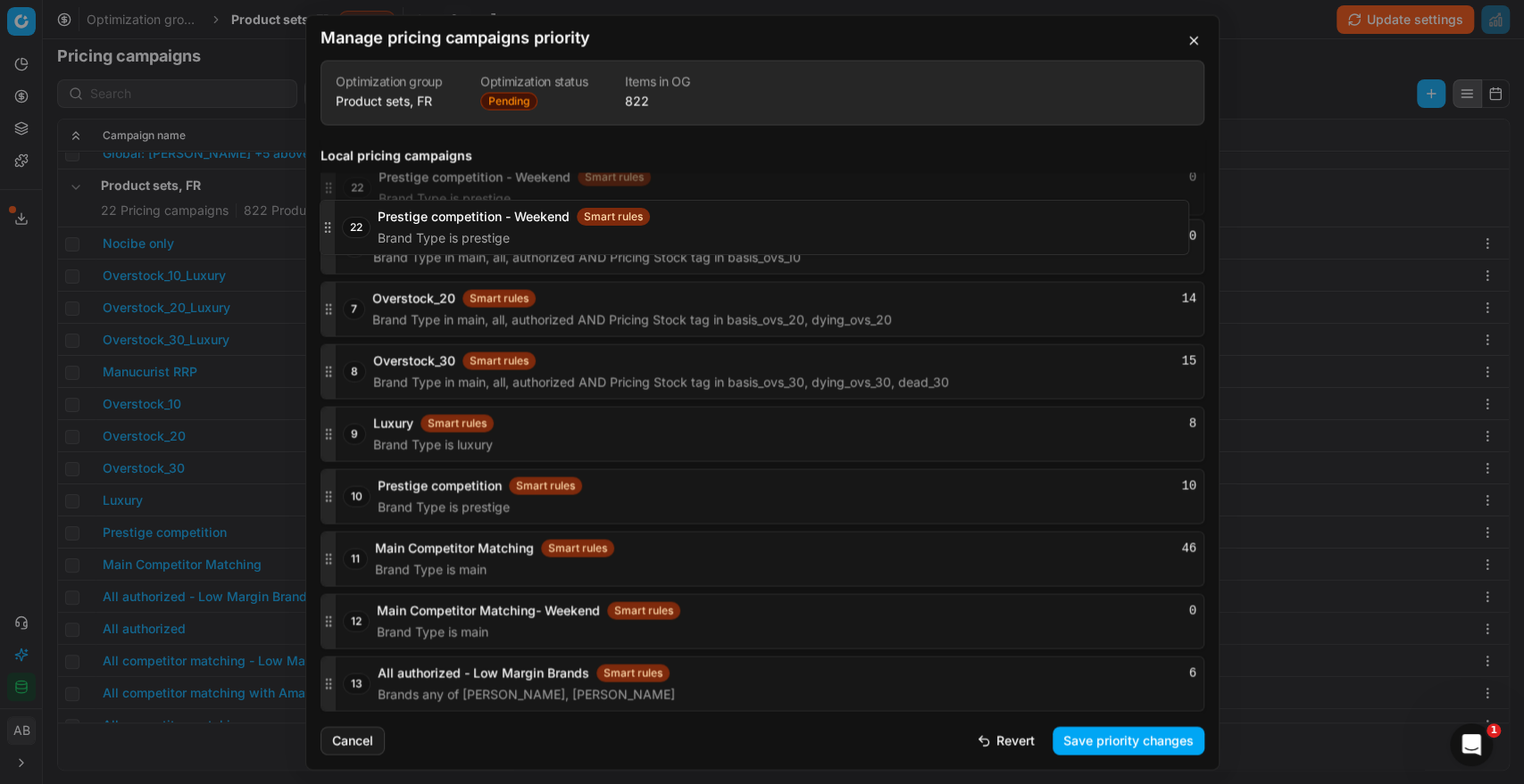
scroll to position [2445, 0]
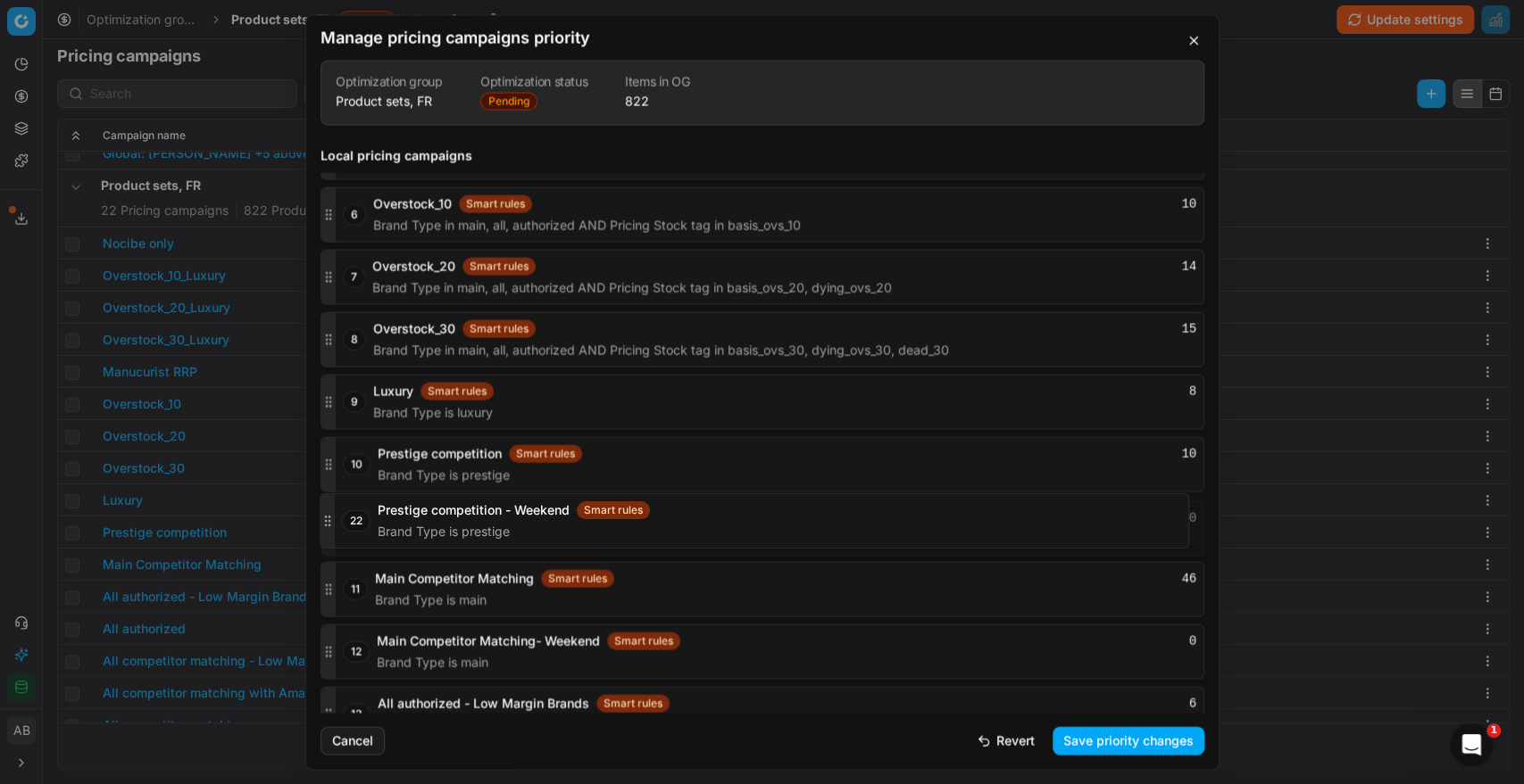
drag, startPoint x: 328, startPoint y: 679, endPoint x: 359, endPoint y: 516, distance: 165.9
click at [359, 516] on div "22 Prestige competition - Weekend Smart rules 0 Brand Type is prestige" at bounding box center [762, 528] width 883 height 55
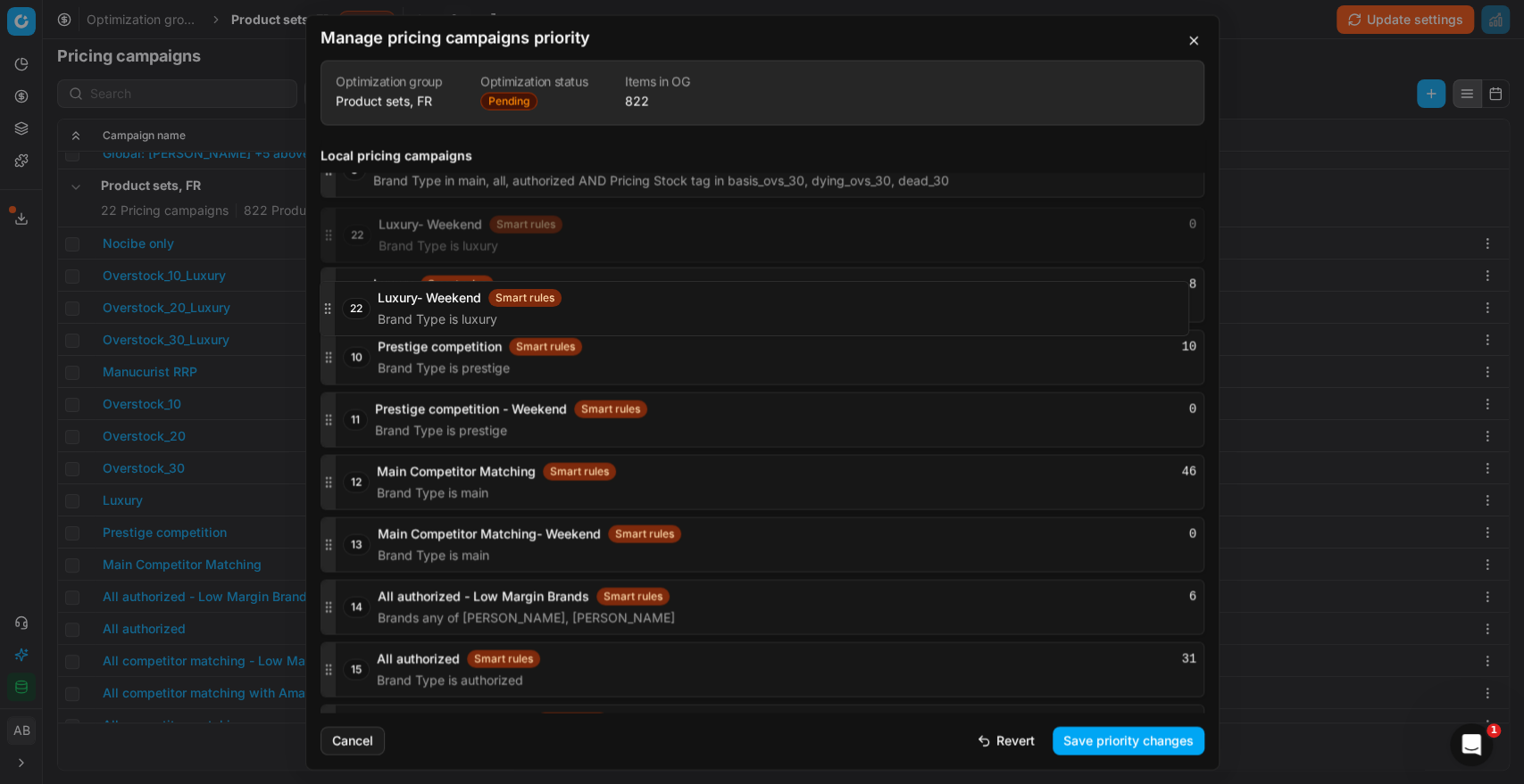
scroll to position [2610, 0]
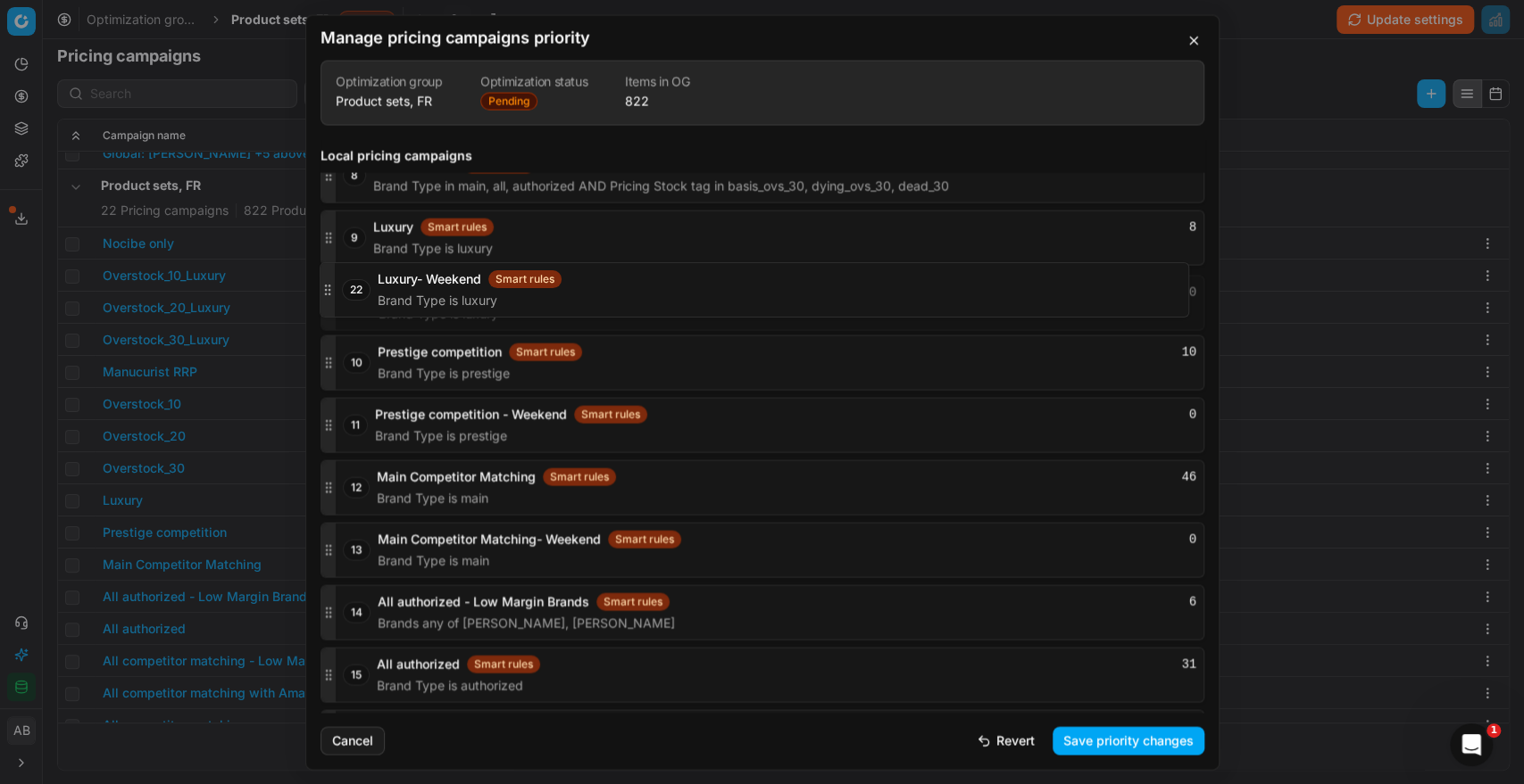
drag, startPoint x: 326, startPoint y: 680, endPoint x: 314, endPoint y: 288, distance: 392.2
click at [314, 288] on div "Global pricing campaigns 1 Global: Gisada CH Smart rules 0 Brands is exactly Gi…" at bounding box center [762, 425] width 912 height 573
click at [1158, 741] on button "Save priority changes" at bounding box center [1127, 740] width 151 height 29
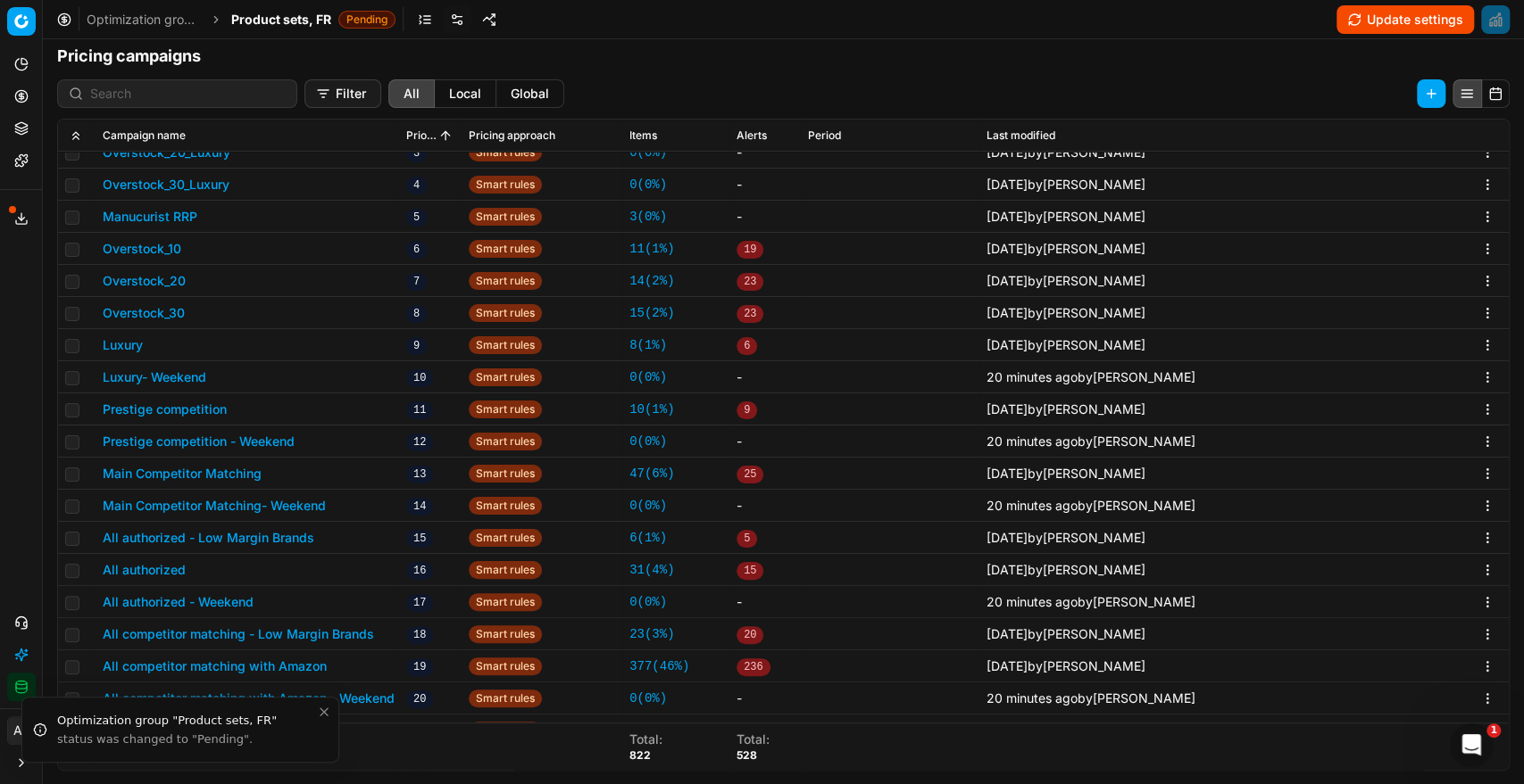
scroll to position [501, 0]
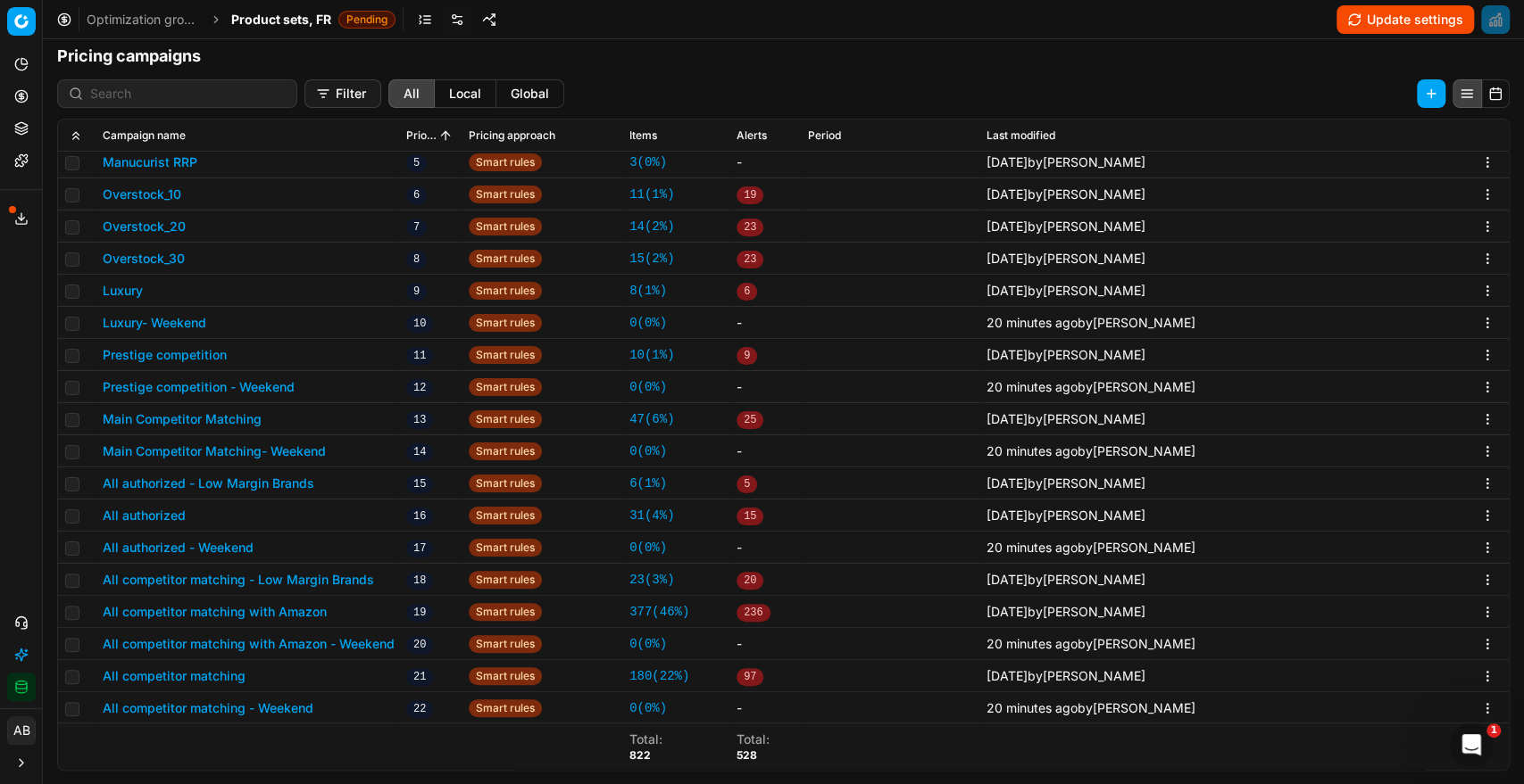
click at [225, 672] on button "All competitor matching" at bounding box center [174, 676] width 143 height 18
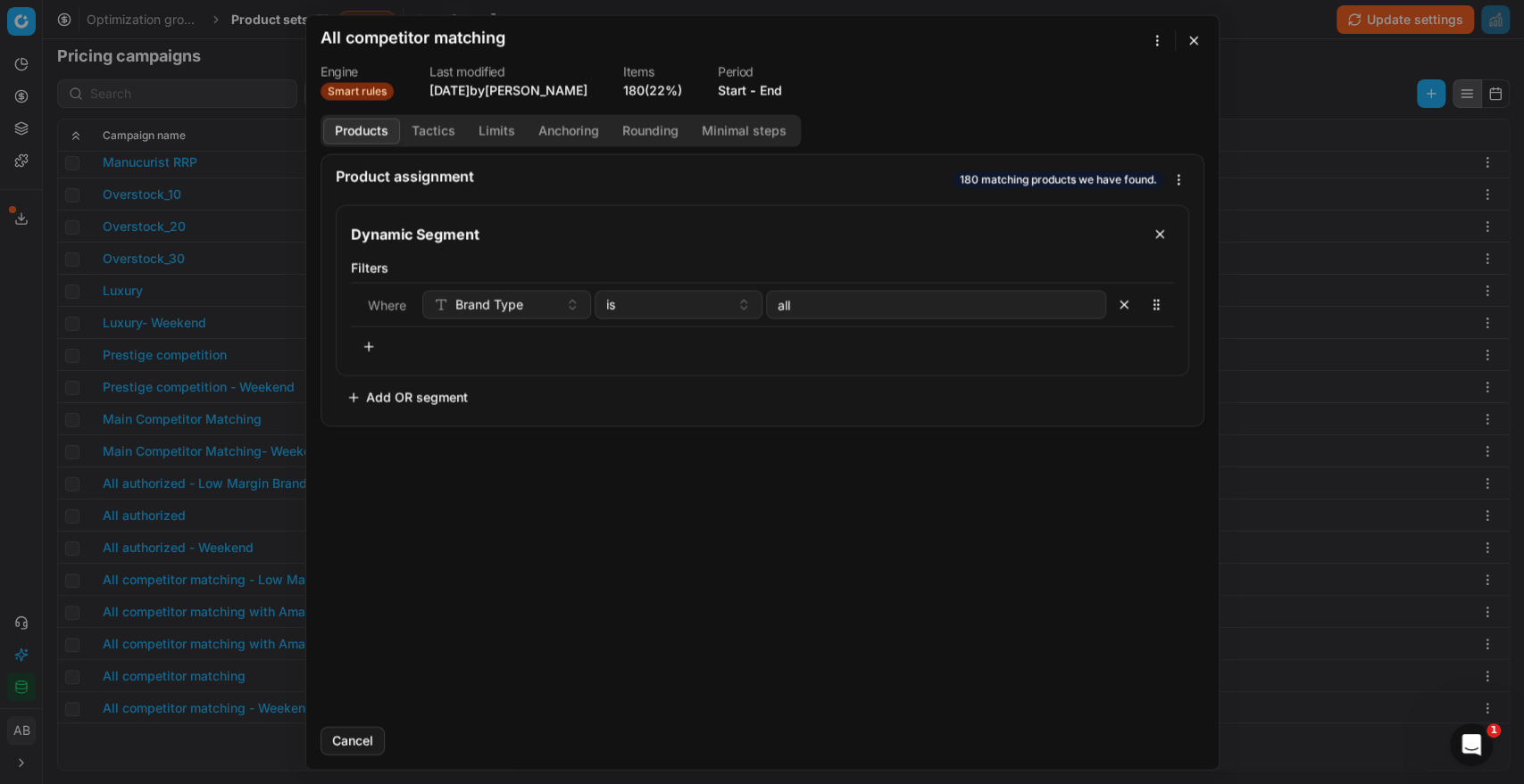
click at [780, 91] on button "End" at bounding box center [770, 89] width 22 height 18
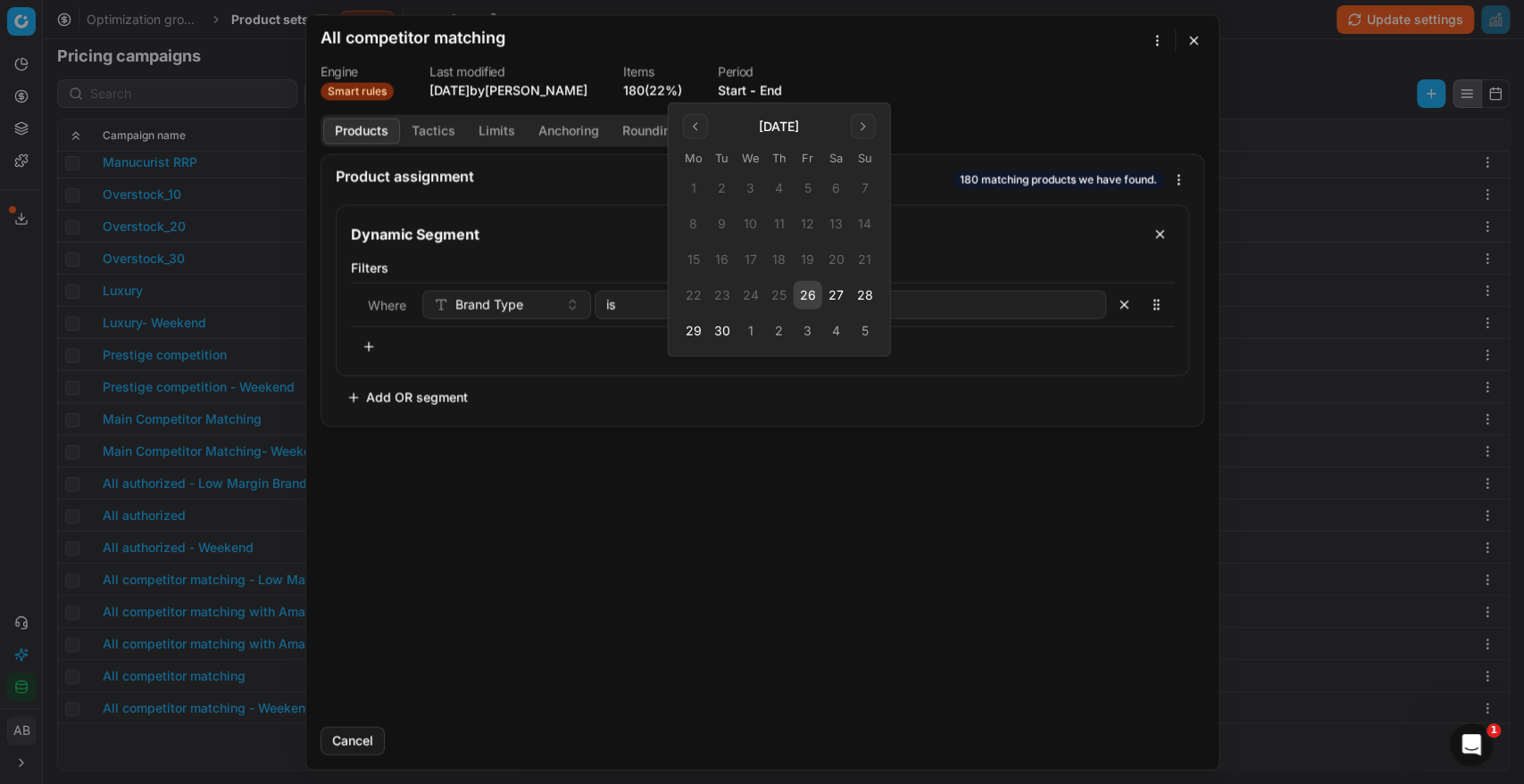
click at [815, 297] on button "26" at bounding box center [808, 295] width 29 height 29
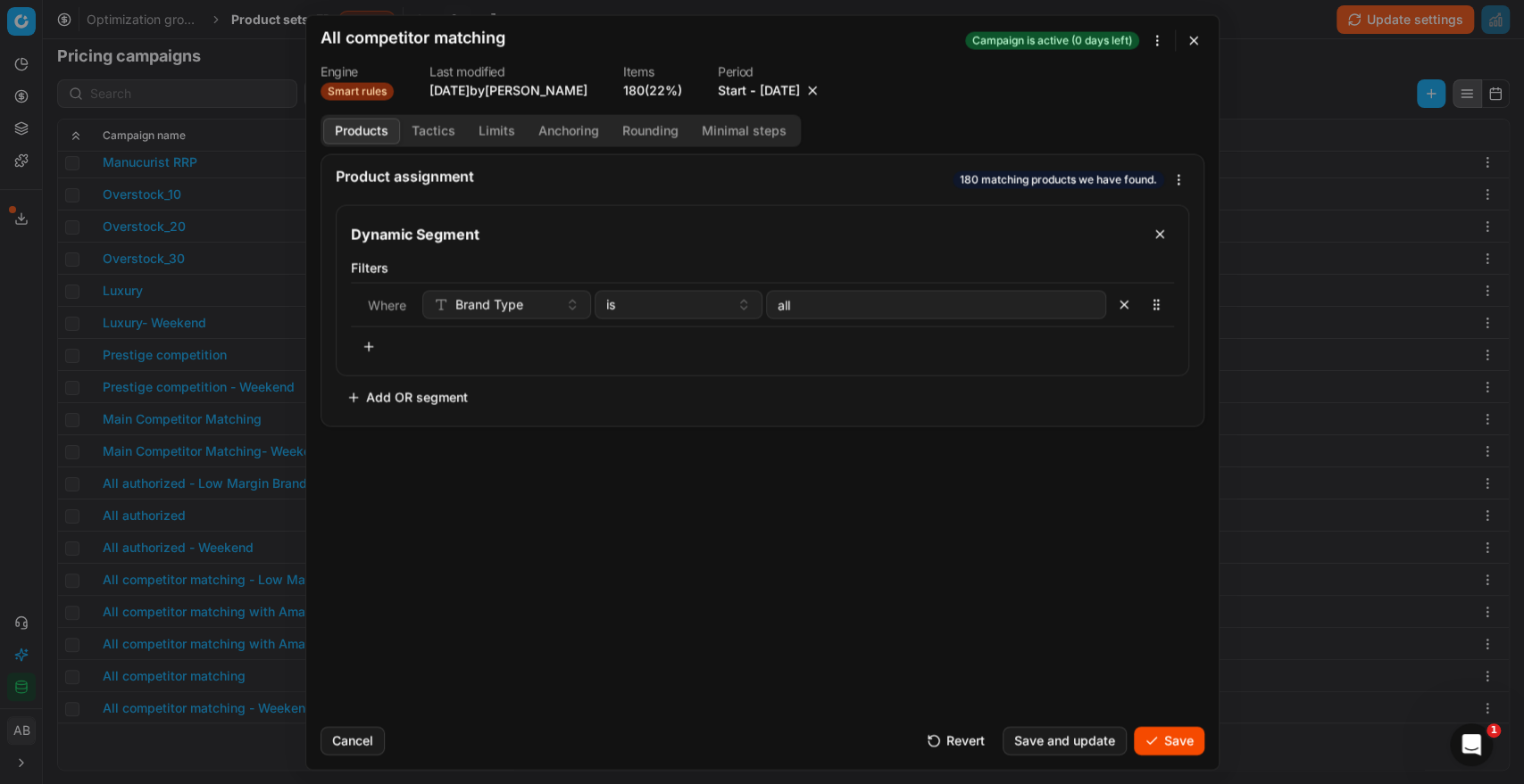
click at [1166, 749] on button "Save" at bounding box center [1169, 740] width 70 height 29
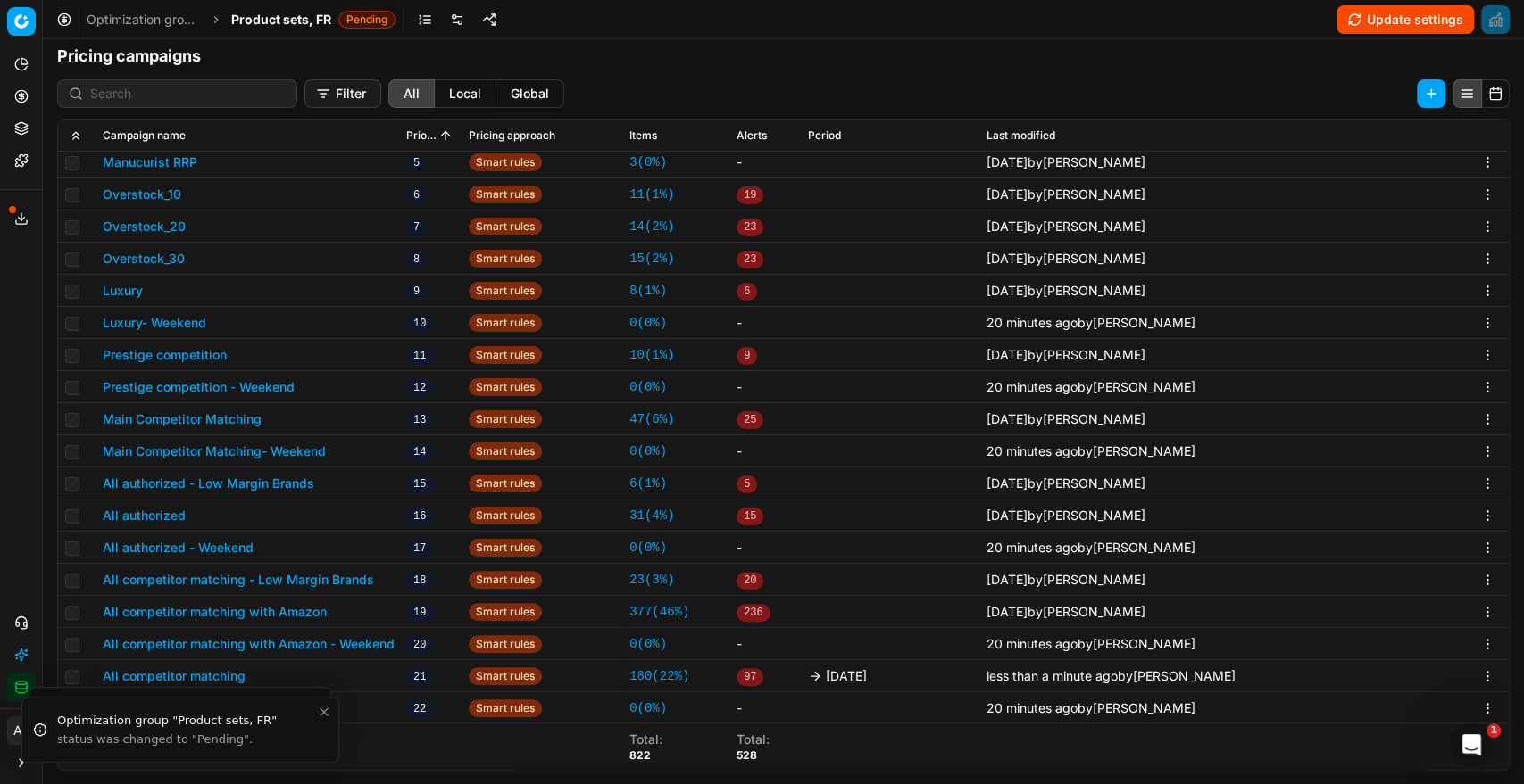
click at [287, 608] on button "All competitor matching with Amazon" at bounding box center [214, 612] width 224 height 18
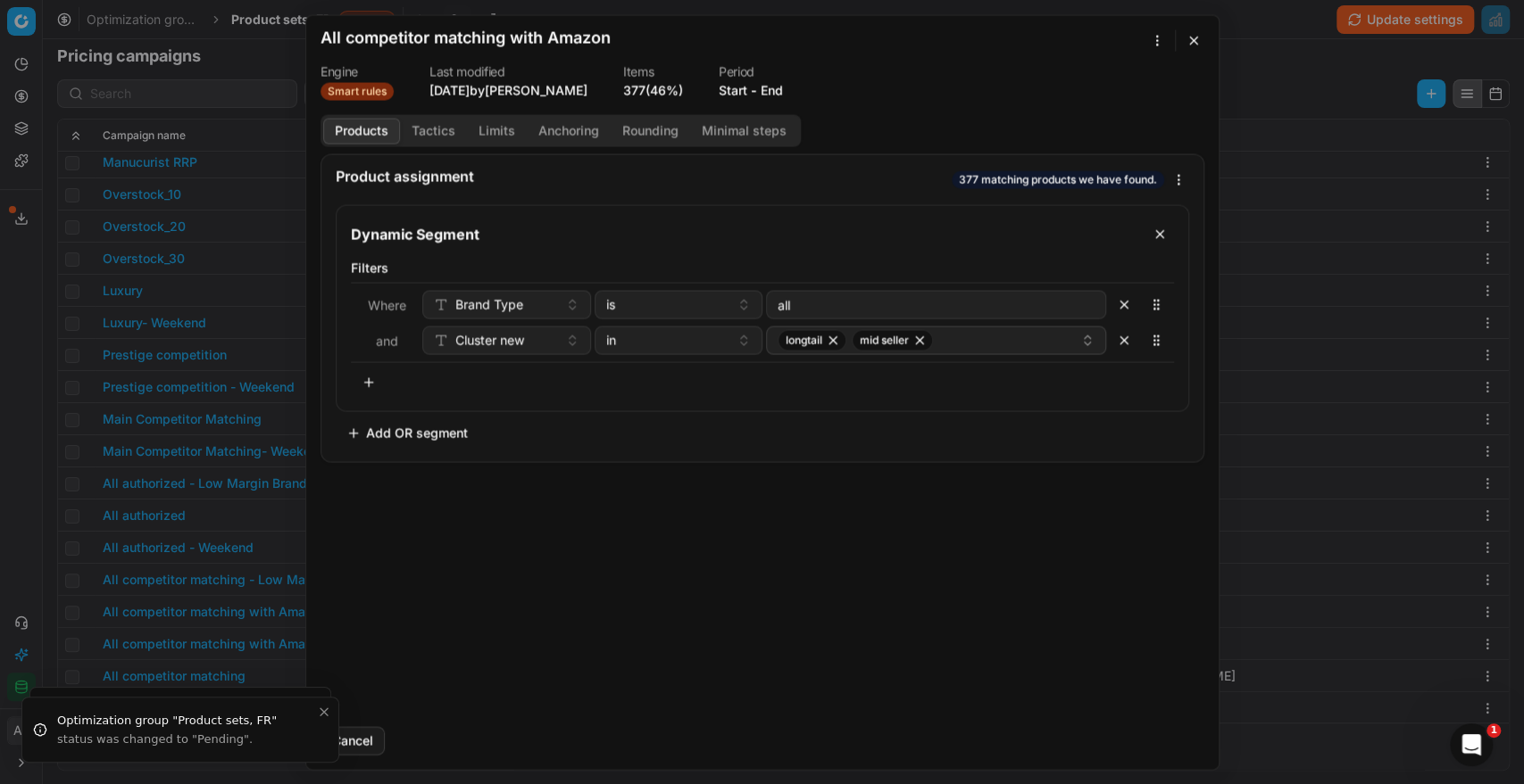
click at [781, 87] on button "End" at bounding box center [771, 89] width 22 height 18
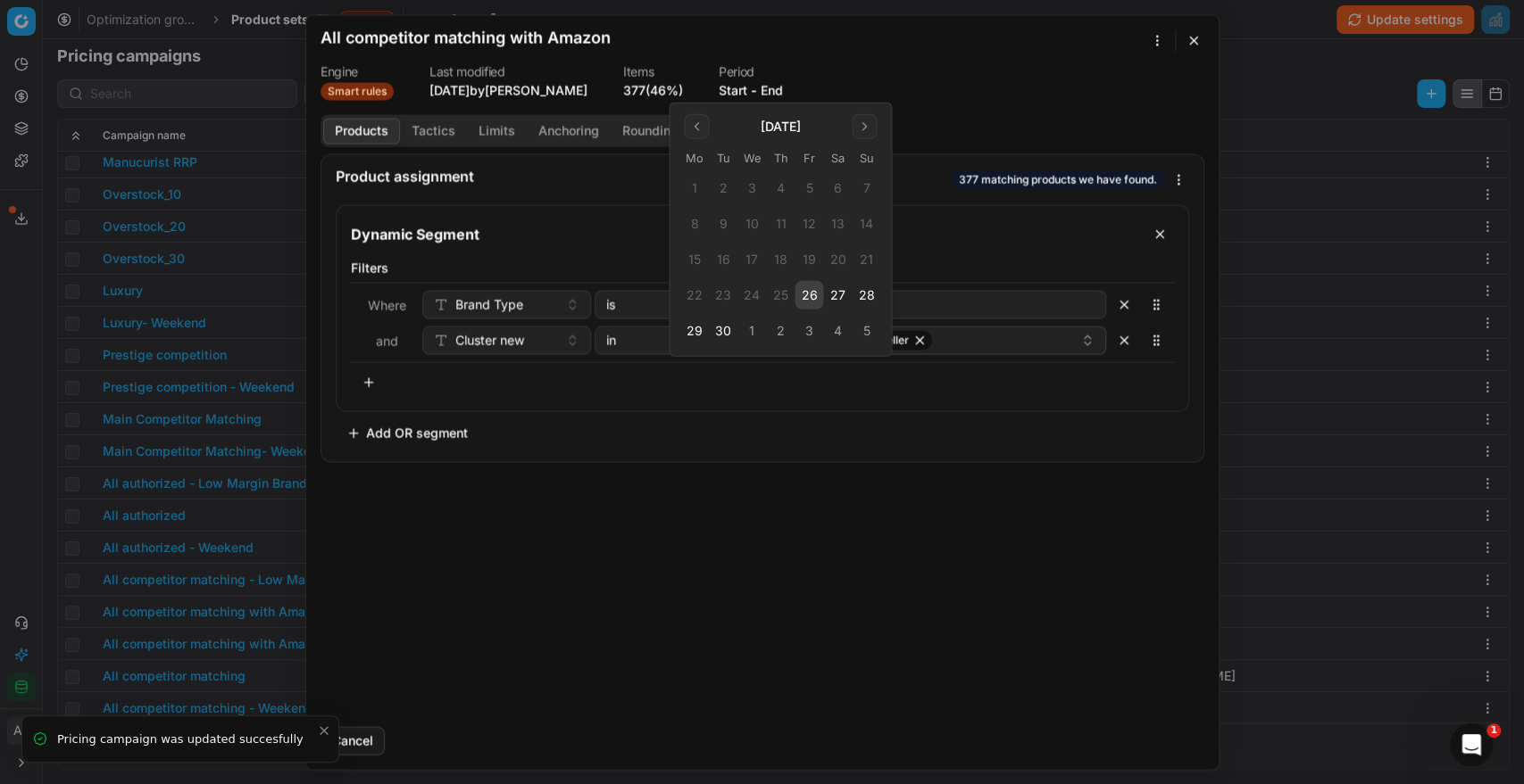
click at [816, 297] on button "26" at bounding box center [808, 295] width 29 height 29
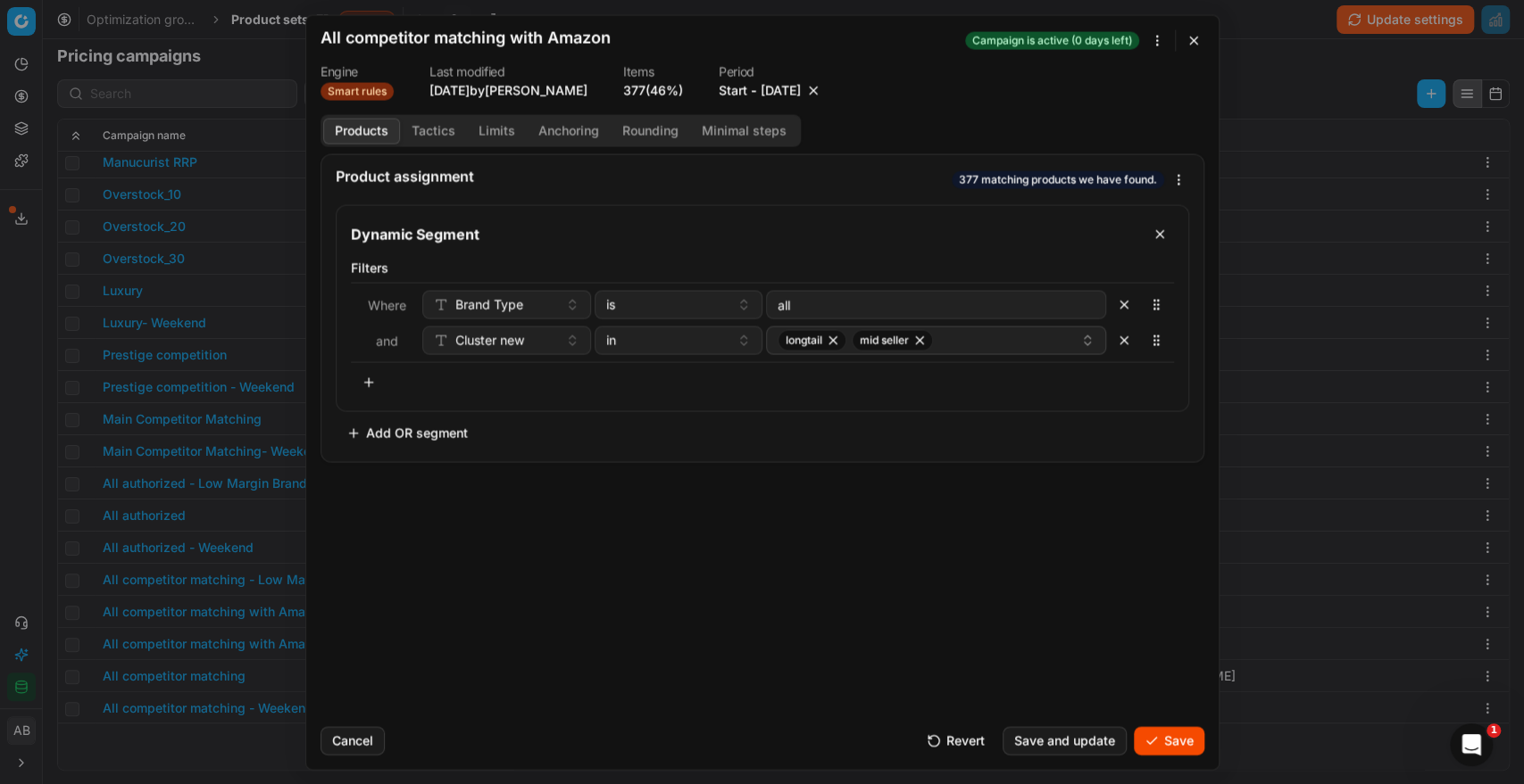
click at [1153, 746] on button "Save" at bounding box center [1169, 740] width 70 height 29
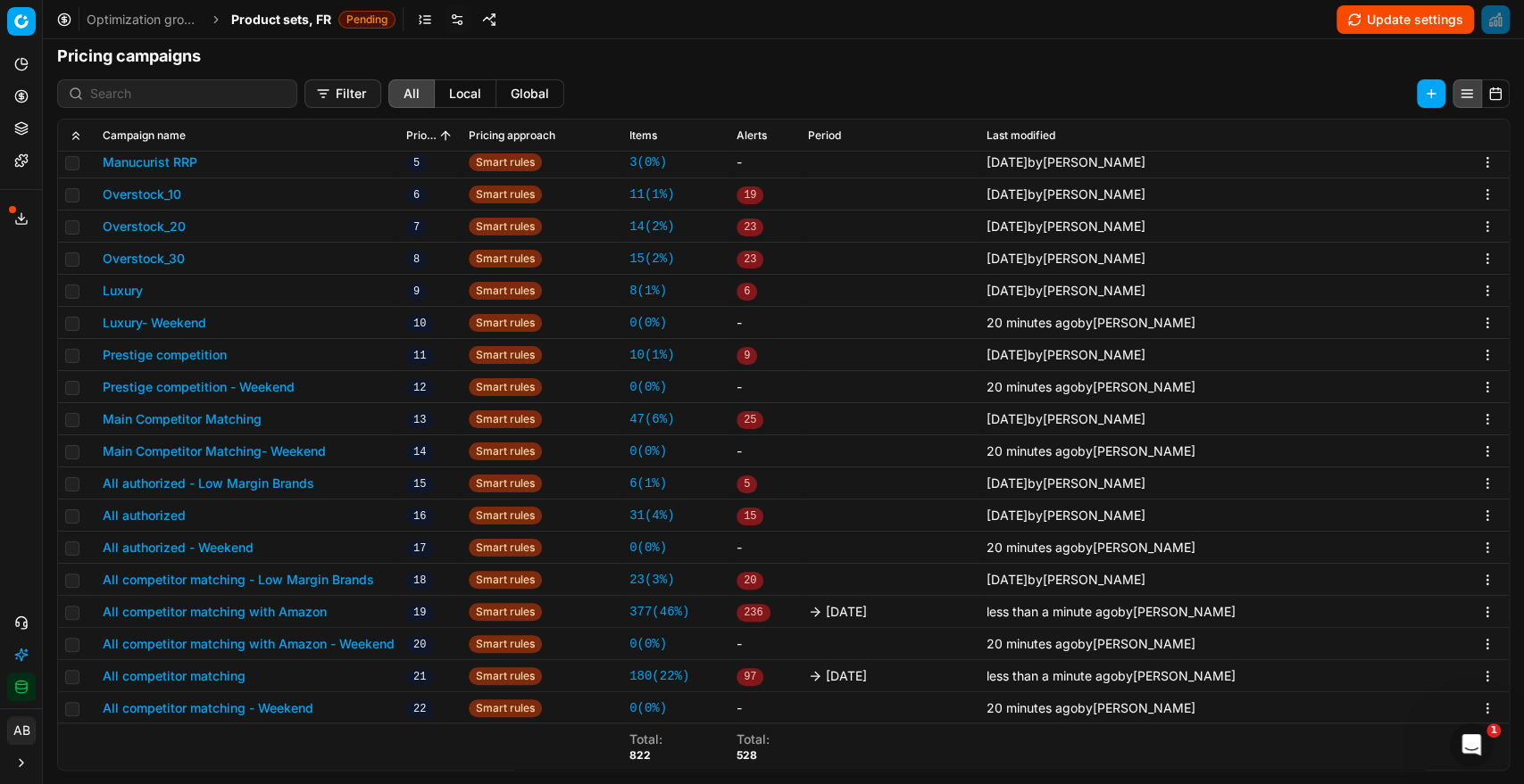
click at [165, 516] on button "All authorized" at bounding box center [144, 516] width 83 height 18
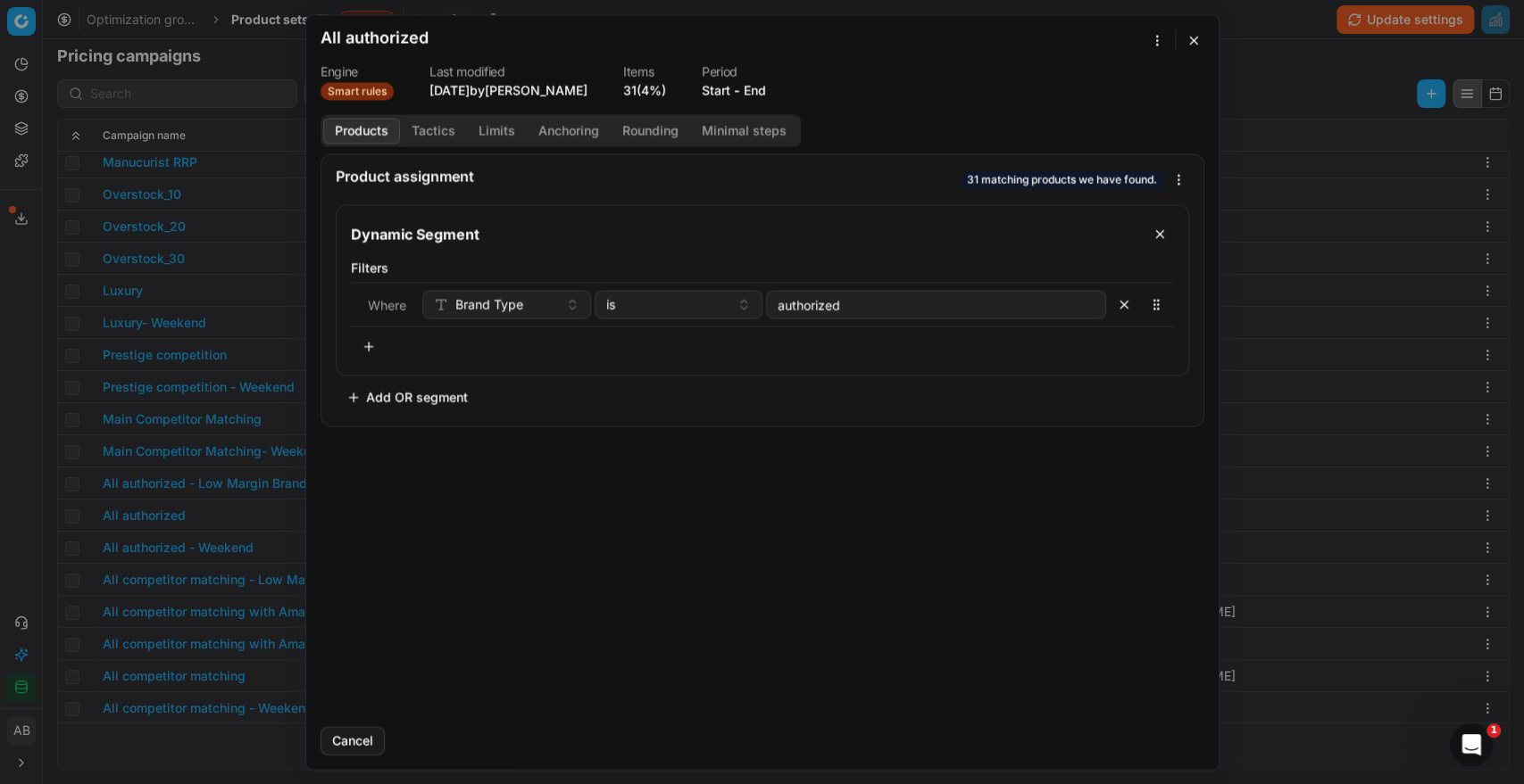
click at [762, 90] on button "End" at bounding box center [754, 89] width 22 height 18
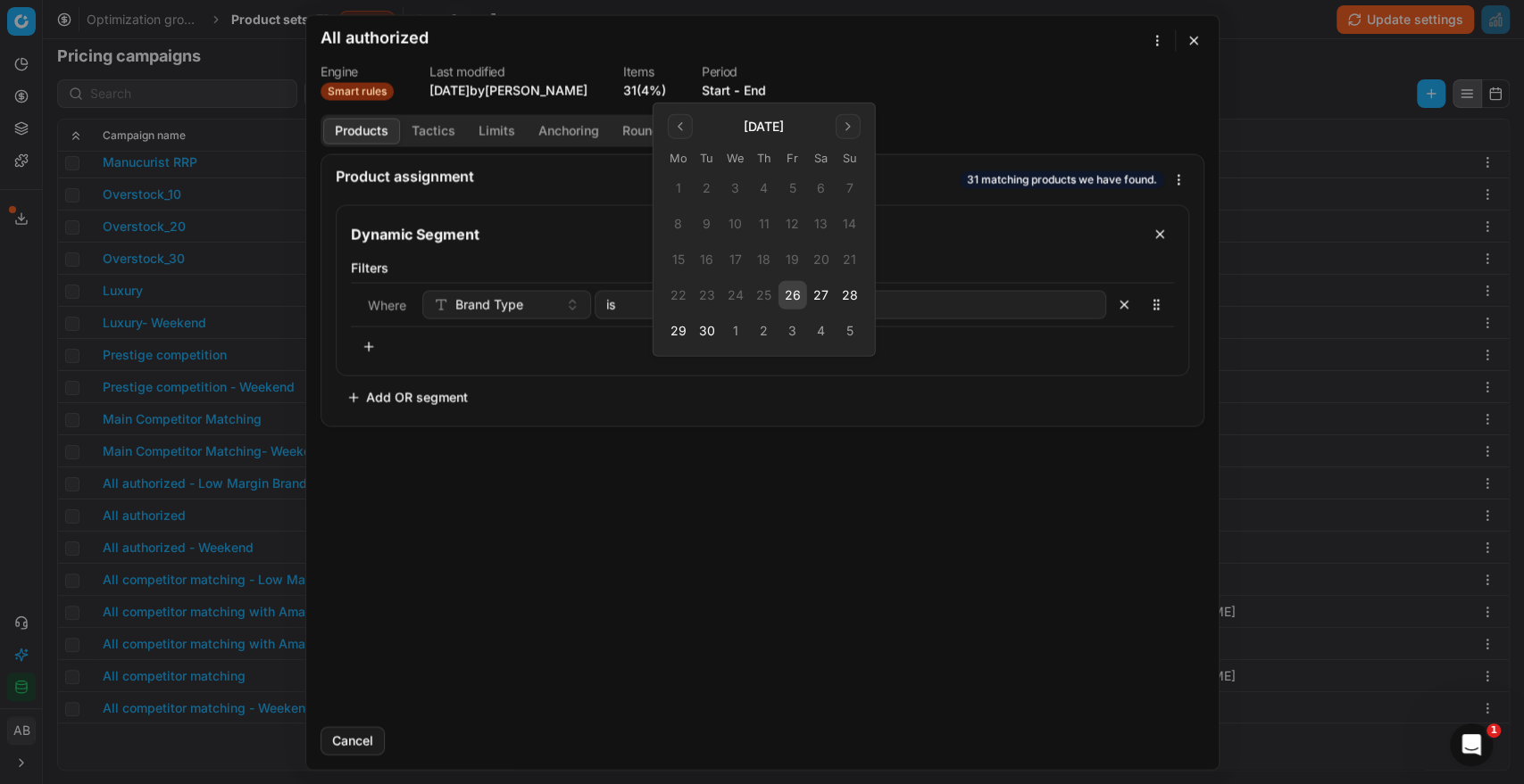
click at [795, 303] on button "26" at bounding box center [793, 295] width 29 height 29
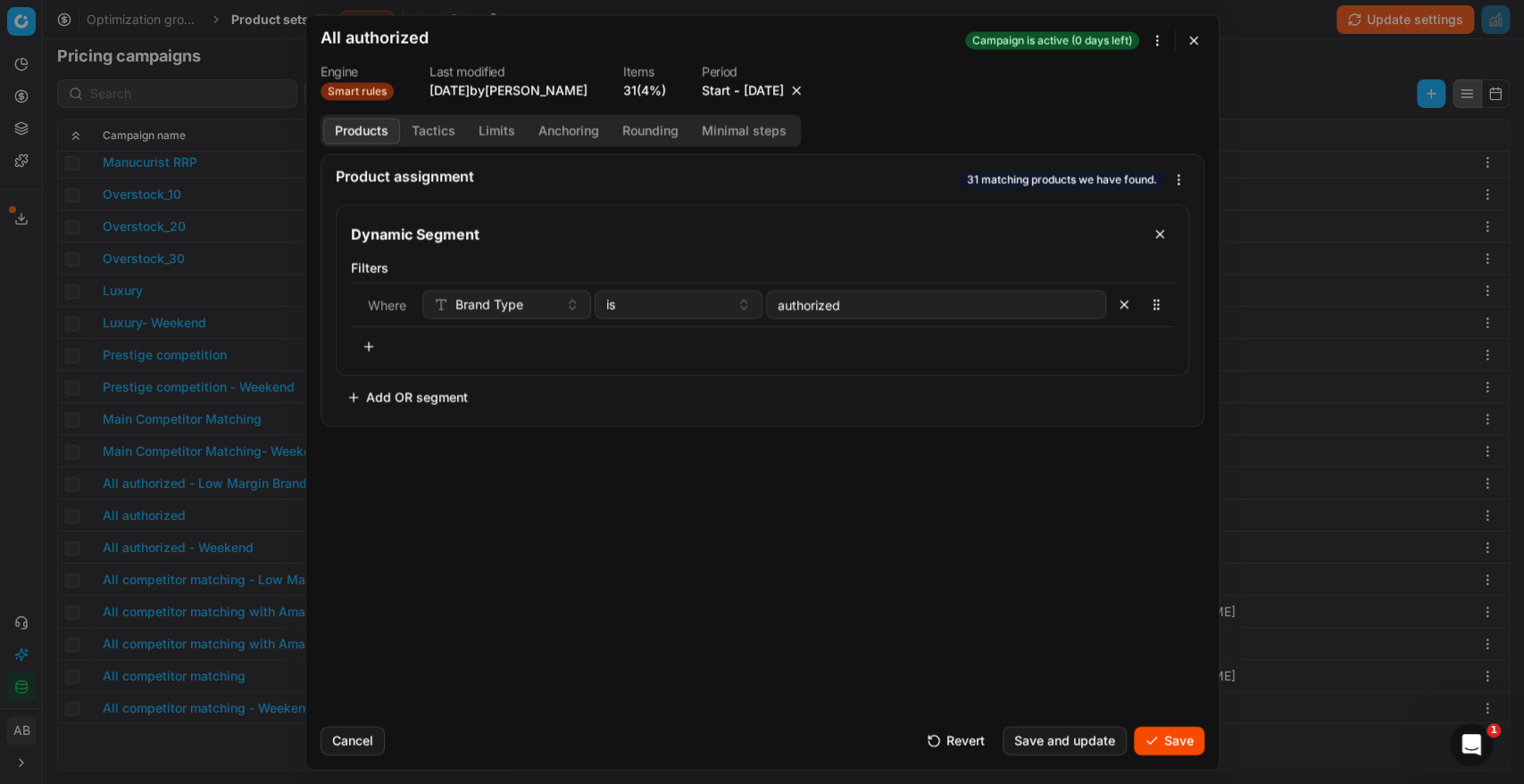
click at [1166, 727] on button "Save" at bounding box center [1169, 740] width 70 height 29
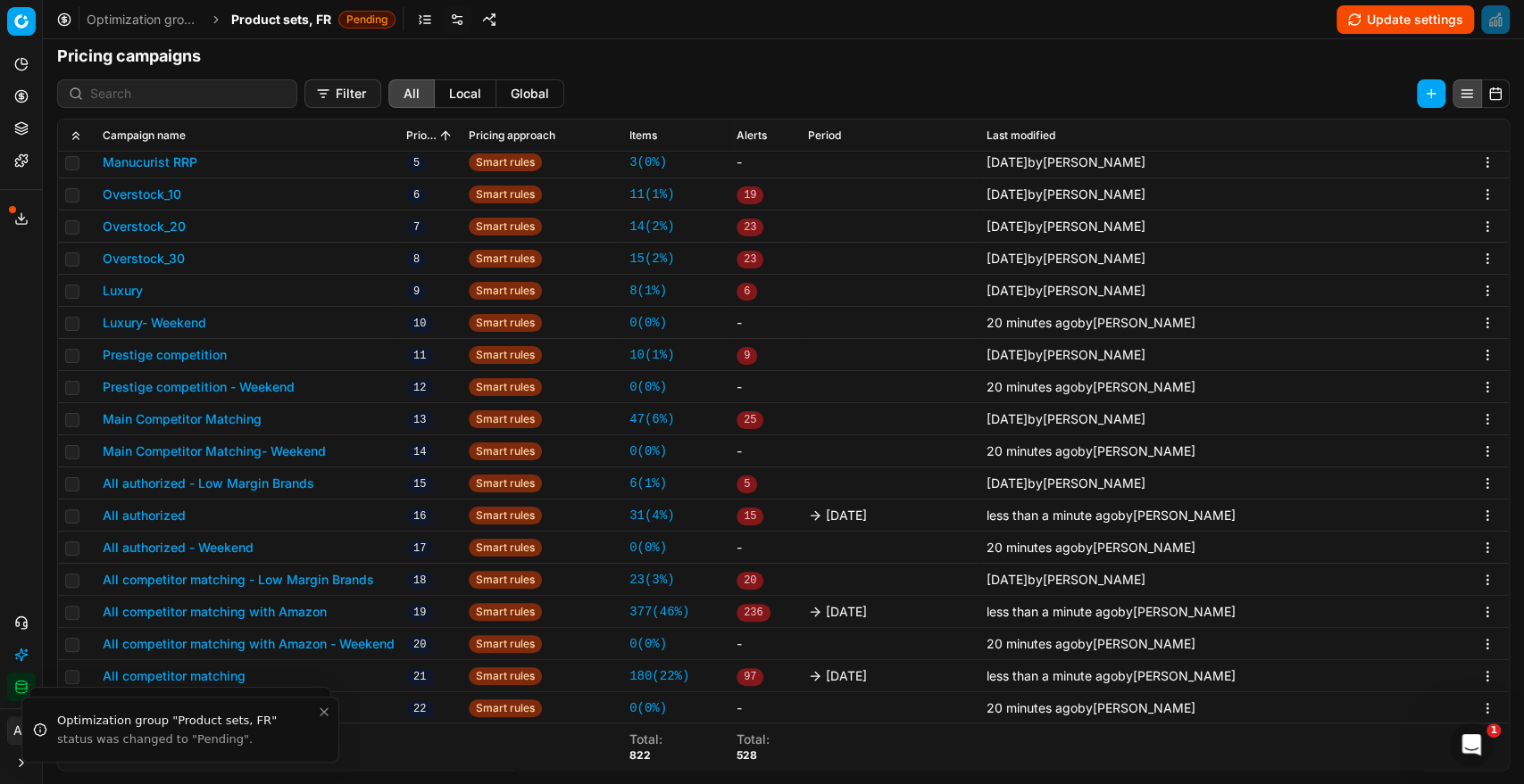
click at [229, 451] on button "Main Competitor Matching- Weekend" at bounding box center [214, 451] width 223 height 18
click at [228, 421] on button "Main Competitor Matching" at bounding box center [182, 419] width 159 height 18
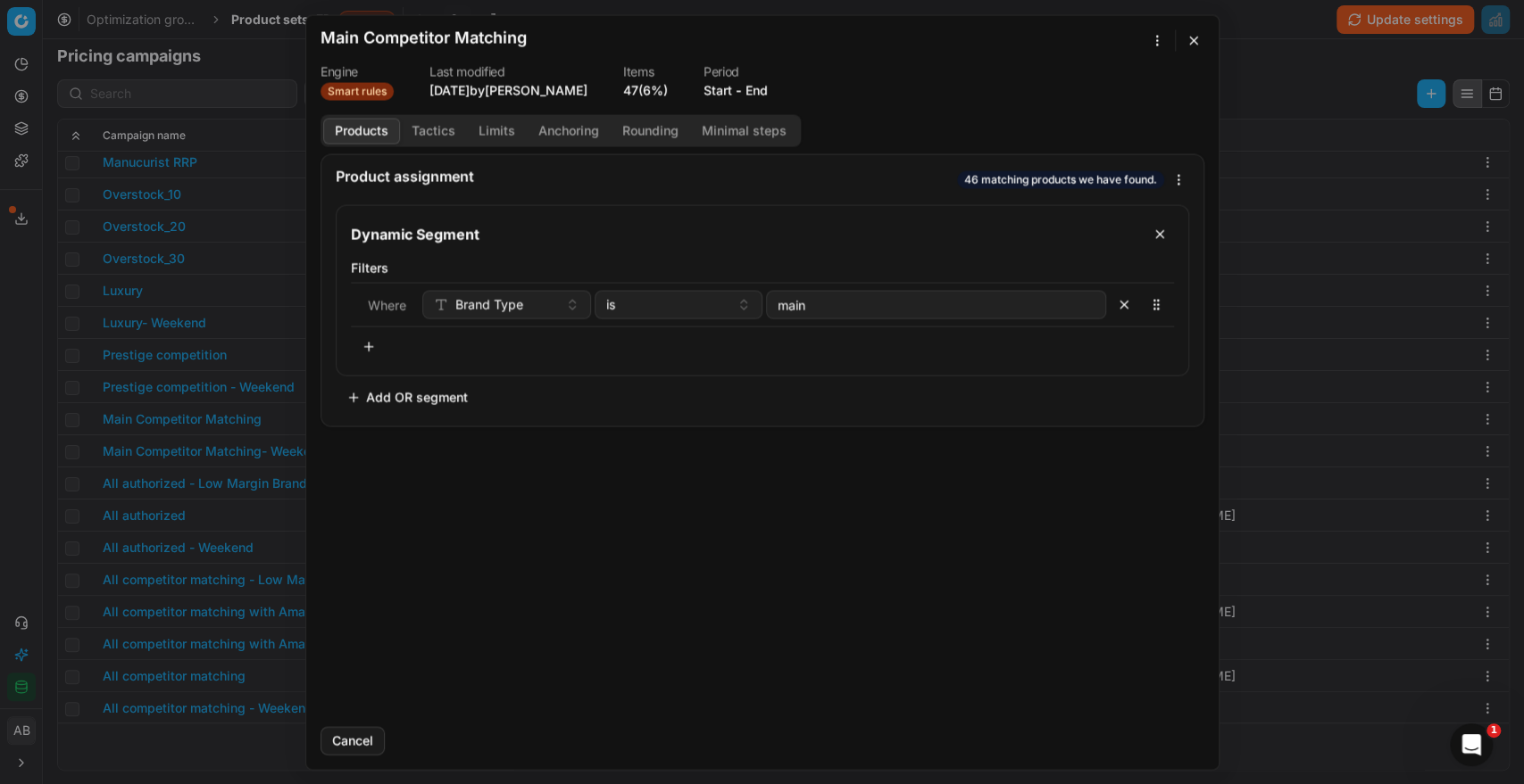
click at [757, 85] on button "End" at bounding box center [756, 89] width 22 height 18
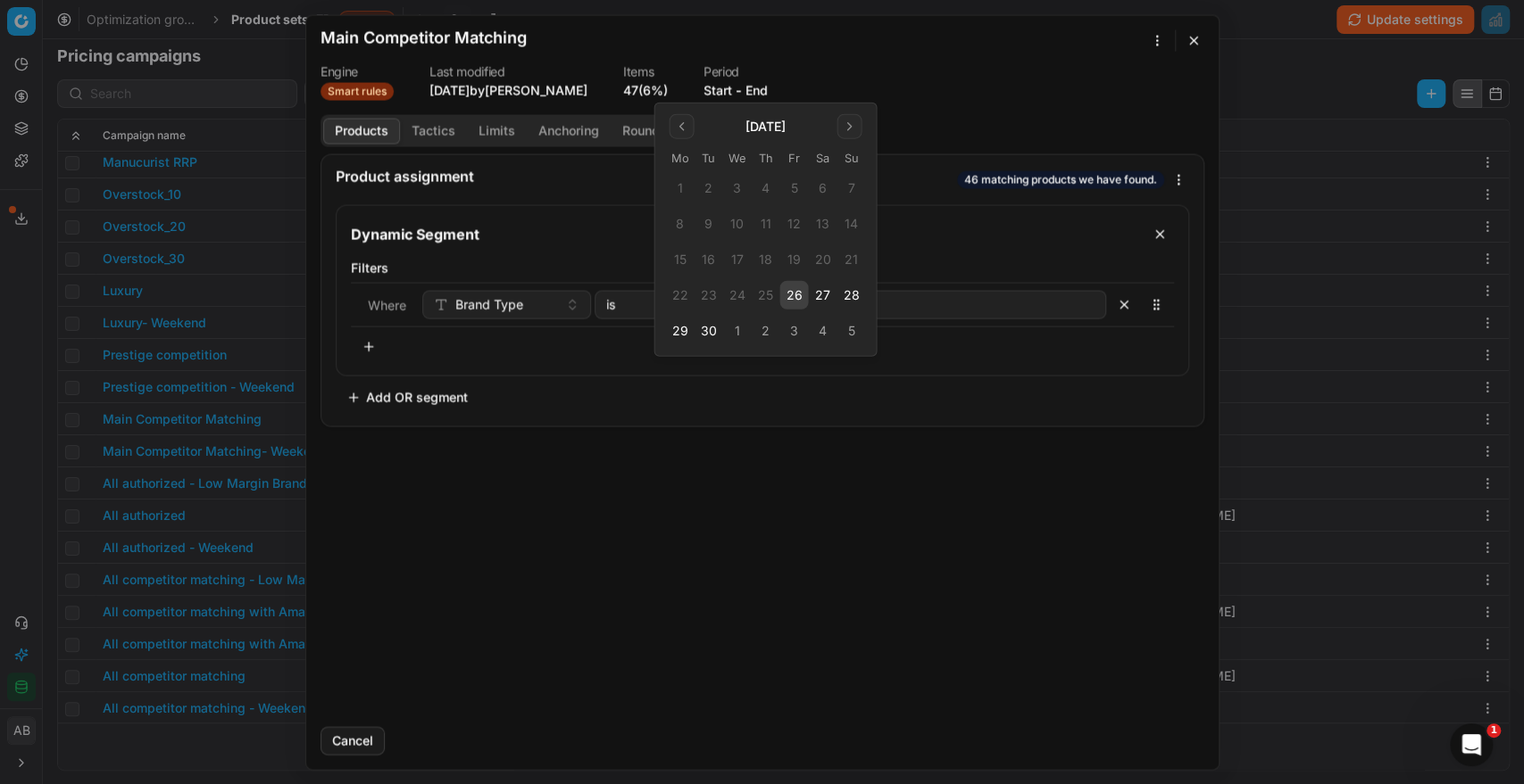
click at [800, 305] on button "26" at bounding box center [794, 295] width 29 height 29
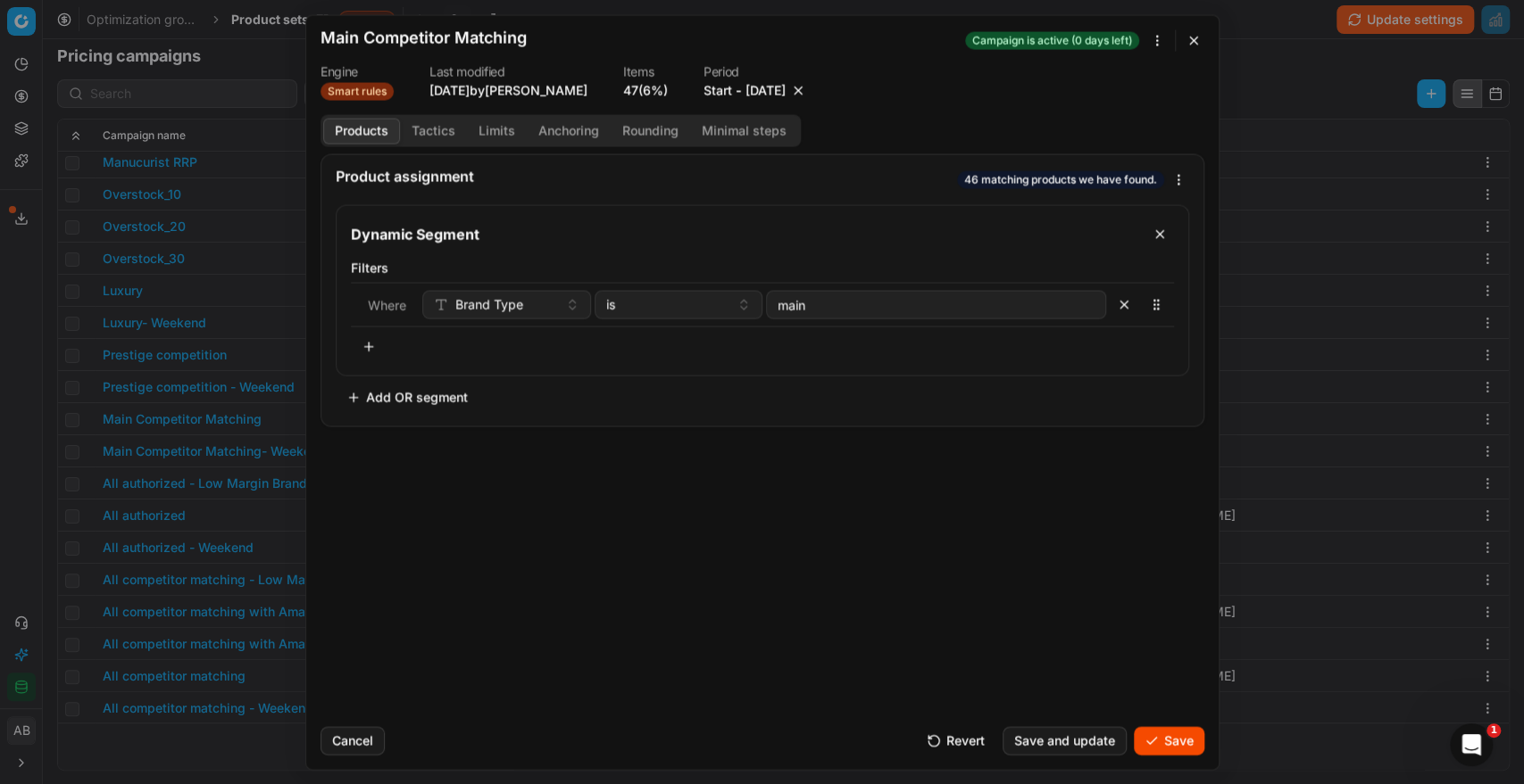
click at [1172, 732] on button "Save" at bounding box center [1169, 740] width 70 height 29
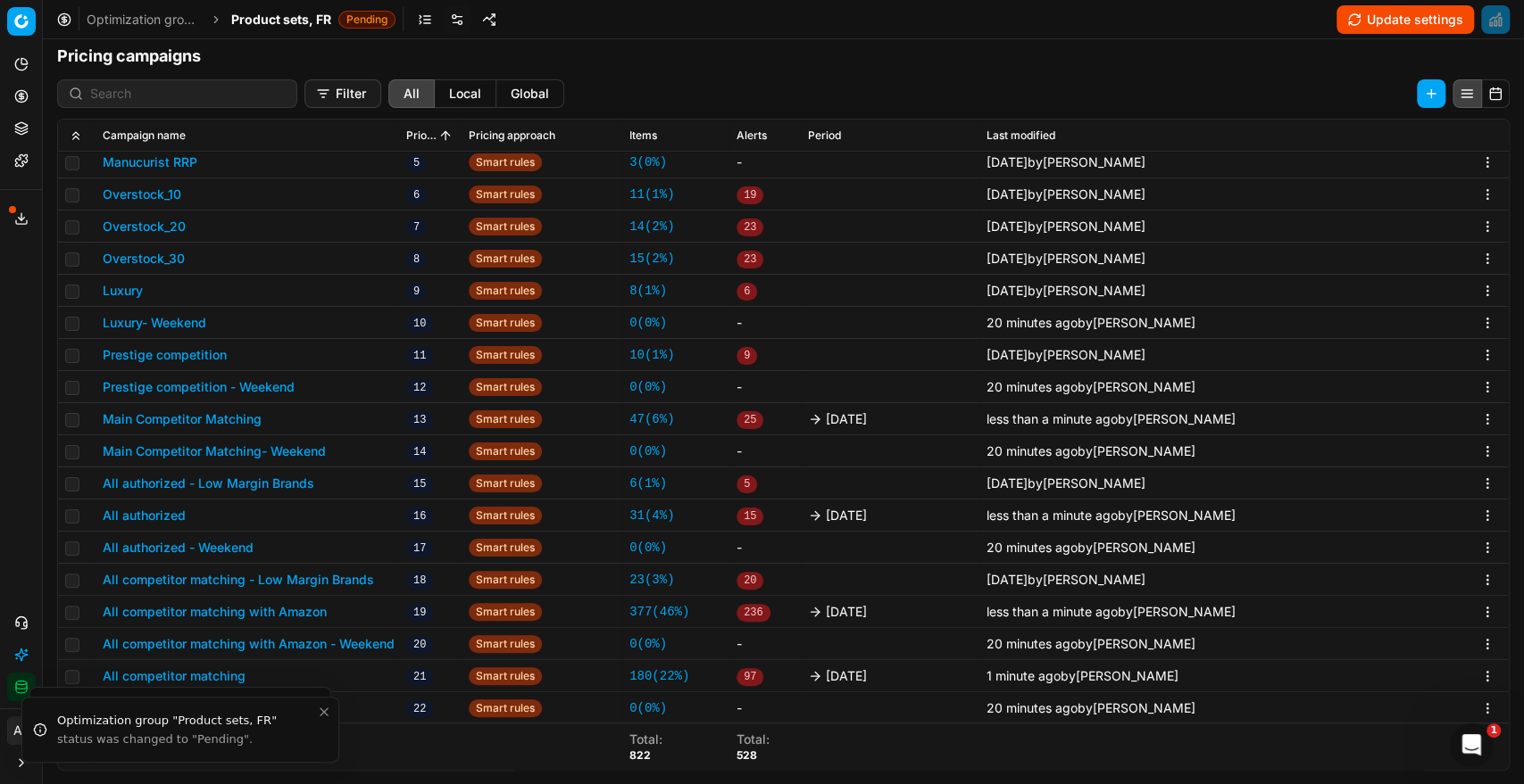
click at [210, 360] on button "Prestige competition" at bounding box center [165, 355] width 124 height 18
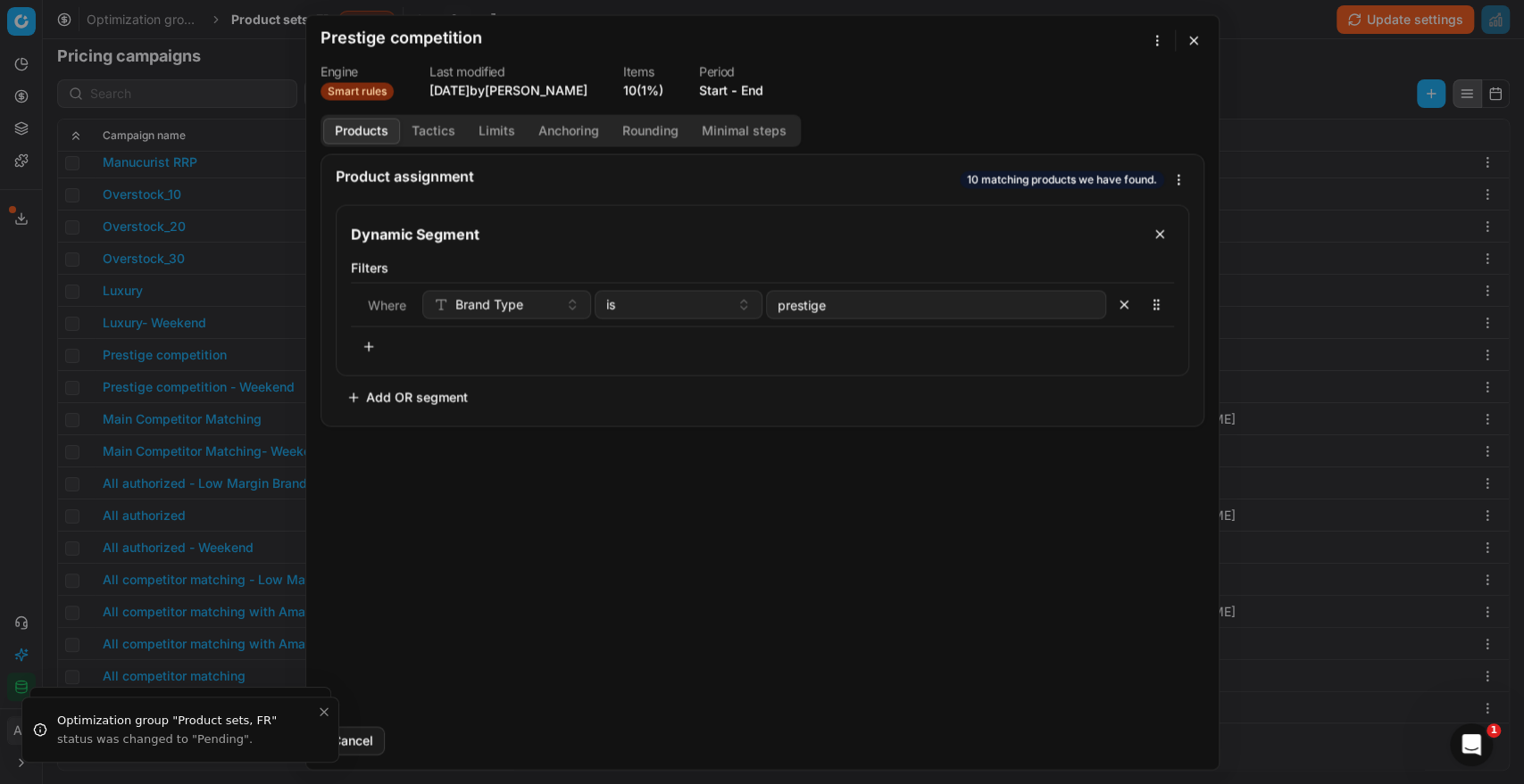
click at [758, 83] on button "End" at bounding box center [751, 89] width 22 height 18
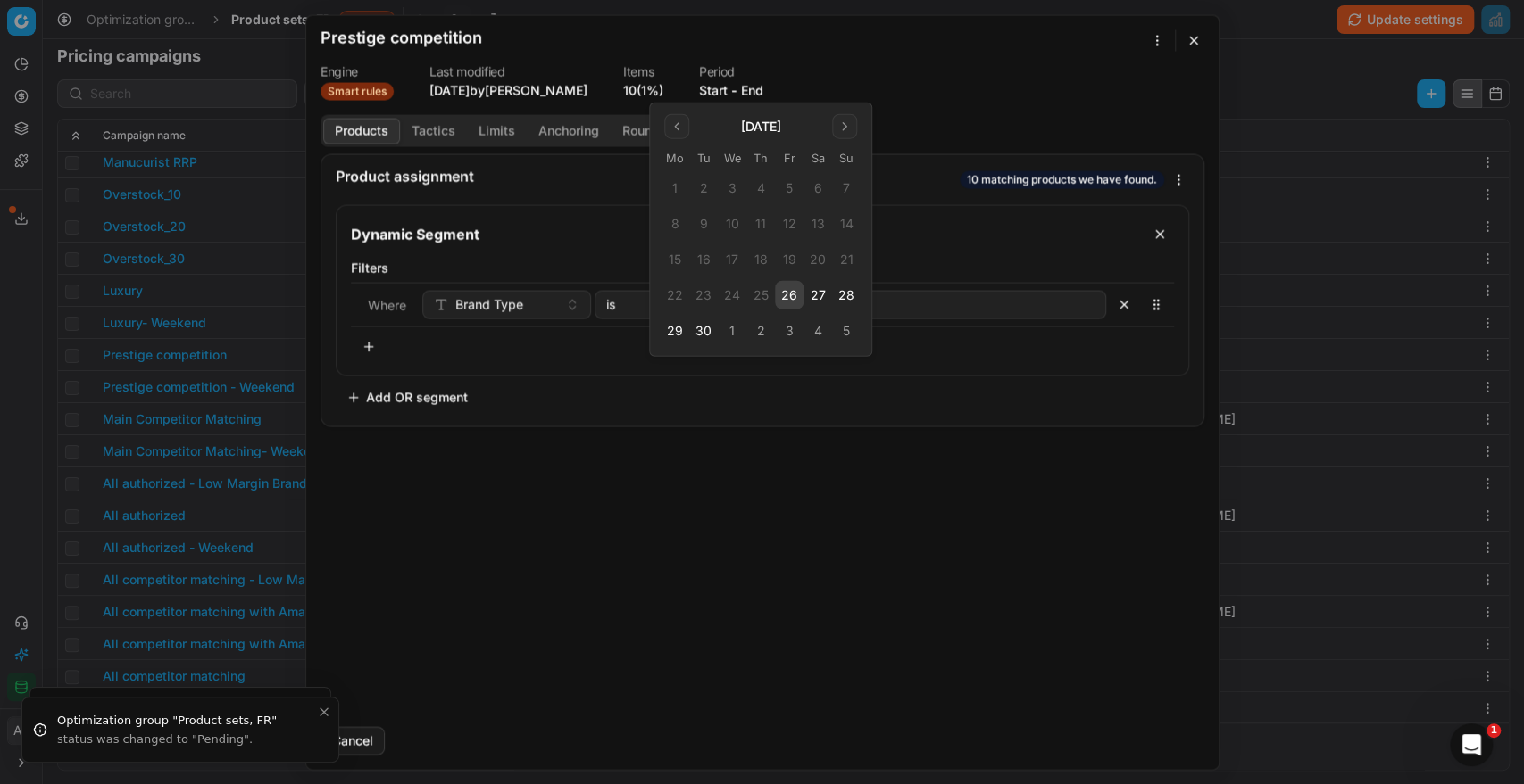
click at [795, 300] on button "26" at bounding box center [789, 295] width 29 height 29
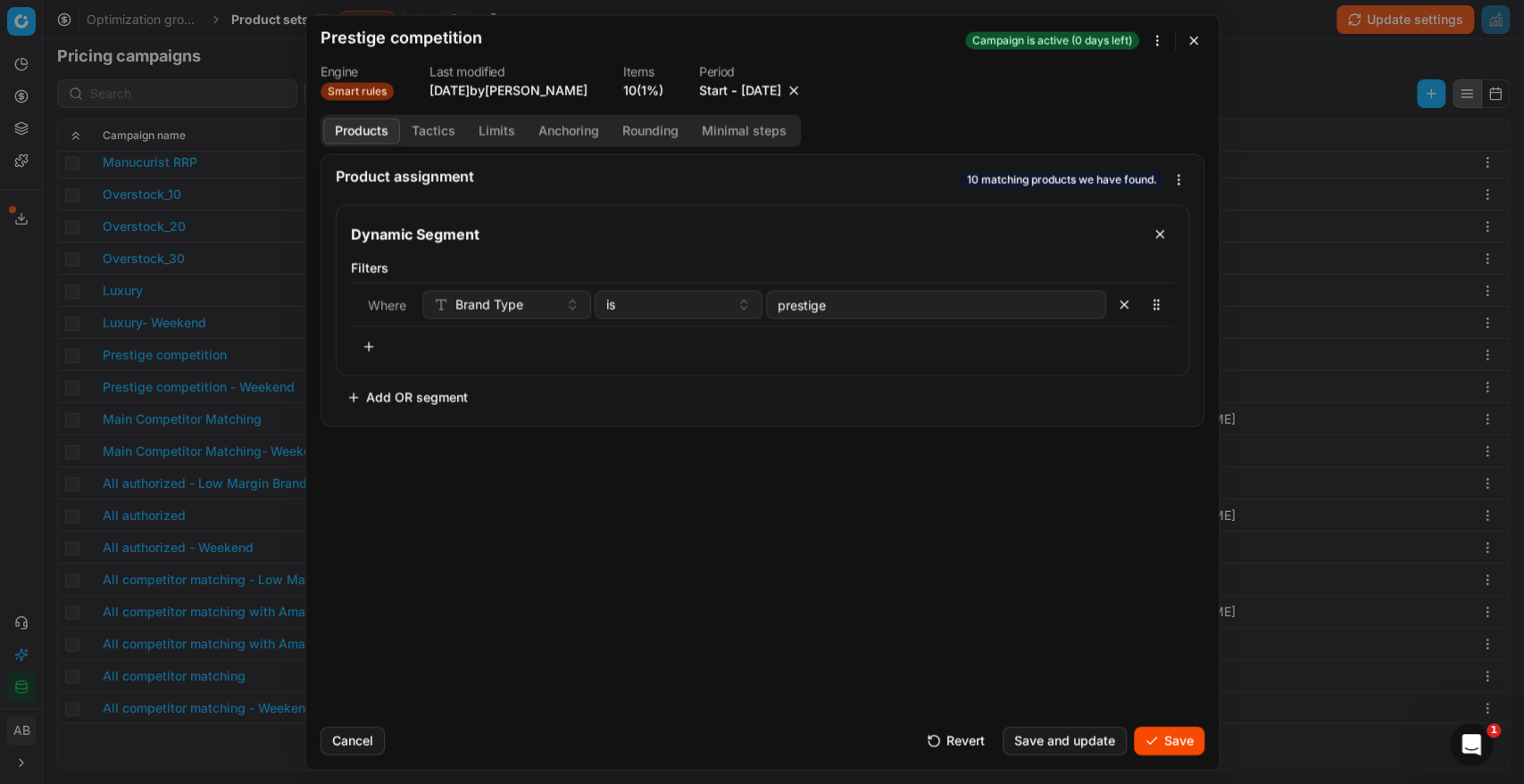
click at [1178, 733] on button "Save" at bounding box center [1169, 740] width 70 height 29
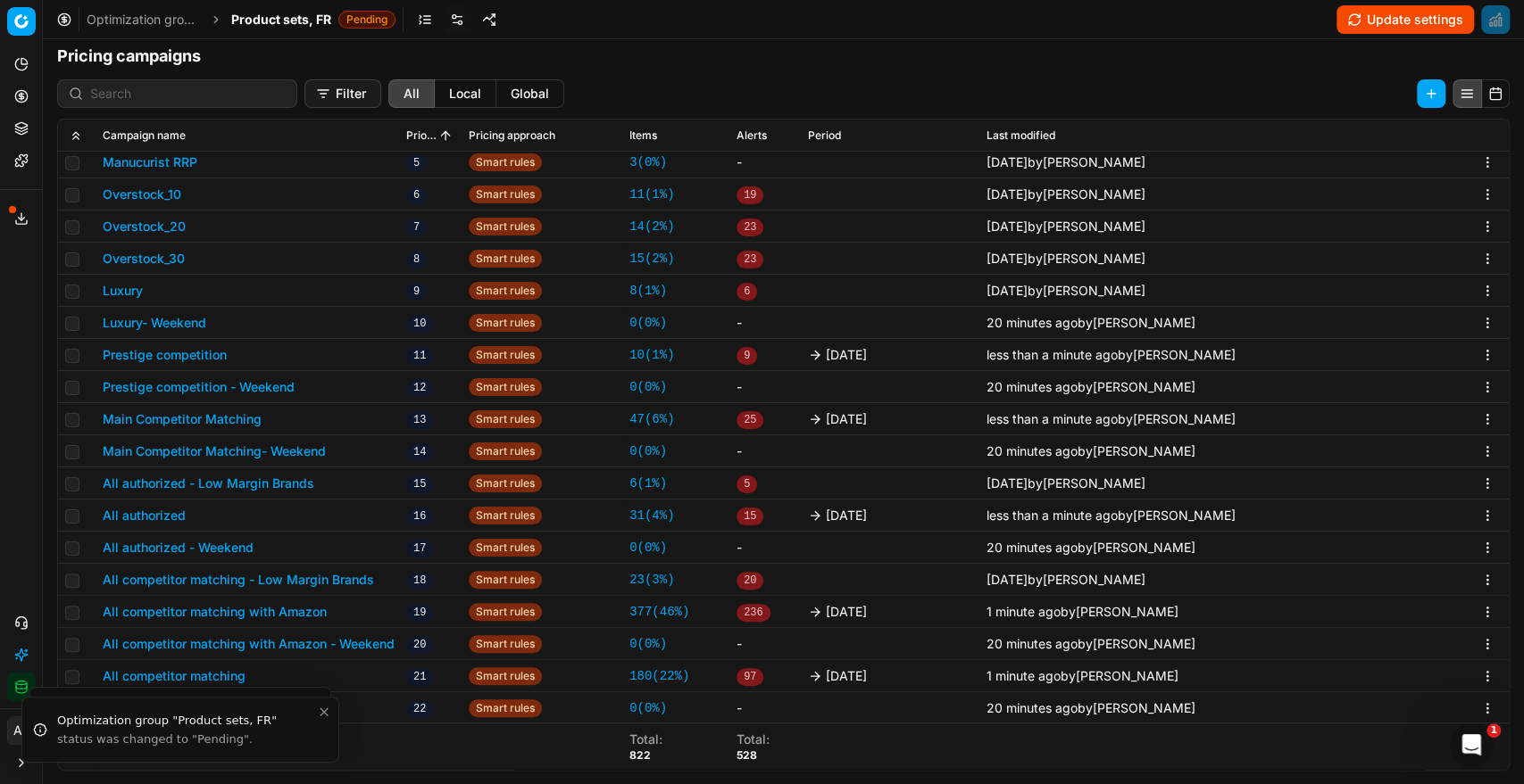
click at [133, 287] on button "Luxury" at bounding box center [123, 290] width 40 height 18
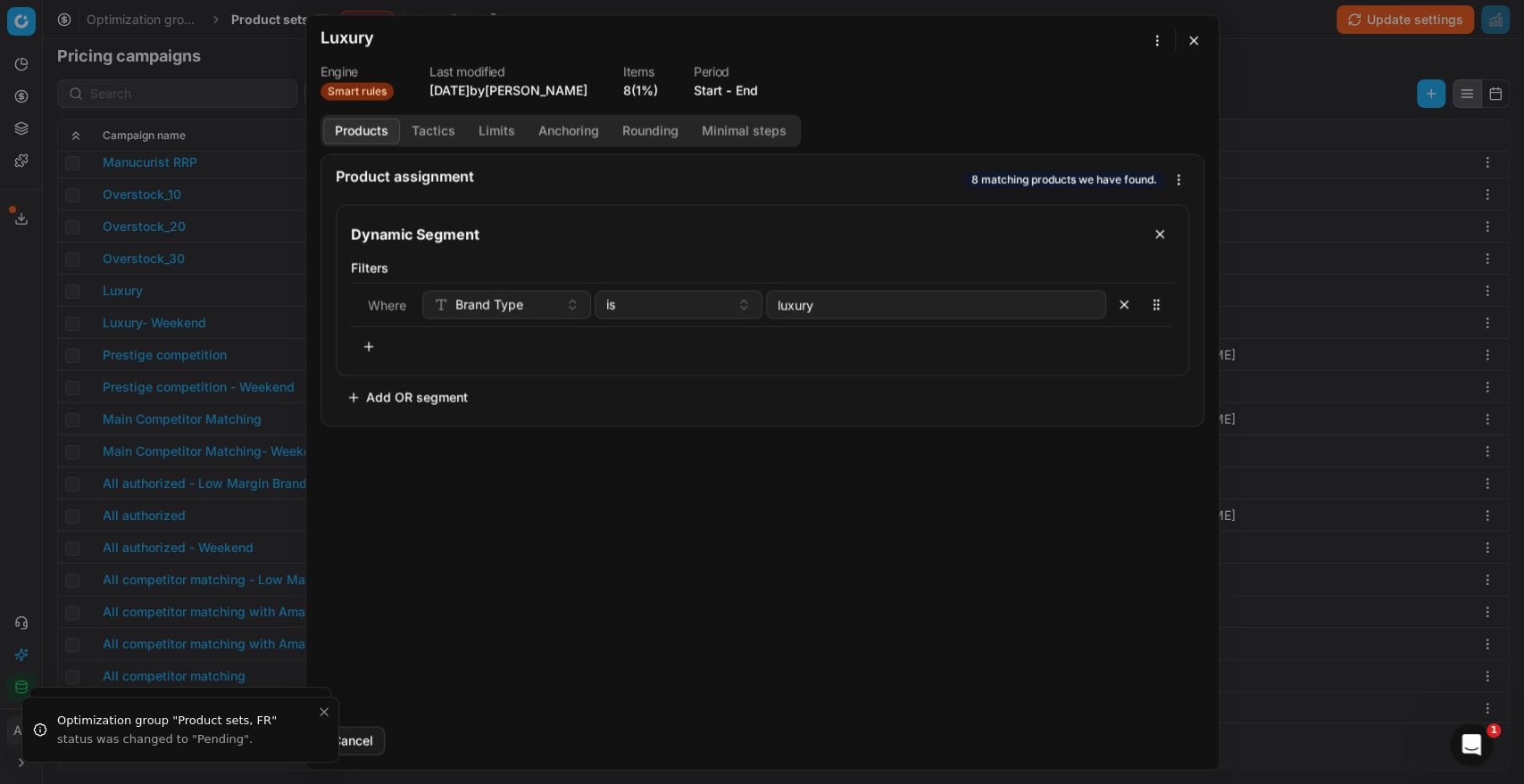
click at [742, 84] on div "Start - End" at bounding box center [726, 89] width 65 height 18
click at [745, 88] on button "End" at bounding box center [746, 89] width 22 height 18
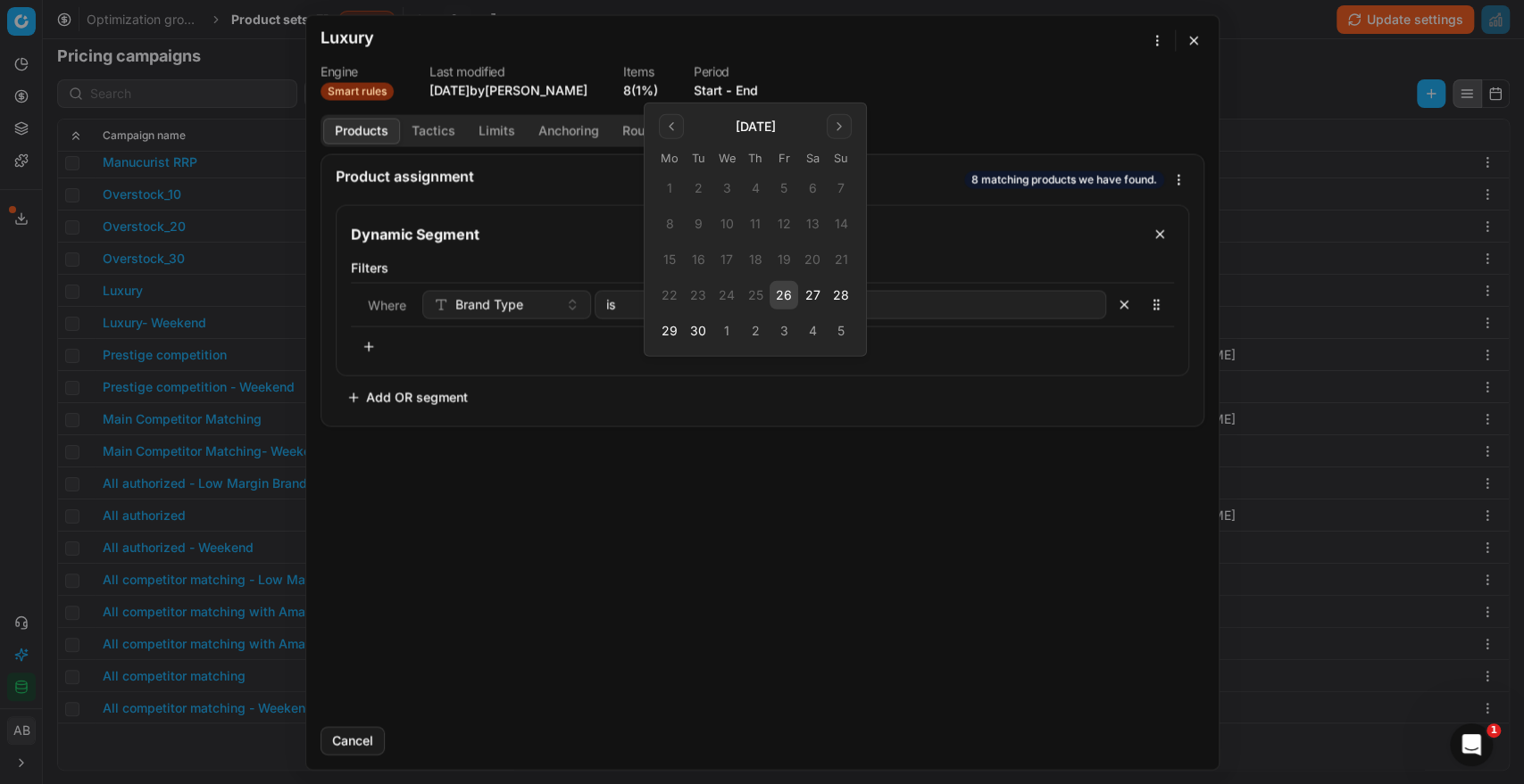
click at [788, 288] on button "26" at bounding box center [783, 295] width 29 height 29
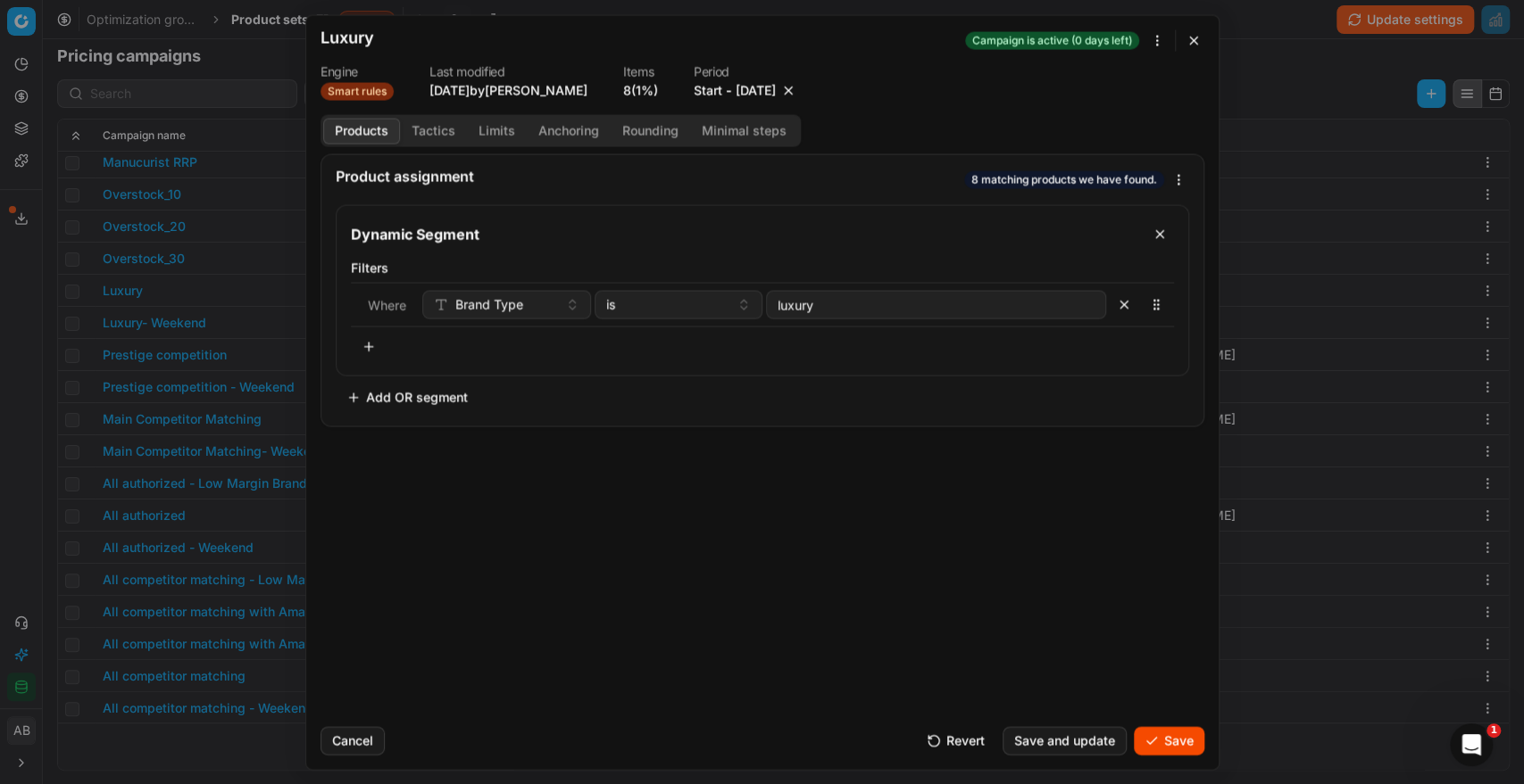
click at [1170, 738] on button "Save" at bounding box center [1169, 740] width 70 height 29
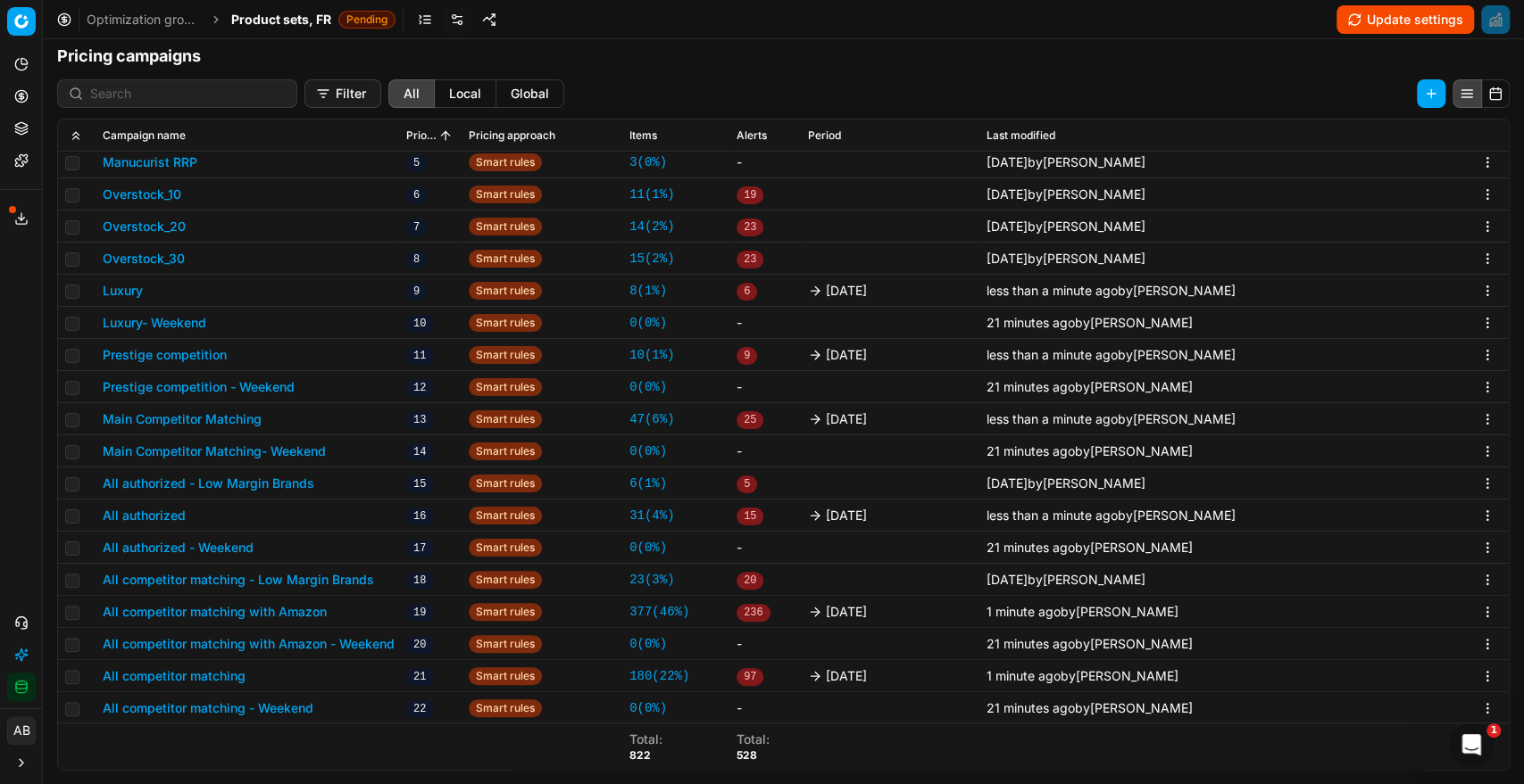
click at [1366, 14] on button "Update settings" at bounding box center [1405, 20] width 137 height 29
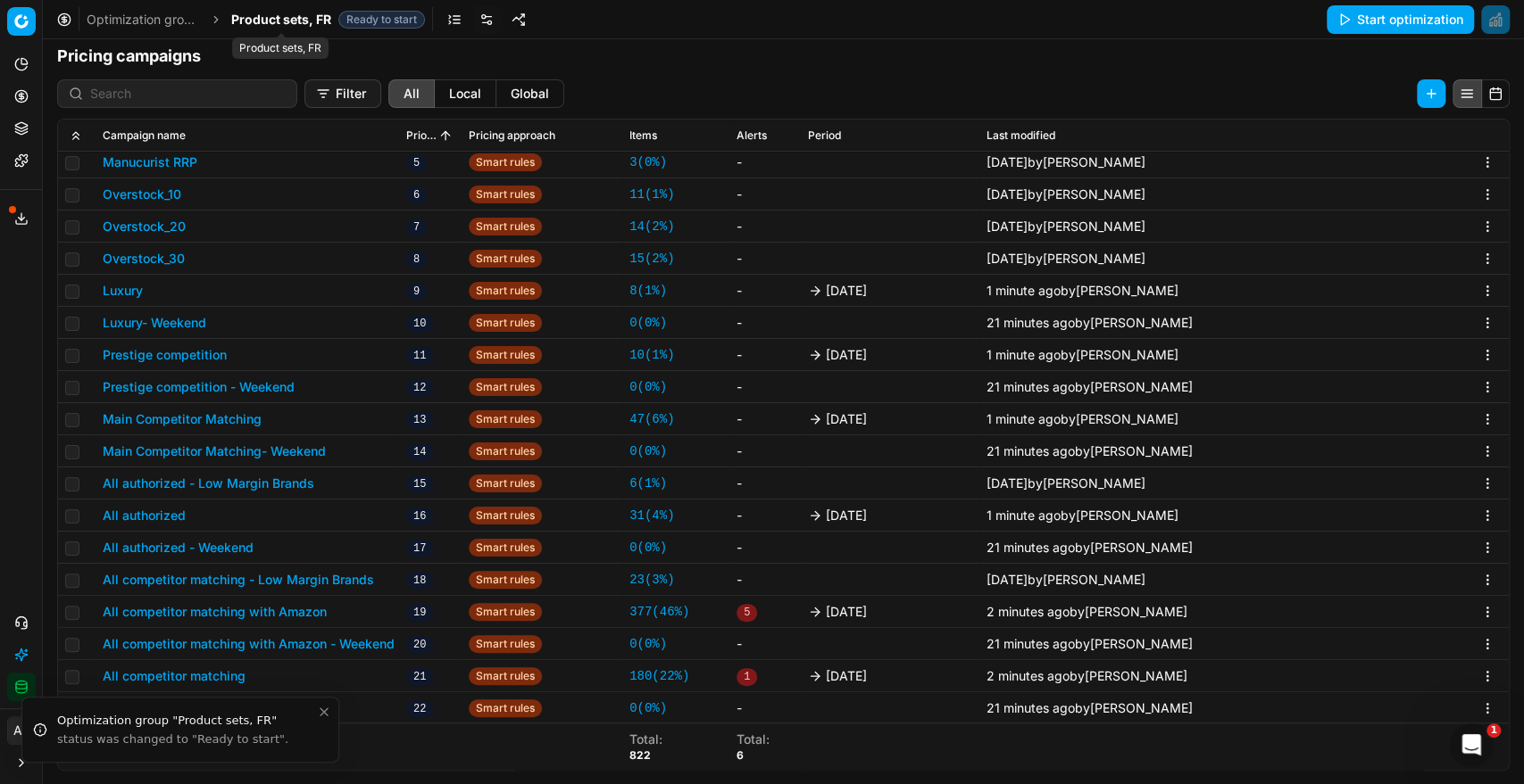
click at [286, 23] on span "Product sets, FR" at bounding box center [281, 19] width 100 height 18
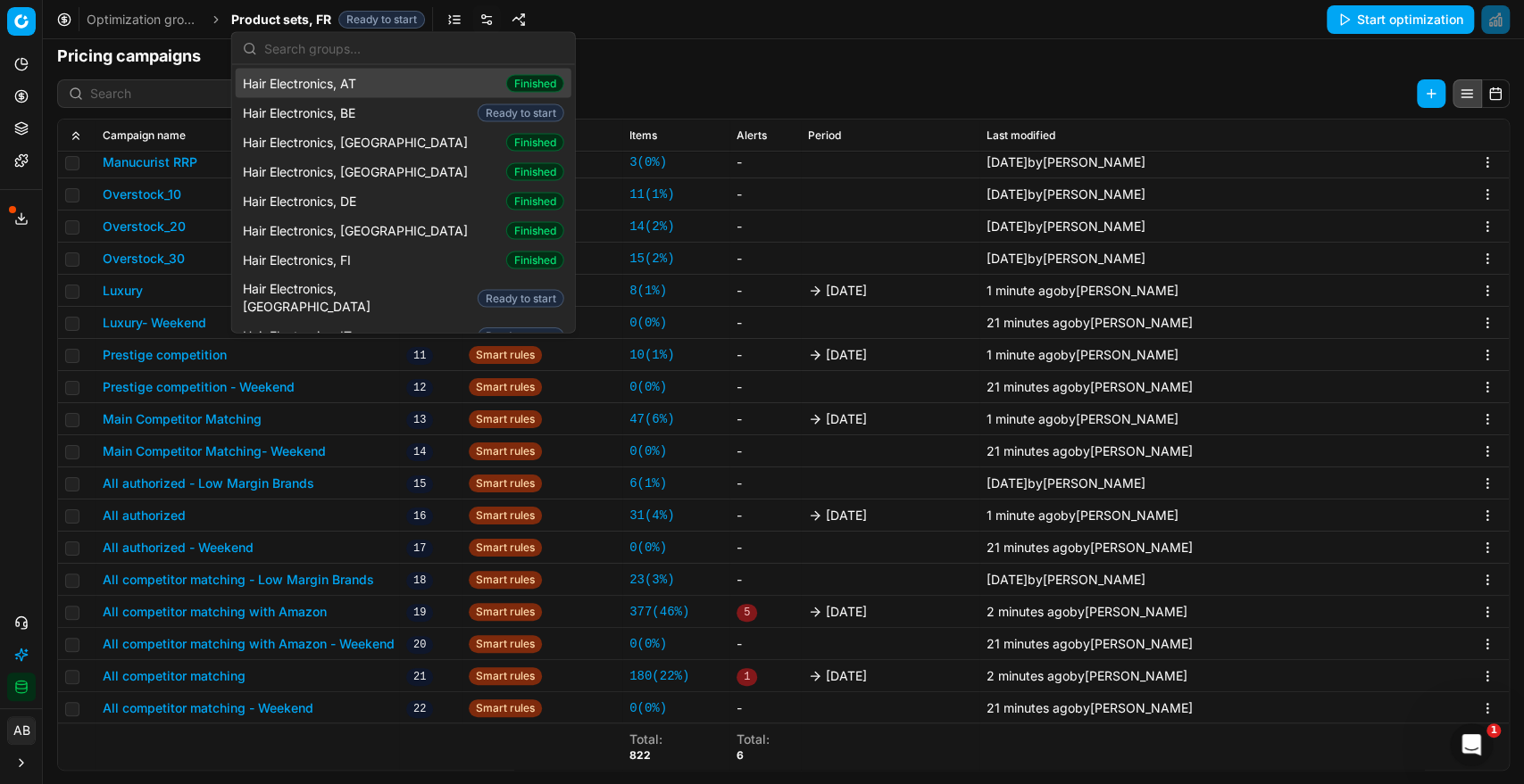
click at [628, 17] on div "Optimization groups Product sets, FR Ready to start Start optimization" at bounding box center [783, 19] width 1481 height 39
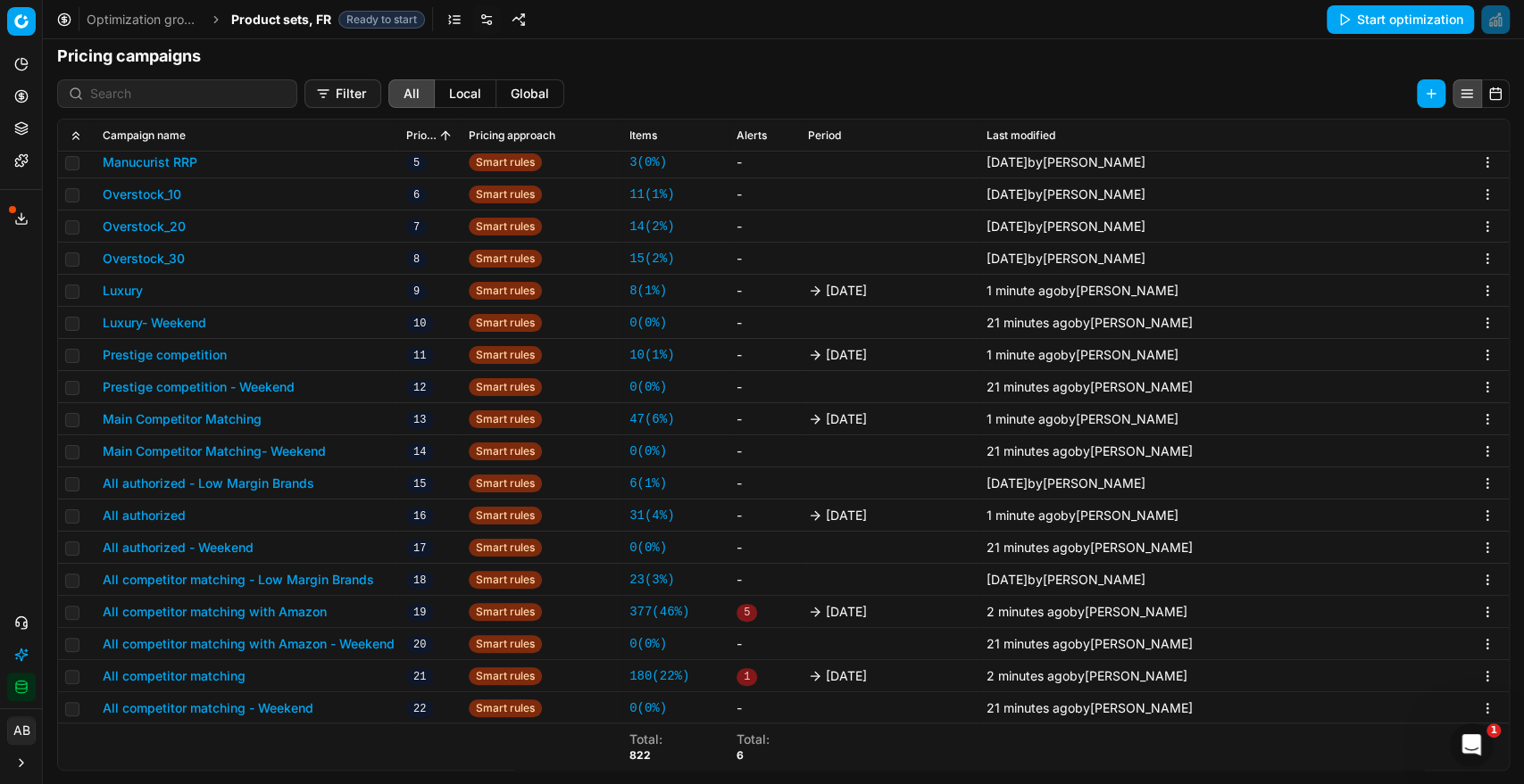
click at [303, 18] on span "Product sets, FR" at bounding box center [281, 19] width 100 height 18
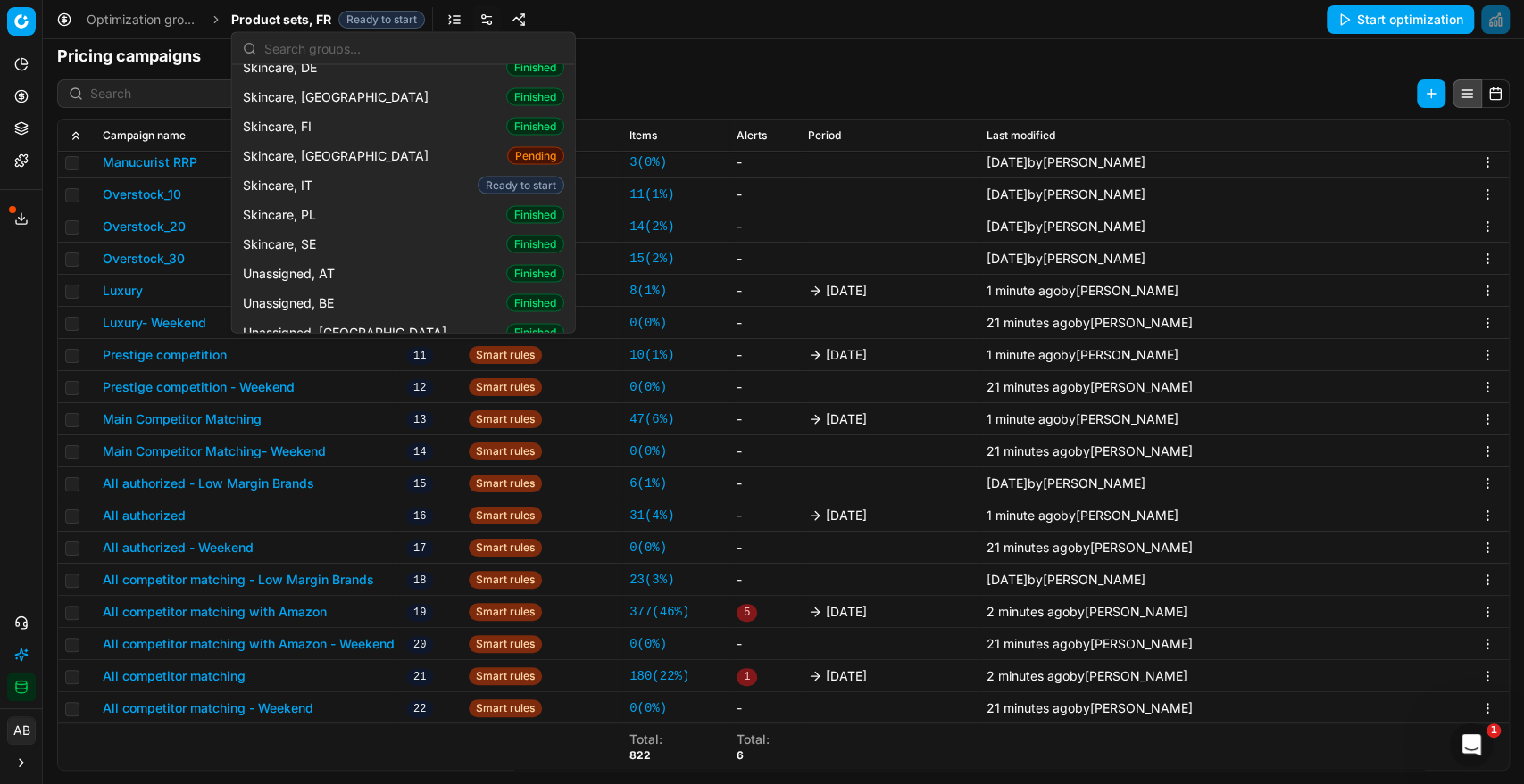
scroll to position [2510, 0]
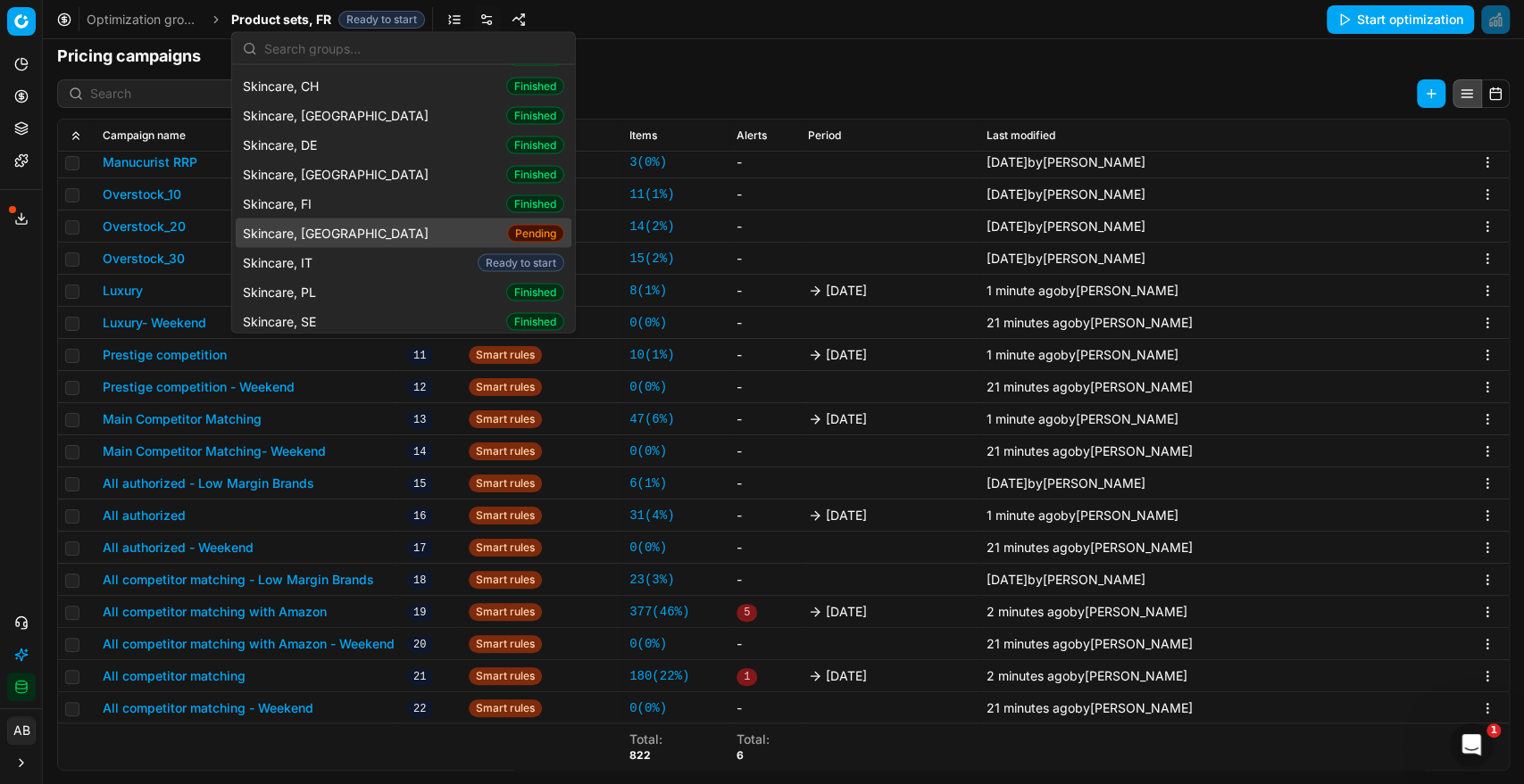
click at [310, 219] on div "Skincare, FR Pending" at bounding box center [404, 233] width 336 height 29
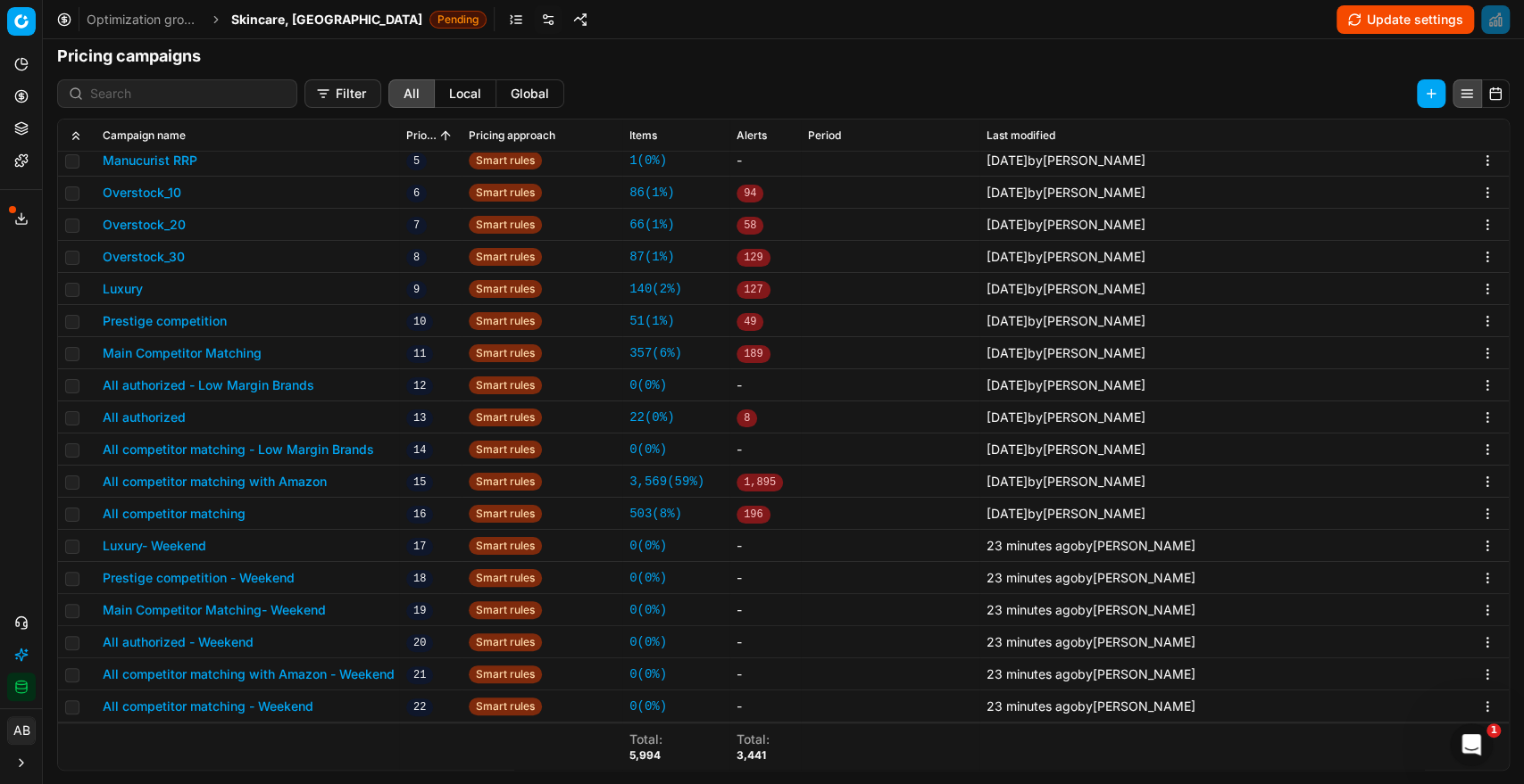
scroll to position [493, 0]
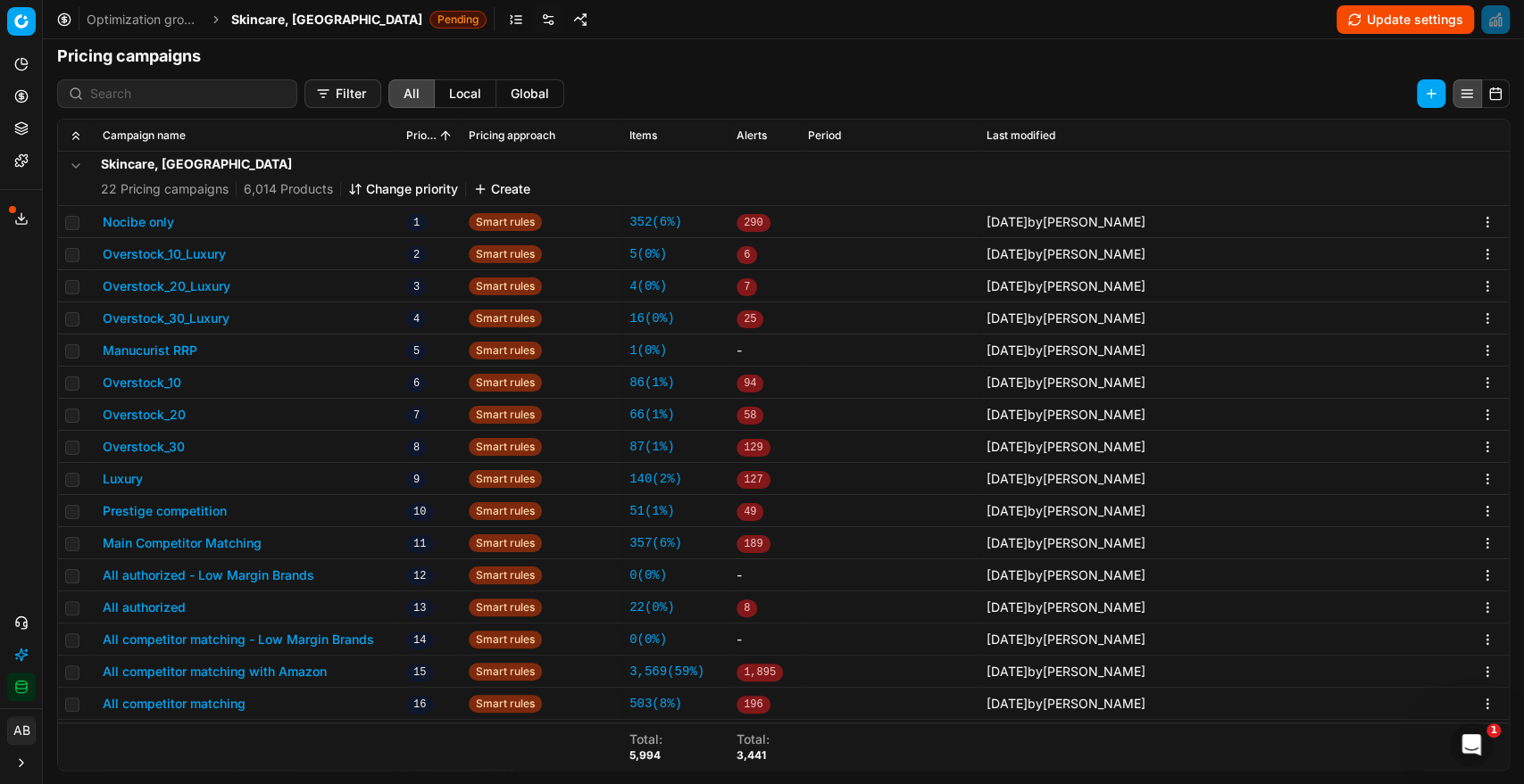
click at [404, 186] on button "Change priority" at bounding box center [403, 188] width 109 height 18
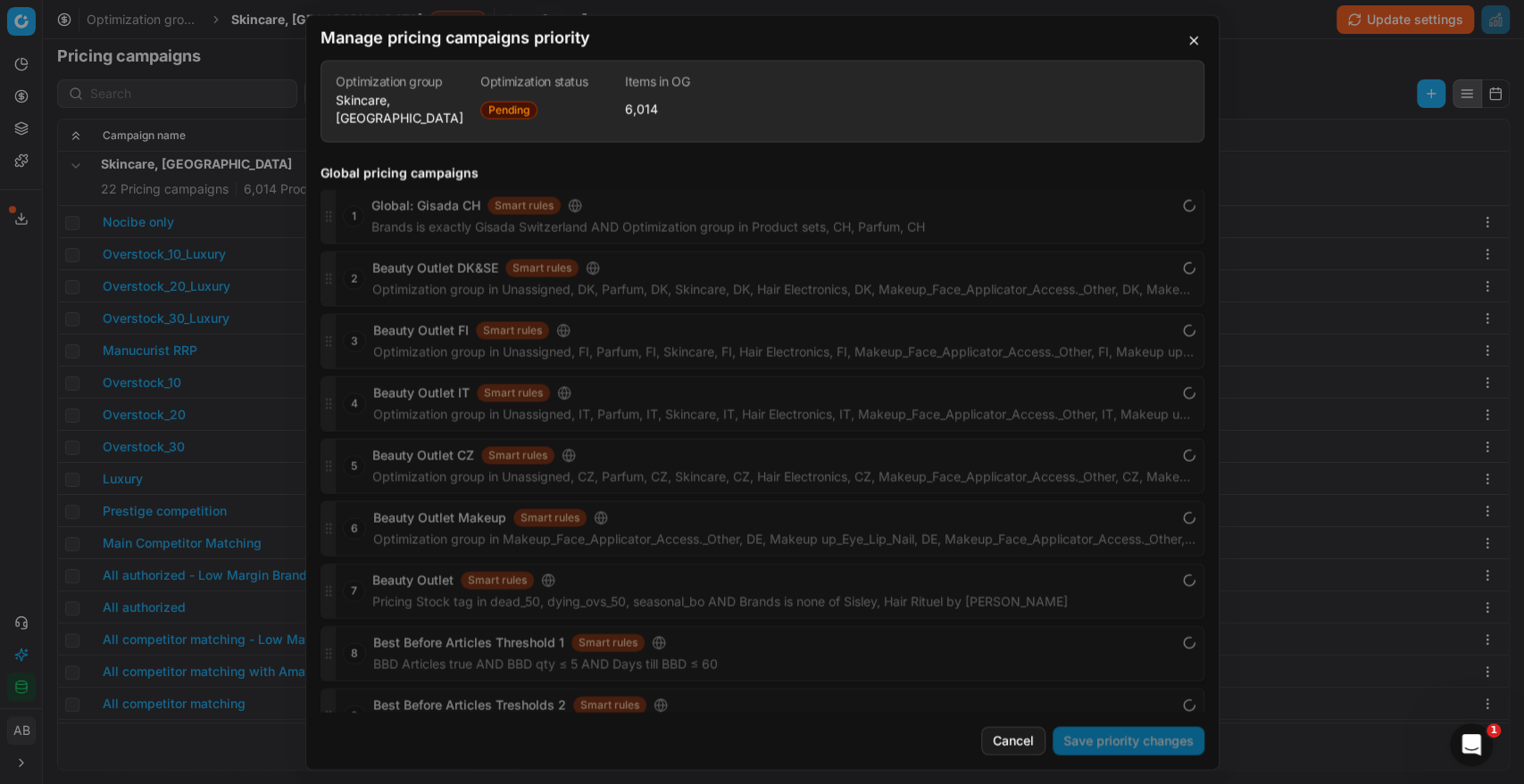
scroll to position [2962, 0]
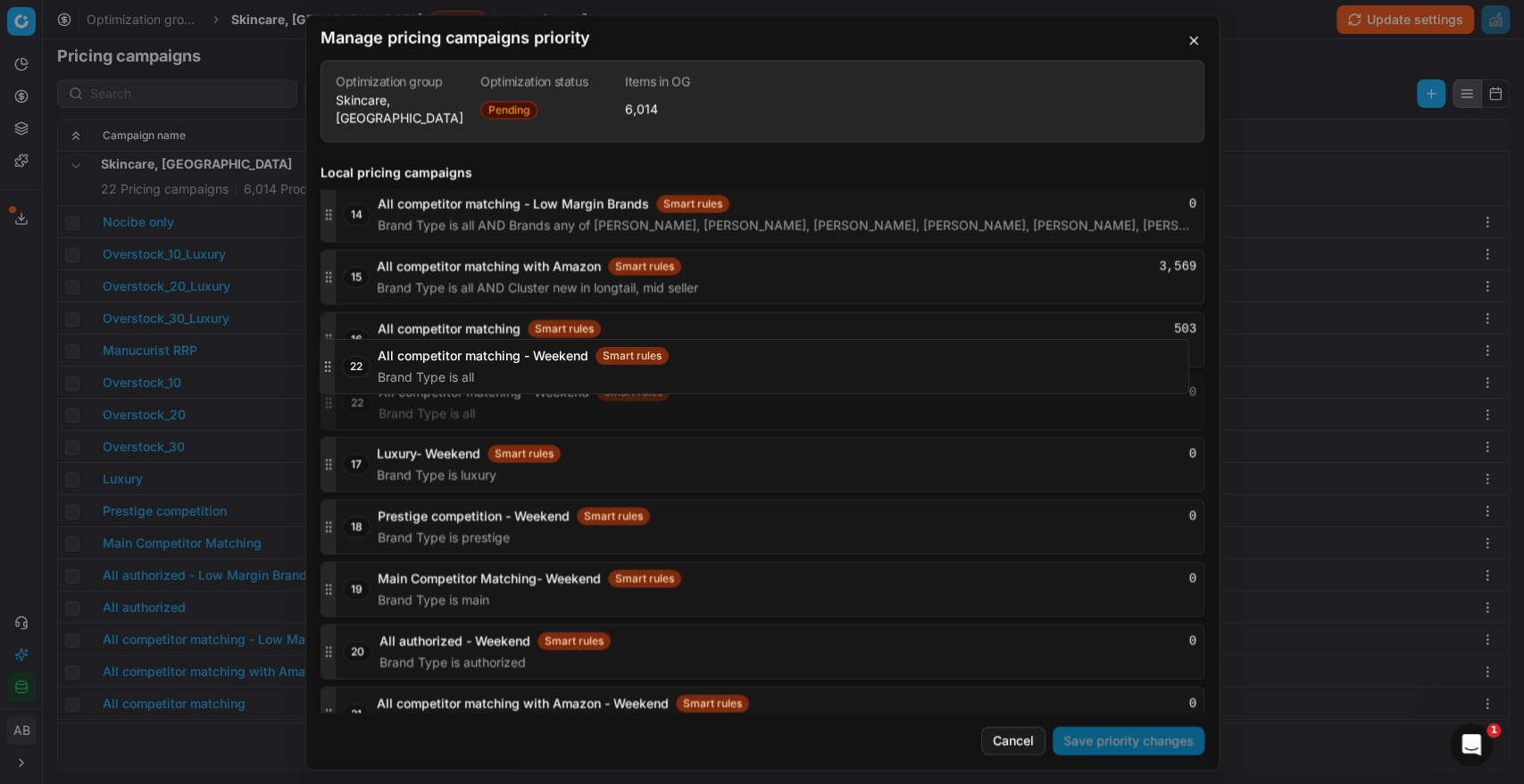
drag, startPoint x: 322, startPoint y: 685, endPoint x: 400, endPoint y: 367, distance: 327.4
click at [400, 375] on div "22 All competitor matching - Weekend Smart rules 0 Brand Type is all" at bounding box center [762, 402] width 883 height 55
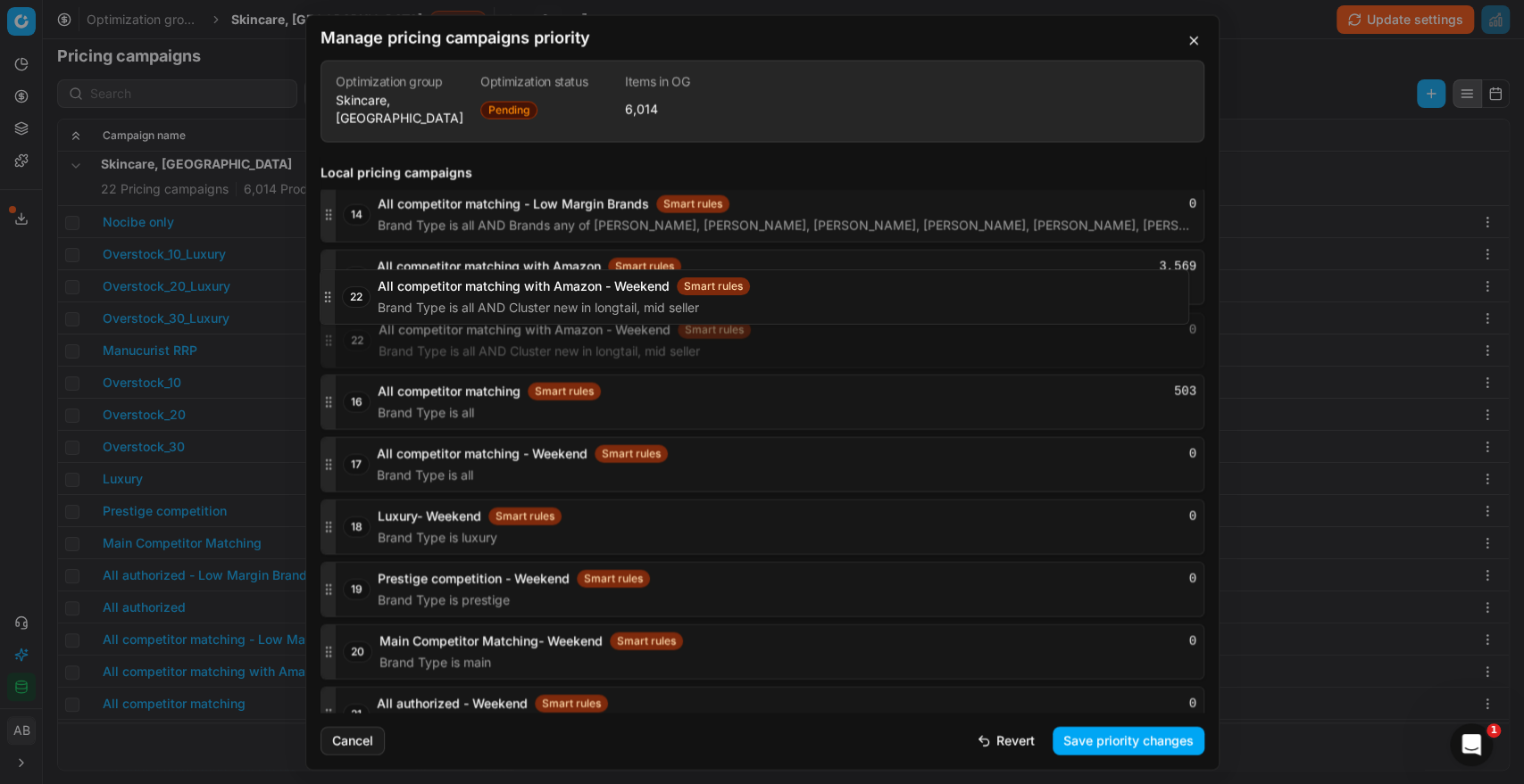
drag, startPoint x: 332, startPoint y: 681, endPoint x: 419, endPoint y: 294, distance: 396.7
click at [419, 312] on div "22 All competitor matching with Amazon - Weekend Smart rules 0 Brand Type is al…" at bounding box center [762, 340] width 883 height 55
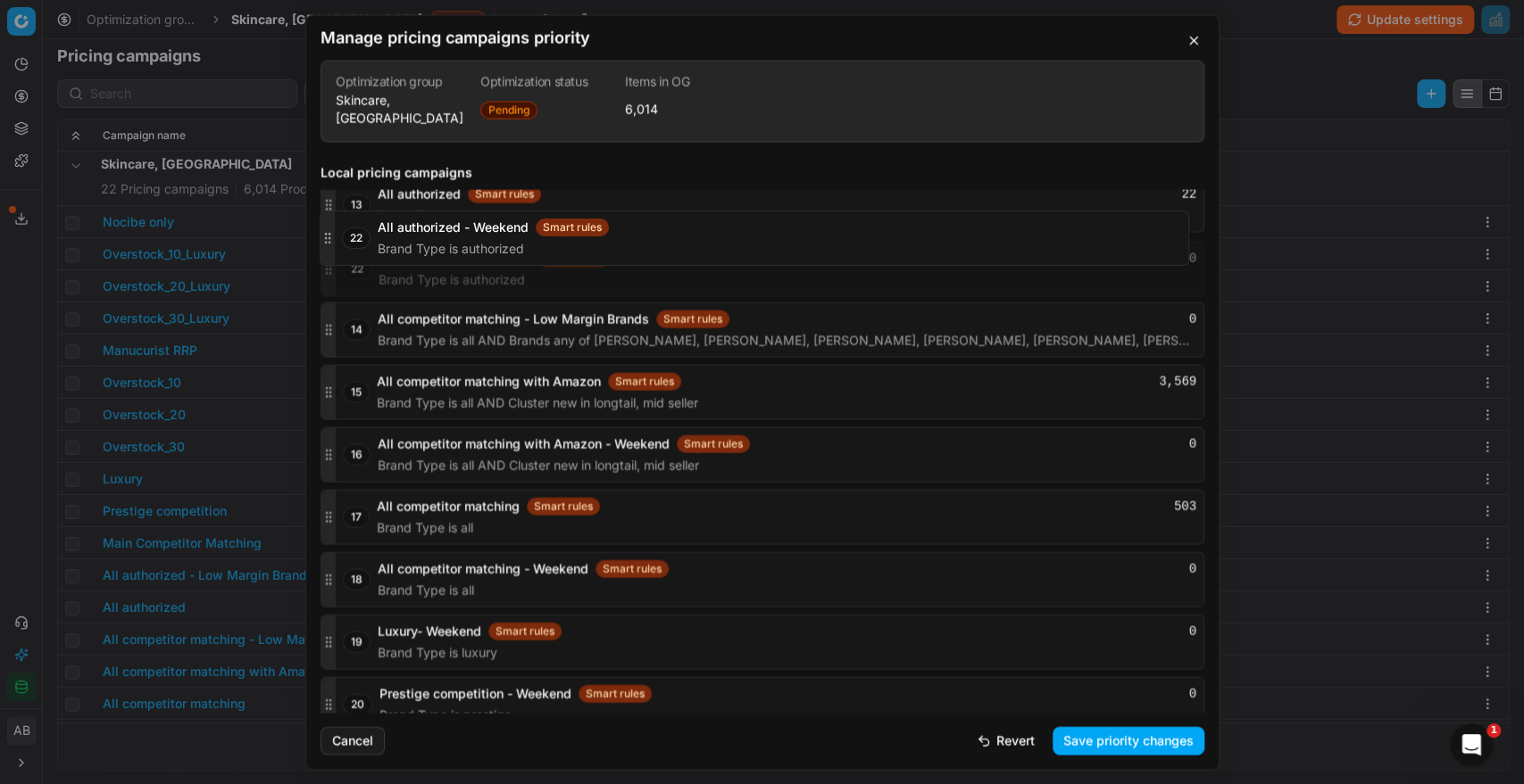
scroll to position [2908, 0]
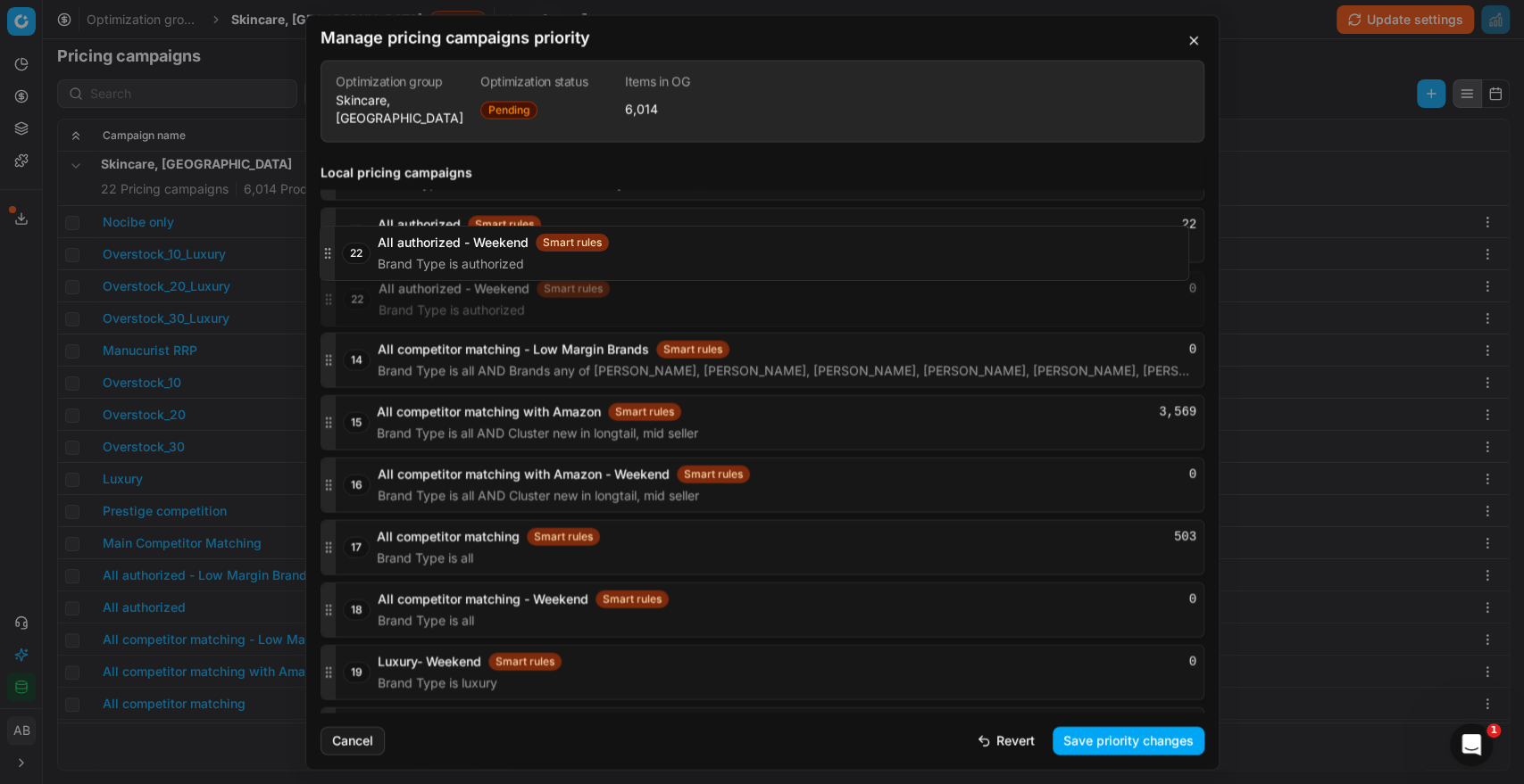
drag, startPoint x: 327, startPoint y: 698, endPoint x: 386, endPoint y: 247, distance: 454.8
click at [386, 271] on div "22 All authorized - Weekend Smart rules 0 Brand Type is authorized" at bounding box center [762, 299] width 883 height 55
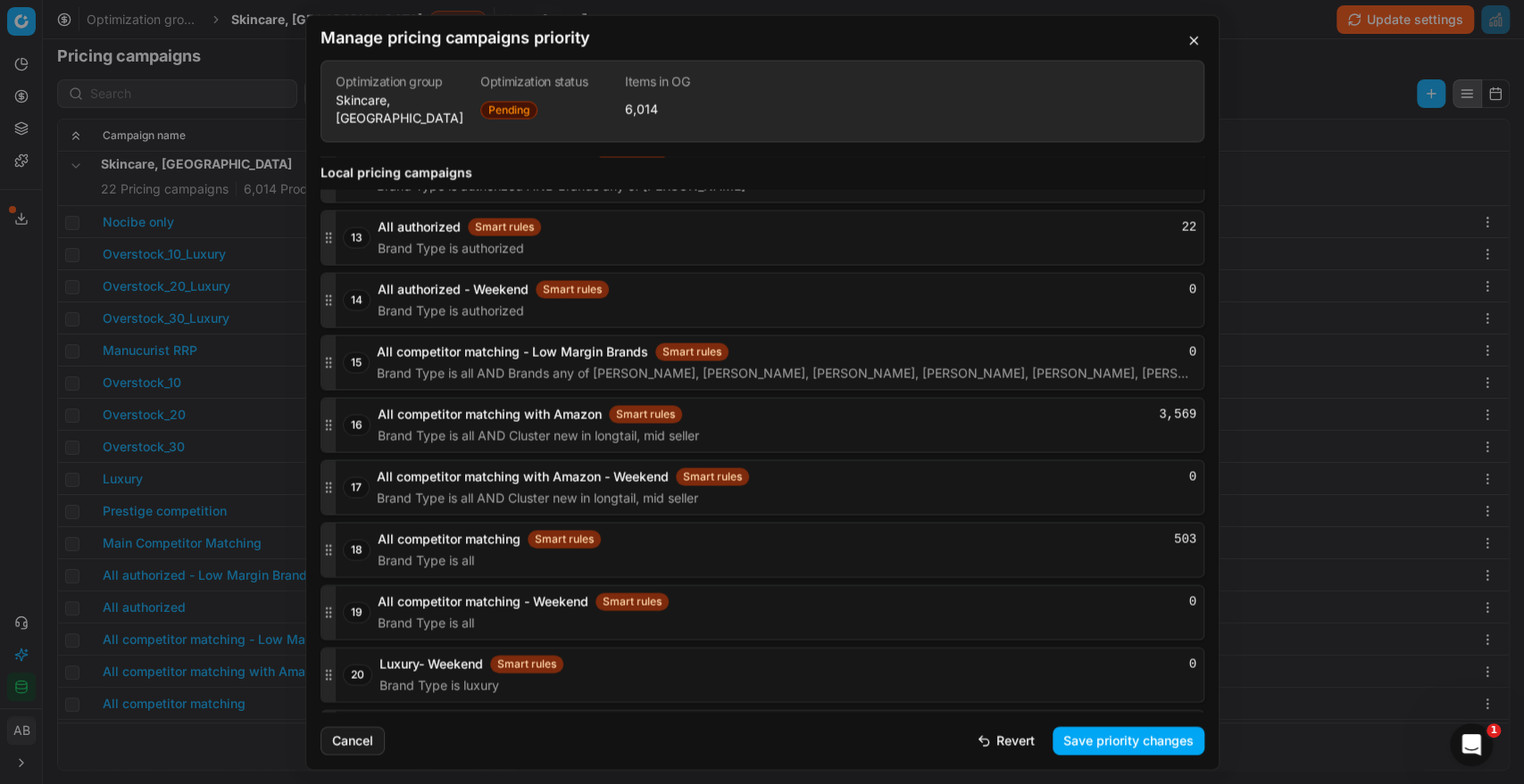
scroll to position [2962, 0]
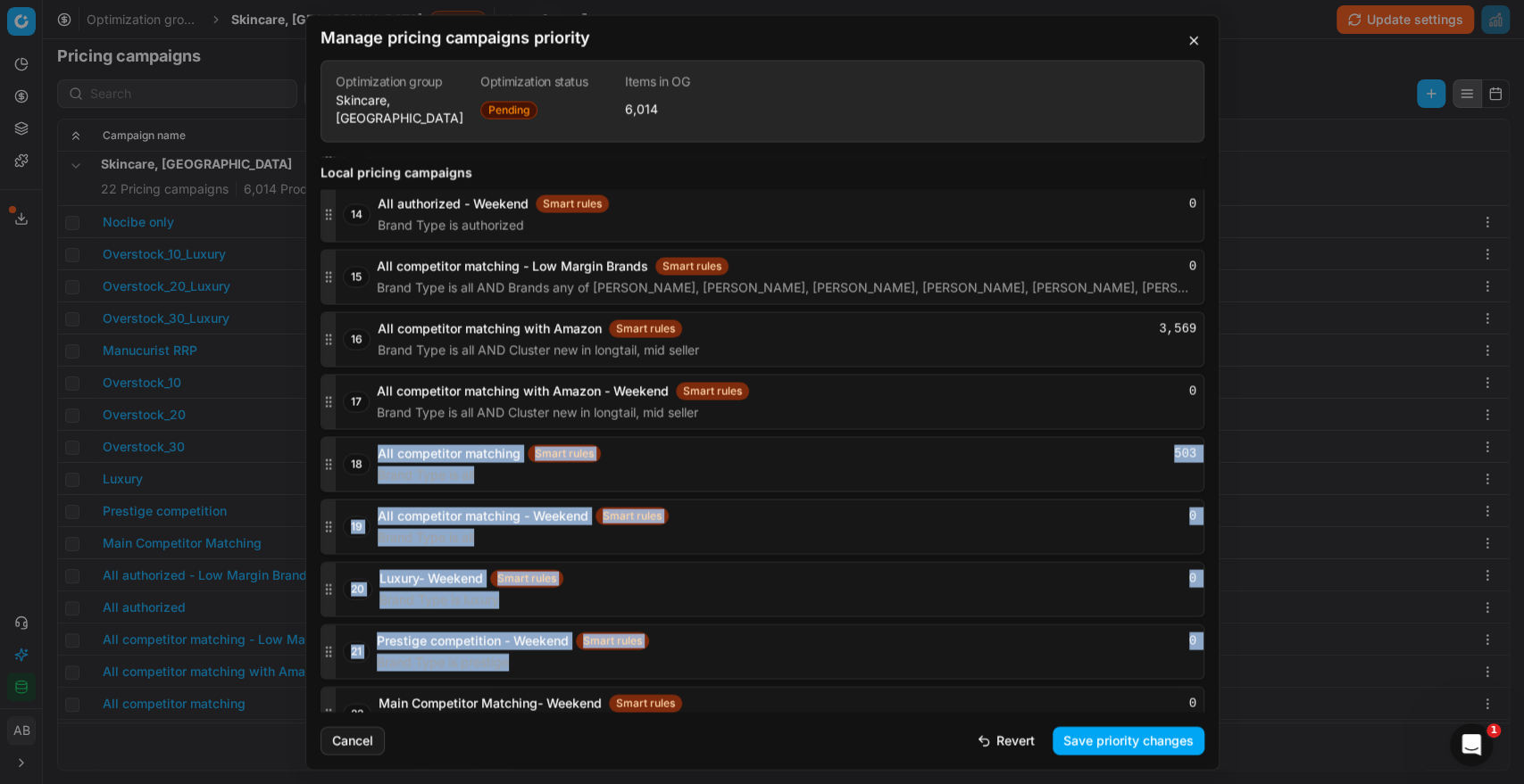
drag, startPoint x: 325, startPoint y: 672, endPoint x: 360, endPoint y: 509, distance: 166.7
click at [360, 509] on div "1 Nocibe only Smart rules 352 Brands any of CLINIQUE, ESTÉE LAUDER, Aveda, Bumb…" at bounding box center [762, 58] width 883 height 1366
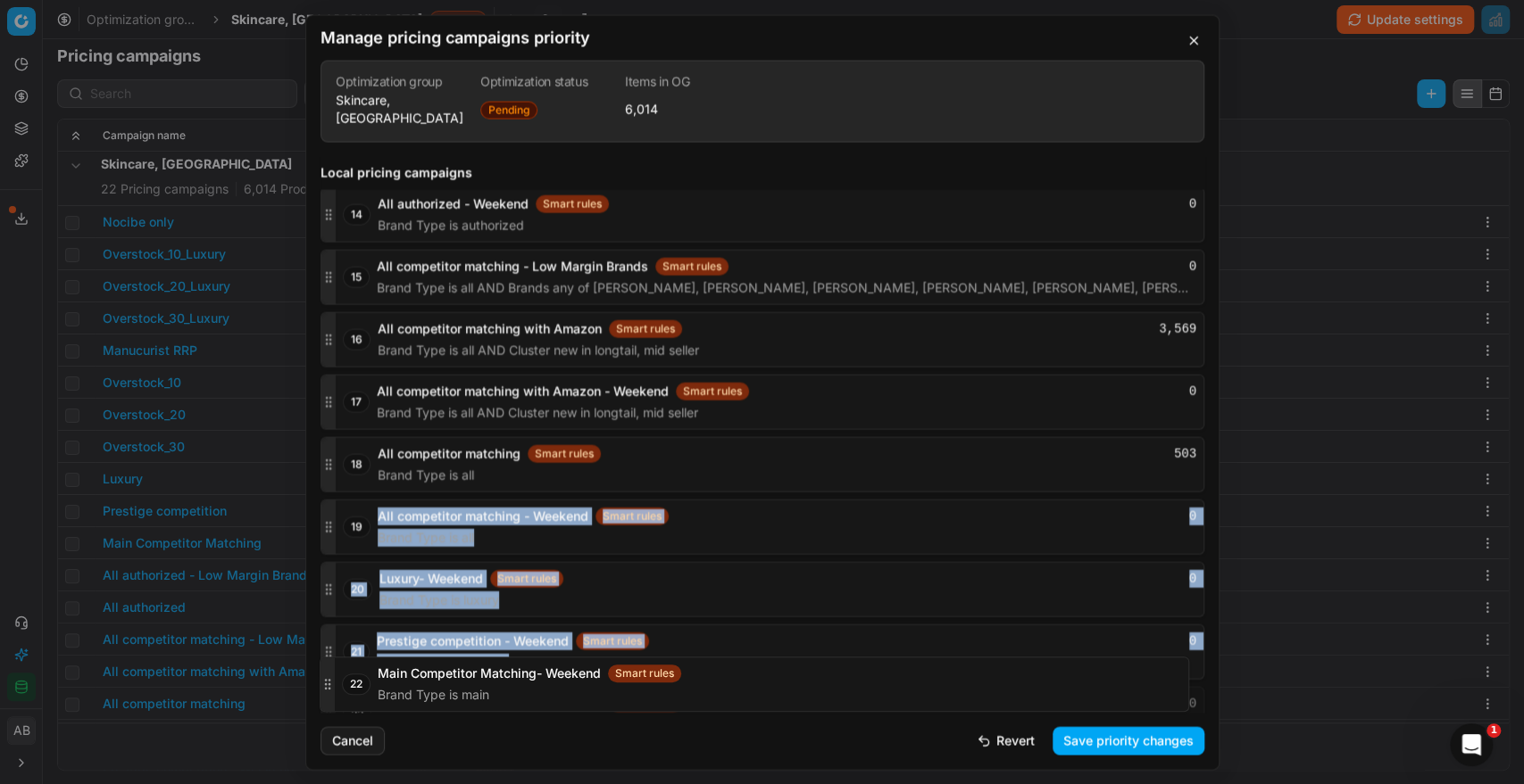
click at [323, 707] on icon "button" at bounding box center [328, 714] width 14 height 14
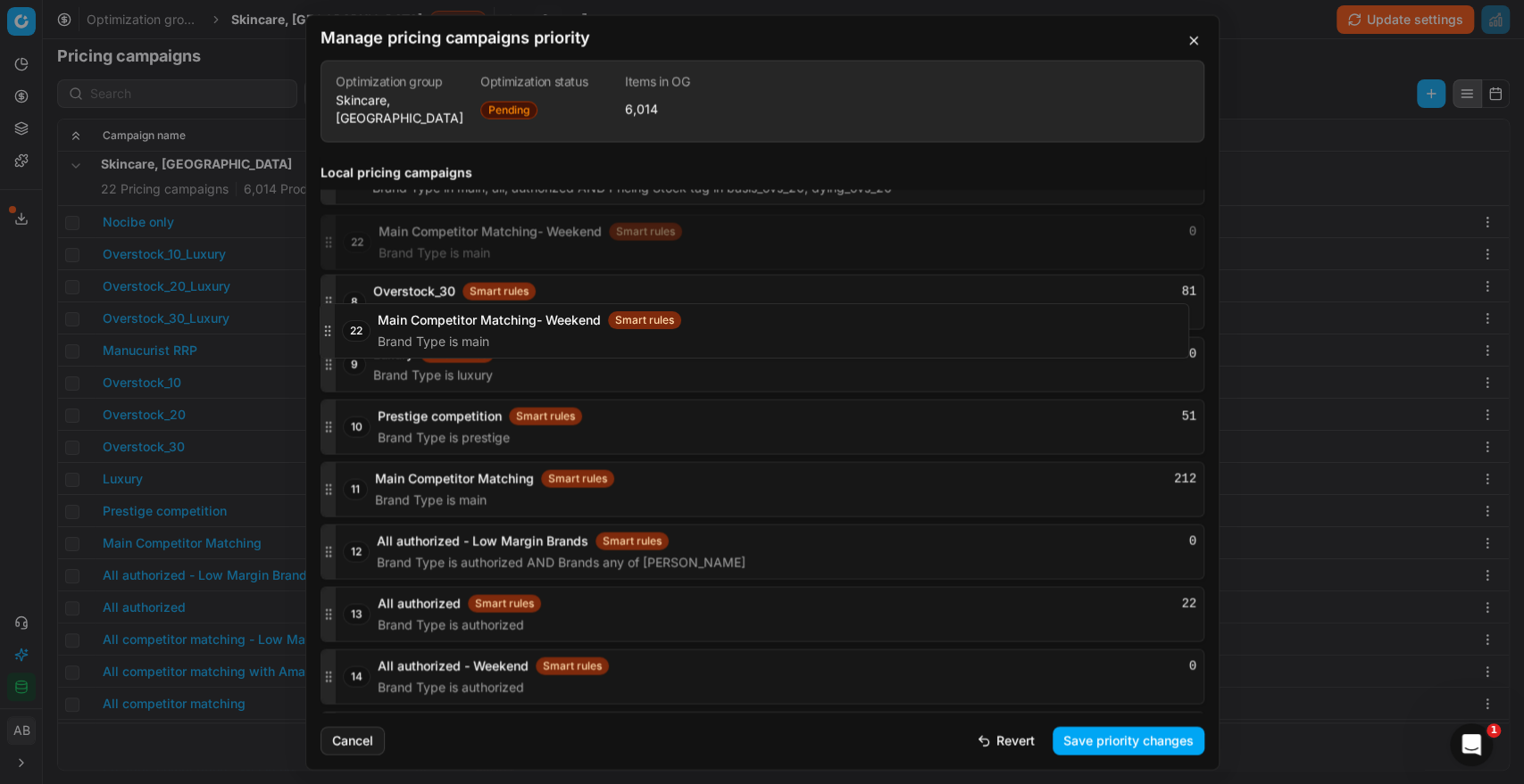
scroll to position [2555, 0]
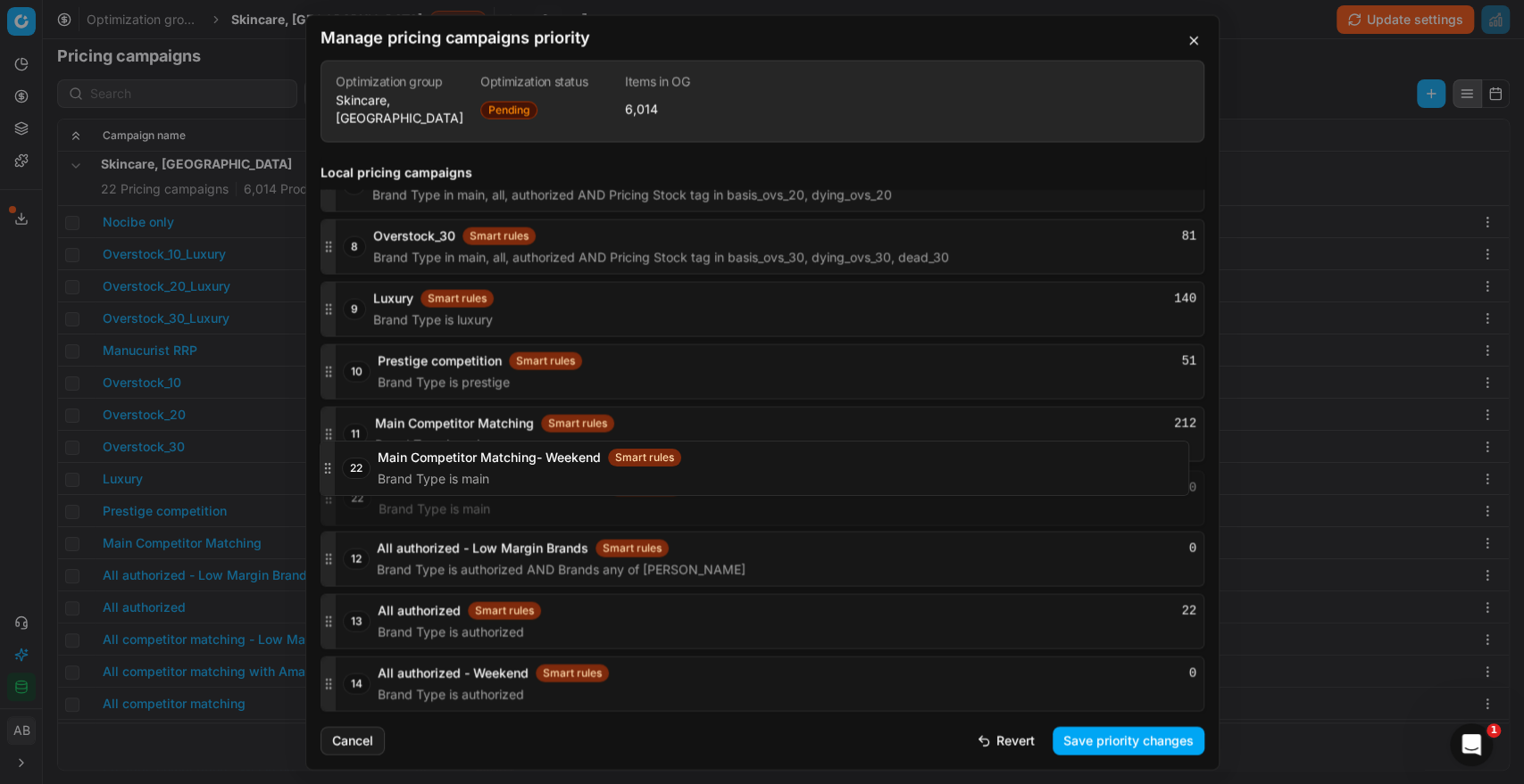
drag, startPoint x: 323, startPoint y: 680, endPoint x: 340, endPoint y: 465, distance: 215.7
click at [340, 470] on div "22 Main Competitor Matching- Weekend Smart rules 0 Brand Type is main" at bounding box center [762, 498] width 883 height 55
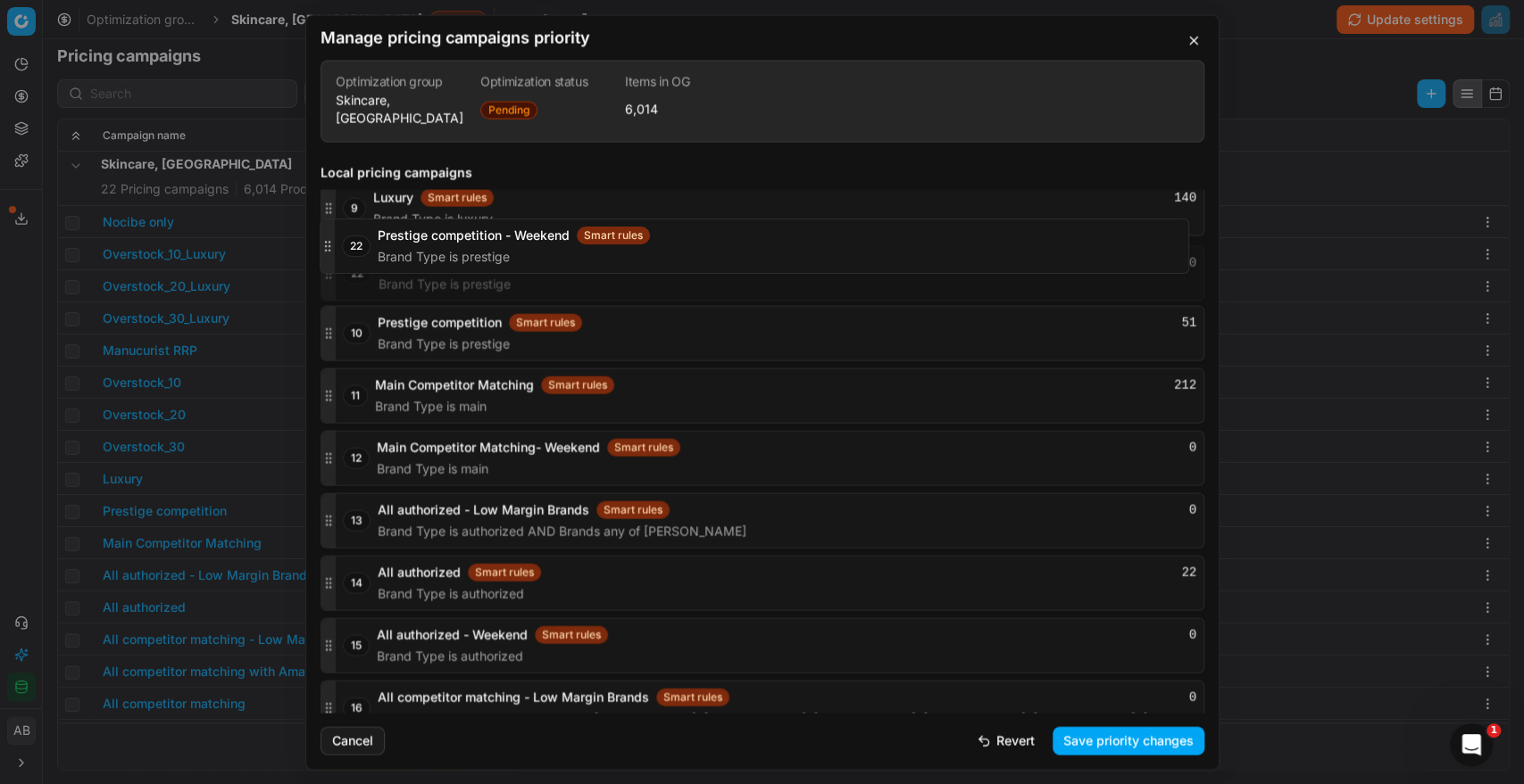
scroll to position [2654, 0]
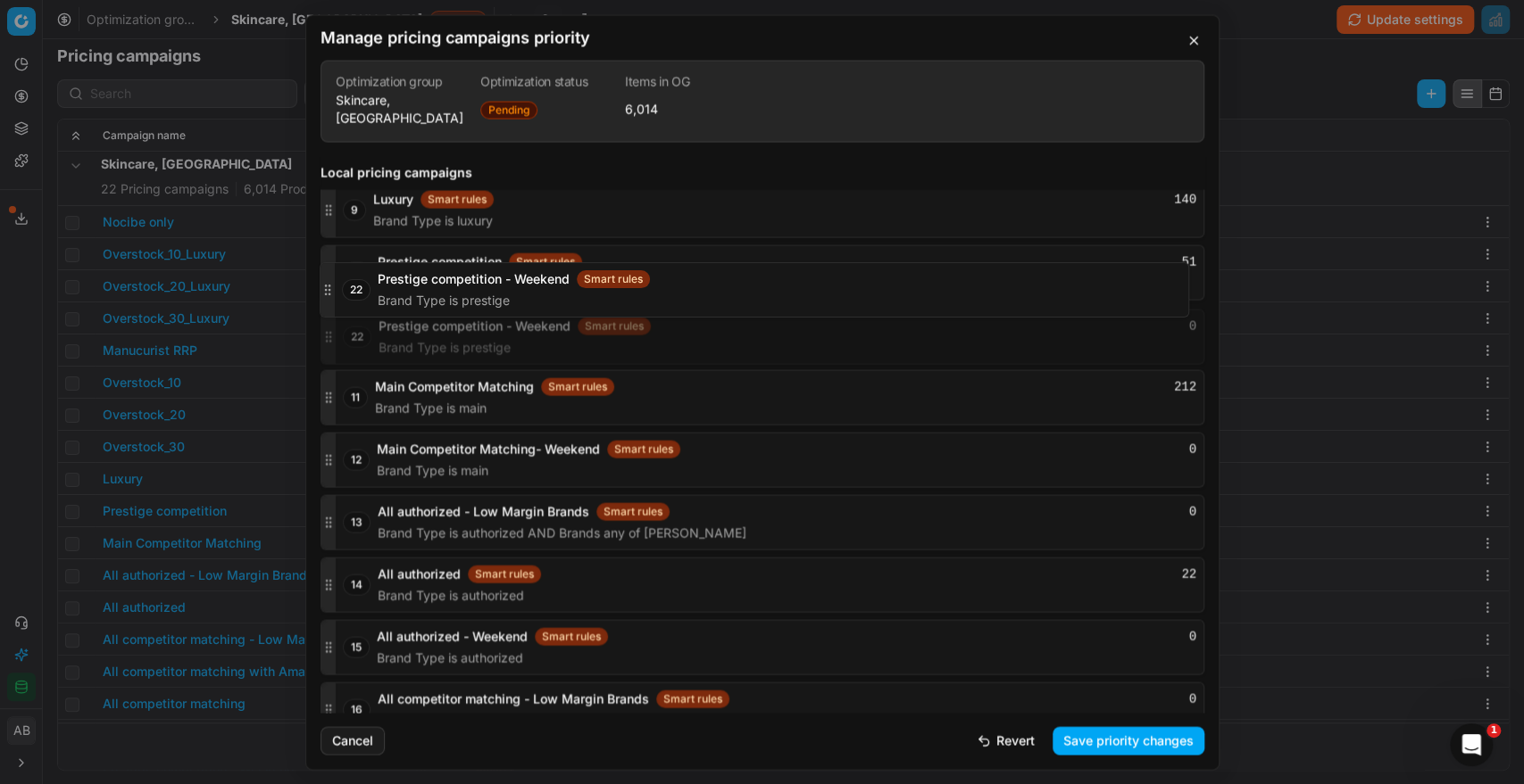
drag, startPoint x: 331, startPoint y: 684, endPoint x: 366, endPoint y: 290, distance: 395.6
click at [366, 308] on div "22 Prestige competition - Weekend Smart rules 0 Brand Type is prestige" at bounding box center [762, 336] width 883 height 55
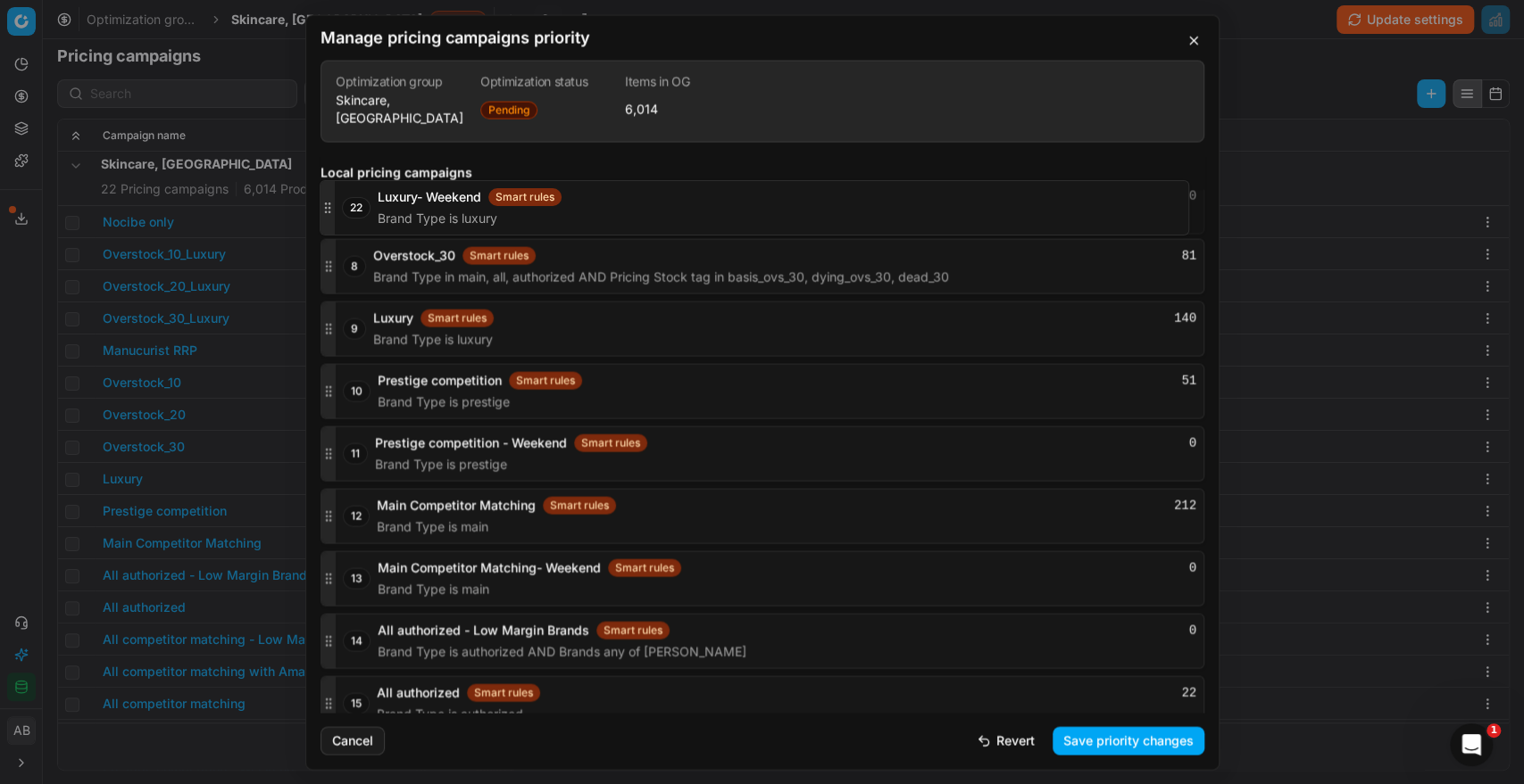
scroll to position [2581, 0]
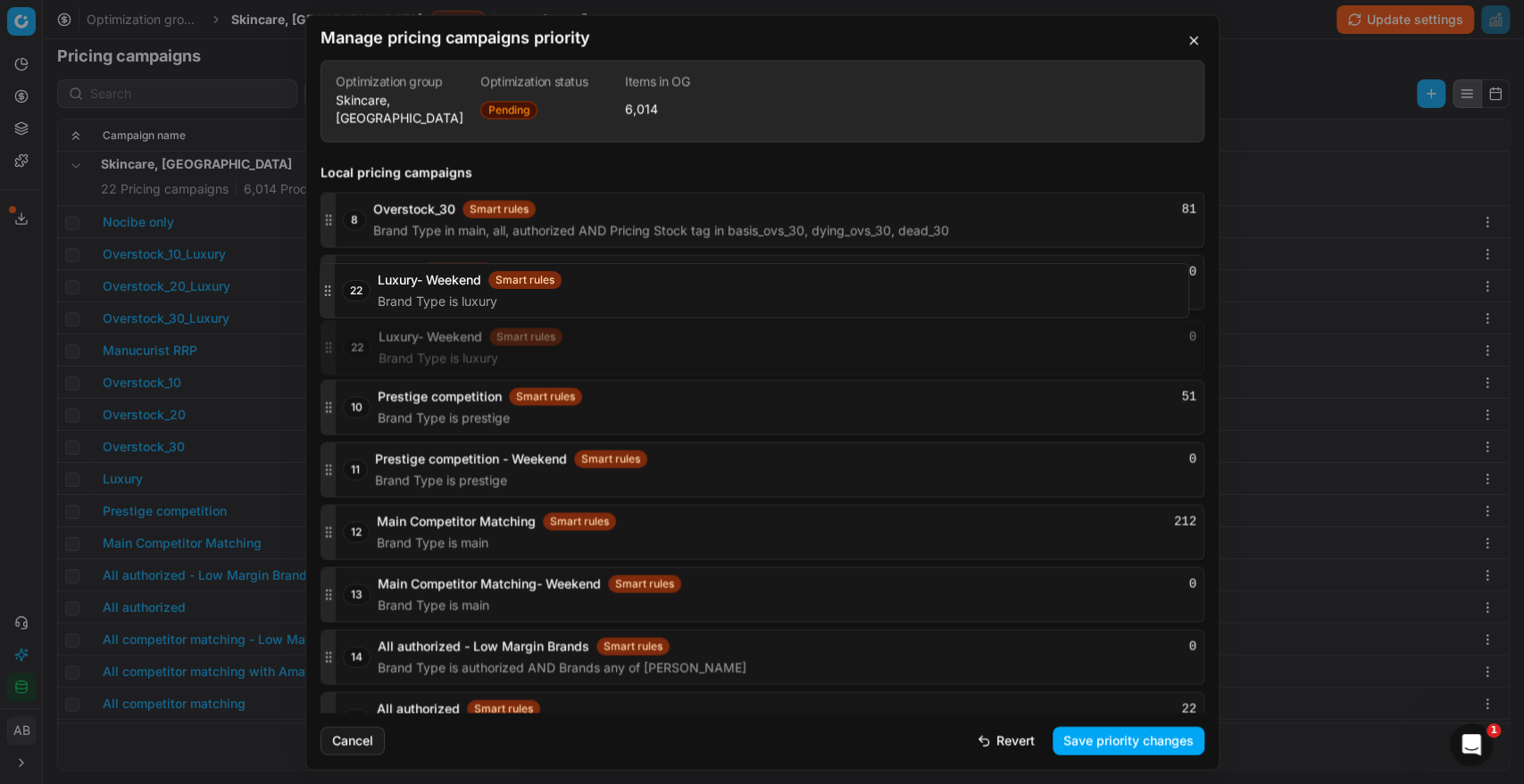
drag, startPoint x: 327, startPoint y: 681, endPoint x: 362, endPoint y: 297, distance: 385.6
click at [362, 320] on div "22 Luxury- Weekend Smart rules 0 Brand Type is luxury" at bounding box center [762, 347] width 883 height 55
click at [1099, 737] on button "Save priority changes" at bounding box center [1127, 740] width 151 height 29
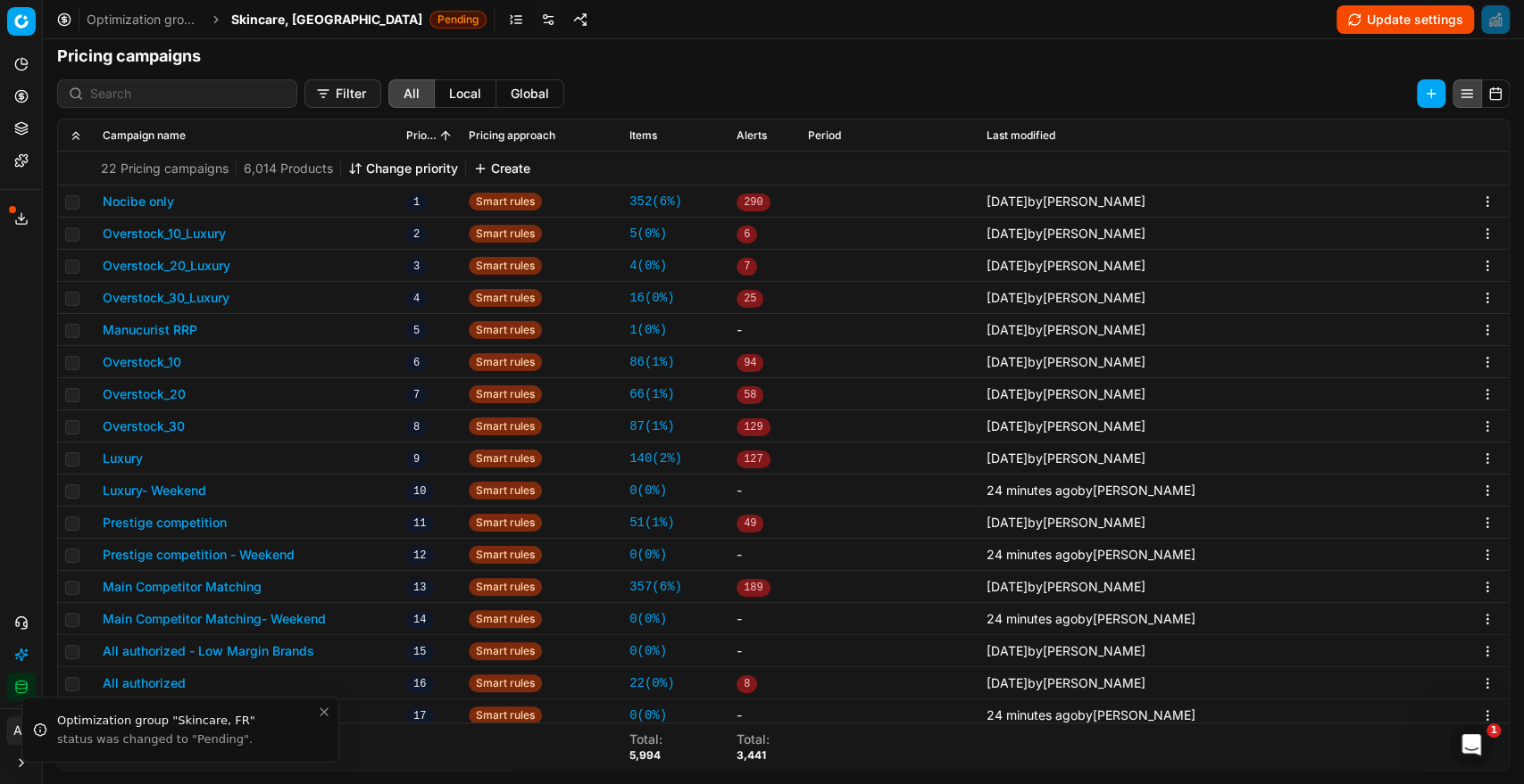
scroll to position [514, 0]
click at [130, 455] on button "Luxury" at bounding box center [123, 458] width 40 height 18
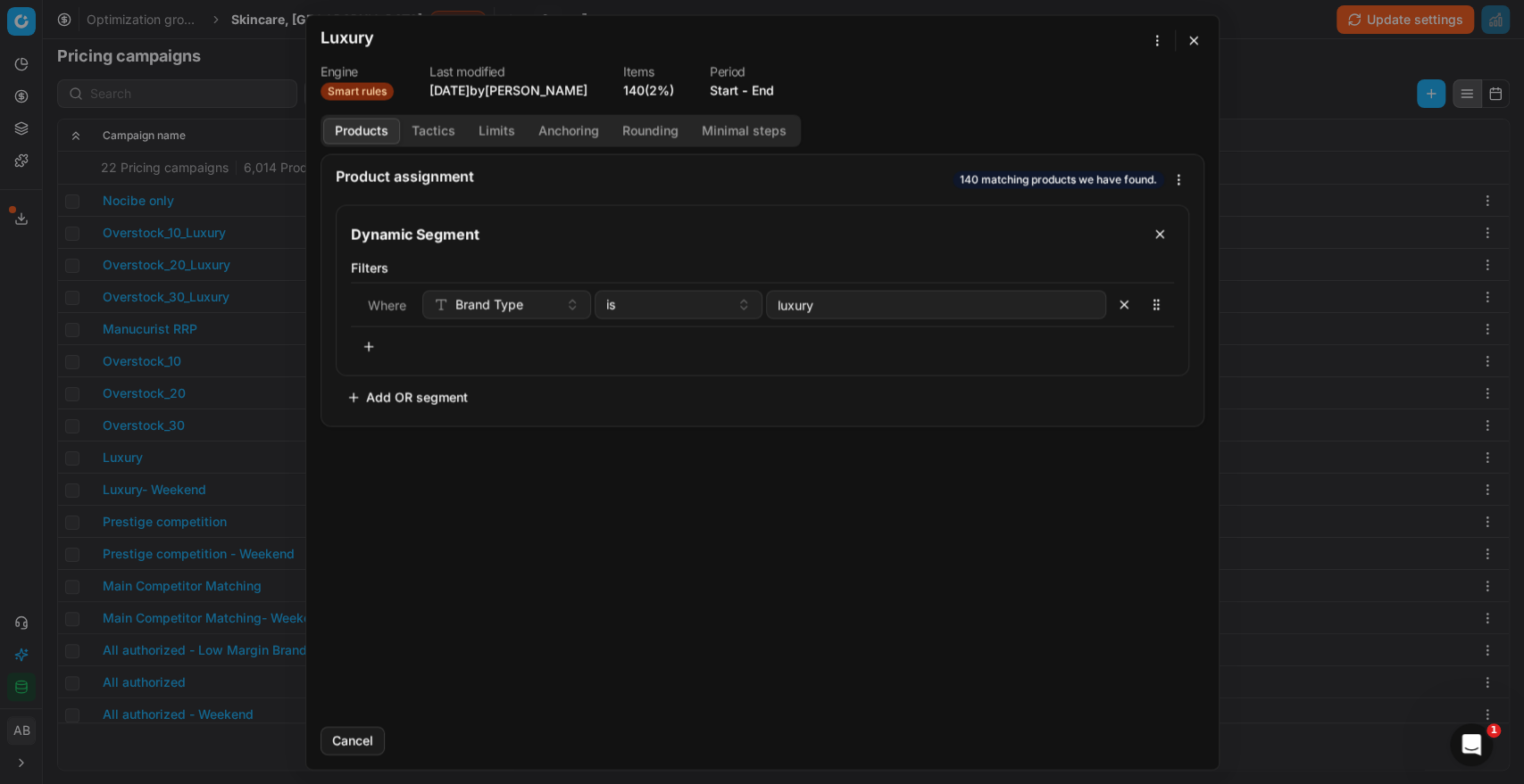
click at [774, 91] on button "End" at bounding box center [762, 89] width 22 height 18
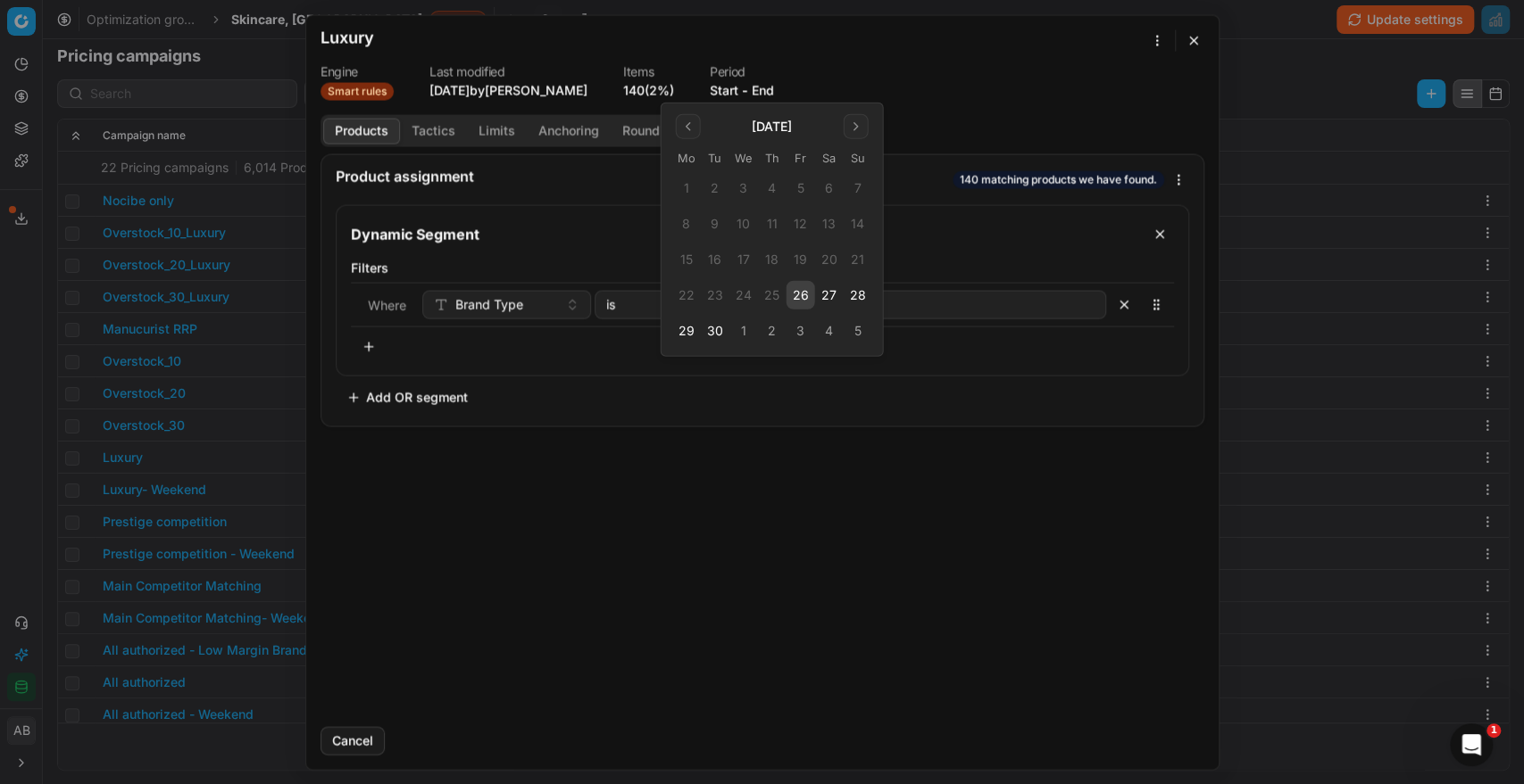
click at [797, 284] on button "26" at bounding box center [801, 295] width 29 height 29
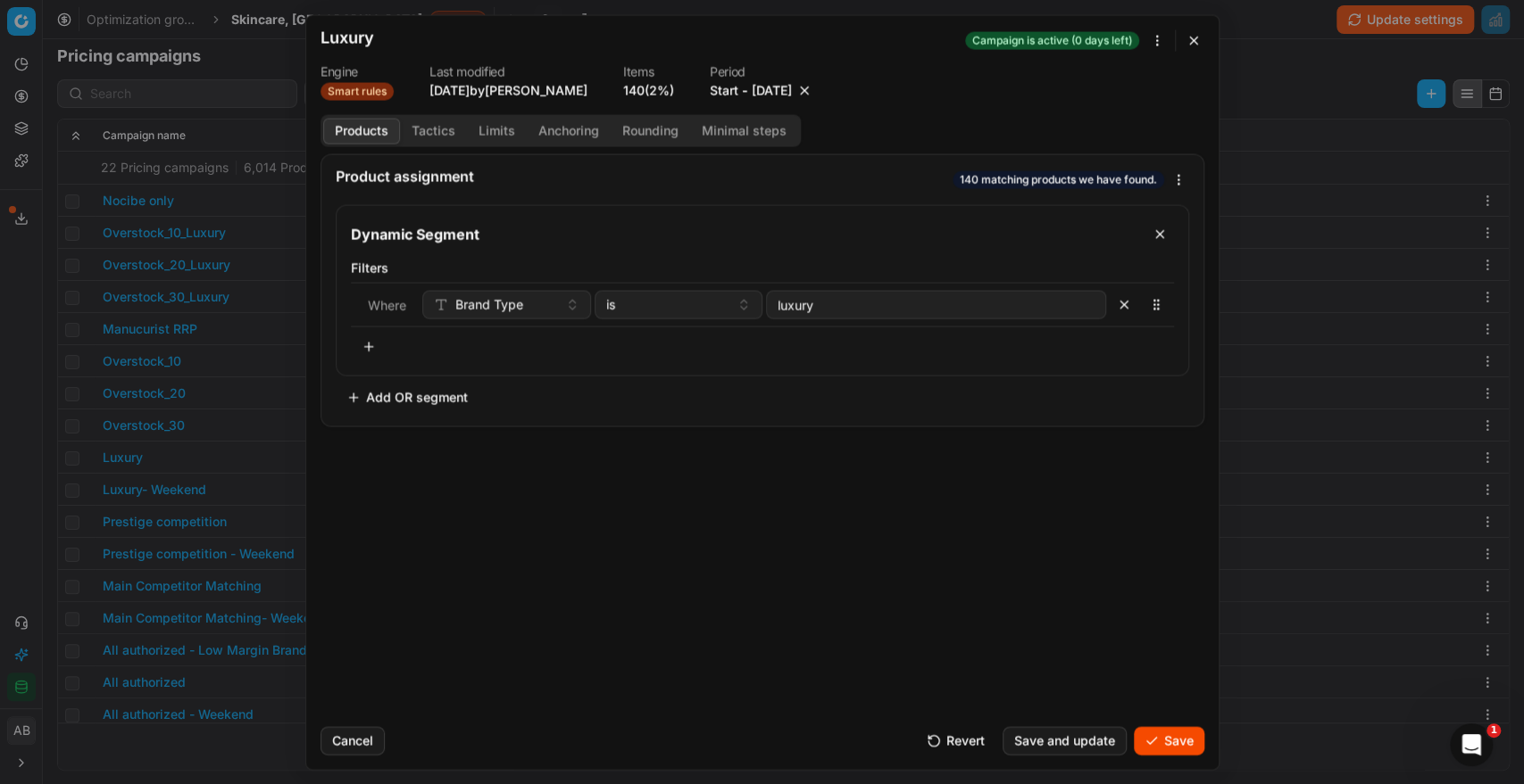
click at [1172, 737] on button "Save" at bounding box center [1169, 740] width 70 height 29
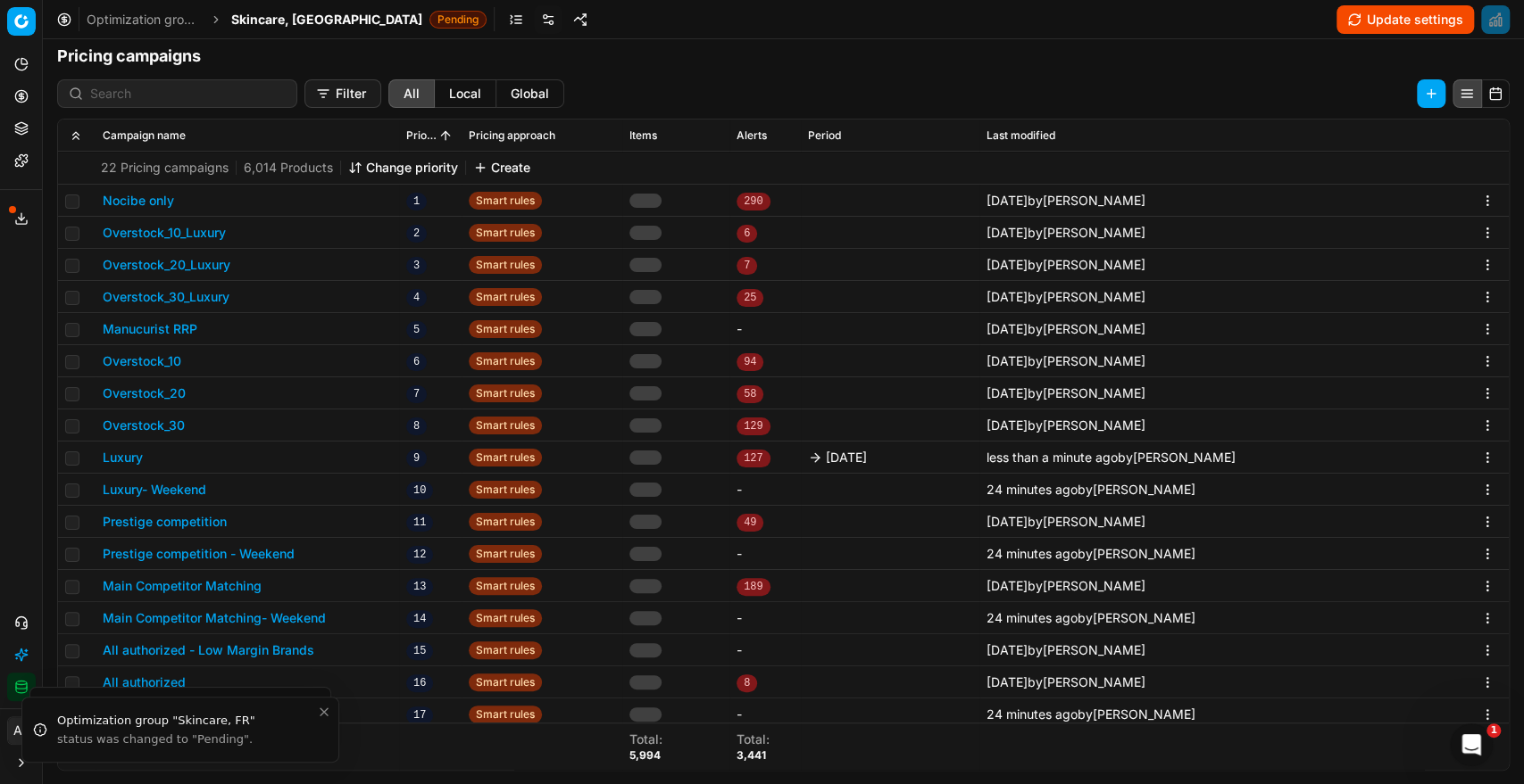
click at [194, 524] on button "Prestige competition" at bounding box center [165, 521] width 124 height 18
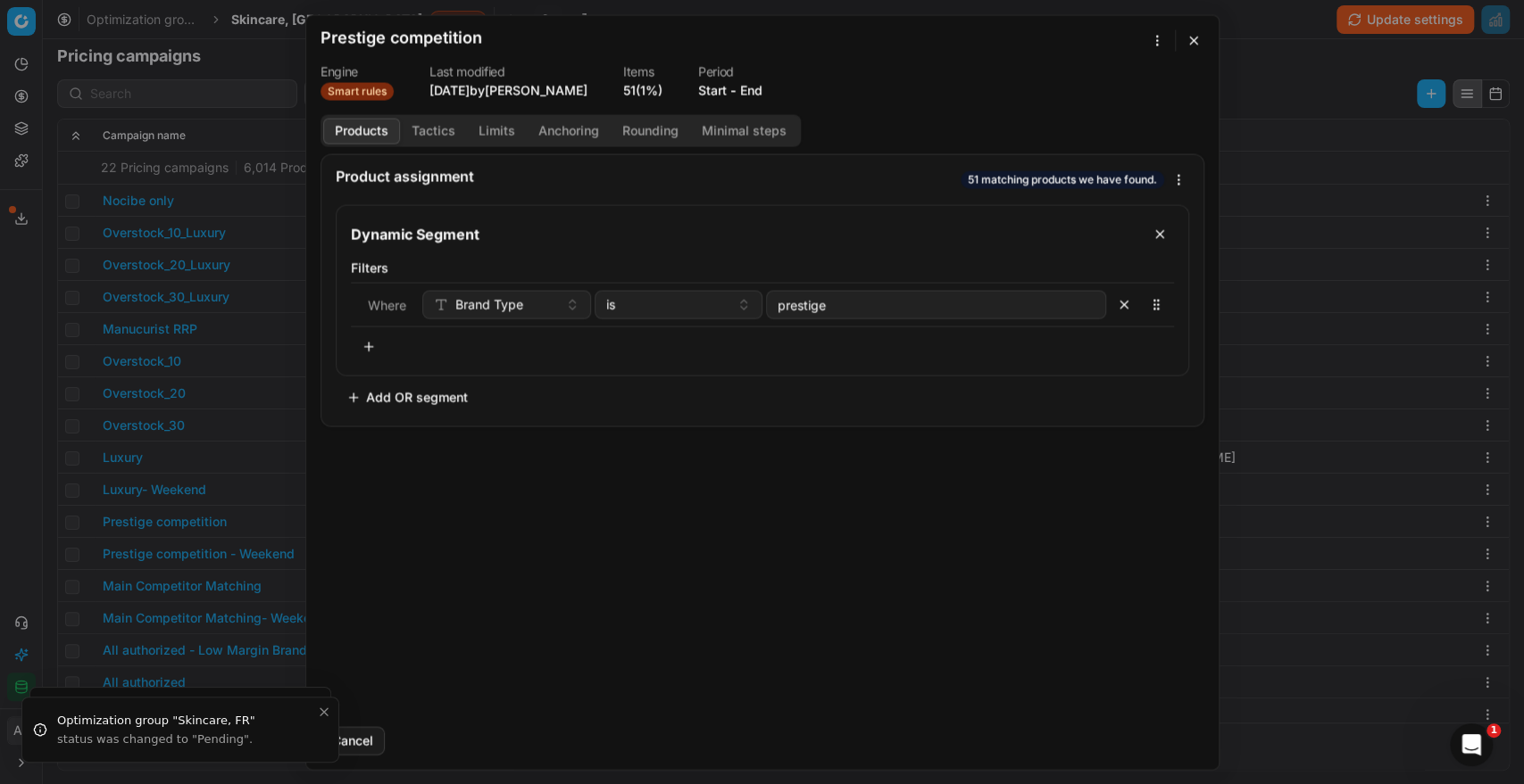
click at [737, 84] on span "-" at bounding box center [733, 89] width 7 height 18
click at [757, 88] on button "End" at bounding box center [750, 89] width 22 height 18
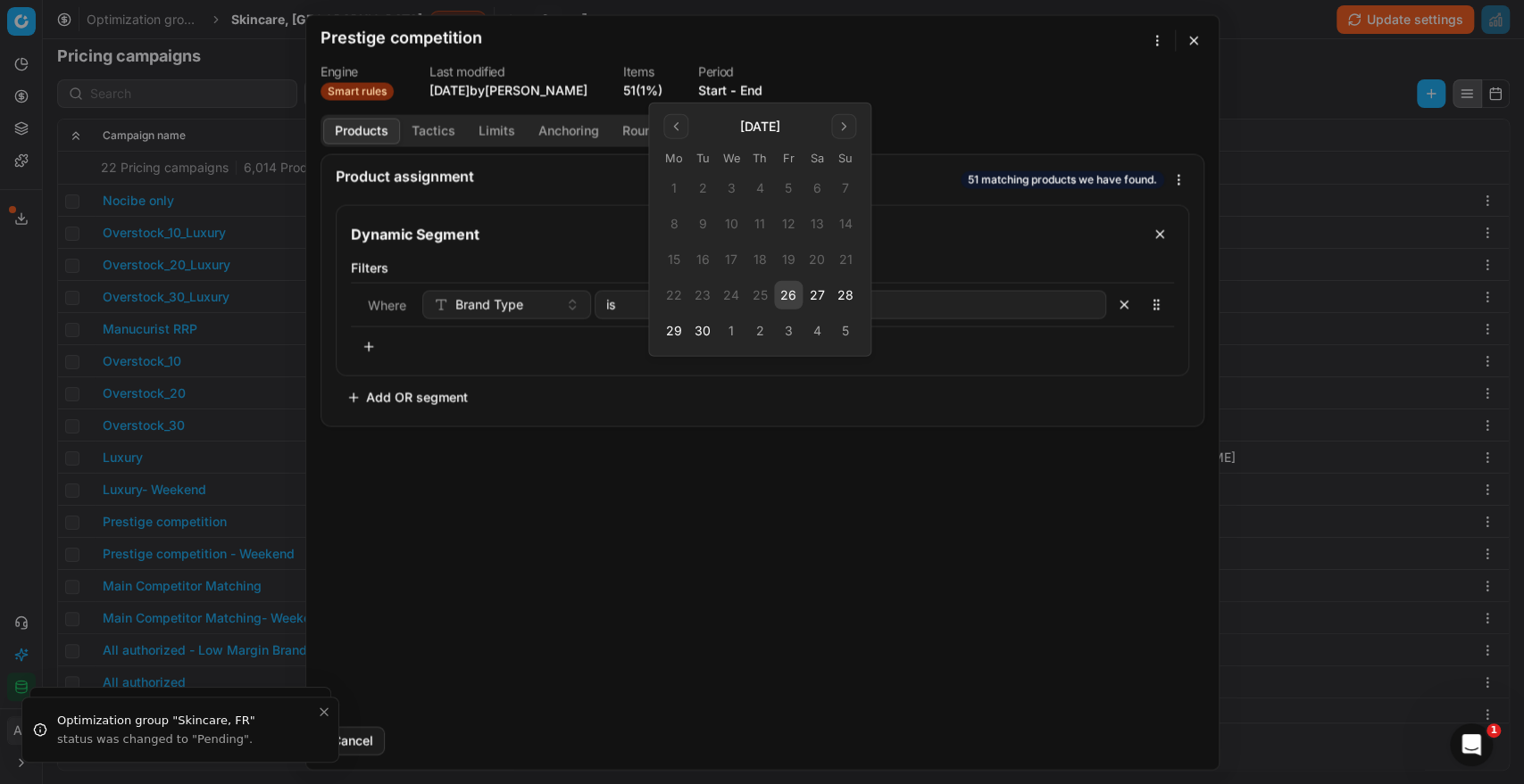
click at [785, 297] on button "26" at bounding box center [788, 295] width 29 height 29
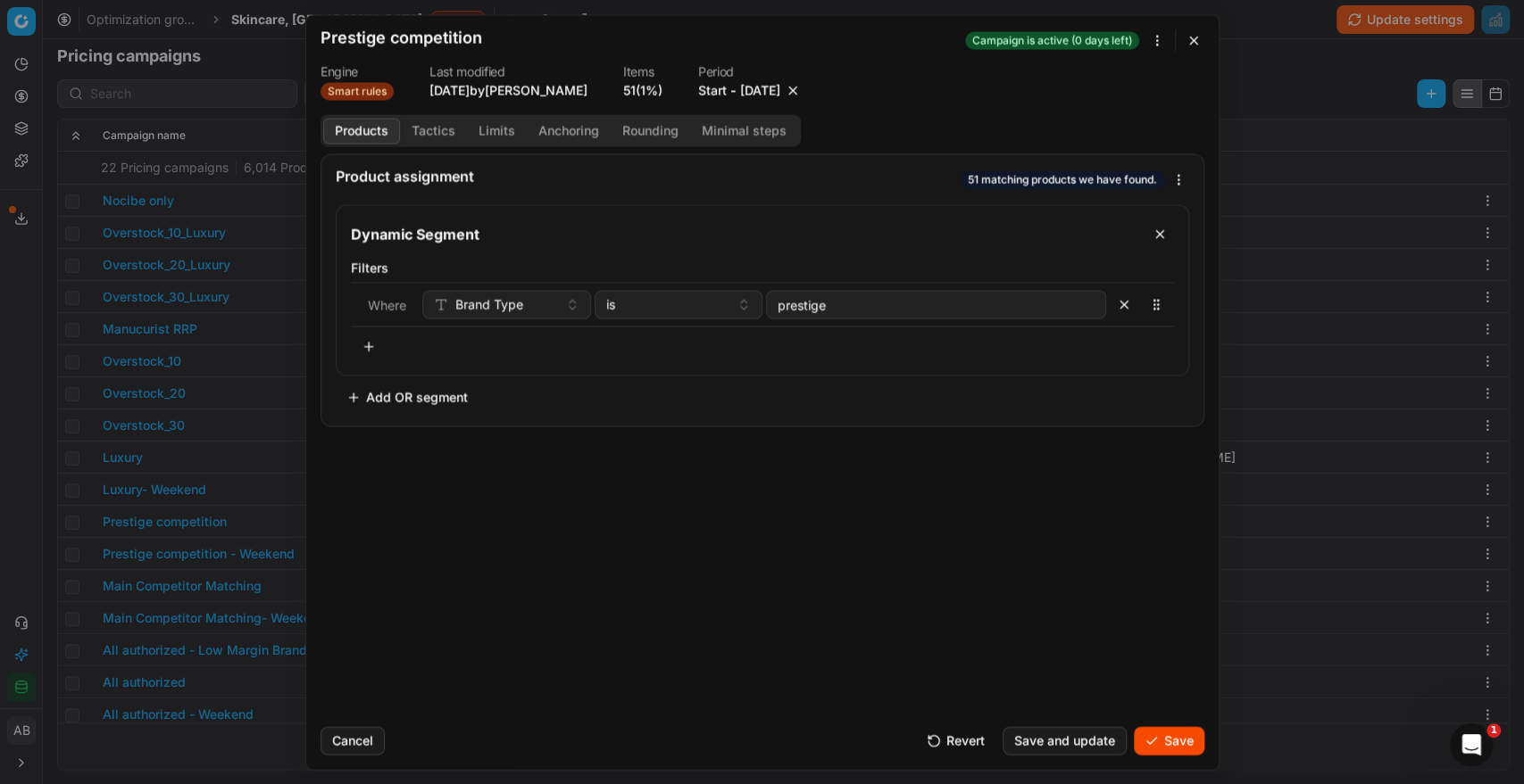
click at [1185, 735] on button "Save" at bounding box center [1169, 740] width 70 height 29
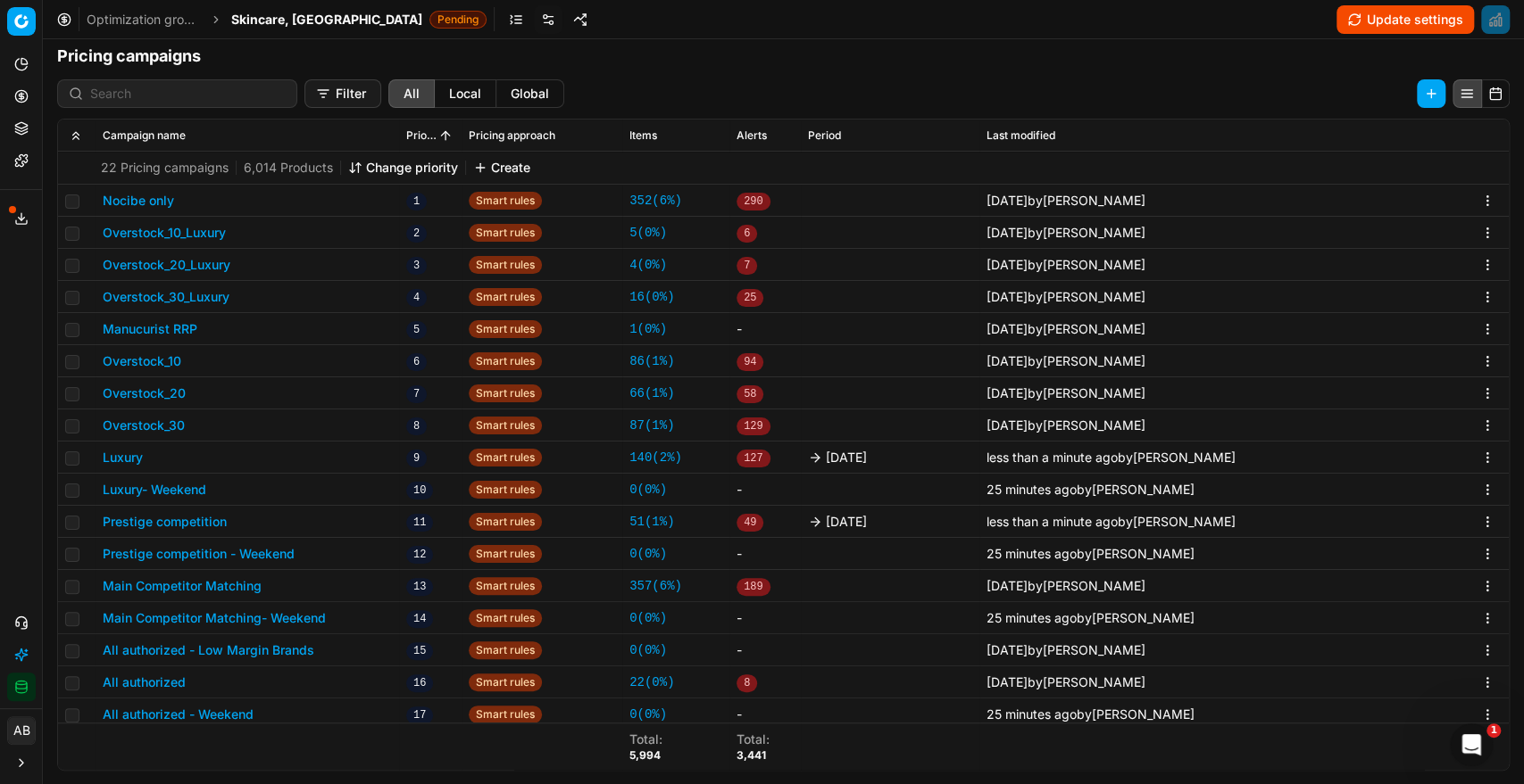
click at [247, 582] on button "Main Competitor Matching" at bounding box center [182, 586] width 159 height 18
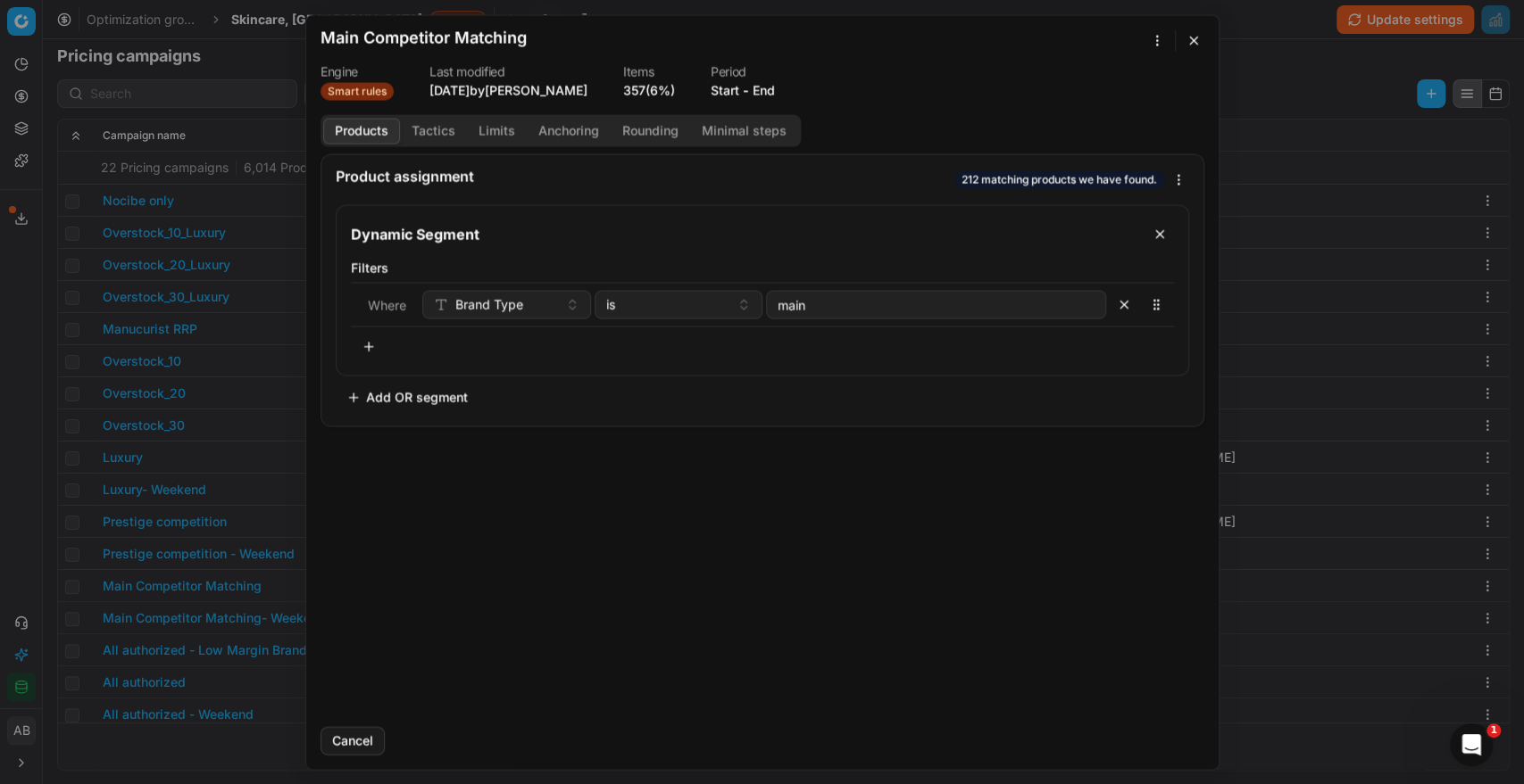
click at [775, 91] on button "End" at bounding box center [762, 89] width 22 height 18
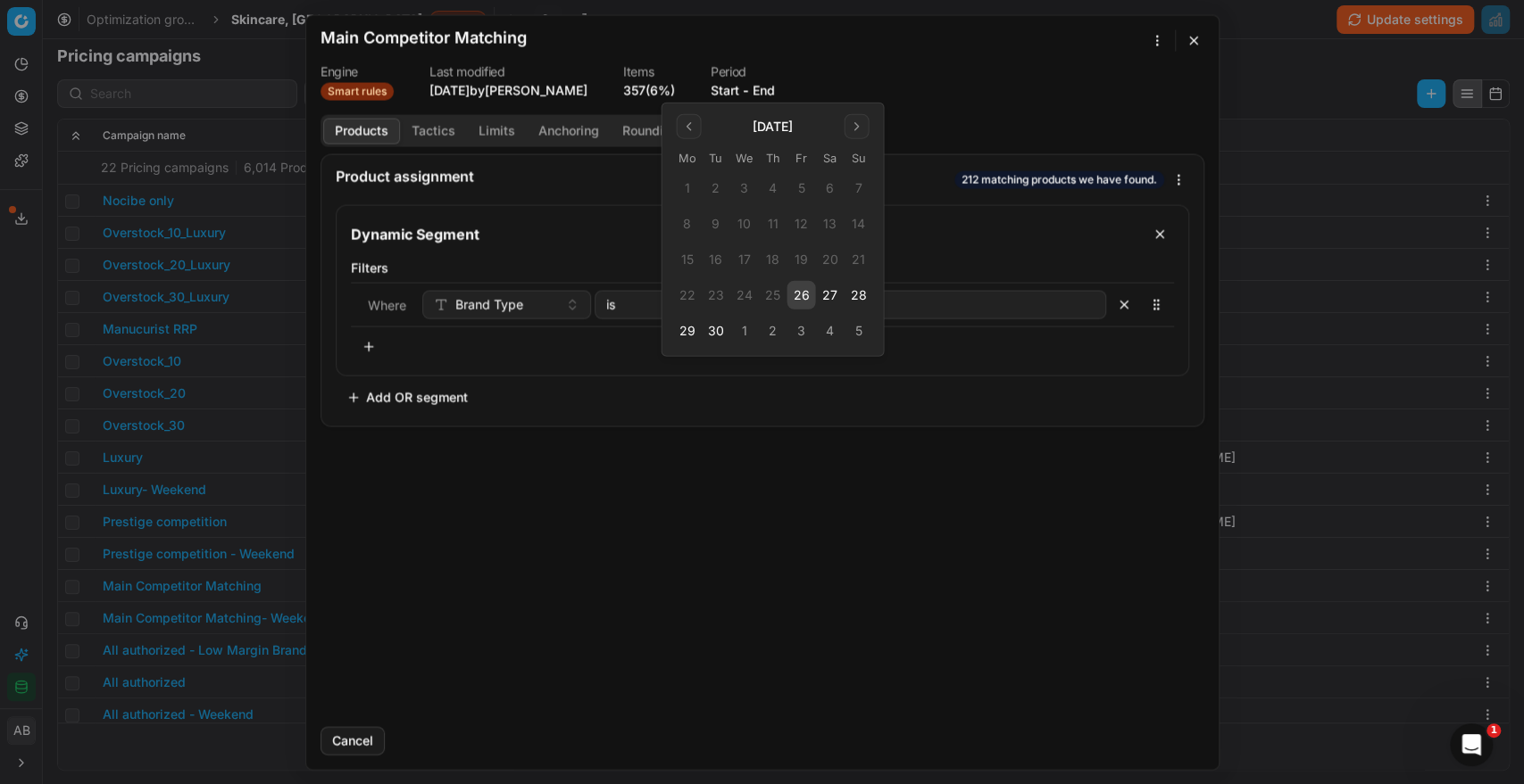
click at [806, 293] on button "26" at bounding box center [801, 295] width 29 height 29
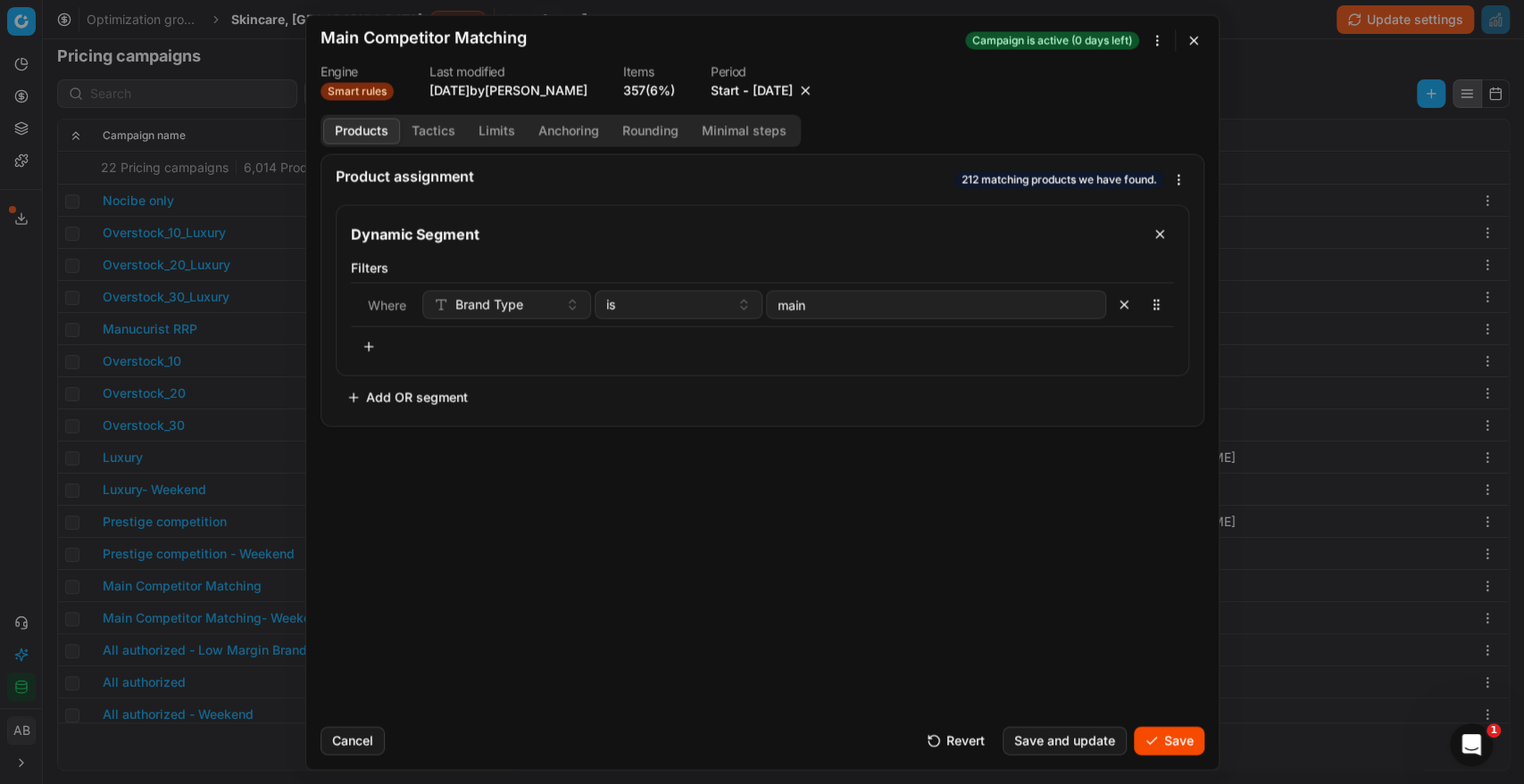
click at [1186, 755] on form "We are saving PC settings. Please wait, it should take a few minutes Main Compe…" at bounding box center [762, 392] width 912 height 754
click at [1173, 741] on button "Save" at bounding box center [1169, 740] width 70 height 29
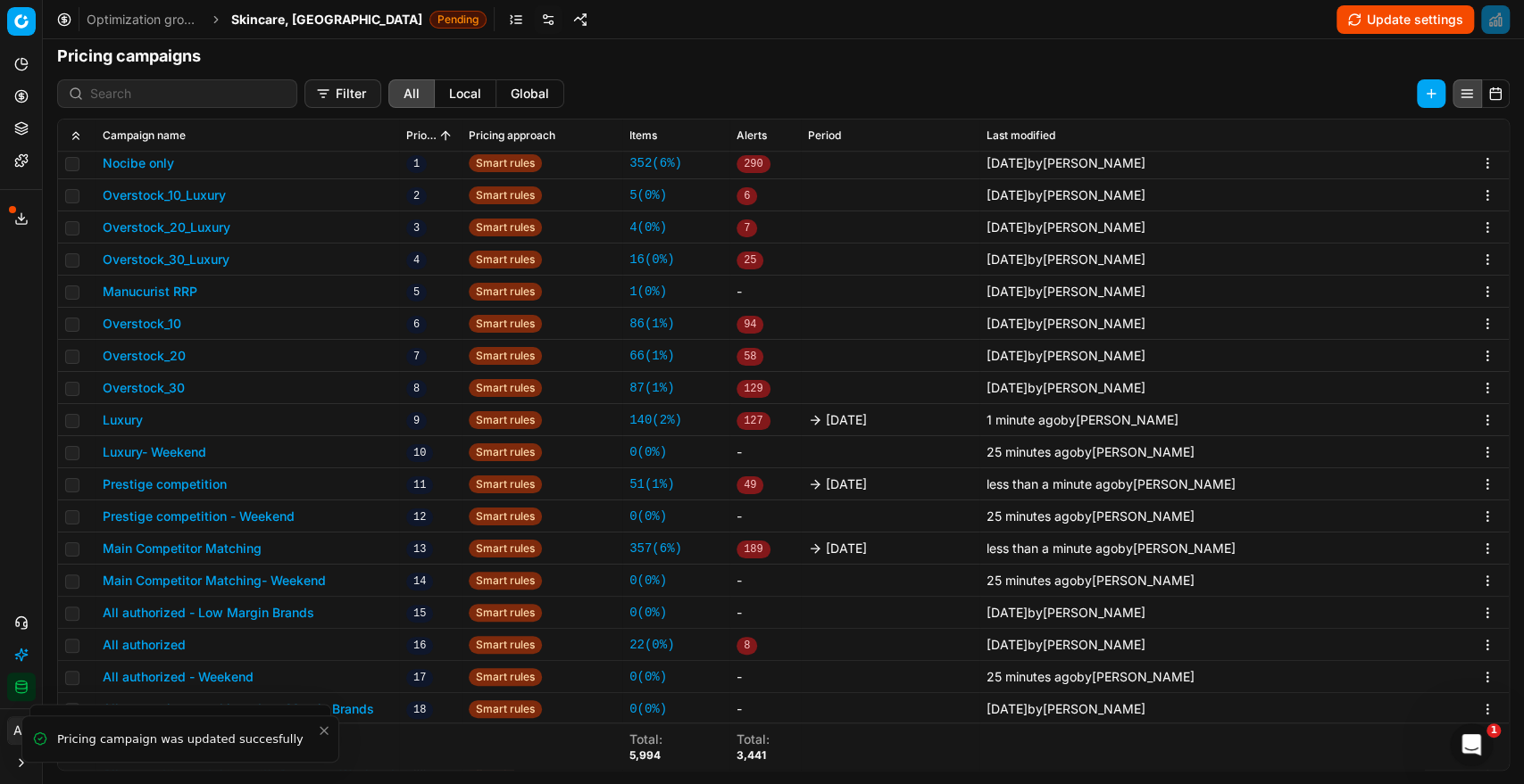
scroll to position [559, 0]
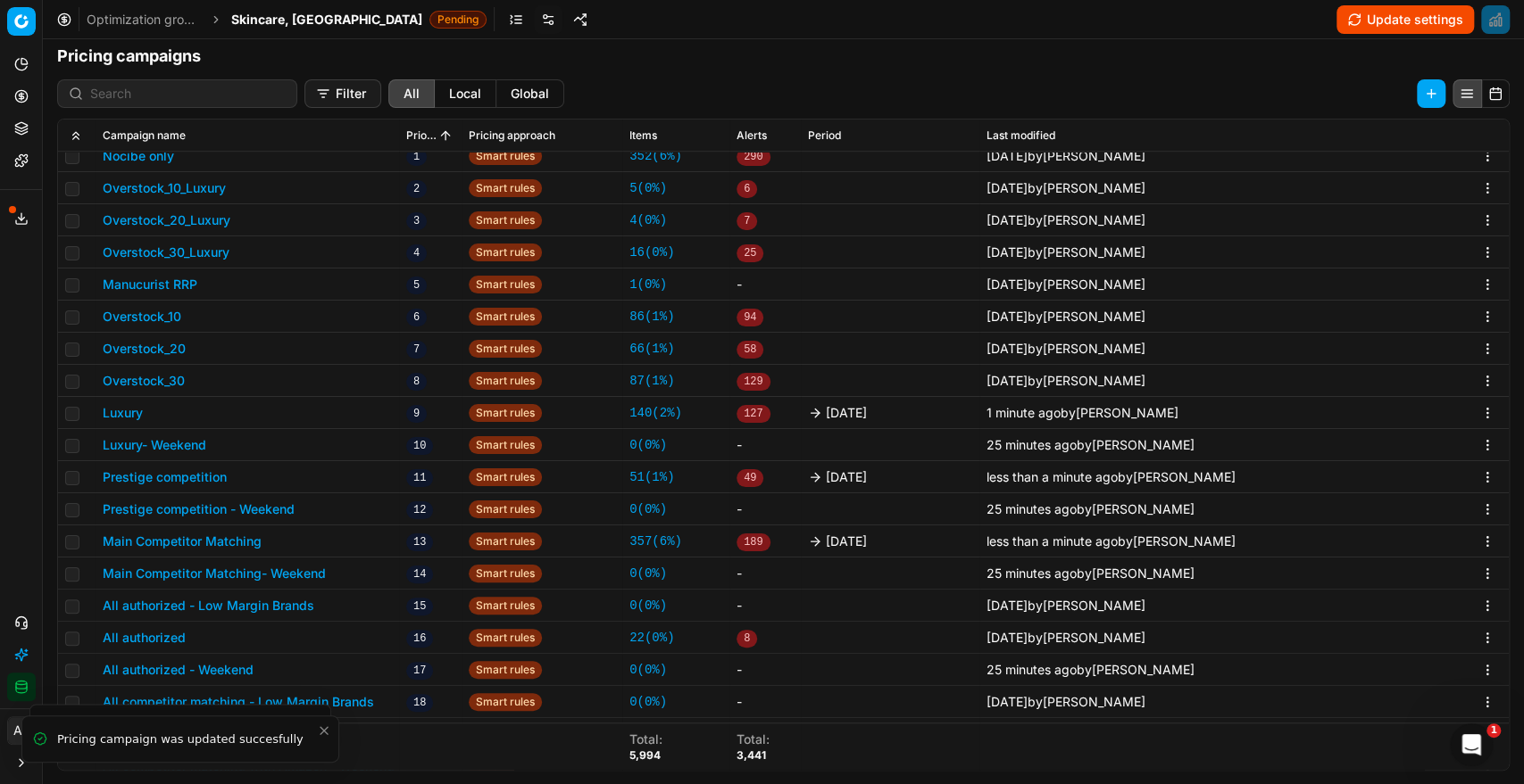
click at [159, 637] on button "All authorized" at bounding box center [144, 637] width 83 height 18
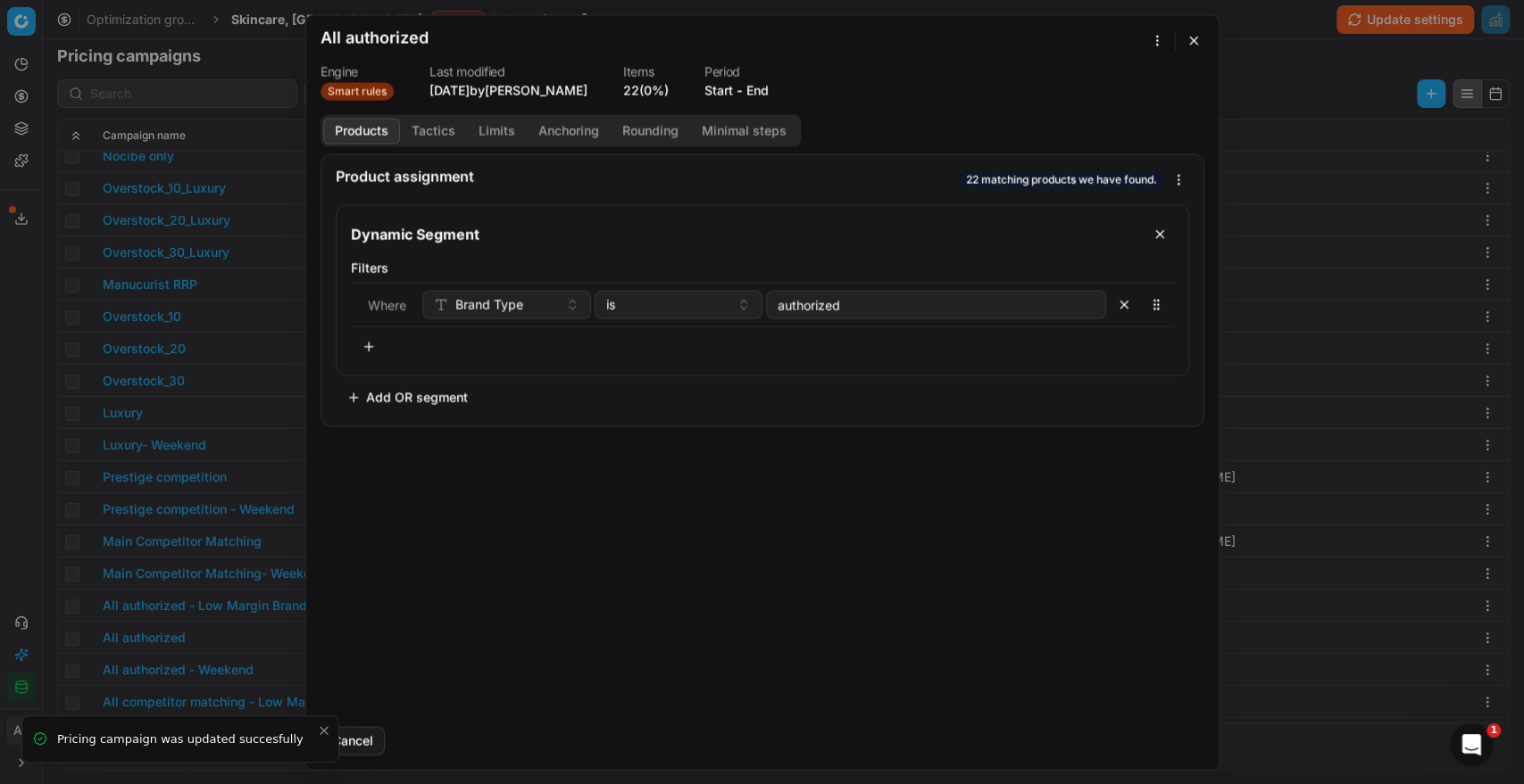
click at [758, 93] on button "End" at bounding box center [757, 89] width 22 height 18
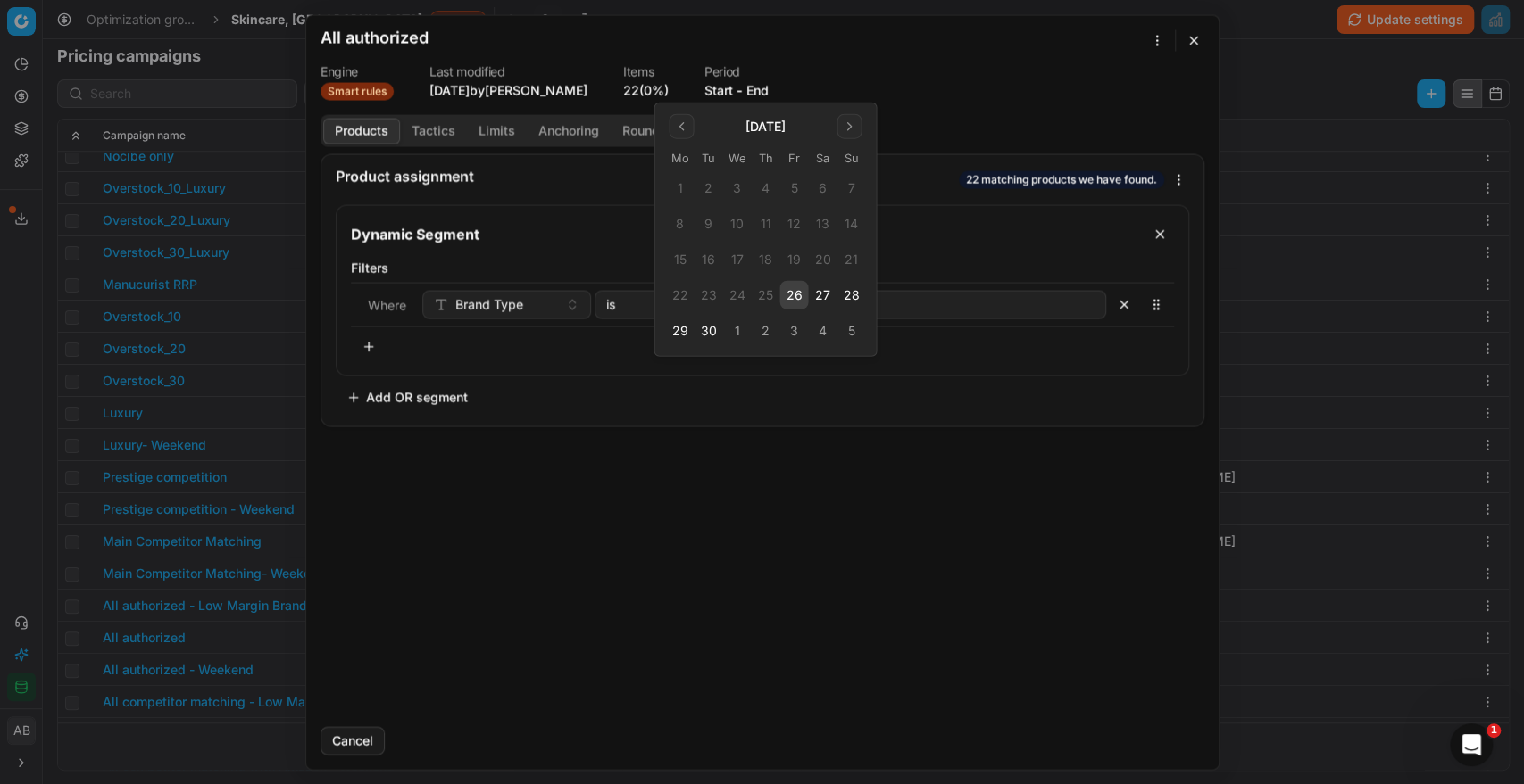
click at [799, 288] on button "26" at bounding box center [794, 295] width 29 height 29
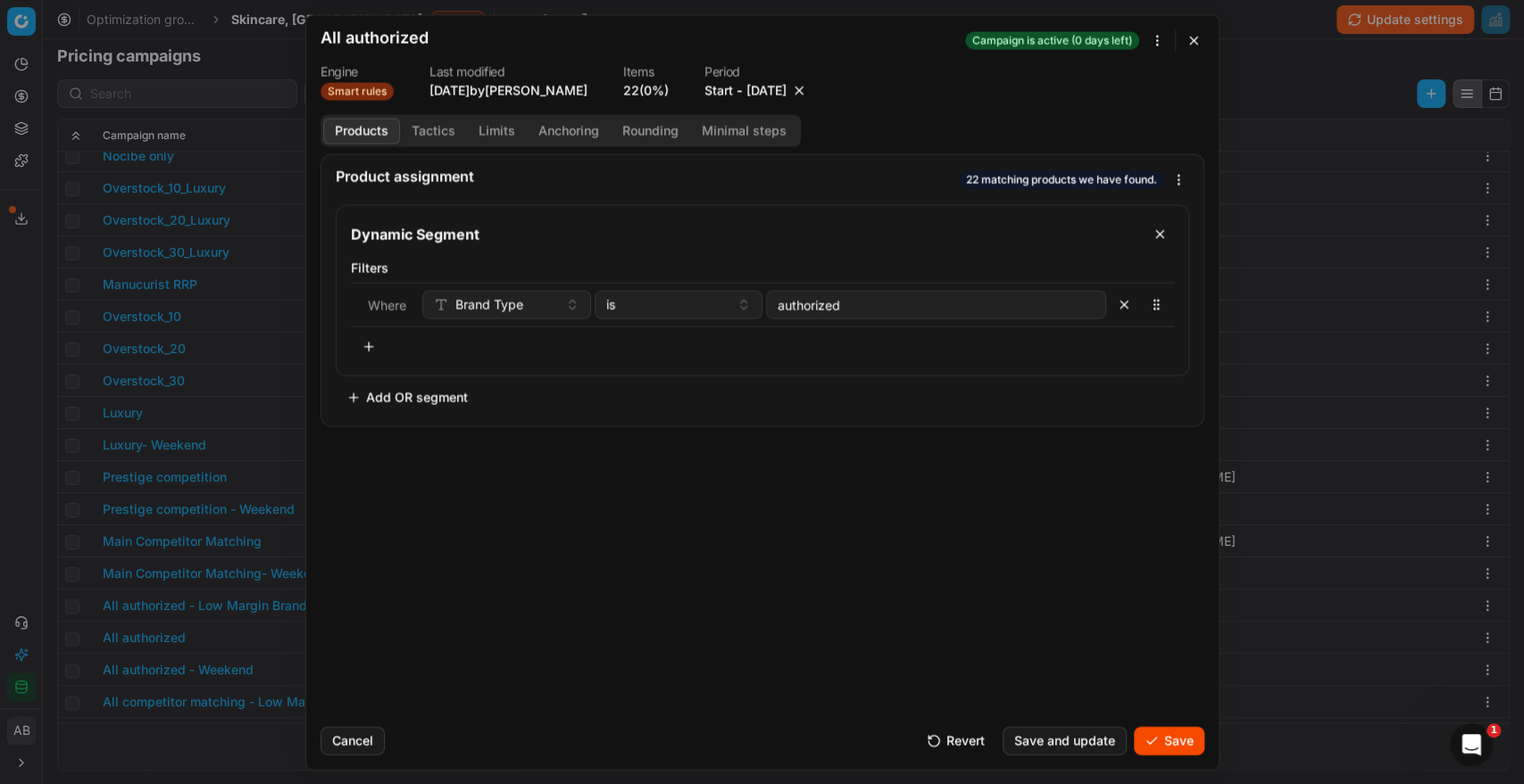
click at [1187, 732] on button "Save" at bounding box center [1169, 740] width 70 height 29
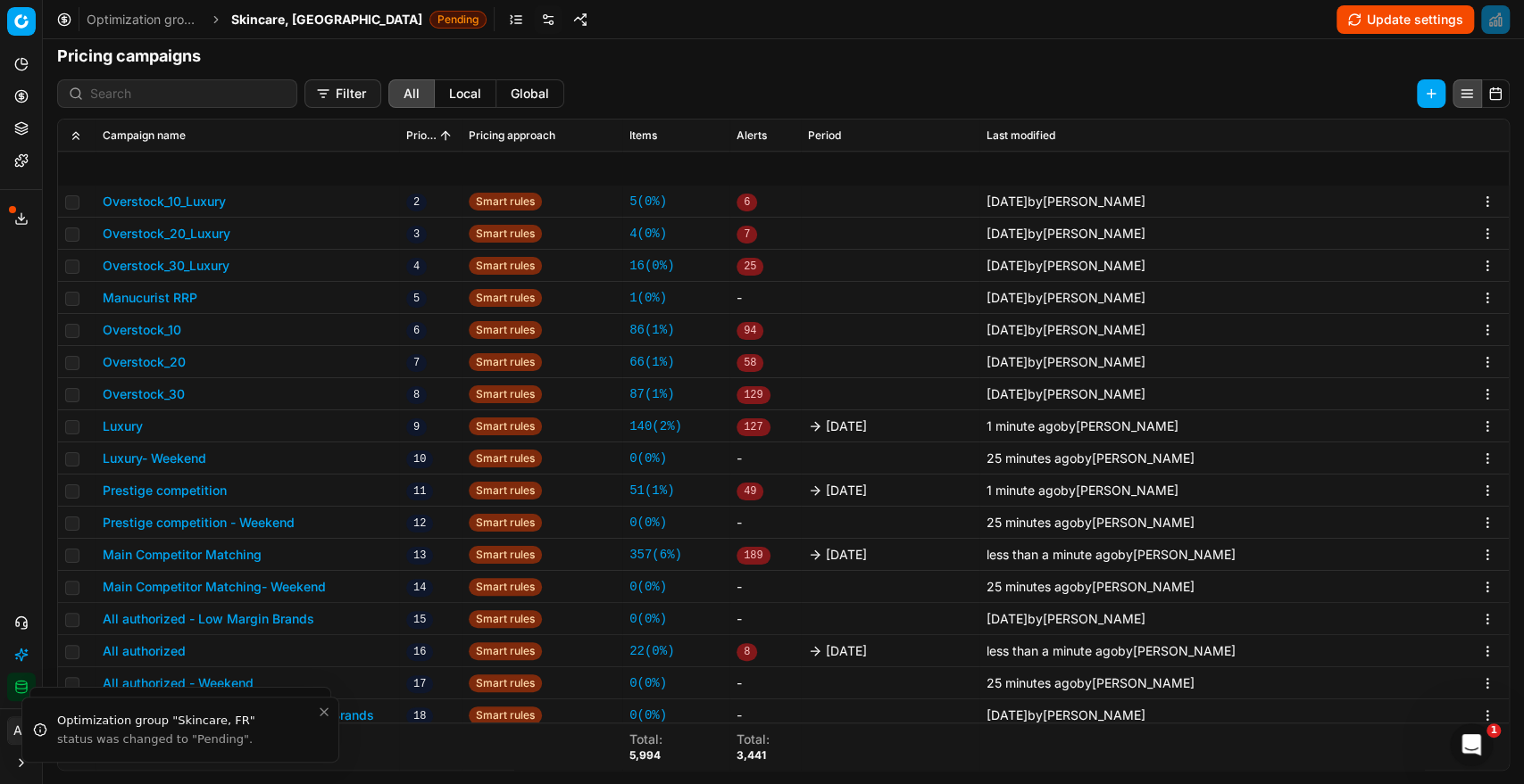
scroll to position [694, 0]
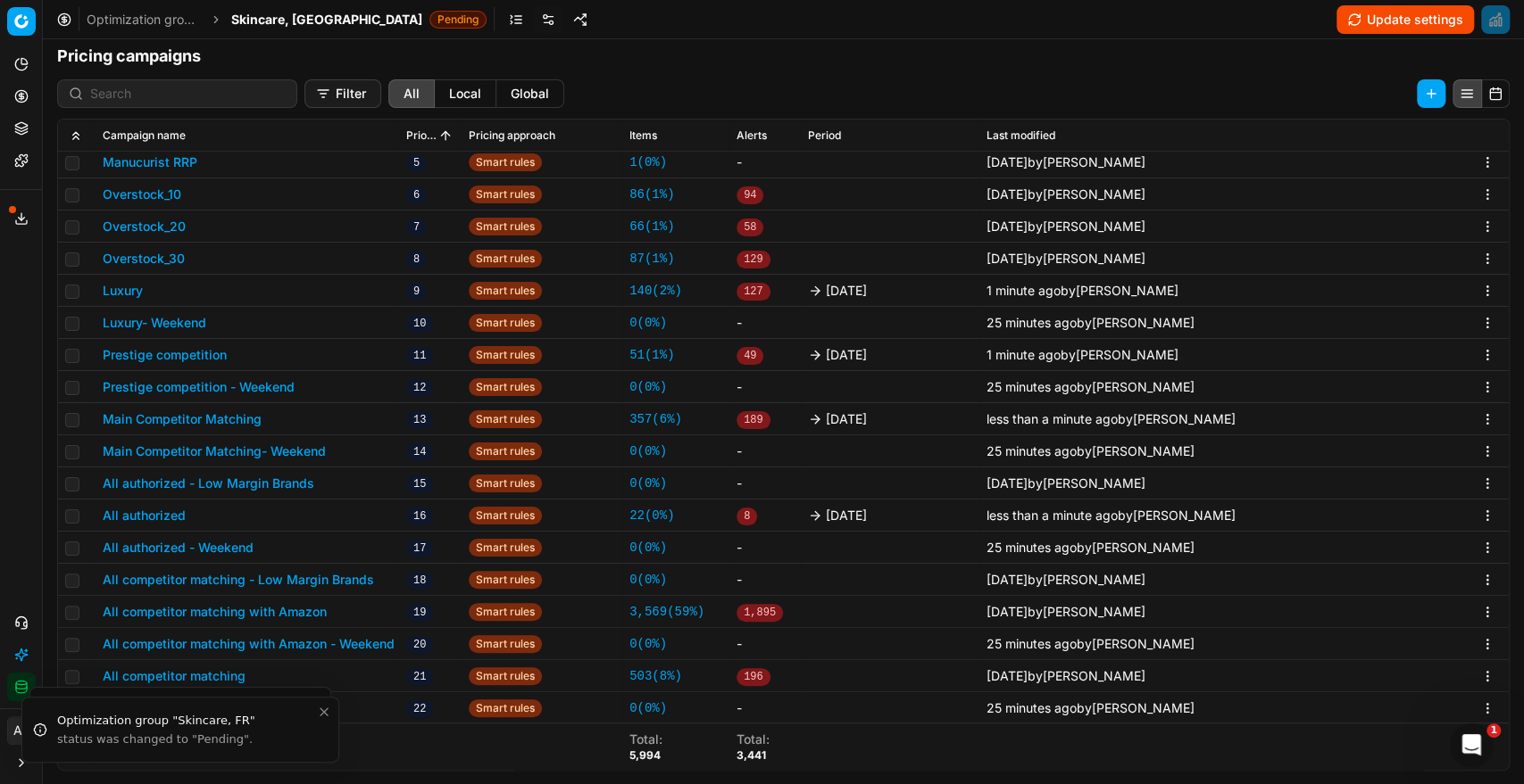
click at [295, 578] on button "All competitor matching - Low Margin Brands" at bounding box center [238, 579] width 271 height 18
click at [244, 608] on div "We are saving PC settings. Please wait, it should take a few minutes All compet…" at bounding box center [762, 392] width 1524 height 784
click at [244, 608] on button "All competitor matching with Amazon" at bounding box center [214, 612] width 224 height 18
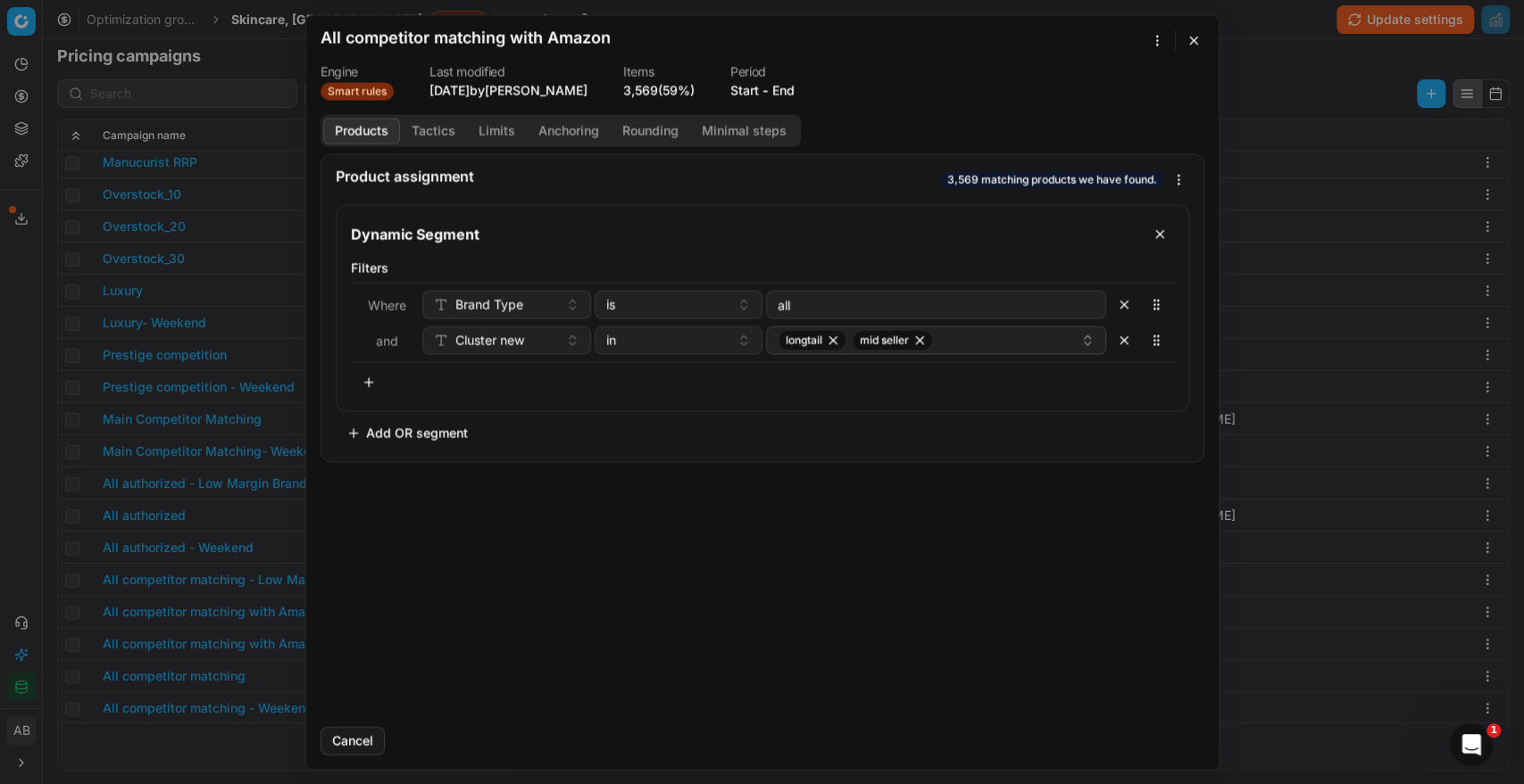
click at [782, 84] on button "End" at bounding box center [782, 89] width 22 height 18
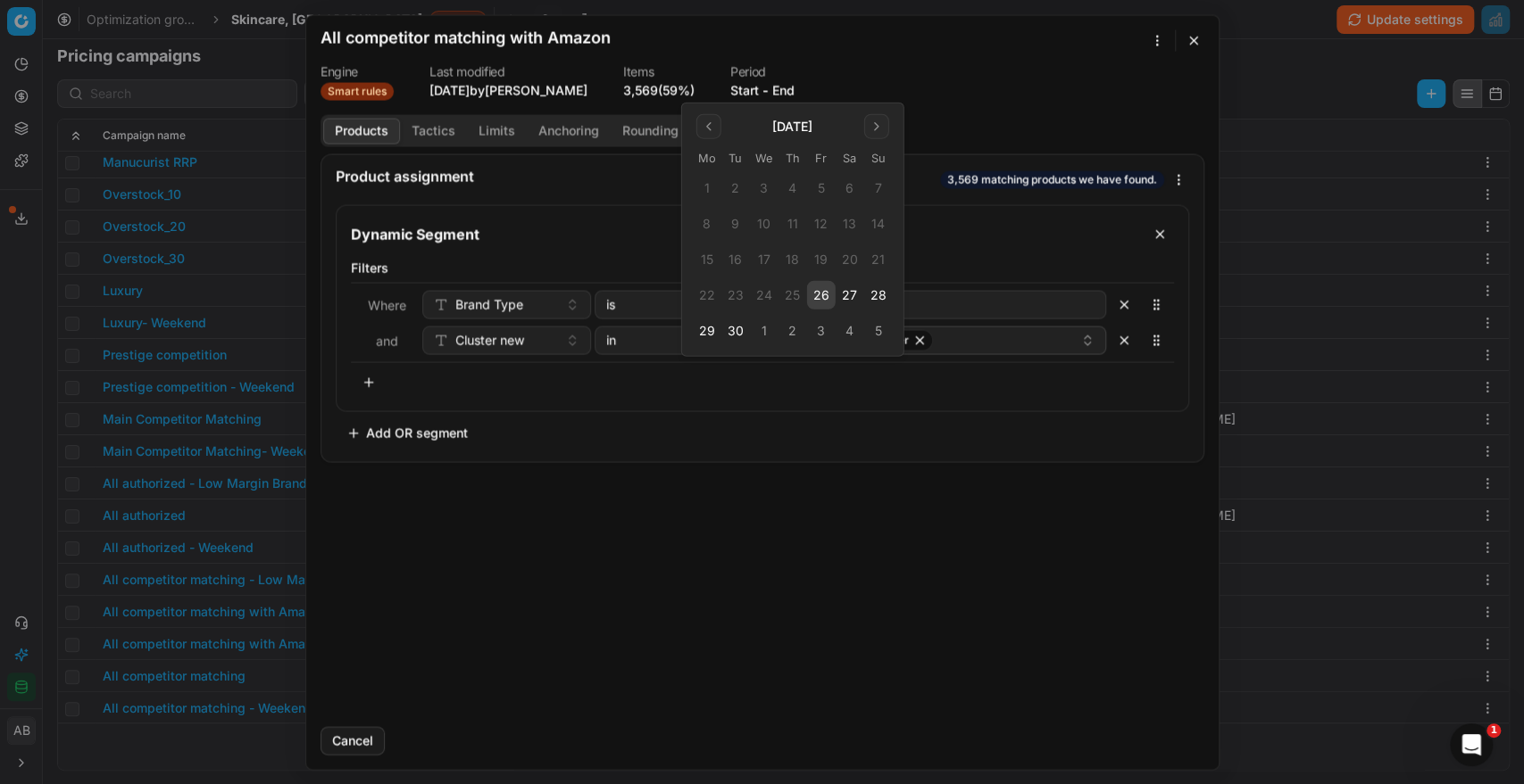
click at [818, 292] on button "26" at bounding box center [821, 295] width 29 height 29
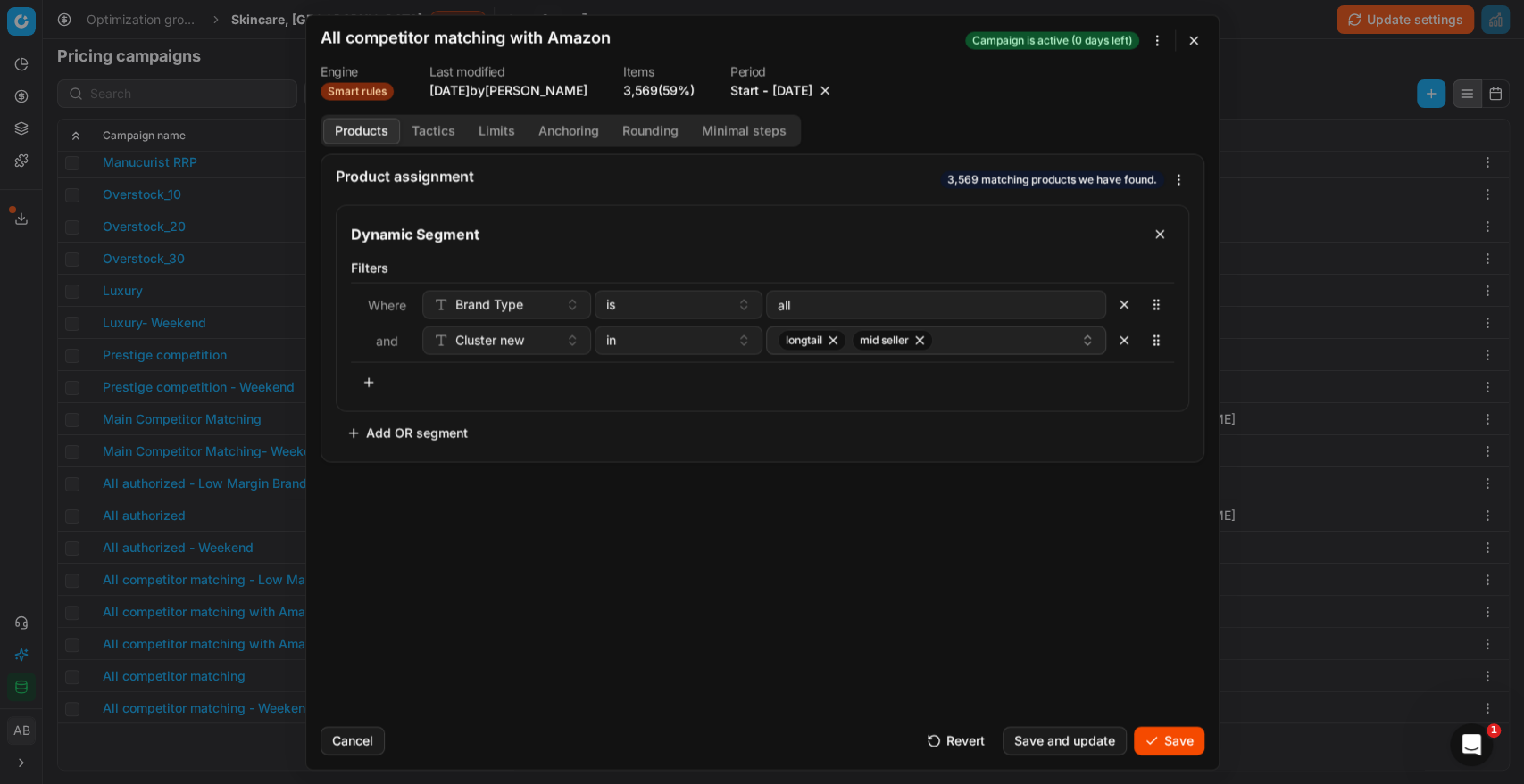
click at [1171, 743] on button "Save" at bounding box center [1169, 740] width 70 height 29
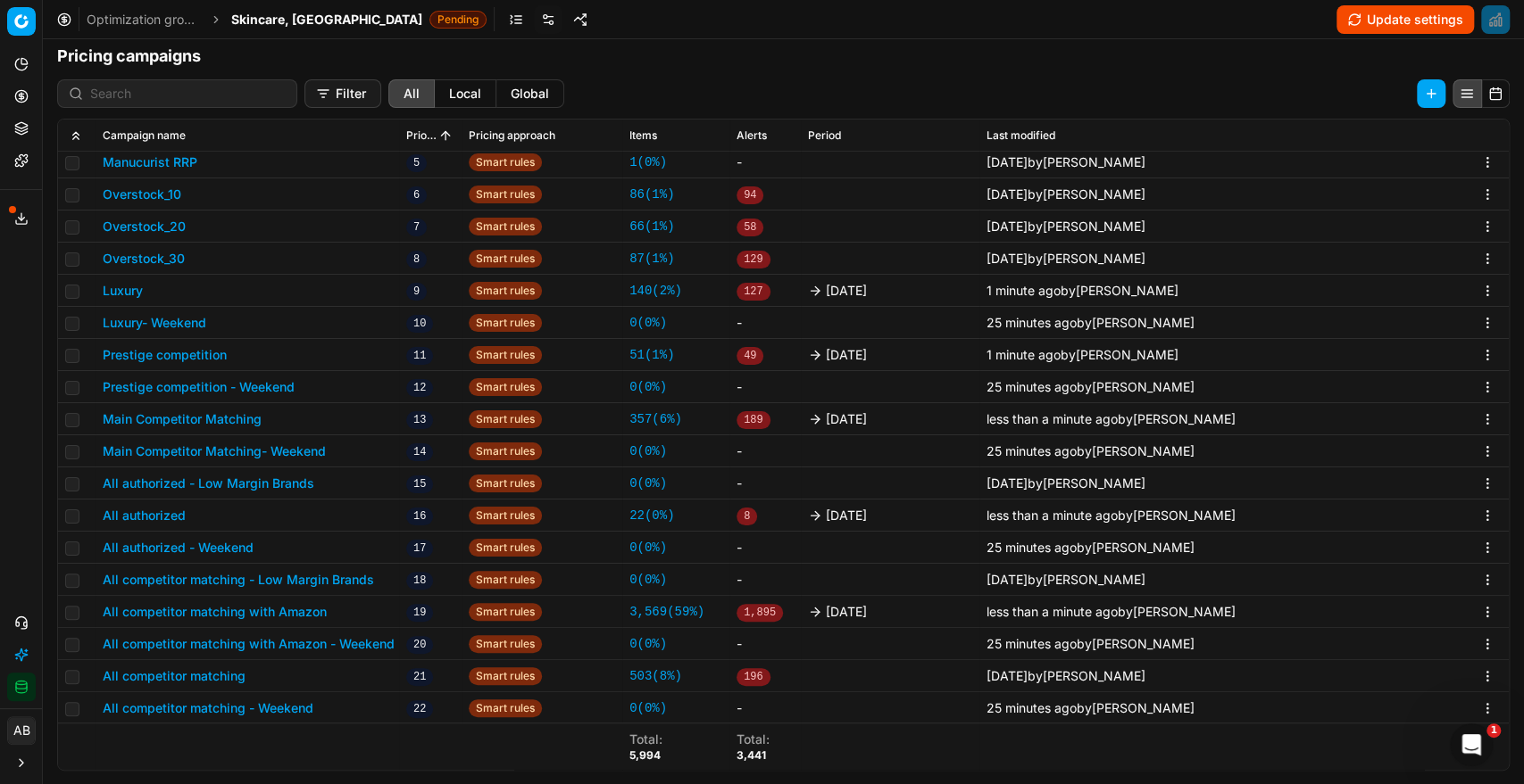
click at [235, 673] on button "All competitor matching" at bounding box center [174, 676] width 143 height 18
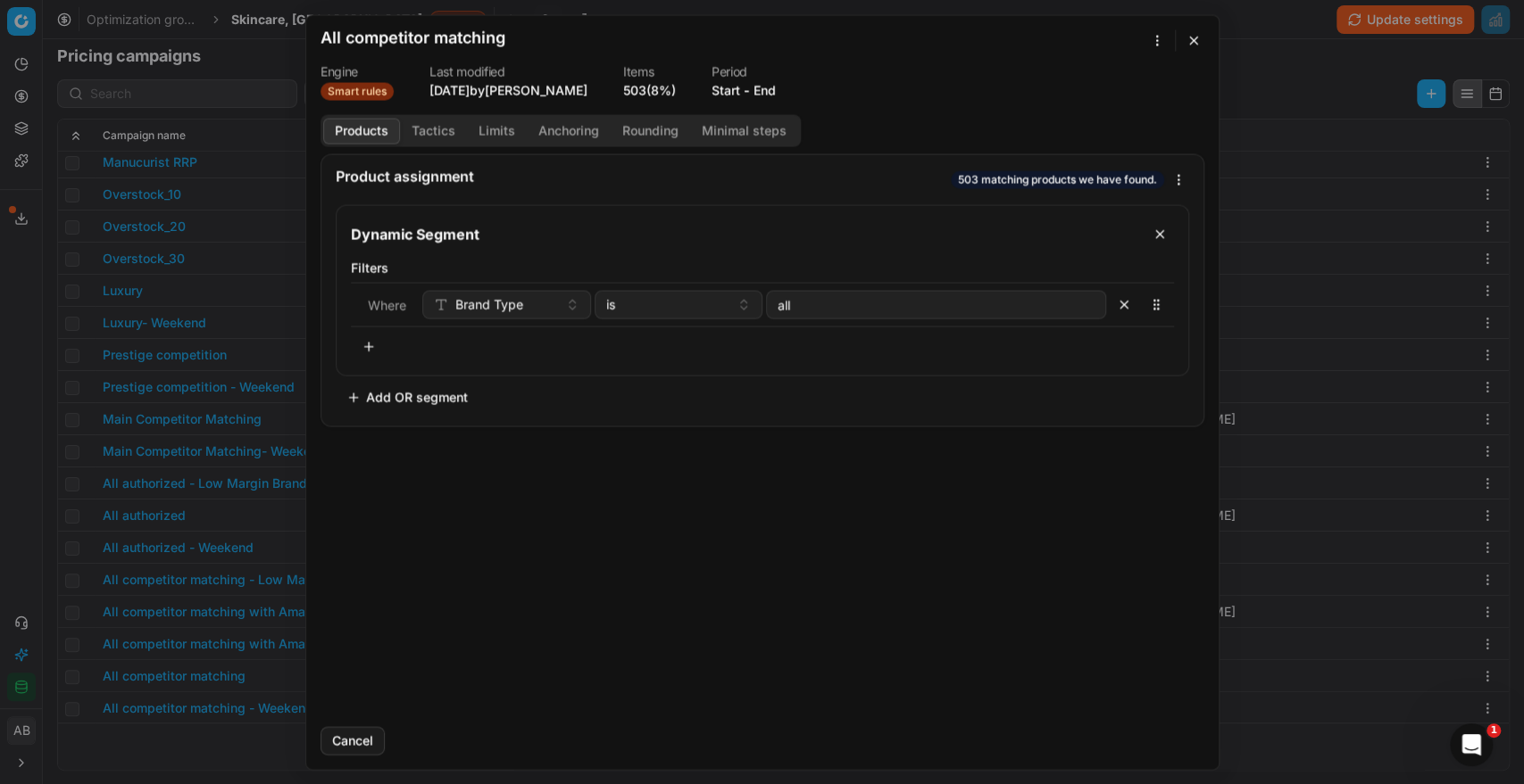
click at [771, 91] on button "End" at bounding box center [763, 89] width 22 height 18
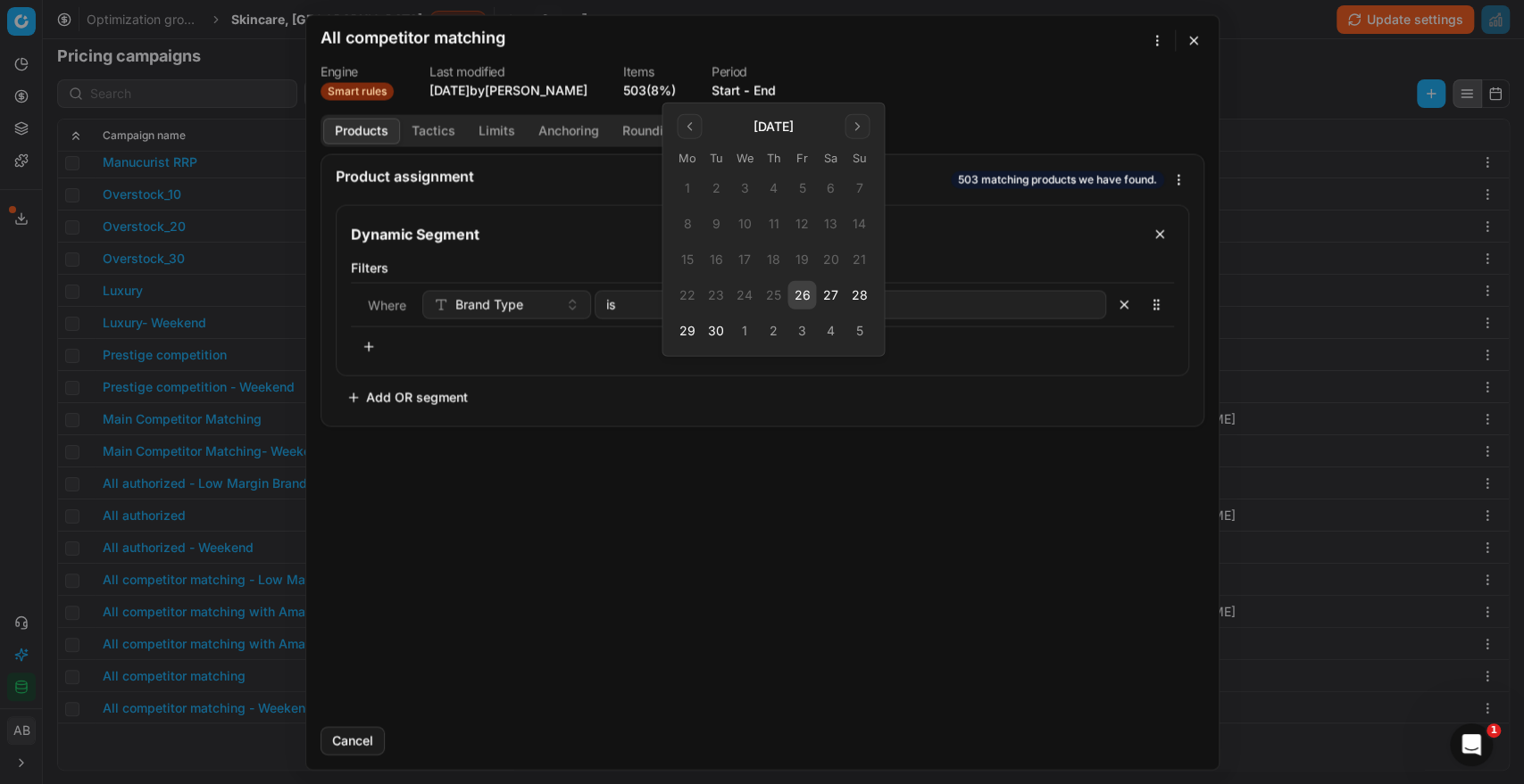
click at [802, 294] on button "26" at bounding box center [802, 295] width 29 height 29
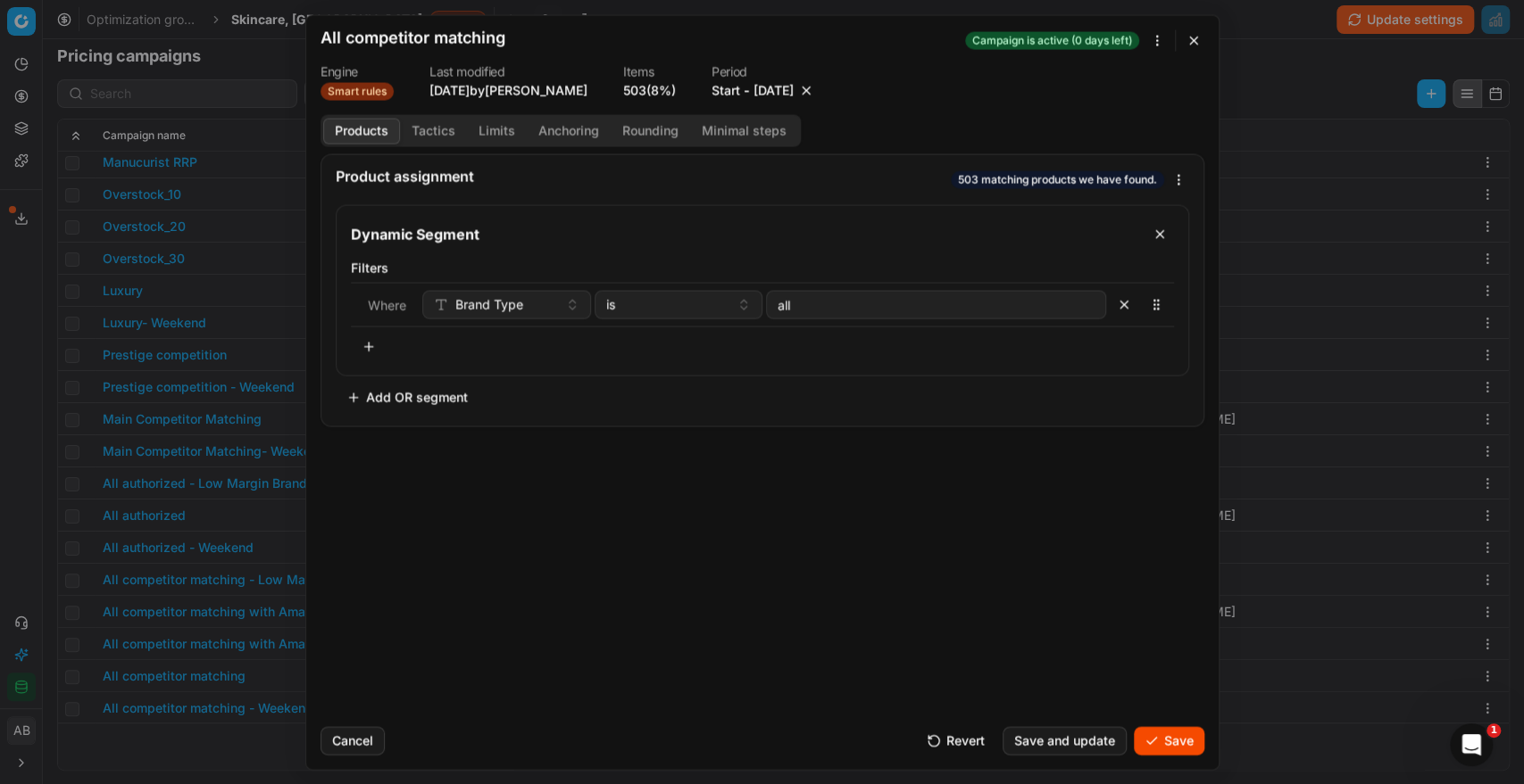
click at [1178, 737] on button "Save" at bounding box center [1169, 740] width 70 height 29
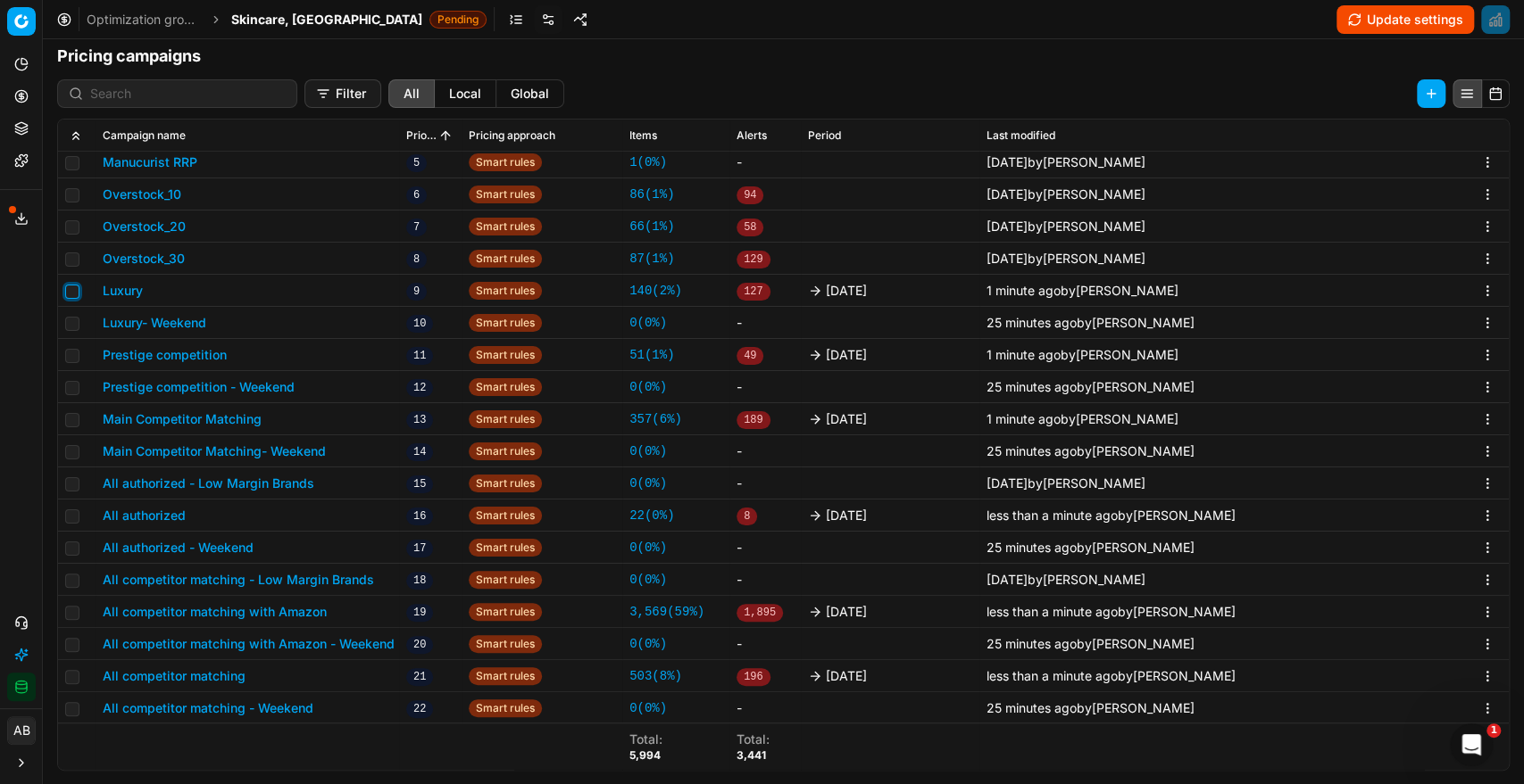
click at [69, 284] on input "checkbox" at bounding box center [71, 291] width 14 height 14
checkbox input "true"
click at [71, 363] on td at bounding box center [76, 355] width 37 height 32
click at [71, 355] on input "checkbox" at bounding box center [71, 356] width 14 height 14
checkbox input "true"
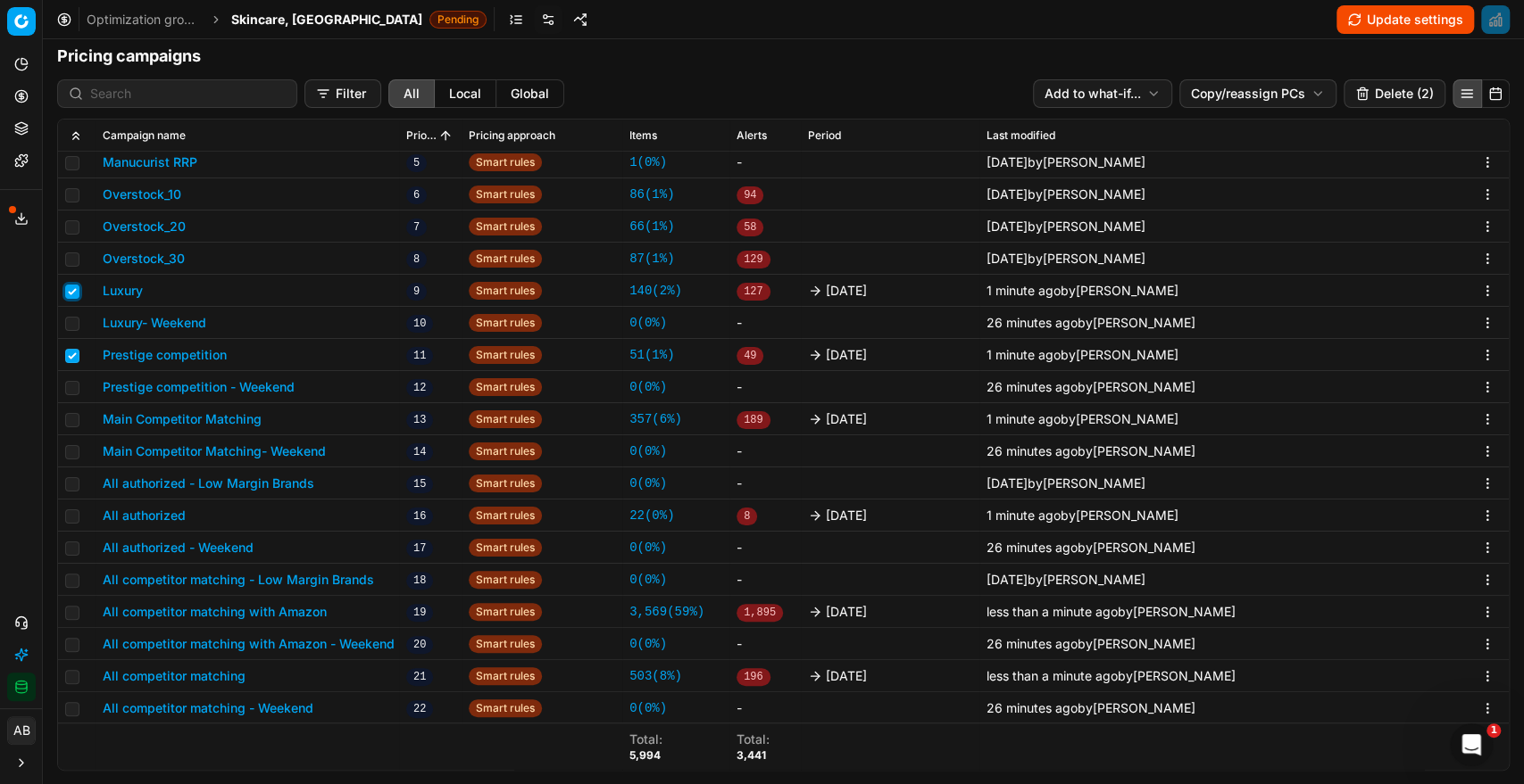
click at [65, 291] on input "checkbox" at bounding box center [71, 291] width 14 height 14
checkbox input "false"
click at [68, 358] on input "checkbox" at bounding box center [71, 356] width 14 height 14
checkbox input "false"
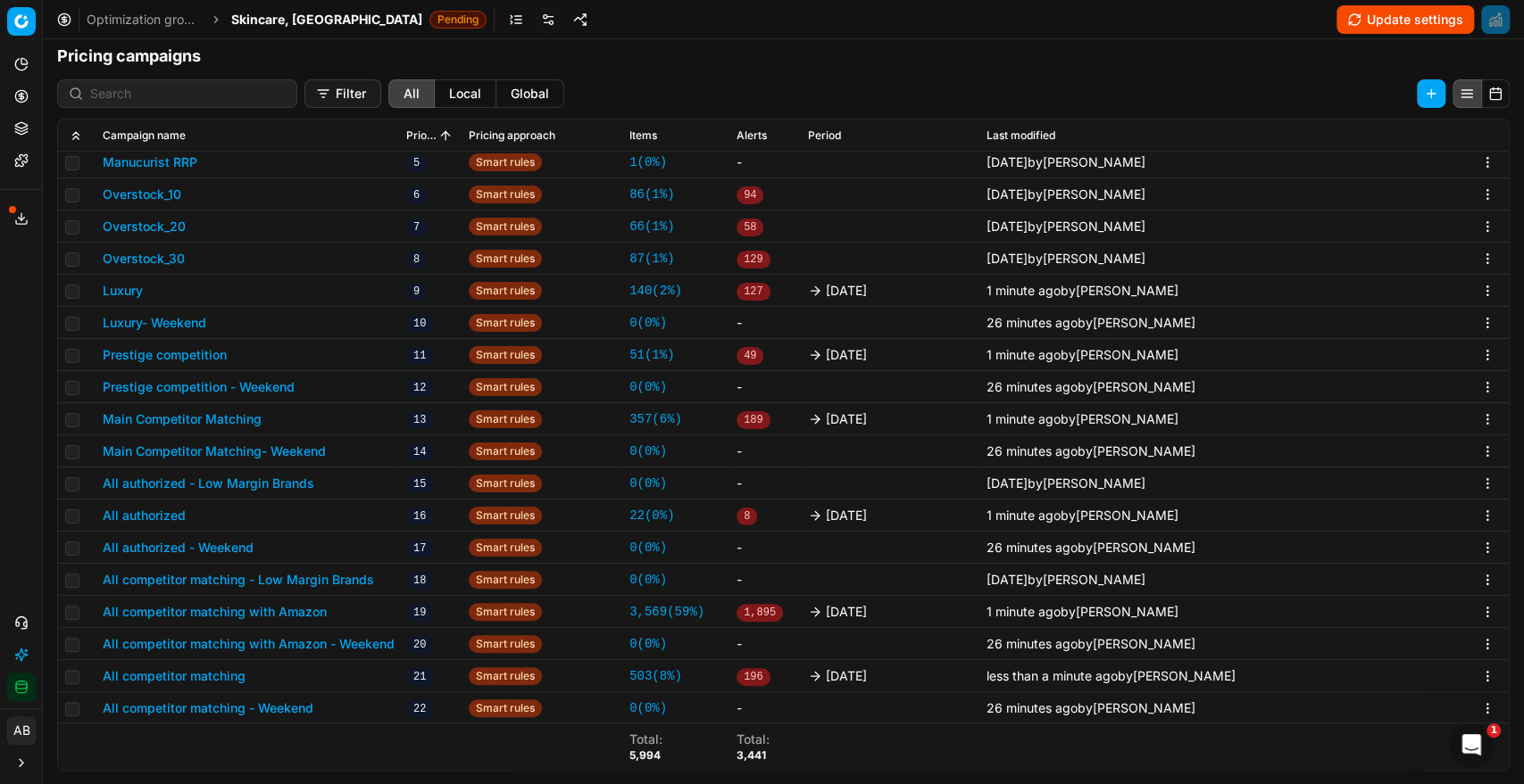
click at [1407, 19] on button "Update settings" at bounding box center [1405, 20] width 137 height 29
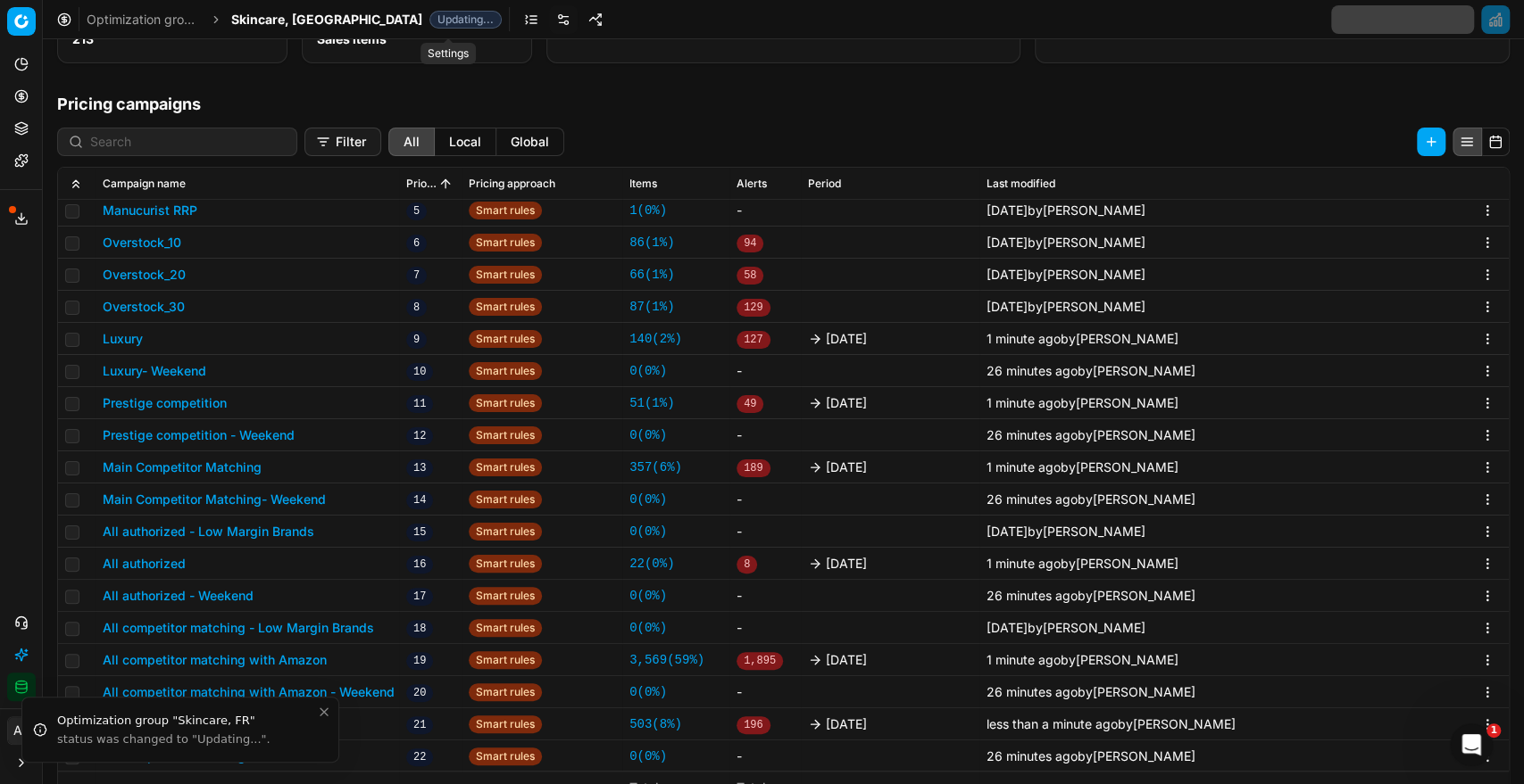
click at [549, 25] on link at bounding box center [564, 20] width 29 height 29
click at [549, 27] on link at bounding box center [564, 20] width 29 height 29
click at [517, 20] on link at bounding box center [531, 20] width 29 height 29
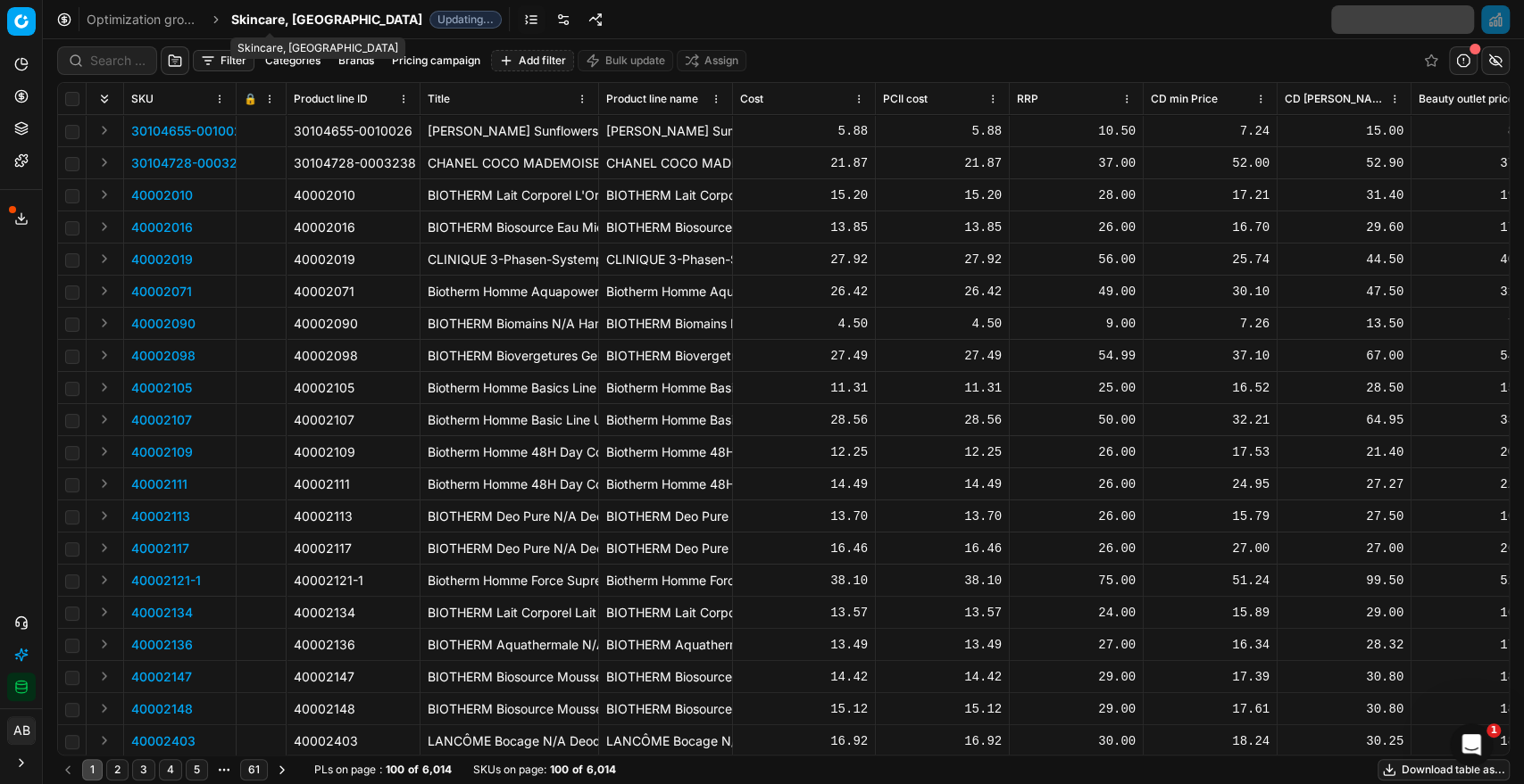
click at [257, 18] on span "Skincare, [GEOGRAPHIC_DATA]" at bounding box center [327, 19] width 191 height 18
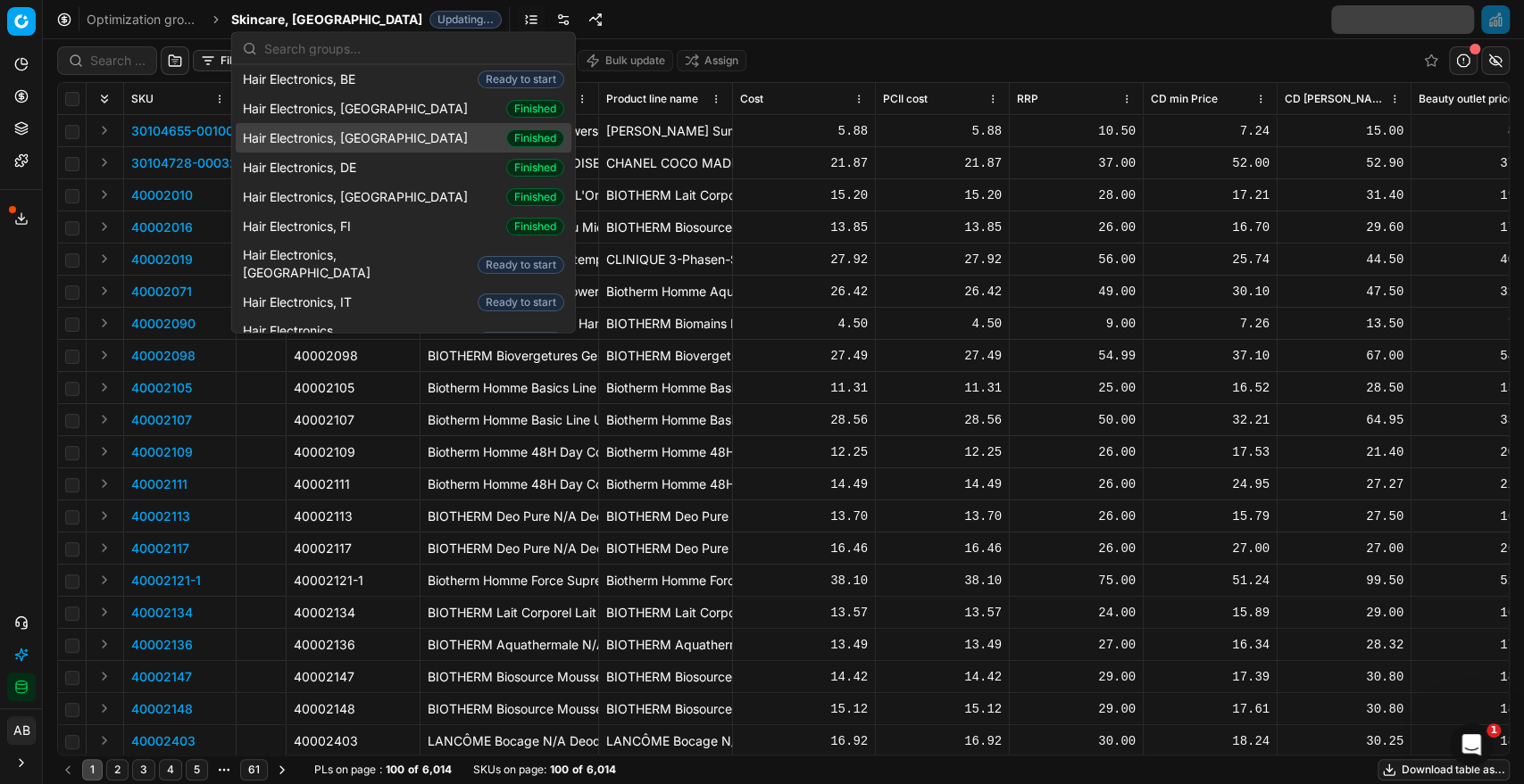
scroll to position [30, 0]
click at [361, 144] on span "Hair Electronics, [GEOGRAPHIC_DATA]" at bounding box center [359, 141] width 232 height 18
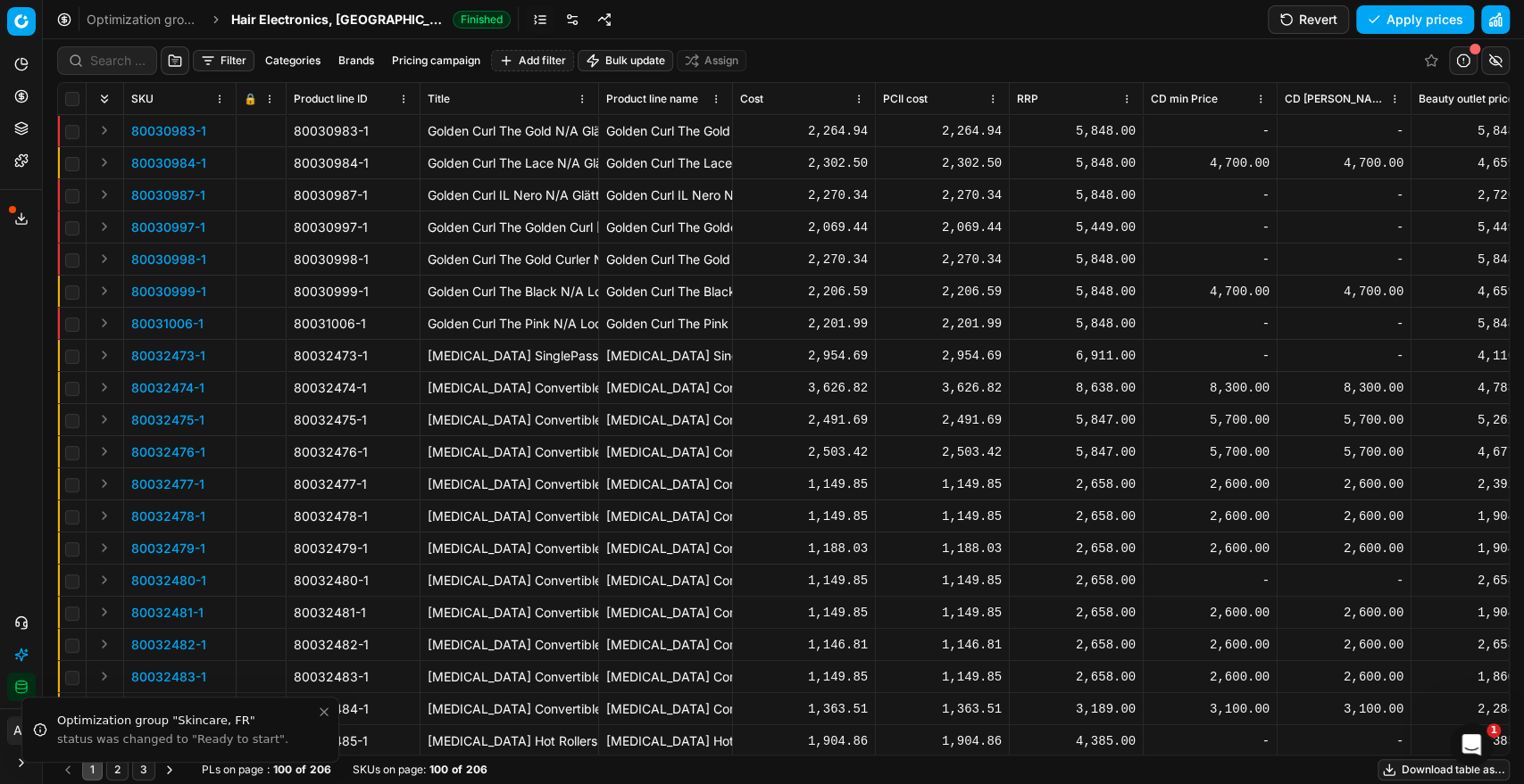
click at [558, 14] on link at bounding box center [572, 20] width 29 height 29
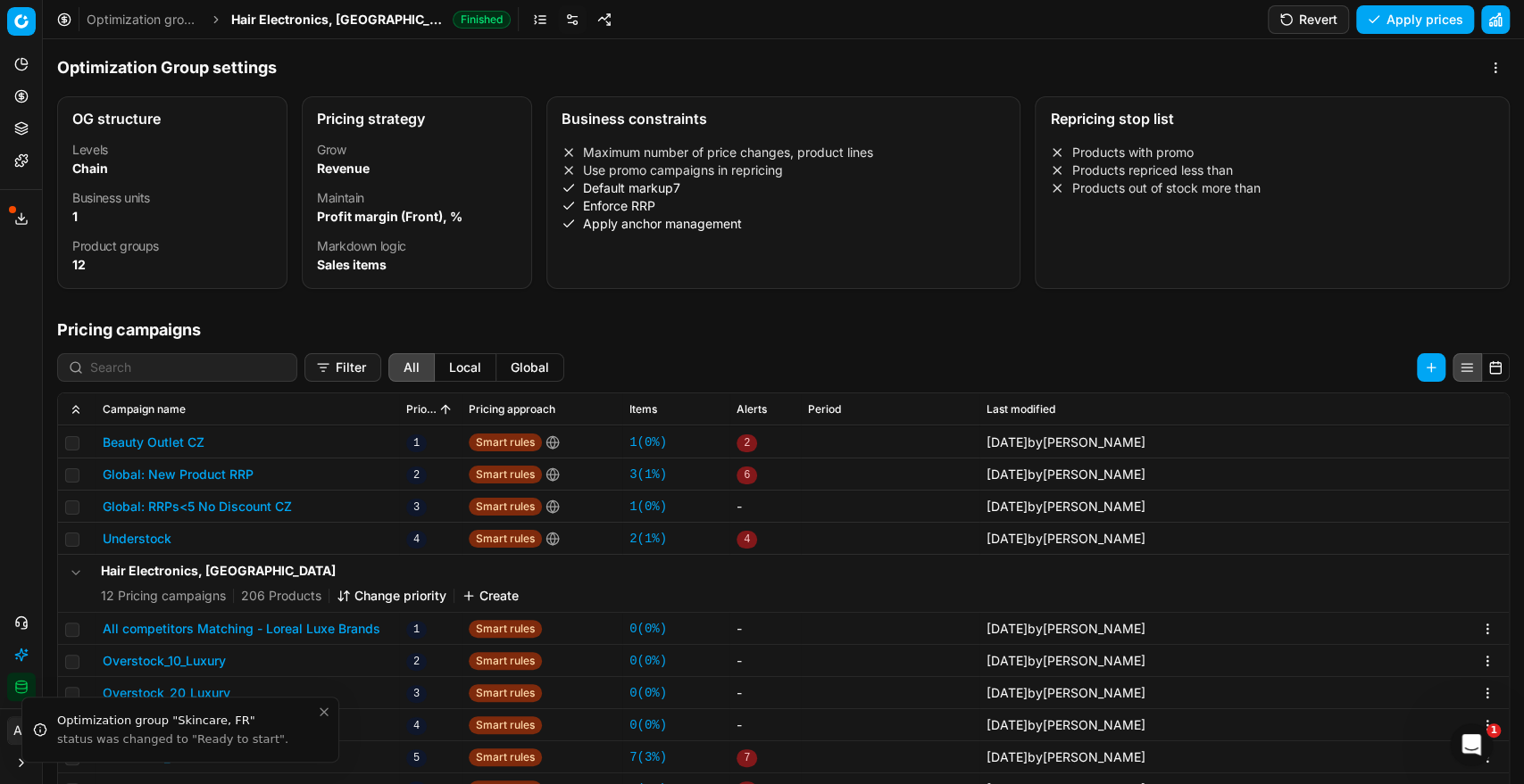
scroll to position [22, 0]
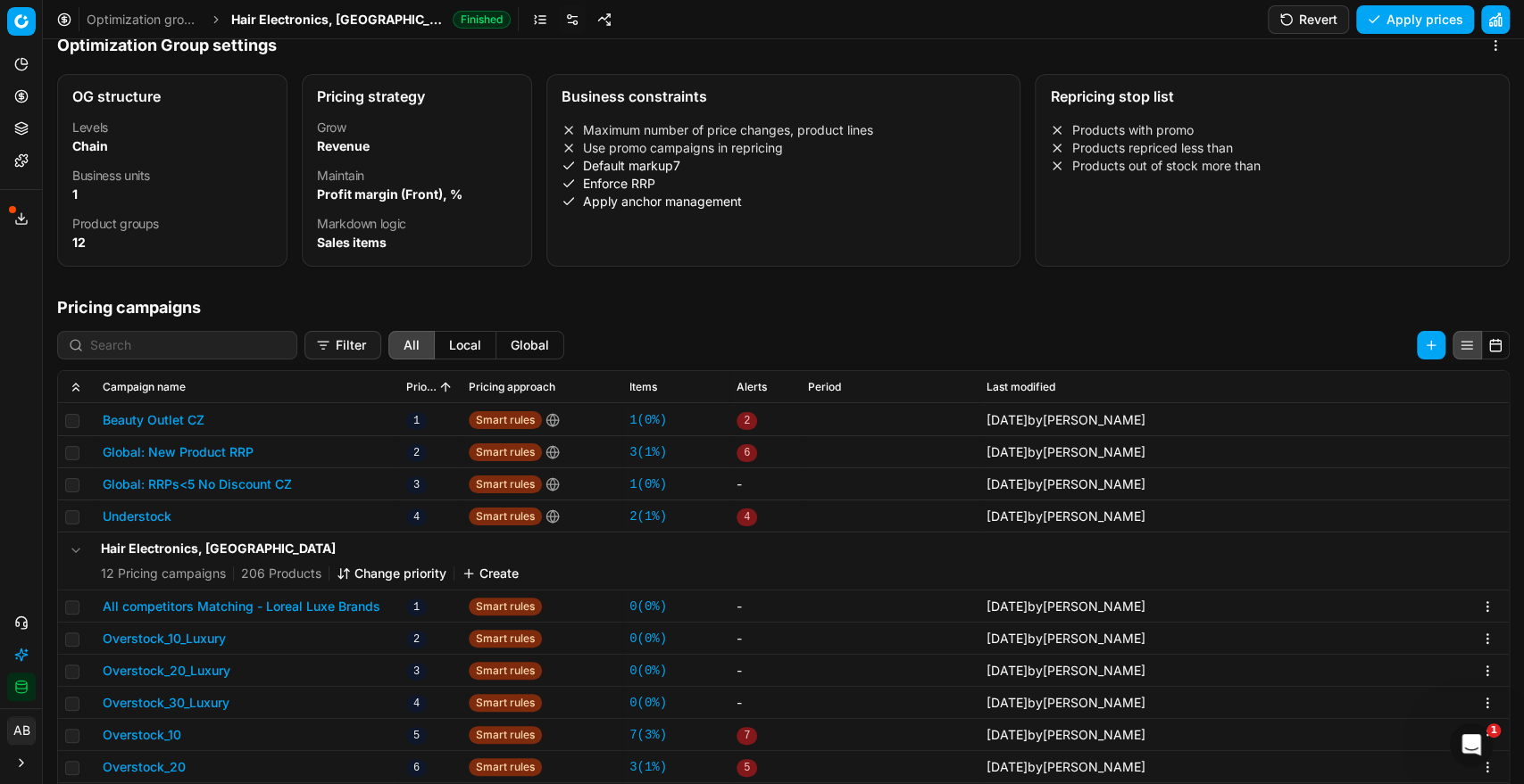
click at [347, 609] on button "All competitors Matching - Loreal Luxe Brands" at bounding box center [242, 606] width 278 height 18
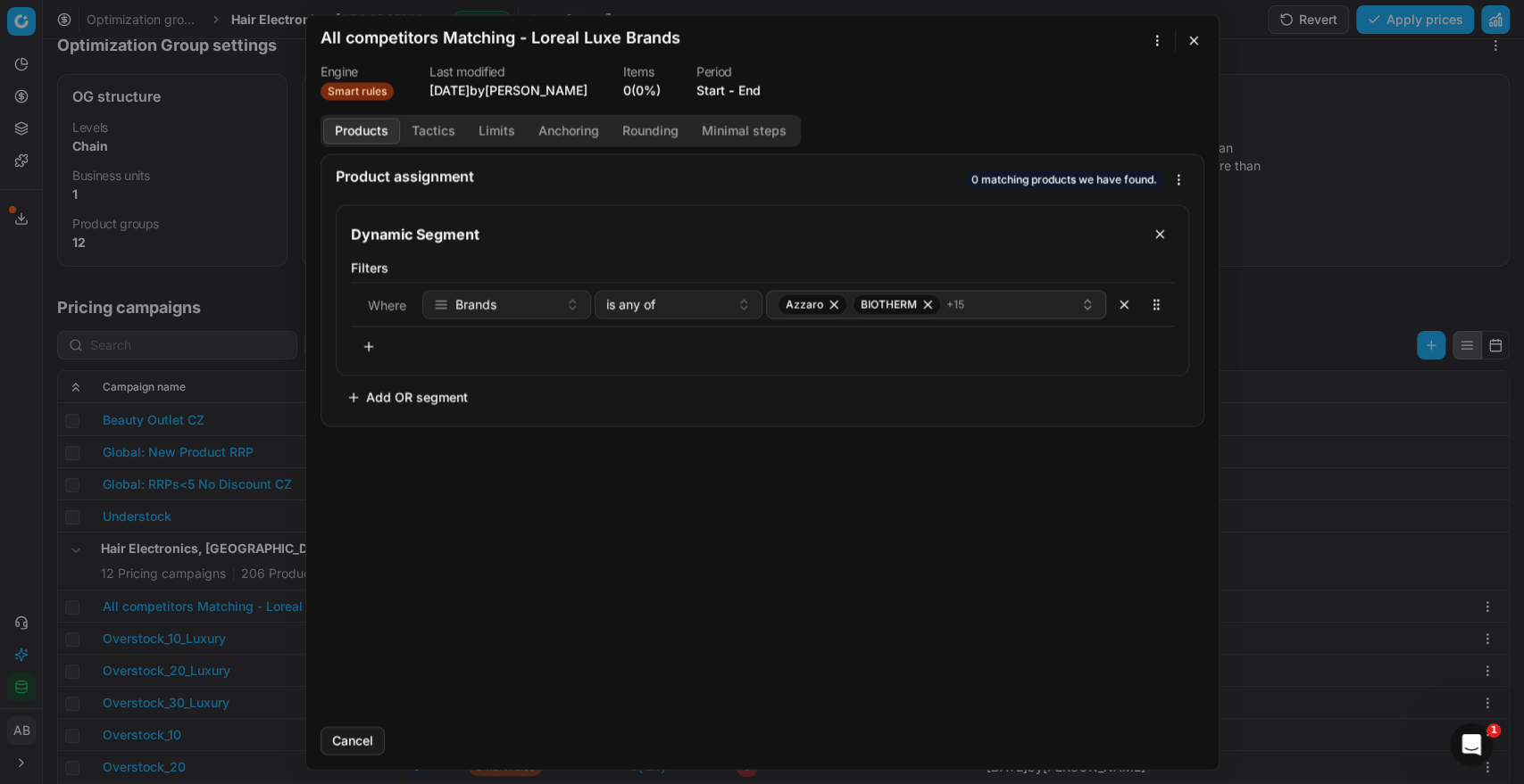
click at [761, 83] on button "End" at bounding box center [748, 89] width 22 height 18
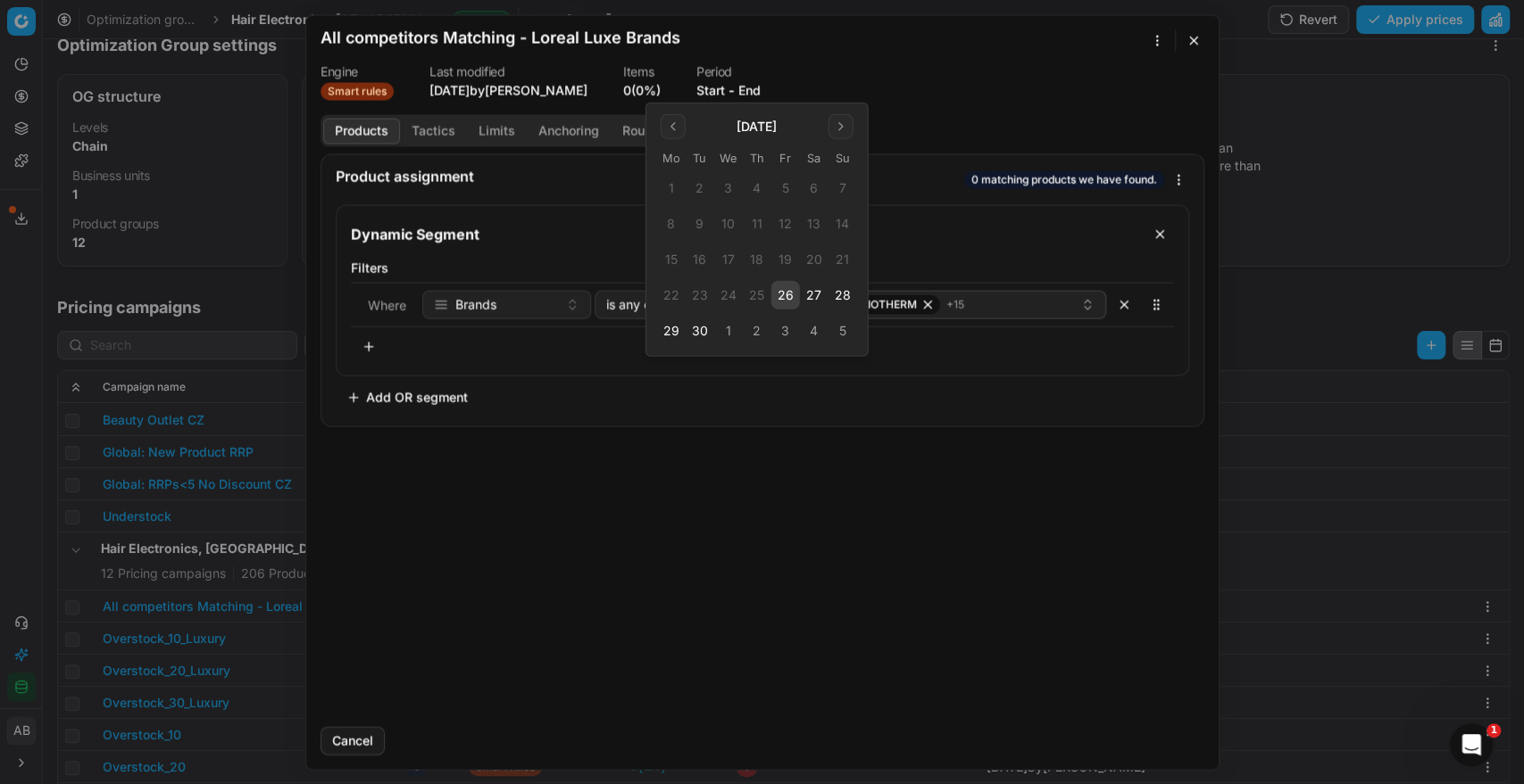
click at [794, 302] on button "26" at bounding box center [785, 295] width 29 height 29
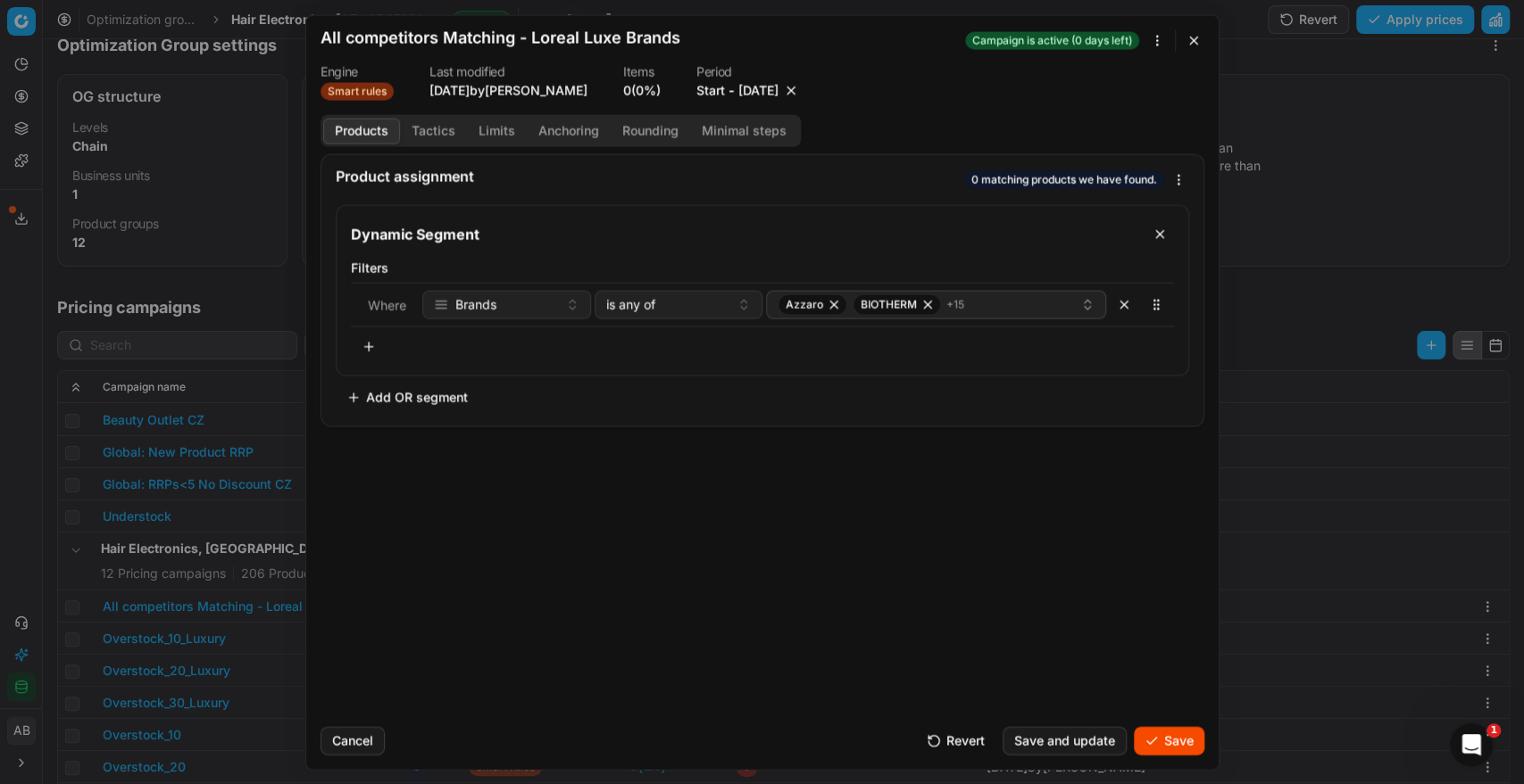
click at [1196, 738] on button "Save" at bounding box center [1169, 740] width 70 height 29
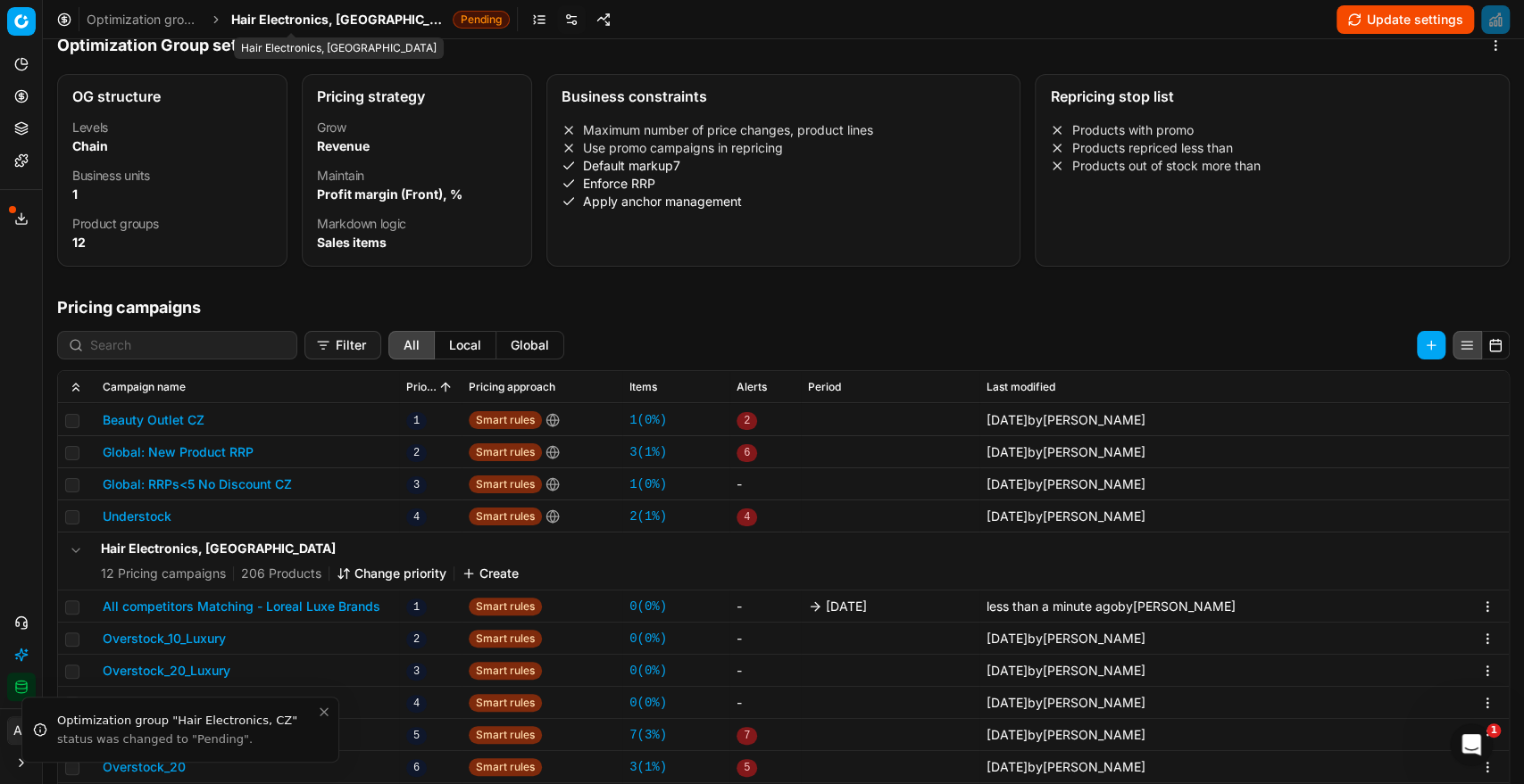
click at [307, 23] on span "Hair Electronics, [GEOGRAPHIC_DATA]" at bounding box center [338, 19] width 214 height 18
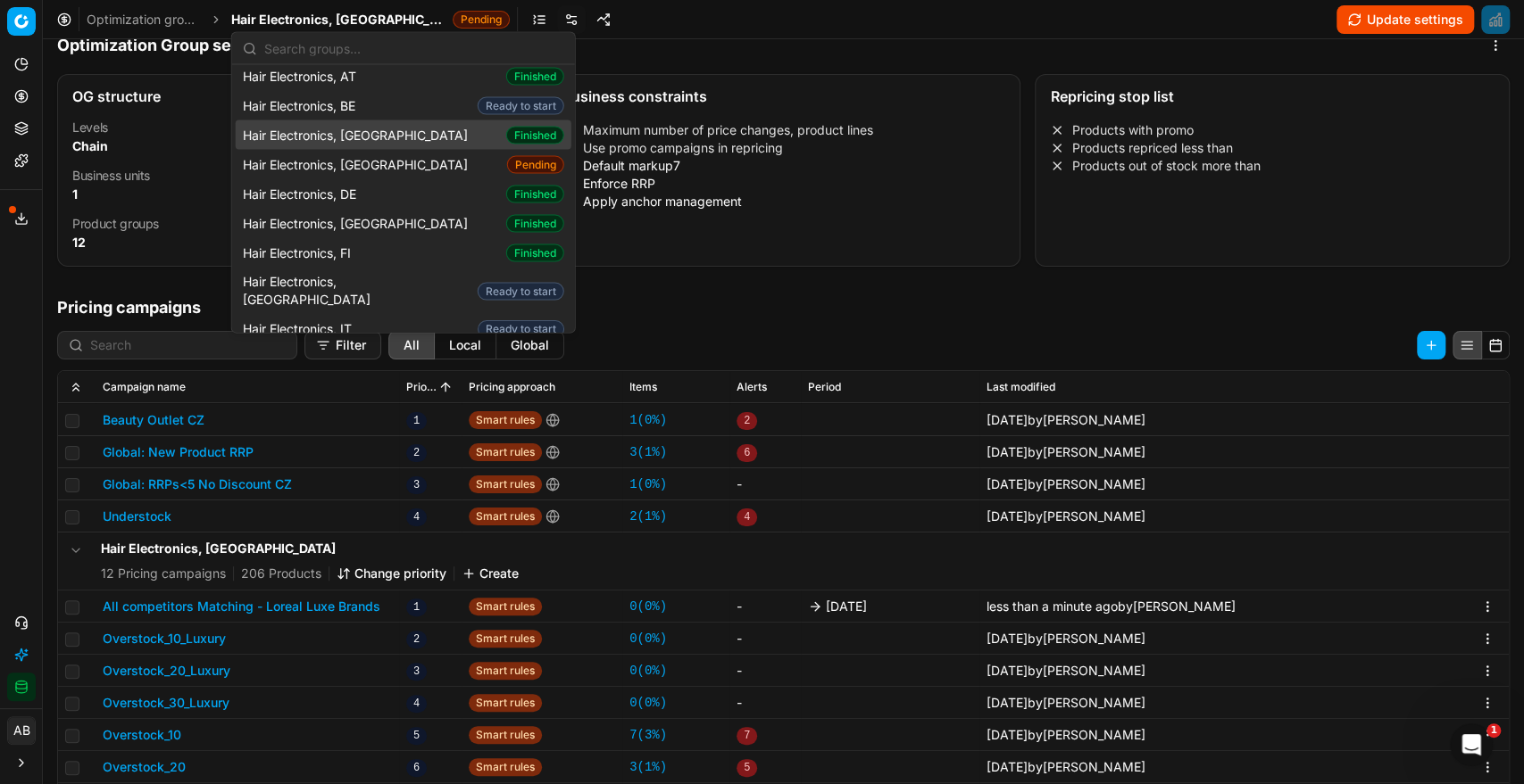
scroll to position [10, 0]
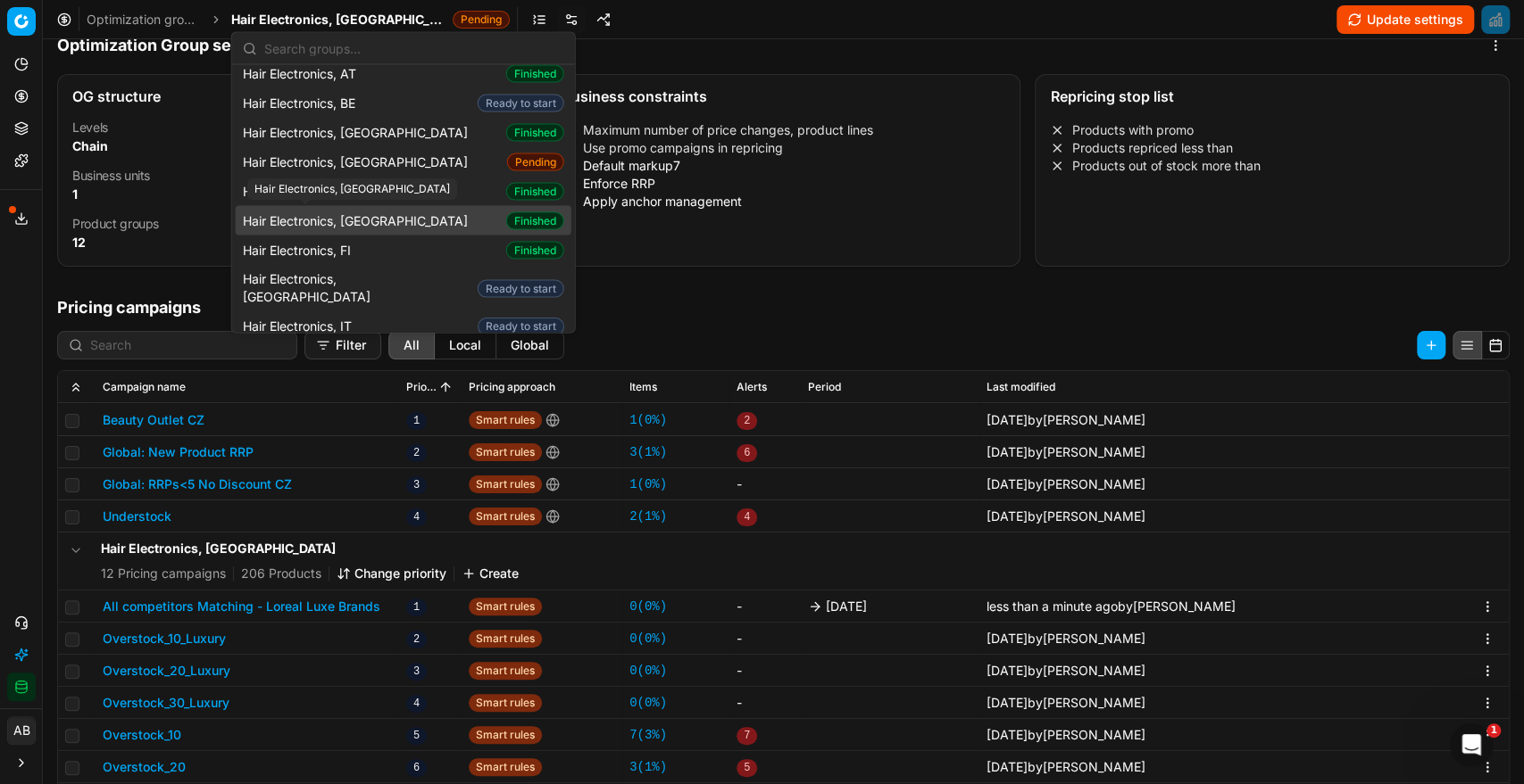
click at [354, 215] on span "Hair Electronics, [GEOGRAPHIC_DATA]" at bounding box center [359, 220] width 232 height 18
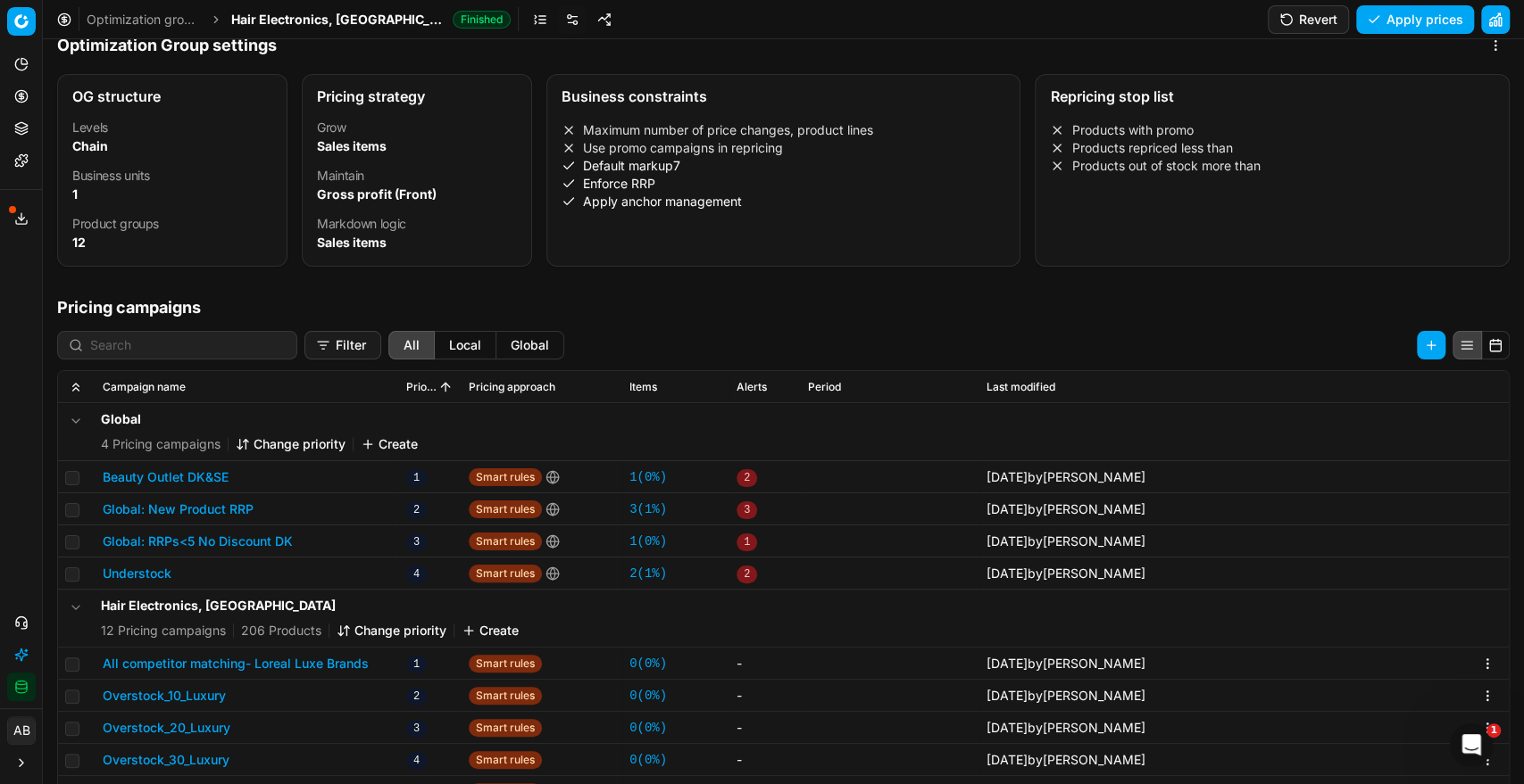
click at [322, 656] on button "All competitor matching- Loreal Luxe Brands" at bounding box center [235, 663] width 266 height 18
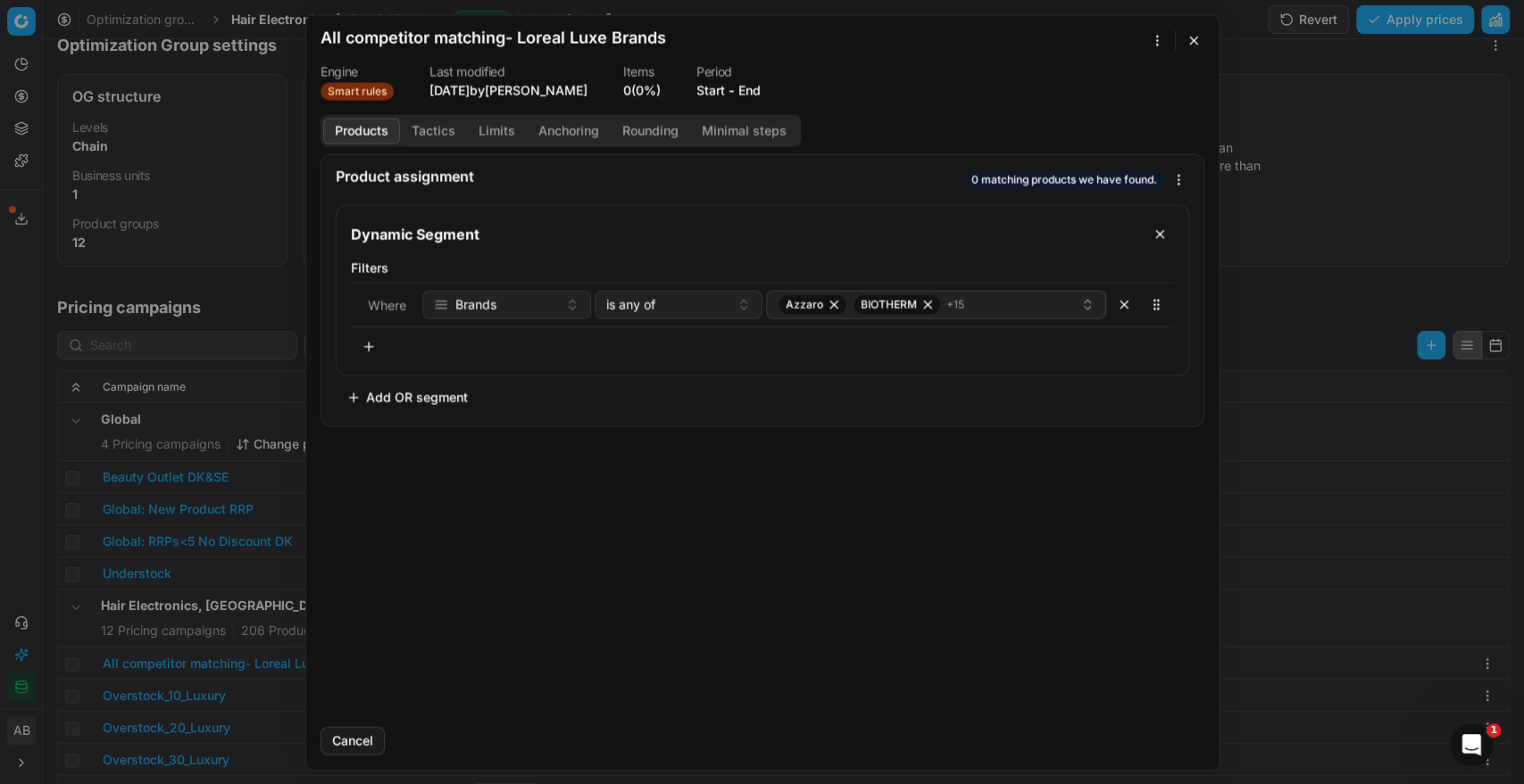
click at [754, 96] on button "End" at bounding box center [748, 89] width 22 height 18
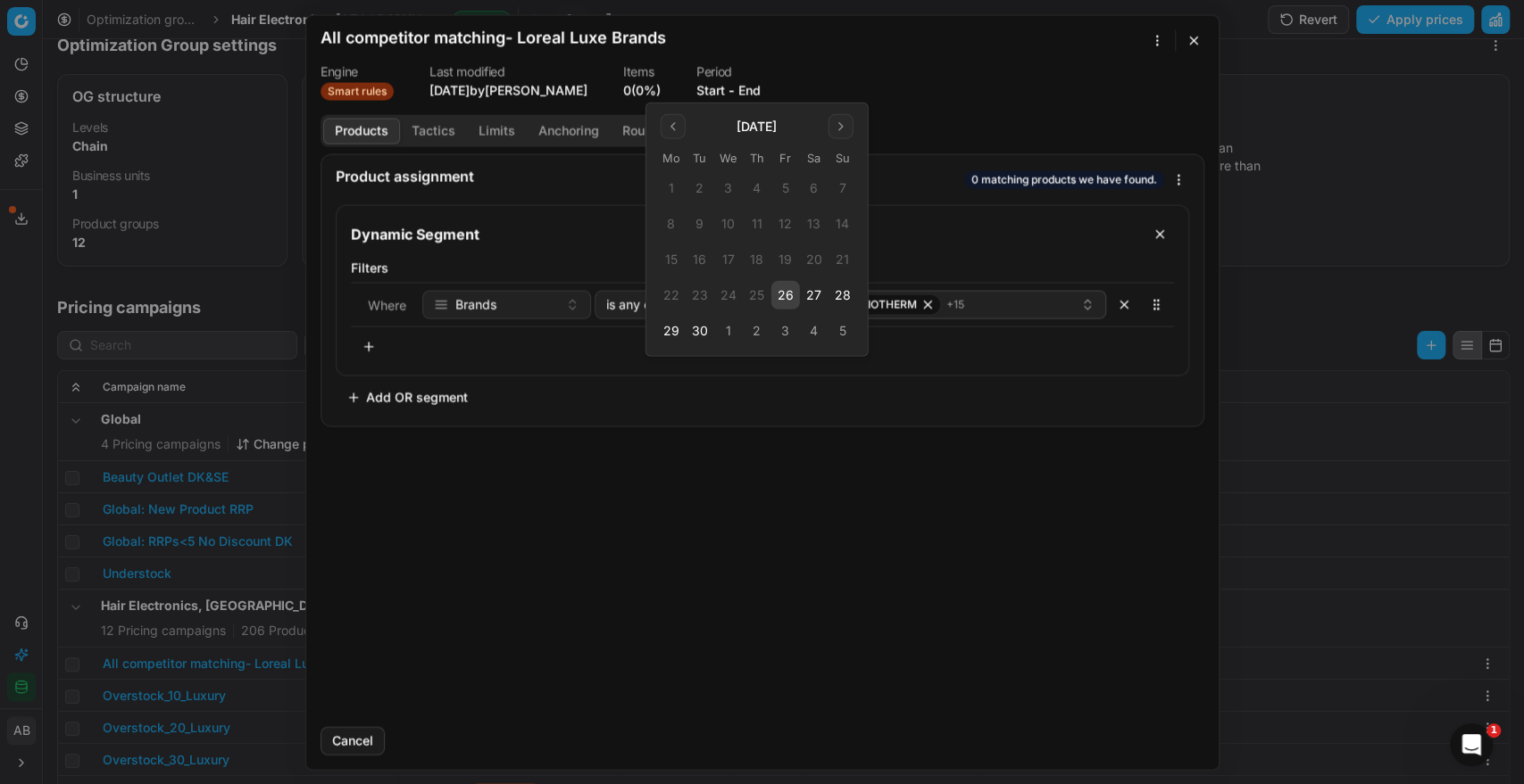
click at [800, 302] on button "27" at bounding box center [814, 295] width 29 height 29
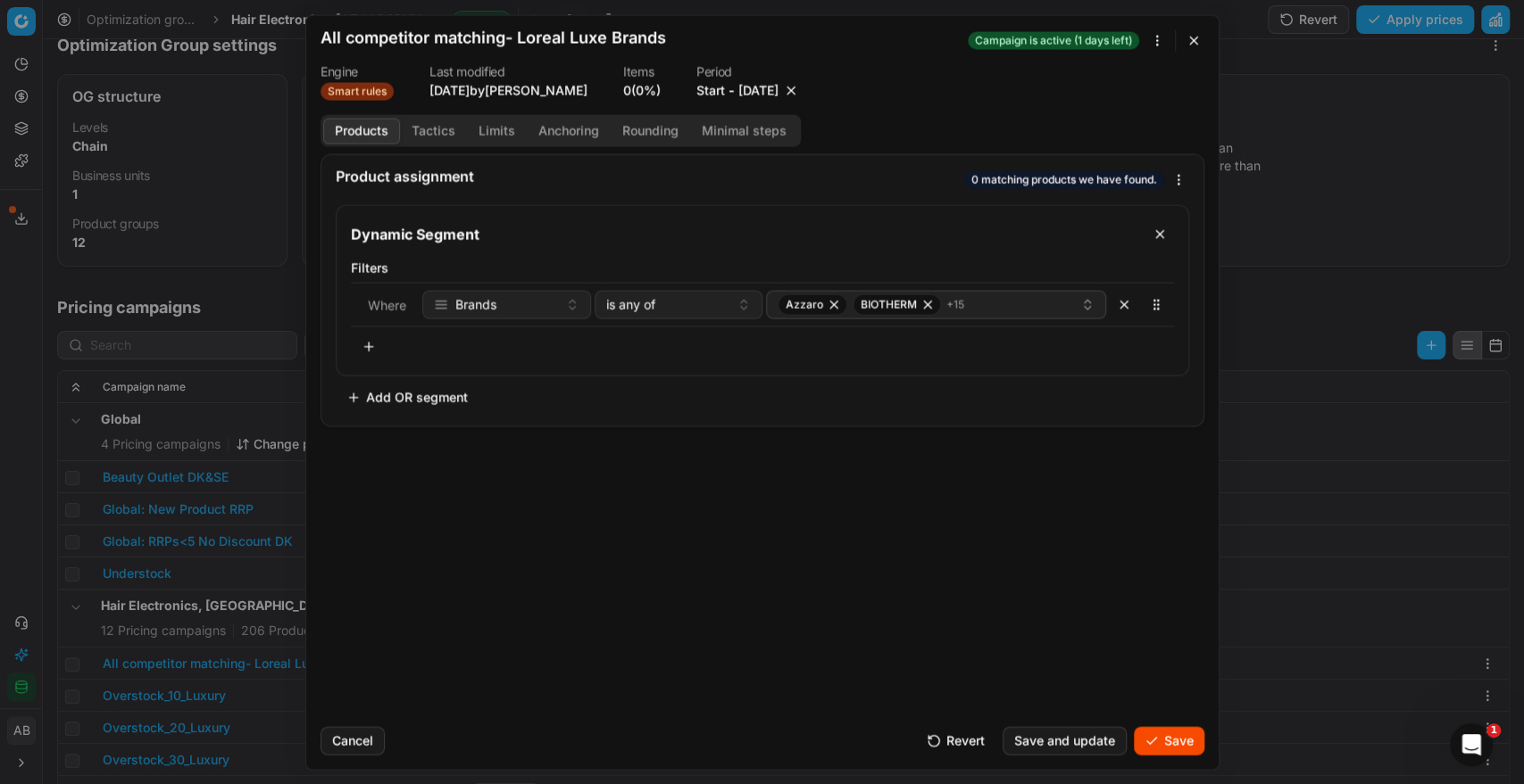
click at [763, 85] on button "9/27/2025" at bounding box center [758, 89] width 40 height 18
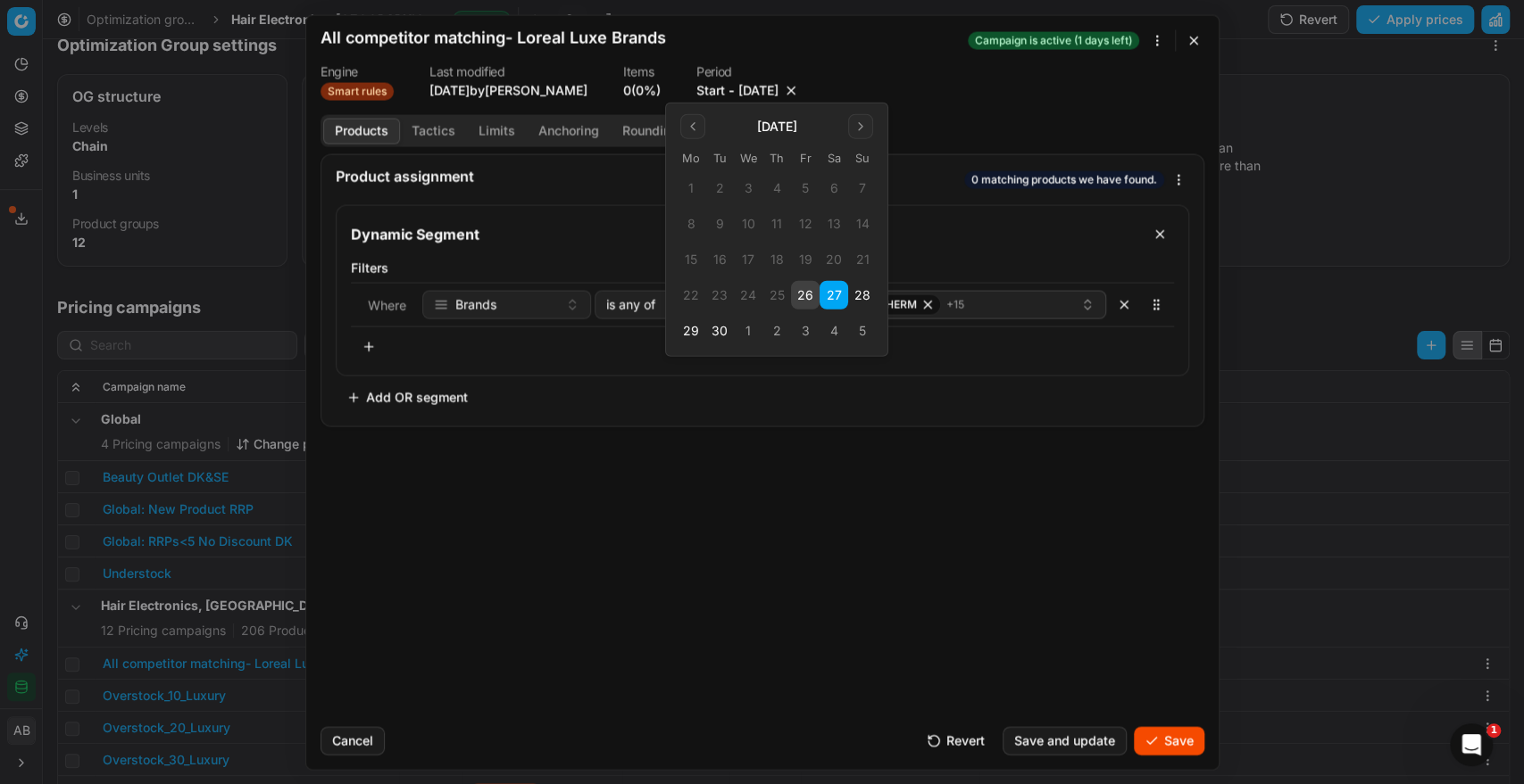
click at [807, 288] on button "26" at bounding box center [805, 295] width 29 height 29
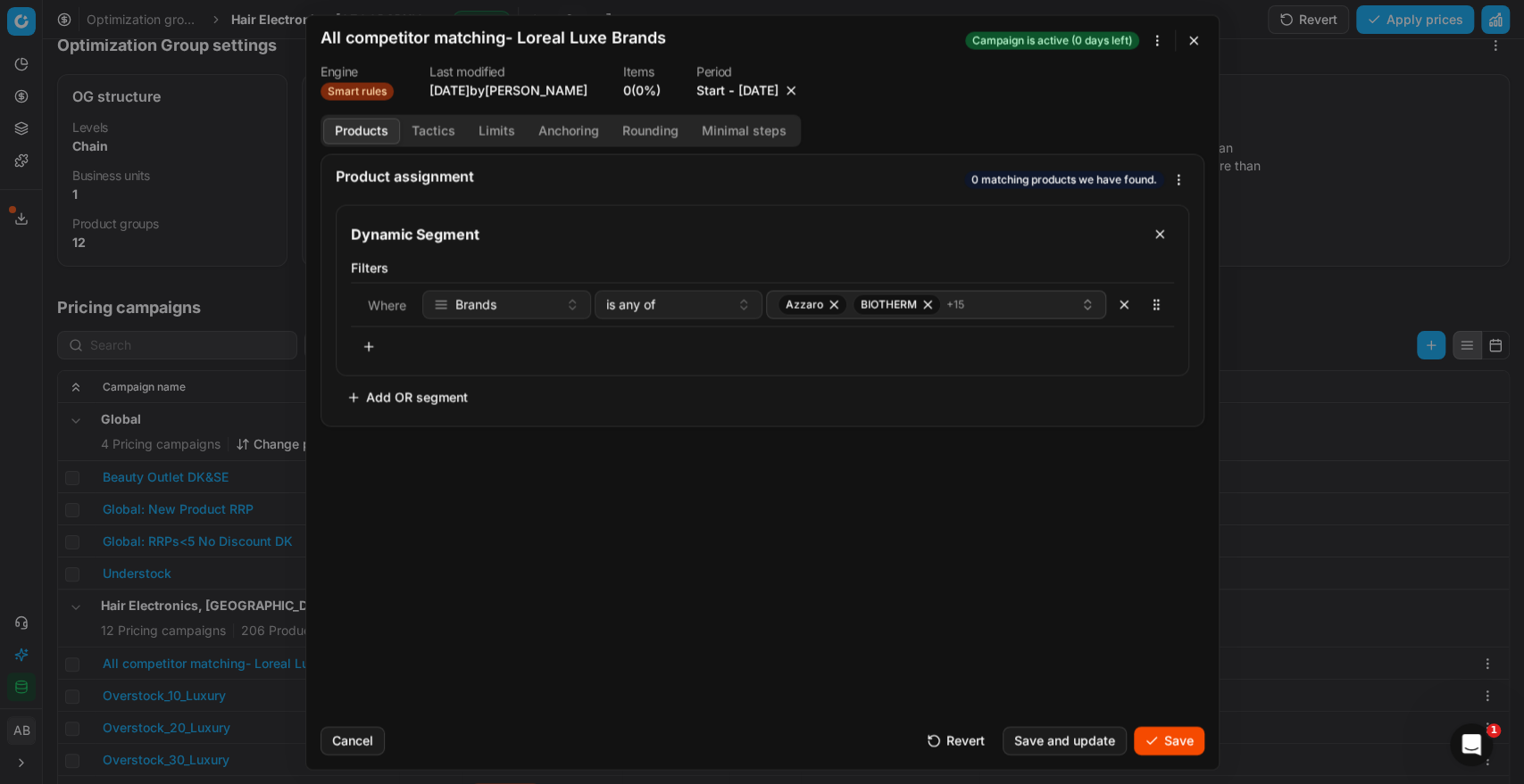
click at [1127, 735] on div "Revert Save and update Save" at bounding box center [1059, 740] width 288 height 29
click at [1476, 648] on body "Pricing platform Analytics Pricing Product portfolio Templates Export service 2…" at bounding box center [762, 392] width 1524 height 784
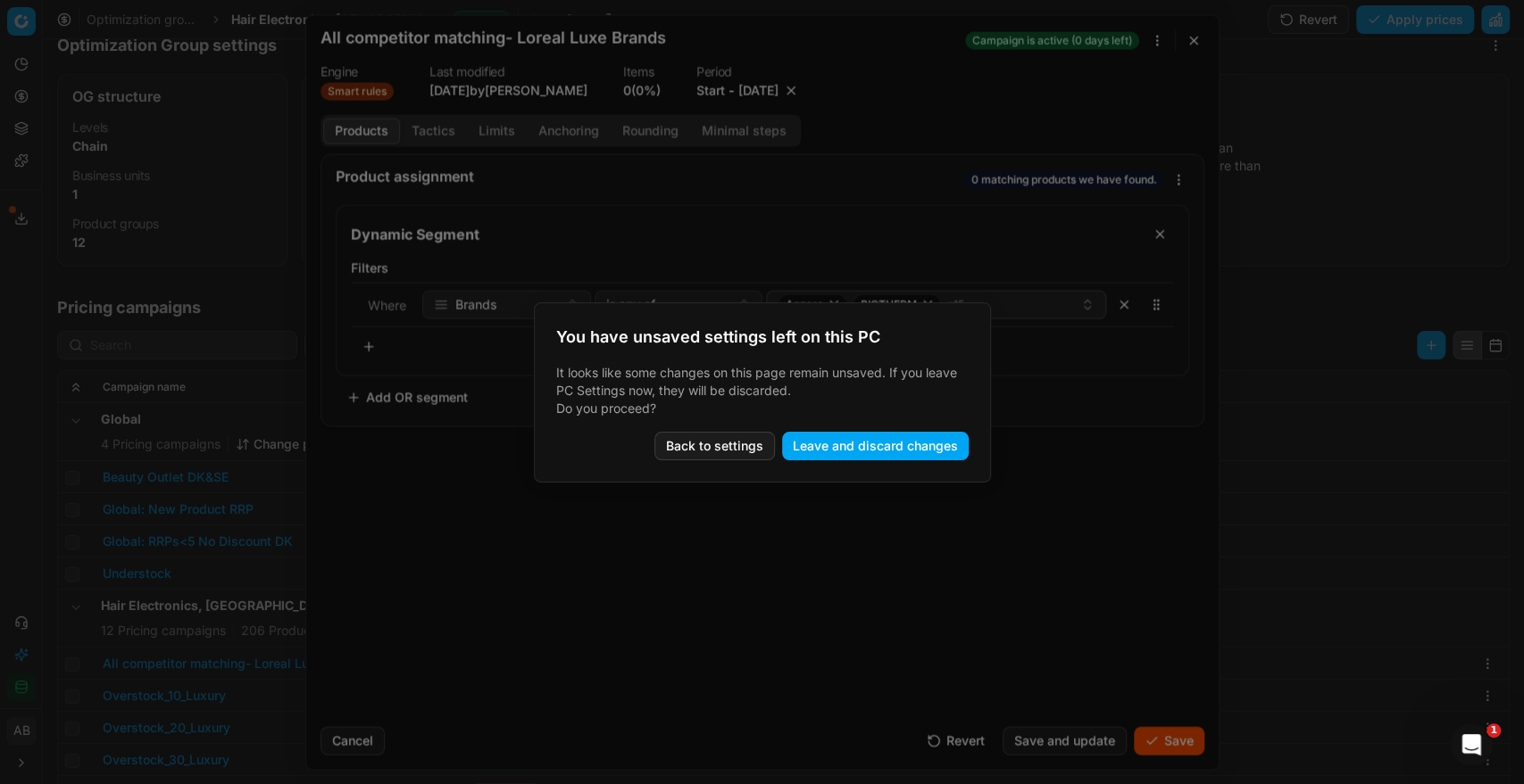
click at [725, 450] on button "Back to settings" at bounding box center [714, 446] width 121 height 29
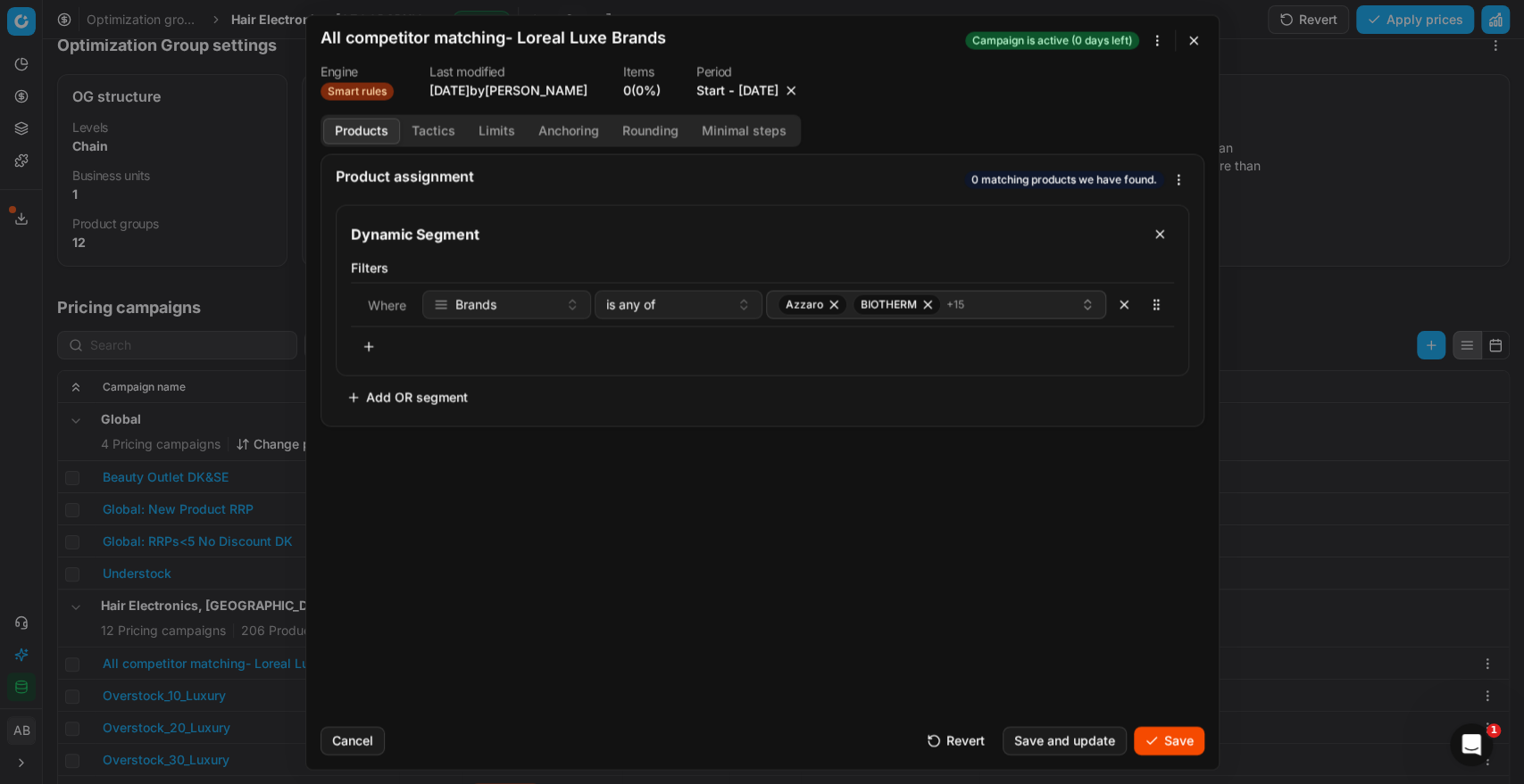
click at [1171, 739] on button "Save" at bounding box center [1169, 740] width 70 height 29
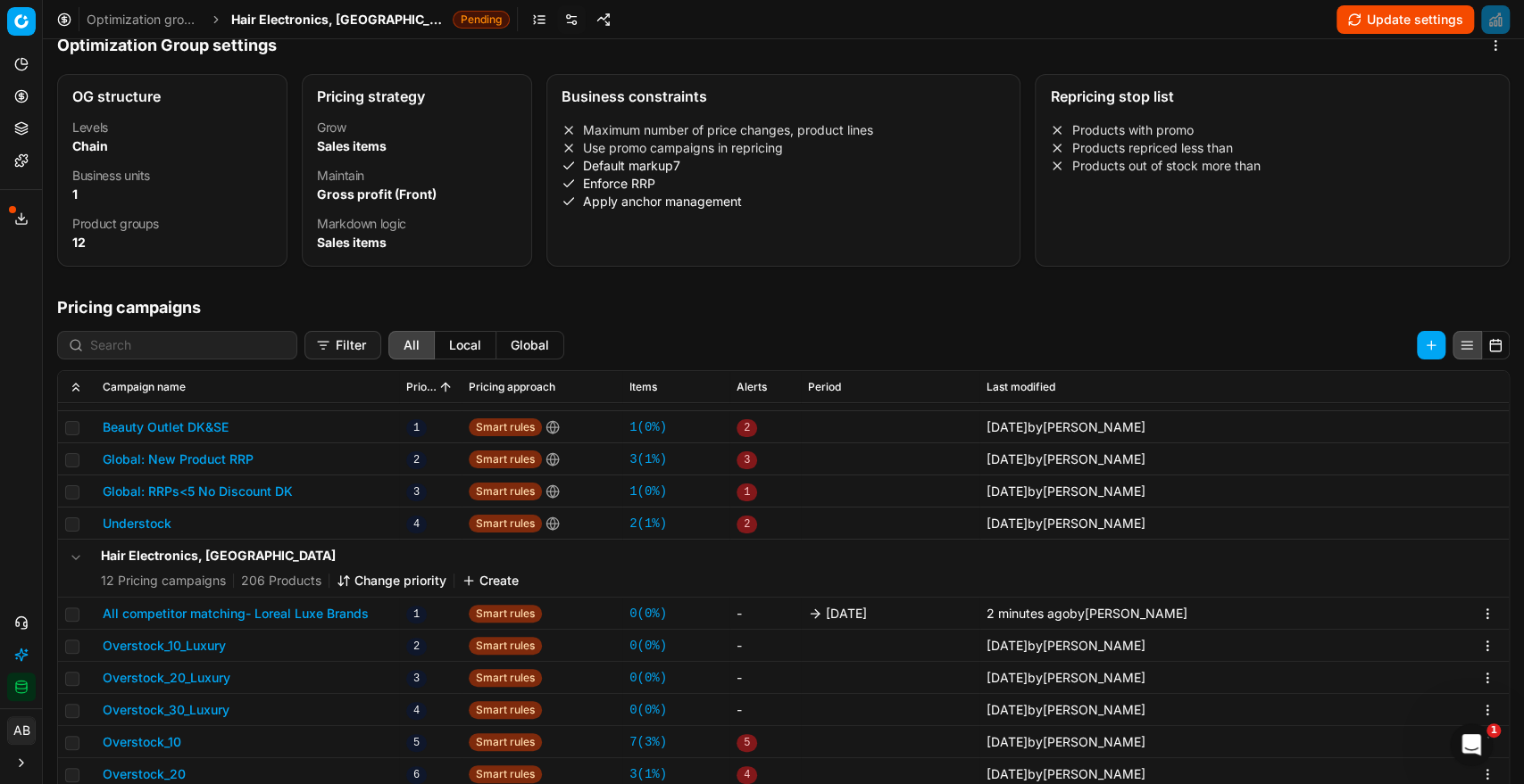
scroll to position [50, 0]
click at [324, 22] on span "Hair Electronics, [GEOGRAPHIC_DATA]" at bounding box center [338, 19] width 214 height 18
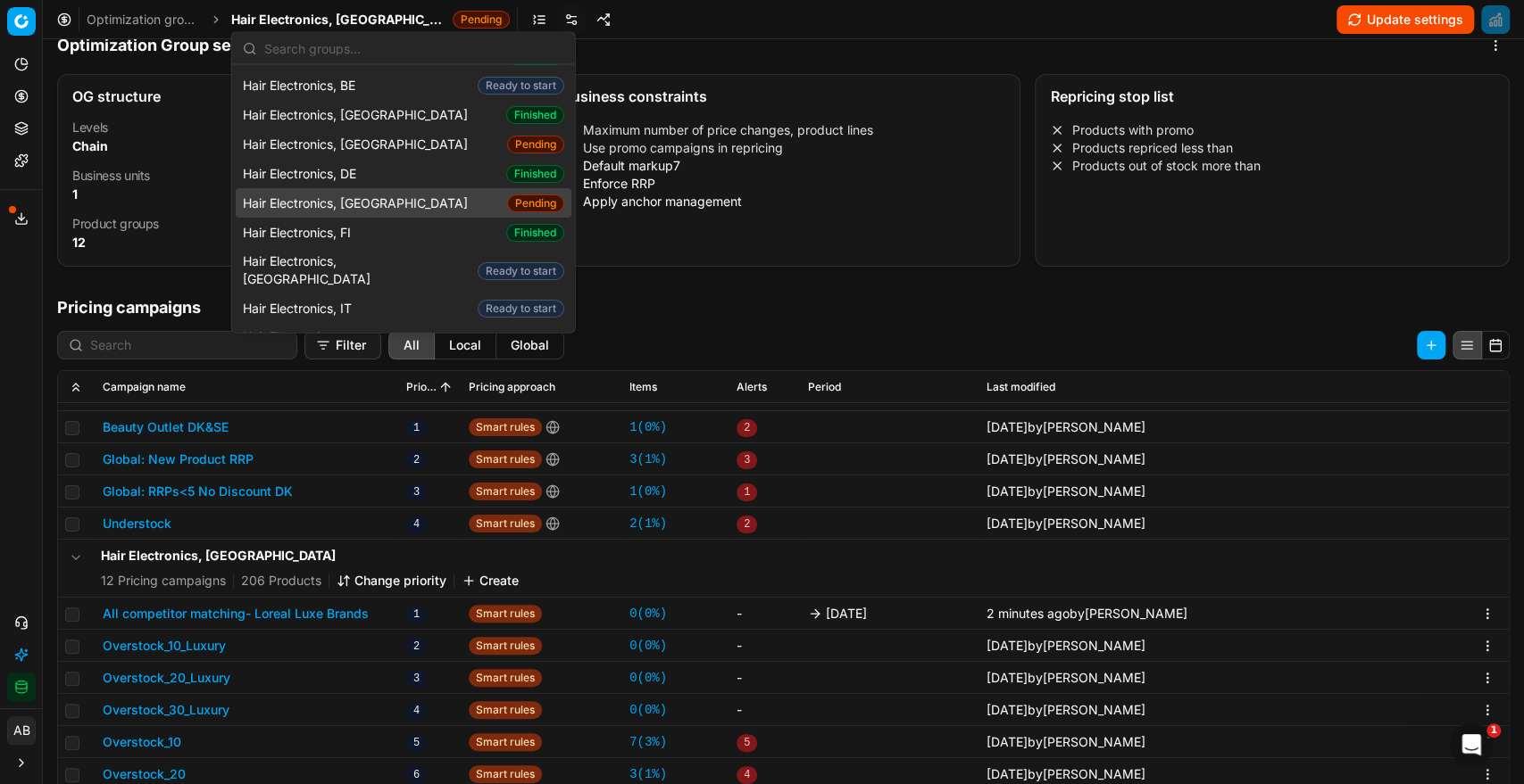
scroll to position [35, 0]
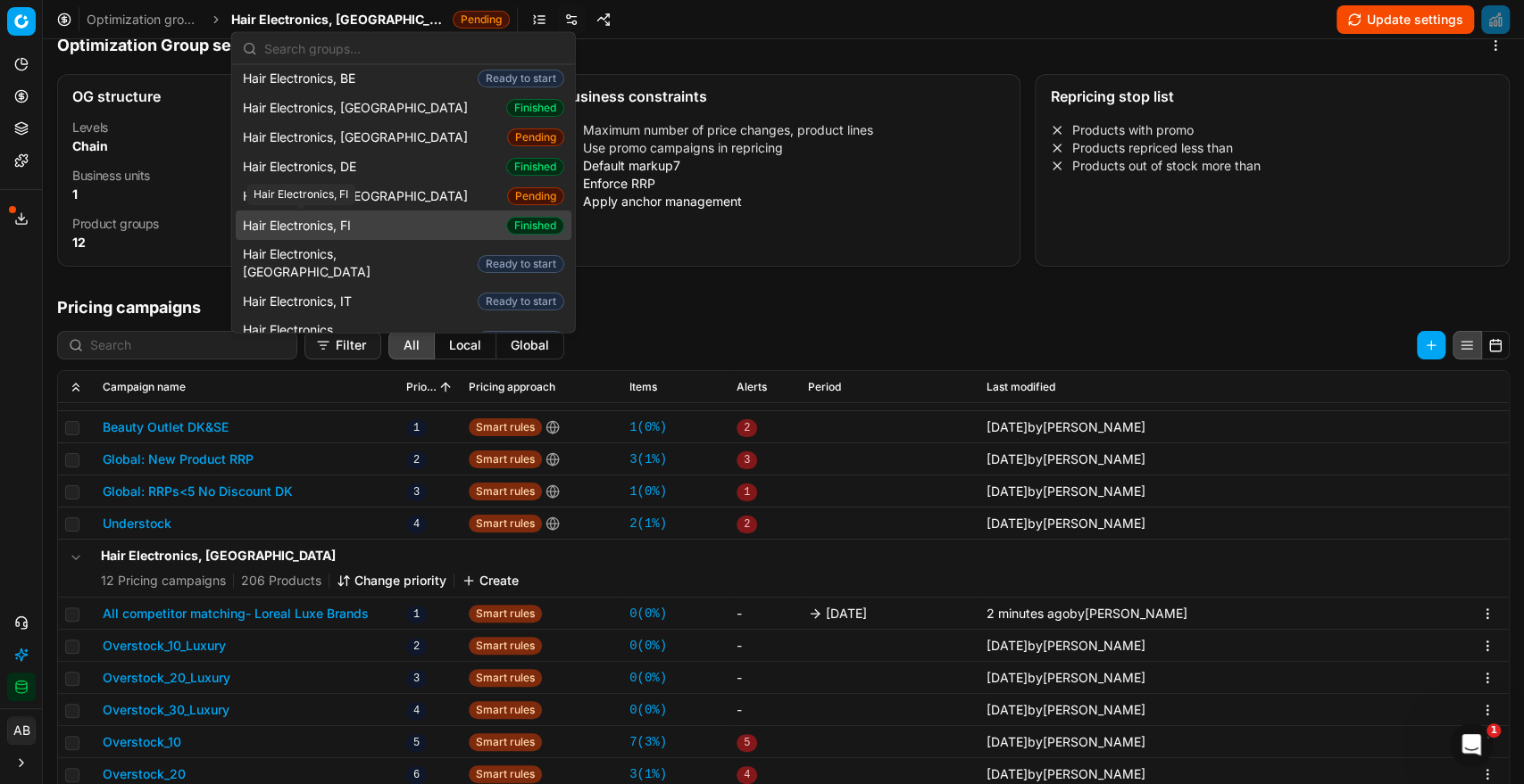
click at [351, 225] on span "Hair Electronics, FI" at bounding box center [300, 225] width 115 height 18
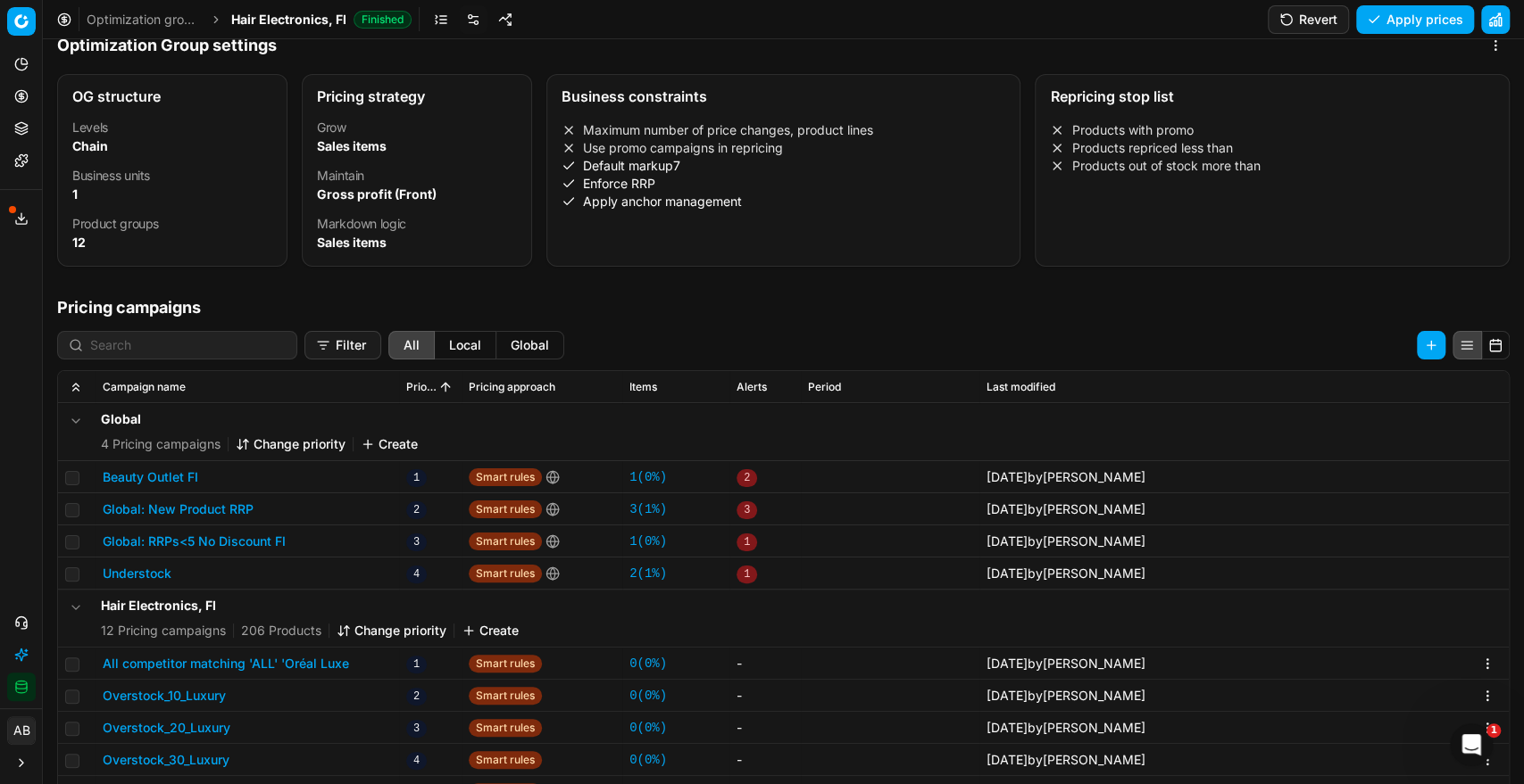
click at [322, 661] on button "All competitor matching 'ALL' 'Oréal Luxe" at bounding box center [226, 663] width 247 height 18
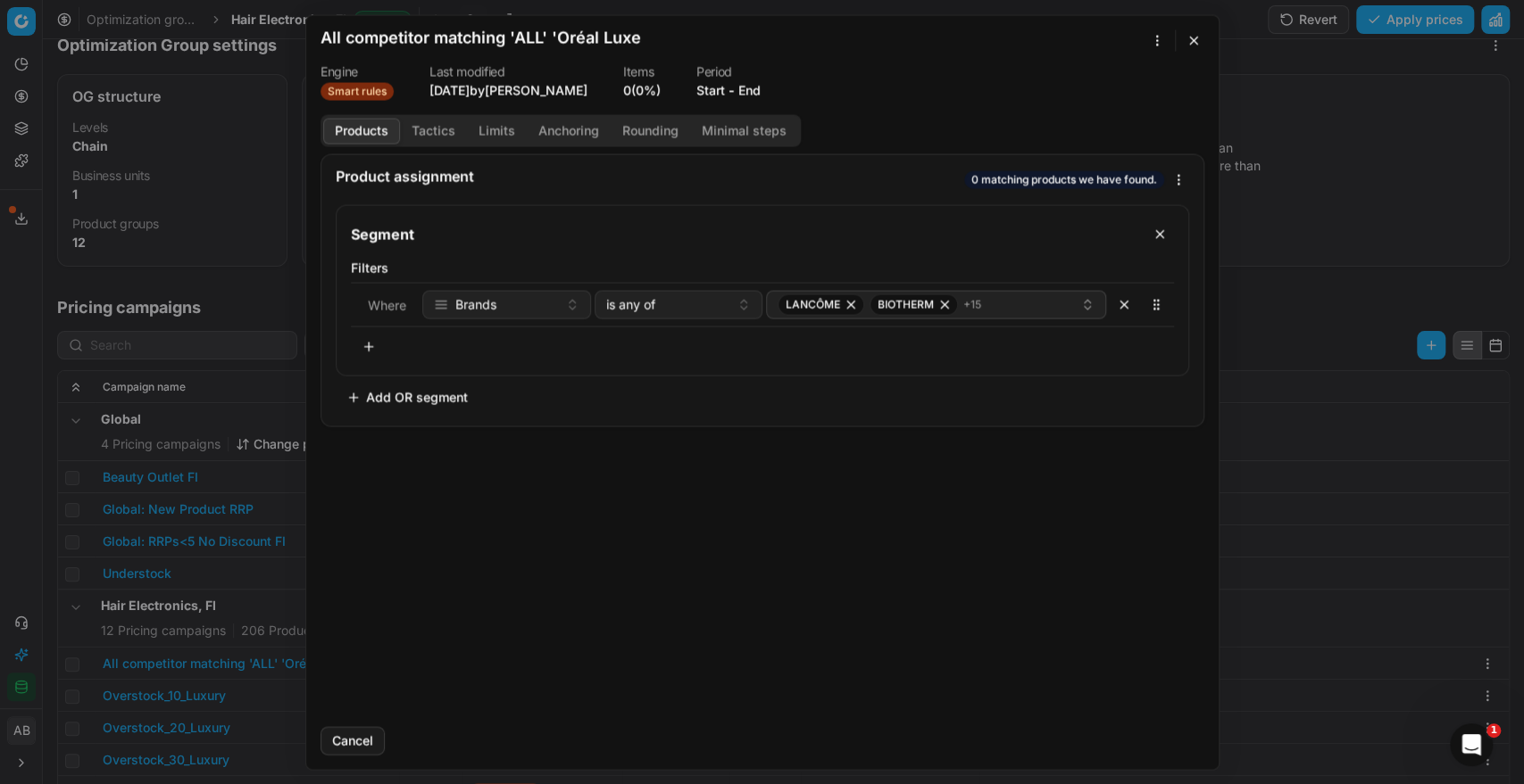
click at [746, 84] on button "End" at bounding box center [748, 89] width 22 height 18
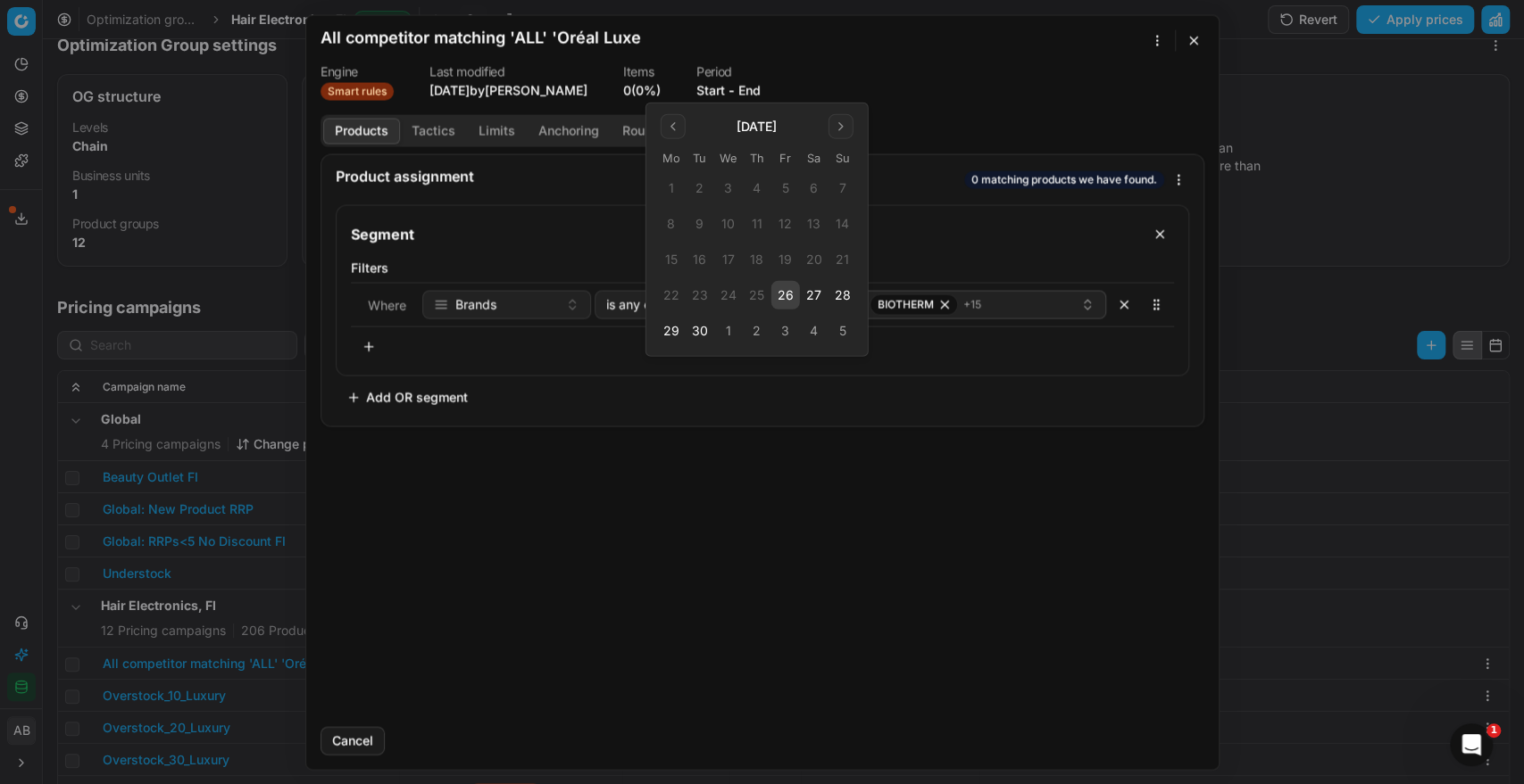
click at [785, 298] on button "26" at bounding box center [785, 295] width 29 height 29
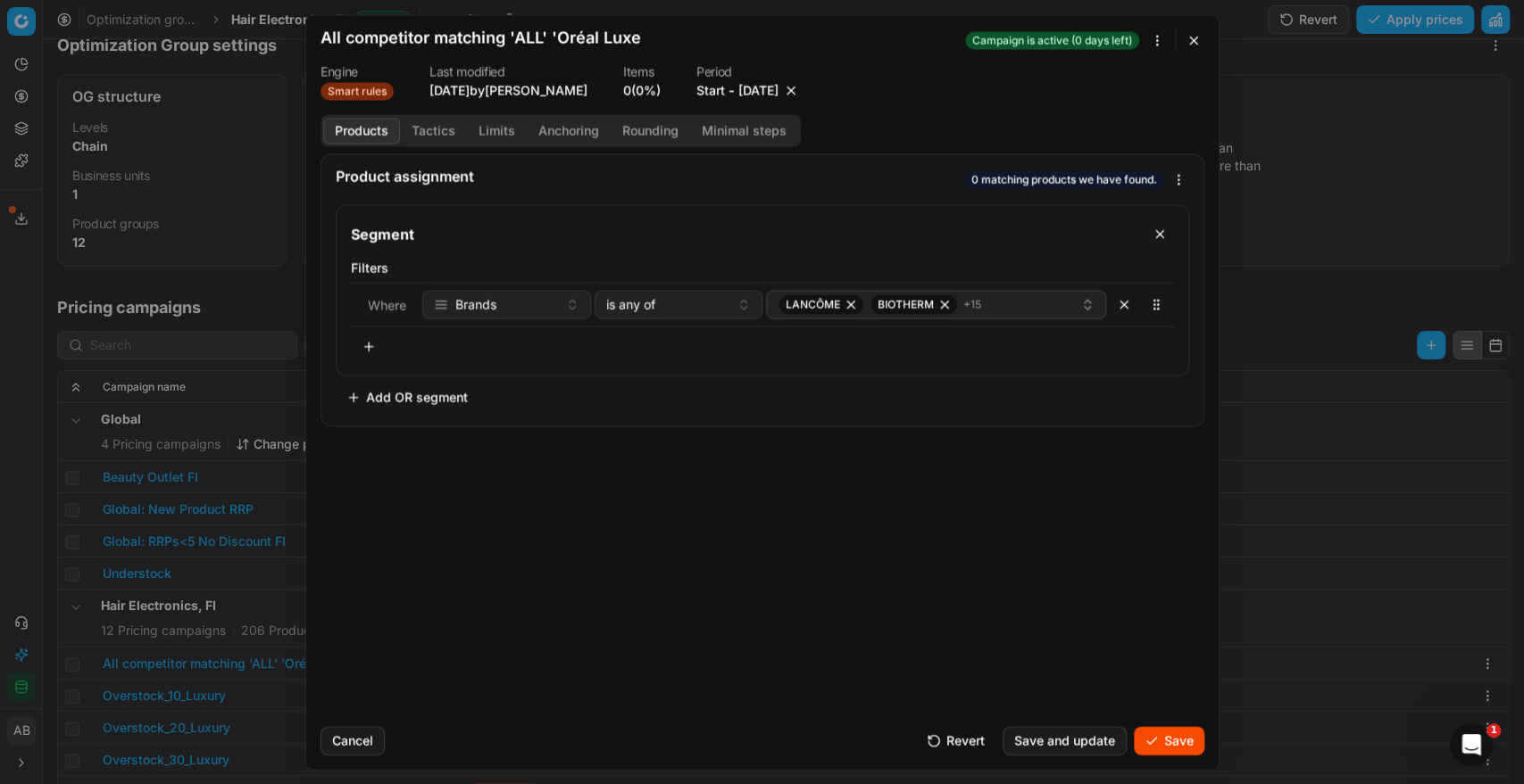
click at [1159, 740] on button "Save" at bounding box center [1169, 740] width 70 height 29
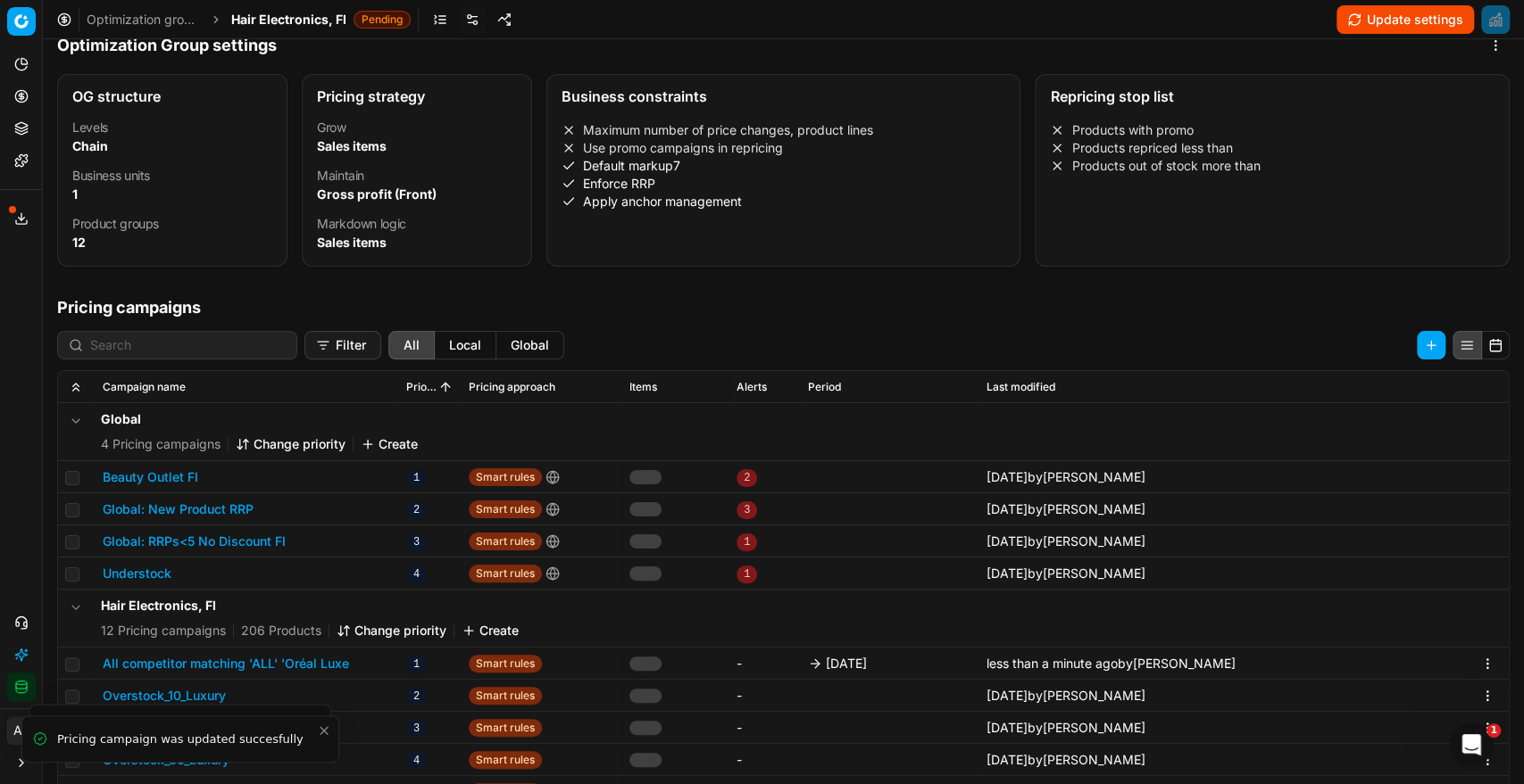
click at [306, 22] on span "Hair Electronics, FI" at bounding box center [288, 19] width 115 height 18
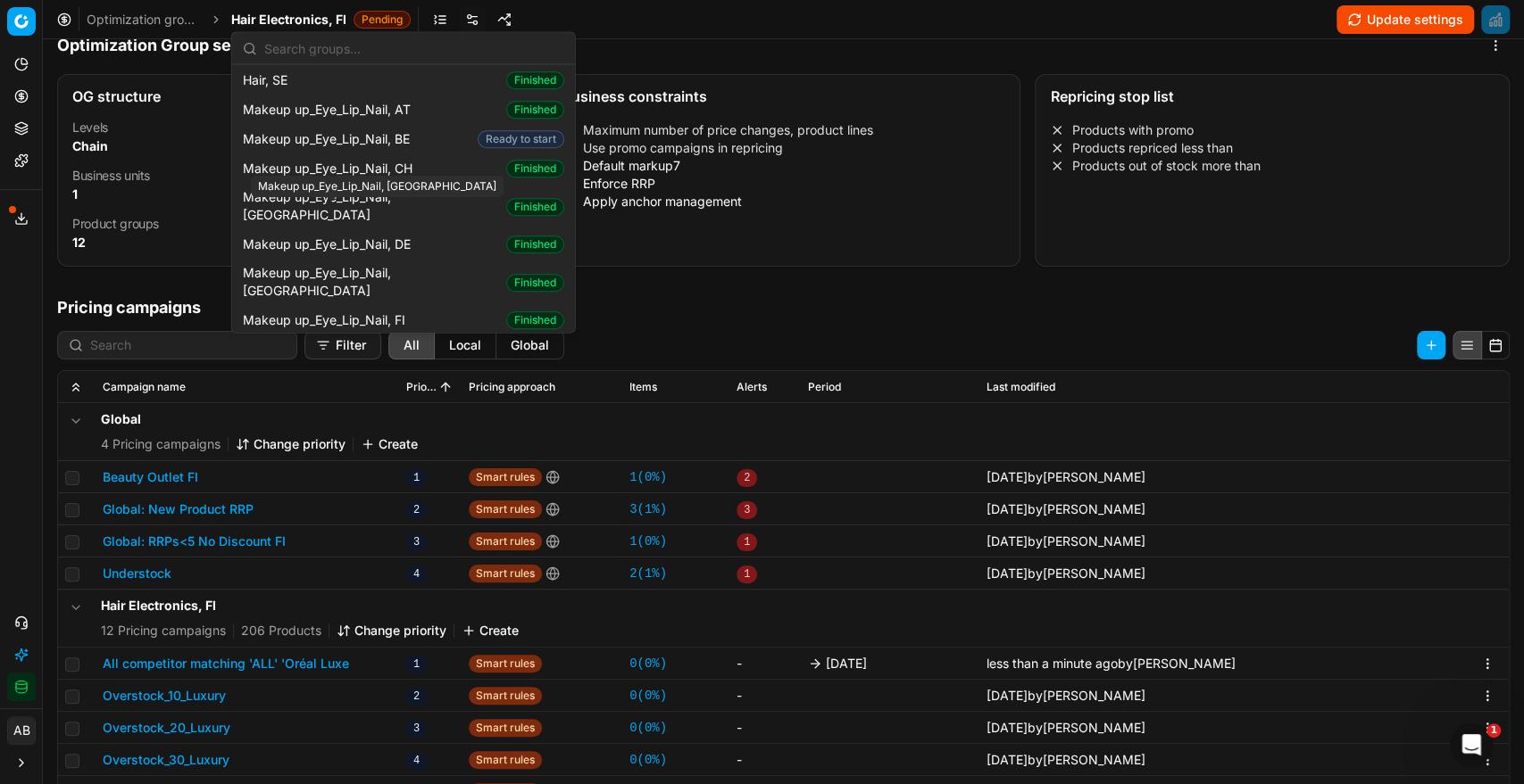
scroll to position [715, 0]
click at [366, 309] on span "Makeup up_Eye_Lip_Nail, FI" at bounding box center [327, 318] width 169 height 18
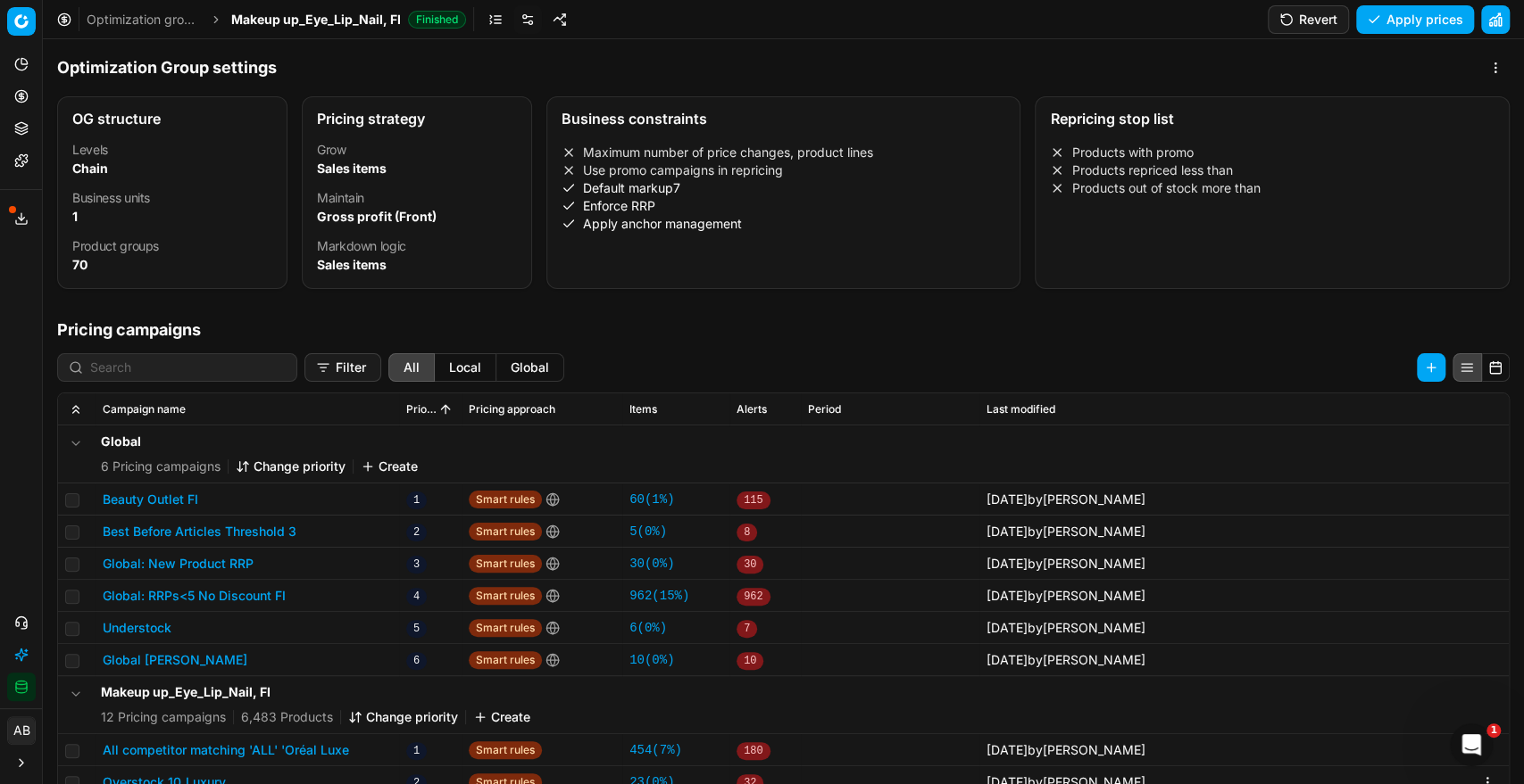
click at [353, 18] on span "Makeup up_Eye_Lip_Nail, FI" at bounding box center [316, 19] width 169 height 18
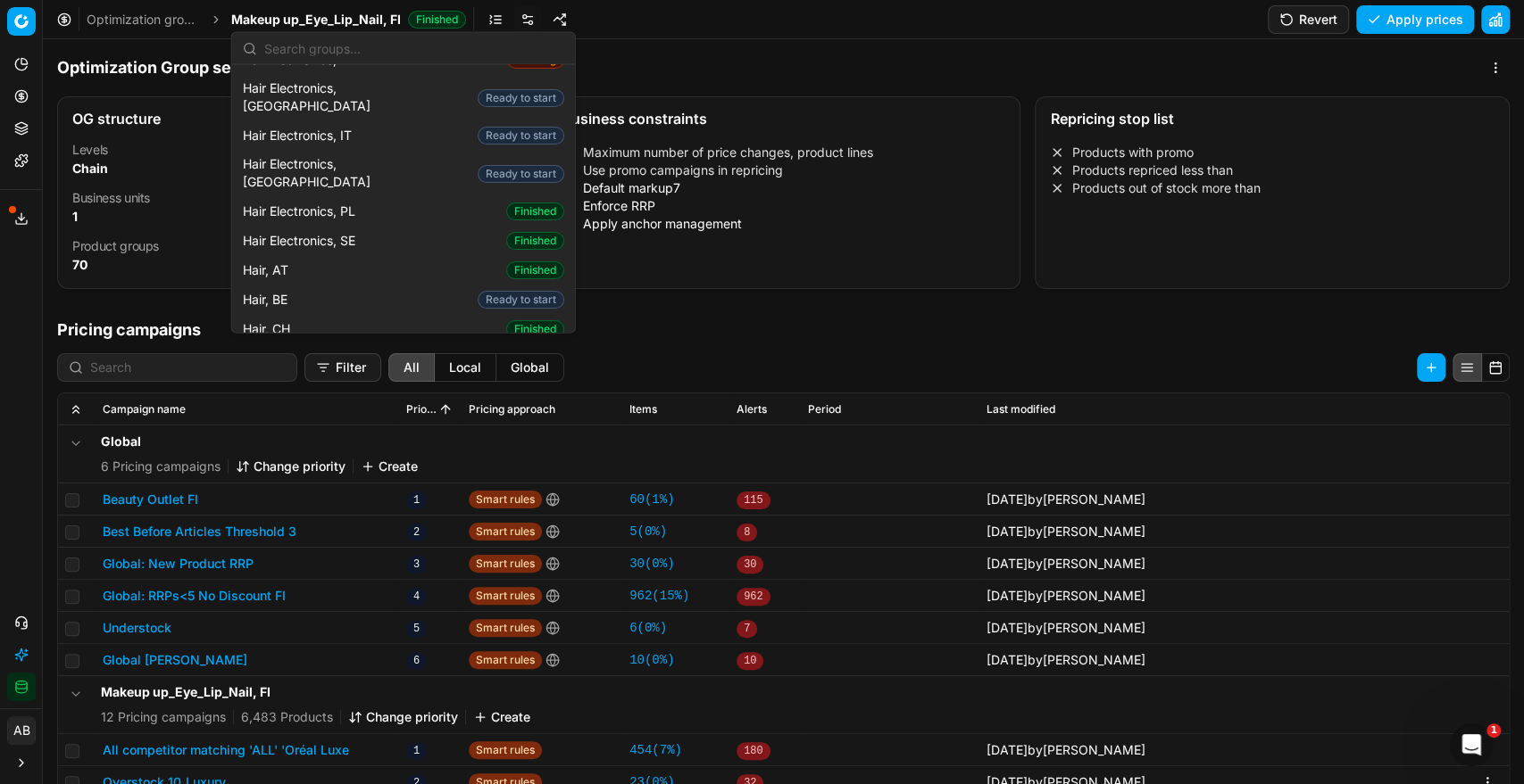
scroll to position [214, 0]
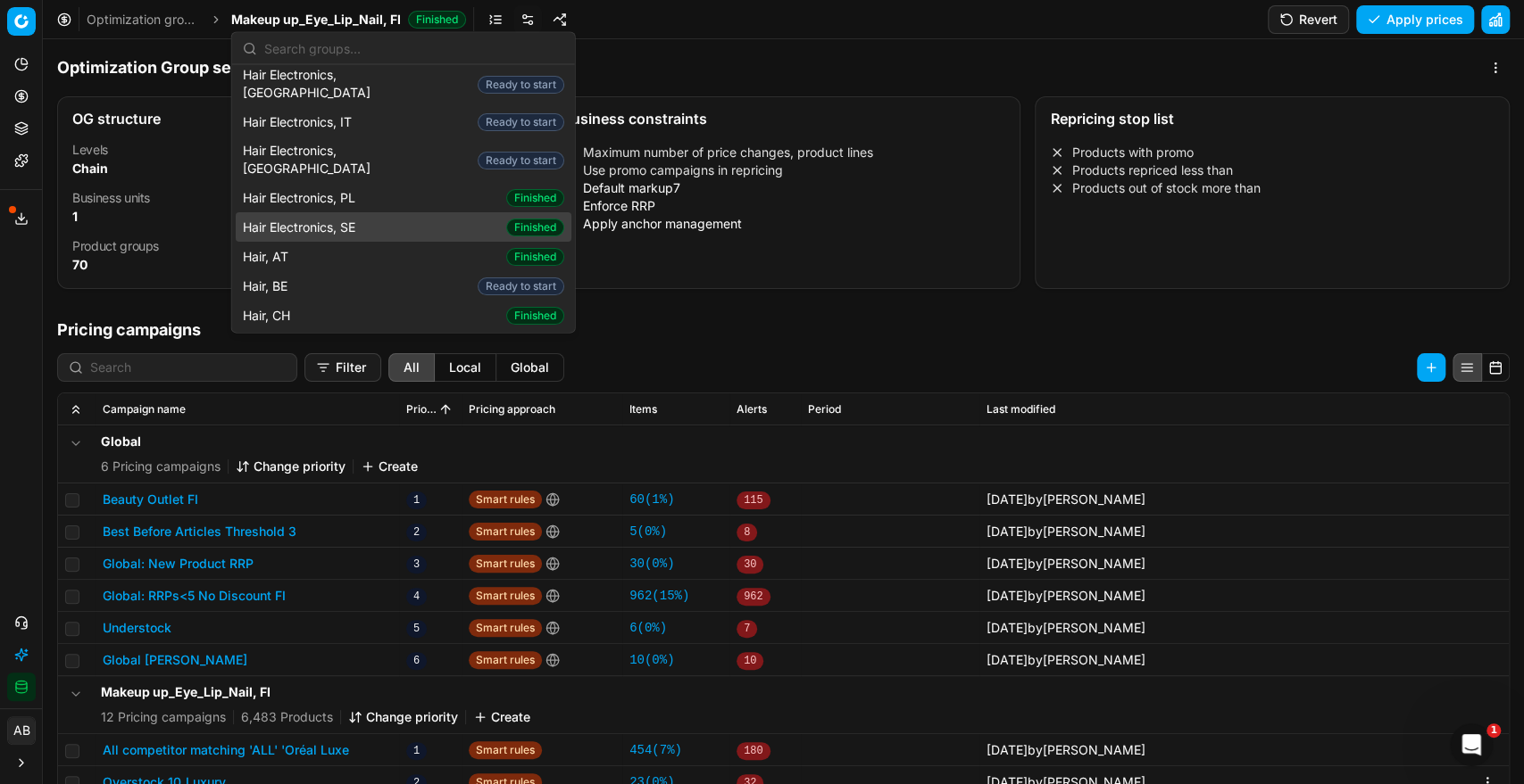
click at [350, 218] on span "Hair Electronics, SE" at bounding box center [303, 226] width 120 height 18
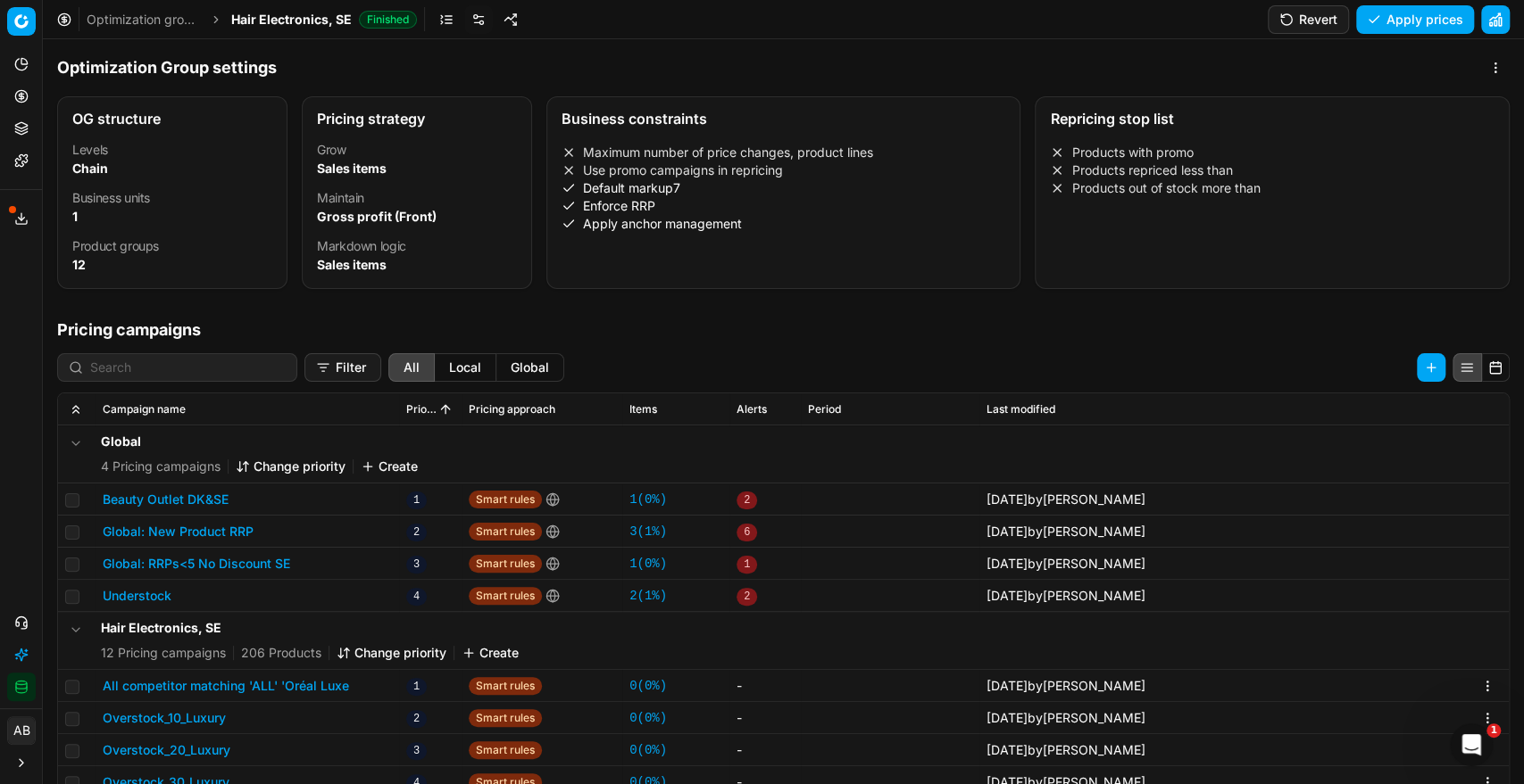
scroll to position [57, 0]
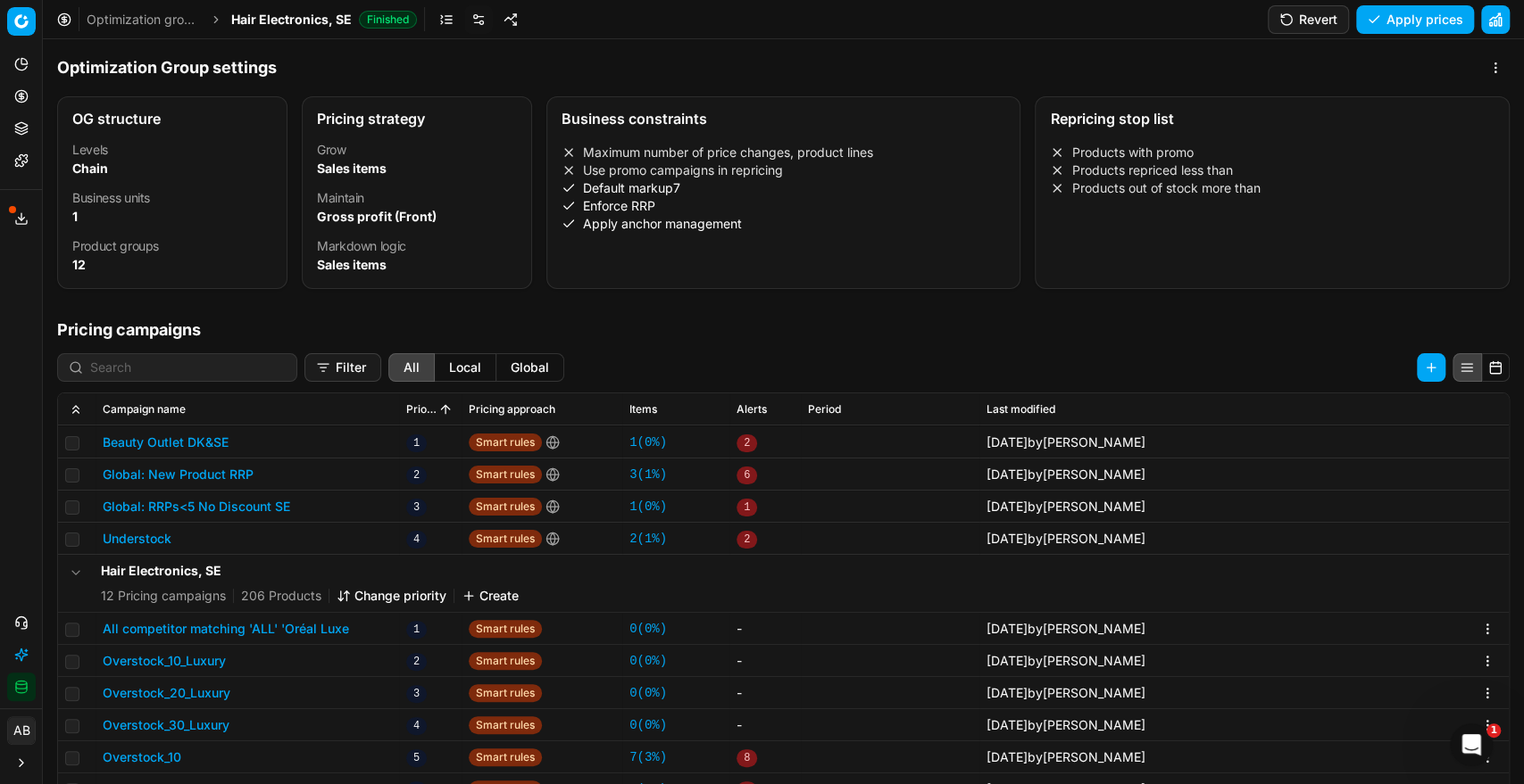
click at [650, 626] on link "0 ( 0% )" at bounding box center [647, 629] width 37 height 18
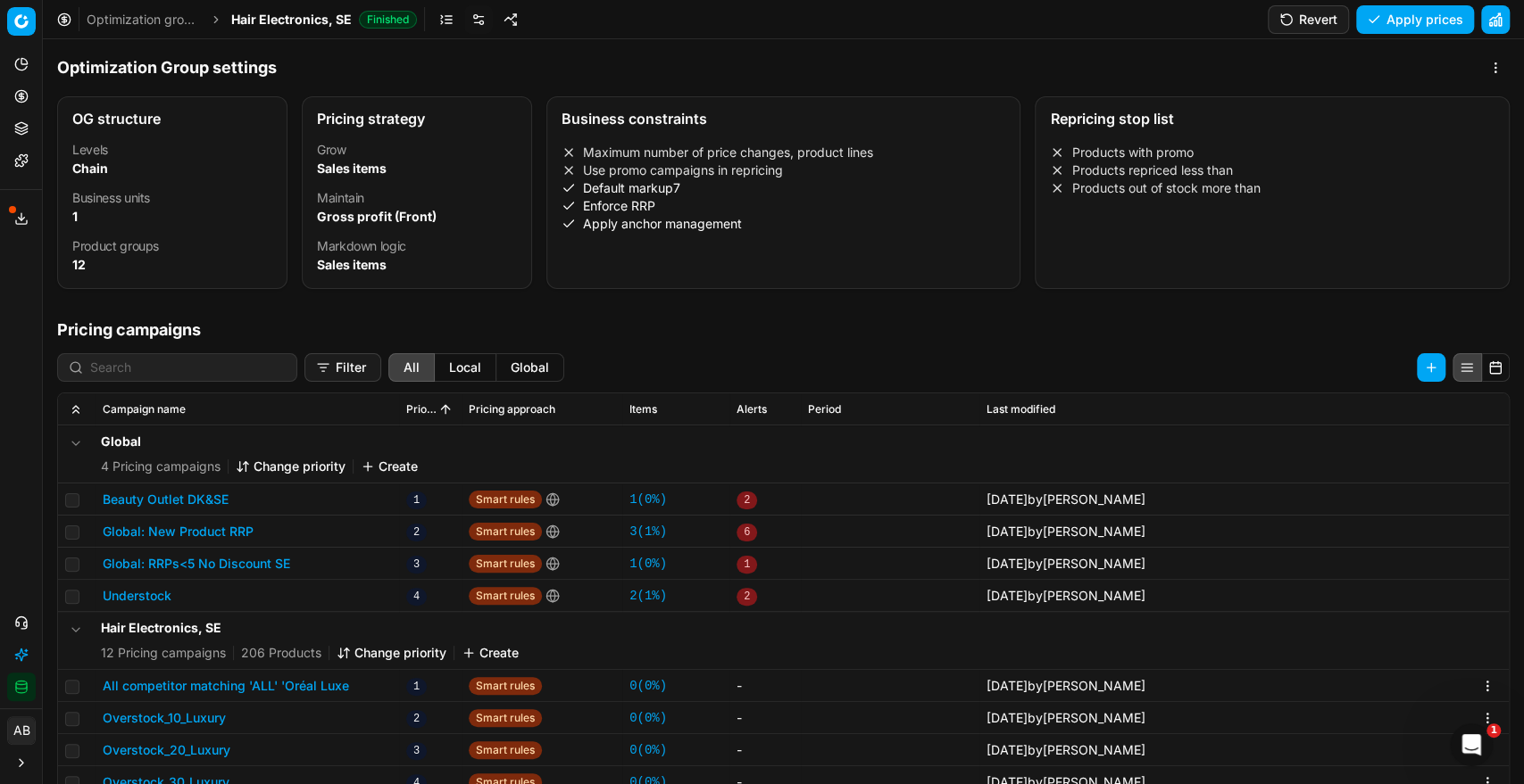
scroll to position [57, 0]
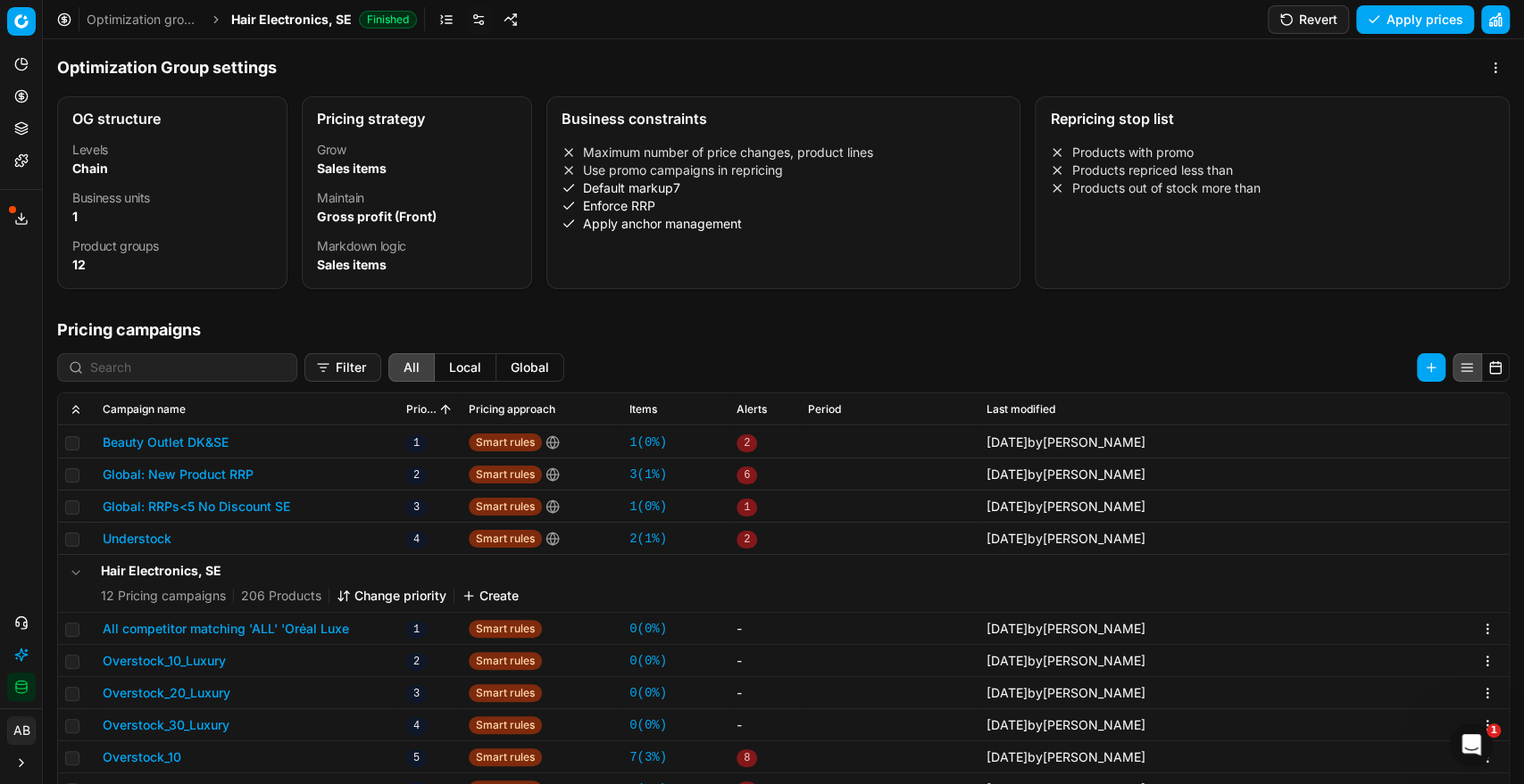
click at [304, 625] on button "All competitor matching 'ALL' 'Oréal Luxe" at bounding box center [226, 629] width 247 height 18
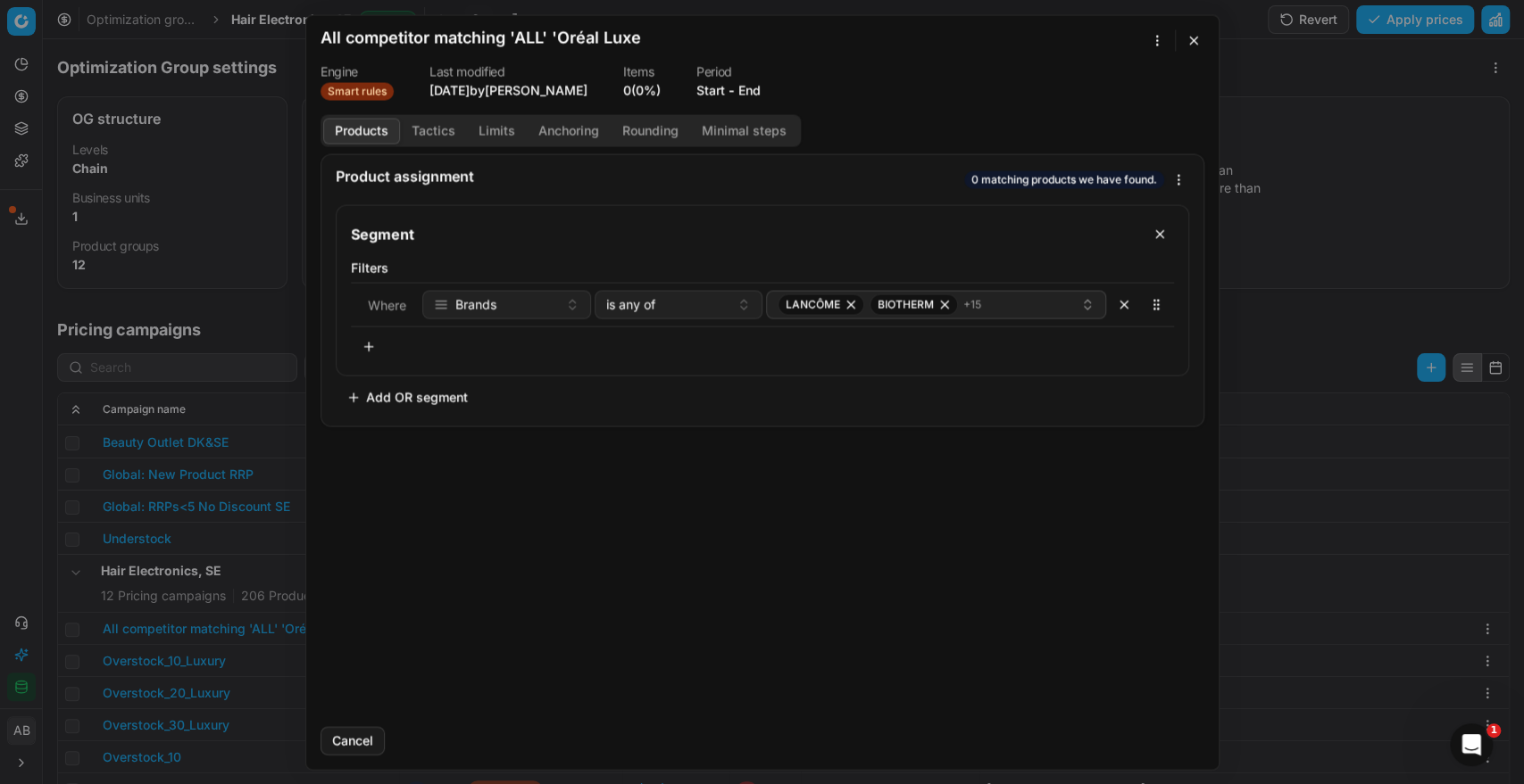
click at [761, 97] on button "End" at bounding box center [748, 89] width 22 height 18
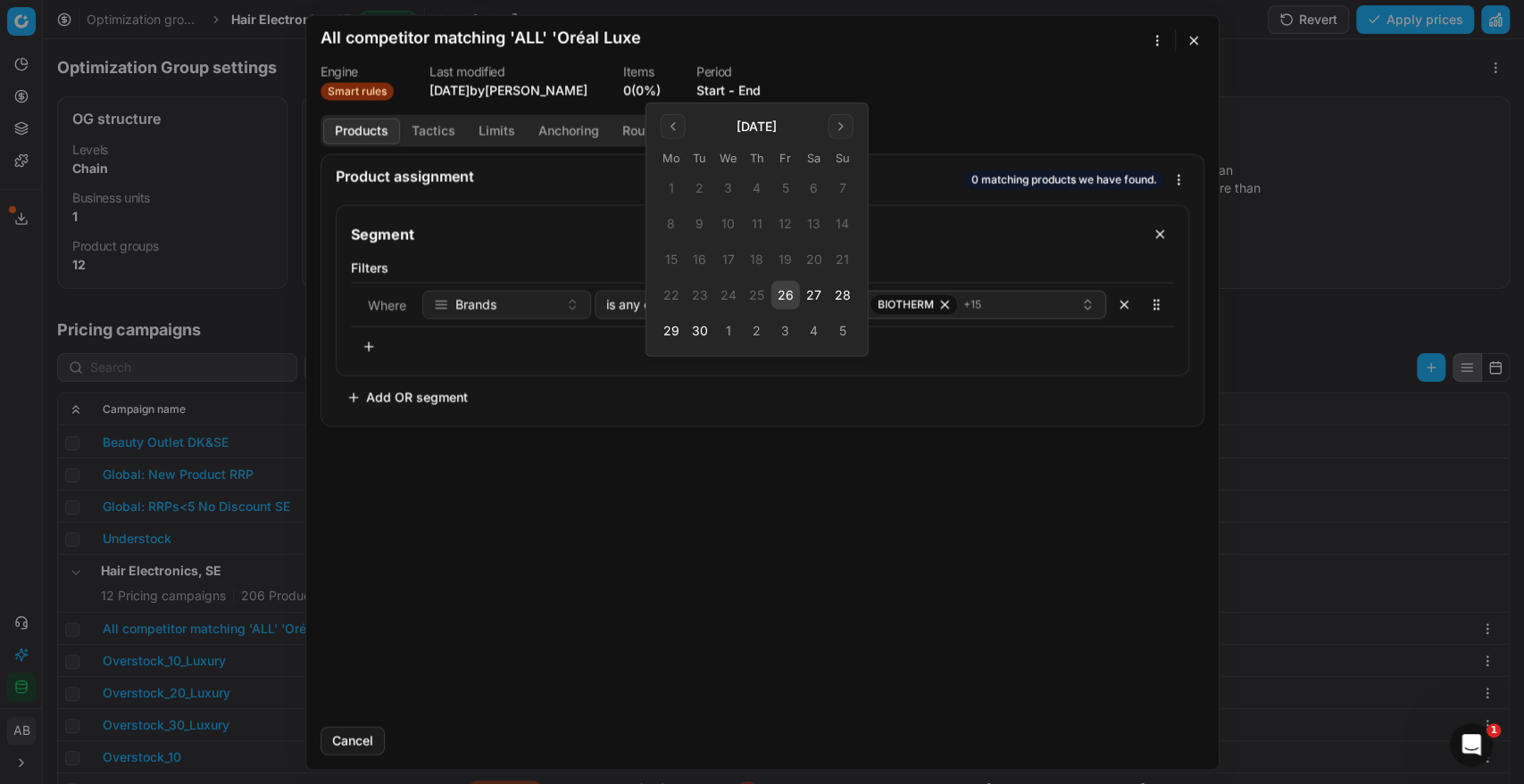
click at [789, 292] on button "26" at bounding box center [785, 295] width 29 height 29
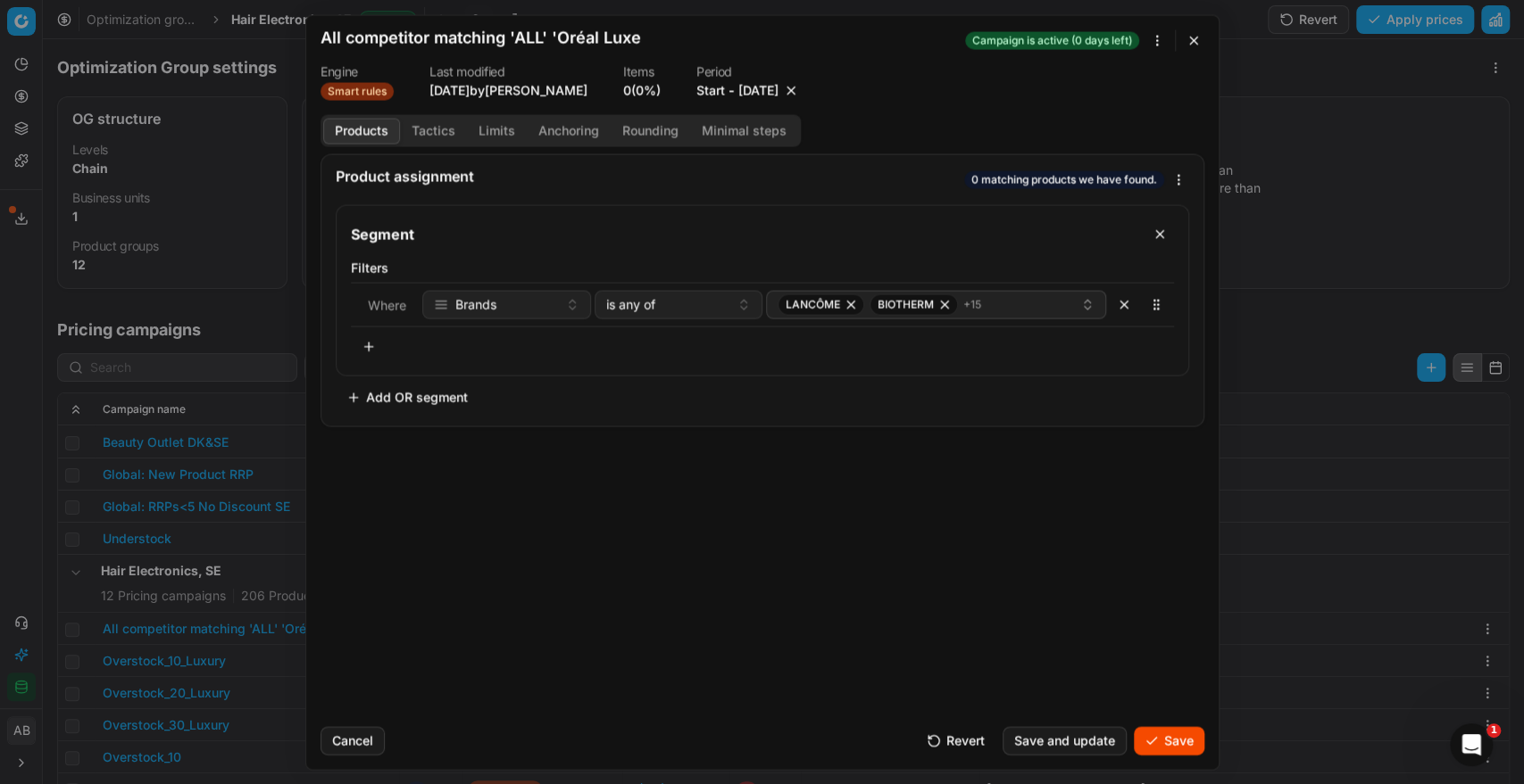
click at [1165, 740] on button "Save" at bounding box center [1169, 740] width 70 height 29
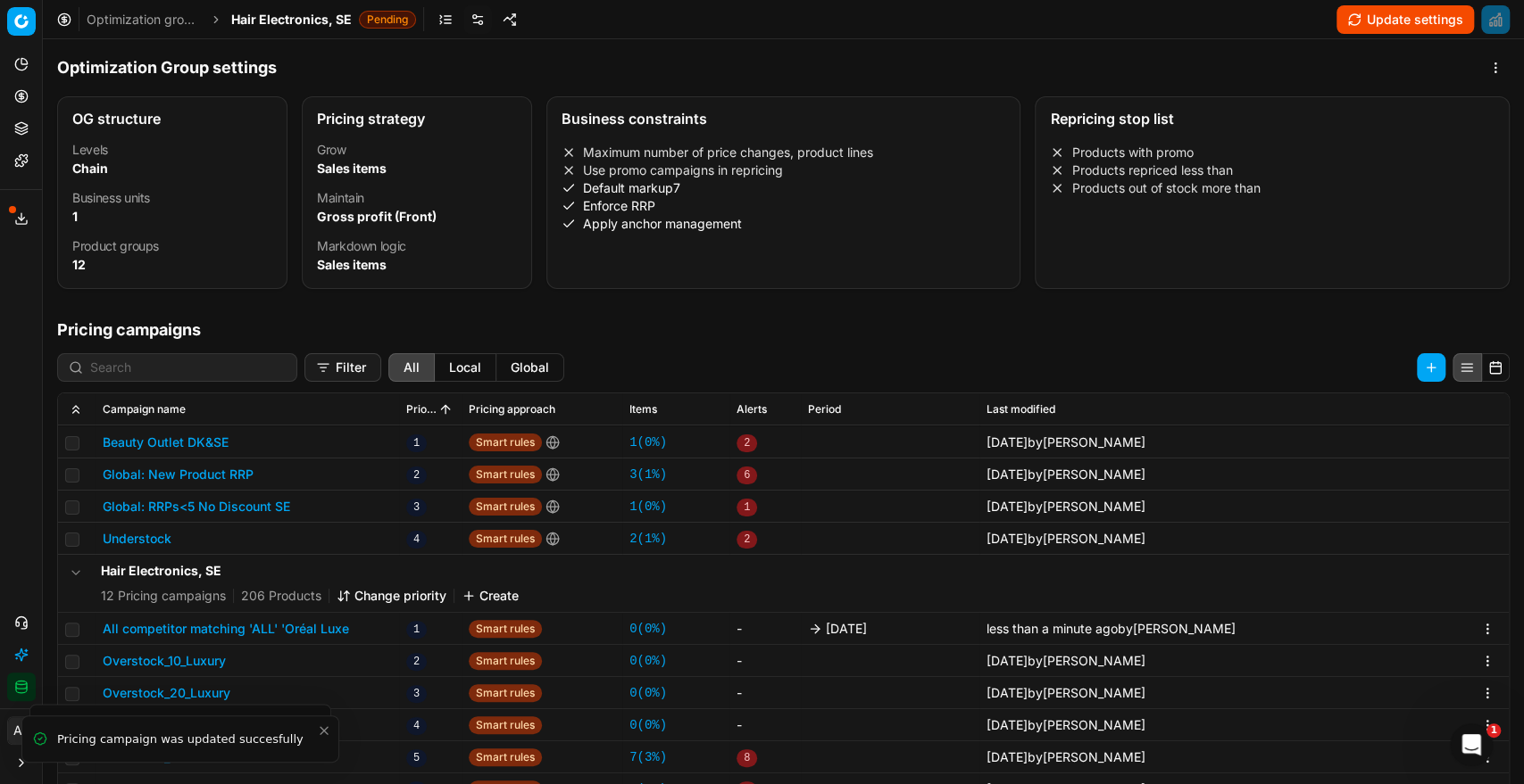
click at [286, 20] on span "Hair Electronics, SE" at bounding box center [291, 19] width 121 height 18
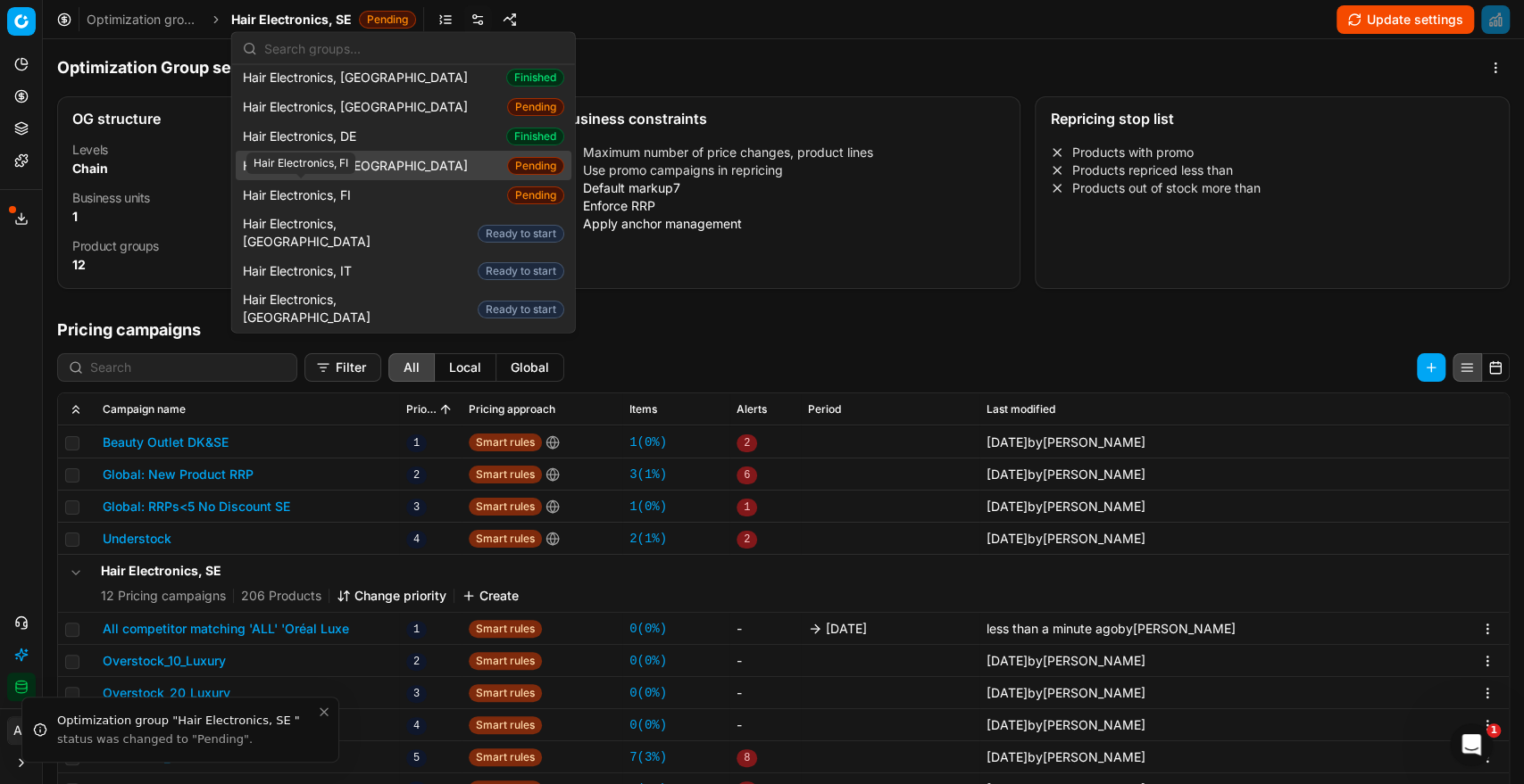
scroll to position [66, 0]
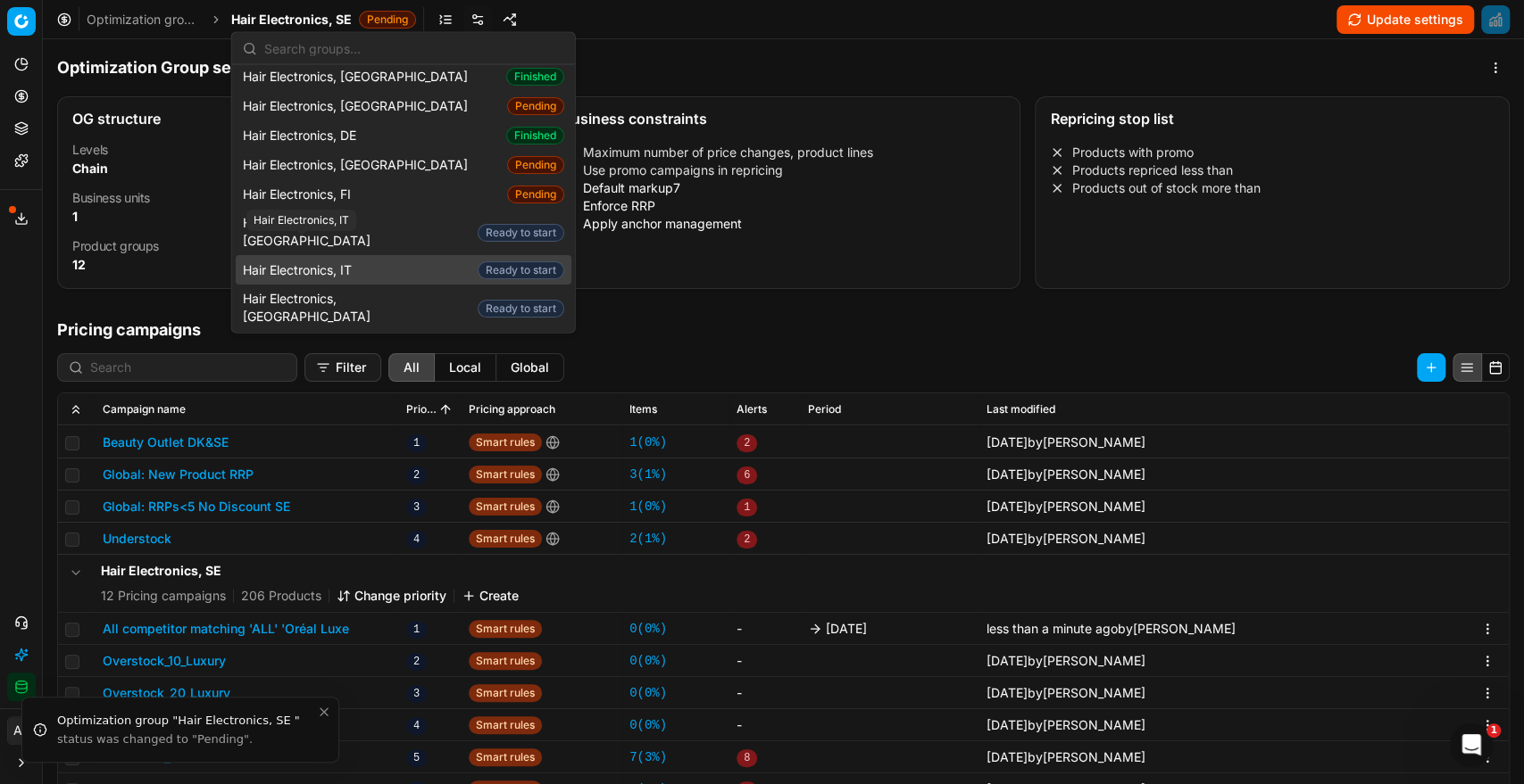
click at [336, 261] on span "Hair Electronics, IT" at bounding box center [301, 269] width 116 height 18
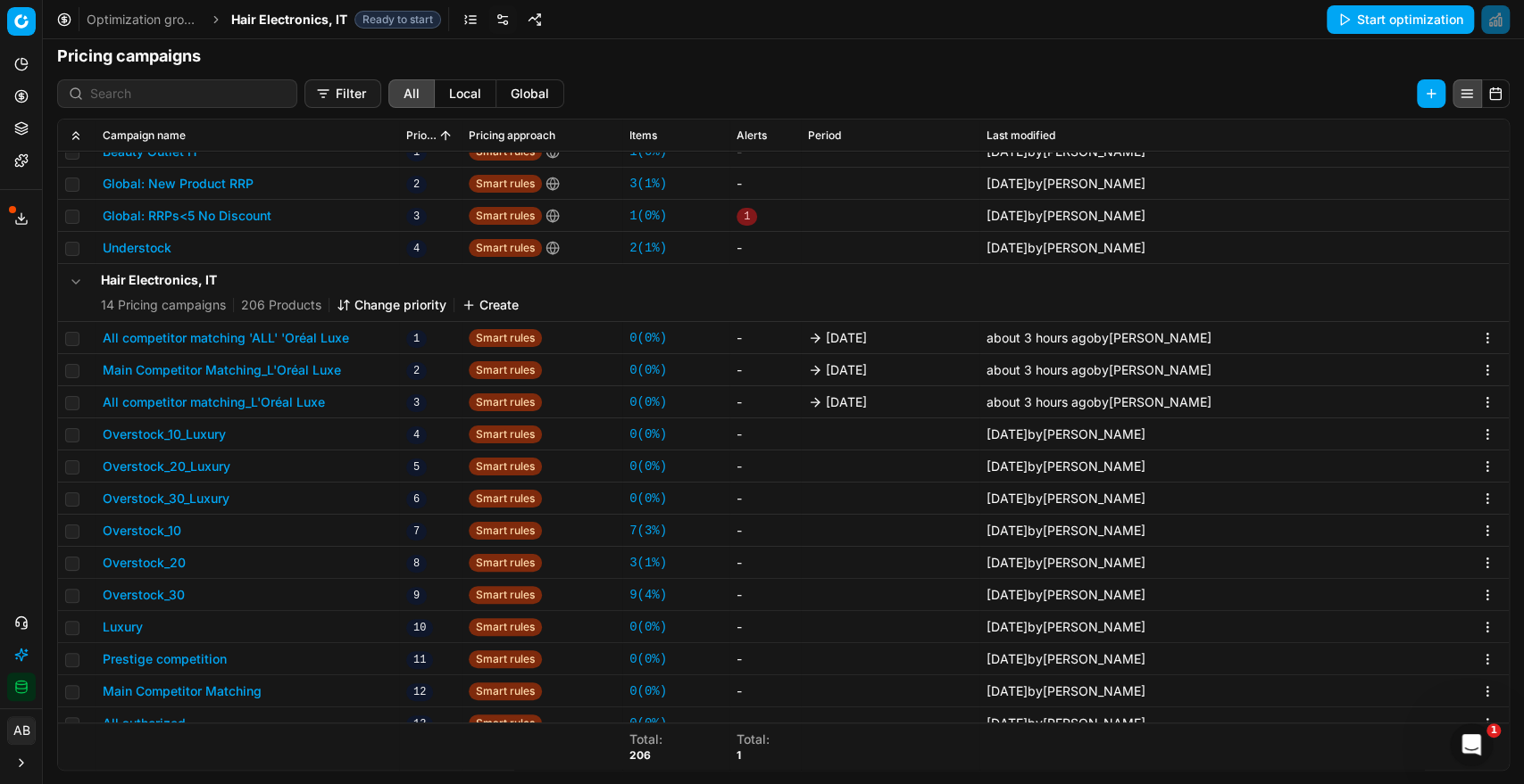
scroll to position [73, 0]
click at [314, 20] on span "Hair Electronics, IT" at bounding box center [289, 19] width 116 height 18
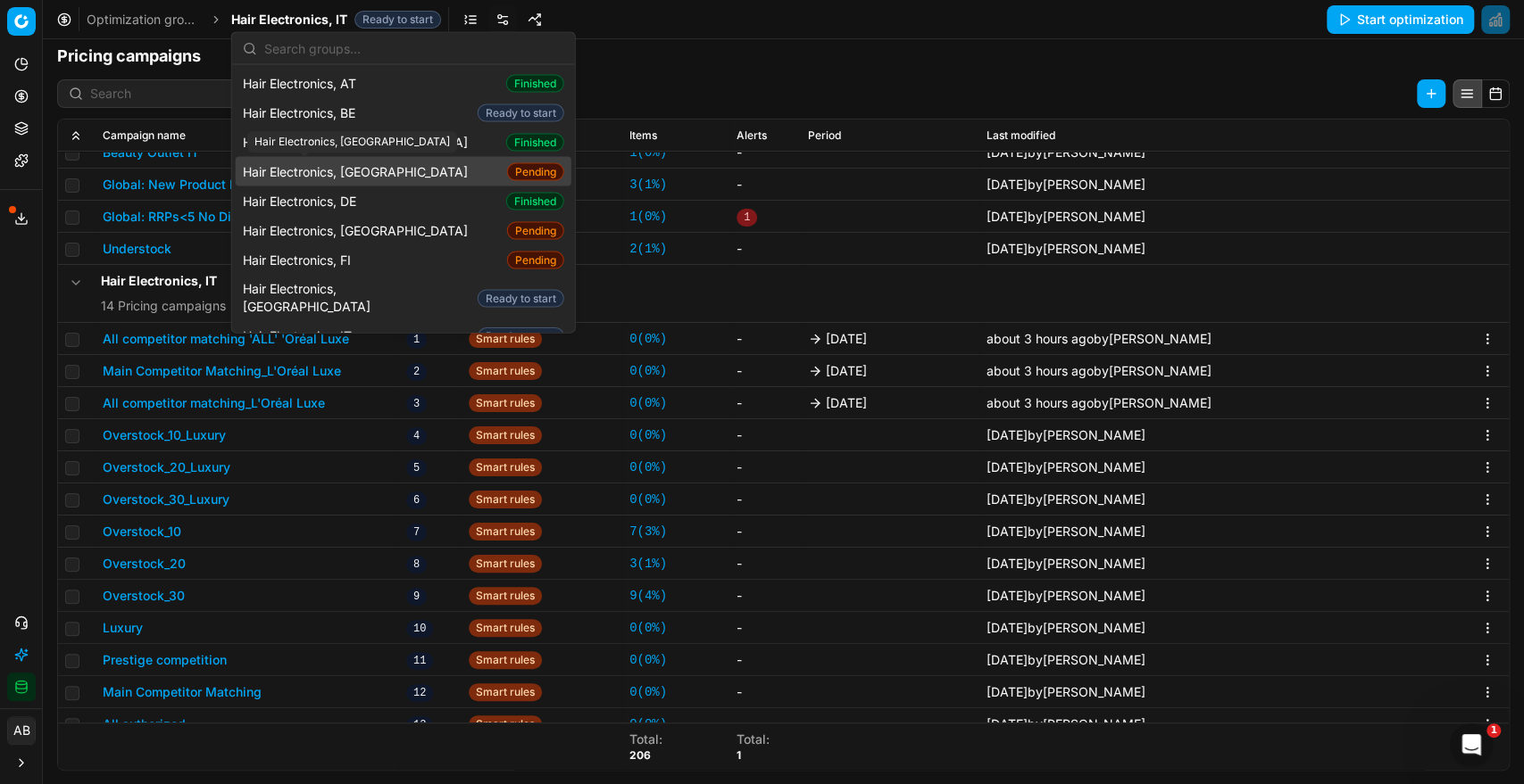
click at [343, 165] on span "Hair Electronics, [GEOGRAPHIC_DATA]" at bounding box center [359, 171] width 232 height 18
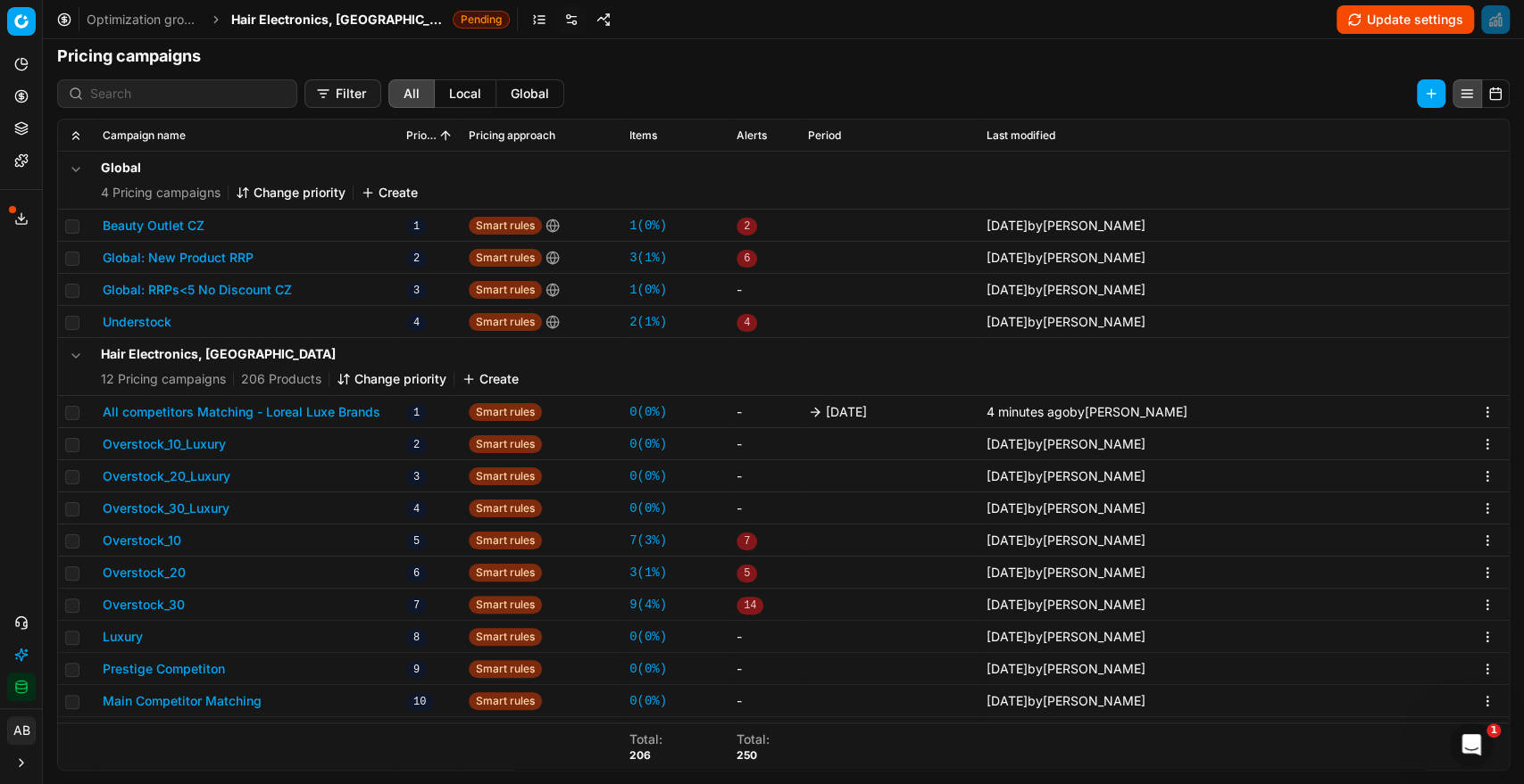
scroll to position [57, 0]
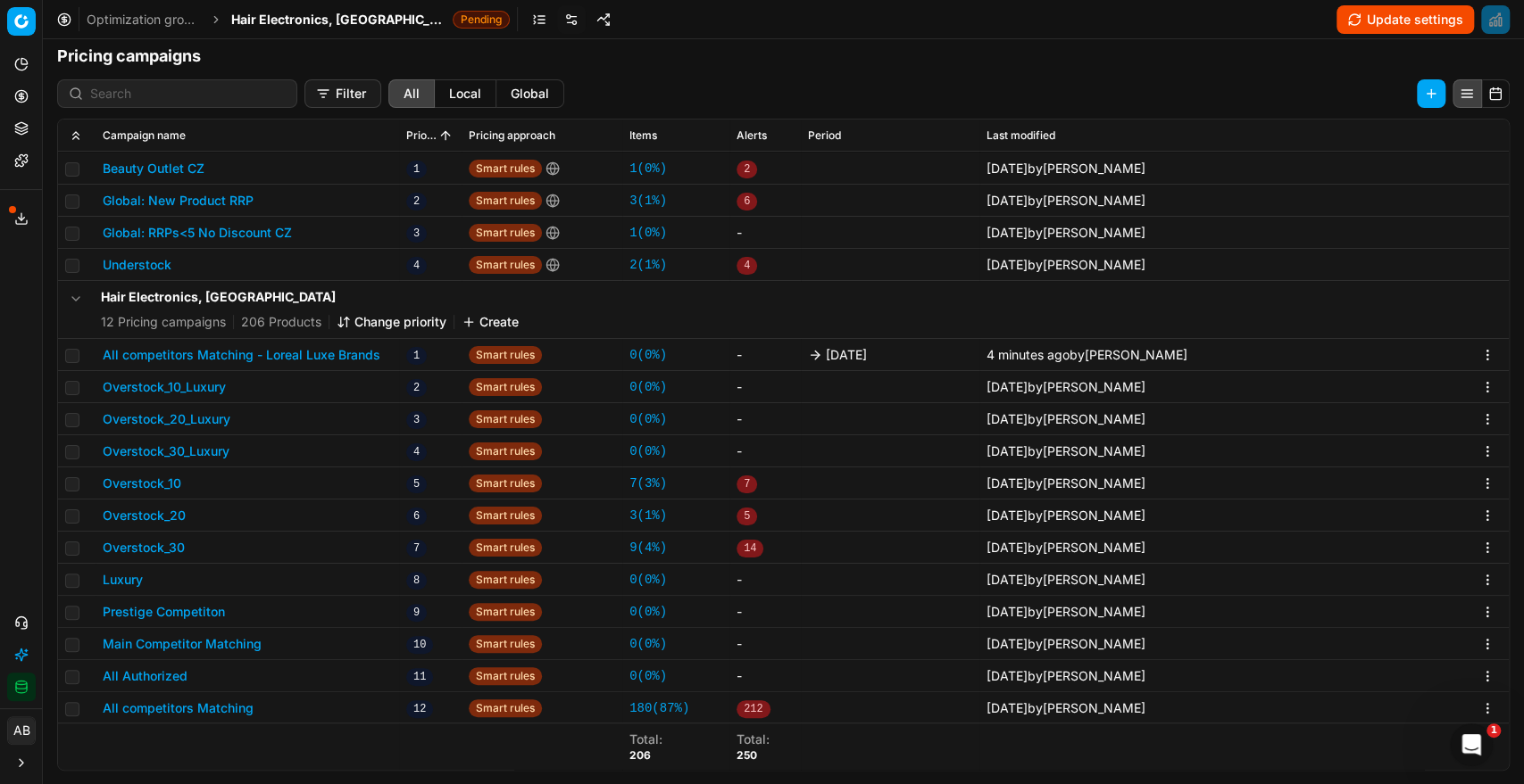
click at [298, 17] on span "Hair Electronics, [GEOGRAPHIC_DATA]" at bounding box center [338, 19] width 214 height 18
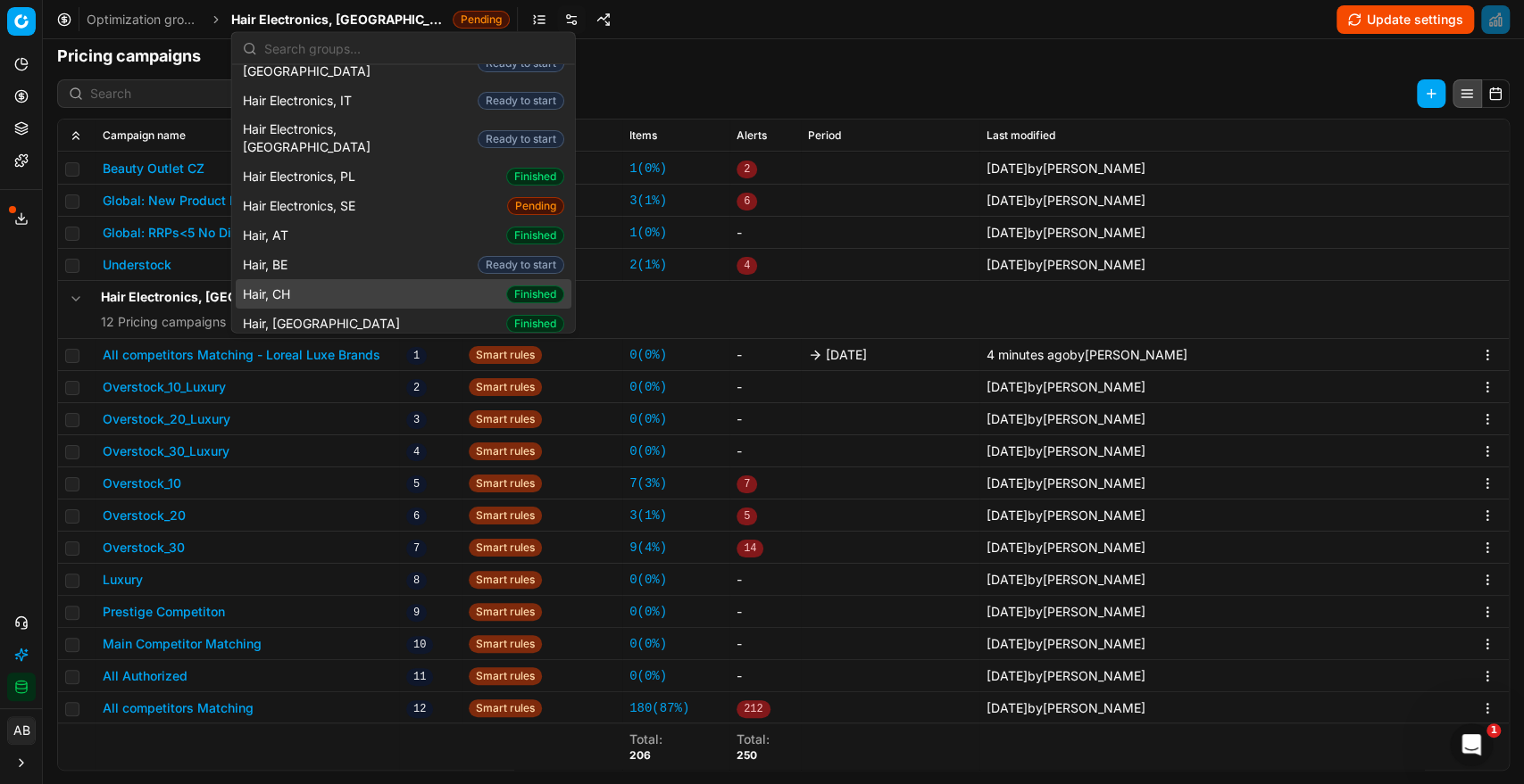
scroll to position [236, 0]
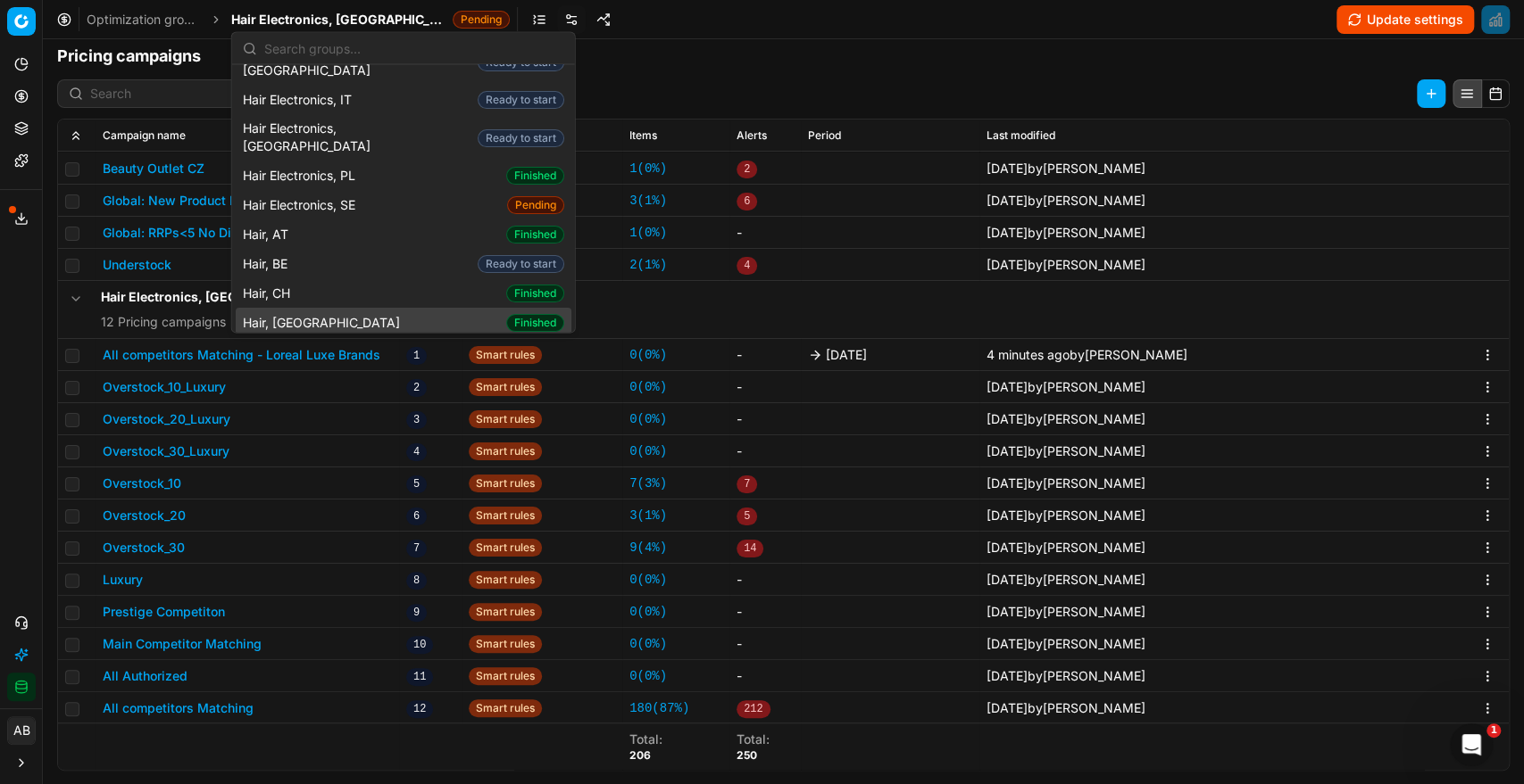
click at [346, 307] on div "Hair, CZ Finished" at bounding box center [404, 322] width 336 height 29
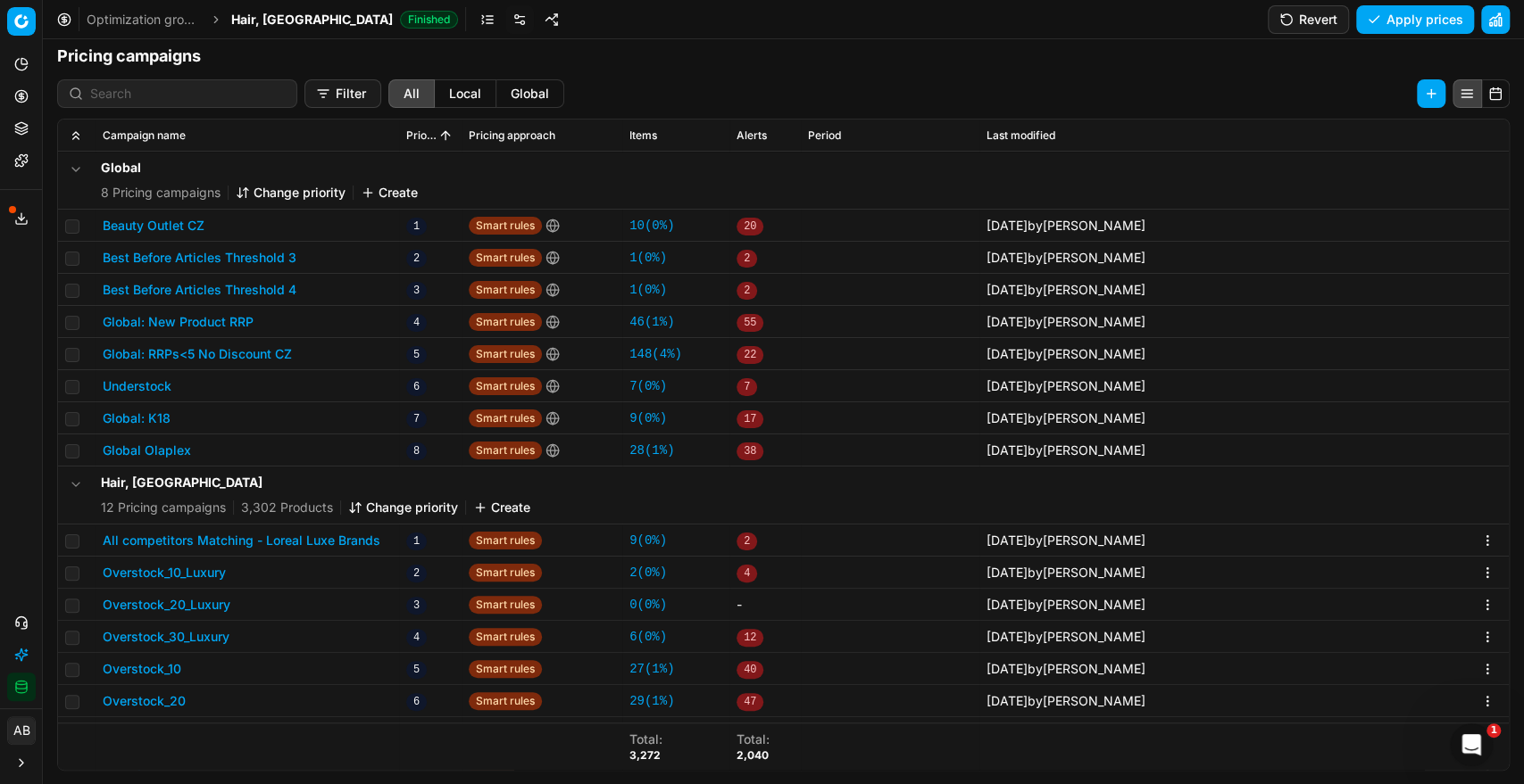
click at [287, 537] on button "All competitors Matching - Loreal Luxe Brands" at bounding box center [242, 540] width 278 height 18
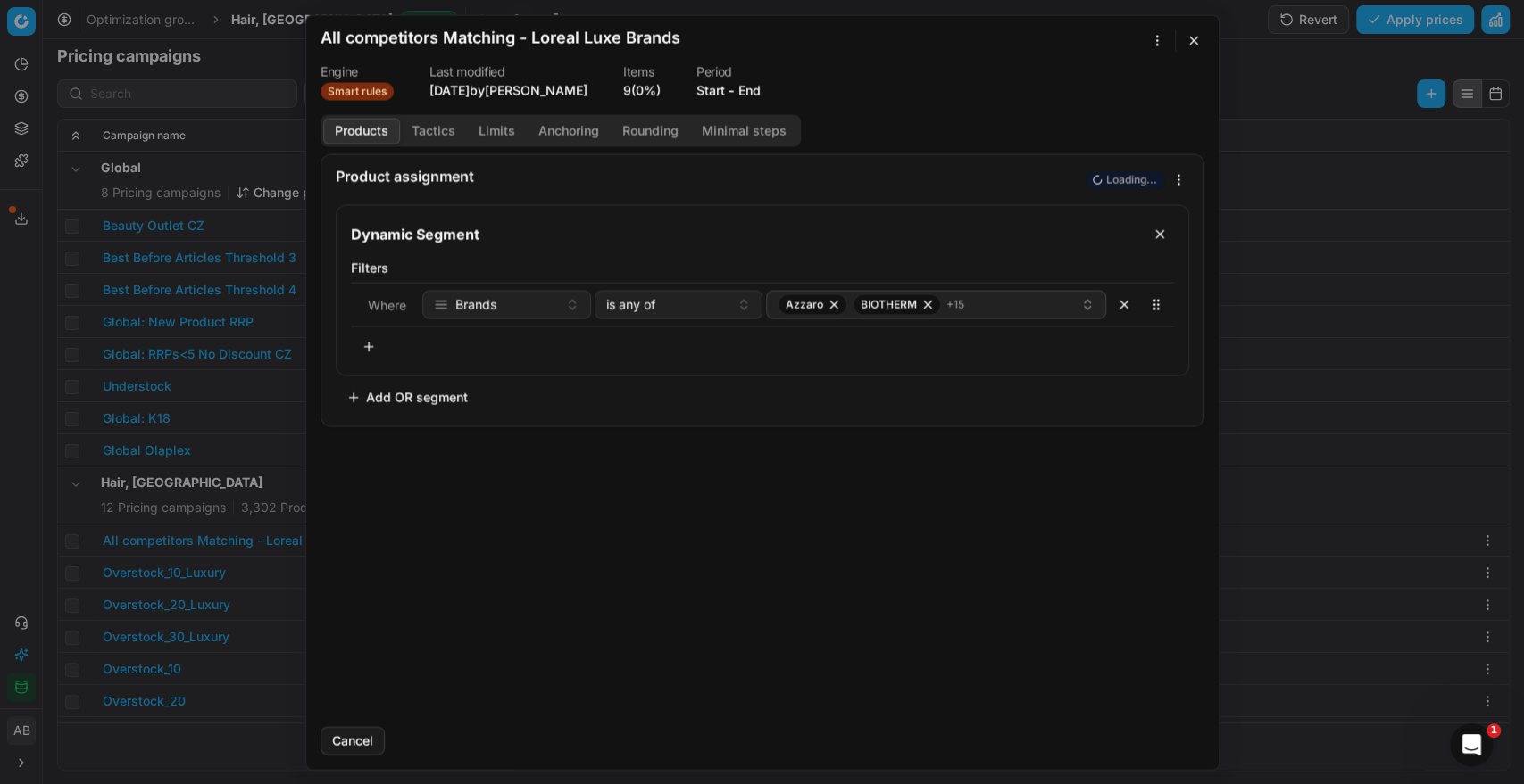
click at [749, 88] on button "End" at bounding box center [748, 89] width 22 height 18
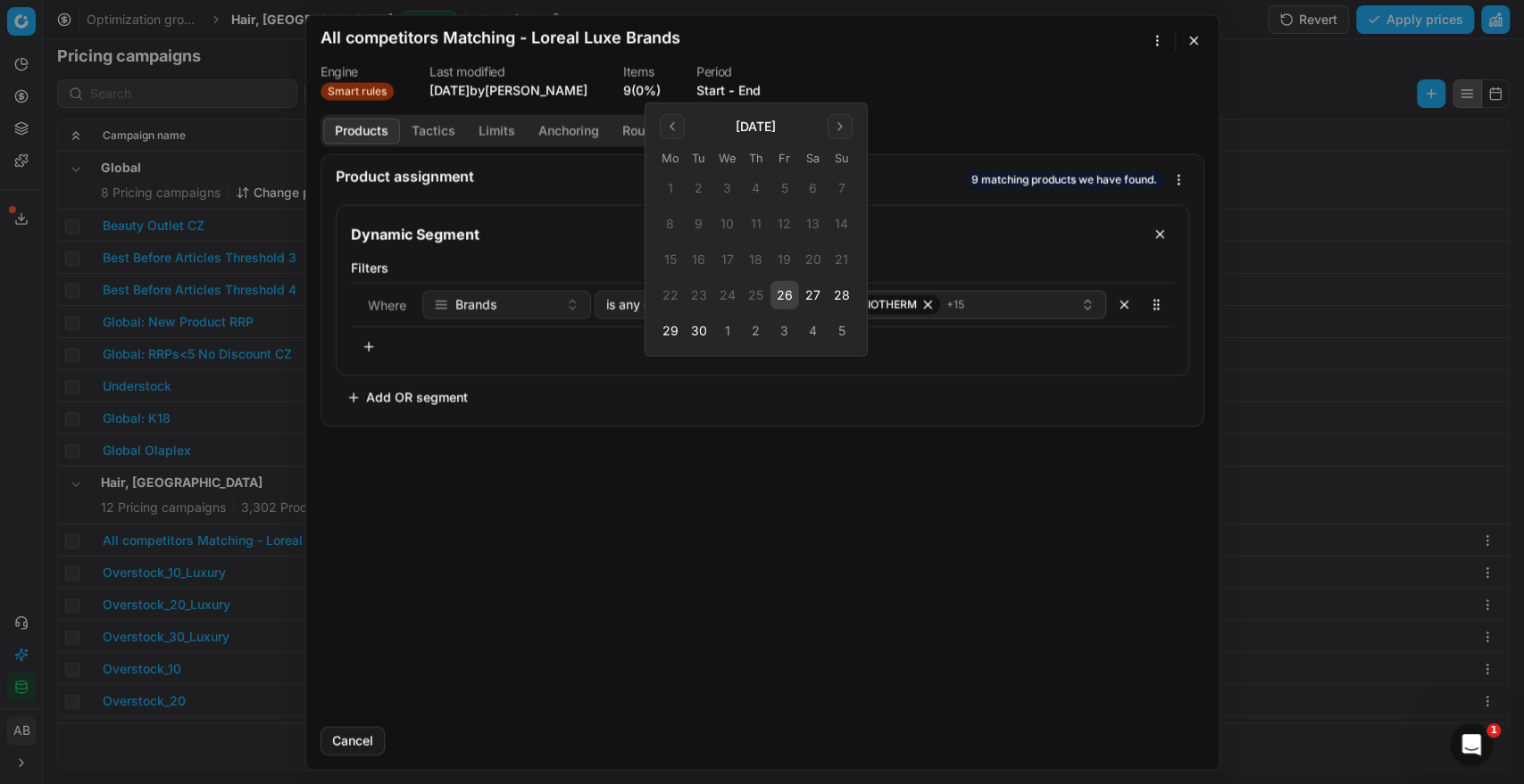
click at [791, 304] on button "26" at bounding box center [784, 295] width 29 height 29
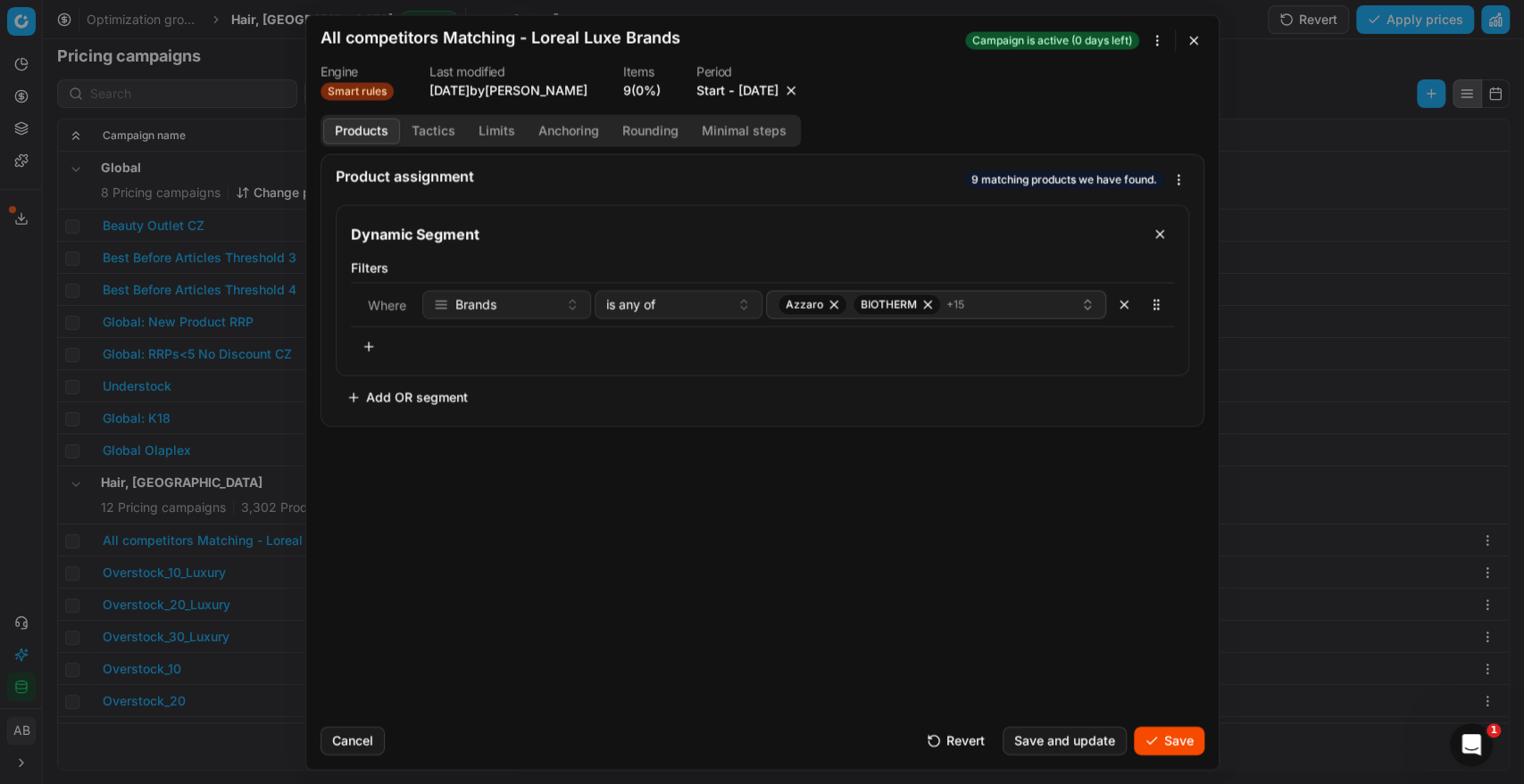
click at [1174, 737] on button "Save" at bounding box center [1169, 740] width 70 height 29
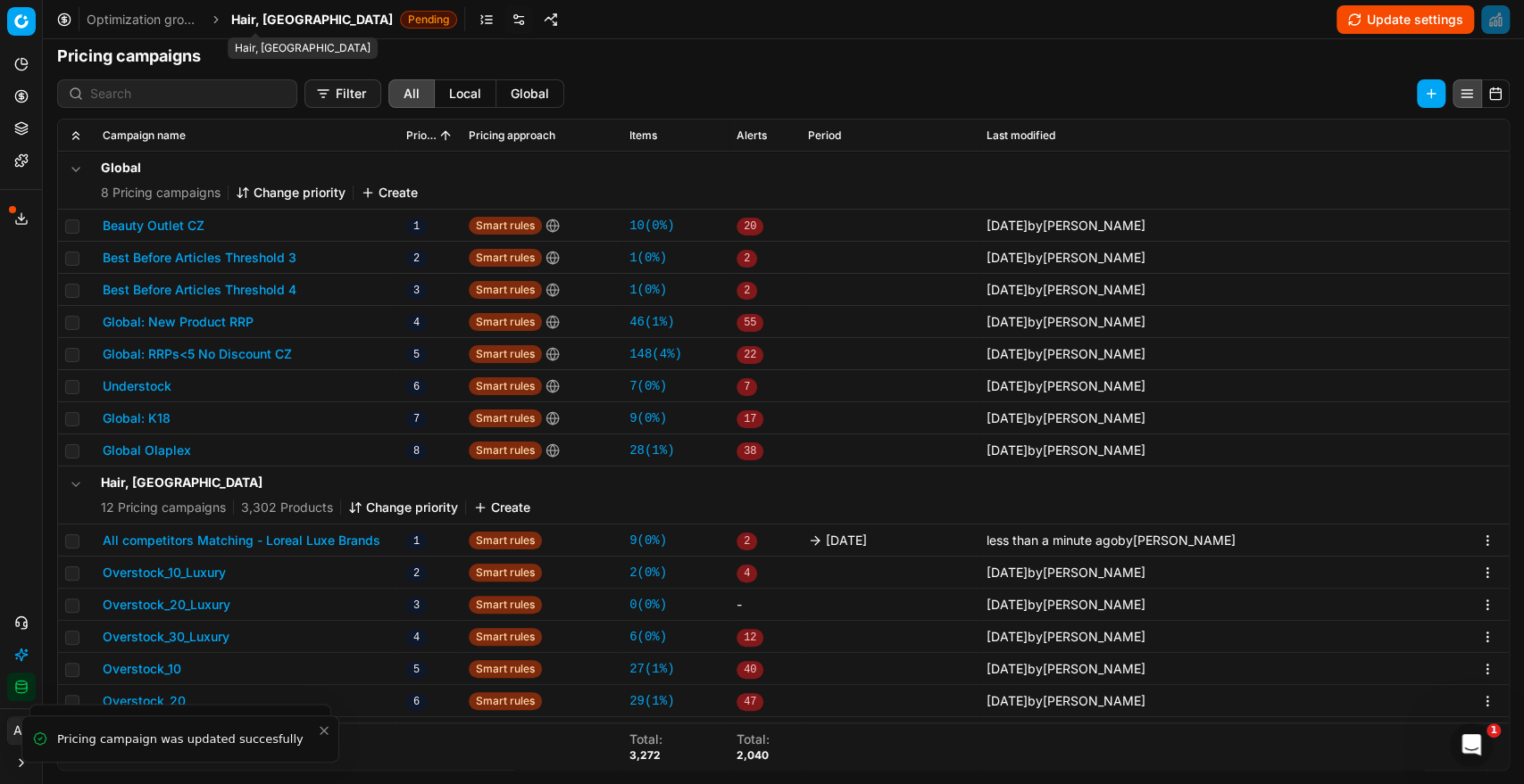
click at [250, 22] on span "Hair, [GEOGRAPHIC_DATA]" at bounding box center [312, 19] width 162 height 18
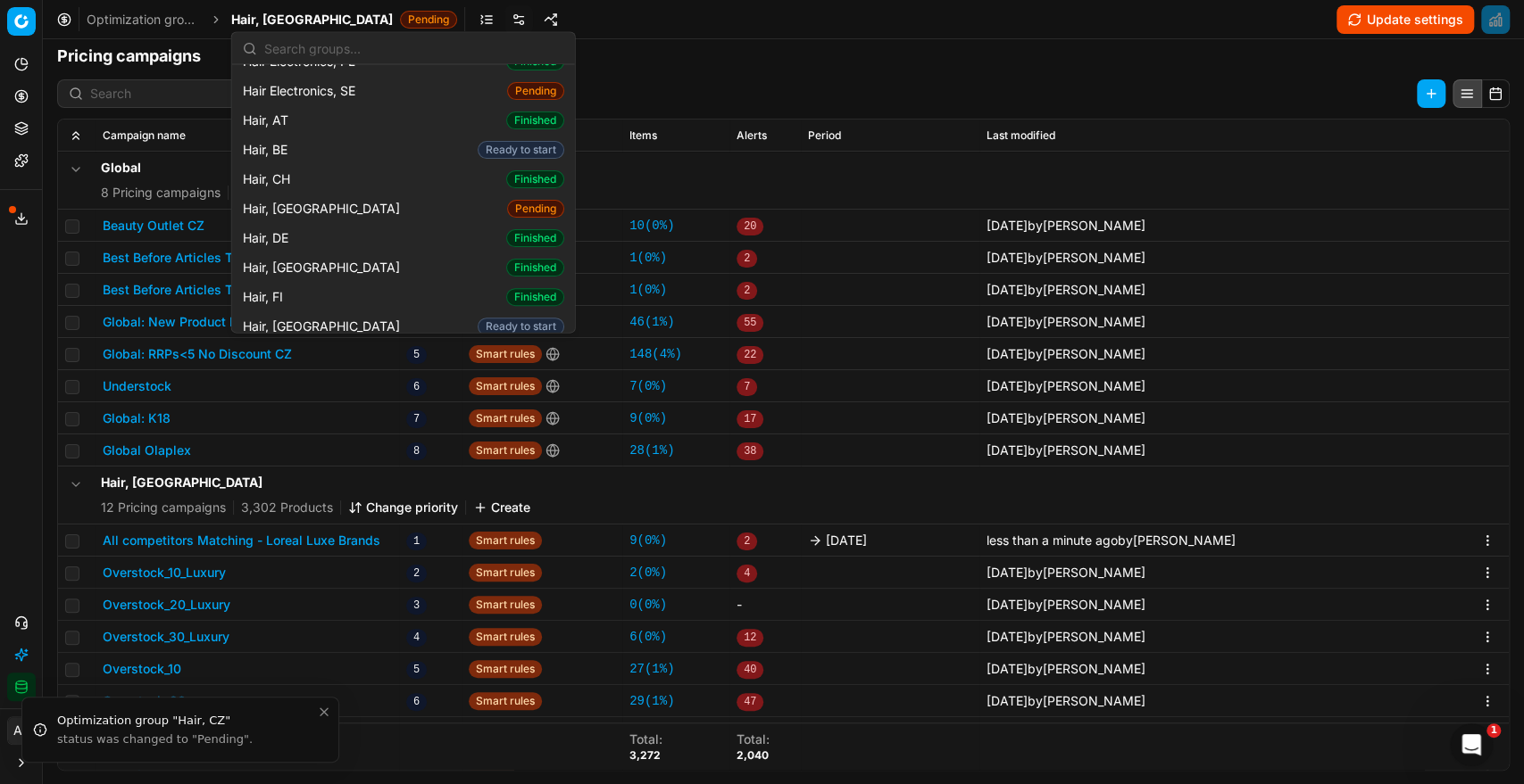
scroll to position [351, 0]
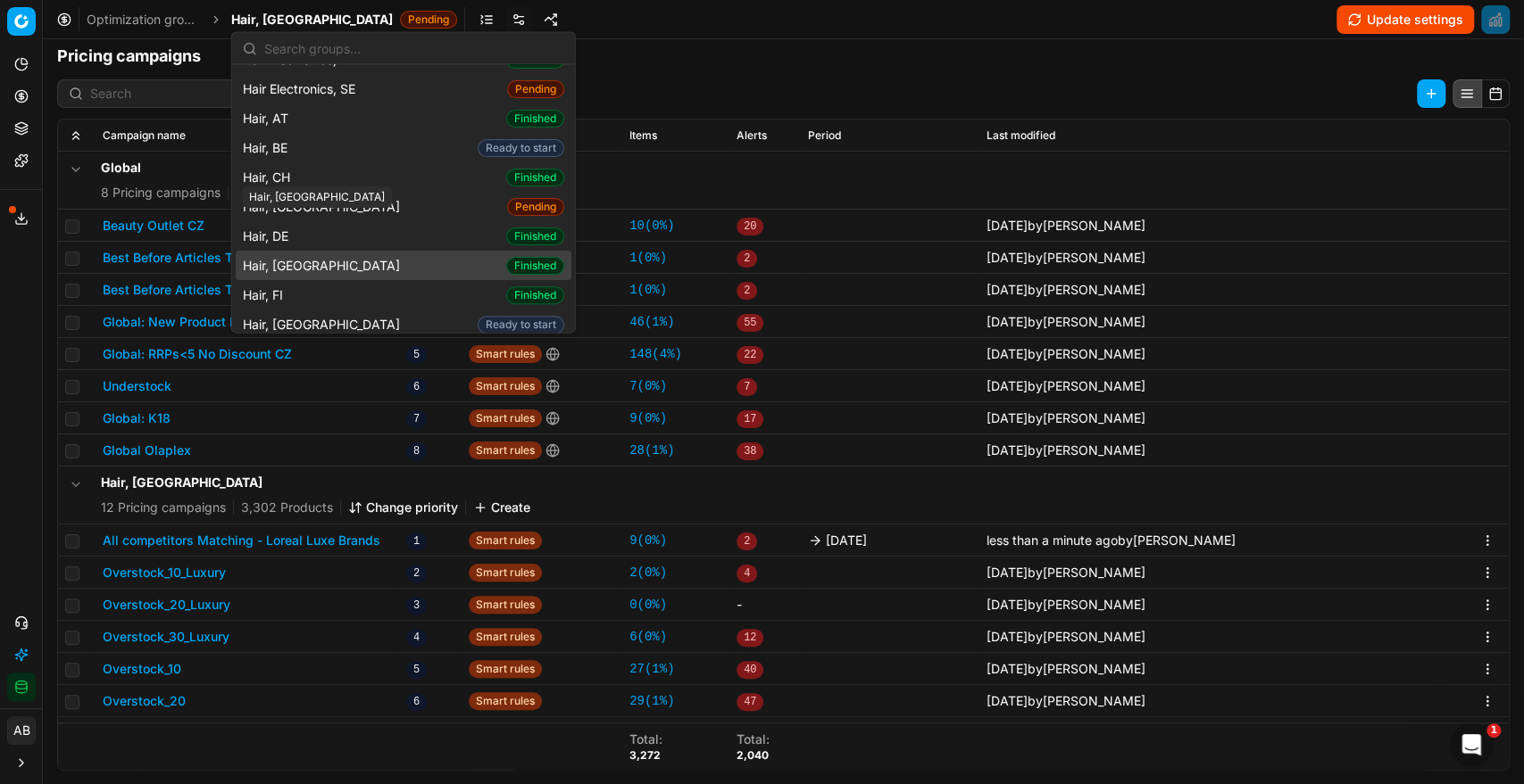
click at [286, 257] on span "Hair, [GEOGRAPHIC_DATA]" at bounding box center [325, 265] width 165 height 18
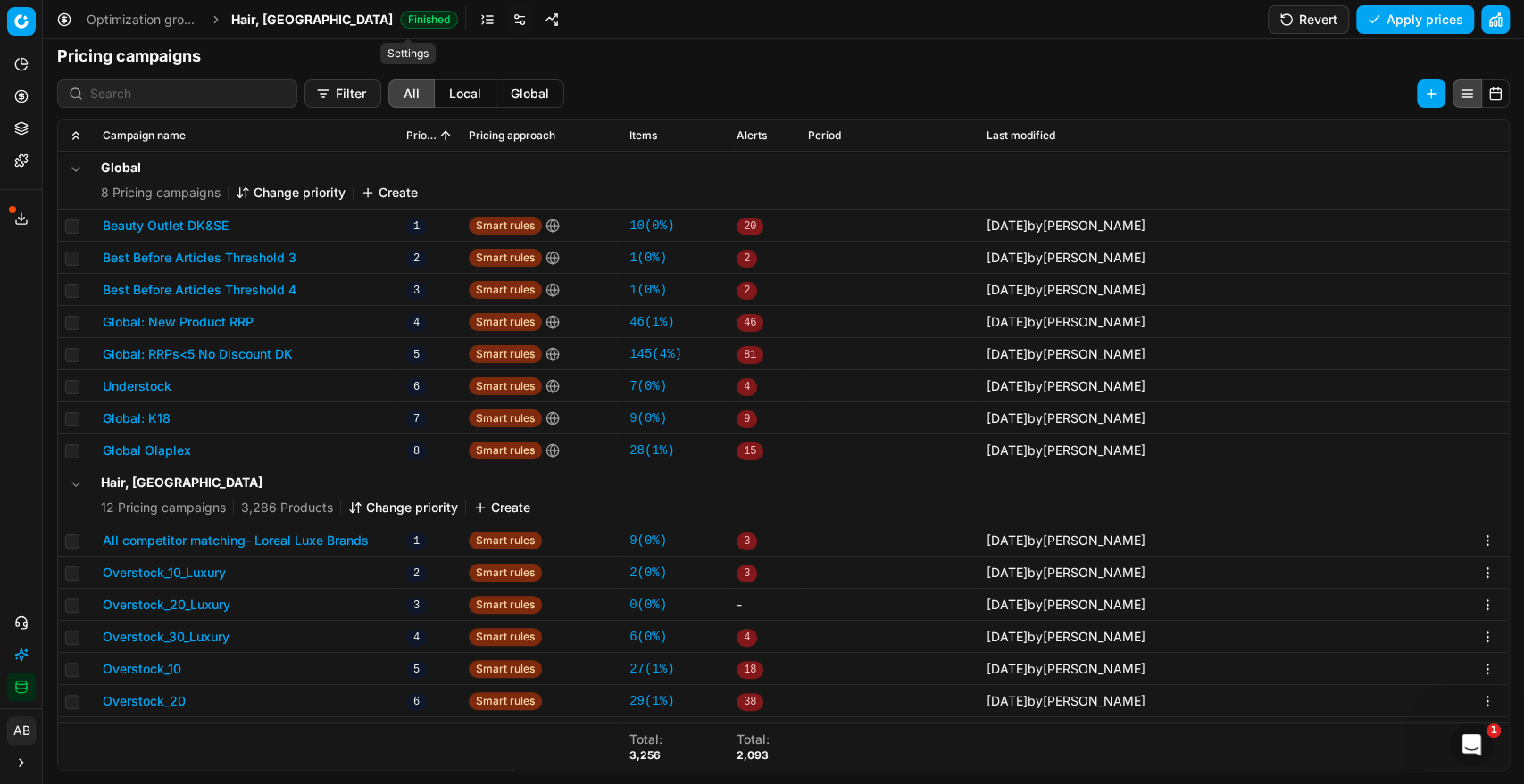
click at [505, 24] on link at bounding box center [520, 20] width 29 height 29
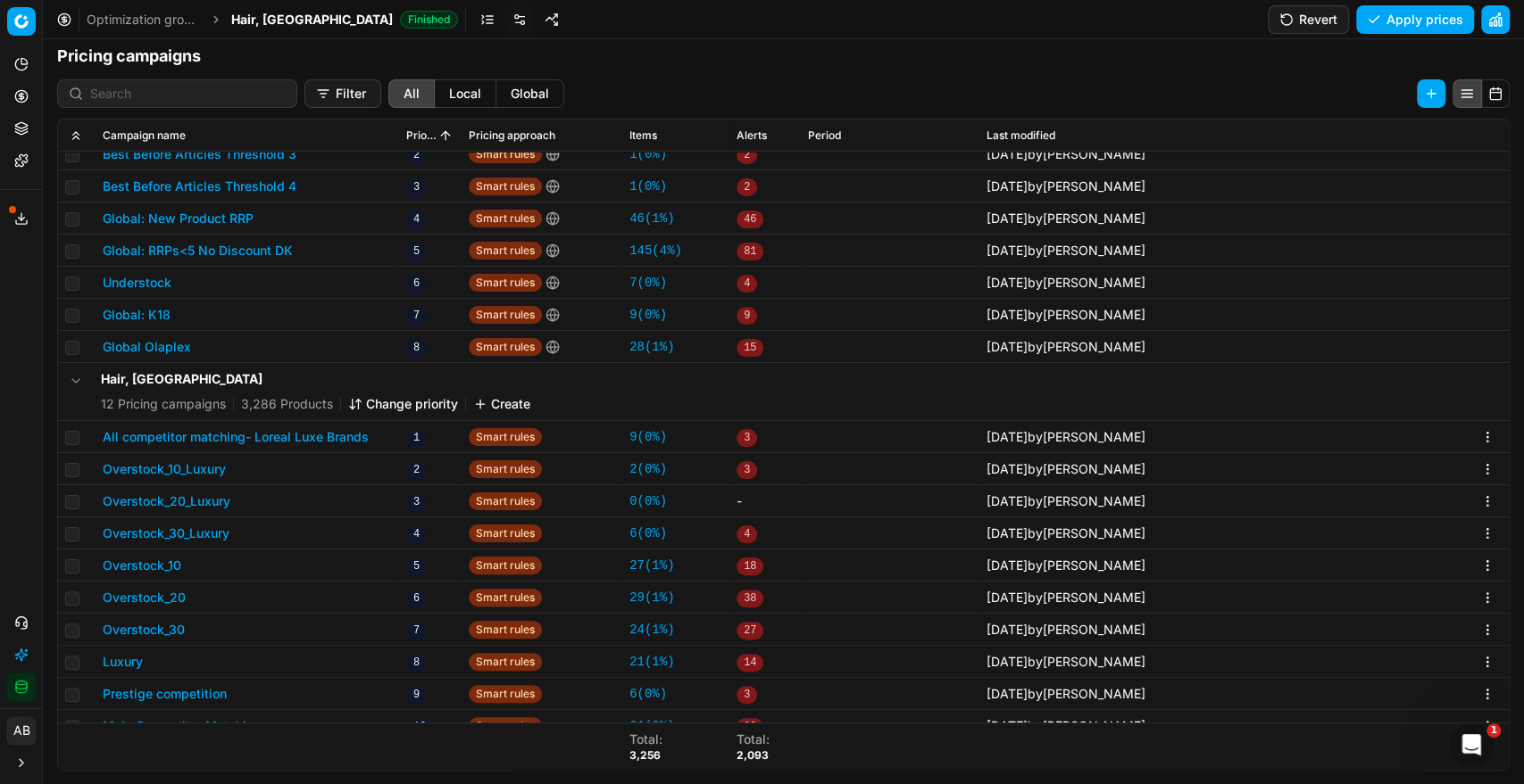
click at [325, 434] on button "All competitor matching- Loreal Luxe Brands" at bounding box center [235, 437] width 266 height 18
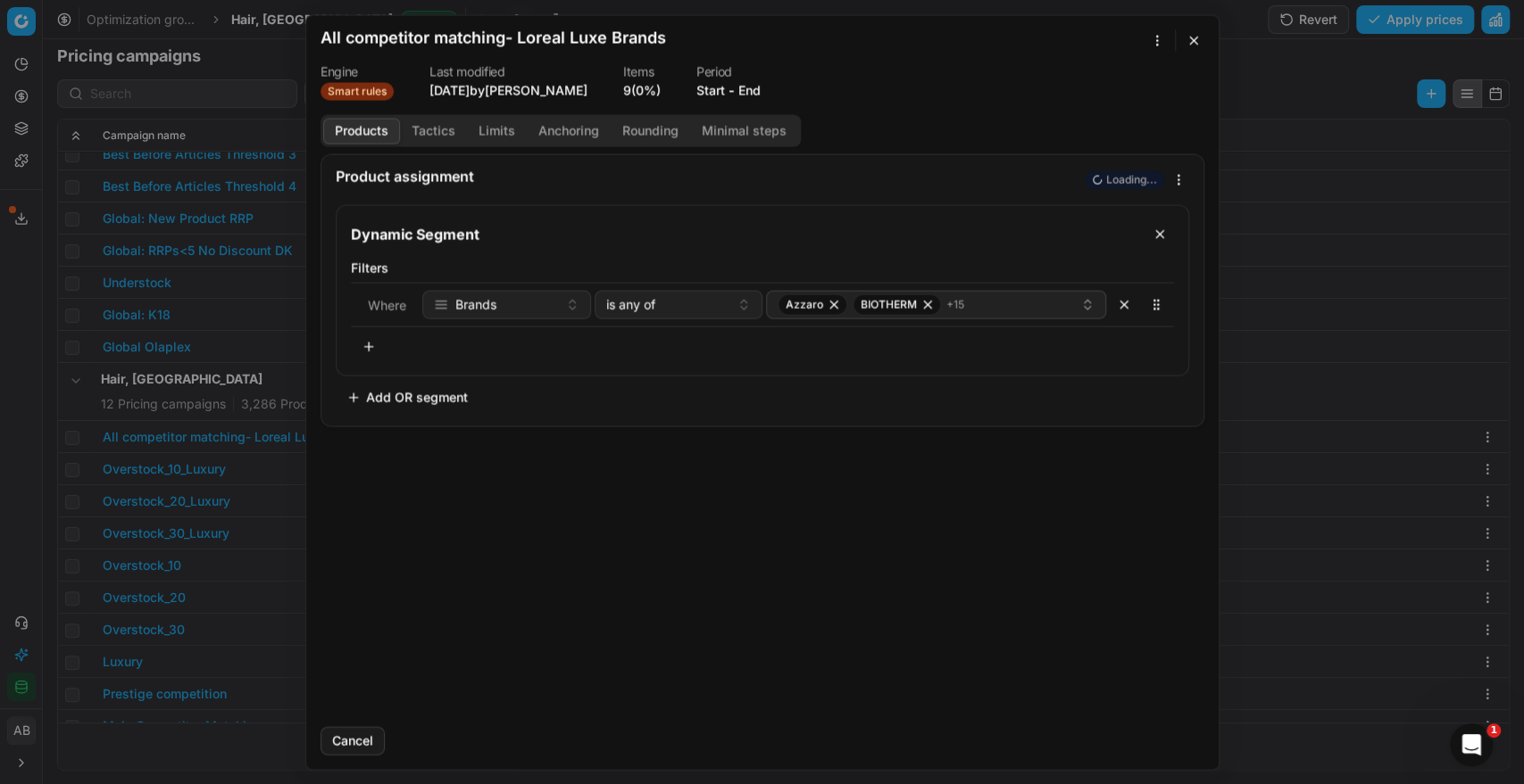
click at [749, 92] on button "End" at bounding box center [748, 89] width 22 height 18
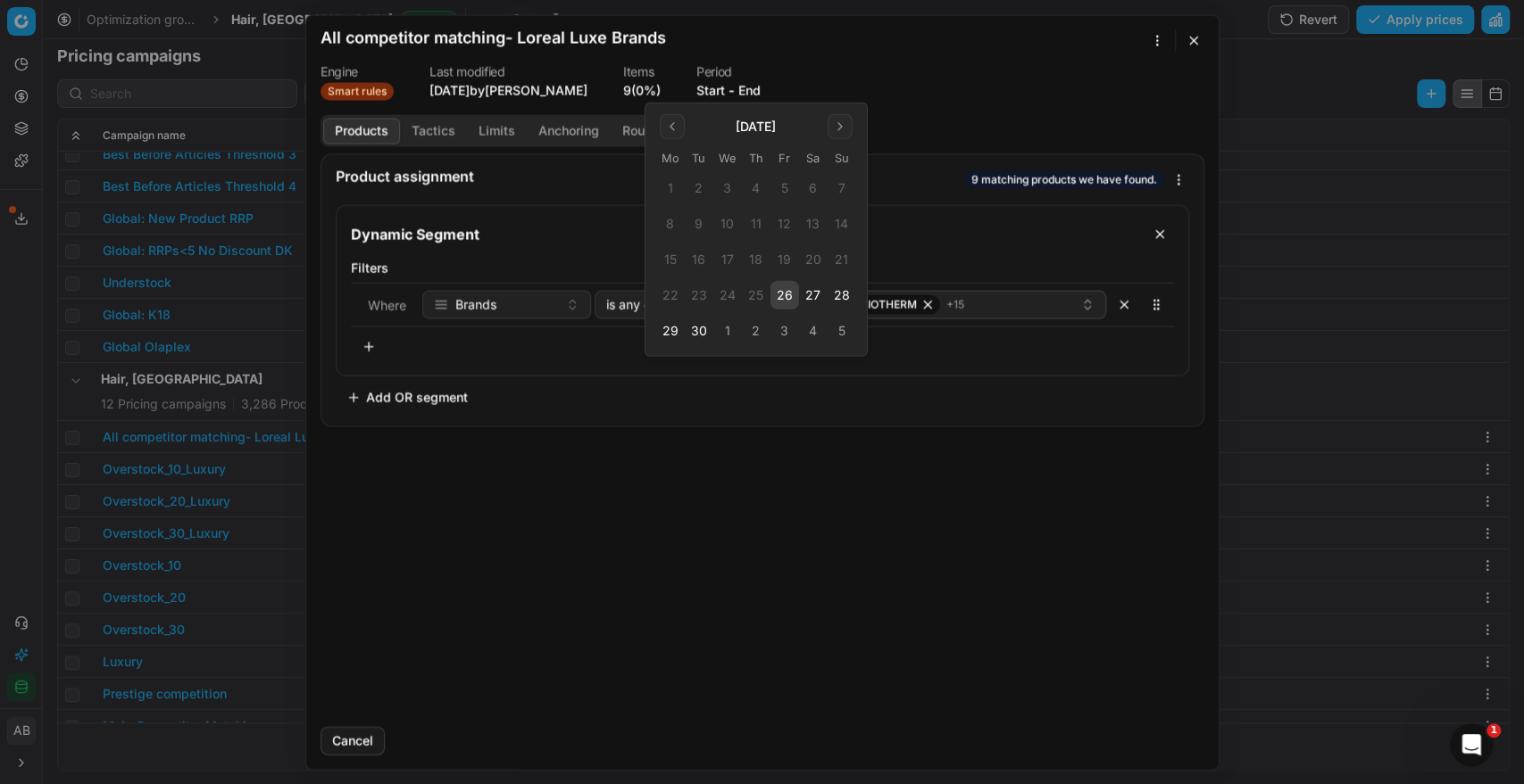
click at [785, 284] on button "26" at bounding box center [784, 295] width 29 height 29
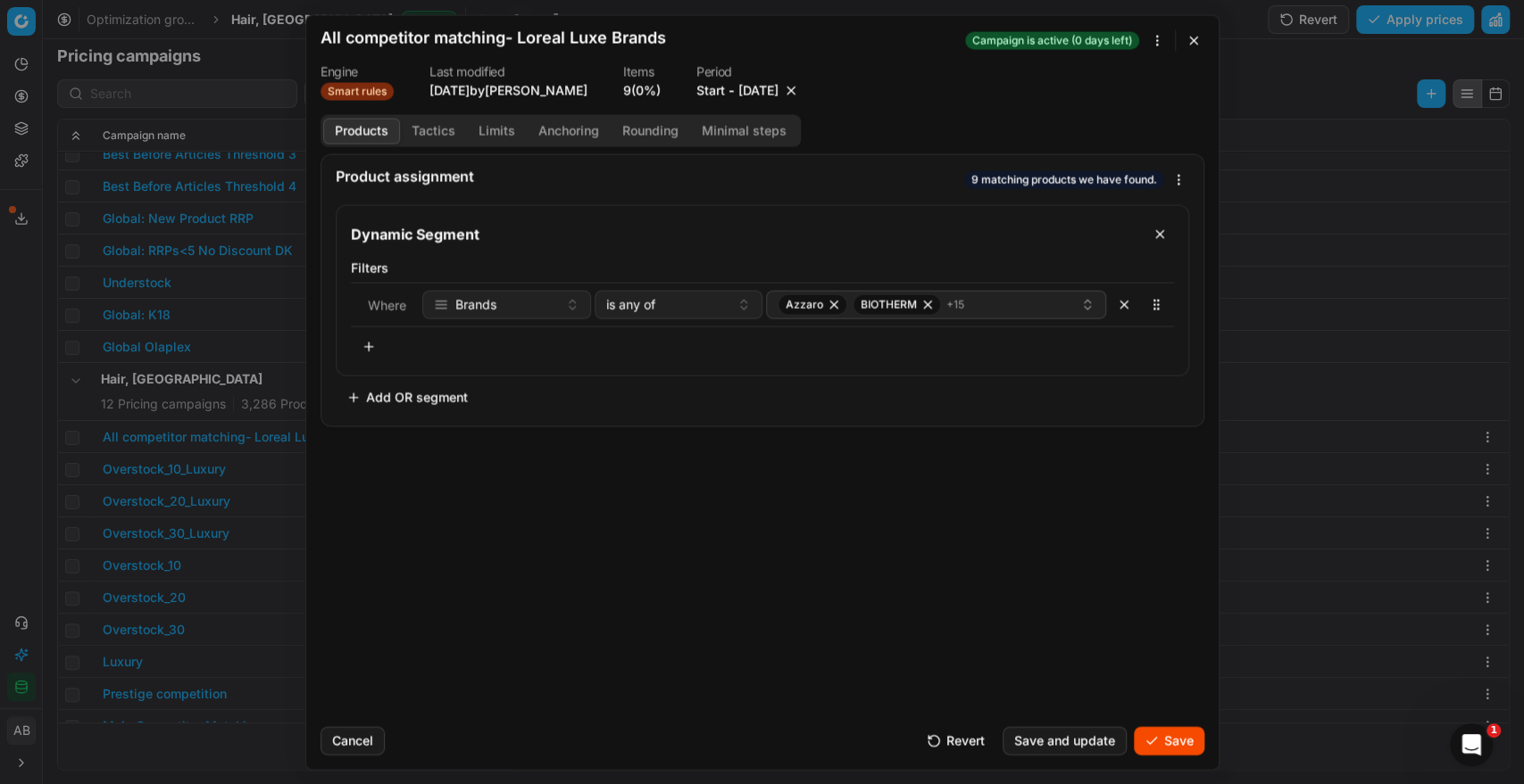
click at [1166, 743] on button "Save" at bounding box center [1169, 740] width 70 height 29
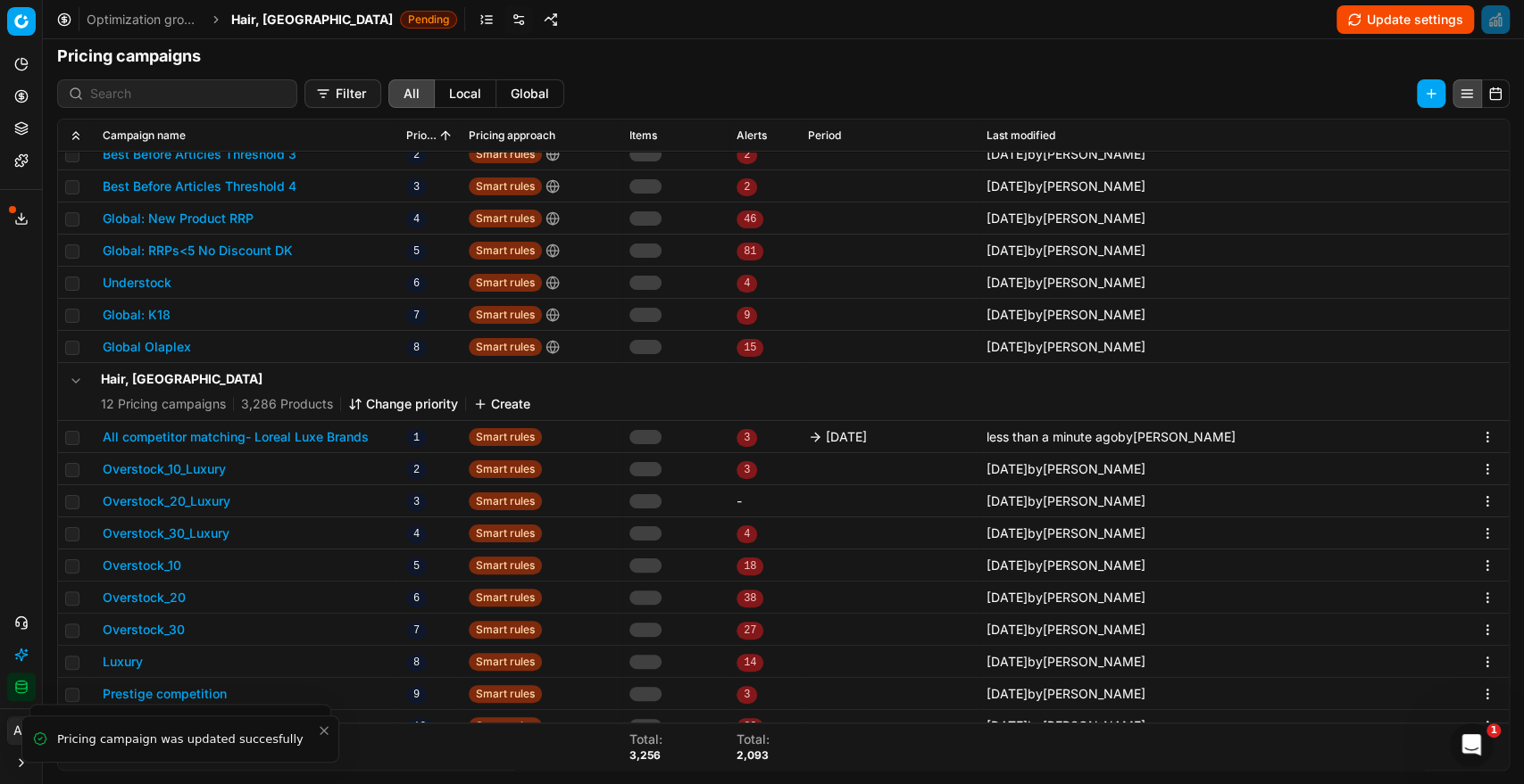
click at [244, 27] on span "Hair, [GEOGRAPHIC_DATA]" at bounding box center [312, 19] width 162 height 18
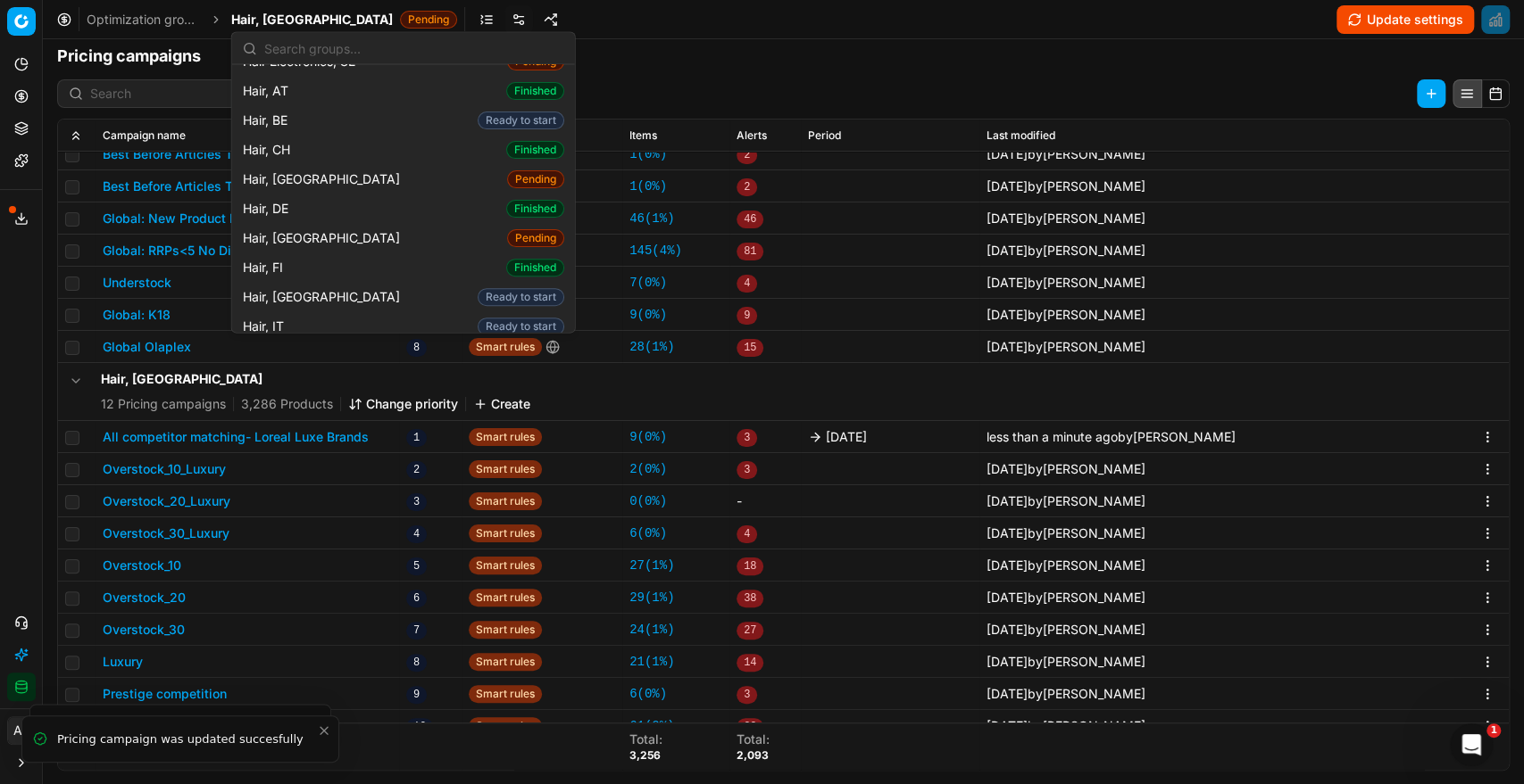
scroll to position [394, 0]
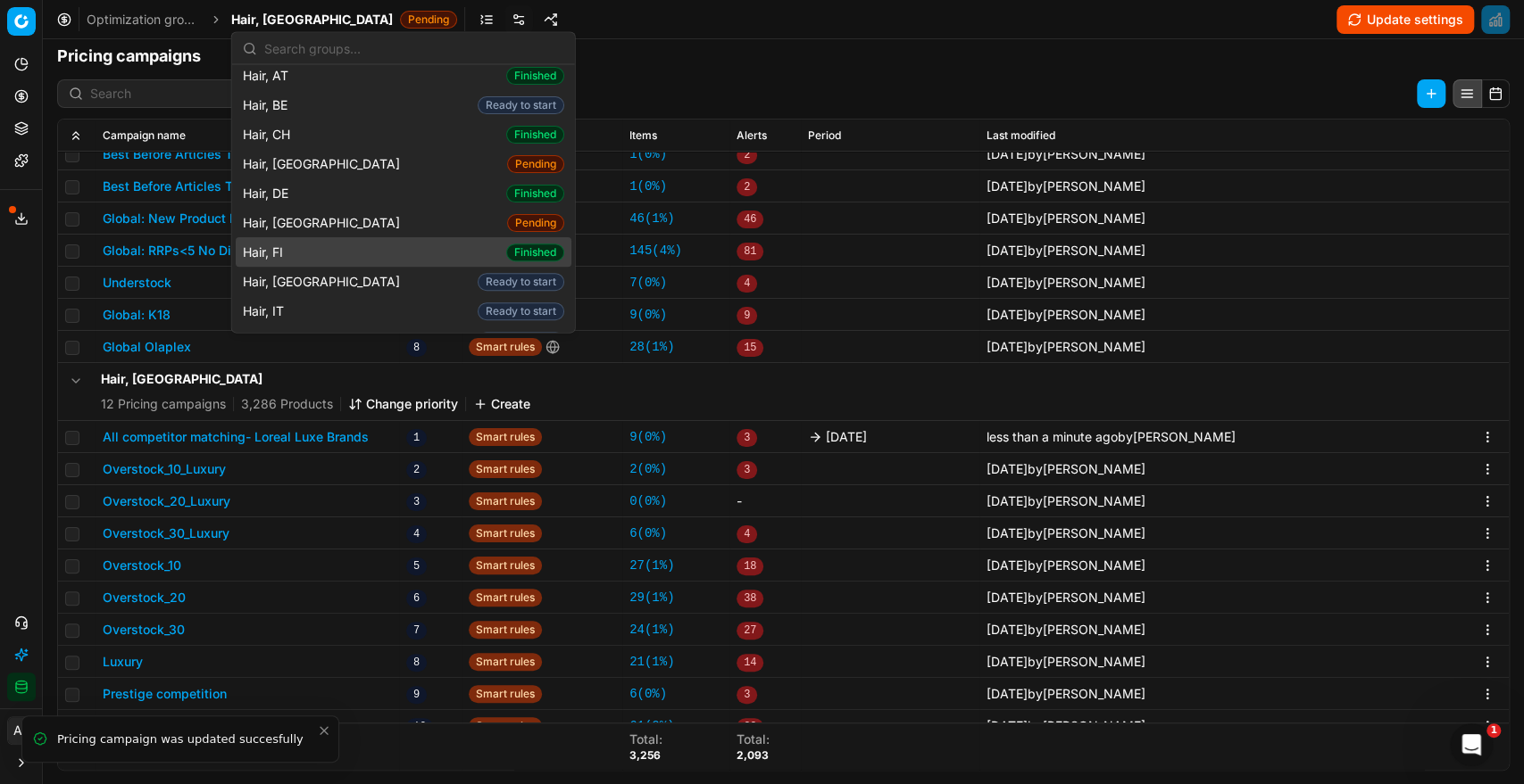
click at [307, 238] on div "Hair, FI Finished" at bounding box center [404, 252] width 336 height 29
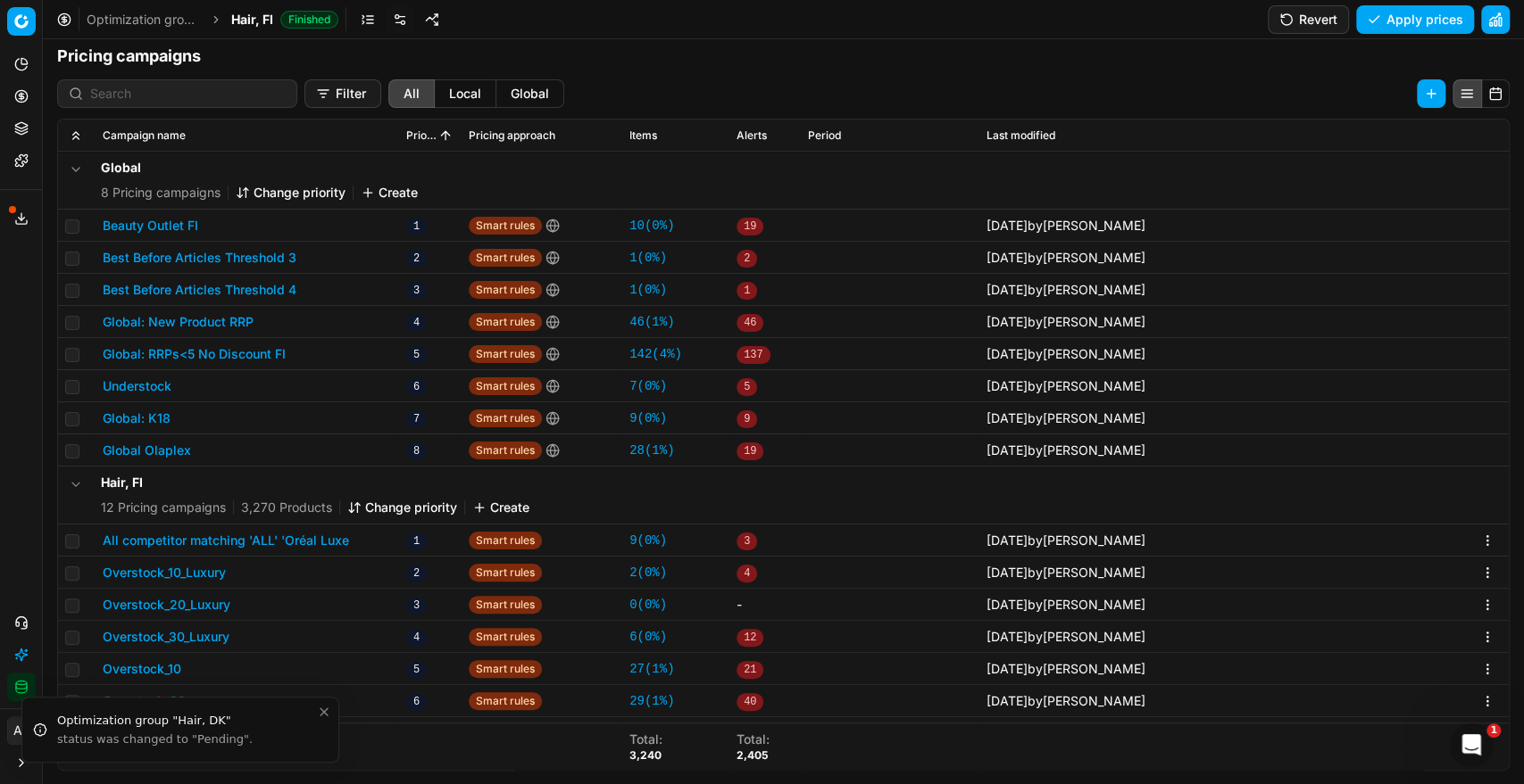
click at [314, 543] on button "All competitor matching 'ALL' 'Oréal Luxe" at bounding box center [226, 540] width 247 height 18
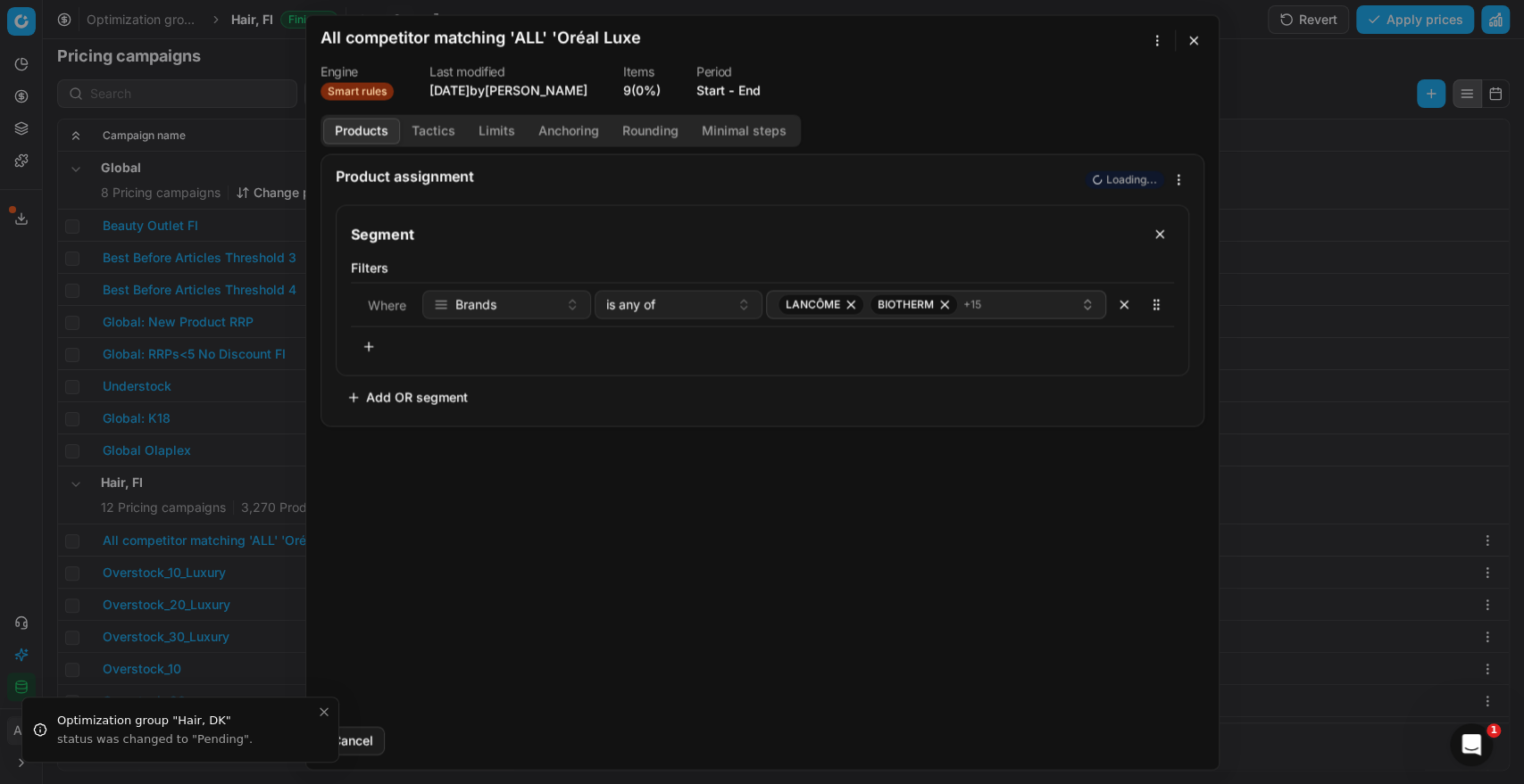
click at [754, 95] on button "End" at bounding box center [748, 89] width 22 height 18
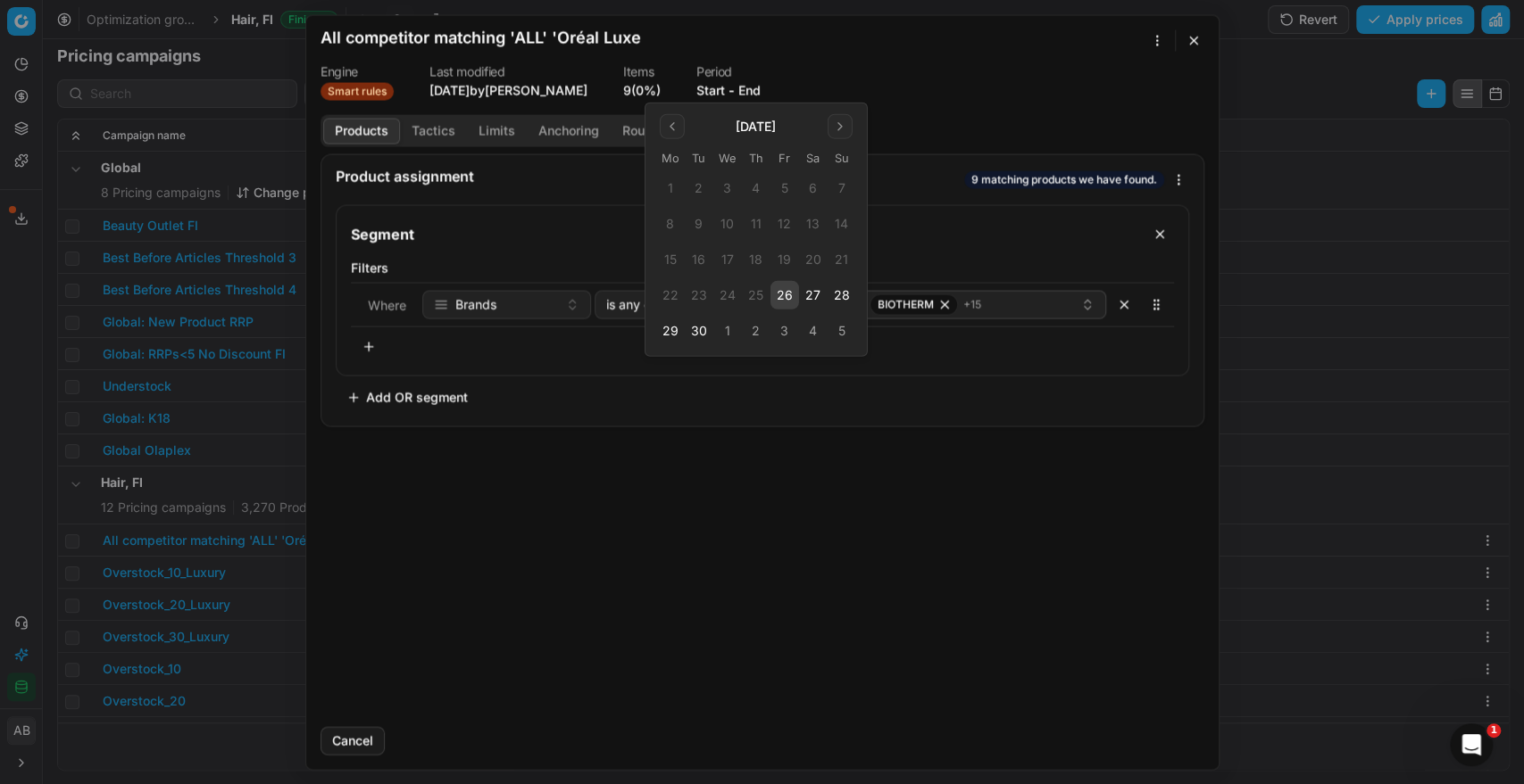
click at [777, 297] on button "26" at bounding box center [784, 295] width 29 height 29
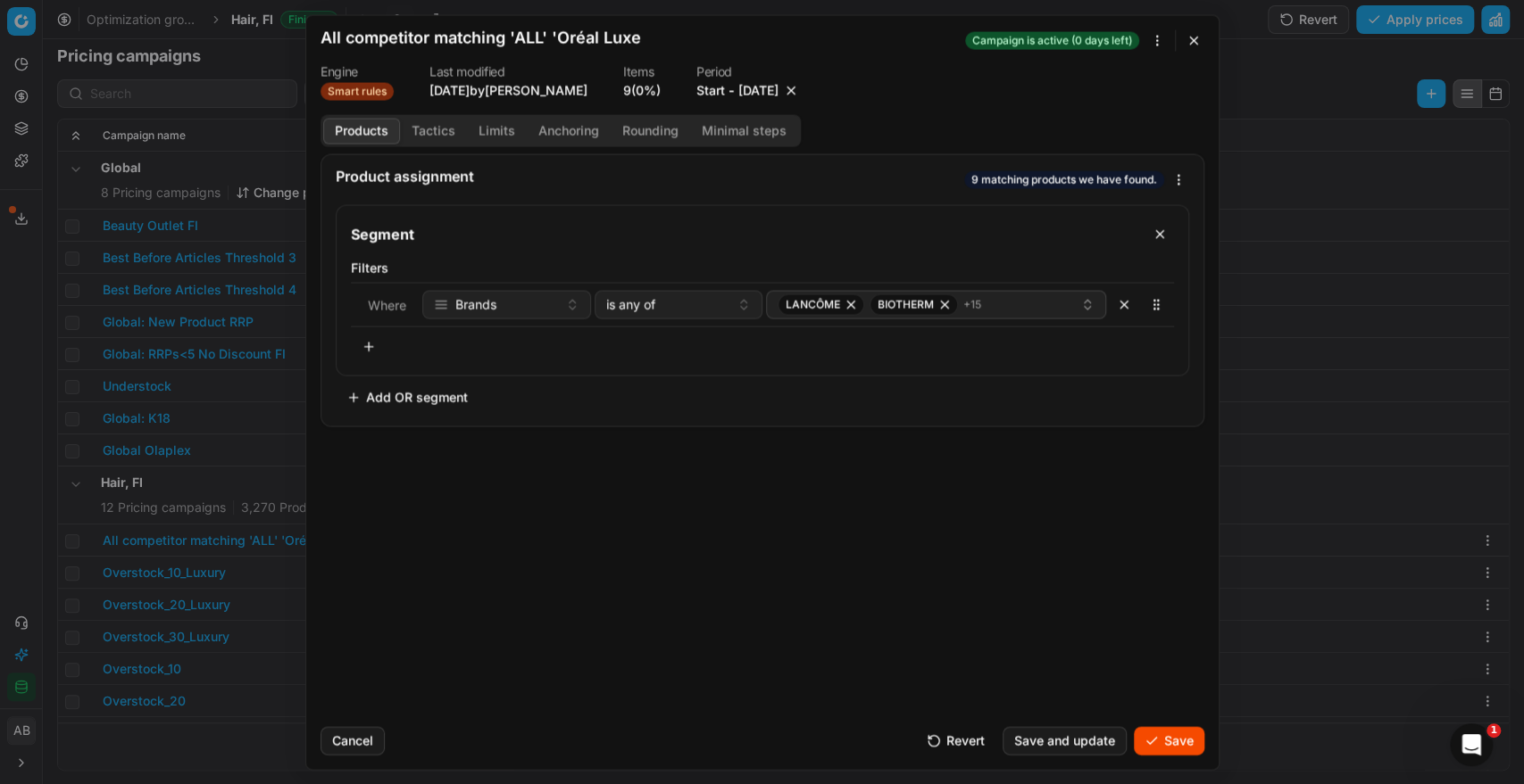
click at [1162, 741] on button "Save" at bounding box center [1169, 740] width 70 height 29
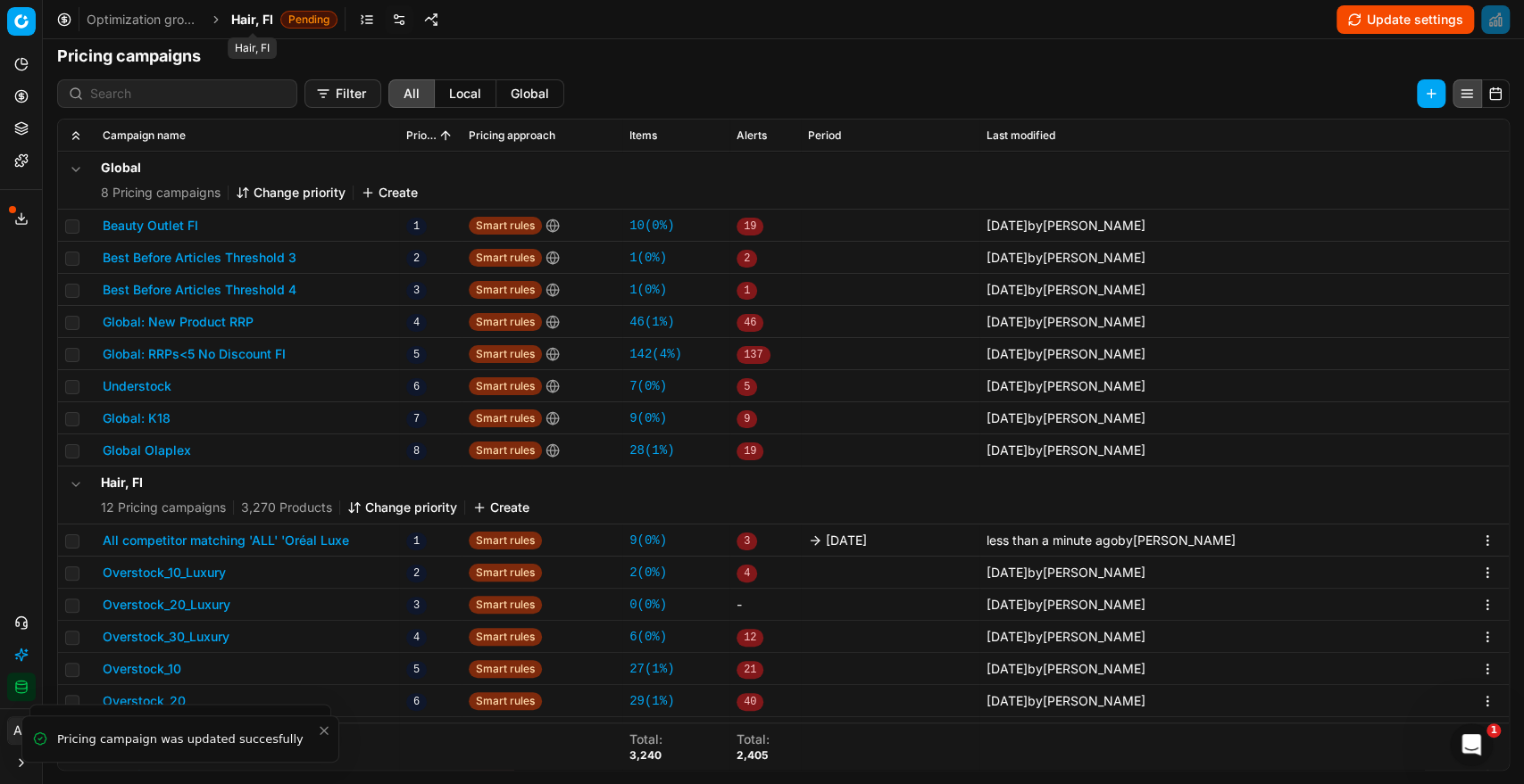
click at [247, 16] on span "Hair, FI" at bounding box center [252, 19] width 42 height 18
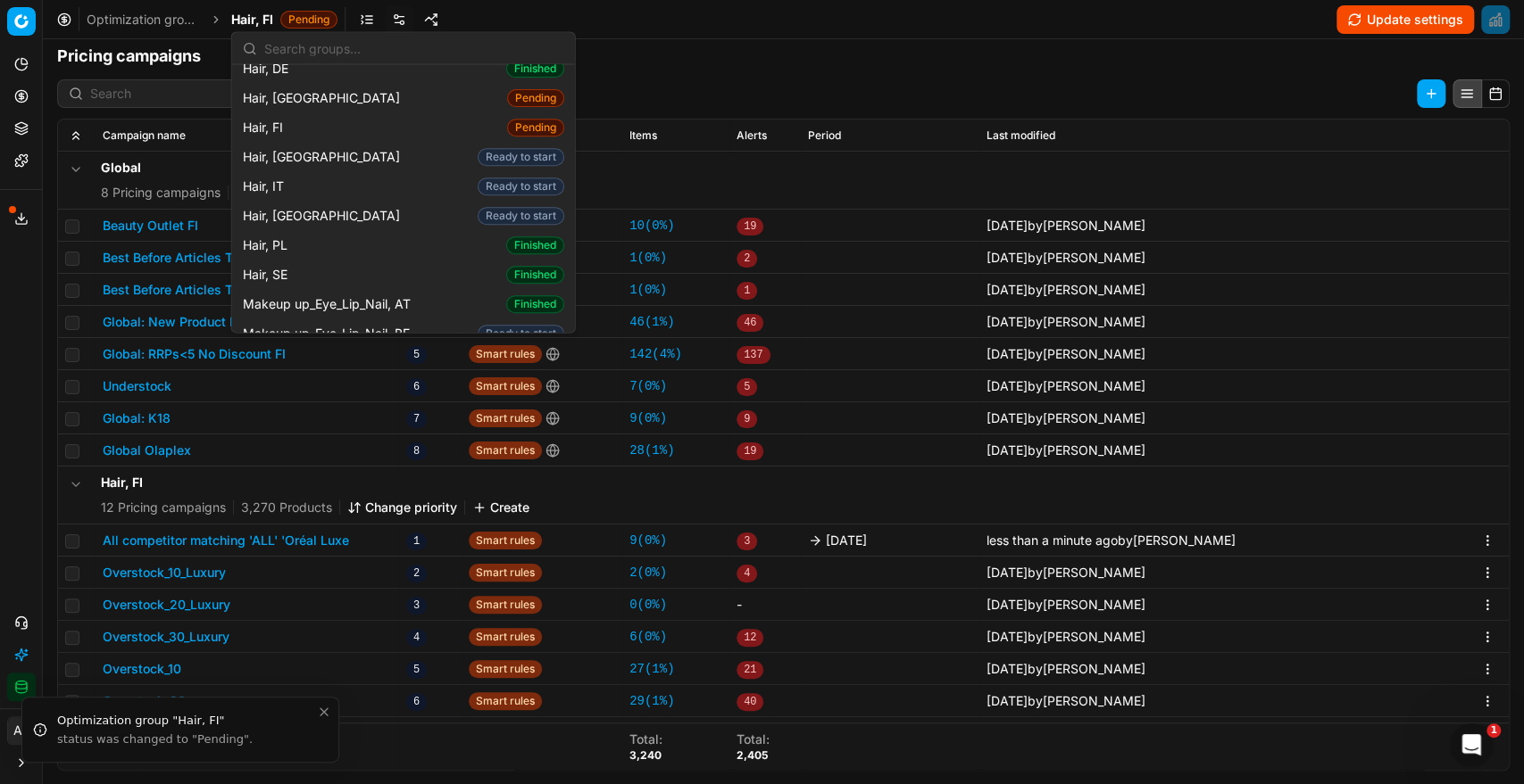
scroll to position [522, 0]
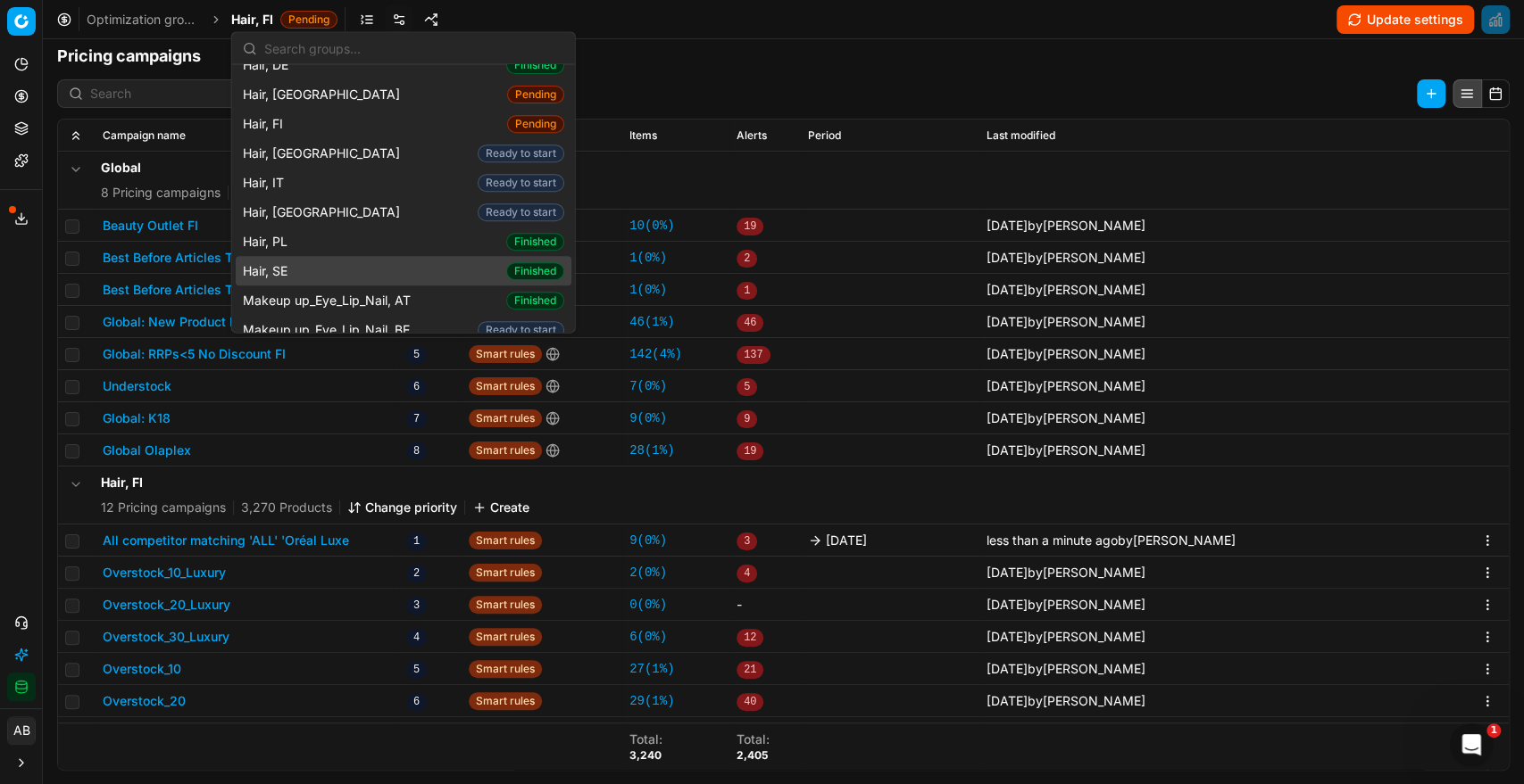
click at [305, 257] on div "Hair, SE Finished" at bounding box center [404, 271] width 336 height 29
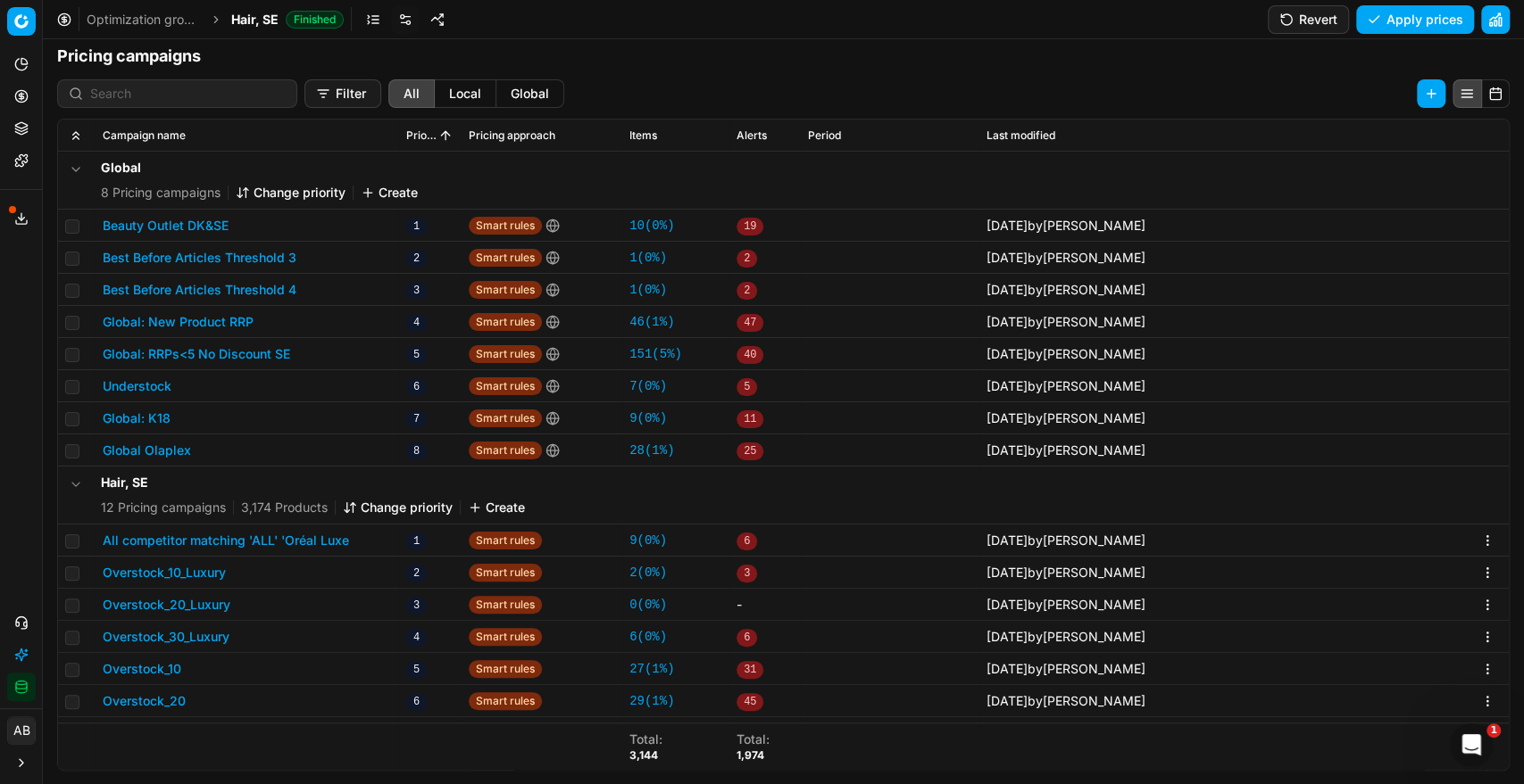
scroll to position [23, 0]
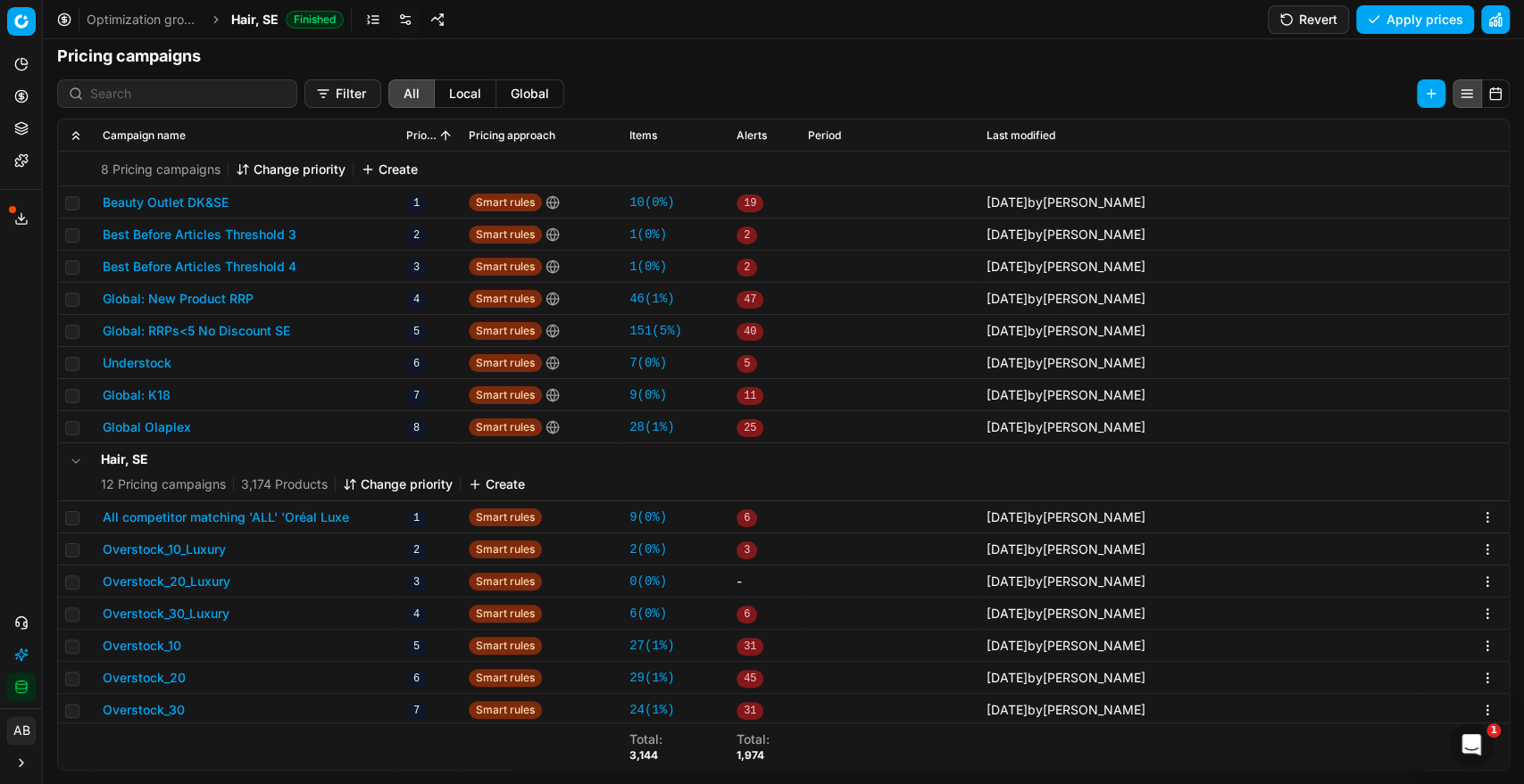
click at [279, 514] on button "All competitor matching 'ALL' 'Oréal Luxe" at bounding box center [226, 517] width 247 height 18
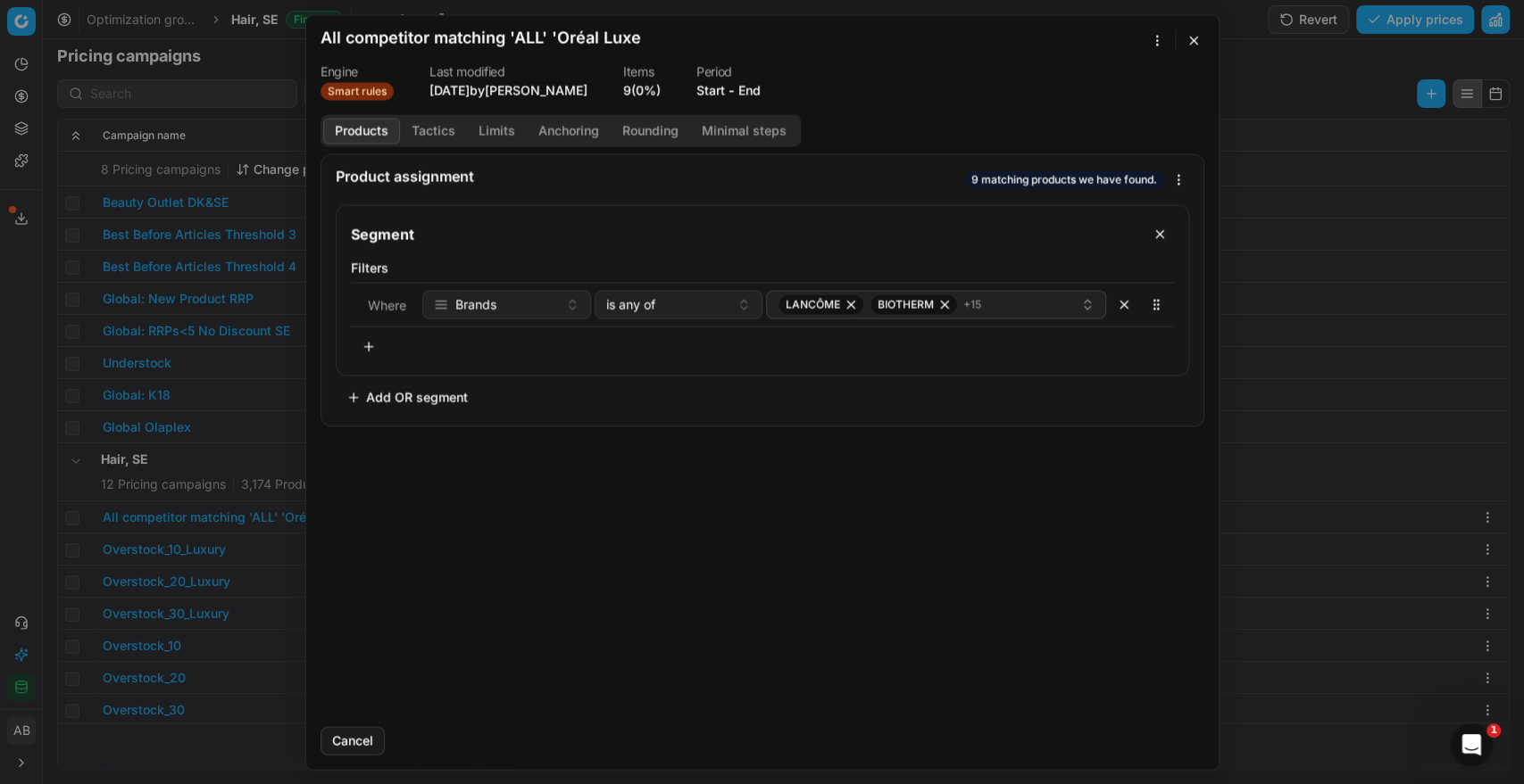
click at [745, 86] on button "End" at bounding box center [748, 89] width 22 height 18
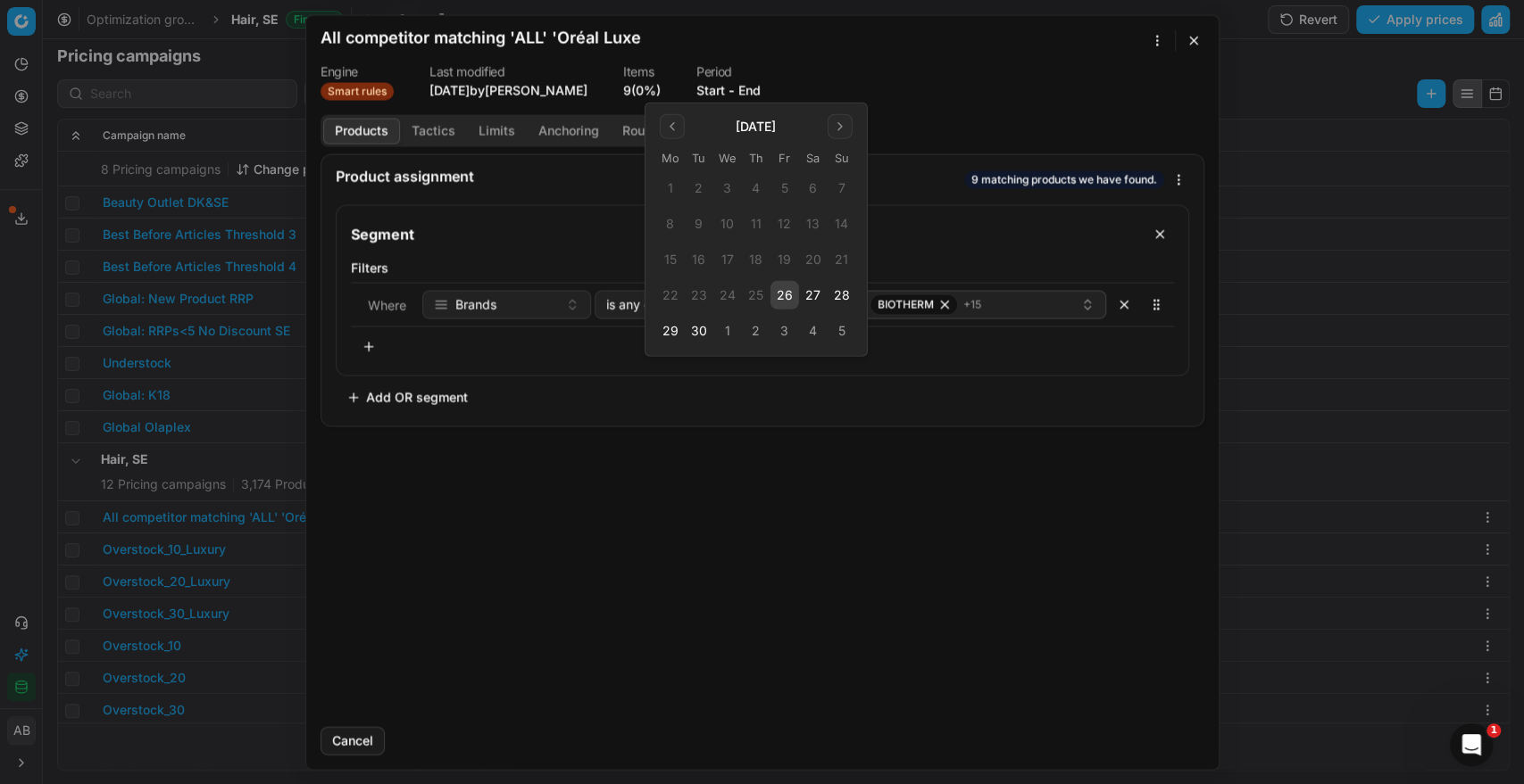
click at [782, 290] on button "26" at bounding box center [784, 295] width 29 height 29
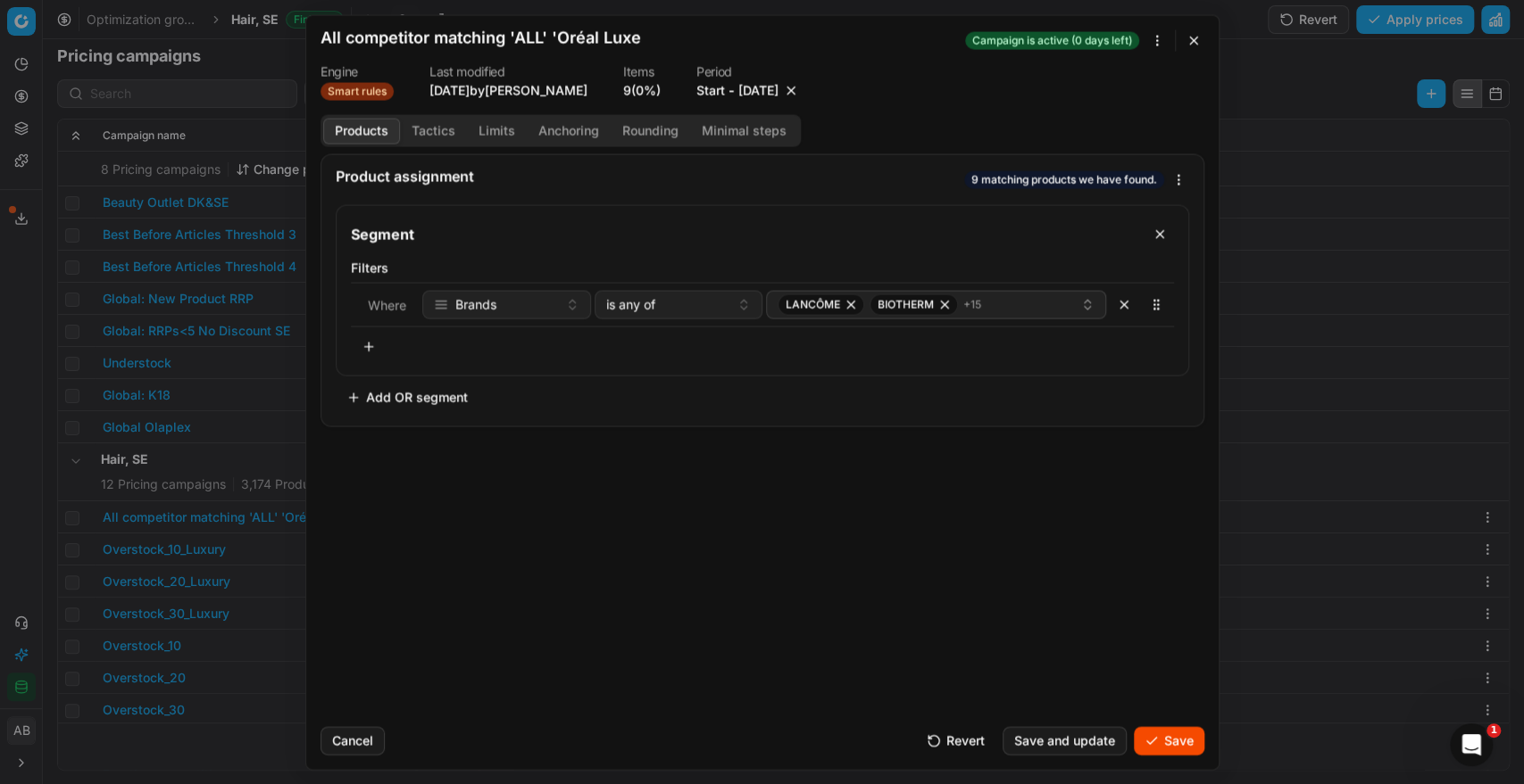
click at [1178, 732] on button "Save" at bounding box center [1169, 740] width 70 height 29
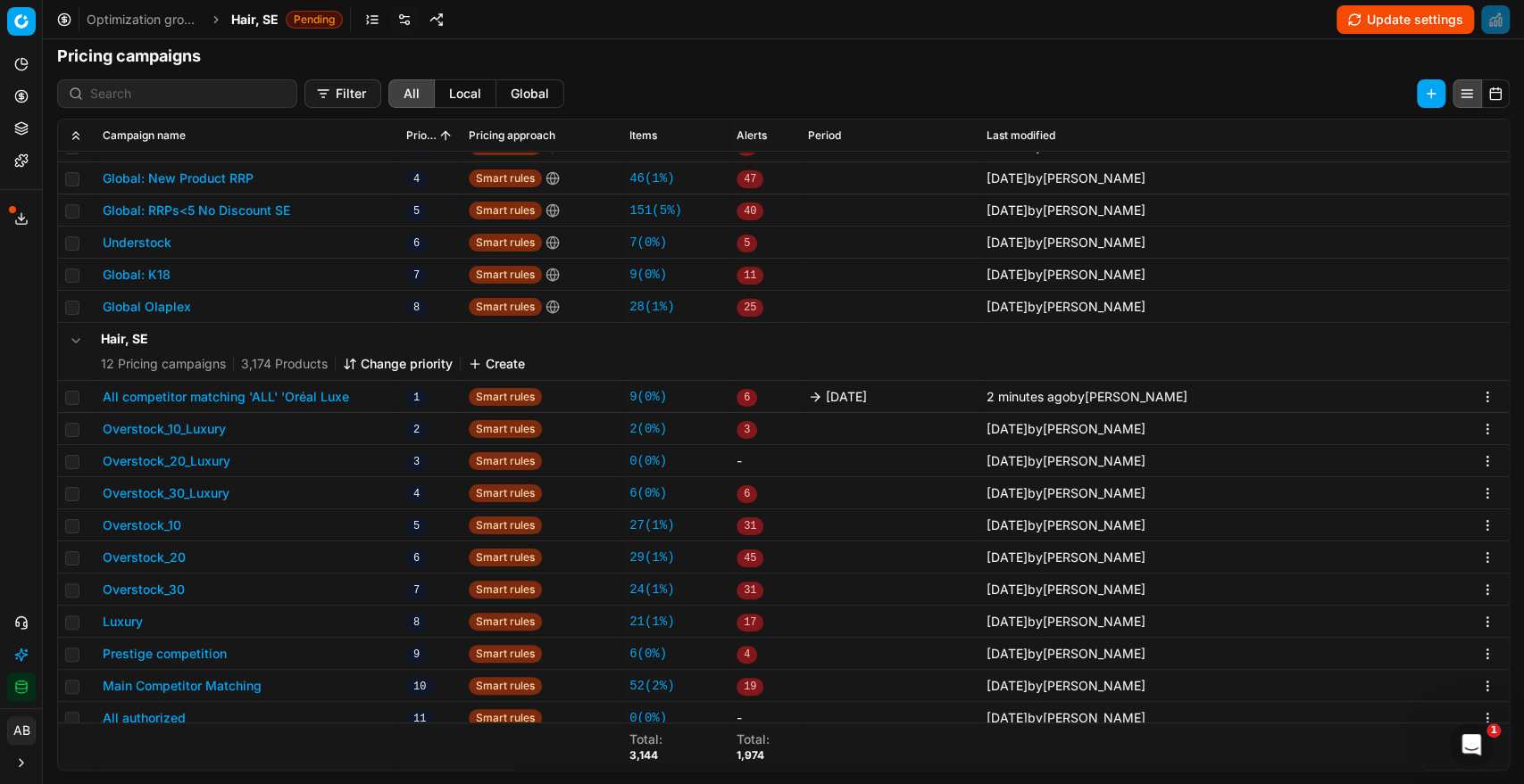
scroll to position [199, 0]
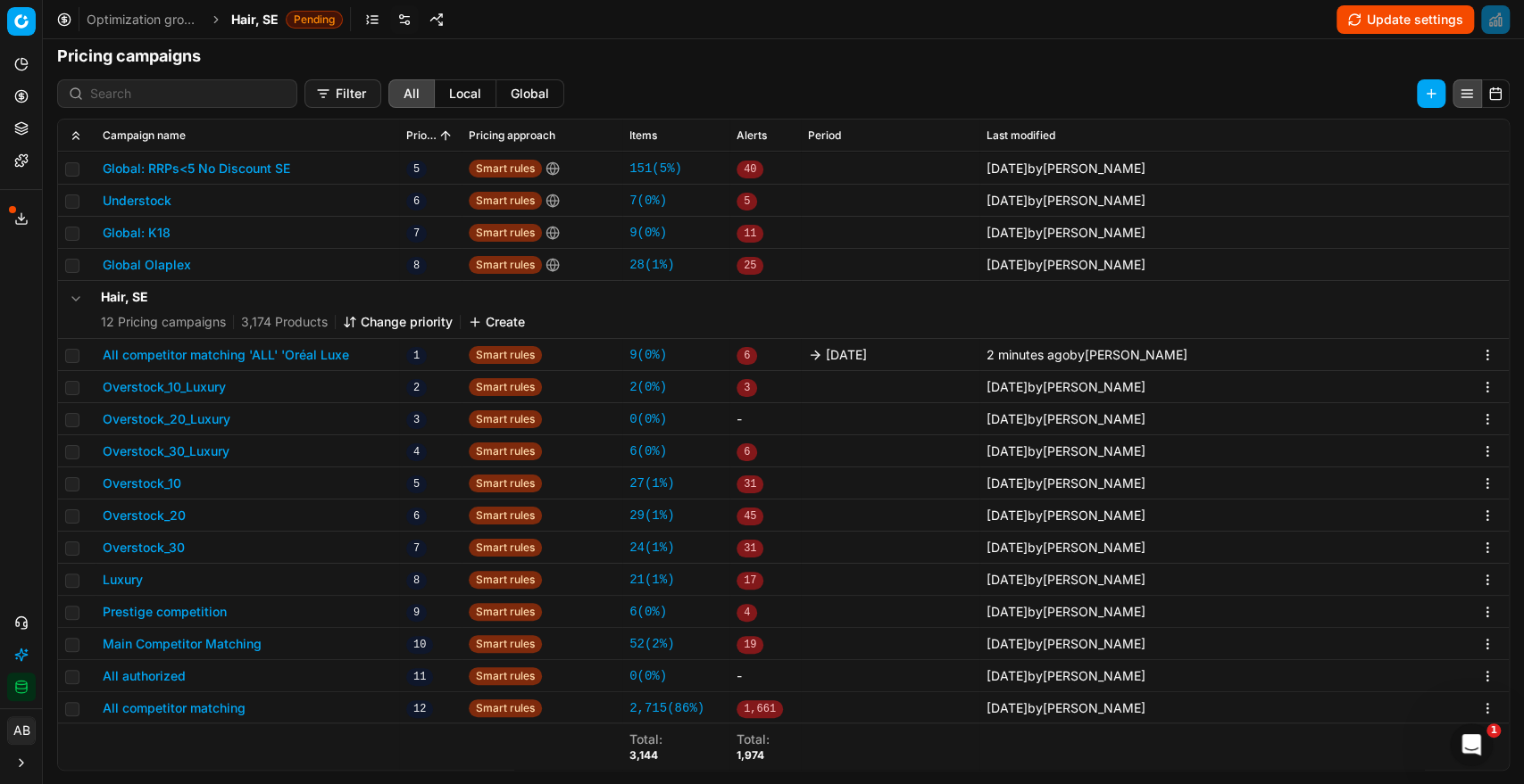
click at [271, 16] on span "Hair, SE" at bounding box center [255, 19] width 48 height 18
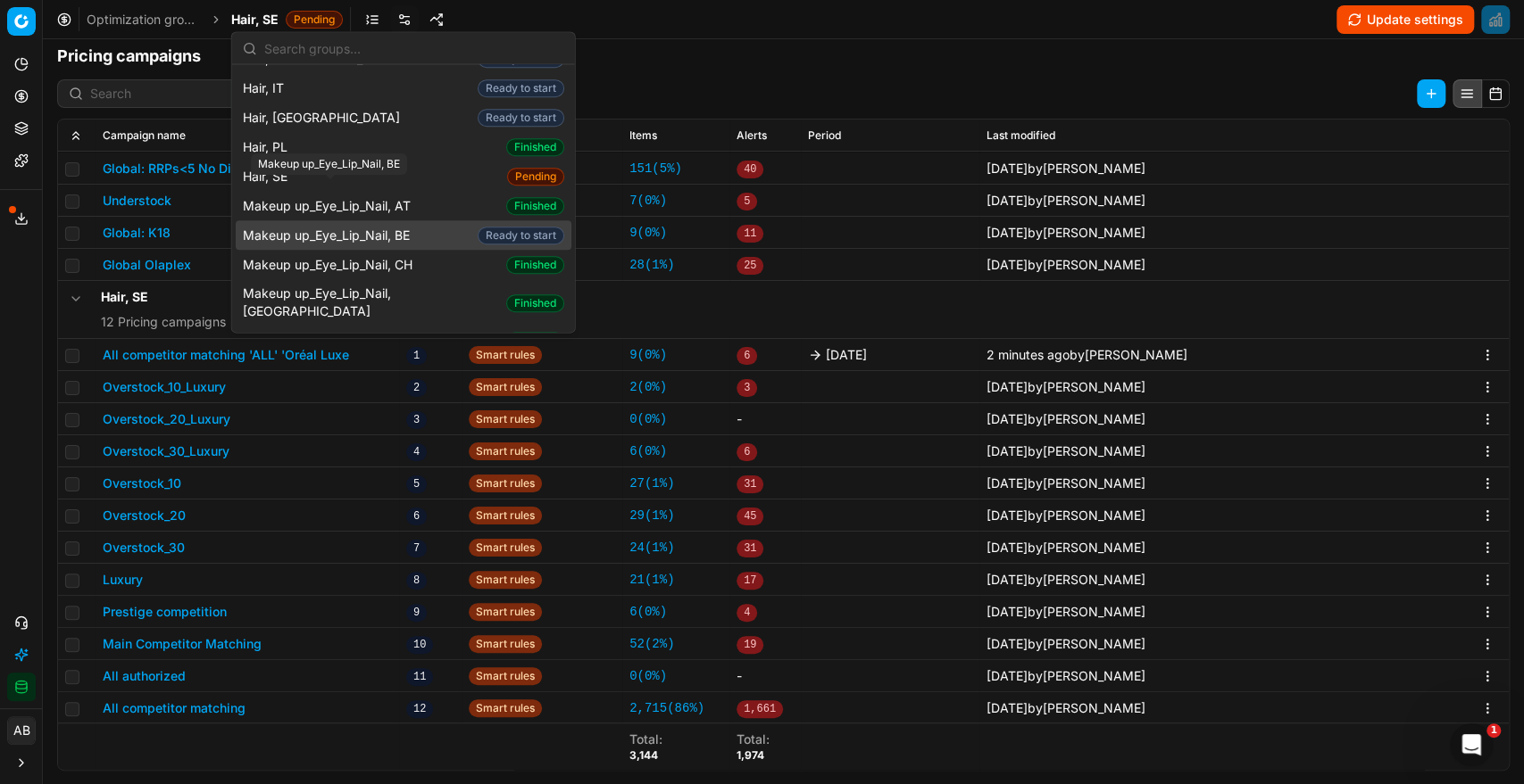
scroll to position [618, 0]
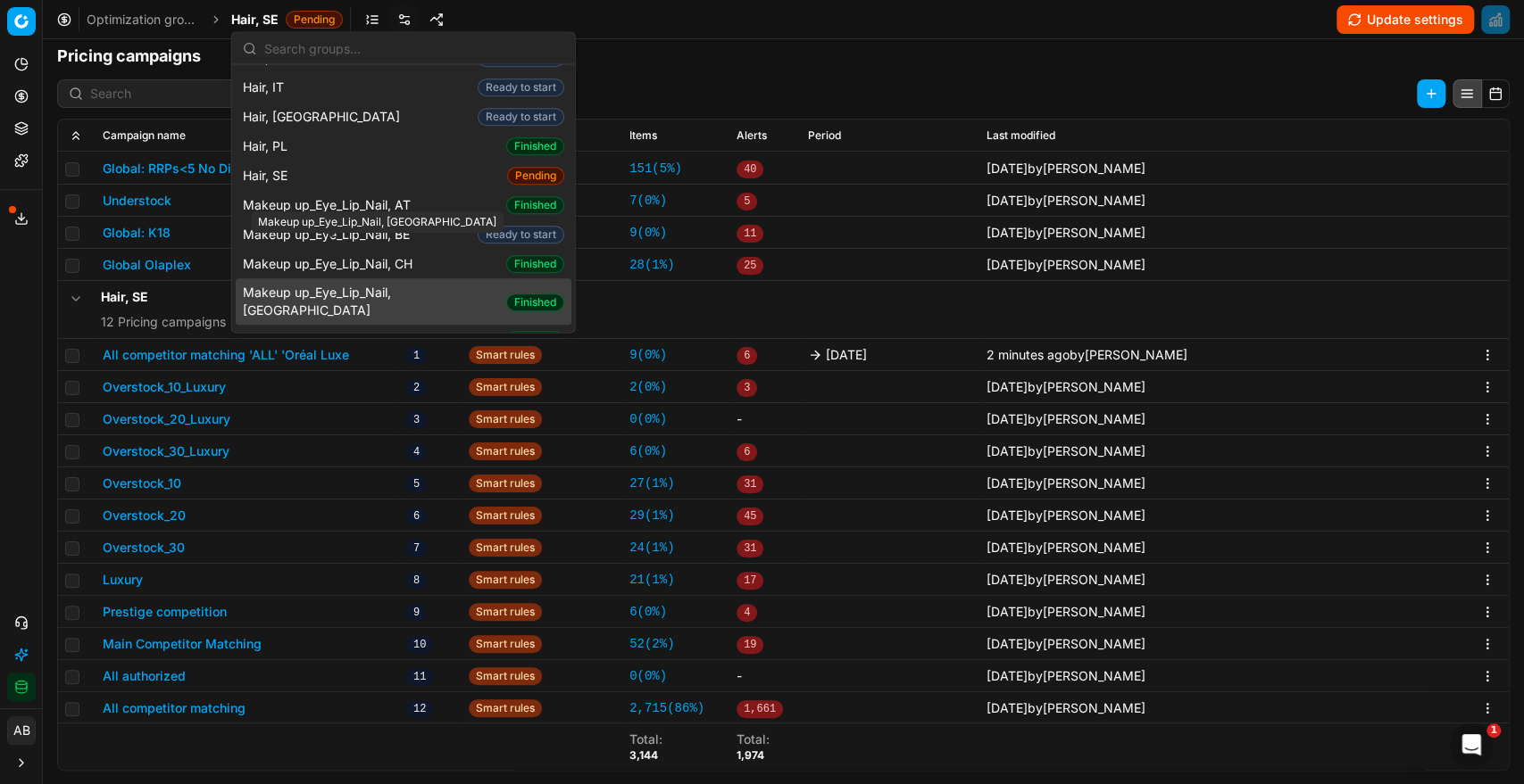
click at [393, 284] on span "Makeup up_Eye_Lip_Nail, [GEOGRAPHIC_DATA]" at bounding box center [370, 303] width 256 height 36
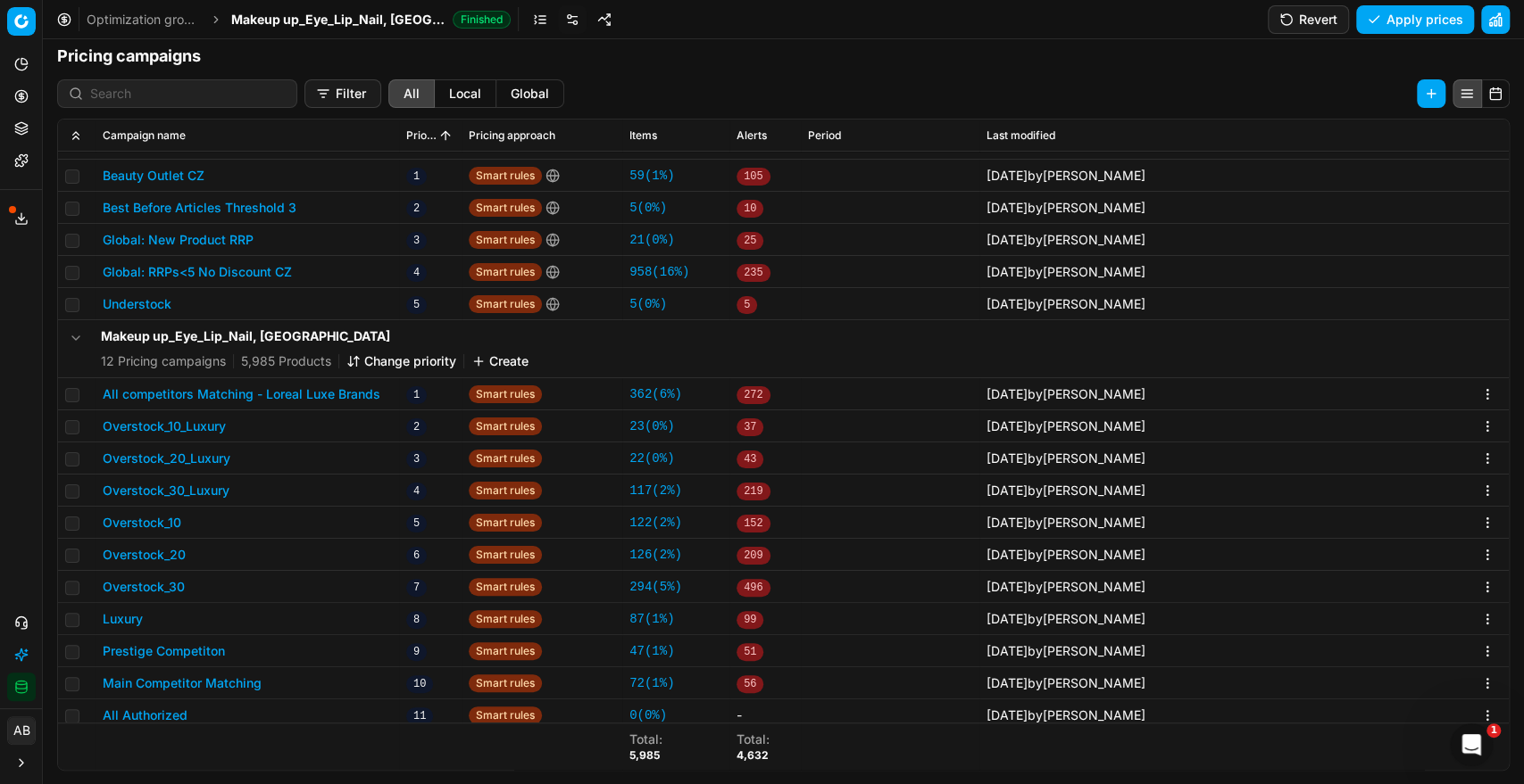
scroll to position [50, 0]
click at [651, 399] on link "362 ( 6% )" at bounding box center [655, 394] width 52 height 18
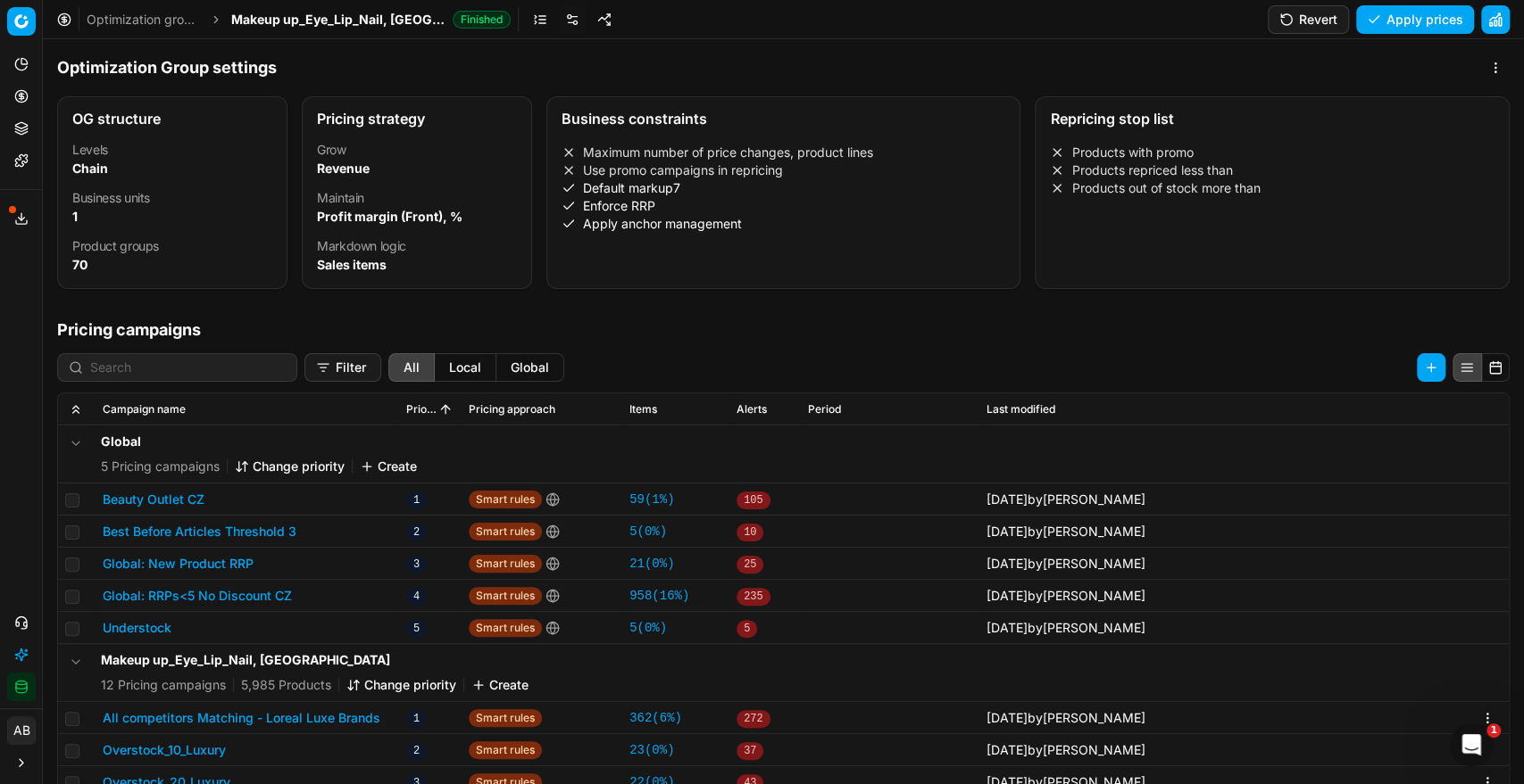
scroll to position [89, 0]
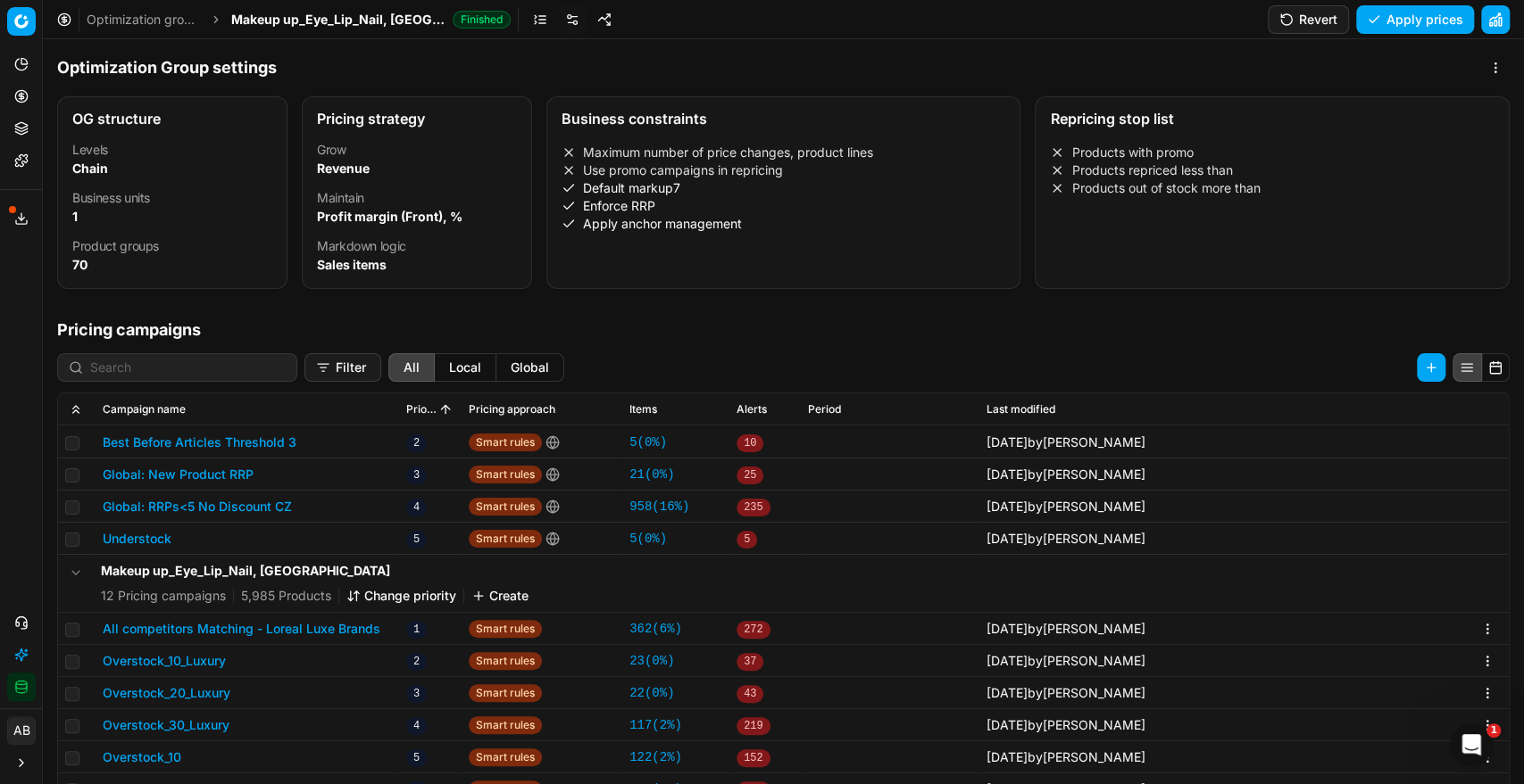
click at [368, 623] on button "All competitors Matching - Loreal Luxe Brands" at bounding box center [242, 629] width 278 height 18
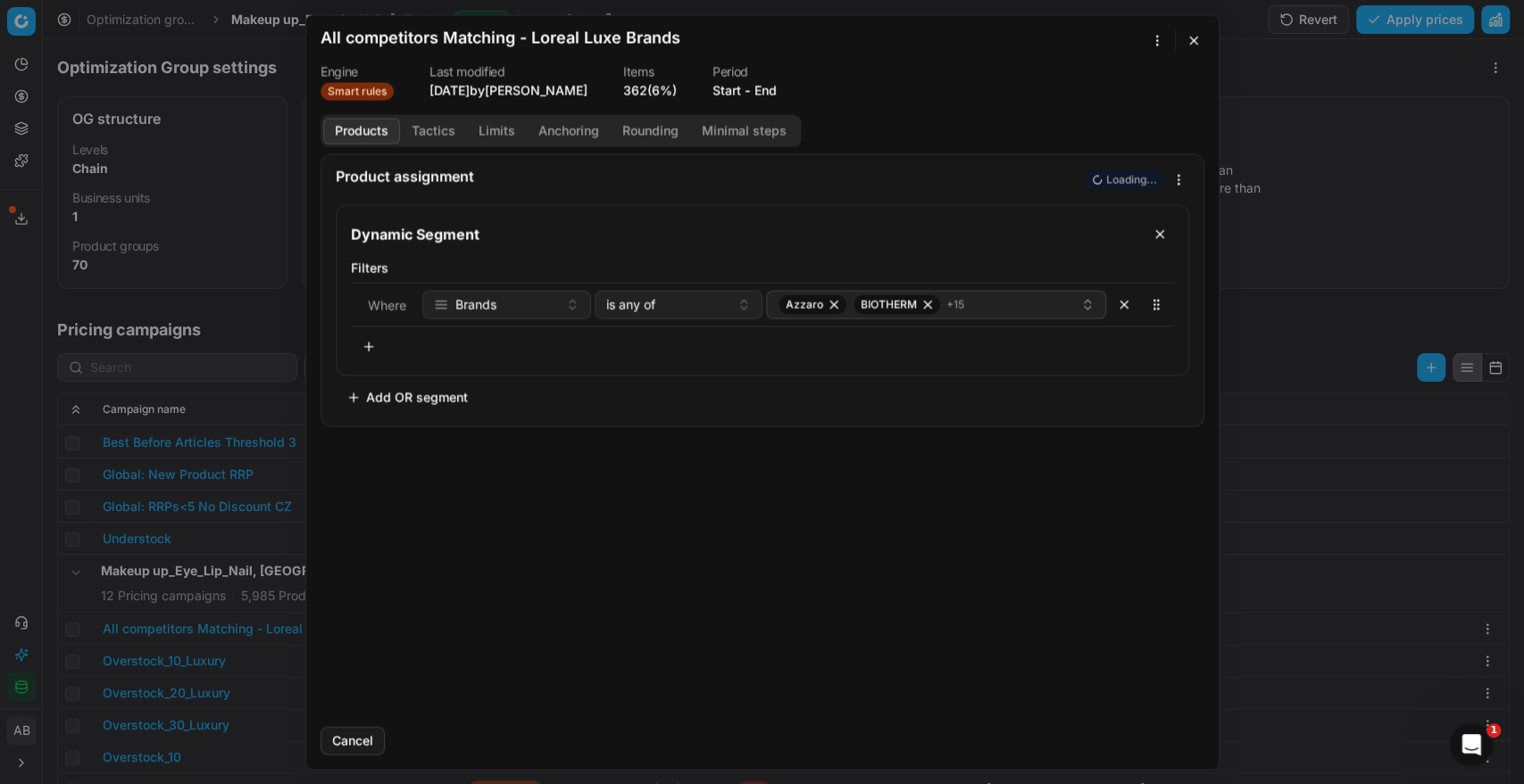
click at [777, 95] on button "End" at bounding box center [764, 89] width 22 height 18
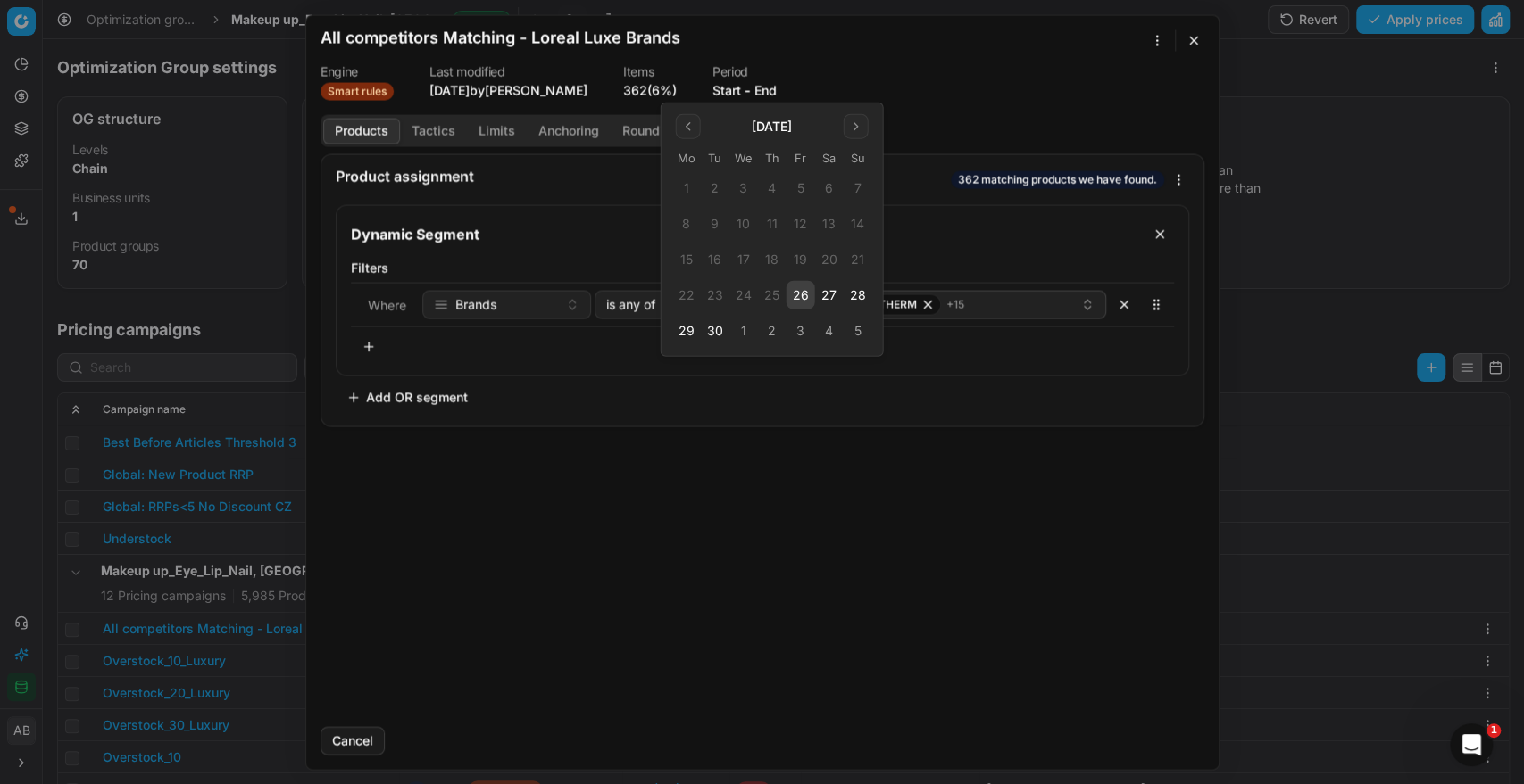
click at [799, 298] on button "26" at bounding box center [801, 295] width 29 height 29
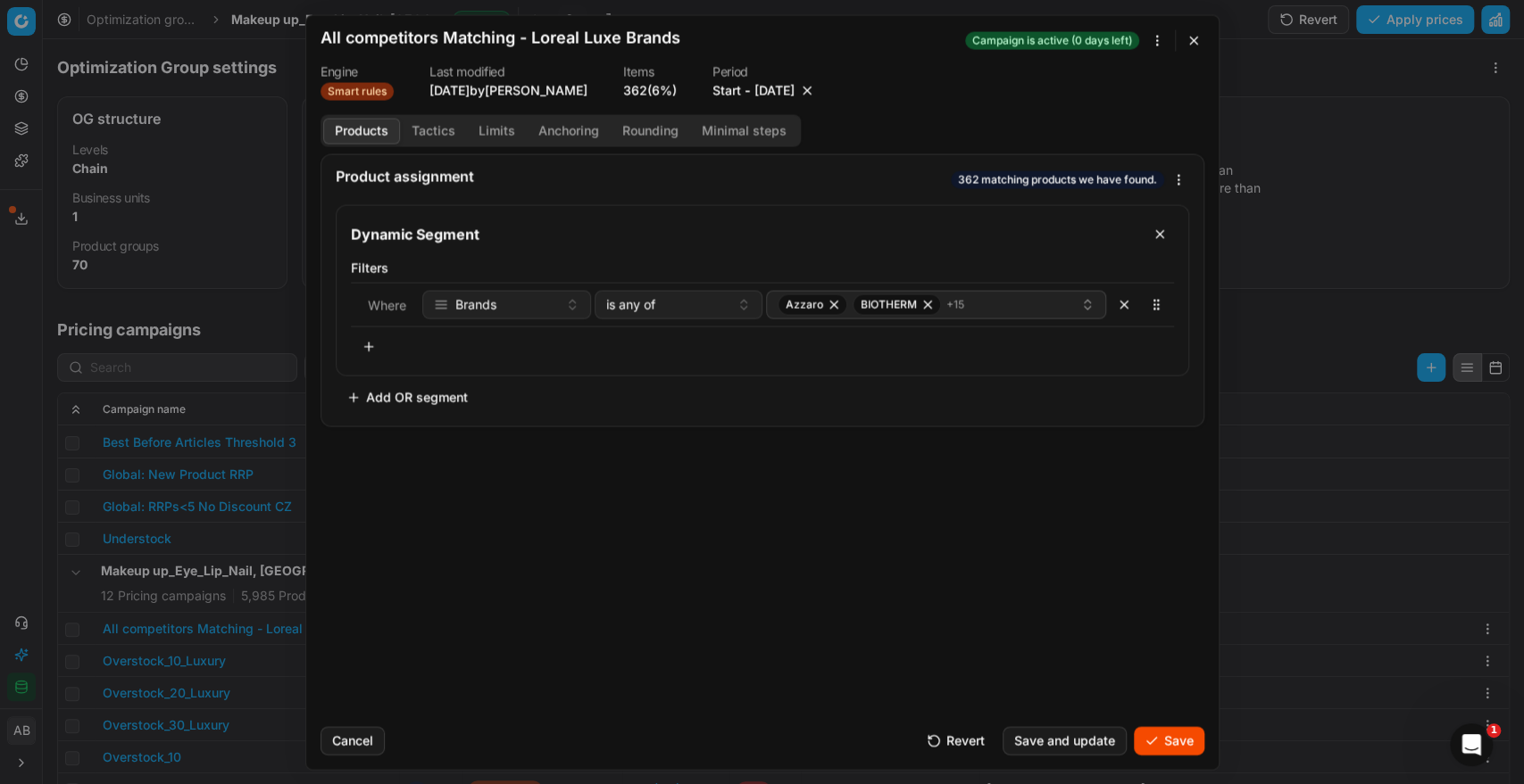
click at [1151, 742] on button "Save" at bounding box center [1169, 740] width 70 height 29
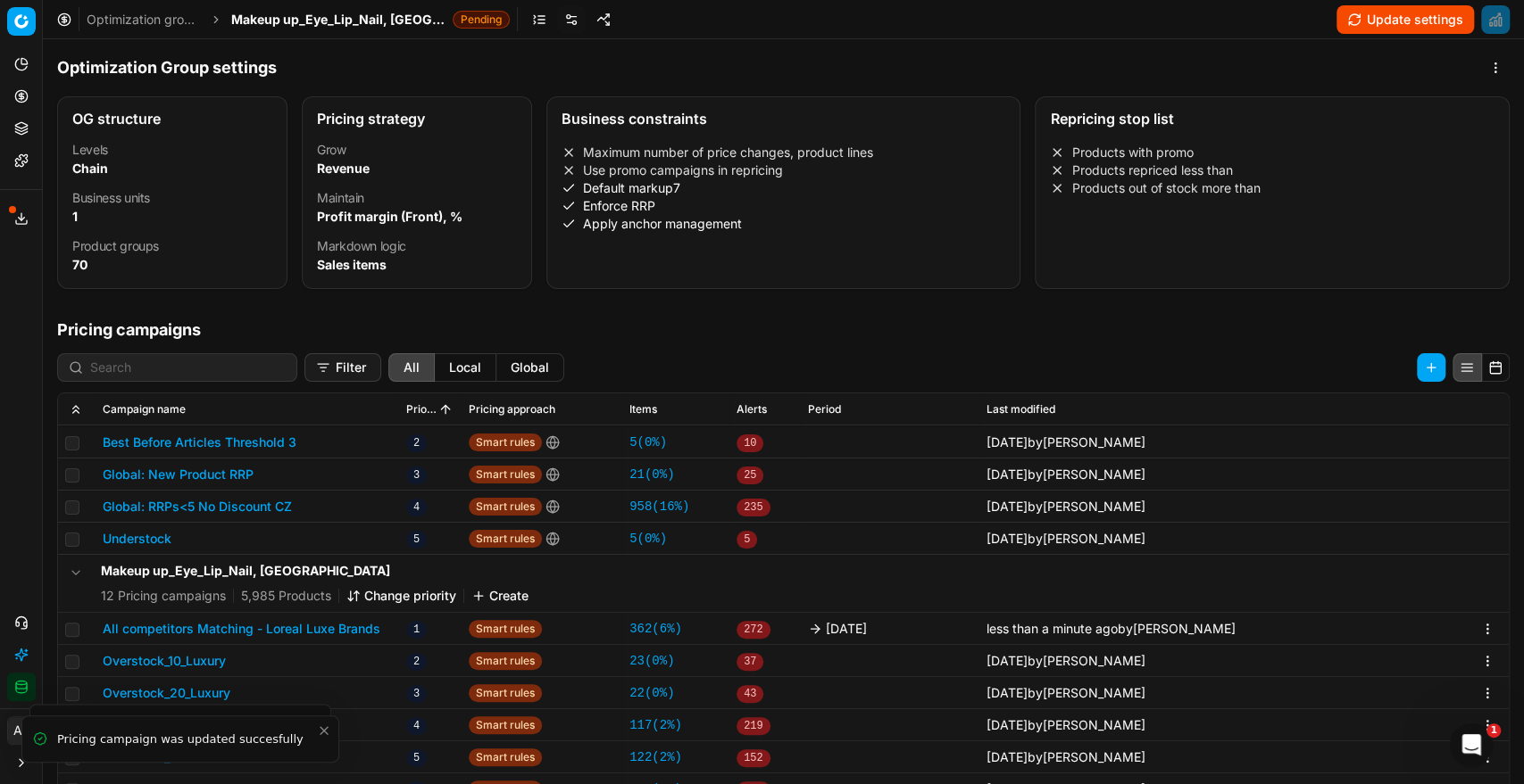
click at [337, 12] on span "Makeup up_Eye_Lip_Nail, [GEOGRAPHIC_DATA]" at bounding box center [338, 19] width 214 height 18
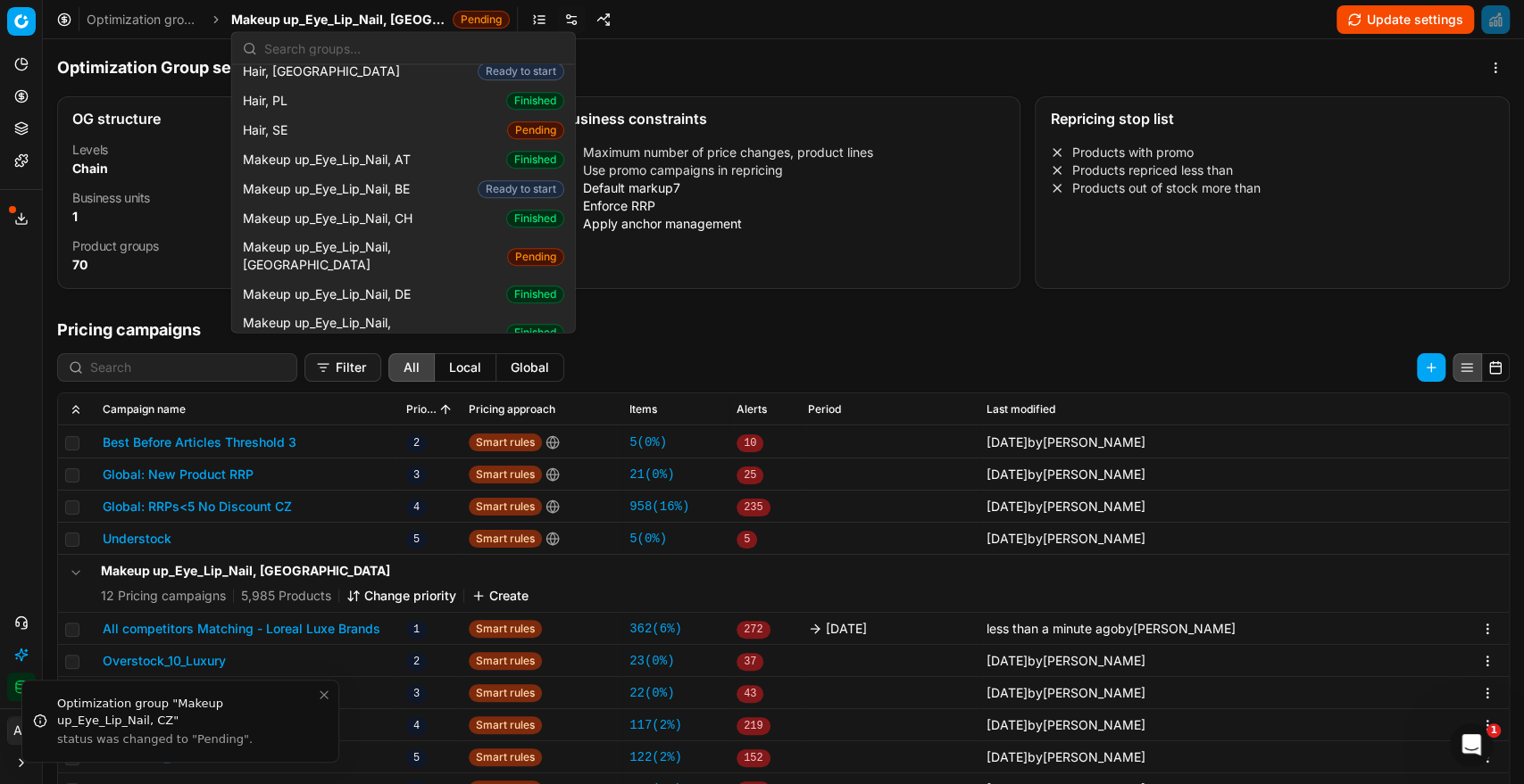
scroll to position [665, 0]
click at [402, 308] on div "Makeup up_Eye_Lip_Nail, DK Finished" at bounding box center [404, 331] width 336 height 47
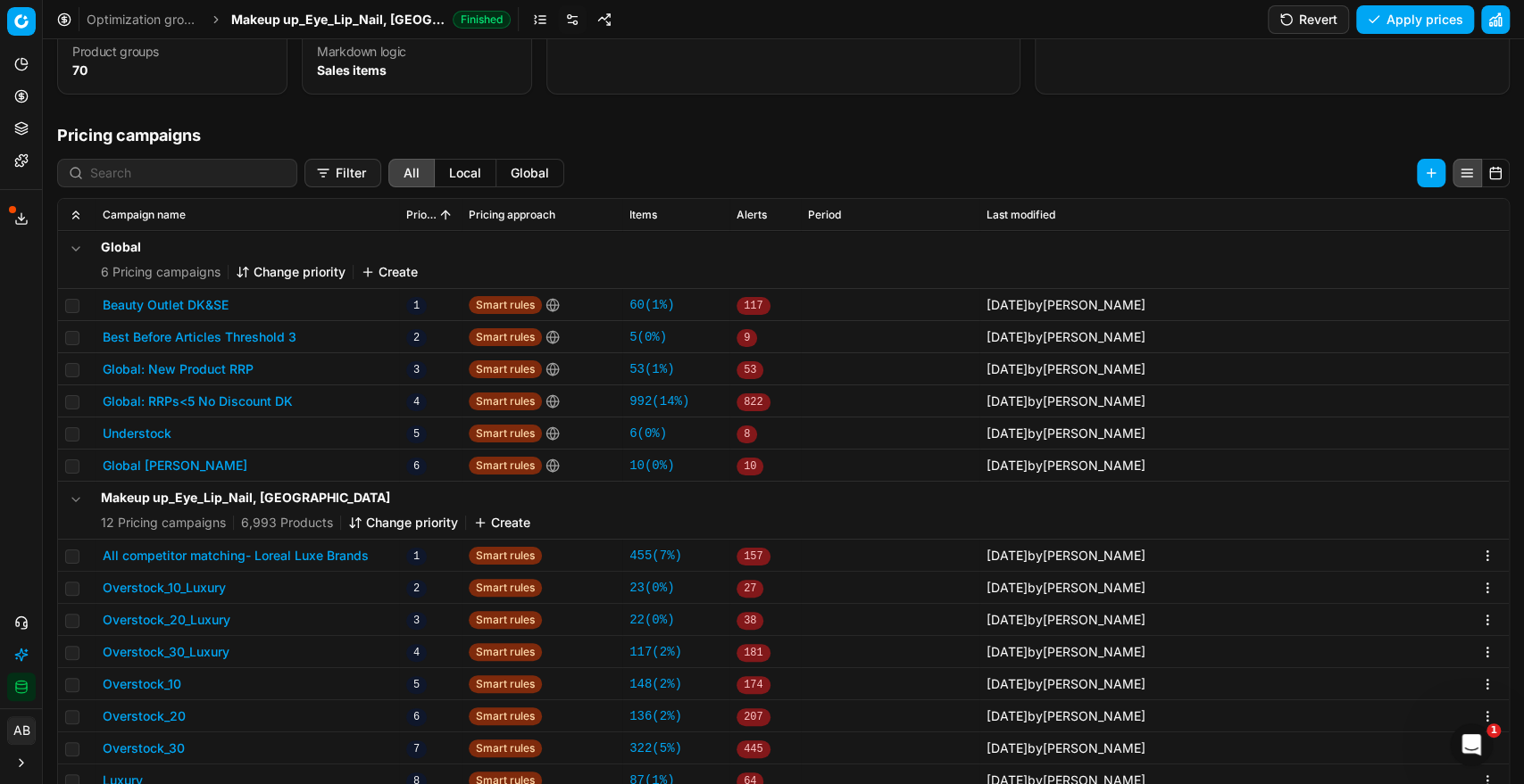
scroll to position [122, 0]
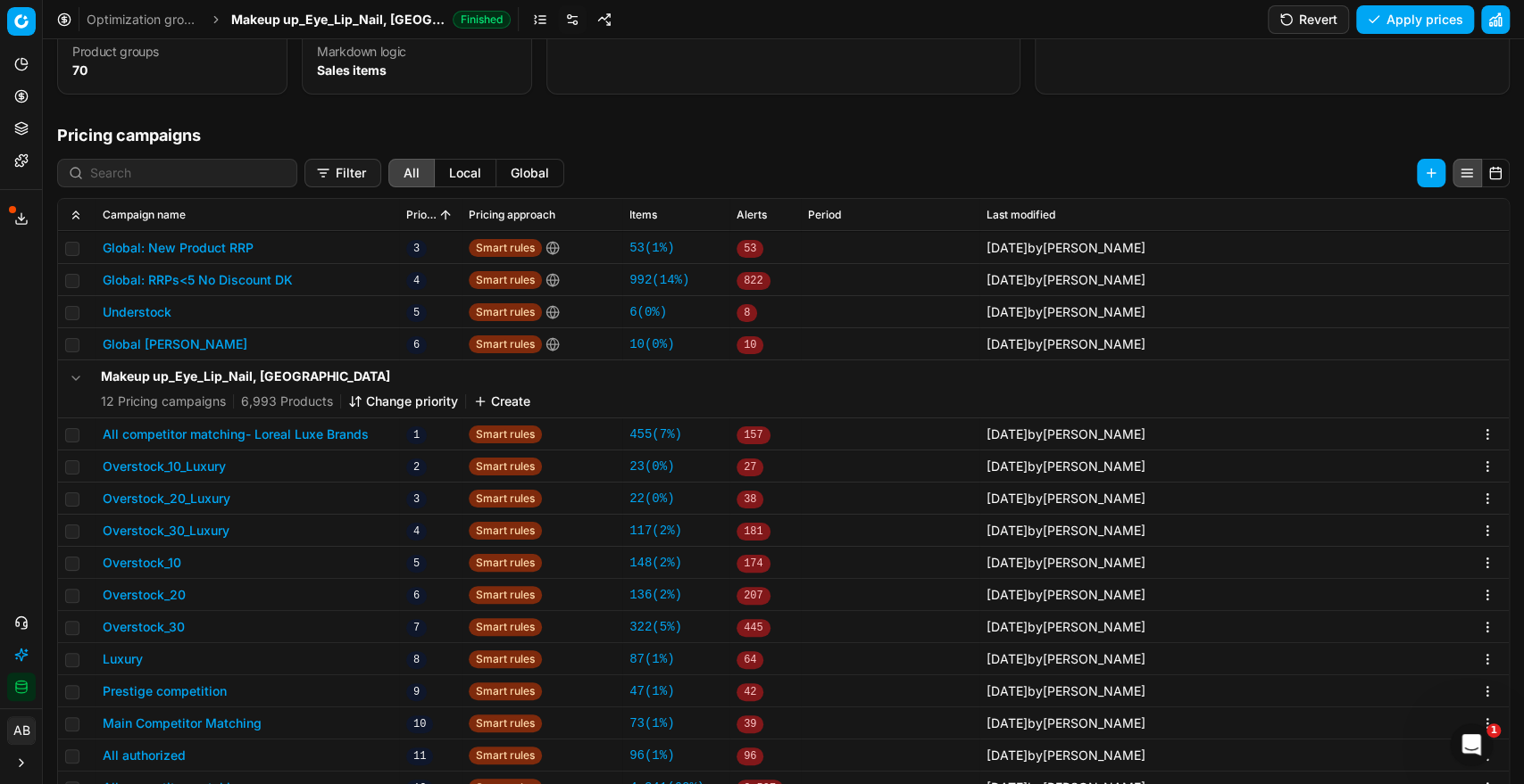
click at [336, 421] on td "All competitor matching- Loreal Luxe Brands" at bounding box center [247, 435] width 304 height 32
click at [347, 437] on button "All competitor matching- Loreal Luxe Brands" at bounding box center [235, 434] width 266 height 18
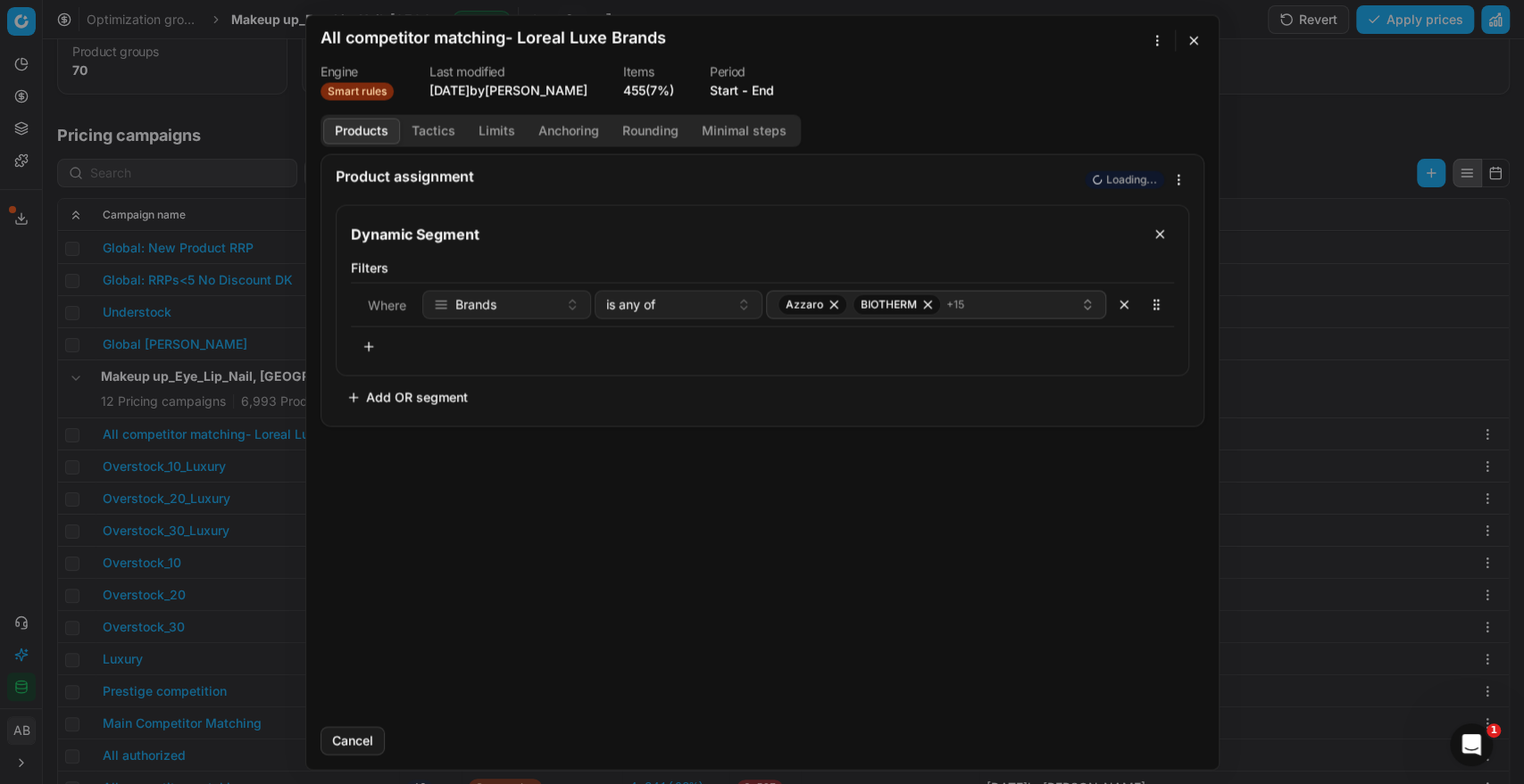
click at [766, 93] on button "End" at bounding box center [762, 89] width 22 height 18
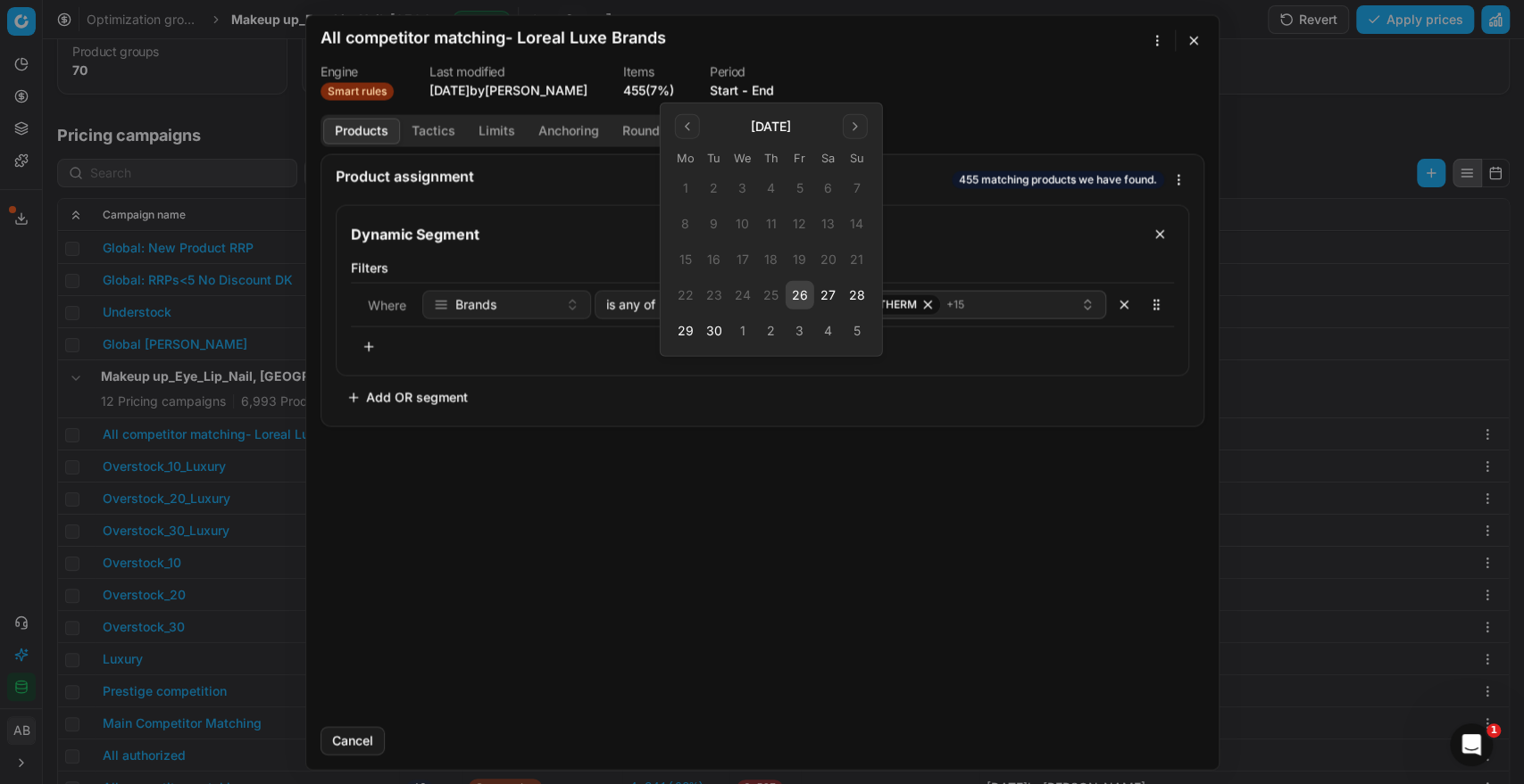
click at [794, 289] on button "26" at bounding box center [800, 295] width 29 height 29
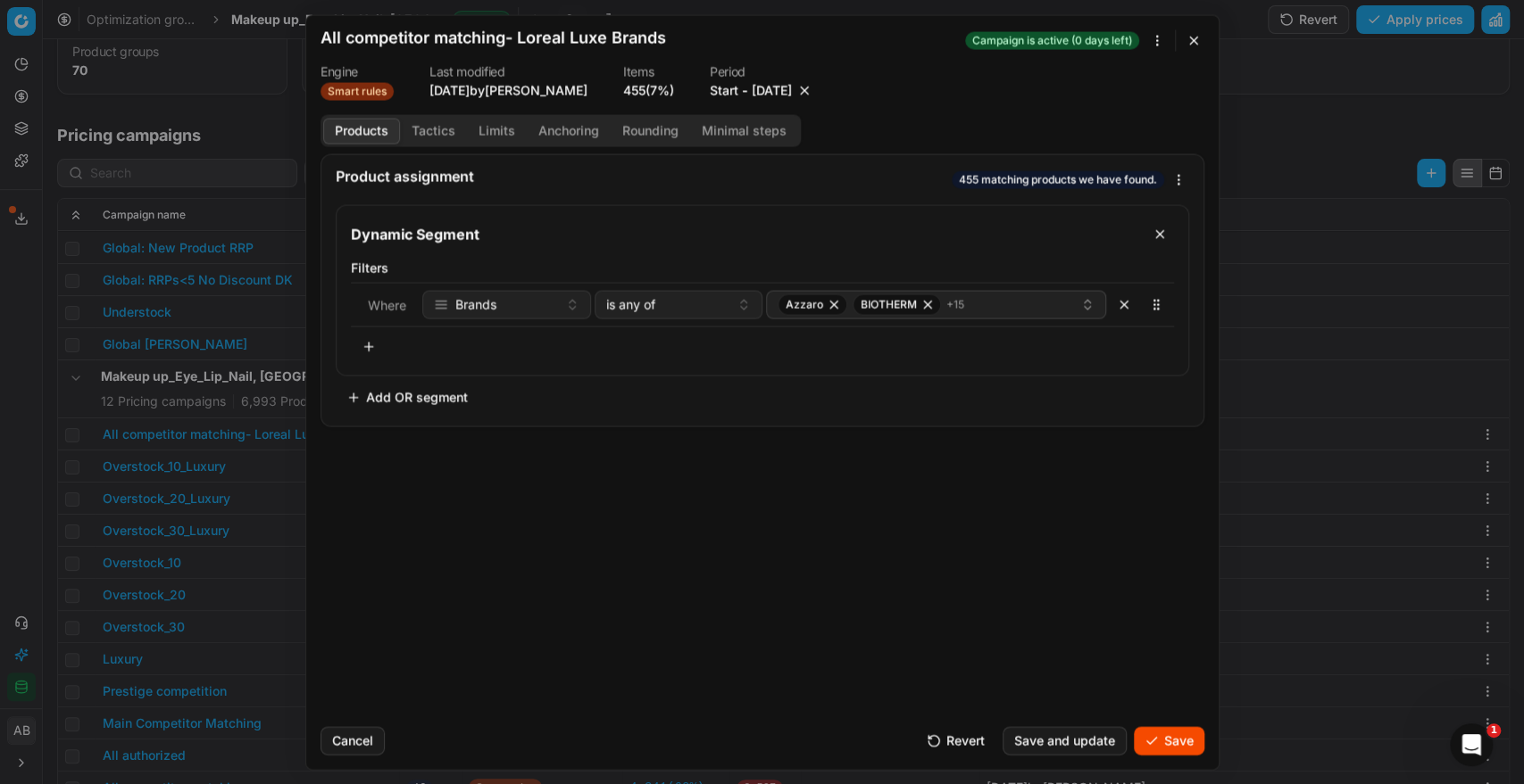
click at [1173, 750] on button "Save" at bounding box center [1169, 740] width 70 height 29
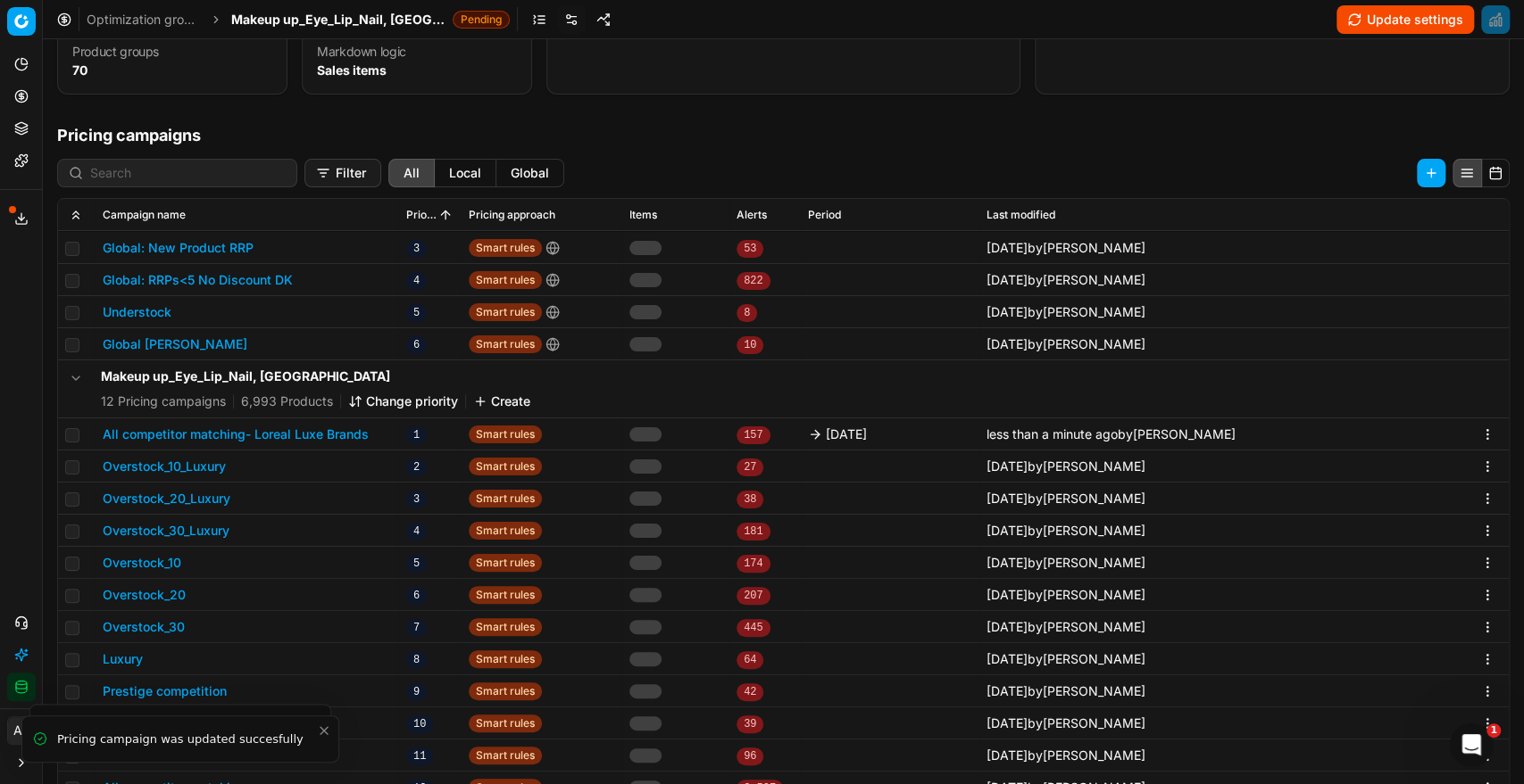
click at [371, 26] on span "Makeup up_Eye_Lip_Nail, [GEOGRAPHIC_DATA]" at bounding box center [338, 19] width 214 height 18
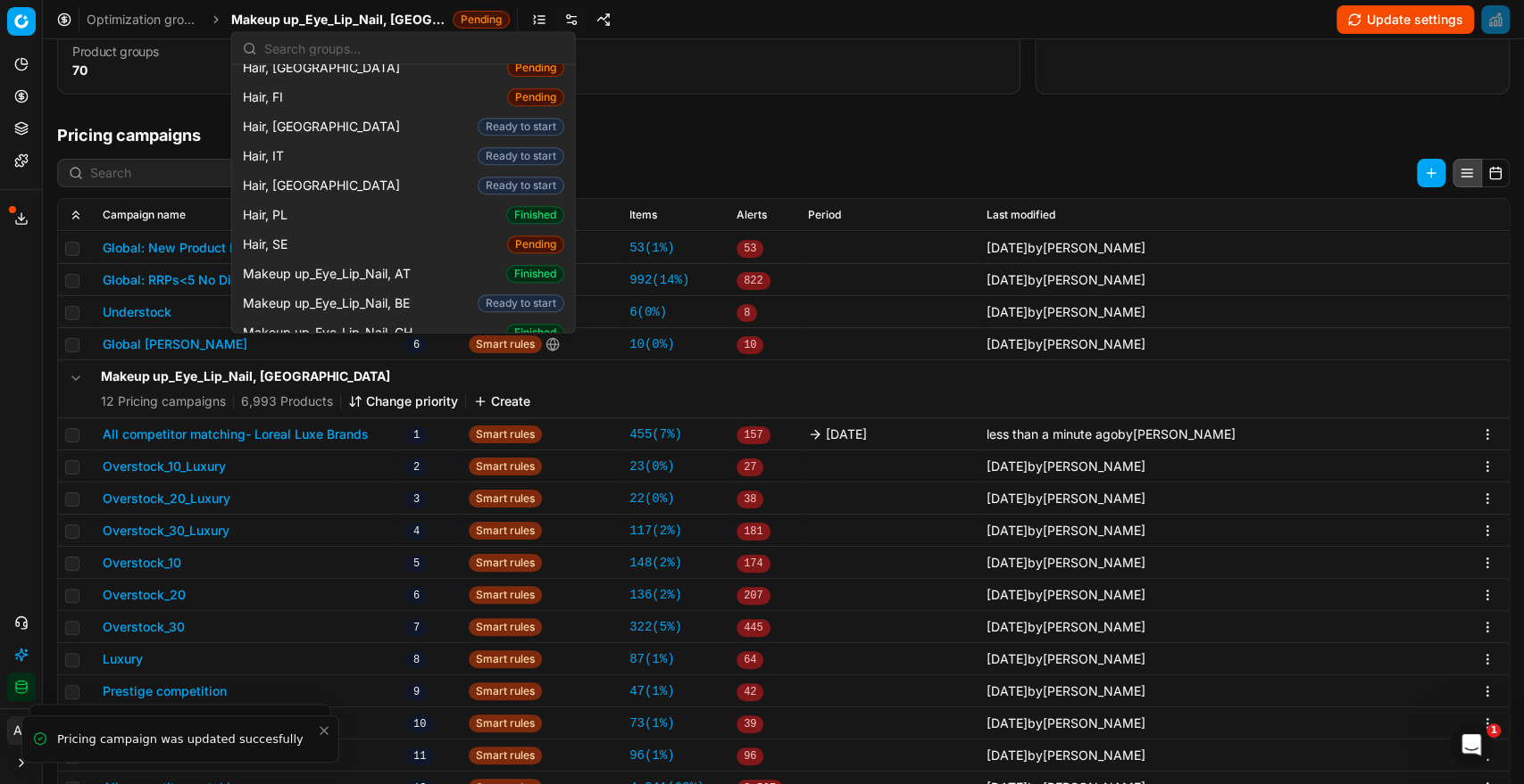
scroll to position [551, 0]
click at [415, 352] on span "Makeup up_Eye_Lip_Nail, [GEOGRAPHIC_DATA]" at bounding box center [371, 370] width 257 height 36
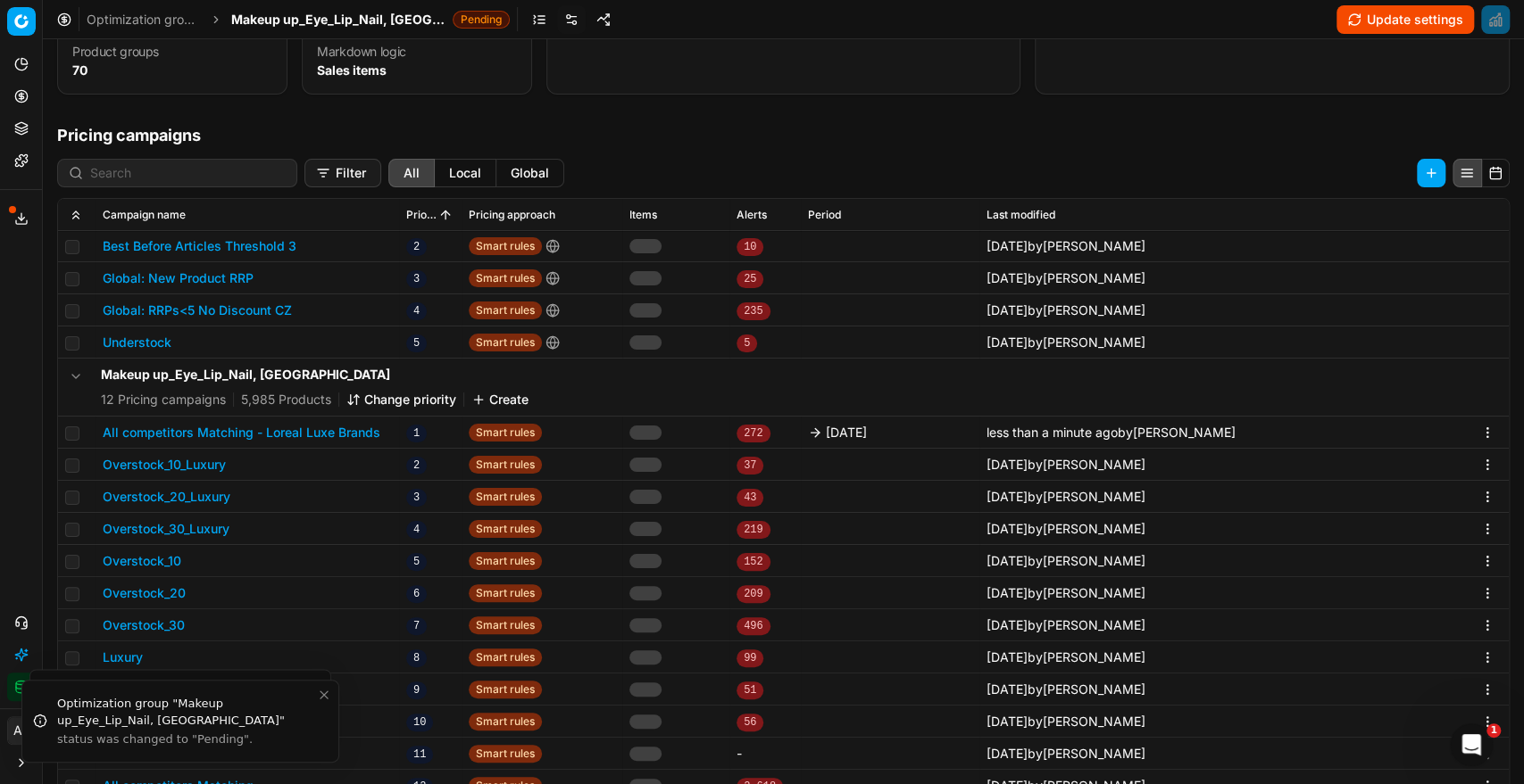
scroll to position [89, 0]
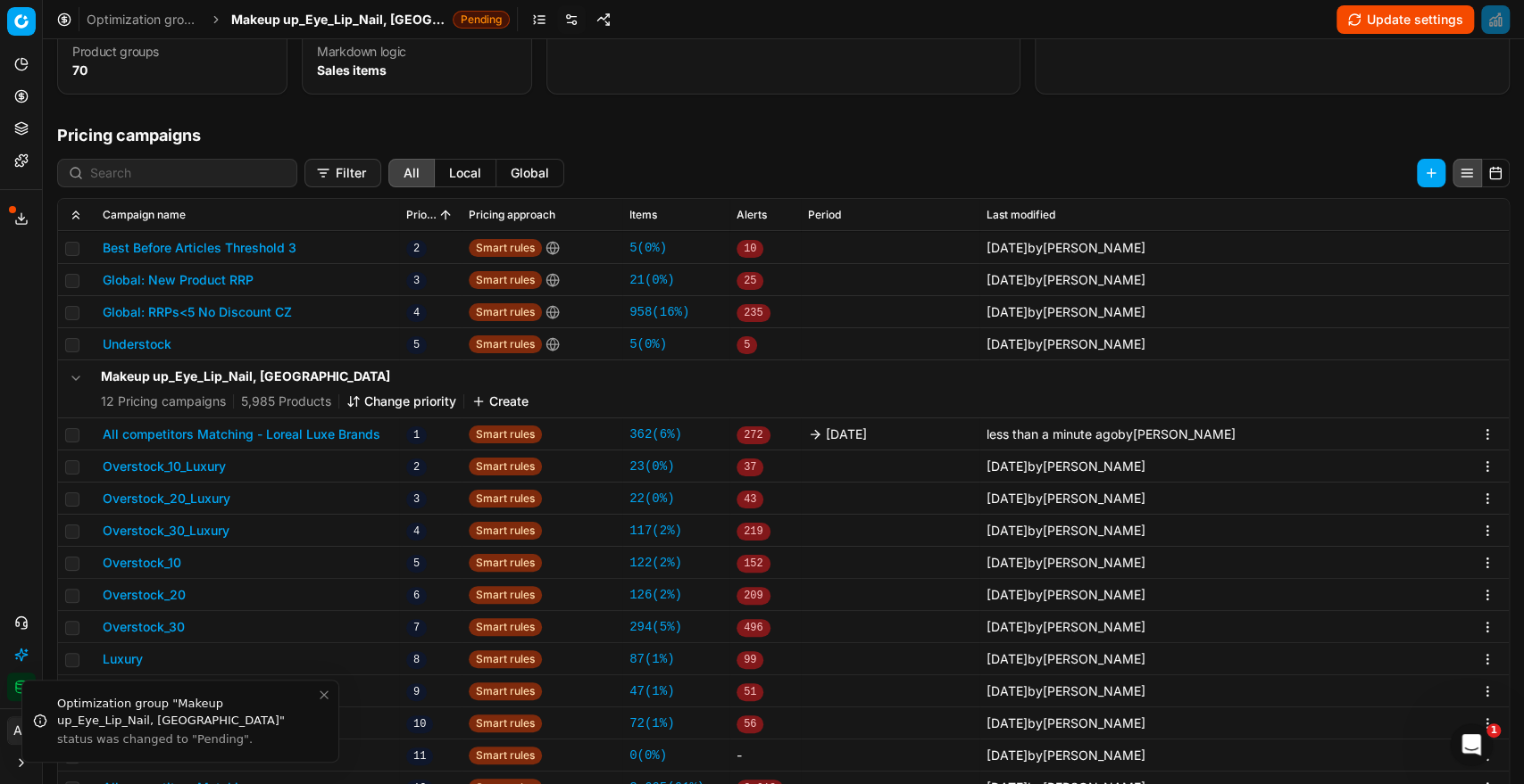
click at [362, 19] on span "Makeup up_Eye_Lip_Nail, [GEOGRAPHIC_DATA]" at bounding box center [338, 19] width 214 height 18
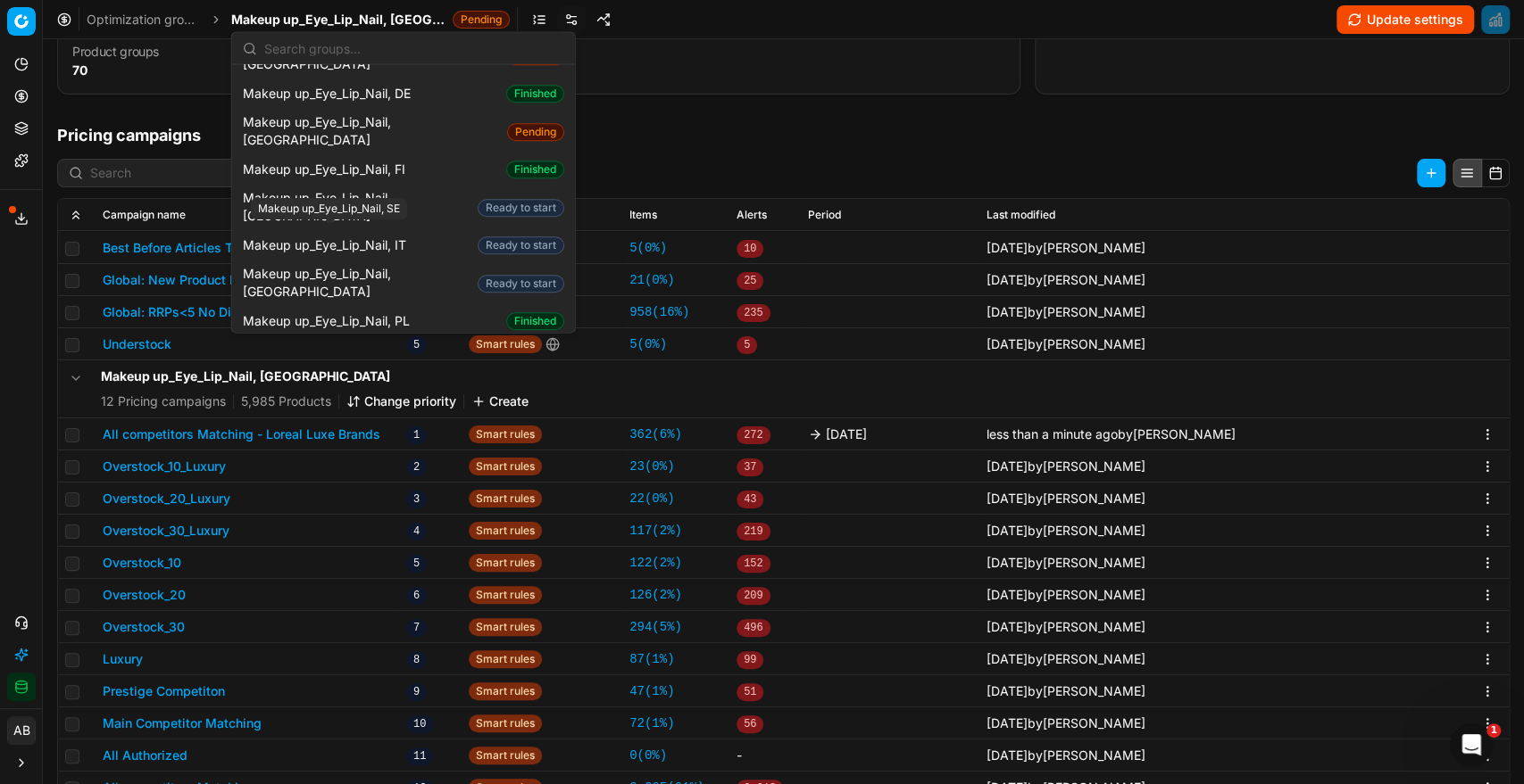
scroll to position [866, 0]
click at [393, 159] on span "Makeup up_Eye_Lip_Nail, FI" at bounding box center [327, 167] width 169 height 18
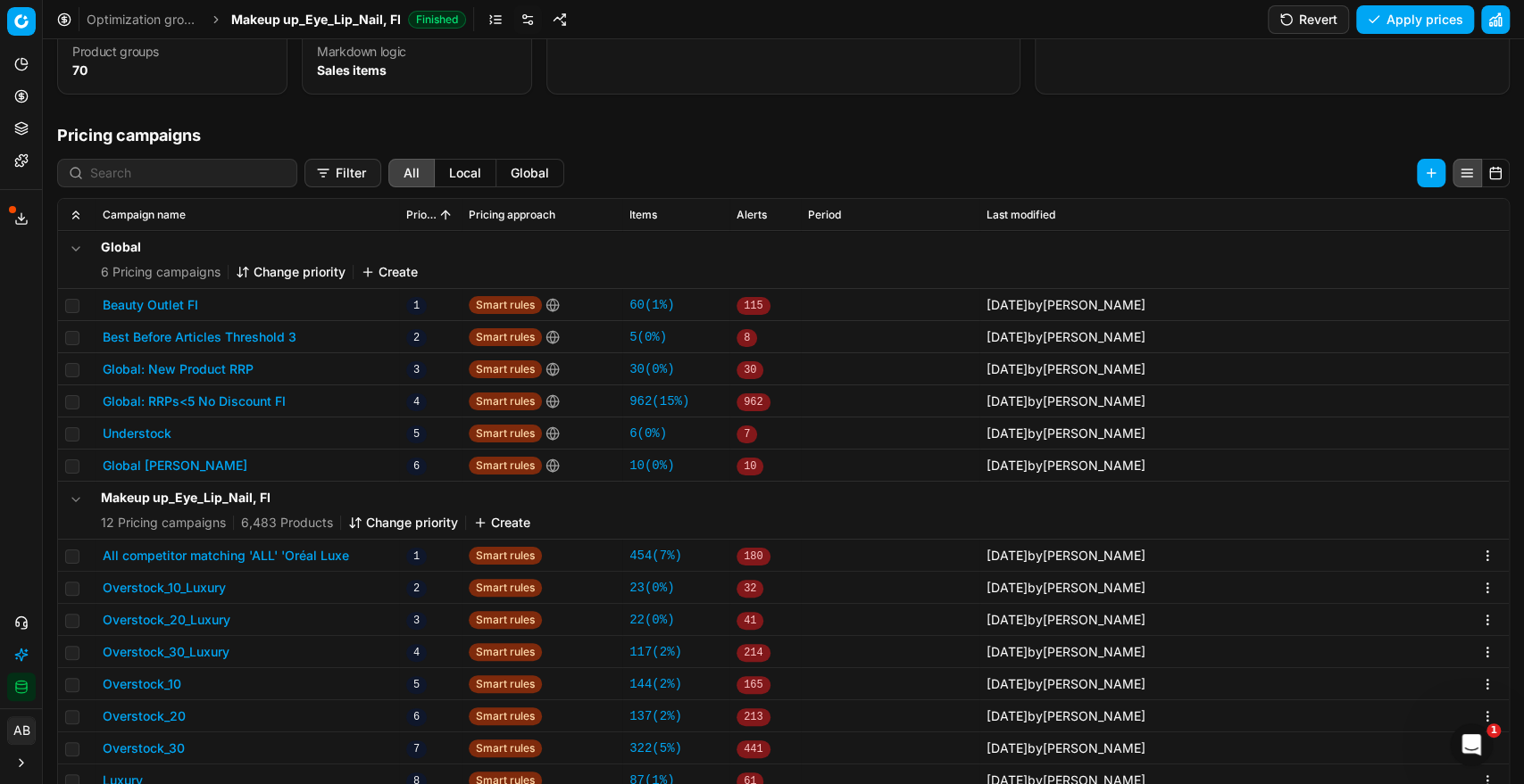
click at [328, 547] on button "All competitor matching 'ALL' 'Oréal Luxe" at bounding box center [226, 556] width 247 height 18
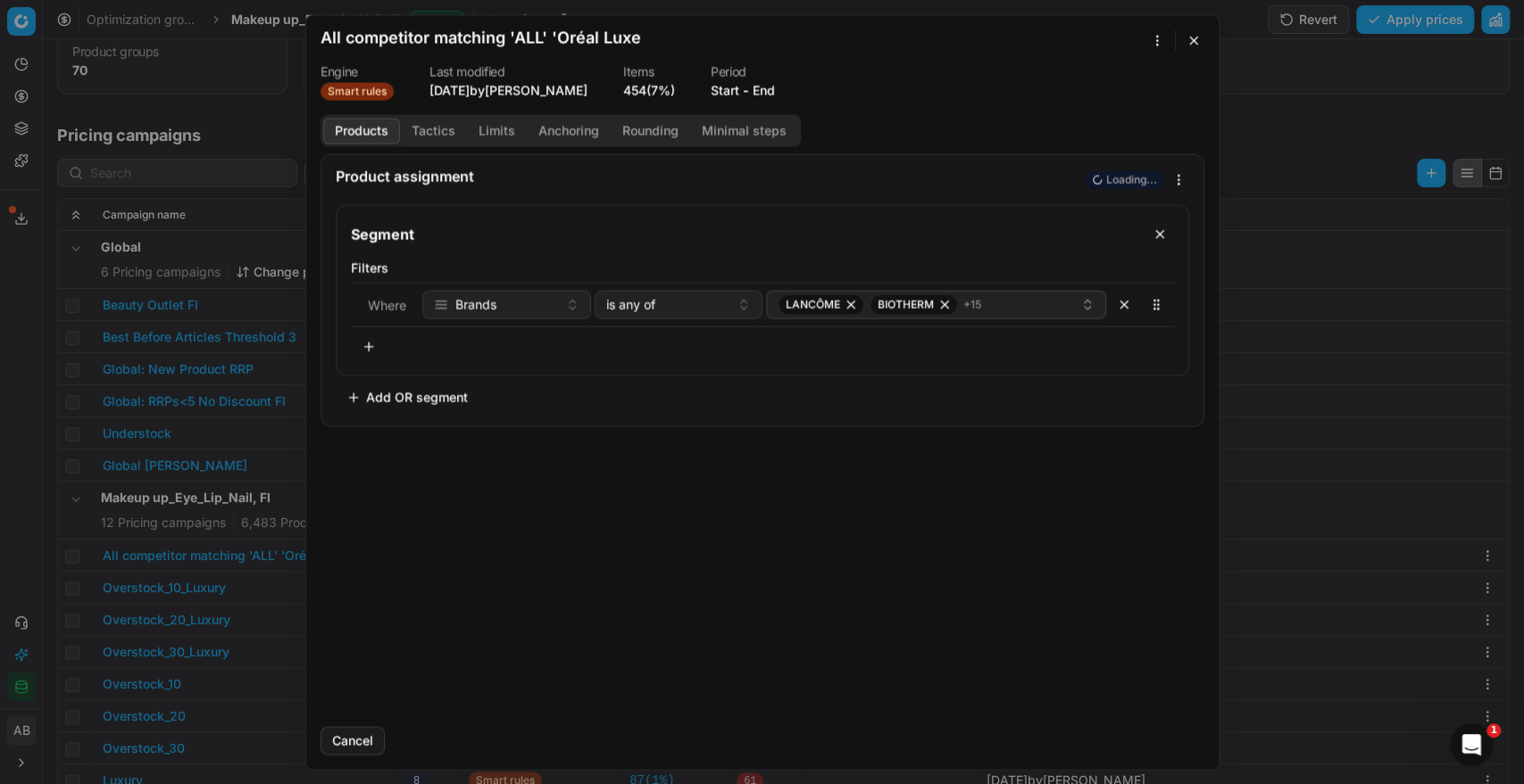
click at [771, 89] on button "End" at bounding box center [762, 89] width 22 height 18
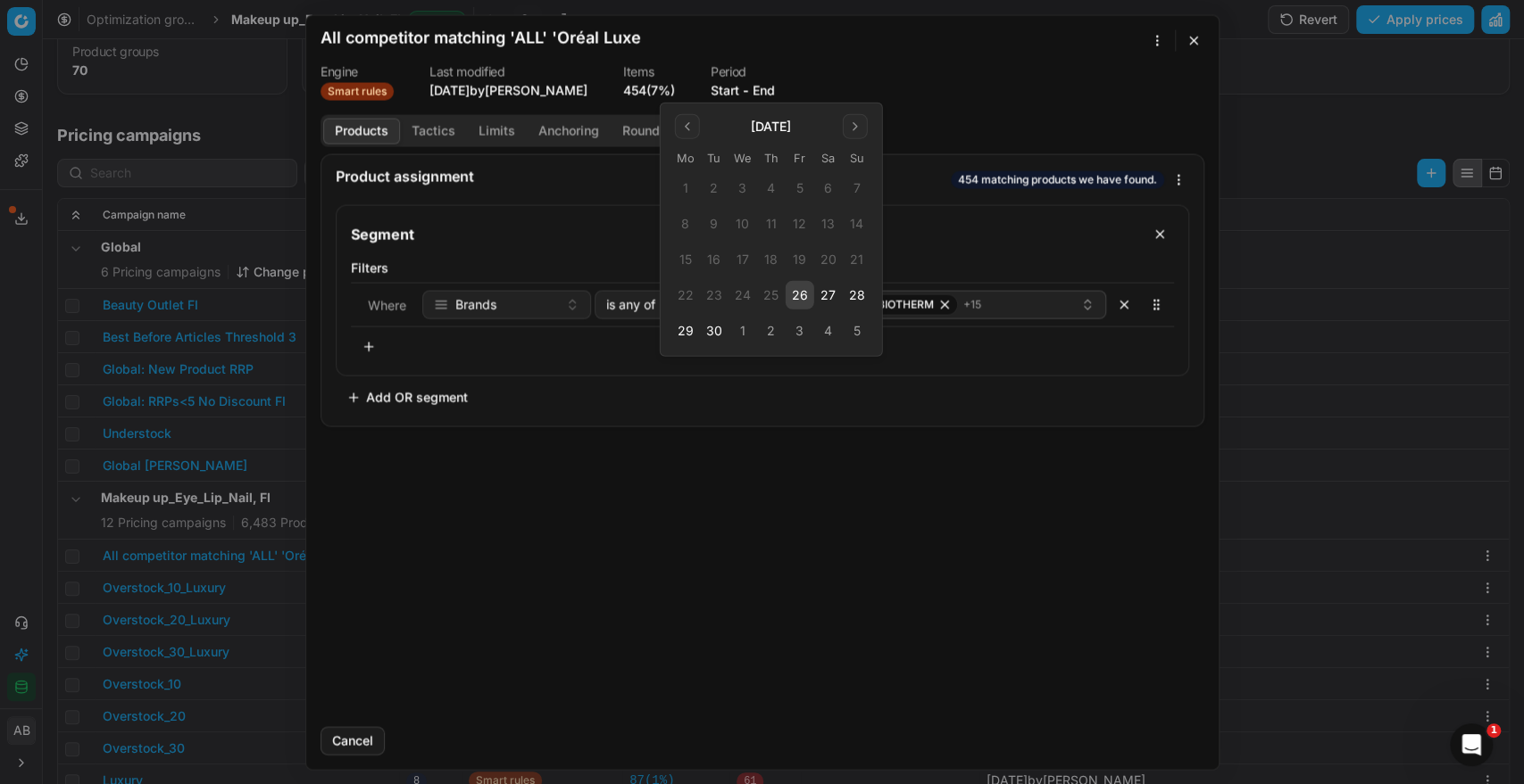
click at [793, 304] on button "26" at bounding box center [800, 295] width 29 height 29
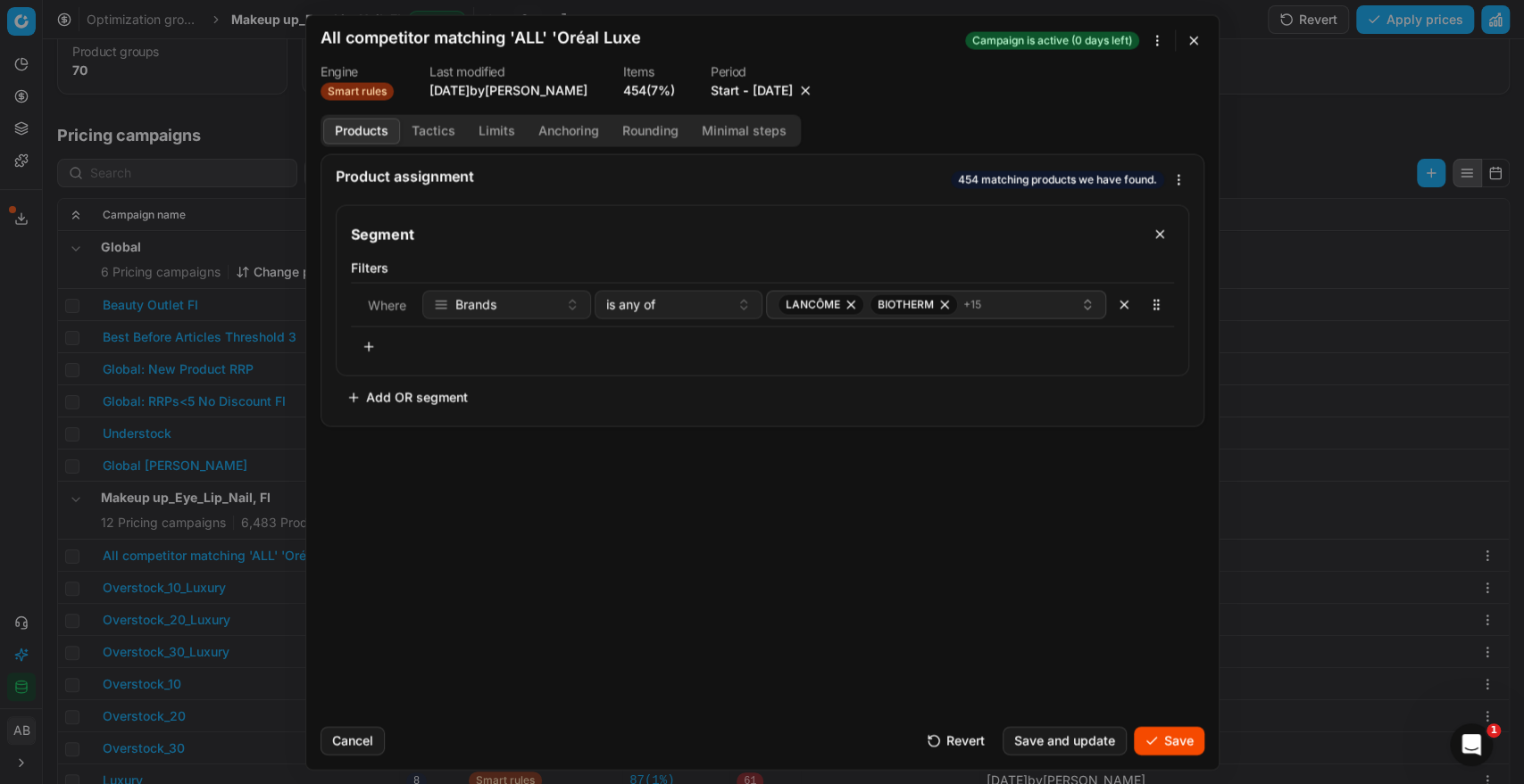
click at [1163, 739] on button "Save" at bounding box center [1169, 740] width 70 height 29
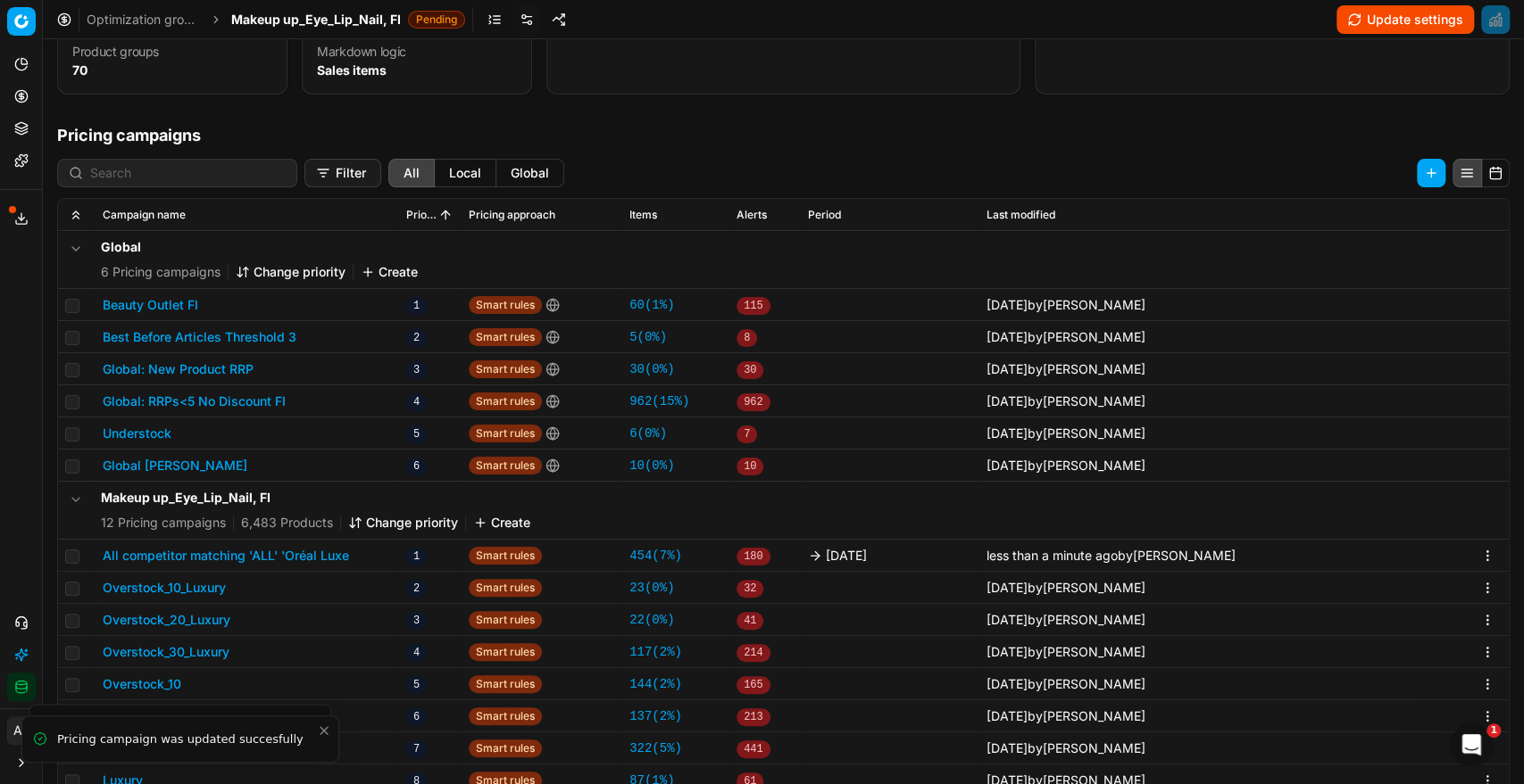
click at [293, 18] on span "Makeup up_Eye_Lip_Nail, FI" at bounding box center [316, 19] width 169 height 18
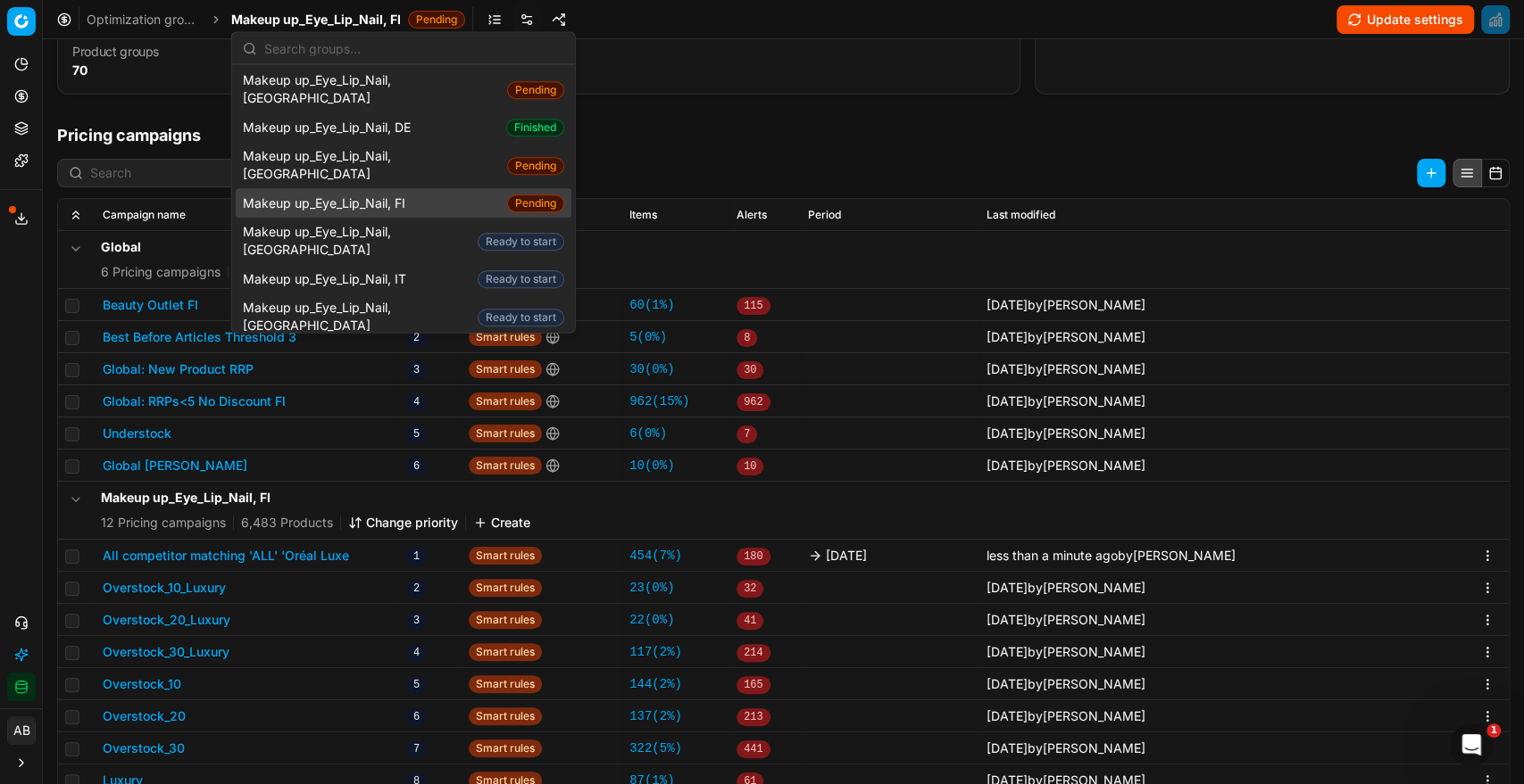
scroll to position [832, 0]
click at [403, 375] on span "Makeup up_Eye_Lip_Nail, SE" at bounding box center [329, 383] width 174 height 18
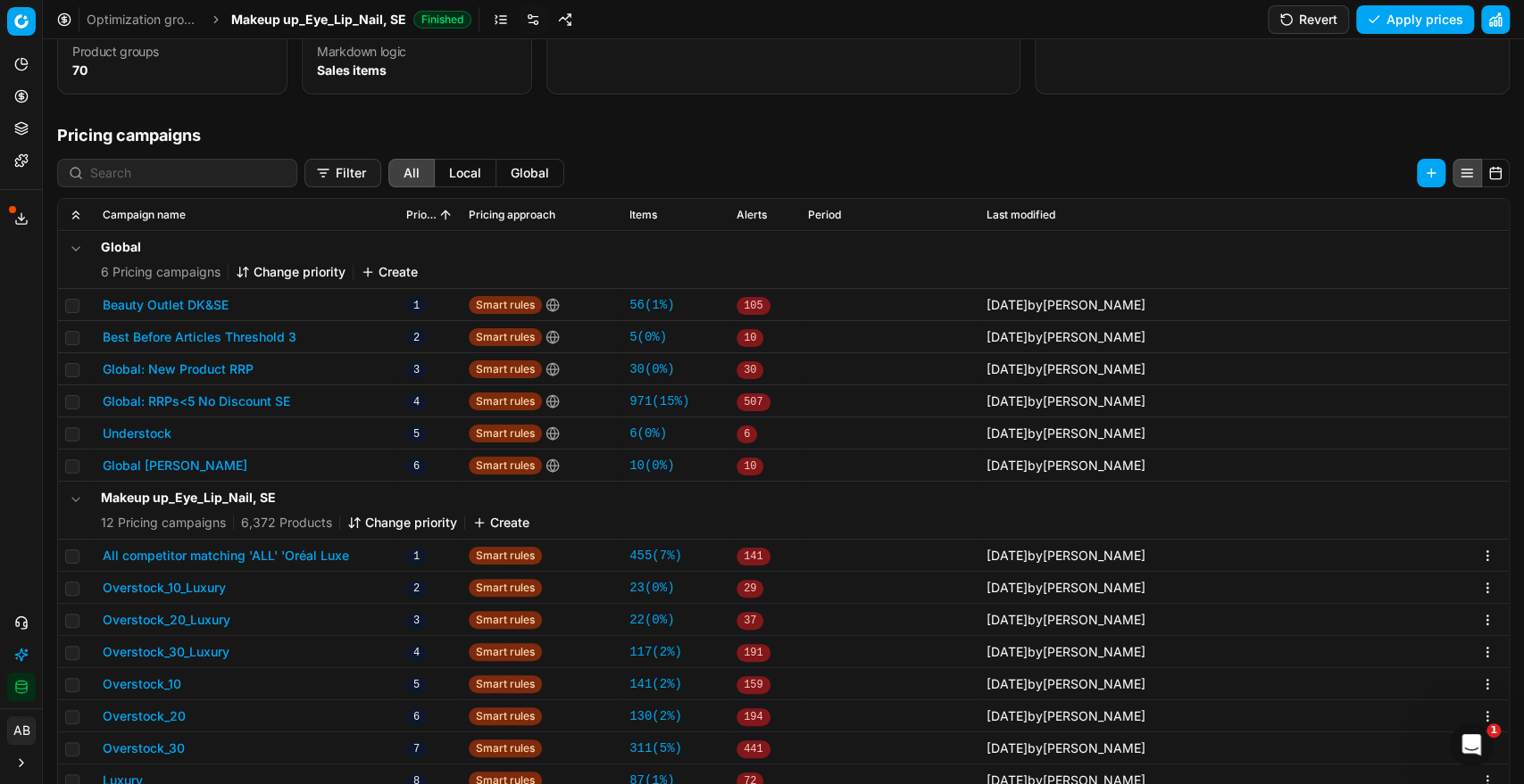
click at [311, 559] on button "All competitor matching 'ALL' 'Oréal Luxe" at bounding box center [226, 556] width 247 height 18
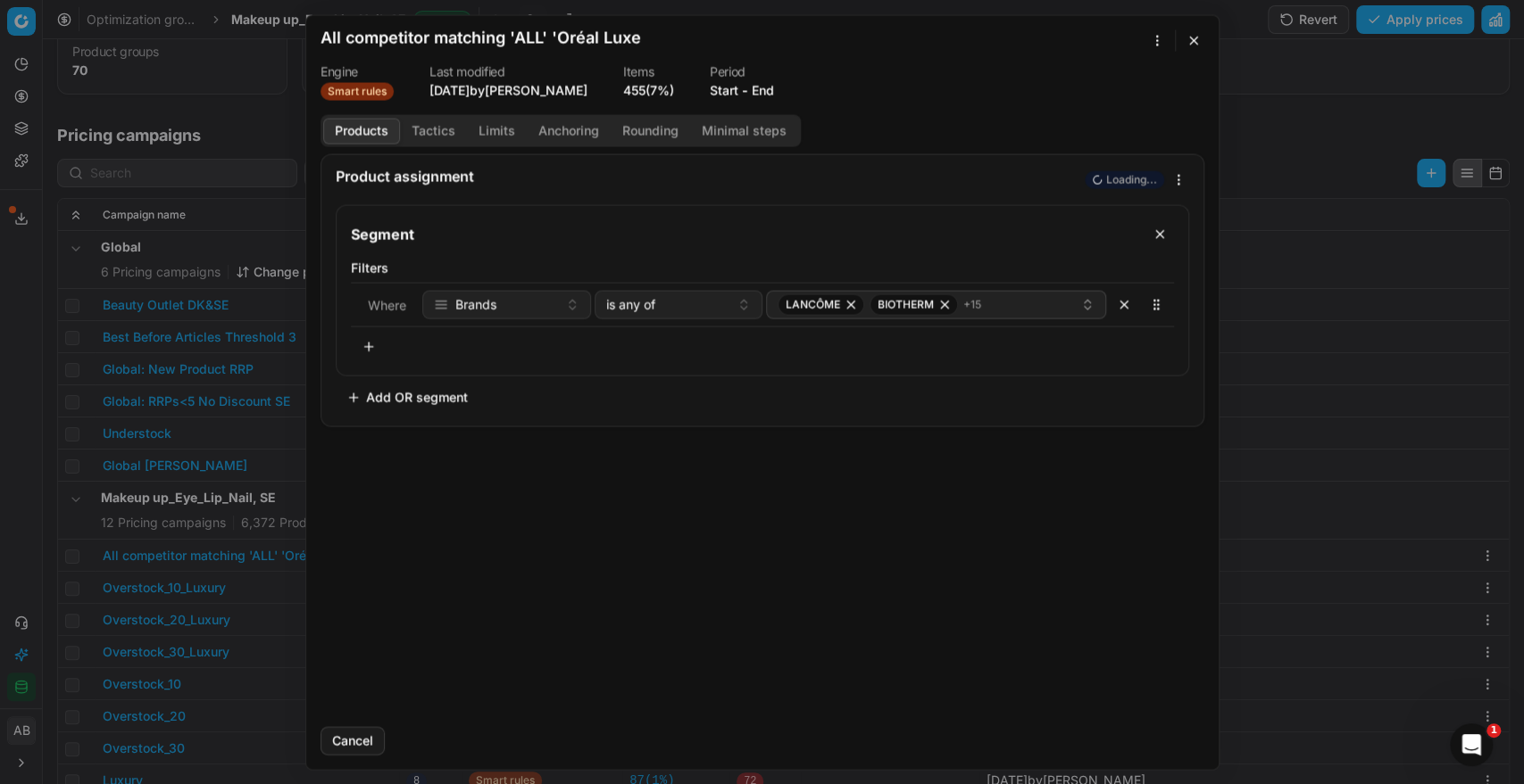
click at [770, 90] on button "End" at bounding box center [762, 89] width 22 height 18
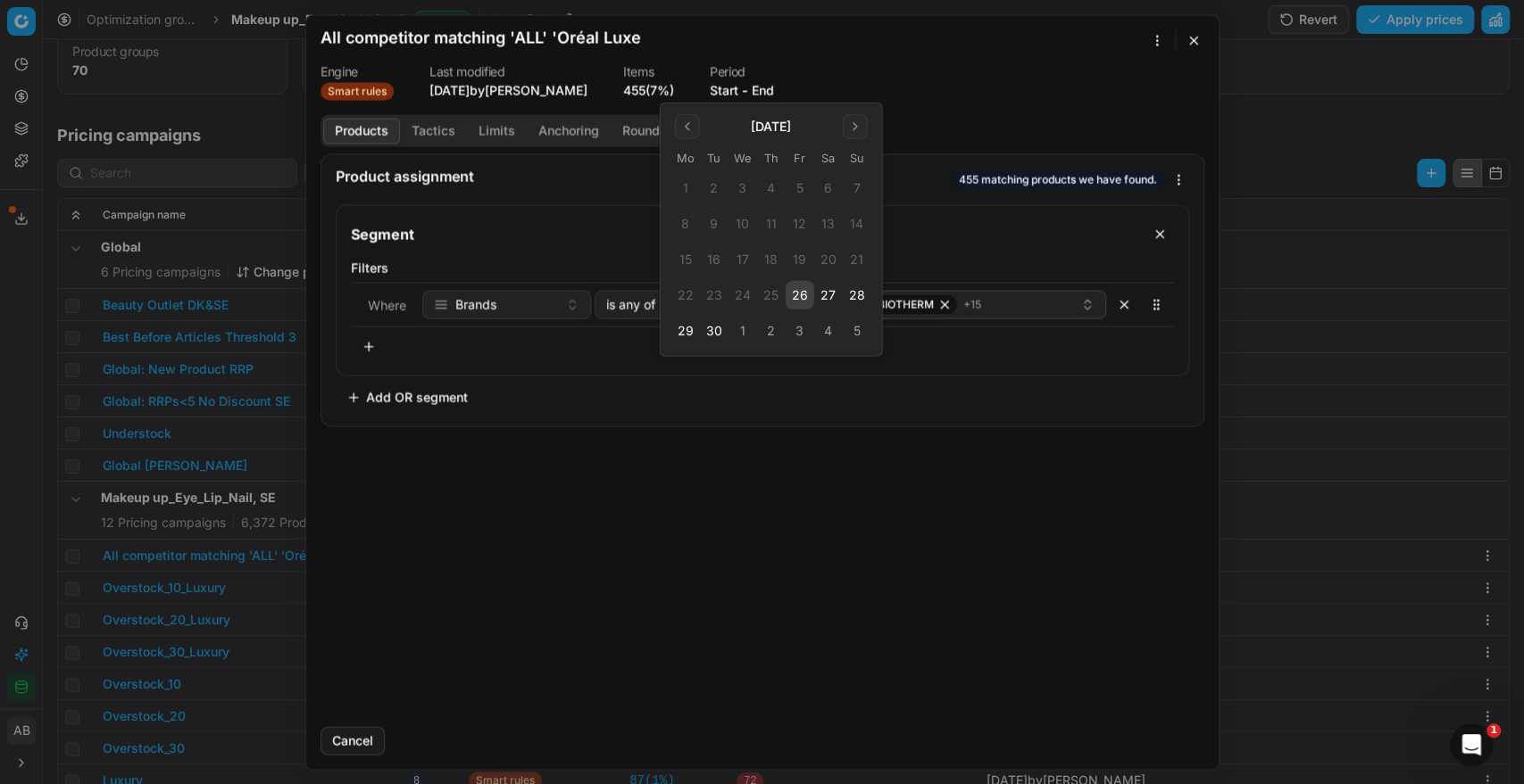
click at [797, 301] on button "26" at bounding box center [800, 295] width 29 height 29
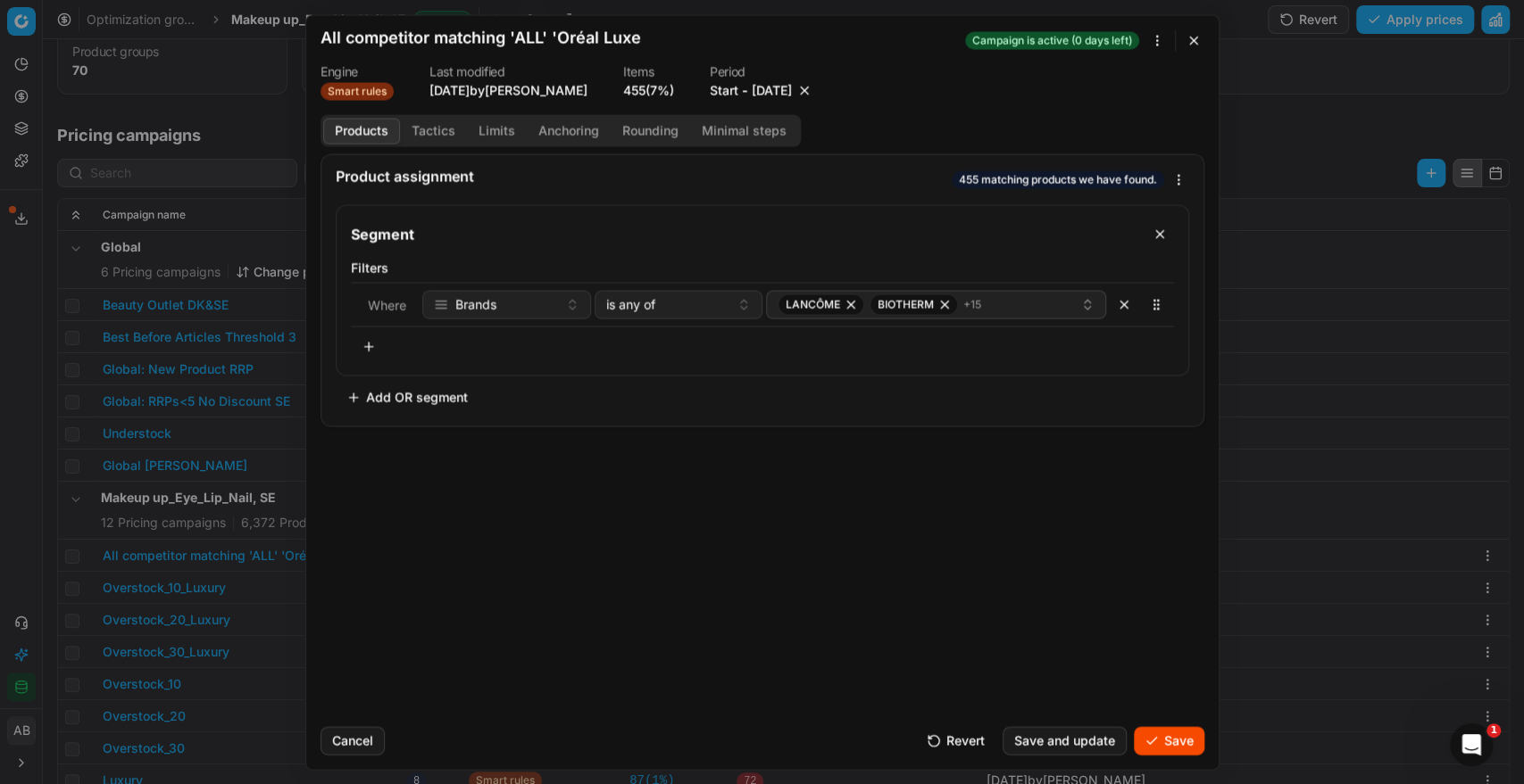
click at [1140, 728] on button "Save" at bounding box center [1169, 740] width 70 height 29
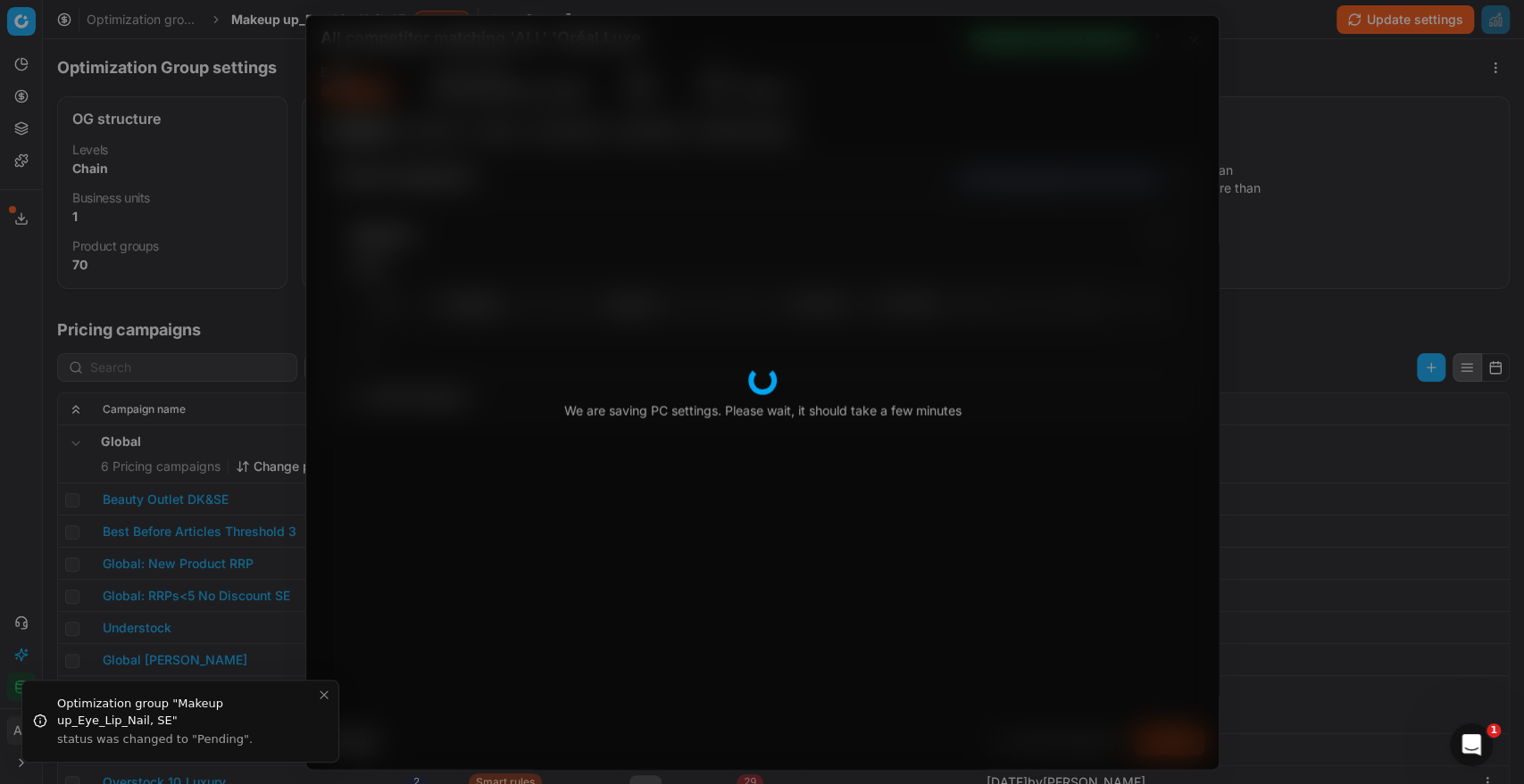
scroll to position [194, 0]
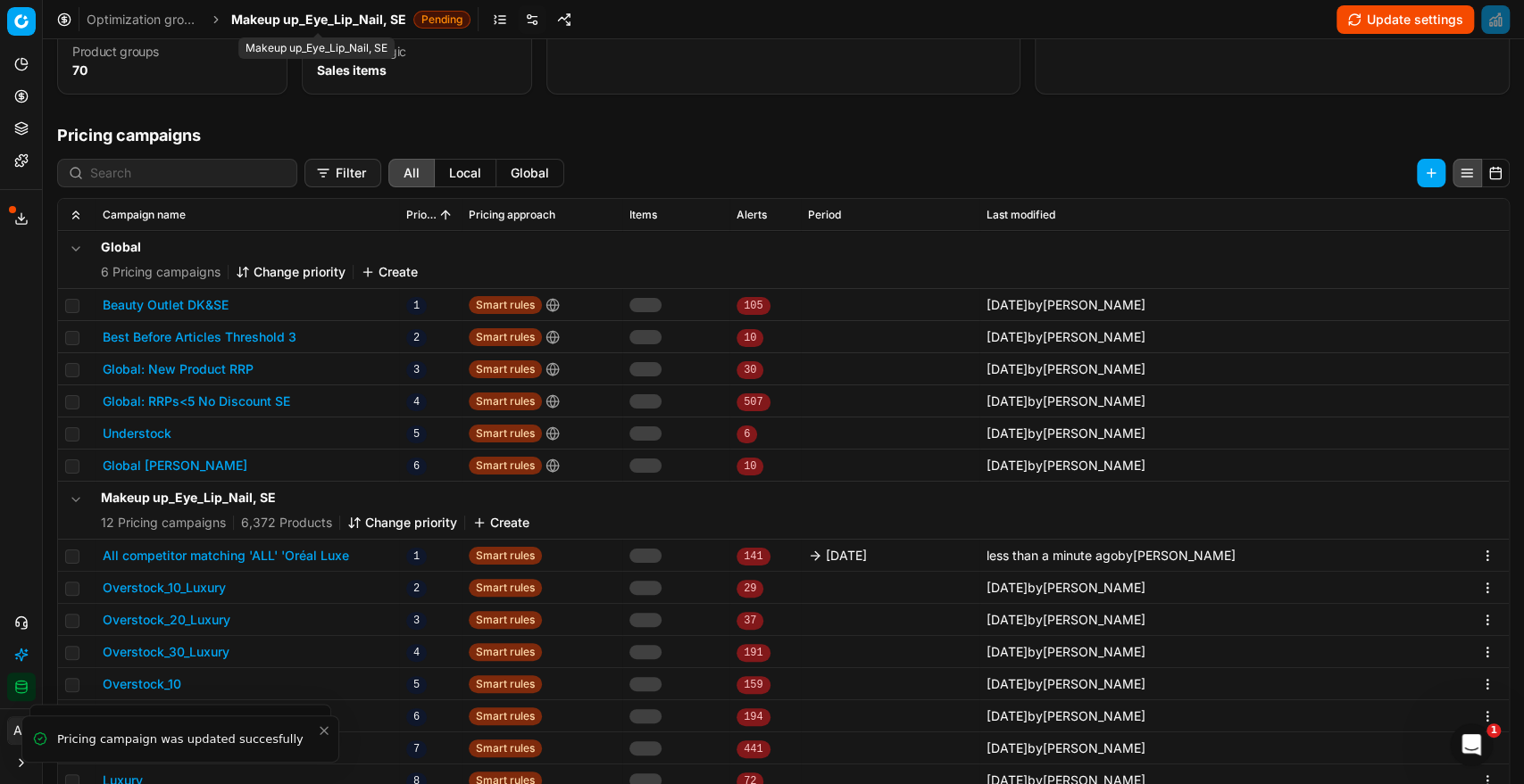
click at [395, 12] on span "Makeup up_Eye_Lip_Nail, SE" at bounding box center [319, 19] width 175 height 18
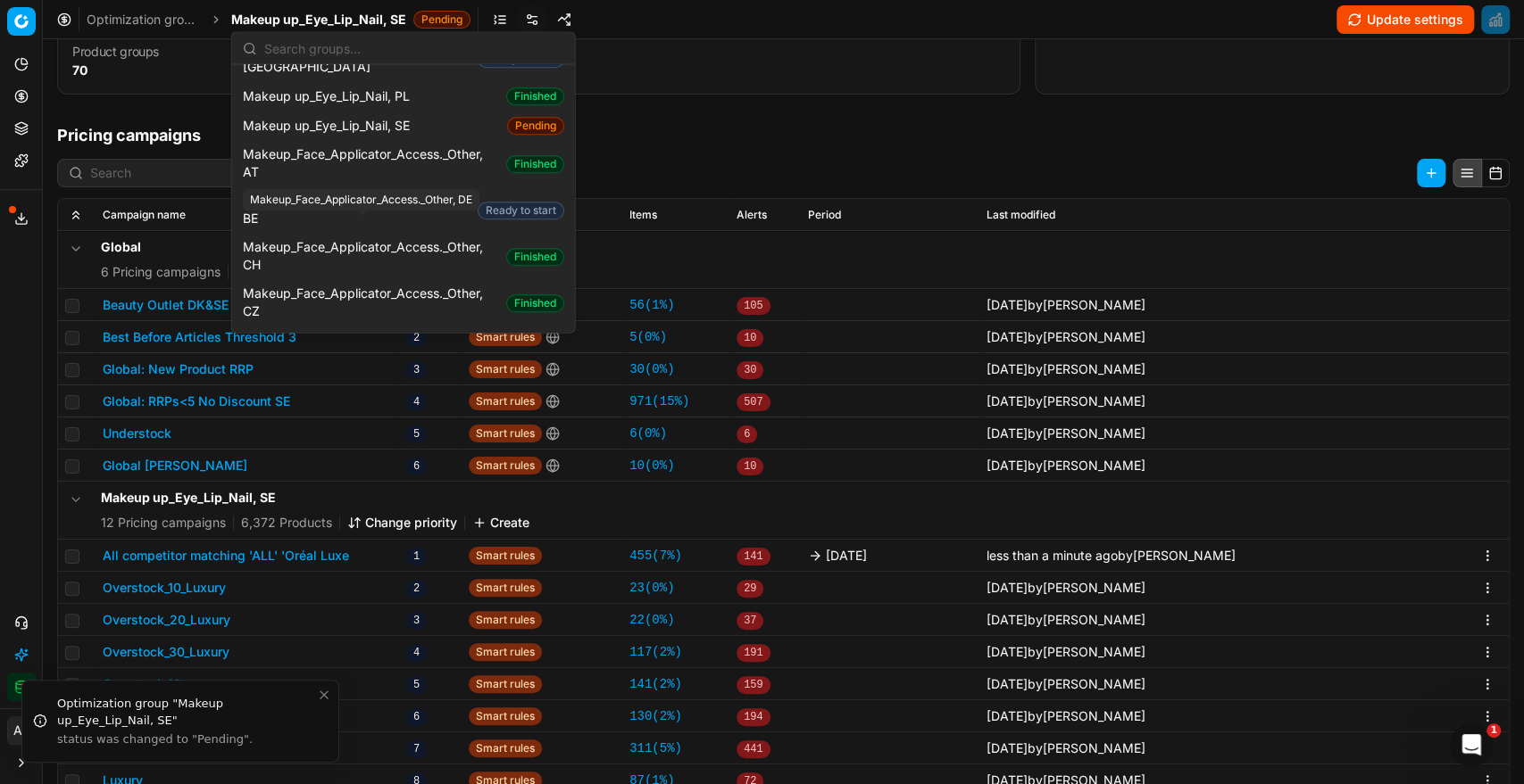
scroll to position [1087, 0]
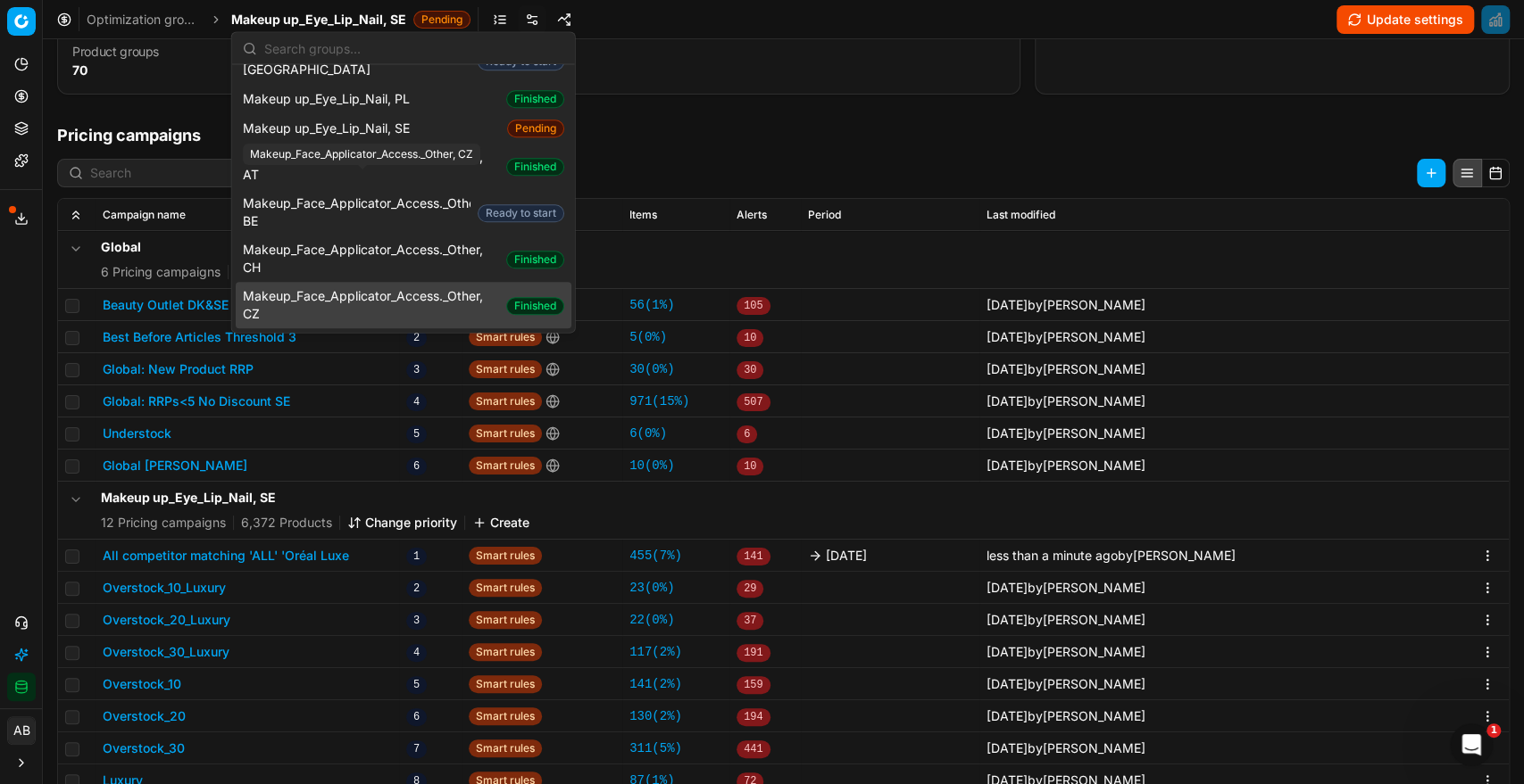
click at [424, 288] on span "Makeup_Face_Applicator_Access._Other, CZ" at bounding box center [370, 306] width 256 height 36
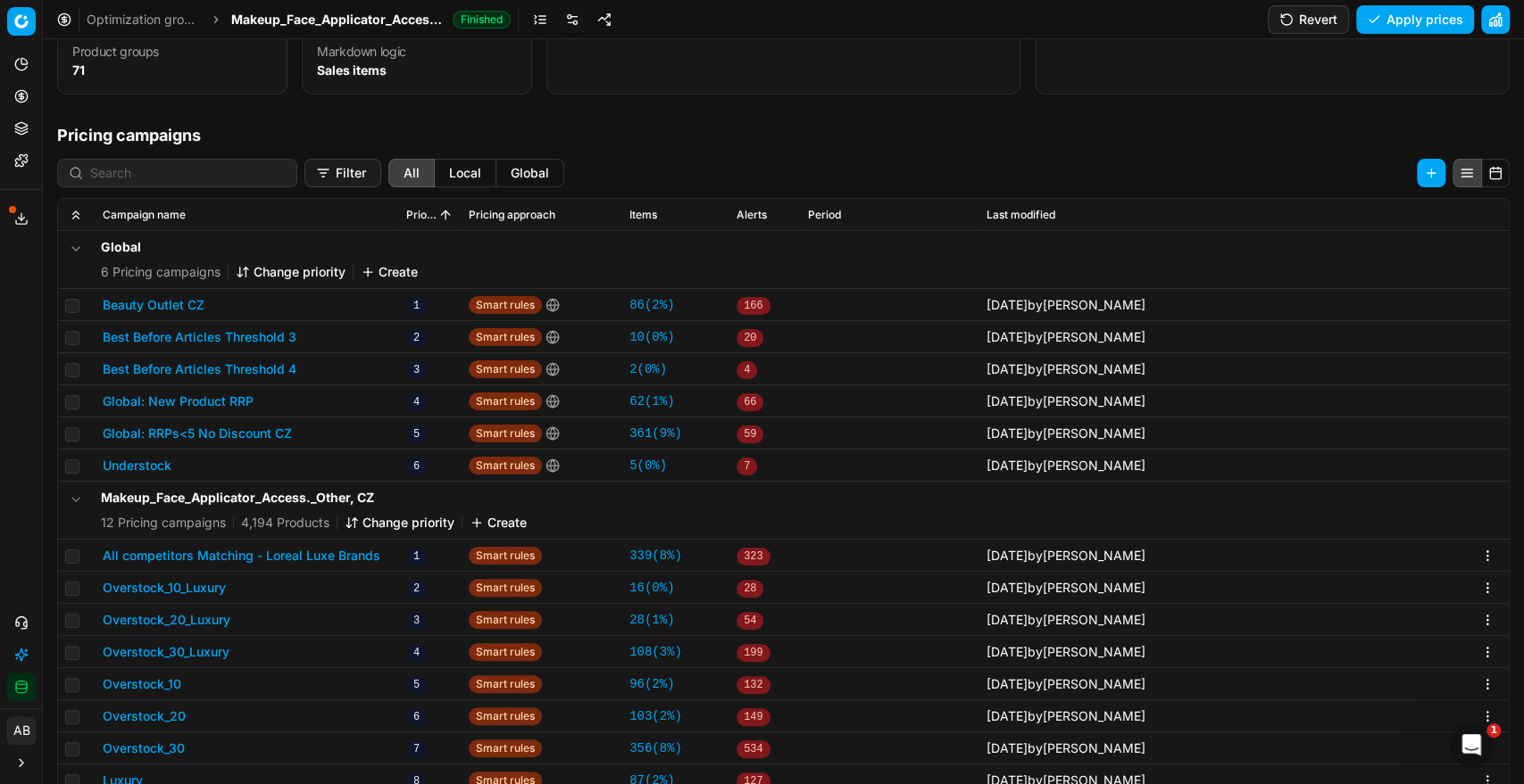
click at [346, 553] on button "All competitors Matching - Loreal Luxe Brands" at bounding box center [242, 556] width 278 height 18
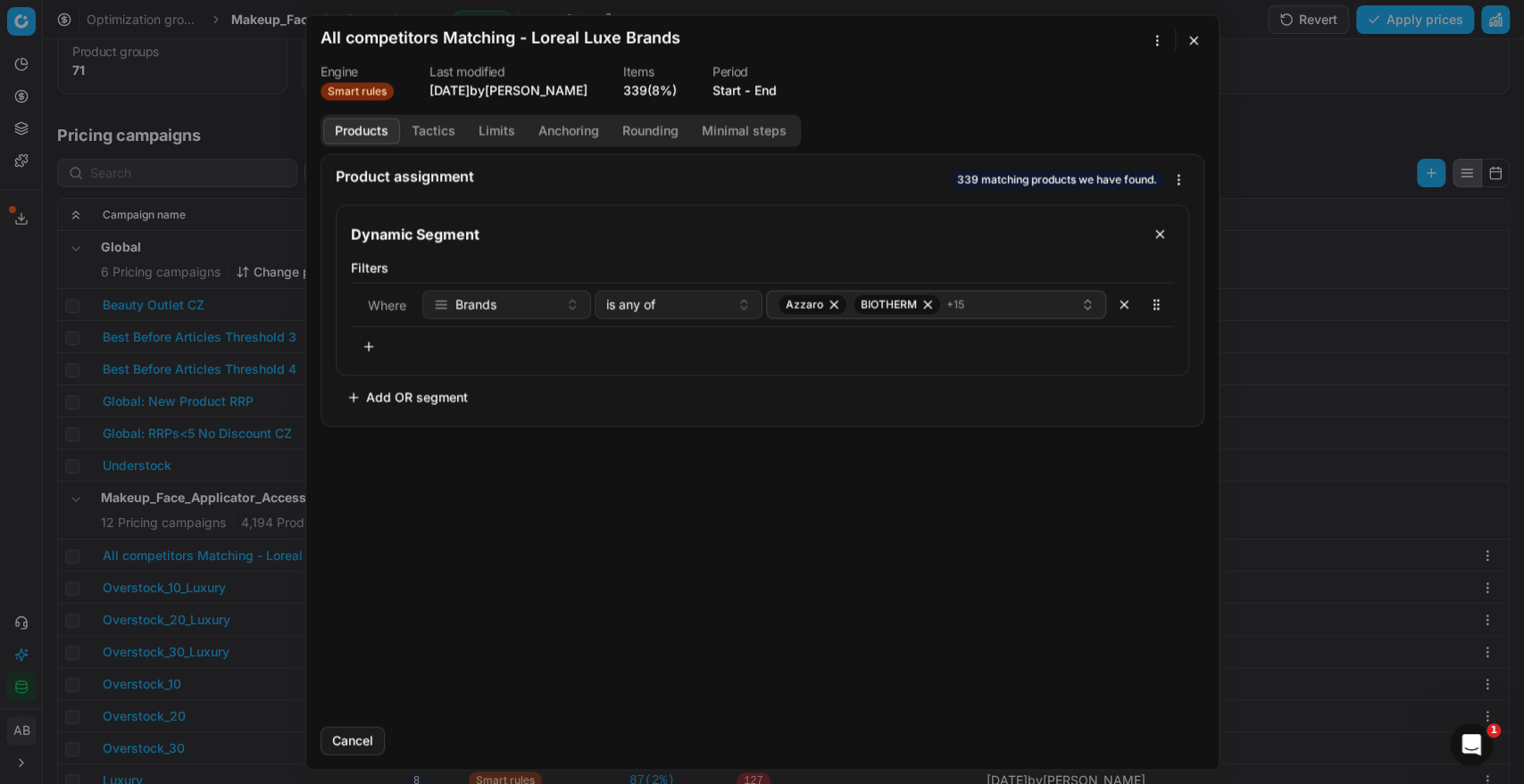
click at [772, 83] on button "End" at bounding box center [764, 89] width 22 height 18
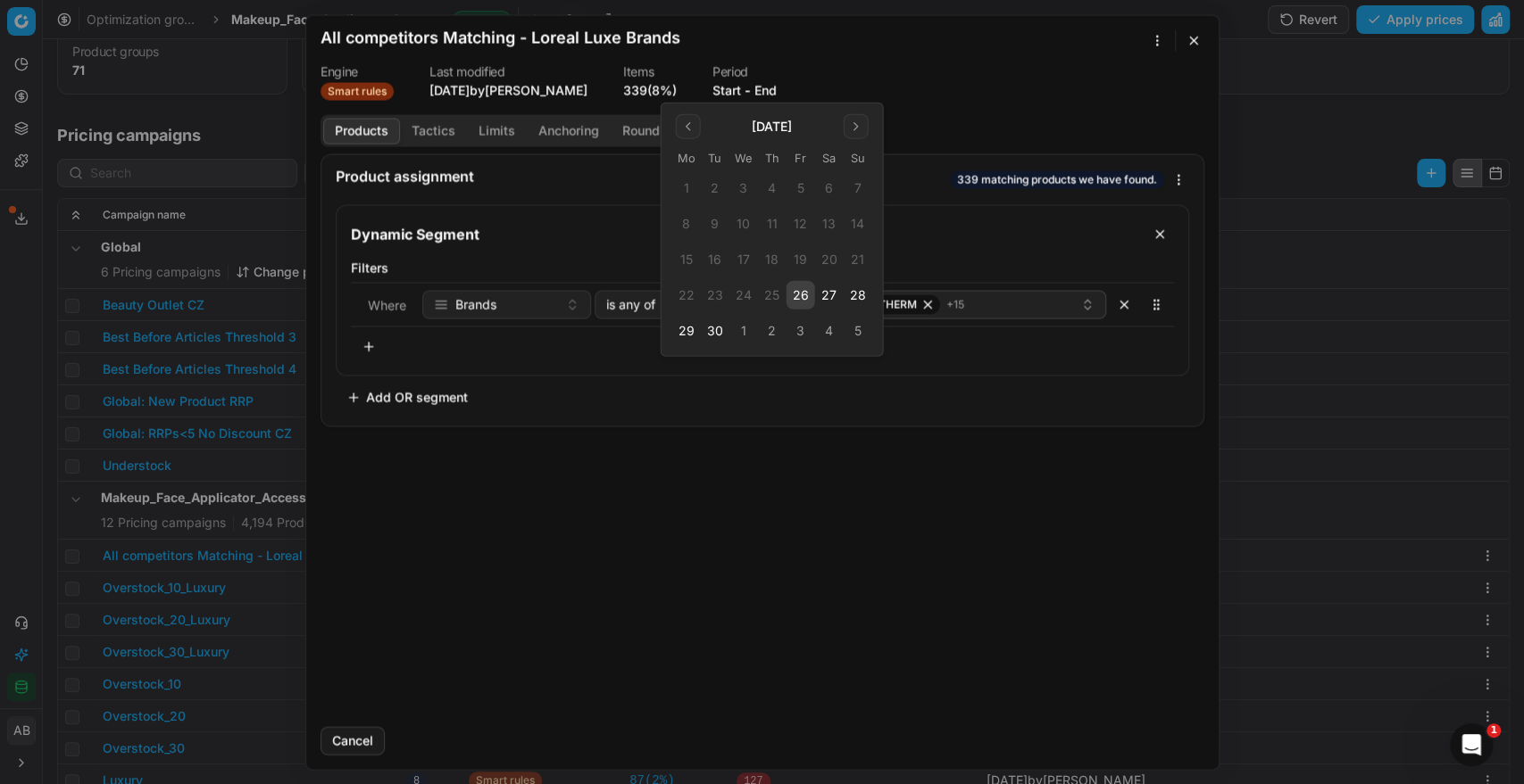
click at [793, 293] on button "26" at bounding box center [801, 295] width 29 height 29
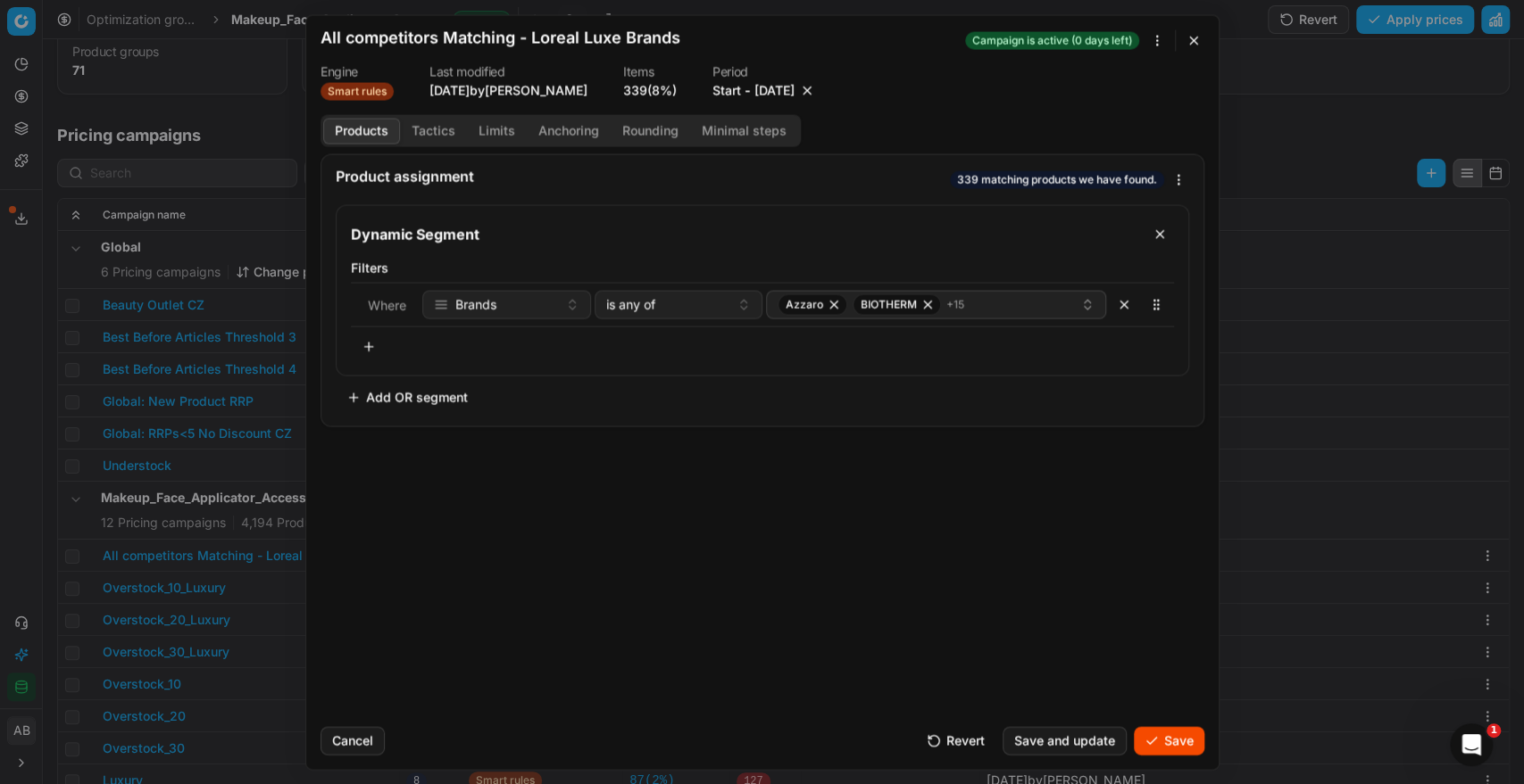
click at [1163, 742] on button "Save" at bounding box center [1169, 740] width 70 height 29
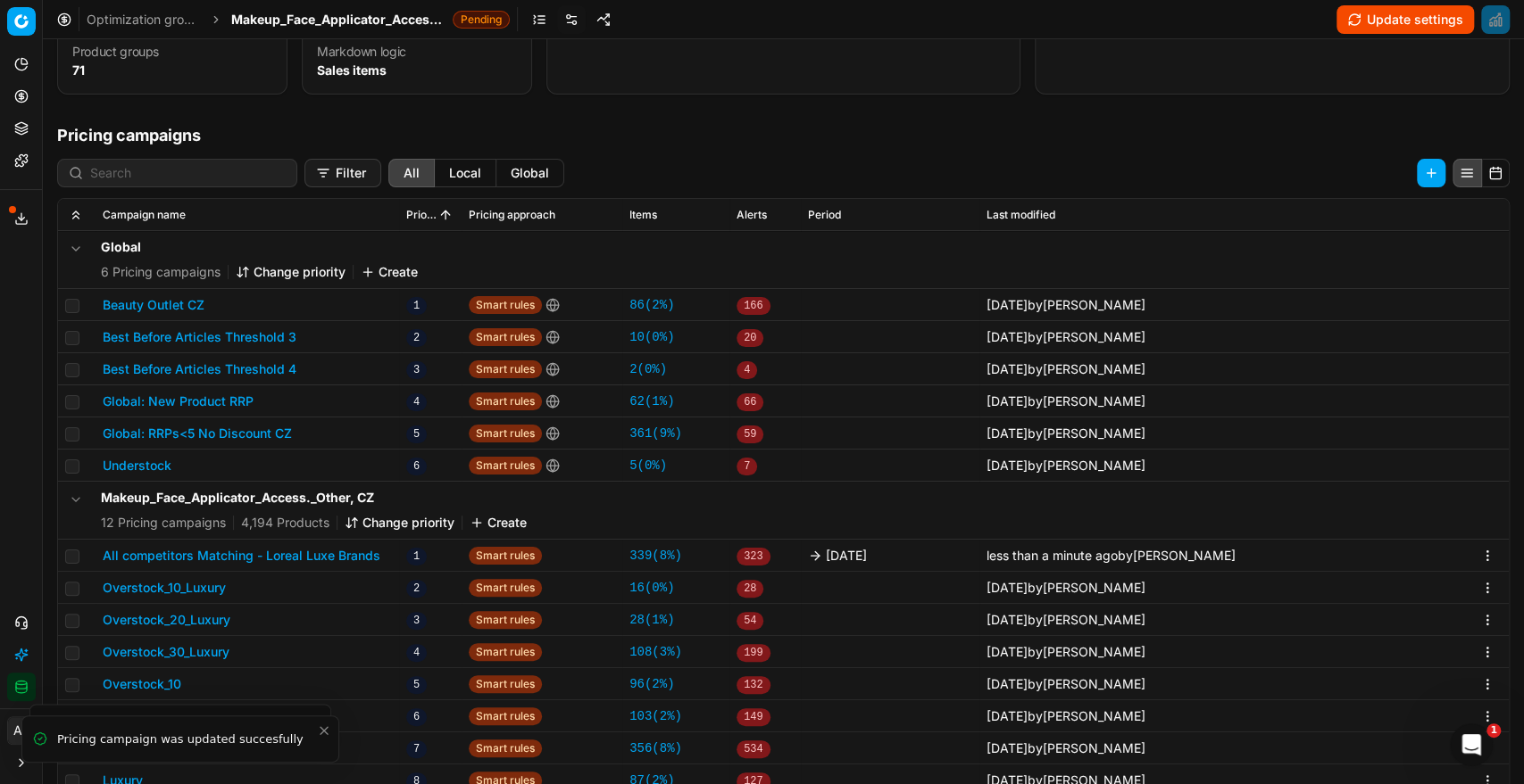
click at [409, 25] on span "Makeup_Face_Applicator_Access._Other, CZ" at bounding box center [338, 19] width 214 height 18
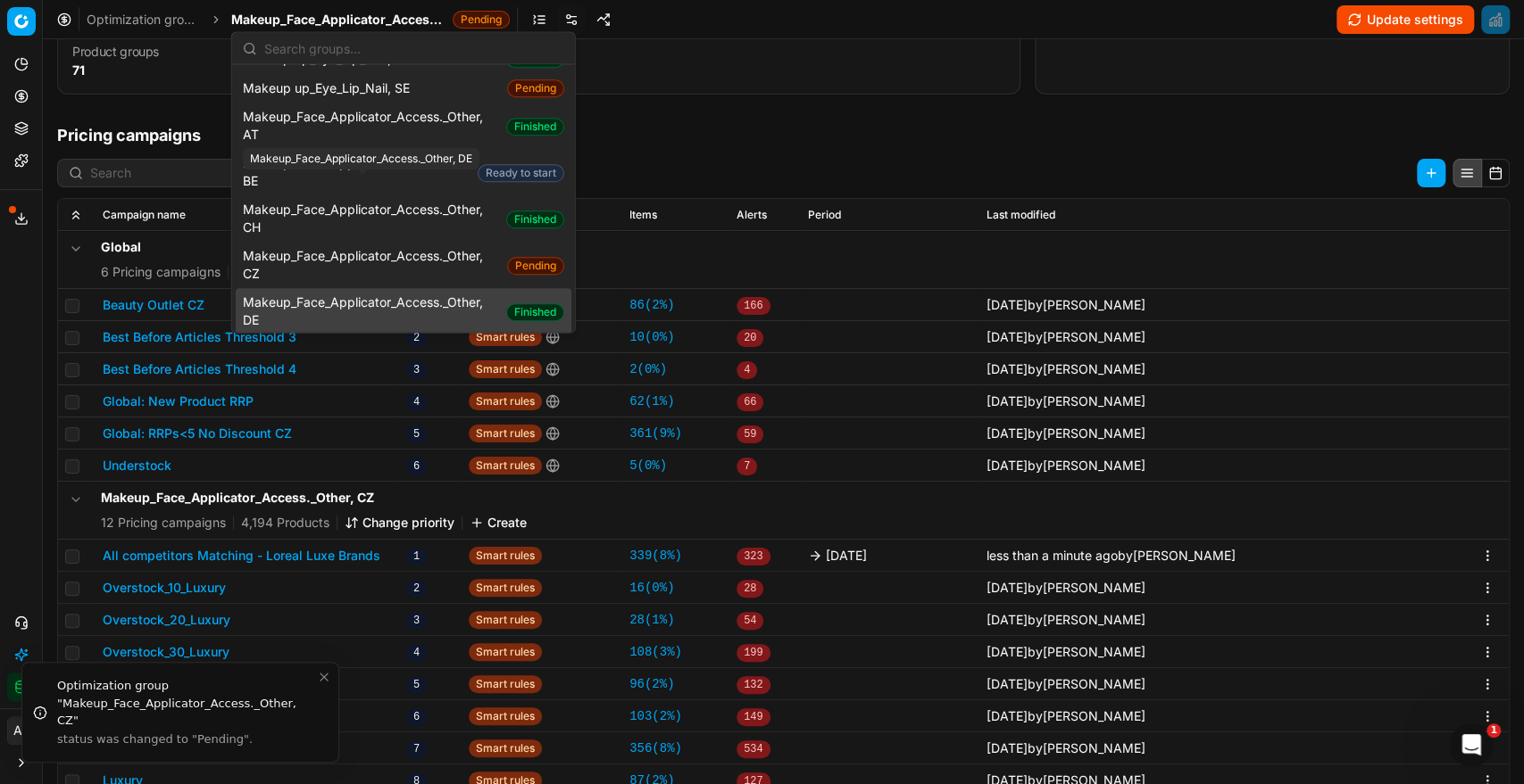
scroll to position [1130, 0]
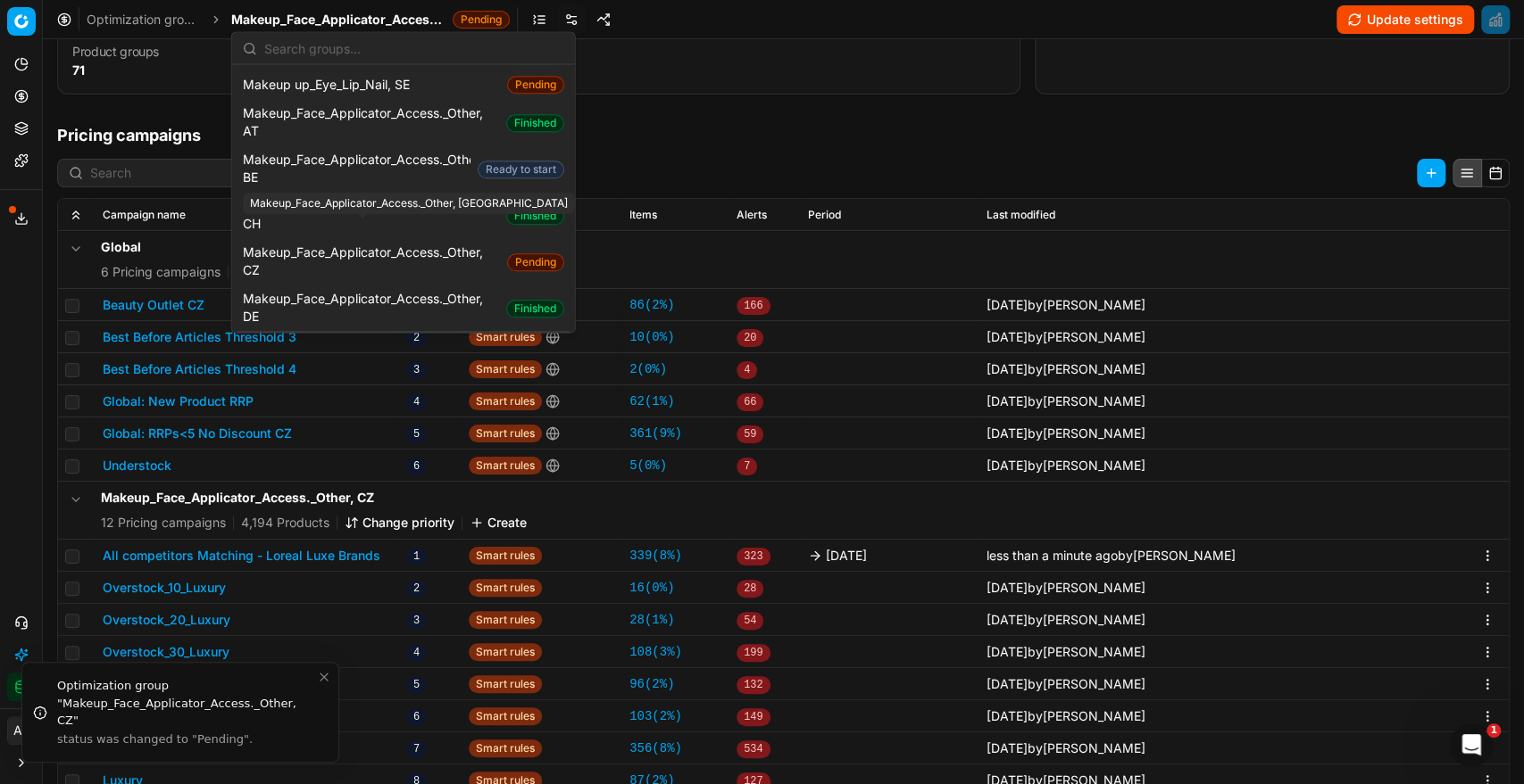
click at [380, 337] on span "Makeup_Face_Applicator_Access._Other, [GEOGRAPHIC_DATA]" at bounding box center [370, 355] width 256 height 36
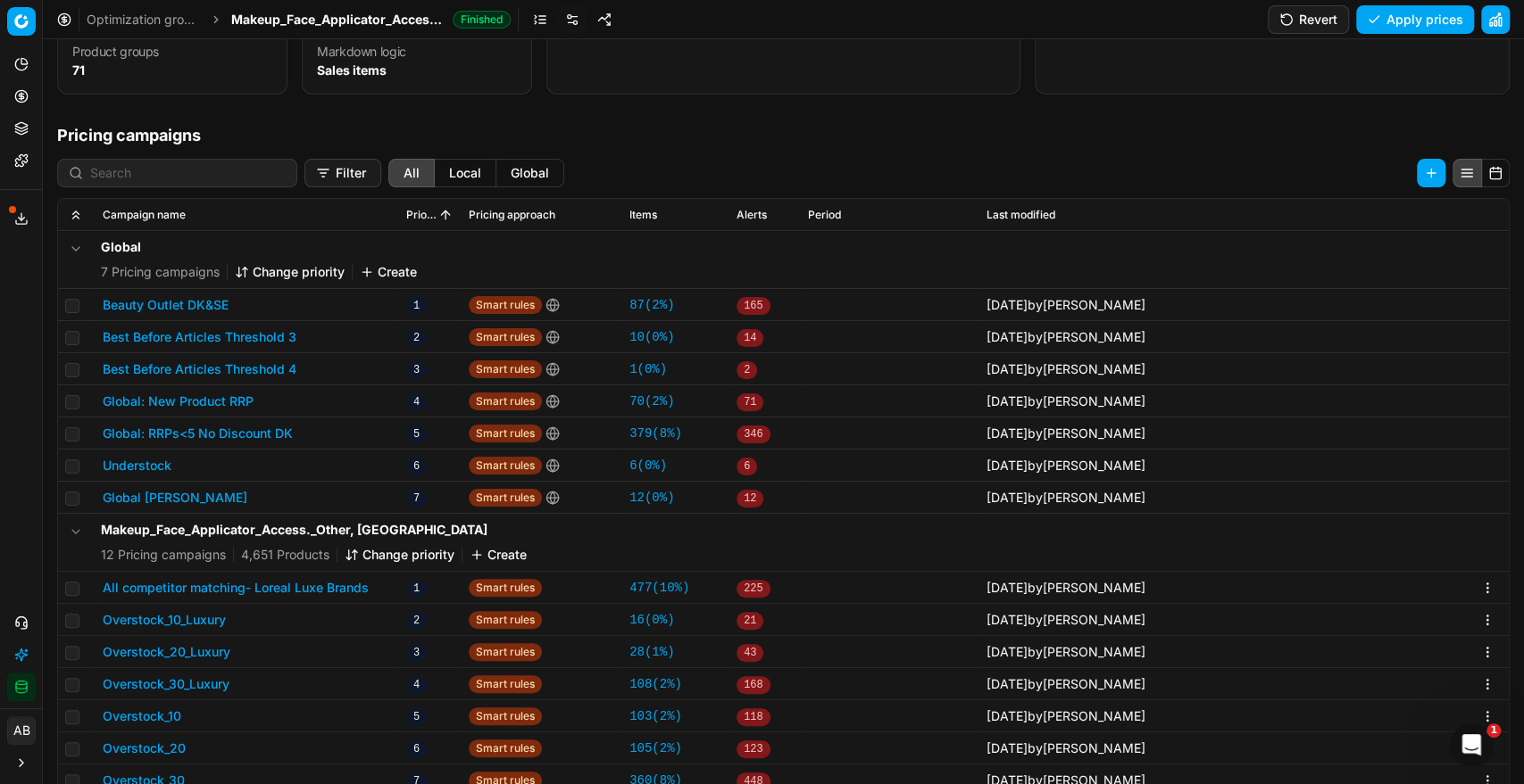
click at [558, 19] on link at bounding box center [572, 20] width 29 height 29
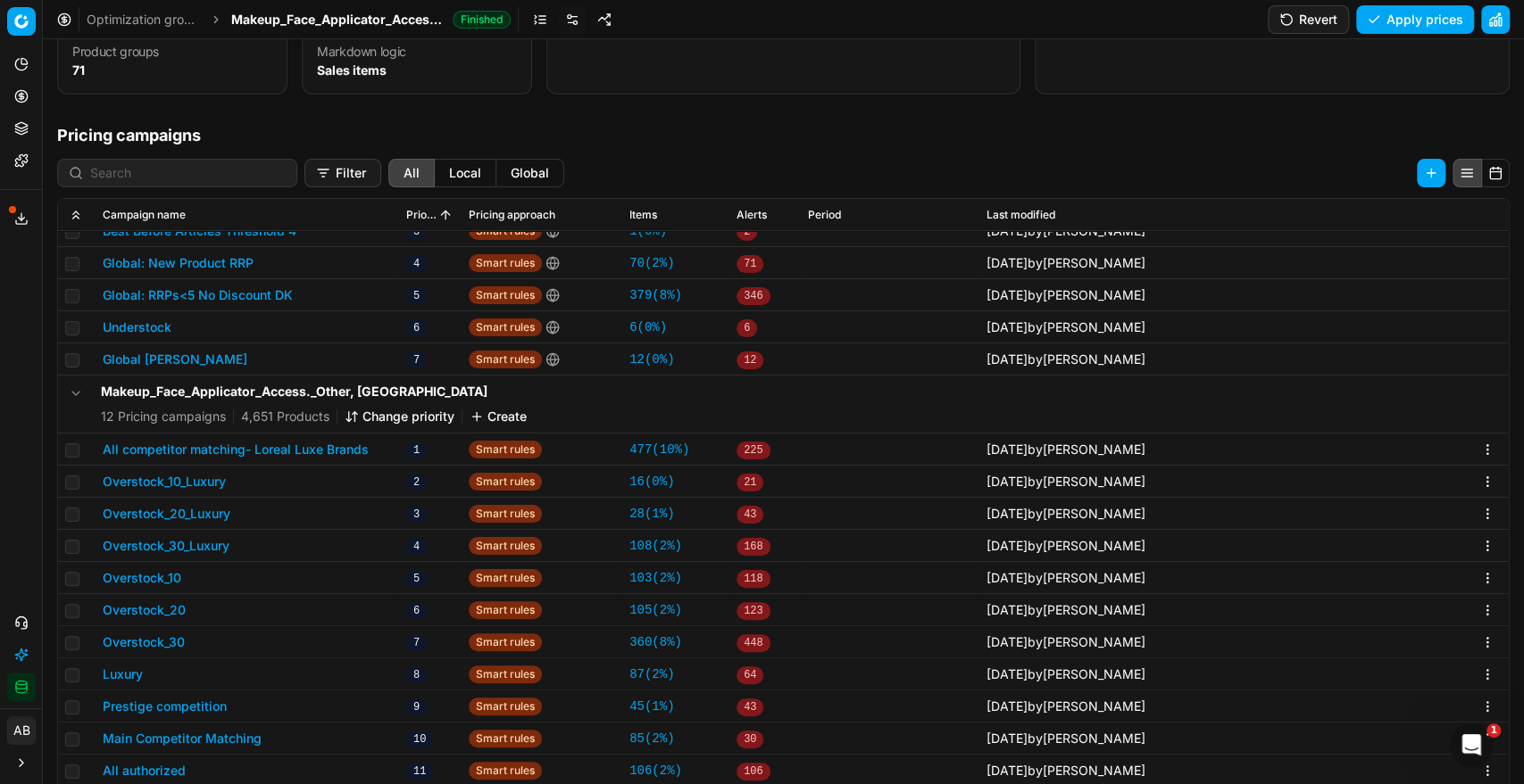
click at [351, 450] on button "All competitor matching- Loreal Luxe Brands" at bounding box center [235, 449] width 266 height 18
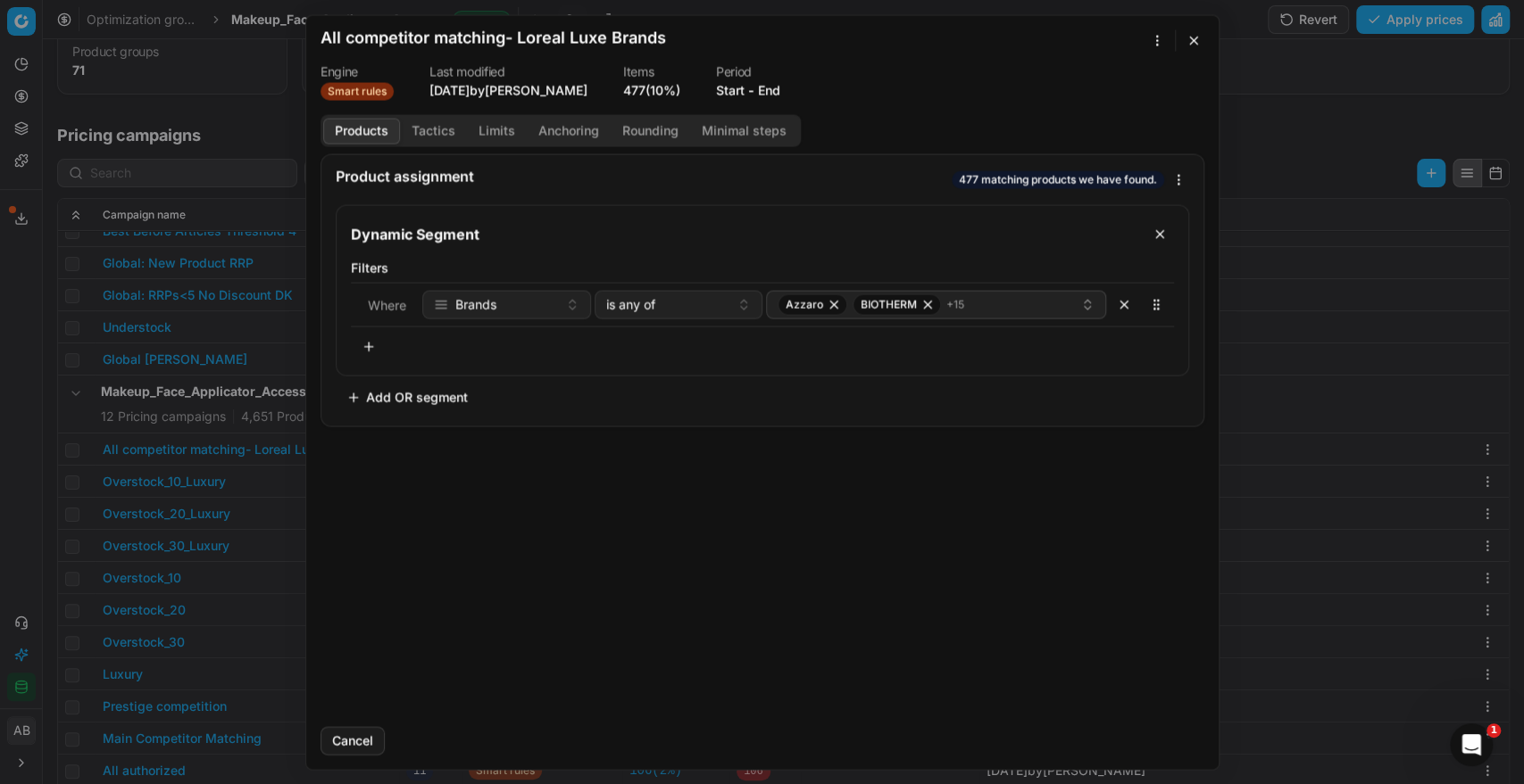
click at [772, 88] on button "End" at bounding box center [768, 89] width 22 height 18
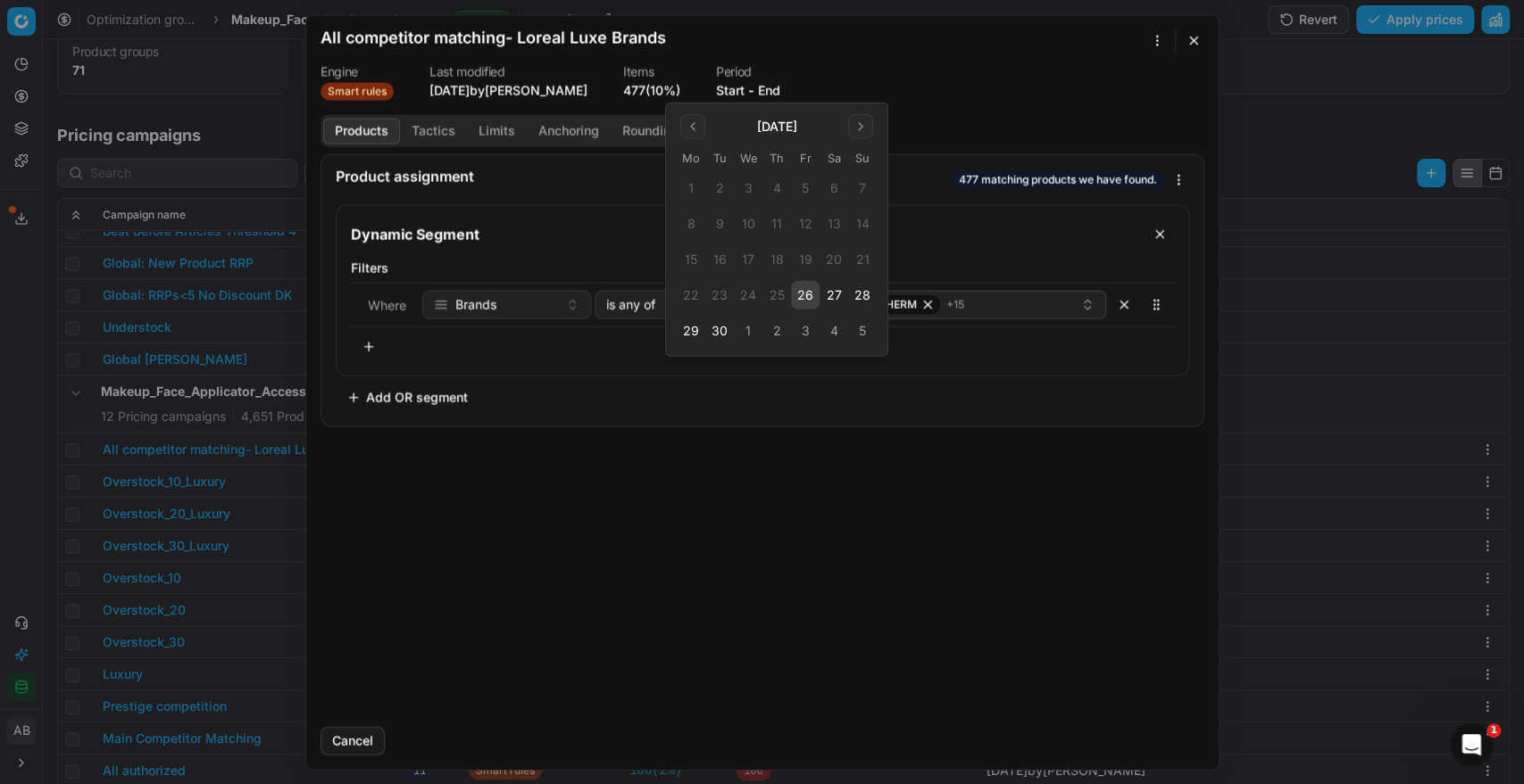
click at [807, 291] on button "26" at bounding box center [805, 295] width 29 height 29
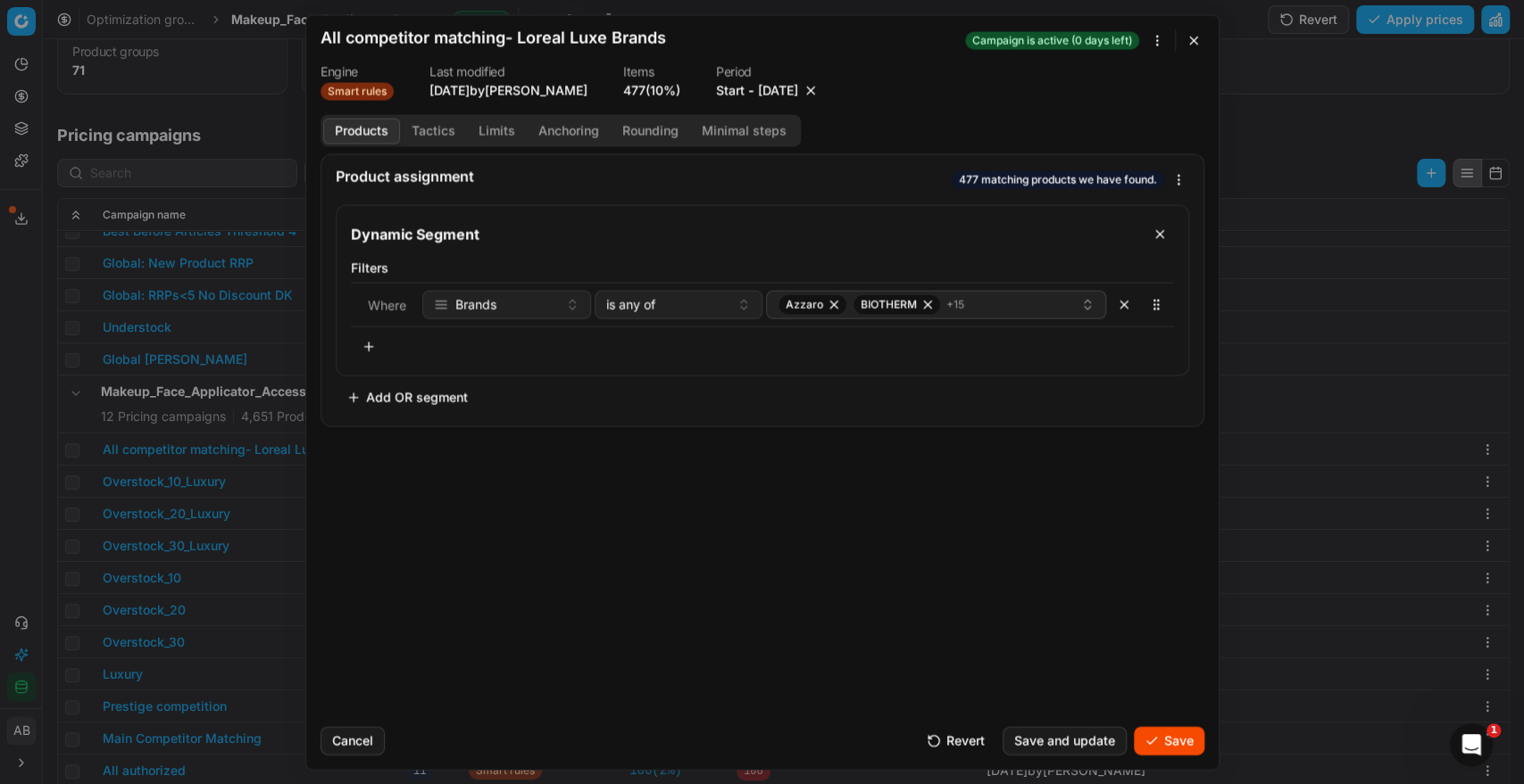
click at [1159, 743] on button "Save" at bounding box center [1169, 740] width 70 height 29
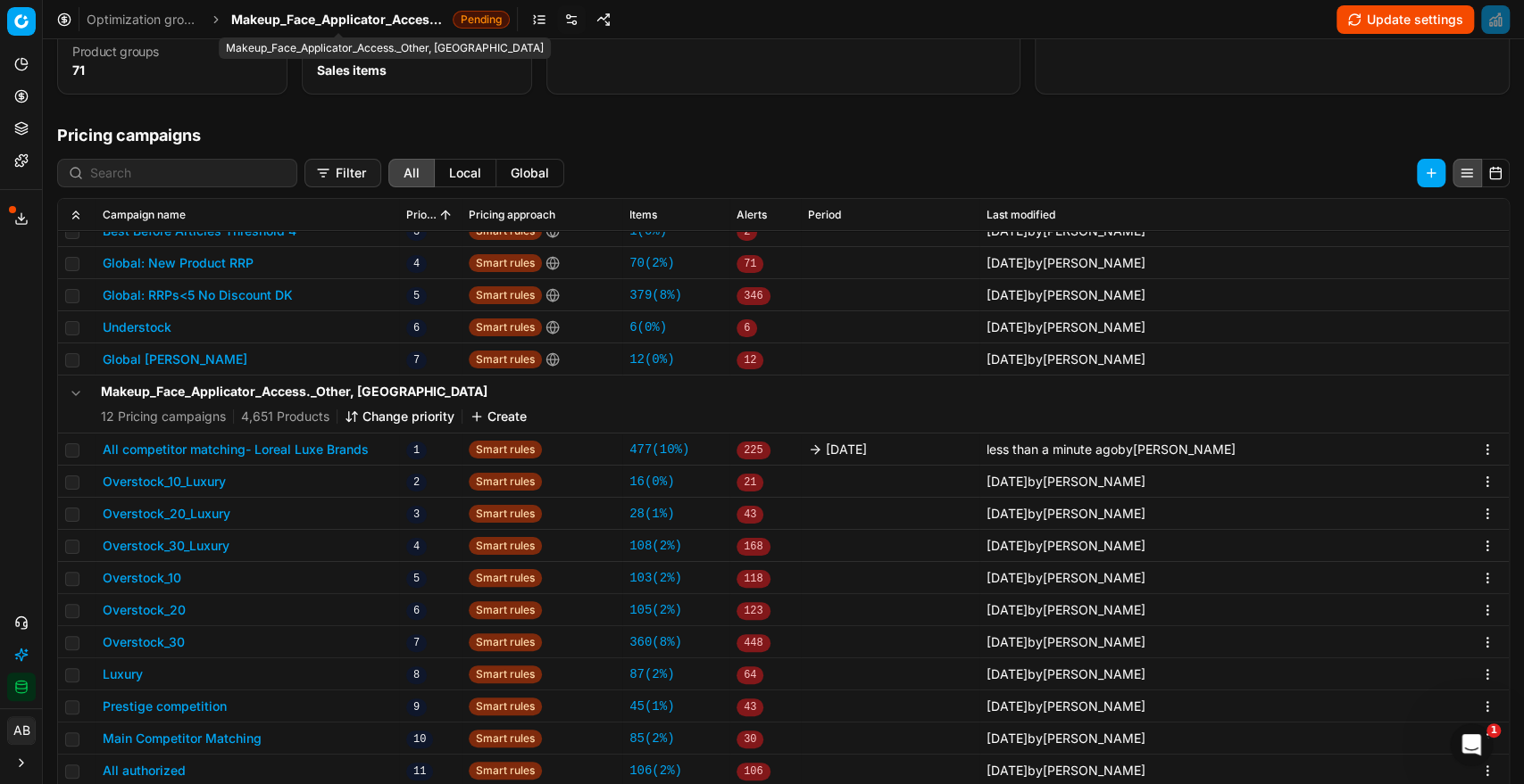
click at [387, 12] on span "Makeup_Face_Applicator_Access._Other, [GEOGRAPHIC_DATA]" at bounding box center [338, 19] width 214 height 18
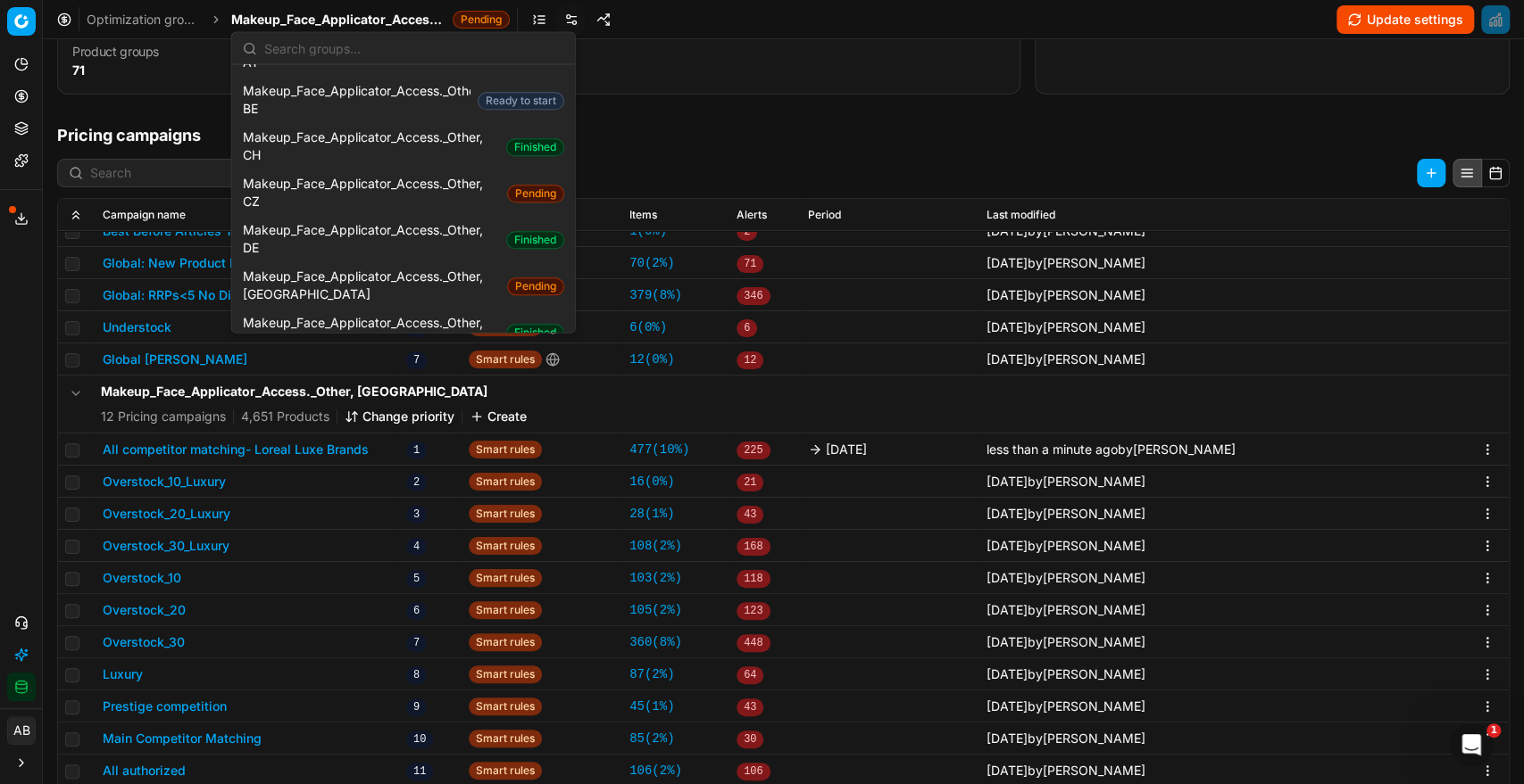
scroll to position [1200, 0]
click at [403, 314] on span "Makeup_Face_Applicator_Access._Other, FI" at bounding box center [370, 332] width 256 height 36
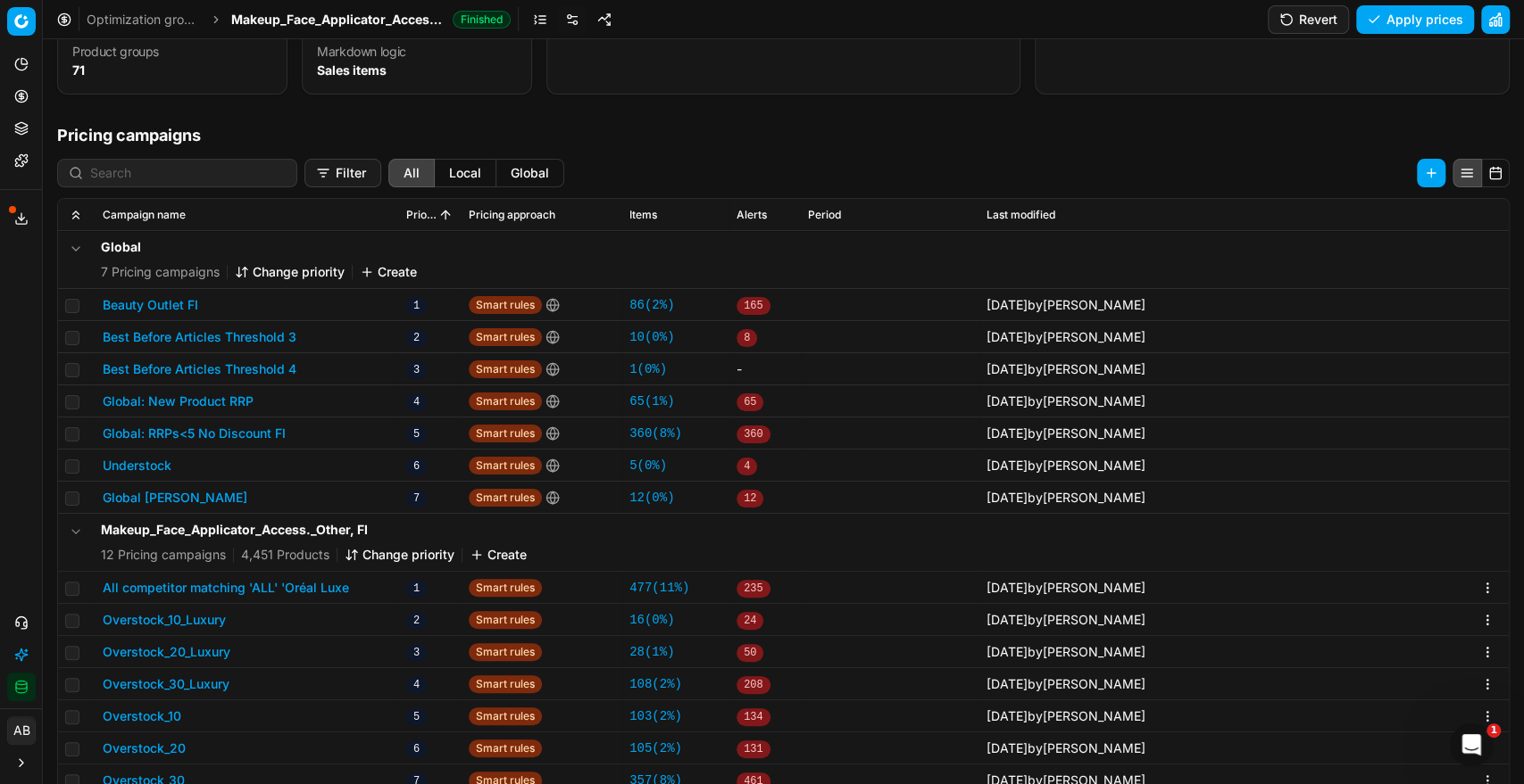
scroll to position [79, 0]
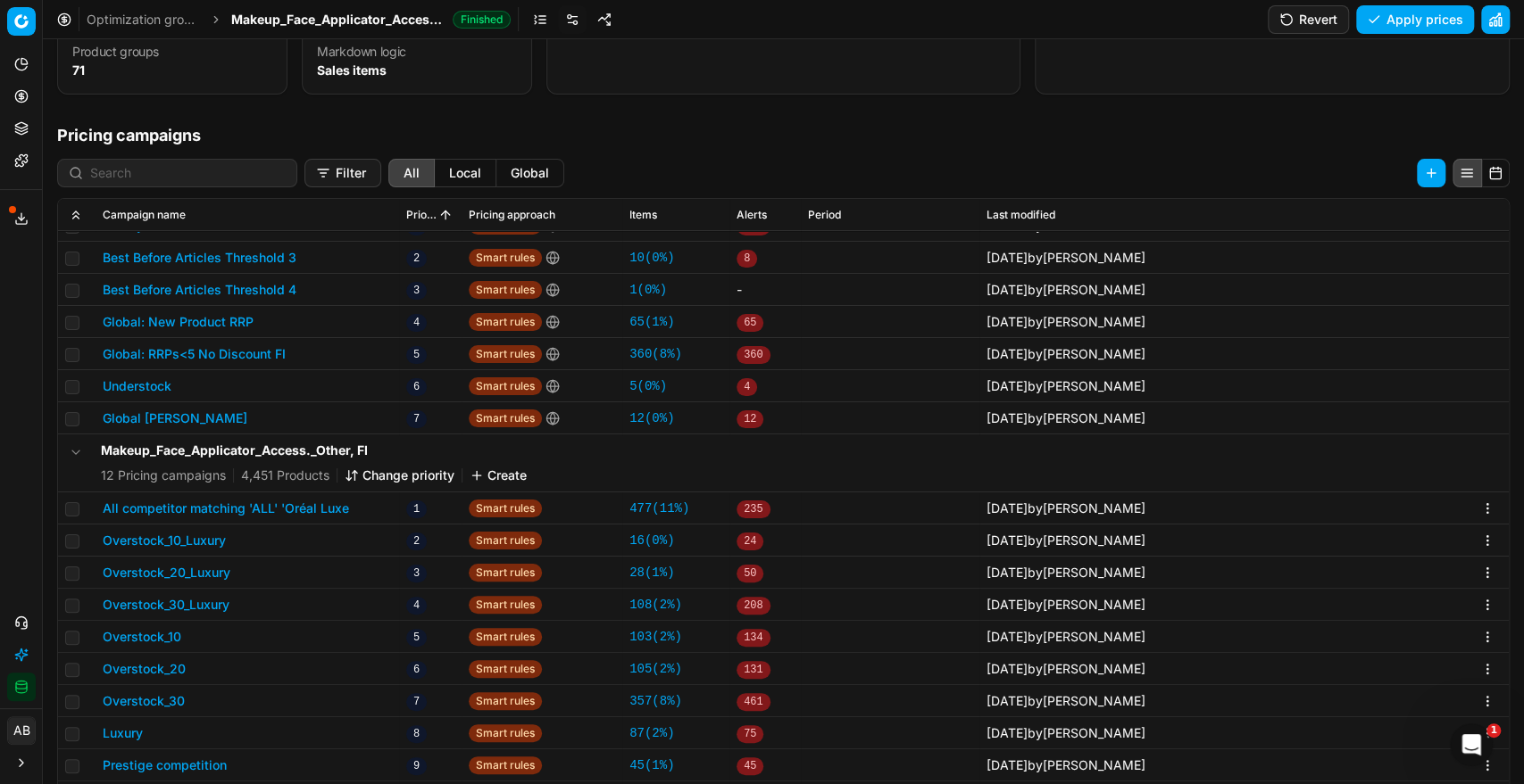
click at [329, 505] on button "All competitor matching 'ALL' 'Oréal Luxe" at bounding box center [226, 508] width 247 height 18
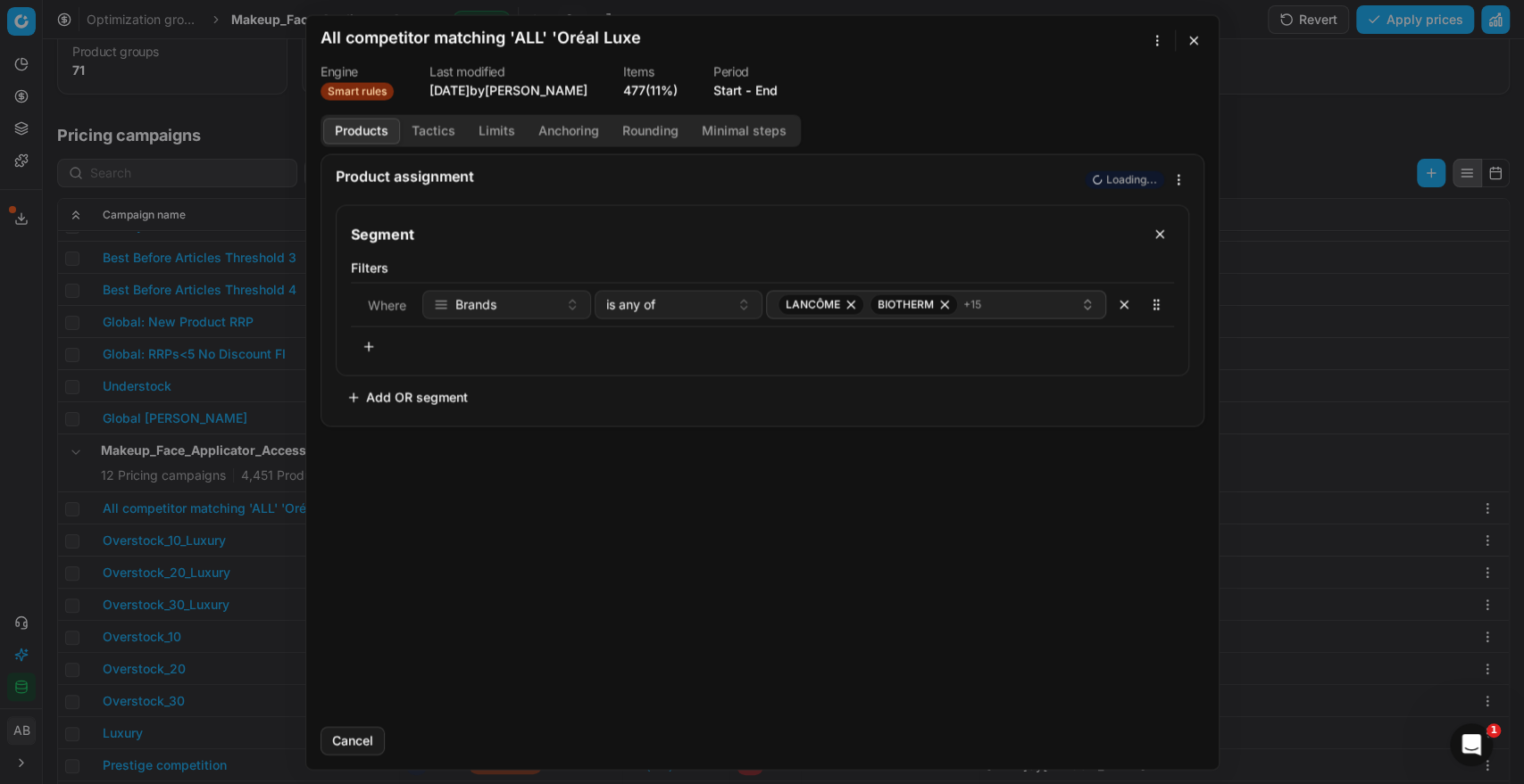
click at [775, 81] on button "End" at bounding box center [765, 89] width 22 height 18
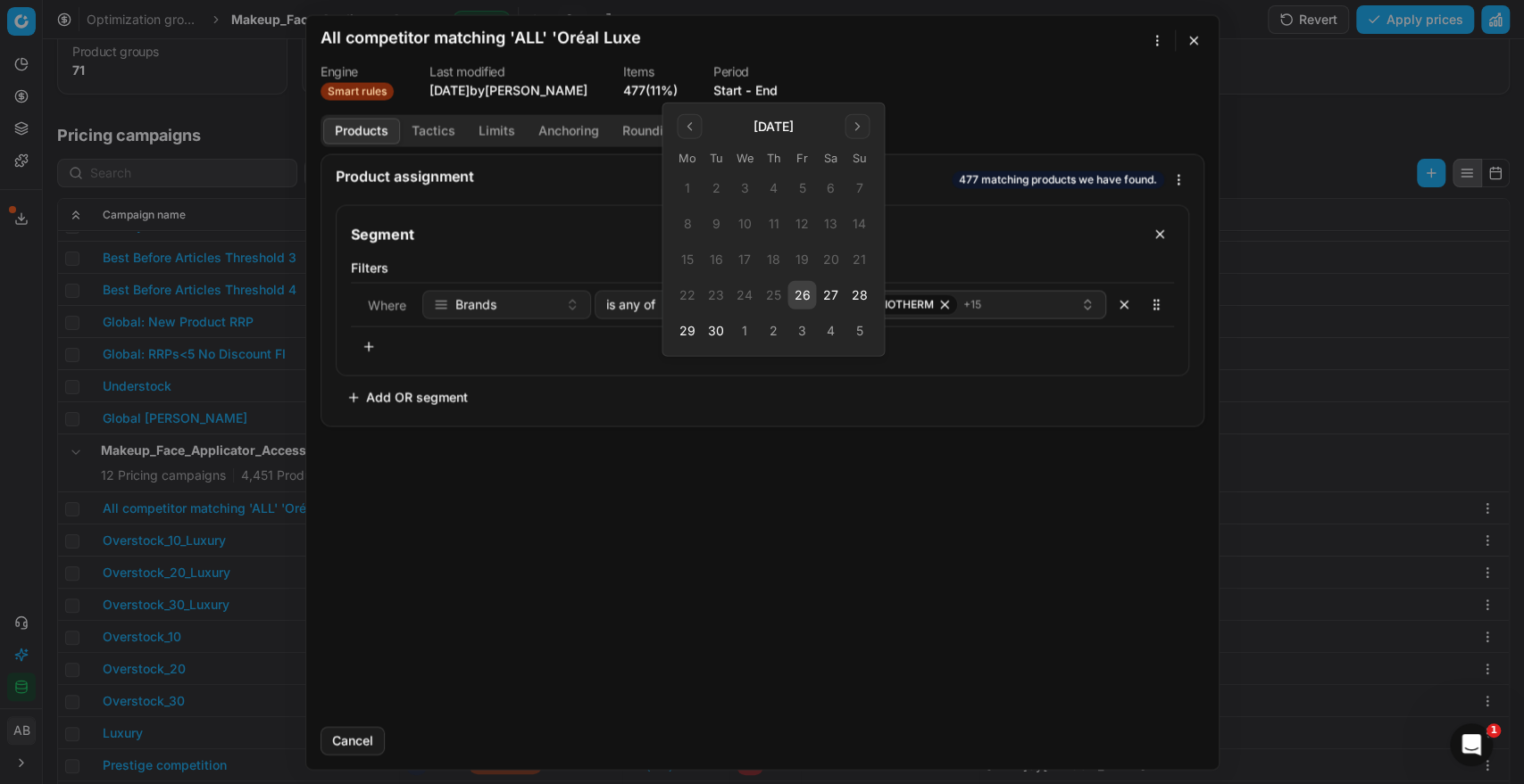
click at [806, 300] on button "26" at bounding box center [802, 295] width 29 height 29
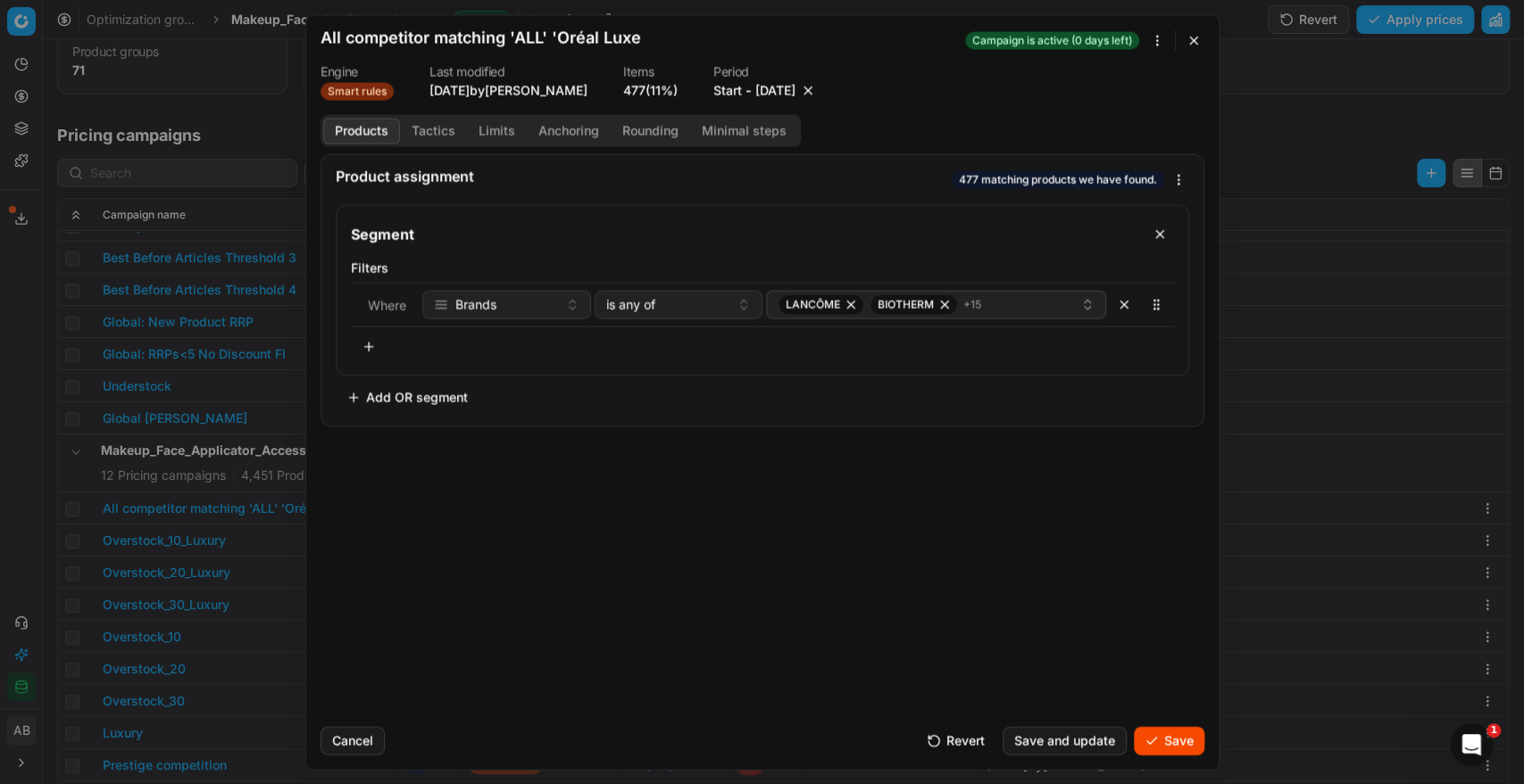
click at [1158, 739] on button "Save" at bounding box center [1169, 740] width 70 height 29
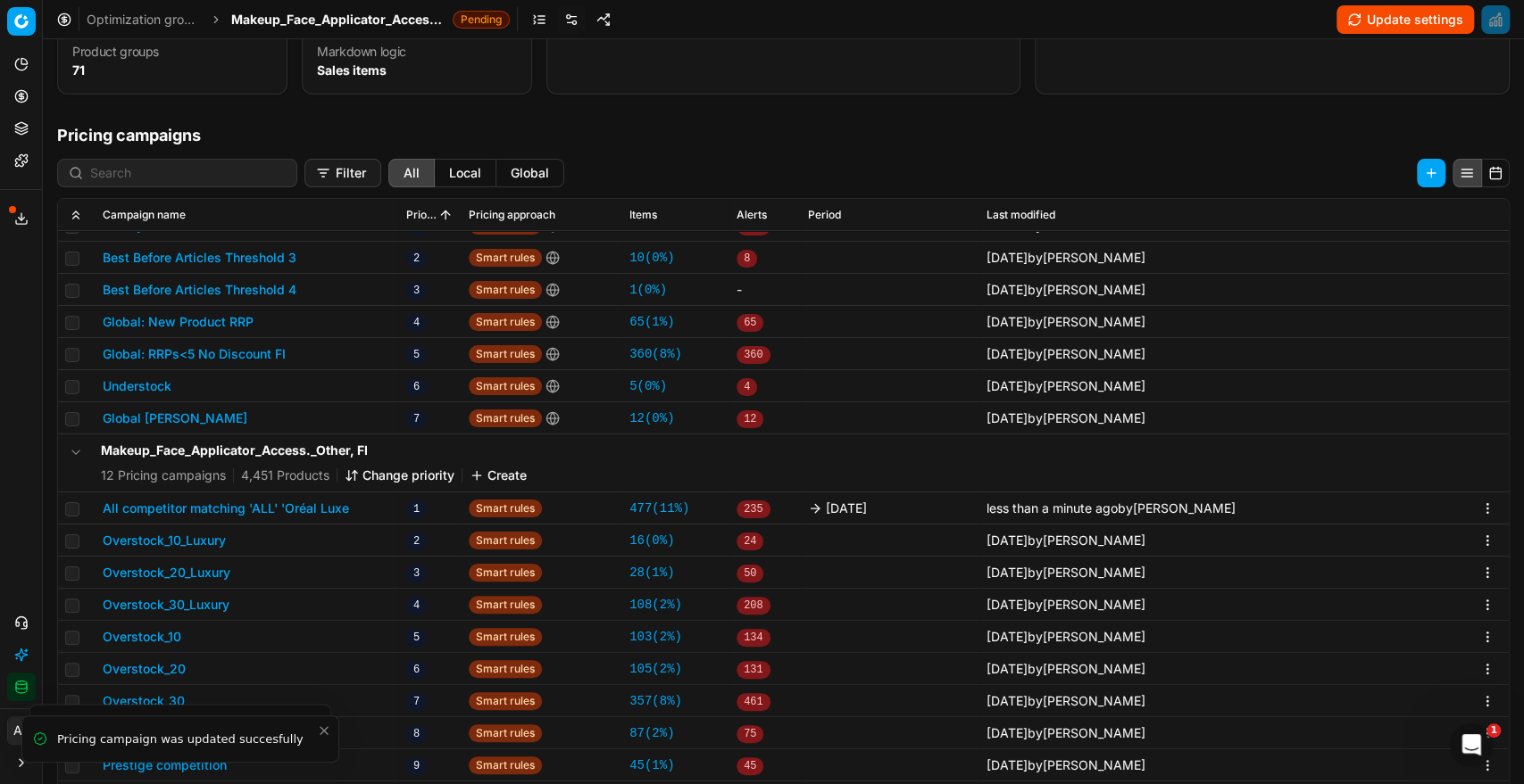
click at [383, 15] on span "Makeup_Face_Applicator_Access._Other, FI" at bounding box center [338, 19] width 214 height 18
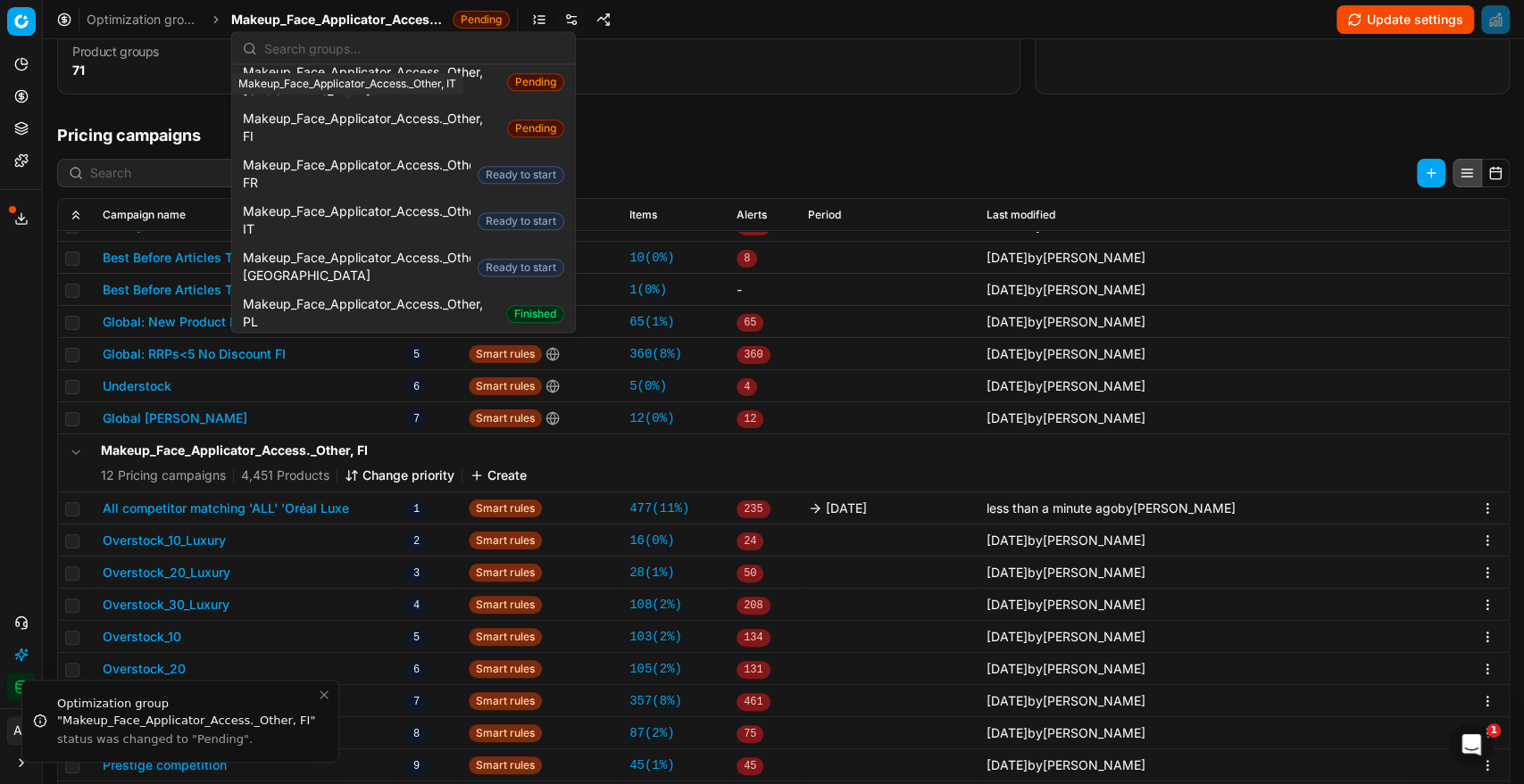
scroll to position [1406, 0]
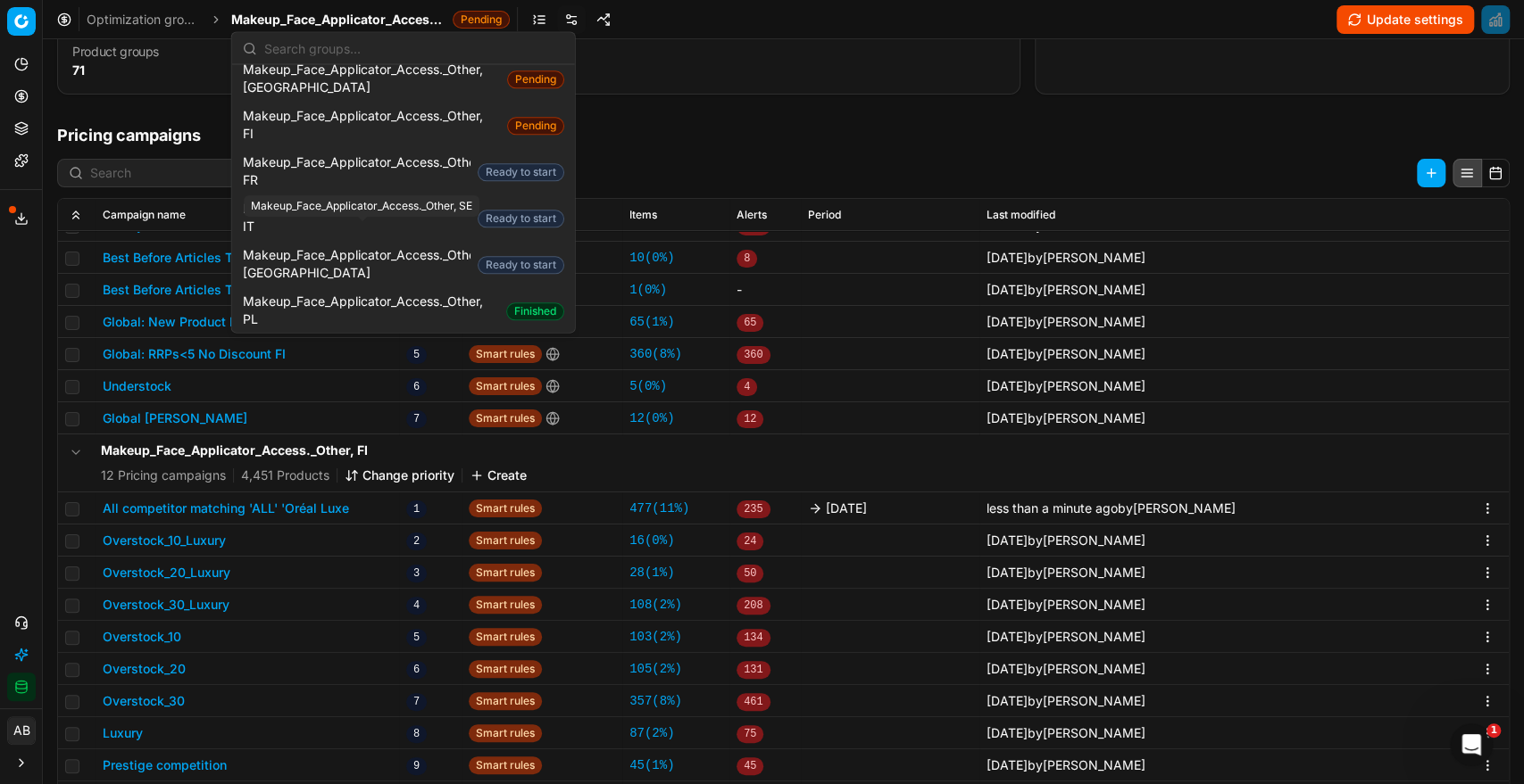
click at [436, 340] on span "Makeup_Face_Applicator_Access._Other, SE" at bounding box center [370, 358] width 256 height 36
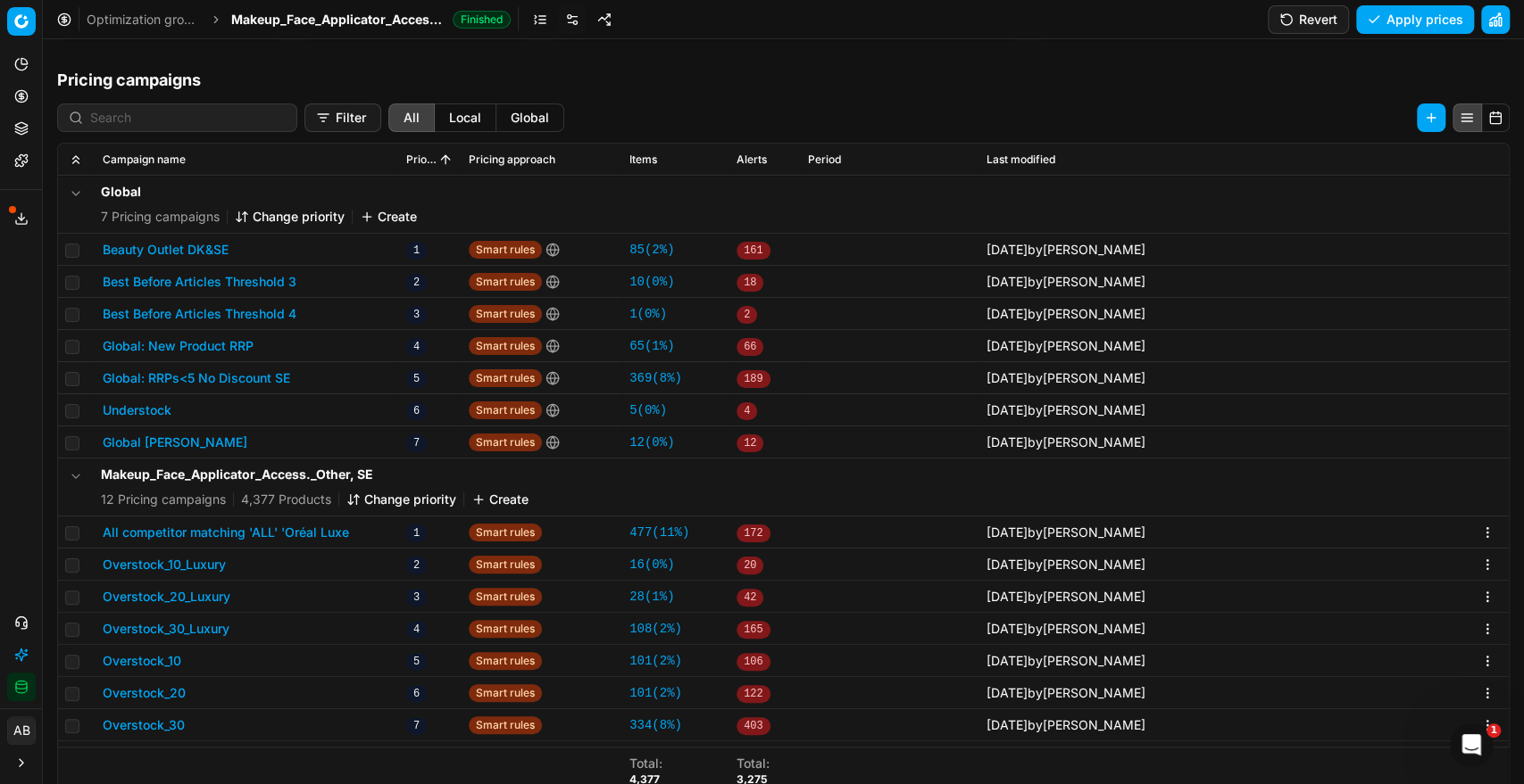
scroll to position [153, 0]
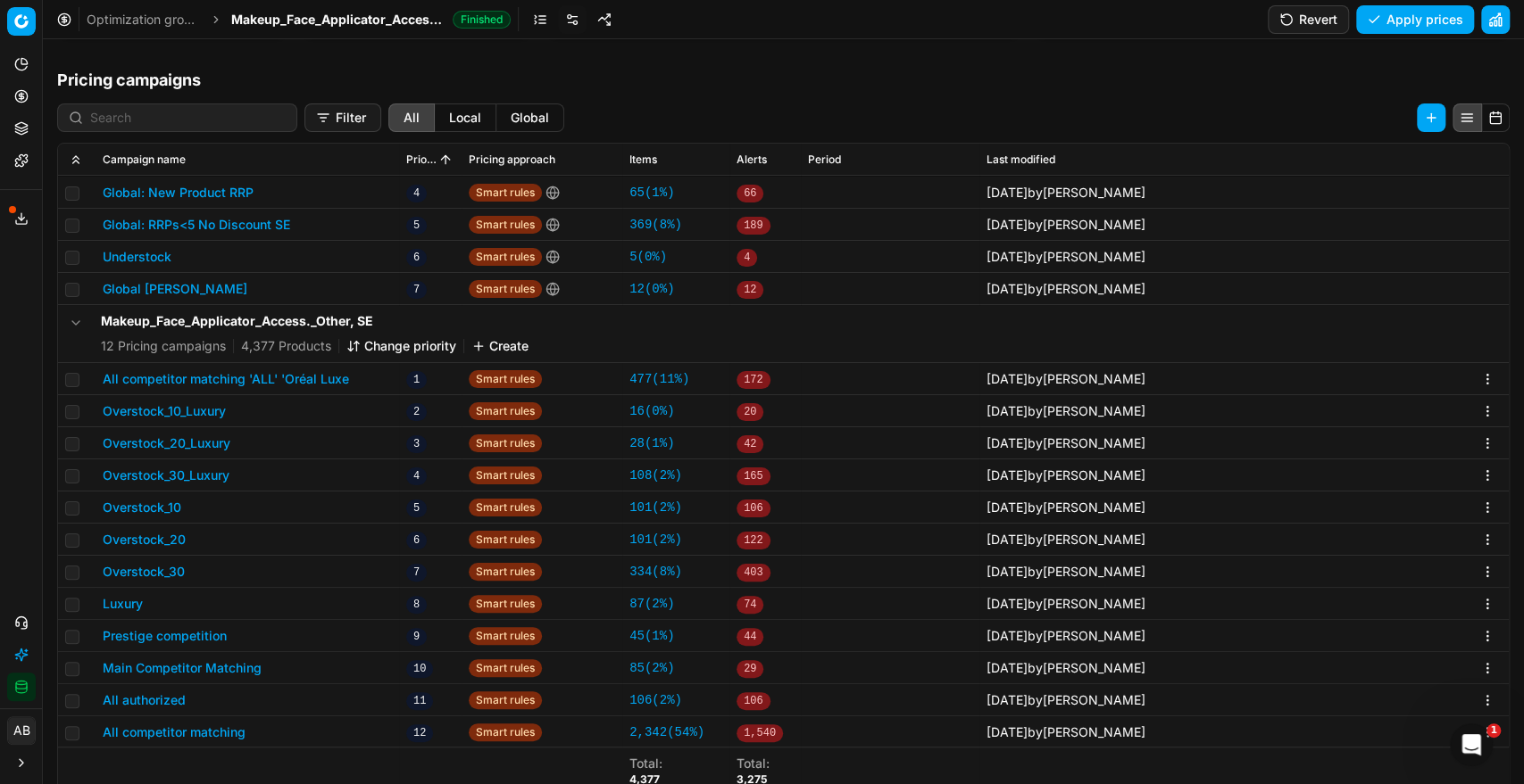
click at [337, 377] on button "All competitor matching 'ALL' 'Oréal Luxe" at bounding box center [226, 379] width 247 height 18
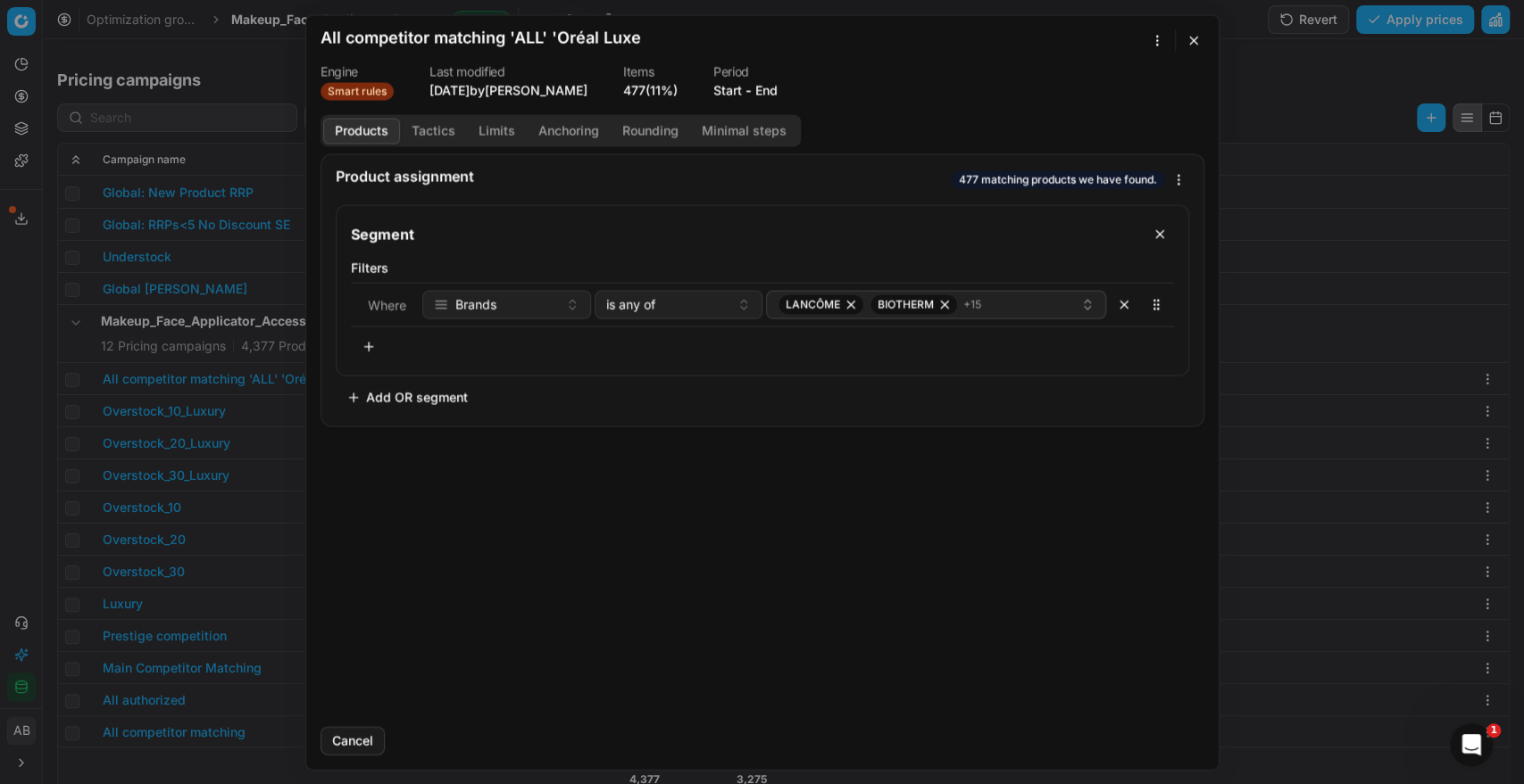
click at [778, 84] on button "End" at bounding box center [765, 89] width 22 height 18
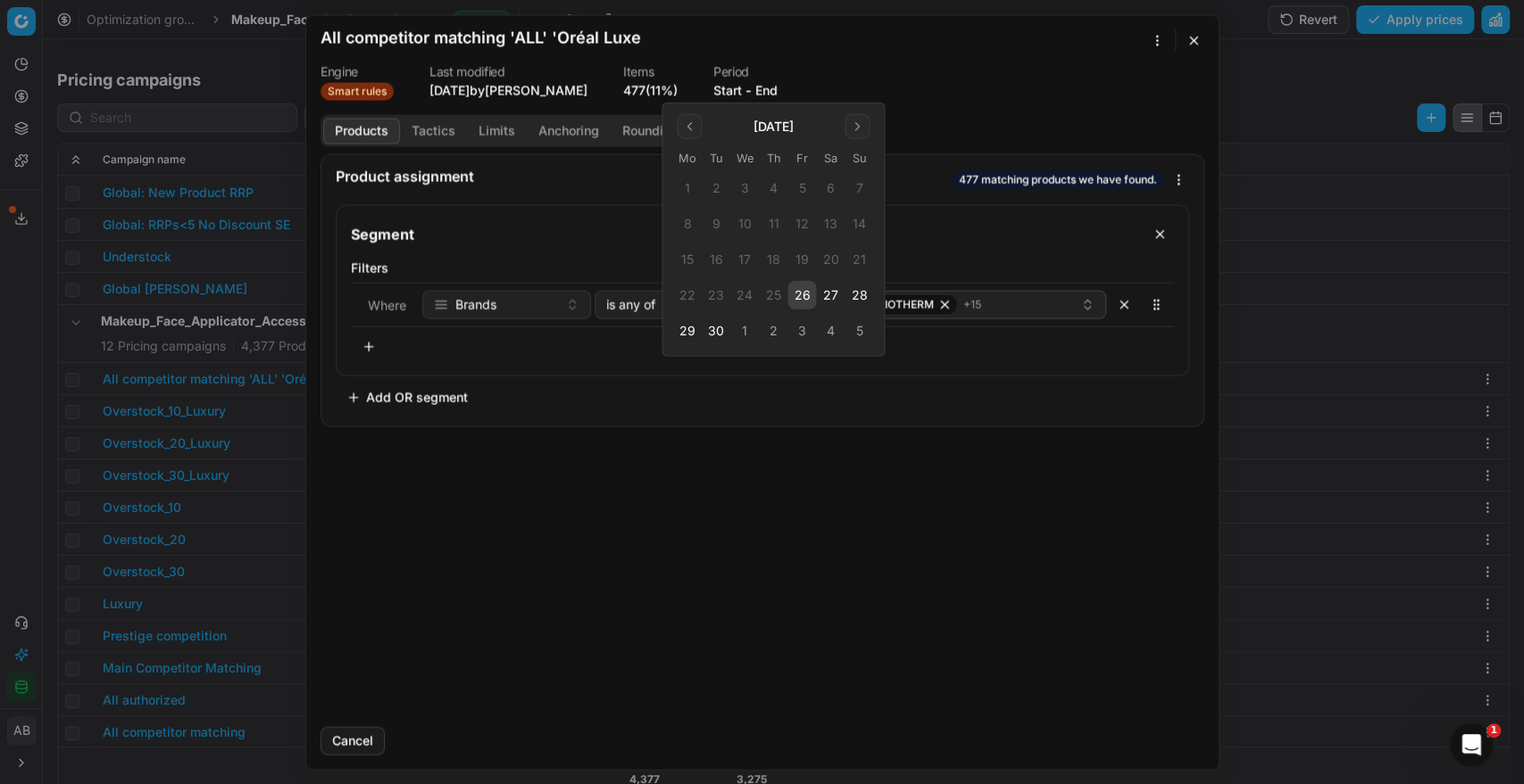
click at [806, 289] on button "26" at bounding box center [802, 295] width 29 height 29
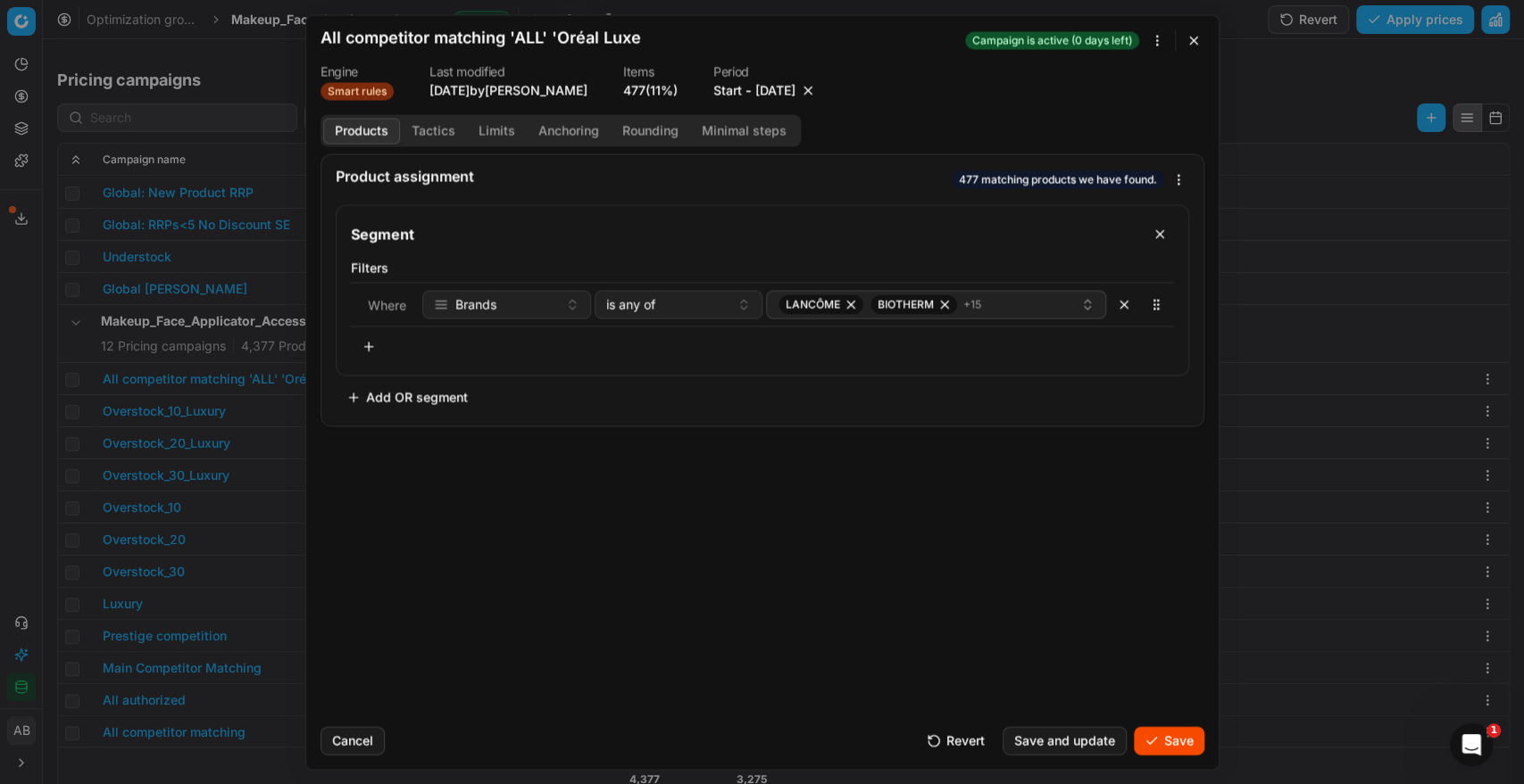
click at [1162, 747] on button "Save" at bounding box center [1169, 740] width 70 height 29
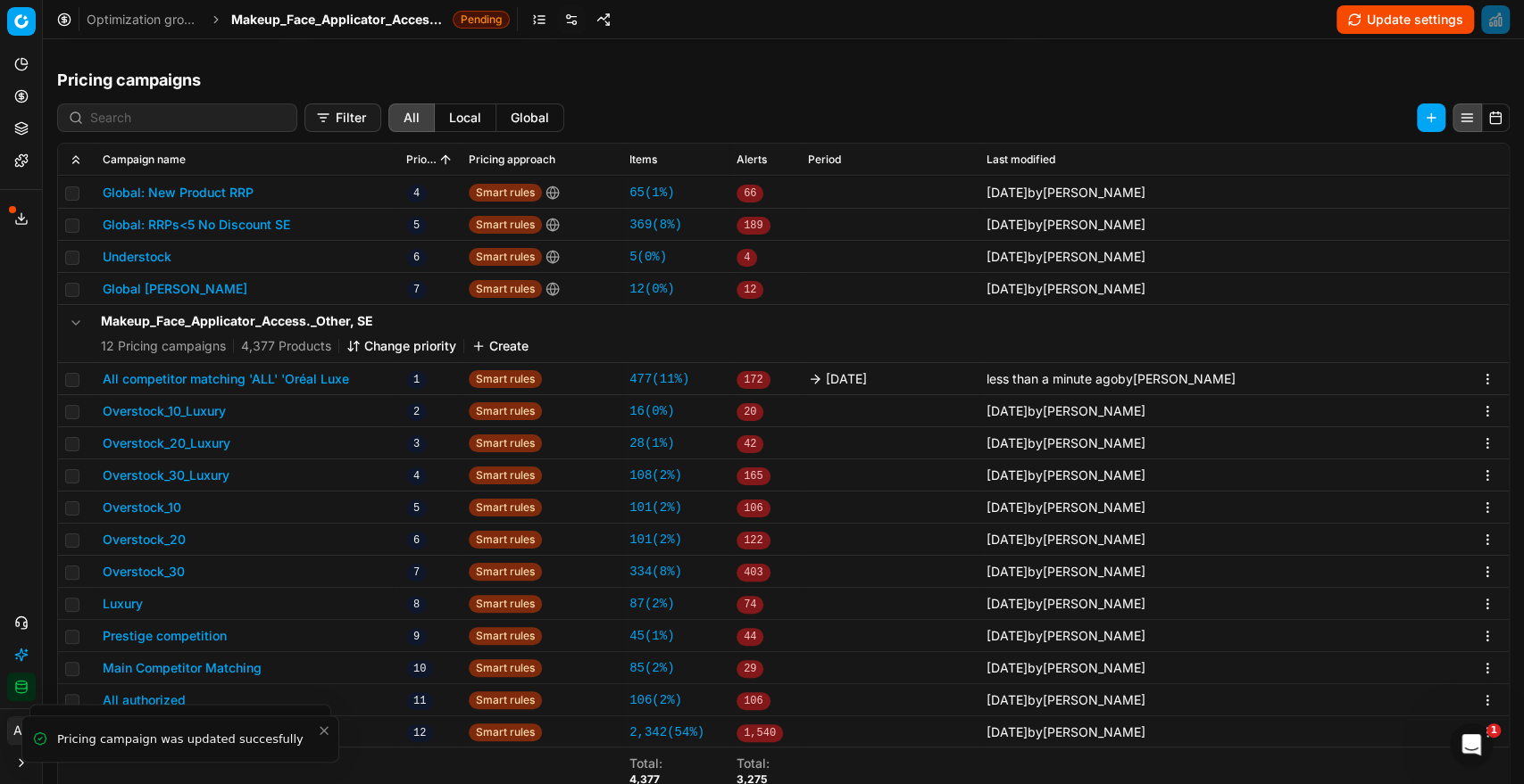
click at [386, 22] on span "Makeup_Face_Applicator_Access._Other, SE" at bounding box center [338, 19] width 214 height 18
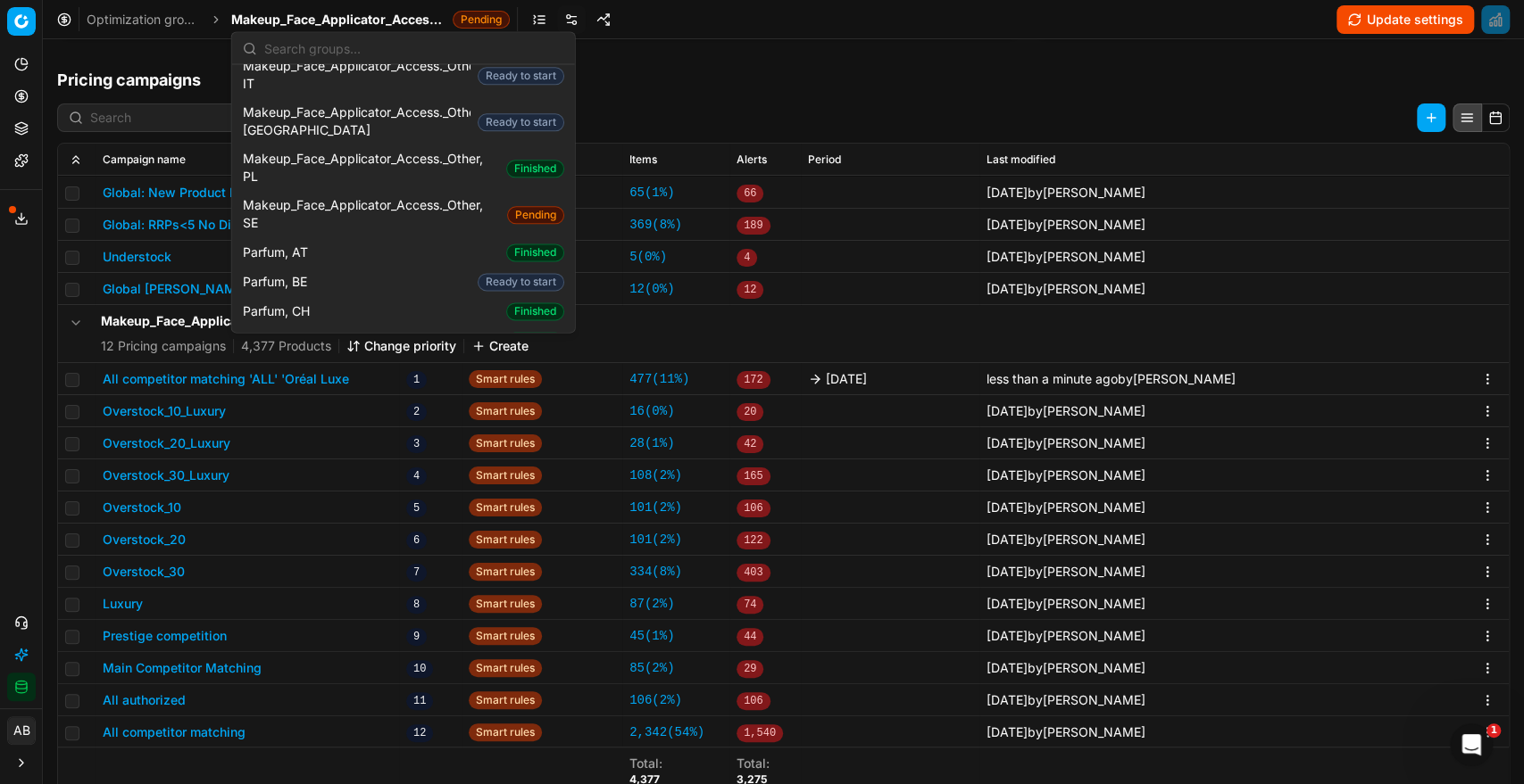
scroll to position [1541, 0]
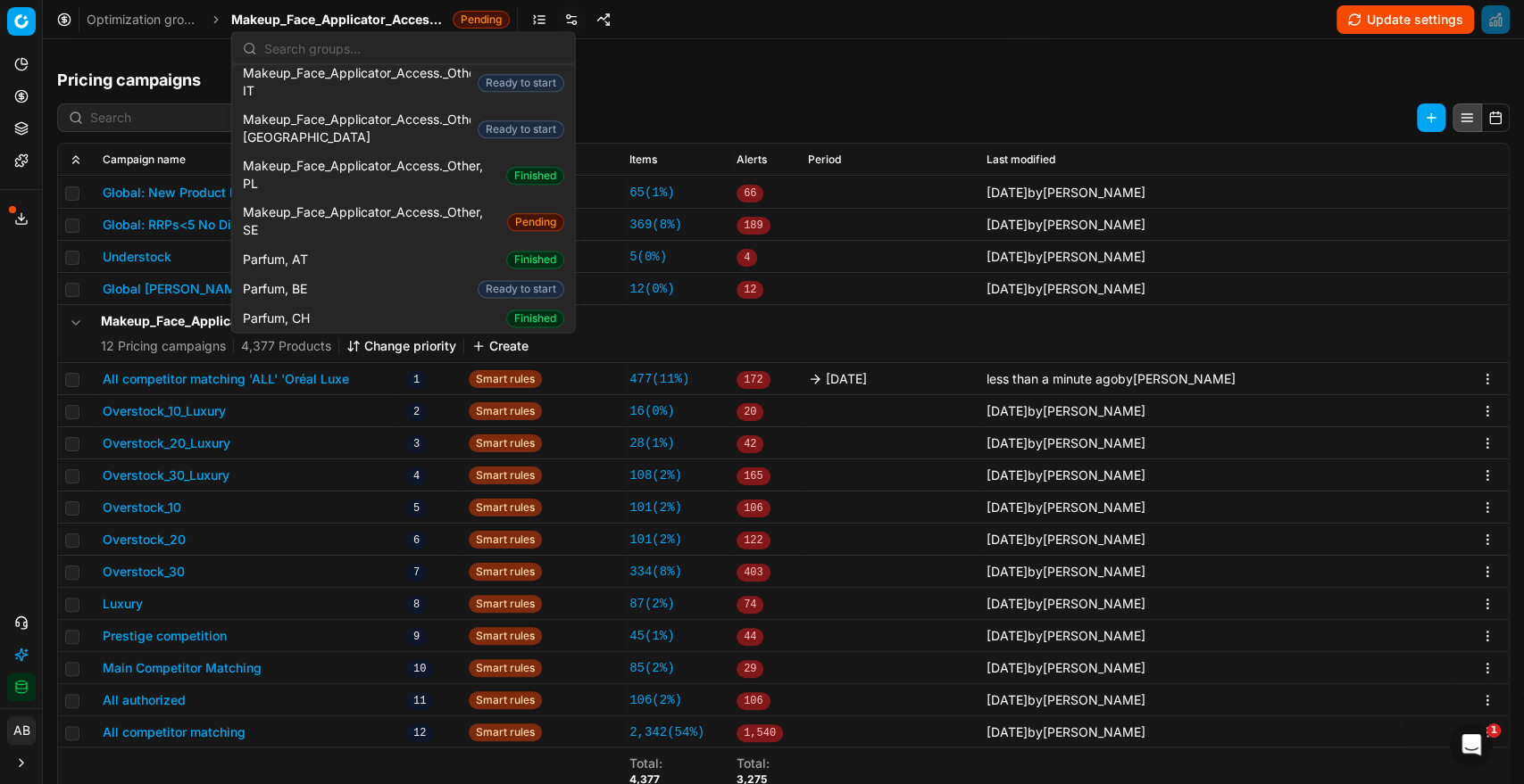
click at [336, 334] on div "Parfum, CZ Finished" at bounding box center [404, 348] width 336 height 29
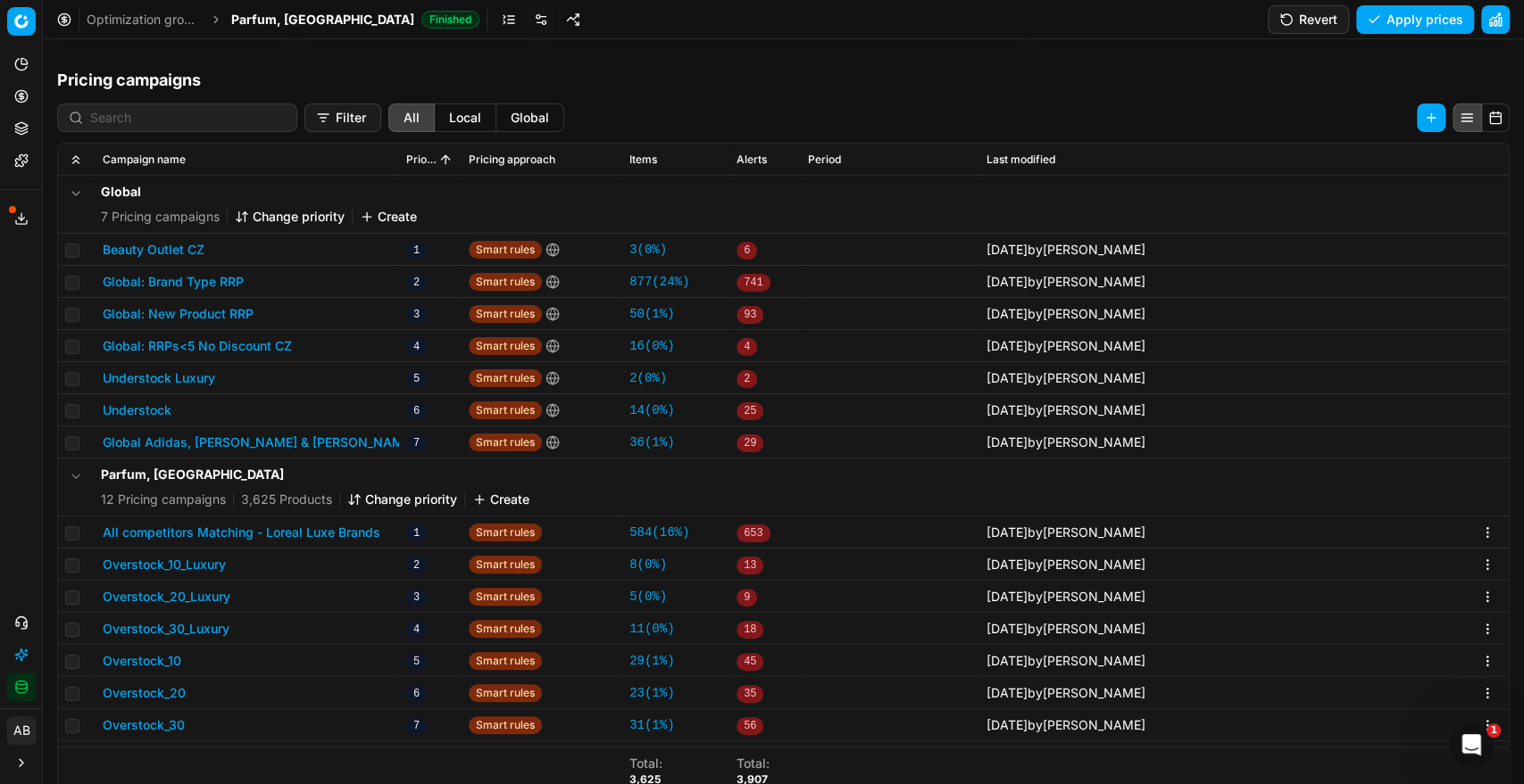
click at [365, 534] on button "All competitors Matching - Loreal Luxe Brands" at bounding box center [242, 532] width 278 height 18
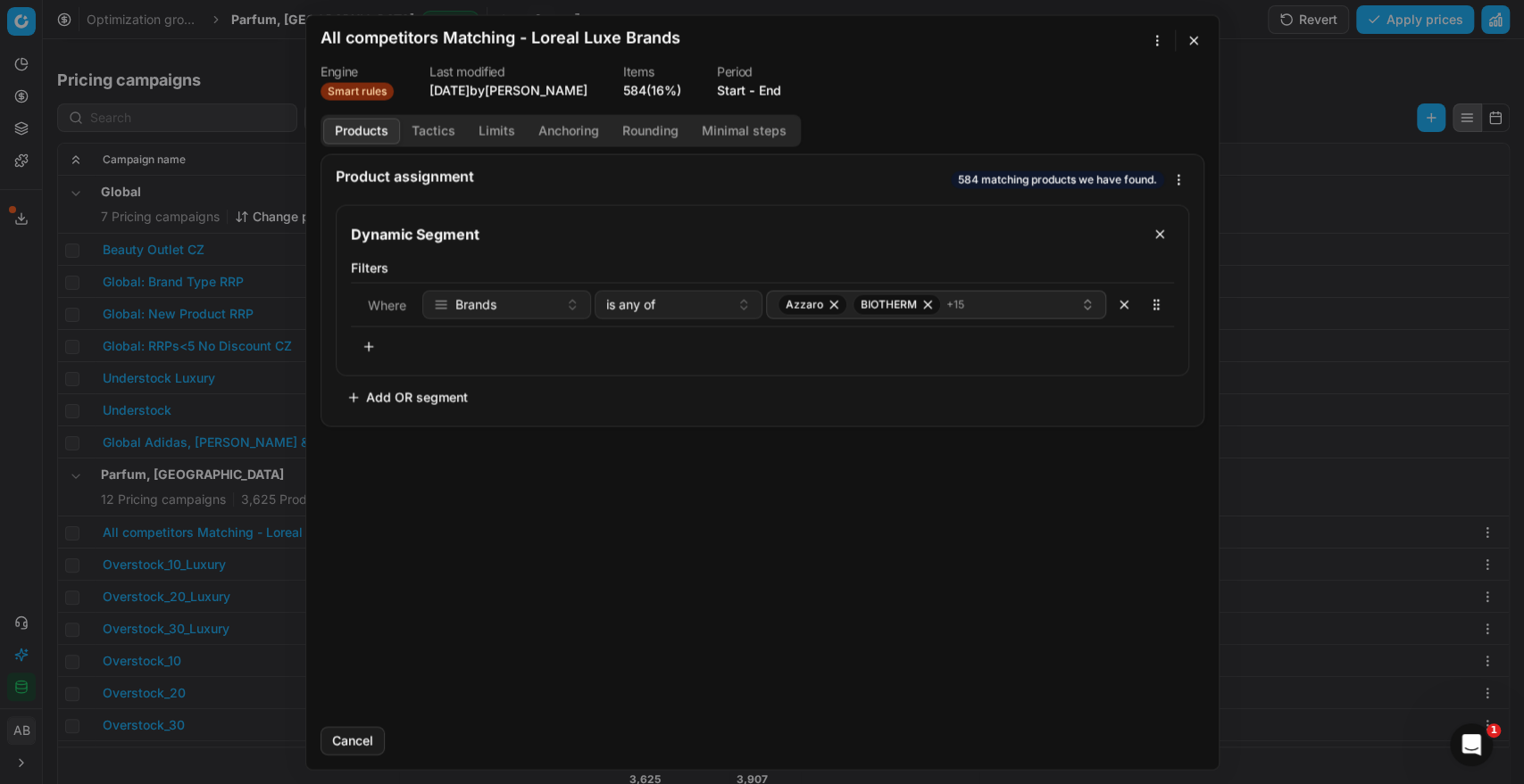
click at [775, 81] on button "End" at bounding box center [769, 89] width 22 height 18
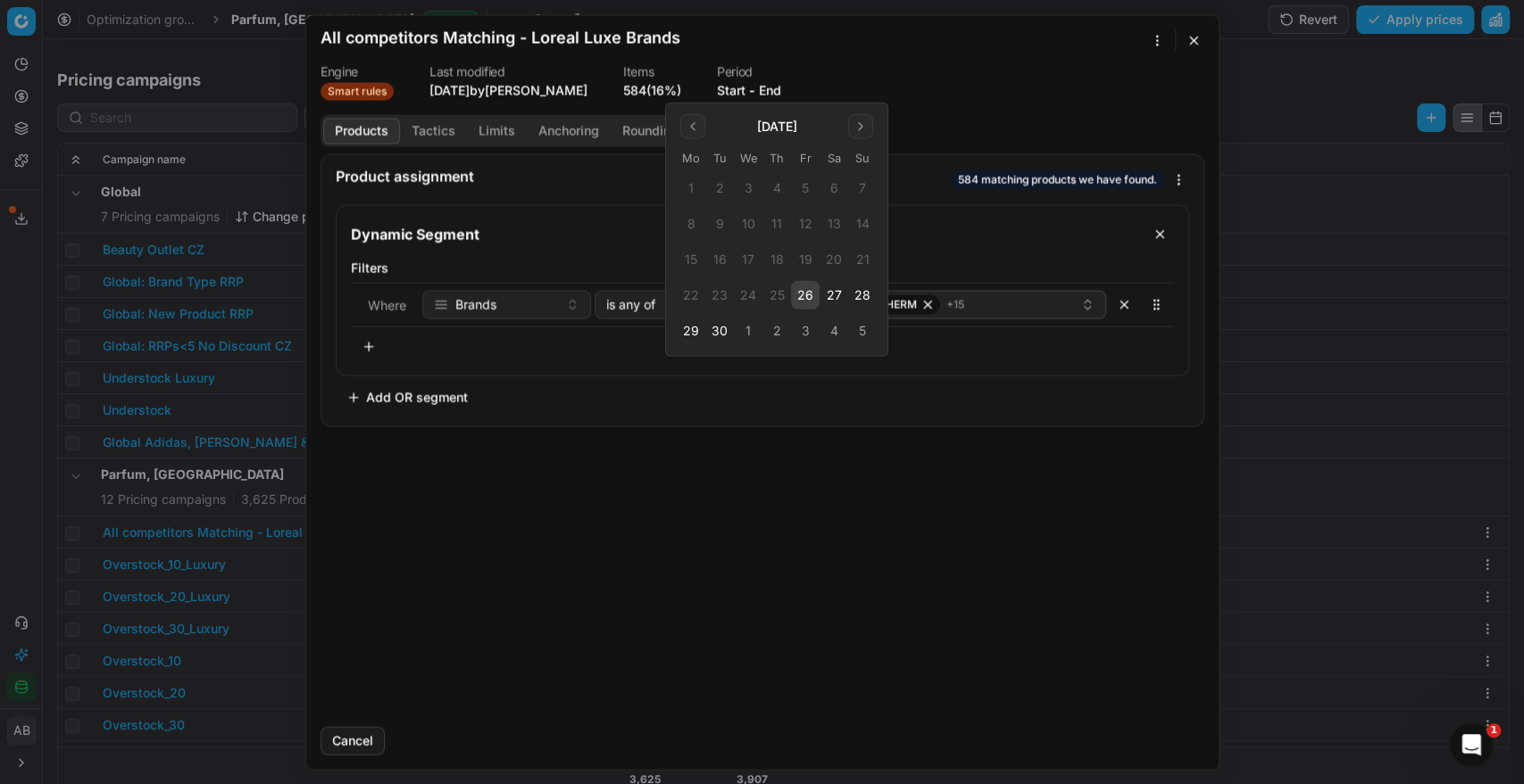
click at [803, 290] on button "26" at bounding box center [805, 295] width 29 height 29
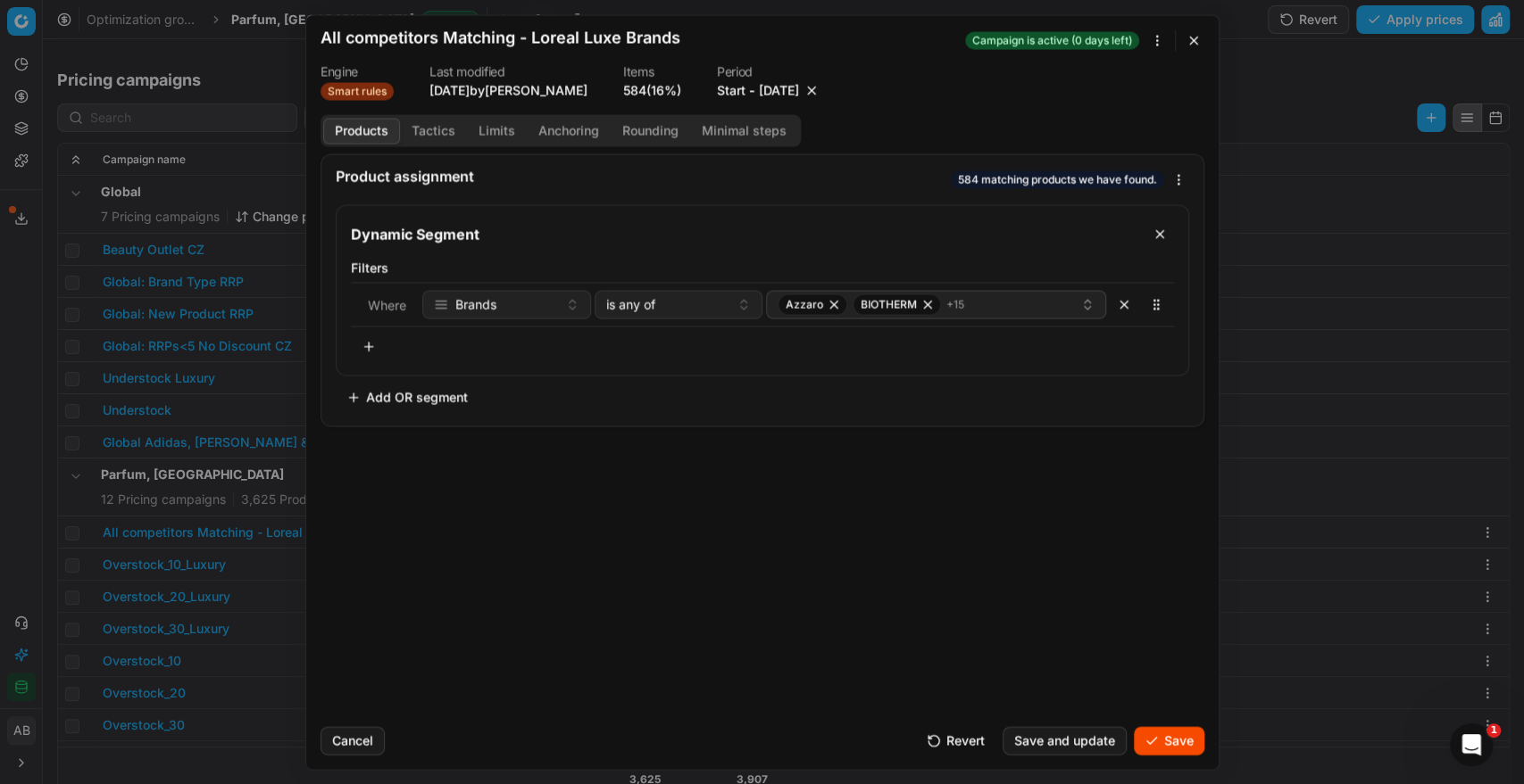
click at [1166, 746] on button "Save" at bounding box center [1169, 740] width 70 height 29
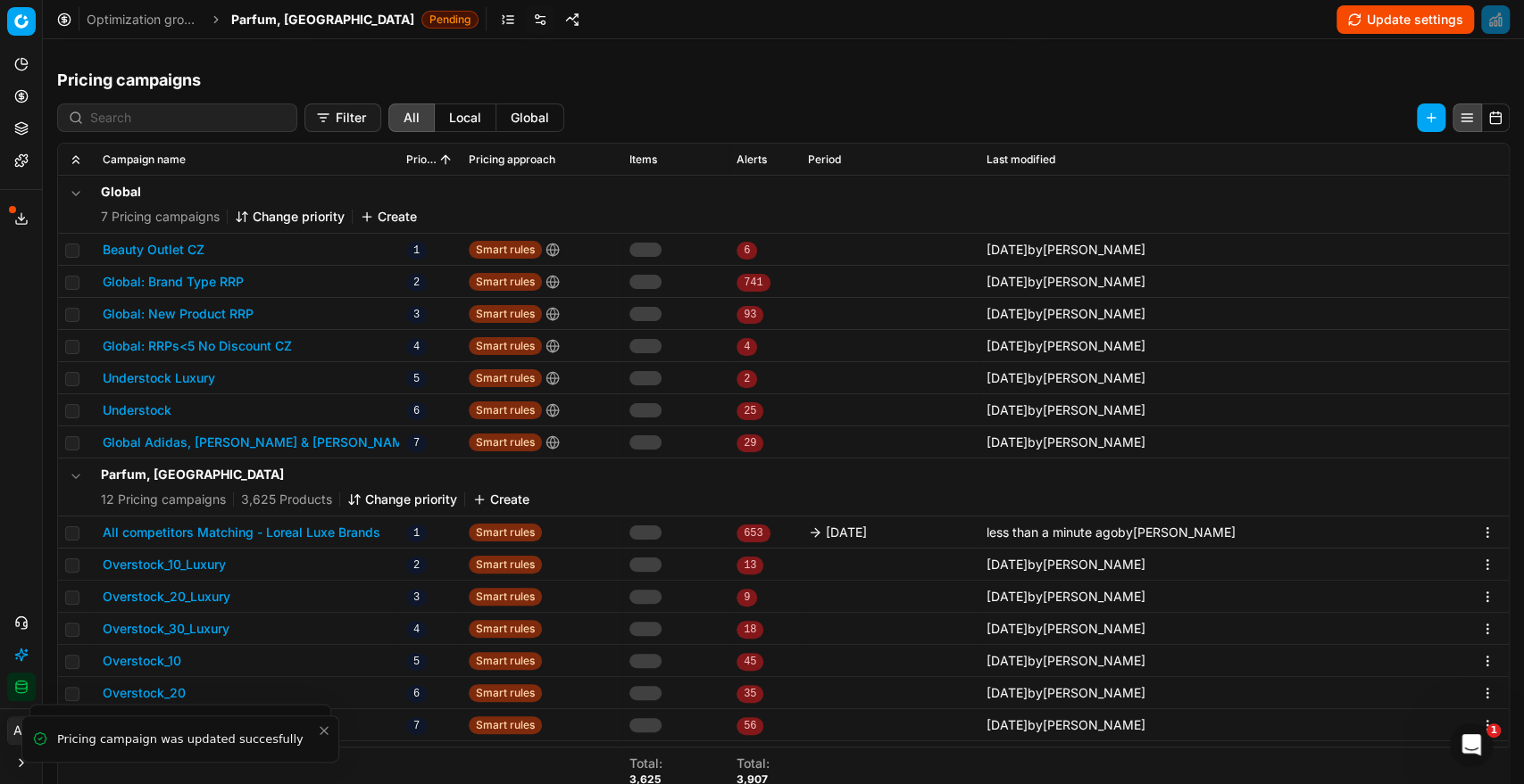
click at [284, 19] on span "Parfum, [GEOGRAPHIC_DATA]" at bounding box center [323, 19] width 183 height 18
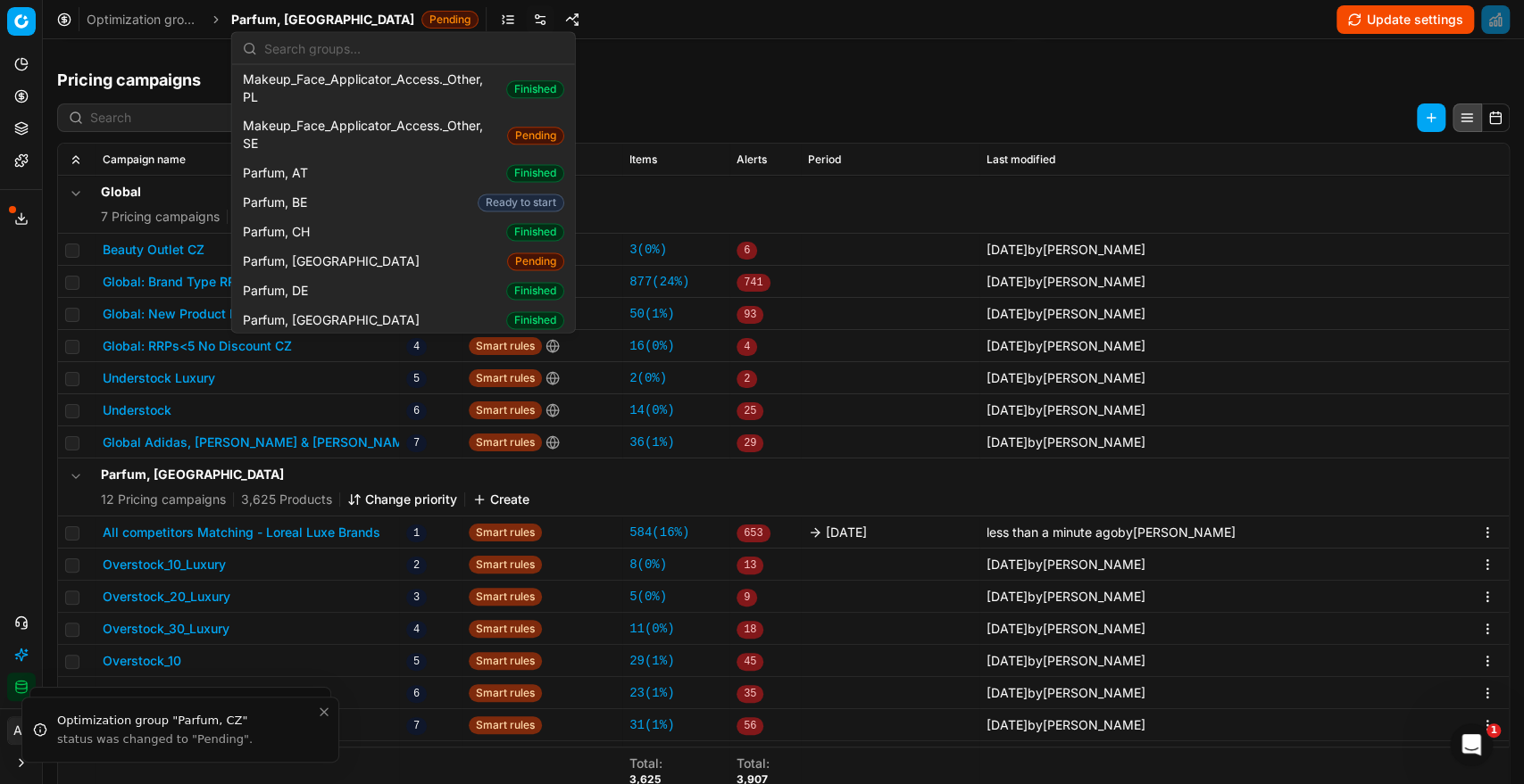
scroll to position [1629, 0]
click at [302, 310] on span "Parfum, [GEOGRAPHIC_DATA]" at bounding box center [334, 319] width 184 height 18
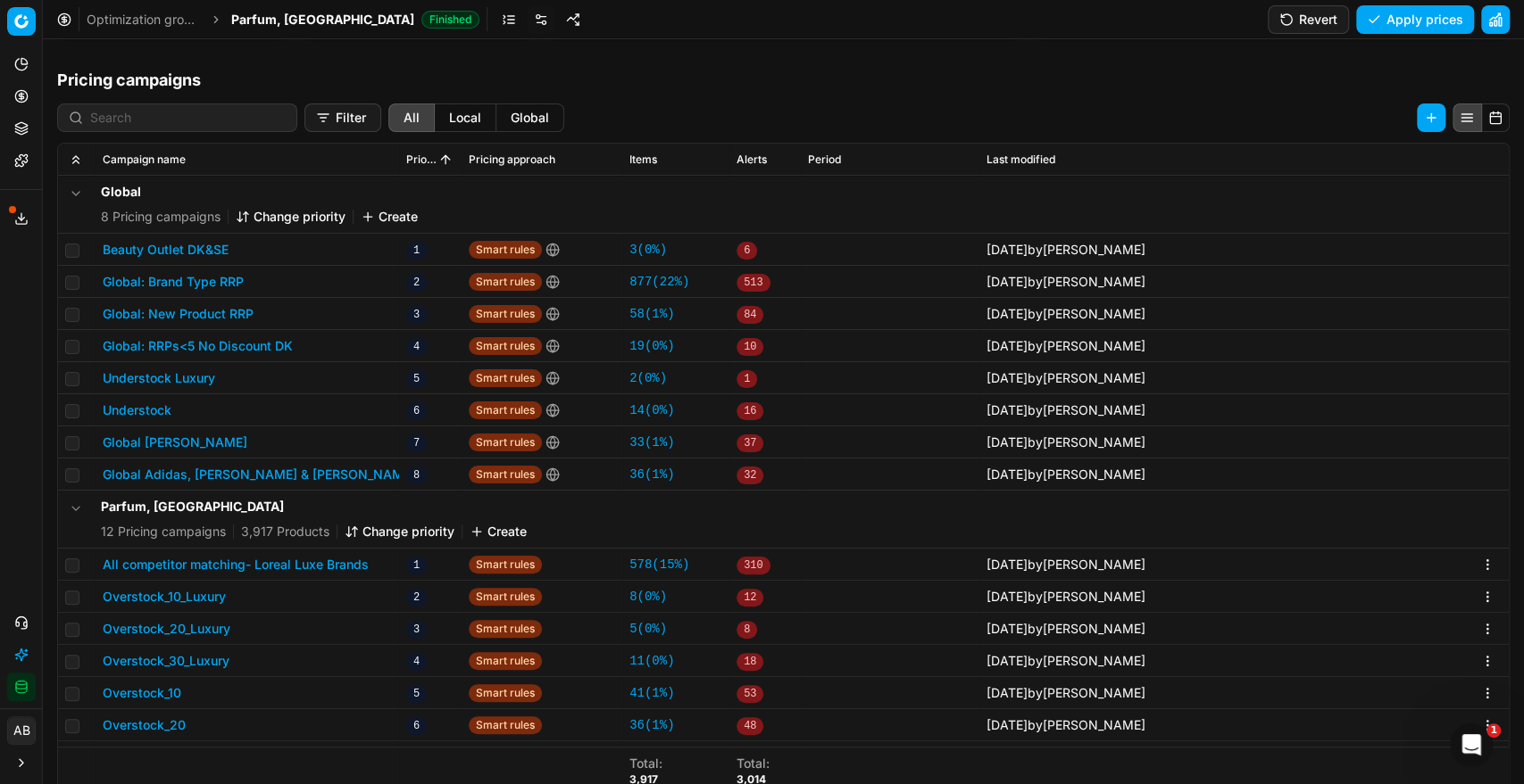
click at [287, 563] on button "All competitor matching- Loreal Luxe Brands" at bounding box center [235, 564] width 266 height 18
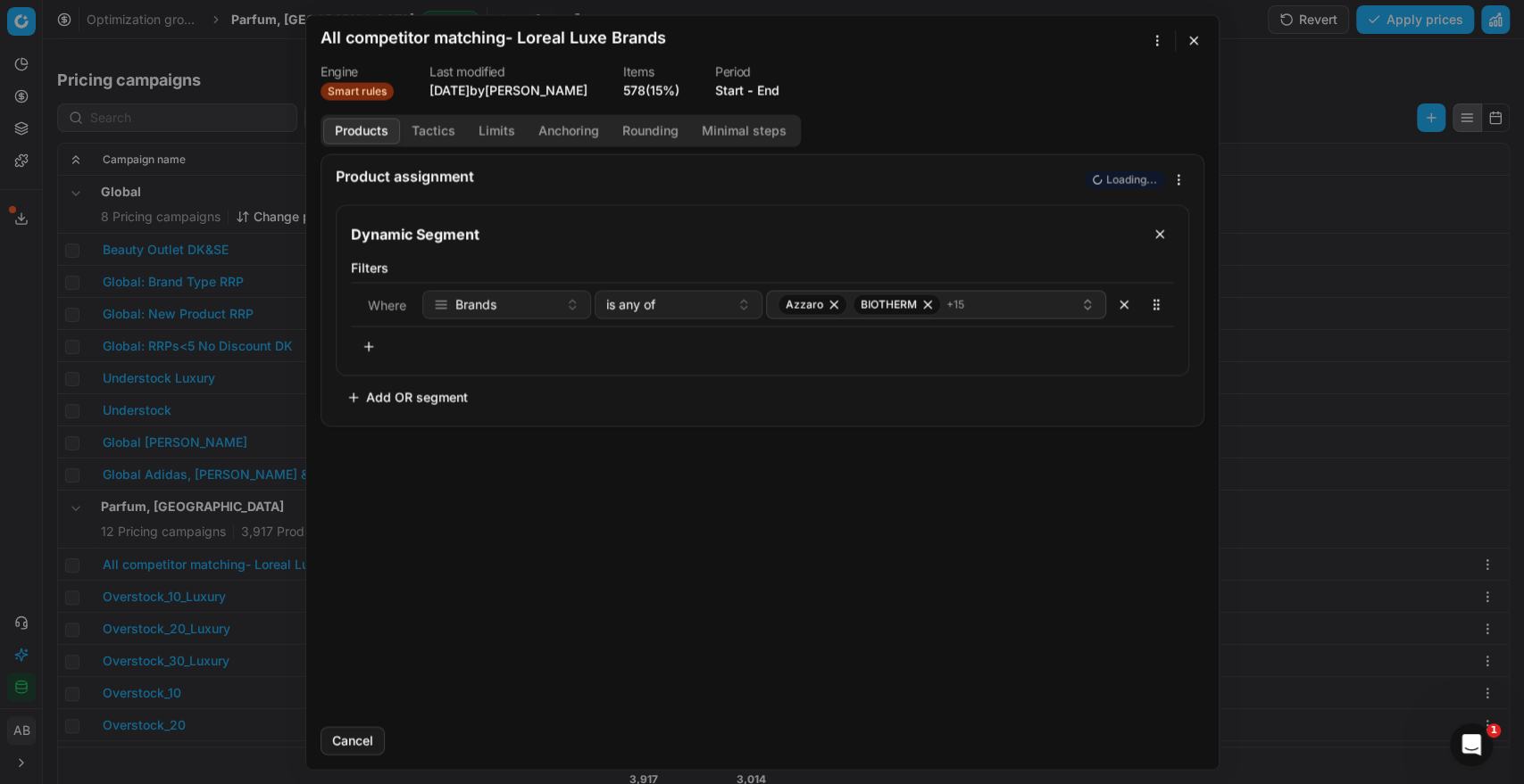
click at [774, 81] on button "End" at bounding box center [767, 89] width 22 height 18
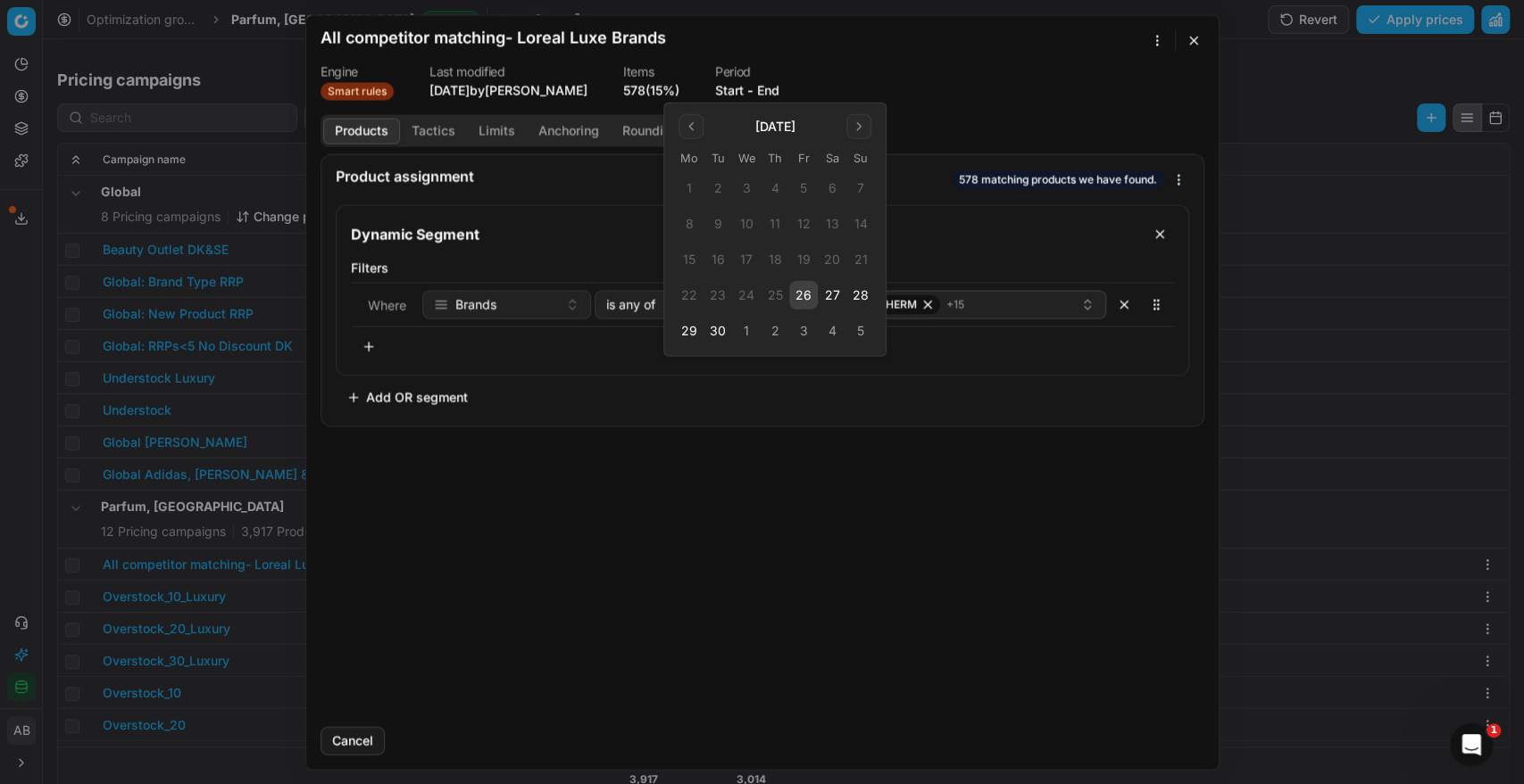
click at [802, 292] on button "26" at bounding box center [803, 295] width 29 height 29
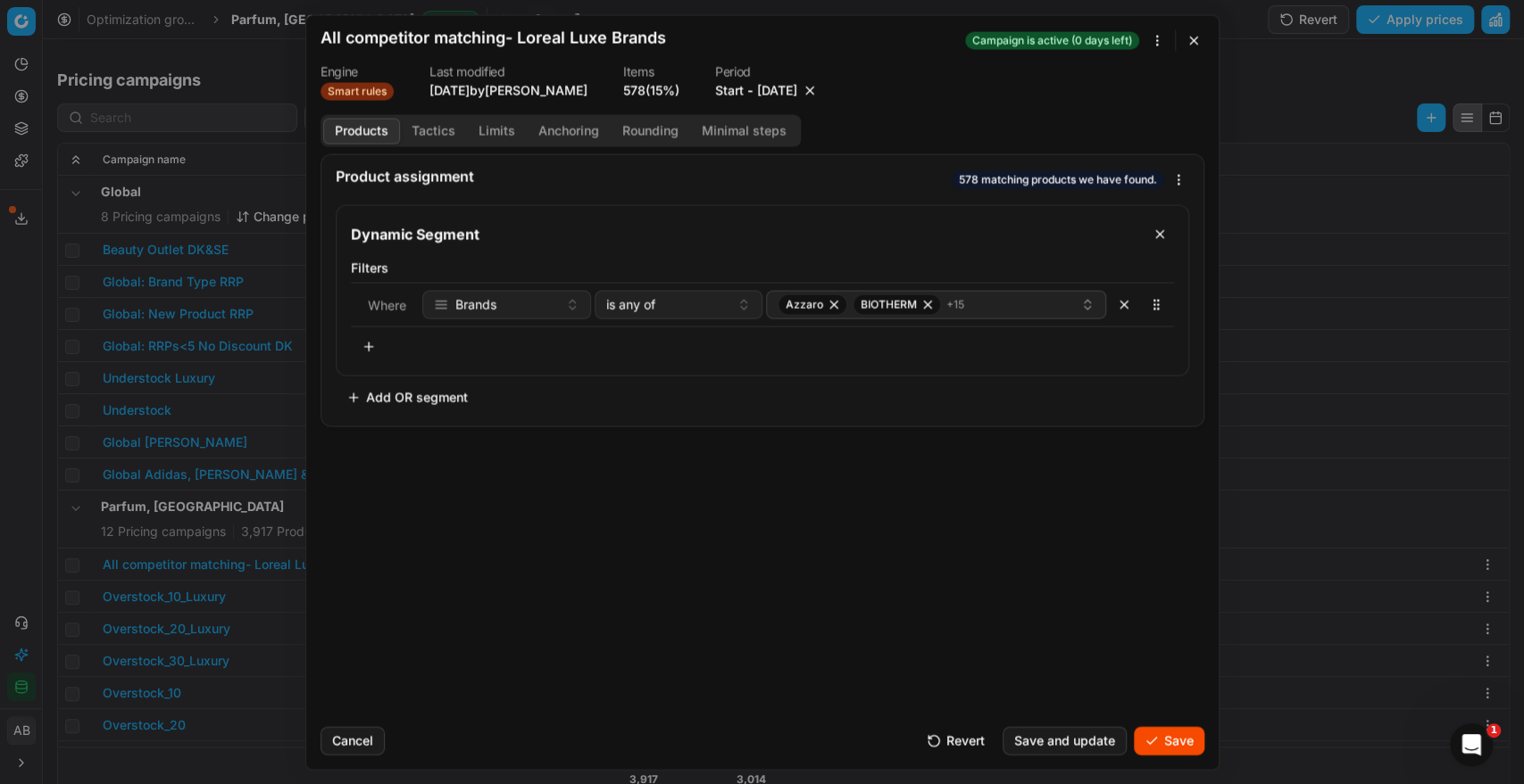
click at [1157, 731] on button "Save" at bounding box center [1169, 740] width 70 height 29
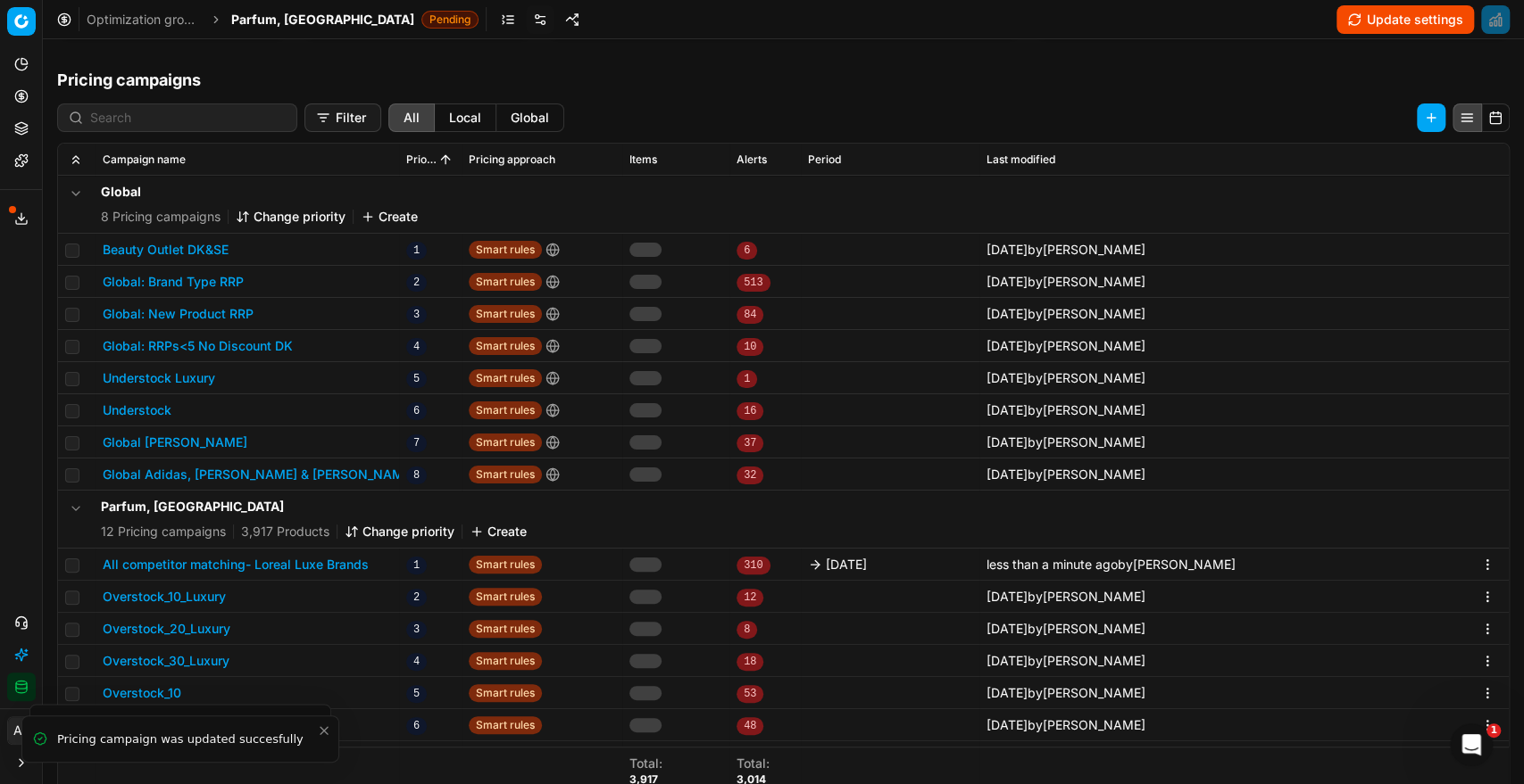
click at [272, 24] on span "Parfum, [GEOGRAPHIC_DATA]" at bounding box center [323, 19] width 183 height 18
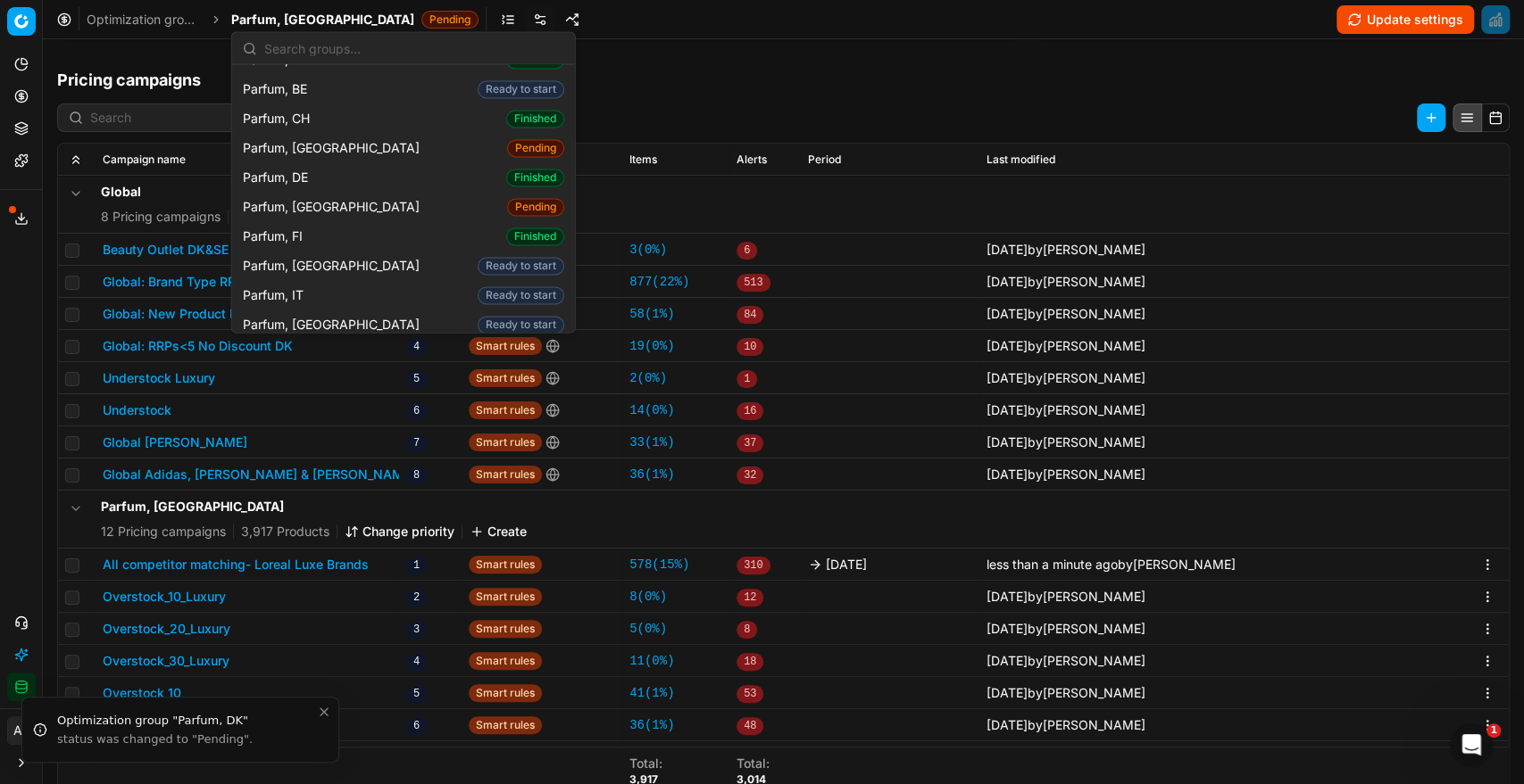
scroll to position [1739, 0]
click at [329, 224] on div "Parfum, FI Finished" at bounding box center [404, 238] width 336 height 29
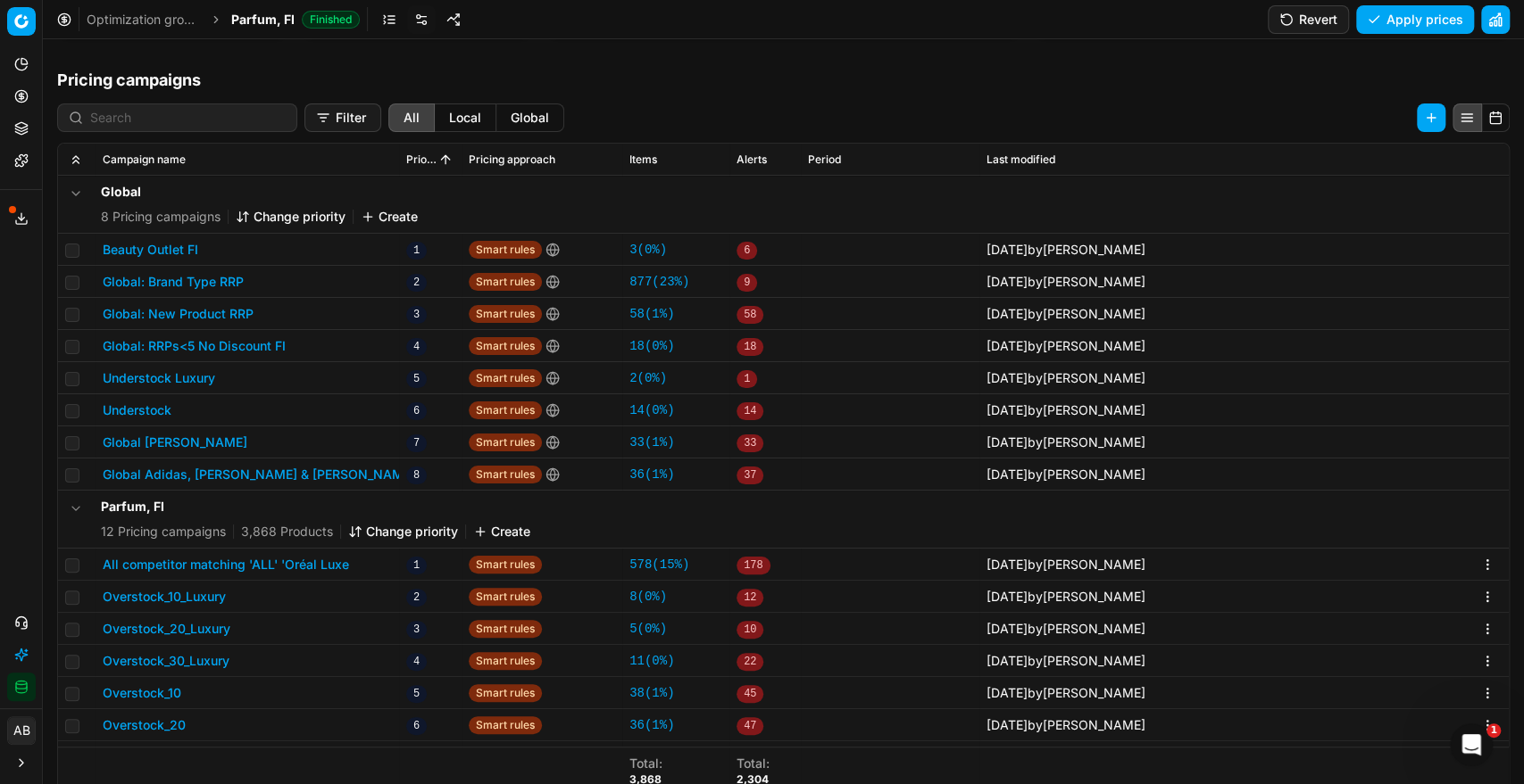
scroll to position [119, 0]
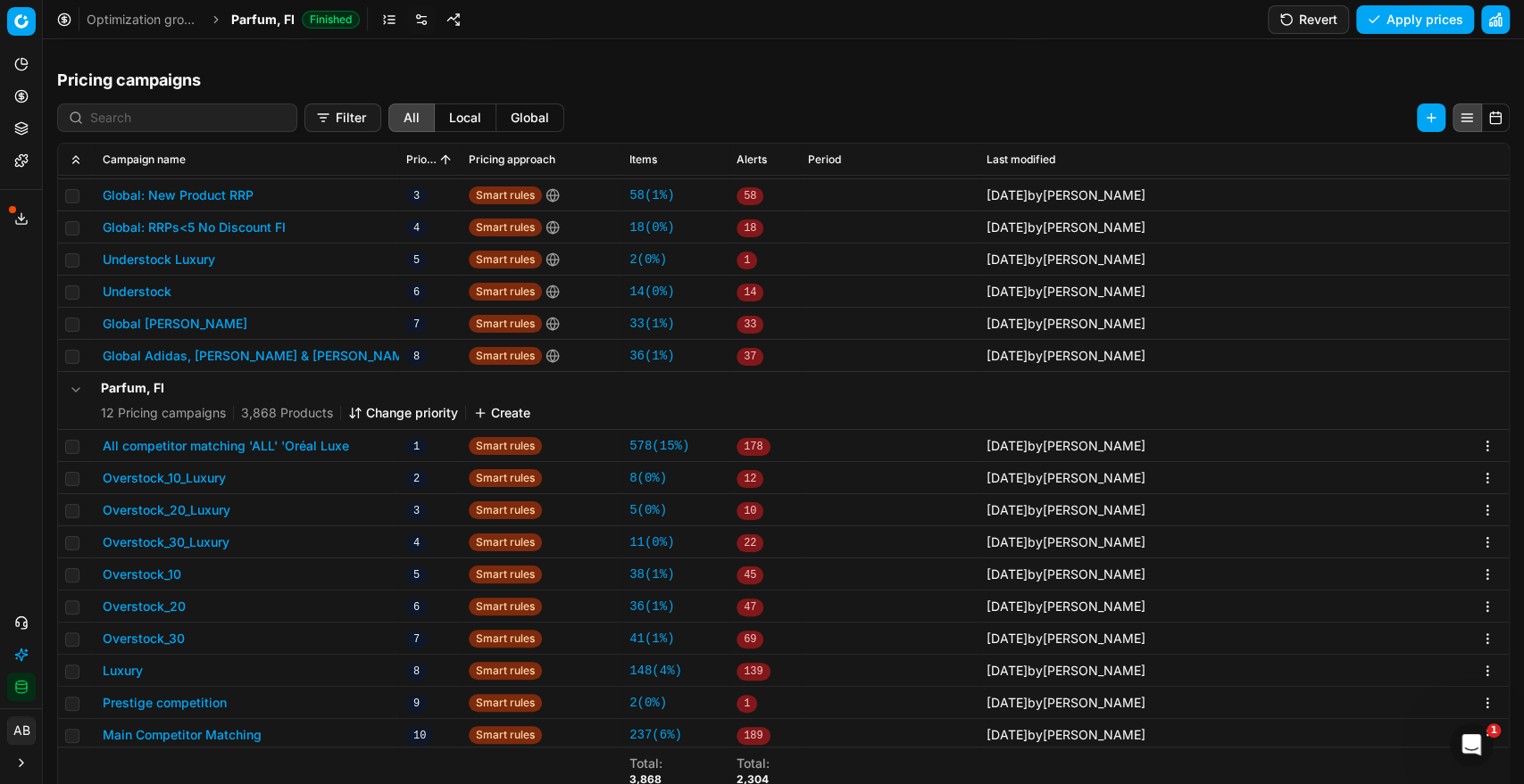
click at [307, 437] on button "All competitor matching 'ALL' 'Oréal Luxe" at bounding box center [226, 445] width 247 height 18
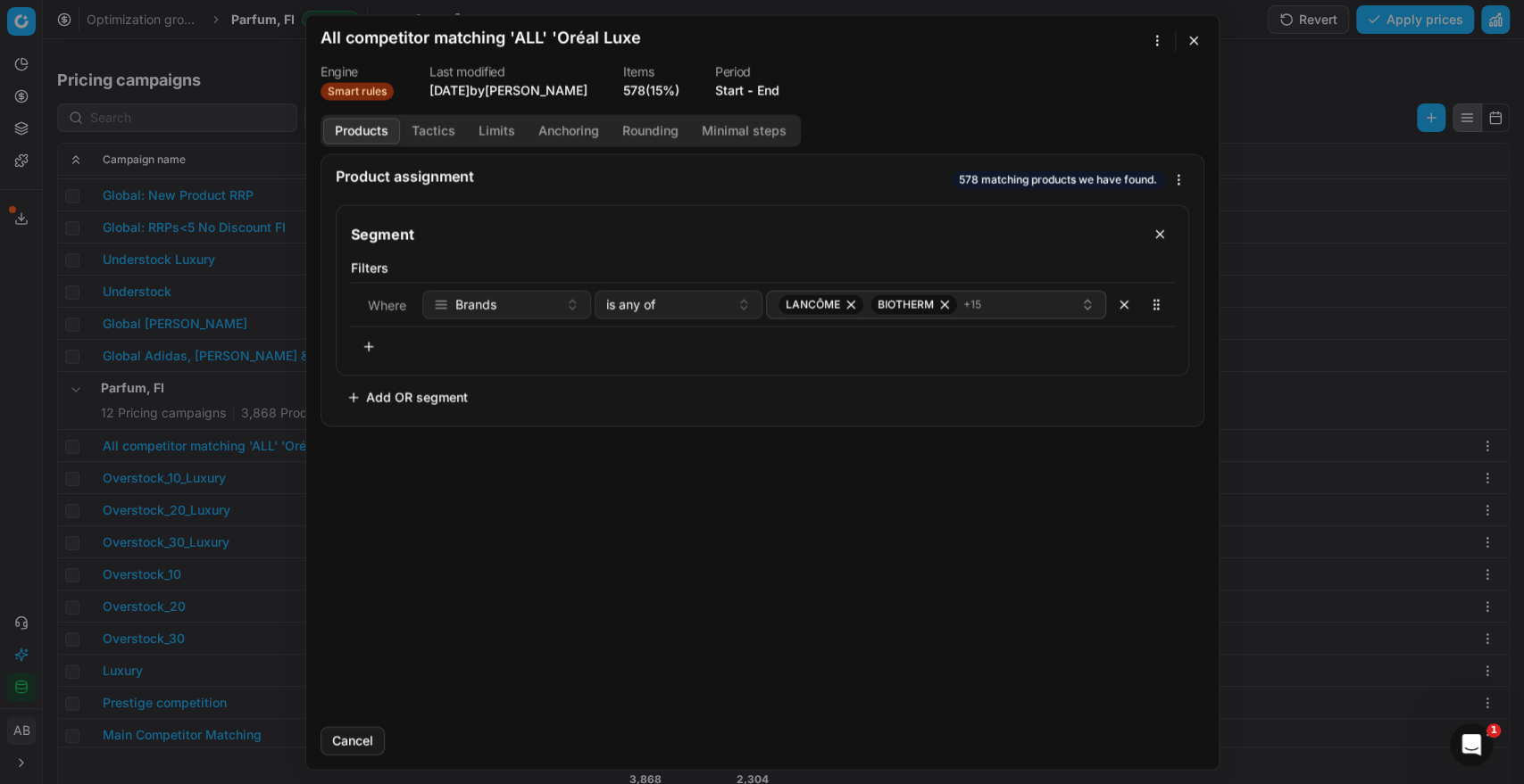
click at [765, 96] on button "End" at bounding box center [767, 89] width 22 height 18
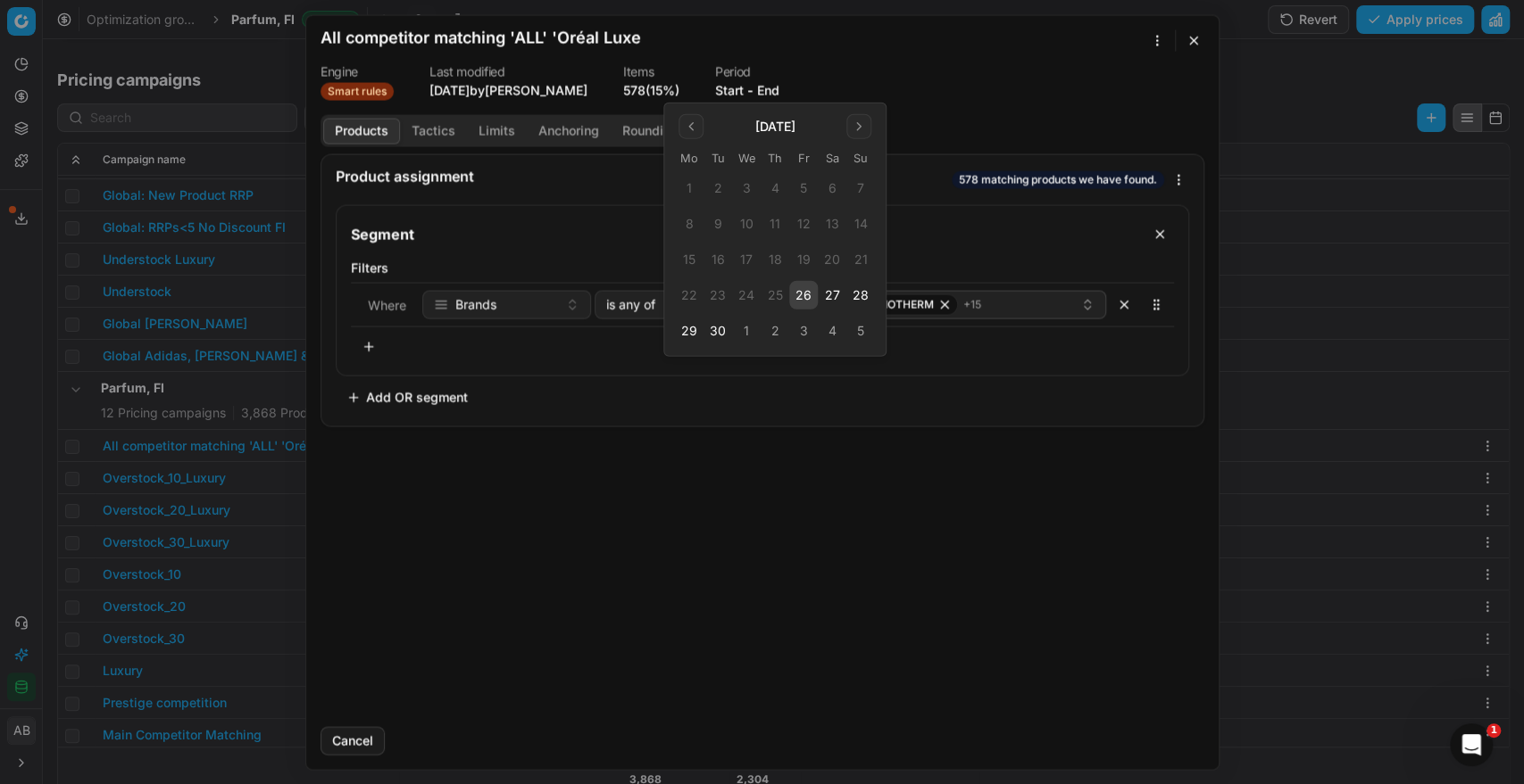
click at [794, 299] on button "26" at bounding box center [803, 295] width 29 height 29
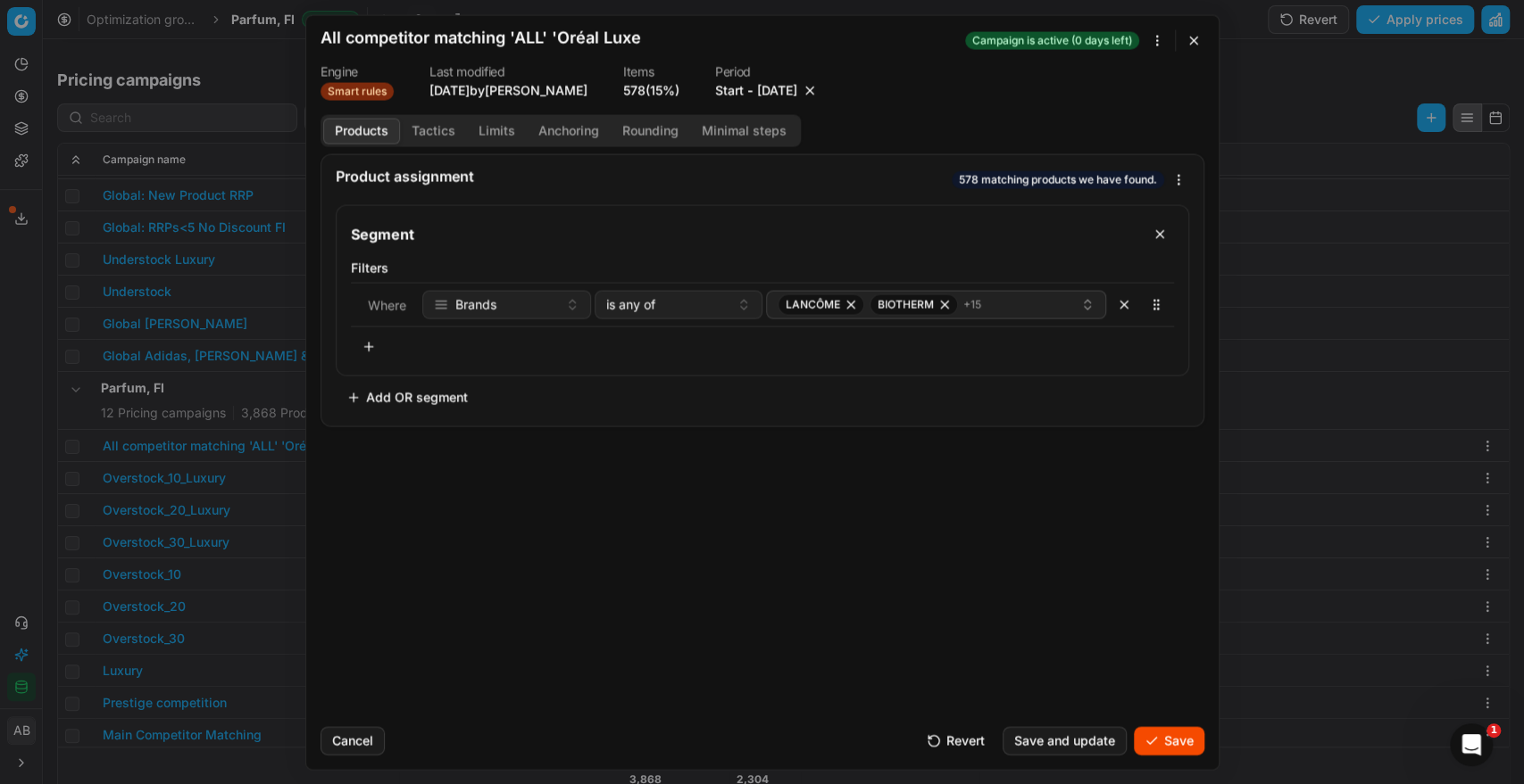
click at [1152, 742] on button "Save" at bounding box center [1169, 740] width 70 height 29
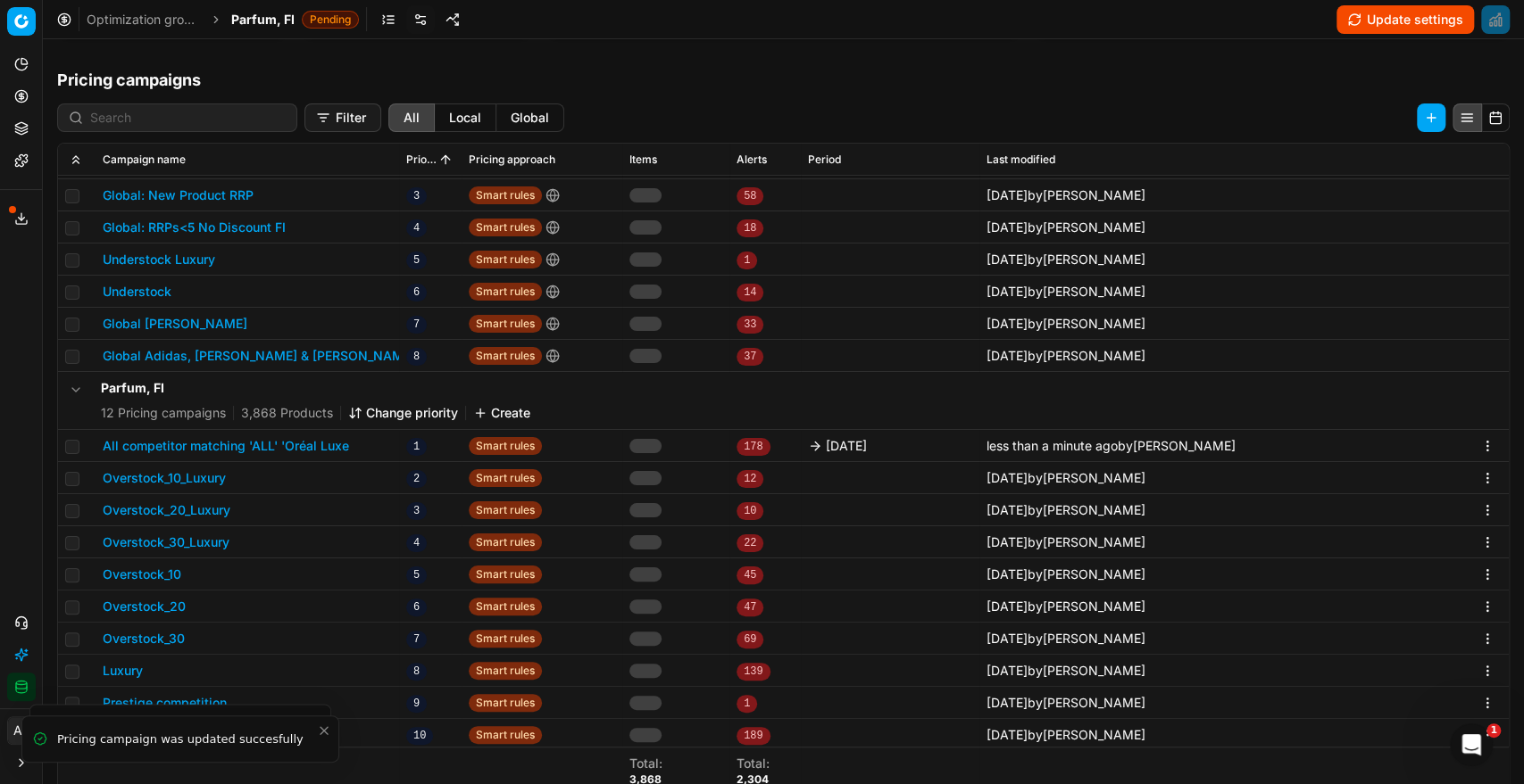
click at [315, 32] on div "Optimization groups Parfum, FI Pending Update settings" at bounding box center [783, 19] width 1481 height 39
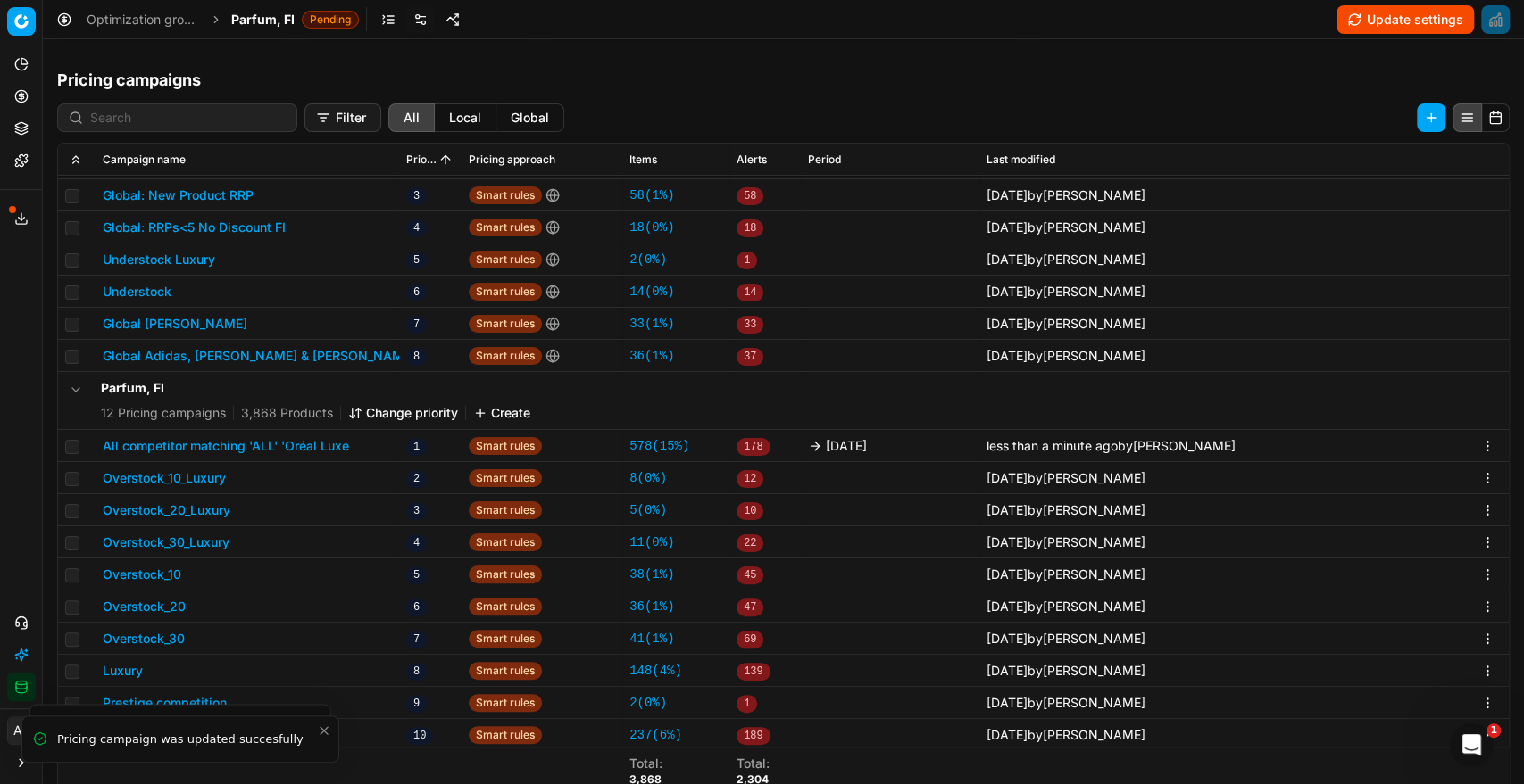
click at [288, 33] on div "Optimization groups Parfum, FI Pending Update settings" at bounding box center [783, 19] width 1481 height 39
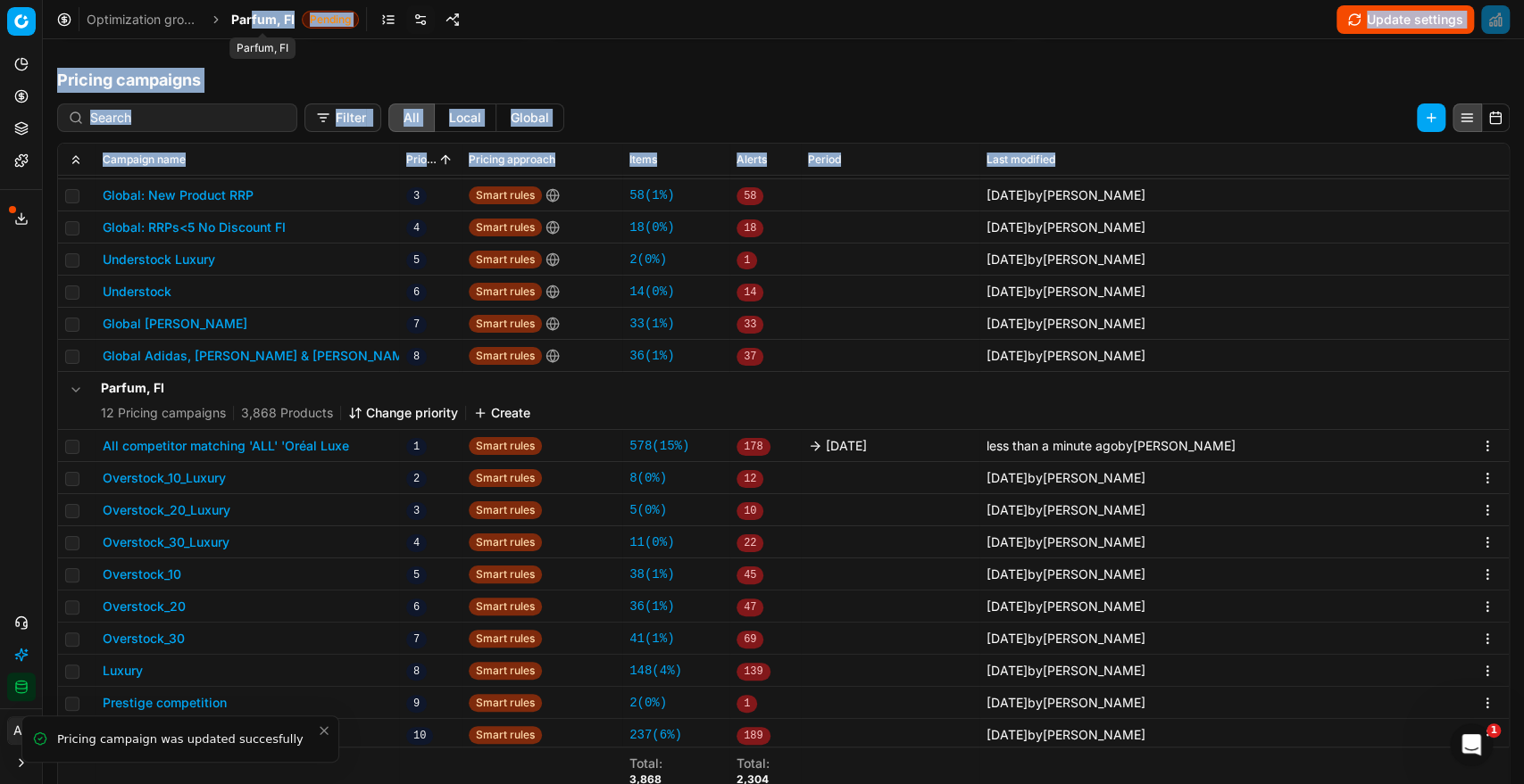
drag, startPoint x: 251, startPoint y: 15, endPoint x: 328, endPoint y: 167, distance: 170.4
click at [328, 167] on div "Optimization groups Parfum, FI Pending Update settings Optimization Group setti…" at bounding box center [783, 392] width 1481 height 784
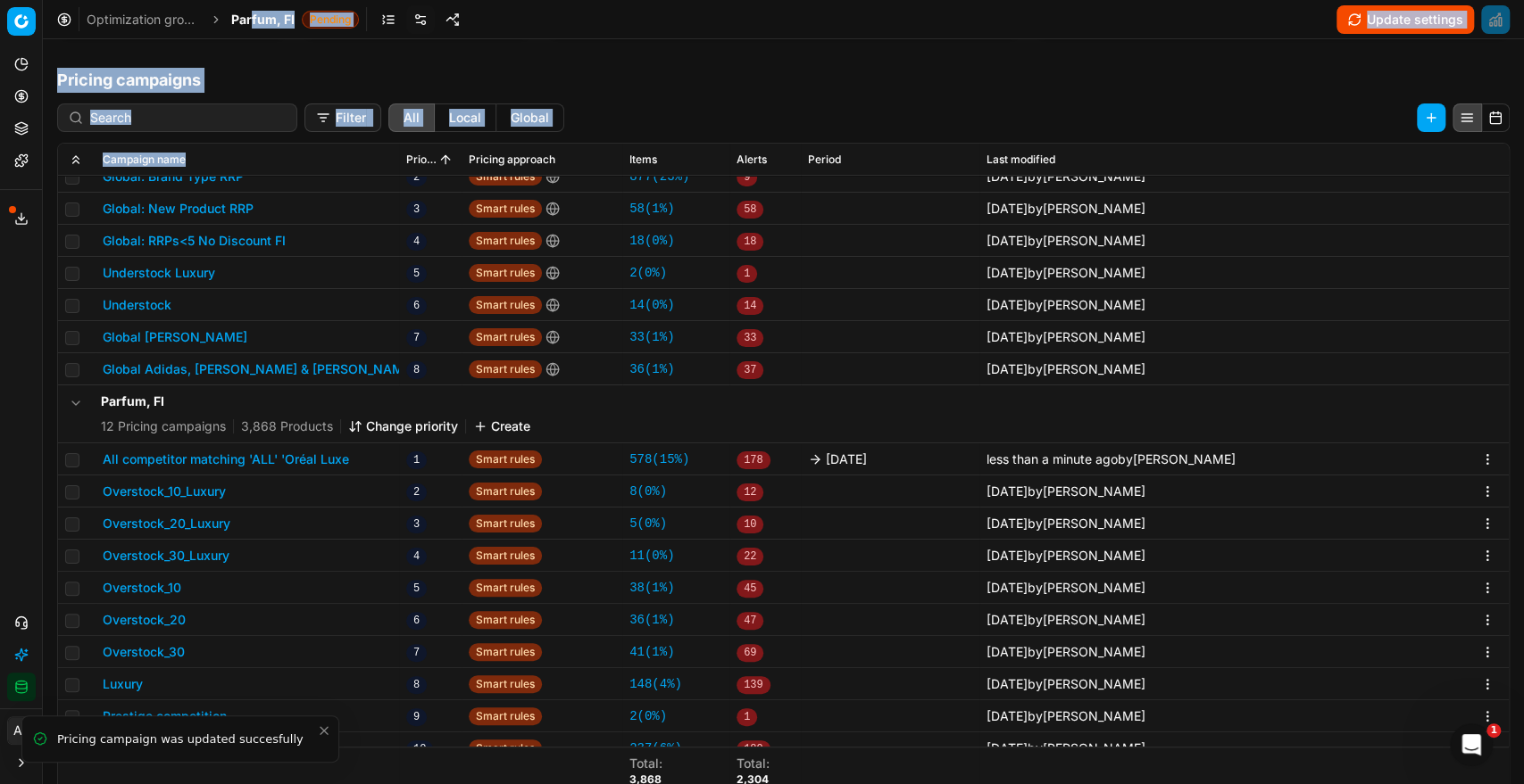
scroll to position [198, 0]
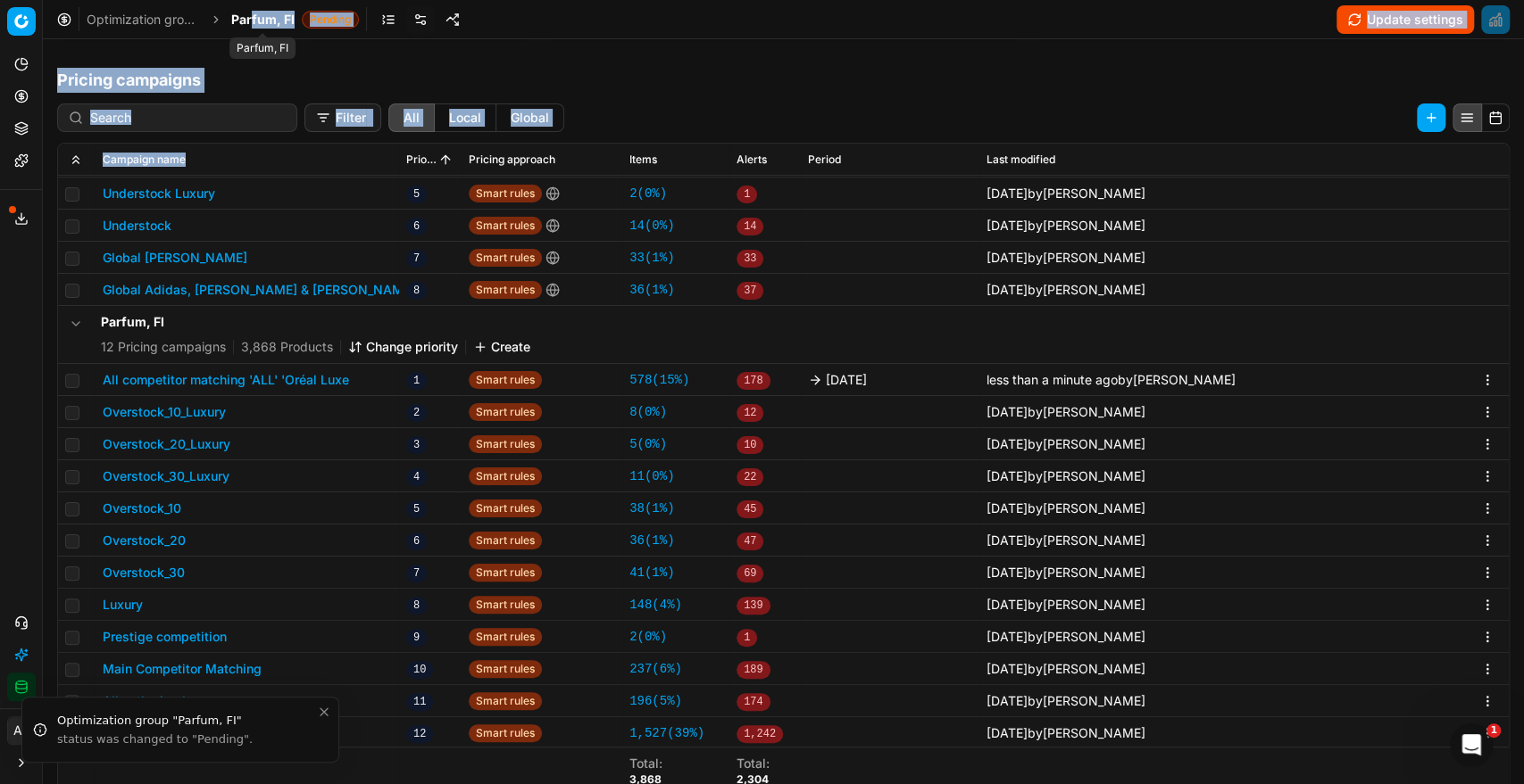
click at [251, 22] on span "Parfum, FI" at bounding box center [263, 19] width 64 height 18
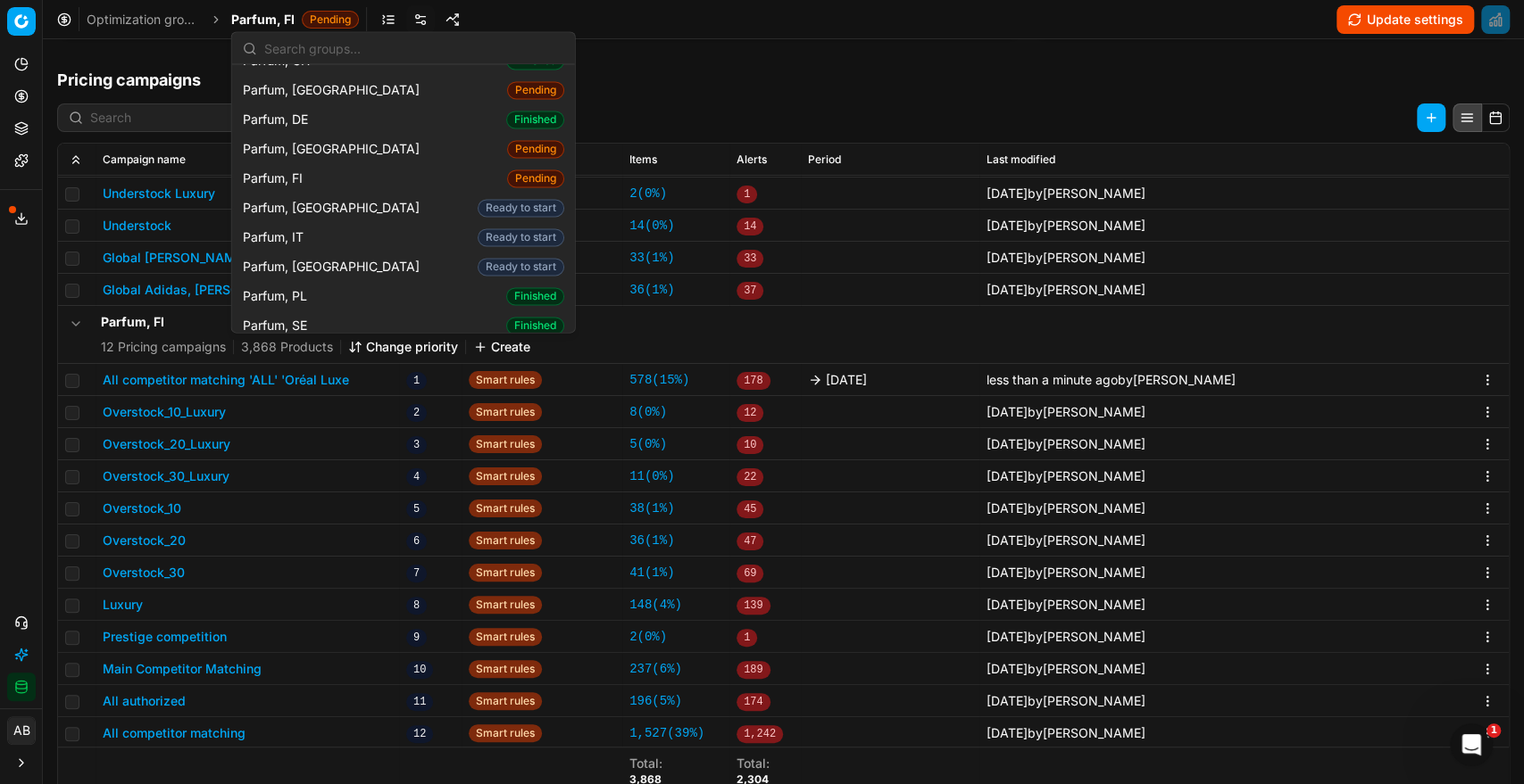
scroll to position [1813, 0]
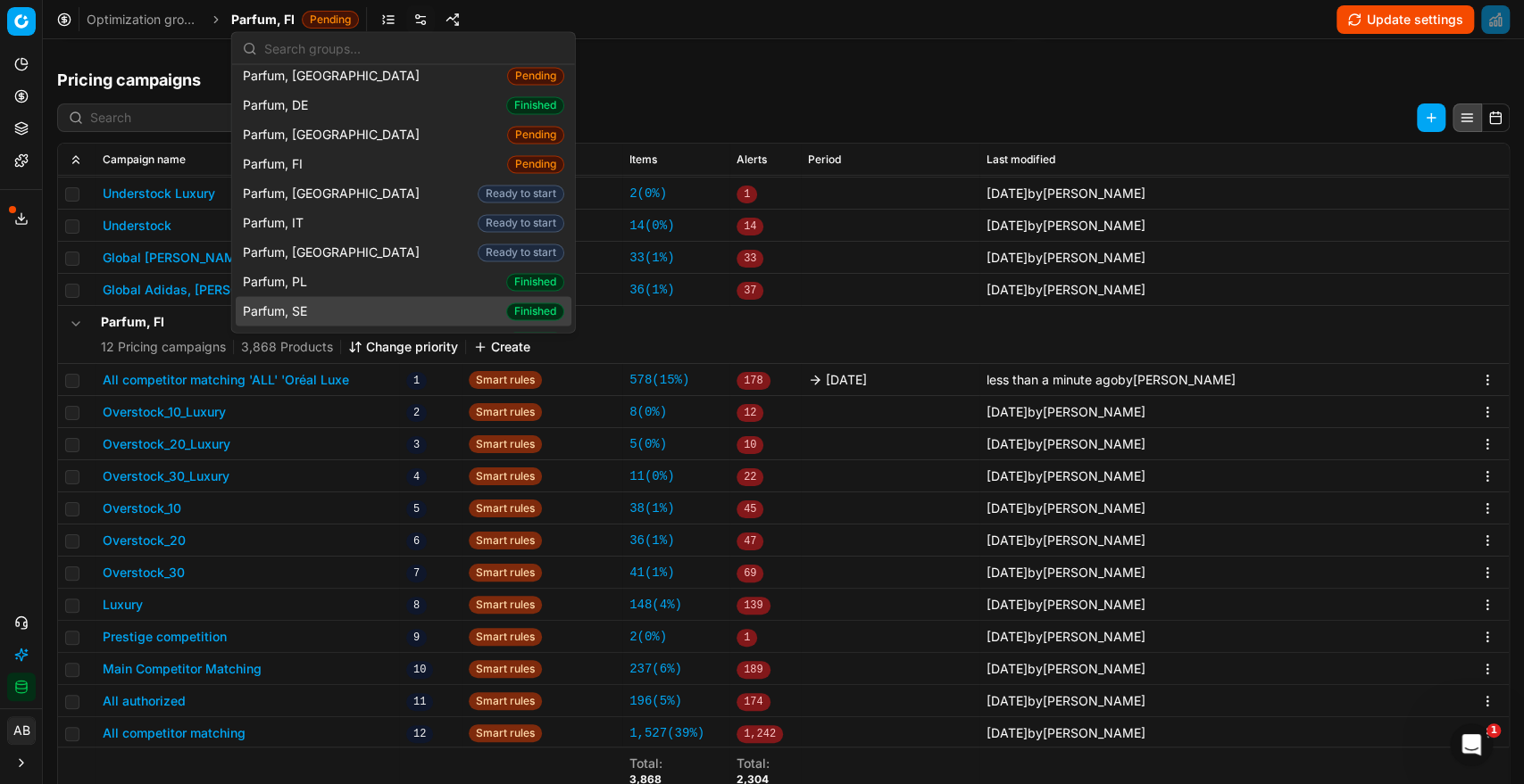
click at [293, 303] on span "Parfum, SE" at bounding box center [278, 311] width 71 height 18
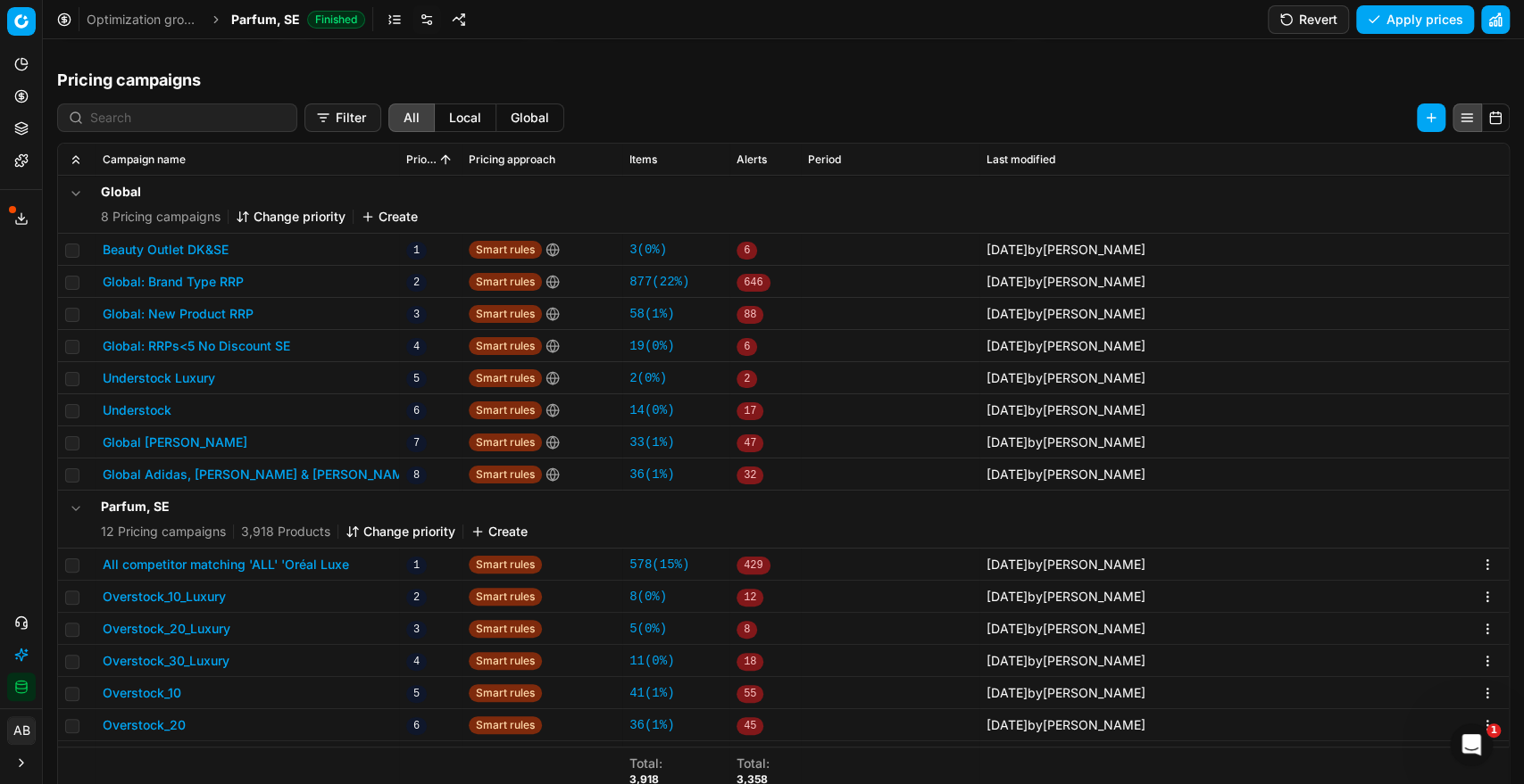
click at [333, 562] on button "All competitor matching 'ALL' 'Oréal Luxe" at bounding box center [226, 564] width 247 height 18
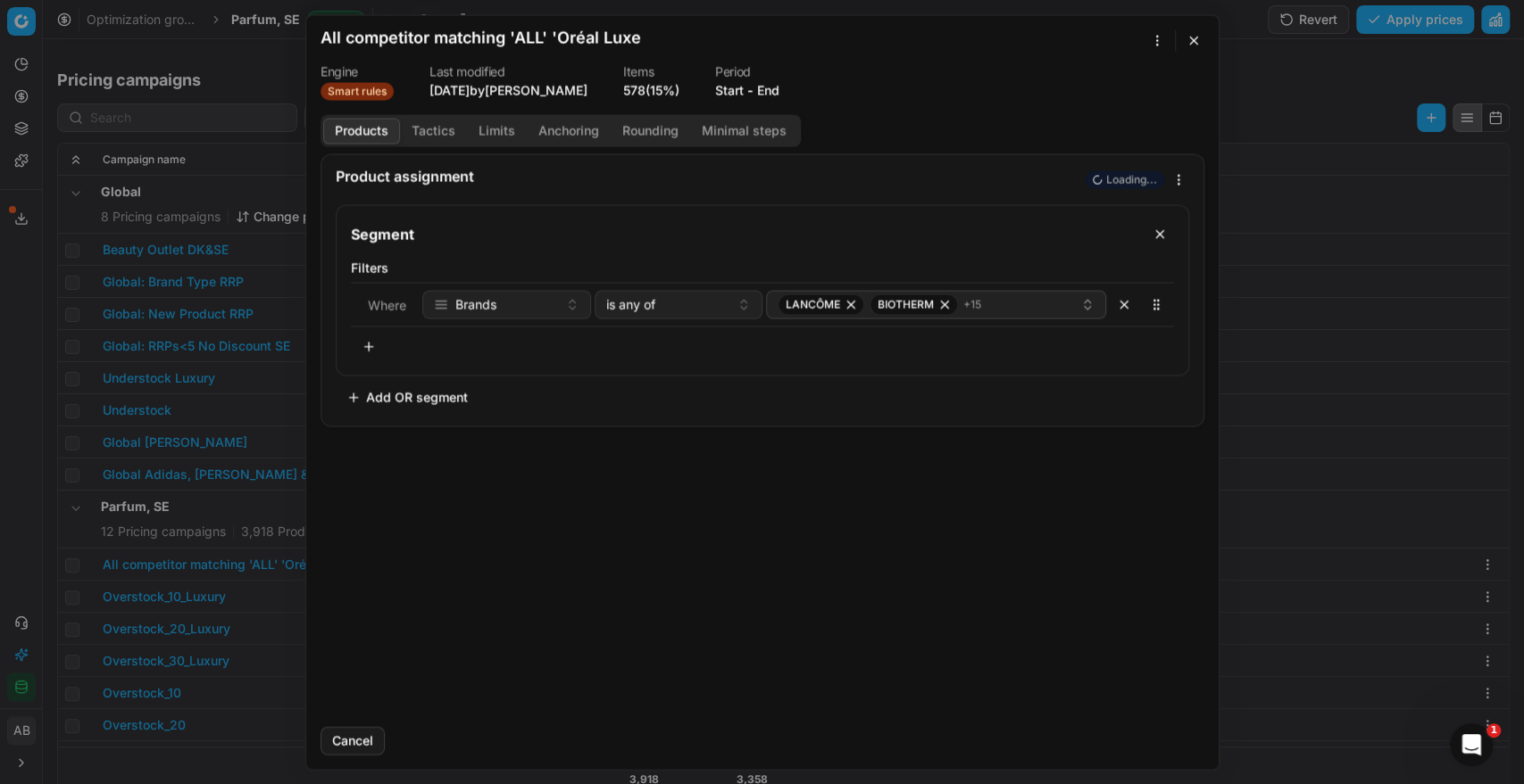
click at [771, 87] on button "End" at bounding box center [767, 89] width 22 height 18
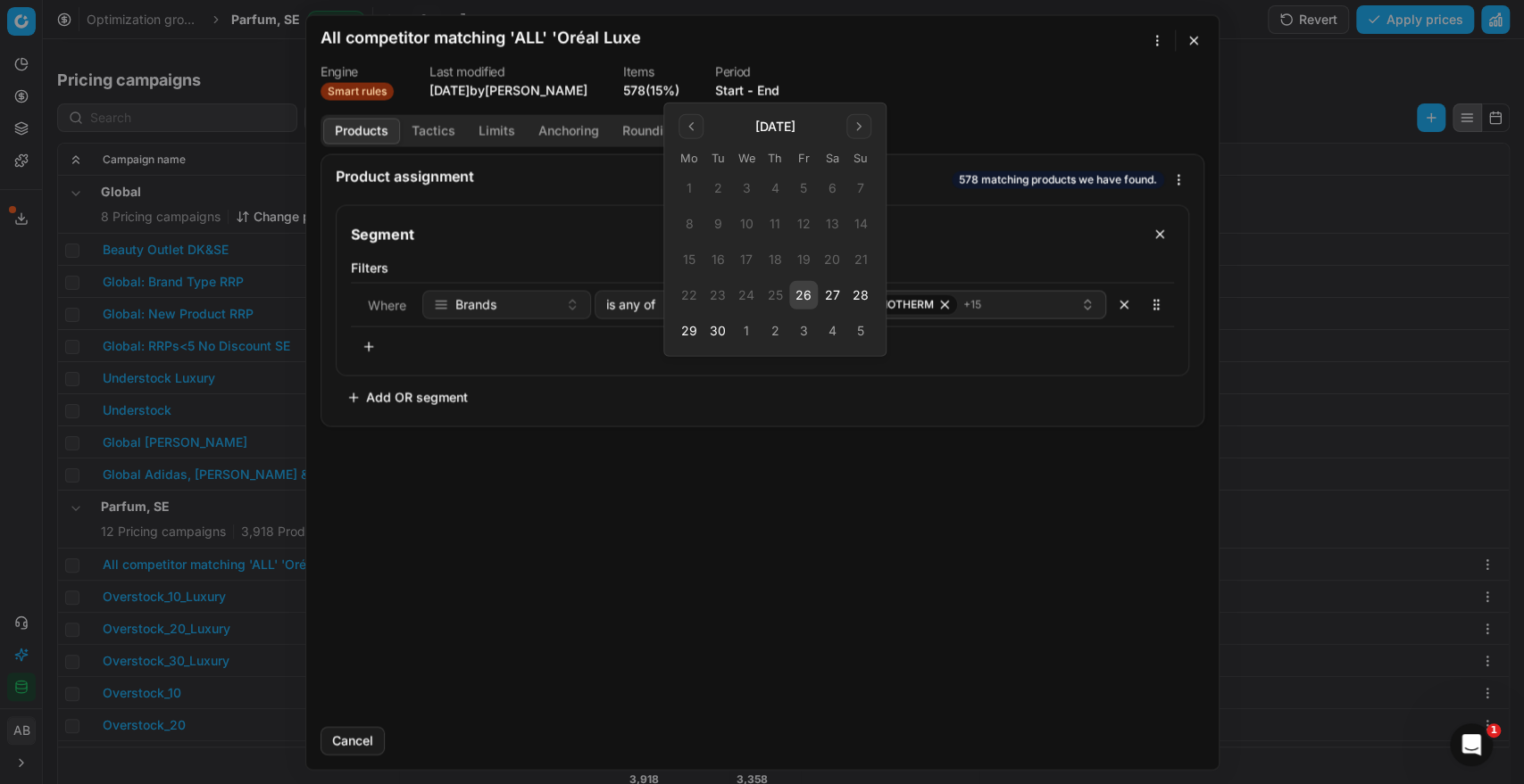
click at [800, 291] on button "26" at bounding box center [803, 295] width 29 height 29
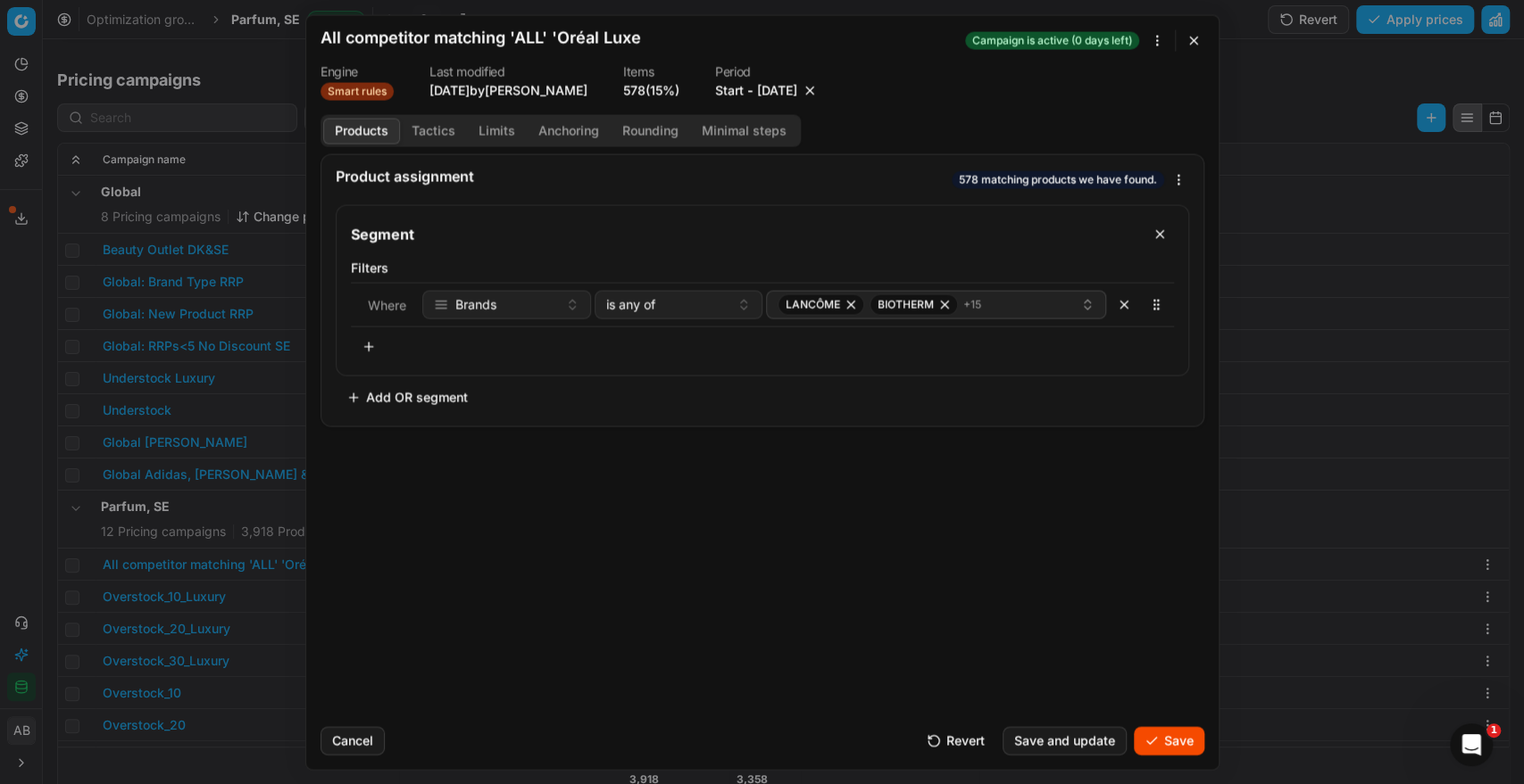
click at [1169, 735] on button "Save" at bounding box center [1169, 740] width 70 height 29
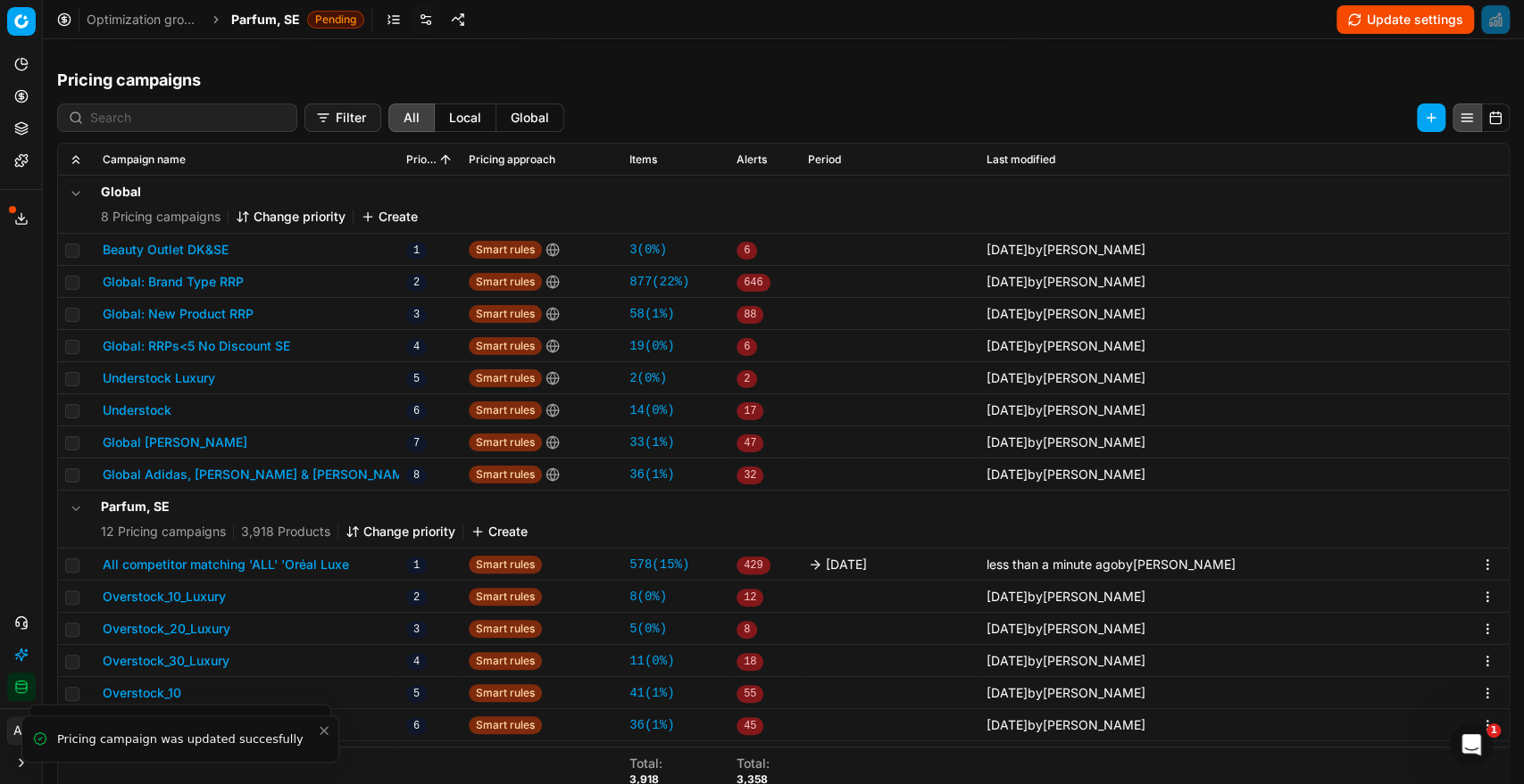
click at [267, 16] on span "Parfum, SE" at bounding box center [266, 19] width 69 height 18
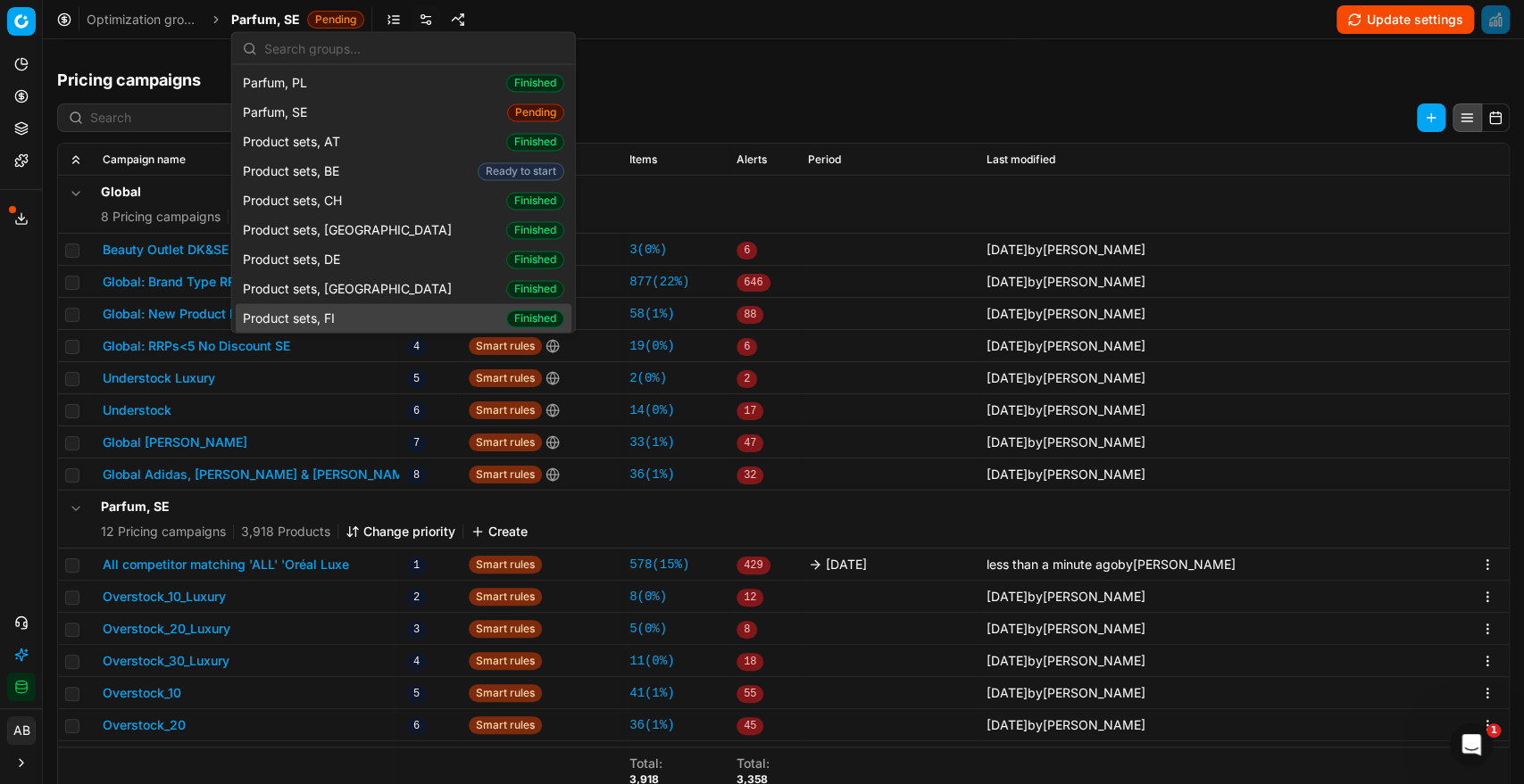
scroll to position [2020, 0]
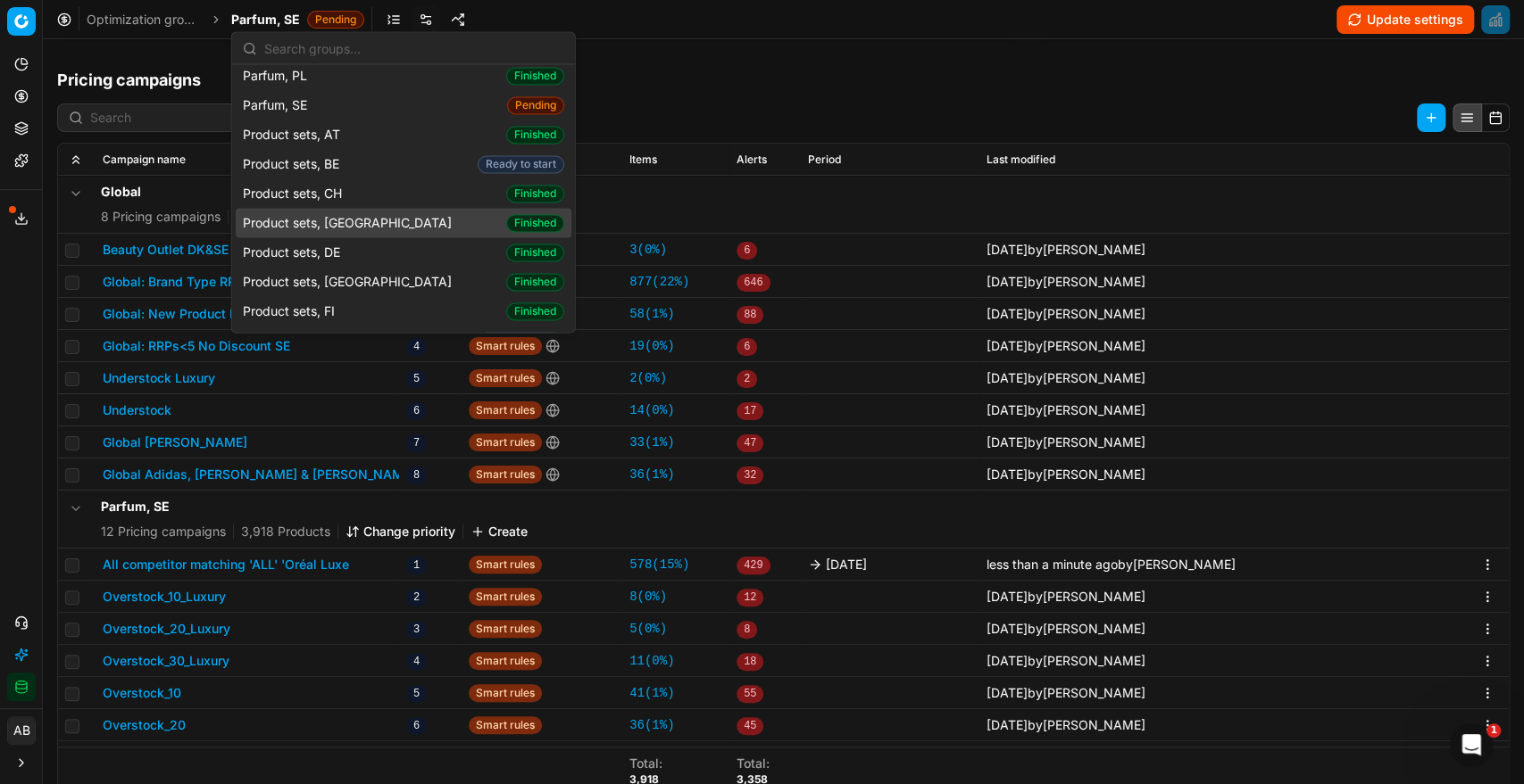
click at [335, 214] on span "Product sets, [GEOGRAPHIC_DATA]" at bounding box center [350, 223] width 216 height 18
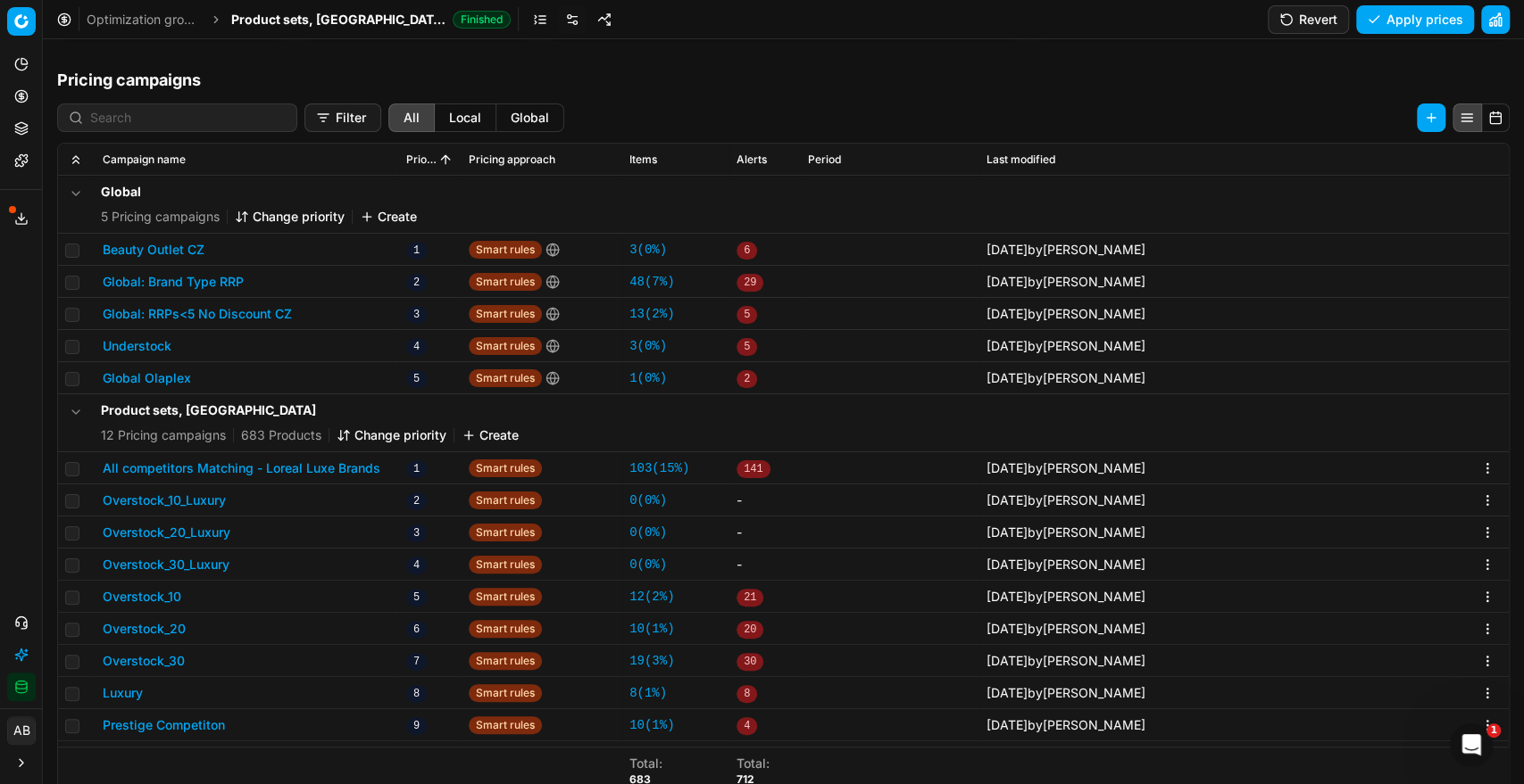
click at [341, 461] on button "All competitors Matching - Loreal Luxe Brands" at bounding box center [242, 468] width 278 height 18
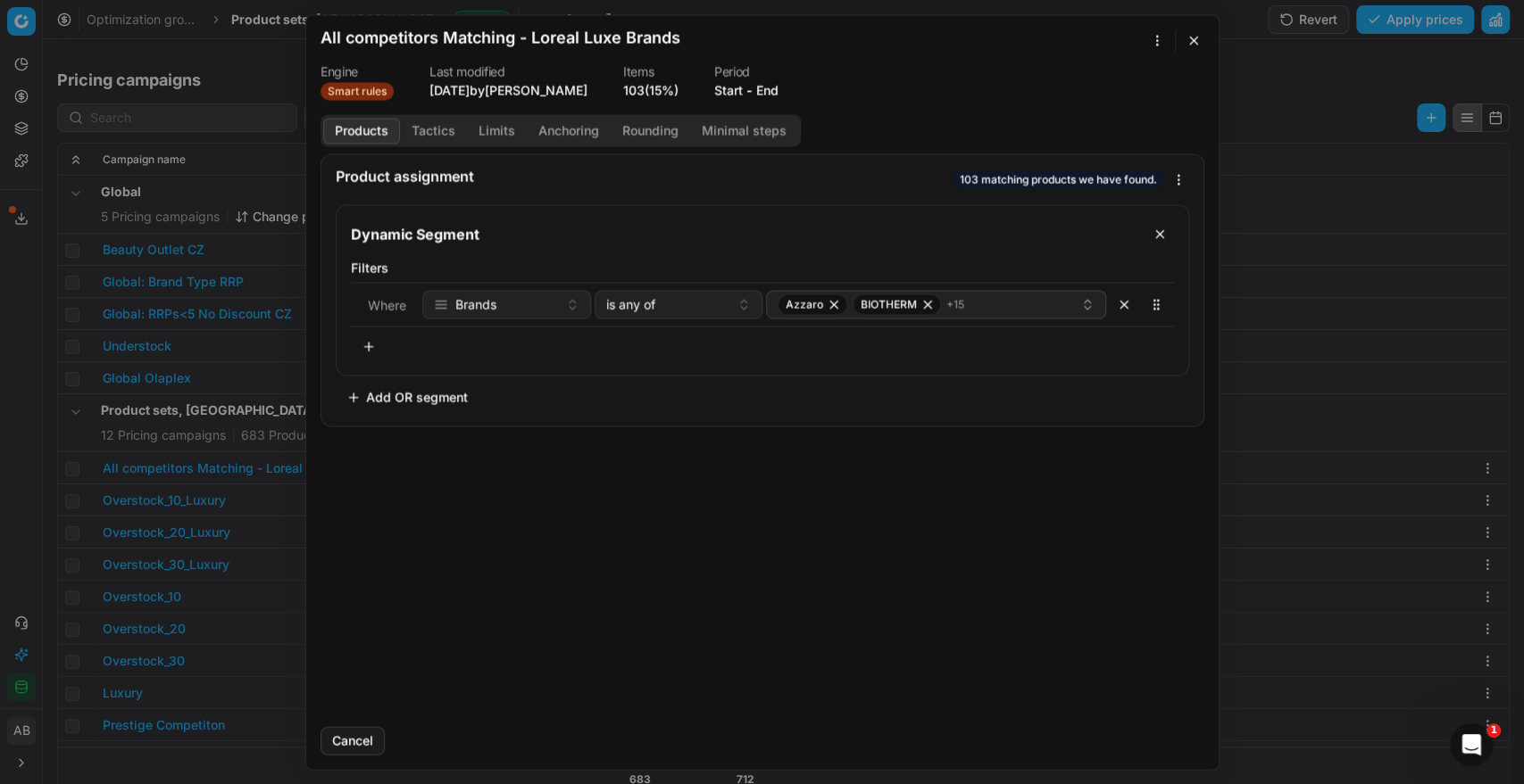
click at [773, 86] on button "End" at bounding box center [766, 89] width 22 height 18
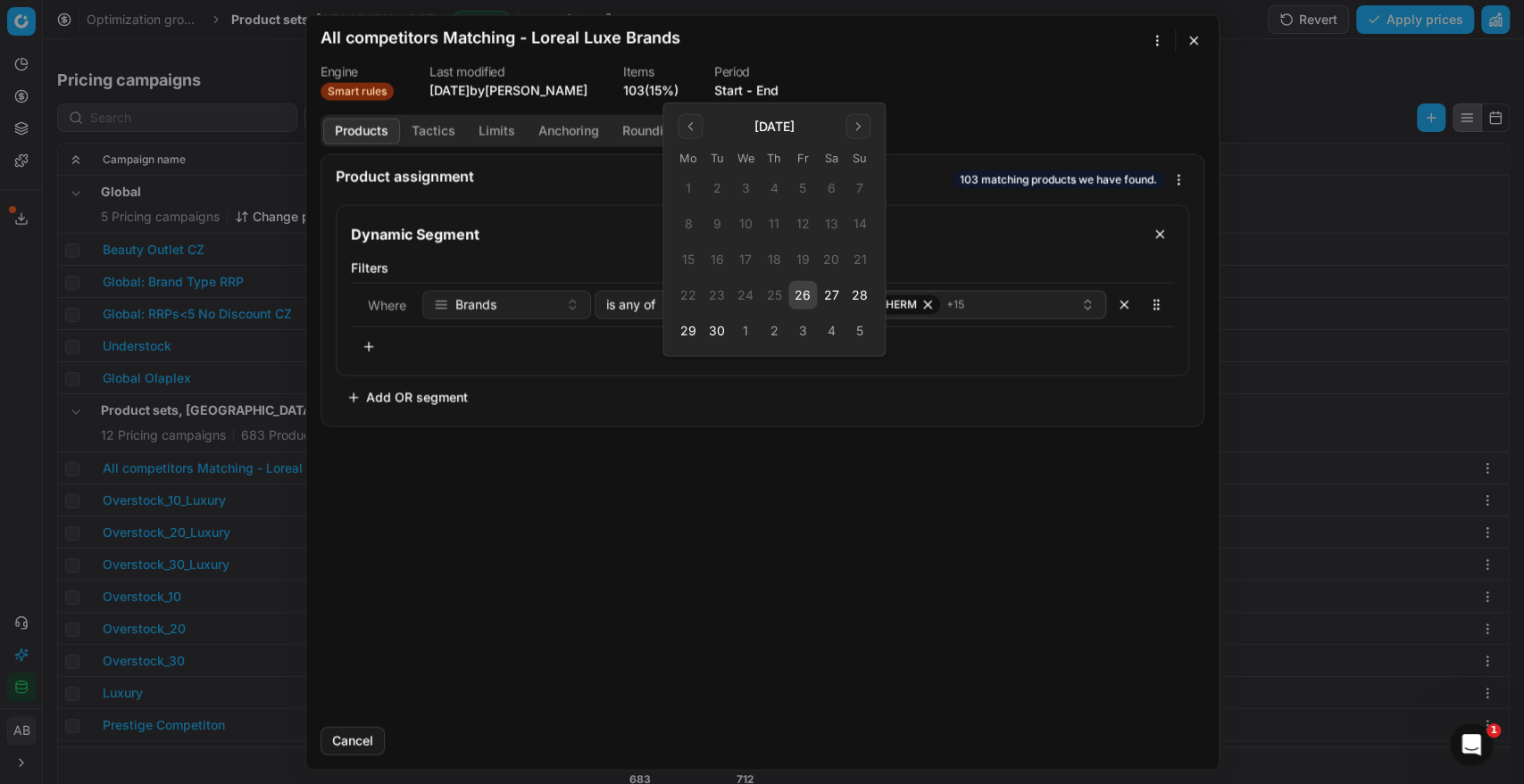
click at [802, 293] on button "26" at bounding box center [802, 295] width 29 height 29
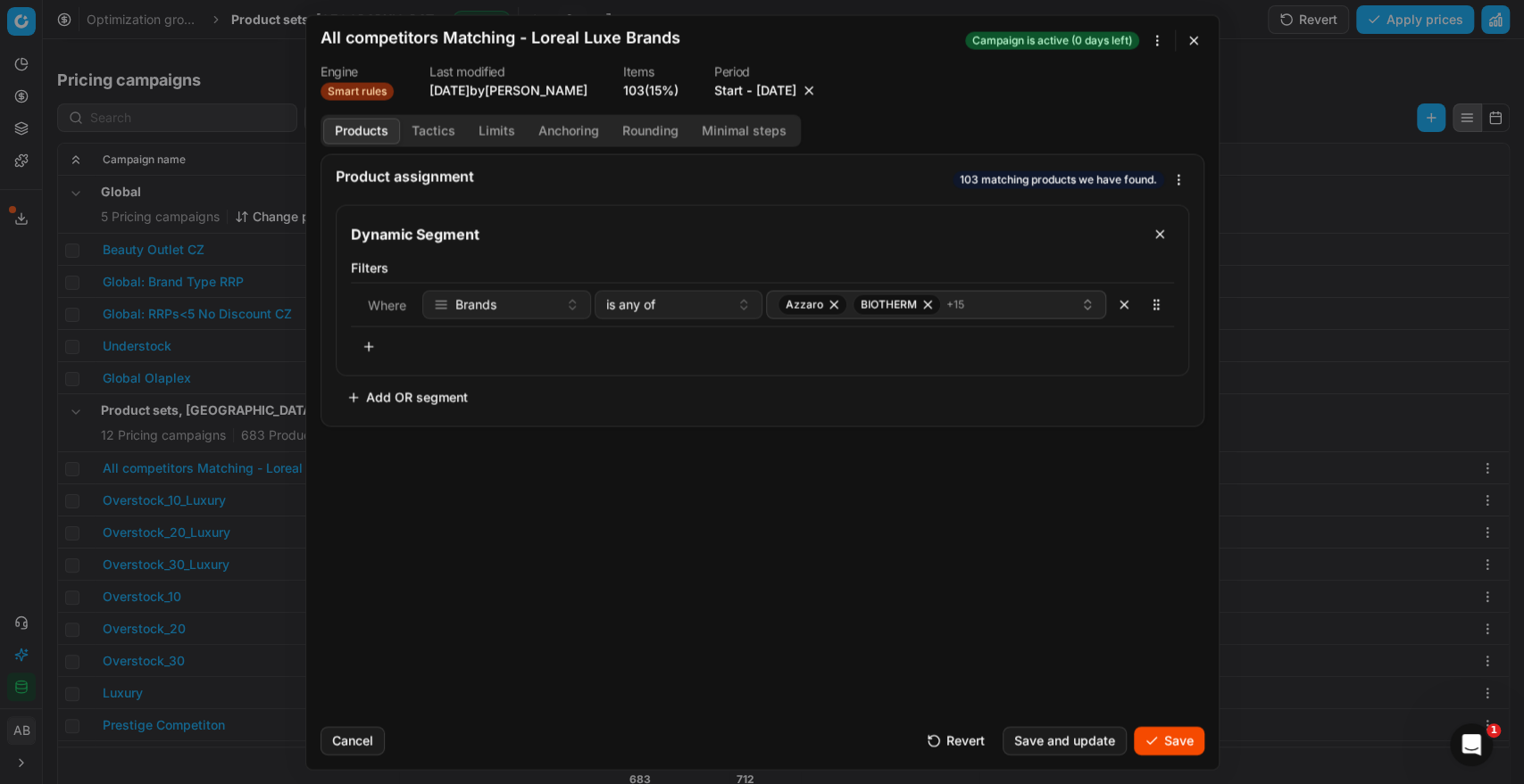
click at [1166, 742] on button "Save" at bounding box center [1169, 740] width 70 height 29
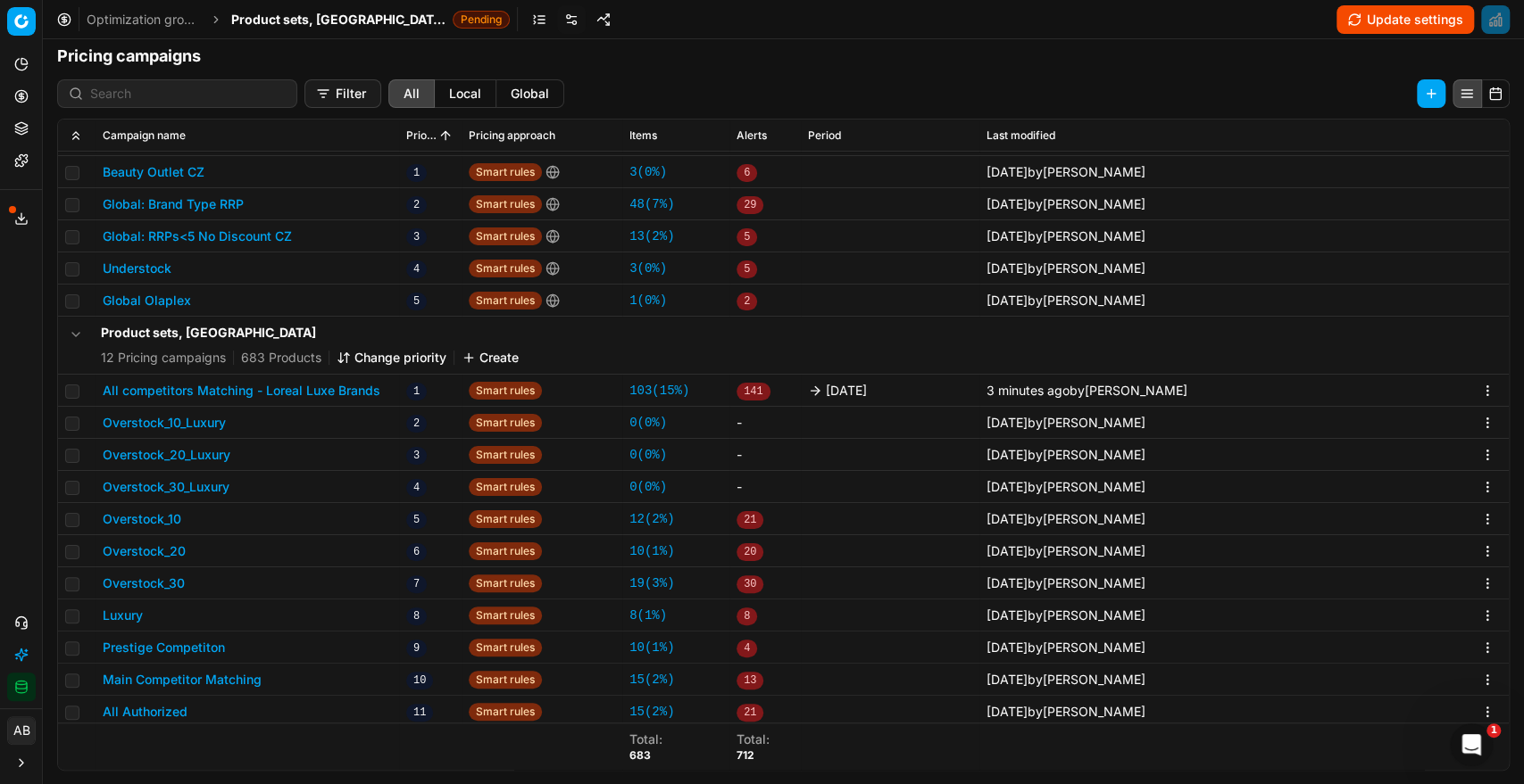
scroll to position [52, 0]
click at [293, 21] on span "Product sets, [GEOGRAPHIC_DATA]" at bounding box center [338, 19] width 214 height 18
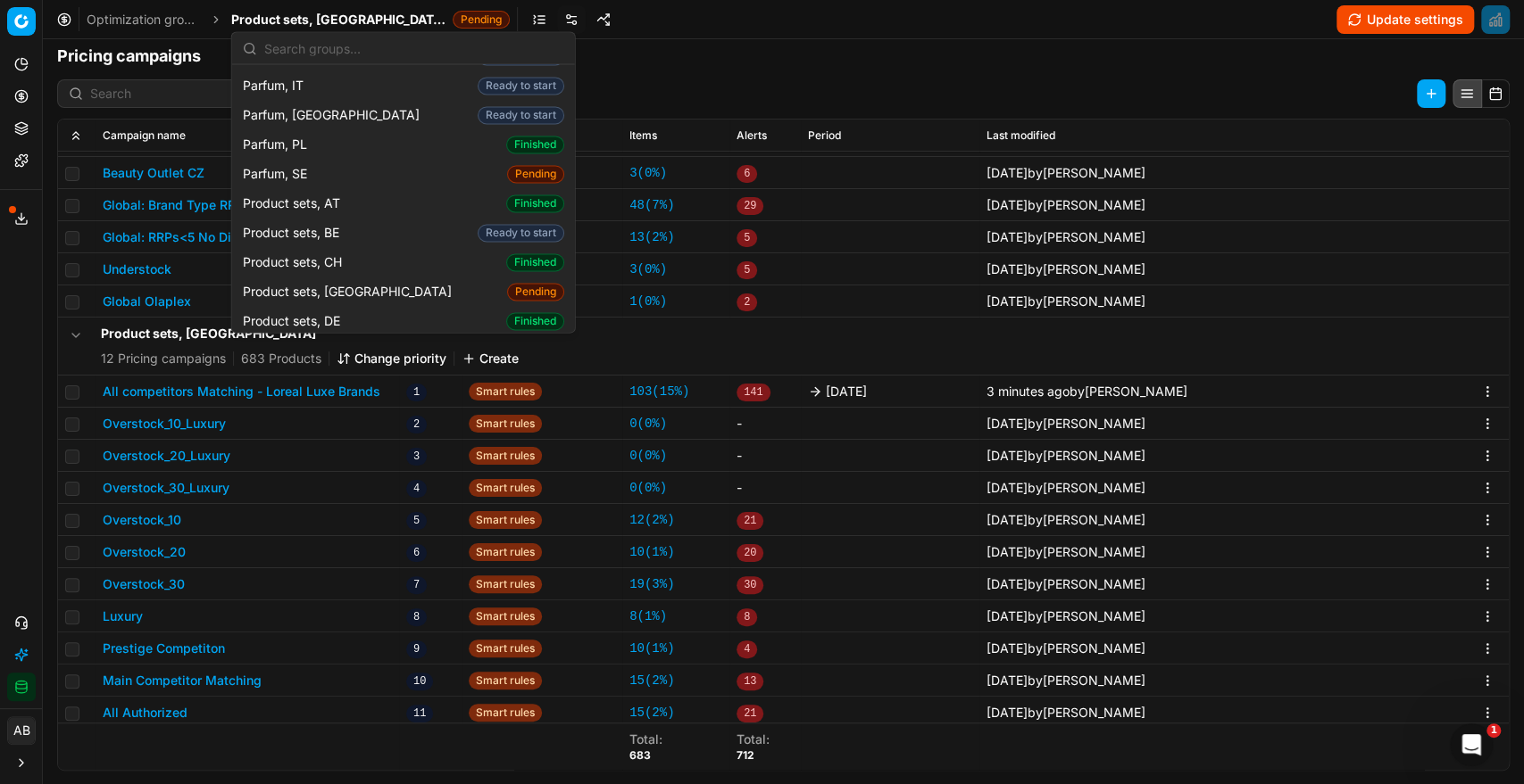
scroll to position [1954, 0]
click at [336, 338] on span "Product sets, [GEOGRAPHIC_DATA]" at bounding box center [350, 346] width 216 height 18
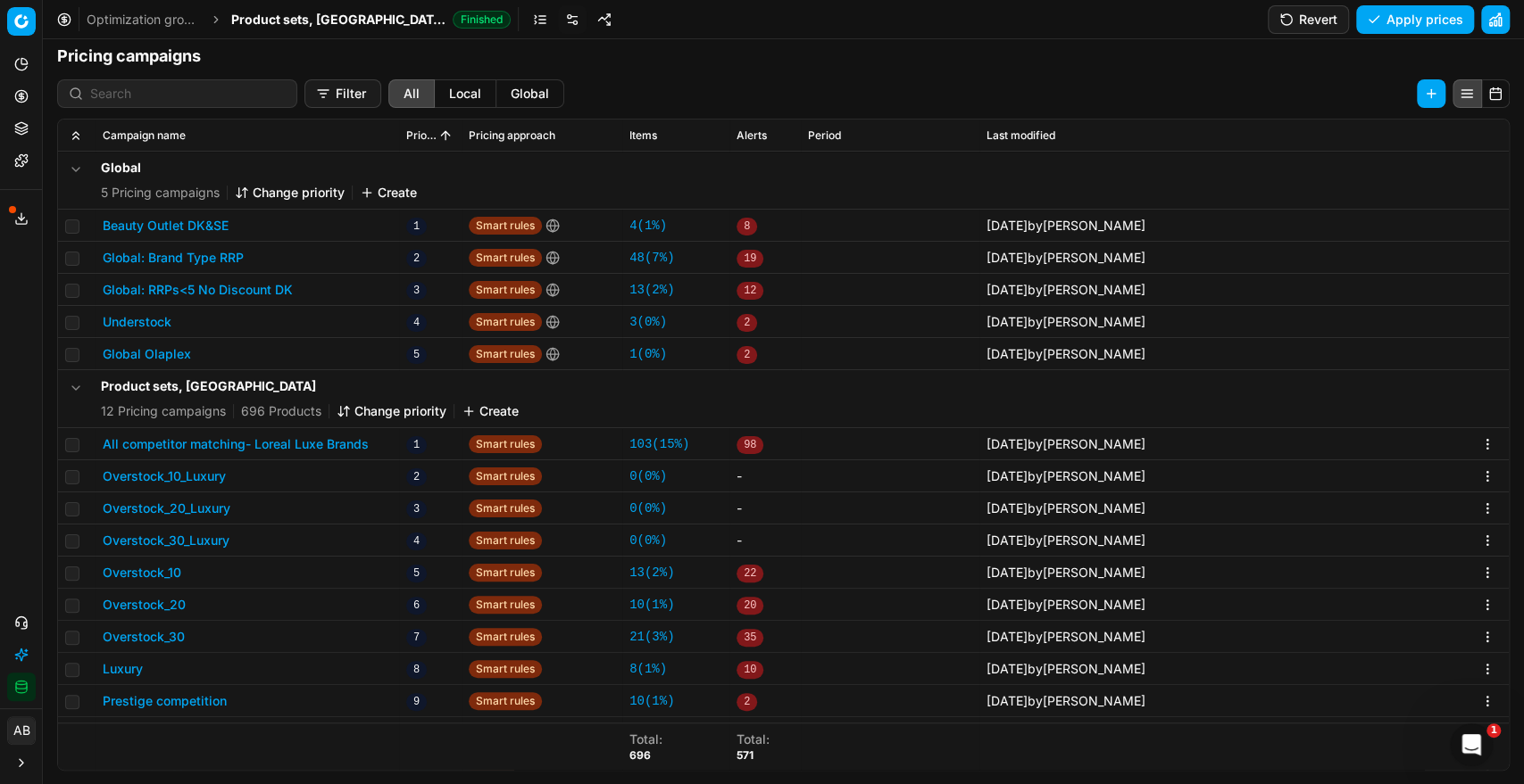
click at [329, 450] on button "All competitor matching- Loreal Luxe Brands" at bounding box center [235, 444] width 266 height 18
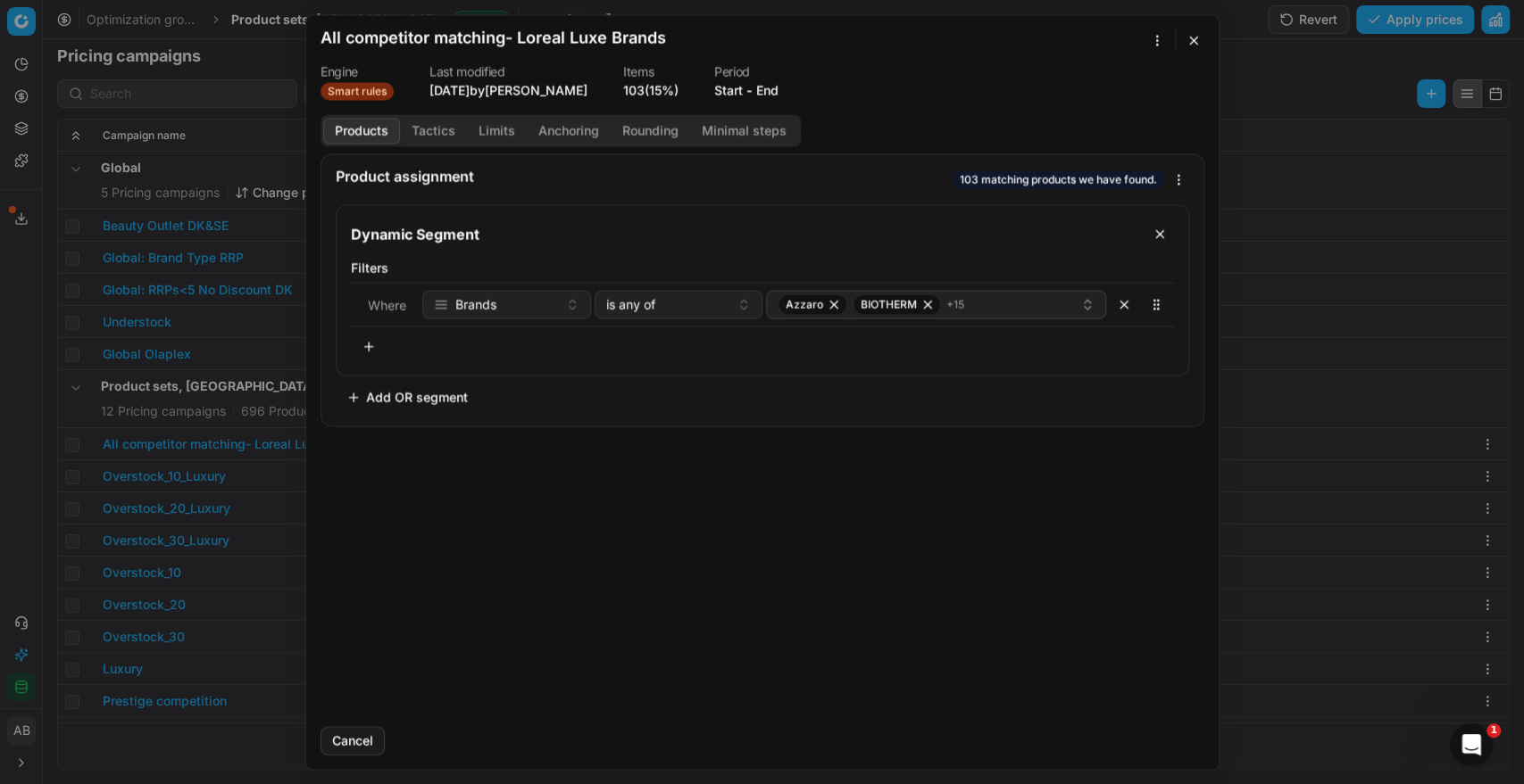
click at [771, 84] on button "End" at bounding box center [766, 89] width 22 height 18
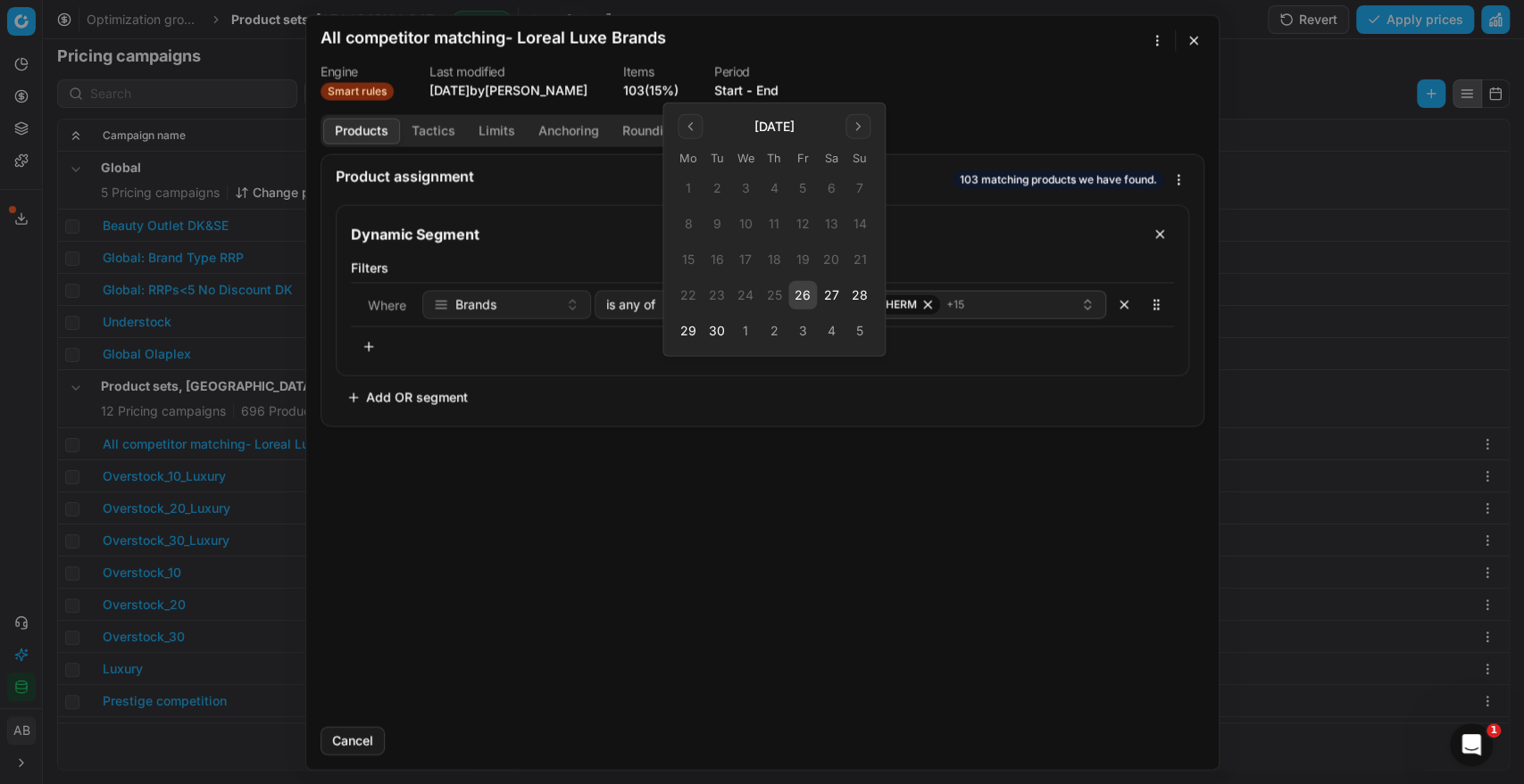
click at [800, 291] on button "26" at bounding box center [802, 295] width 29 height 29
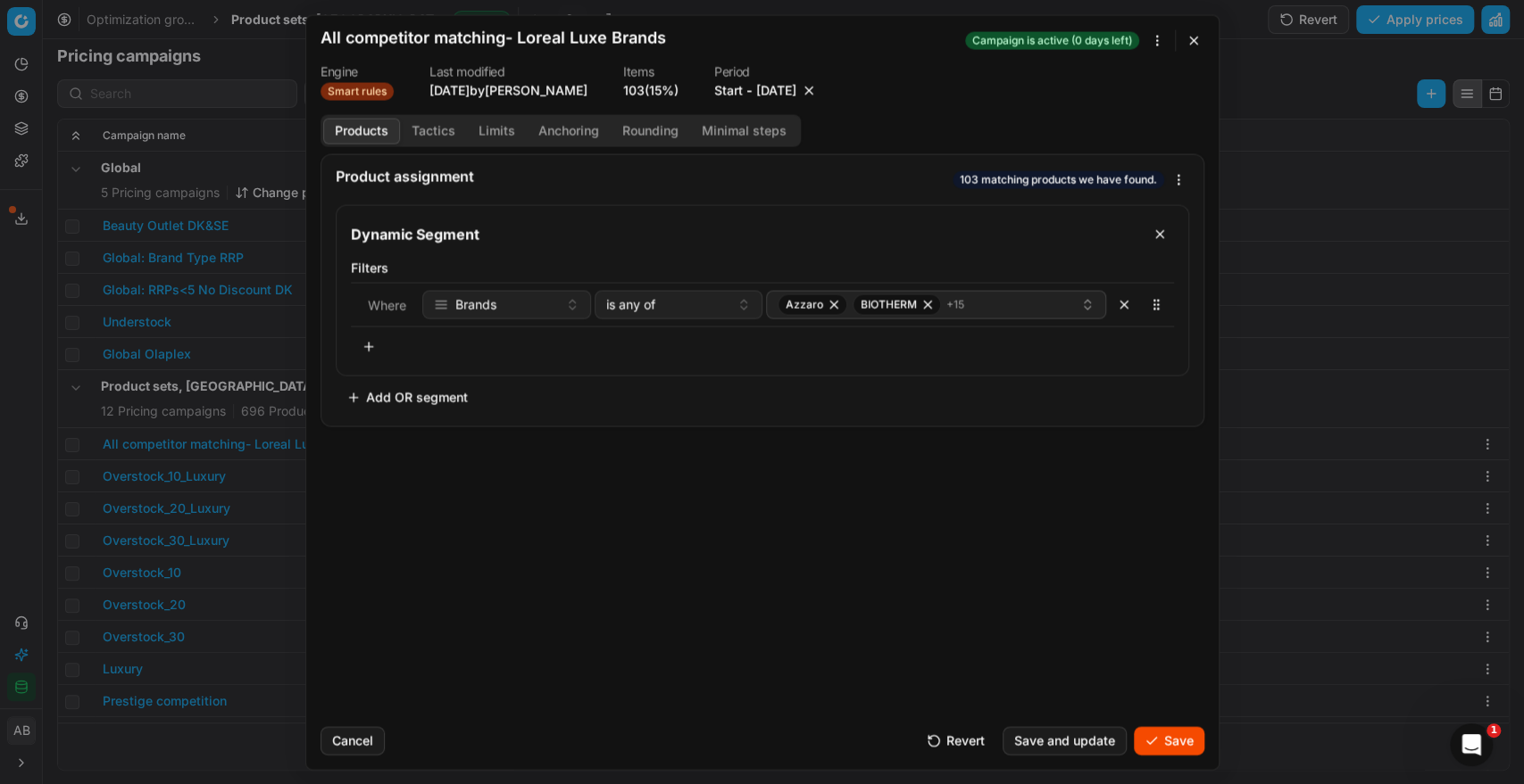
click at [1150, 734] on button "Save" at bounding box center [1169, 740] width 70 height 29
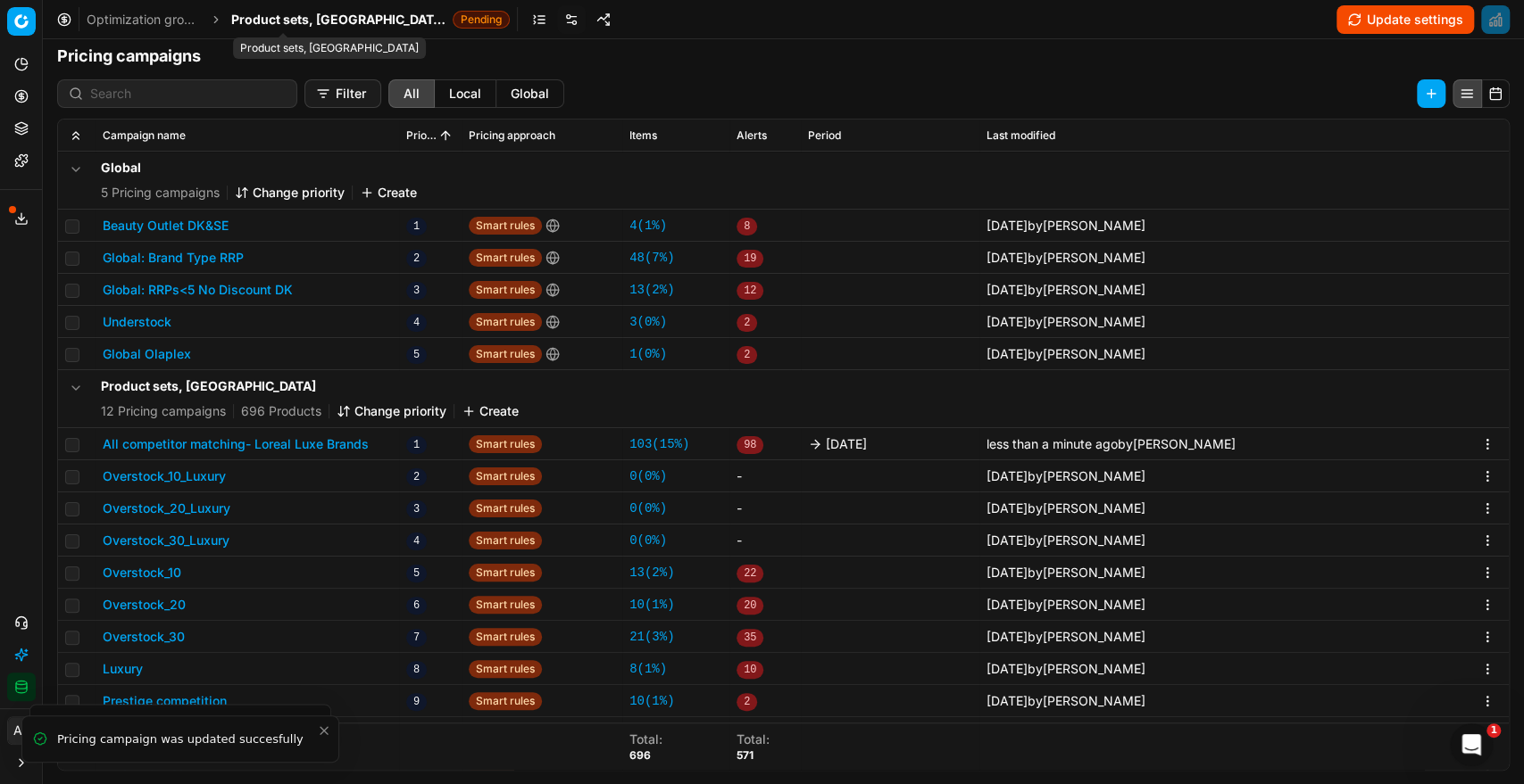
click at [307, 12] on span "Product sets, [GEOGRAPHIC_DATA]" at bounding box center [338, 19] width 214 height 18
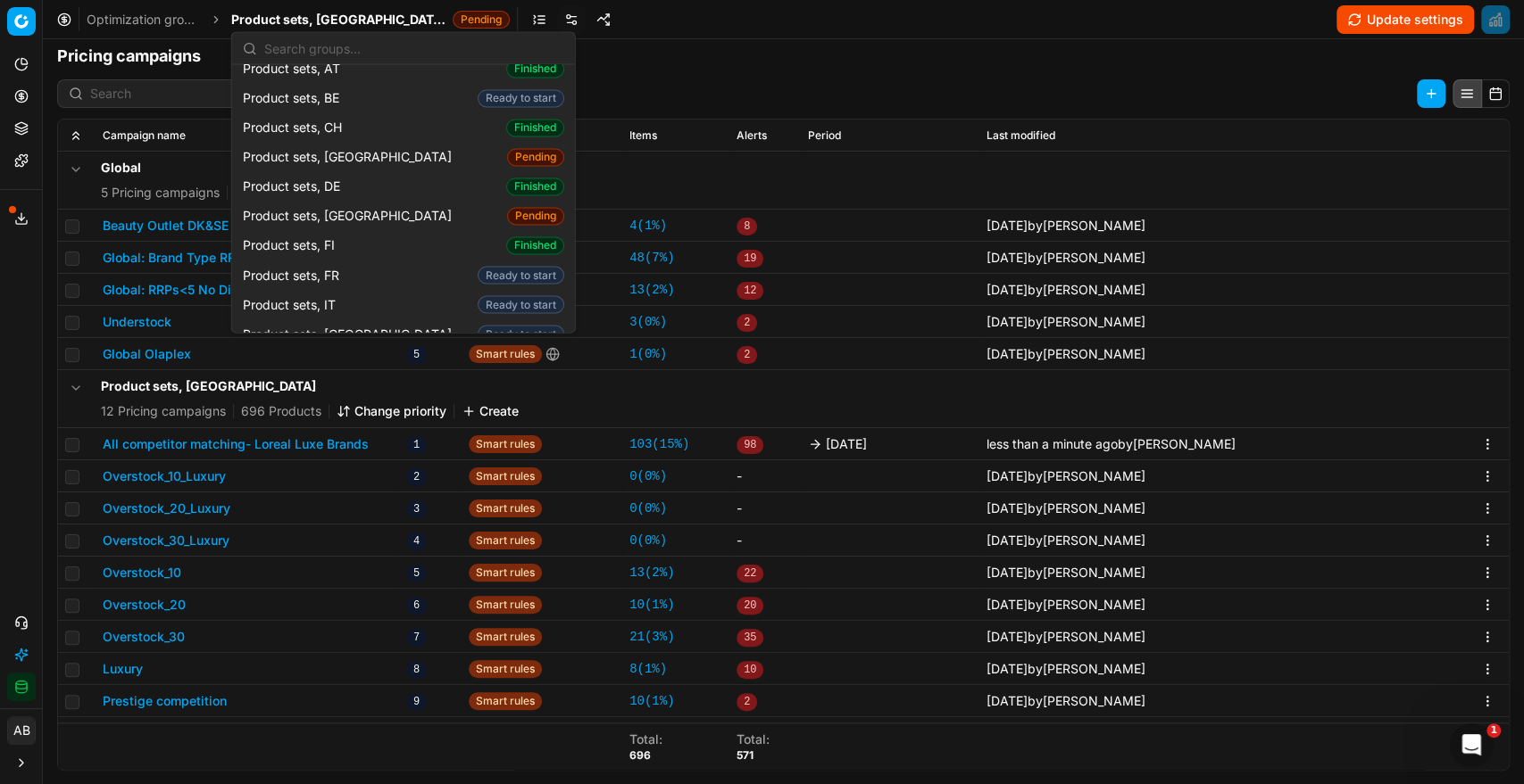
scroll to position [2097, 0]
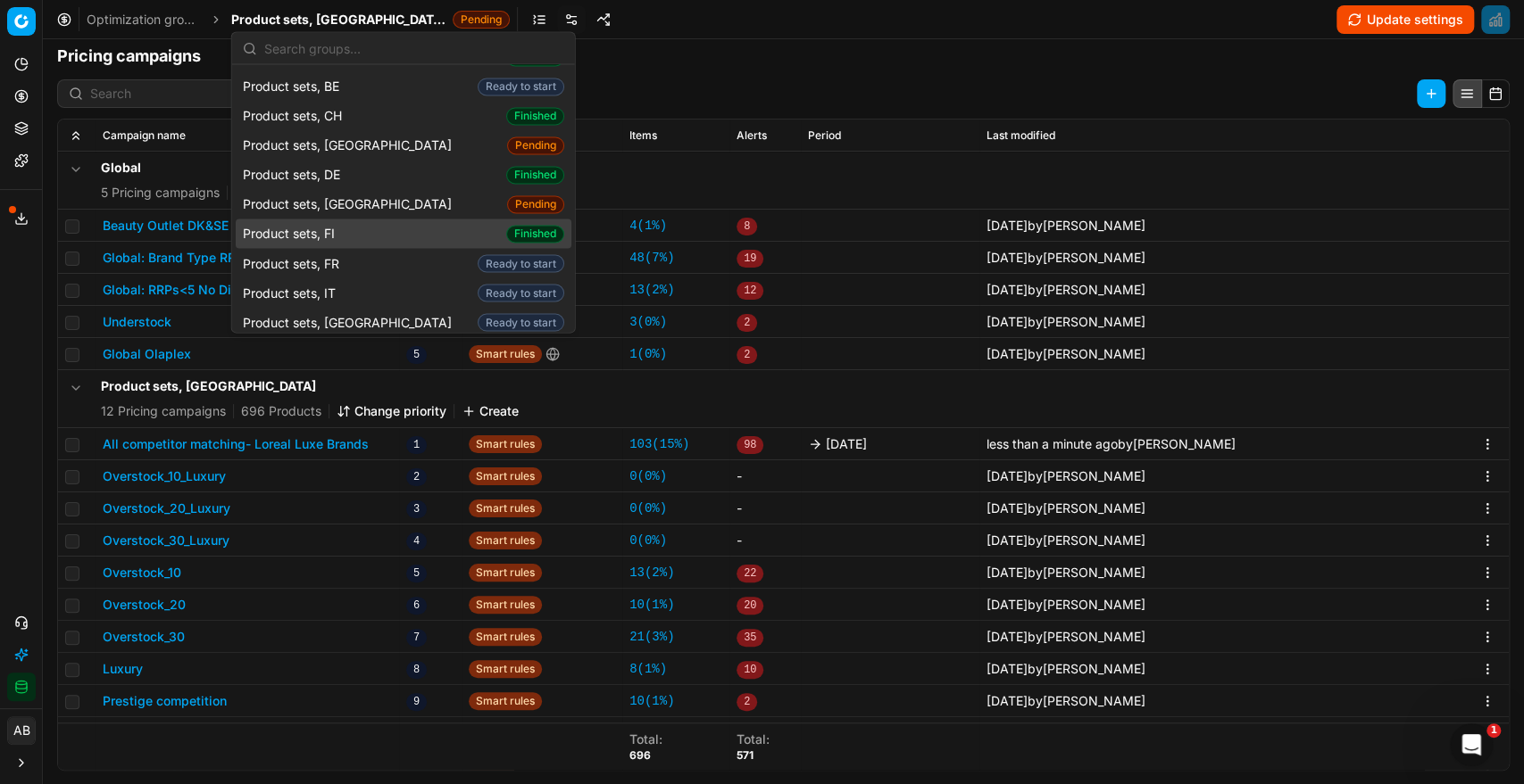
click at [369, 220] on div "Product sets, FI Finished" at bounding box center [404, 234] width 336 height 29
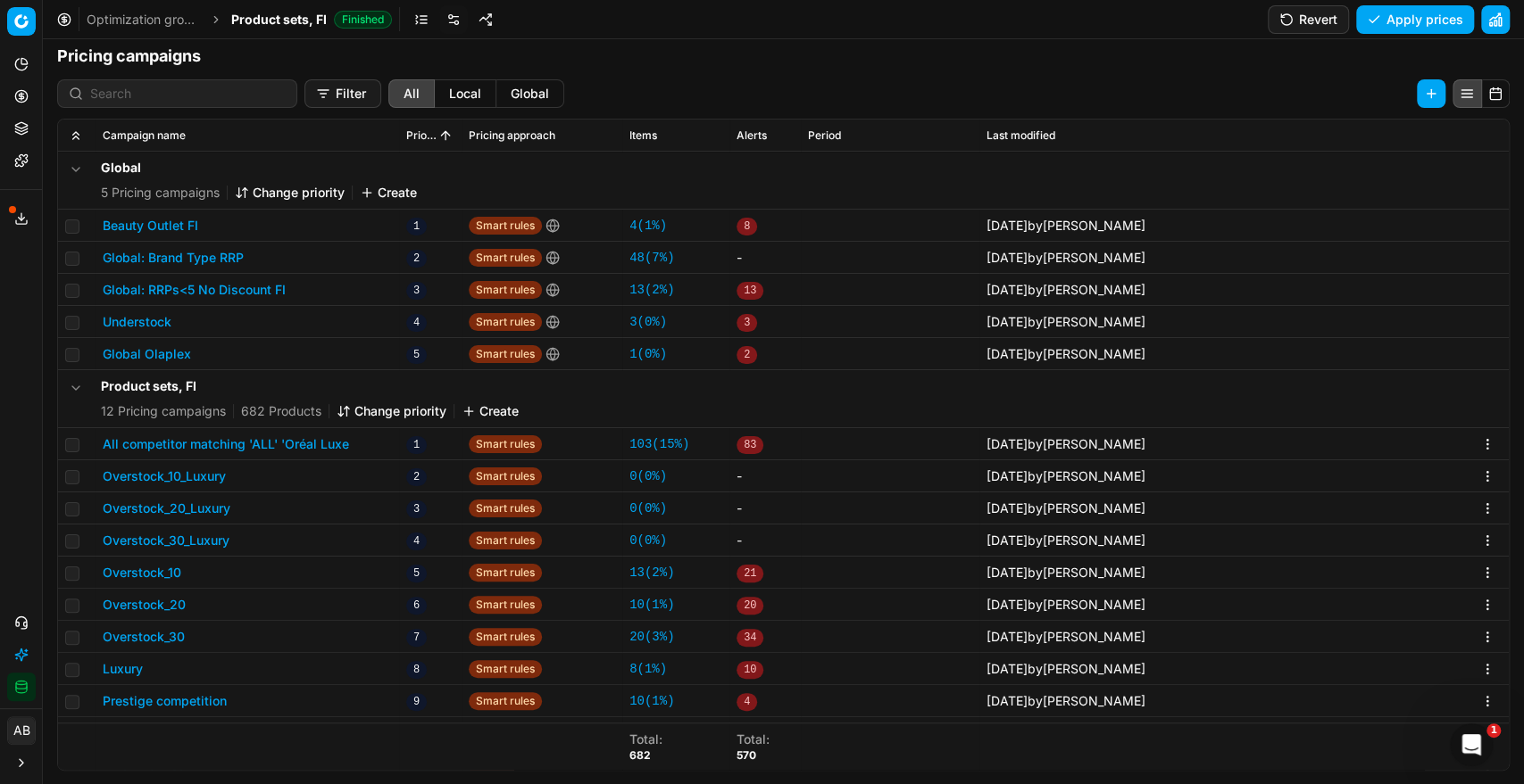
click at [636, 438] on link "103 ( 15% )" at bounding box center [659, 444] width 60 height 18
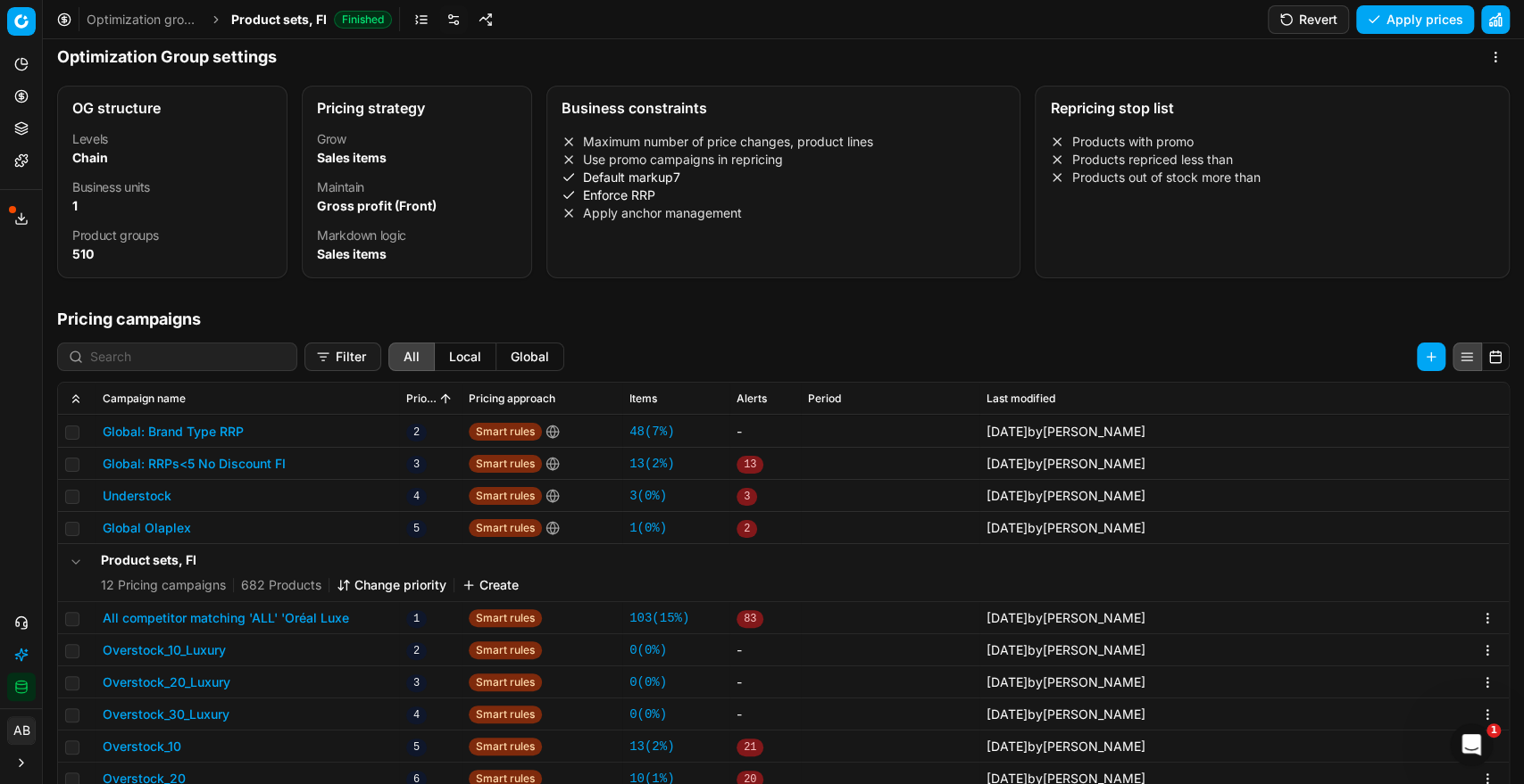
scroll to position [11, 0]
click at [334, 608] on button "All competitor matching 'ALL' 'Oréal Luxe" at bounding box center [226, 617] width 247 height 18
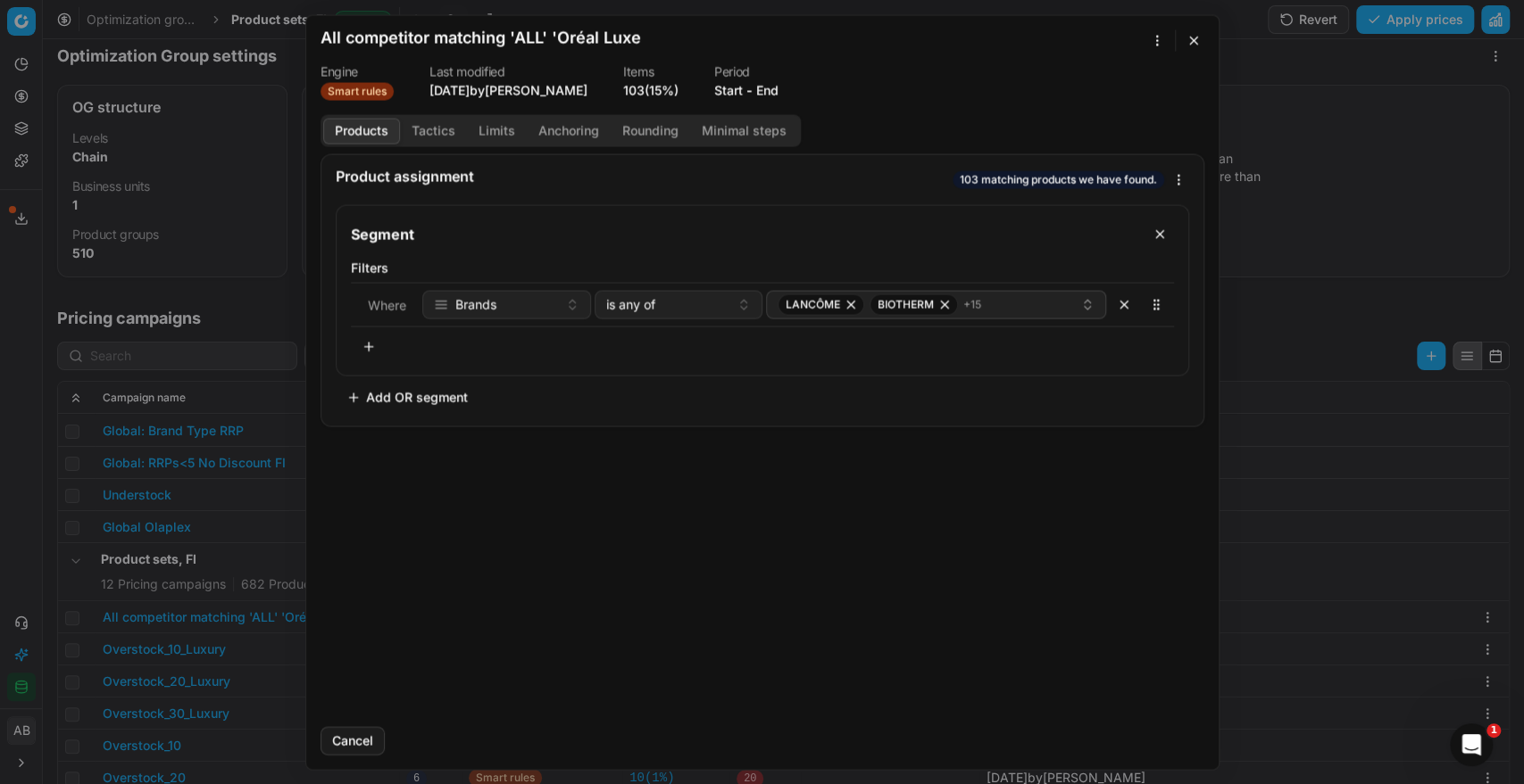
click at [779, 102] on form "We are saving PC settings. Please wait, it should take a few minutes All compet…" at bounding box center [762, 392] width 912 height 754
click at [776, 88] on button "End" at bounding box center [766, 89] width 22 height 18
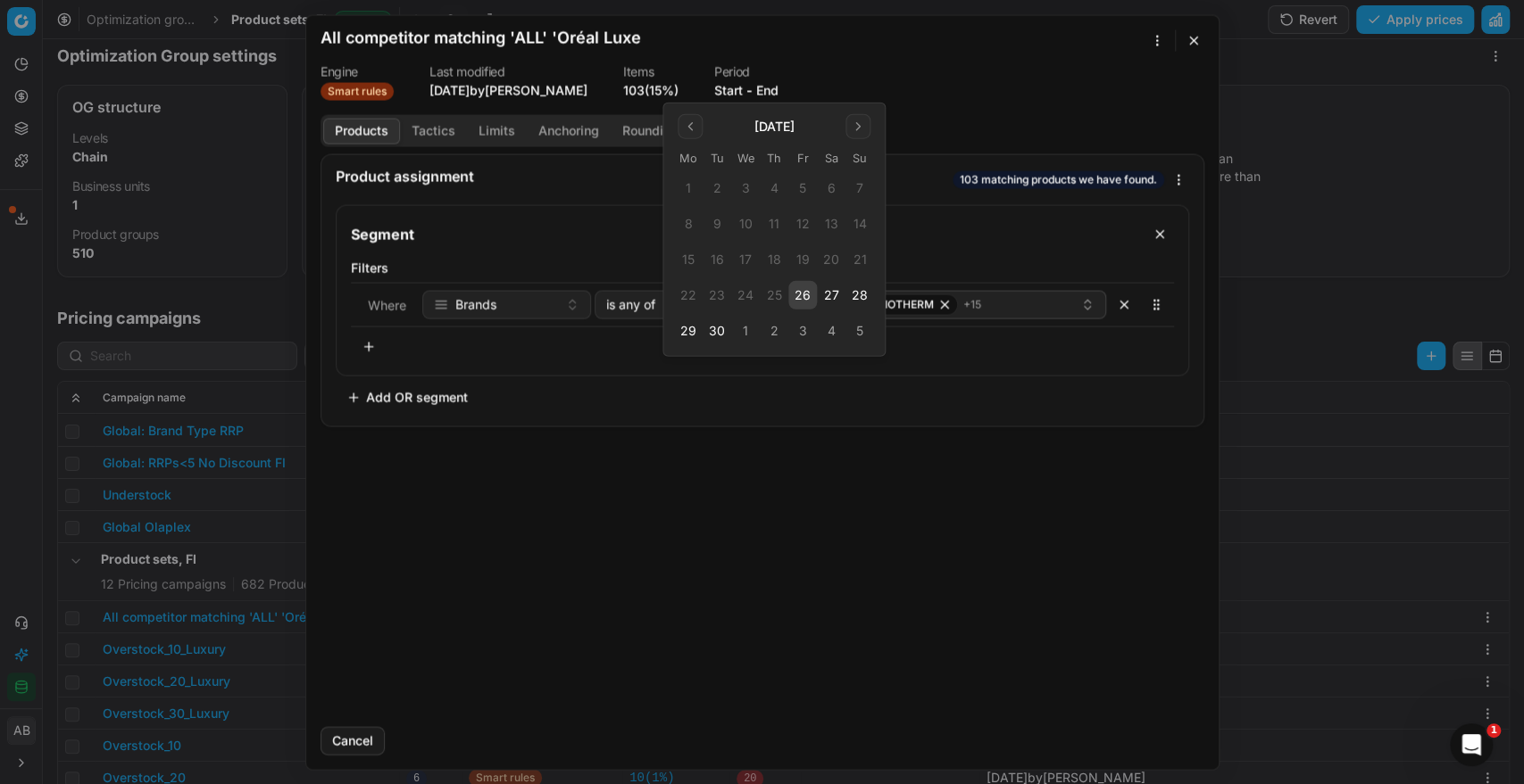
click at [800, 298] on button "26" at bounding box center [802, 295] width 29 height 29
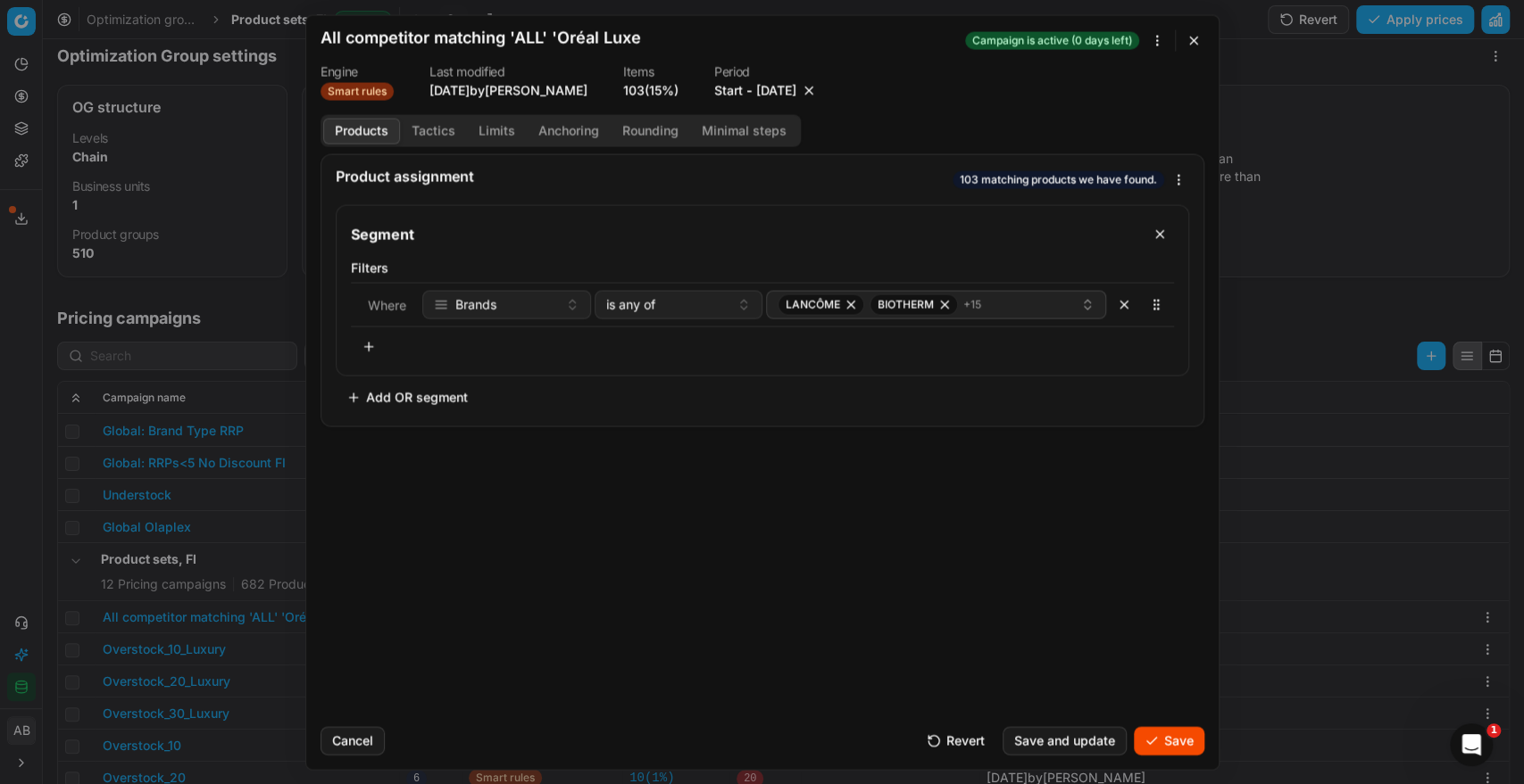
click at [1180, 764] on form "We are saving PC settings. Please wait, it should take a few minutes All compet…" at bounding box center [762, 392] width 912 height 754
click at [1172, 736] on button "Save" at bounding box center [1169, 740] width 70 height 29
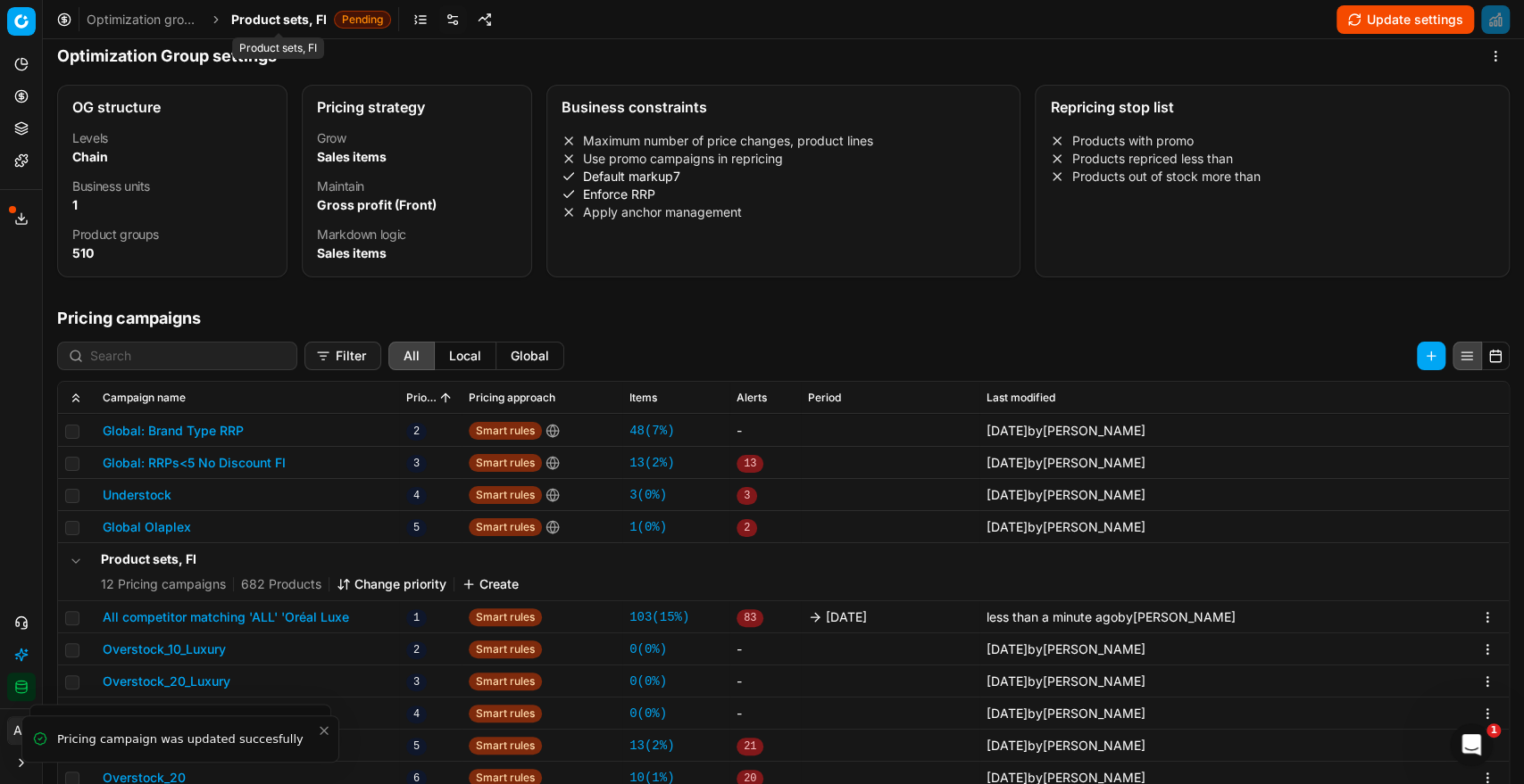
click at [288, 16] on span "Product sets, FI" at bounding box center [279, 19] width 95 height 18
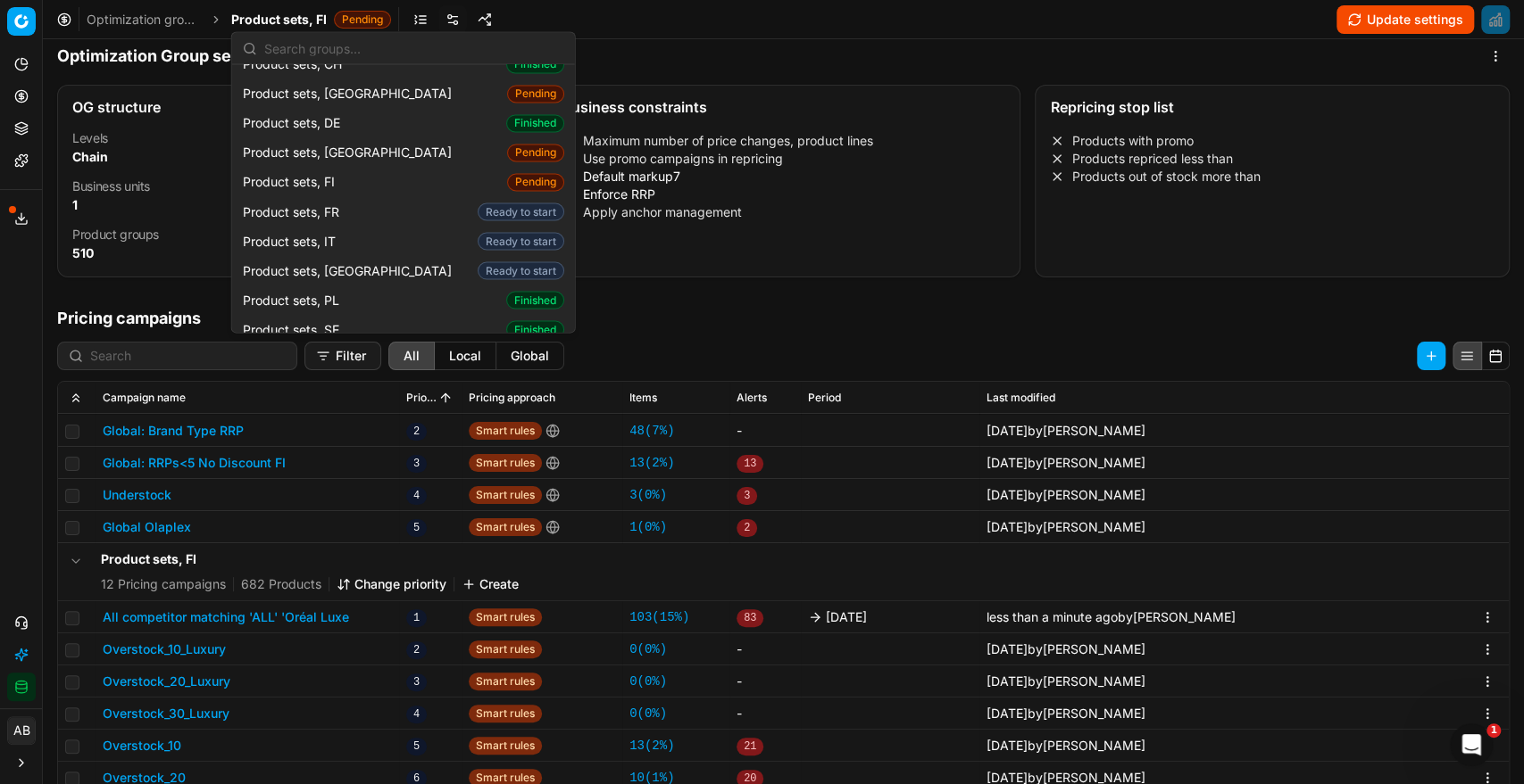
scroll to position [2162, 0]
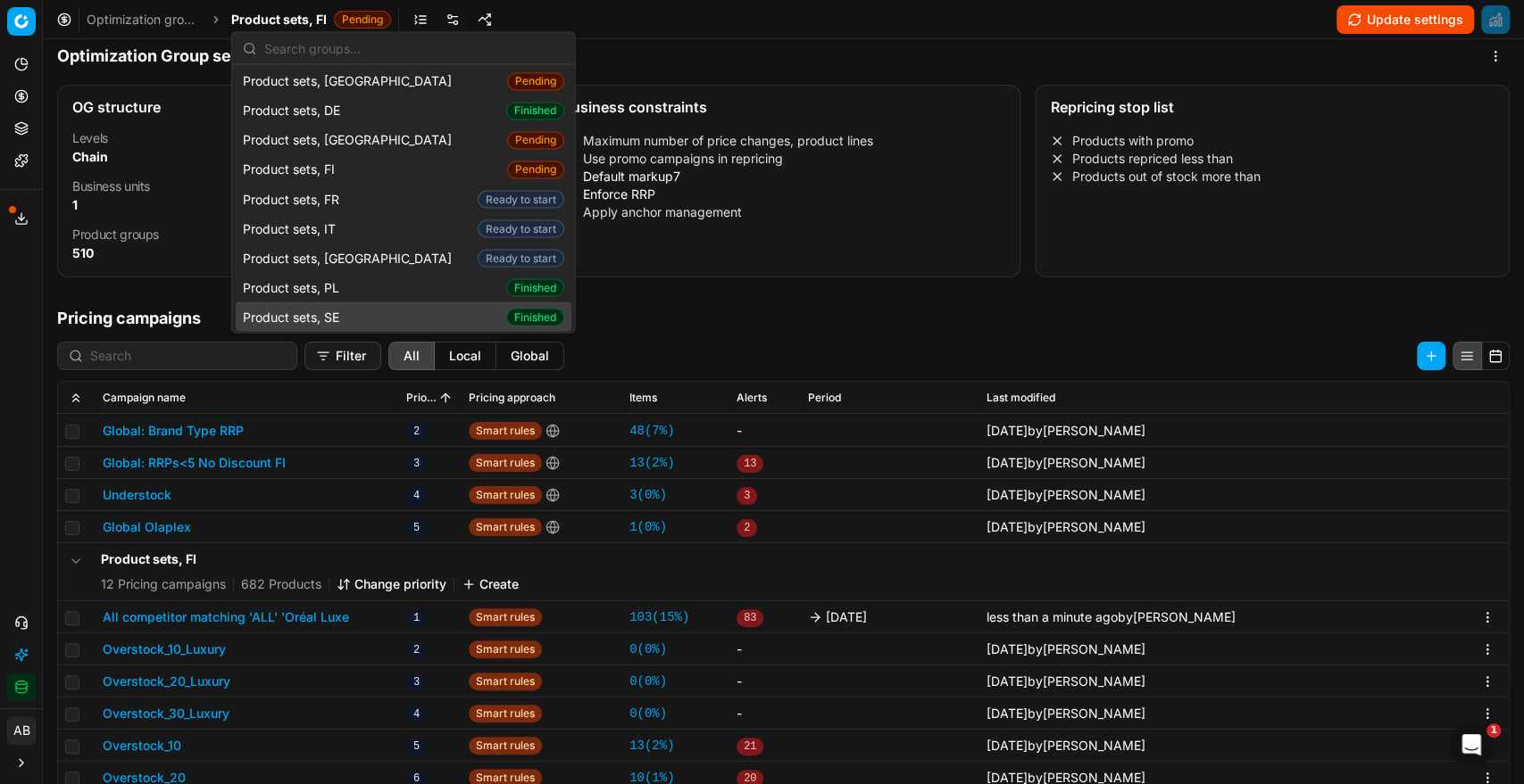
click at [371, 303] on div "Product sets, SE Finished" at bounding box center [404, 317] width 336 height 29
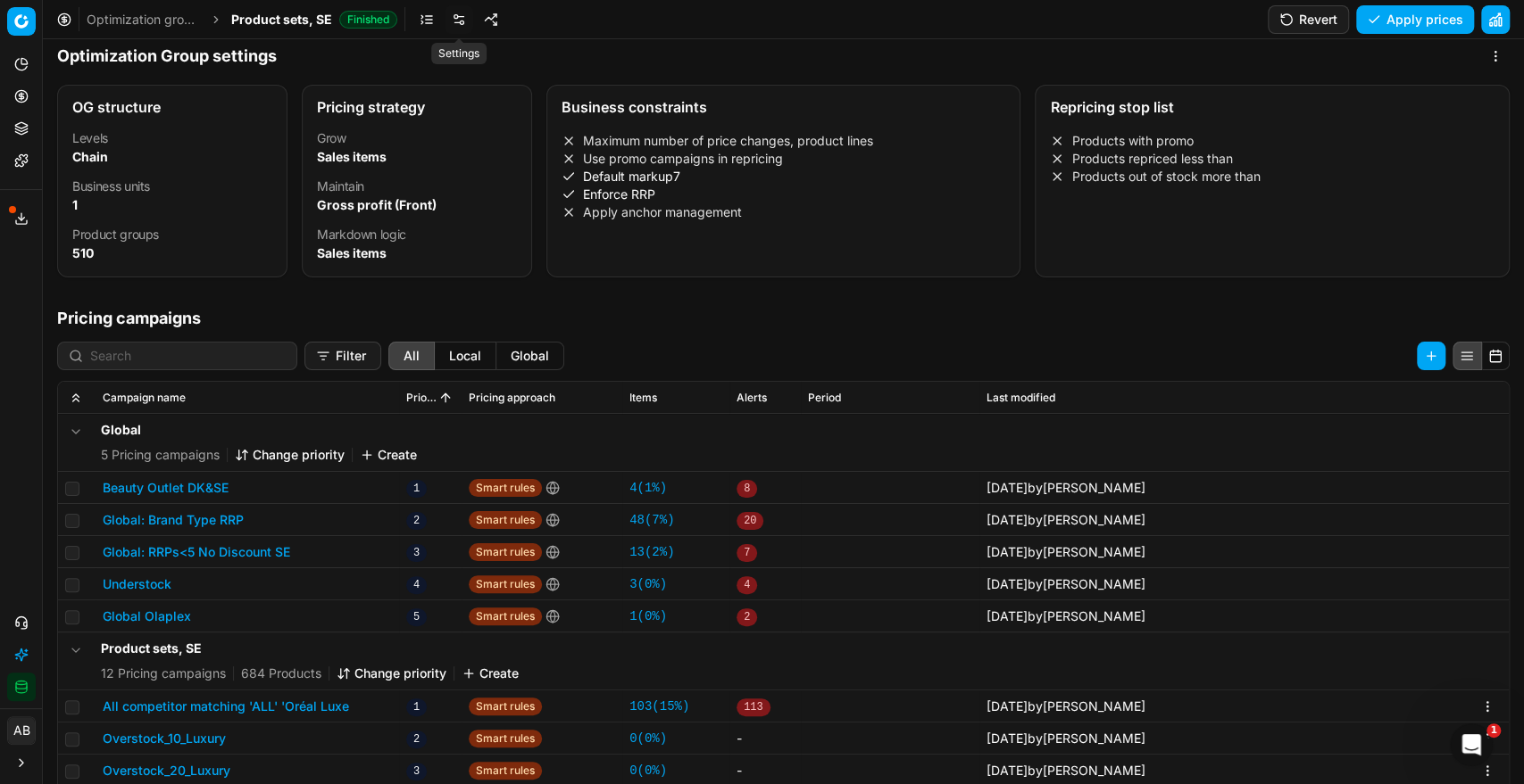
click at [457, 24] on link at bounding box center [459, 20] width 29 height 29
click at [283, 703] on button "All competitor matching 'ALL' 'Oréal Luxe" at bounding box center [226, 706] width 247 height 18
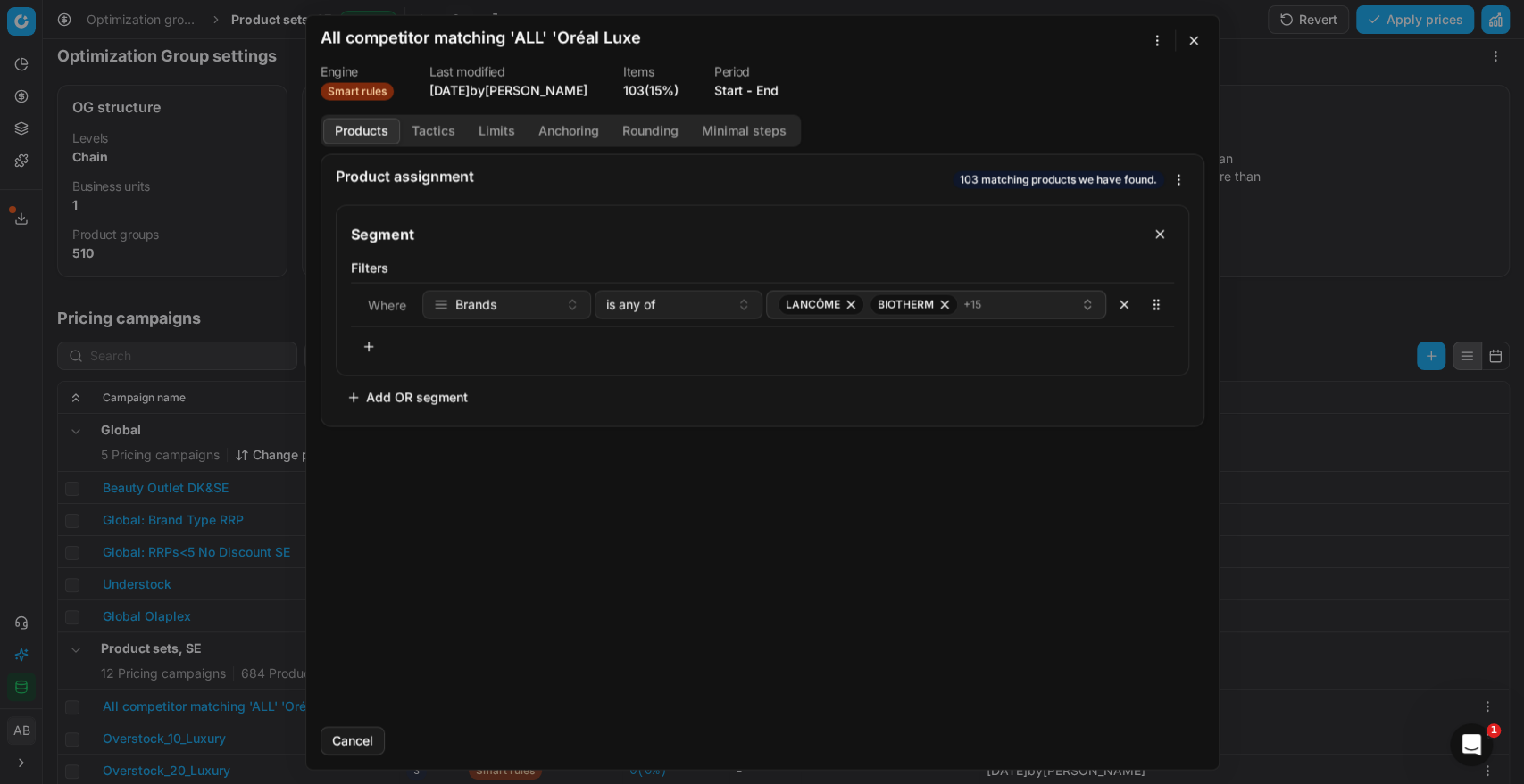
click at [766, 89] on button "End" at bounding box center [766, 89] width 22 height 18
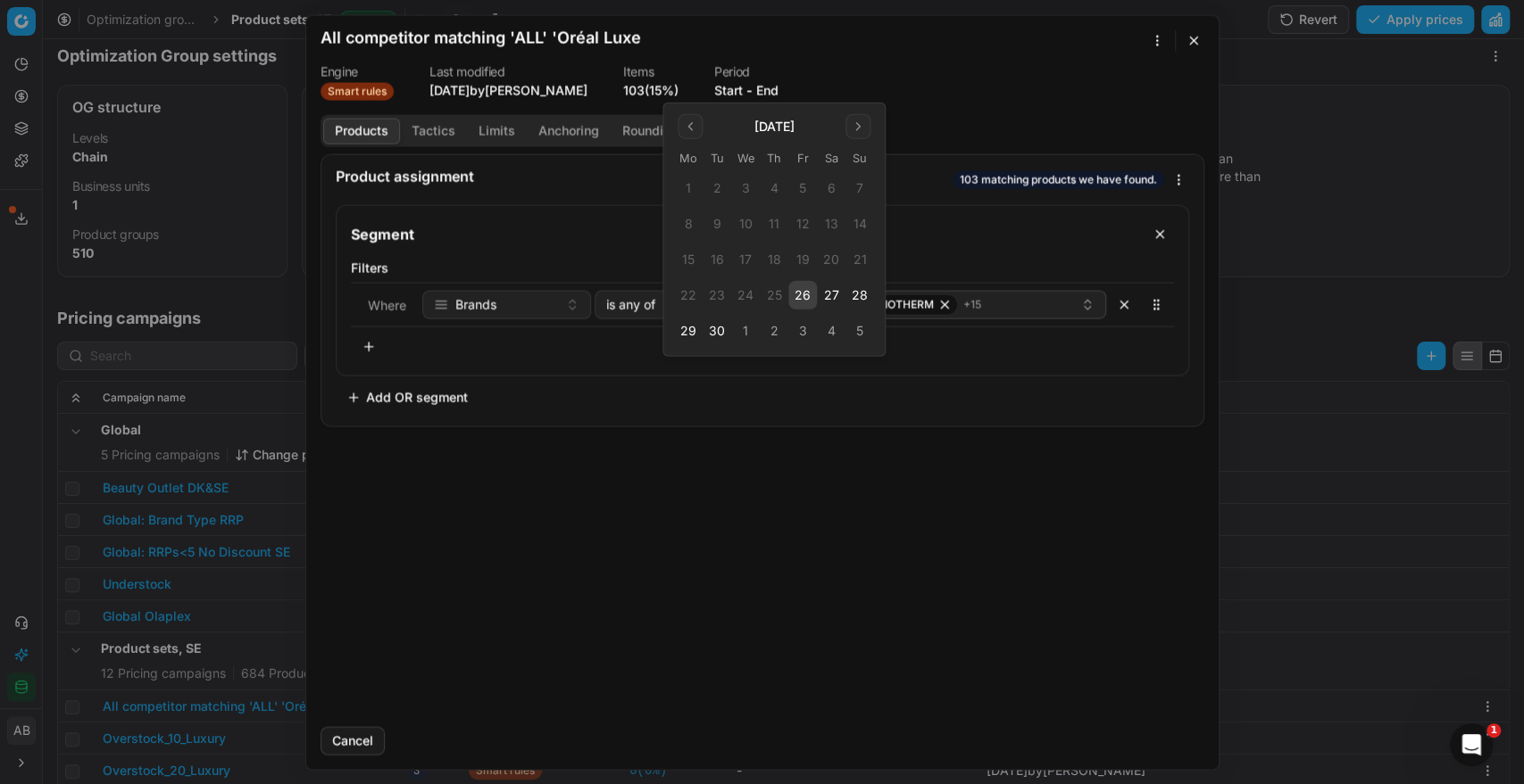
click at [800, 296] on button "26" at bounding box center [802, 295] width 29 height 29
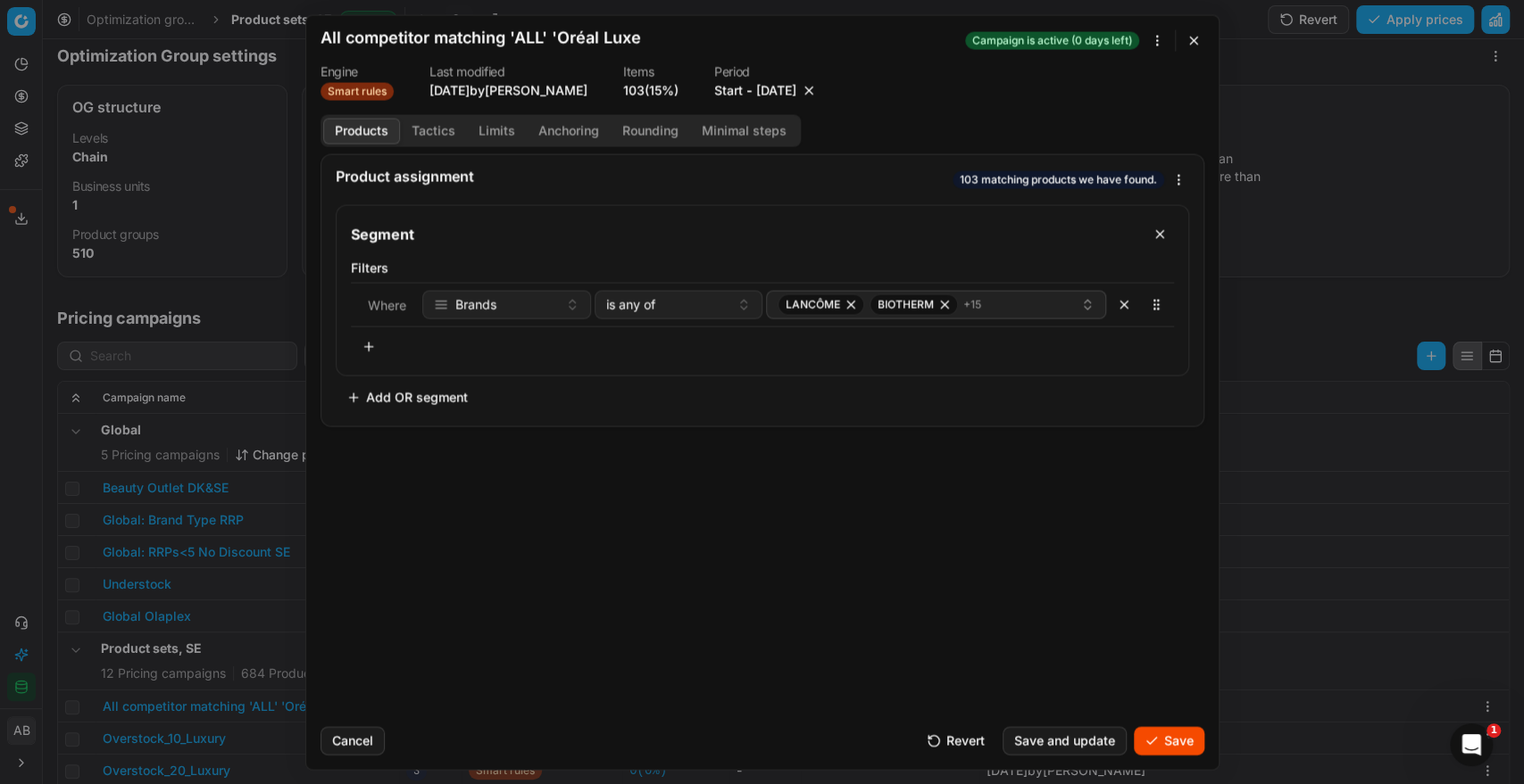
click at [1168, 741] on button "Save" at bounding box center [1169, 740] width 70 height 29
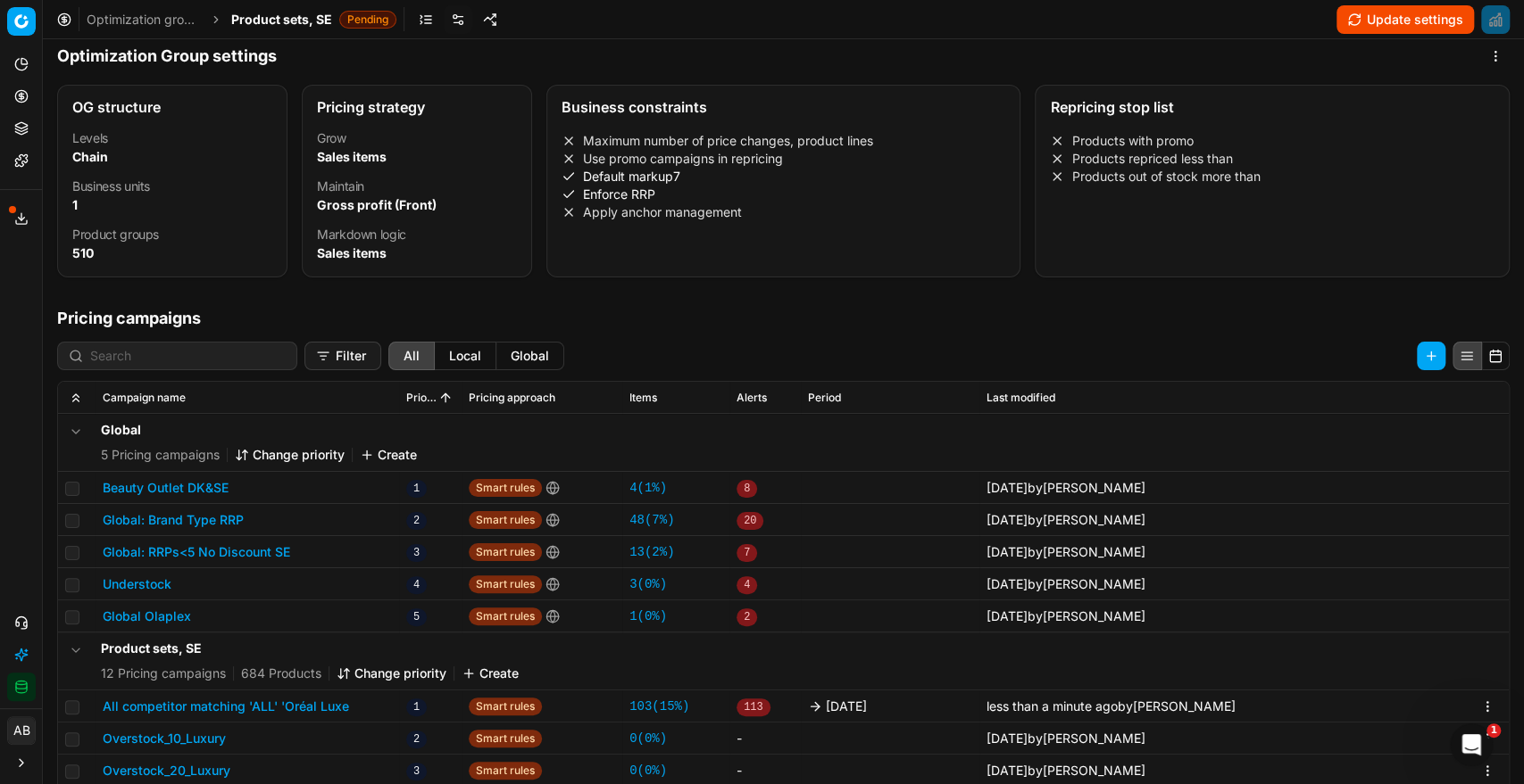
click at [293, 12] on span "Product sets, SE" at bounding box center [282, 19] width 101 height 18
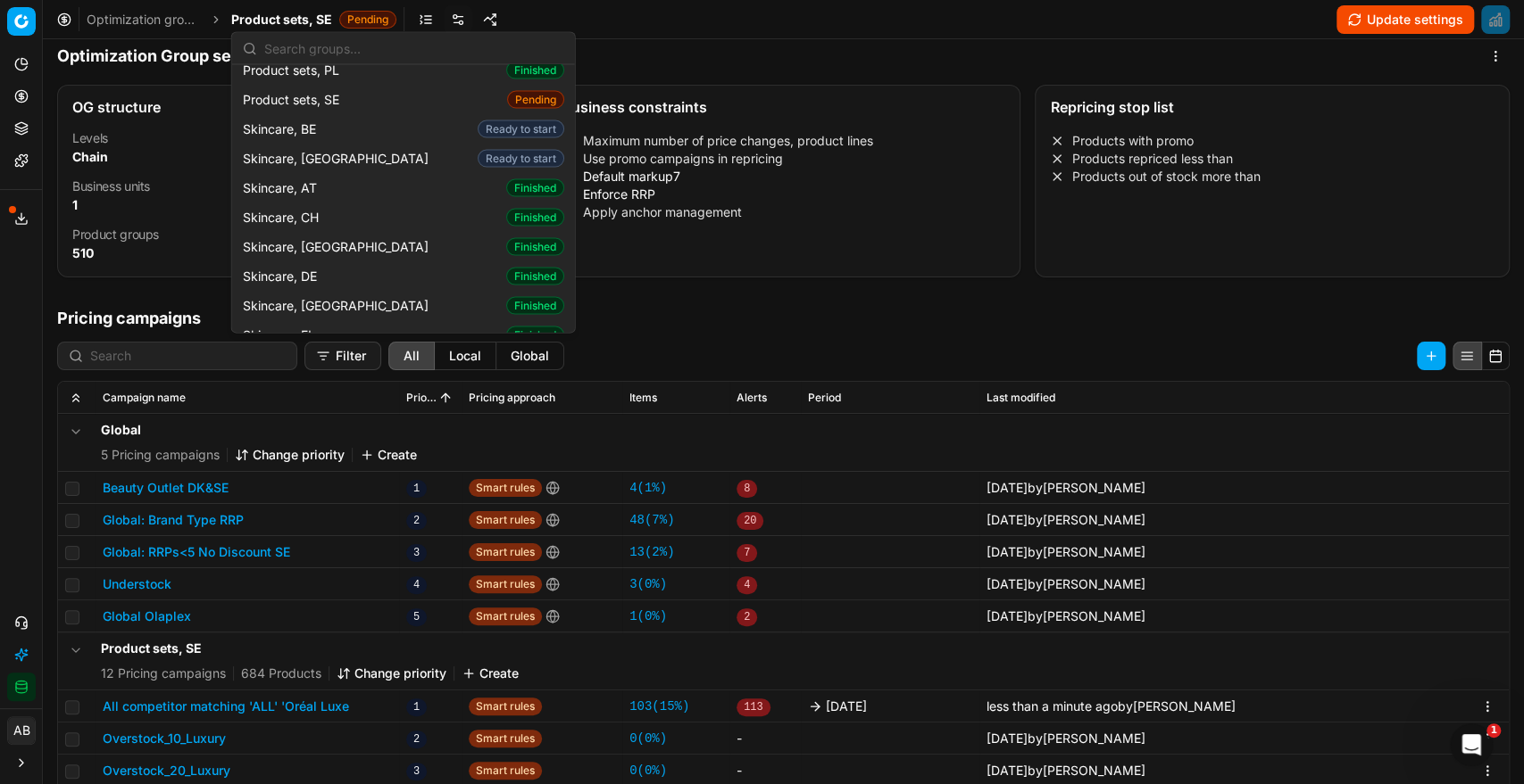
scroll to position [2359, 0]
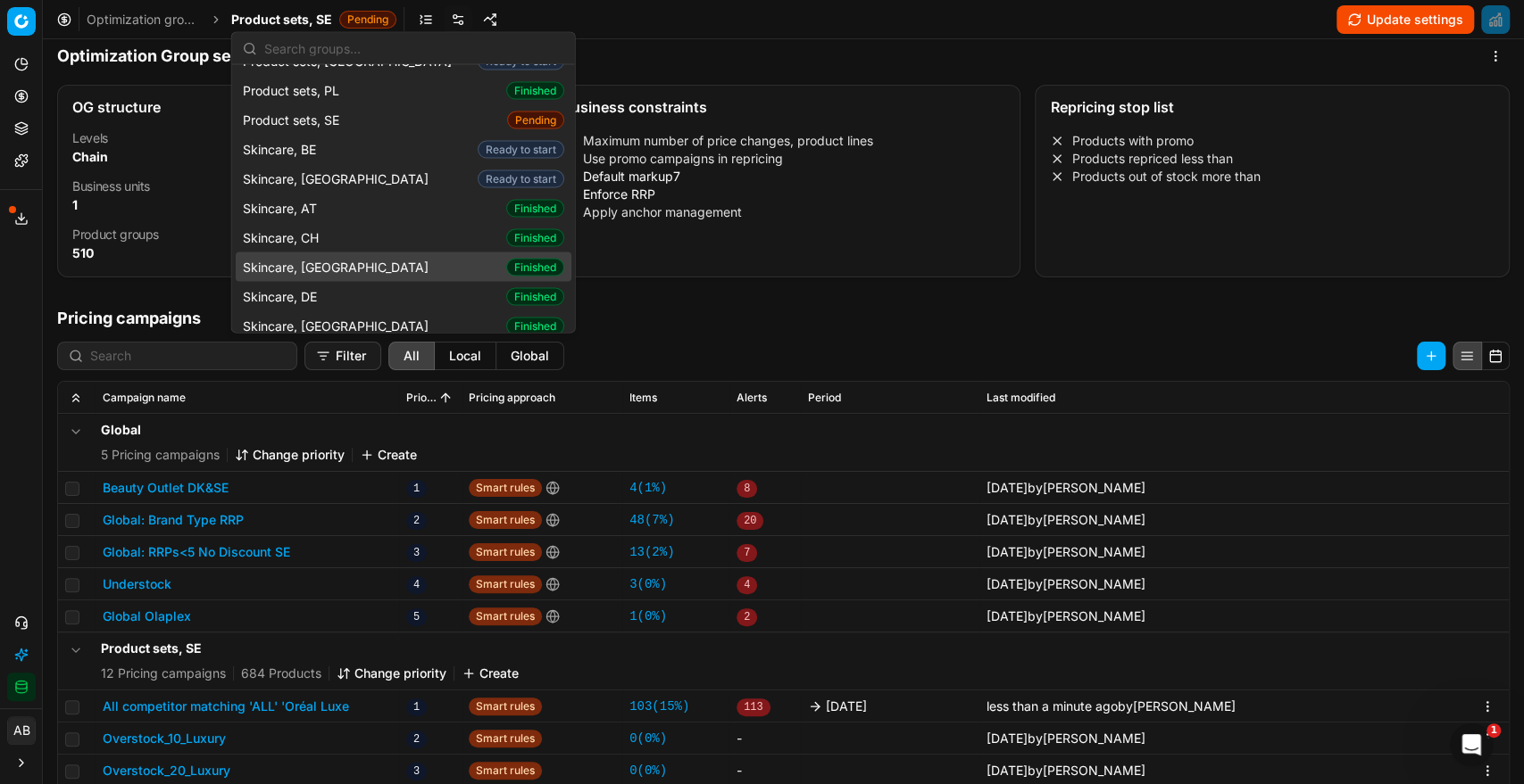
click at [339, 252] on div "Skincare, CZ Finished" at bounding box center [404, 266] width 336 height 29
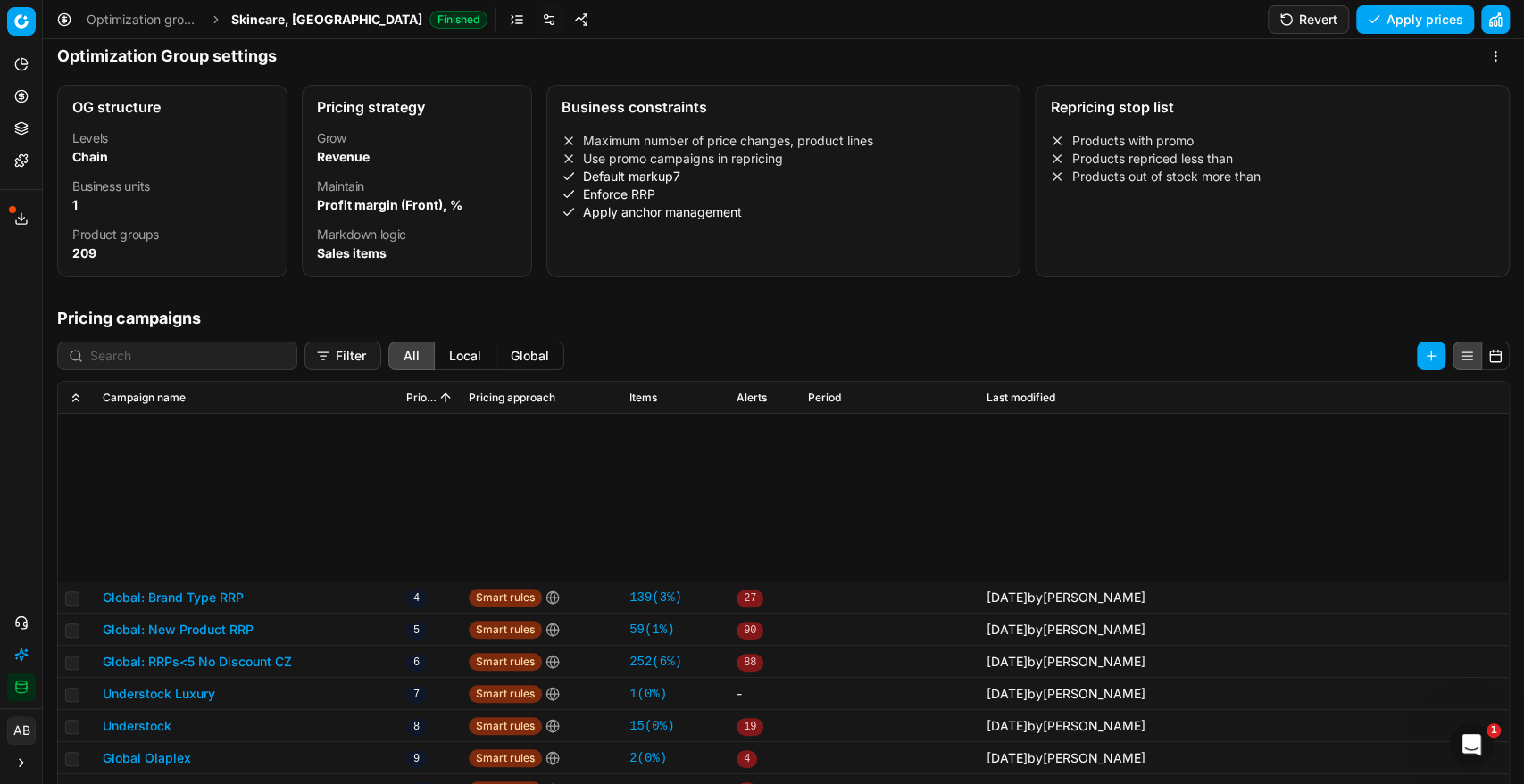
scroll to position [265, 0]
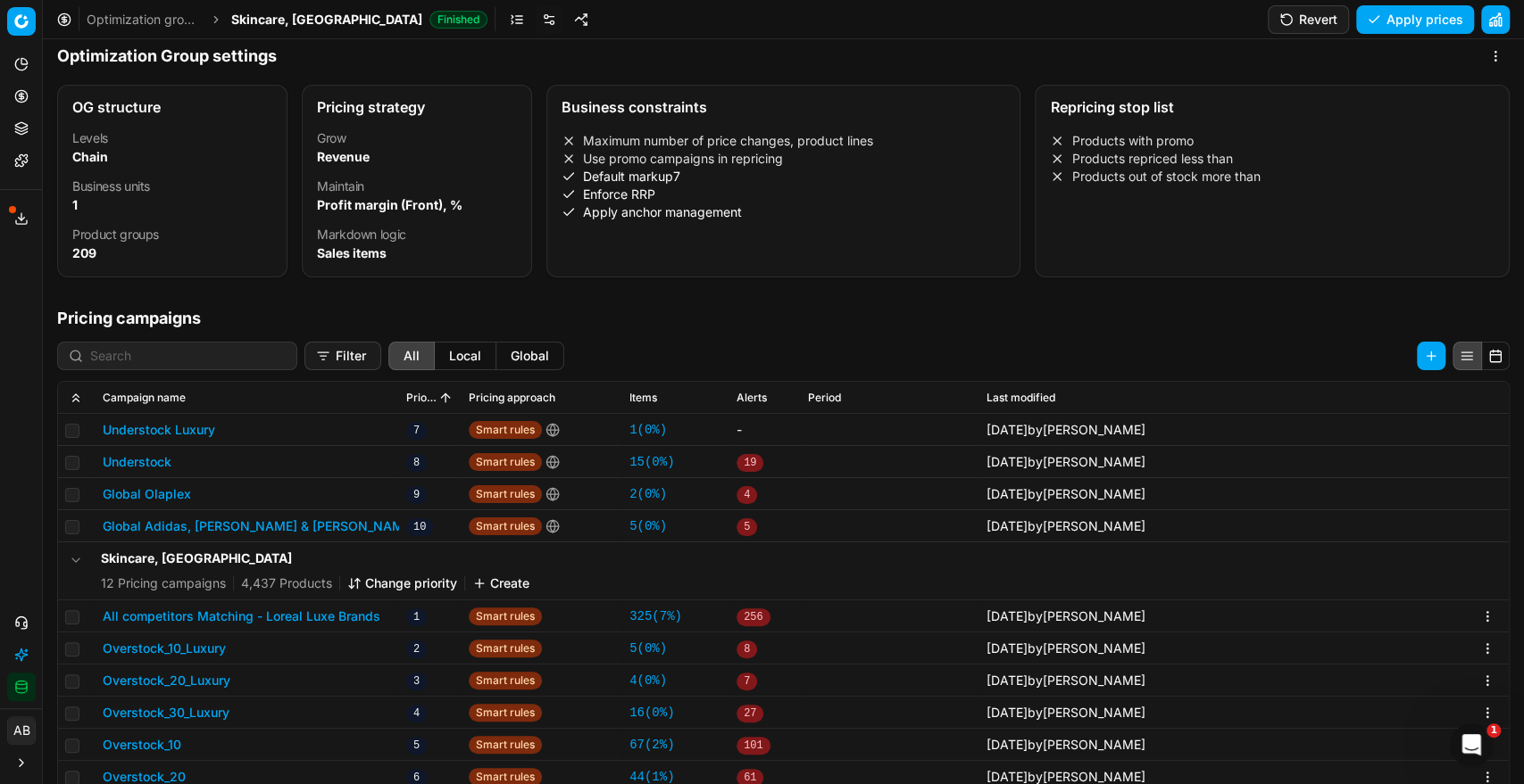
click at [342, 619] on button "All competitors Matching - Loreal Luxe Brands" at bounding box center [242, 617] width 278 height 18
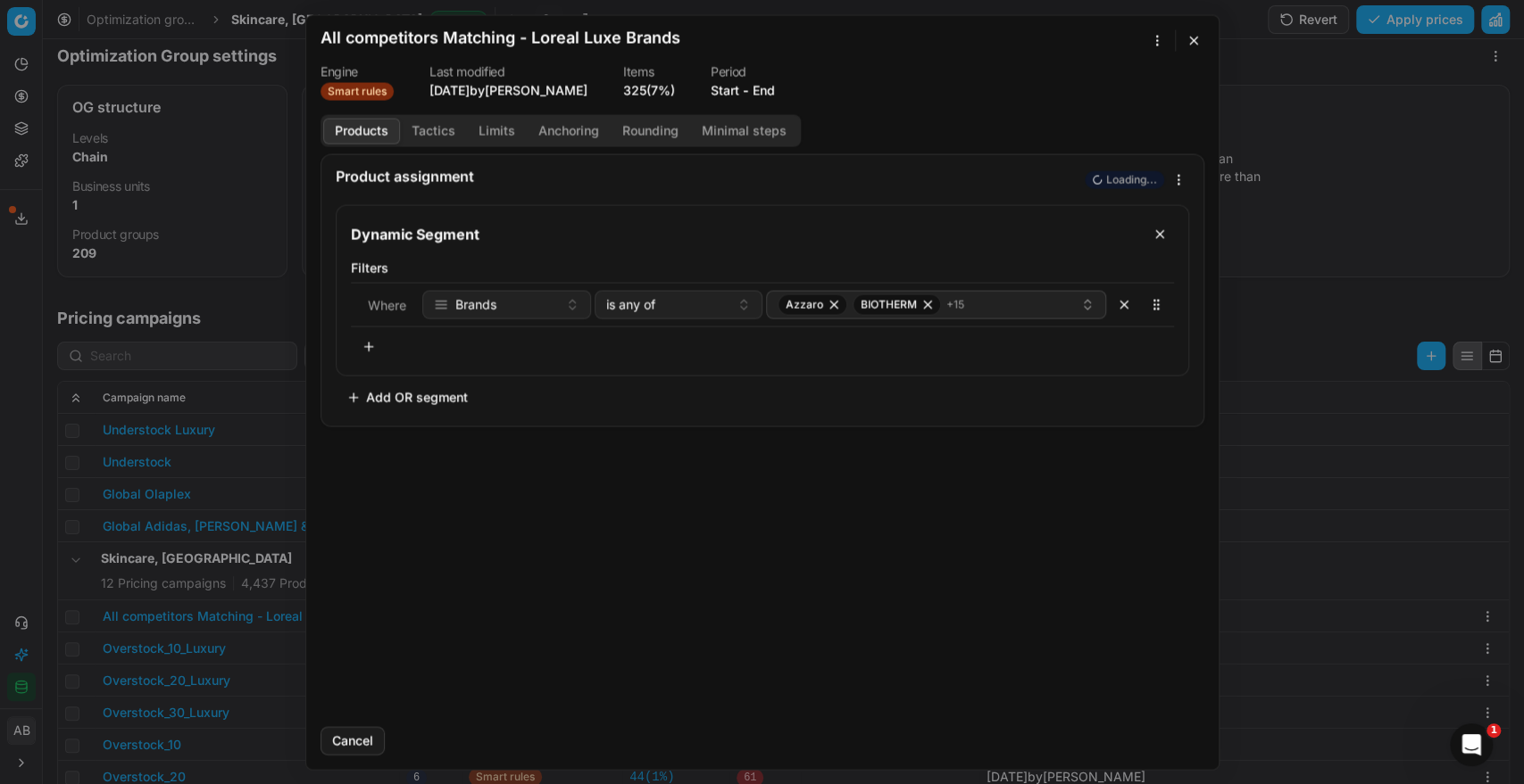
click at [769, 85] on button "End" at bounding box center [762, 89] width 22 height 18
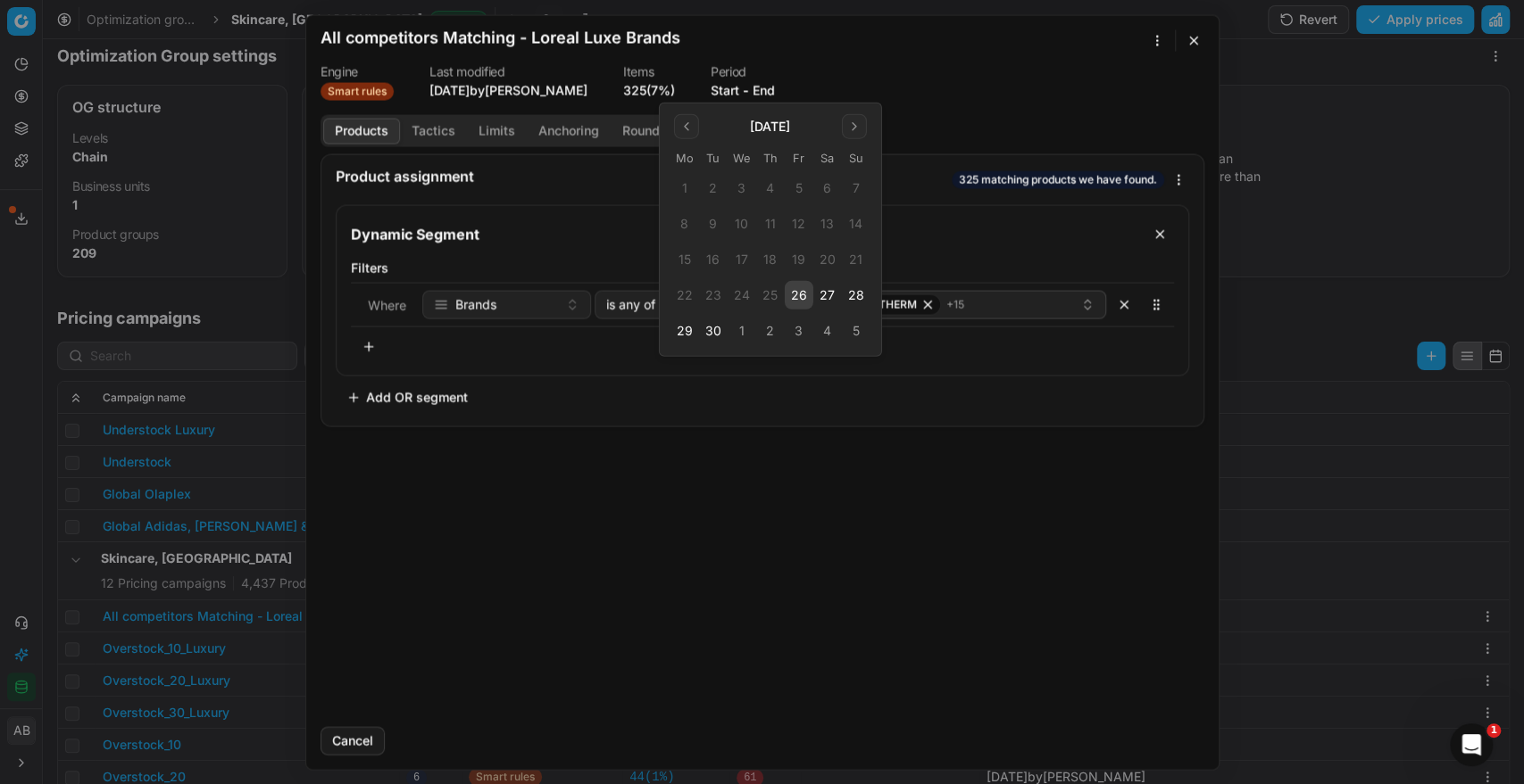
click at [801, 287] on button "26" at bounding box center [799, 295] width 29 height 29
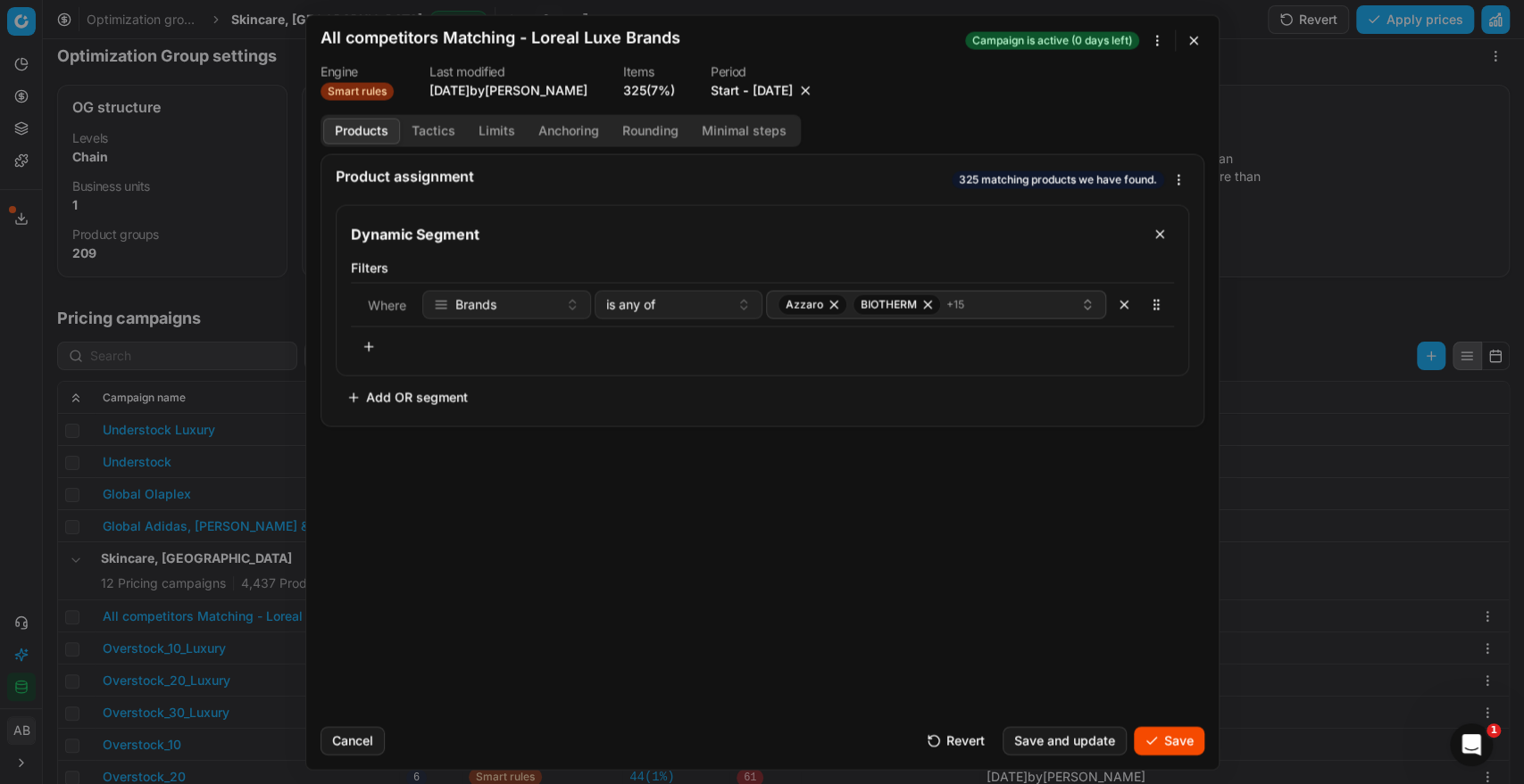
click at [1180, 739] on button "Save" at bounding box center [1169, 740] width 70 height 29
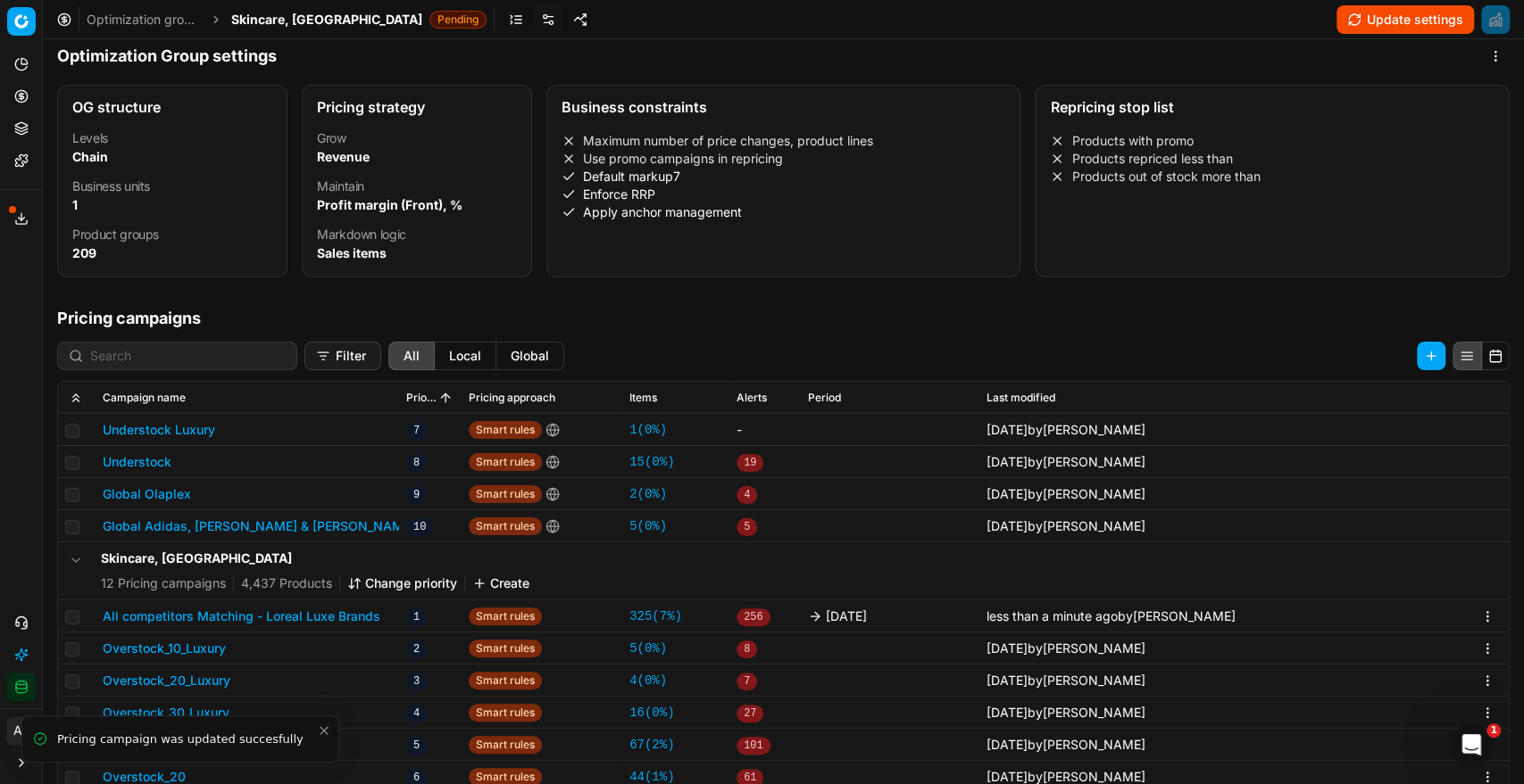
click at [307, 27] on span "Skincare, [GEOGRAPHIC_DATA]" at bounding box center [327, 19] width 191 height 18
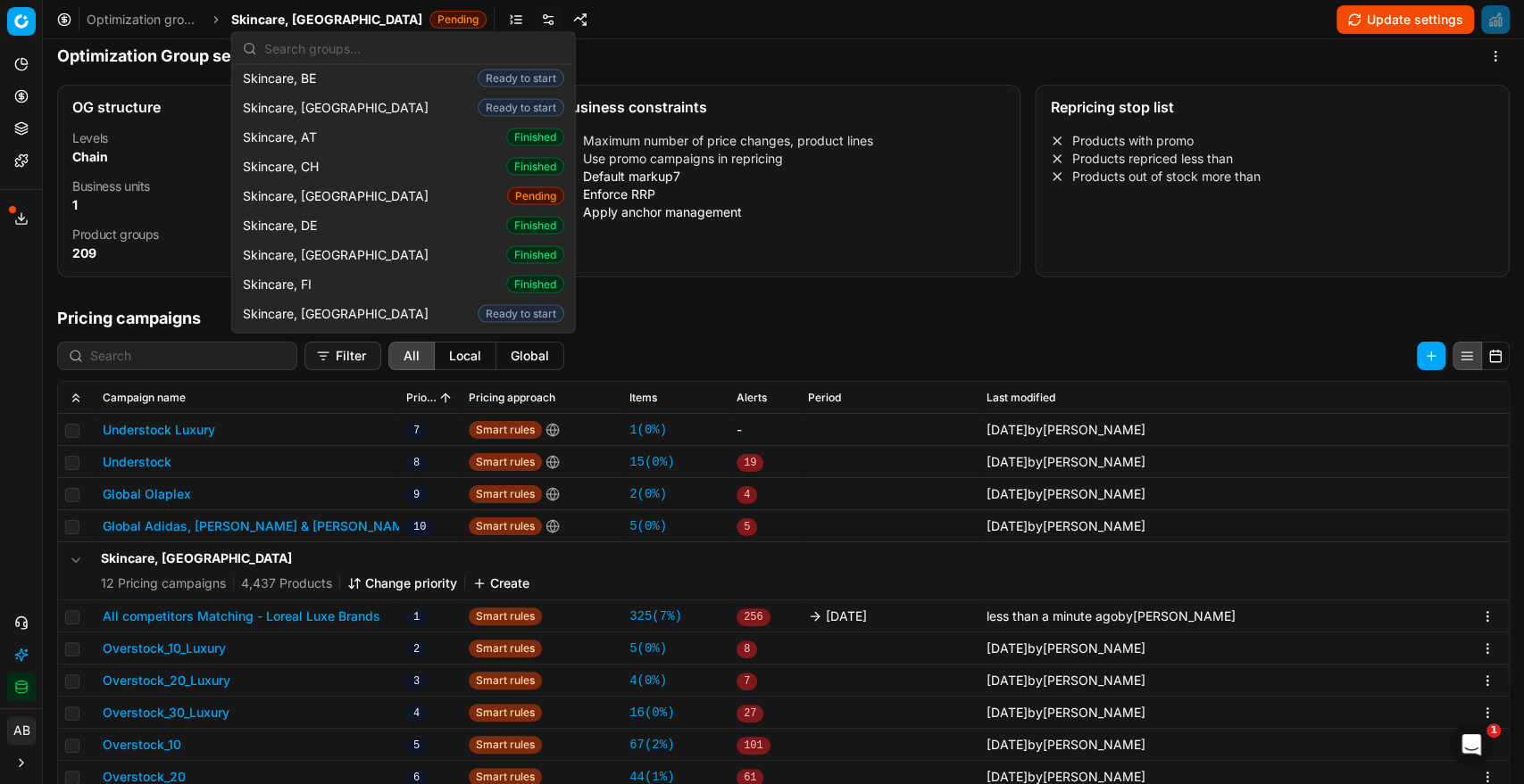
scroll to position [2431, 0]
click at [310, 245] on span "Skincare, [GEOGRAPHIC_DATA]" at bounding box center [339, 253] width 193 height 18
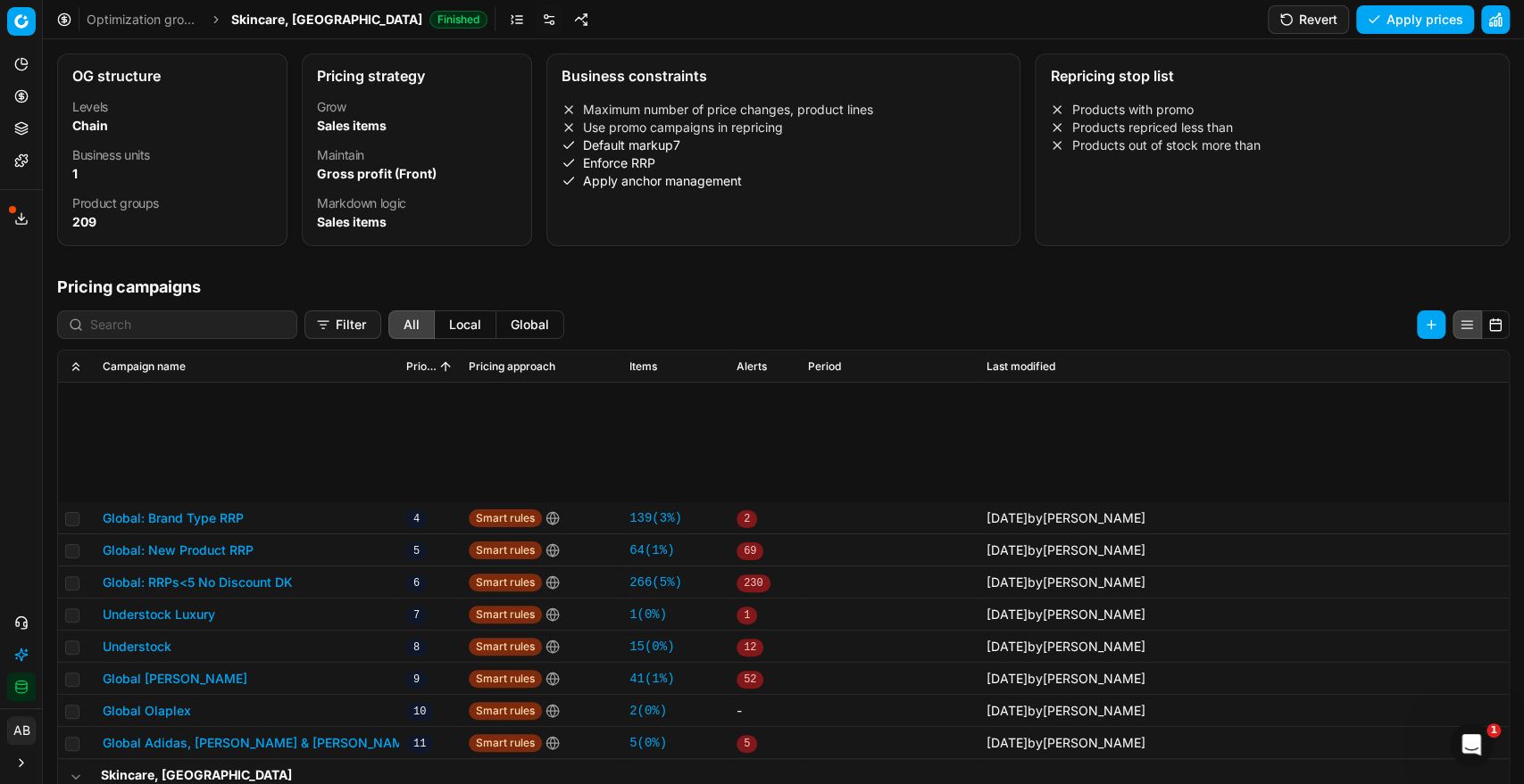
scroll to position [295, 0]
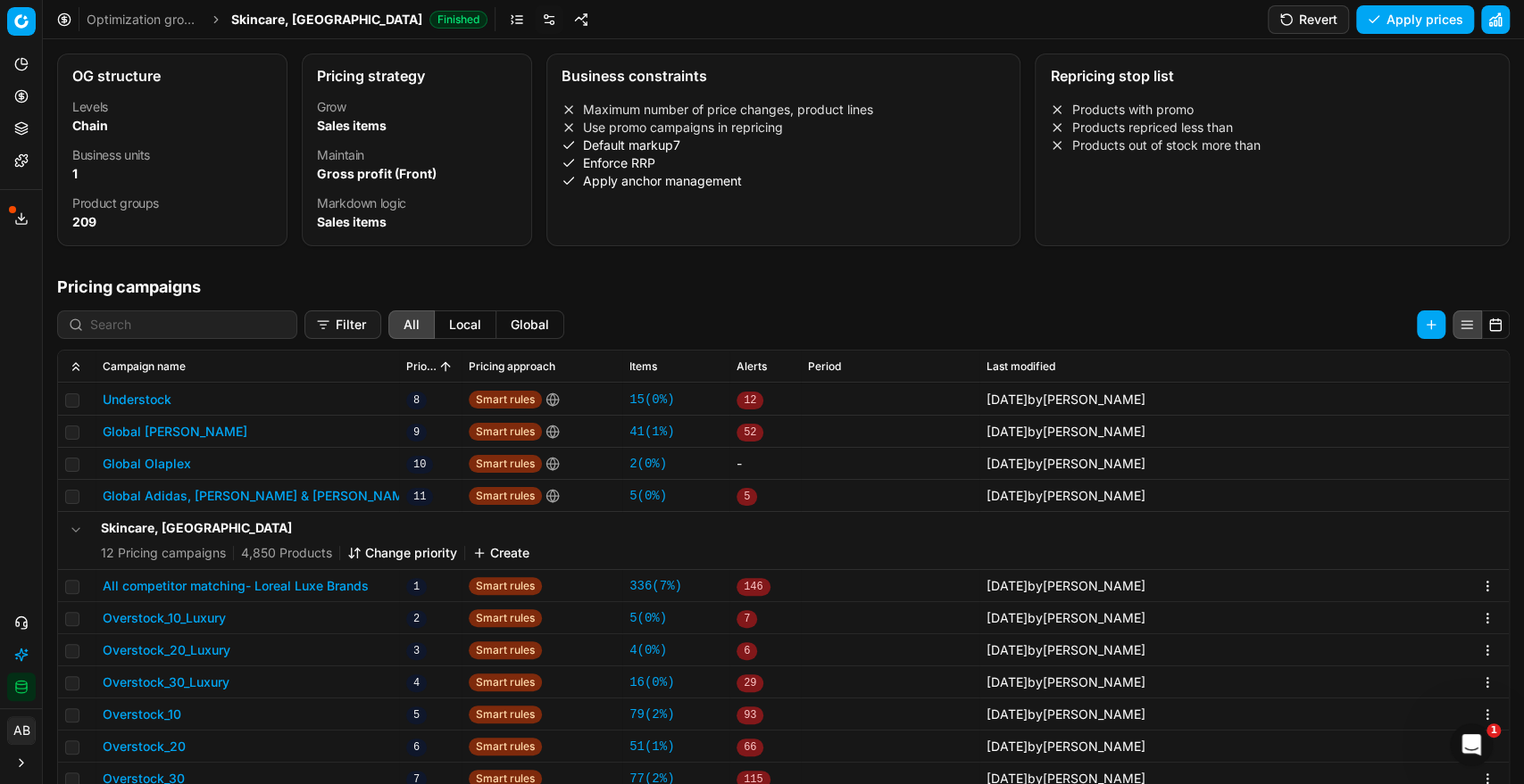
click at [270, 584] on button "All competitor matching- Loreal Luxe Brands" at bounding box center [235, 586] width 266 height 18
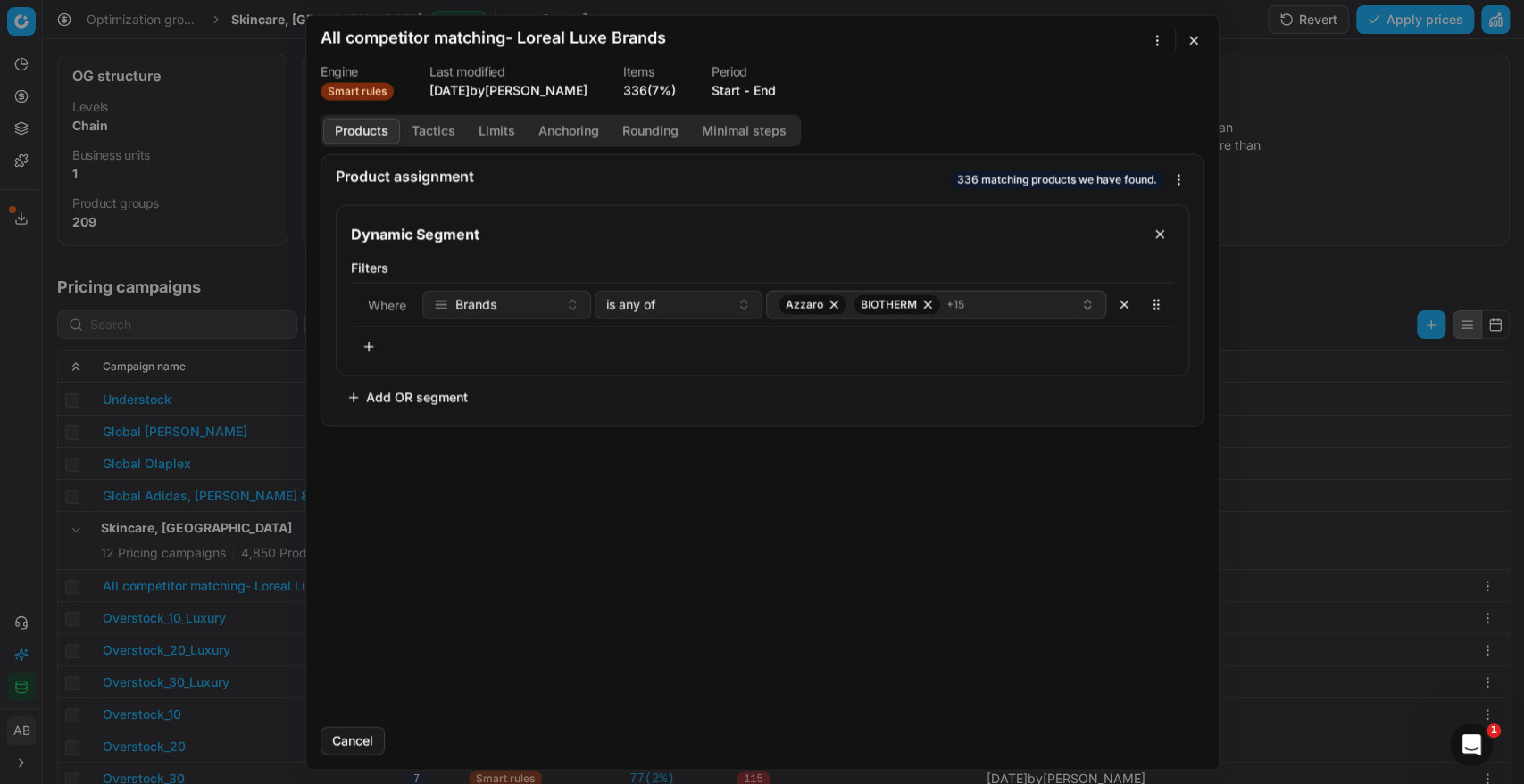
click at [770, 82] on button "End" at bounding box center [763, 89] width 22 height 18
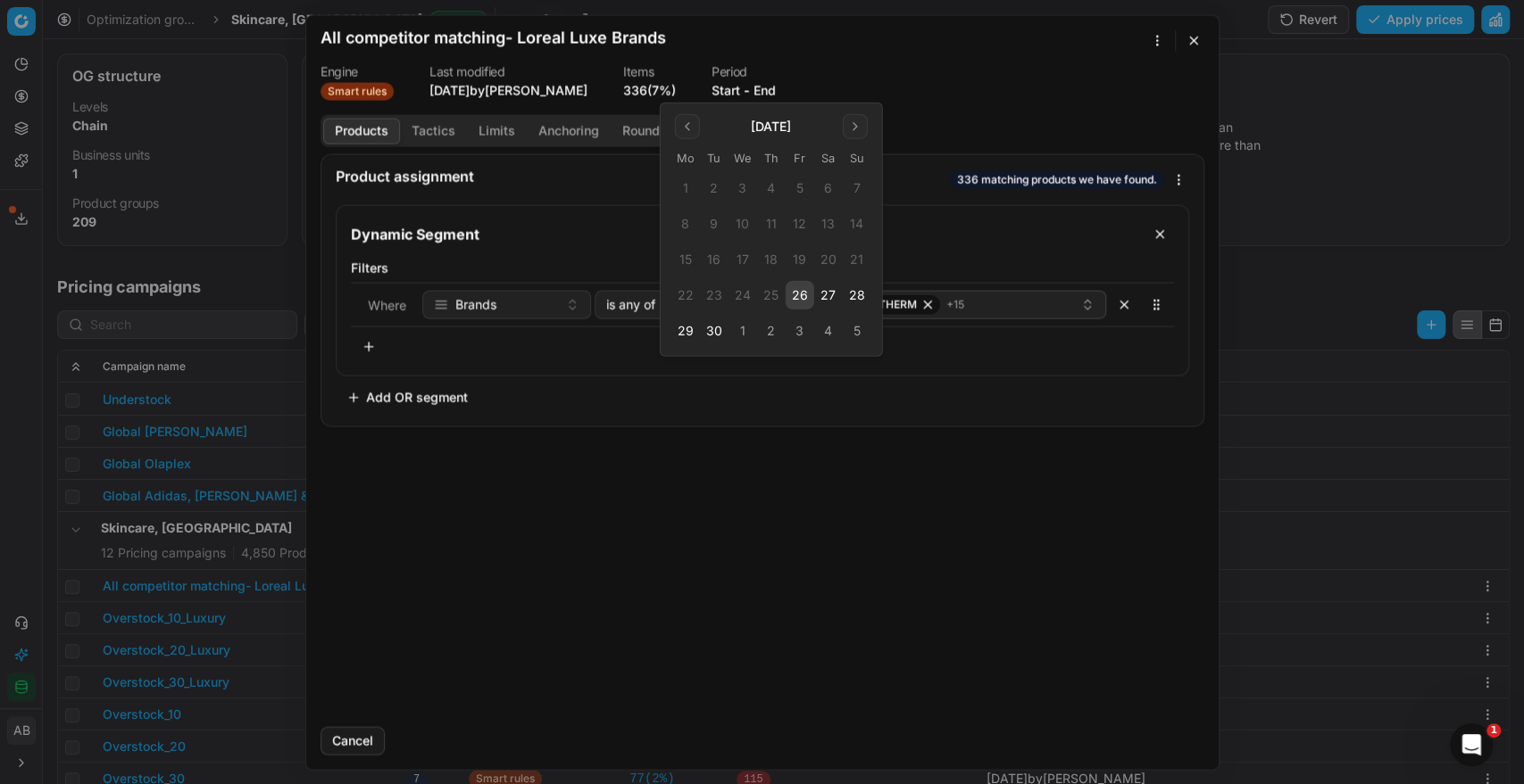
click at [794, 295] on button "26" at bounding box center [800, 295] width 29 height 29
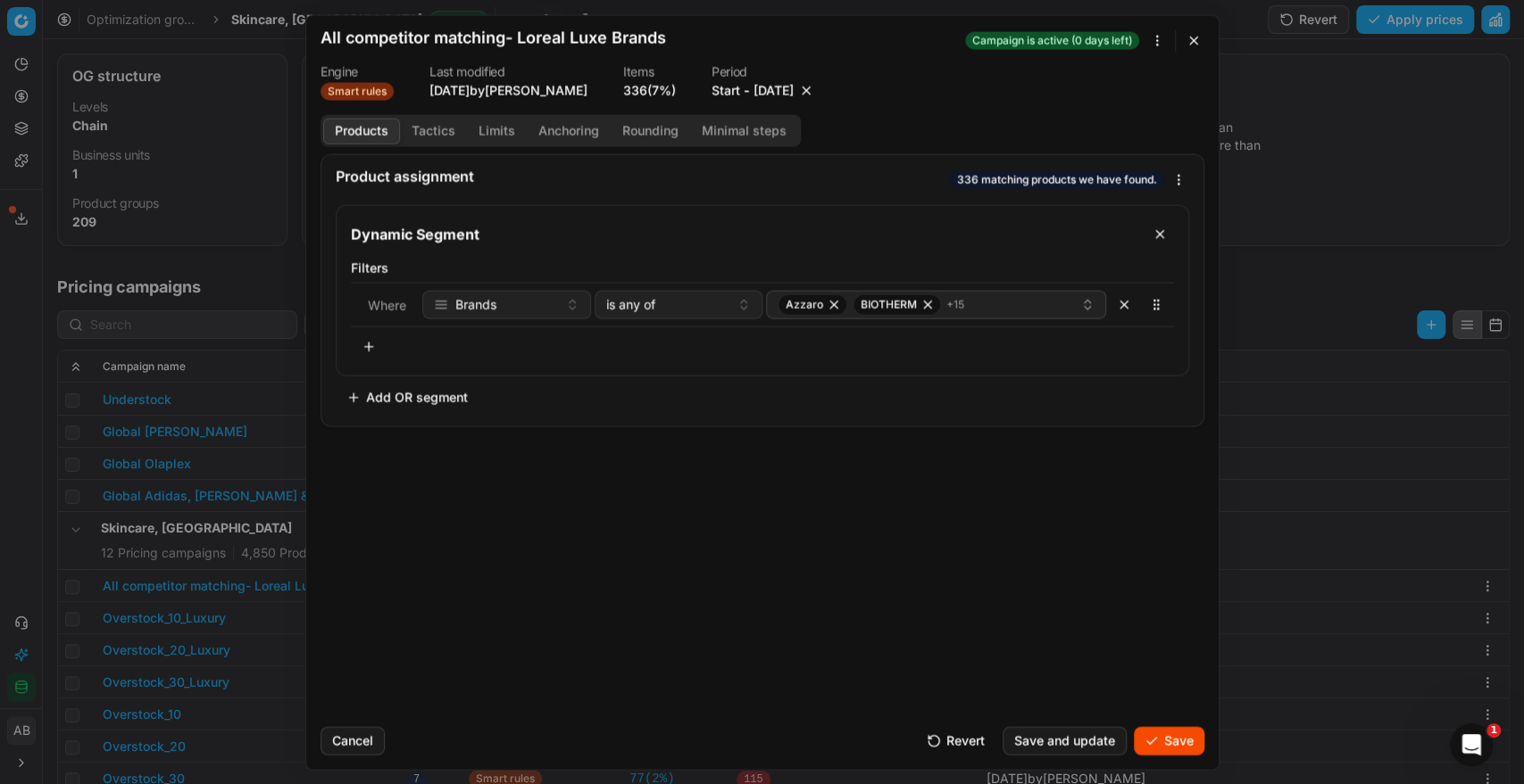
click at [1127, 640] on div "Product assignment 336 matching products we have found. Dynamic Segment Filters…" at bounding box center [762, 432] width 912 height 559
click at [1164, 736] on button "Save" at bounding box center [1169, 740] width 70 height 29
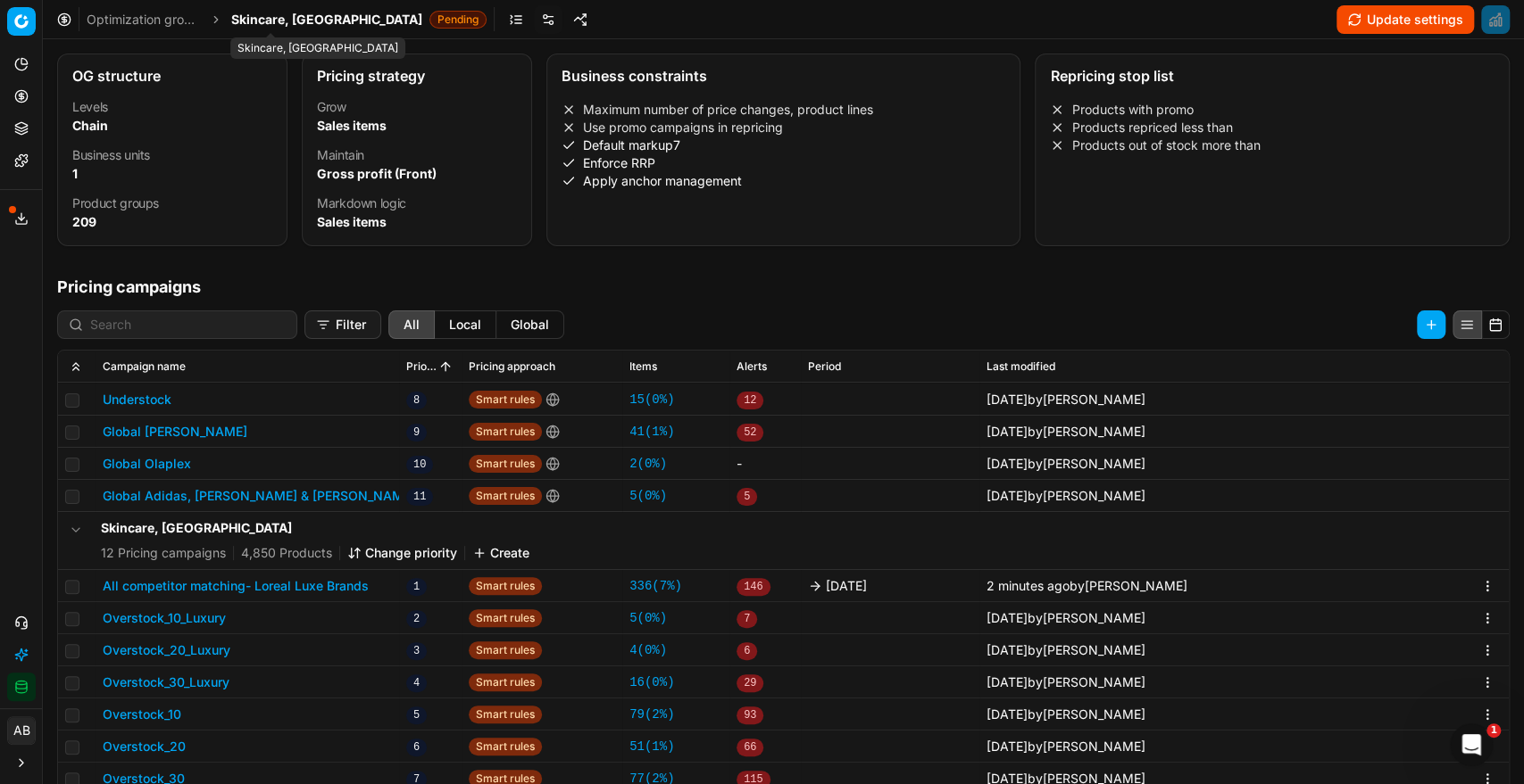
click at [260, 19] on span "Skincare, [GEOGRAPHIC_DATA]" at bounding box center [327, 19] width 191 height 18
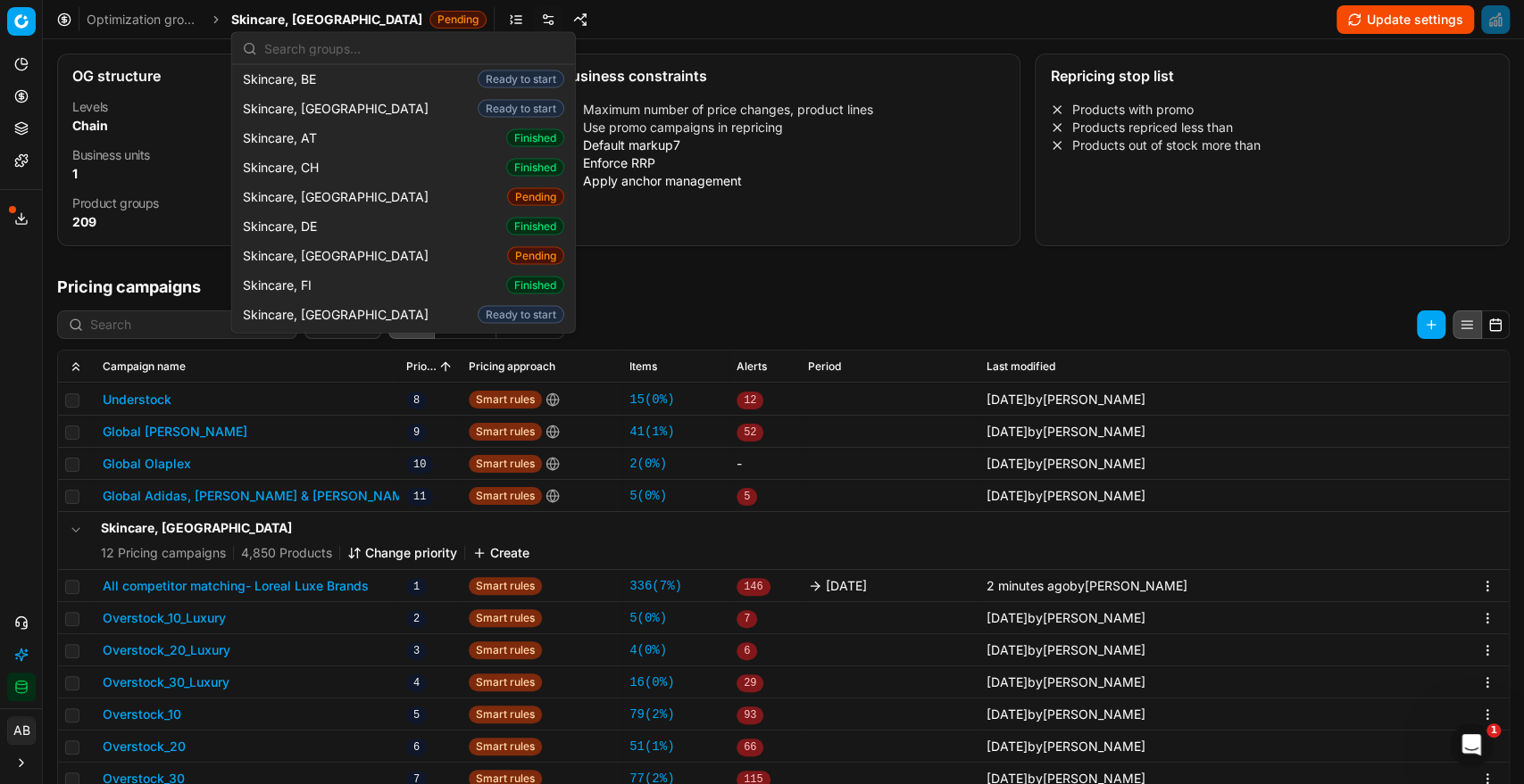
scroll to position [2357, 0]
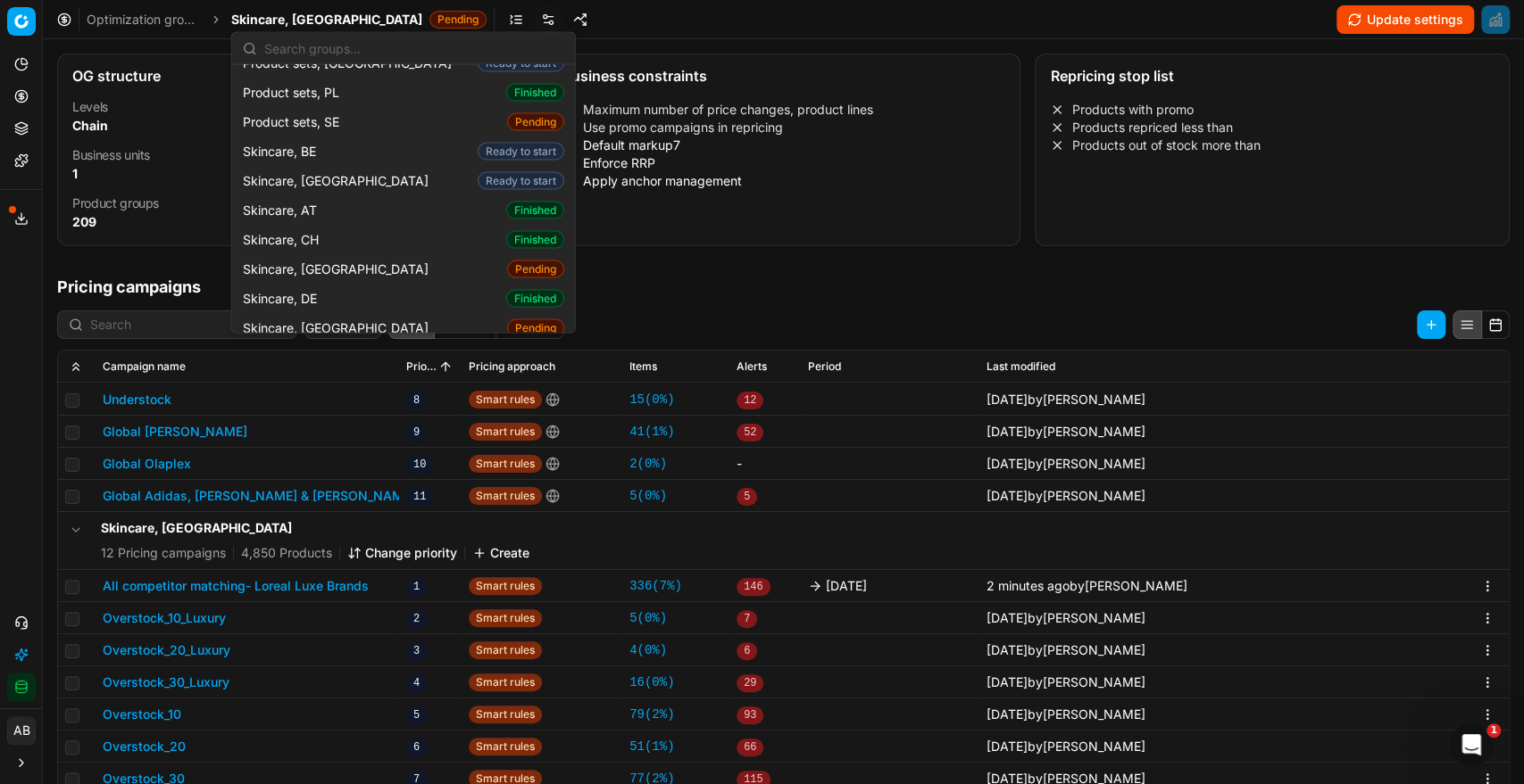
click at [359, 343] on div "Skincare, FI Finished" at bounding box center [404, 357] width 336 height 29
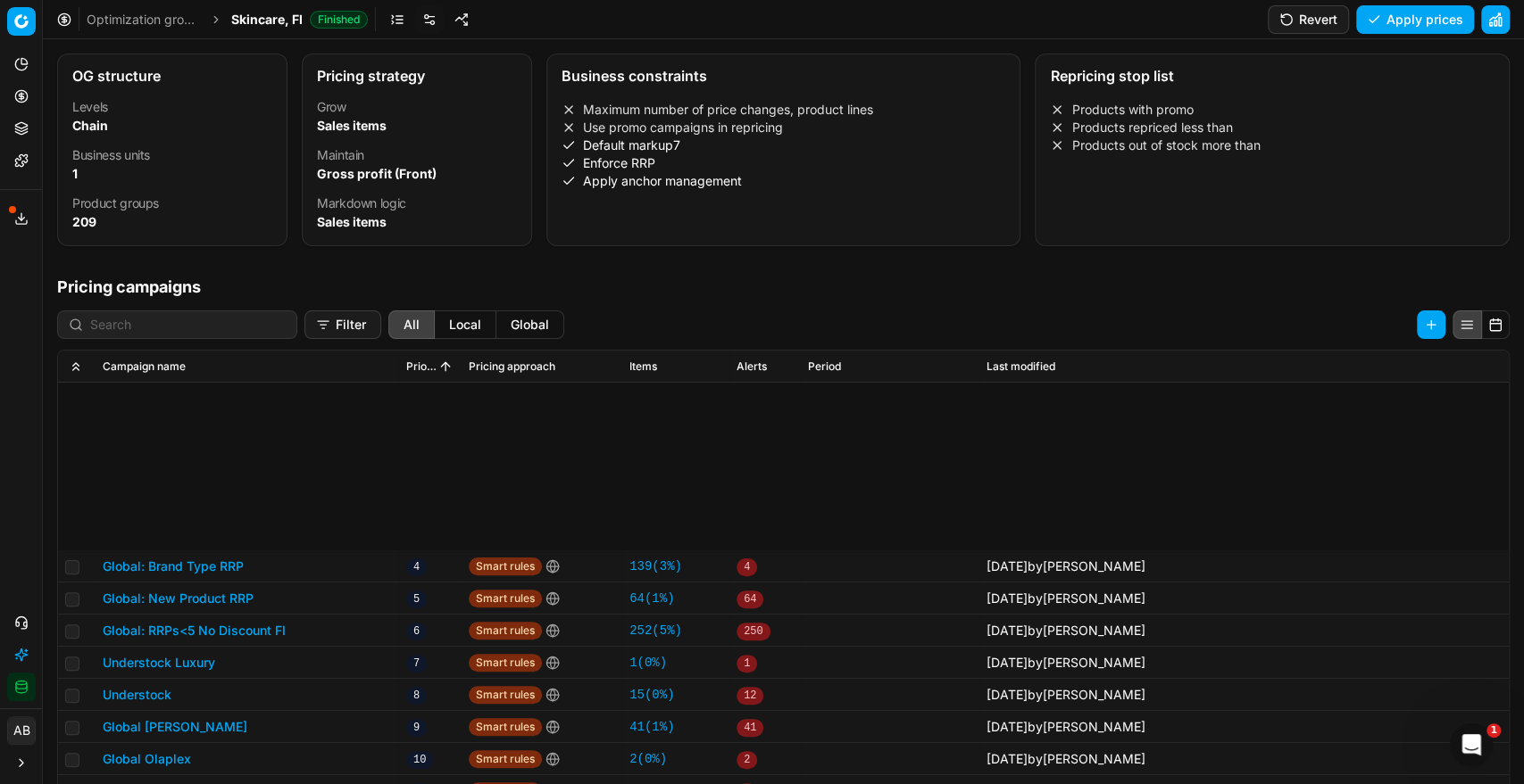
scroll to position [295, 0]
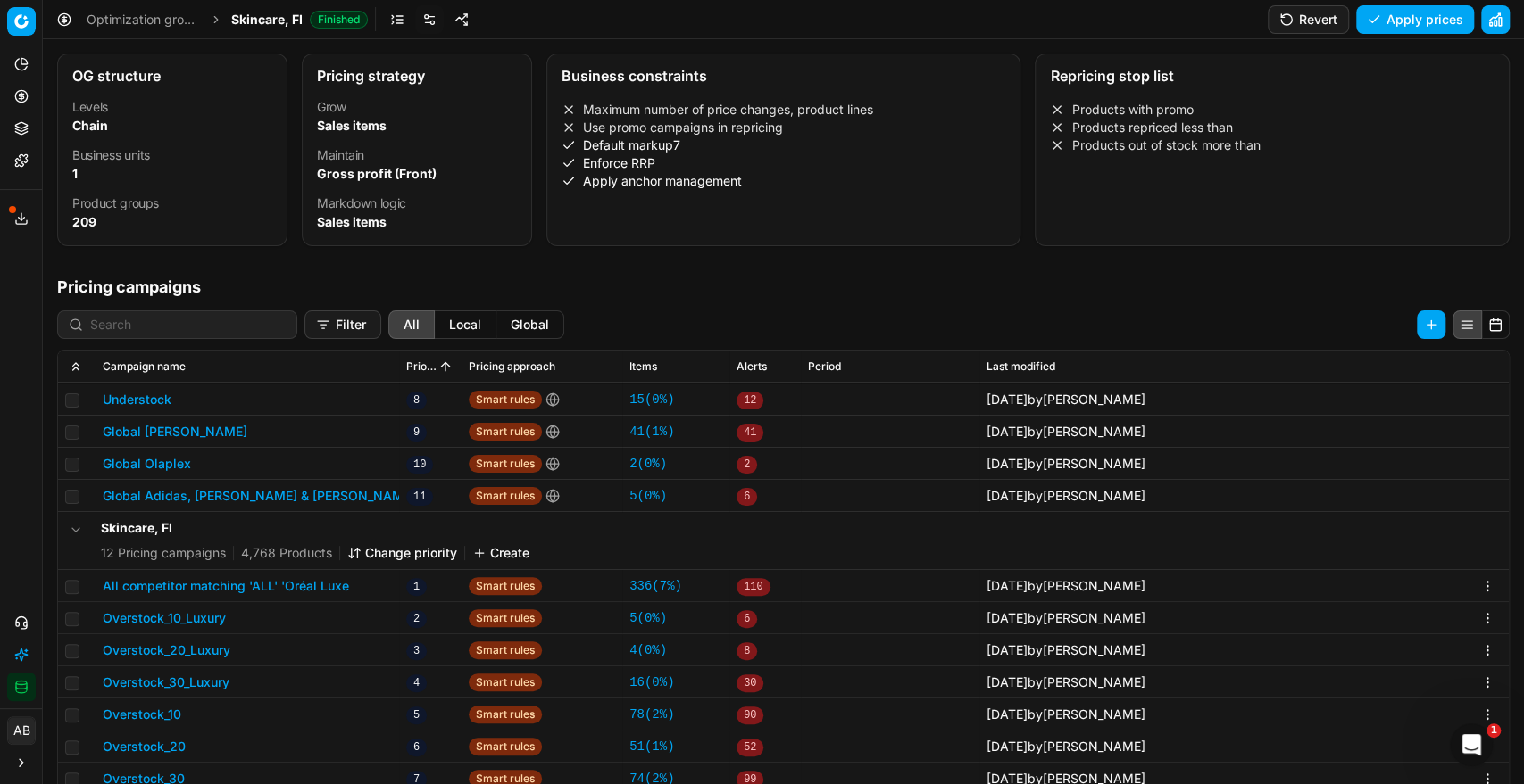
click at [289, 585] on button "All competitor matching 'ALL' 'Oréal Luxe" at bounding box center [226, 586] width 247 height 18
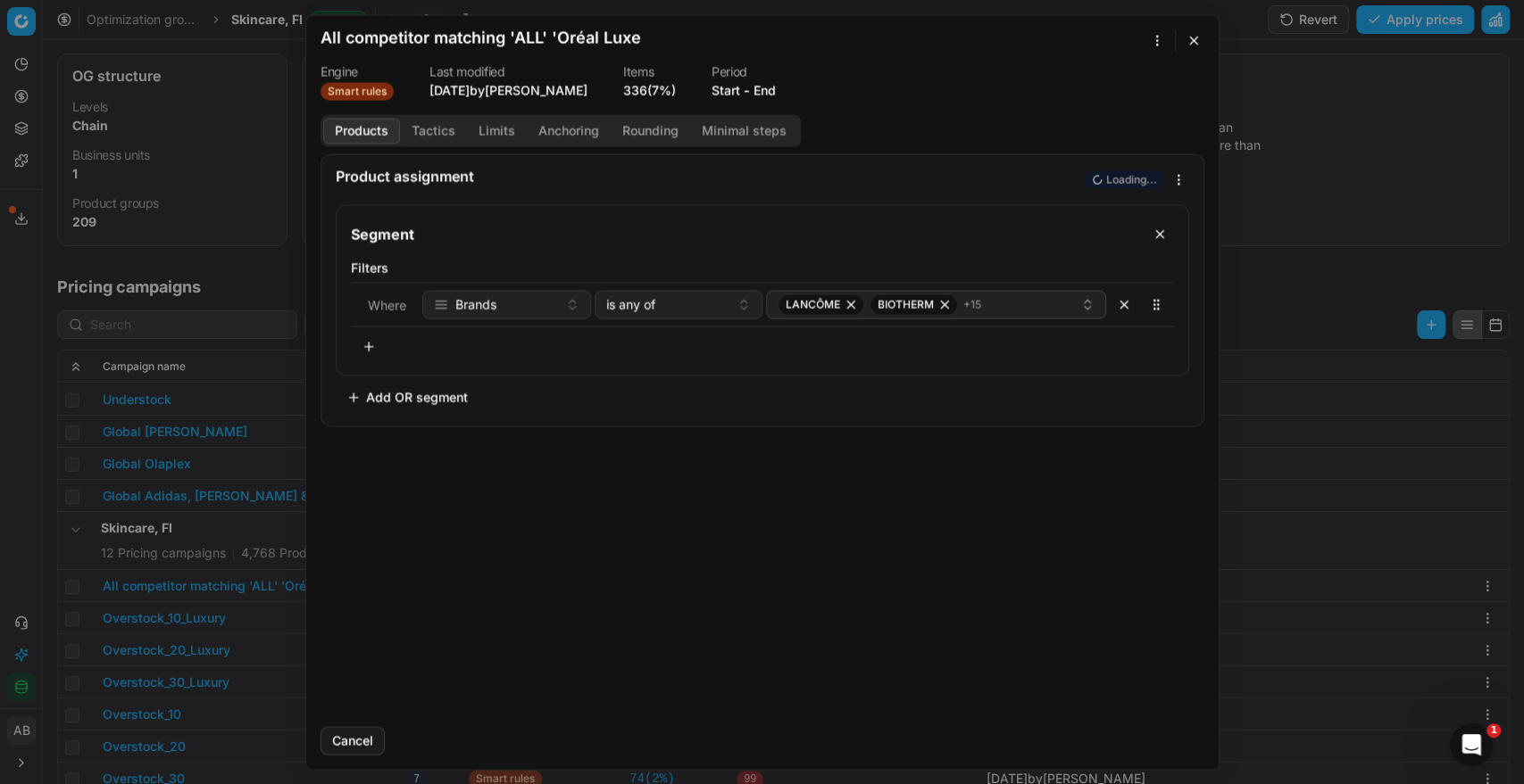
click at [763, 88] on button "End" at bounding box center [763, 89] width 22 height 18
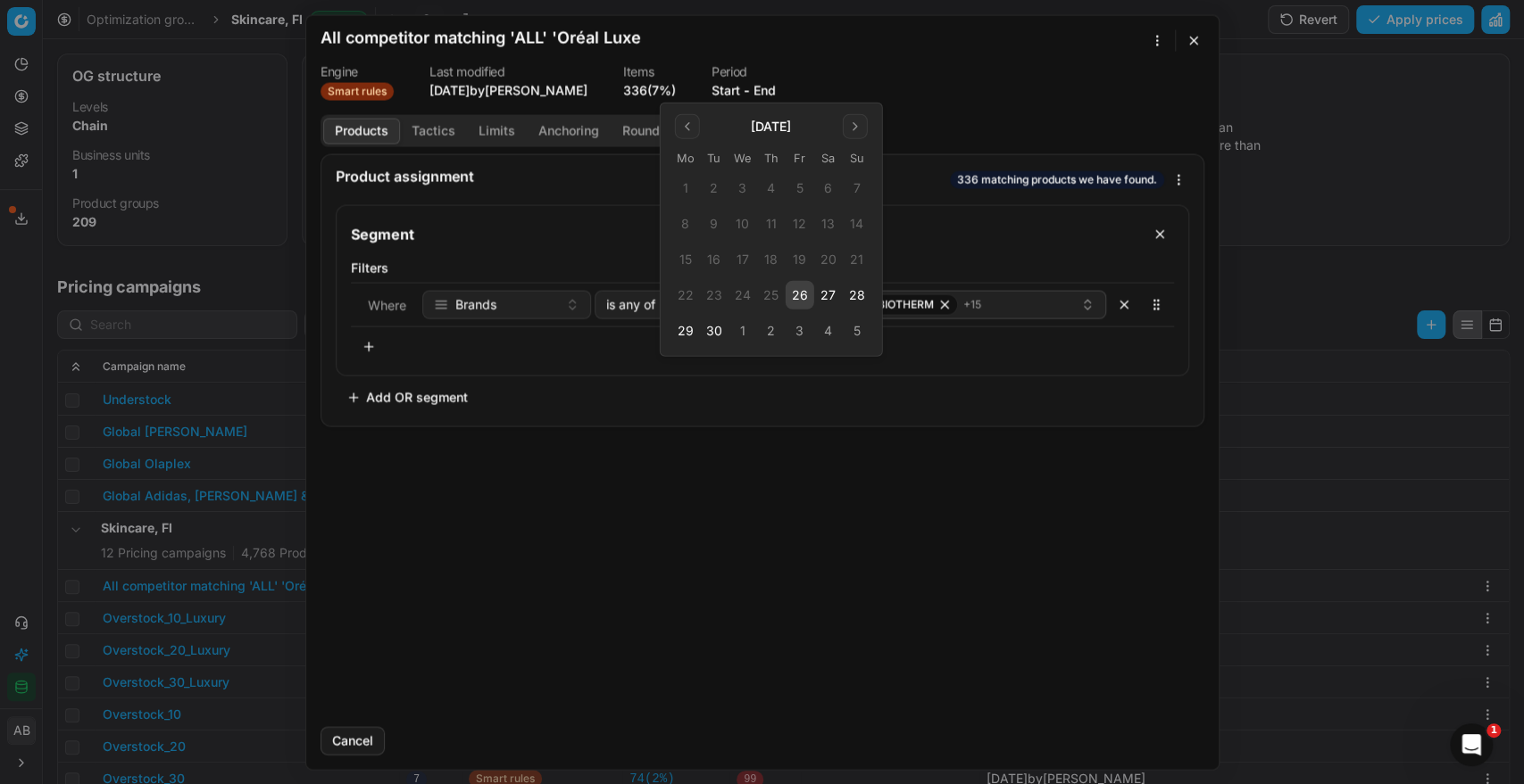
click at [802, 291] on button "26" at bounding box center [800, 295] width 29 height 29
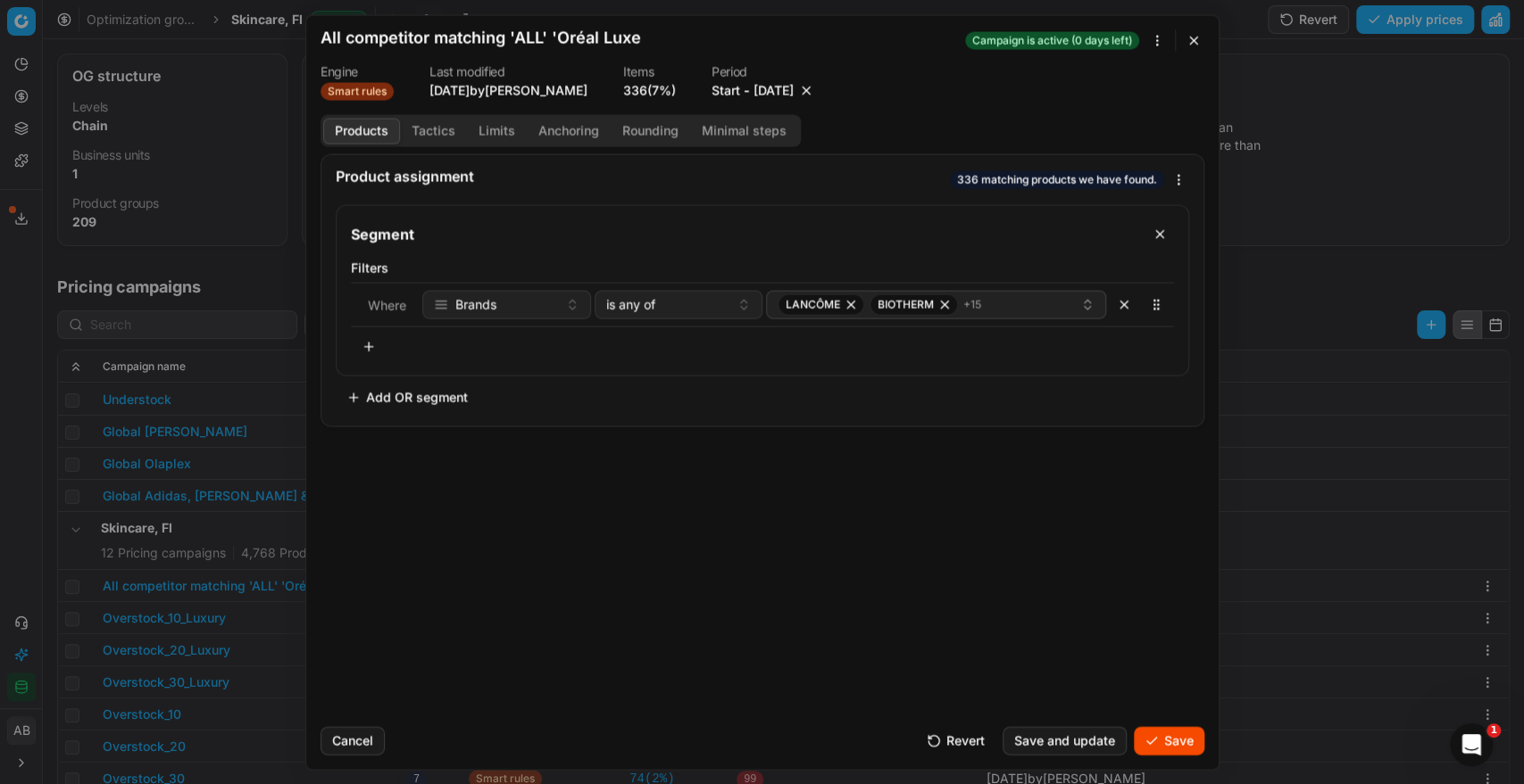
click at [1176, 734] on button "Save" at bounding box center [1169, 740] width 70 height 29
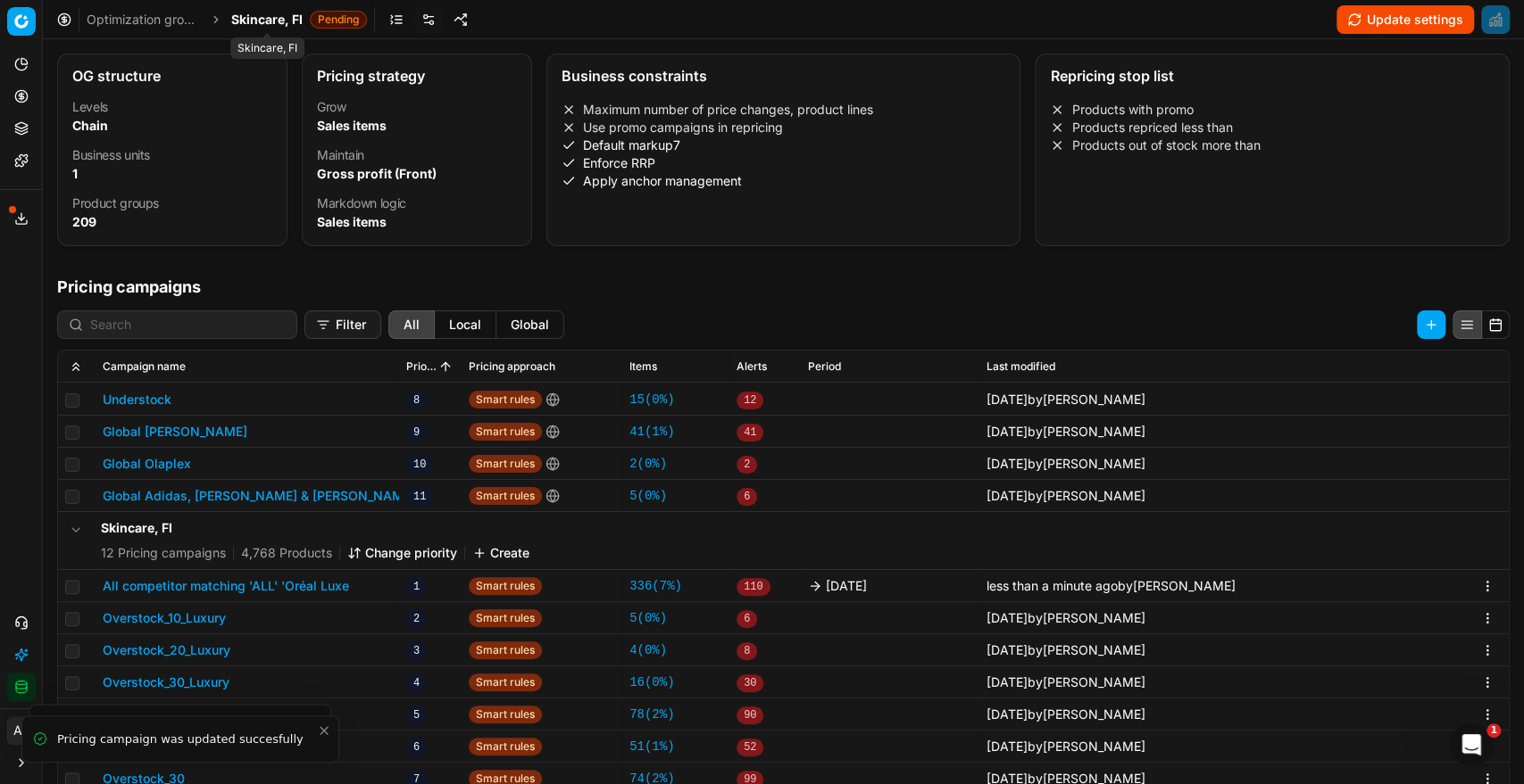
click at [294, 21] on span "Skincare, FI" at bounding box center [267, 19] width 71 height 18
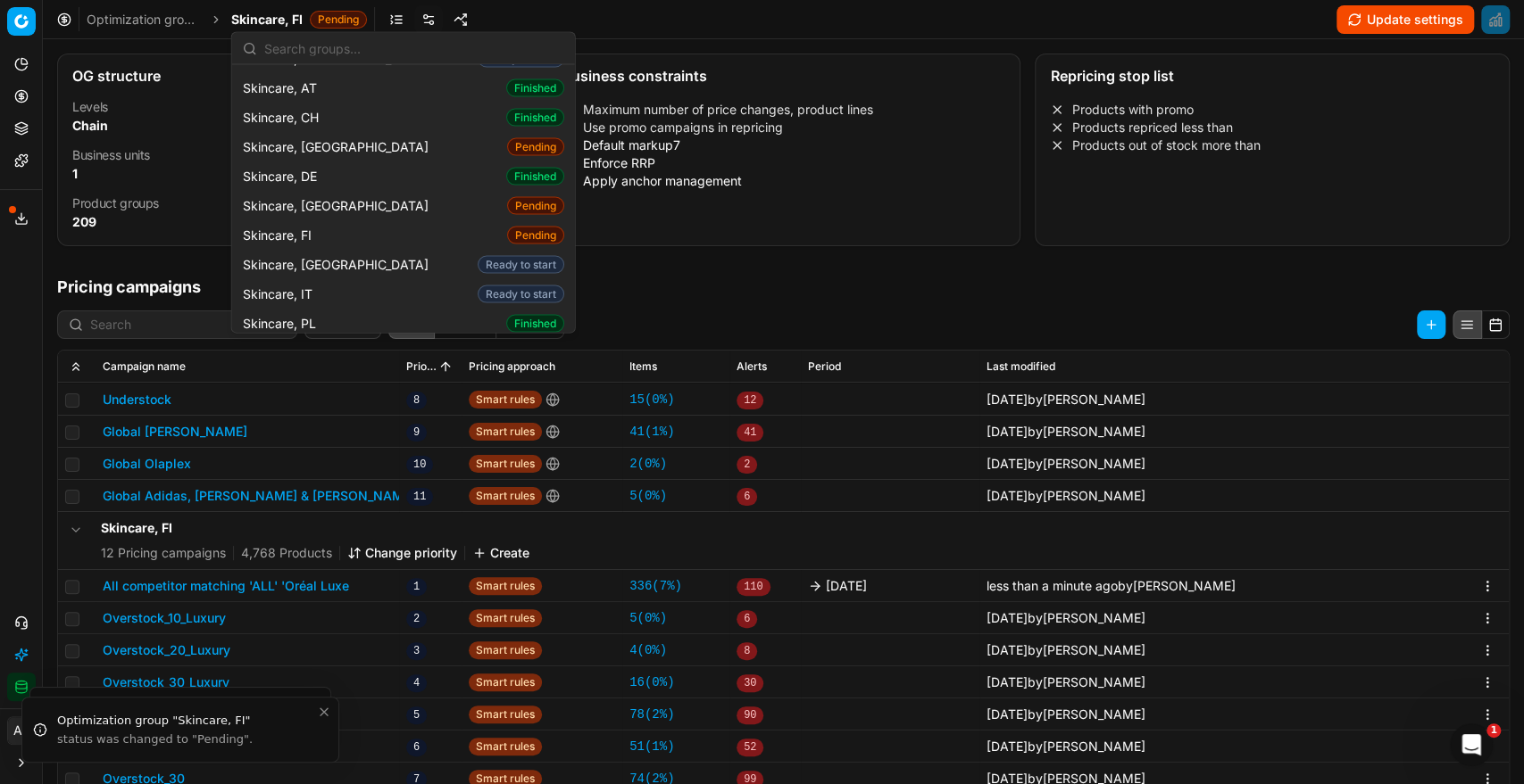
scroll to position [2477, 0]
click at [311, 346] on span "Skincare, SE" at bounding box center [283, 355] width 80 height 18
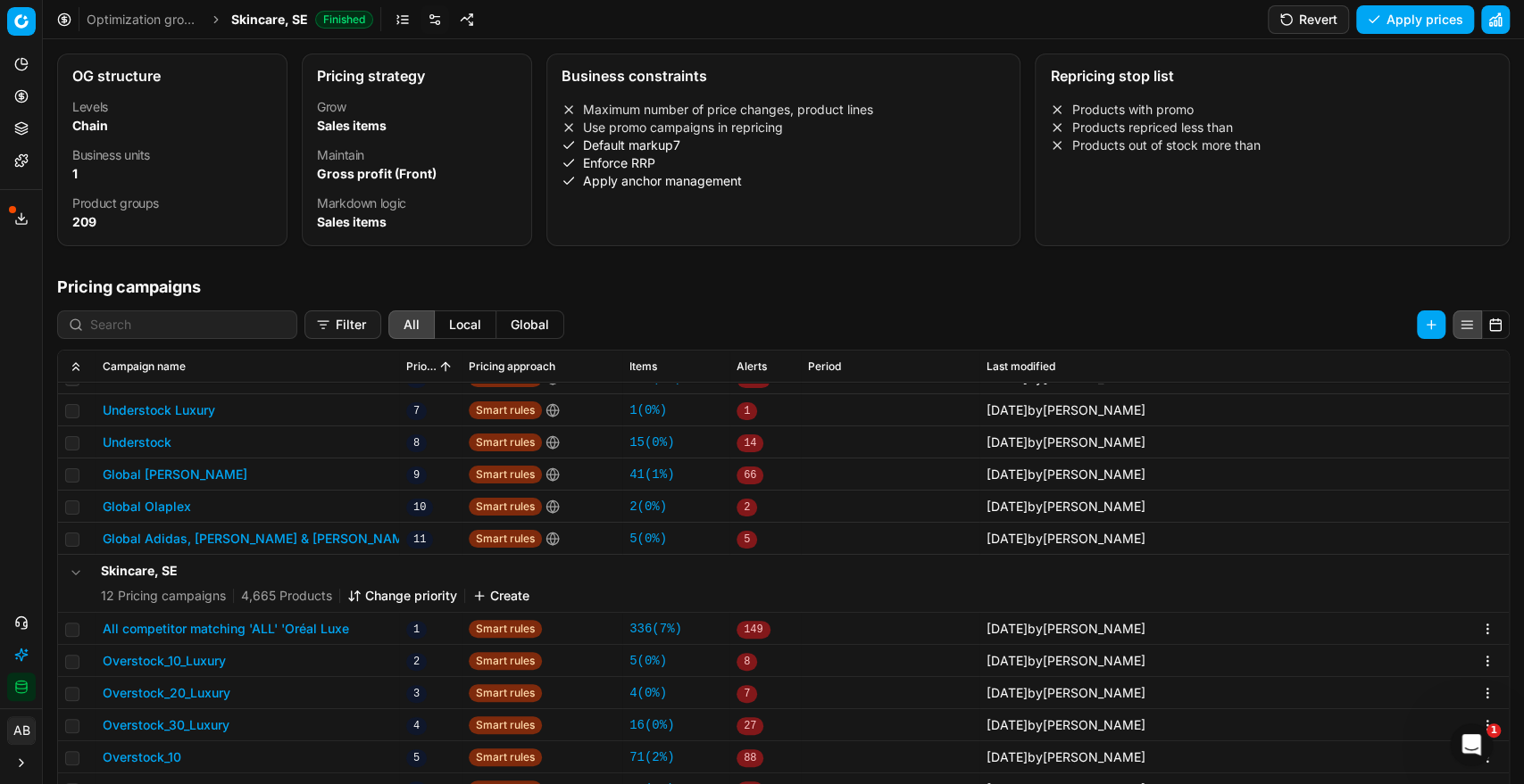
scroll to position [295, 0]
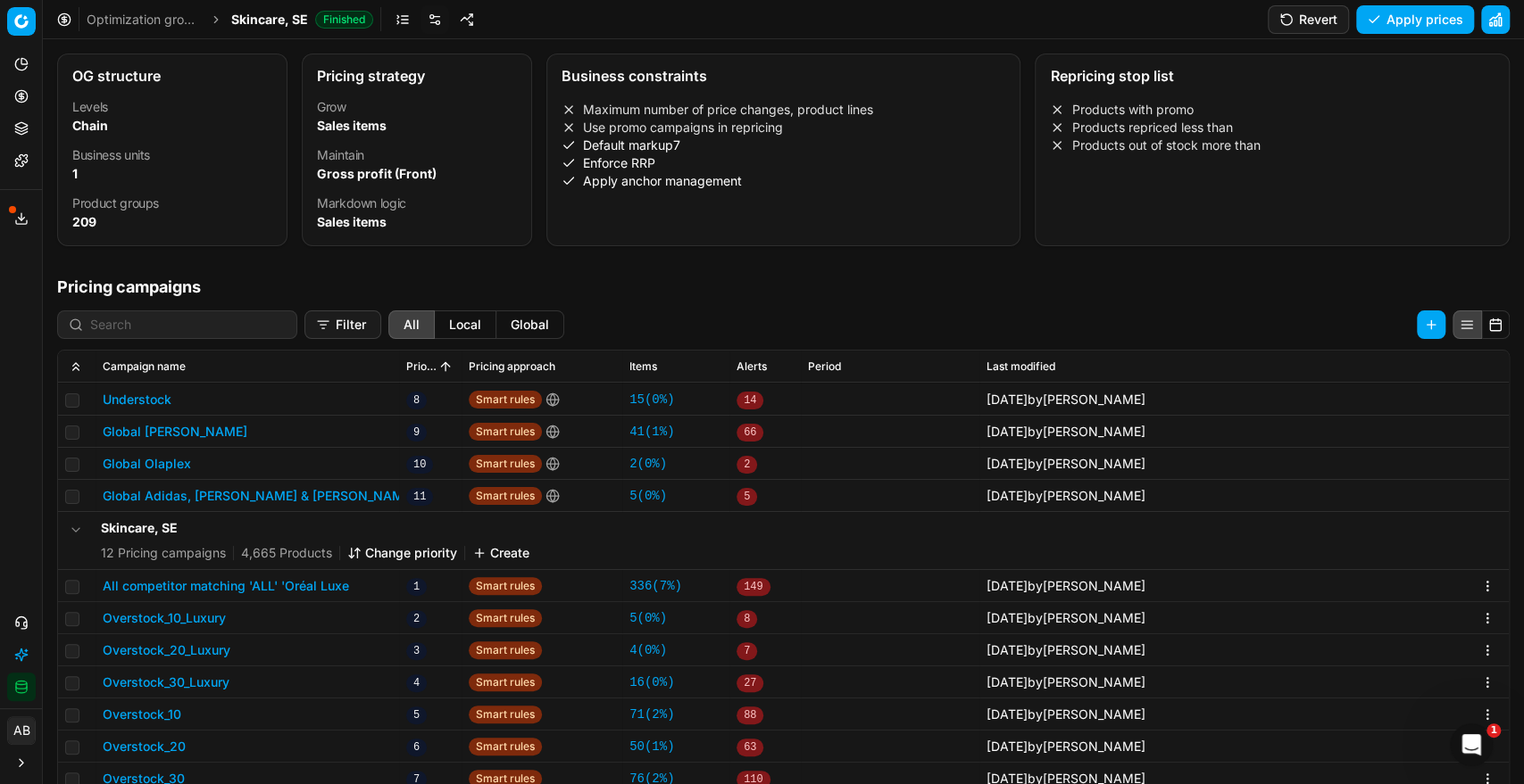
click at [244, 583] on button "All competitor matching 'ALL' 'Oréal Luxe" at bounding box center [226, 586] width 247 height 18
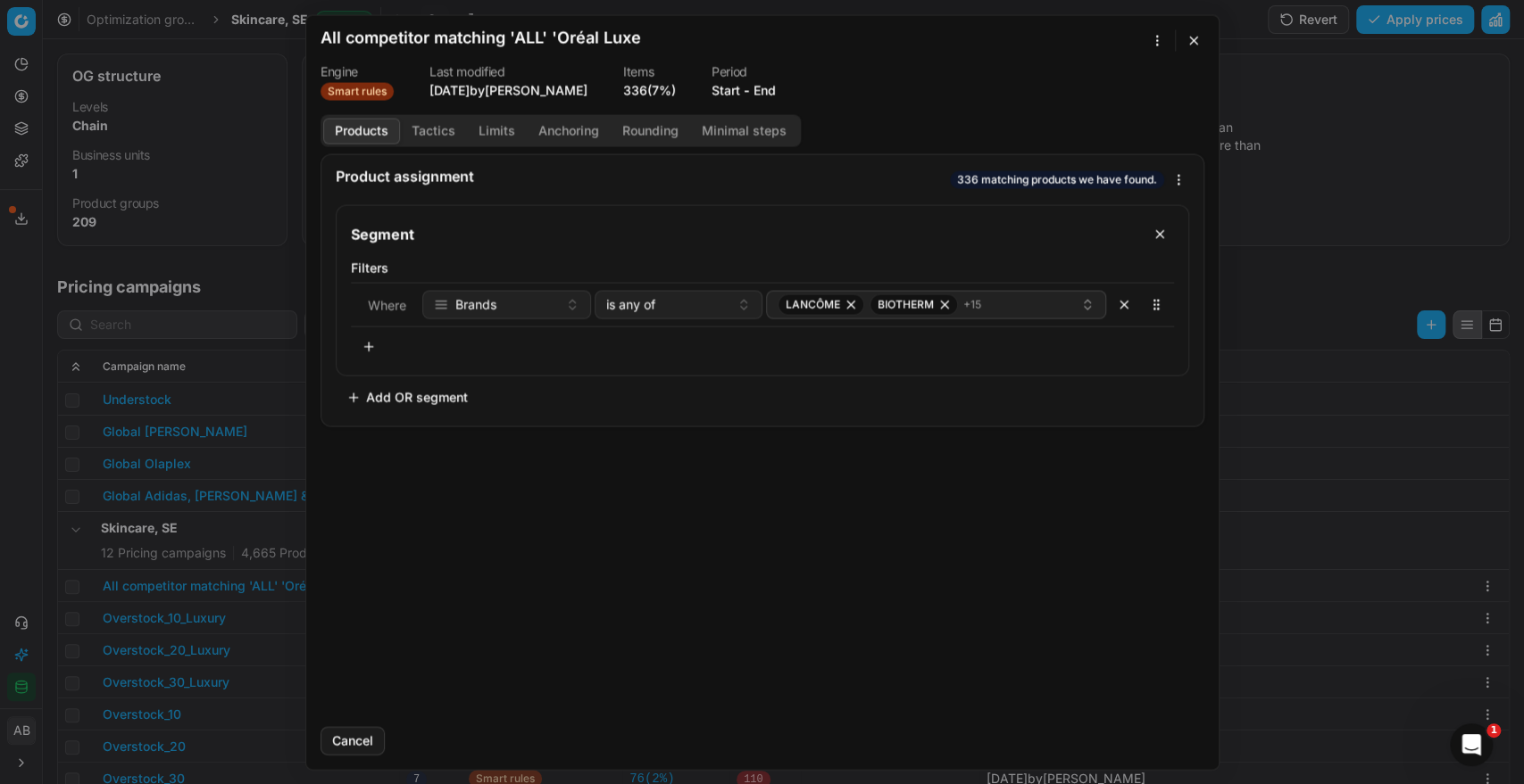
click at [776, 84] on button "End" at bounding box center [763, 89] width 22 height 18
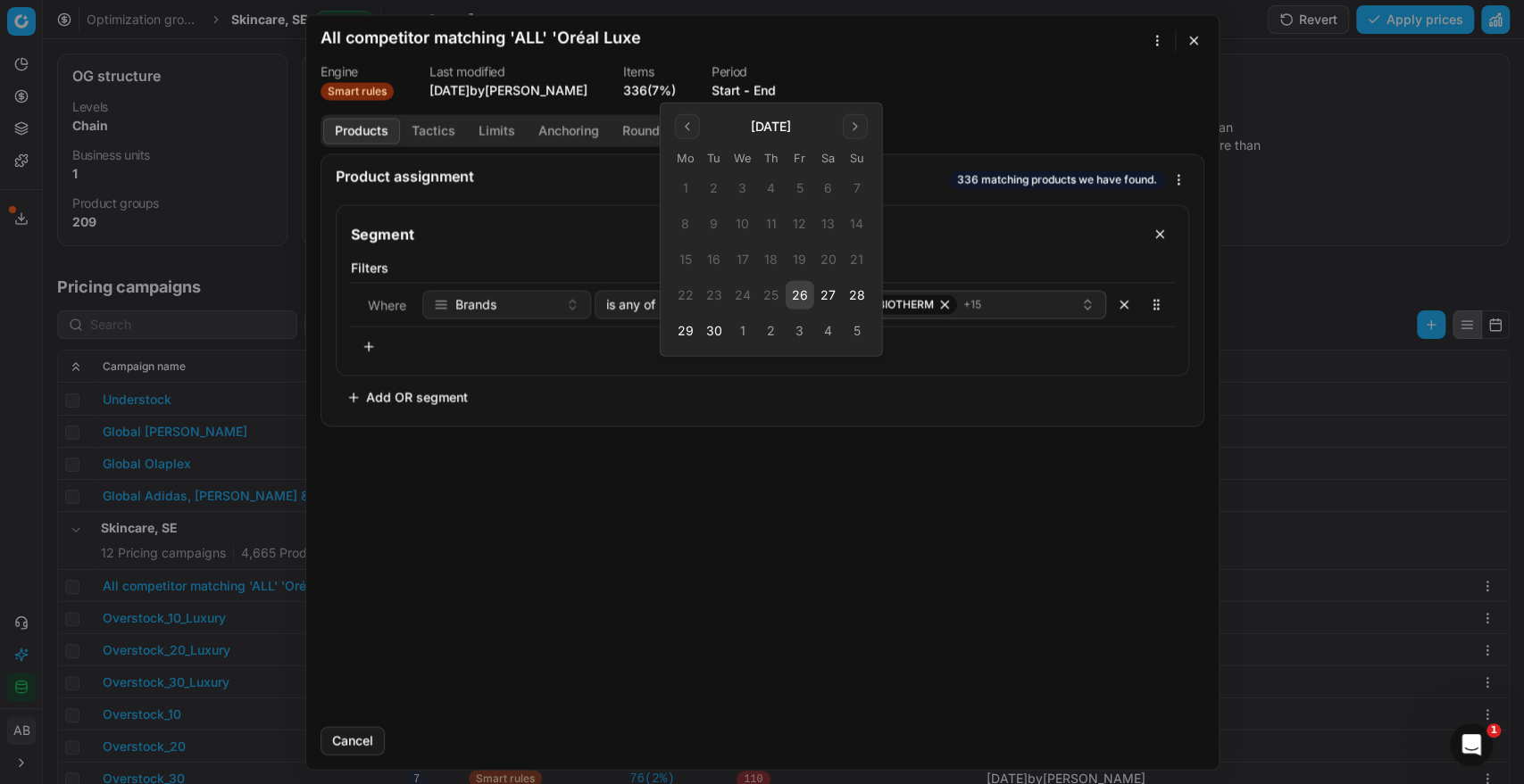
click at [807, 286] on button "26" at bounding box center [800, 295] width 29 height 29
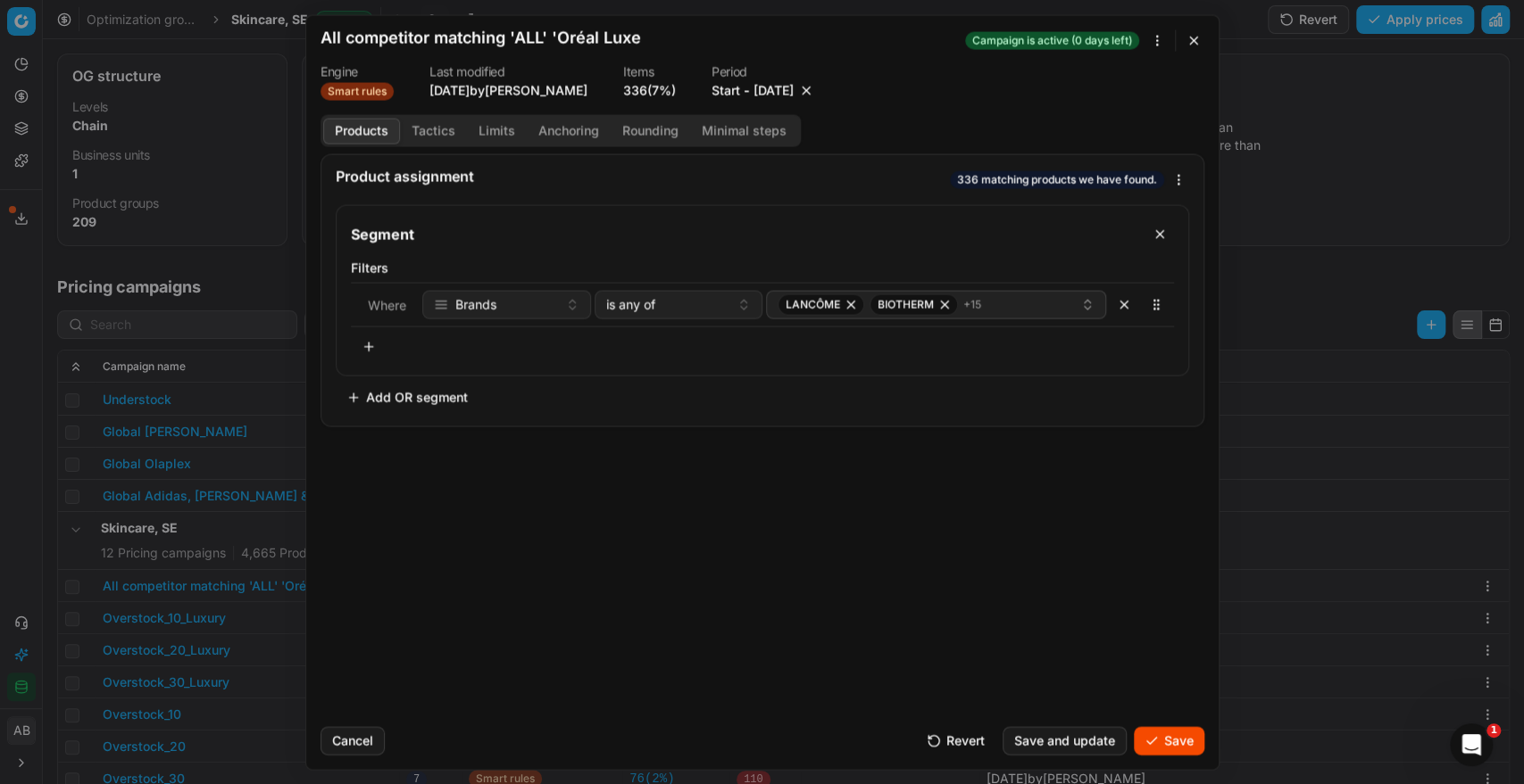
click at [1166, 738] on button "Save" at bounding box center [1169, 740] width 70 height 29
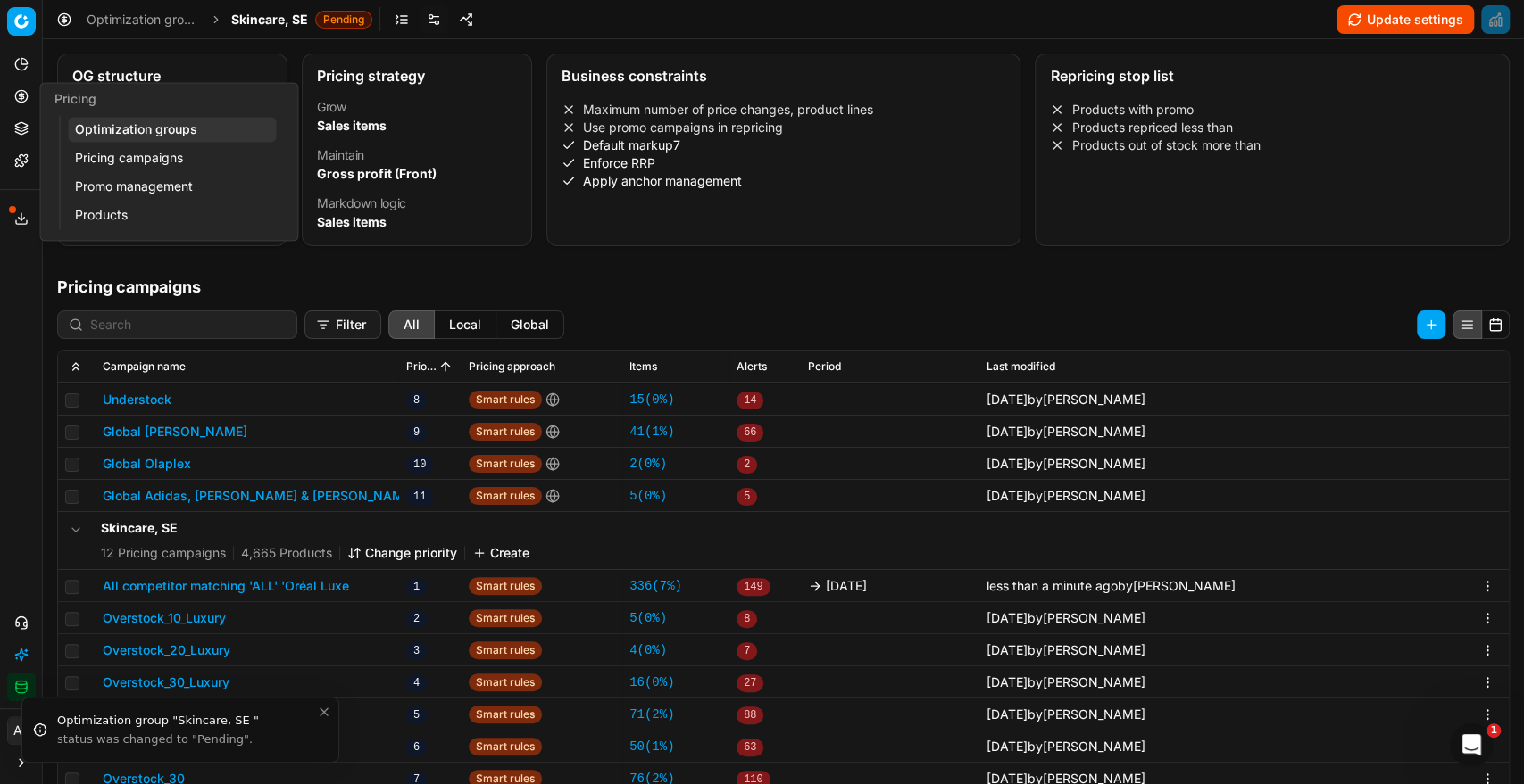
click at [104, 127] on link "Optimization groups" at bounding box center [171, 129] width 208 height 25
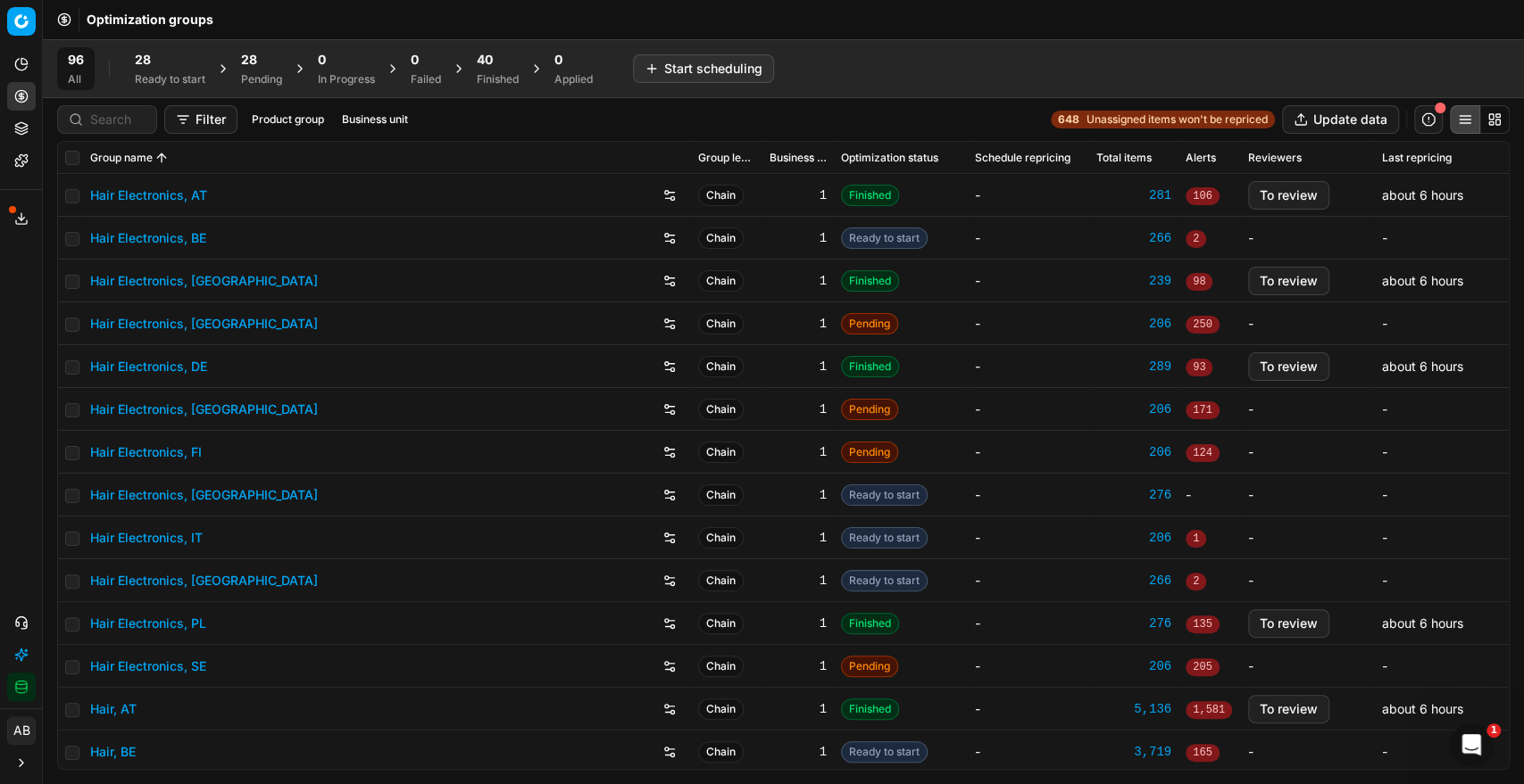
click at [260, 77] on div "Pending" at bounding box center [261, 79] width 41 height 14
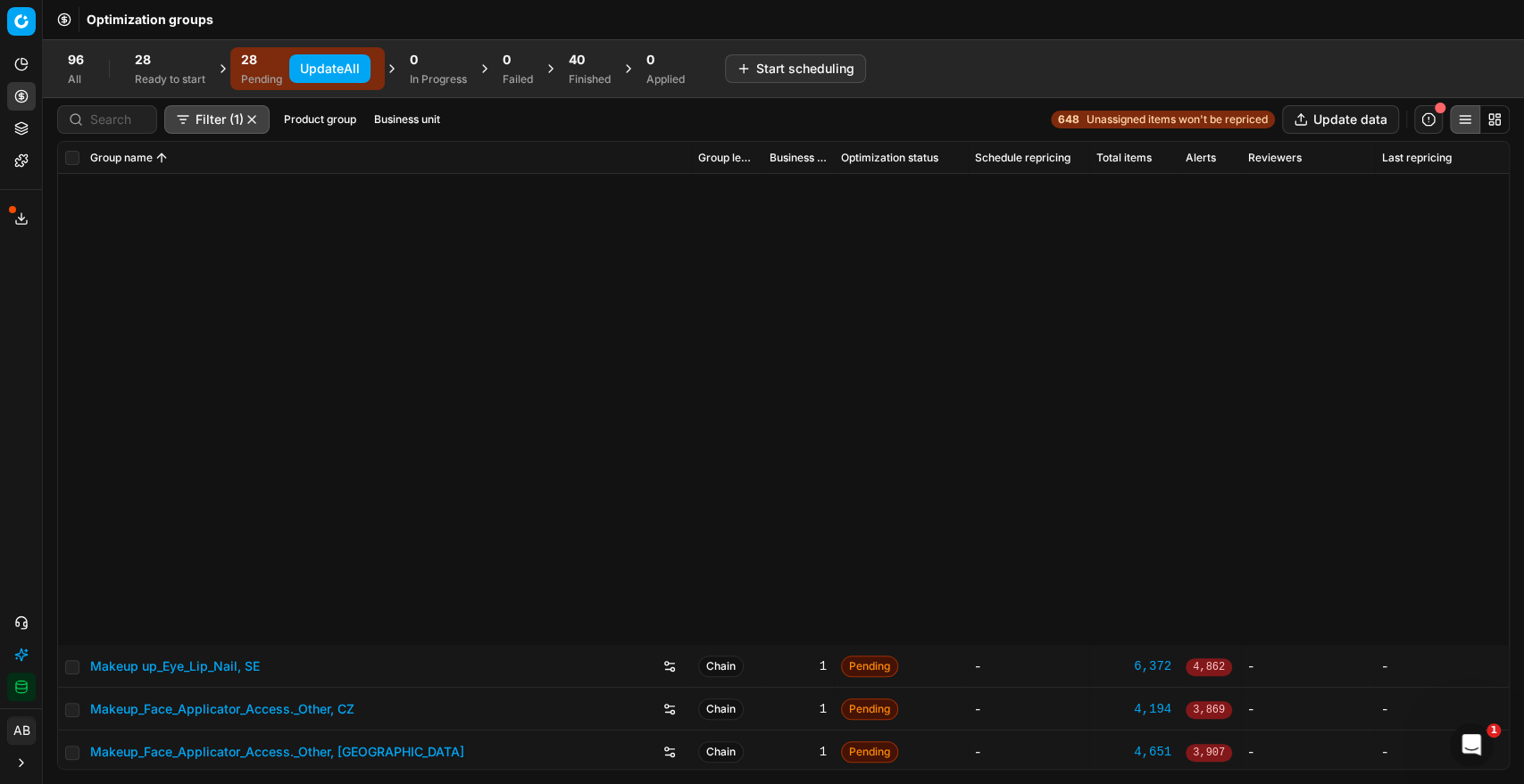
scroll to position [603, 0]
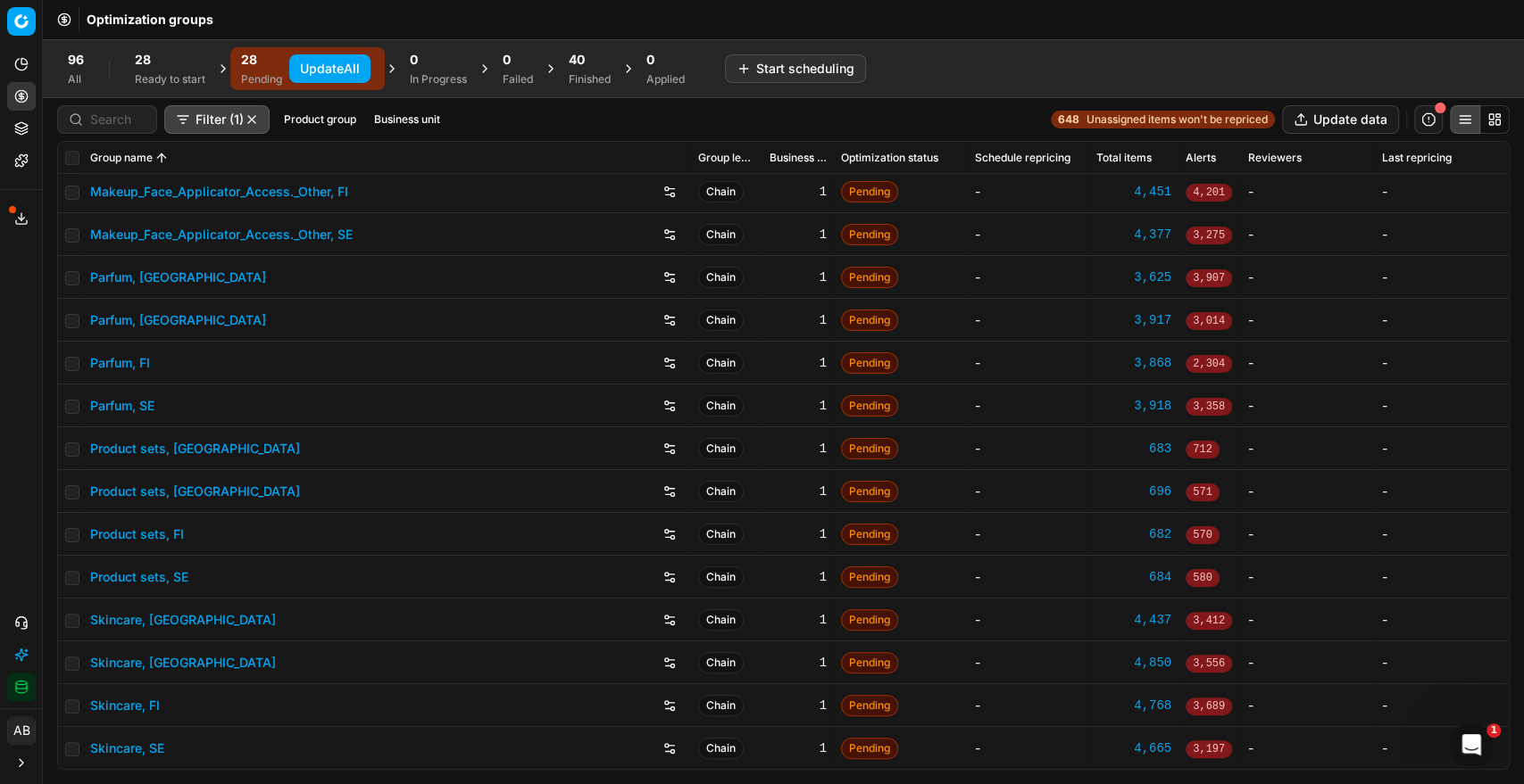
click at [323, 65] on button "Update All" at bounding box center [329, 69] width 81 height 29
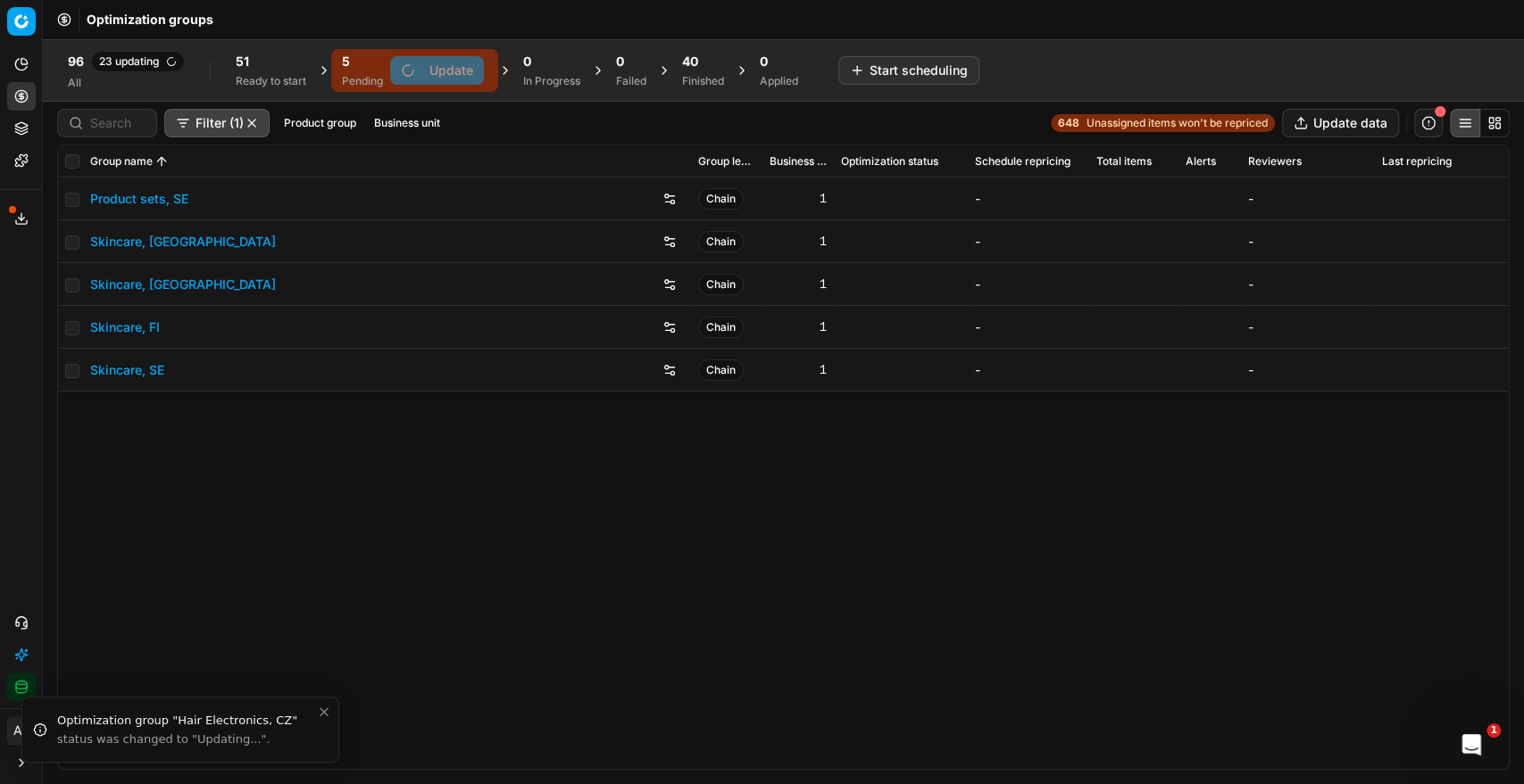
scroll to position [0, 0]
